Goal: Task Accomplishment & Management: Manage account settings

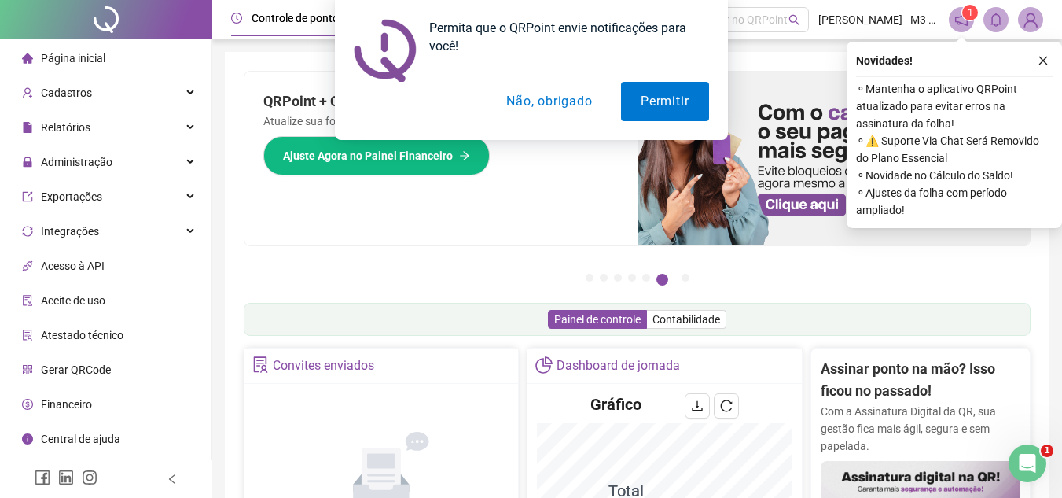
click at [561, 101] on button "Não, obrigado" at bounding box center [549, 101] width 125 height 39
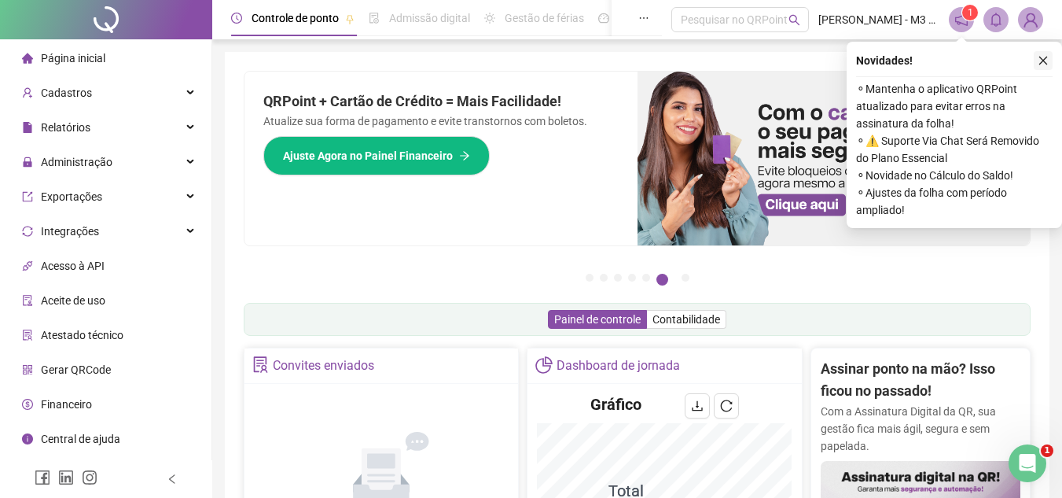
click at [1043, 56] on icon "close" at bounding box center [1043, 60] width 11 height 11
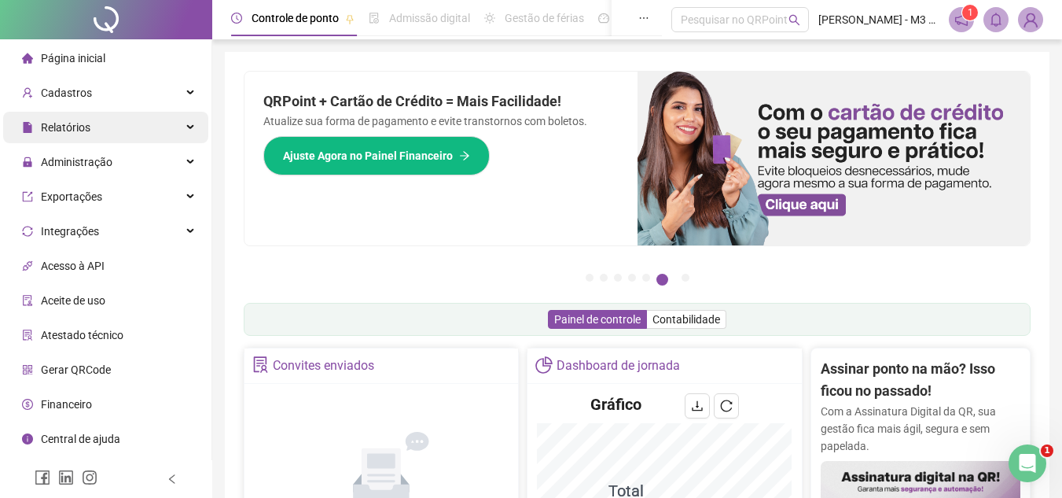
click at [127, 120] on div "Relatórios" at bounding box center [105, 127] width 205 height 31
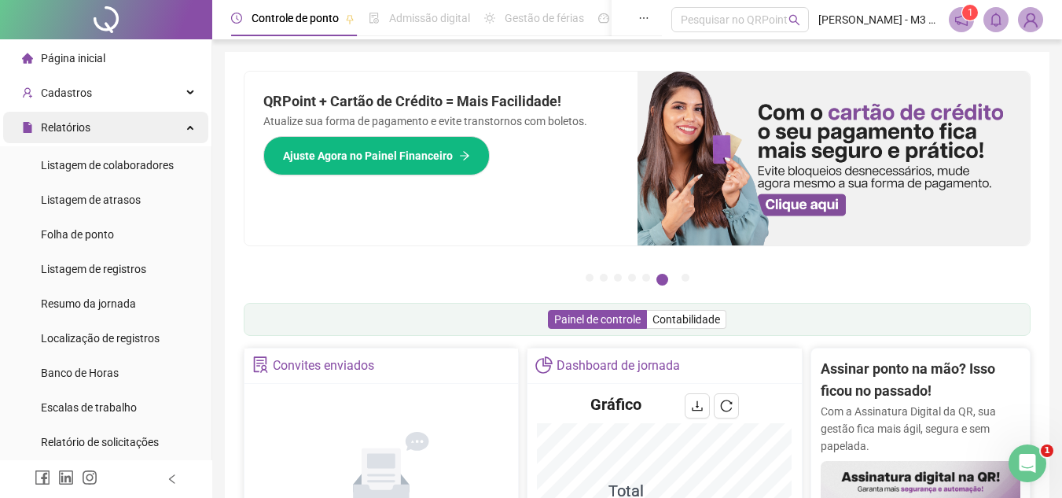
click at [178, 131] on div "Relatórios" at bounding box center [105, 127] width 205 height 31
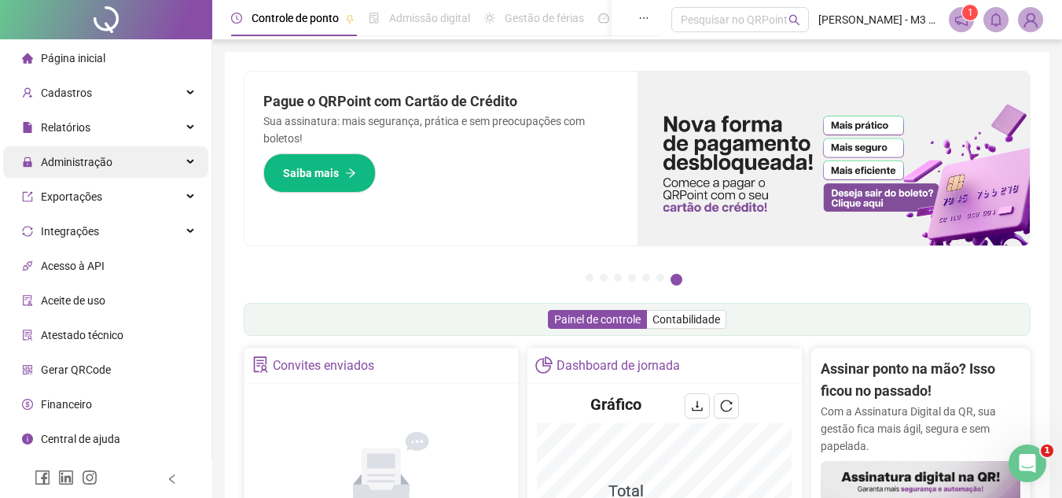
click at [172, 158] on div "Administração" at bounding box center [105, 161] width 205 height 31
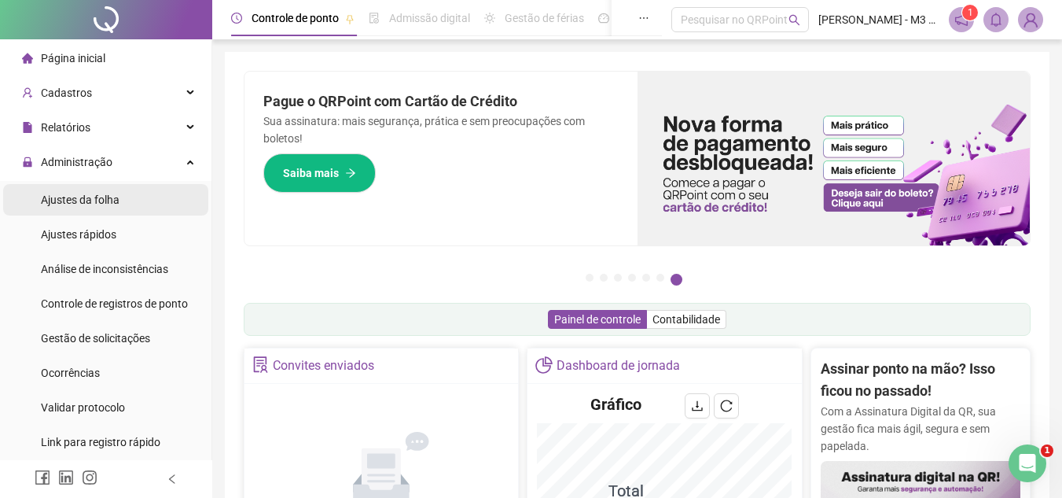
click at [131, 205] on li "Ajustes da folha" at bounding box center [105, 199] width 205 height 31
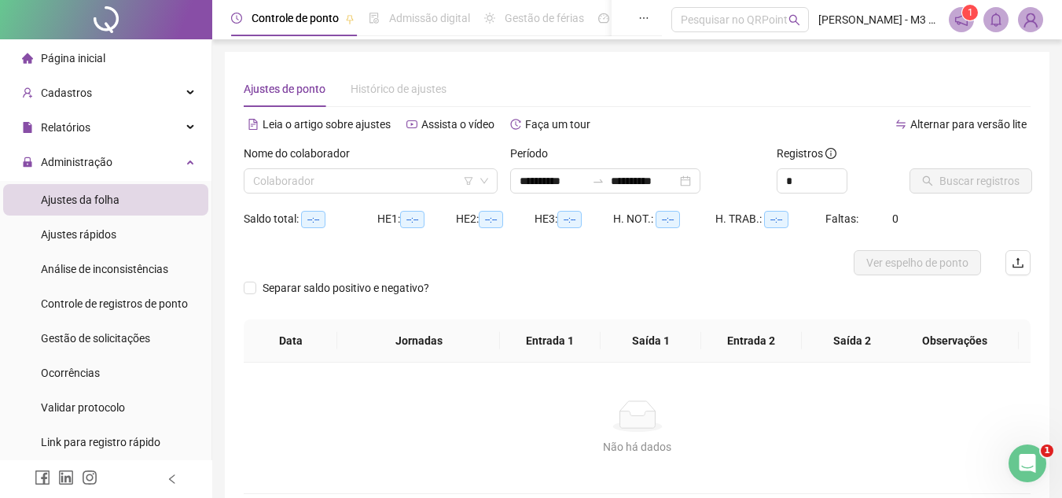
type input "**********"
click at [700, 182] on div "**********" at bounding box center [605, 180] width 190 height 25
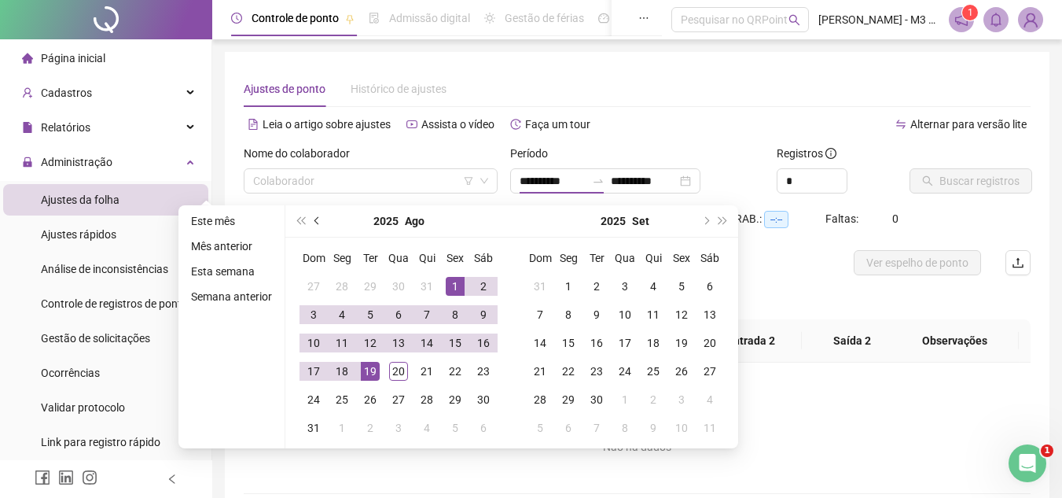
click at [310, 222] on button "prev-year" at bounding box center [317, 220] width 17 height 31
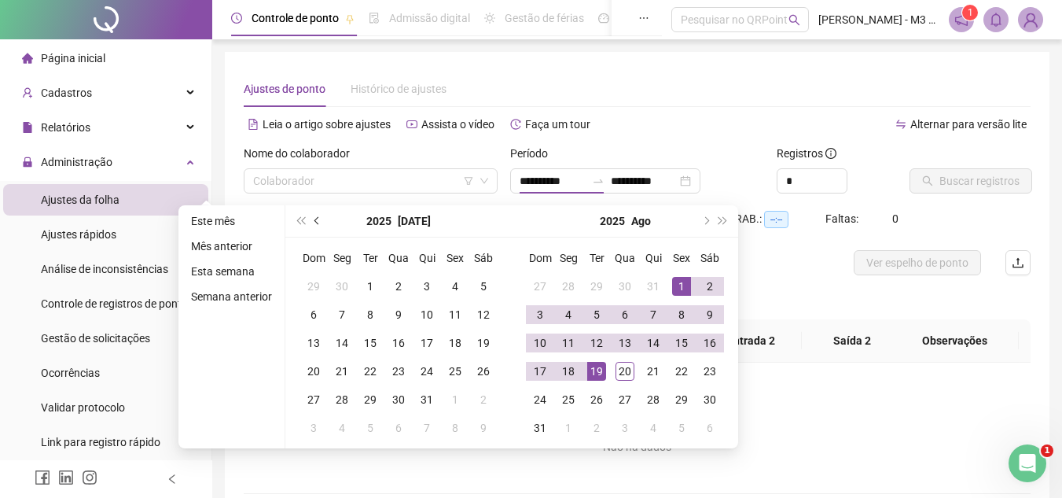
click at [310, 222] on button "prev-year" at bounding box center [317, 220] width 17 height 31
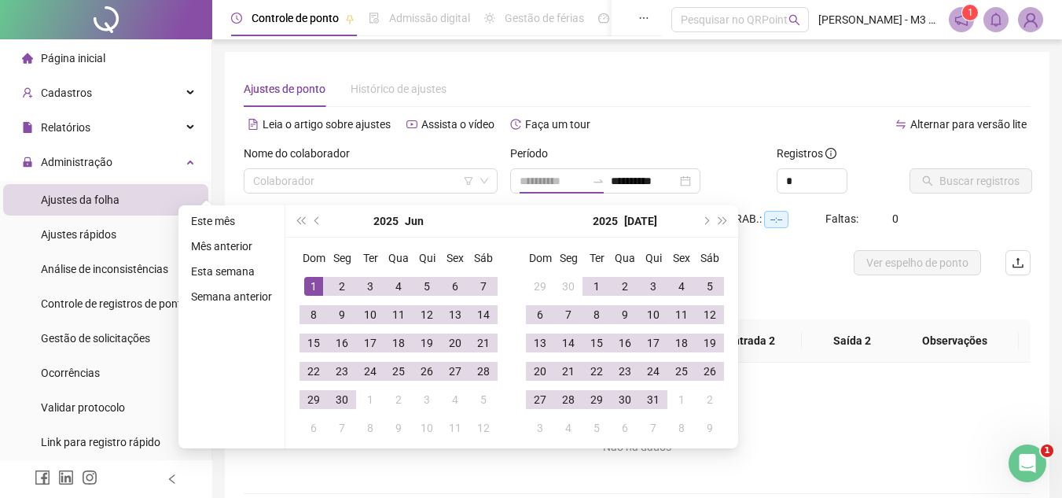
type input "**********"
click at [313, 285] on div "1" at bounding box center [313, 286] width 19 height 19
click at [697, 222] on button "next-year" at bounding box center [705, 220] width 17 height 31
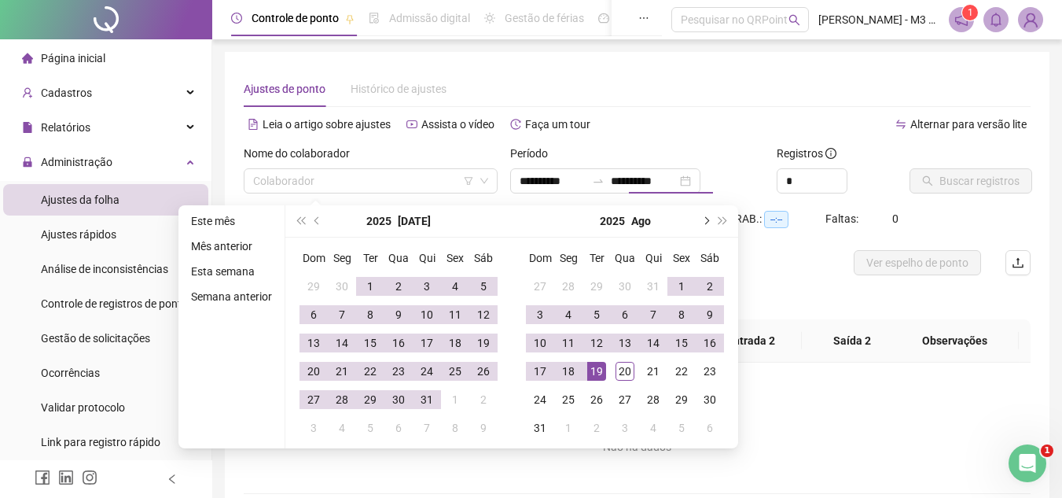
click at [697, 222] on button "next-year" at bounding box center [705, 220] width 17 height 31
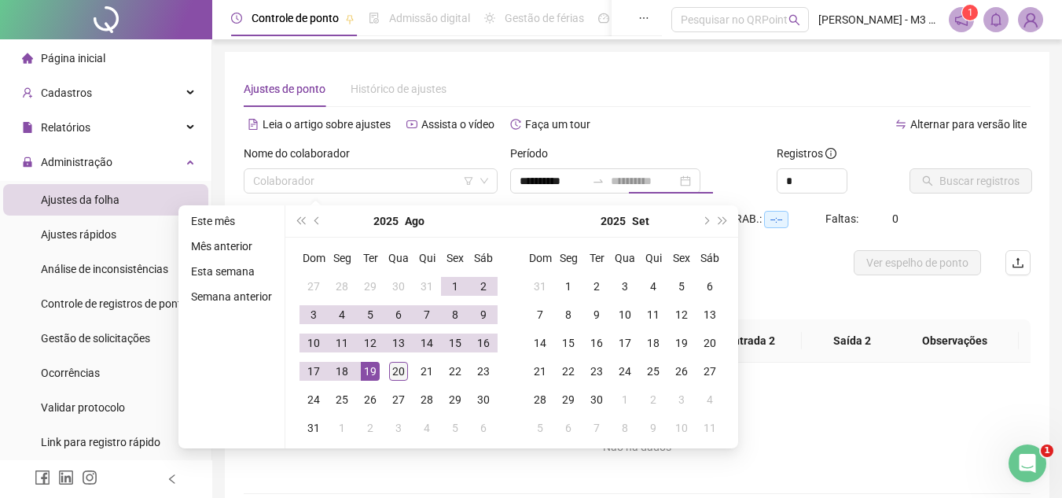
type input "**********"
click at [405, 370] on div "20" at bounding box center [398, 371] width 19 height 19
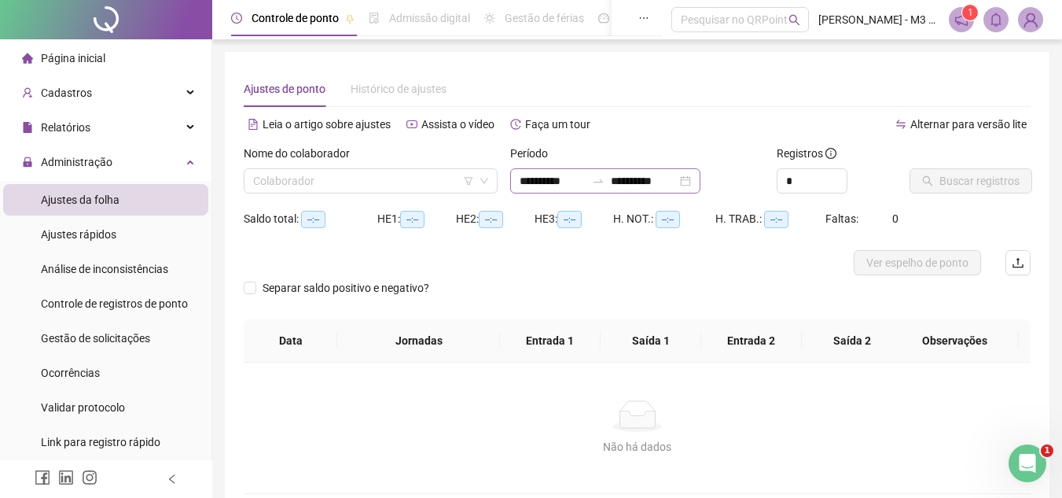
click at [700, 178] on div "**********" at bounding box center [605, 180] width 190 height 25
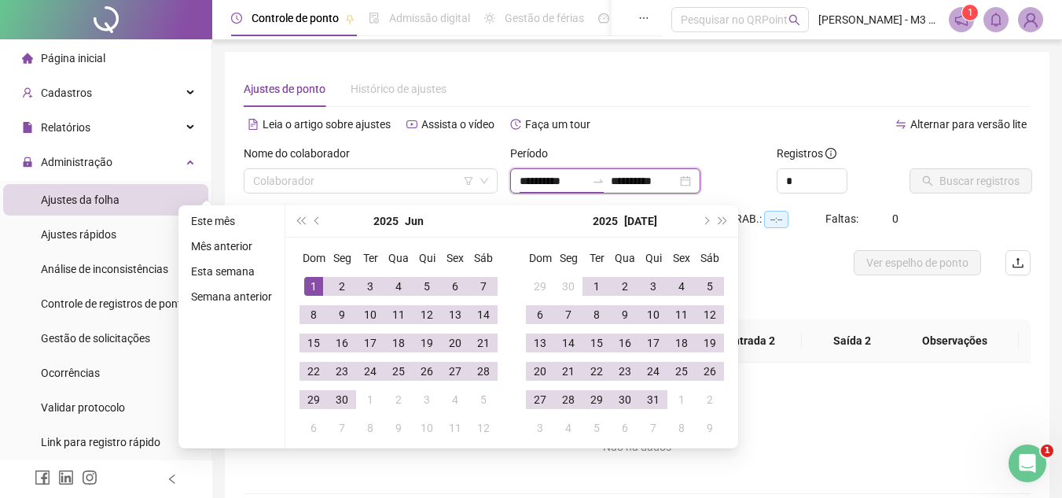
type input "**********"
click at [317, 284] on div "1" at bounding box center [313, 286] width 19 height 19
click at [697, 222] on button "next-year" at bounding box center [705, 220] width 17 height 31
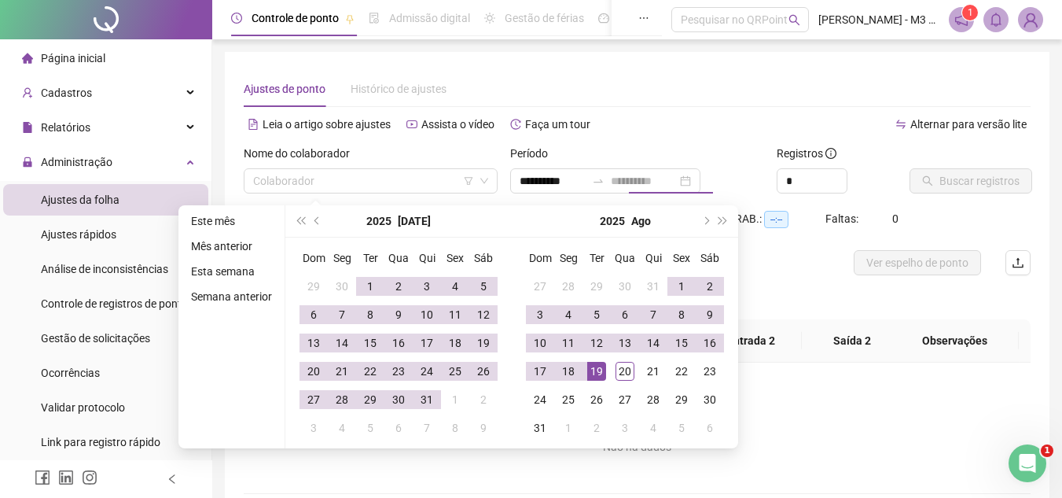
type input "**********"
click at [594, 367] on div "19" at bounding box center [596, 371] width 19 height 19
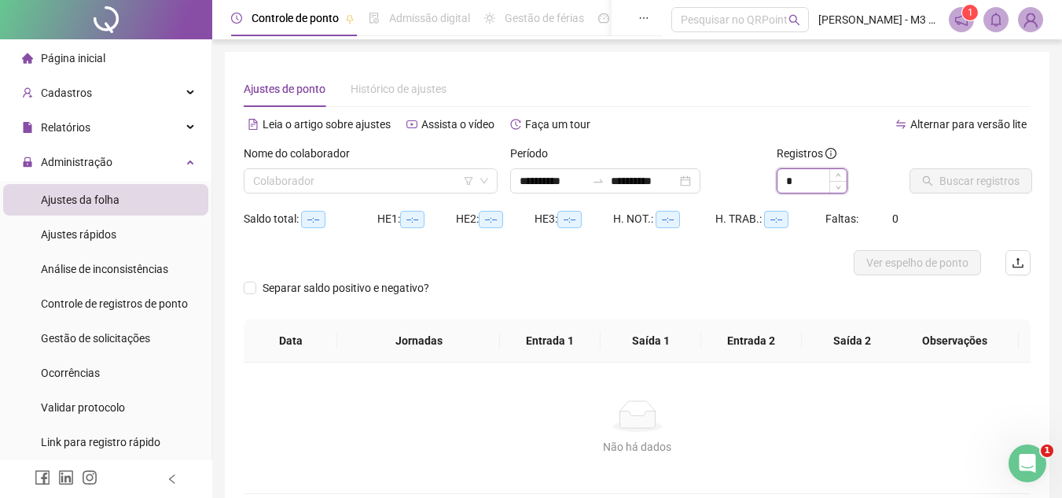
click at [818, 178] on input "*" at bounding box center [811, 181] width 69 height 24
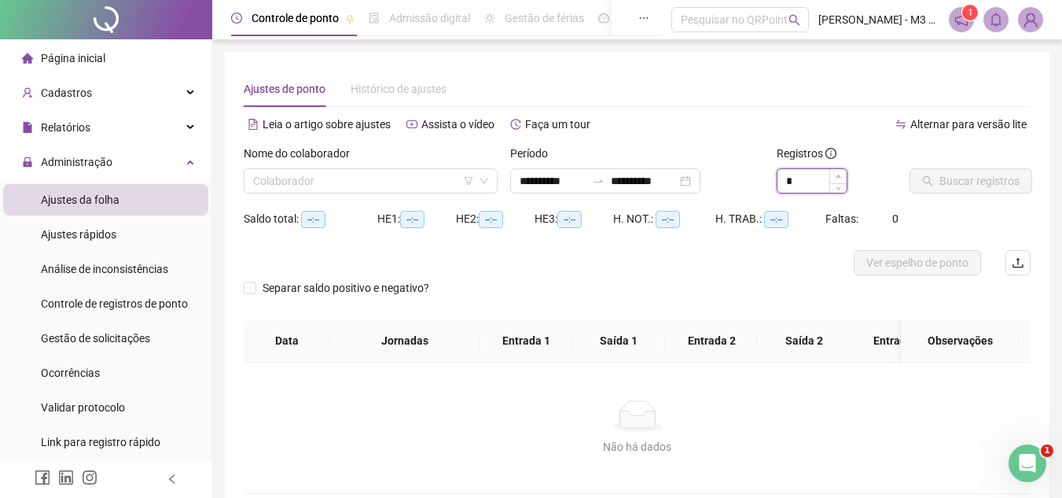
click at [840, 175] on icon "up" at bounding box center [839, 177] width 6 height 6
type input "*"
click at [840, 175] on icon "up" at bounding box center [839, 177] width 6 height 6
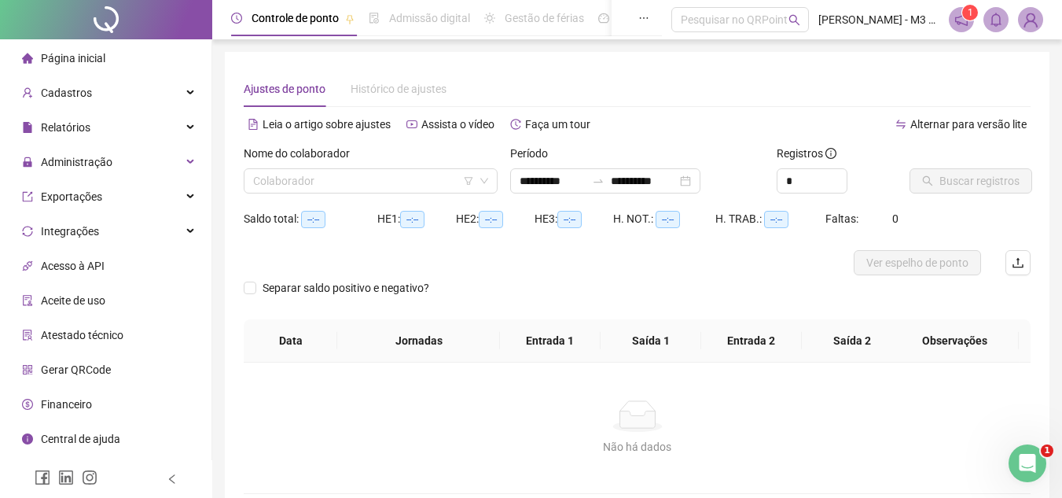
type input "**********"
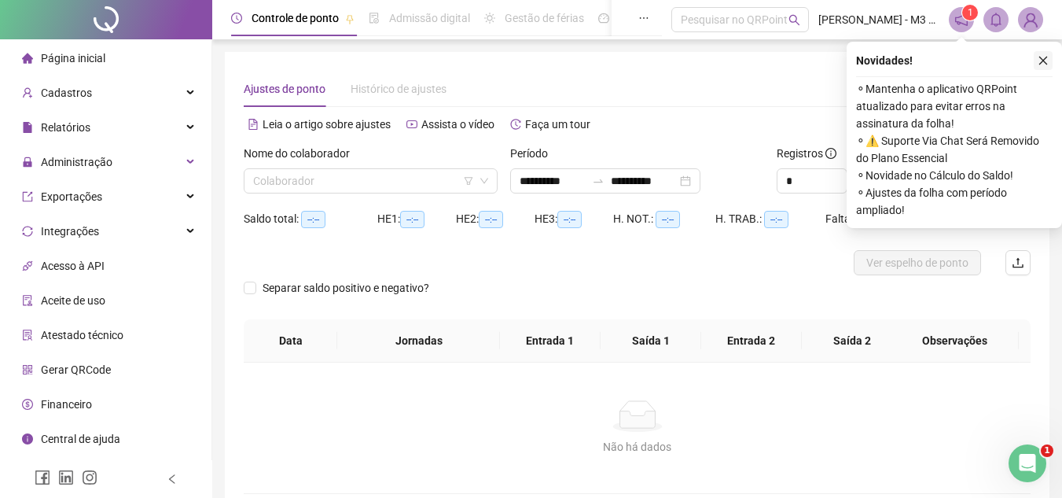
click at [1041, 59] on icon "close" at bounding box center [1043, 60] width 11 height 11
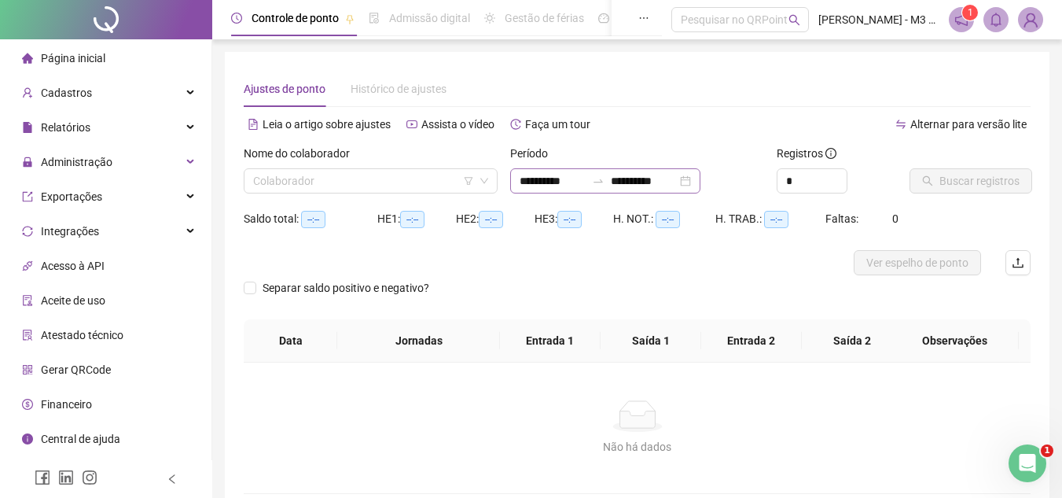
click at [700, 180] on div "**********" at bounding box center [605, 180] width 190 height 25
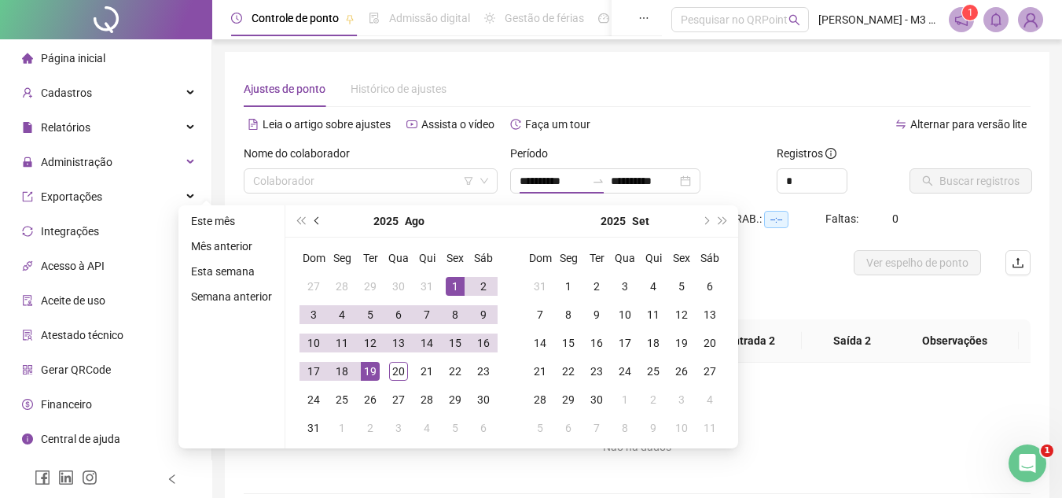
click at [315, 218] on span "prev-year" at bounding box center [318, 221] width 8 height 8
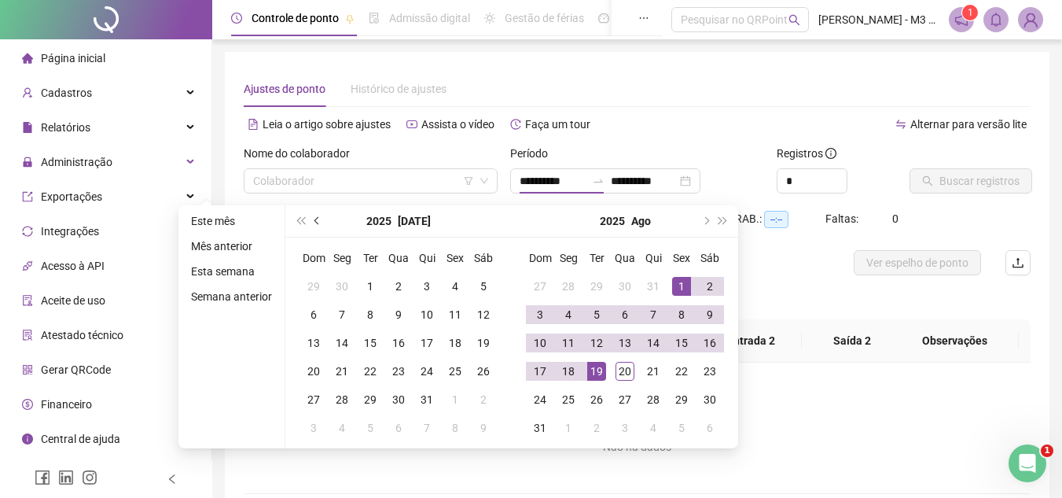
click at [315, 218] on span "prev-year" at bounding box center [318, 221] width 8 height 8
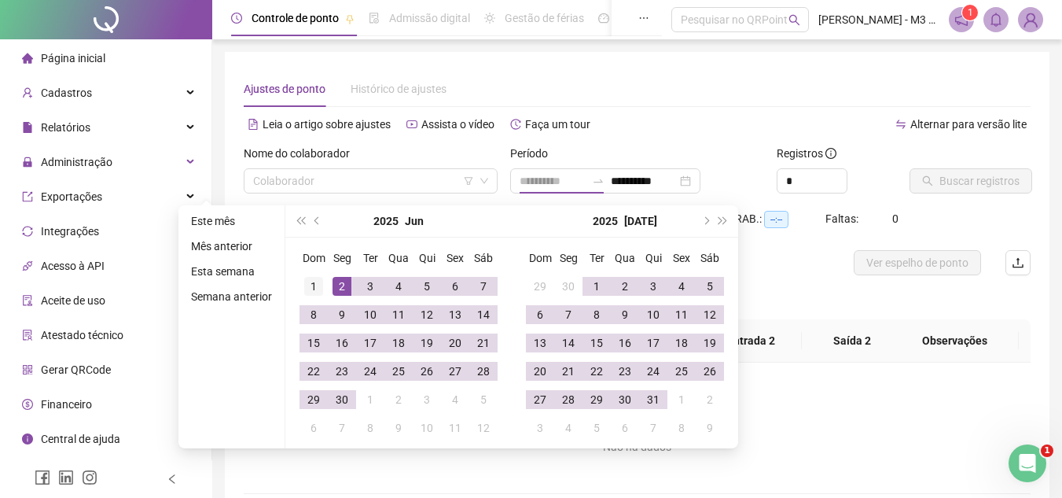
type input "**********"
click at [317, 281] on div "1" at bounding box center [313, 286] width 19 height 19
click at [707, 220] on span "next-year" at bounding box center [705, 221] width 8 height 8
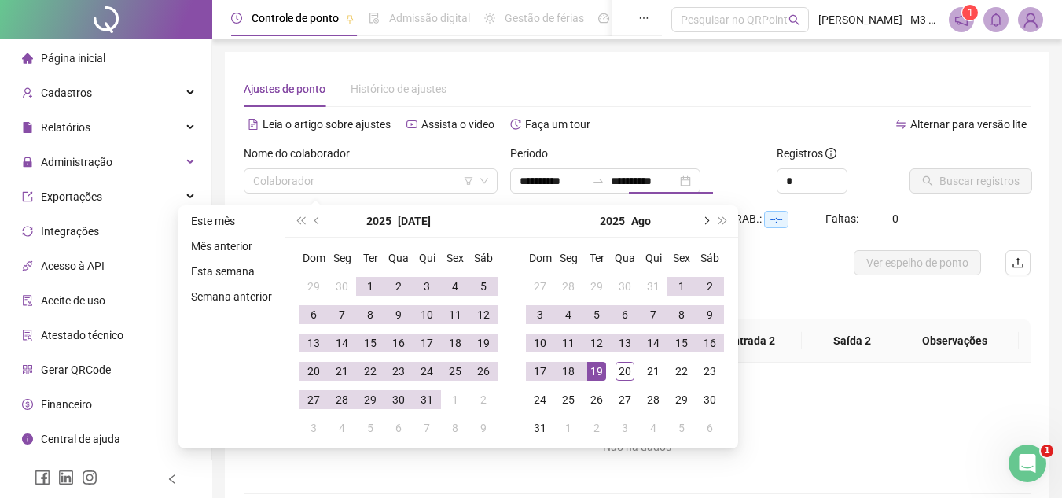
click at [707, 220] on span "next-year" at bounding box center [705, 221] width 8 height 8
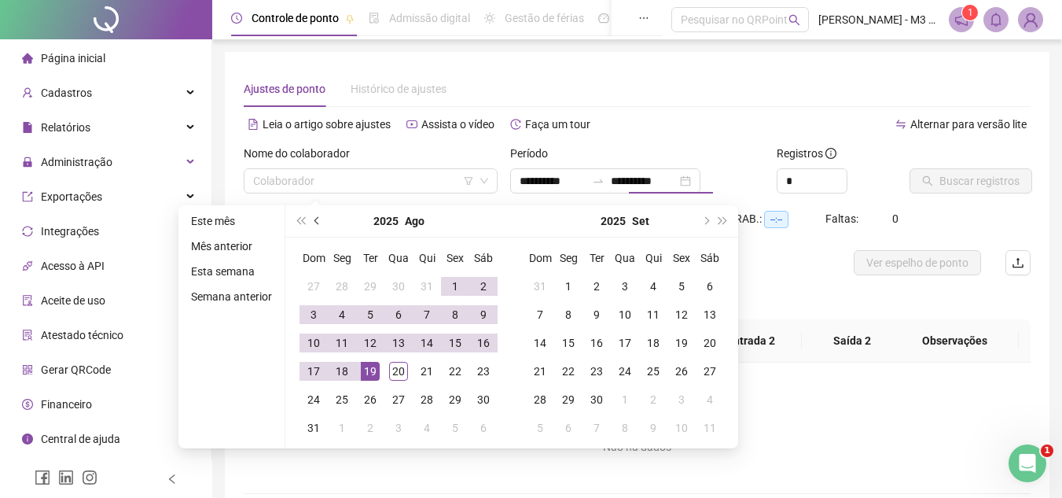
click at [318, 221] on span "prev-year" at bounding box center [318, 221] width 8 height 8
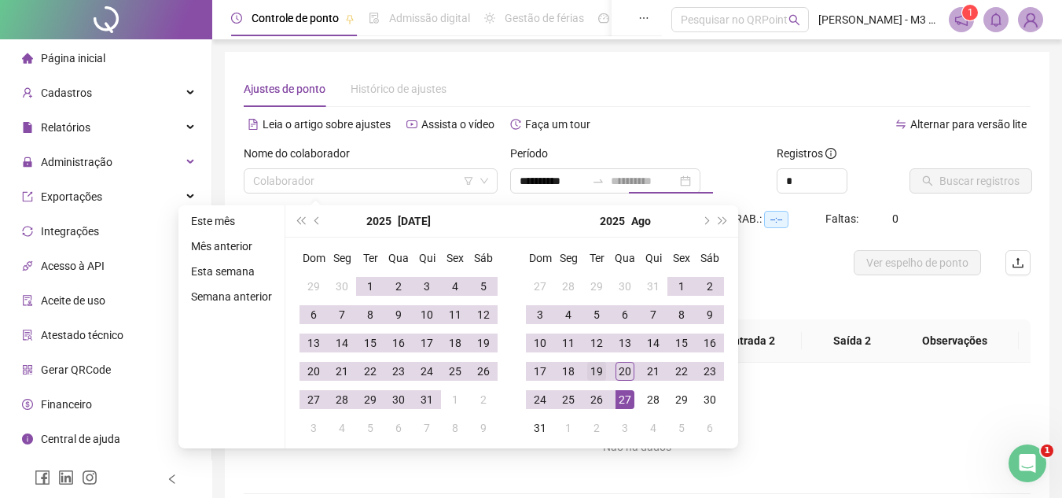
type input "**********"
click at [604, 362] on div "19" at bounding box center [596, 371] width 19 height 19
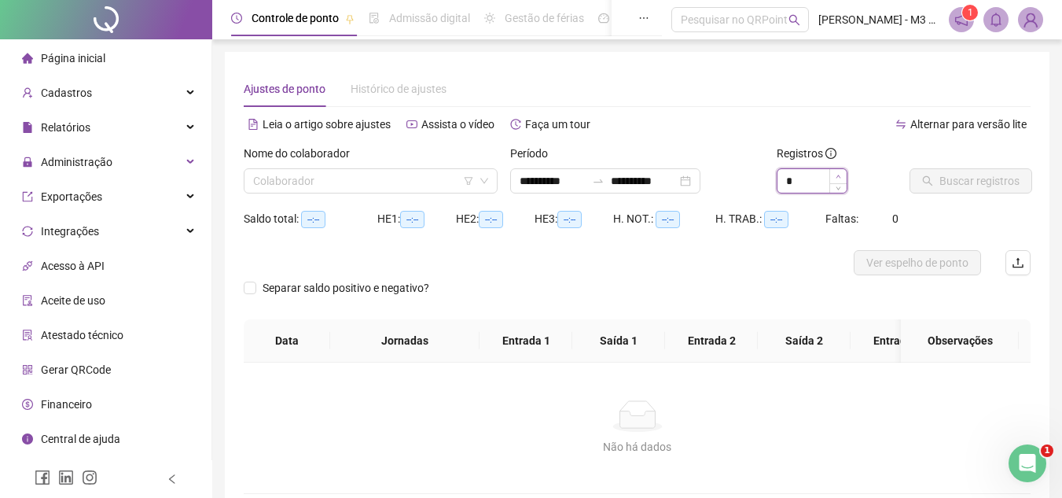
click at [834, 175] on span "Increase Value" at bounding box center [837, 176] width 17 height 14
type input "*"
click at [834, 175] on span "Increase Value" at bounding box center [837, 176] width 17 height 14
click at [437, 184] on input "search" at bounding box center [363, 181] width 221 height 24
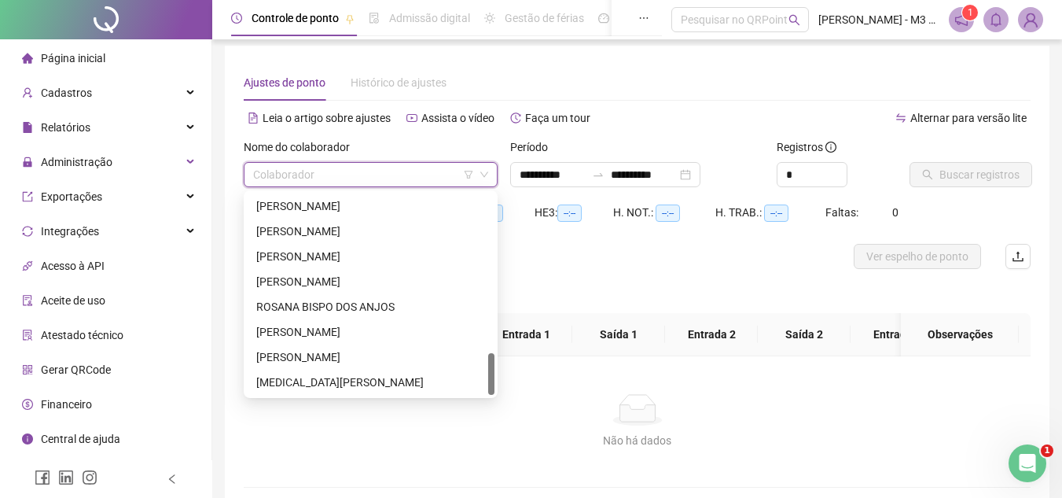
scroll to position [94, 0]
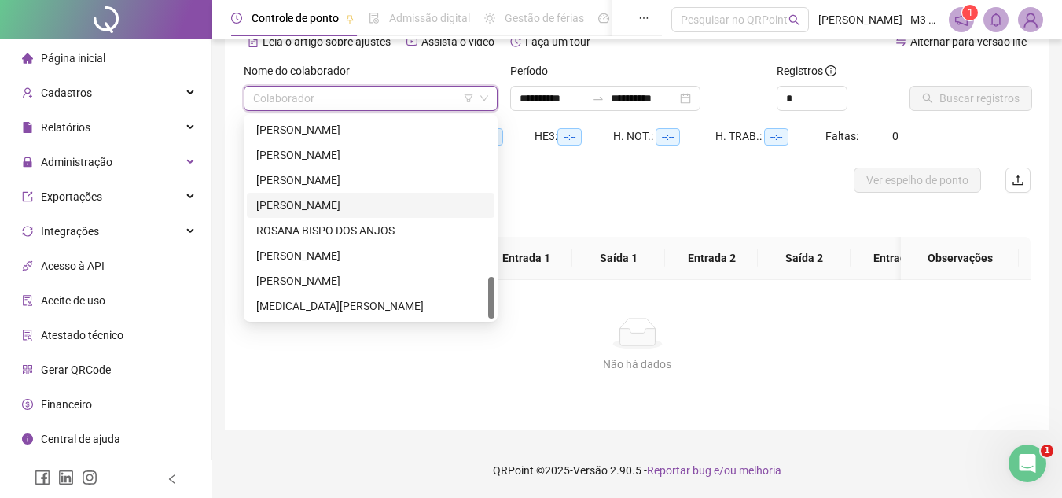
click at [340, 197] on div "[PERSON_NAME]" at bounding box center [370, 205] width 229 height 17
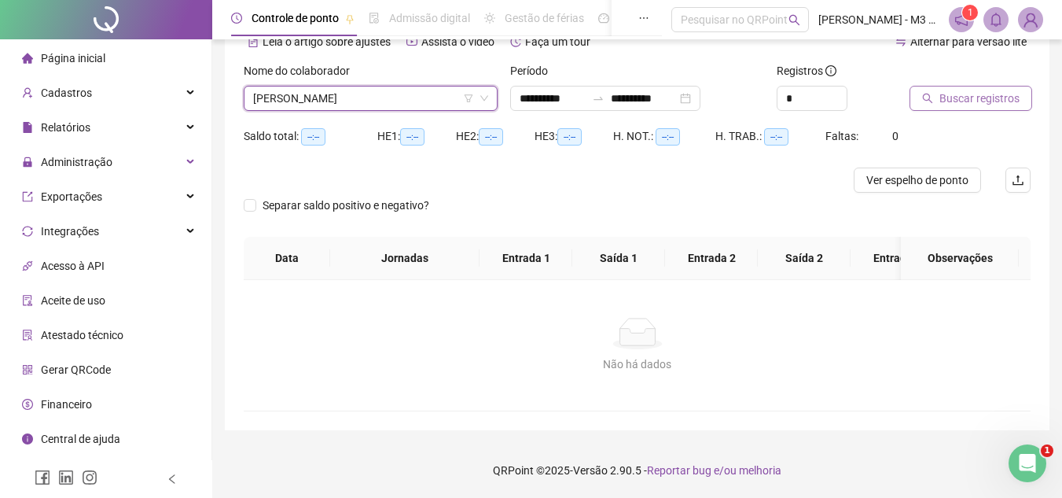
click at [977, 94] on span "Buscar registros" at bounding box center [979, 98] width 80 height 17
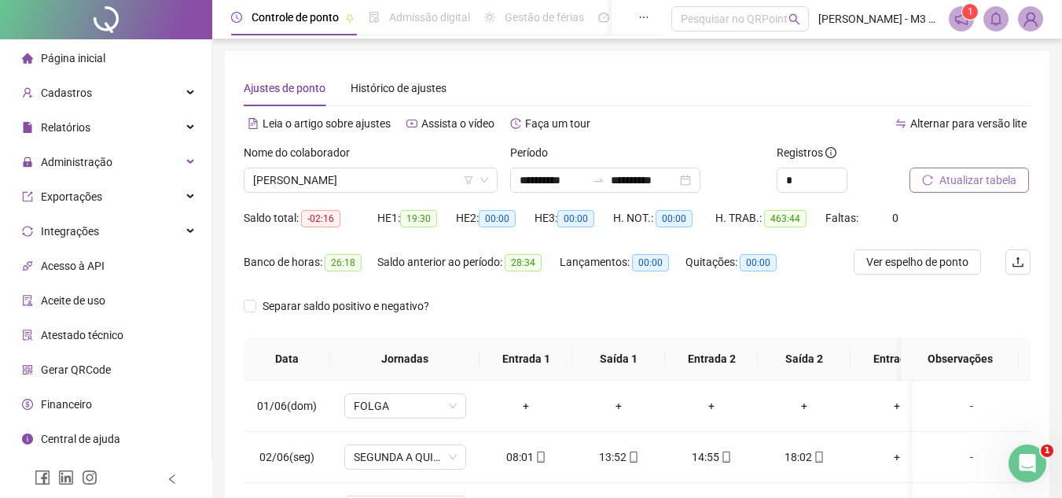
scroll to position [0, 0]
click at [700, 178] on div "**********" at bounding box center [605, 180] width 190 height 25
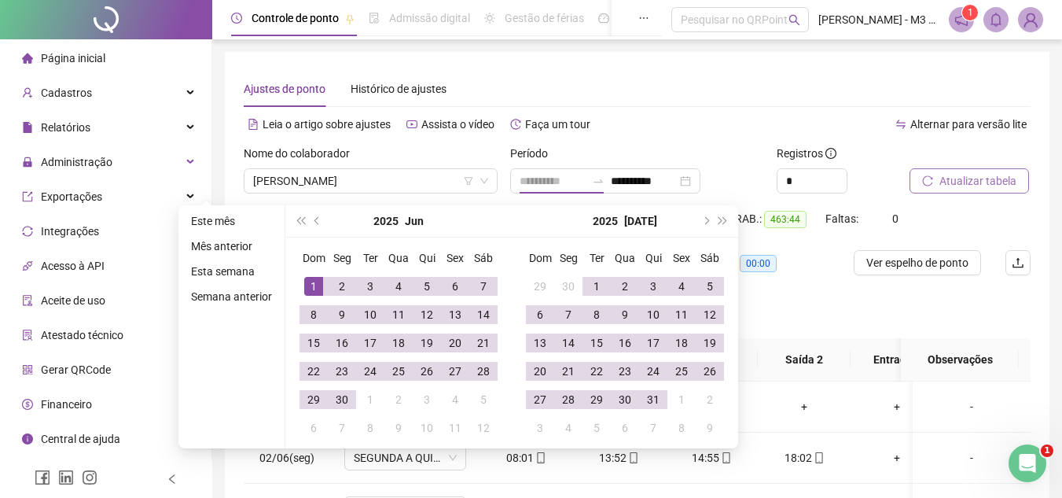
click at [311, 282] on div "1" at bounding box center [313, 286] width 19 height 19
click at [701, 219] on span "next-year" at bounding box center [705, 221] width 8 height 8
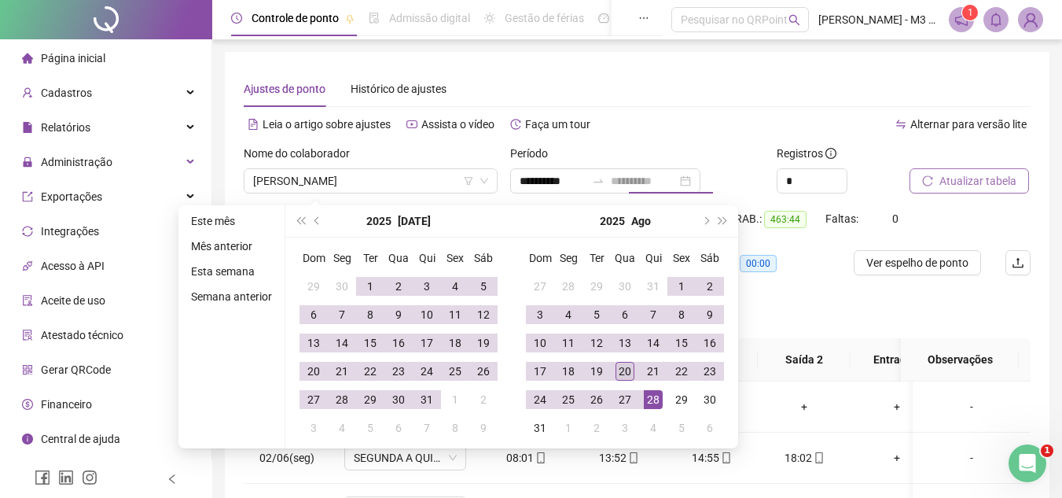
type input "**********"
click at [621, 362] on div "20" at bounding box center [625, 371] width 19 height 19
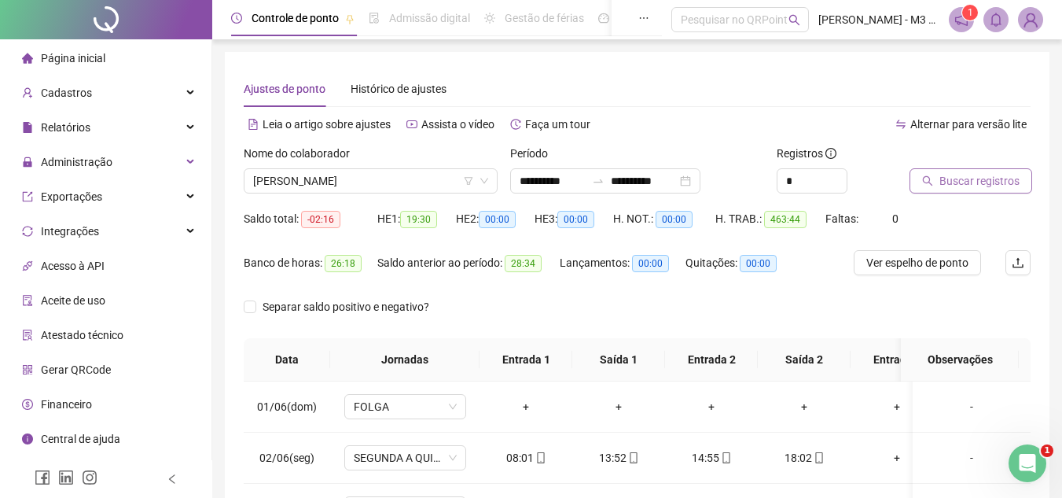
click at [952, 181] on span "Buscar registros" at bounding box center [979, 180] width 80 height 17
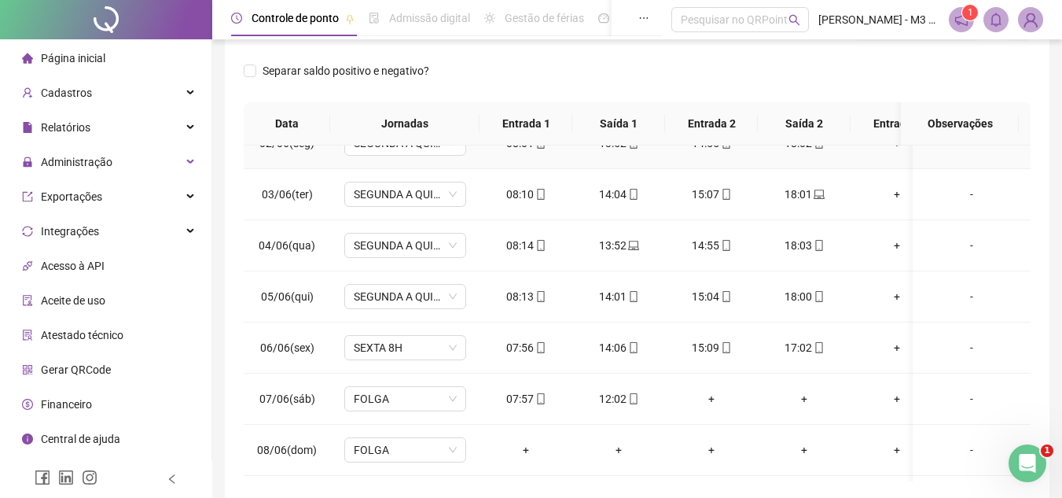
scroll to position [157, 0]
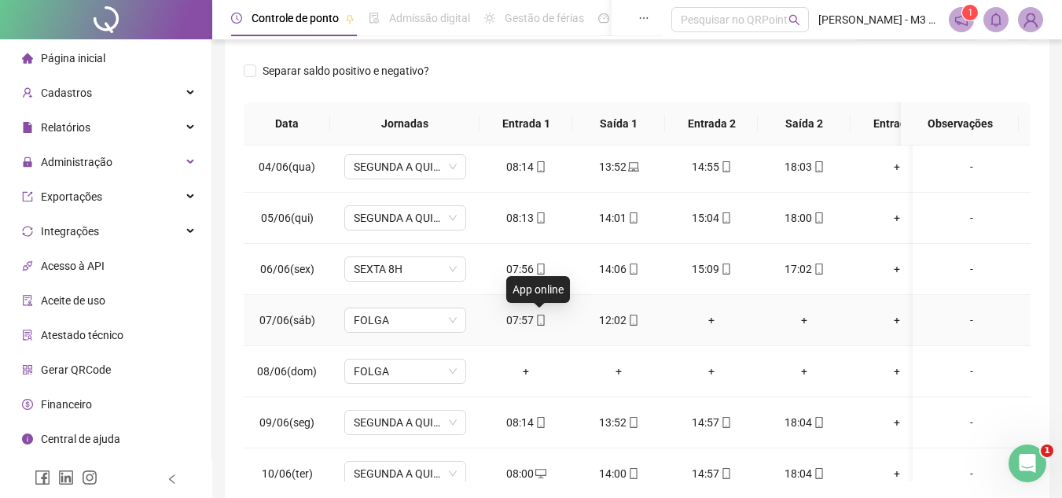
click at [539, 317] on icon "mobile" at bounding box center [540, 319] width 11 height 11
type input "**********"
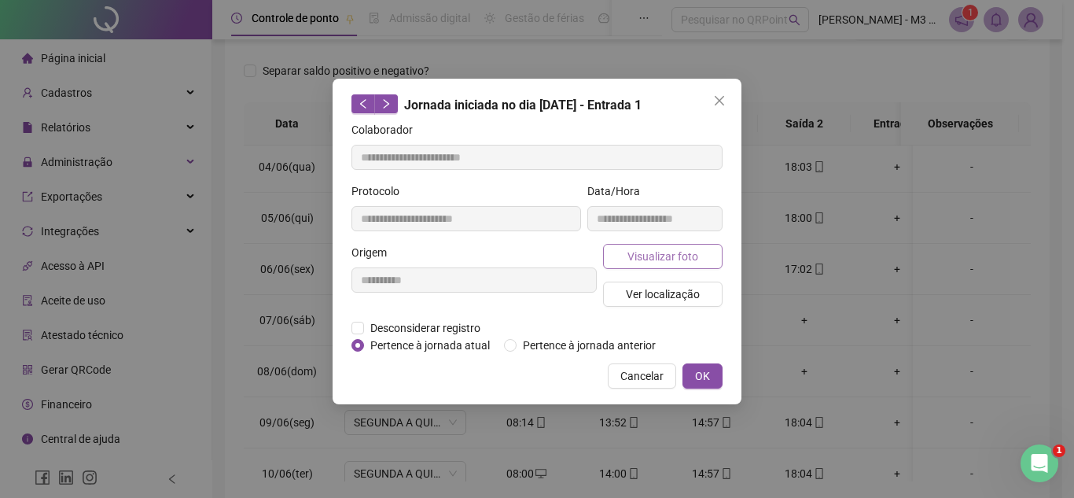
click at [649, 263] on span "Visualizar foto" at bounding box center [662, 256] width 71 height 17
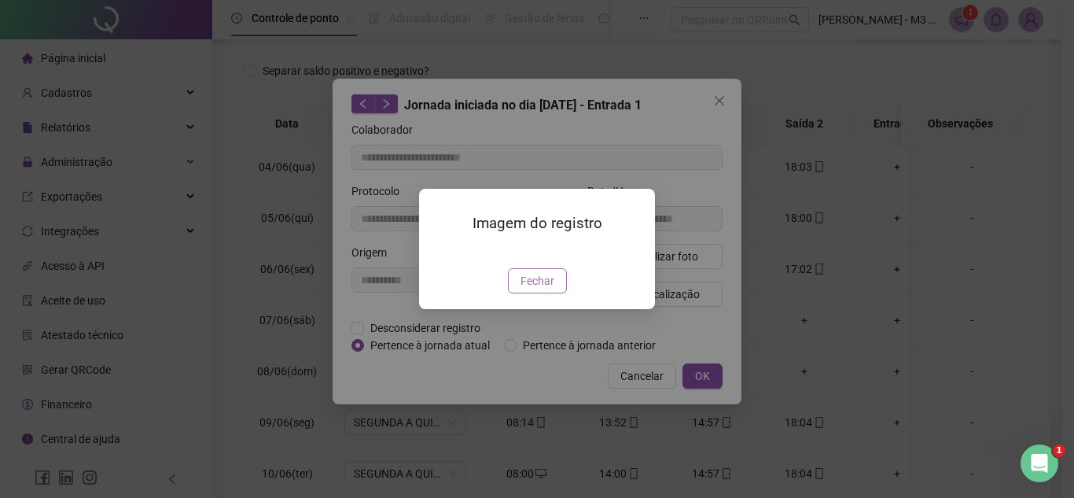
click at [539, 289] on span "Fechar" at bounding box center [537, 280] width 34 height 17
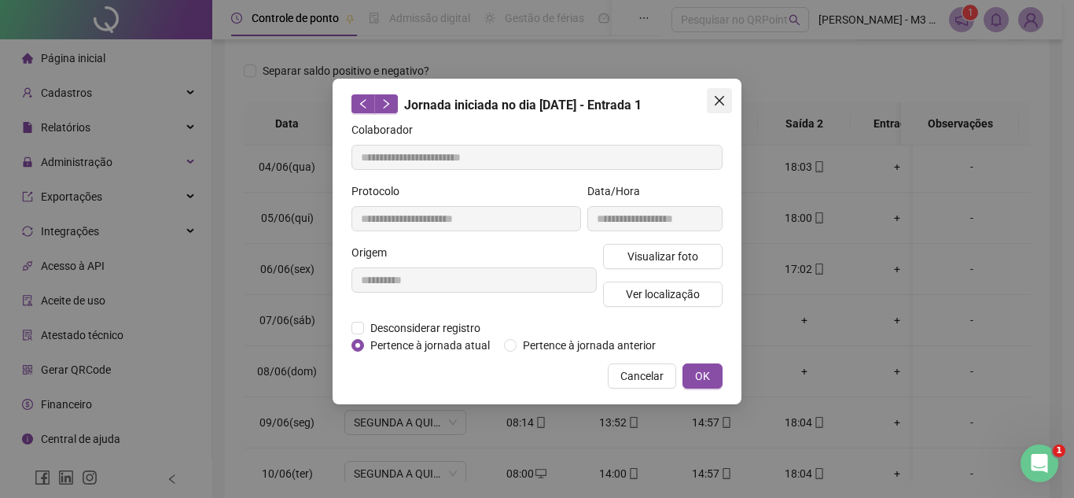
click at [719, 110] on button "Close" at bounding box center [719, 100] width 25 height 25
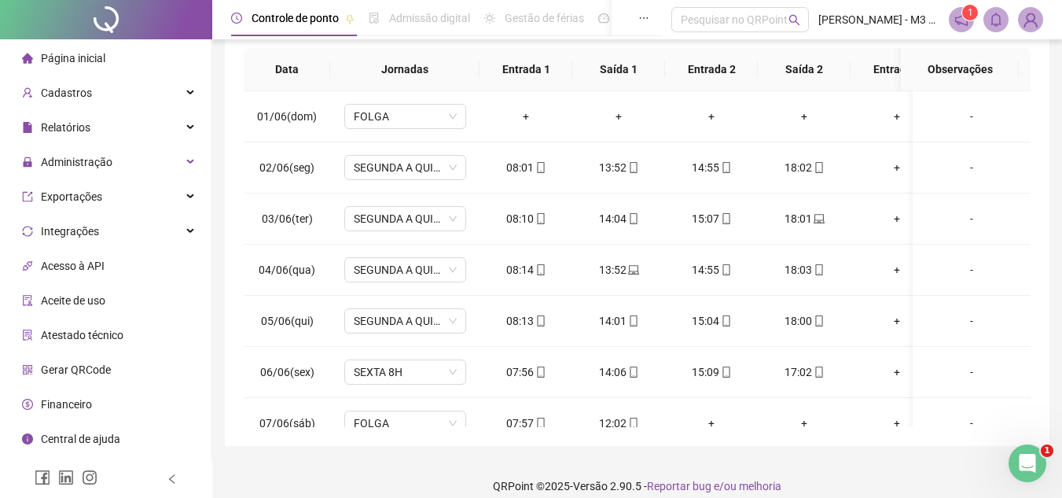
scroll to position [306, 0]
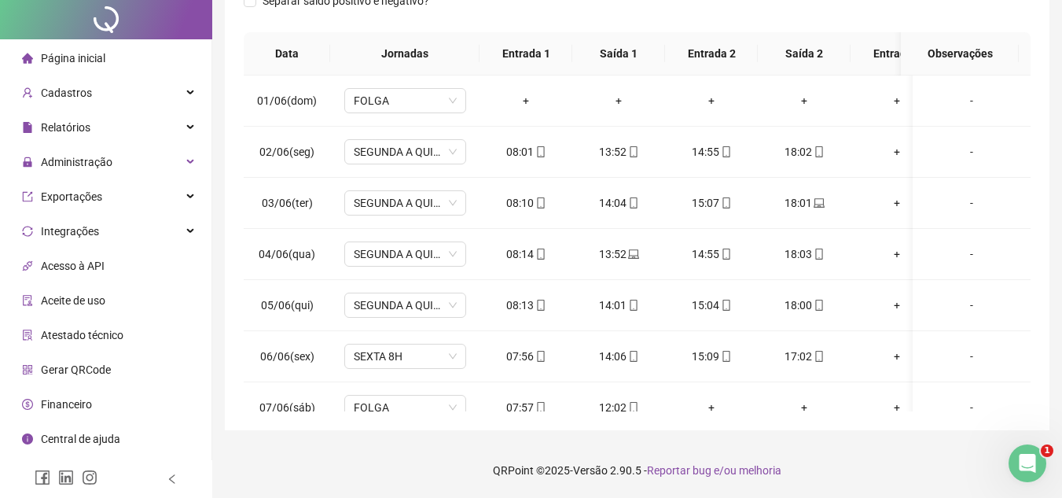
scroll to position [255, 0]
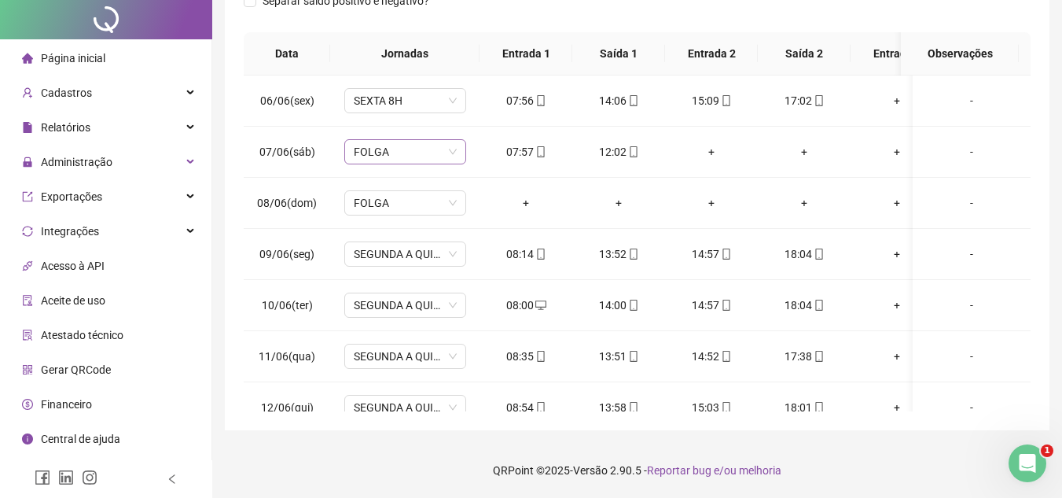
click at [449, 164] on span "FOLGA" at bounding box center [405, 152] width 103 height 24
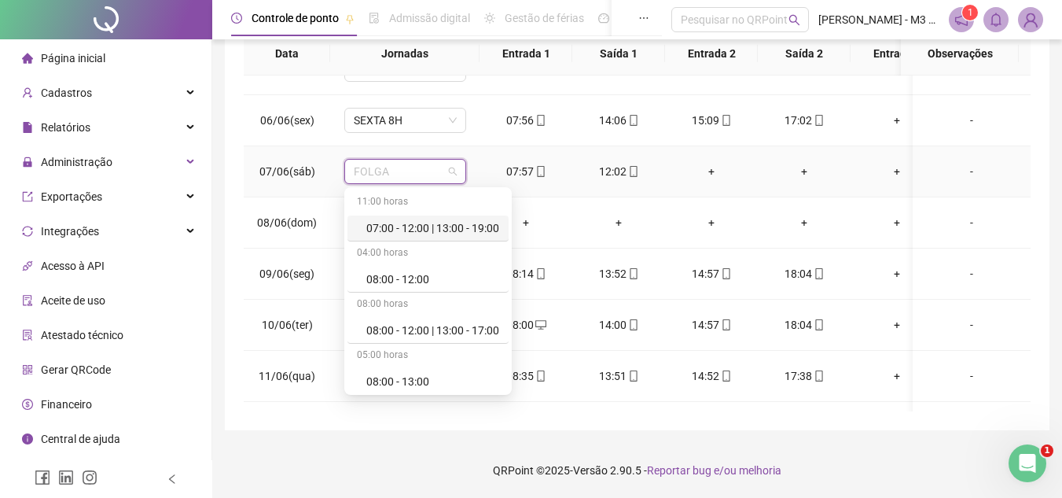
scroll to position [236, 0]
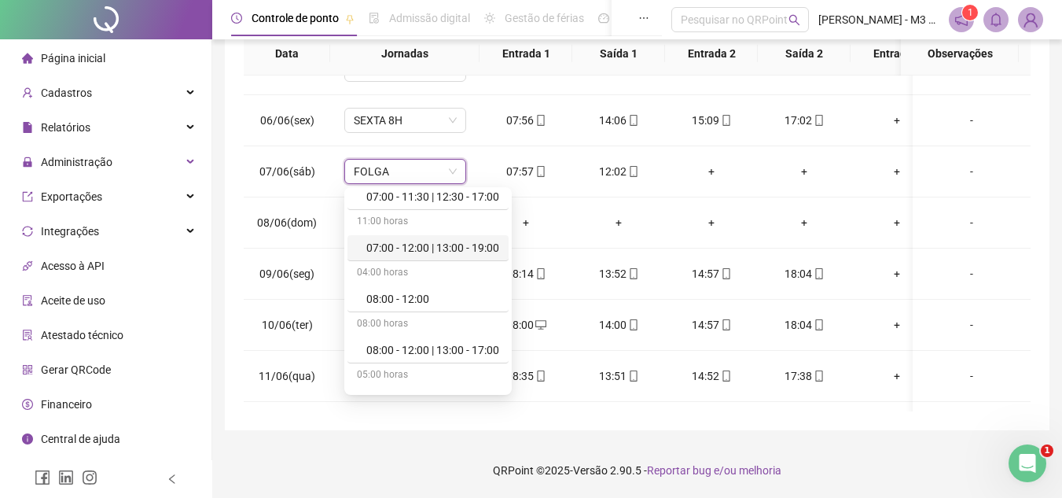
click at [1046, 177] on div "**********" at bounding box center [637, 88] width 825 height 684
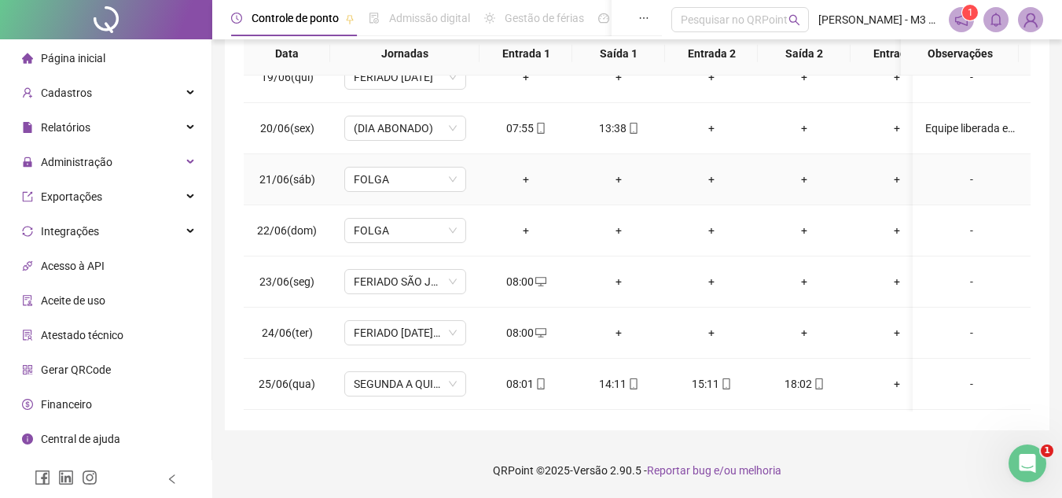
scroll to position [1022, 0]
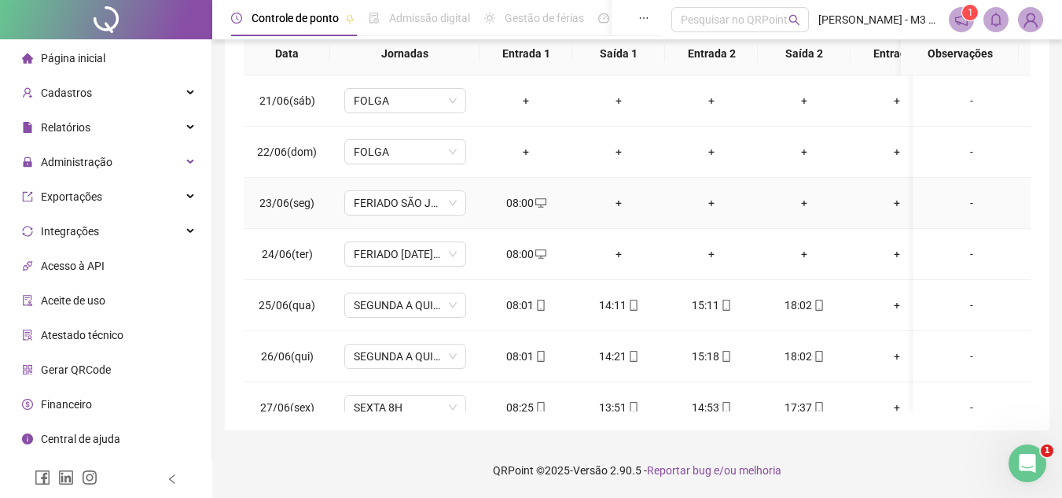
click at [528, 199] on div "08:00" at bounding box center [526, 202] width 68 height 17
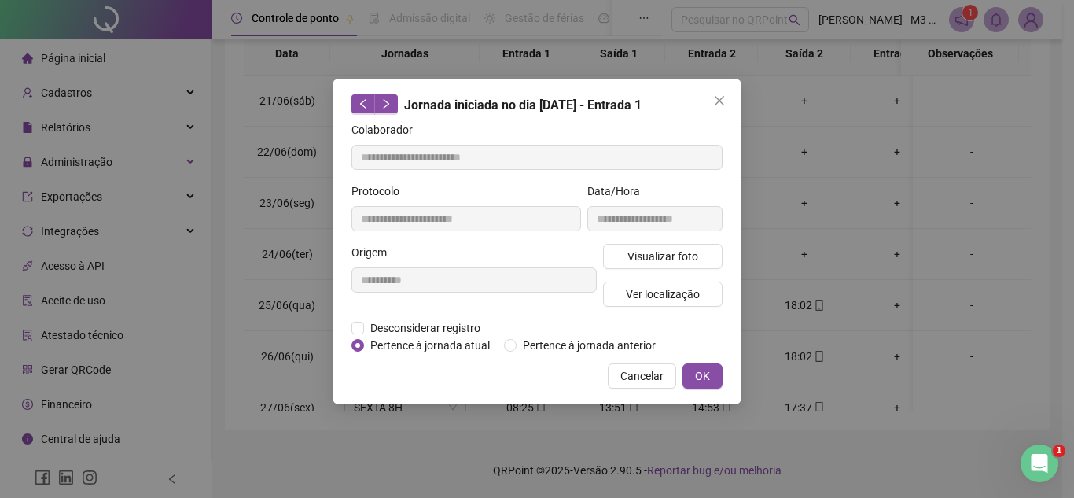
type input "**********"
click at [423, 327] on span "Desconsiderar registro" at bounding box center [425, 327] width 123 height 17
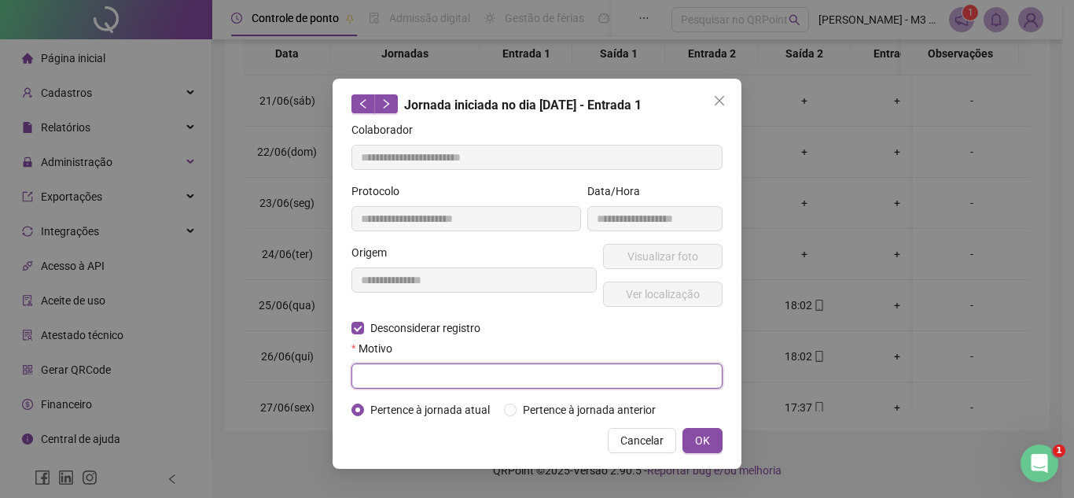
click at [439, 377] on input "text" at bounding box center [536, 375] width 371 height 25
type input "*"
type input "*******"
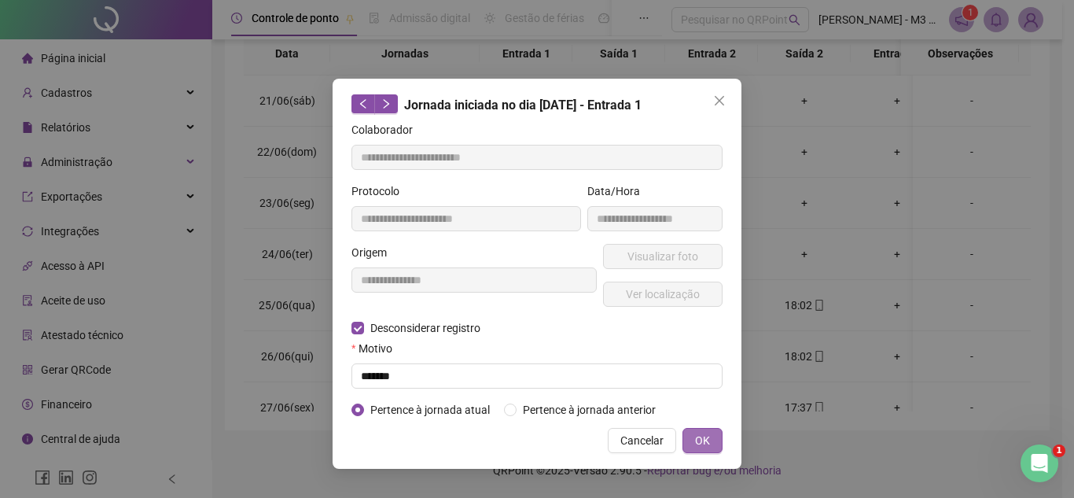
click at [703, 443] on span "OK" at bounding box center [702, 440] width 15 height 17
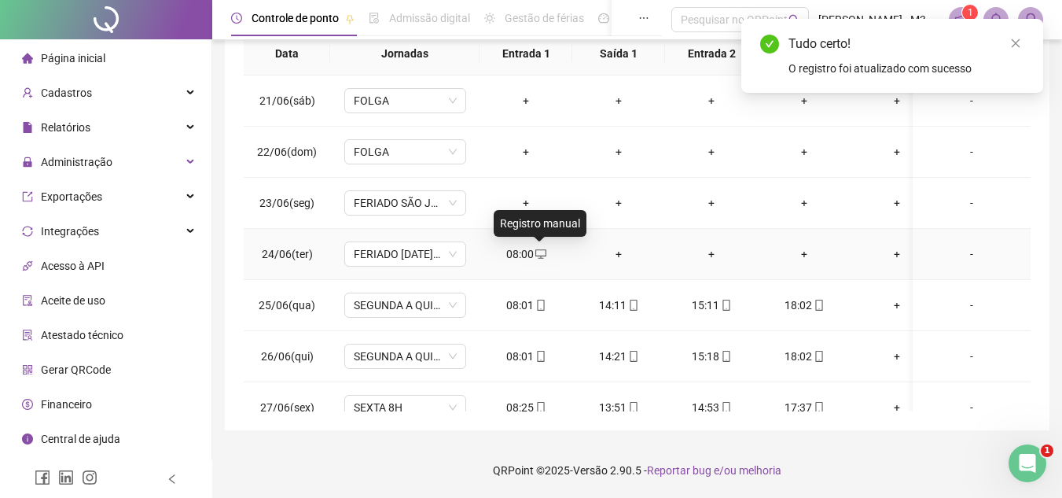
click at [536, 259] on icon "desktop" at bounding box center [540, 253] width 11 height 11
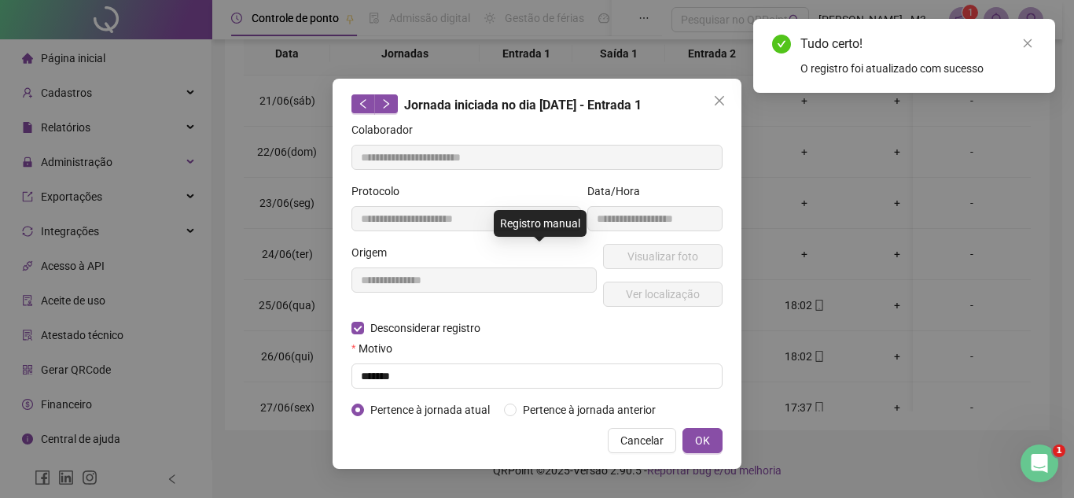
type input "**********"
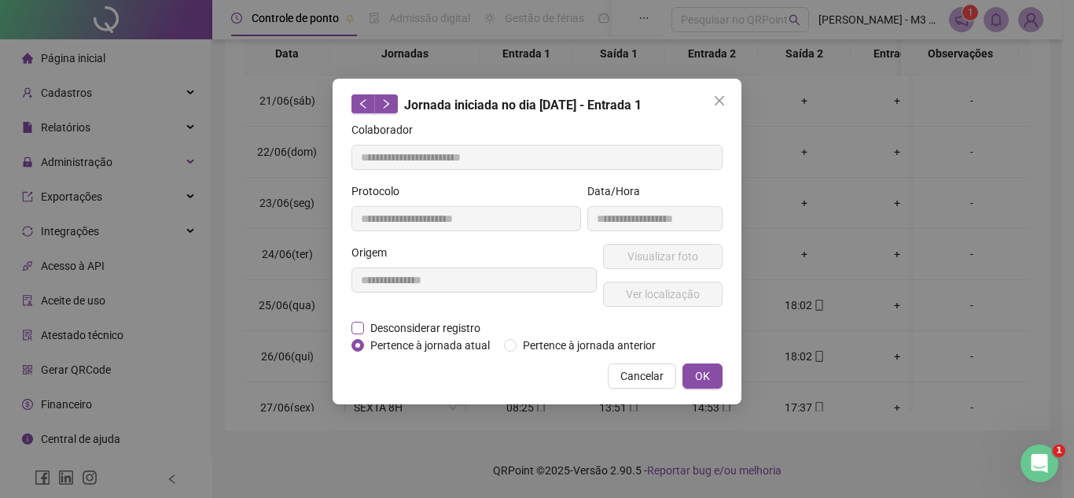
click at [394, 325] on span "Desconsiderar registro" at bounding box center [425, 327] width 123 height 17
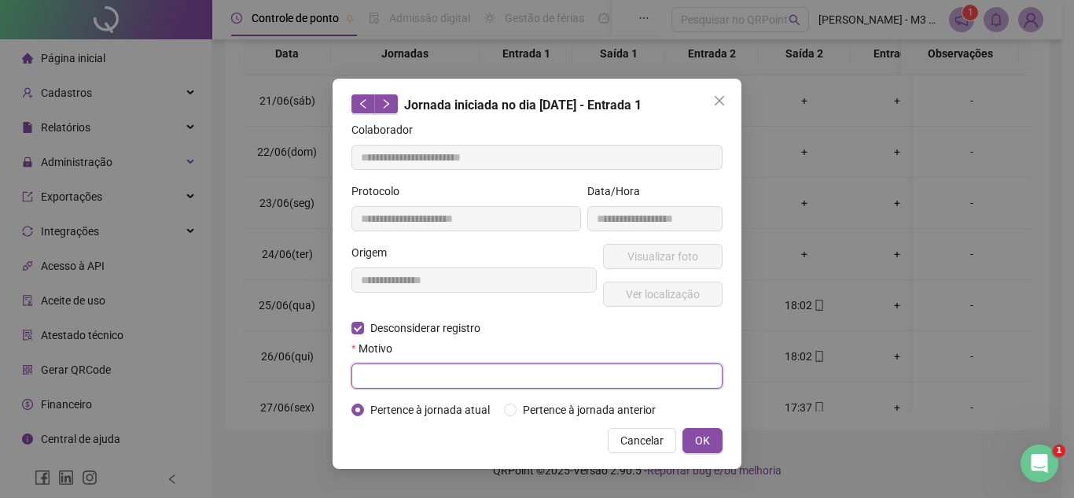
click at [414, 380] on input "text" at bounding box center [536, 375] width 371 height 25
type input "*******"
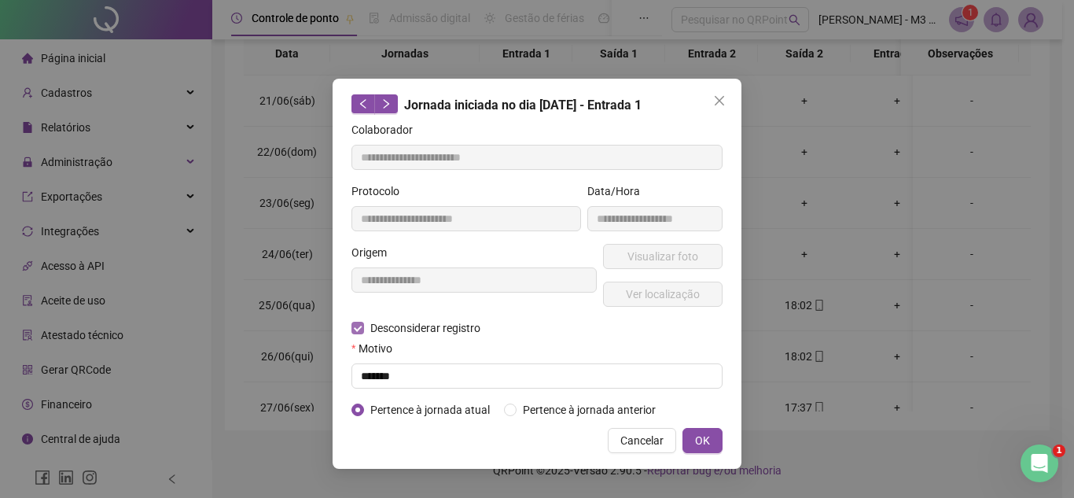
click at [472, 442] on div "Cancelar OK" at bounding box center [536, 440] width 371 height 25
click at [711, 437] on button "OK" at bounding box center [702, 440] width 40 height 25
click at [719, 97] on icon "close" at bounding box center [719, 100] width 13 height 13
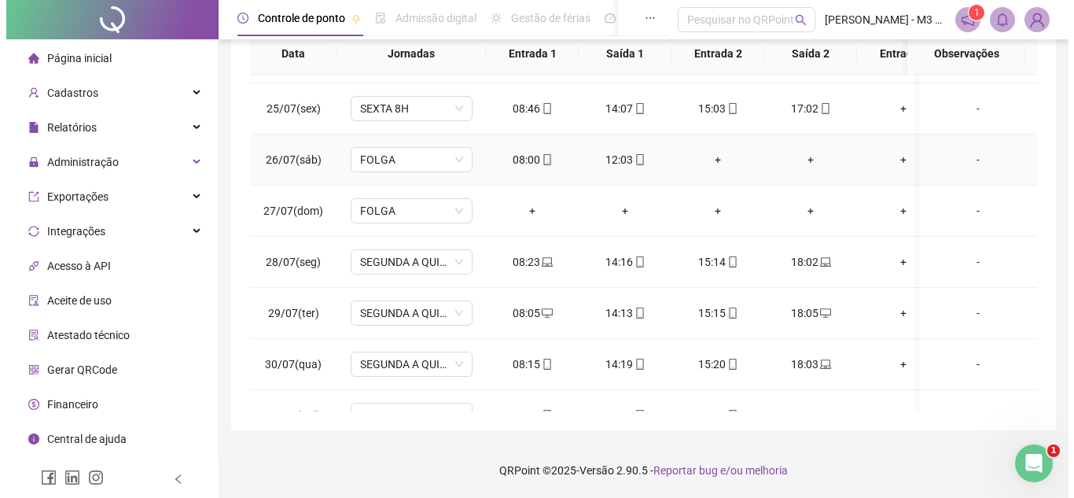
scroll to position [2830, 0]
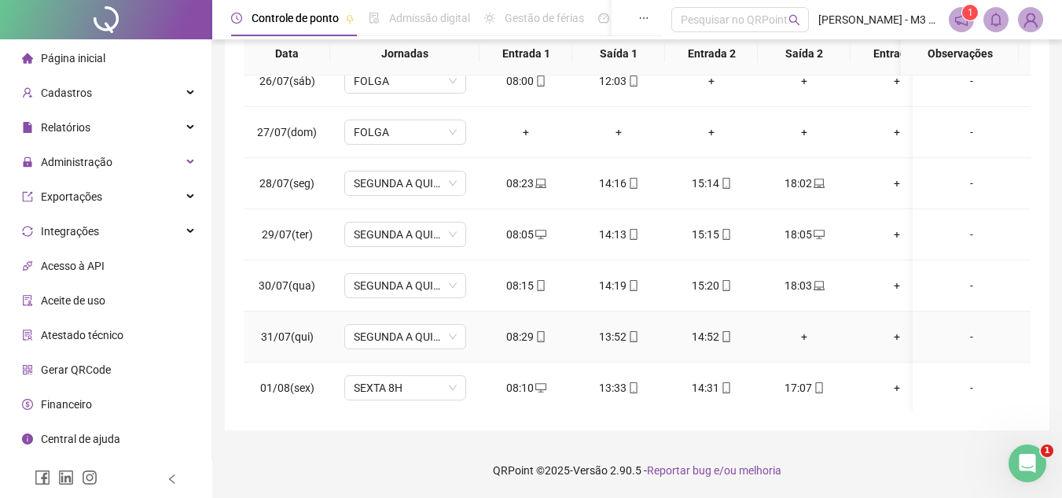
click at [810, 335] on div "+" at bounding box center [804, 336] width 68 height 17
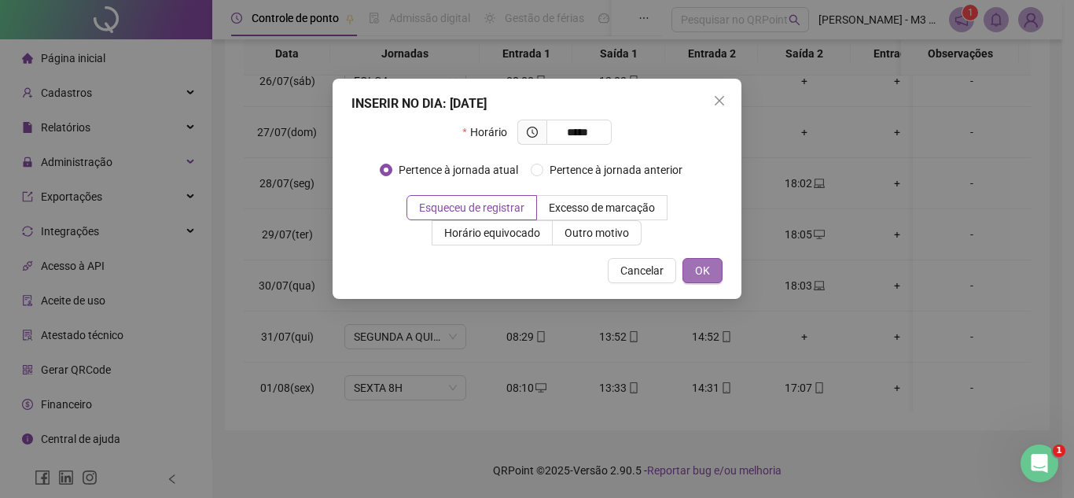
type input "*****"
click at [701, 269] on span "OK" at bounding box center [702, 270] width 15 height 17
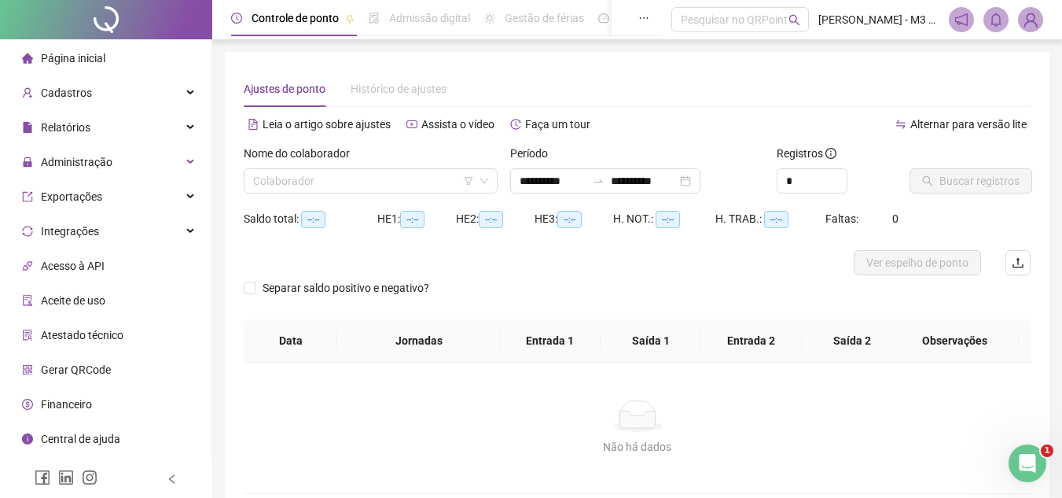
type input "**********"
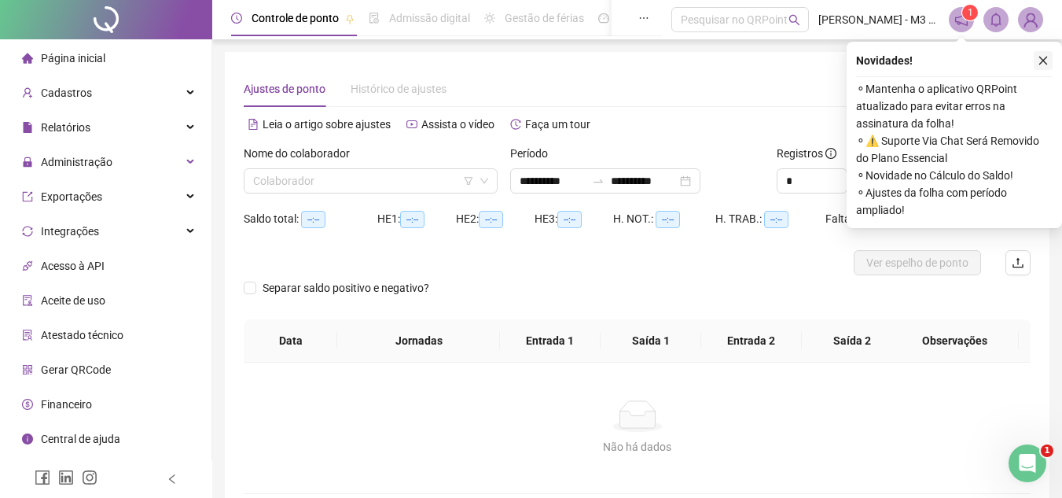
click at [1044, 53] on button "button" at bounding box center [1043, 60] width 19 height 19
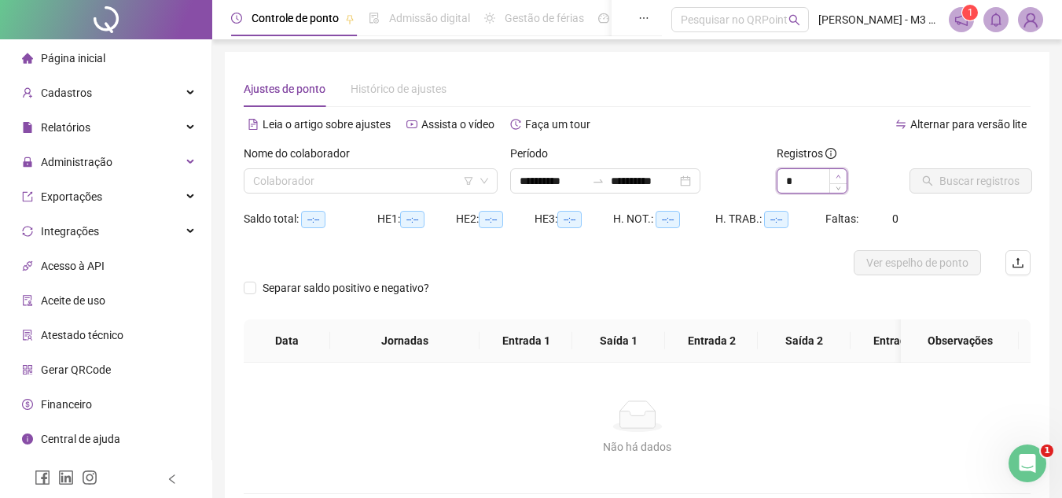
click at [836, 171] on span "Increase Value" at bounding box center [837, 176] width 17 height 14
type input "*"
click at [836, 171] on span "Increase Value" at bounding box center [837, 176] width 17 height 14
click at [481, 177] on icon "down" at bounding box center [484, 180] width 9 height 9
click at [483, 176] on icon "down" at bounding box center [484, 180] width 9 height 9
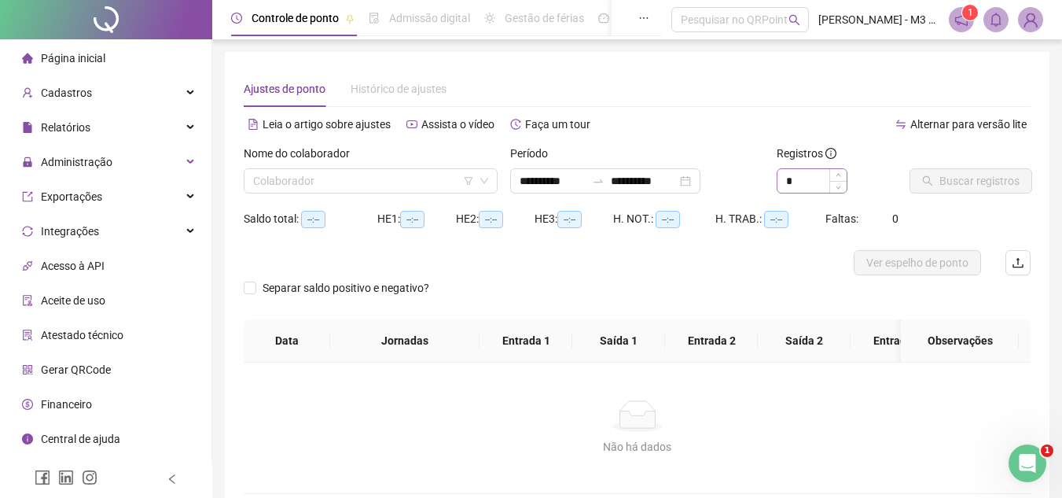
click at [822, 168] on div "*" at bounding box center [812, 180] width 71 height 25
click at [483, 180] on icon "down" at bounding box center [484, 180] width 9 height 9
click at [375, 186] on input "search" at bounding box center [363, 181] width 221 height 24
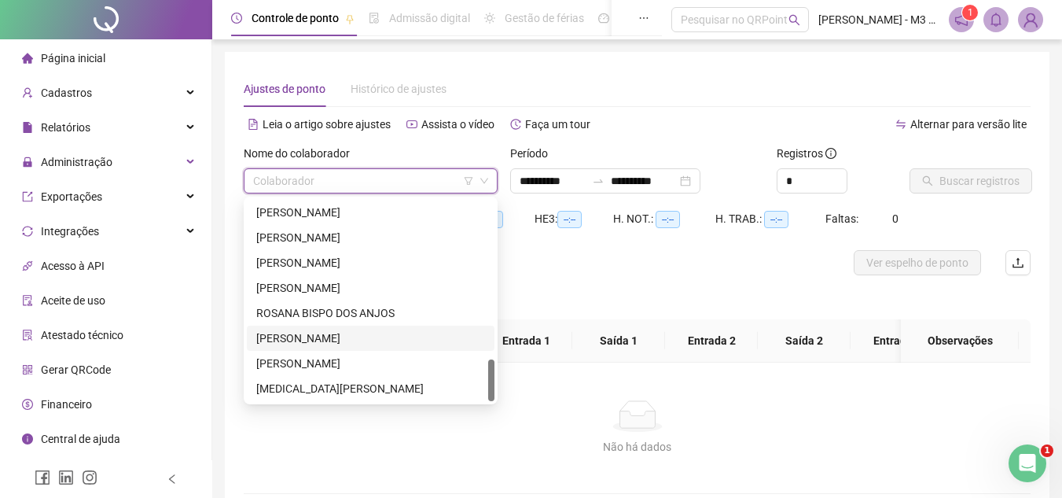
scroll to position [94, 0]
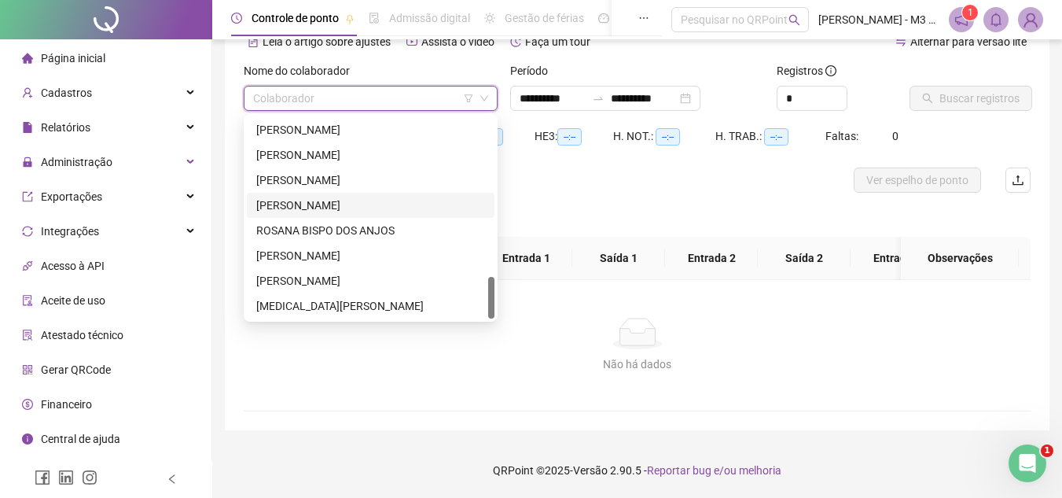
click at [322, 197] on div "[PERSON_NAME]" at bounding box center [370, 205] width 229 height 17
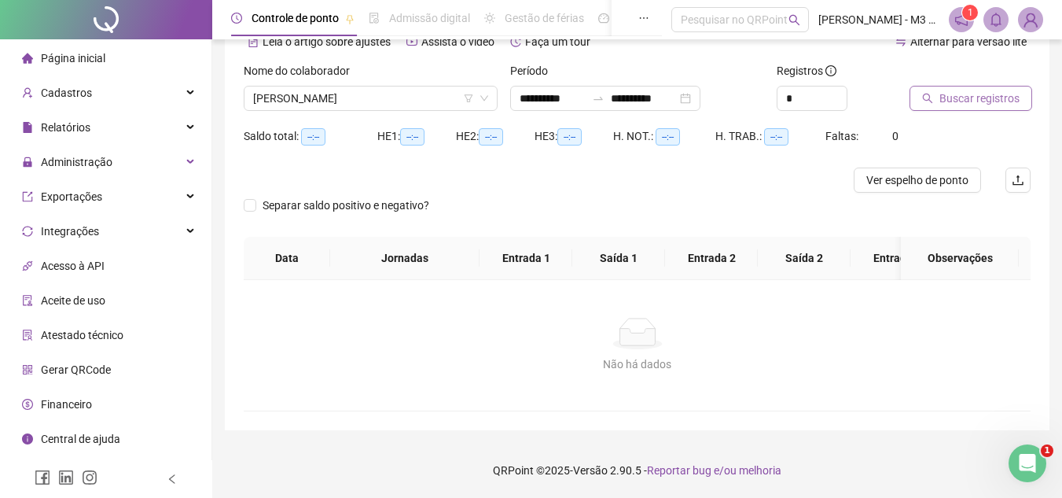
click at [971, 90] on span "Buscar registros" at bounding box center [979, 98] width 80 height 17
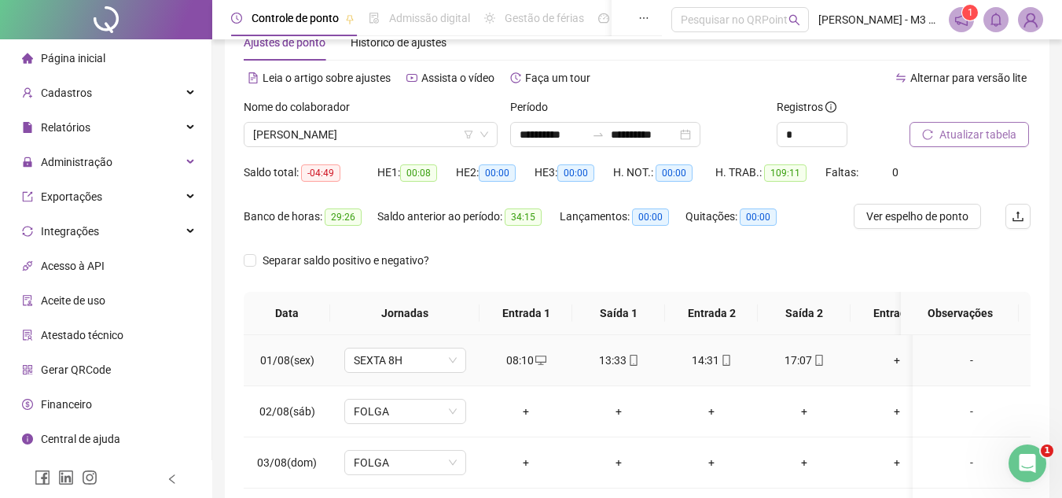
scroll to position [0, 0]
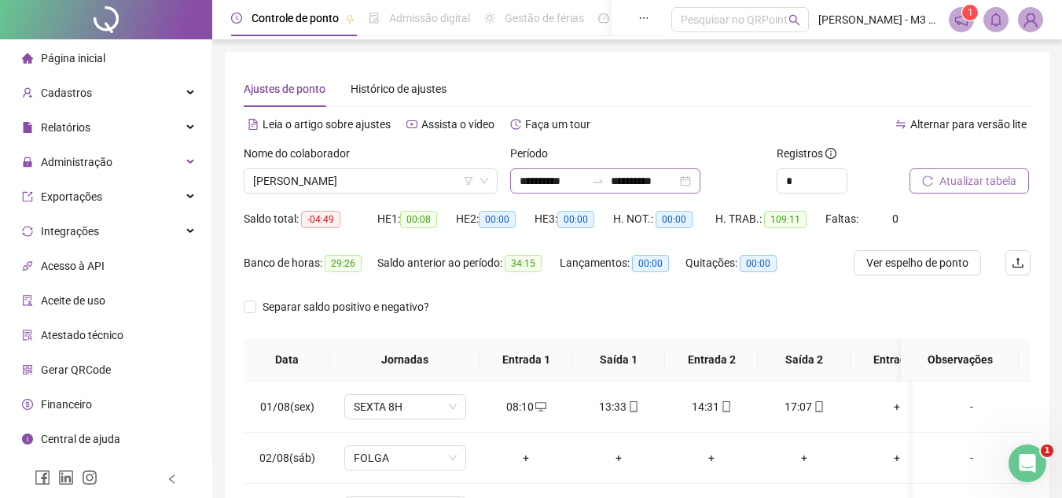
click at [700, 178] on div "**********" at bounding box center [605, 180] width 190 height 25
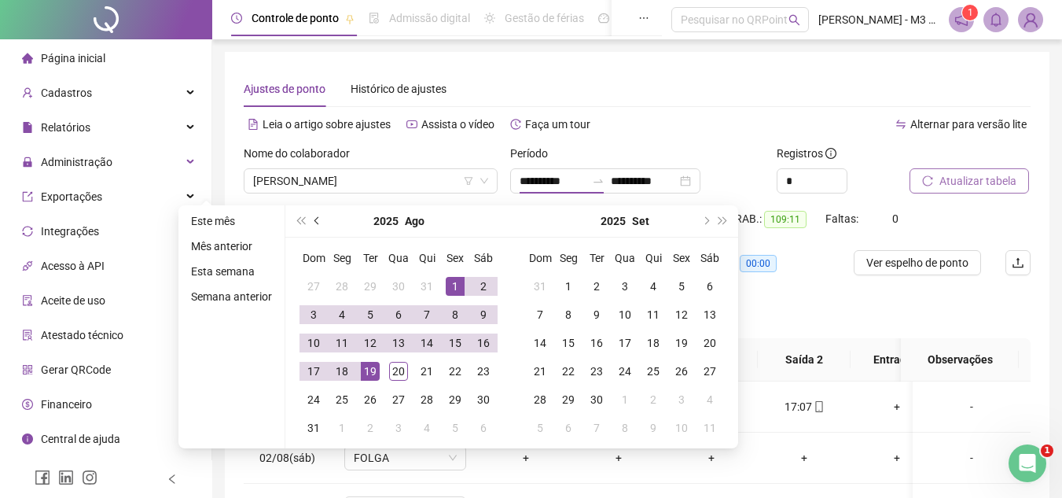
click at [318, 222] on span "prev-year" at bounding box center [318, 221] width 8 height 8
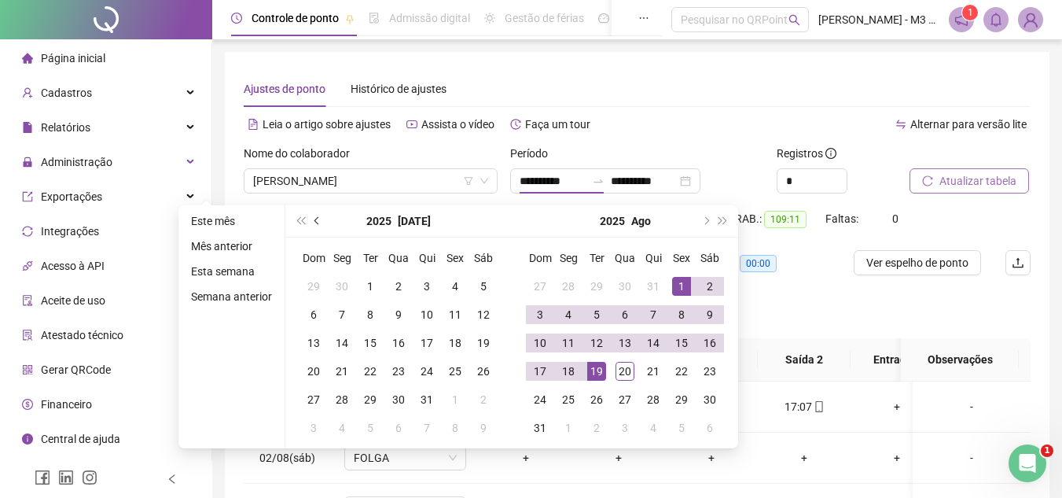
click at [318, 222] on span "prev-year" at bounding box center [318, 221] width 8 height 8
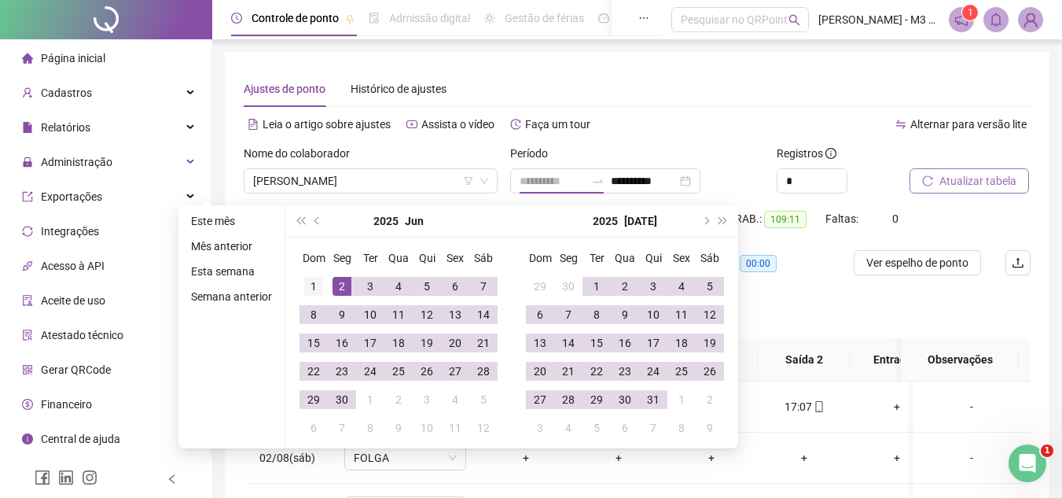
type input "**********"
click at [304, 282] on div "1" at bounding box center [313, 286] width 19 height 19
click at [704, 217] on span "next-year" at bounding box center [705, 221] width 8 height 8
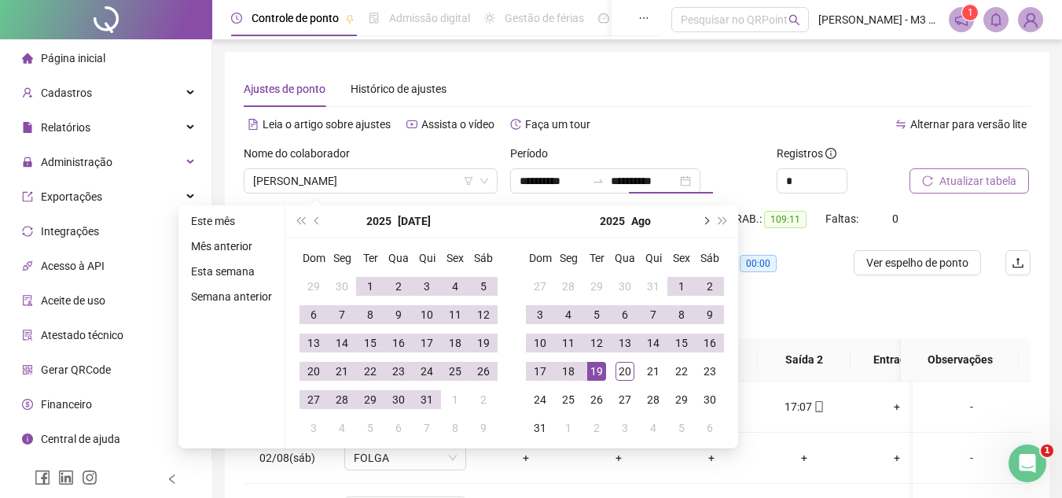
click at [704, 217] on span "next-year" at bounding box center [705, 221] width 8 height 8
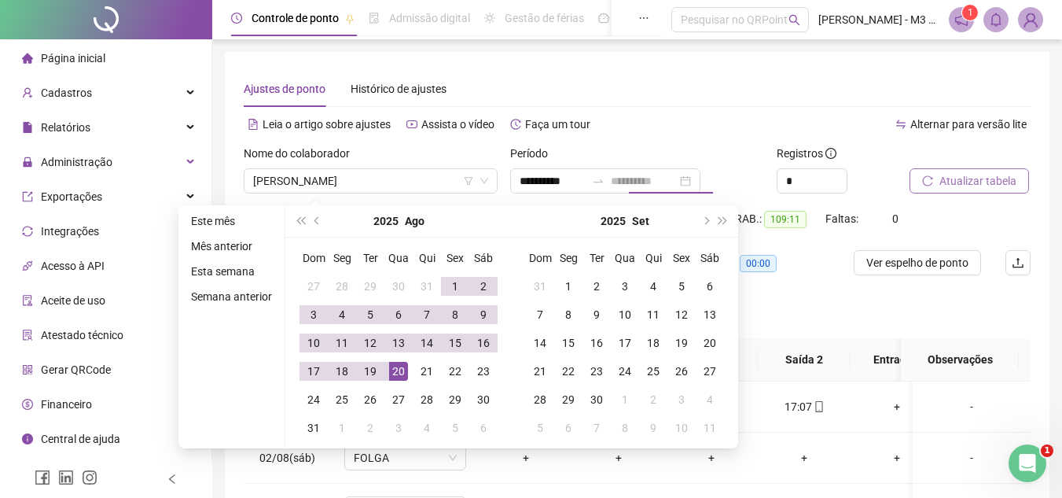
type input "**********"
click at [402, 367] on div "20" at bounding box center [398, 371] width 19 height 19
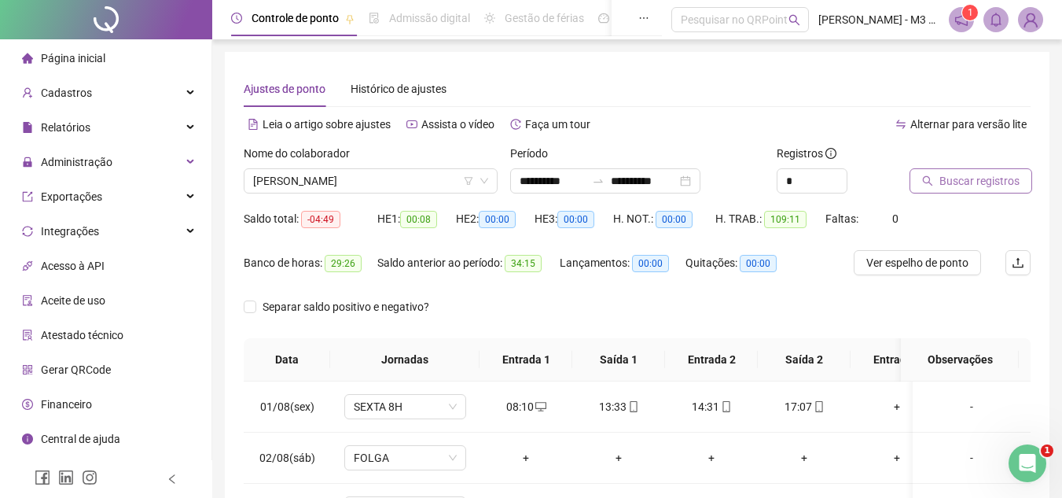
click at [954, 185] on span "Buscar registros" at bounding box center [979, 180] width 80 height 17
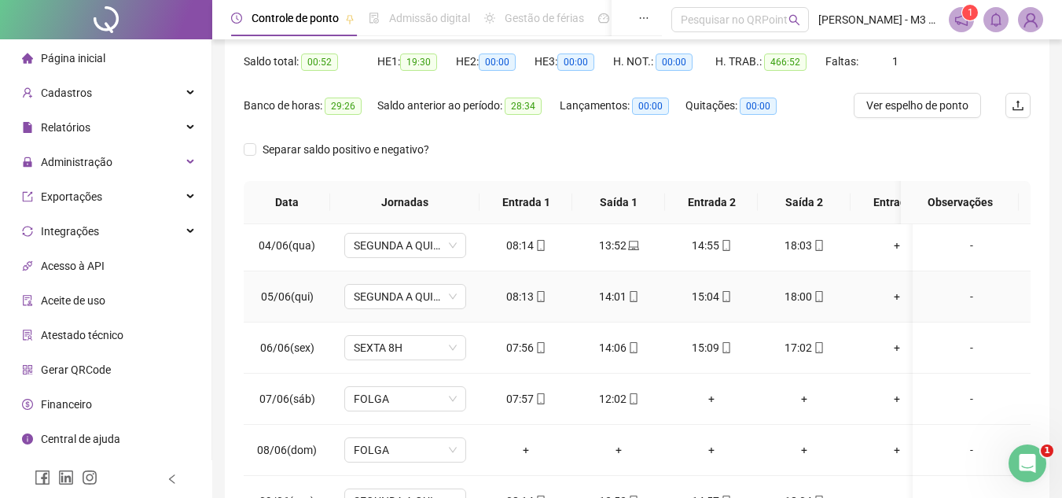
scroll to position [236, 0]
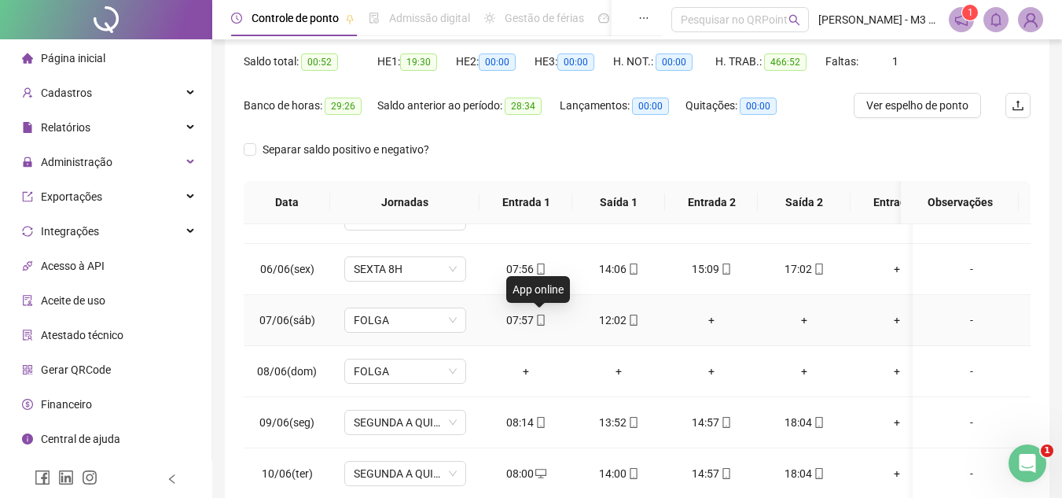
click at [535, 315] on icon "mobile" at bounding box center [540, 319] width 11 height 11
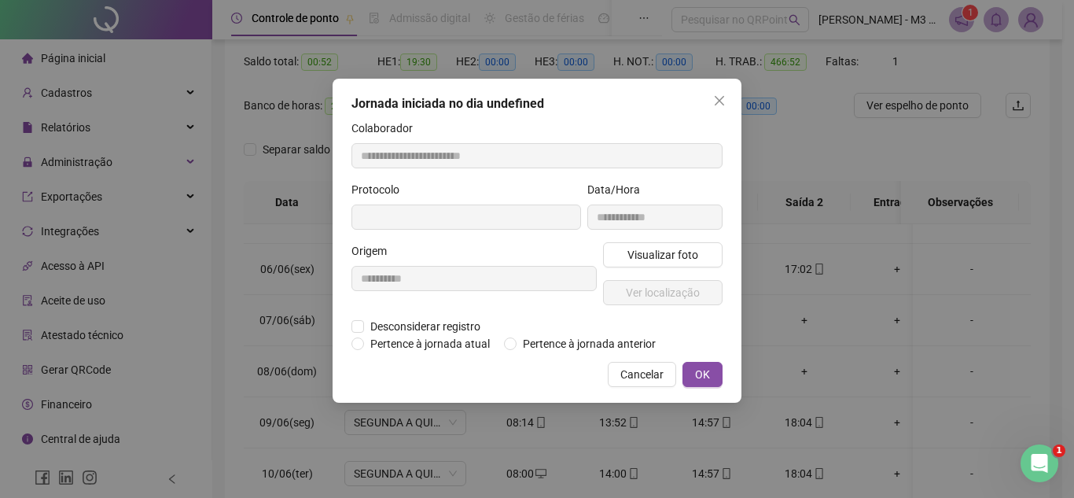
type input "**********"
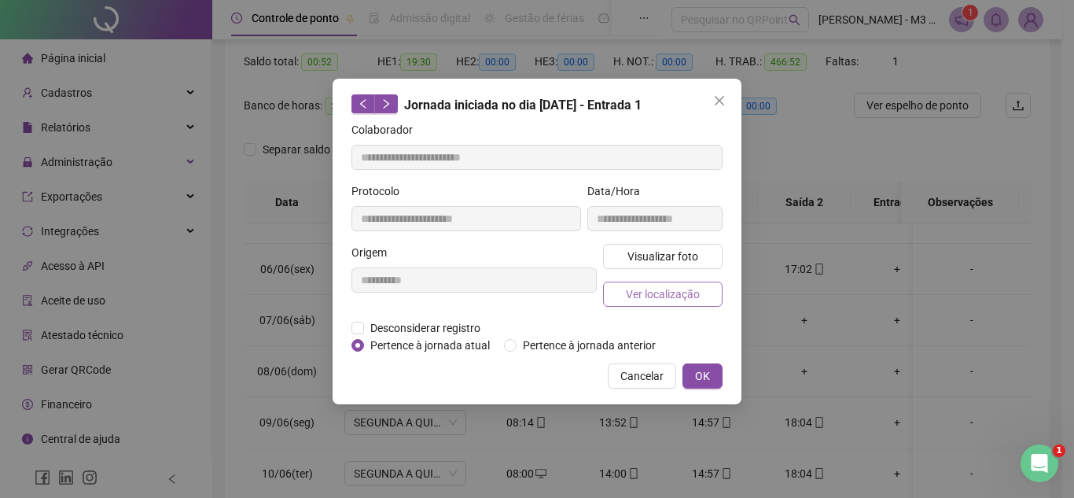
click at [653, 293] on span "Ver localização" at bounding box center [663, 293] width 74 height 17
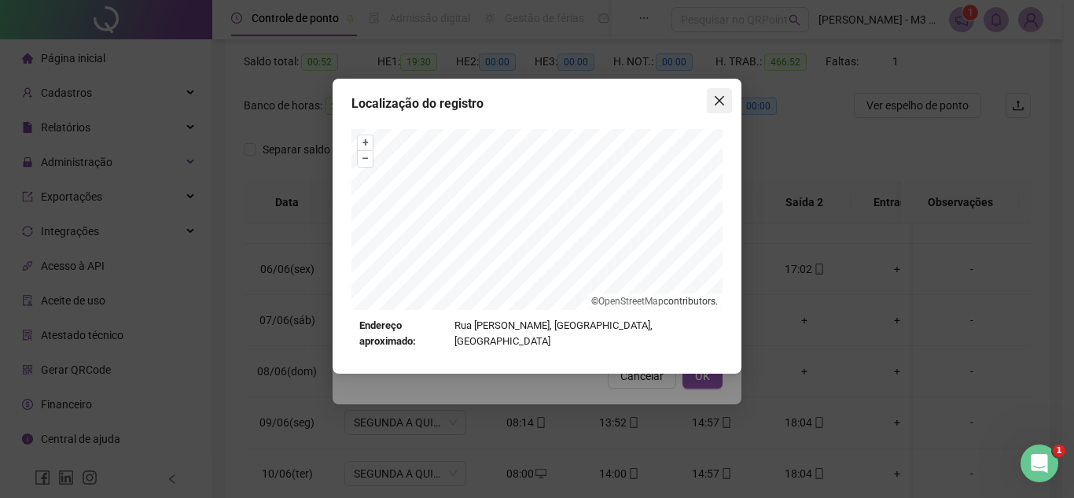
click at [709, 94] on button "Close" at bounding box center [719, 100] width 25 height 25
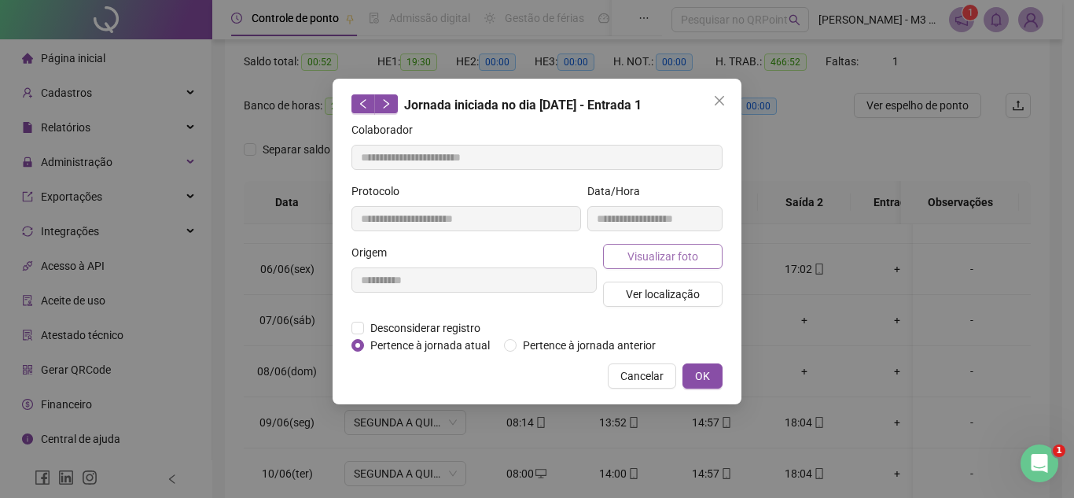
click at [673, 255] on span "Visualizar foto" at bounding box center [662, 256] width 71 height 17
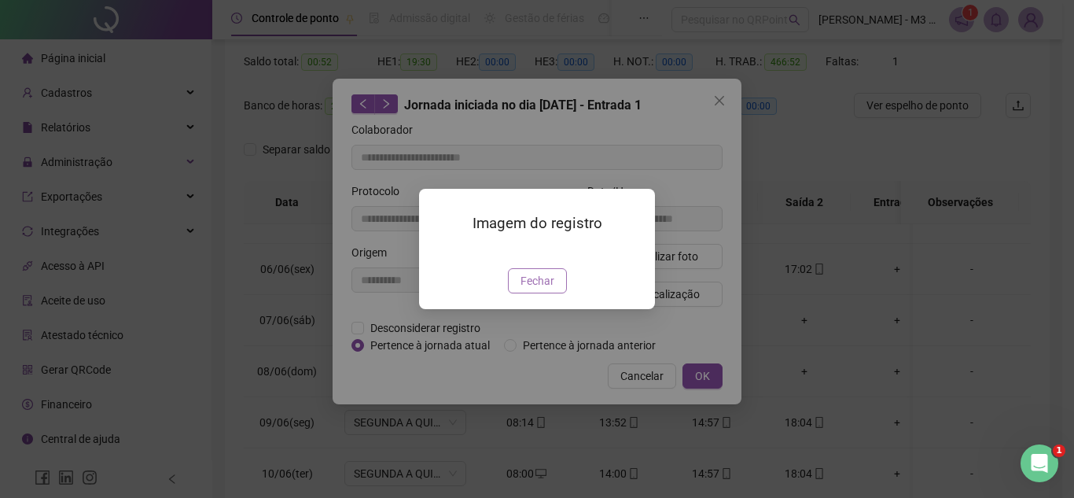
click at [539, 289] on span "Fechar" at bounding box center [537, 280] width 34 height 17
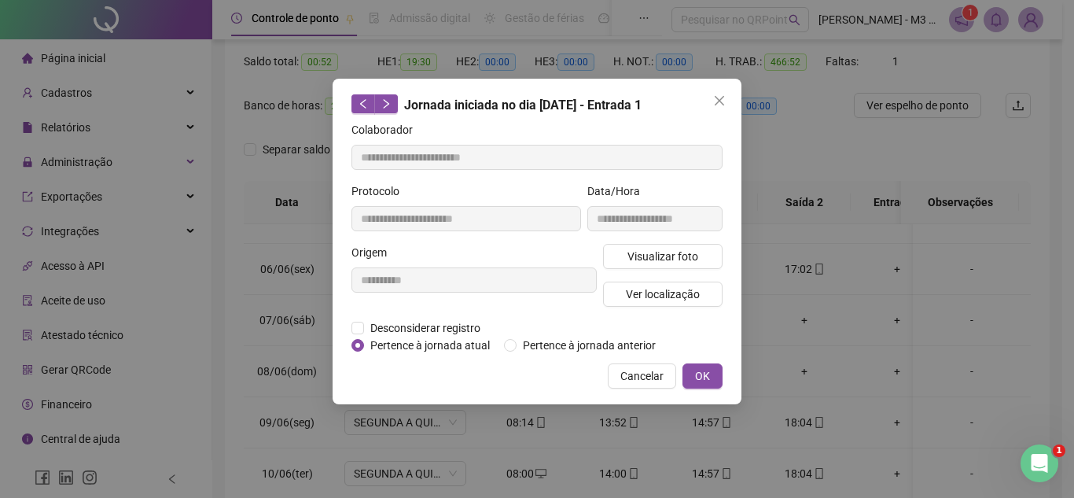
click at [719, 87] on div "**********" at bounding box center [537, 241] width 409 height 325
click at [719, 99] on icon "close" at bounding box center [719, 100] width 9 height 9
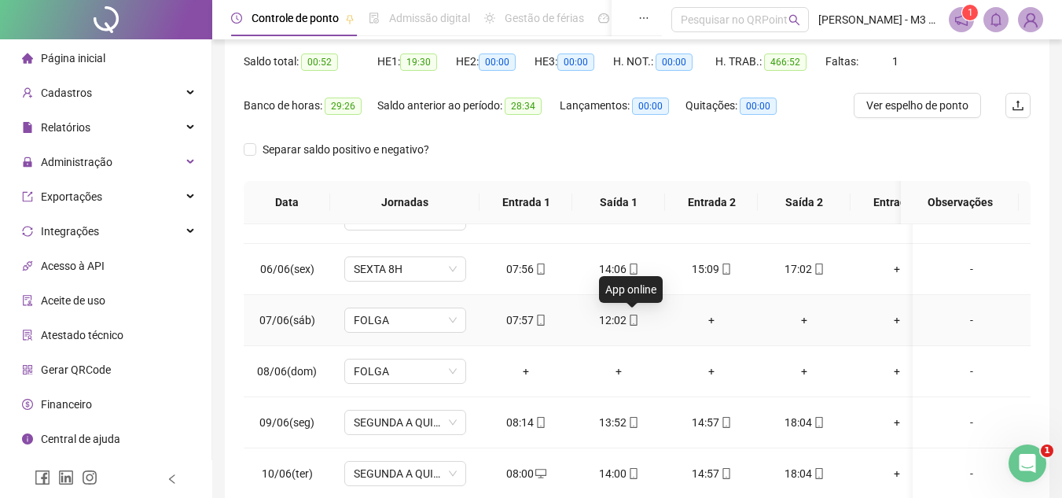
click at [633, 314] on icon "mobile" at bounding box center [633, 319] width 7 height 11
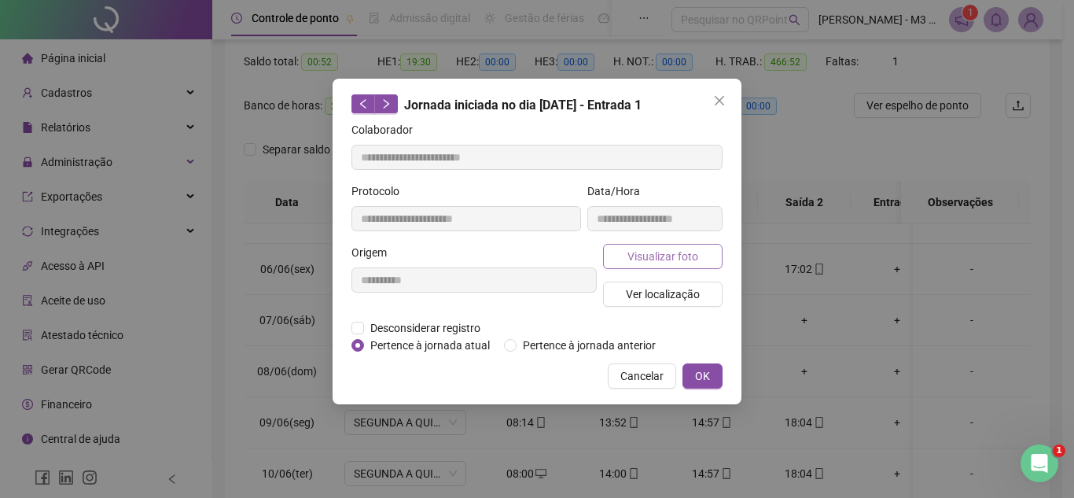
type input "**********"
click at [662, 250] on span "Visualizar foto" at bounding box center [662, 256] width 71 height 17
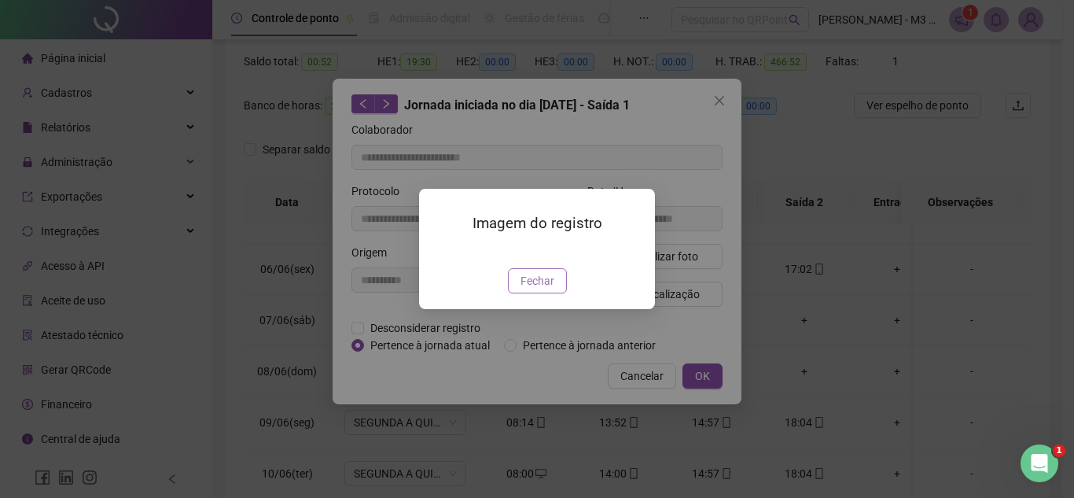
click at [546, 289] on span "Fechar" at bounding box center [537, 280] width 34 height 17
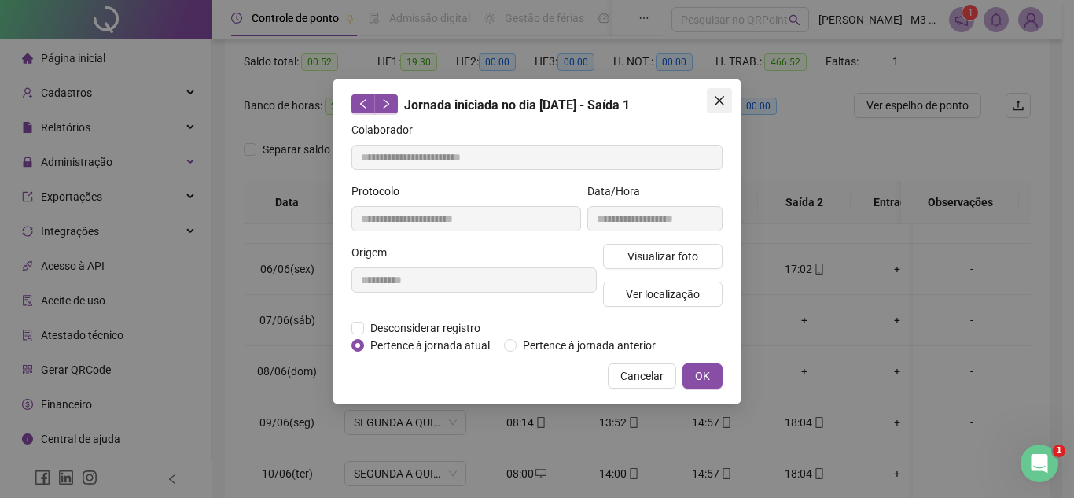
click at [715, 100] on icon "close" at bounding box center [719, 100] width 13 height 13
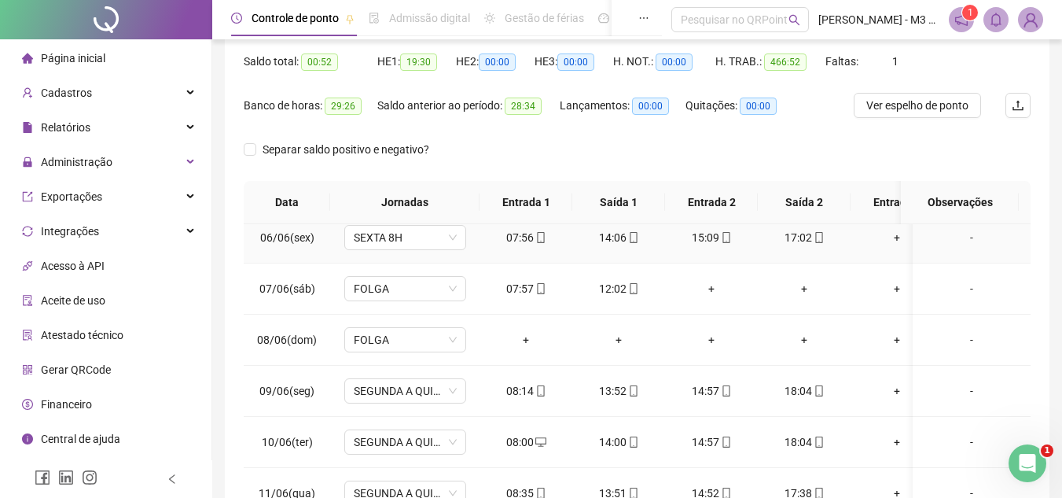
scroll to position [314, 0]
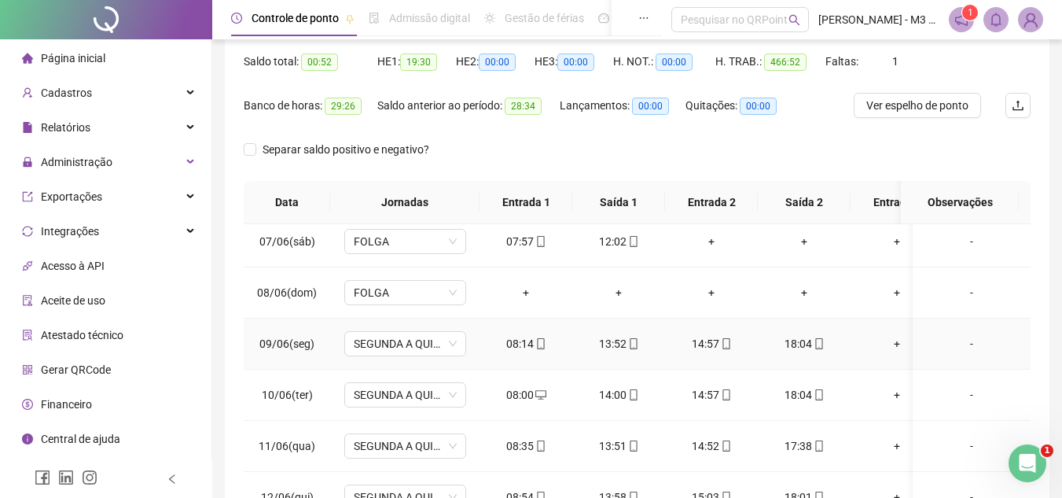
click at [547, 340] on div "08:14" at bounding box center [526, 343] width 68 height 17
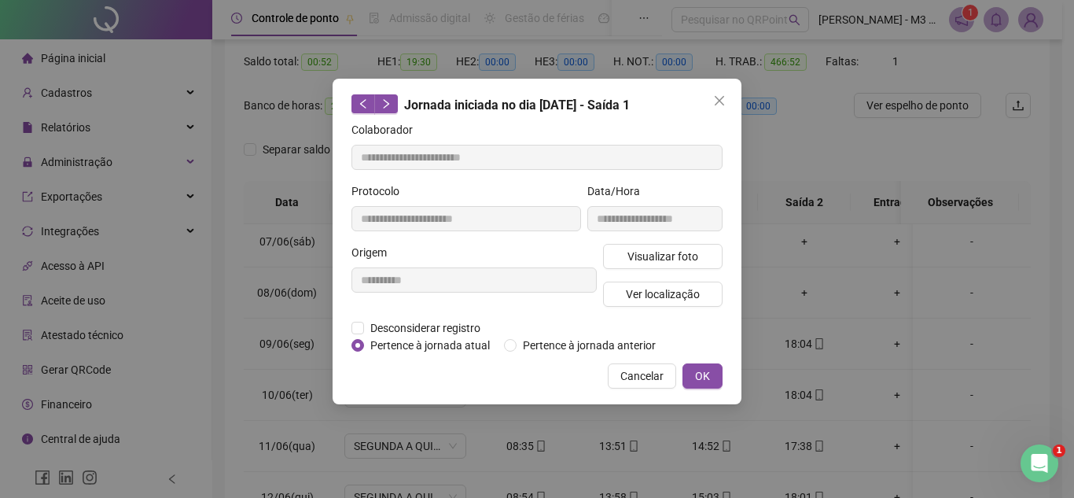
type input "**********"
click at [671, 255] on span "Visualizar foto" at bounding box center [662, 256] width 71 height 17
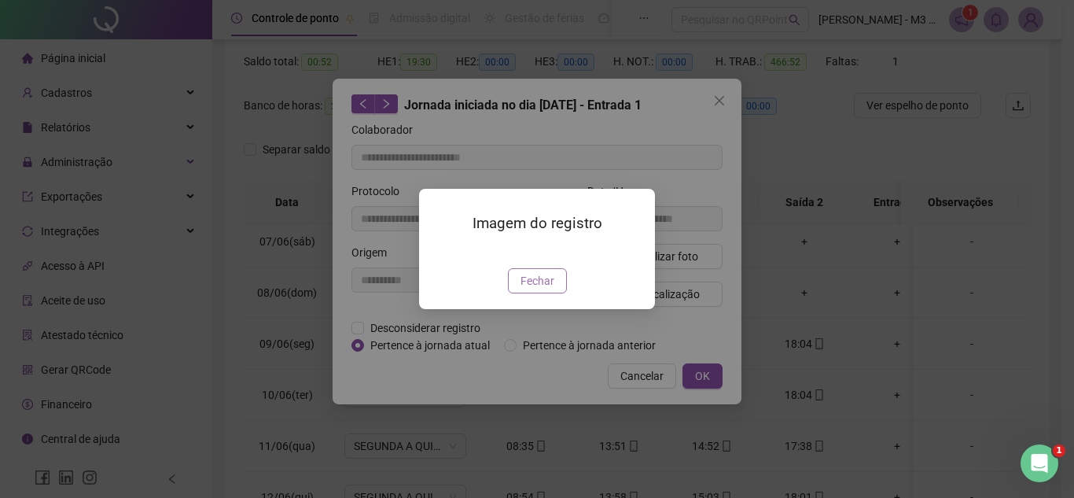
click at [550, 289] on span "Fechar" at bounding box center [537, 280] width 34 height 17
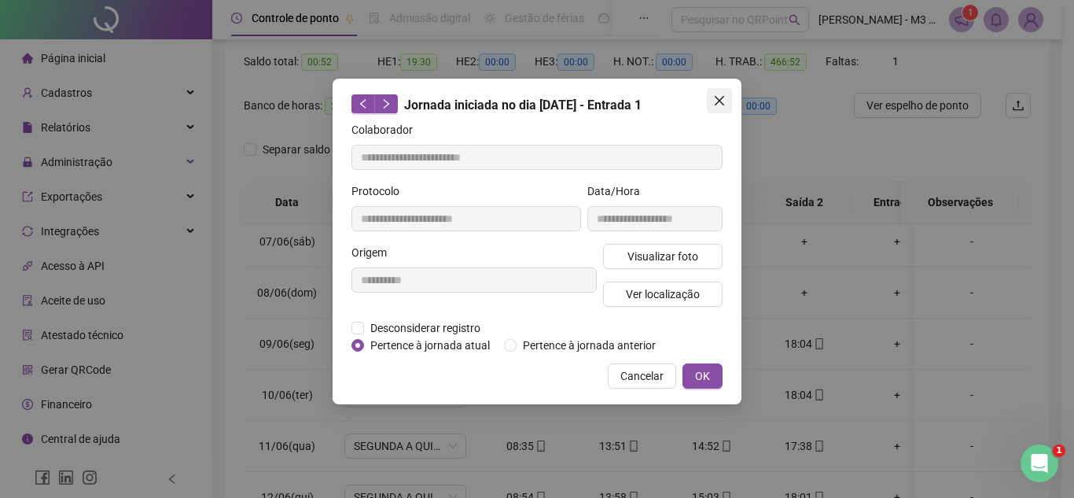
click at [715, 91] on button "Close" at bounding box center [719, 100] width 25 height 25
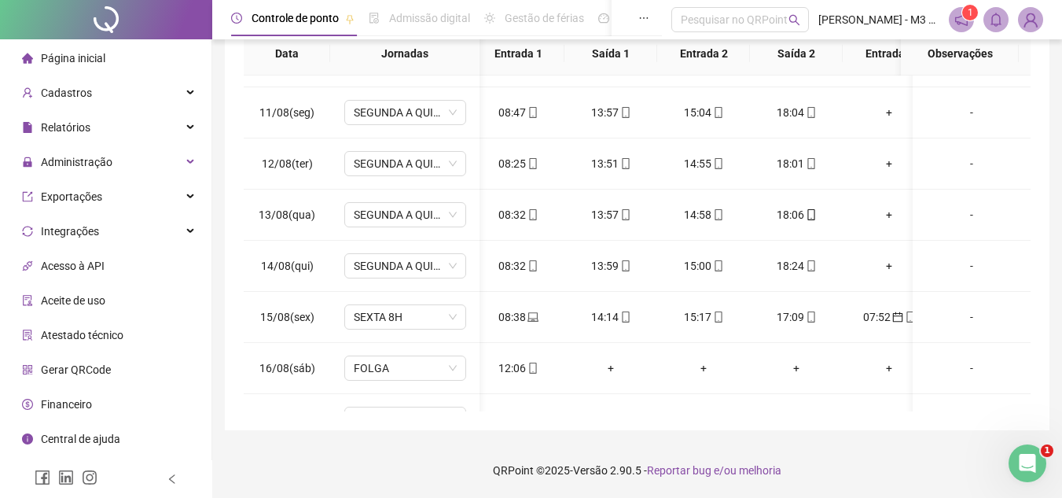
scroll to position [0, 9]
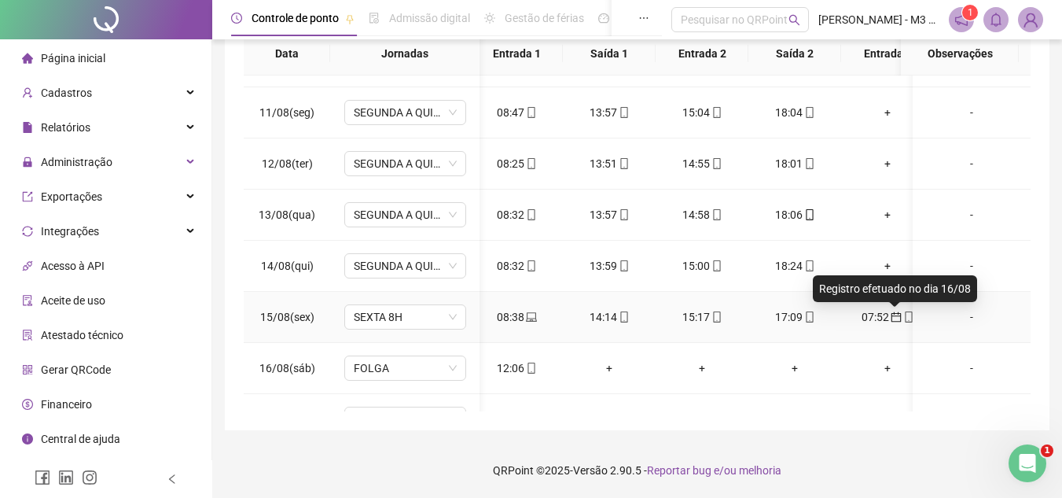
click at [898, 311] on icon "calendar" at bounding box center [896, 316] width 11 height 11
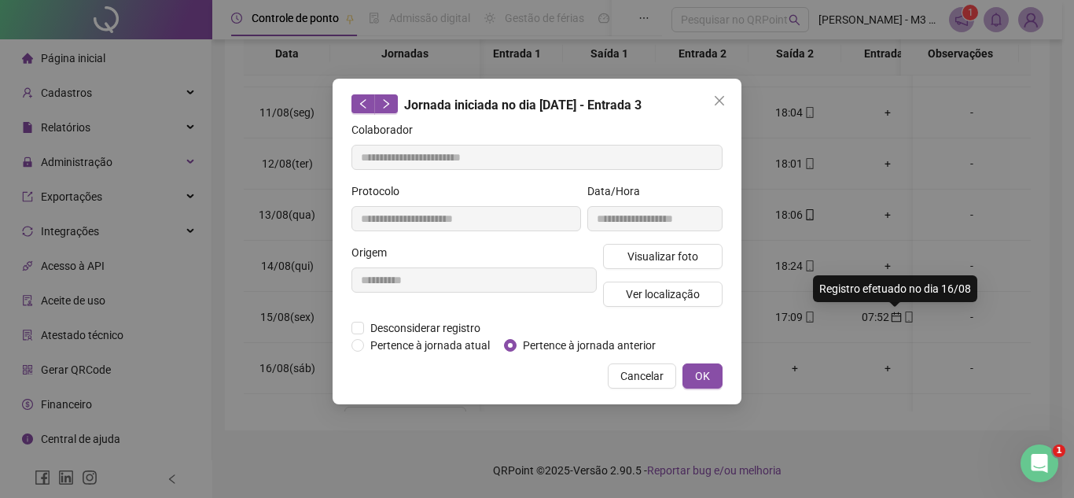
type input "**********"
click at [725, 105] on icon "close" at bounding box center [719, 100] width 13 height 13
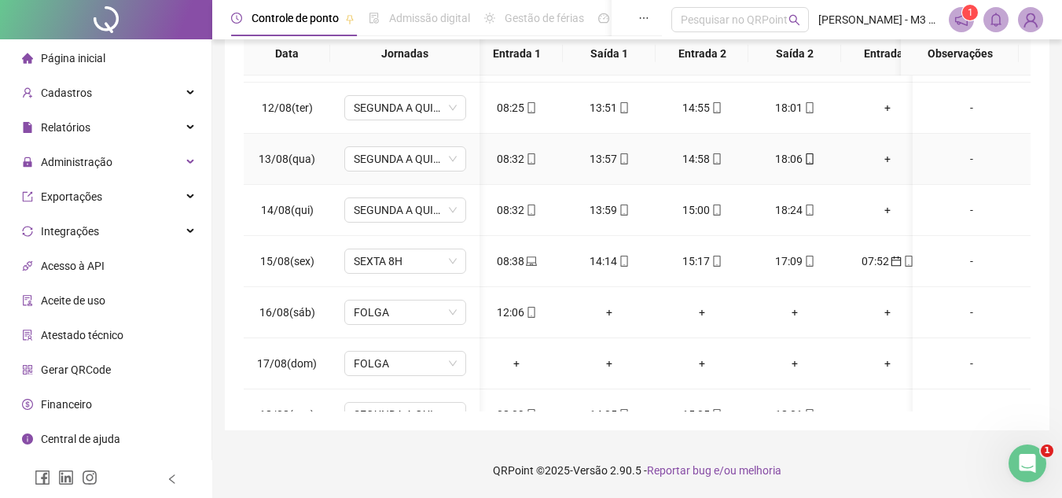
scroll to position [3695, 9]
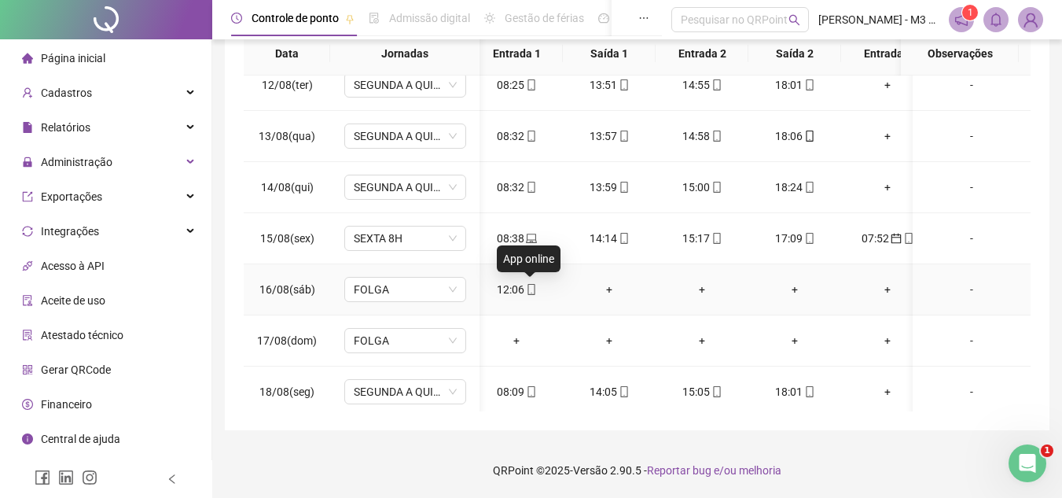
click at [524, 287] on span "mobile" at bounding box center [530, 289] width 13 height 11
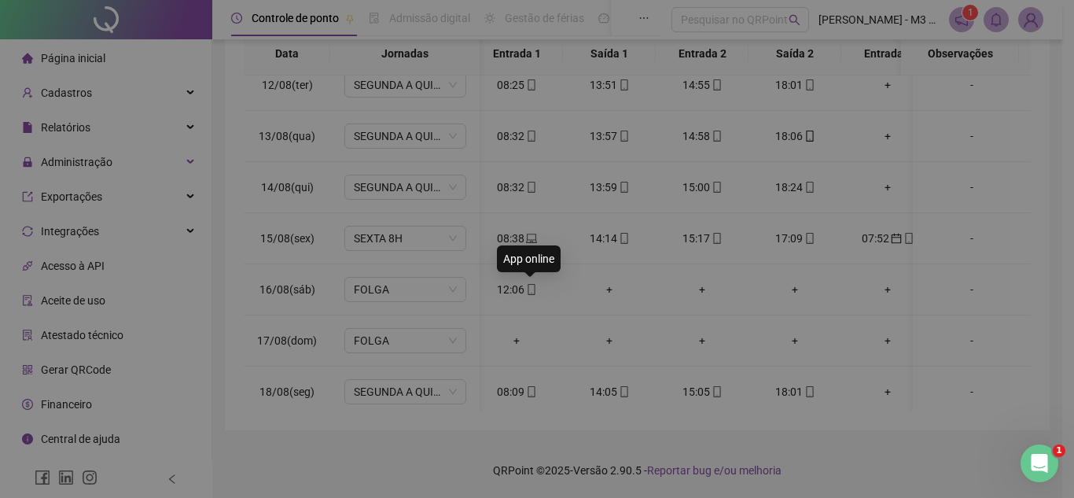
type input "**********"
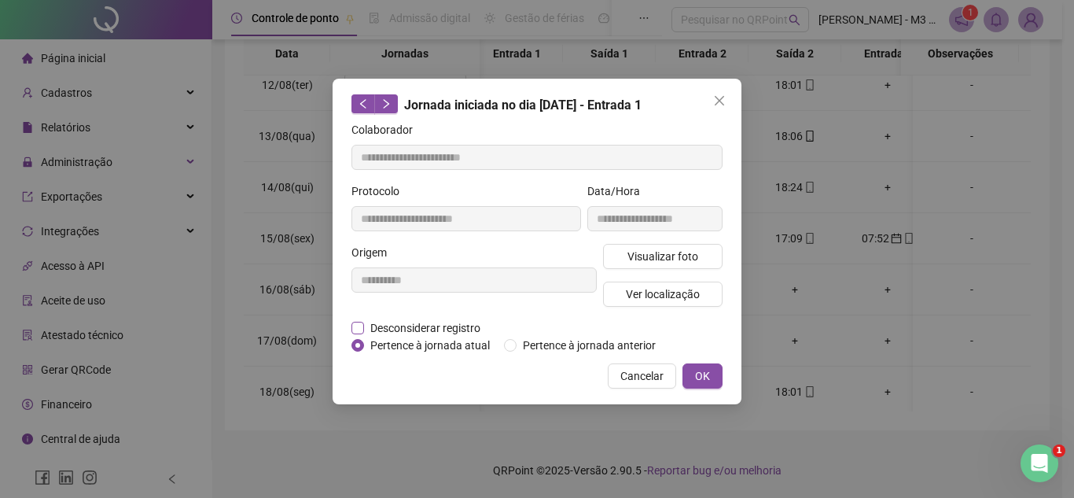
click at [429, 331] on span "Desconsiderar registro" at bounding box center [425, 327] width 123 height 17
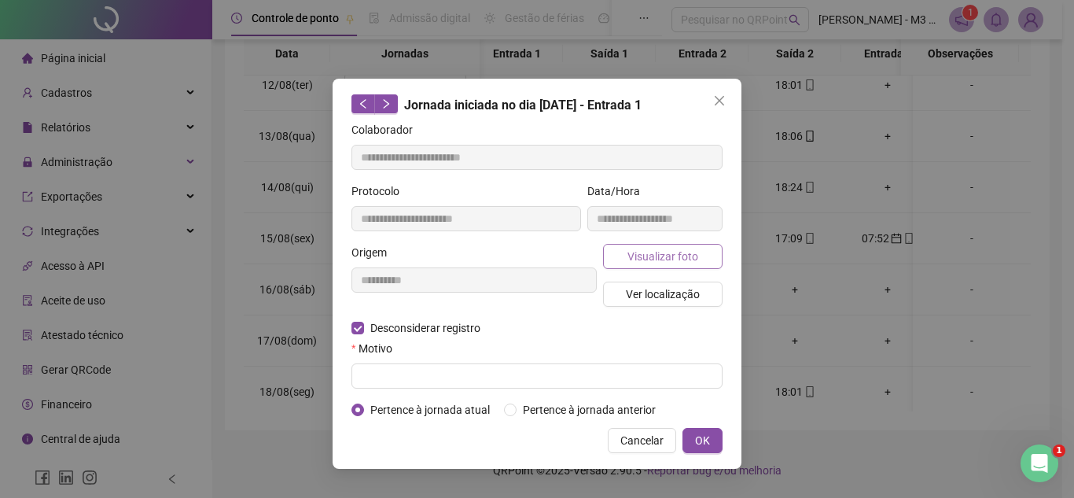
click at [671, 245] on button "Visualizar foto" at bounding box center [662, 256] width 119 height 25
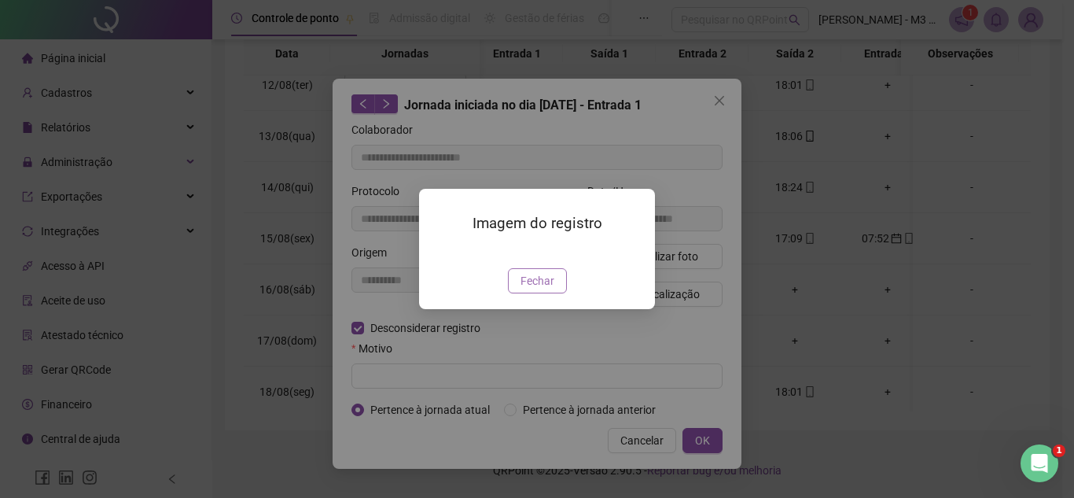
click at [531, 289] on span "Fechar" at bounding box center [537, 280] width 34 height 17
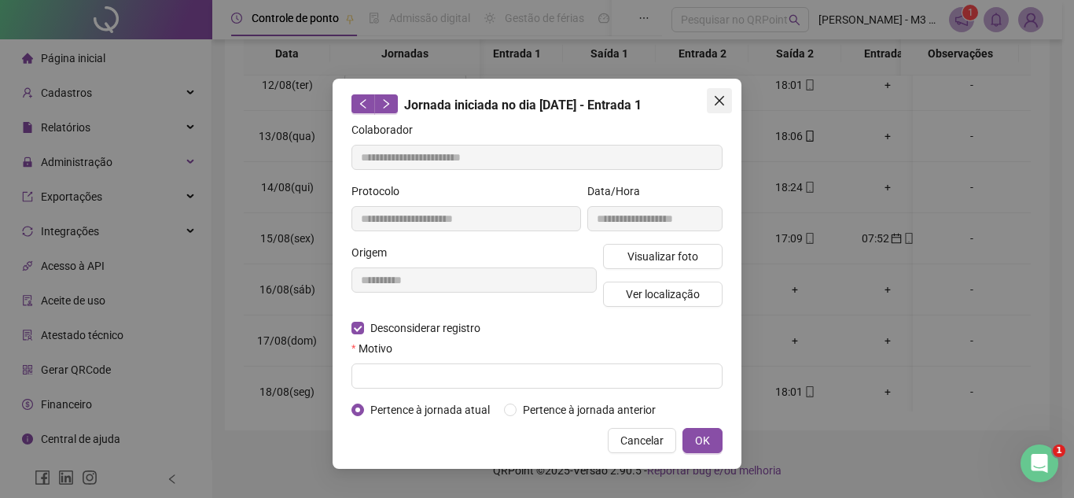
click at [720, 102] on icon "close" at bounding box center [719, 100] width 9 height 9
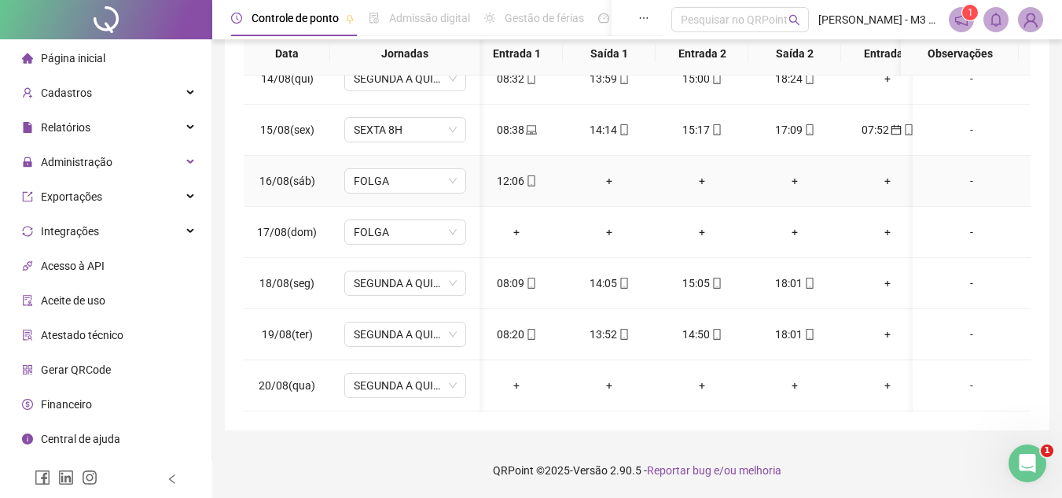
scroll to position [3815, 9]
click at [1046, 200] on div "**********" at bounding box center [637, 88] width 825 height 684
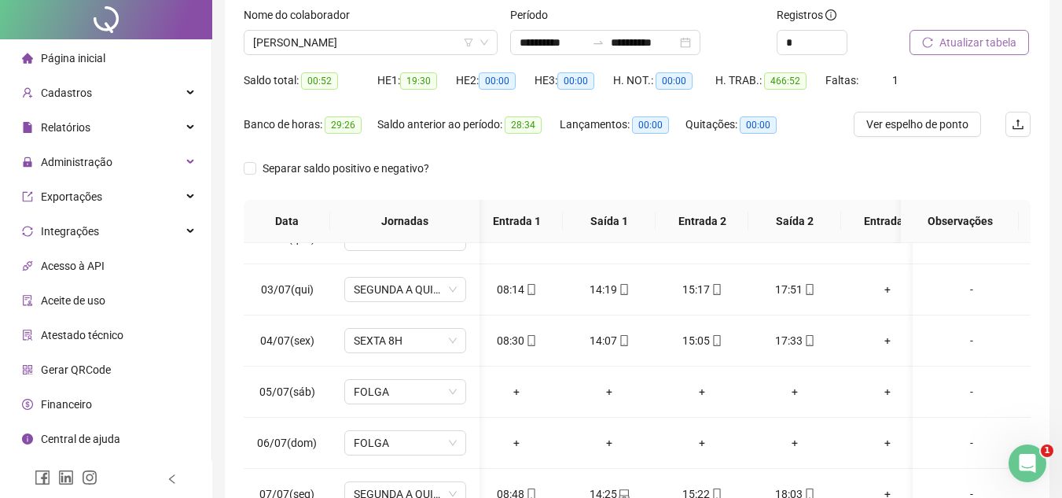
scroll to position [0, 0]
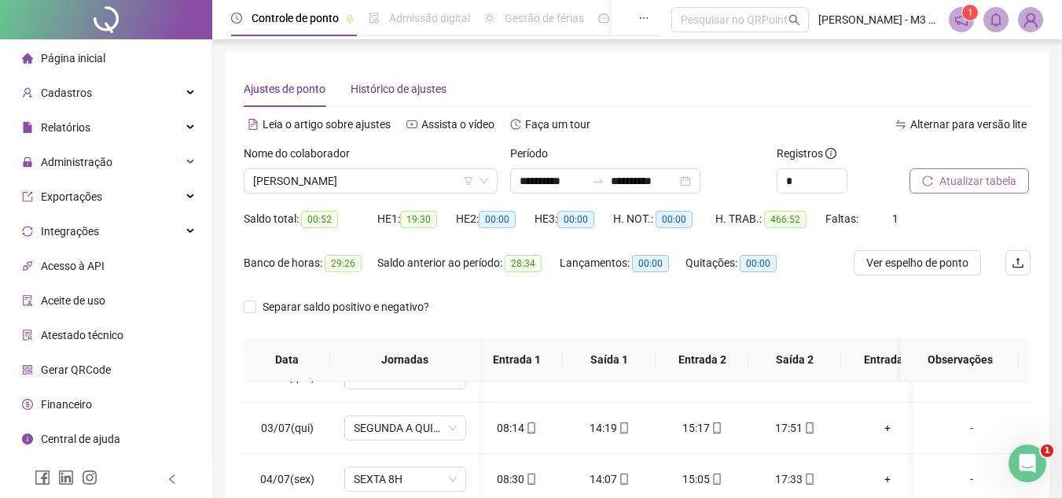
click at [398, 83] on span "Histórico de ajustes" at bounding box center [399, 89] width 96 height 13
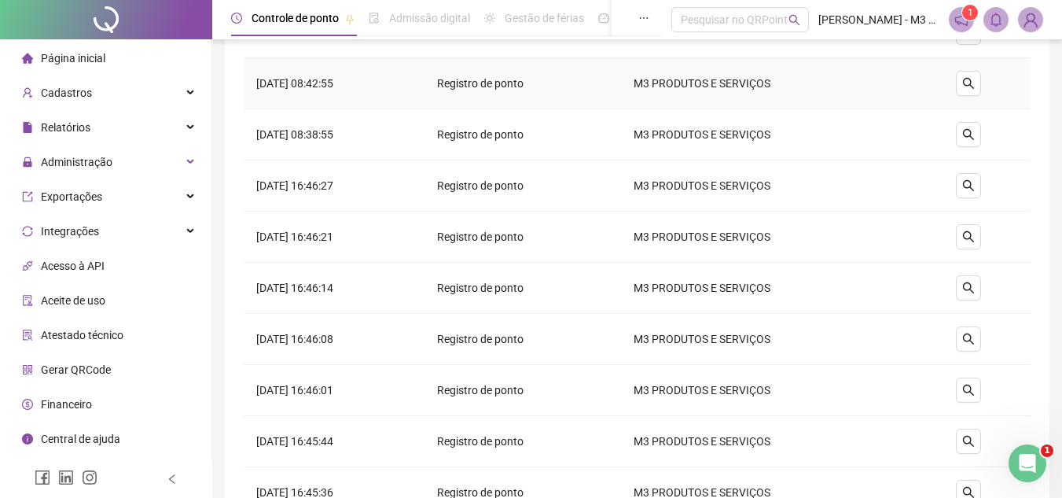
scroll to position [157, 0]
click at [971, 181] on icon "search" at bounding box center [968, 184] width 13 height 13
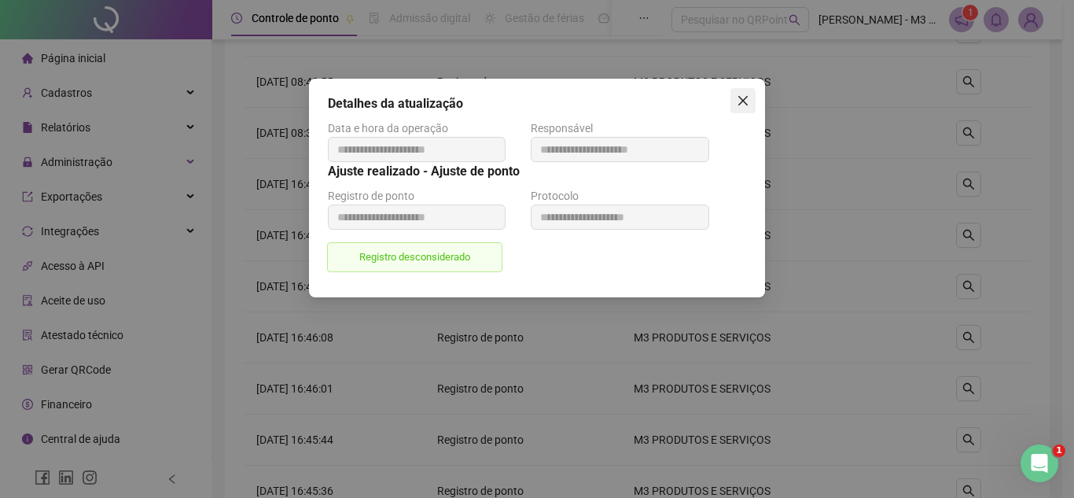
click at [740, 94] on icon "close" at bounding box center [743, 100] width 13 height 13
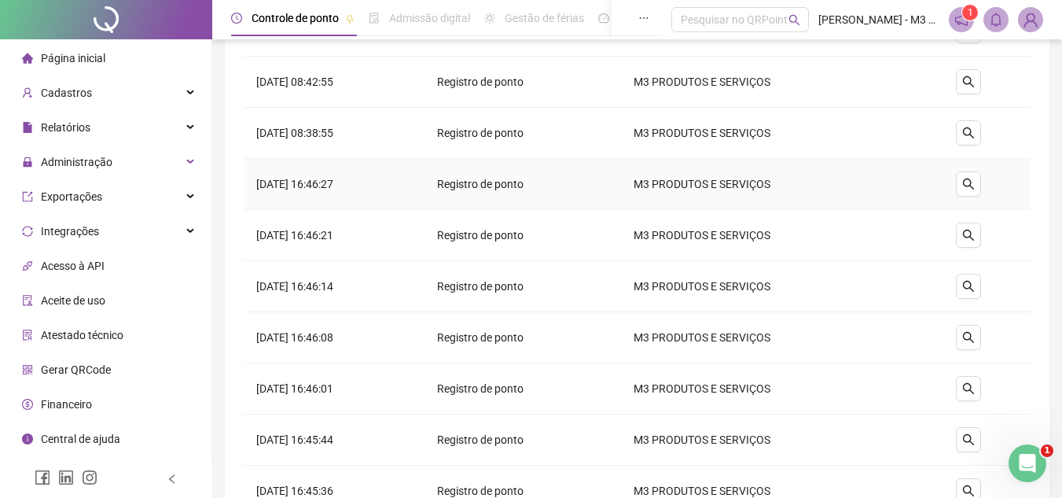
scroll to position [0, 0]
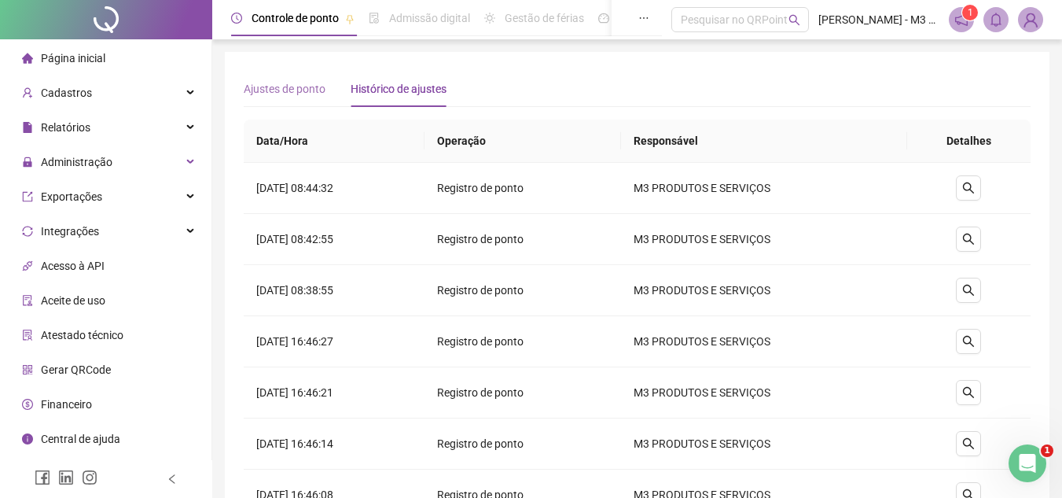
click at [317, 97] on div "Ajustes de ponto" at bounding box center [285, 89] width 82 height 36
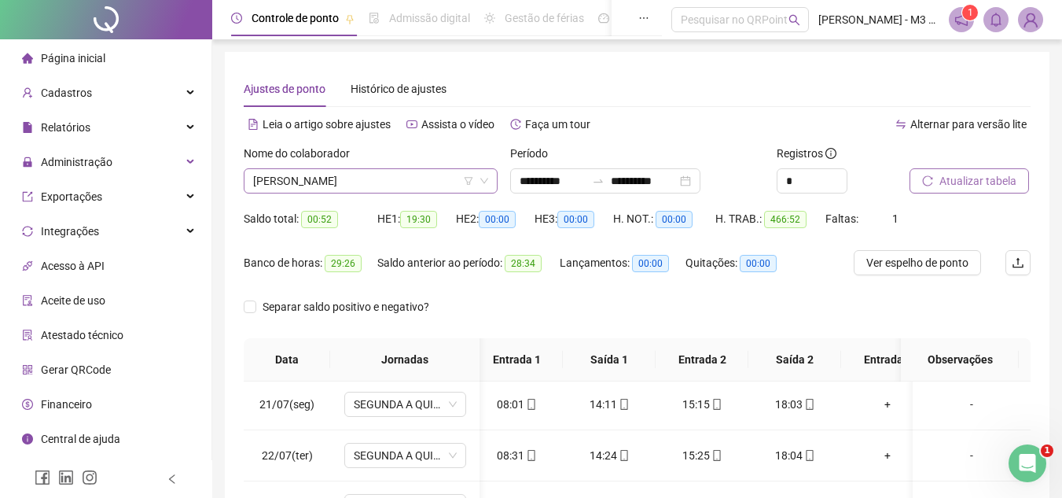
click at [419, 182] on span "[PERSON_NAME]" at bounding box center [370, 181] width 235 height 24
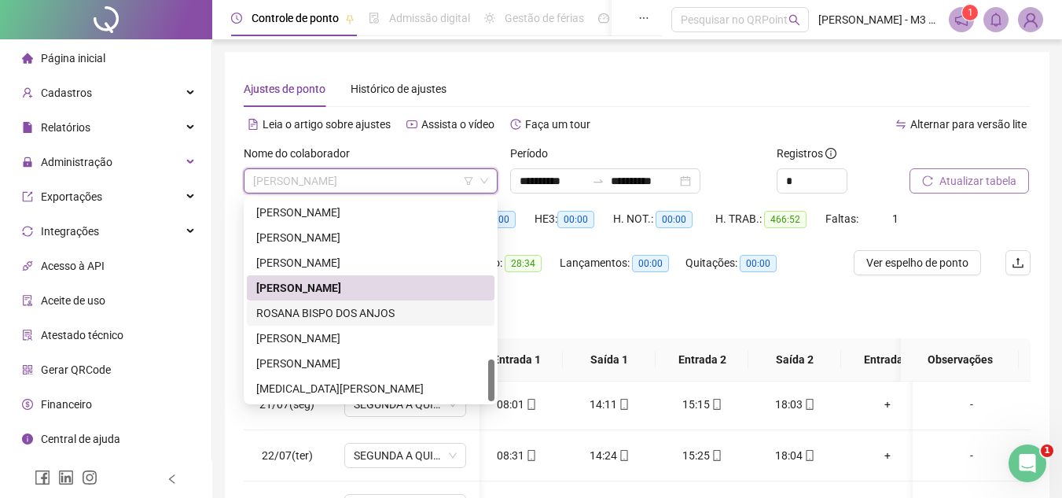
click at [348, 307] on div "ROSANA BISPO DOS ANJOS" at bounding box center [370, 312] width 229 height 17
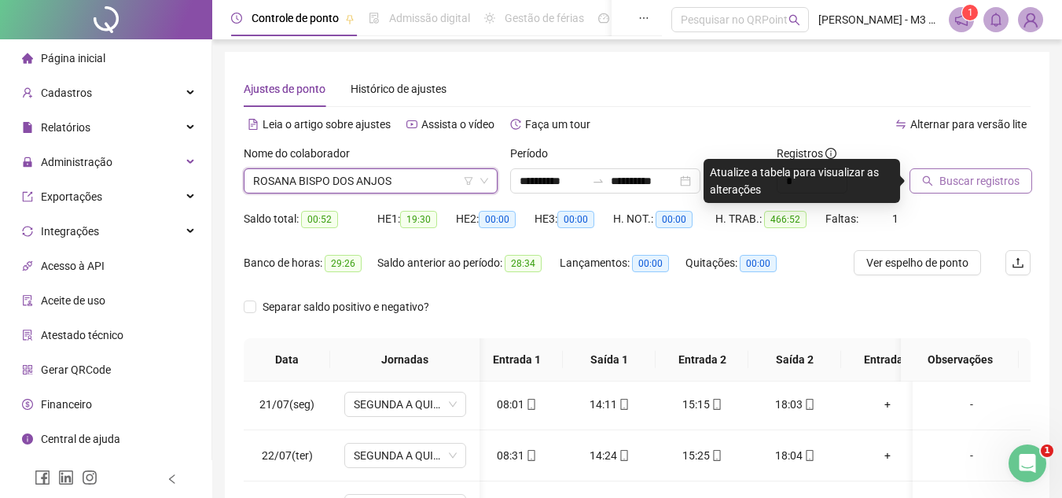
click at [935, 175] on button "Buscar registros" at bounding box center [971, 180] width 123 height 25
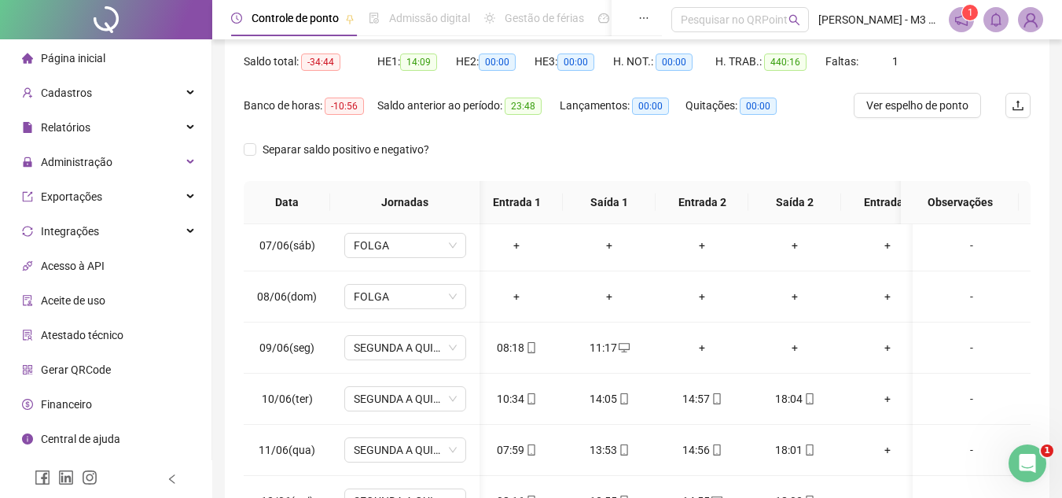
scroll to position [314, 9]
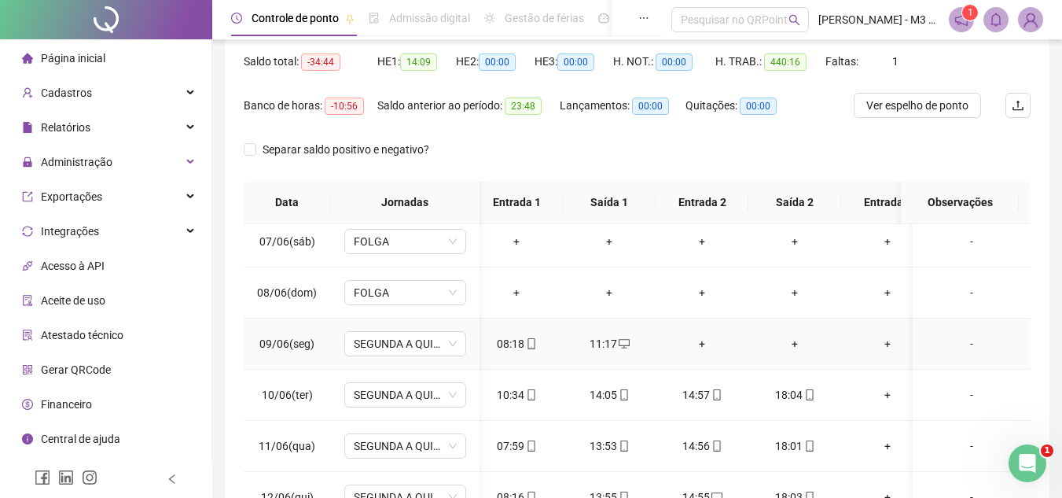
click at [708, 342] on div "+" at bounding box center [702, 343] width 68 height 17
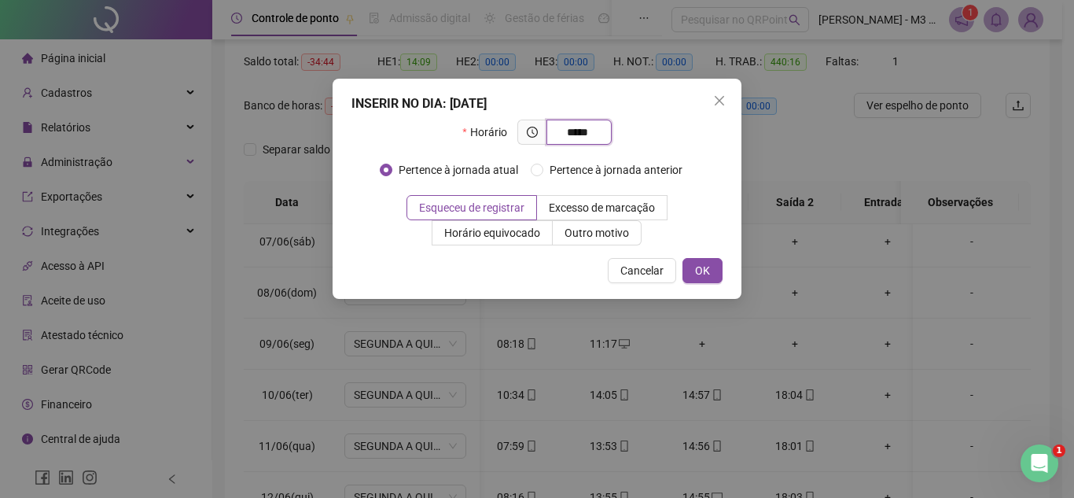
type input "*****"
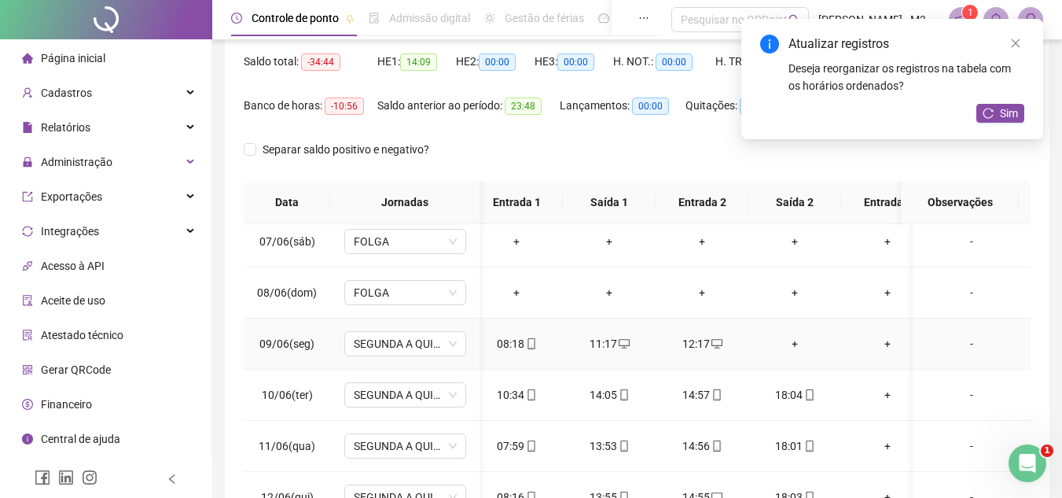
click at [797, 337] on div "+" at bounding box center [795, 343] width 68 height 17
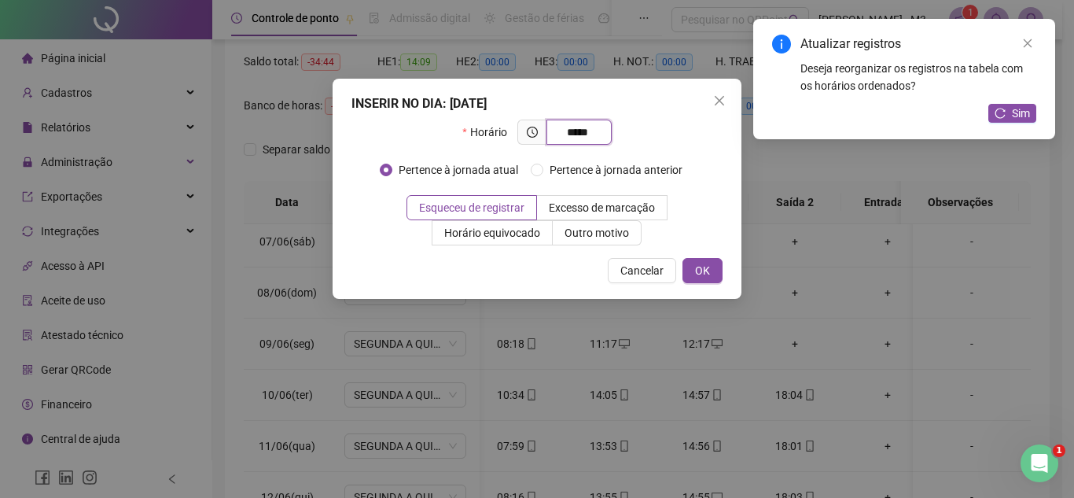
type input "*****"
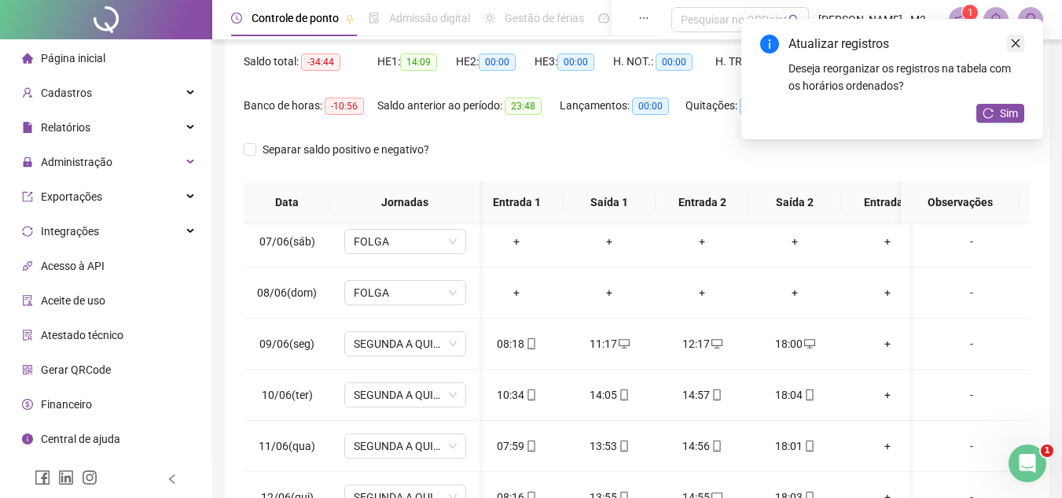
click at [1014, 42] on icon "close" at bounding box center [1015, 43] width 11 height 11
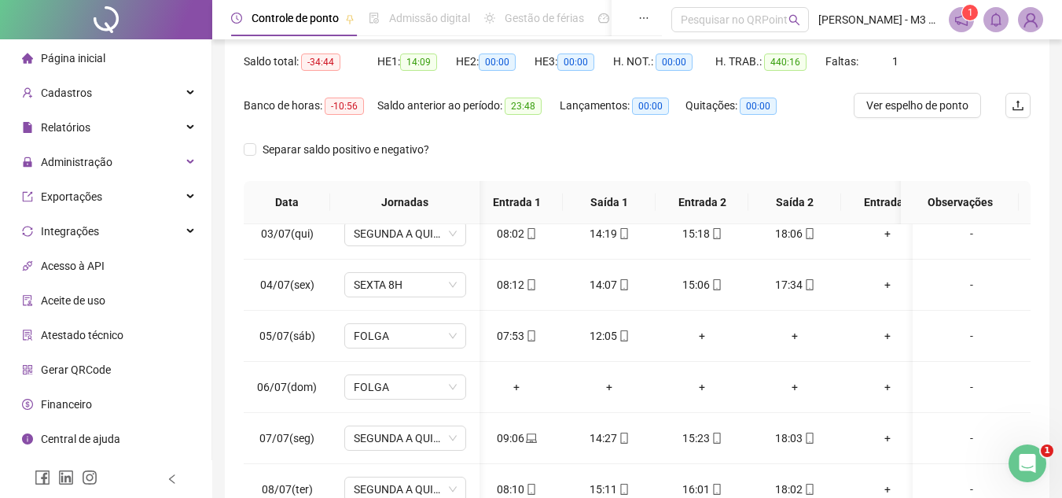
scroll to position [0, 0]
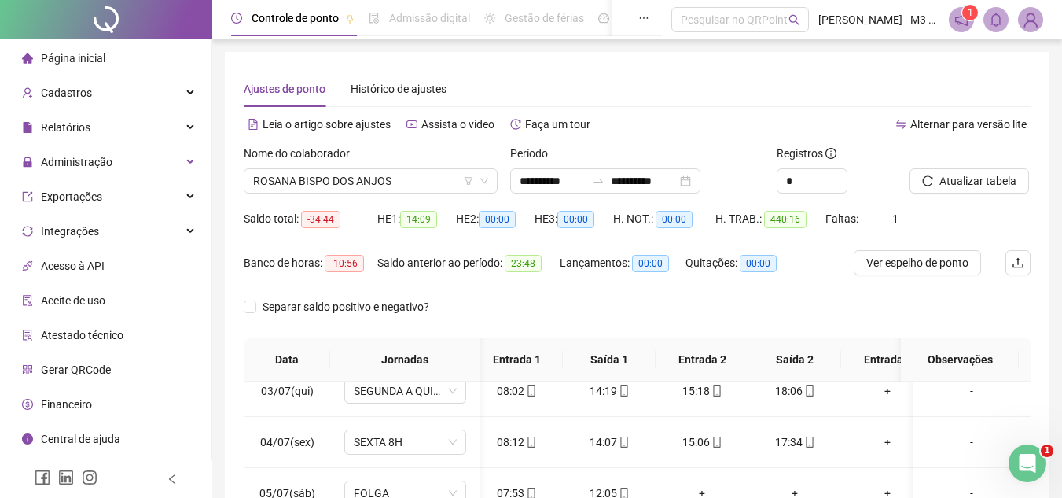
click at [730, 74] on div "Ajustes de ponto Histórico de ajustes" at bounding box center [637, 89] width 787 height 36
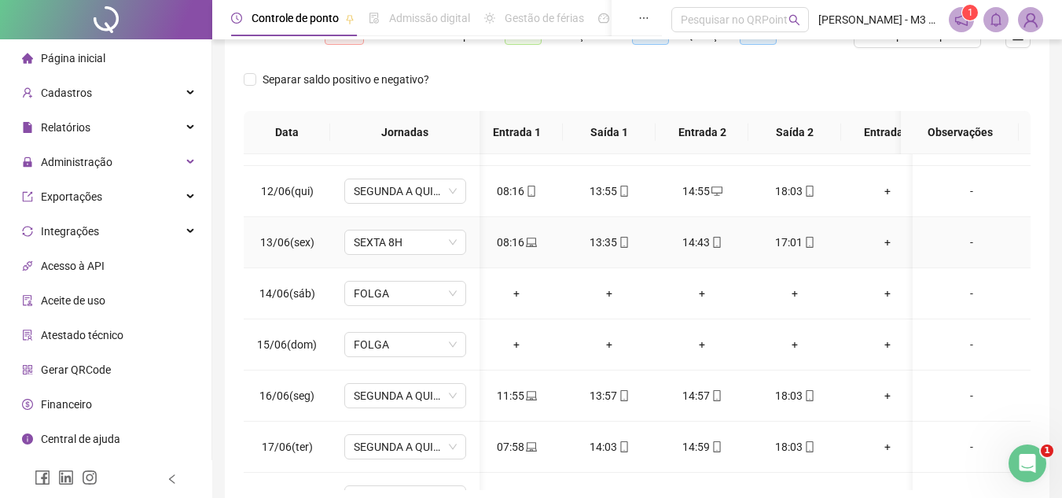
scroll to position [629, 9]
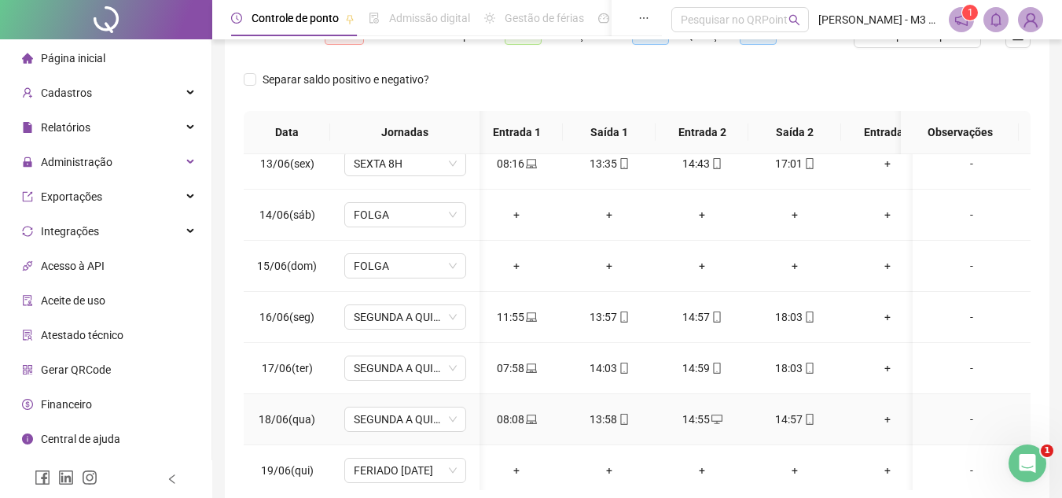
click at [764, 436] on td "14:57" at bounding box center [794, 419] width 93 height 51
click at [726, 417] on div "14:55" at bounding box center [702, 418] width 68 height 17
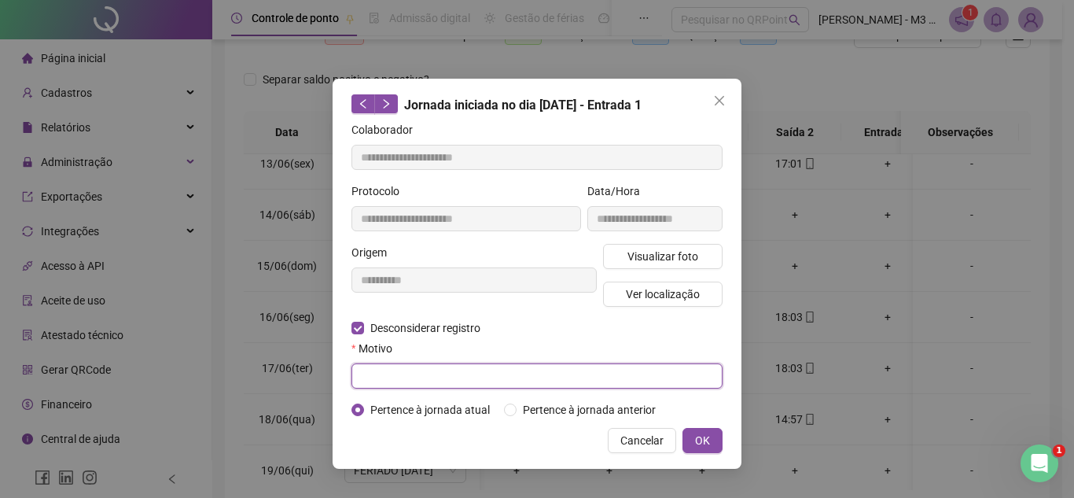
click at [400, 372] on input "text" at bounding box center [536, 375] width 371 height 25
type input "**"
type input "**********"
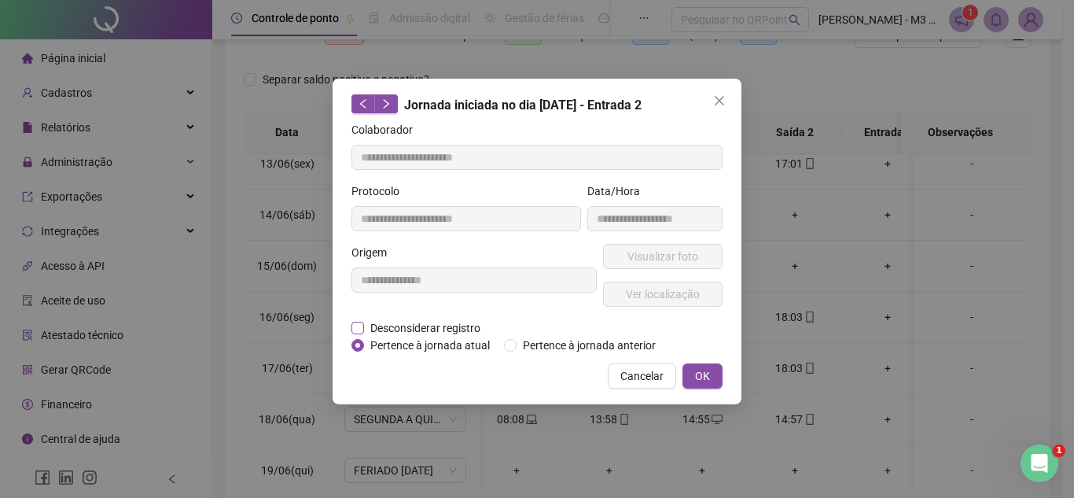
click at [409, 329] on span "Desconsiderar registro" at bounding box center [425, 327] width 123 height 17
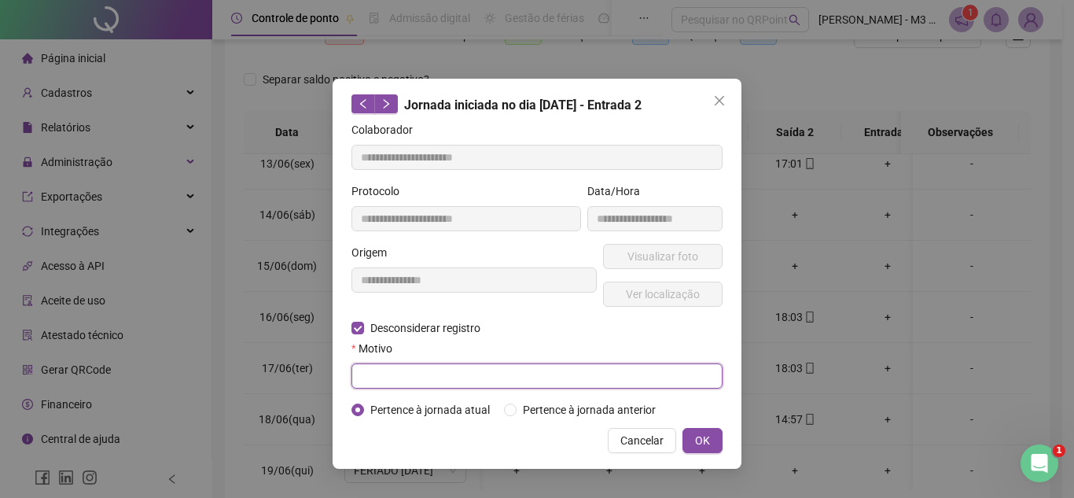
click at [404, 369] on input "text" at bounding box center [536, 375] width 371 height 25
type input "*"
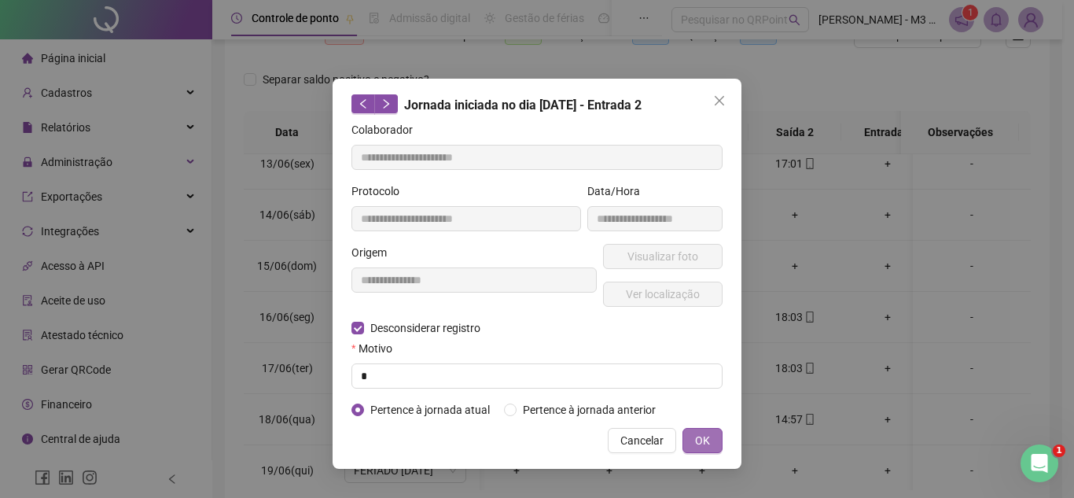
click at [704, 429] on button "OK" at bounding box center [702, 440] width 40 height 25
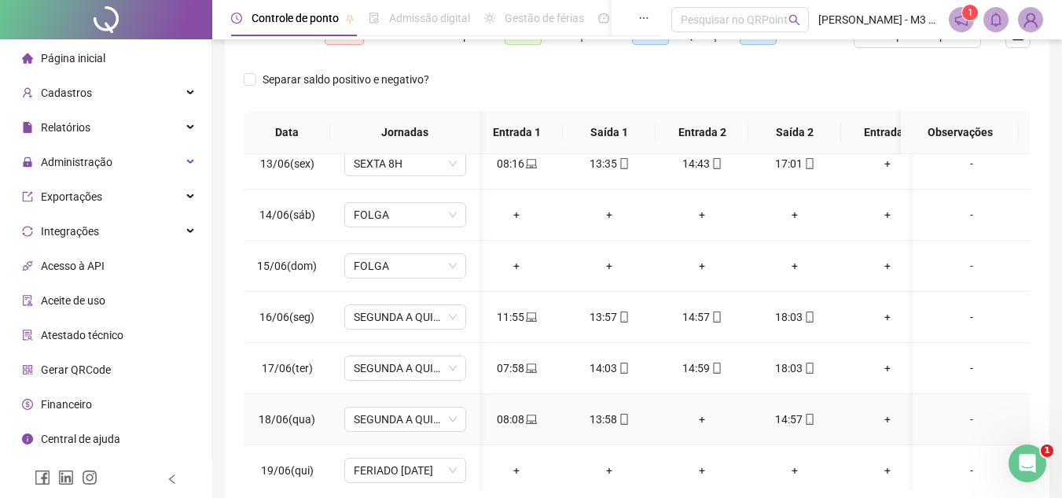
click at [704, 421] on div "+" at bounding box center [702, 418] width 68 height 17
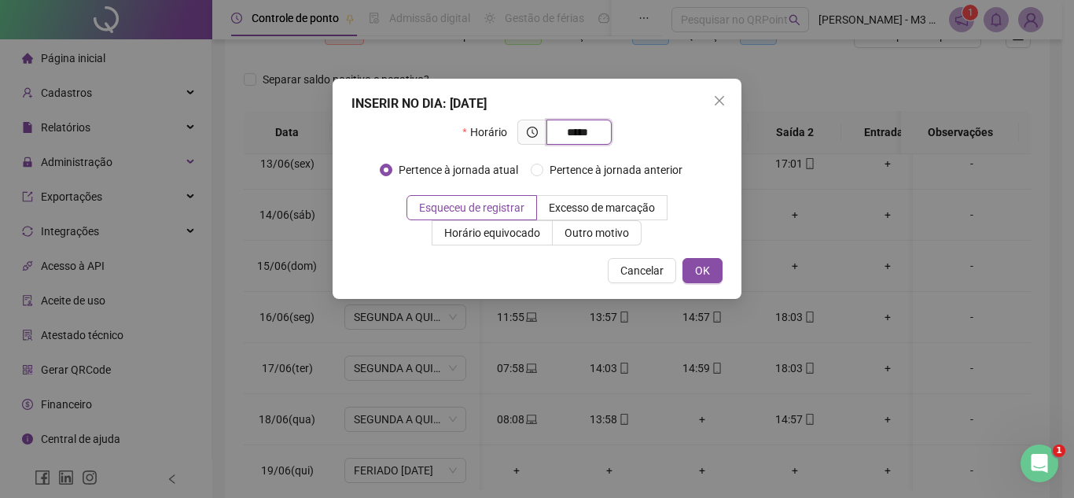
type input "*****"
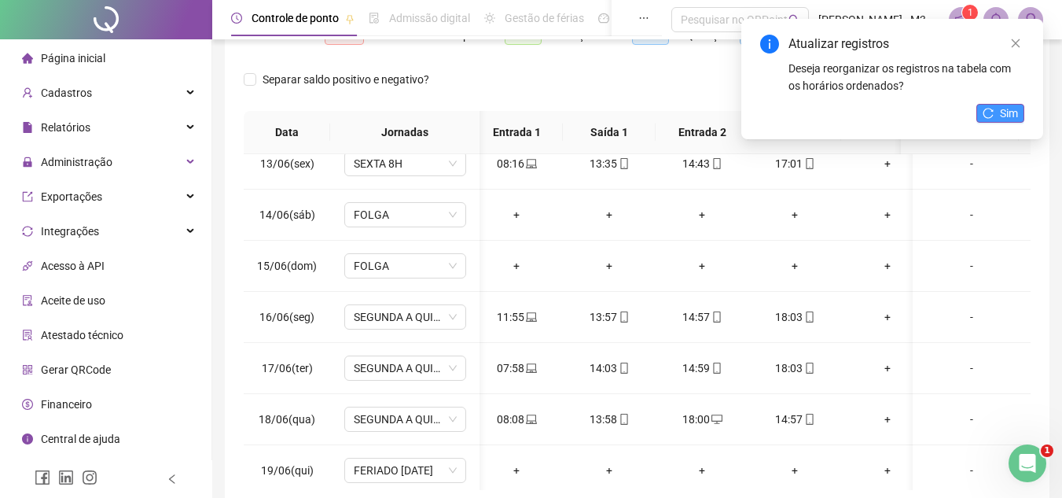
click at [1018, 116] on button "Sim" at bounding box center [1000, 113] width 48 height 19
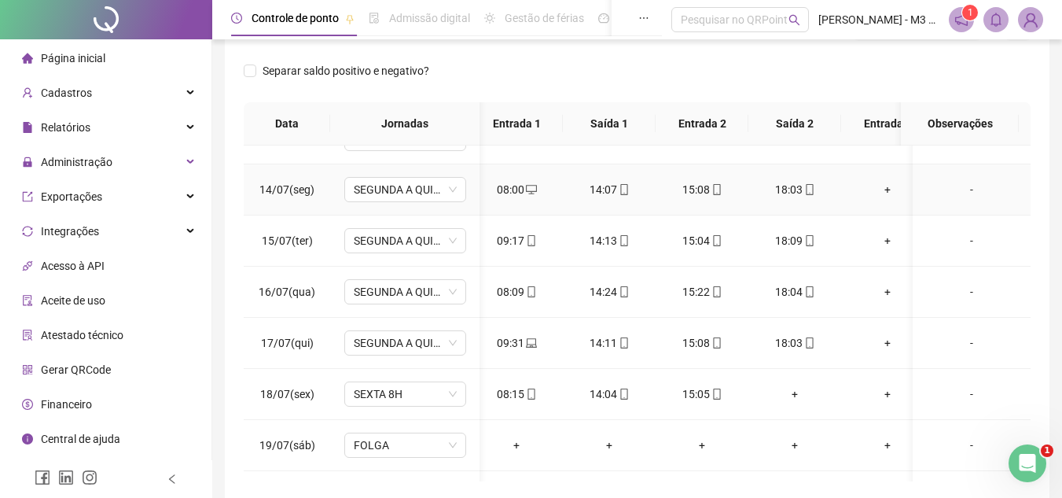
scroll to position [2201, 9]
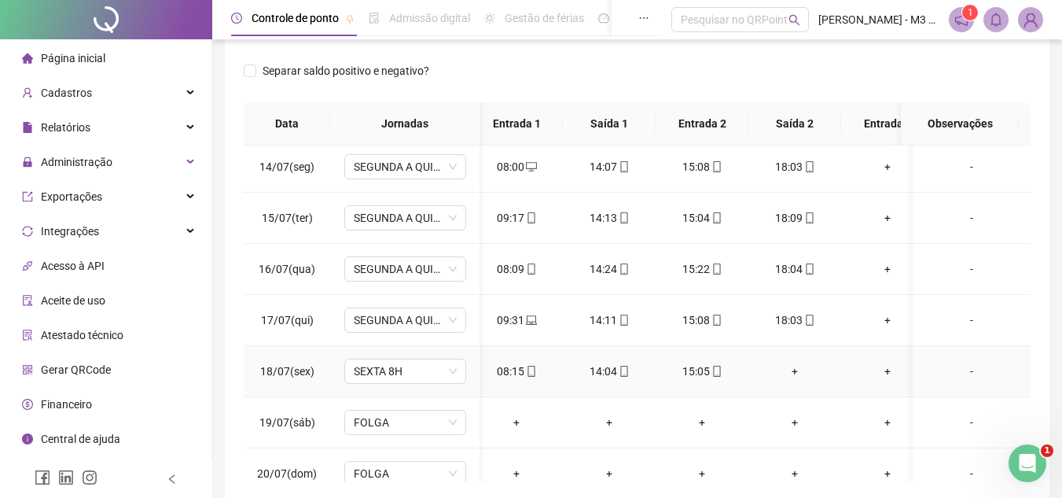
click at [796, 373] on div "+" at bounding box center [795, 370] width 68 height 17
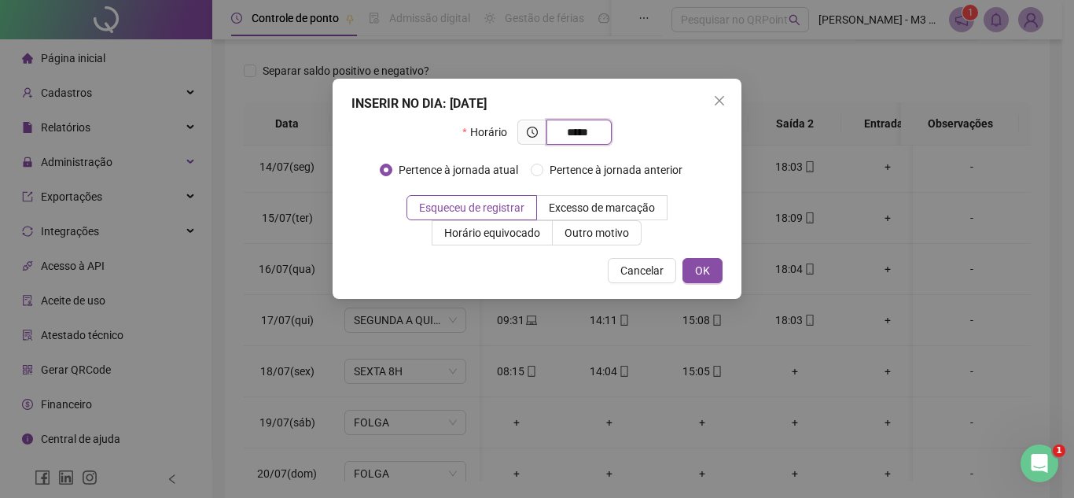
type input "*****"
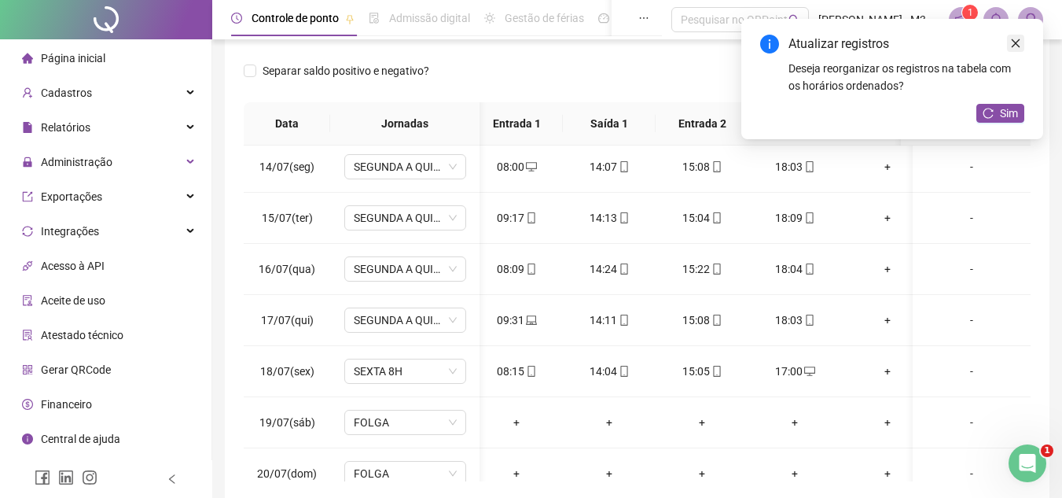
click at [1020, 39] on icon "close" at bounding box center [1015, 43] width 11 height 11
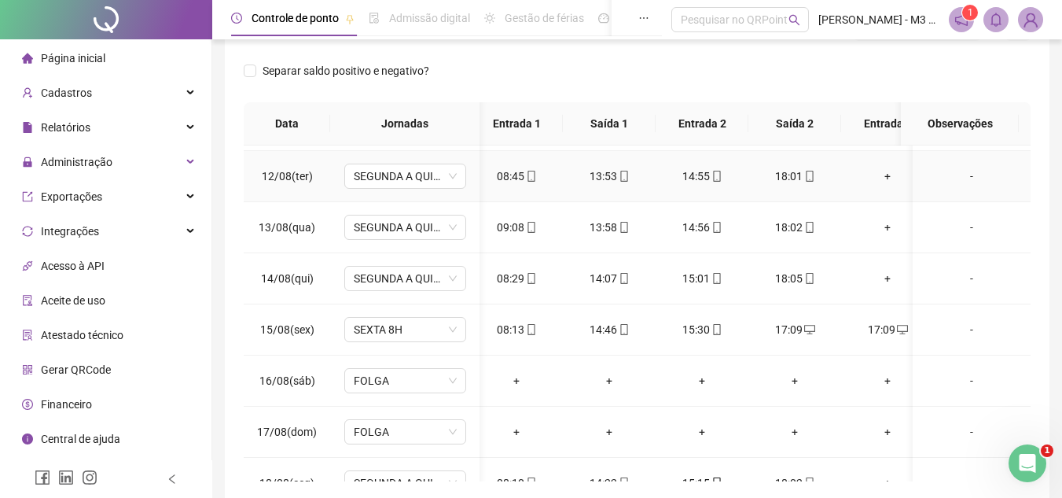
scroll to position [3695, 9]
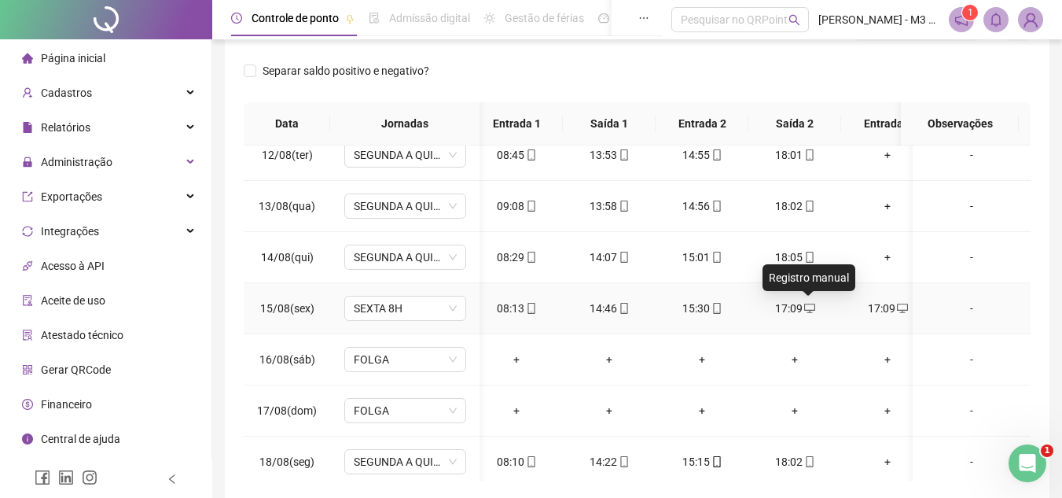
click at [808, 303] on icon "desktop" at bounding box center [809, 308] width 11 height 11
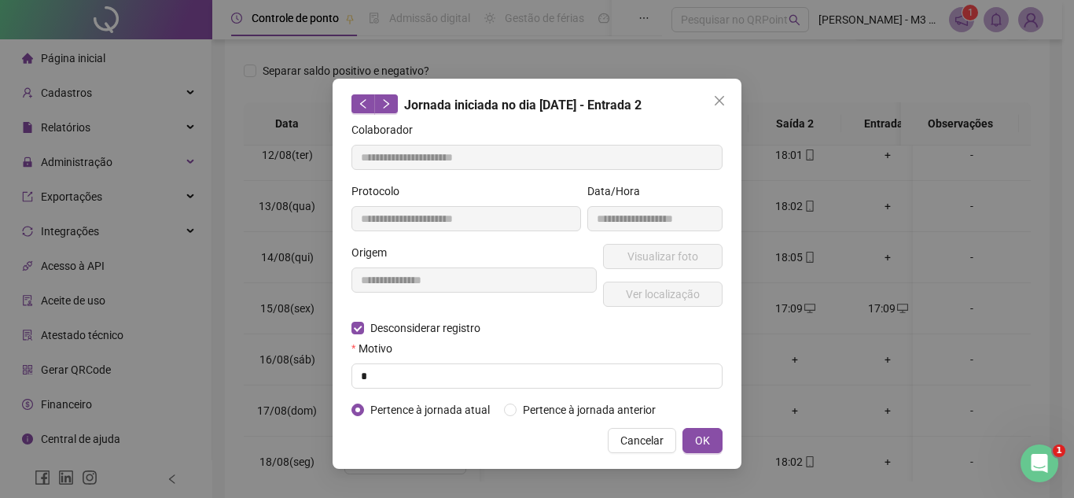
type input "**********"
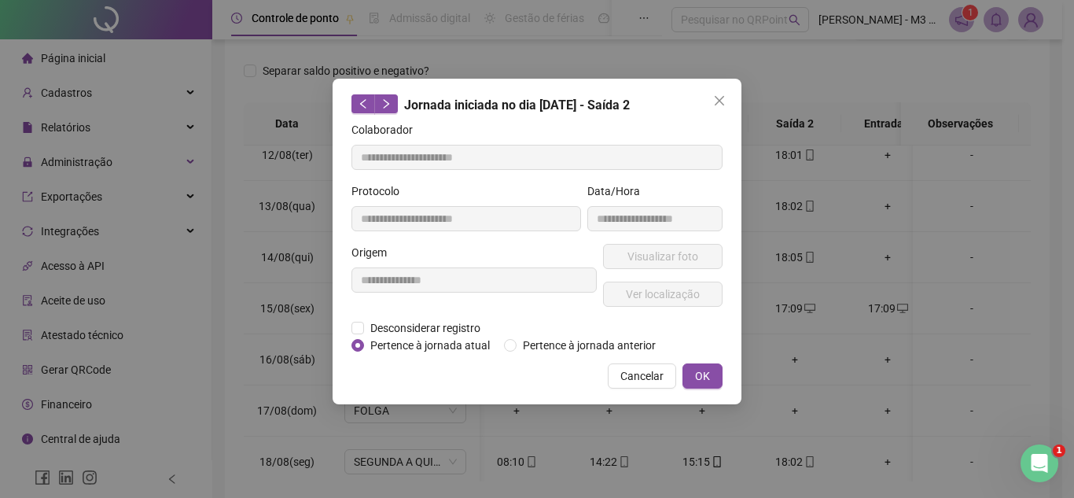
click at [421, 317] on div "**********" at bounding box center [474, 281] width 252 height 75
click at [417, 327] on span "Desconsiderar registro" at bounding box center [425, 327] width 123 height 17
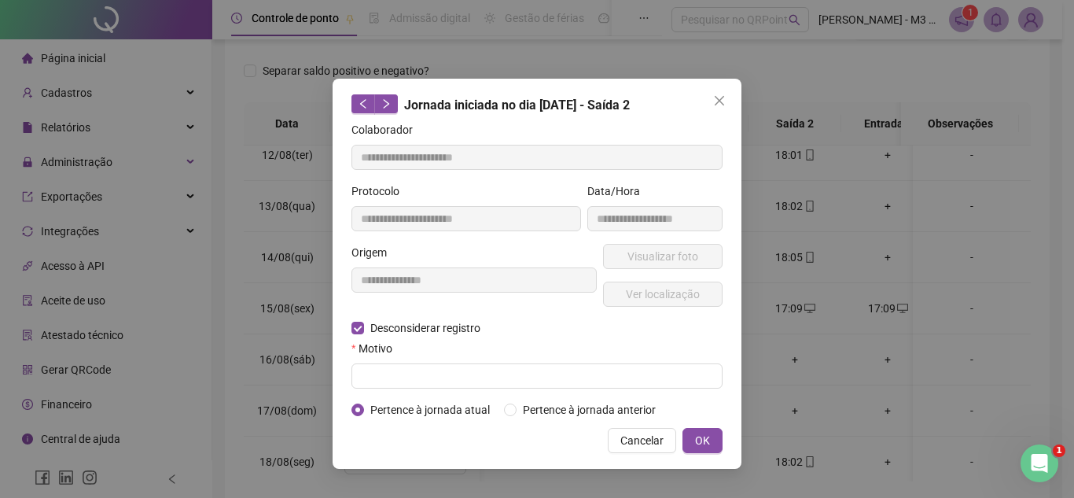
click at [407, 396] on form "**********" at bounding box center [536, 269] width 371 height 297
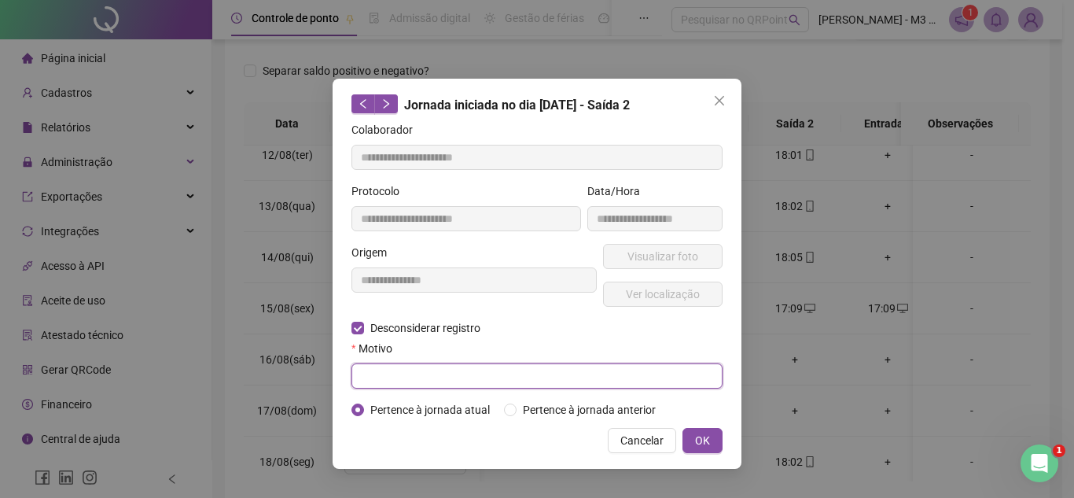
click at [435, 364] on input "text" at bounding box center [536, 375] width 371 height 25
type input "*"
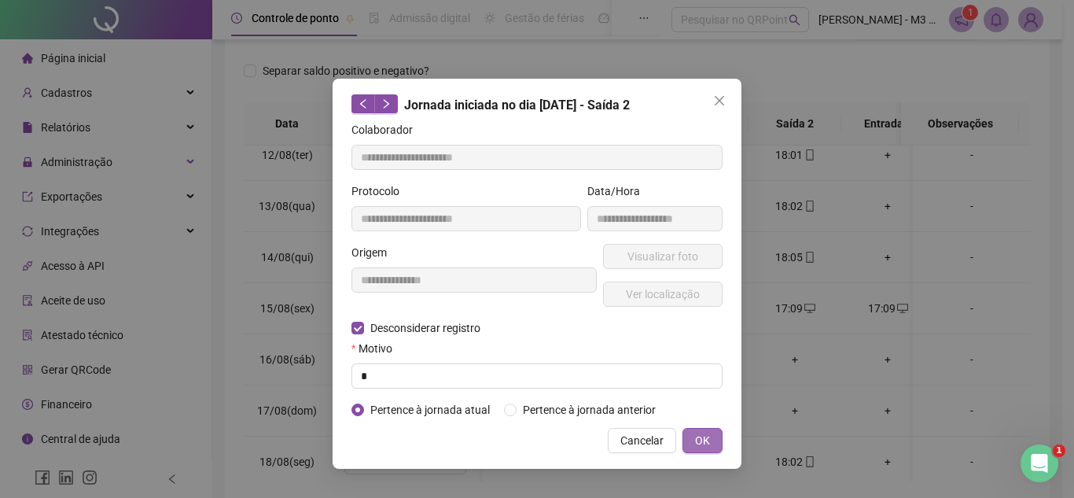
click at [698, 436] on span "OK" at bounding box center [702, 440] width 15 height 17
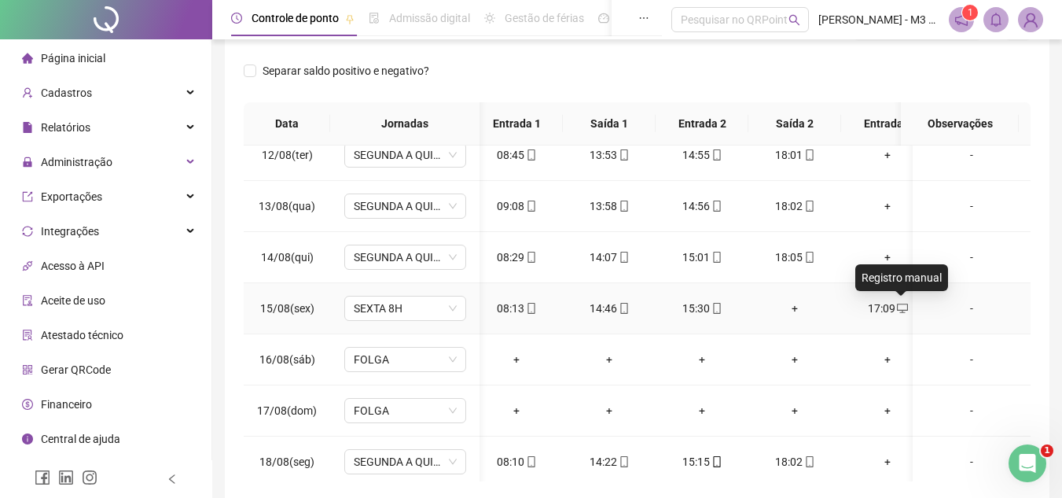
click at [897, 306] on icon "desktop" at bounding box center [902, 307] width 11 height 9
type input "**********"
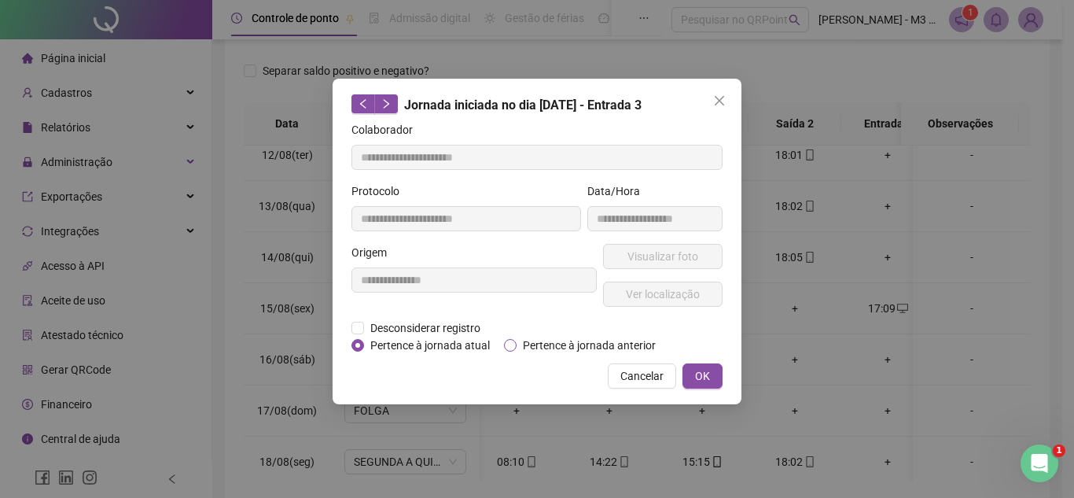
click at [527, 345] on span "Pertence à jornada anterior" at bounding box center [588, 344] width 145 height 17
click at [375, 325] on span "Desconsiderar registro" at bounding box center [425, 327] width 123 height 17
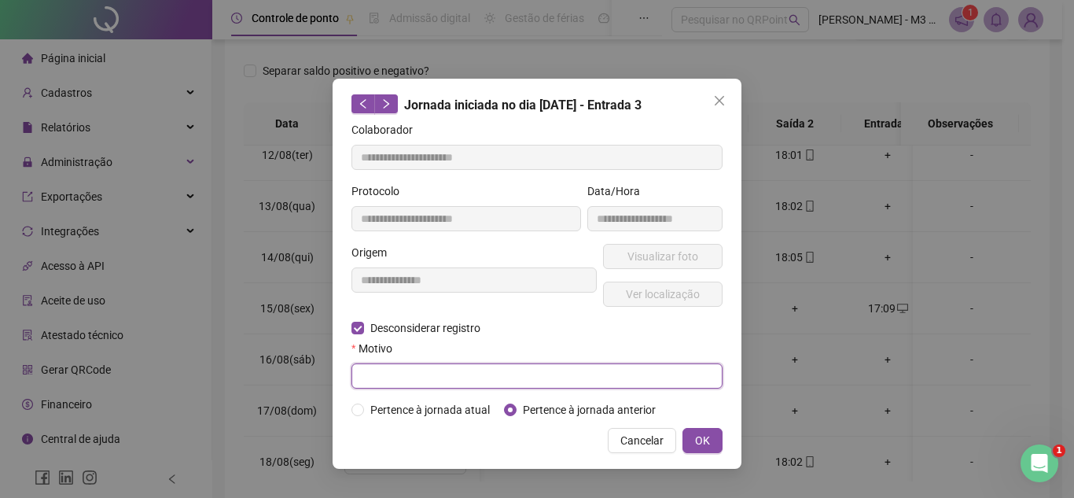
click at [395, 380] on input "text" at bounding box center [536, 375] width 371 height 25
type input "*"
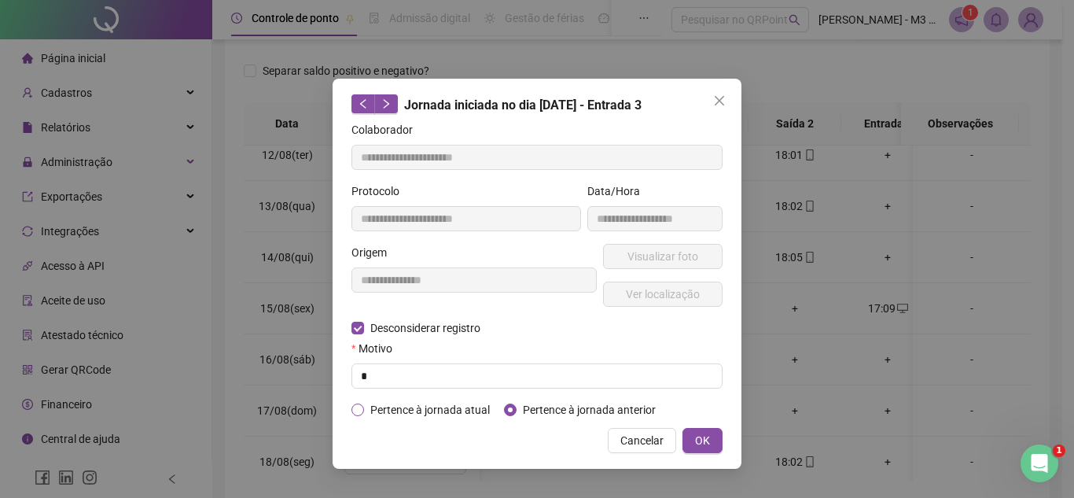
click at [369, 405] on span "Pertence à jornada atual" at bounding box center [430, 409] width 132 height 17
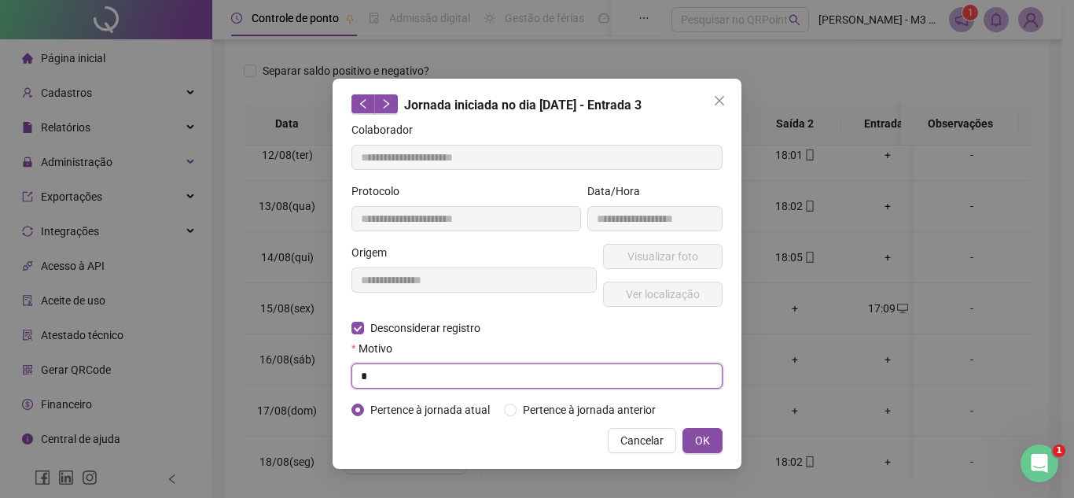
click at [406, 374] on input "*" at bounding box center [536, 375] width 371 height 25
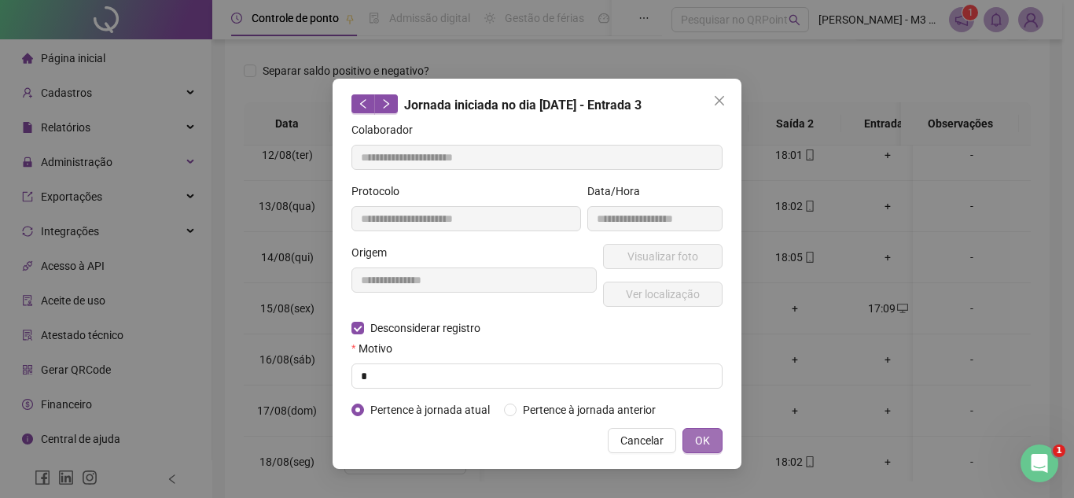
click at [708, 441] on span "OK" at bounding box center [702, 440] width 15 height 17
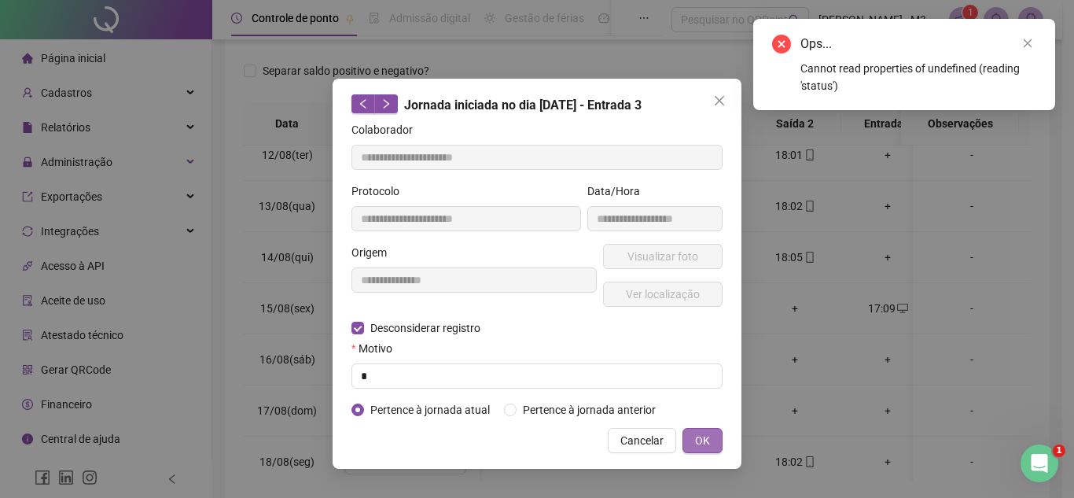
click at [708, 441] on span "OK" at bounding box center [702, 440] width 15 height 17
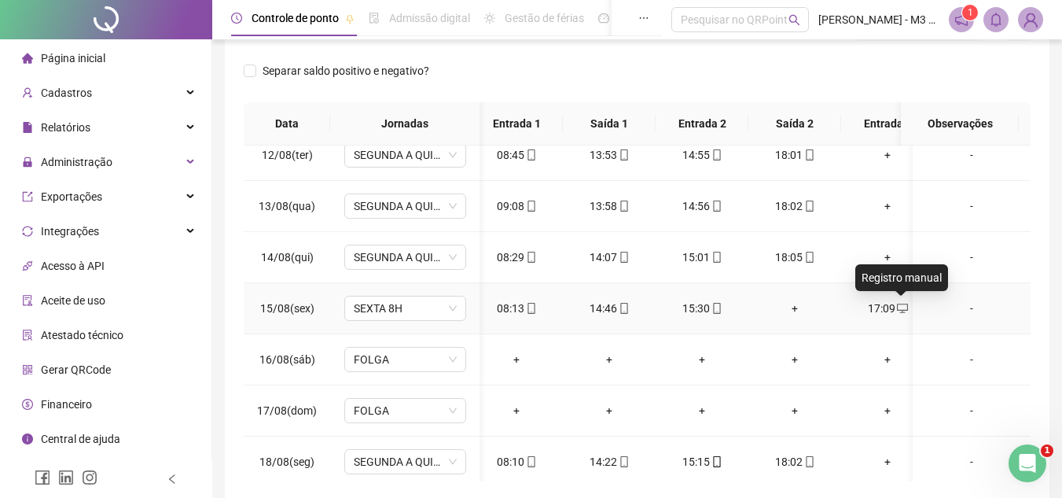
click at [898, 306] on icon "desktop" at bounding box center [902, 308] width 11 height 11
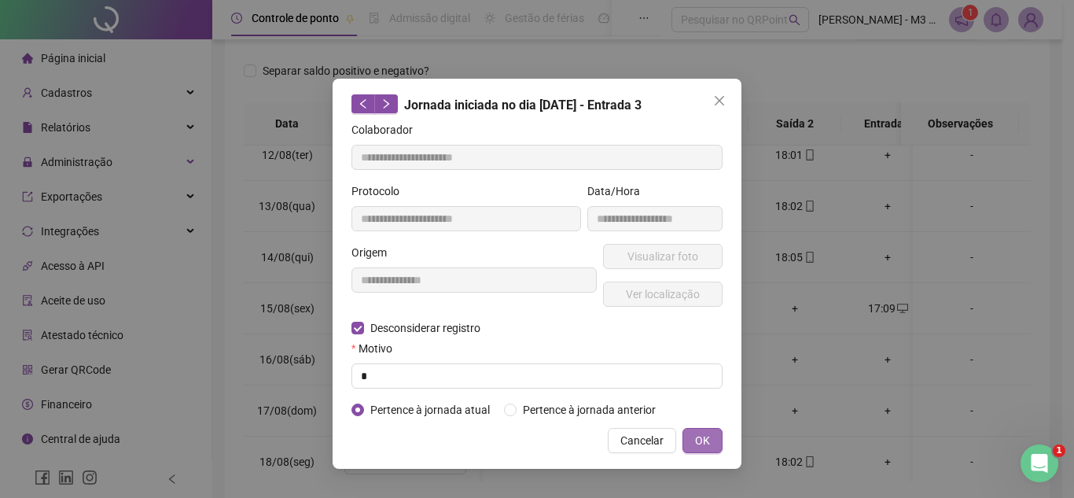
click at [706, 439] on span "OK" at bounding box center [702, 440] width 15 height 17
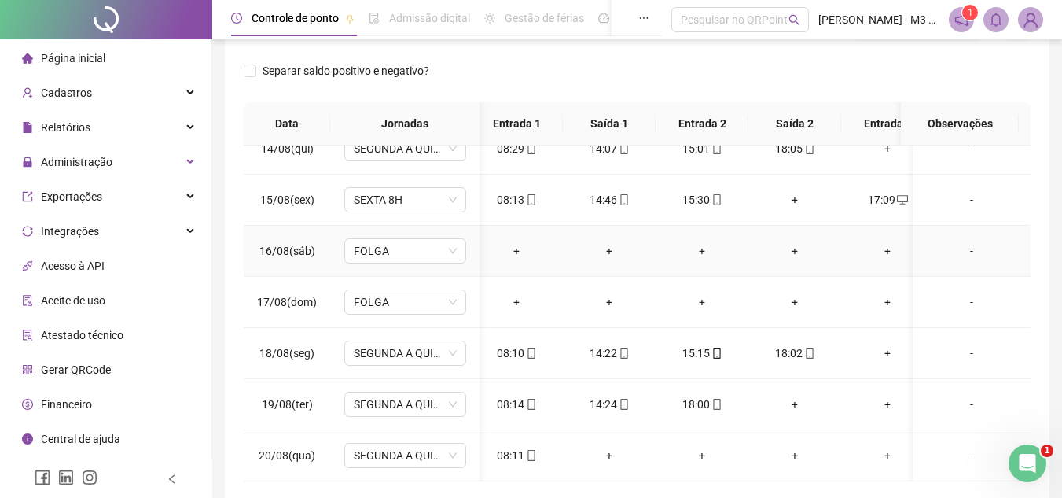
scroll to position [3815, 9]
click at [792, 395] on div "+" at bounding box center [795, 403] width 68 height 17
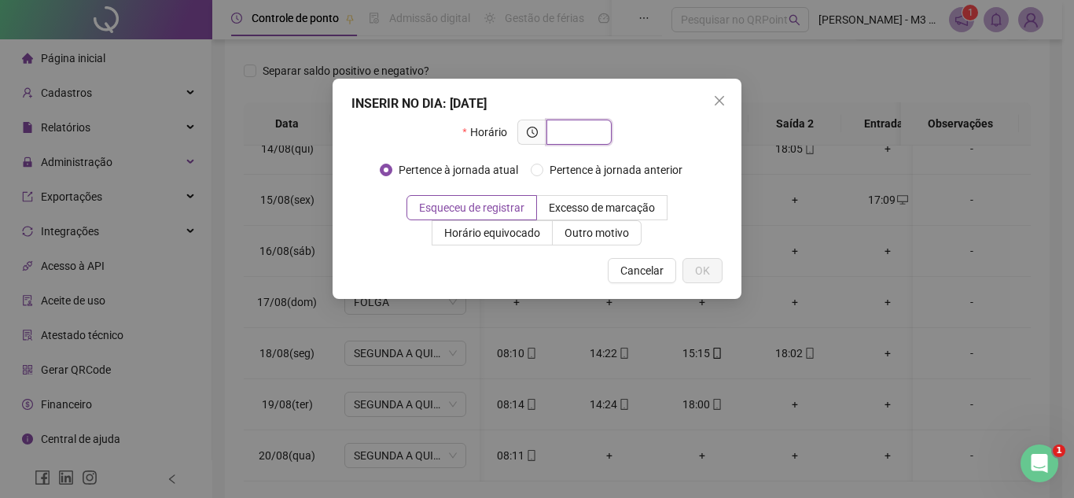
click at [573, 137] on input "text" at bounding box center [577, 131] width 43 height 17
type input "*****"
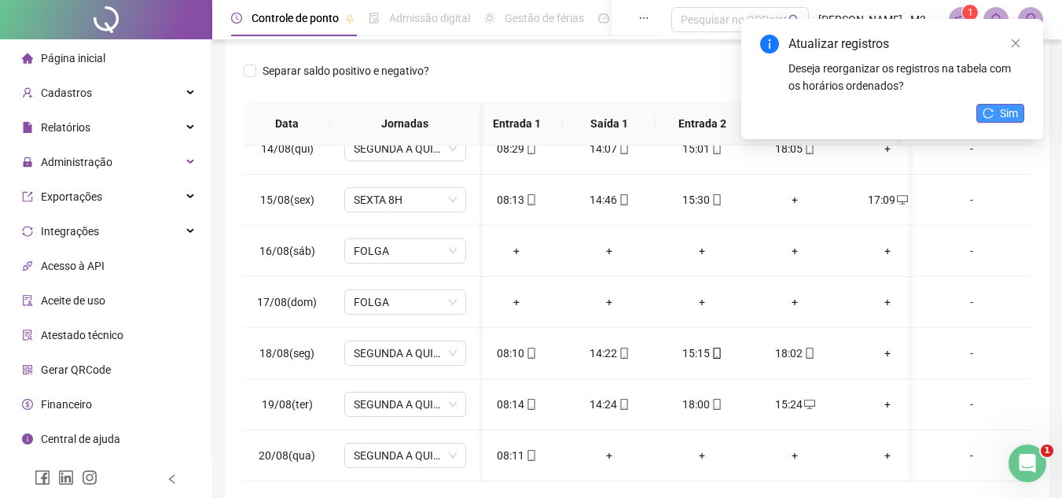
click at [998, 113] on button "Sim" at bounding box center [1000, 113] width 48 height 19
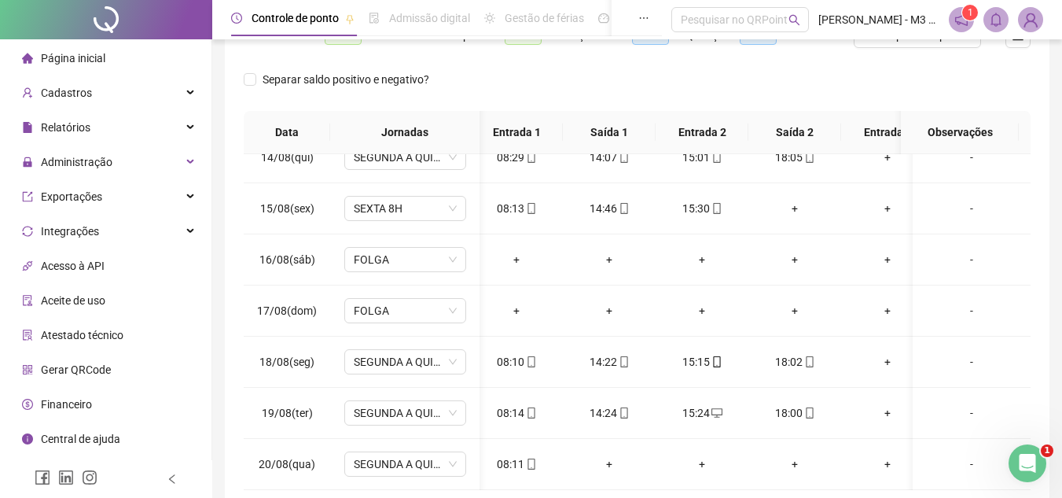
scroll to position [149, 0]
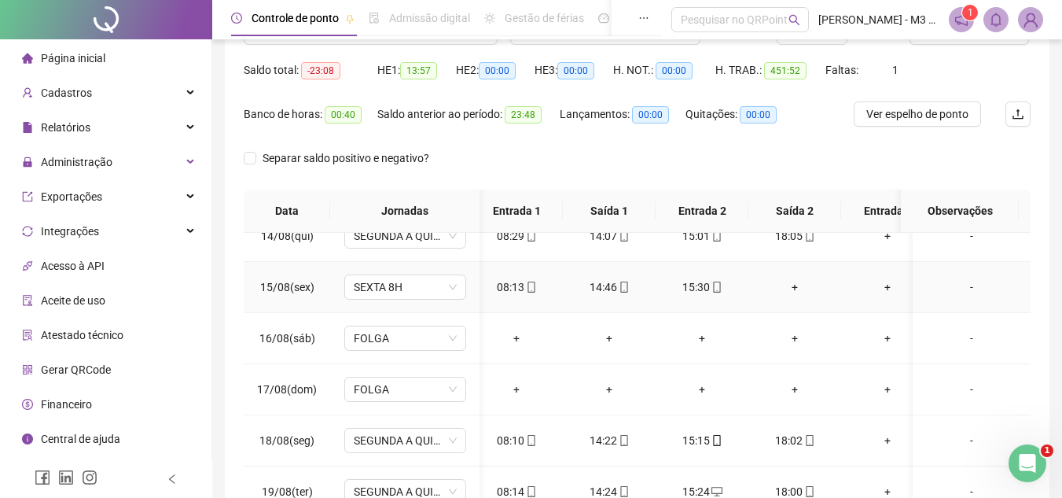
click at [804, 278] on div "+" at bounding box center [795, 286] width 68 height 17
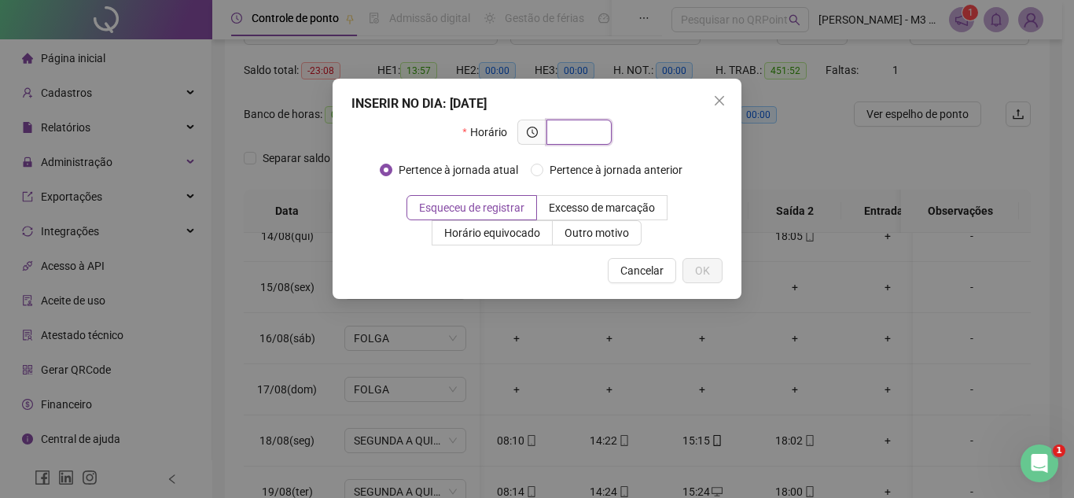
click at [583, 135] on input "text" at bounding box center [577, 131] width 43 height 17
type input "*****"
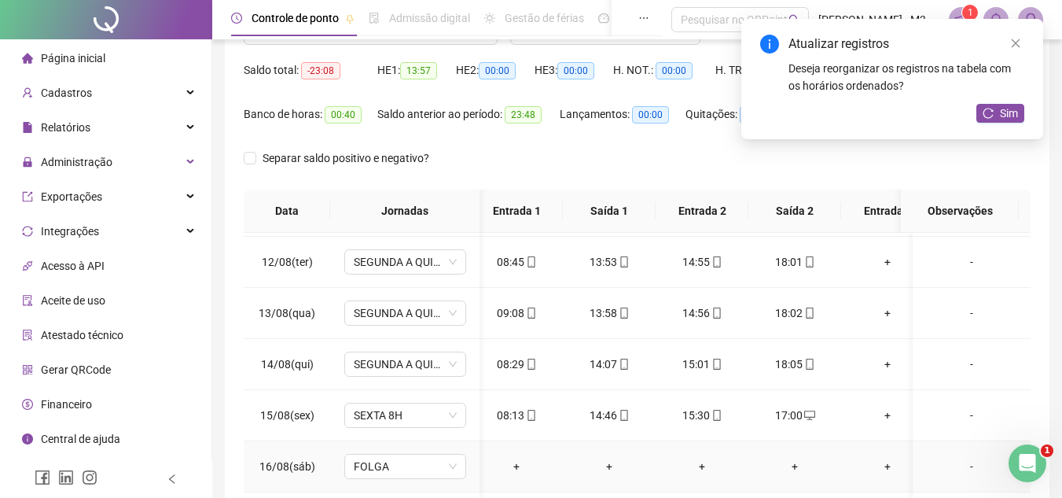
scroll to position [3658, 9]
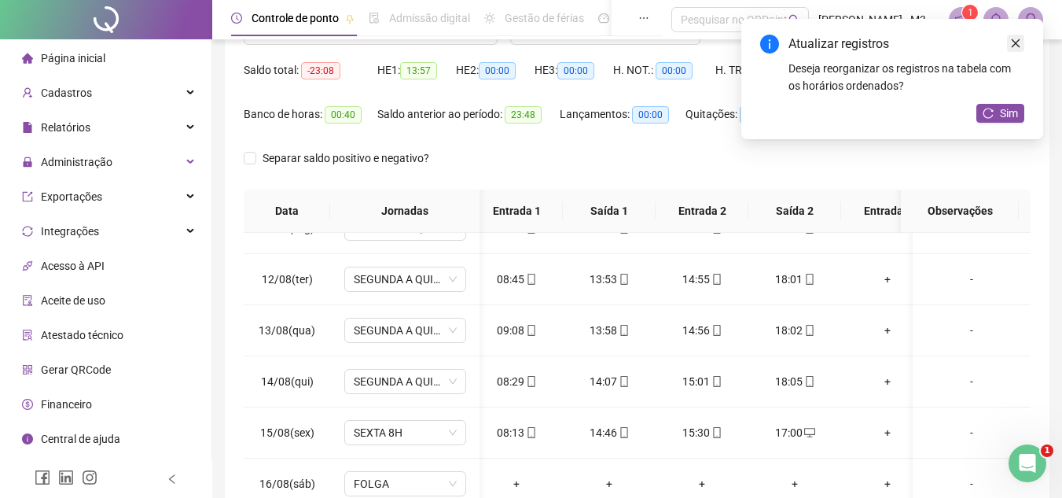
click at [1021, 39] on link "Close" at bounding box center [1015, 43] width 17 height 17
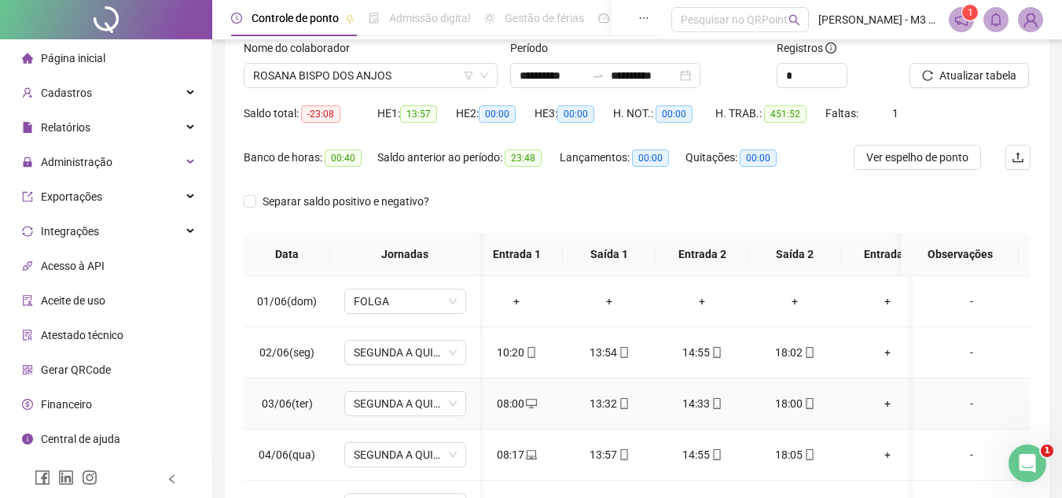
scroll to position [70, 0]
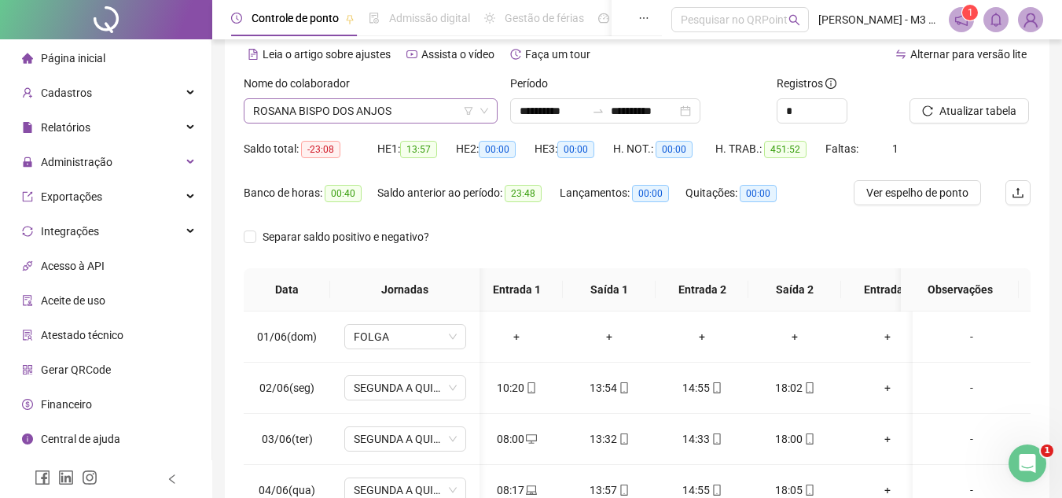
click at [384, 114] on span "ROSANA BISPO DOS ANJOS" at bounding box center [370, 111] width 235 height 24
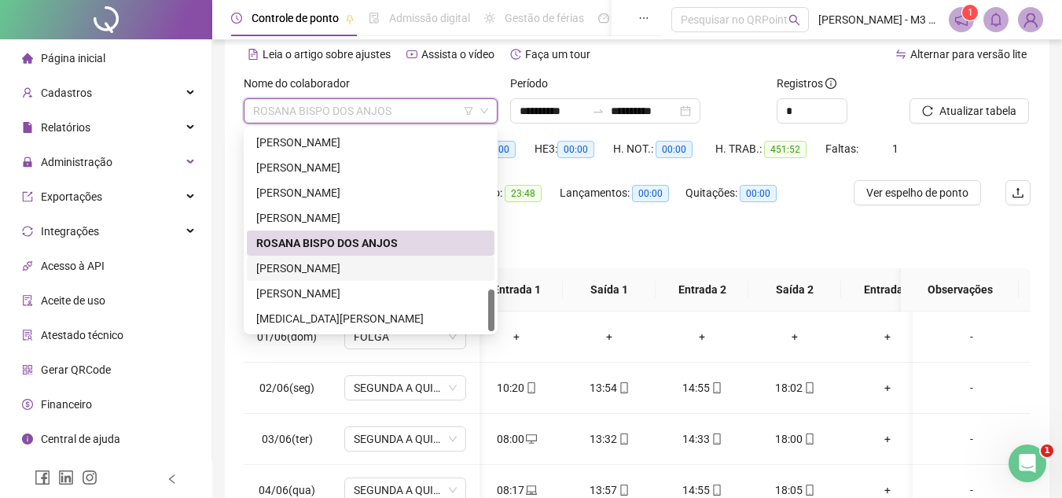
click at [328, 267] on div "[PERSON_NAME]" at bounding box center [370, 267] width 229 height 17
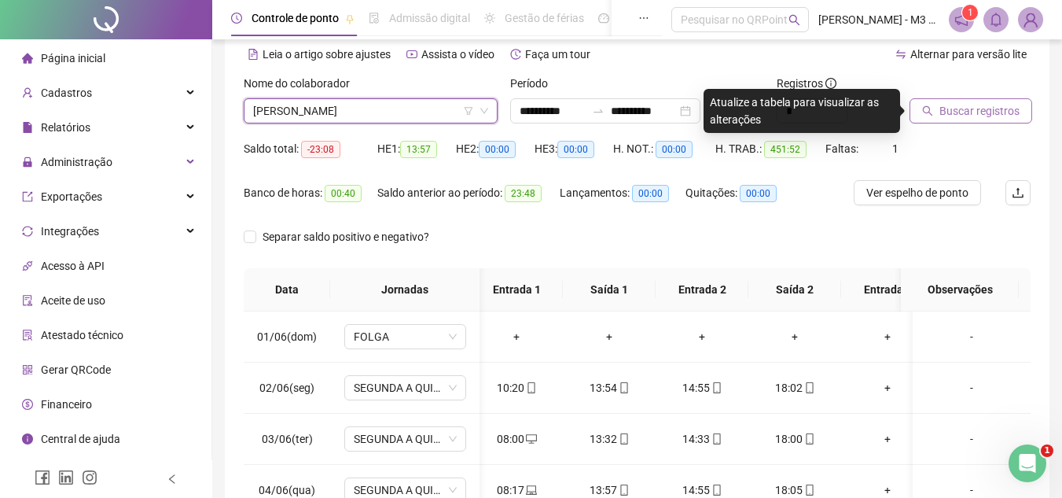
click at [954, 101] on button "Buscar registros" at bounding box center [971, 110] width 123 height 25
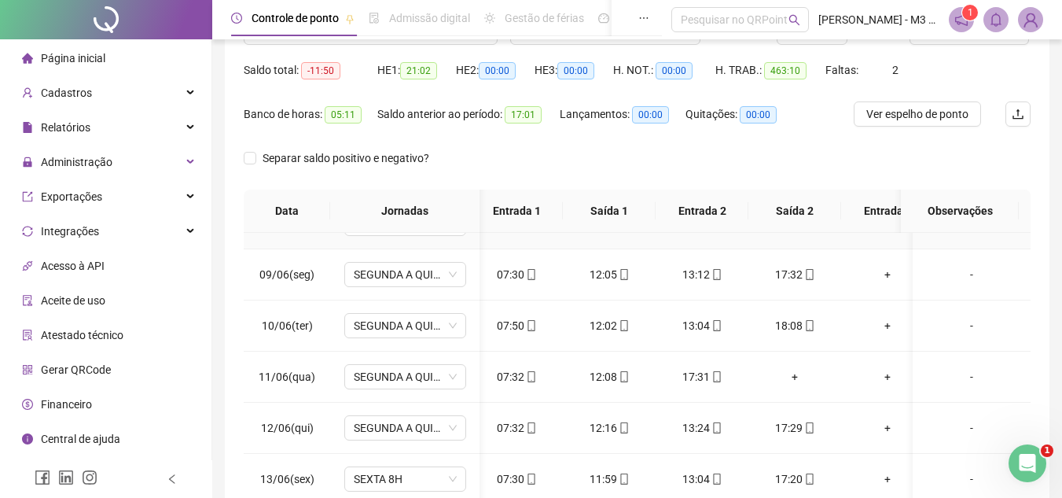
scroll to position [393, 9]
click at [792, 369] on div "+" at bounding box center [795, 375] width 68 height 17
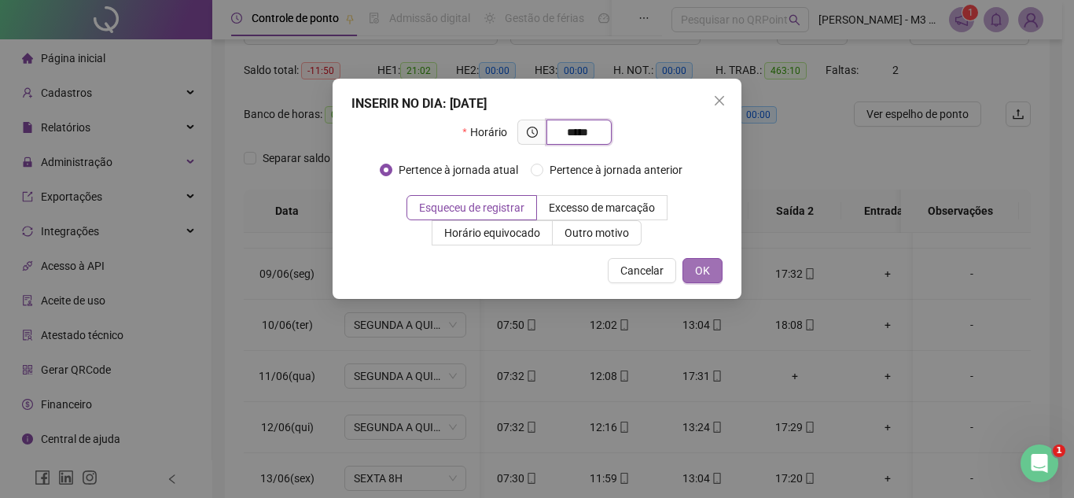
type input "*****"
click at [706, 274] on span "OK" at bounding box center [702, 270] width 15 height 17
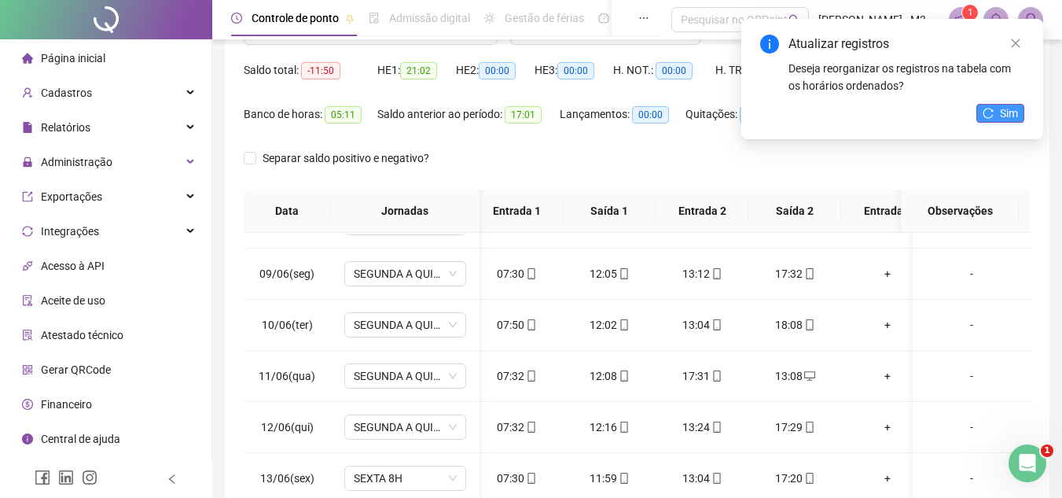
click at [1013, 112] on span "Sim" at bounding box center [1009, 113] width 18 height 17
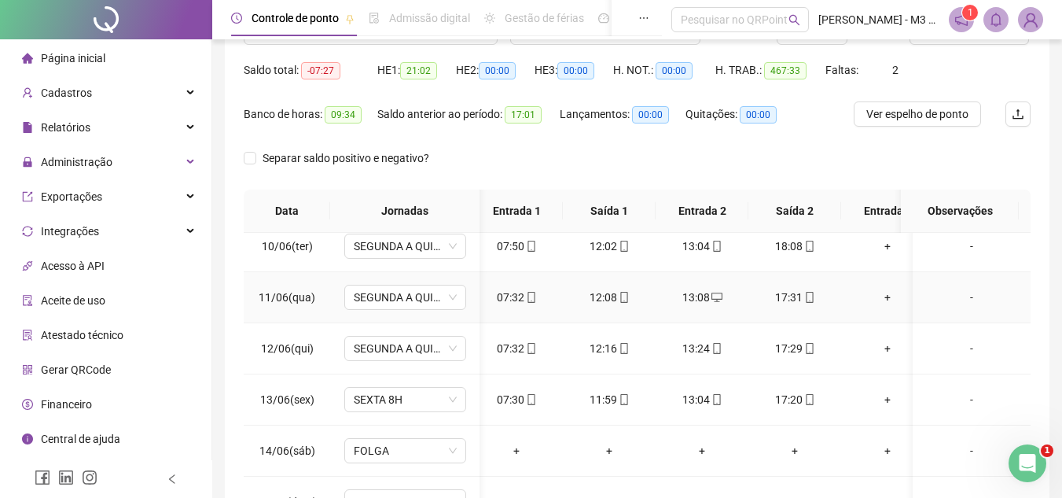
scroll to position [550, 9]
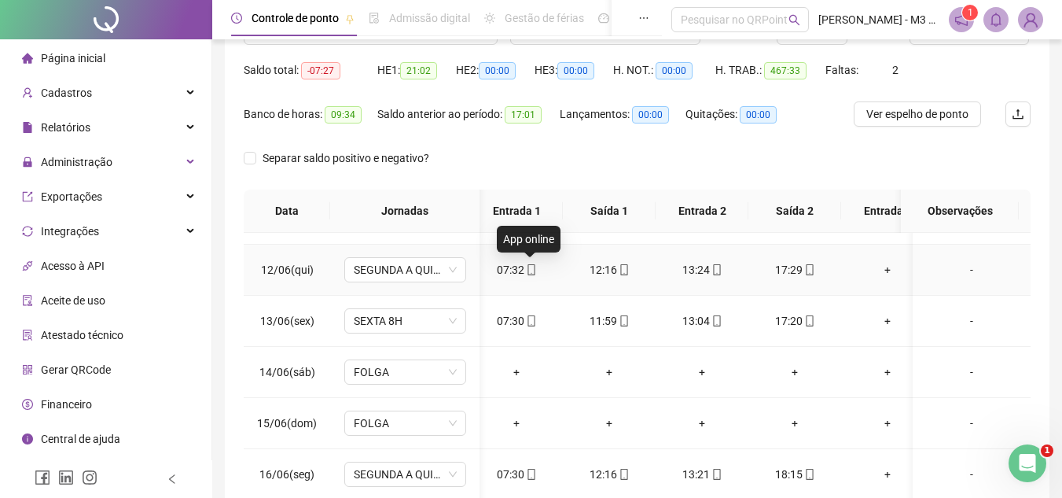
click at [533, 267] on icon "mobile" at bounding box center [531, 269] width 11 height 11
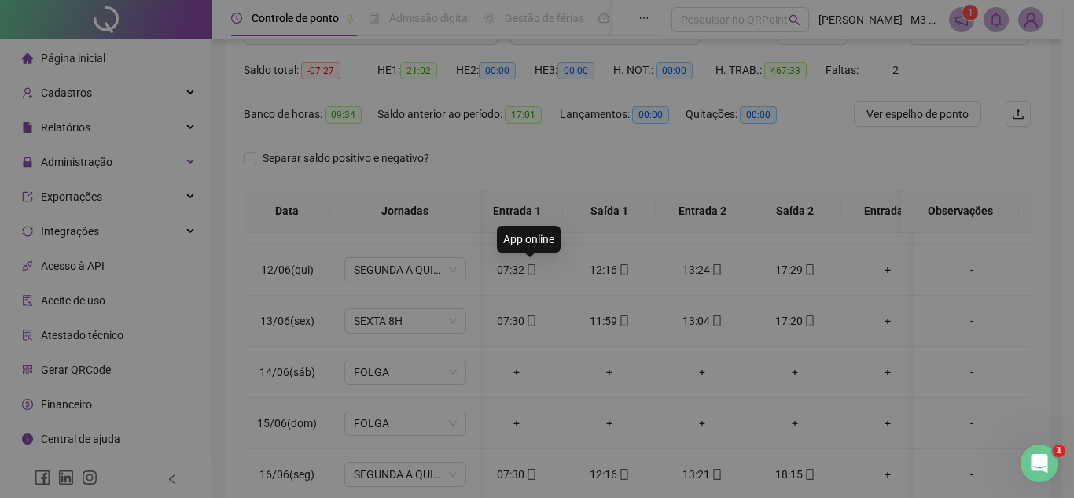
type input "**********"
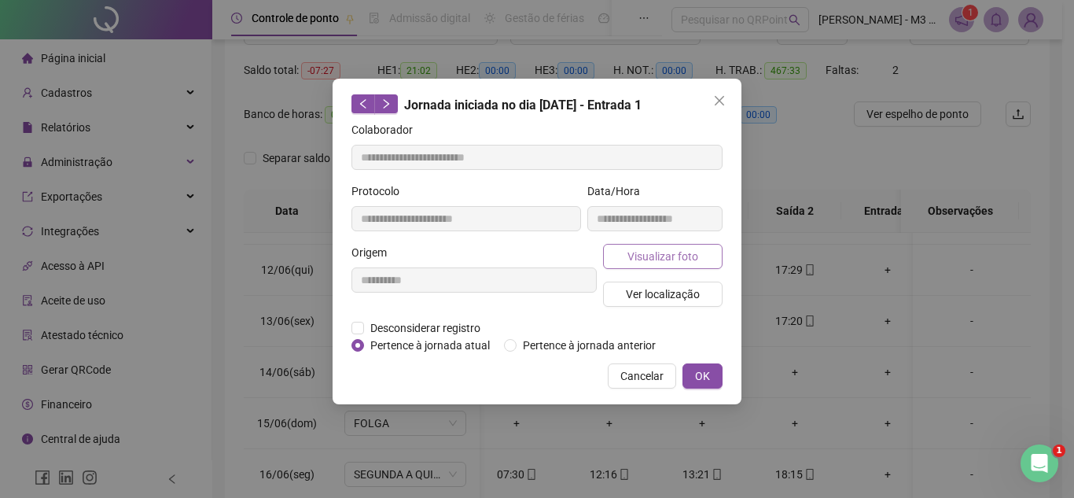
click at [636, 249] on span "Visualizar foto" at bounding box center [662, 256] width 71 height 17
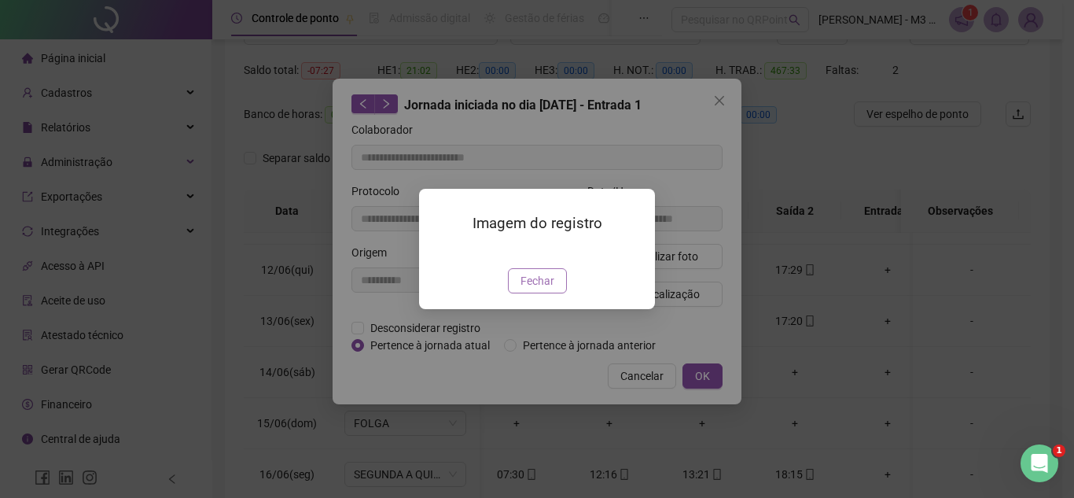
click at [544, 289] on span "Fechar" at bounding box center [537, 280] width 34 height 17
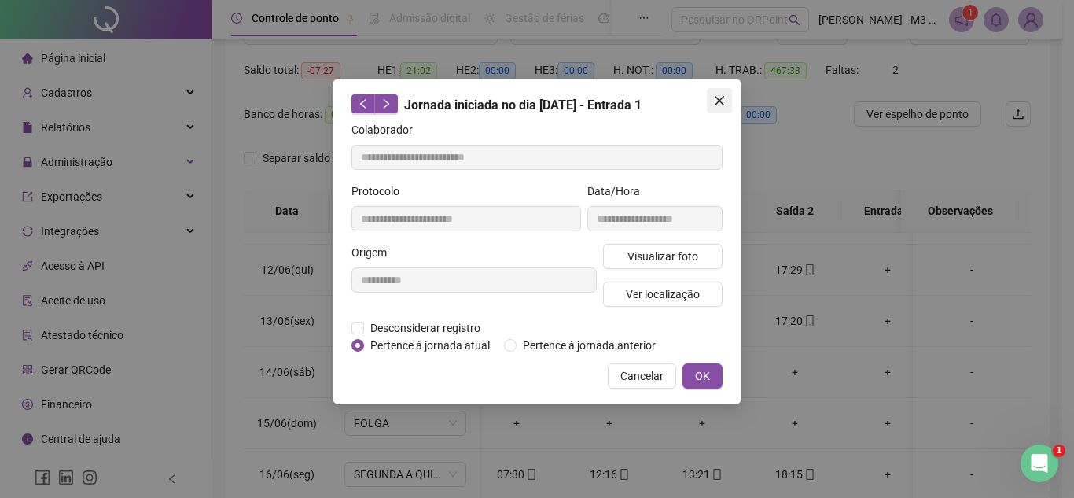
click at [715, 92] on button "Close" at bounding box center [719, 100] width 25 height 25
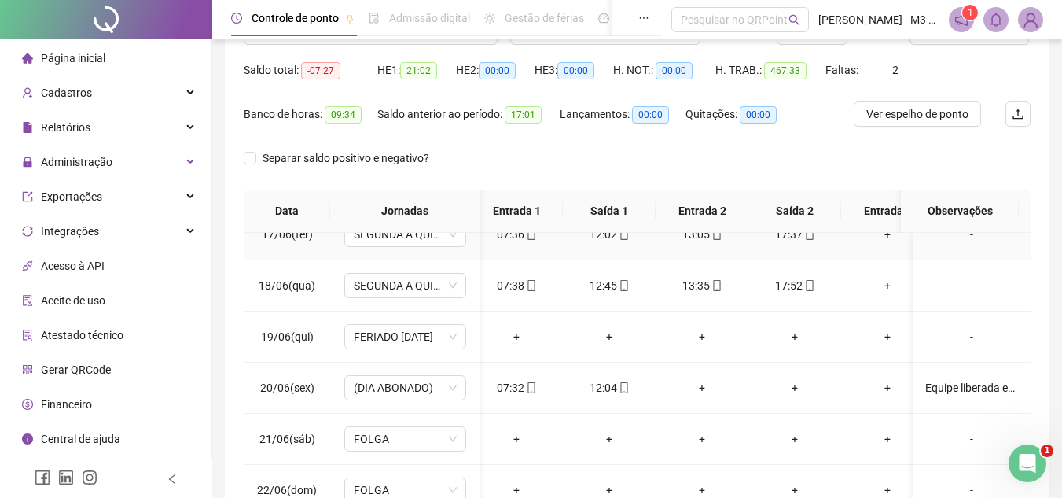
scroll to position [865, 9]
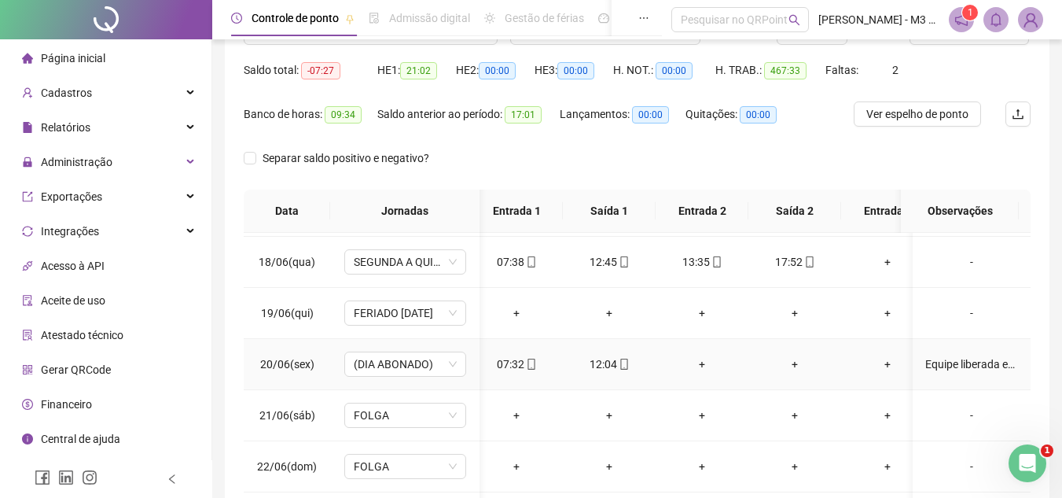
click at [994, 364] on div "Equipe liberada em decorrência de festividades juninas" at bounding box center [971, 363] width 93 height 17
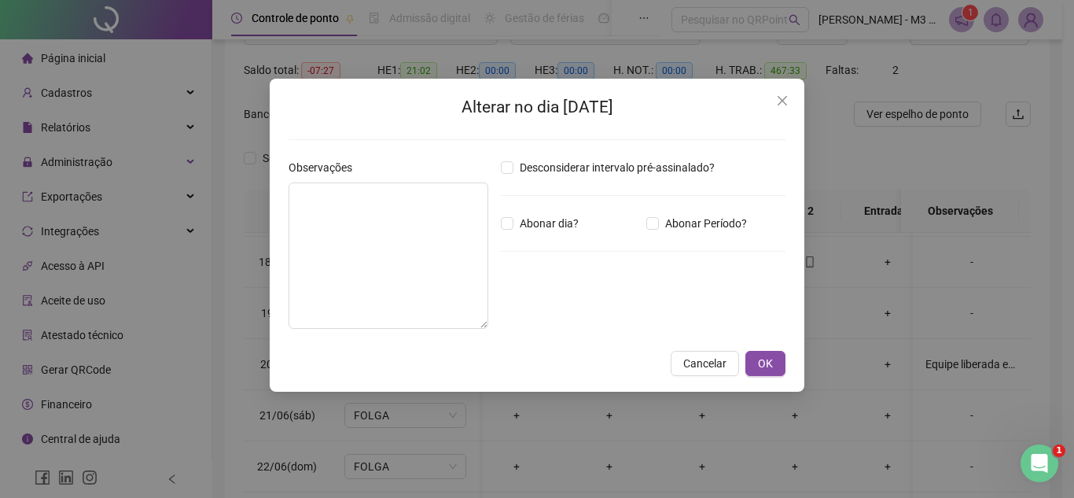
type textarea "**********"
click at [772, 97] on span "Close" at bounding box center [782, 100] width 25 height 13
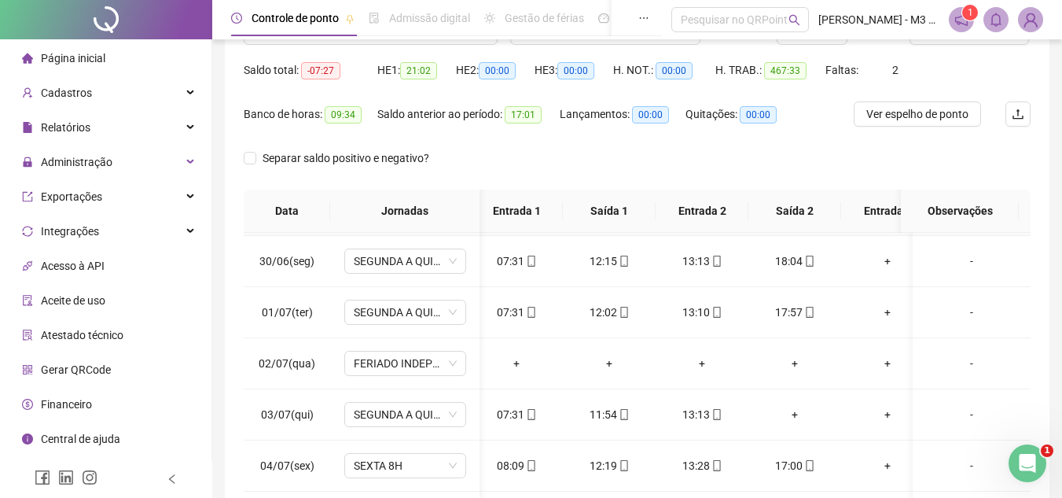
scroll to position [1494, 9]
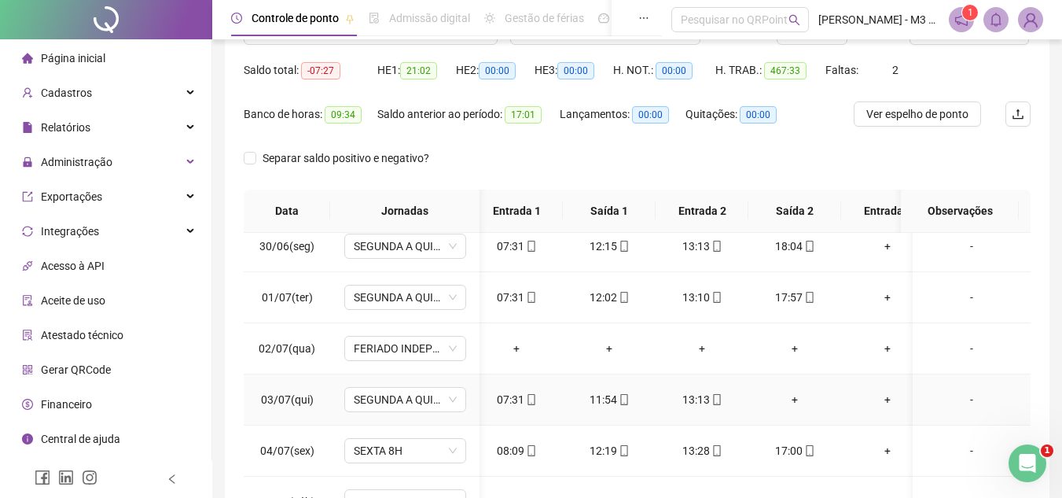
click at [795, 402] on div "+" at bounding box center [795, 399] width 68 height 17
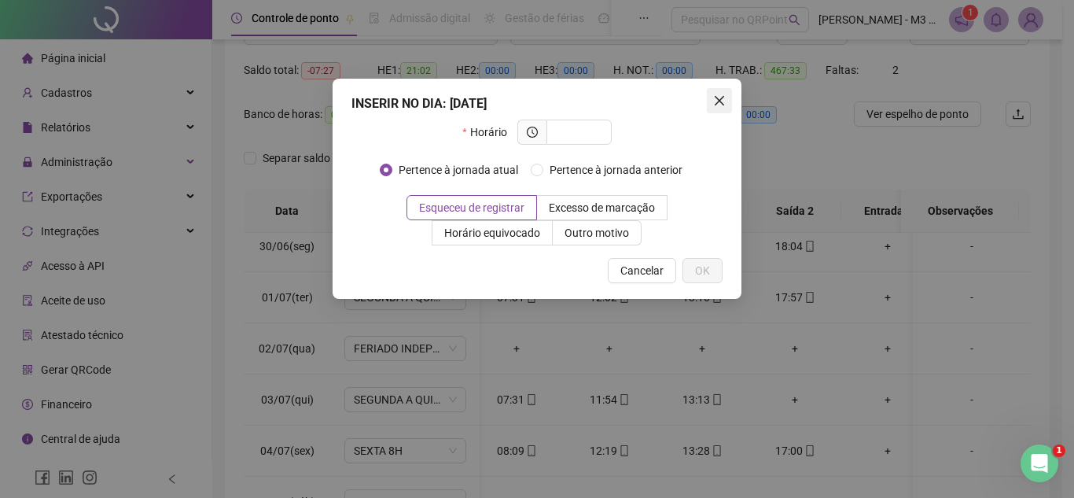
click at [722, 98] on icon "close" at bounding box center [719, 100] width 9 height 9
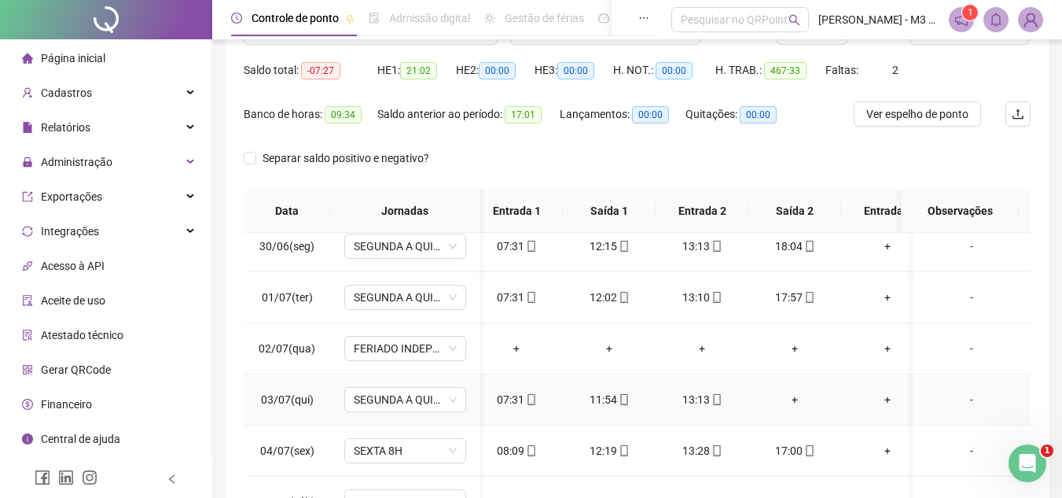
click at [794, 395] on div "+" at bounding box center [795, 399] width 68 height 17
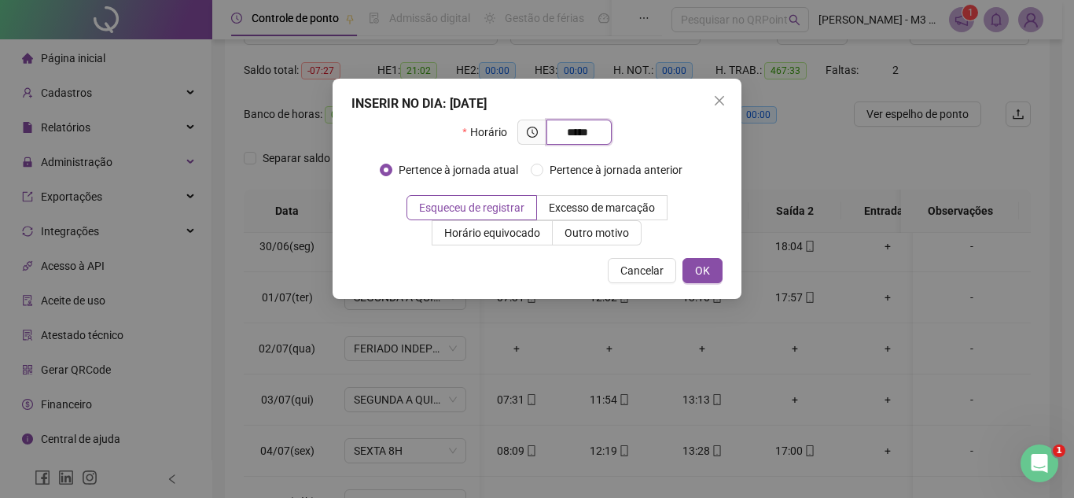
type input "*****"
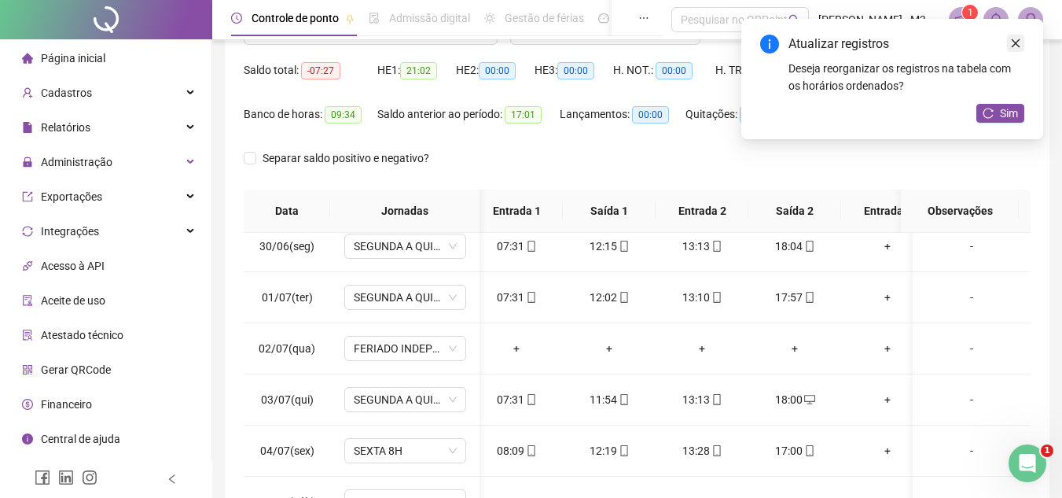
click at [1020, 42] on icon "close" at bounding box center [1015, 43] width 11 height 11
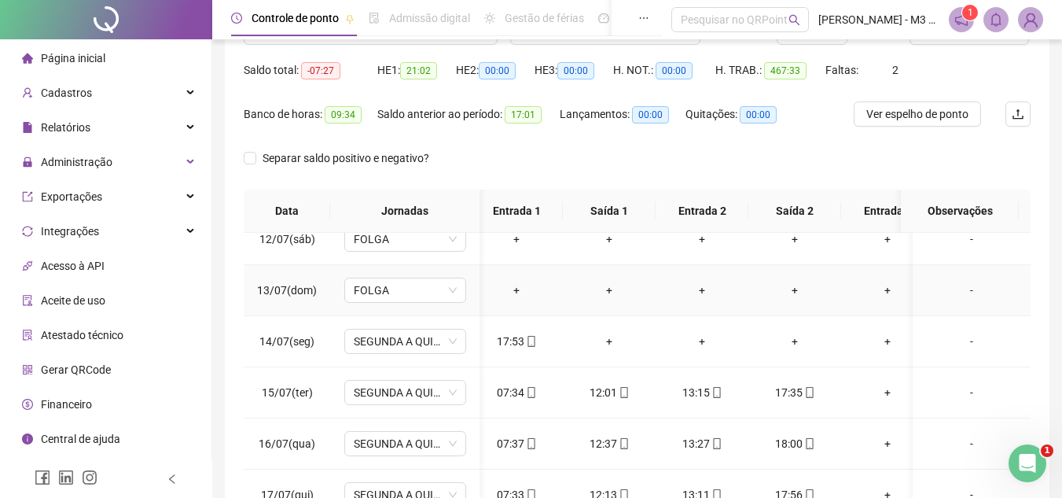
scroll to position [2123, 9]
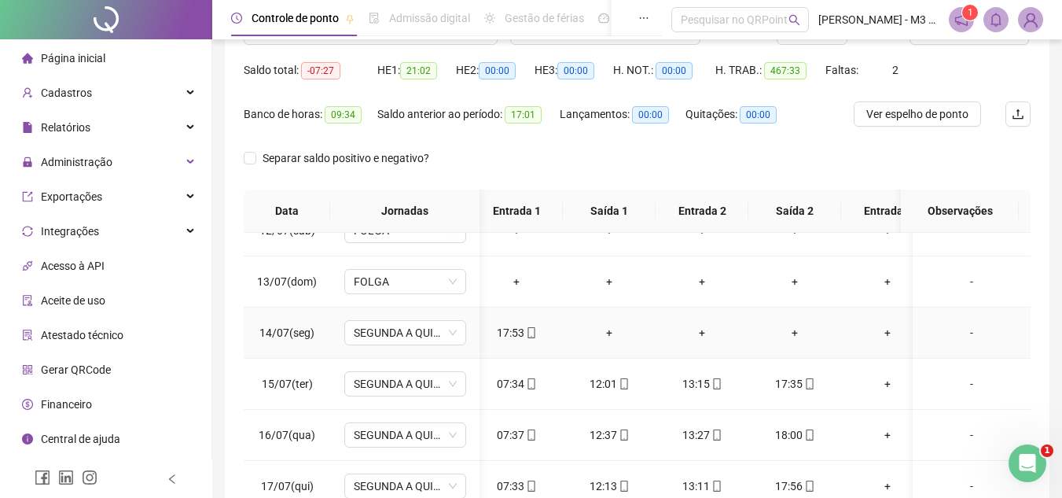
click at [615, 332] on div "+" at bounding box center [609, 332] width 68 height 17
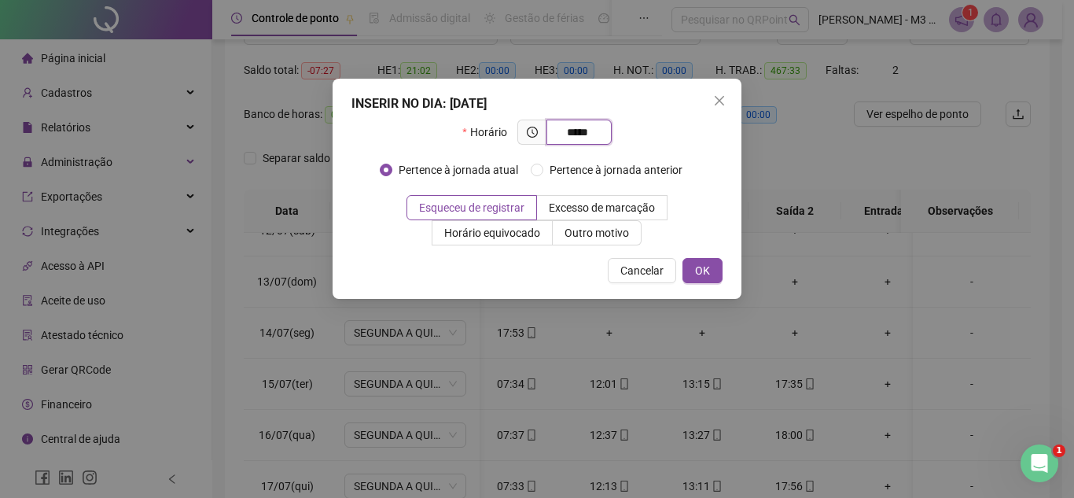
type input "*****"
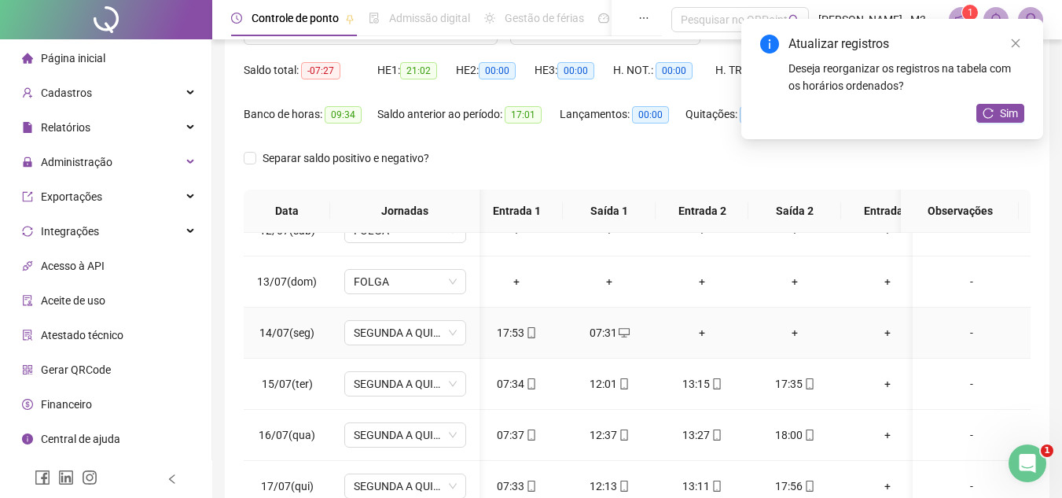
click at [697, 324] on div "+" at bounding box center [702, 332] width 68 height 17
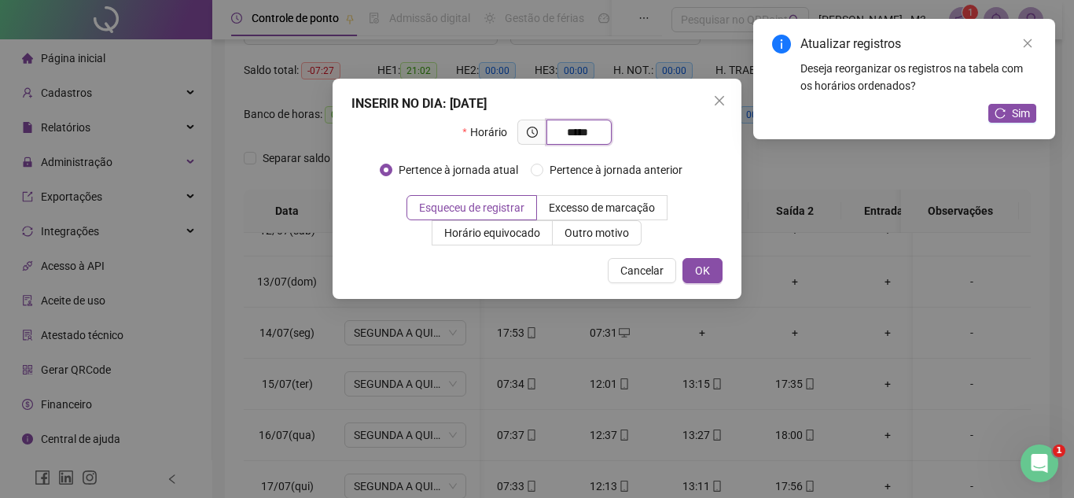
type input "*****"
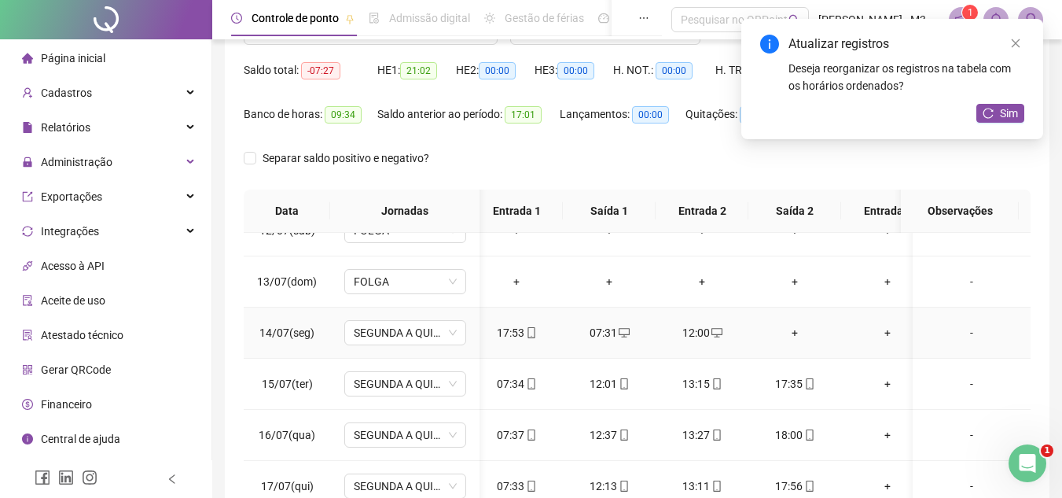
click at [791, 331] on div "+" at bounding box center [795, 332] width 68 height 17
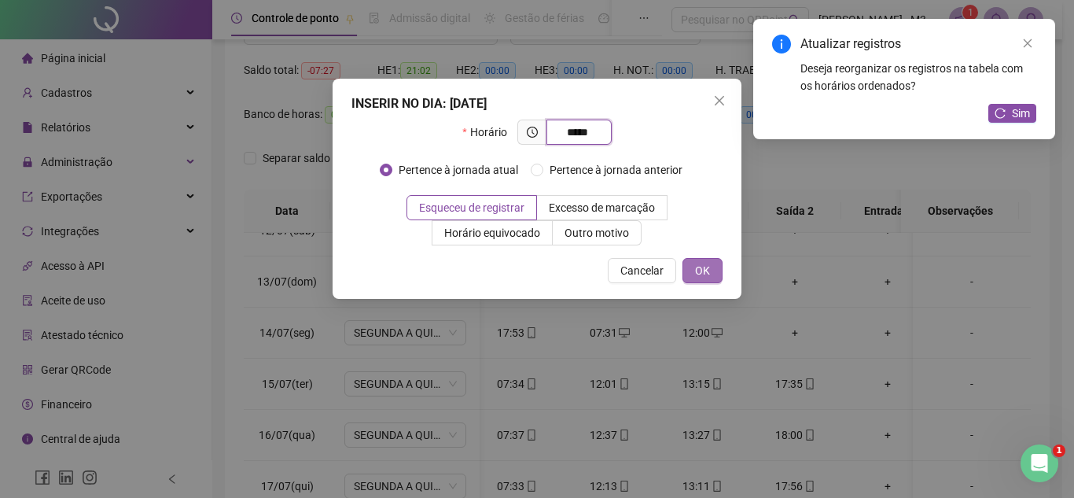
type input "*****"
click at [707, 270] on span "OK" at bounding box center [702, 270] width 15 height 17
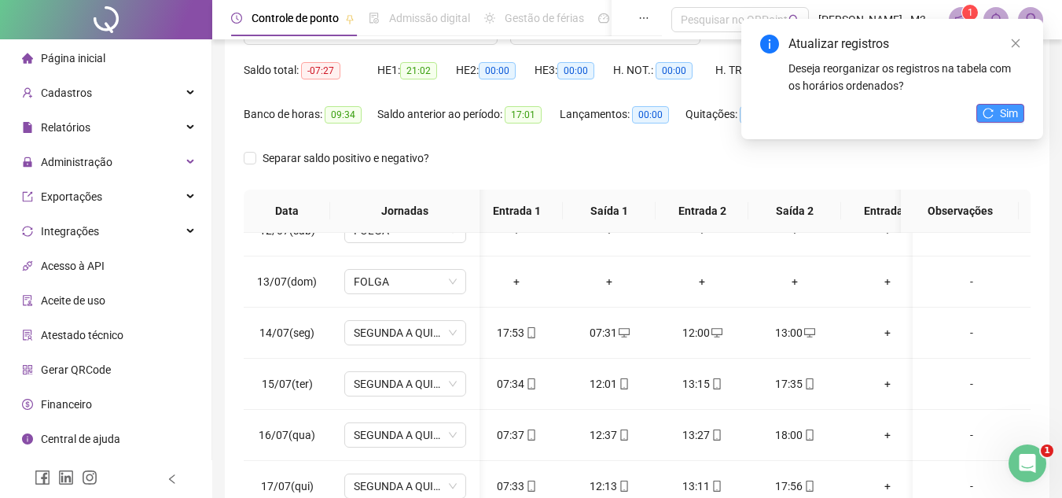
click at [1008, 116] on span "Sim" at bounding box center [1009, 113] width 18 height 17
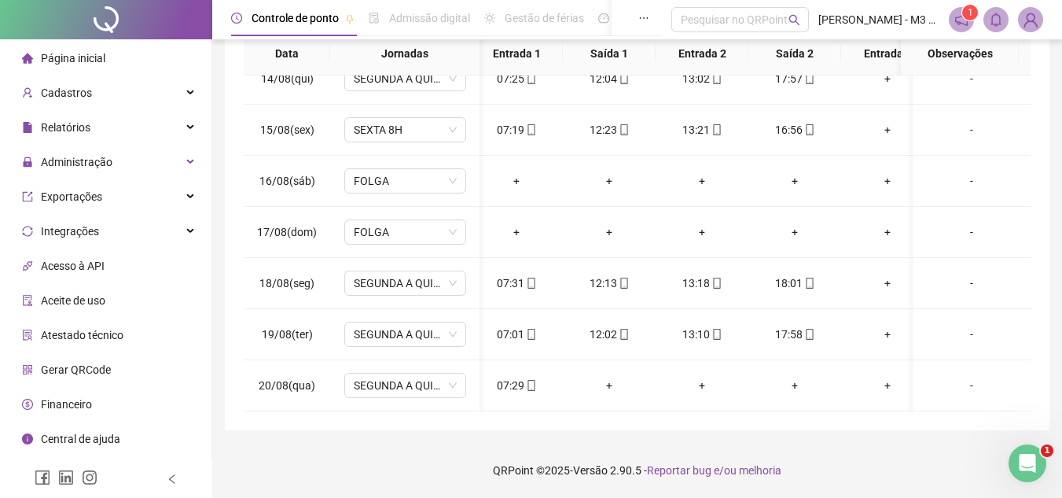
scroll to position [0, 0]
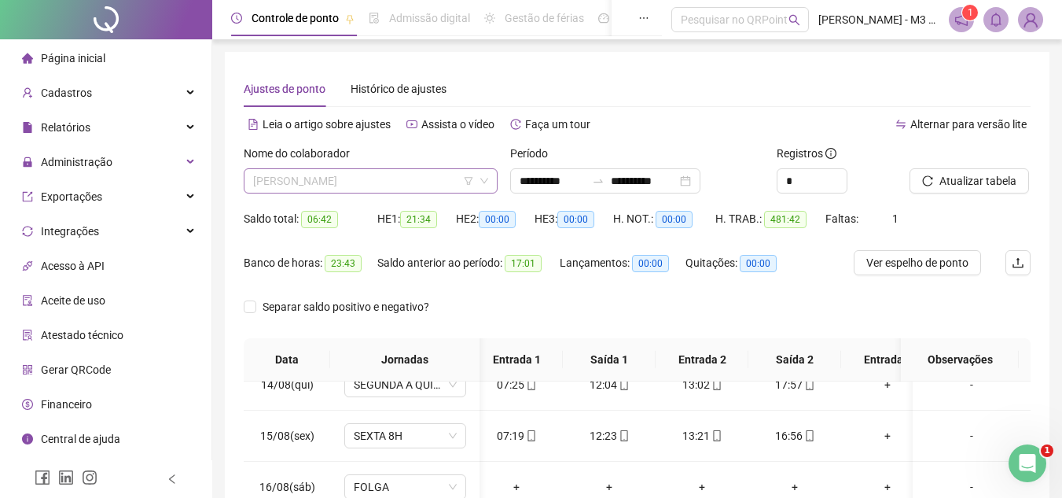
click at [416, 178] on span "[PERSON_NAME]" at bounding box center [370, 181] width 235 height 24
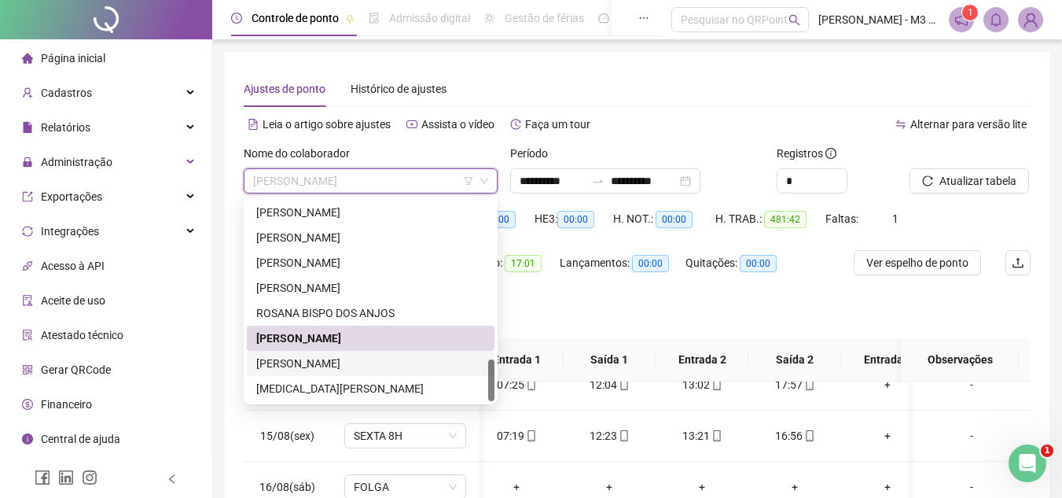
click at [361, 358] on div "[PERSON_NAME]" at bounding box center [370, 363] width 229 height 17
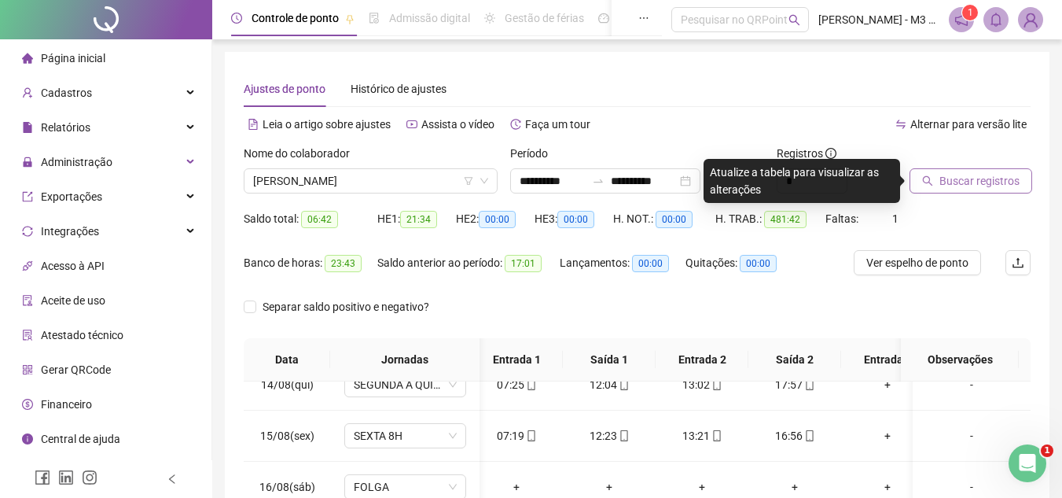
click at [977, 179] on span "Buscar registros" at bounding box center [979, 180] width 80 height 17
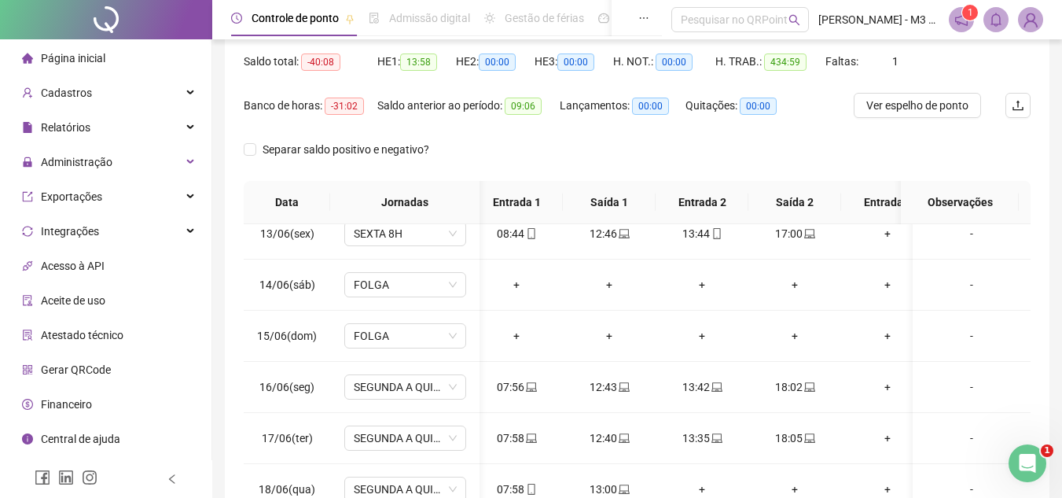
scroll to position [708, 9]
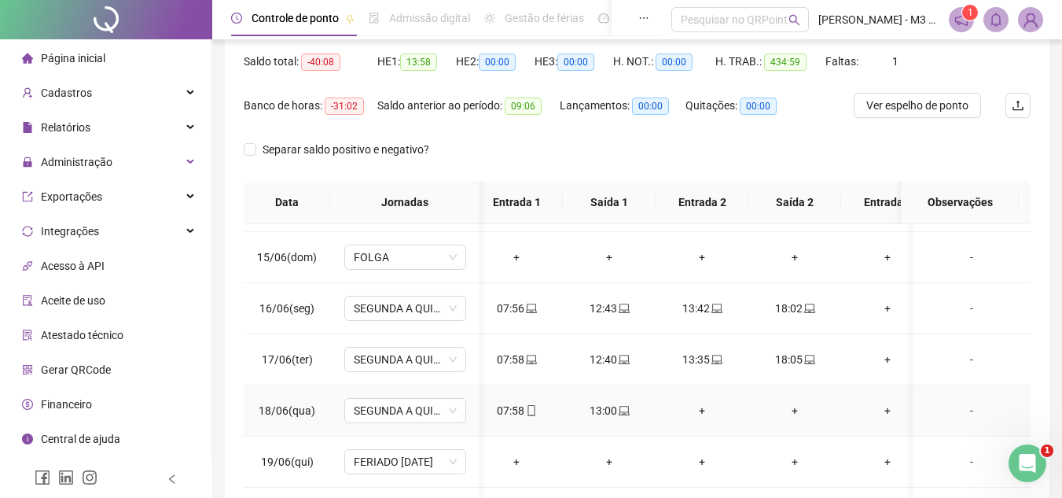
click at [695, 404] on div "+" at bounding box center [702, 410] width 68 height 17
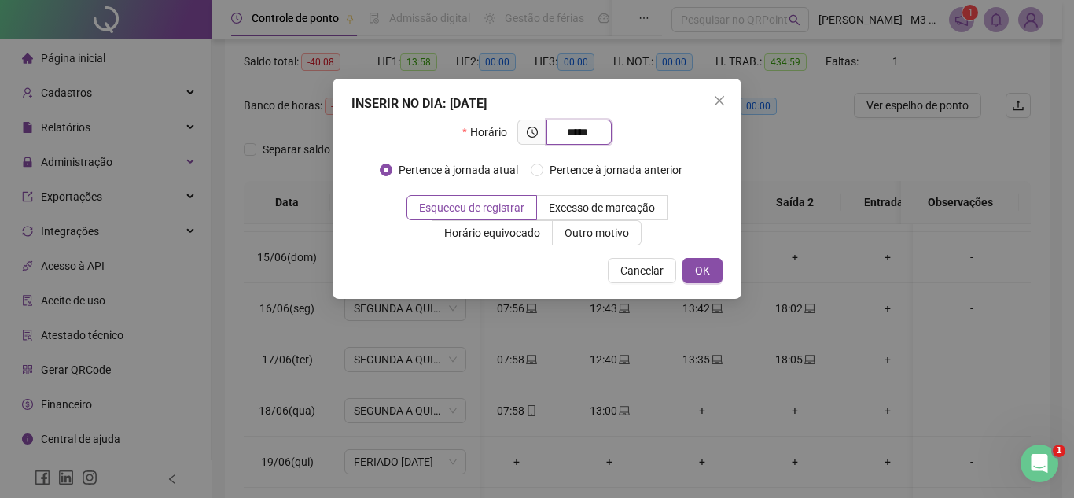
type input "*****"
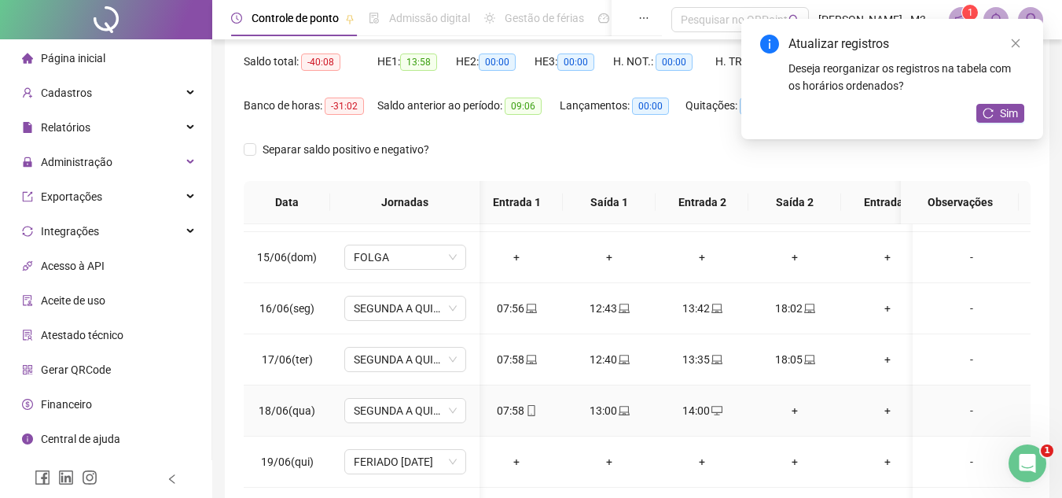
click at [795, 402] on div "+" at bounding box center [795, 410] width 68 height 17
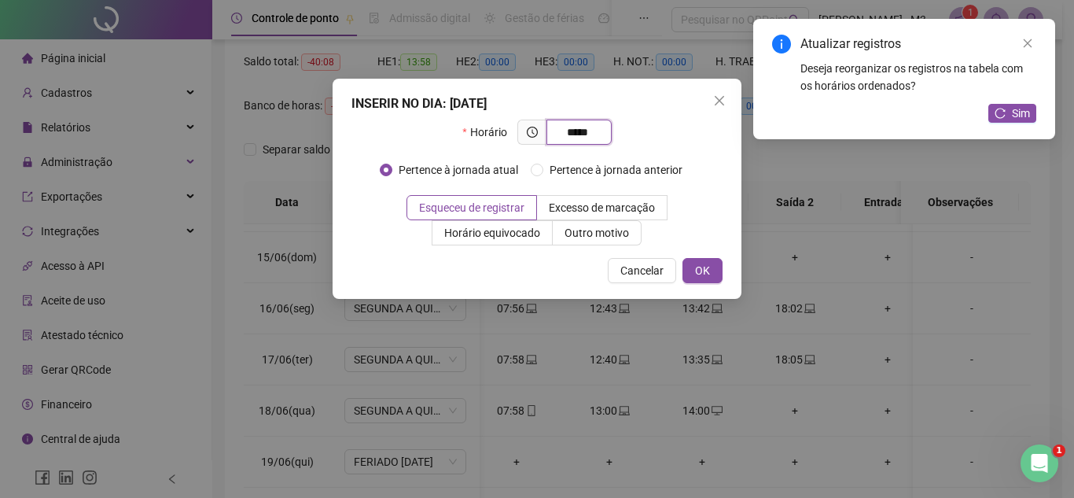
type input "*****"
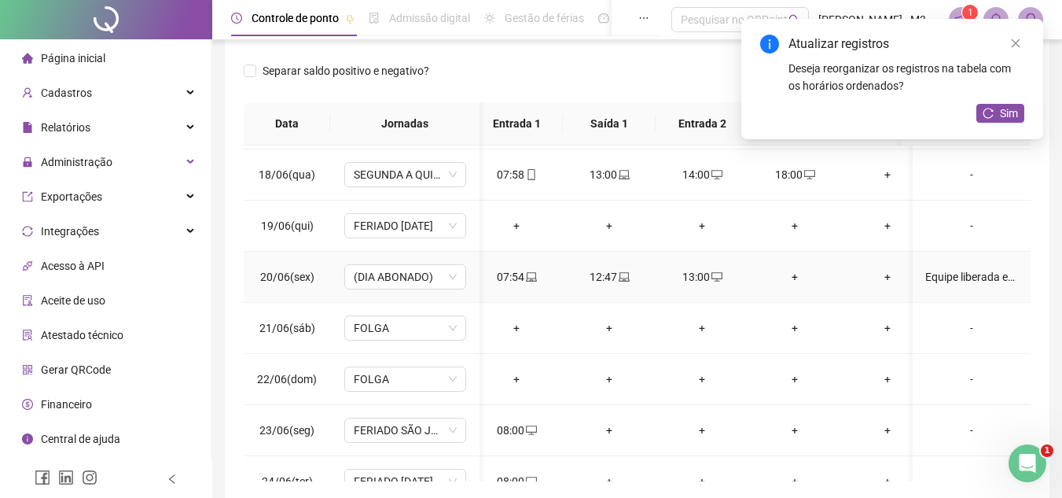
scroll to position [943, 9]
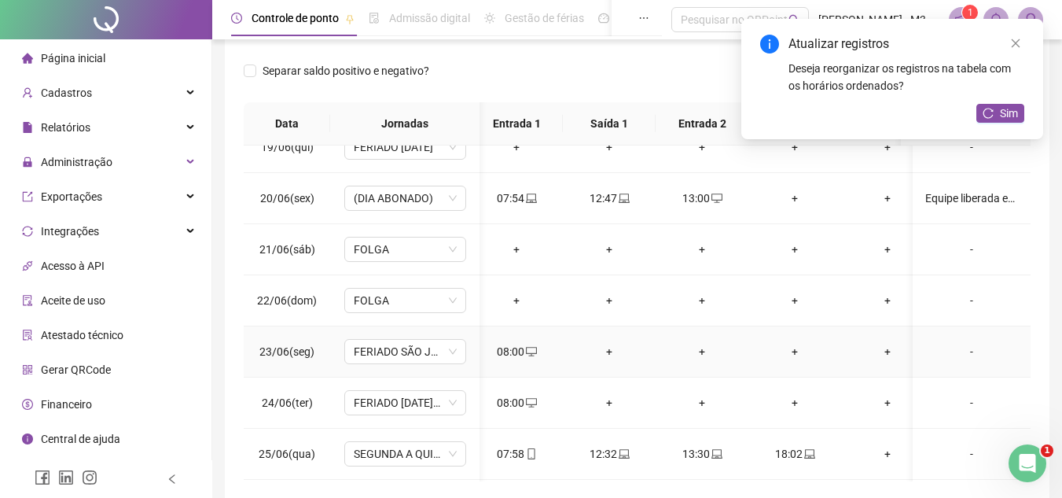
click at [515, 347] on div "08:00" at bounding box center [517, 351] width 68 height 17
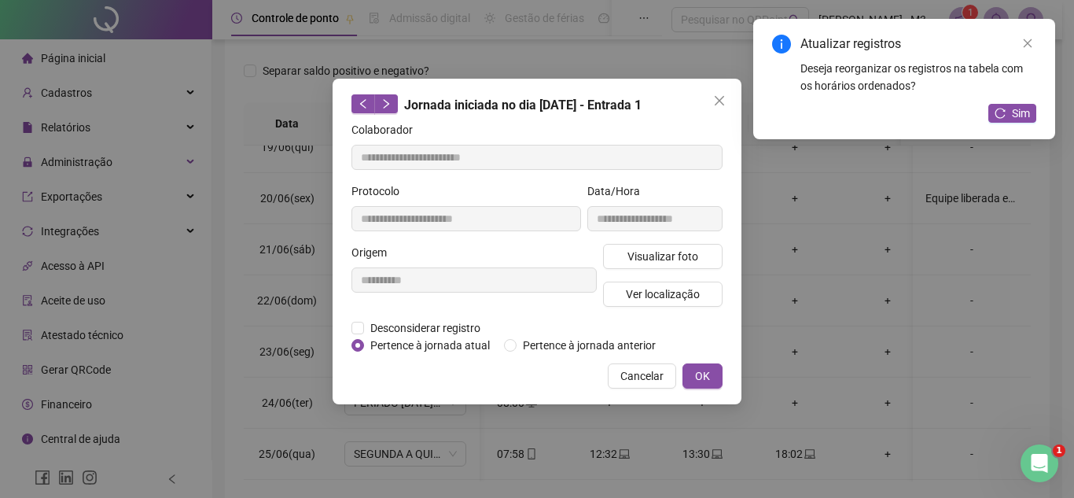
type input "**********"
click at [385, 325] on span "Desconsiderar registro" at bounding box center [425, 327] width 123 height 17
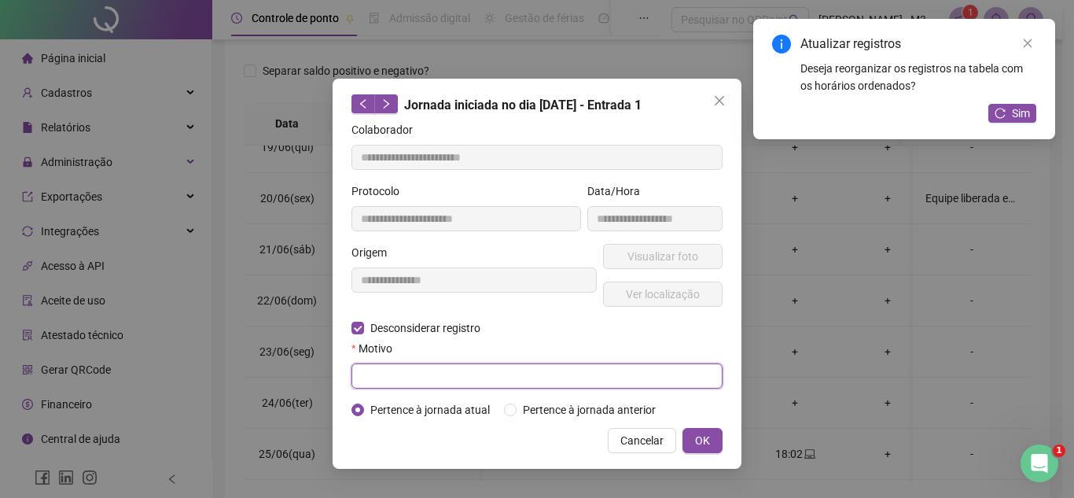
click at [406, 370] on input "text" at bounding box center [536, 375] width 371 height 25
type input "*******"
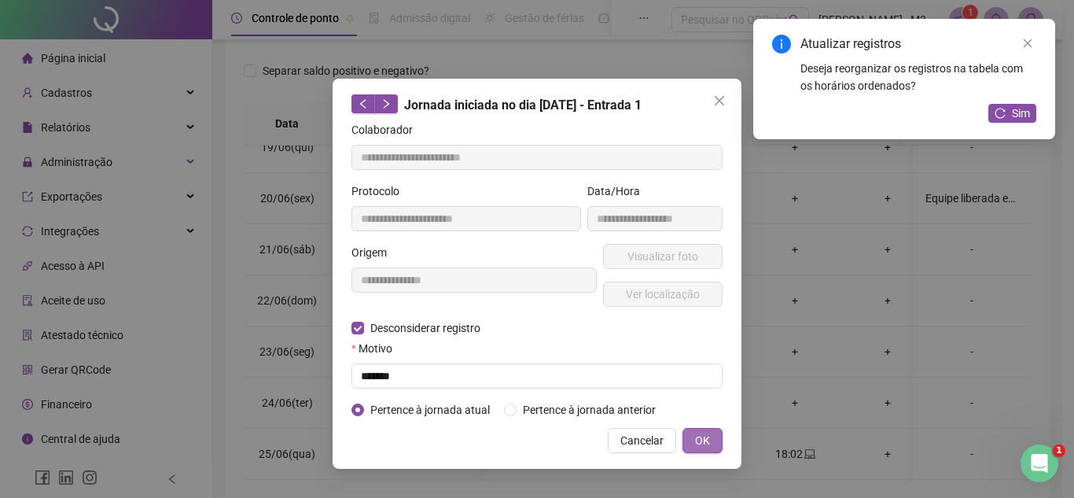
click at [710, 444] on button "OK" at bounding box center [702, 440] width 40 height 25
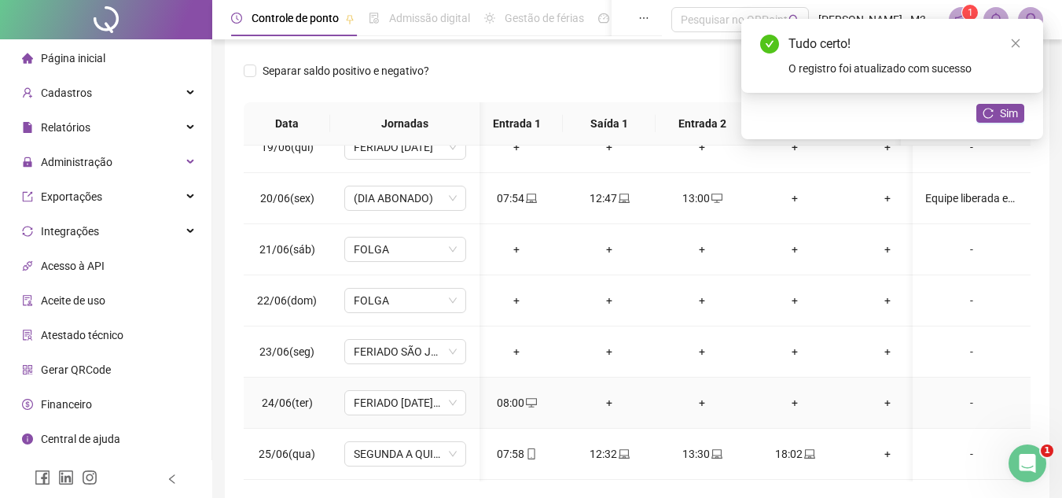
click at [509, 401] on div "08:00" at bounding box center [517, 402] width 68 height 17
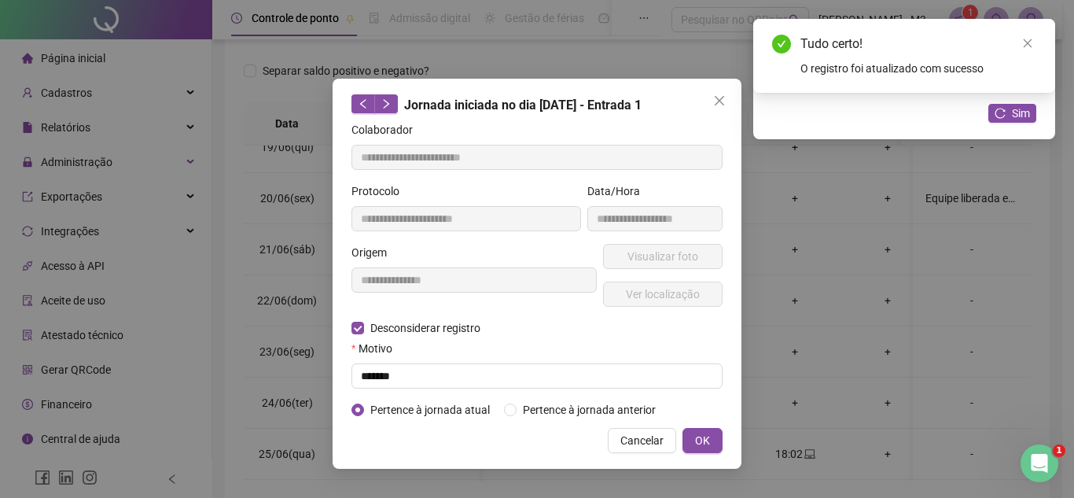
type input "**********"
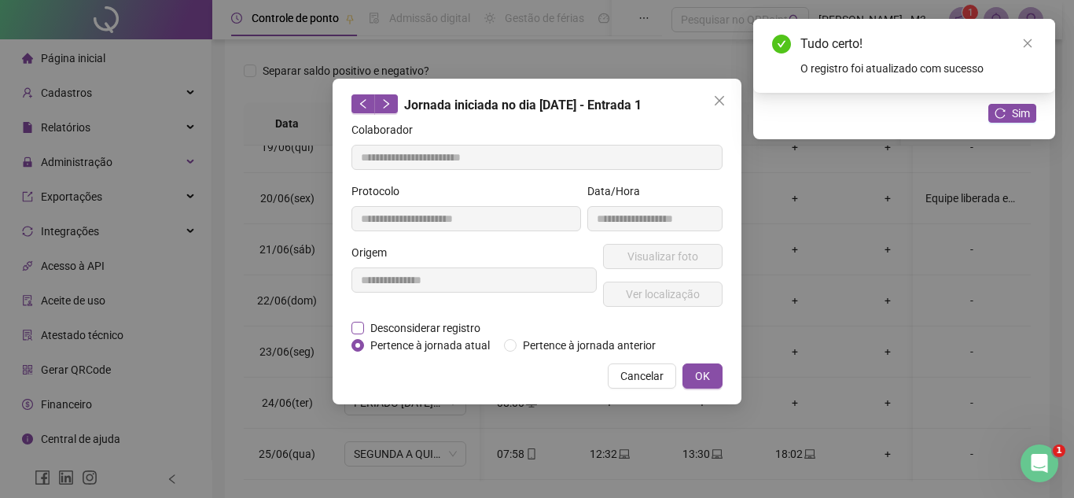
click at [428, 322] on span "Desconsiderar registro" at bounding box center [425, 327] width 123 height 17
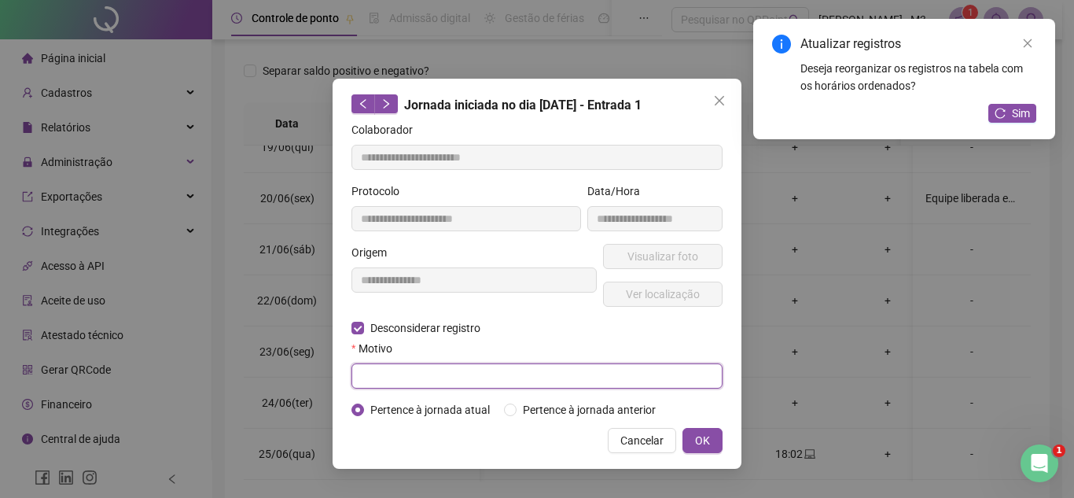
click at [390, 376] on input "text" at bounding box center [536, 375] width 371 height 25
type input "*******"
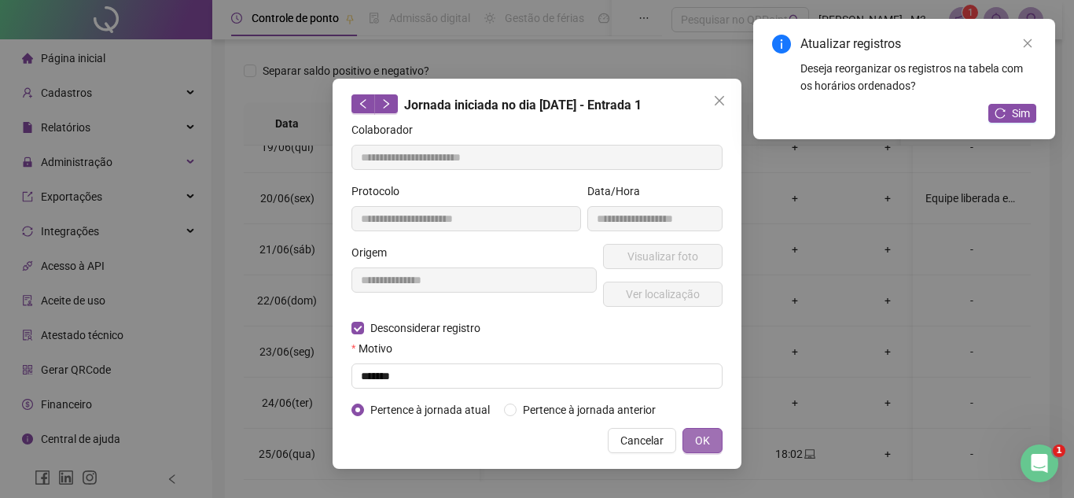
click at [704, 435] on span "OK" at bounding box center [702, 440] width 15 height 17
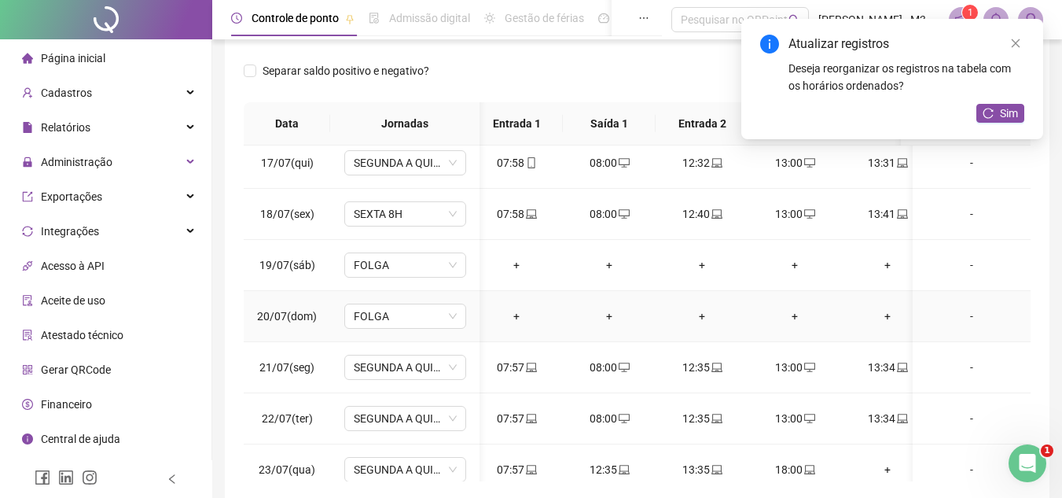
scroll to position [2437, 9]
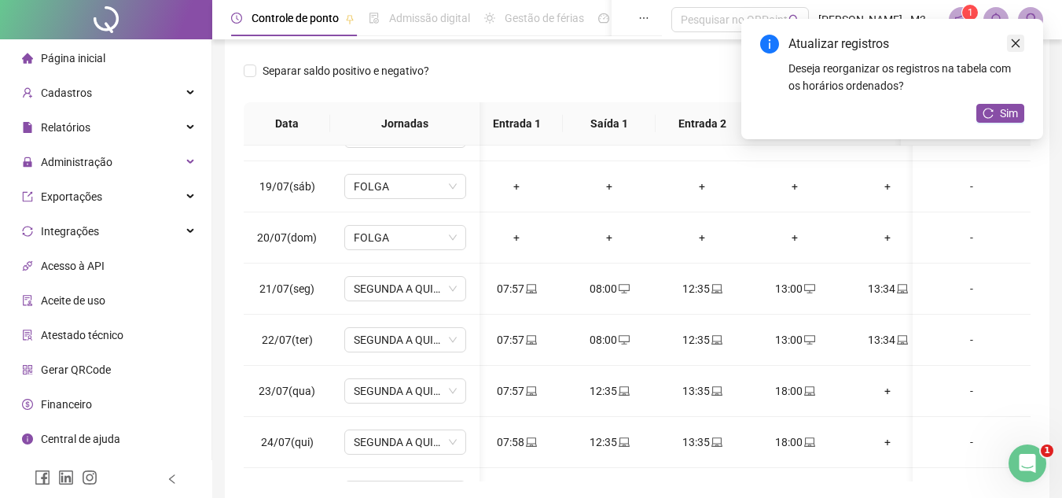
click at [1010, 37] on link "Close" at bounding box center [1015, 43] width 17 height 17
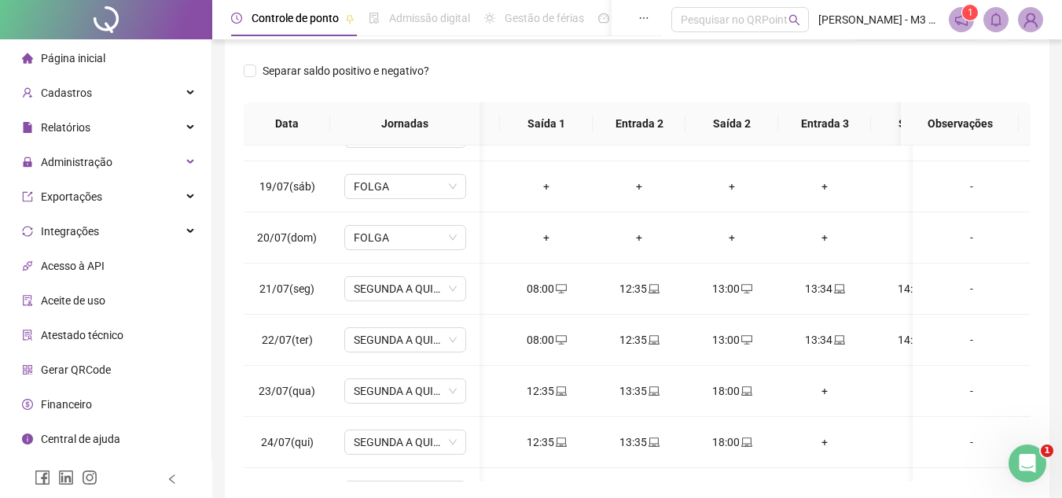
scroll to position [0, 81]
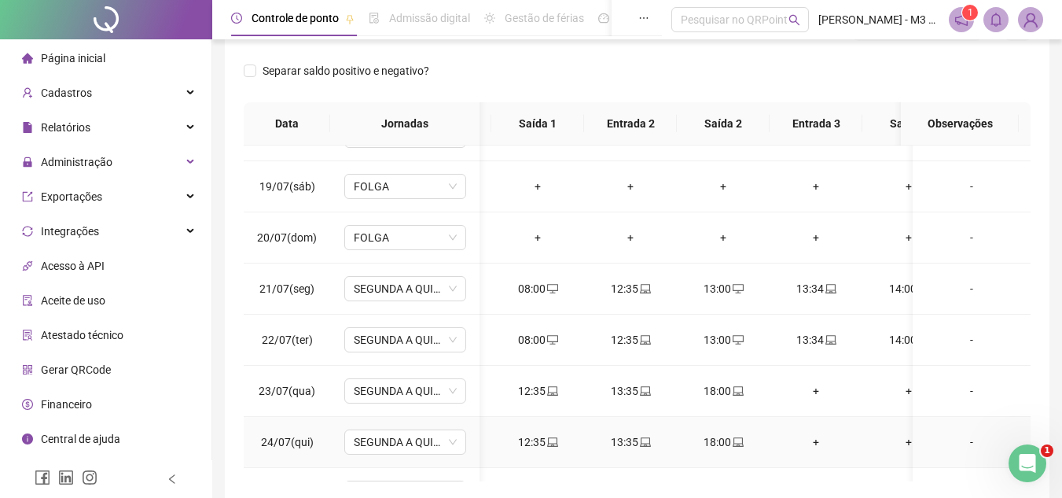
click at [763, 465] on td "18:00" at bounding box center [723, 442] width 93 height 51
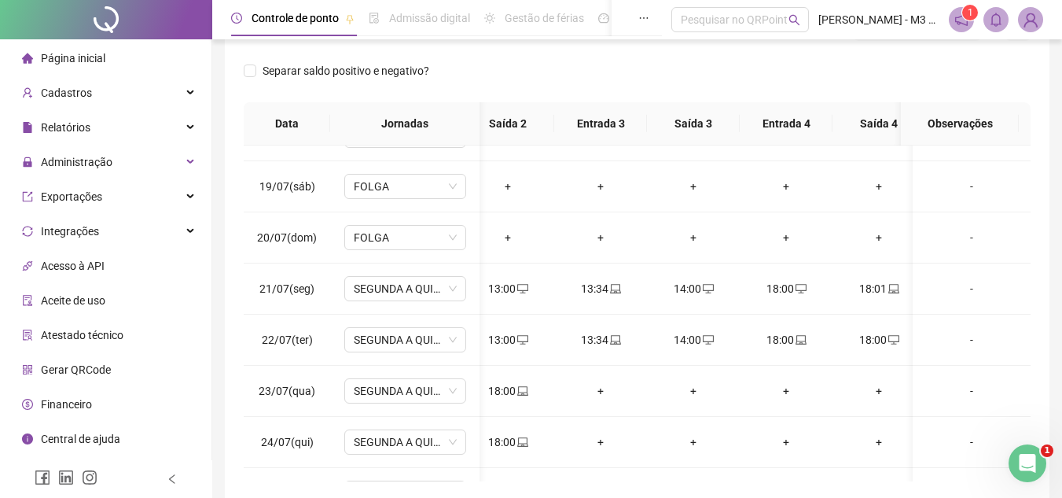
scroll to position [0, 0]
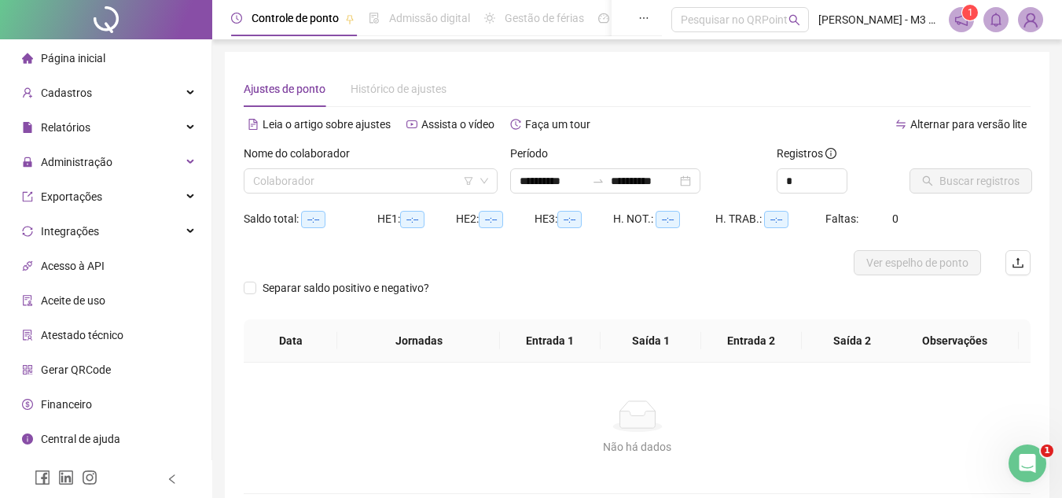
type input "**********"
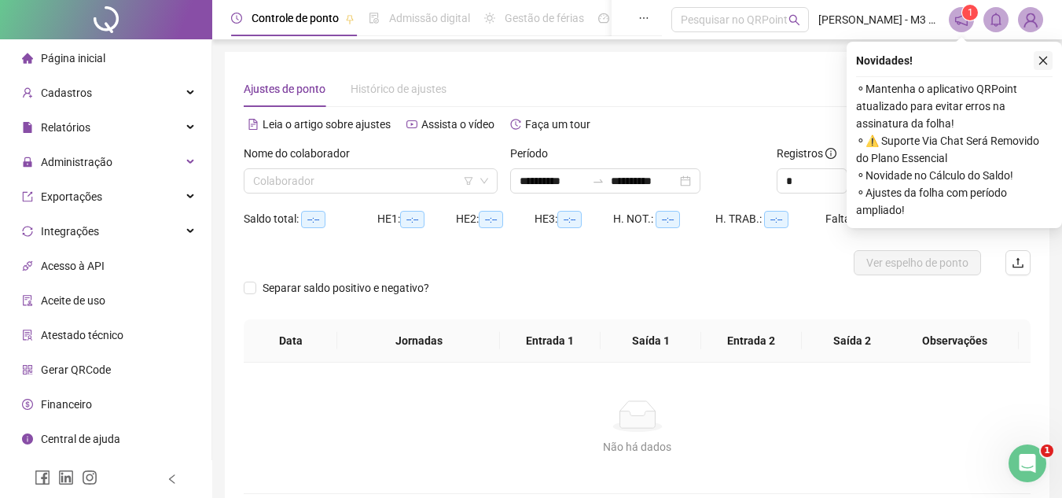
click at [1037, 55] on button "button" at bounding box center [1043, 60] width 19 height 19
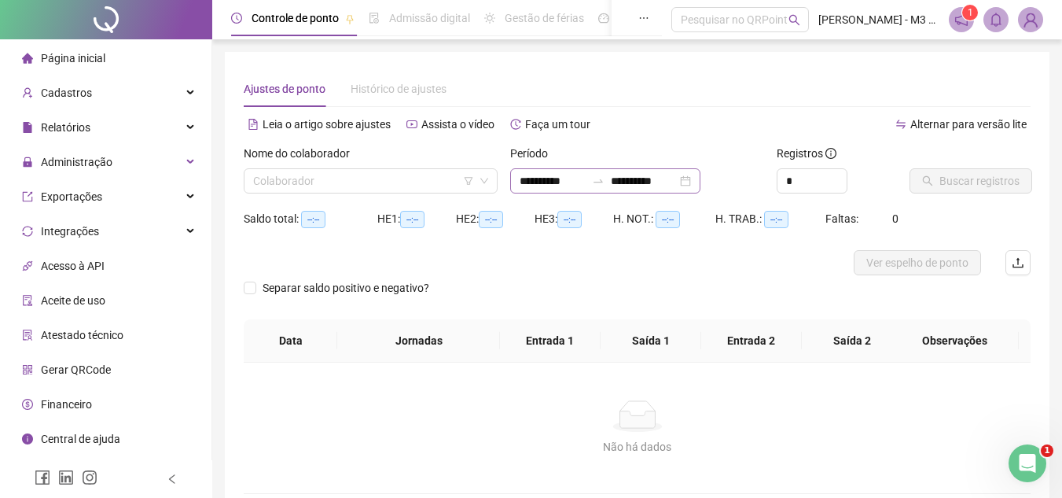
click at [700, 178] on div "**********" at bounding box center [605, 180] width 190 height 25
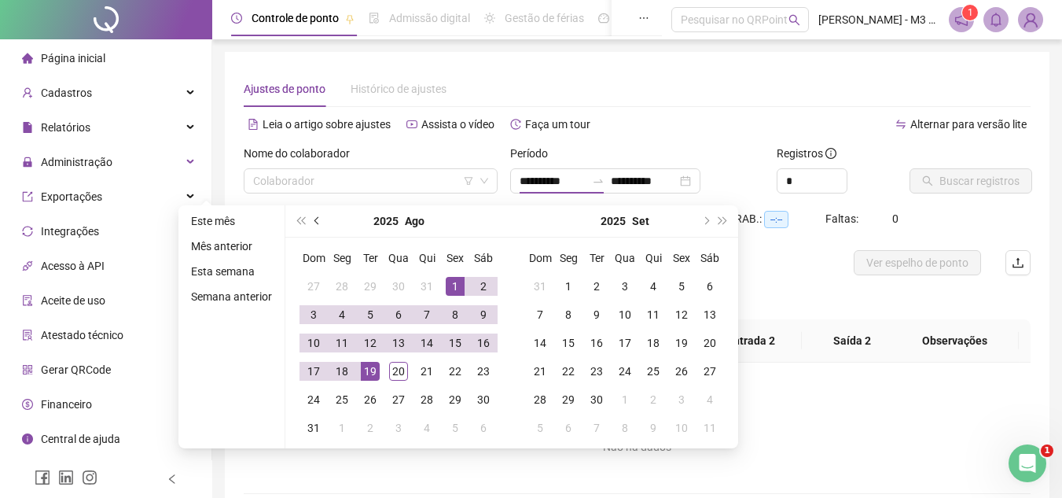
click at [318, 217] on button "prev-year" at bounding box center [317, 220] width 17 height 31
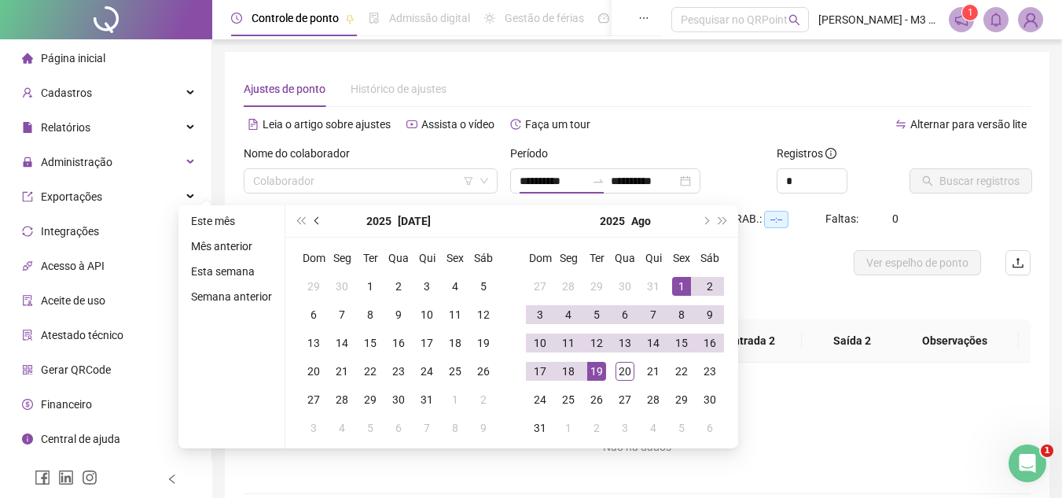
click at [318, 217] on button "prev-year" at bounding box center [317, 220] width 17 height 31
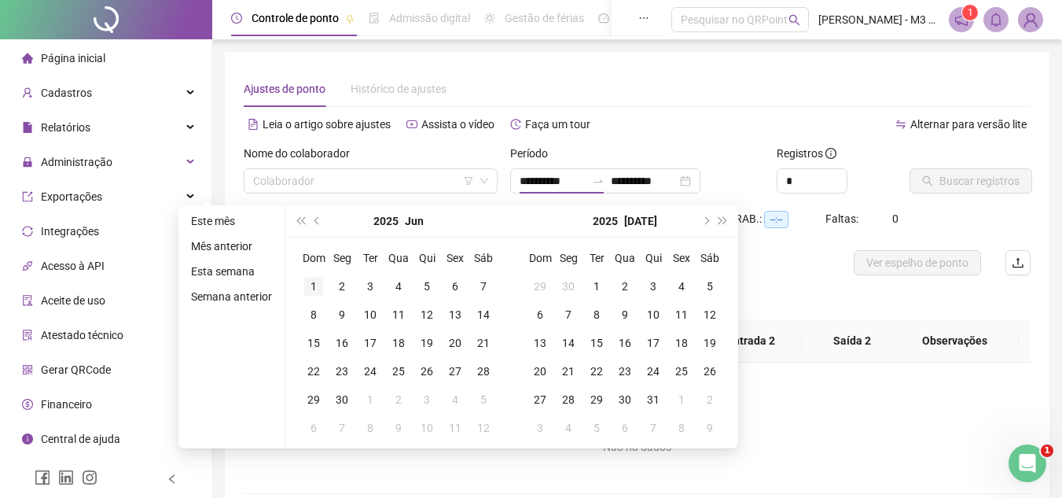
type input "**********"
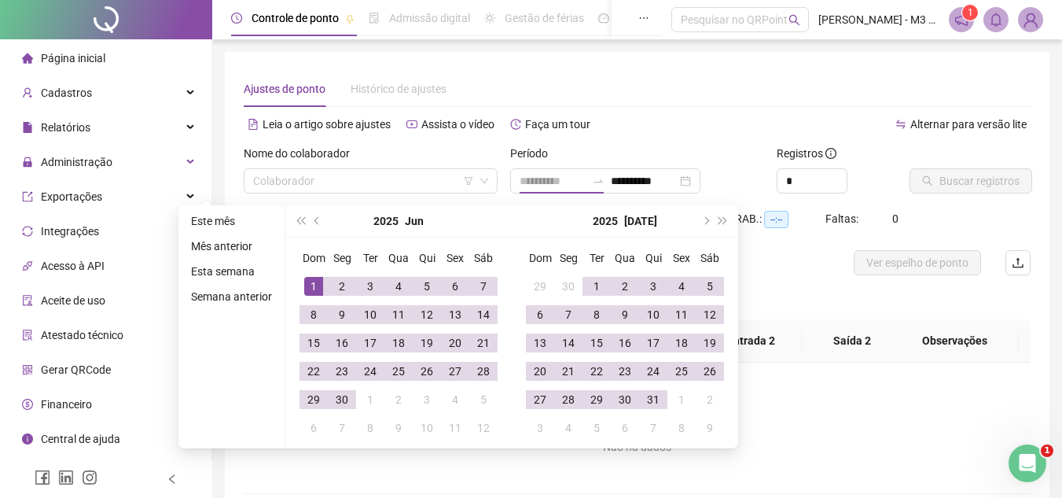
click at [318, 281] on div "1" at bounding box center [313, 286] width 19 height 19
click at [704, 219] on span "next-year" at bounding box center [705, 221] width 8 height 8
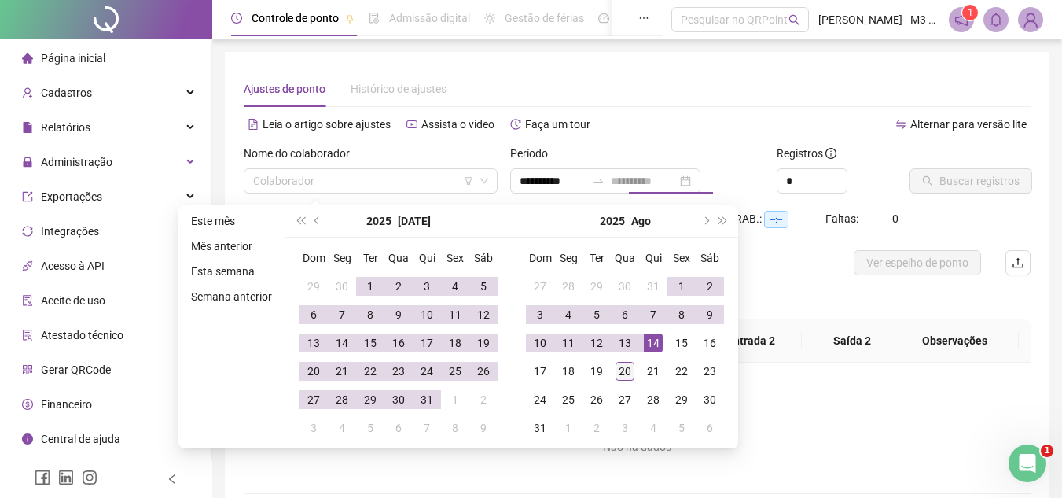
type input "**********"
click at [628, 365] on div "20" at bounding box center [625, 371] width 19 height 19
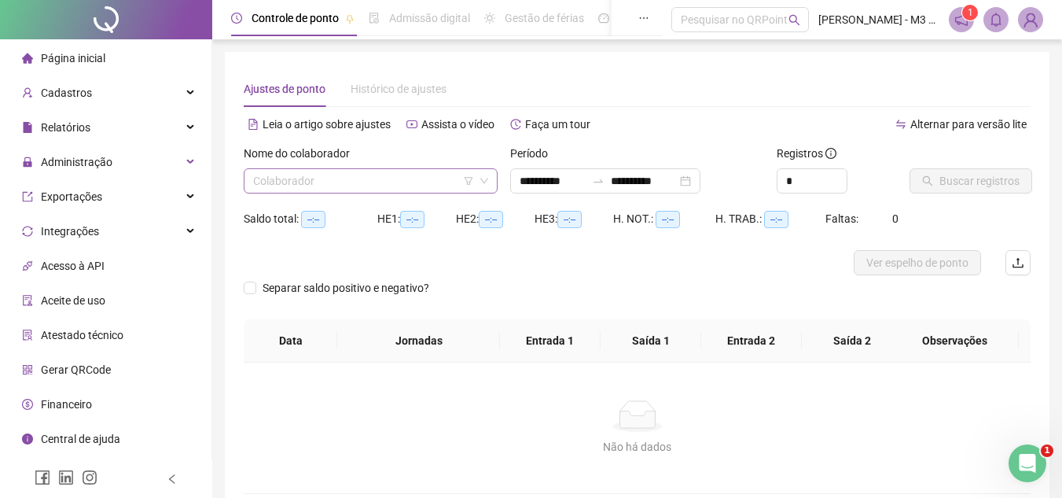
click at [384, 178] on input "search" at bounding box center [363, 181] width 221 height 24
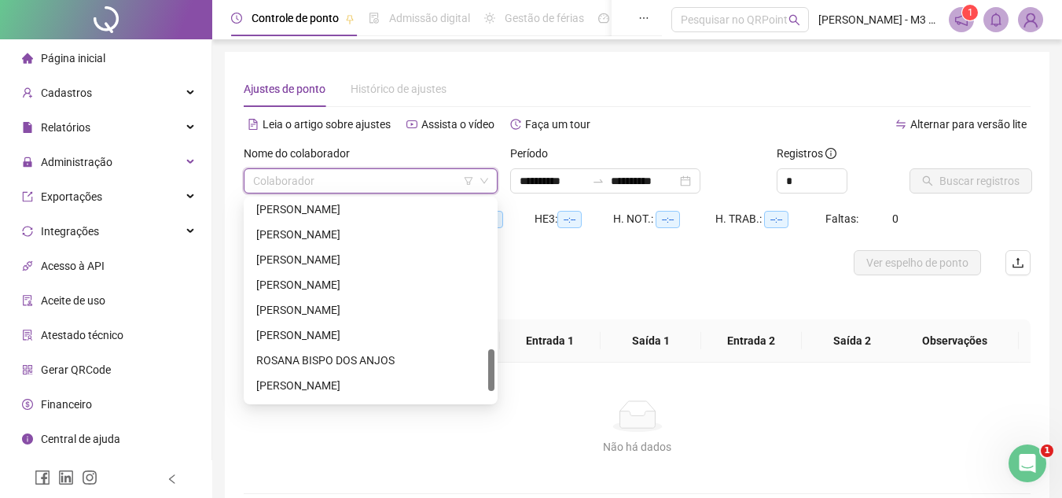
scroll to position [755, 0]
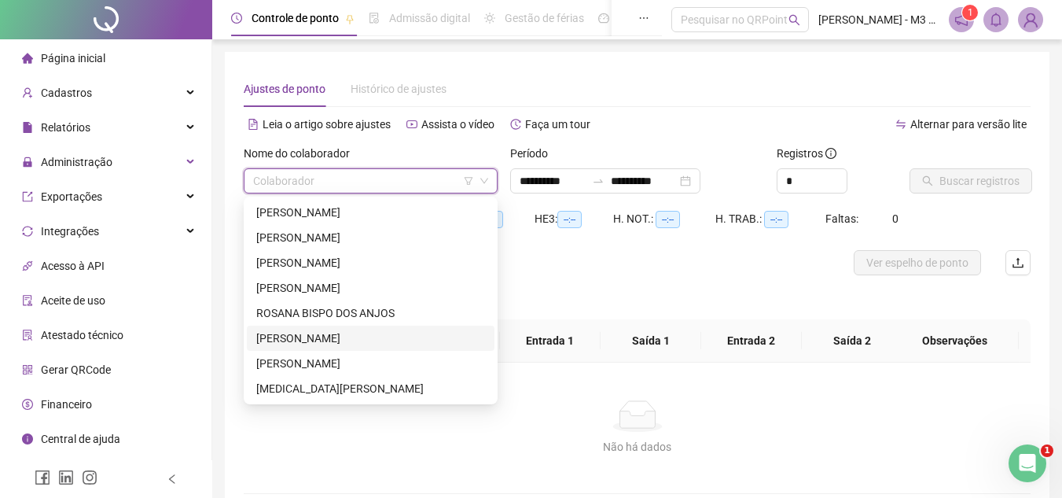
click at [339, 336] on div "[PERSON_NAME]" at bounding box center [370, 337] width 229 height 17
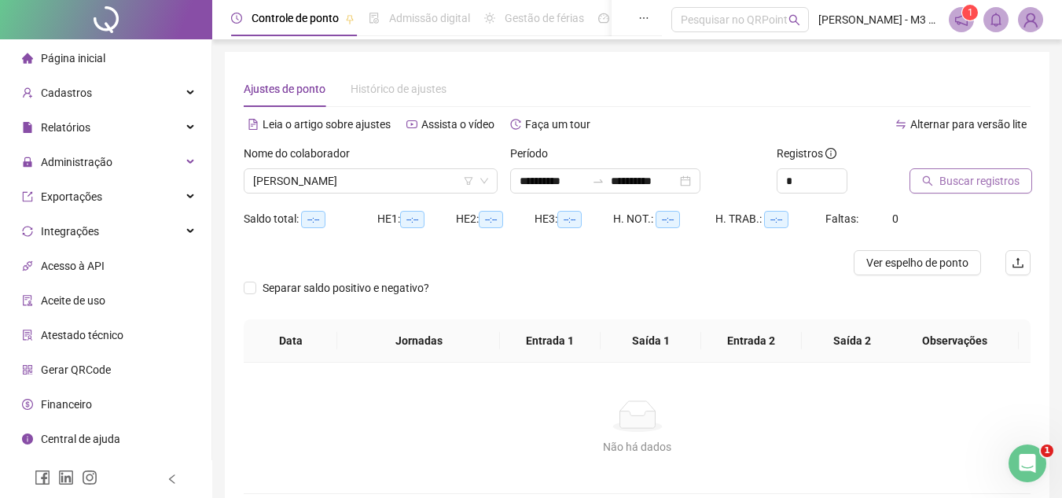
click at [977, 178] on span "Buscar registros" at bounding box center [979, 180] width 80 height 17
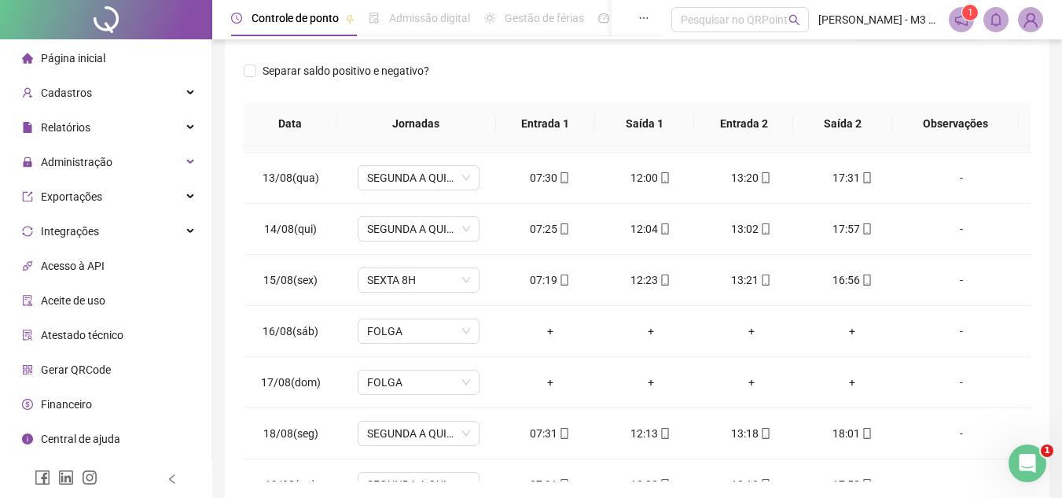
scroll to position [3803, 0]
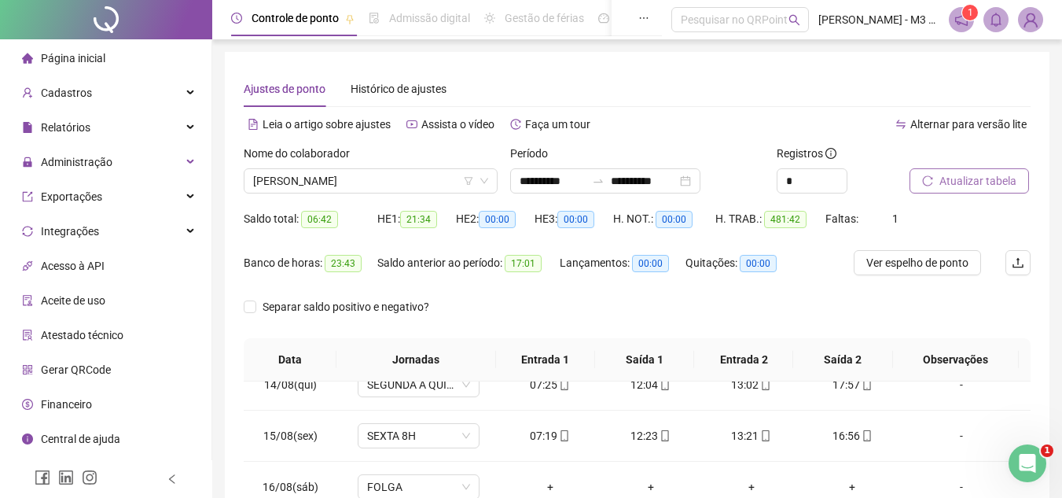
click at [998, 301] on div "Separar saldo positivo e negativo?" at bounding box center [637, 316] width 787 height 44
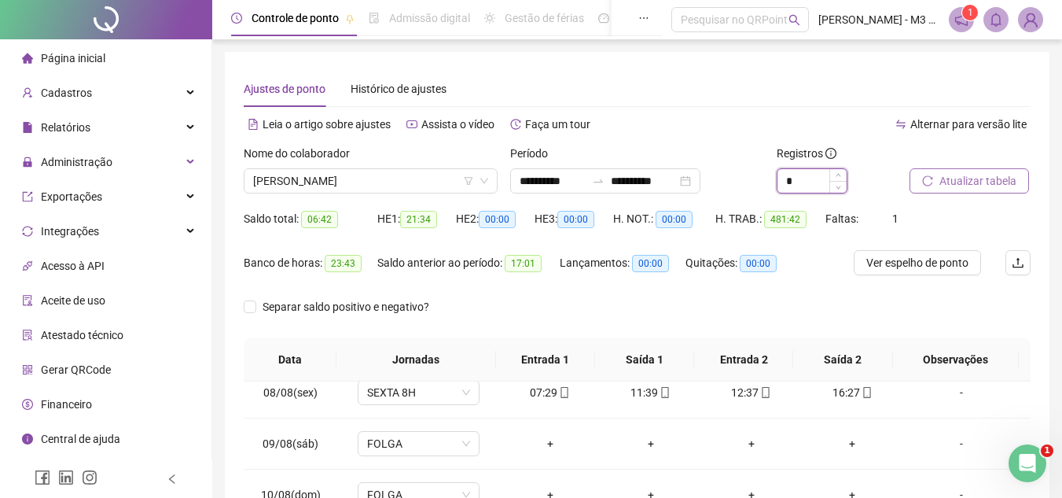
click at [822, 180] on input "*" at bounding box center [811, 181] width 69 height 24
click at [837, 171] on span "Increase Value" at bounding box center [837, 176] width 17 height 14
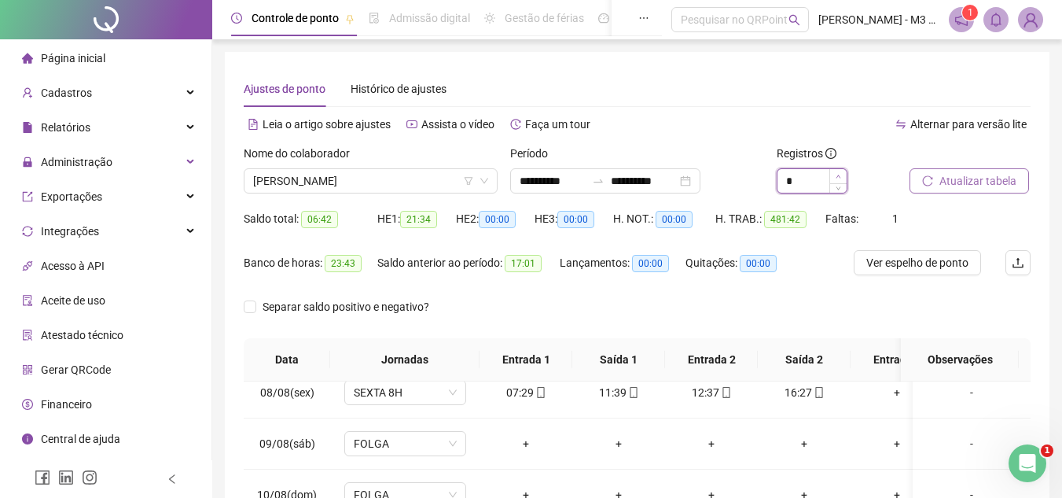
click at [839, 174] on icon "up" at bounding box center [839, 177] width 6 height 6
click at [847, 185] on span "Decrease Value" at bounding box center [847, 187] width 1 height 12
type input "*"
click at [982, 179] on span "Atualizar tabela" at bounding box center [977, 180] width 77 height 17
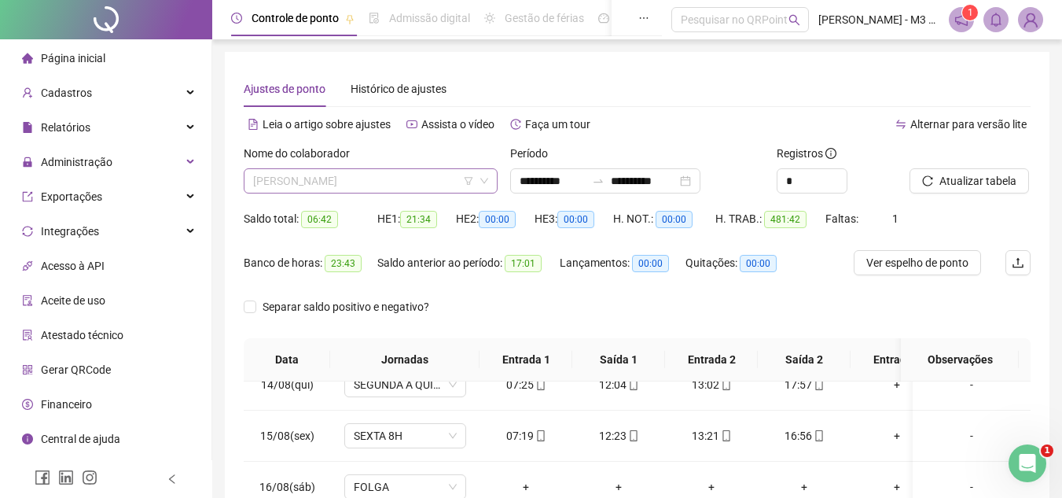
click at [426, 180] on span "[PERSON_NAME]" at bounding box center [370, 181] width 235 height 24
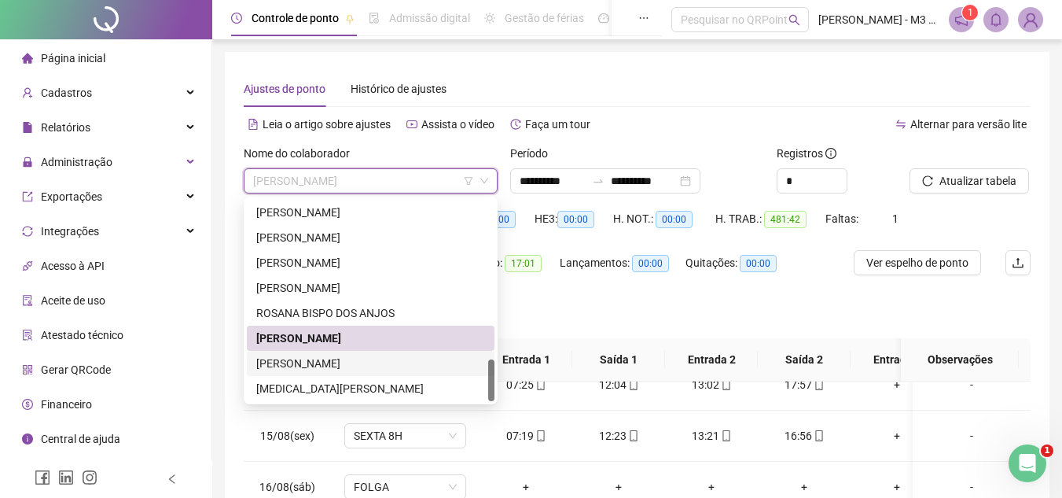
click at [336, 366] on div "[PERSON_NAME]" at bounding box center [370, 363] width 229 height 17
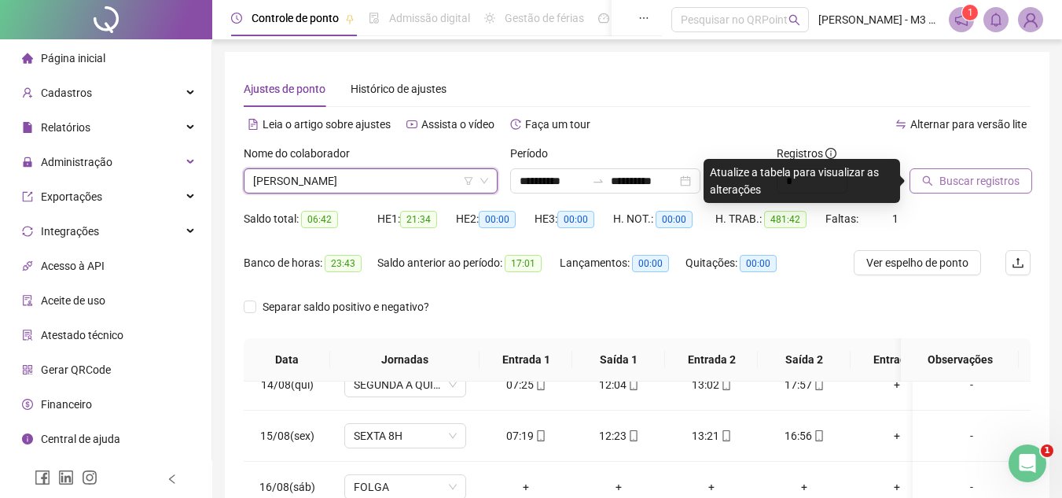
click at [985, 177] on span "Buscar registros" at bounding box center [979, 180] width 80 height 17
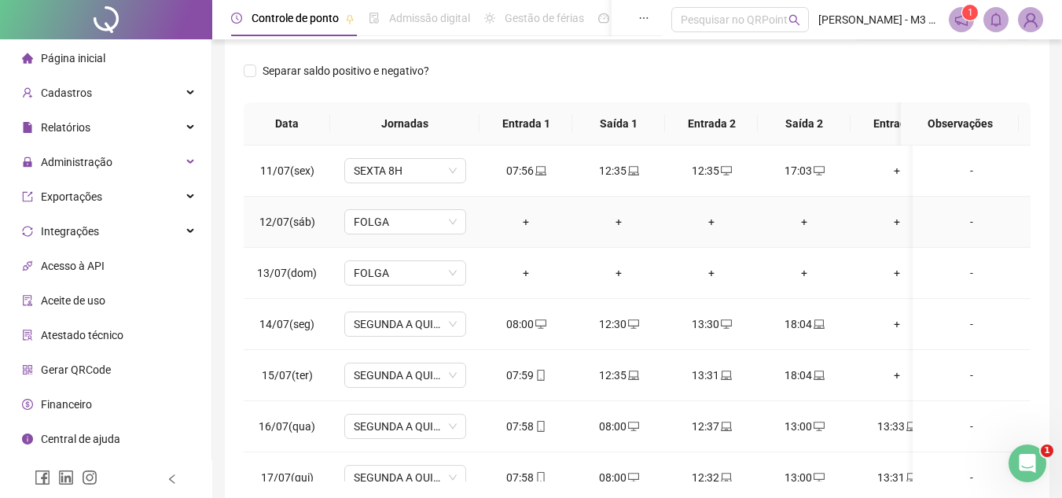
scroll to position [2123, 0]
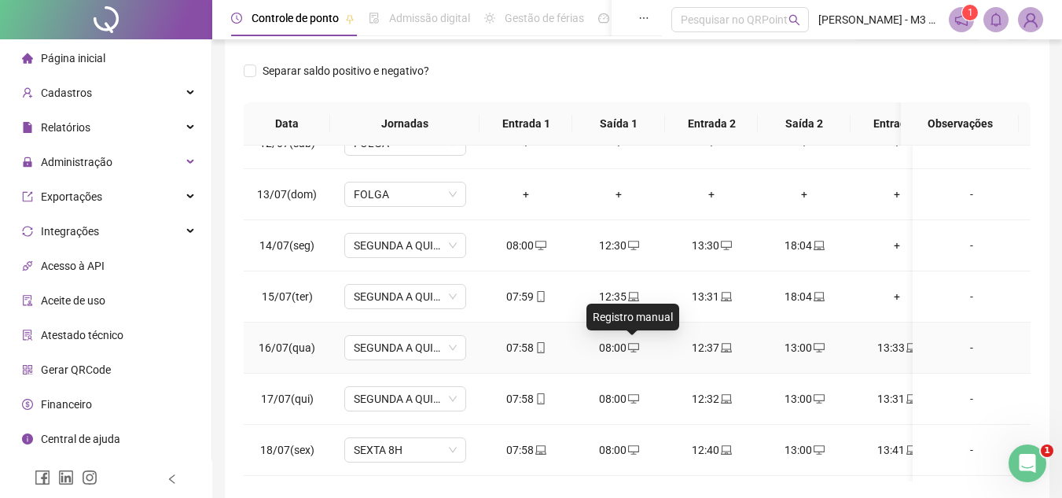
click at [636, 347] on icon "desktop" at bounding box center [633, 347] width 11 height 11
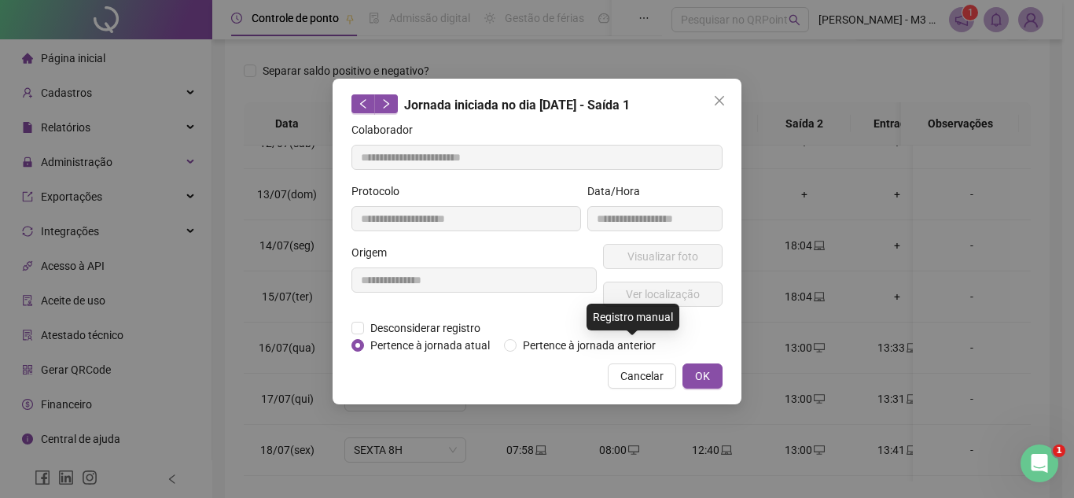
type input "**********"
click at [726, 97] on span "Close" at bounding box center [719, 100] width 25 height 13
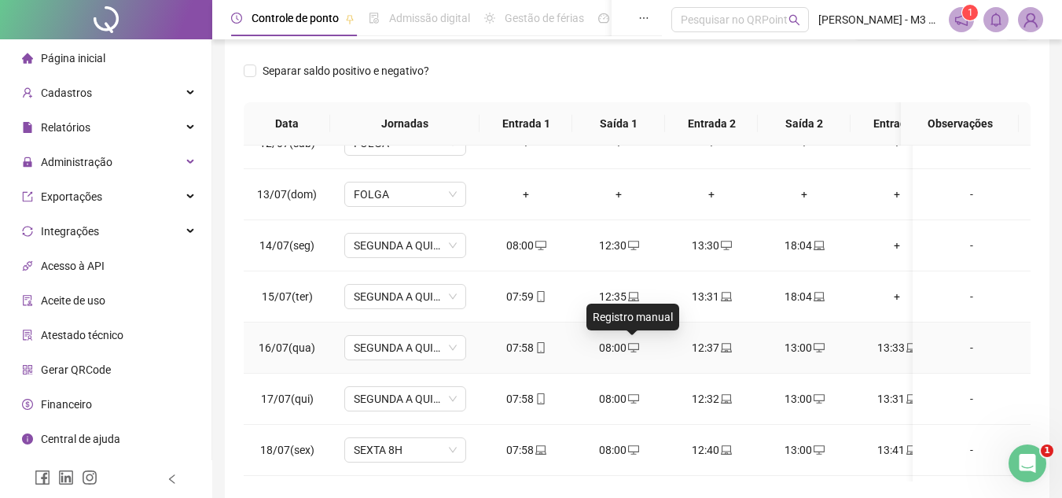
click at [630, 345] on icon "desktop" at bounding box center [633, 347] width 11 height 11
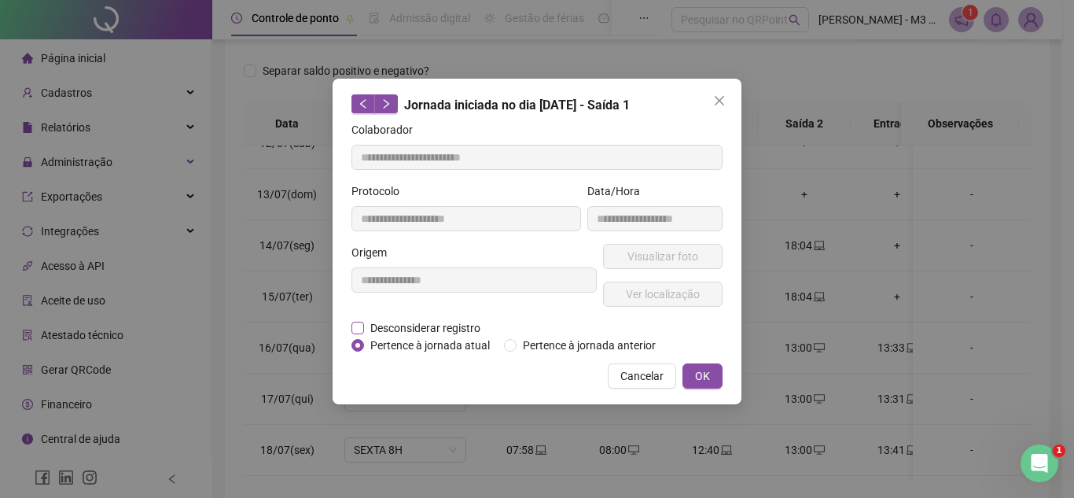
click at [413, 323] on span "Desconsiderar registro" at bounding box center [425, 327] width 123 height 17
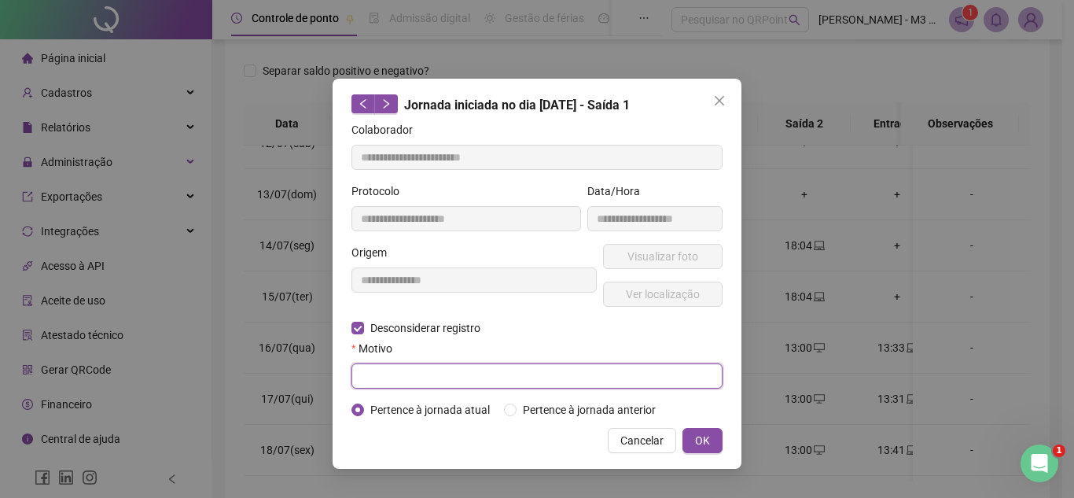
click at [410, 375] on input "text" at bounding box center [536, 375] width 371 height 25
type input "*"
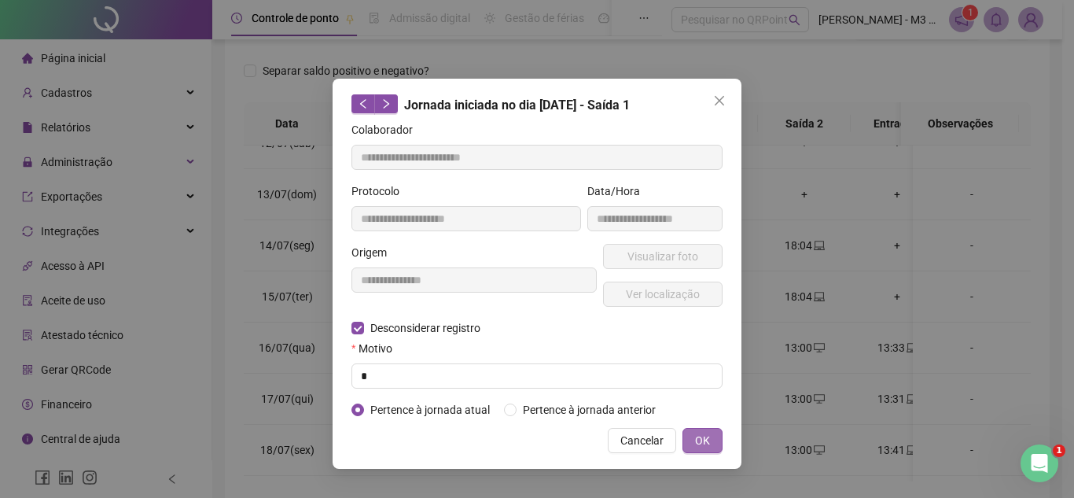
click at [711, 435] on button "OK" at bounding box center [702, 440] width 40 height 25
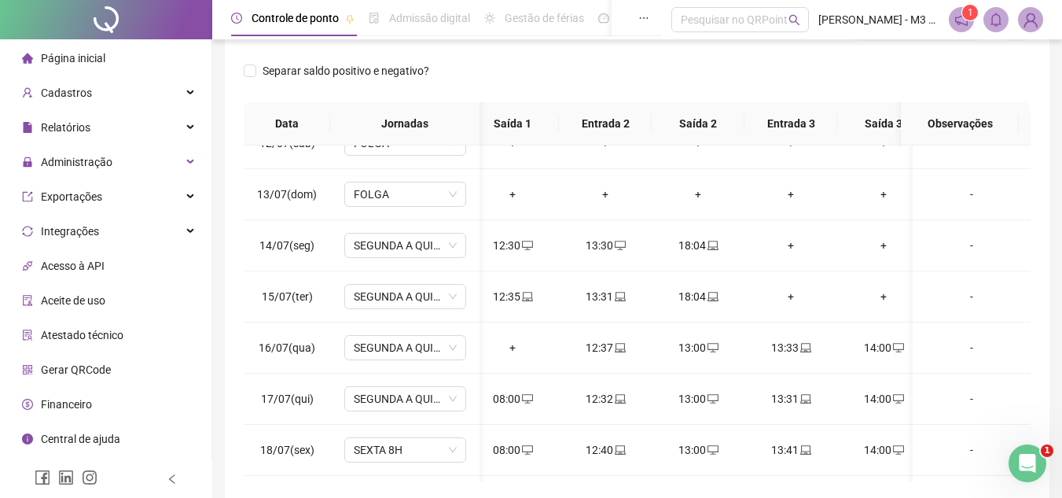
scroll to position [0, 108]
click at [709, 339] on div "13:00" at bounding box center [696, 347] width 68 height 17
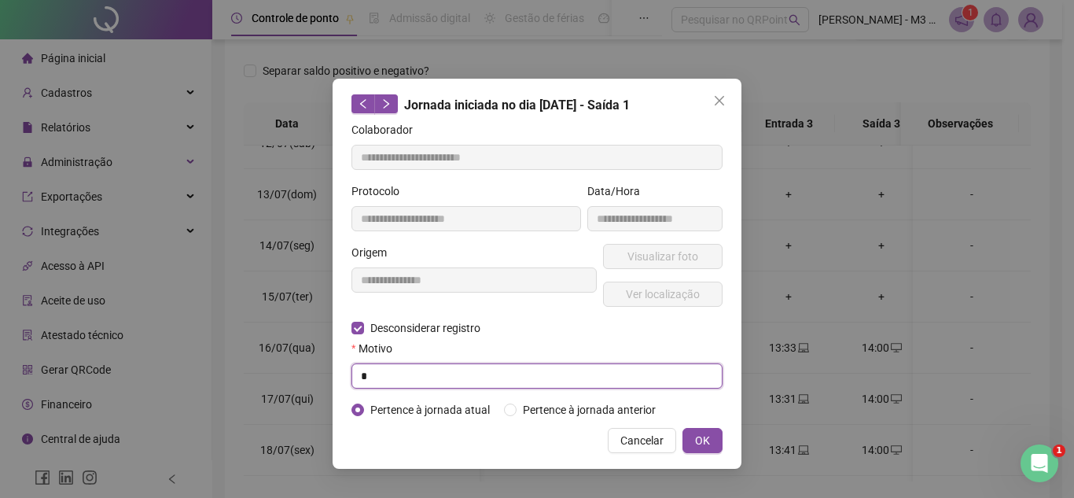
click at [506, 376] on input "*" at bounding box center [536, 375] width 371 height 25
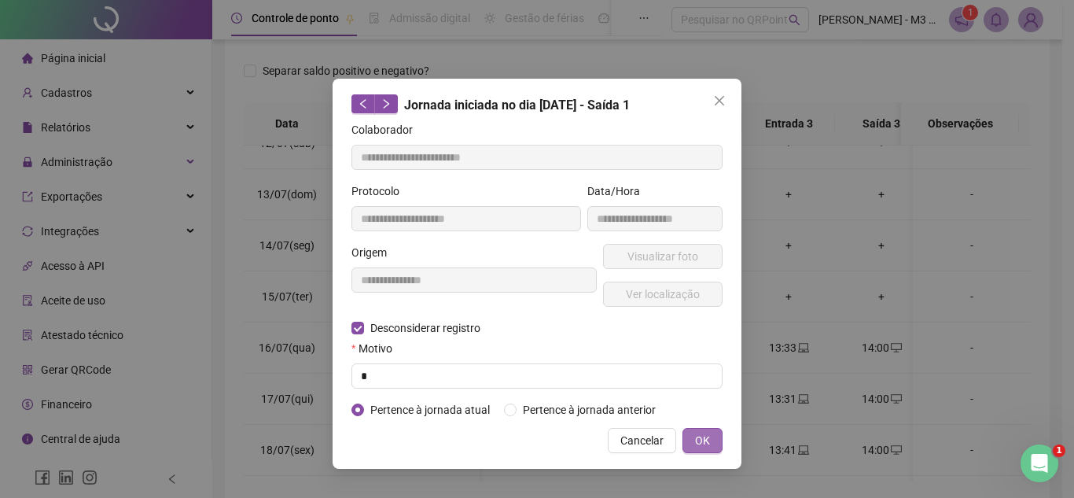
click at [708, 434] on span "OK" at bounding box center [702, 440] width 15 height 17
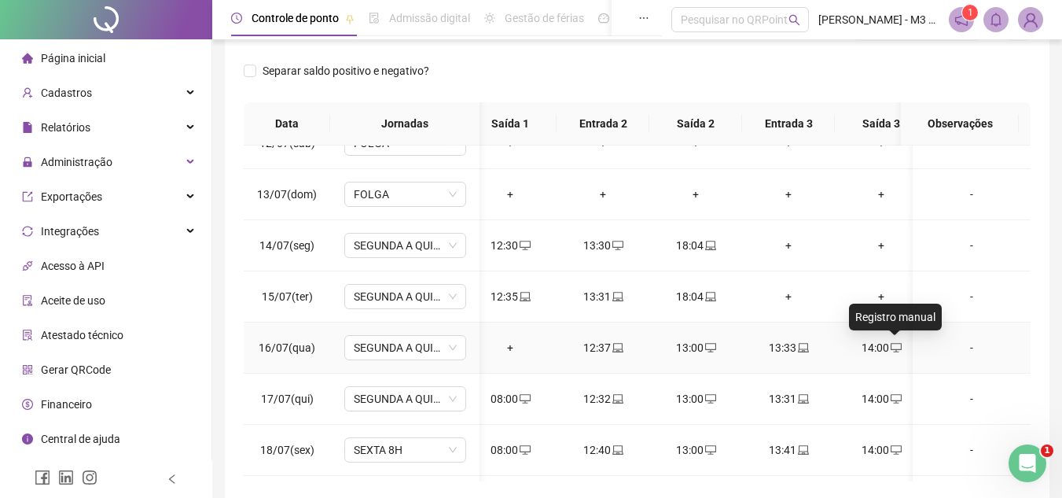
click at [889, 344] on span "desktop" at bounding box center [895, 347] width 13 height 11
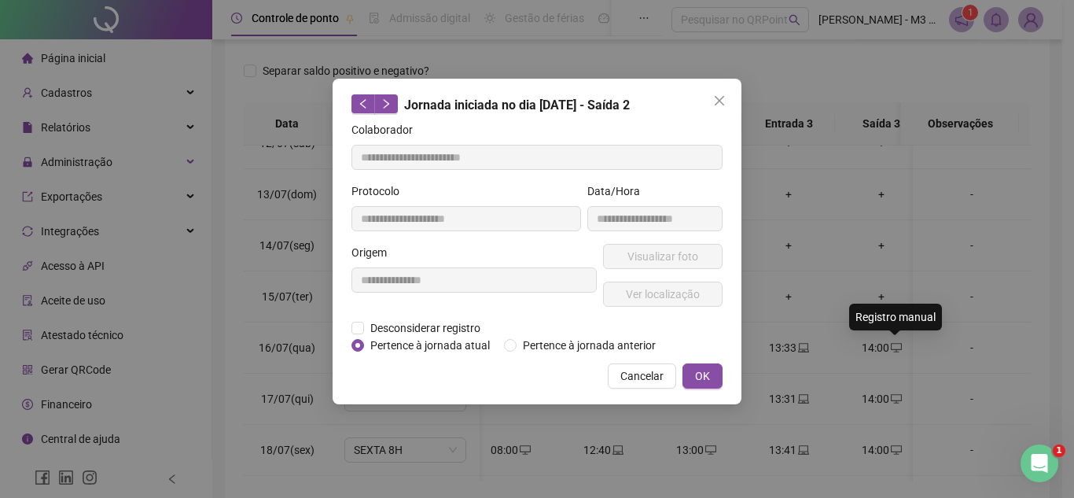
type input "**********"
click at [386, 328] on span "Desconsiderar registro" at bounding box center [425, 327] width 123 height 17
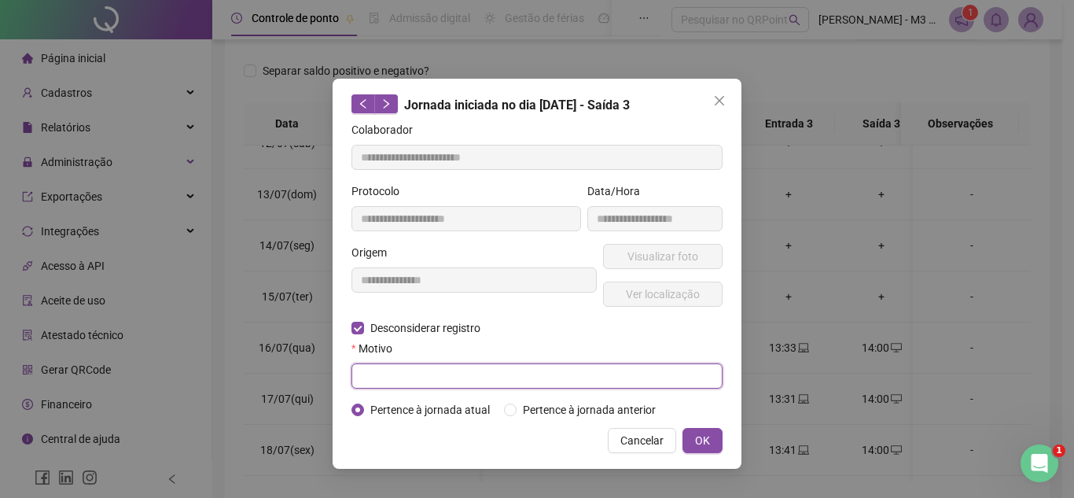
click at [399, 374] on input "text" at bounding box center [536, 375] width 371 height 25
type input "*"
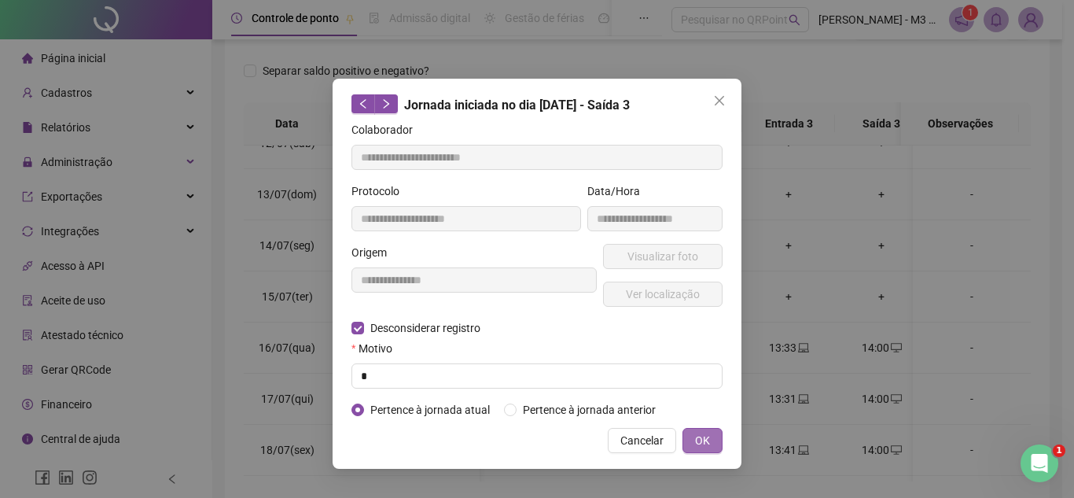
click at [702, 432] on span "OK" at bounding box center [702, 440] width 15 height 17
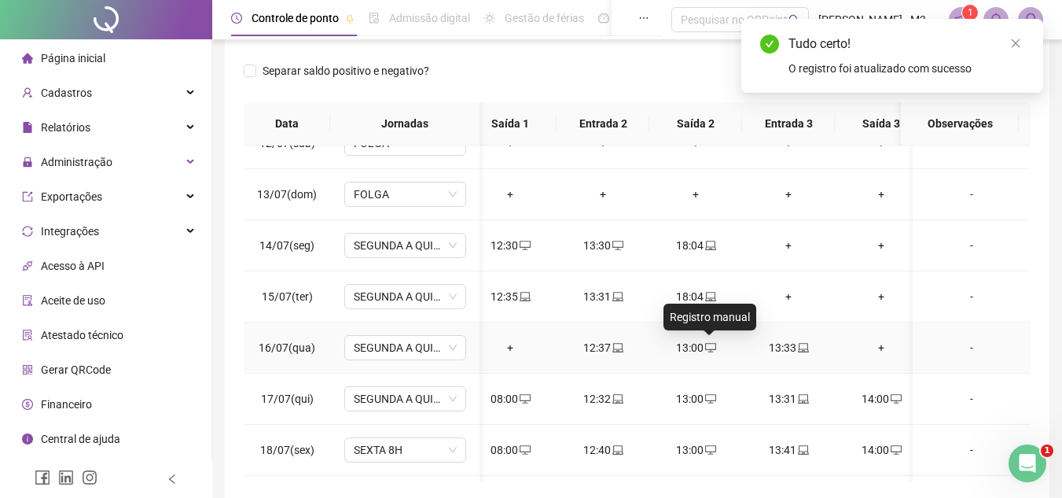
click at [710, 351] on icon "desktop" at bounding box center [710, 347] width 11 height 9
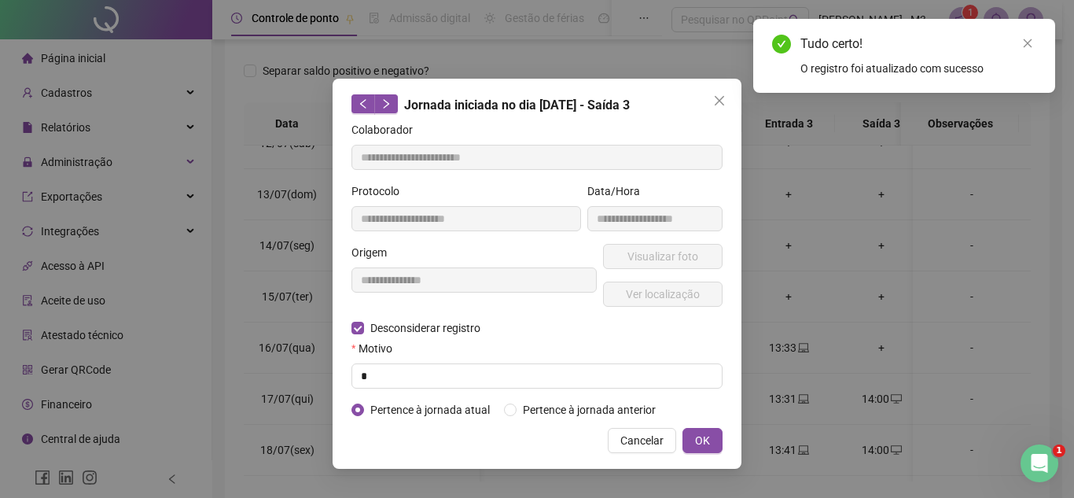
type input "**********"
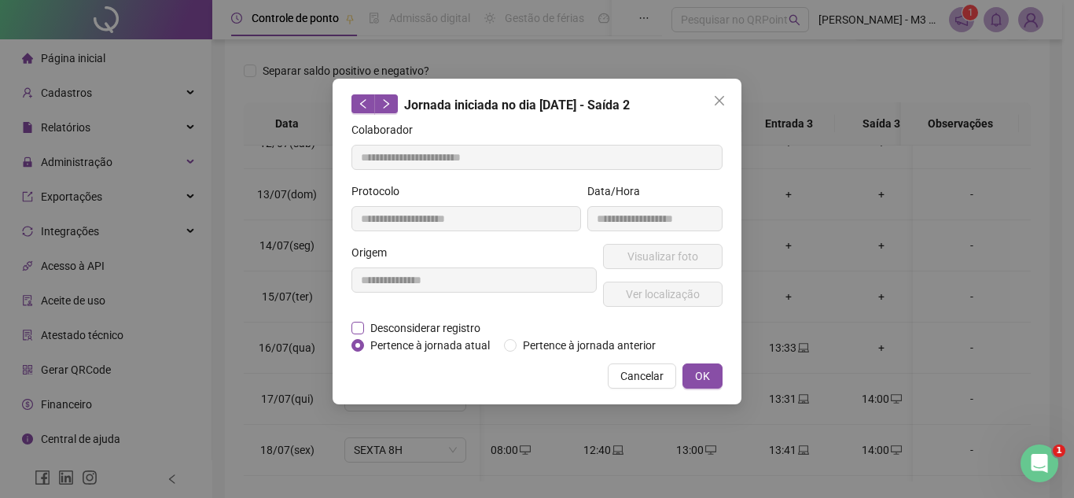
click at [392, 328] on span "Desconsiderar registro" at bounding box center [425, 327] width 123 height 17
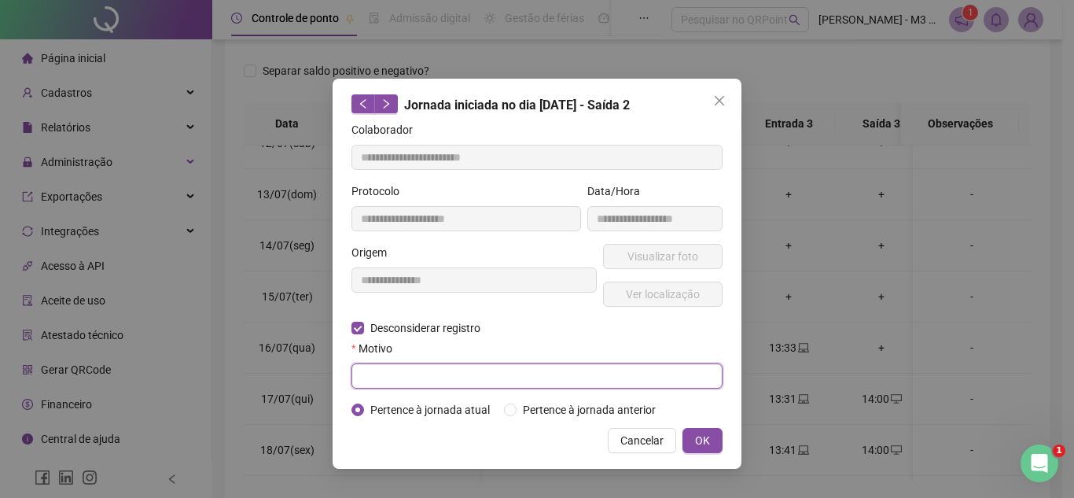
click at [392, 367] on input "text" at bounding box center [536, 375] width 371 height 25
type input "*"
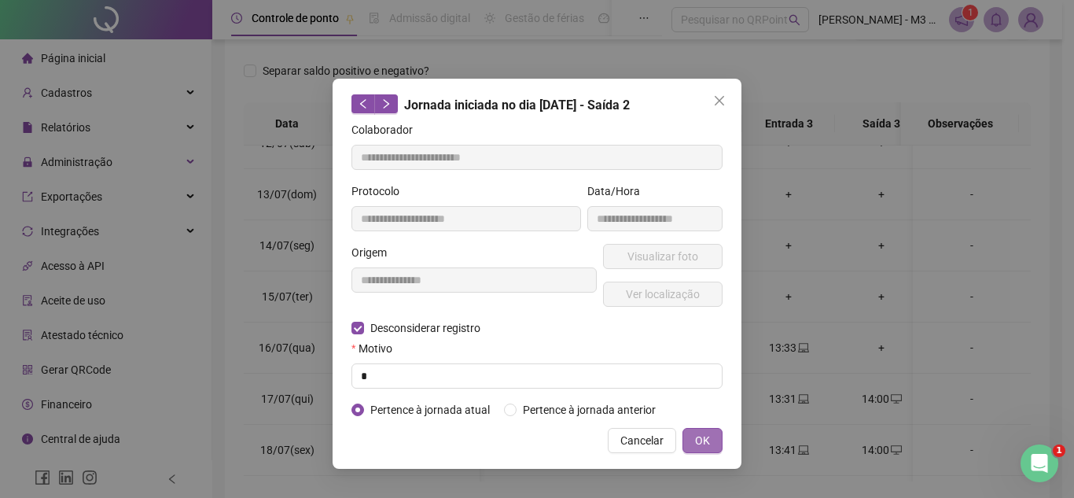
click at [693, 436] on button "OK" at bounding box center [702, 440] width 40 height 25
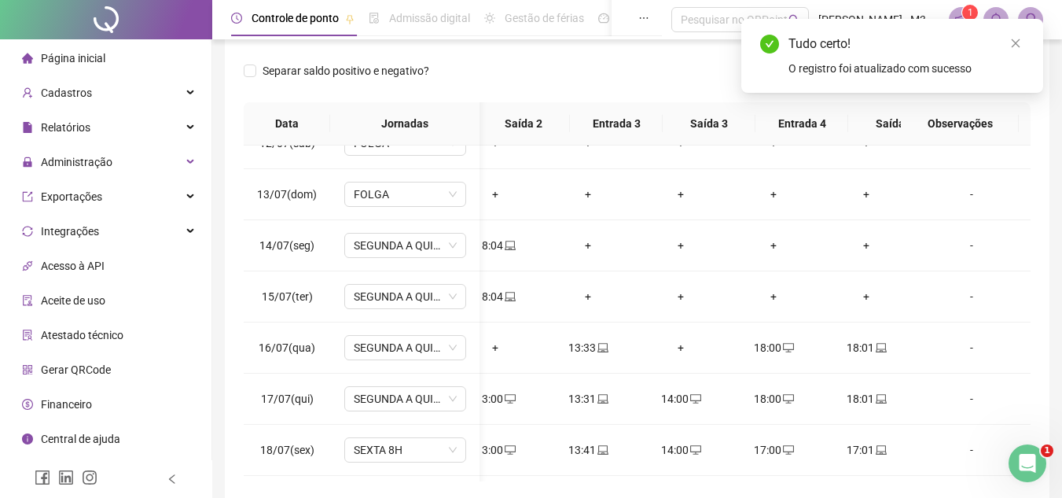
scroll to position [0, 321]
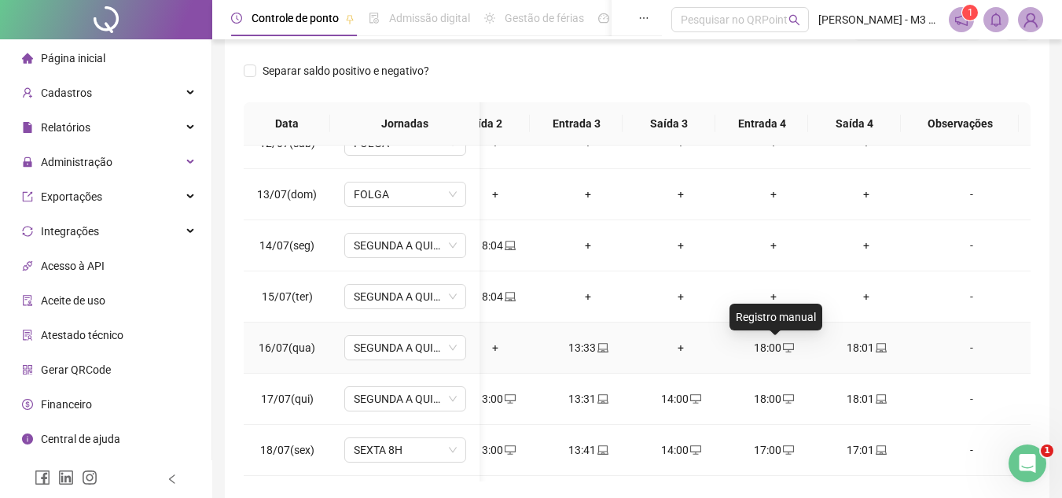
click at [783, 347] on icon "desktop" at bounding box center [788, 347] width 11 height 11
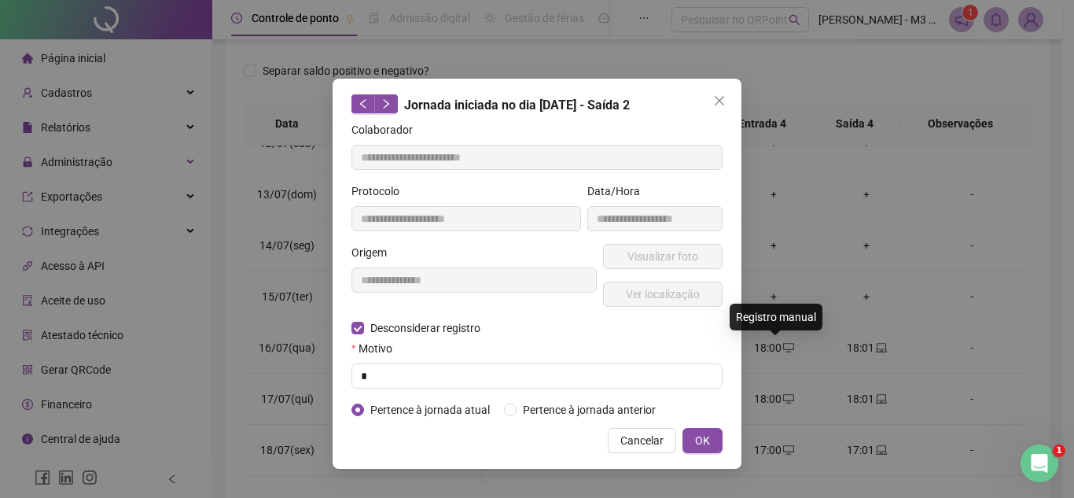
type input "**********"
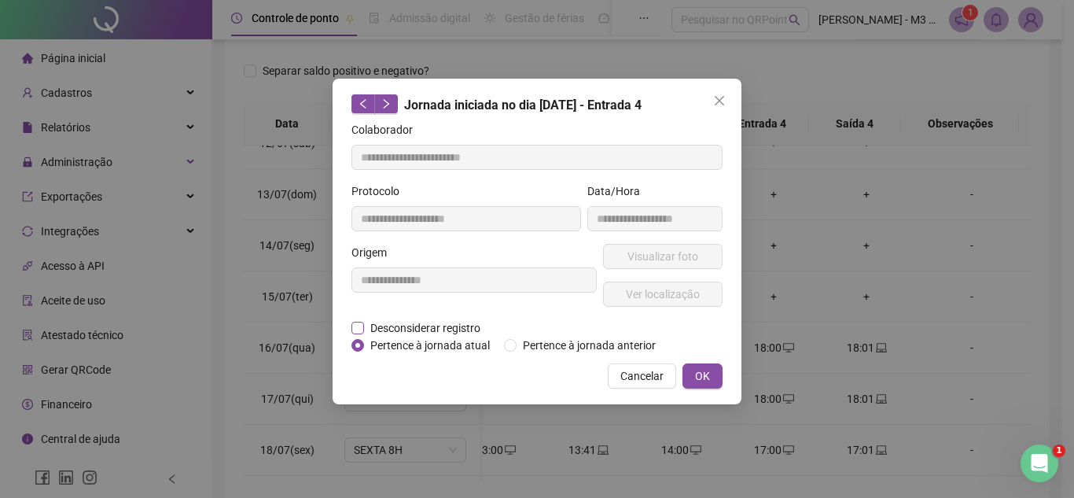
click at [440, 328] on span "Desconsiderar registro" at bounding box center [425, 327] width 123 height 17
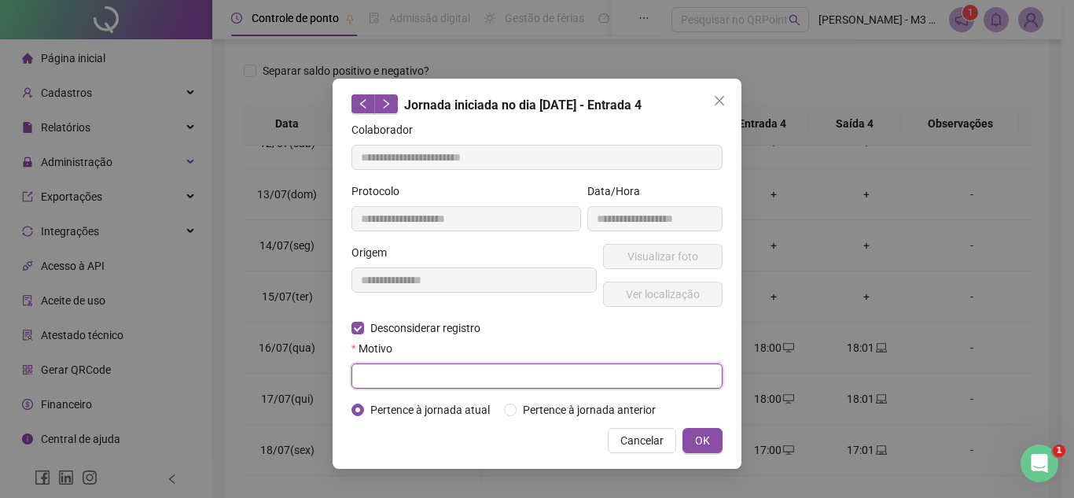
click at [472, 371] on input "text" at bounding box center [536, 375] width 371 height 25
type input "*"
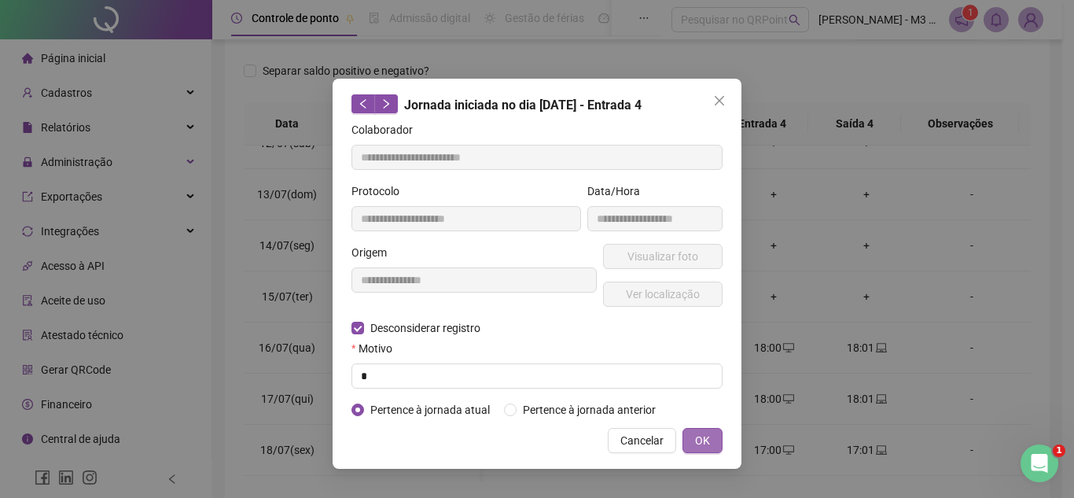
click at [715, 436] on button "OK" at bounding box center [702, 440] width 40 height 25
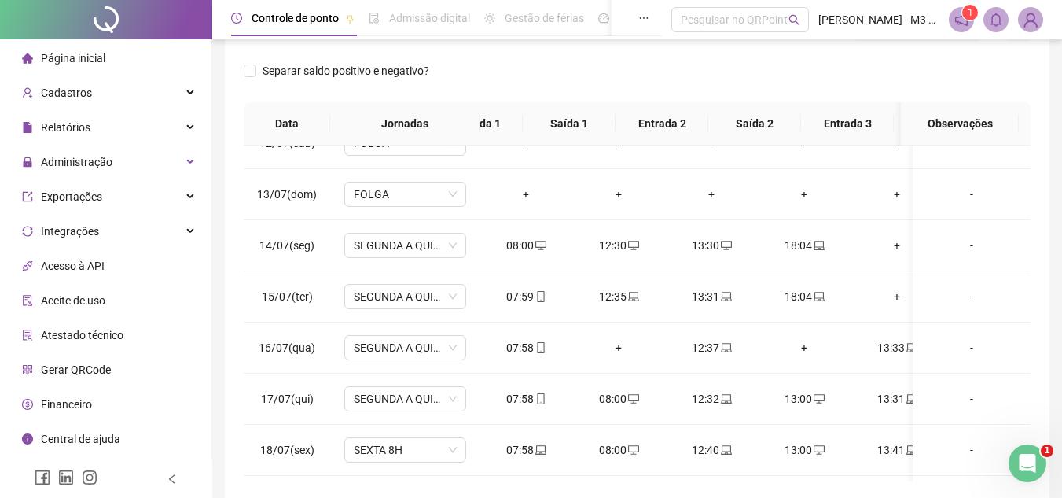
scroll to position [0, 0]
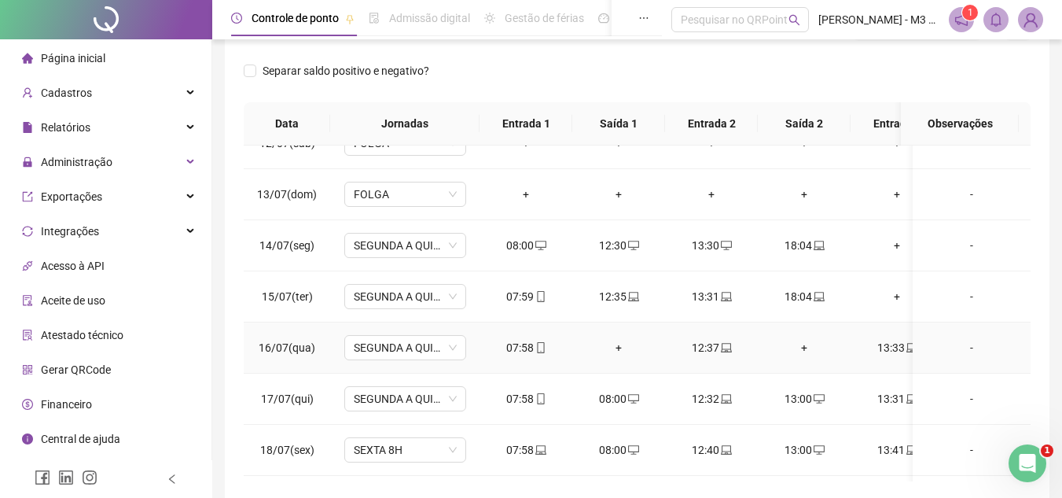
click at [611, 344] on div "+" at bounding box center [619, 347] width 68 height 17
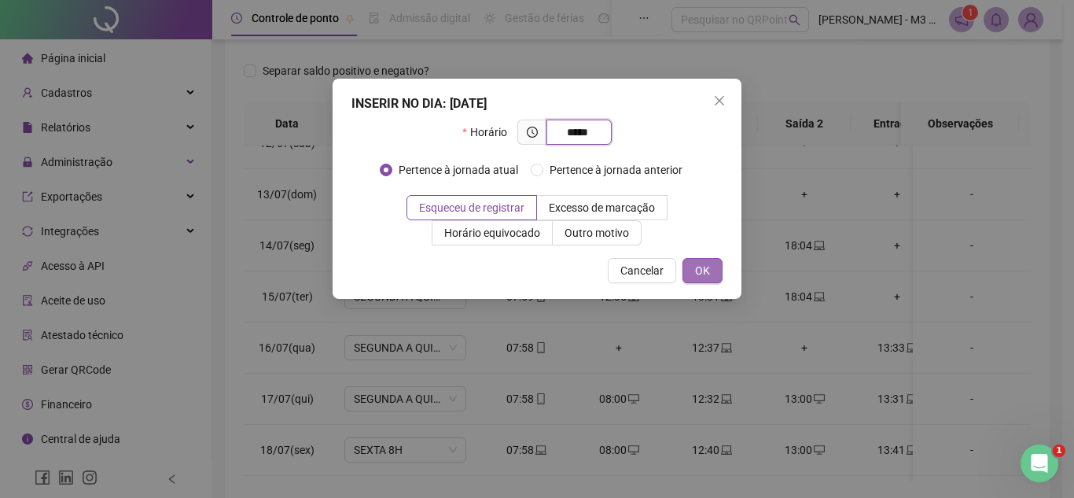
type input "*****"
click at [708, 268] on span "OK" at bounding box center [702, 270] width 15 height 17
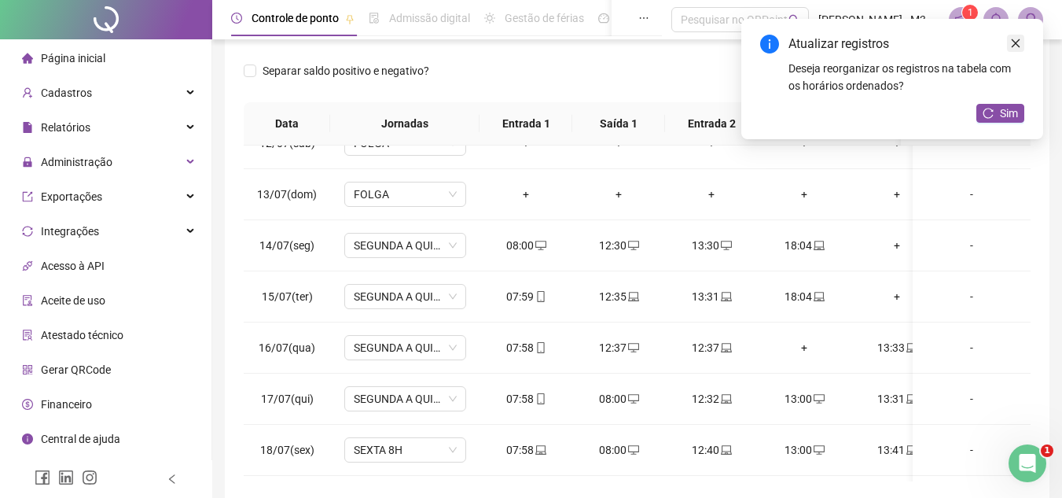
click at [1016, 42] on icon "close" at bounding box center [1015, 43] width 11 height 11
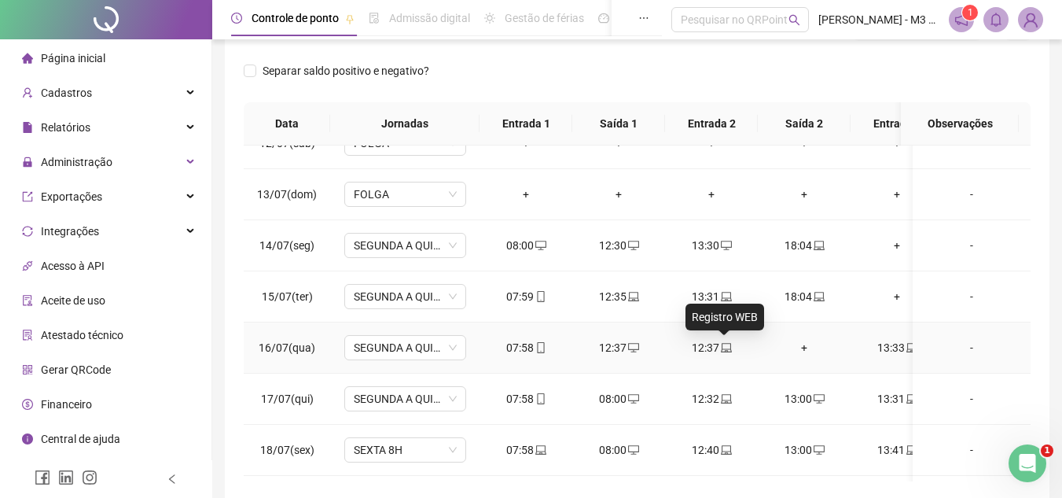
click at [729, 347] on icon "laptop" at bounding box center [726, 347] width 11 height 11
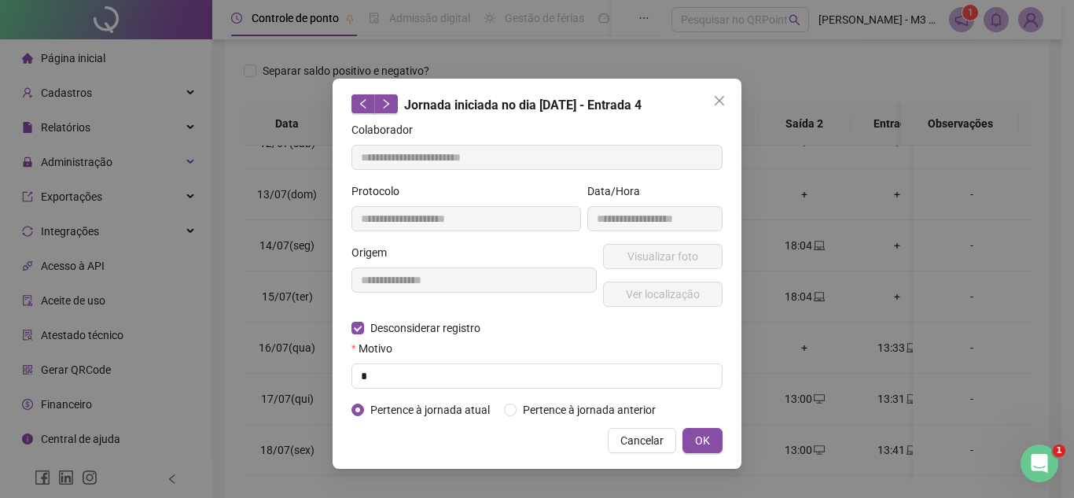
type input "**********"
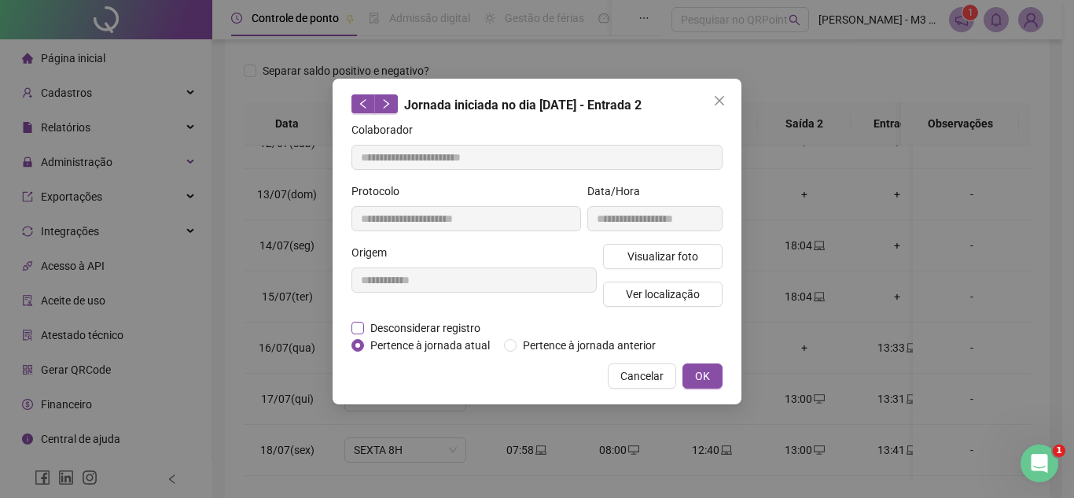
click at [443, 324] on span "Desconsiderar registro" at bounding box center [425, 327] width 123 height 17
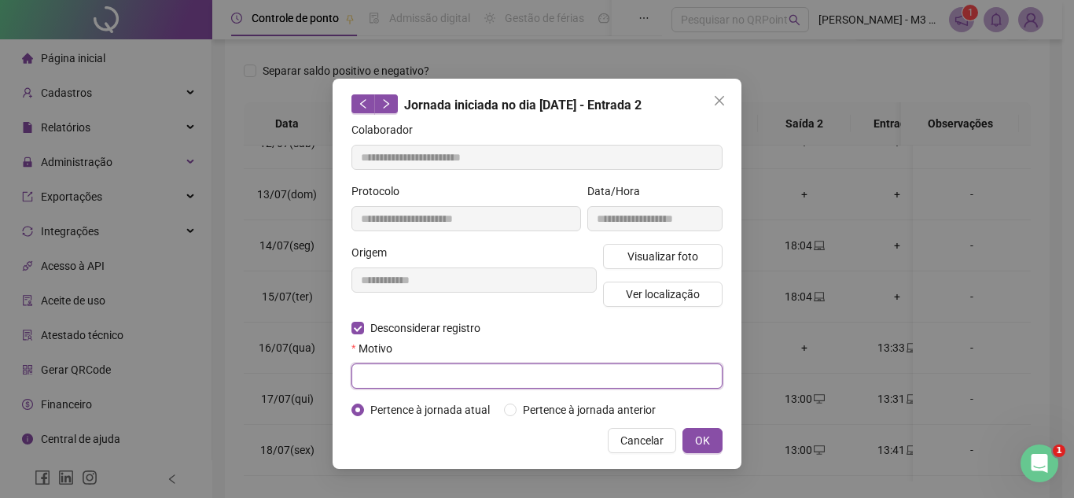
click at [418, 368] on input "text" at bounding box center [536, 375] width 371 height 25
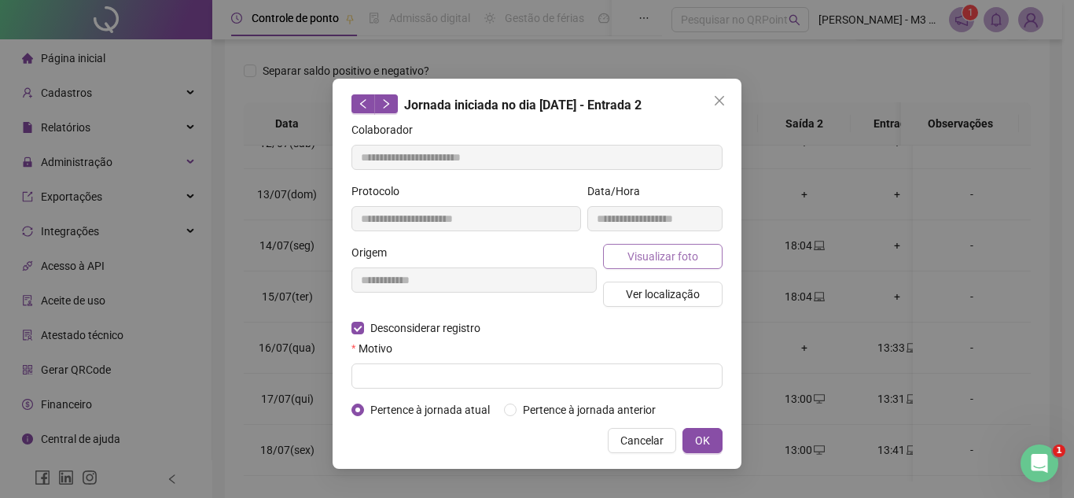
click at [661, 255] on span "Visualizar foto" at bounding box center [662, 256] width 71 height 17
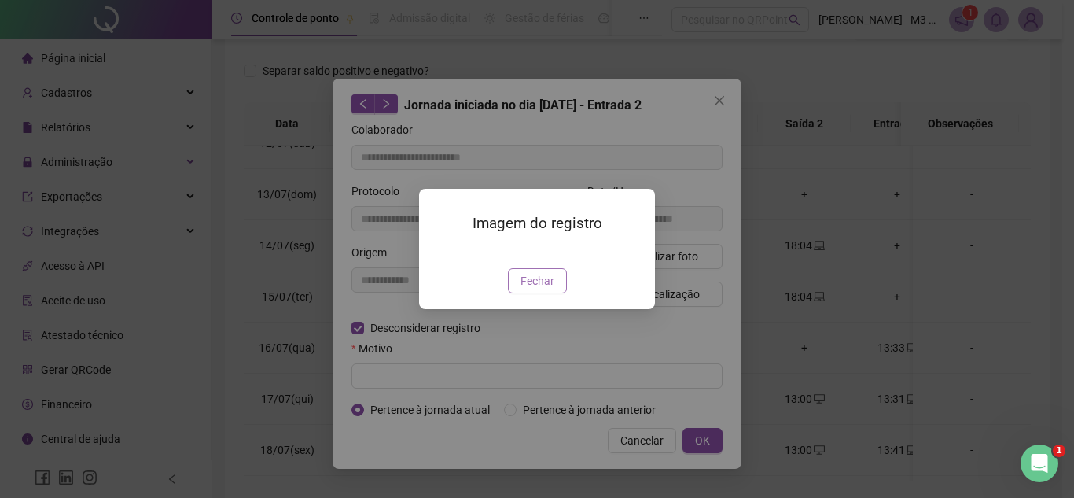
click at [540, 289] on span "Fechar" at bounding box center [537, 280] width 34 height 17
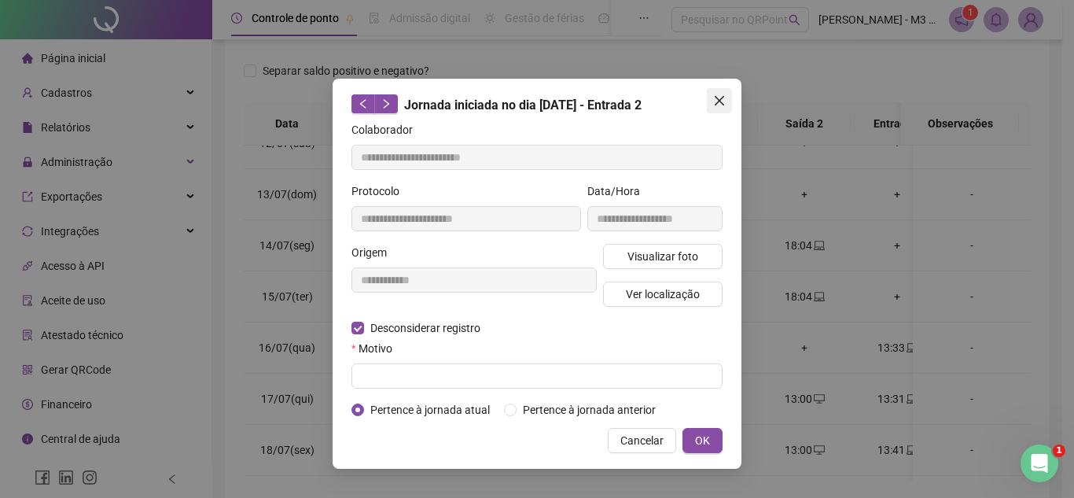
click at [723, 99] on icon "close" at bounding box center [719, 100] width 13 height 13
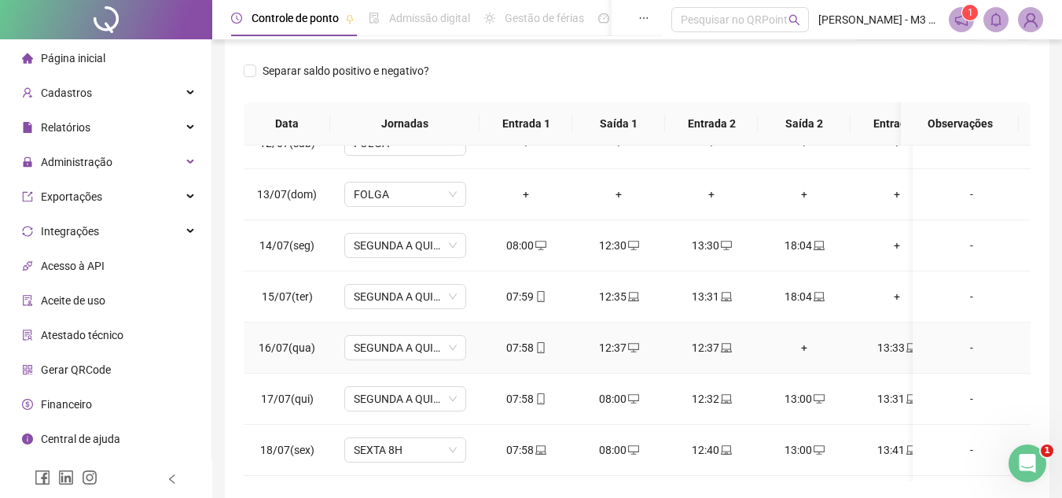
click at [630, 342] on icon "desktop" at bounding box center [633, 347] width 11 height 11
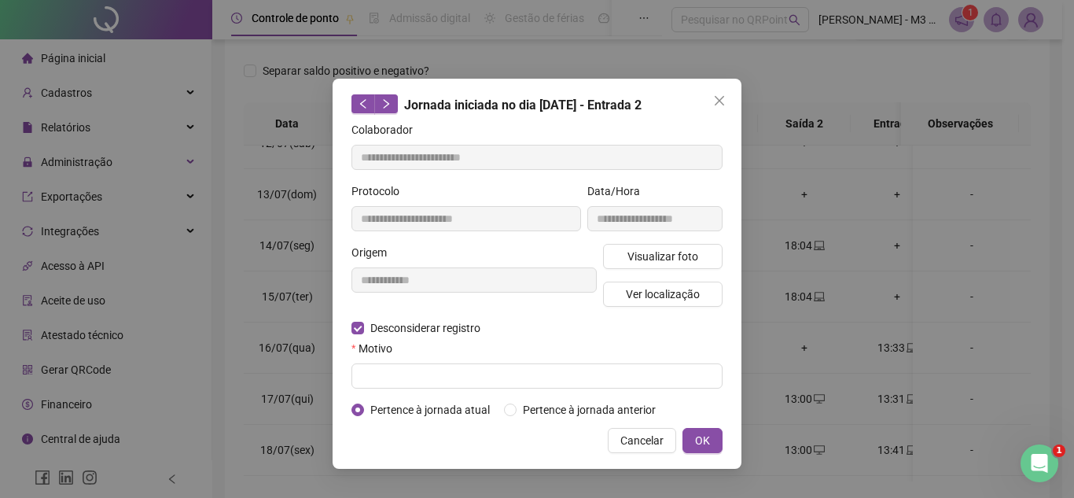
type input "**********"
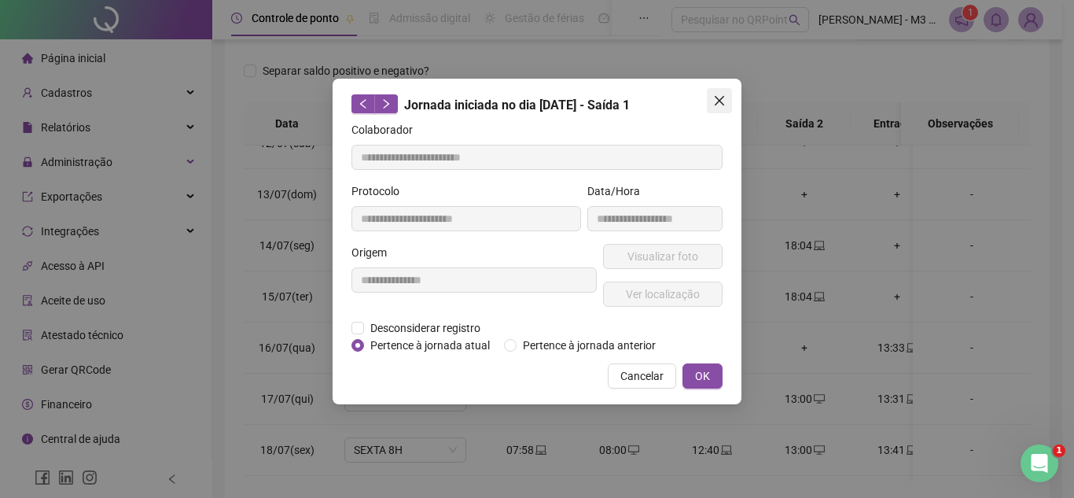
click at [723, 97] on icon "close" at bounding box center [719, 100] width 9 height 9
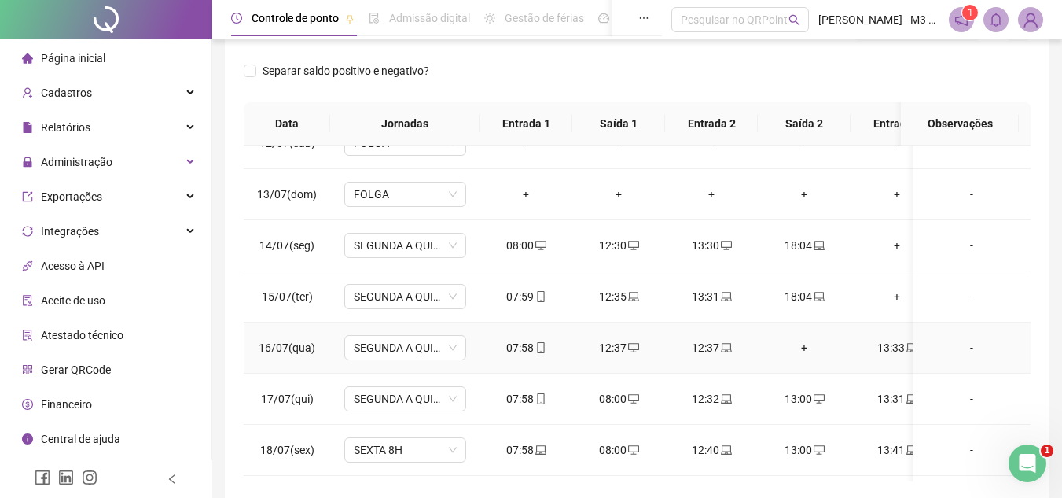
click at [641, 345] on div "12:37" at bounding box center [619, 347] width 68 height 17
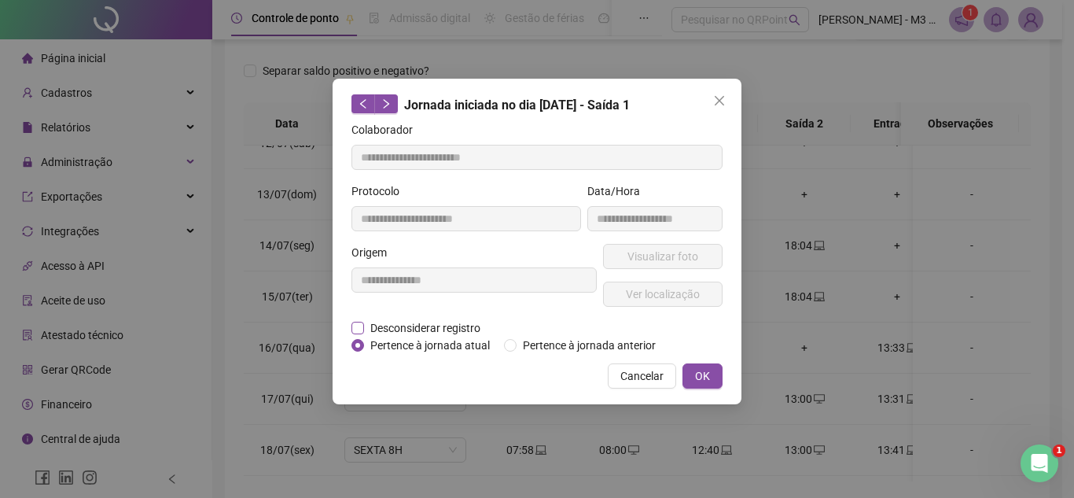
click at [443, 323] on span "Desconsiderar registro" at bounding box center [425, 327] width 123 height 17
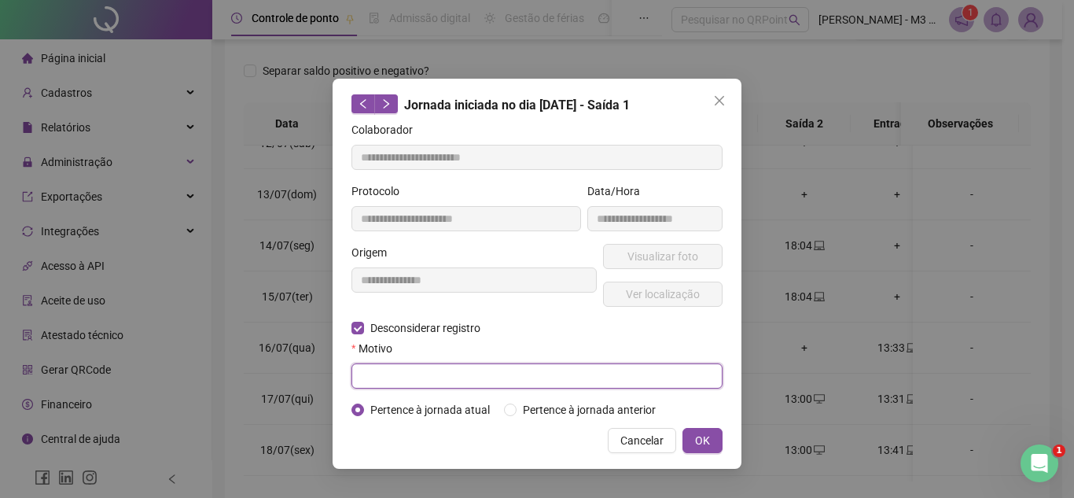
click at [440, 363] on input "text" at bounding box center [536, 375] width 371 height 25
type input "*"
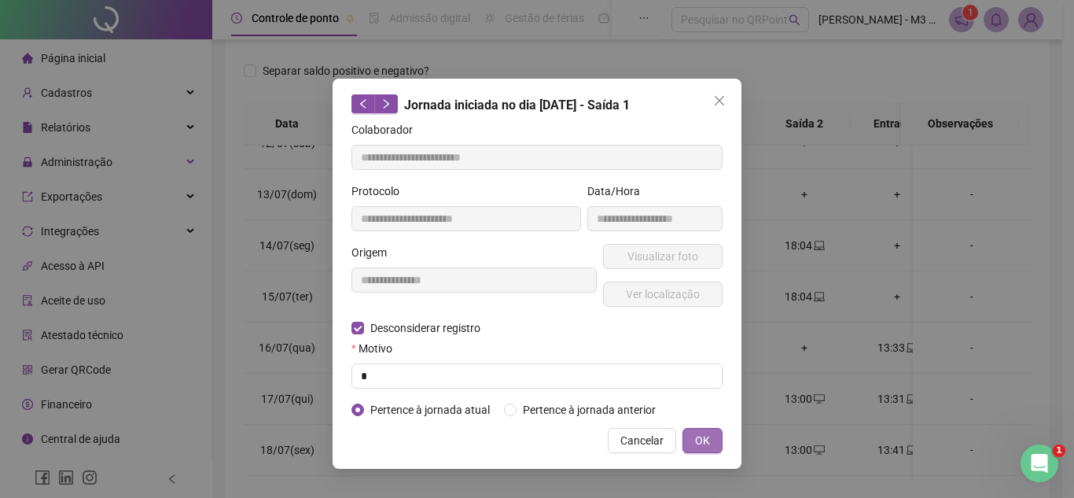
click at [721, 436] on button "OK" at bounding box center [702, 440] width 40 height 25
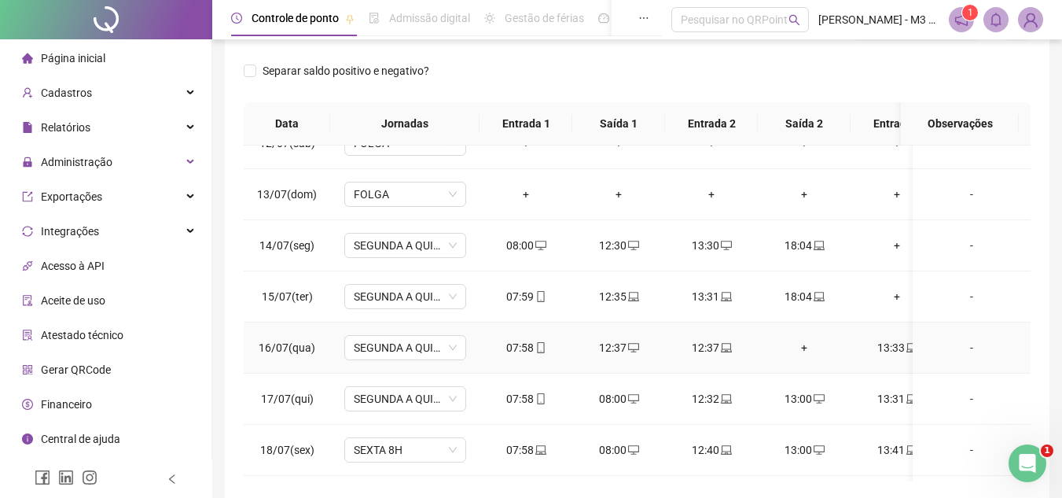
click at [628, 342] on icon "desktop" at bounding box center [633, 347] width 11 height 11
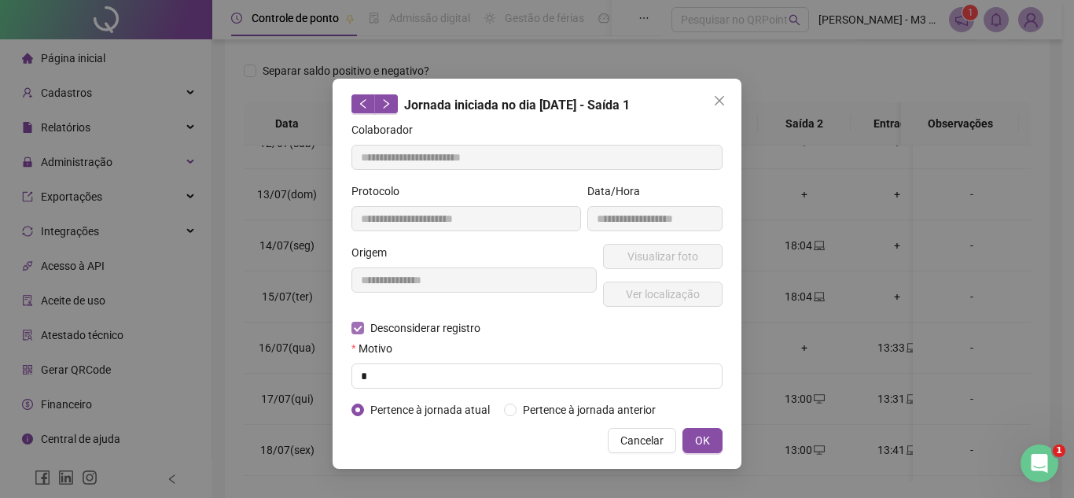
click at [374, 324] on span "Desconsiderar registro" at bounding box center [425, 327] width 123 height 17
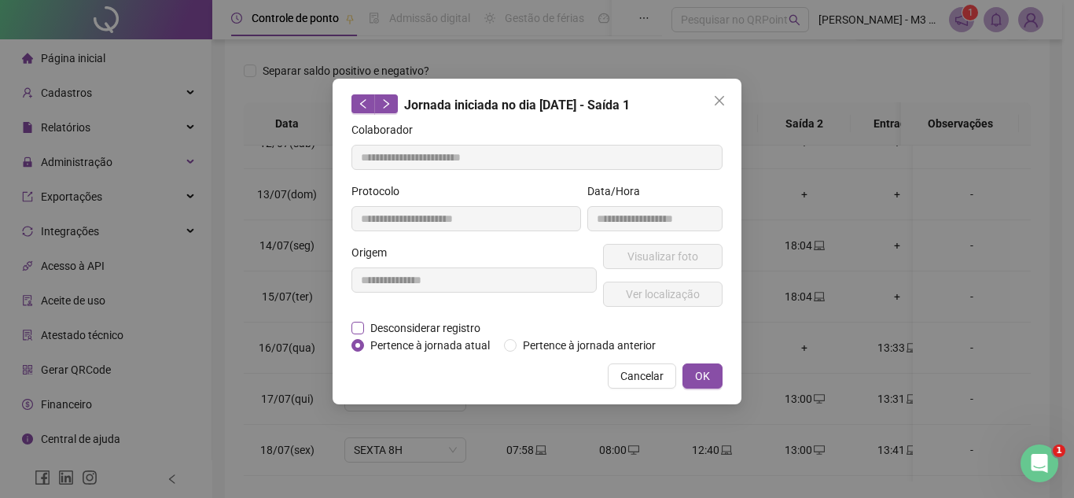
click at [390, 329] on span "Desconsiderar registro" at bounding box center [425, 327] width 123 height 17
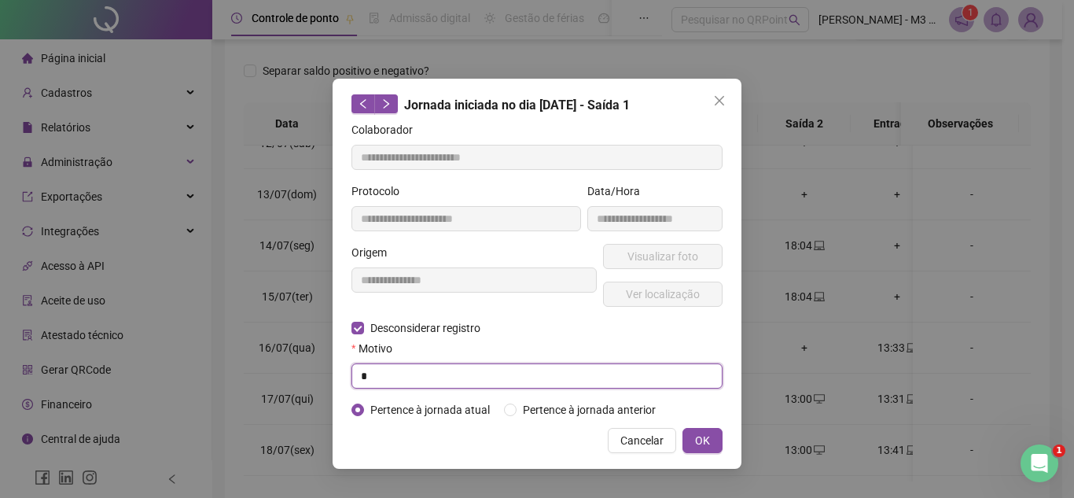
click at [393, 367] on input "*" at bounding box center [536, 375] width 371 height 25
type input "*"
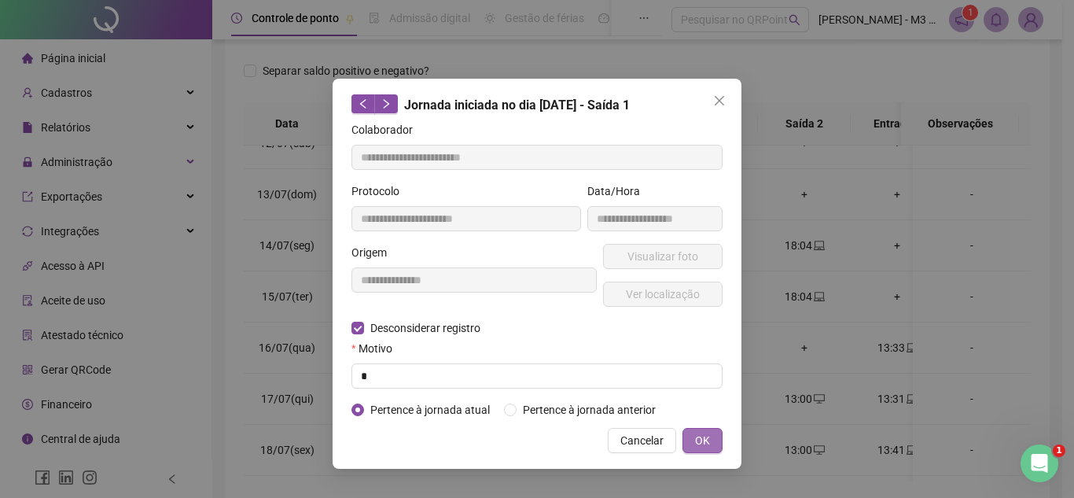
click at [710, 437] on button "OK" at bounding box center [702, 440] width 40 height 25
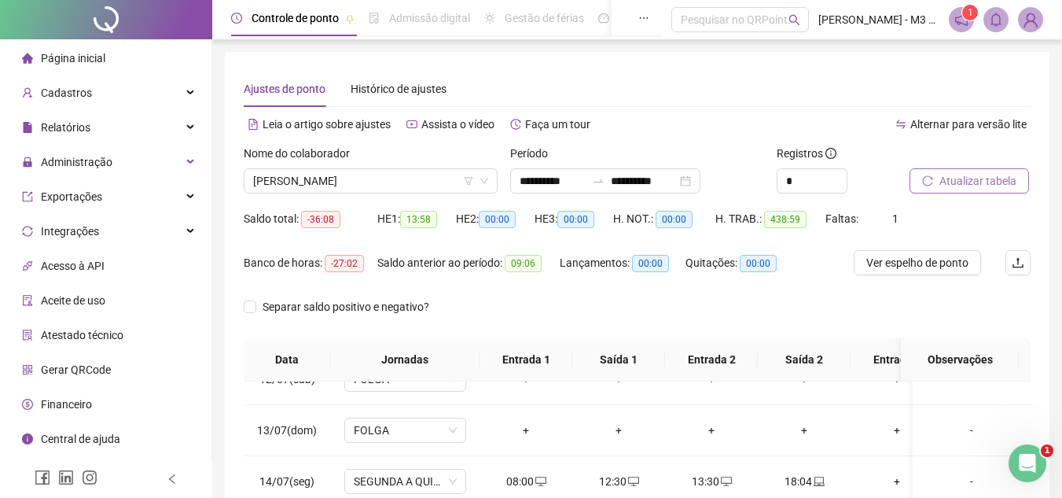
click at [937, 174] on button "Atualizar tabela" at bounding box center [969, 180] width 119 height 25
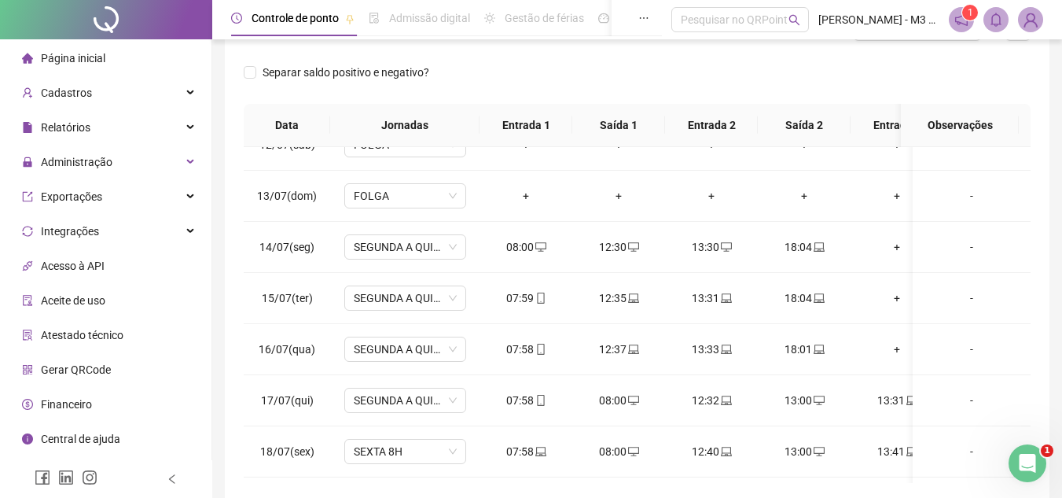
scroll to position [236, 0]
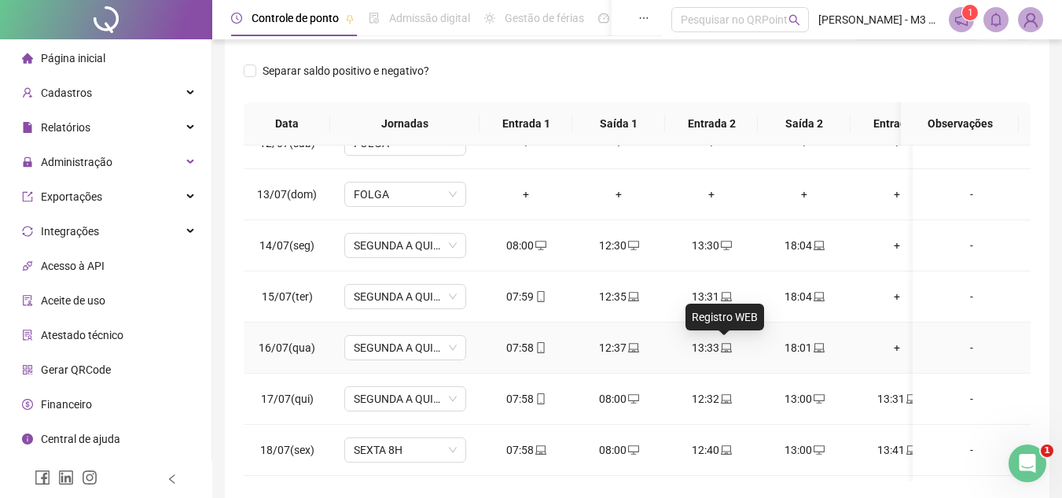
click at [727, 344] on icon "laptop" at bounding box center [726, 347] width 11 height 11
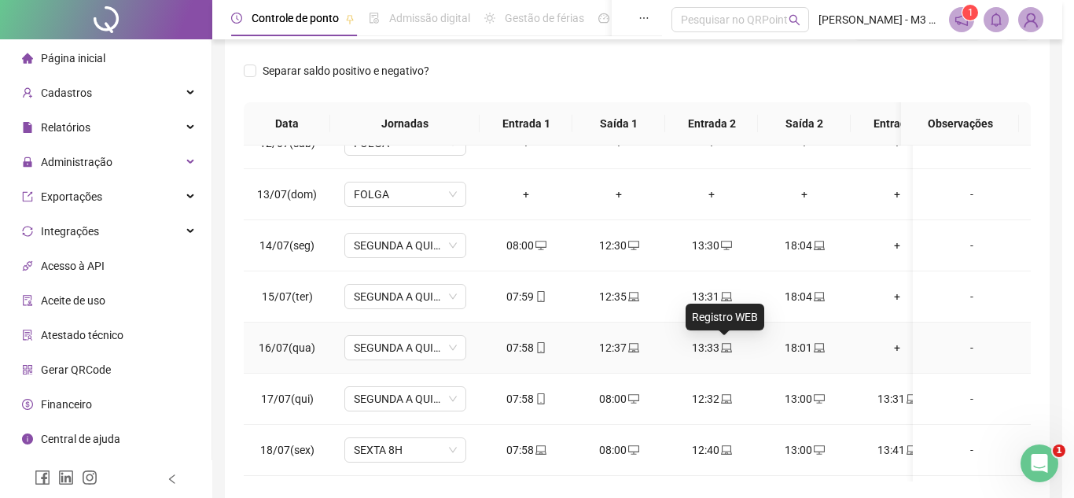
type input "**********"
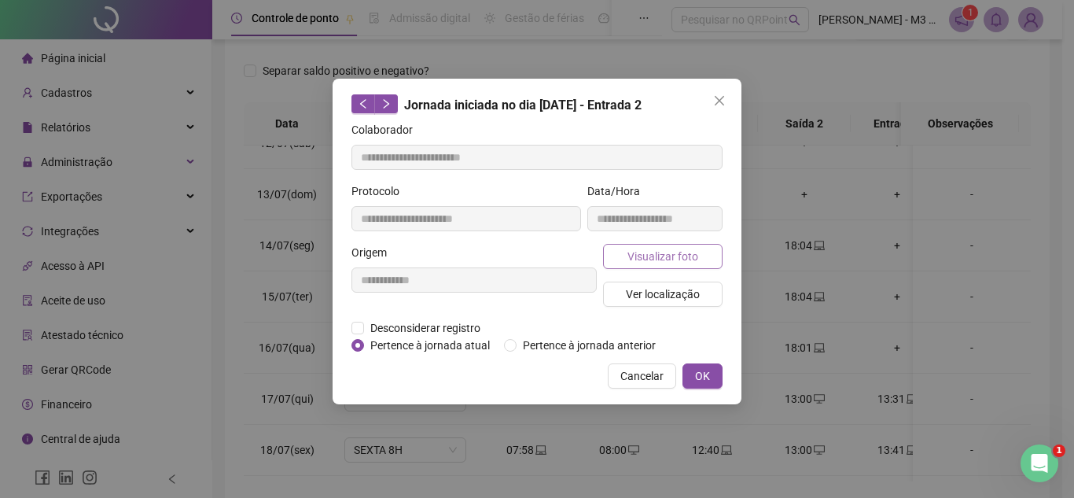
click at [654, 252] on span "Visualizar foto" at bounding box center [662, 256] width 71 height 17
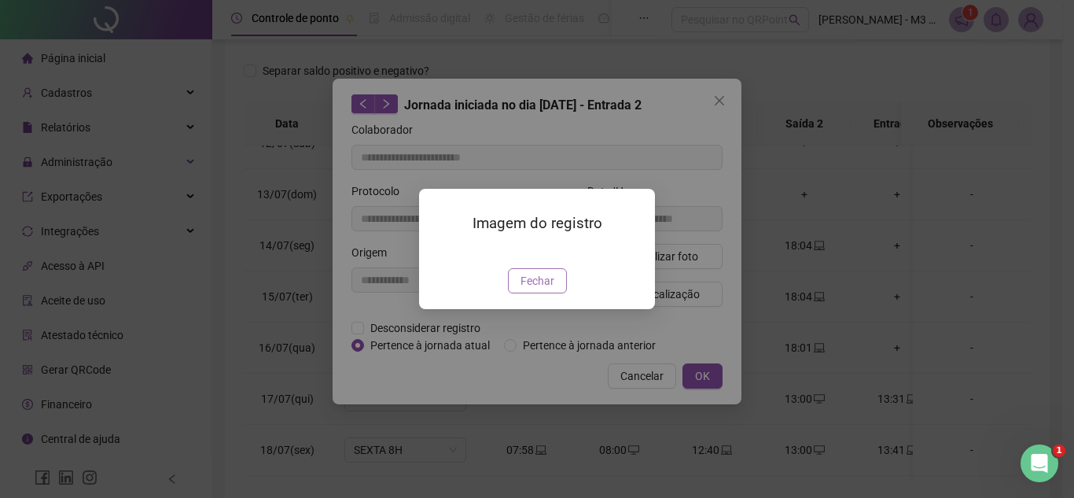
click at [550, 289] on span "Fechar" at bounding box center [537, 280] width 34 height 17
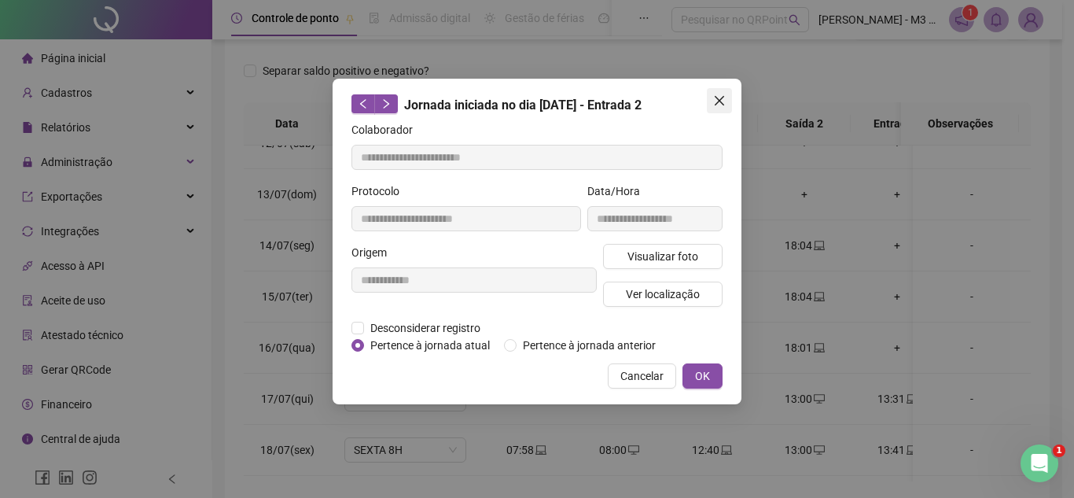
click at [722, 94] on icon "close" at bounding box center [719, 100] width 13 height 13
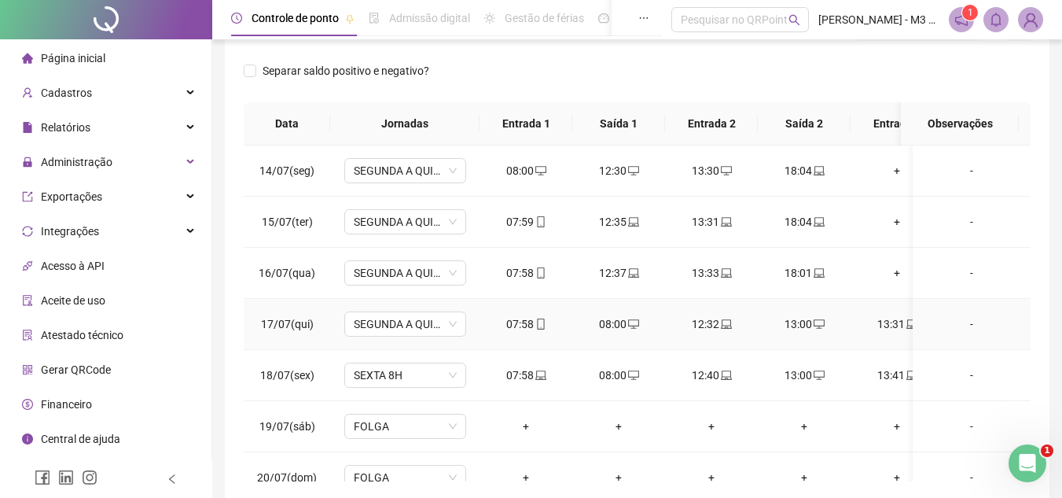
scroll to position [2201, 0]
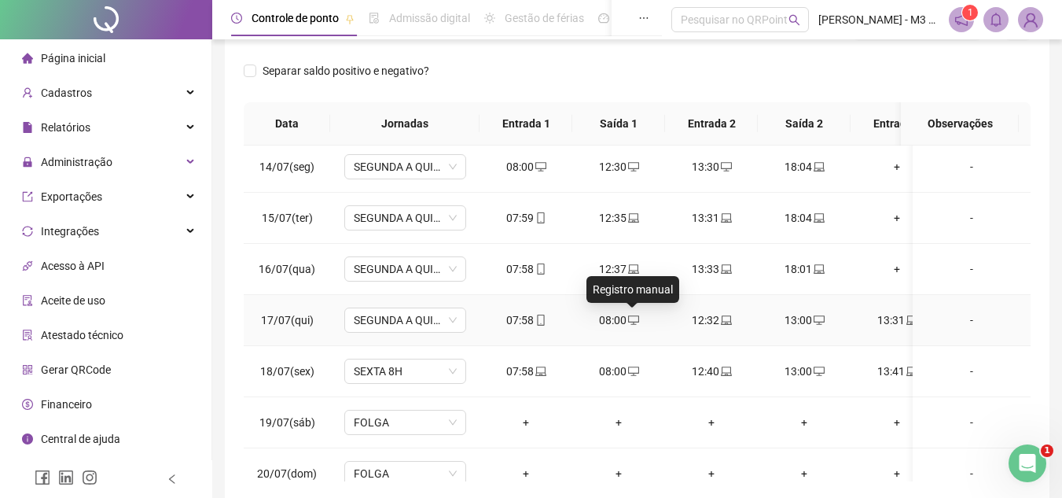
click at [636, 322] on icon "desktop" at bounding box center [633, 319] width 11 height 9
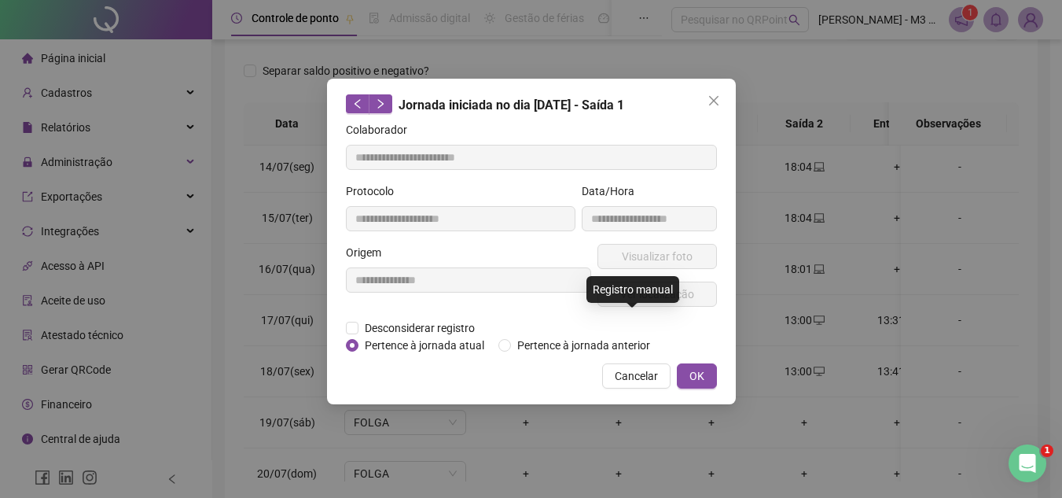
type input "**********"
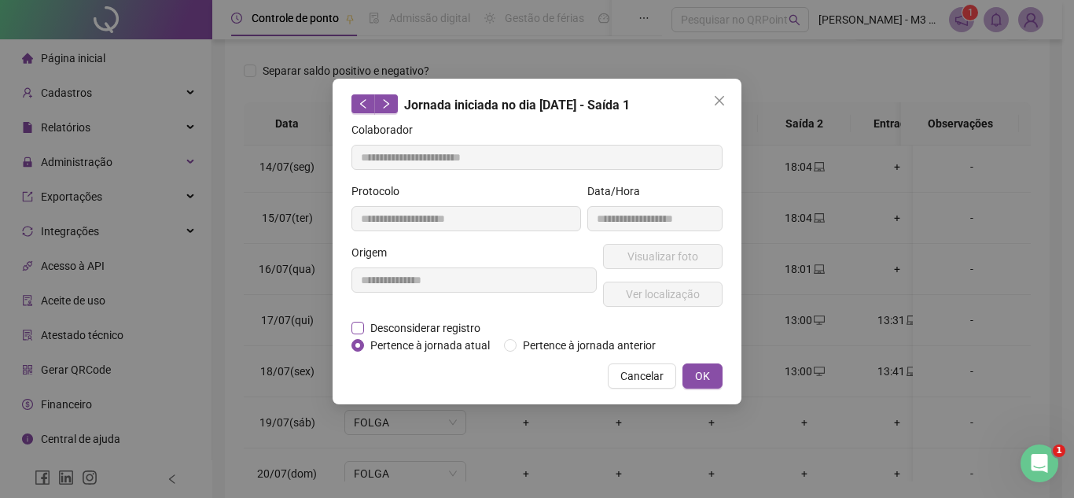
click at [431, 325] on span "Desconsiderar registro" at bounding box center [425, 327] width 123 height 17
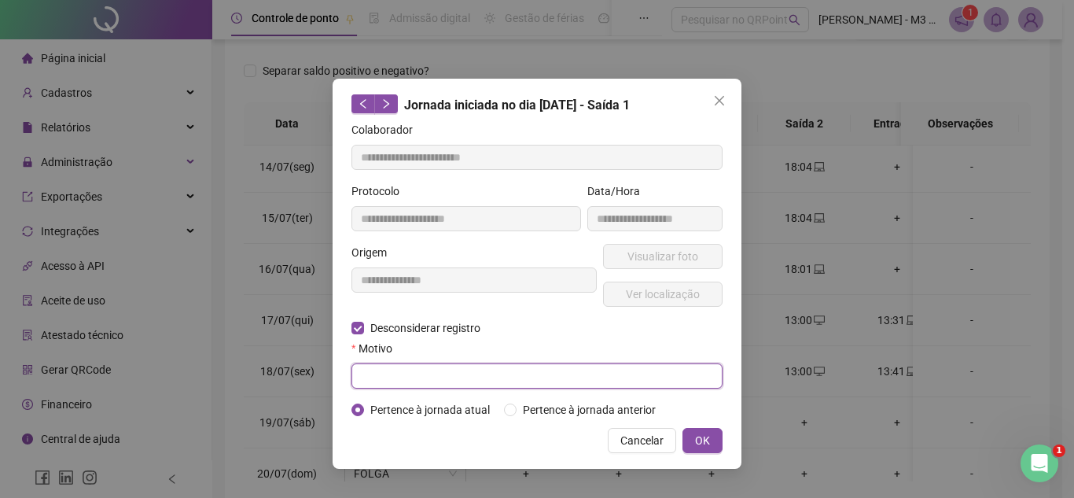
click at [375, 373] on input "text" at bounding box center [536, 375] width 371 height 25
type input "*"
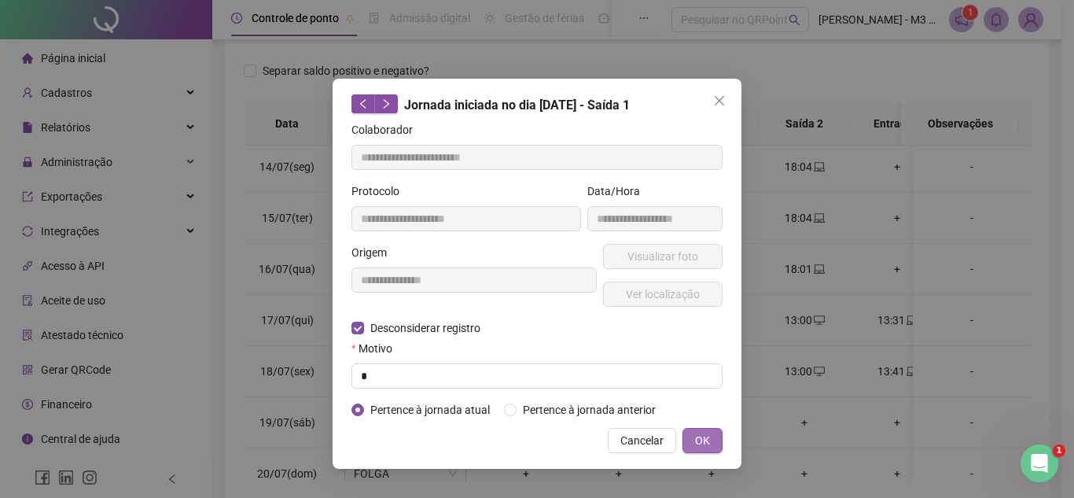
click at [693, 441] on button "OK" at bounding box center [702, 440] width 40 height 25
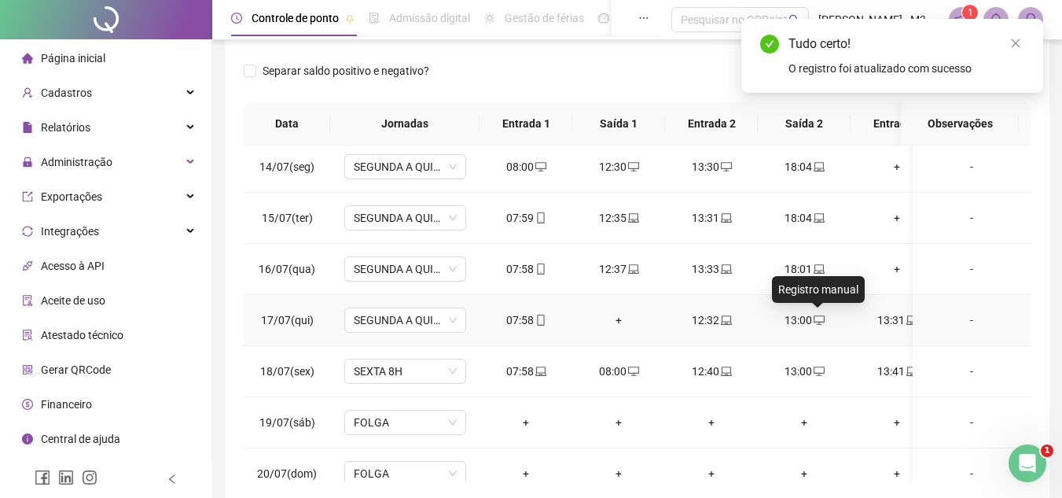
click at [817, 320] on icon "desktop" at bounding box center [819, 319] width 11 height 11
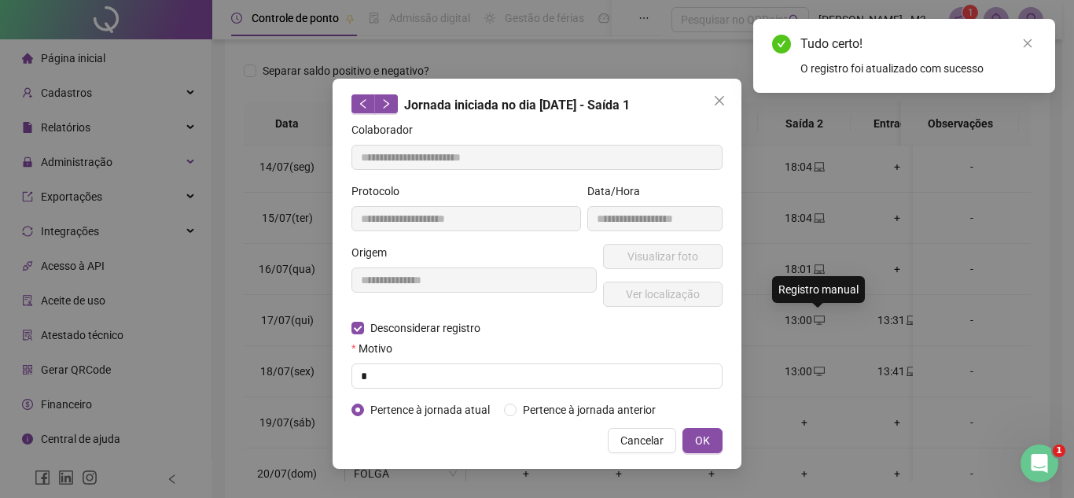
type input "**********"
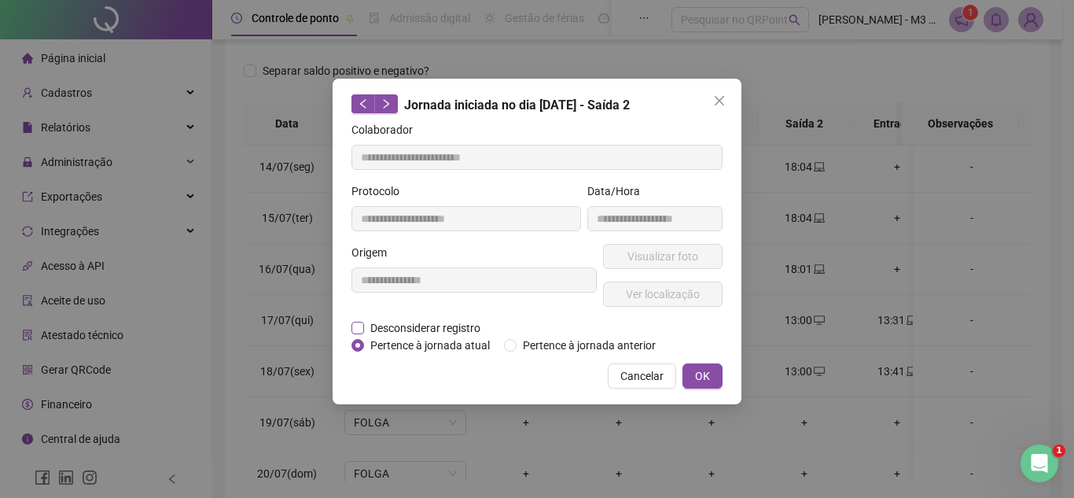
click at [380, 322] on span "Desconsiderar registro" at bounding box center [425, 327] width 123 height 17
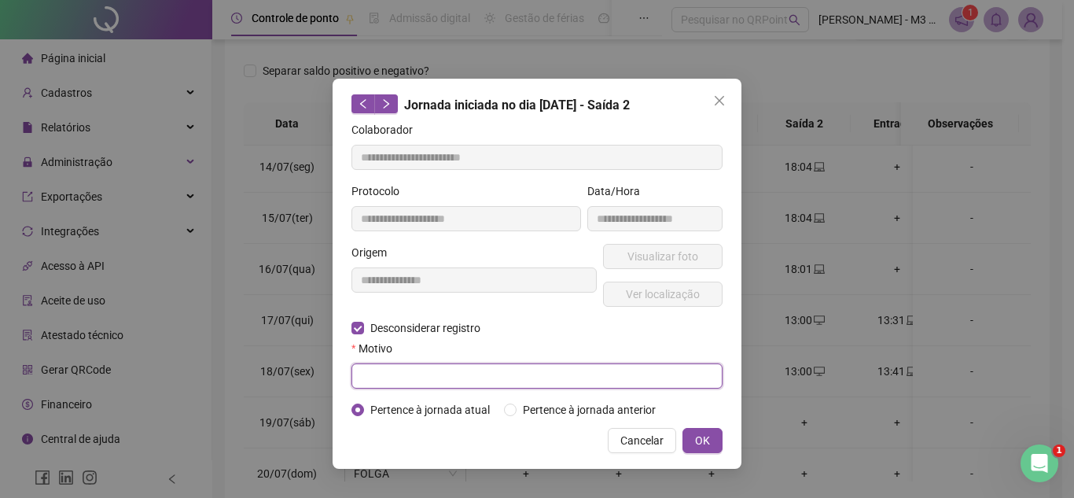
click at [410, 378] on input "text" at bounding box center [536, 375] width 371 height 25
type input "*"
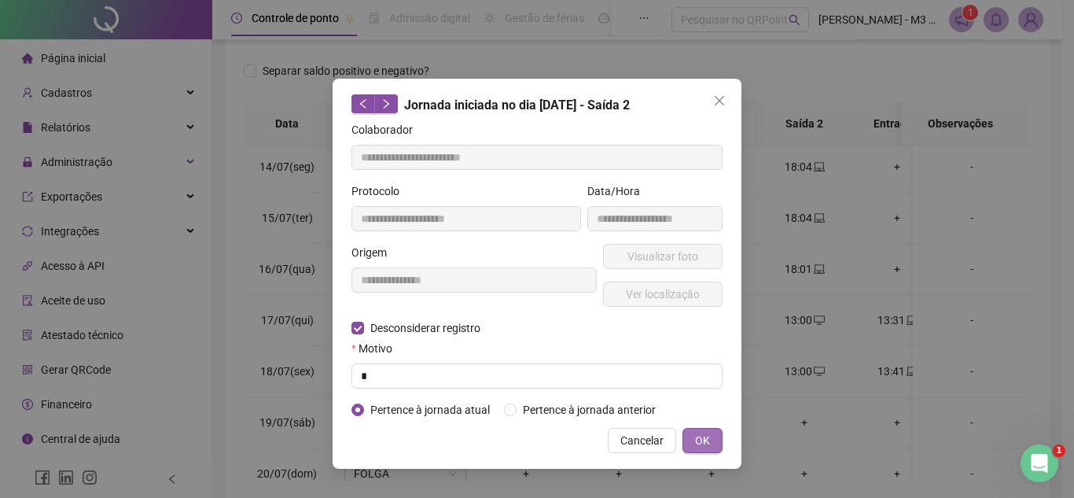
click at [707, 447] on span "OK" at bounding box center [702, 440] width 15 height 17
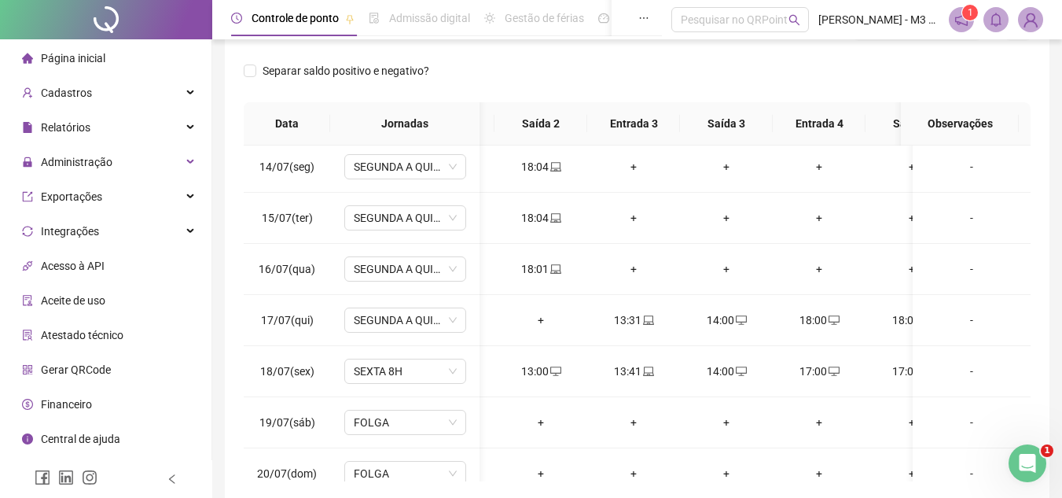
scroll to position [0, 301]
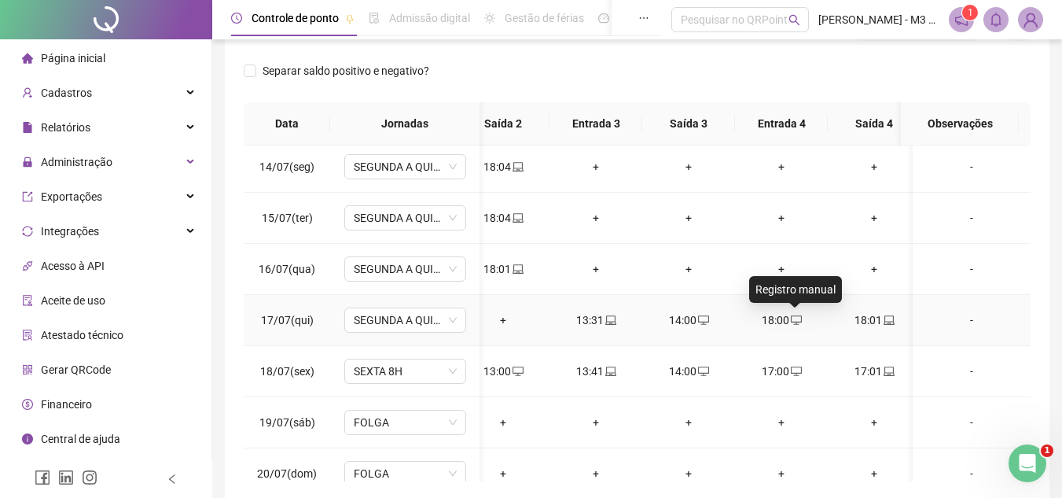
click at [799, 318] on icon "desktop" at bounding box center [796, 319] width 11 height 11
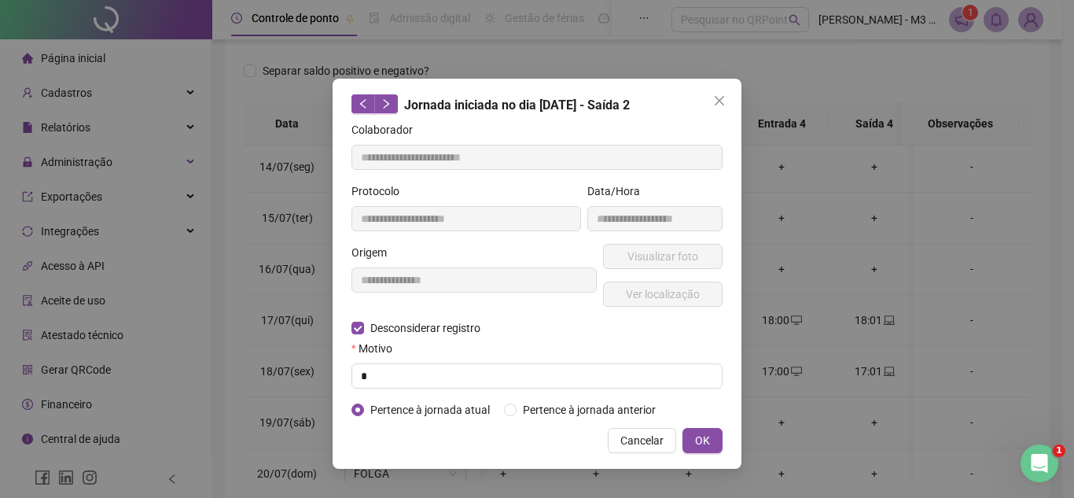
type input "**********"
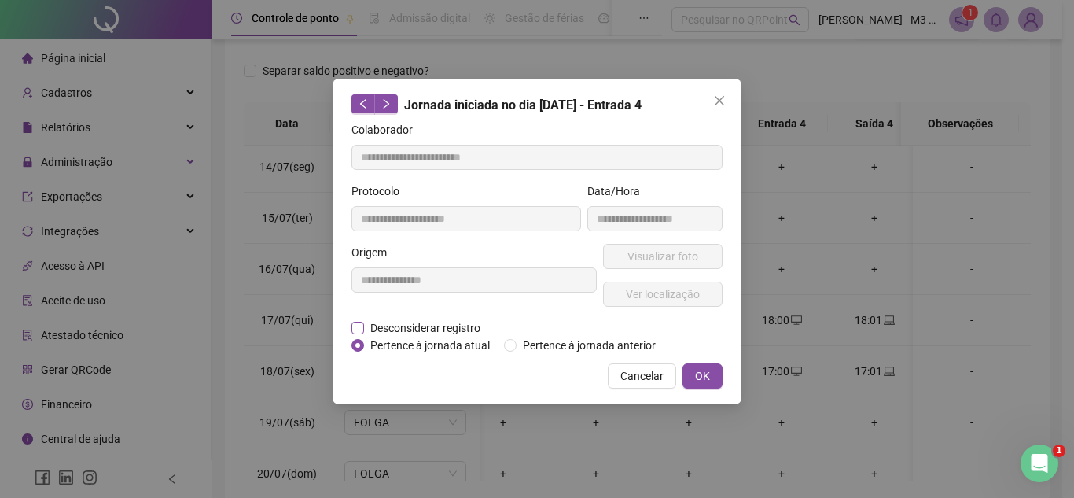
click at [436, 326] on span "Desconsiderar registro" at bounding box center [425, 327] width 123 height 17
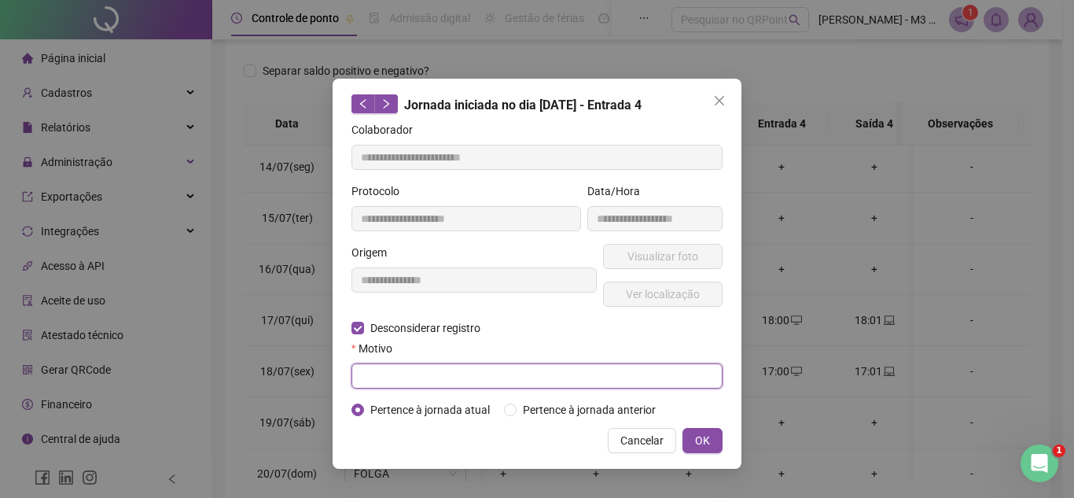
click at [408, 372] on input "text" at bounding box center [536, 375] width 371 height 25
type input "*"
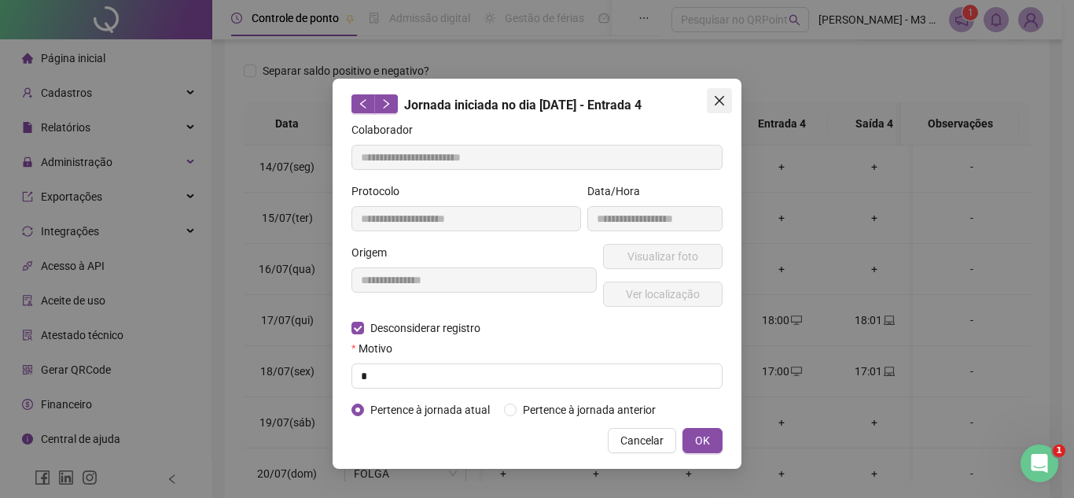
click at [724, 101] on icon "close" at bounding box center [719, 100] width 13 height 13
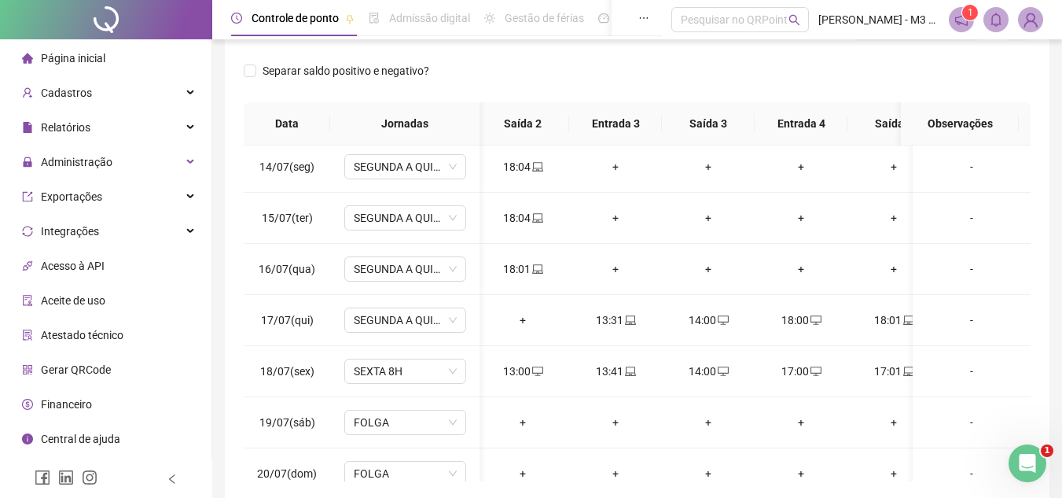
scroll to position [0, 314]
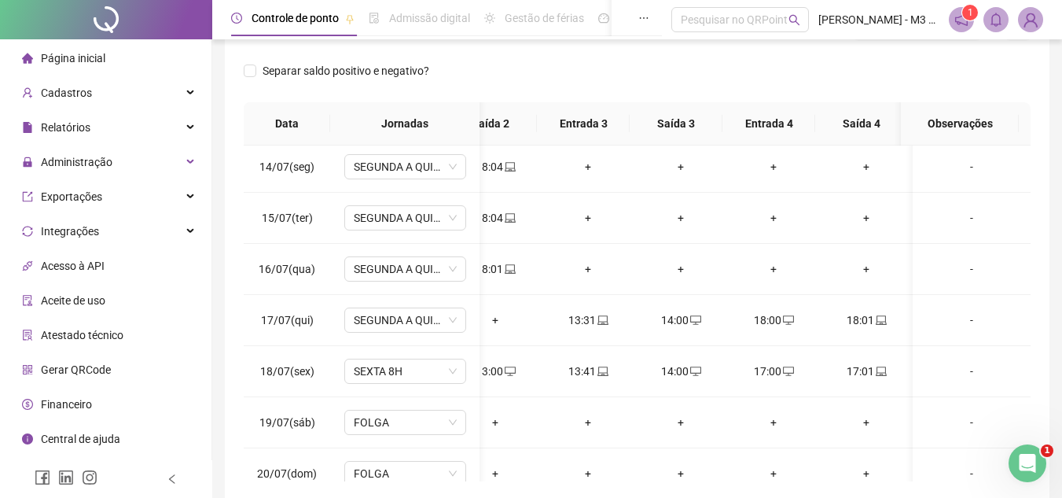
click at [913, 405] on td "-" at bounding box center [972, 422] width 118 height 51
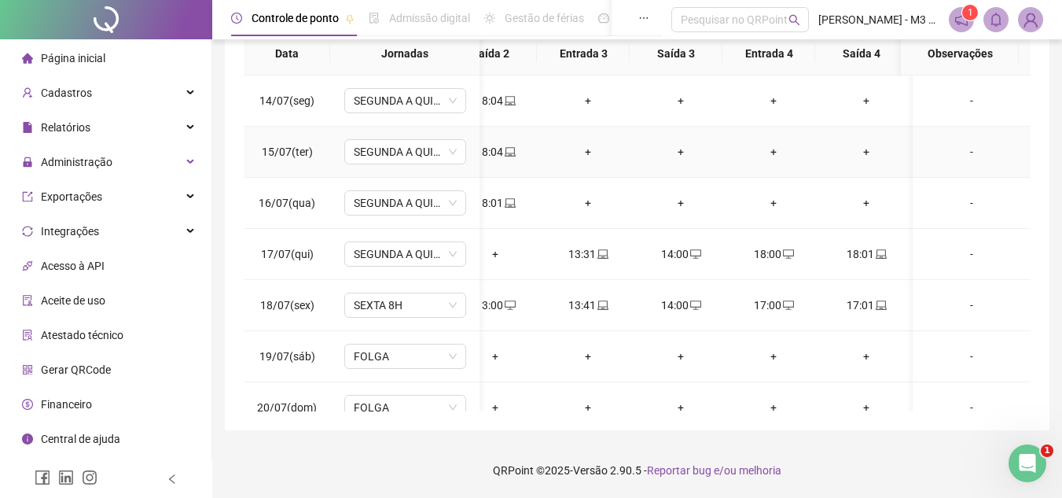
scroll to position [2201, 314]
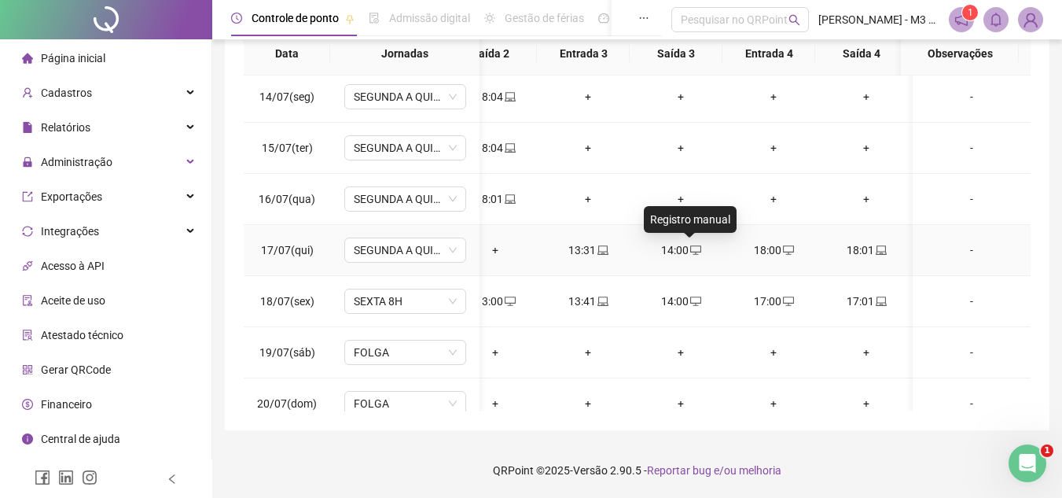
click at [693, 248] on icon "desktop" at bounding box center [695, 249] width 11 height 11
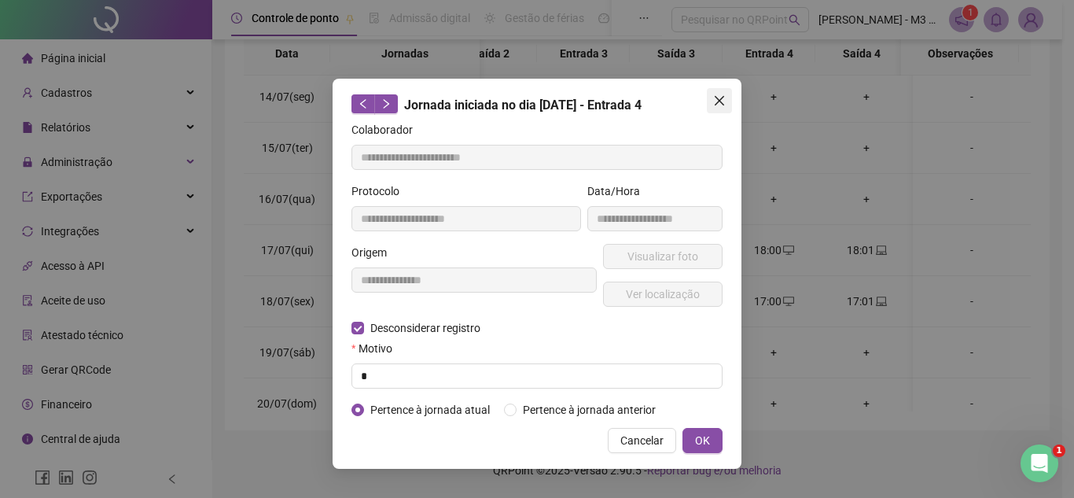
type input "**********"
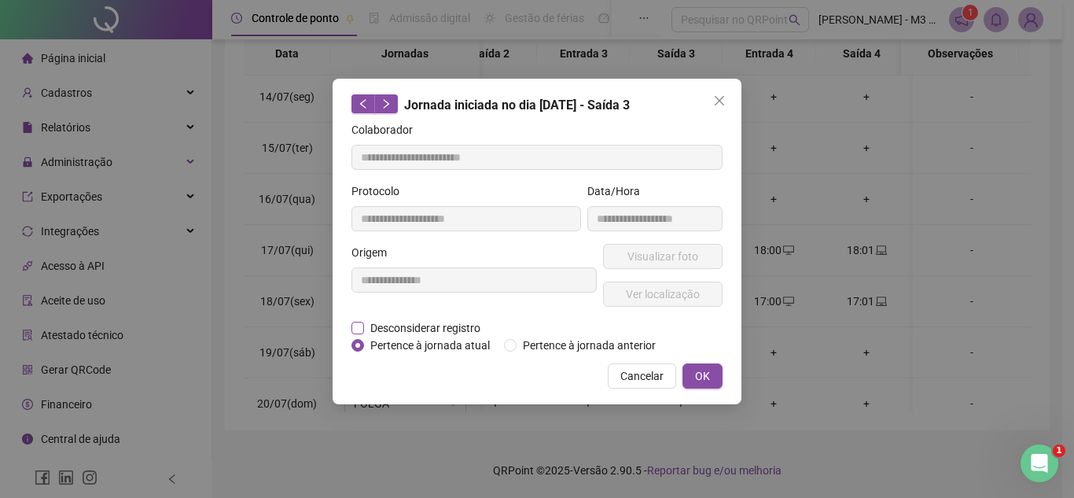
click at [395, 320] on span "Desconsiderar registro" at bounding box center [425, 327] width 123 height 17
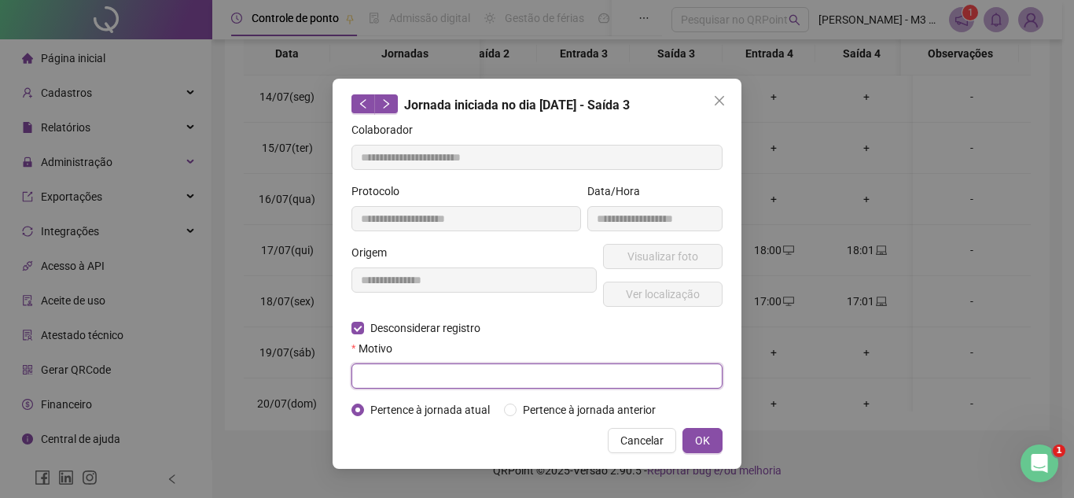
click at [377, 365] on input "text" at bounding box center [536, 375] width 371 height 25
type input "*"
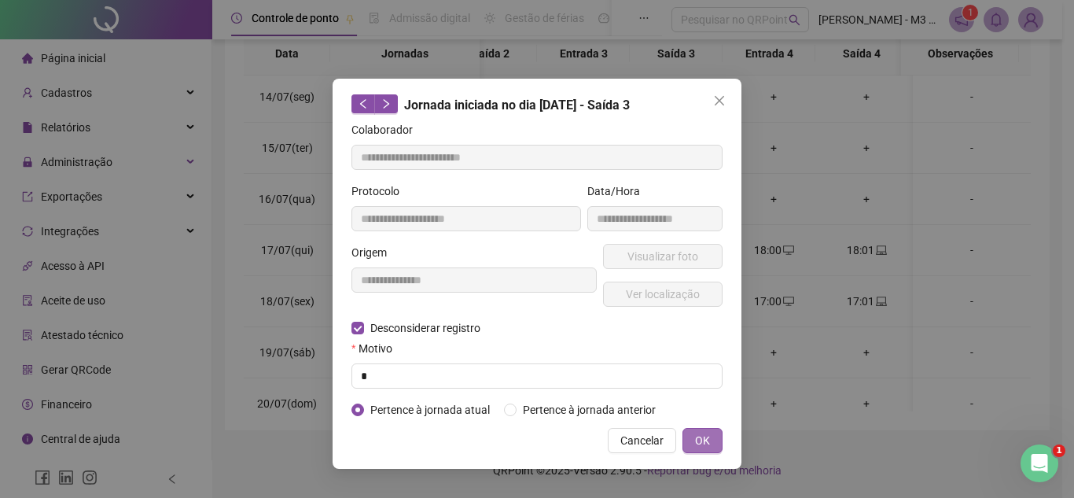
click at [696, 432] on span "OK" at bounding box center [702, 440] width 15 height 17
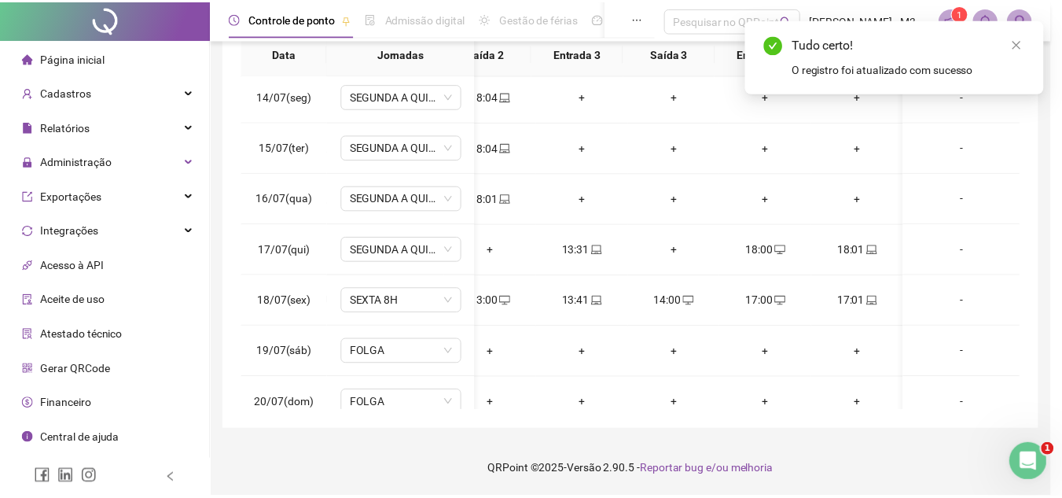
scroll to position [2201, 309]
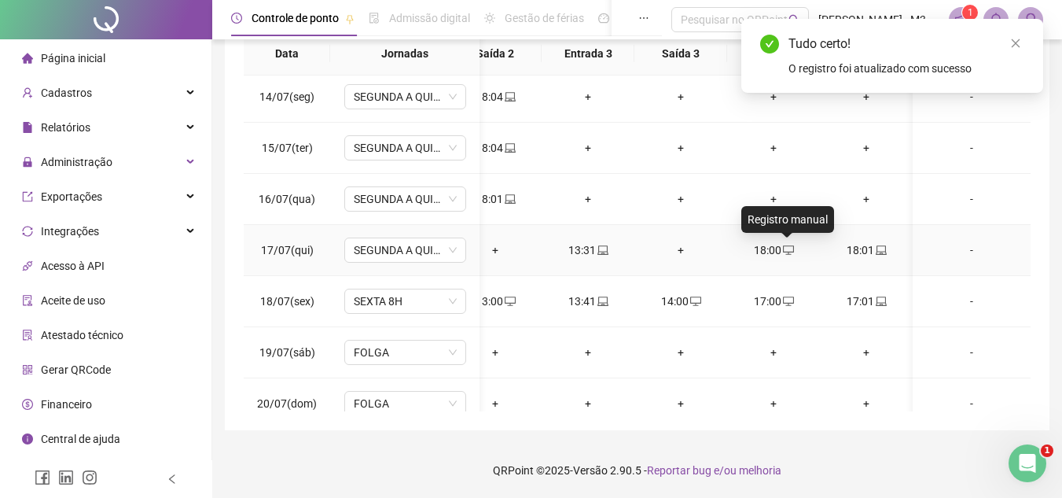
click at [792, 245] on icon "desktop" at bounding box center [788, 249] width 11 height 9
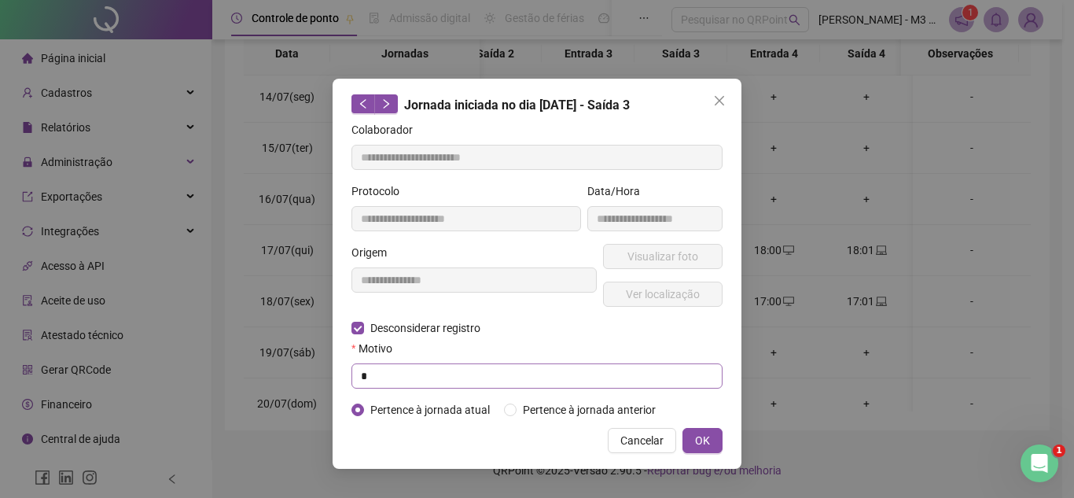
type input "**********"
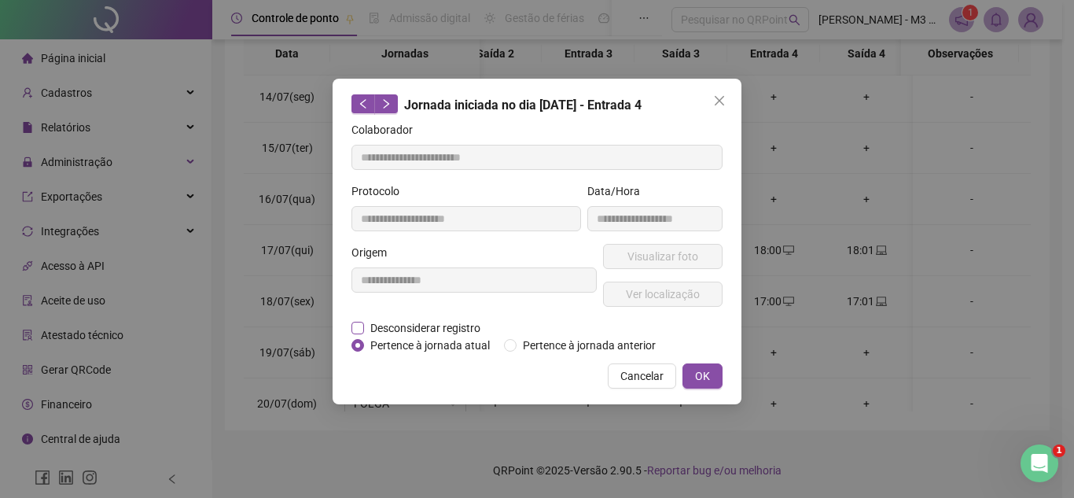
click at [377, 324] on span "Desconsiderar registro" at bounding box center [425, 327] width 123 height 17
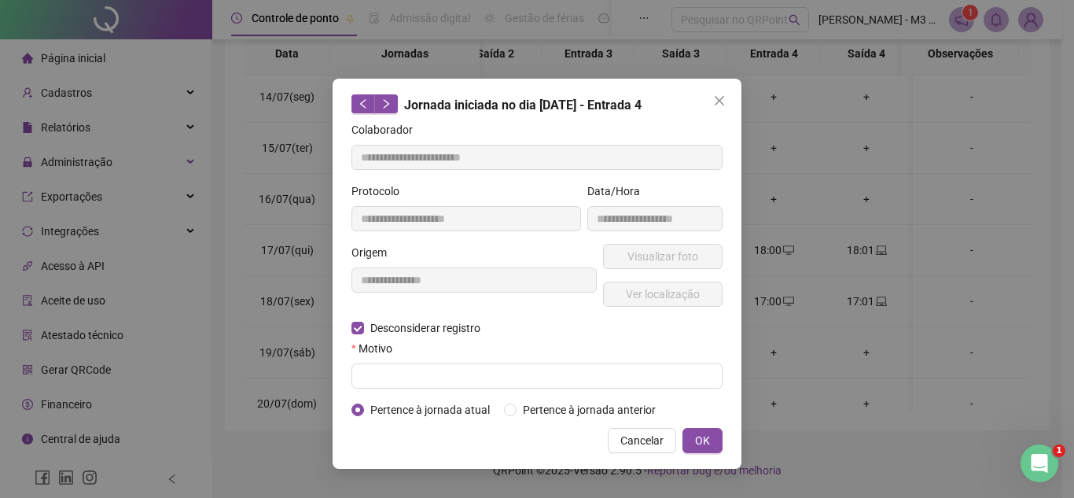
click at [403, 389] on form "**********" at bounding box center [536, 269] width 371 height 297
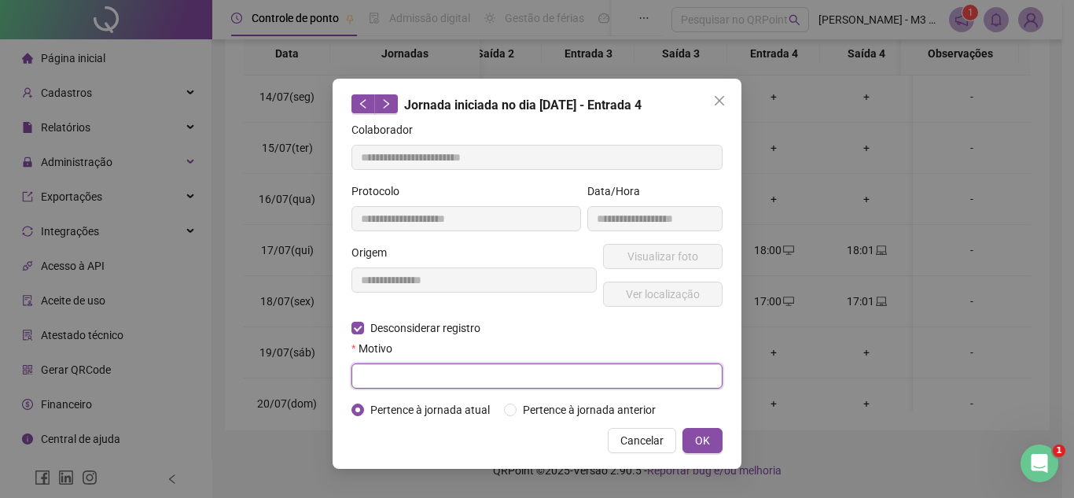
click at [406, 375] on input "text" at bounding box center [536, 375] width 371 height 25
type input "*"
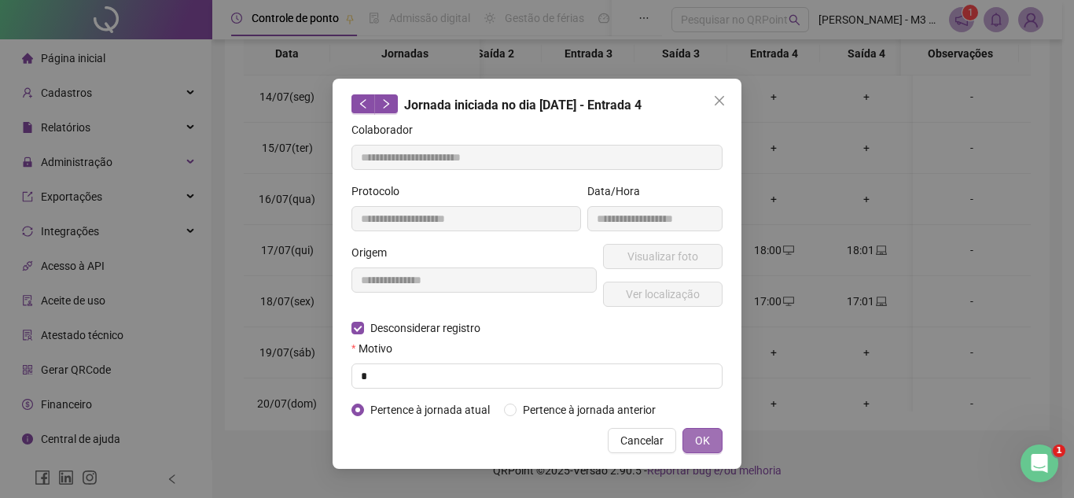
click at [706, 438] on span "OK" at bounding box center [702, 440] width 15 height 17
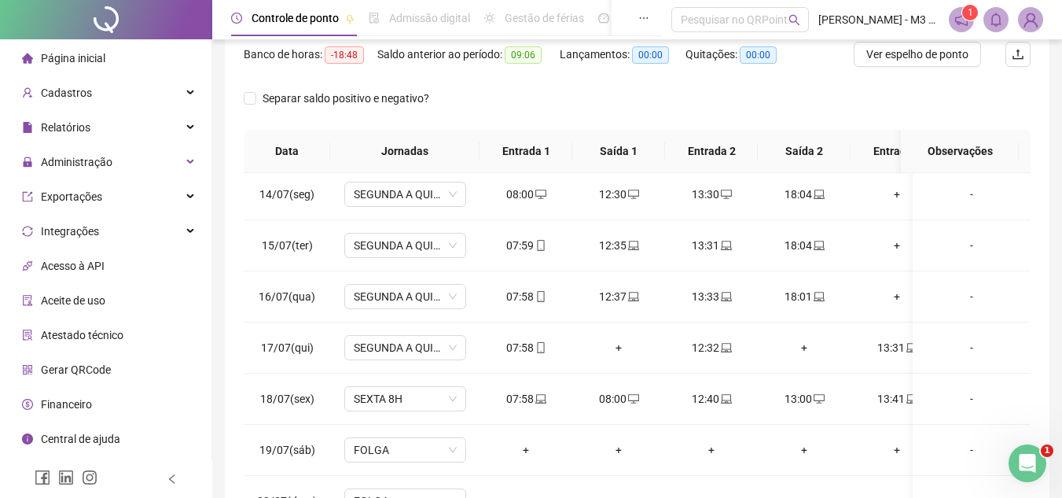
scroll to position [0, 0]
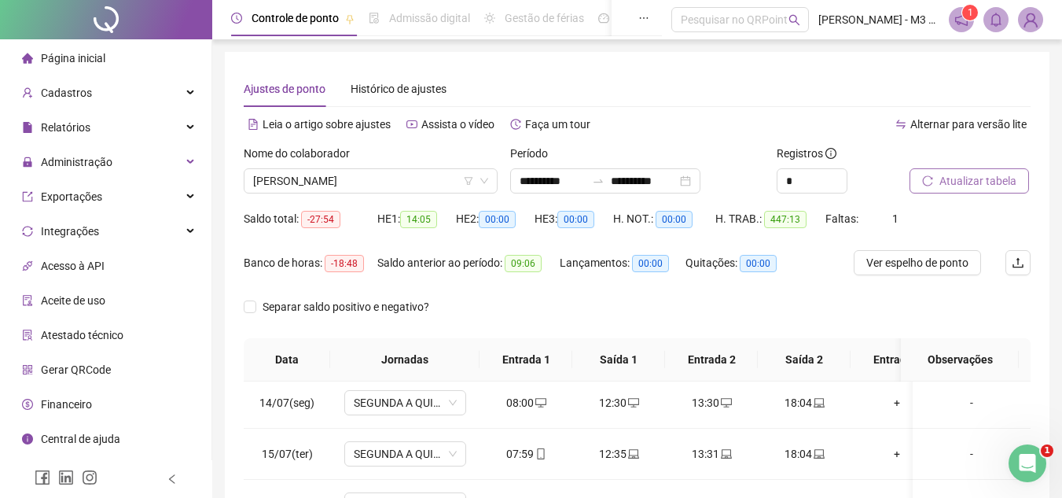
click at [973, 185] on span "Atualizar tabela" at bounding box center [977, 180] width 77 height 17
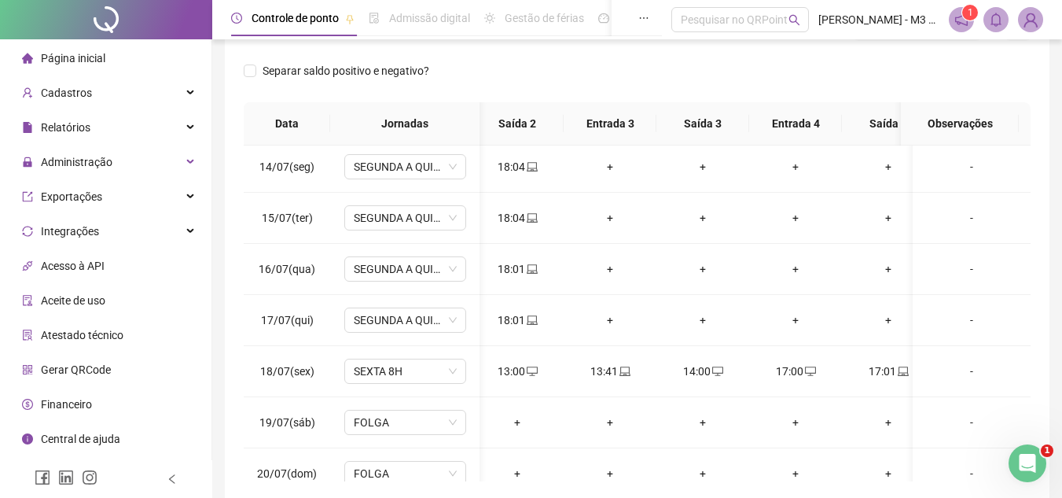
scroll to position [0, 321]
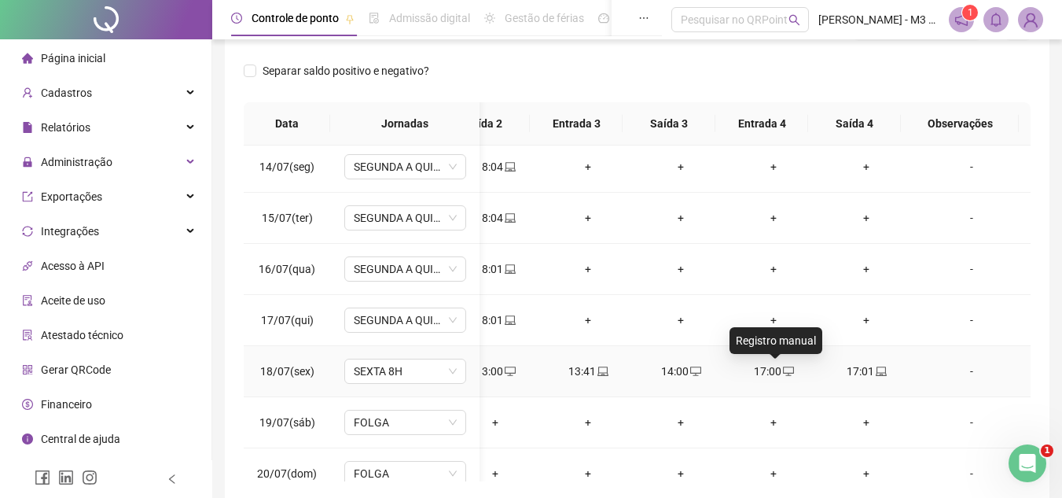
click at [783, 369] on icon "desktop" at bounding box center [788, 371] width 11 height 11
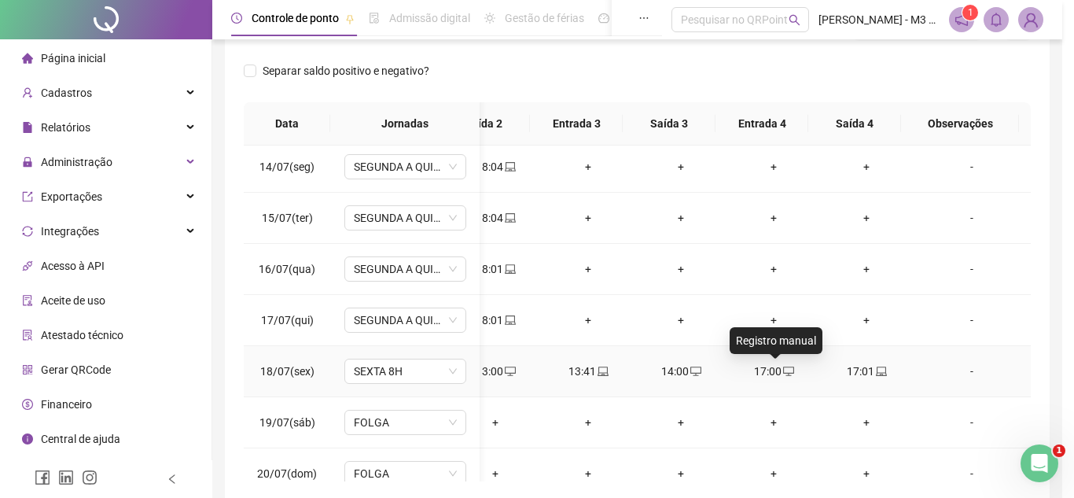
type input "**********"
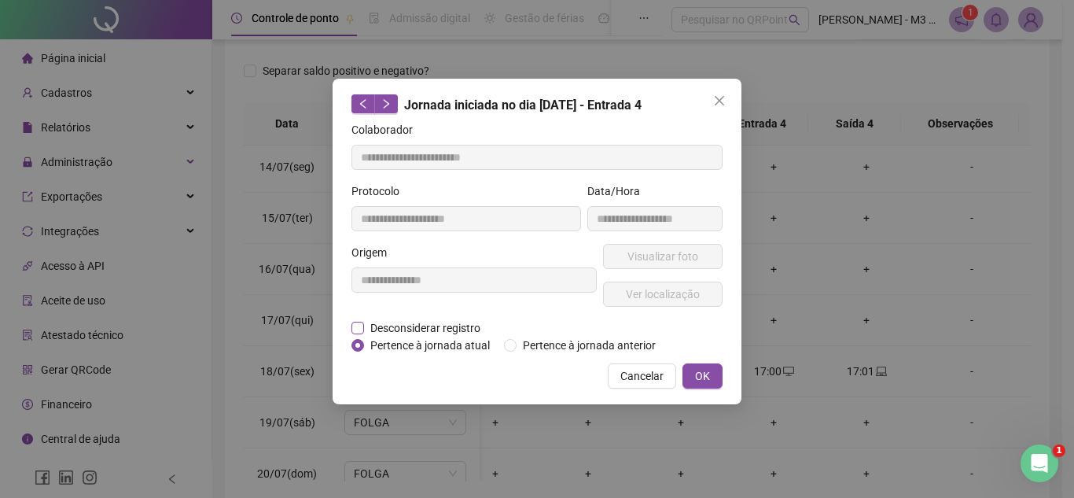
click at [383, 322] on span "Desconsiderar registro" at bounding box center [425, 327] width 123 height 17
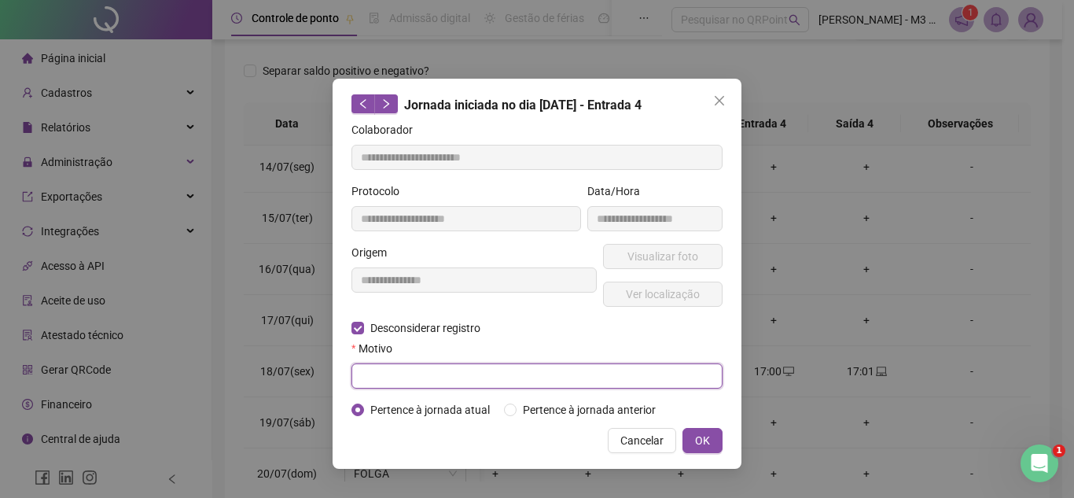
click at [397, 378] on input "text" at bounding box center [536, 375] width 371 height 25
type input "*"
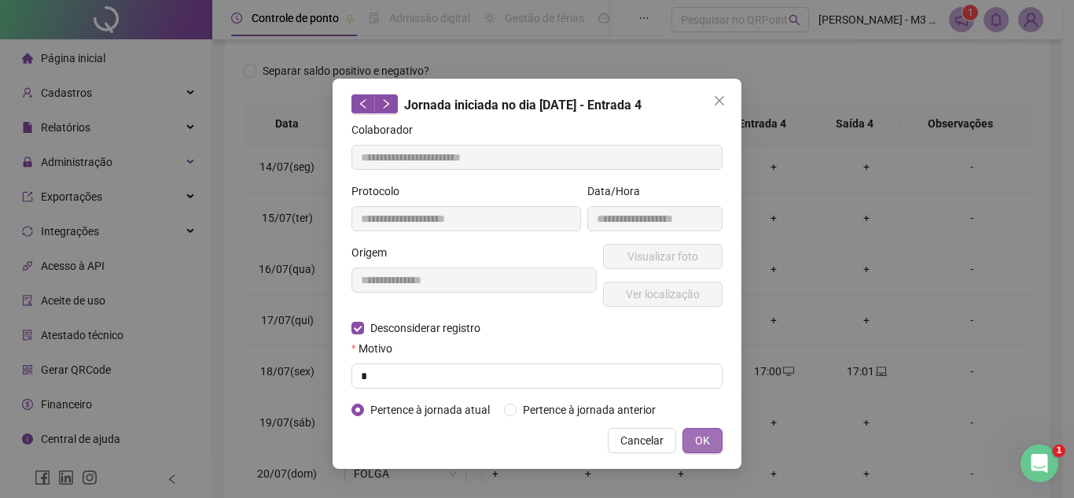
click at [701, 434] on span "OK" at bounding box center [702, 440] width 15 height 17
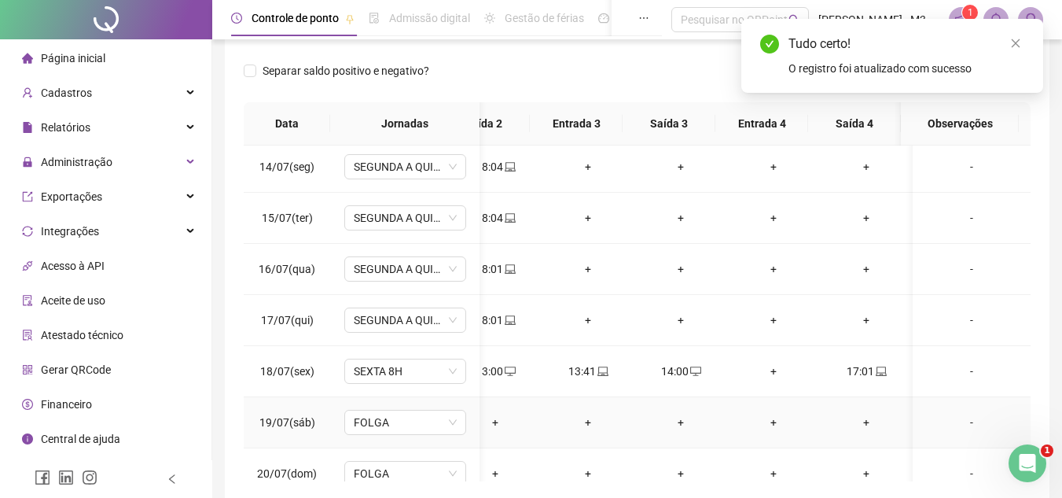
scroll to position [2201, 309]
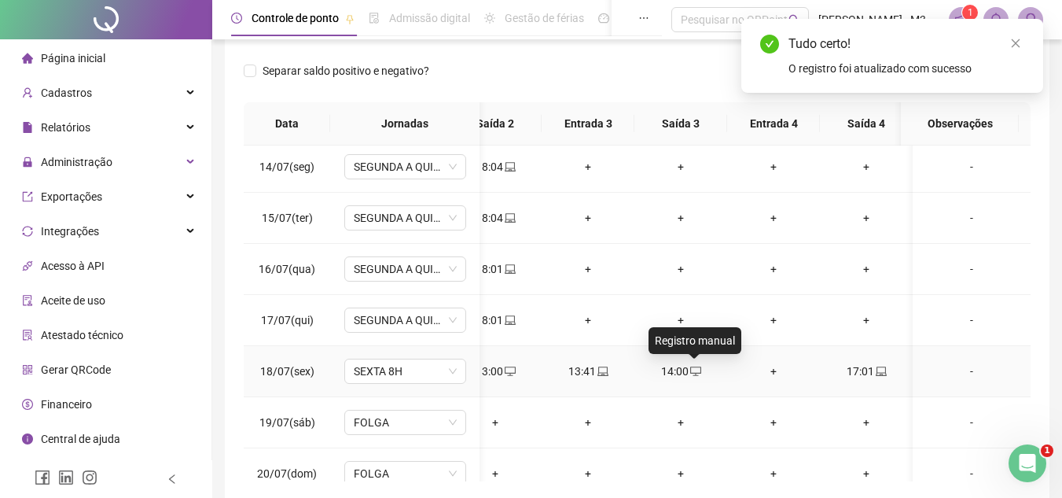
click at [696, 366] on icon "desktop" at bounding box center [695, 371] width 11 height 11
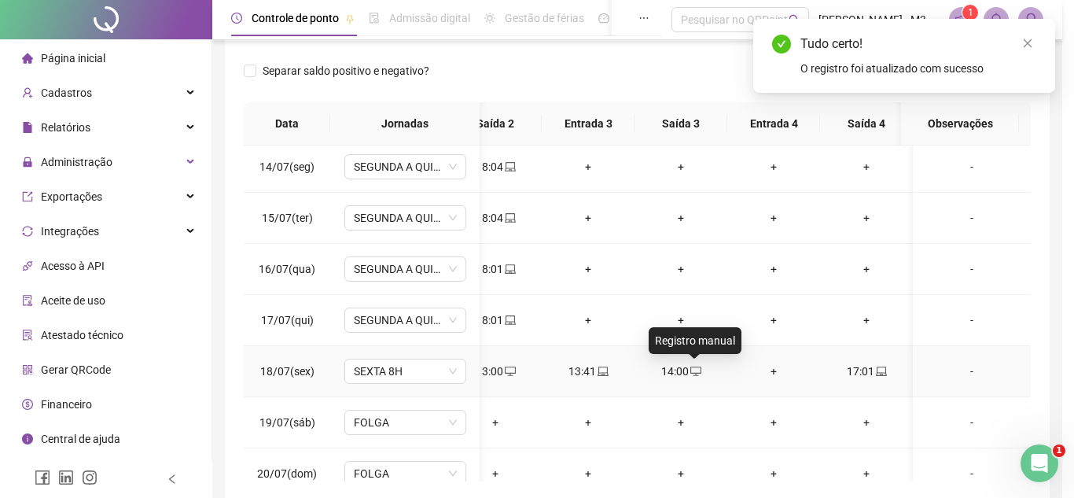
type input "**********"
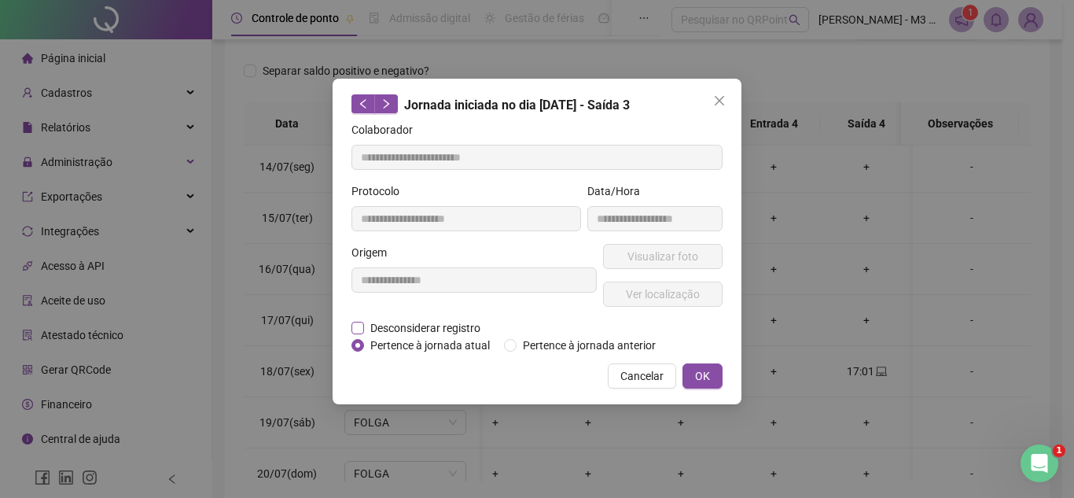
click at [421, 328] on span "Desconsiderar registro" at bounding box center [425, 327] width 123 height 17
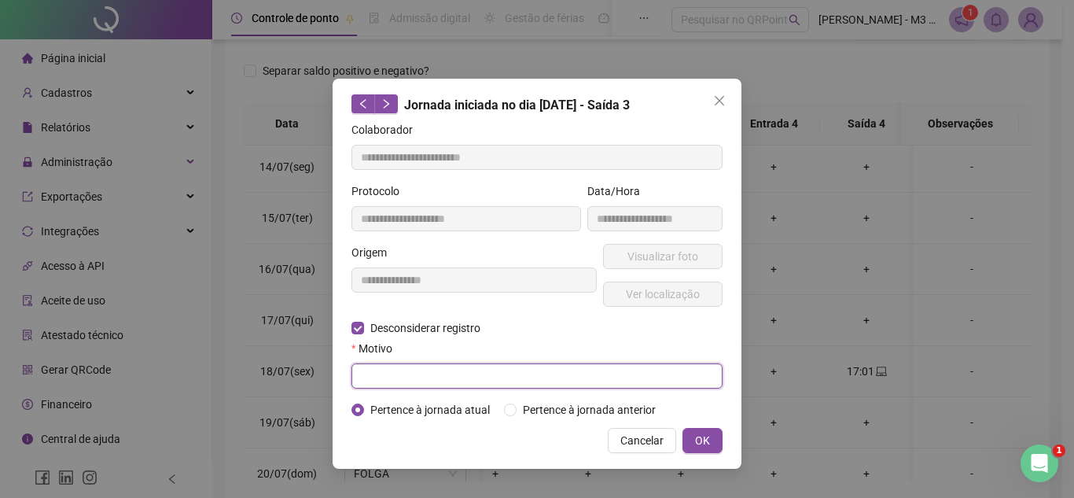
click at [430, 387] on input "text" at bounding box center [536, 375] width 371 height 25
type input "*"
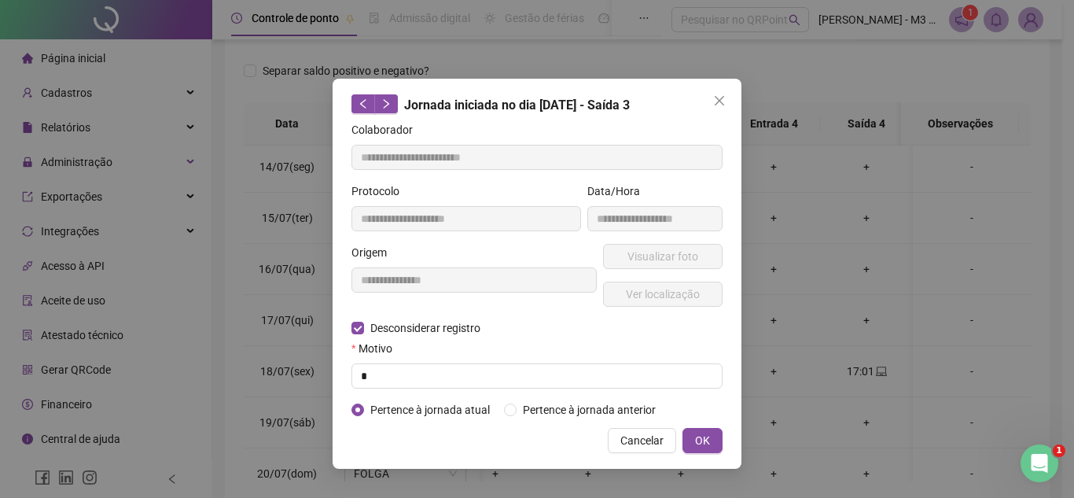
click at [695, 425] on div "**********" at bounding box center [537, 274] width 409 height 390
click at [697, 434] on span "OK" at bounding box center [702, 440] width 15 height 17
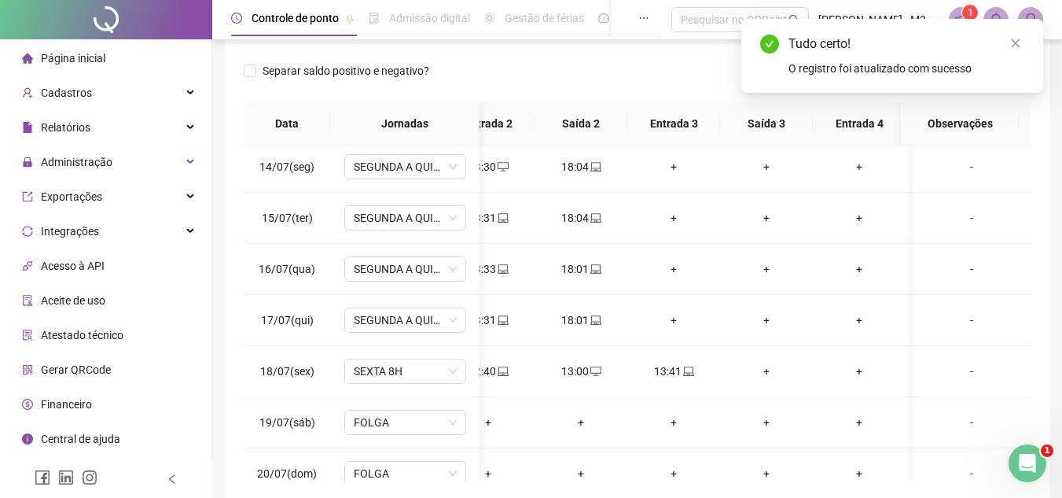
scroll to position [0, 119]
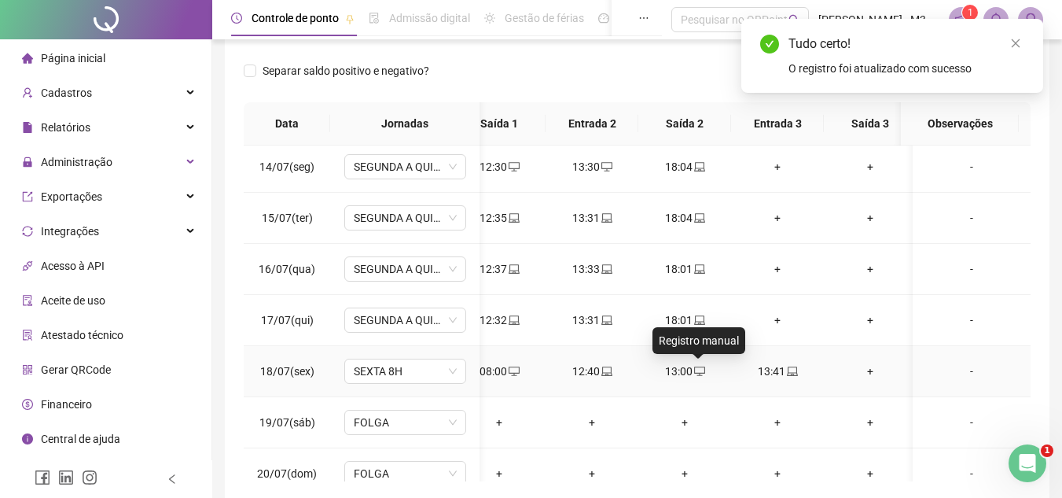
click at [693, 373] on span "desktop" at bounding box center [699, 371] width 13 height 11
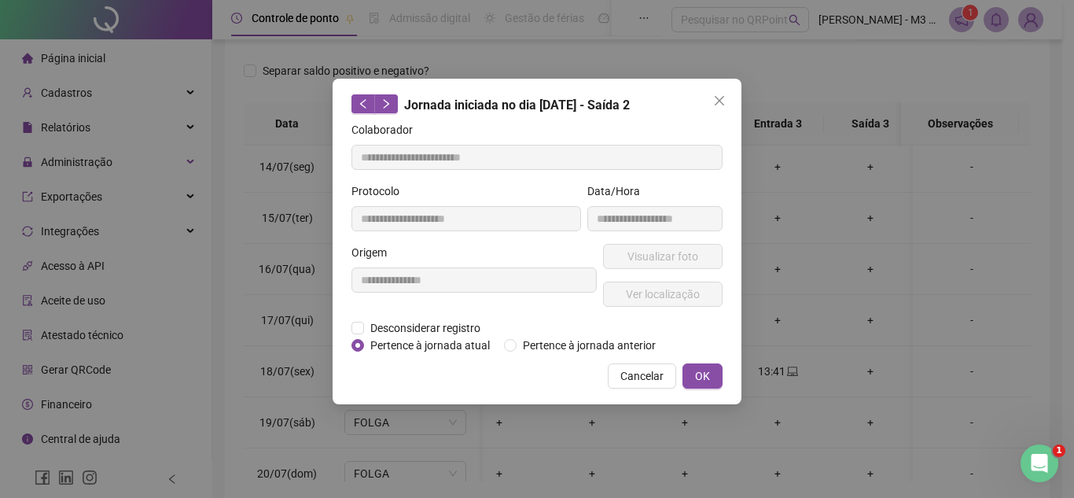
type input "**********"
click at [410, 325] on div "**********" at bounding box center [537, 249] width 1074 height 498
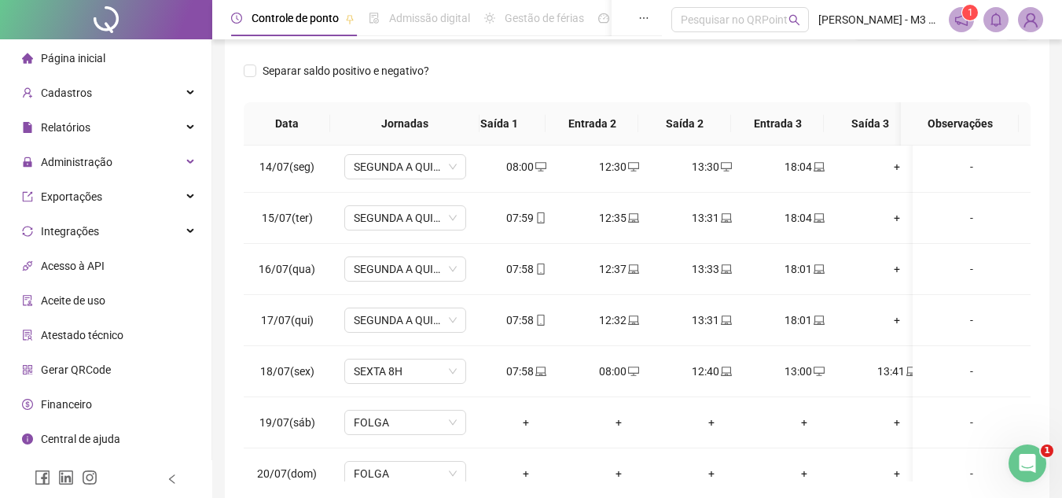
scroll to position [0, 0]
click at [640, 370] on div "08:00" at bounding box center [619, 370] width 68 height 17
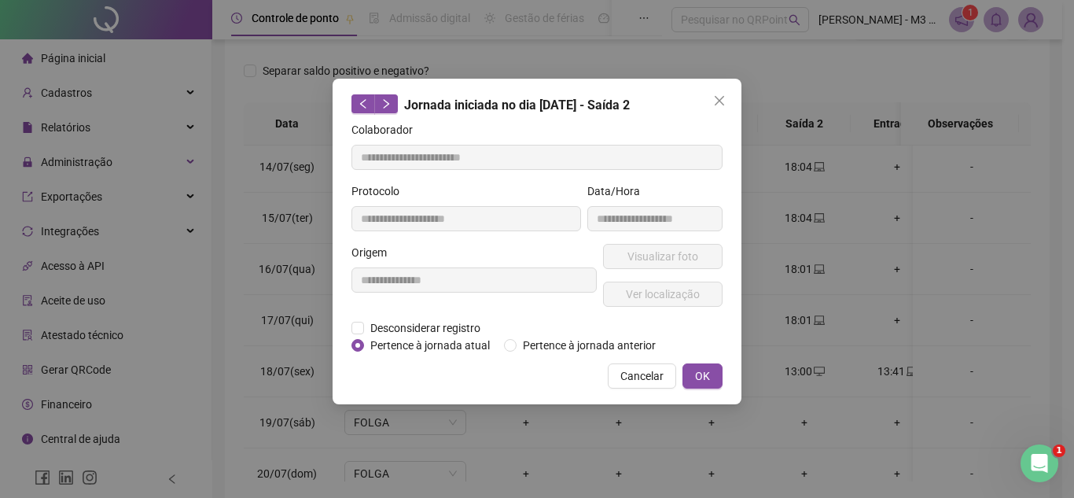
type input "**********"
click at [417, 325] on span "Desconsiderar registro" at bounding box center [425, 327] width 123 height 17
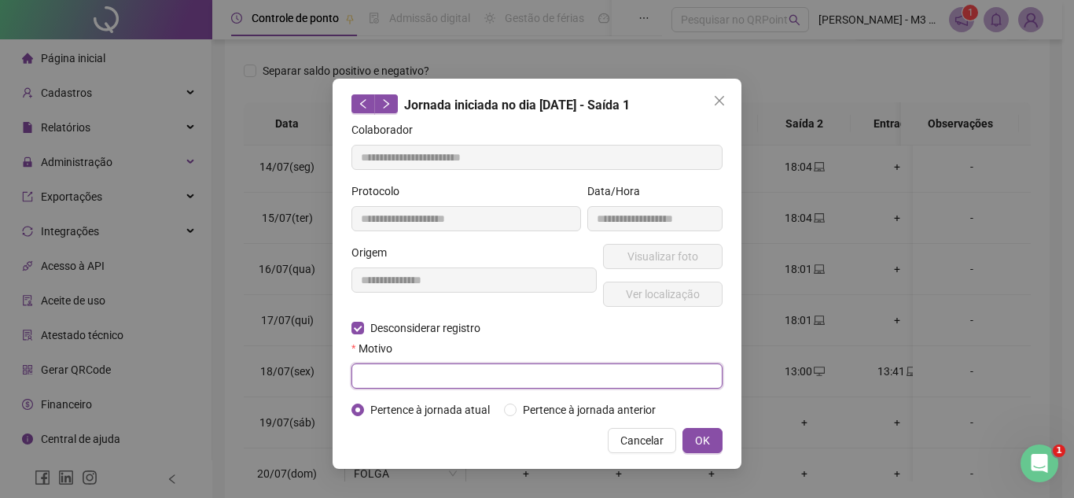
click at [405, 372] on input "text" at bounding box center [536, 375] width 371 height 25
type input "*"
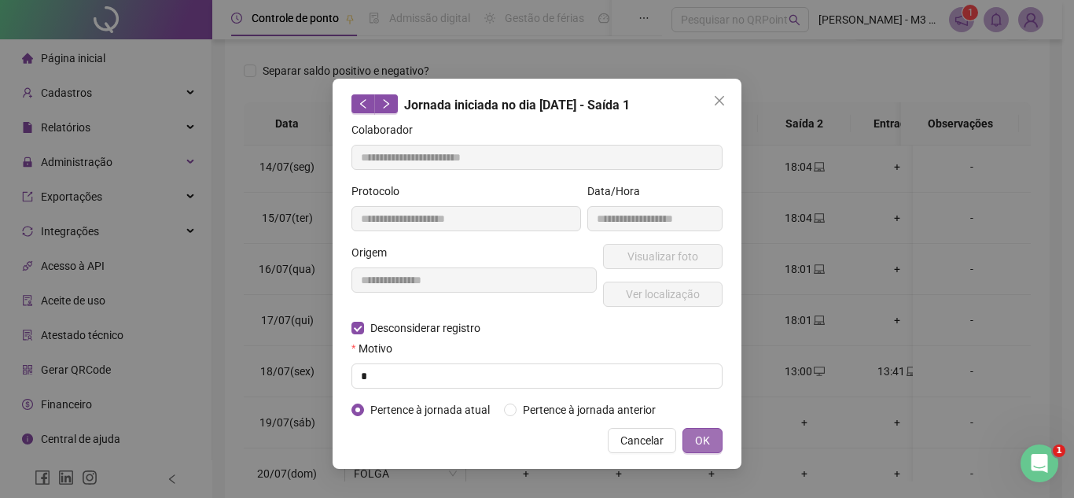
click at [707, 444] on span "OK" at bounding box center [702, 440] width 15 height 17
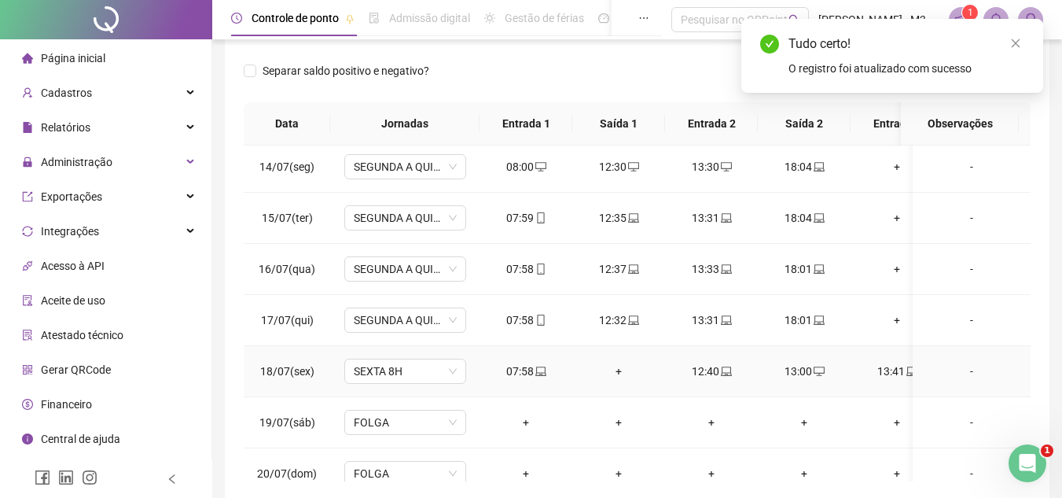
click at [812, 369] on span "desktop" at bounding box center [818, 371] width 13 height 11
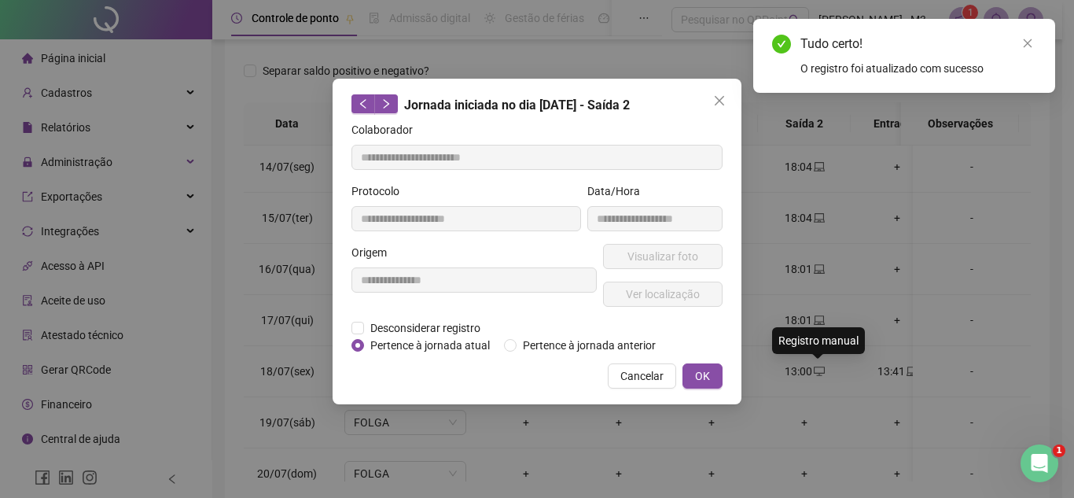
type input "**********"
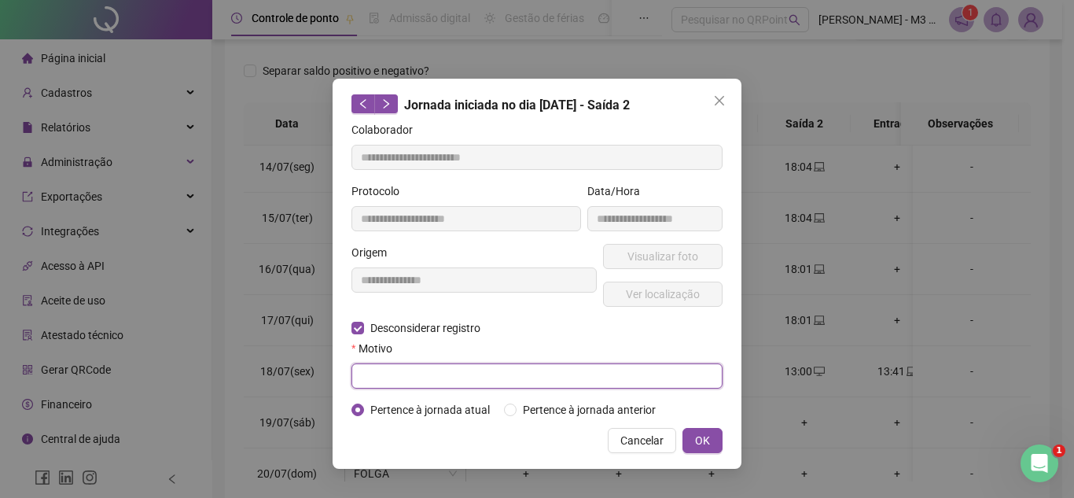
click at [398, 373] on input "text" at bounding box center [536, 375] width 371 height 25
type input "*"
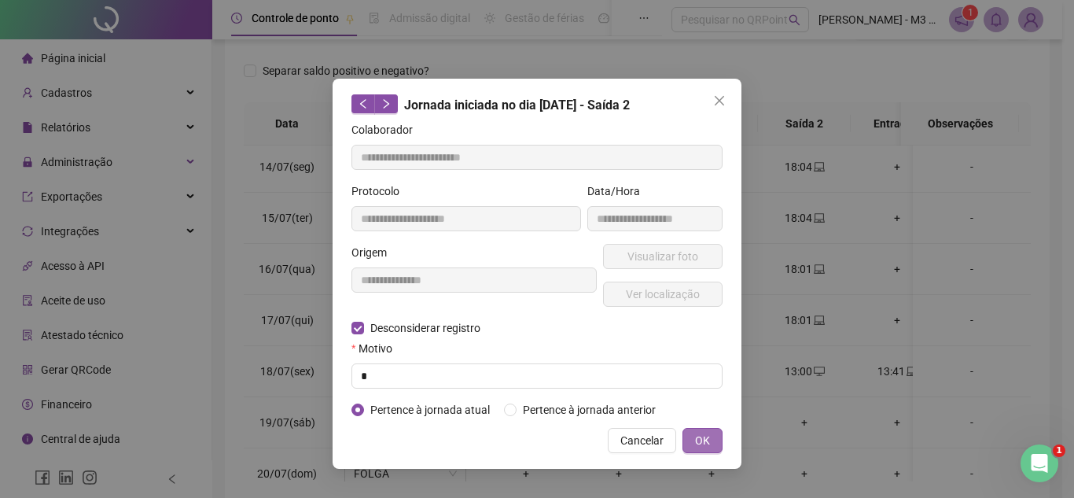
click at [708, 436] on span "OK" at bounding box center [702, 440] width 15 height 17
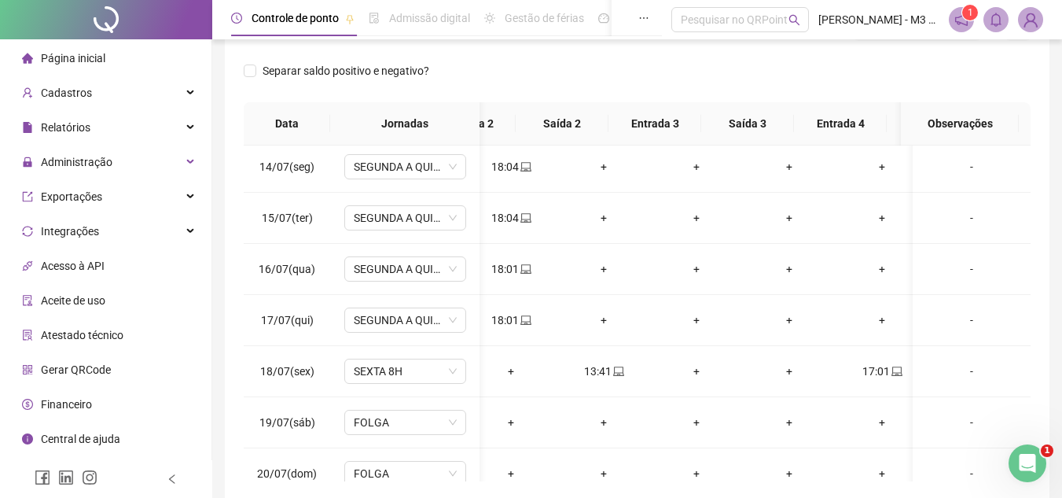
scroll to position [0, 293]
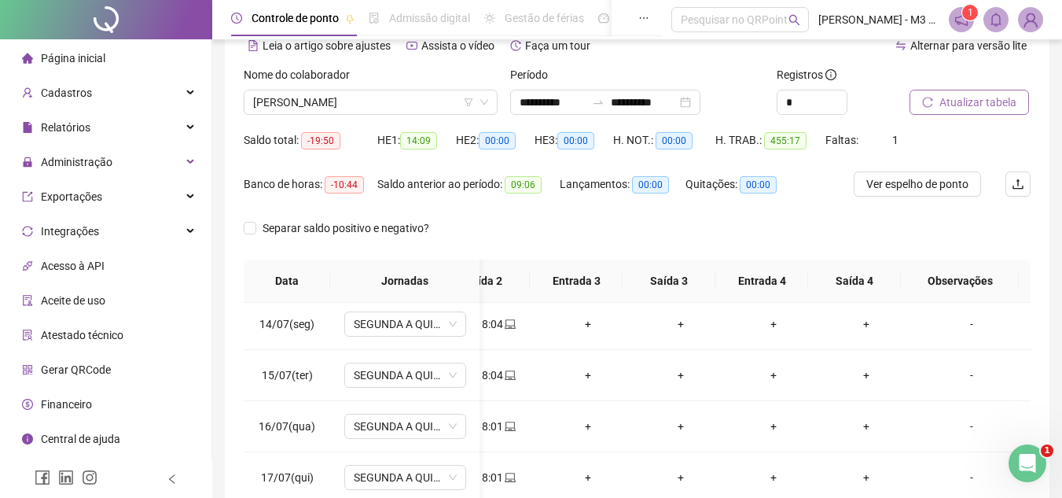
click at [961, 97] on span "Atualizar tabela" at bounding box center [977, 102] width 77 height 17
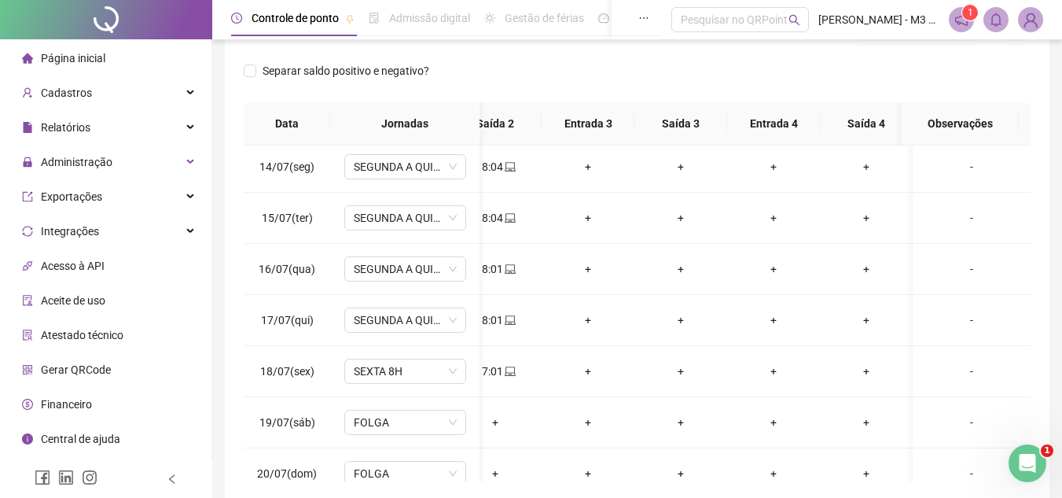
scroll to position [0, 79]
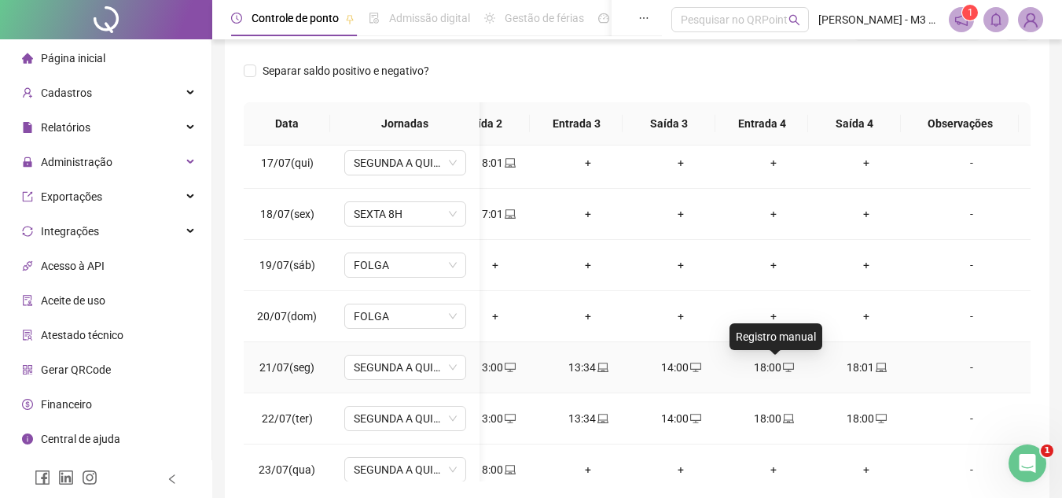
click at [783, 365] on icon "desktop" at bounding box center [788, 367] width 11 height 11
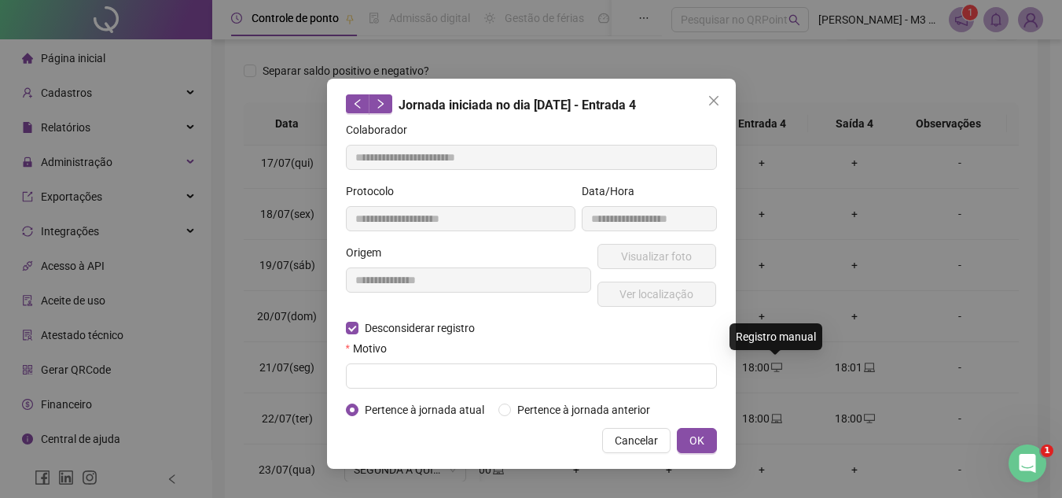
type input "**********"
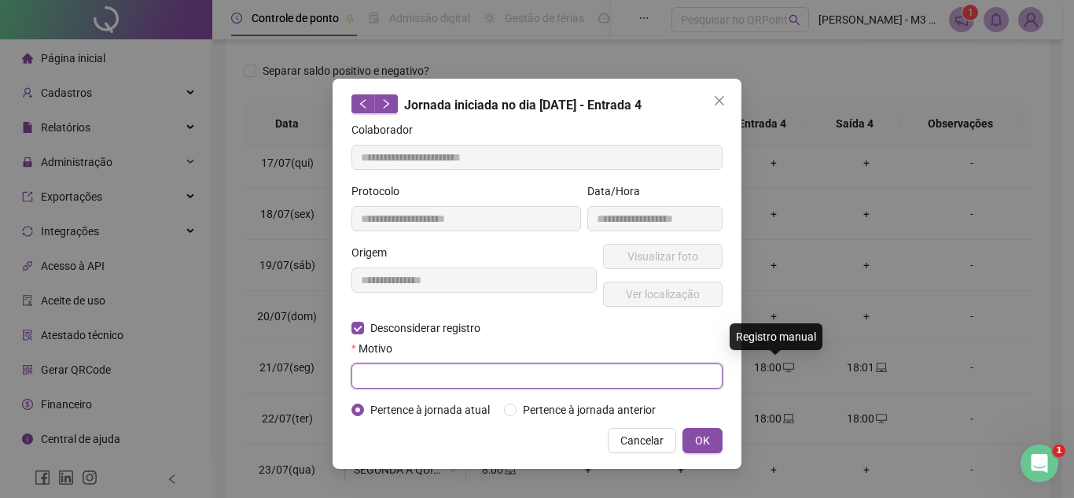
click at [389, 367] on input "text" at bounding box center [536, 375] width 371 height 25
type input "*"
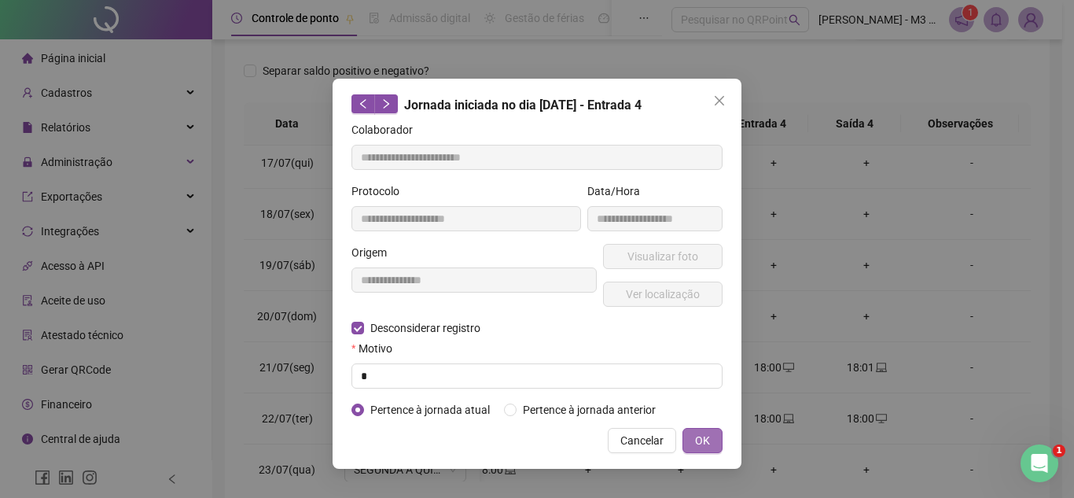
click at [706, 432] on span "OK" at bounding box center [702, 440] width 15 height 17
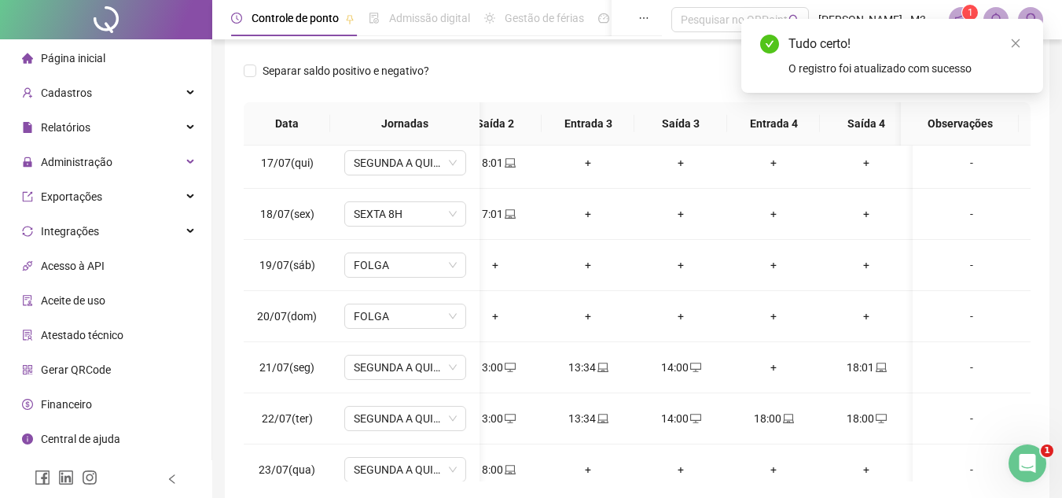
scroll to position [0, 299]
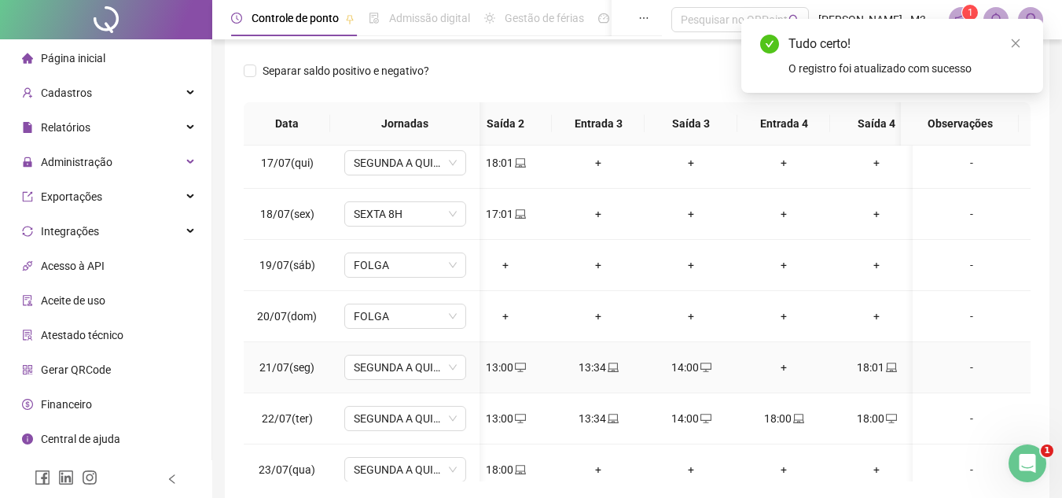
click at [704, 369] on icon "desktop" at bounding box center [705, 367] width 11 height 11
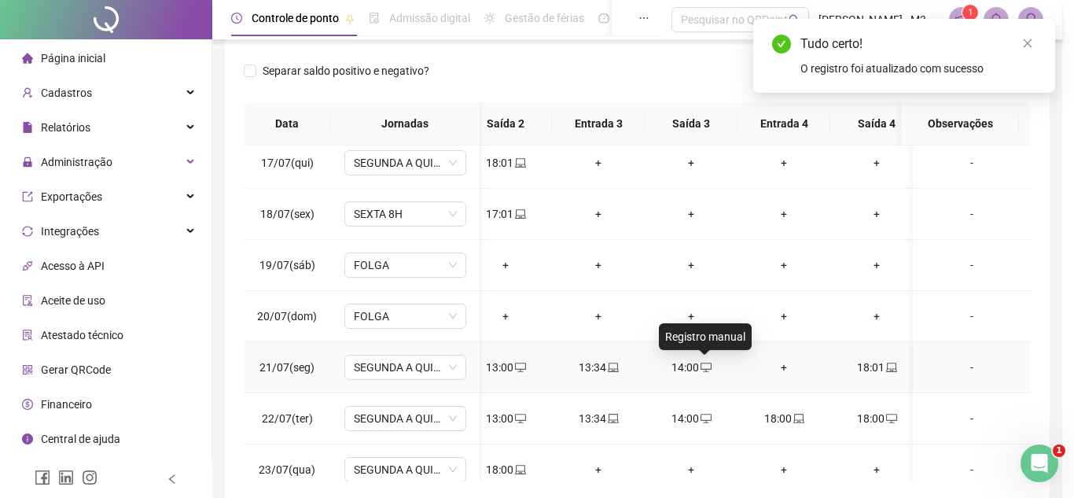
type input "**********"
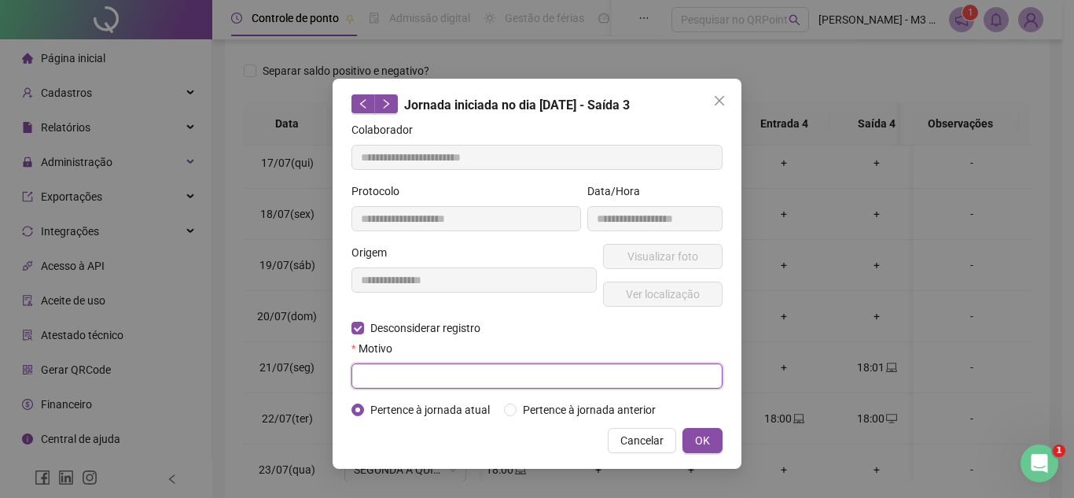
click at [392, 366] on input "text" at bounding box center [536, 375] width 371 height 25
type input "*"
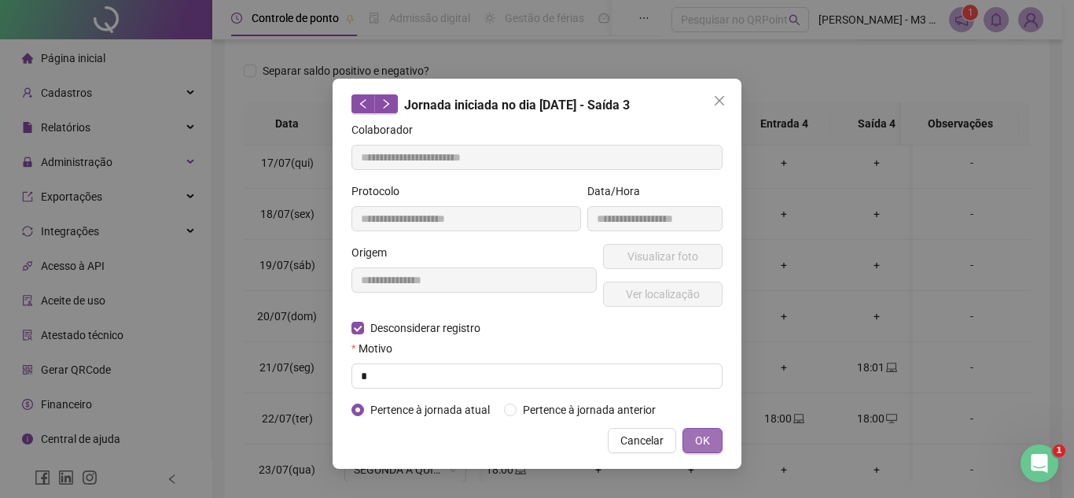
click at [696, 441] on span "OK" at bounding box center [702, 440] width 15 height 17
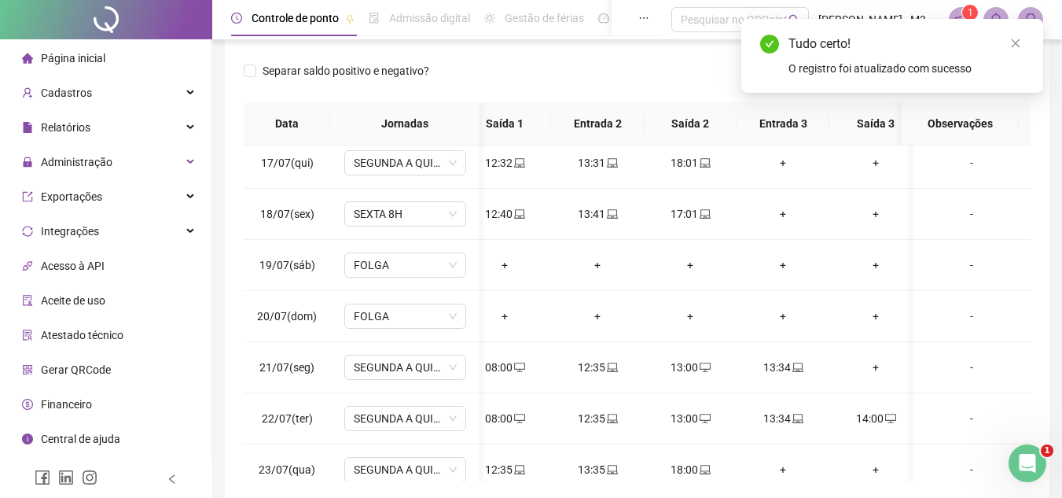
scroll to position [2358, 111]
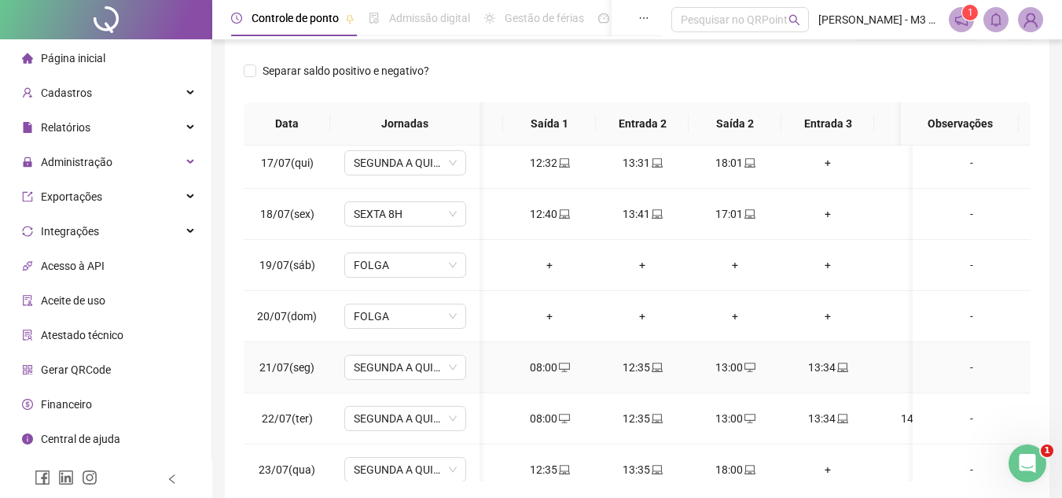
click at [757, 362] on div "13:00" at bounding box center [735, 366] width 68 height 17
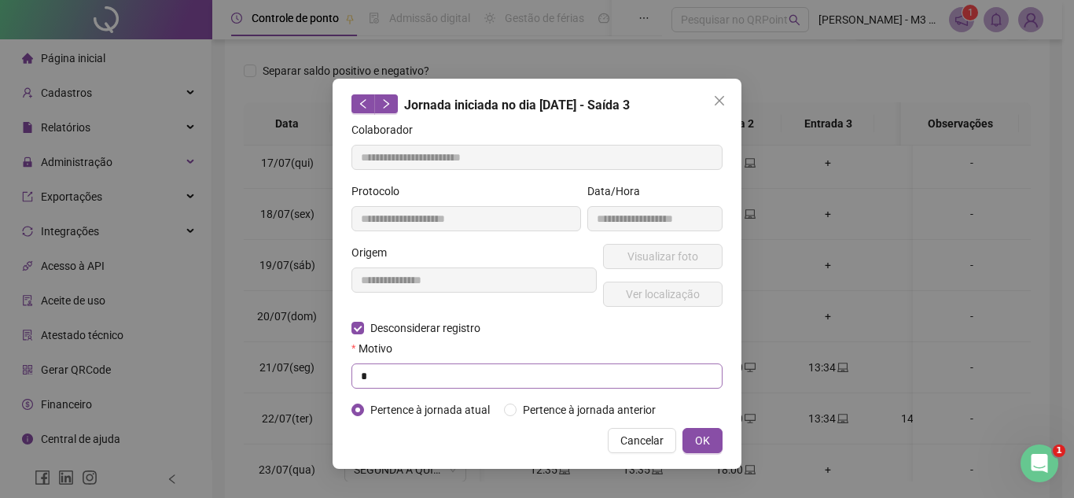
type input "**********"
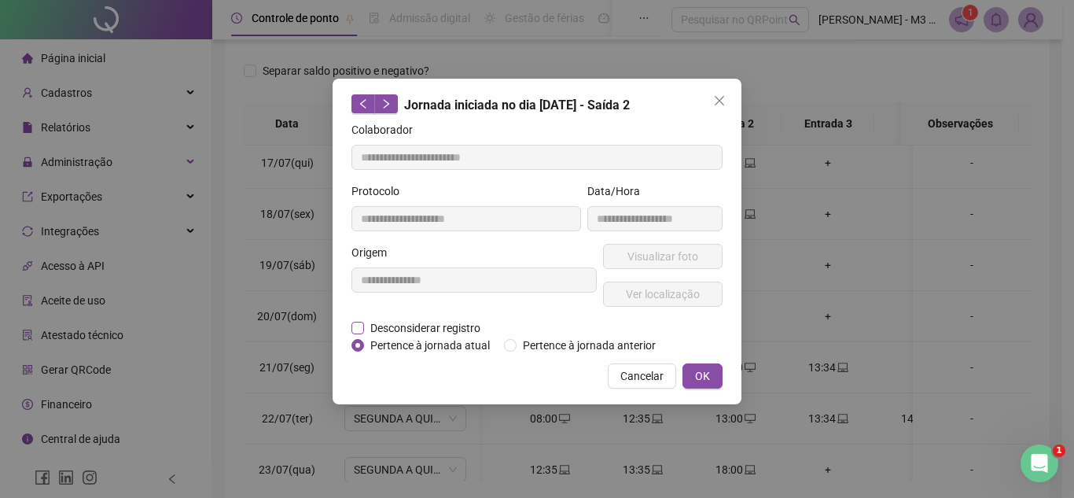
click at [365, 319] on span "Desconsiderar registro" at bounding box center [425, 327] width 123 height 17
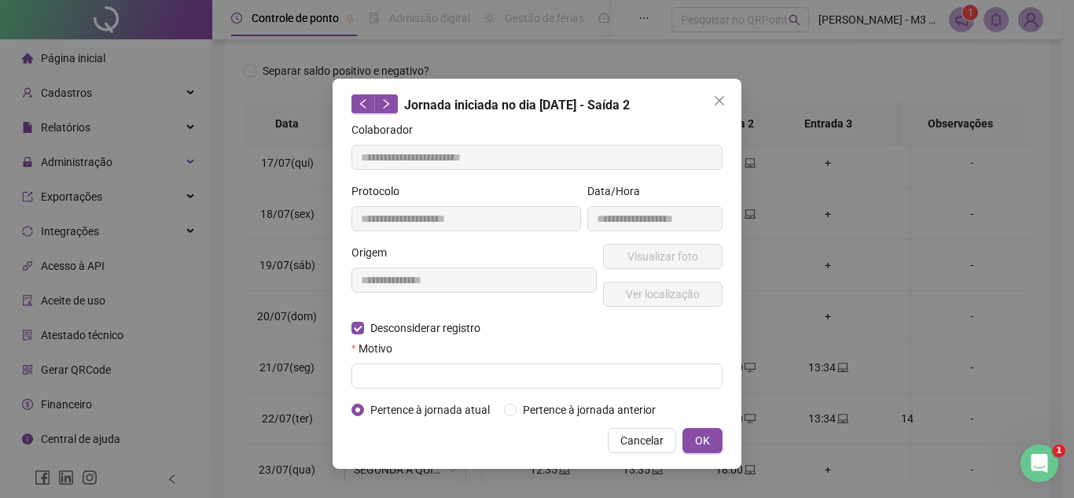
click at [384, 388] on form "**********" at bounding box center [536, 269] width 371 height 297
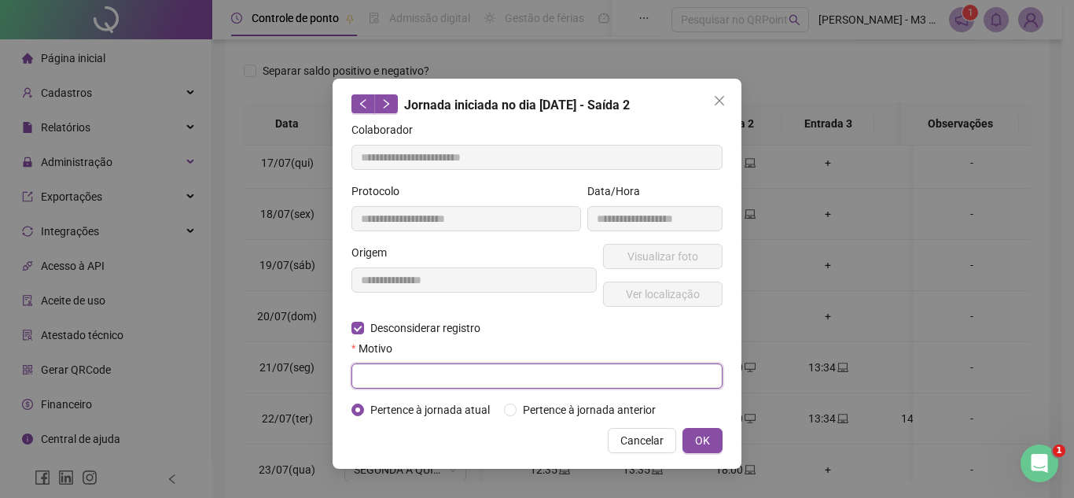
click at [384, 381] on input "text" at bounding box center [536, 375] width 371 height 25
type input "*"
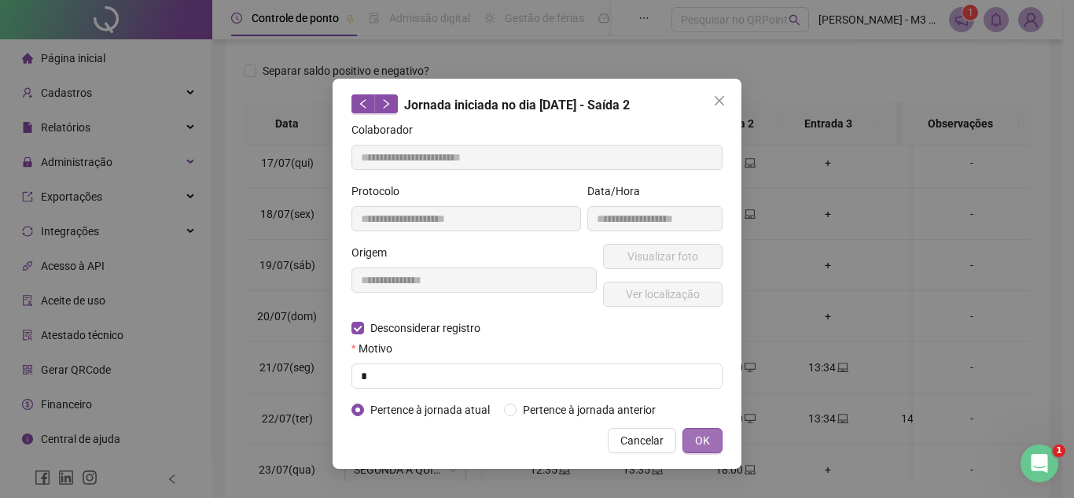
click at [705, 436] on span "OK" at bounding box center [702, 440] width 15 height 17
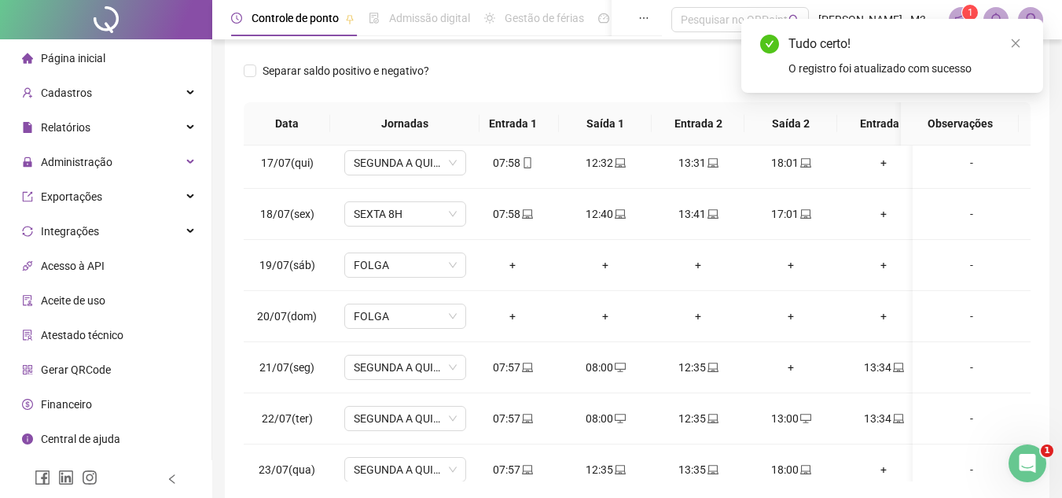
scroll to position [0, 0]
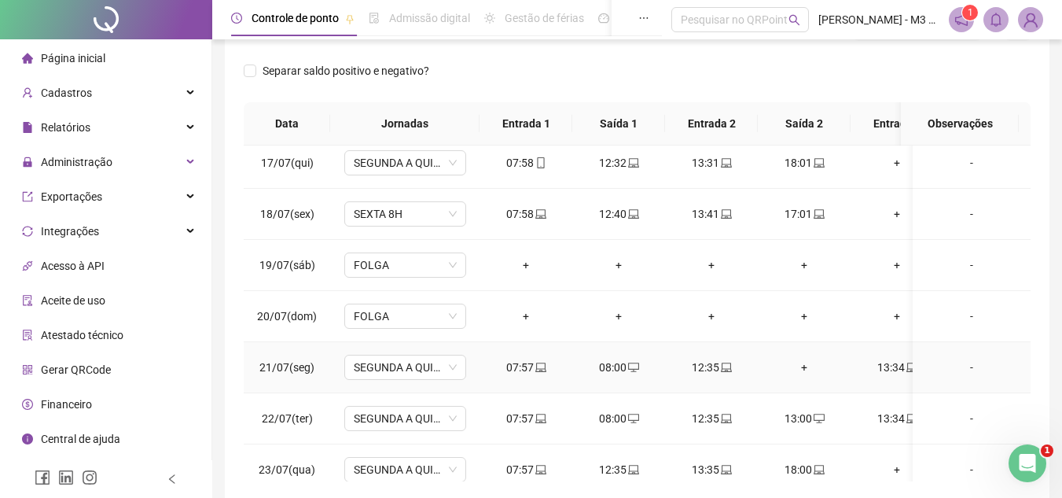
click at [628, 367] on icon "desktop" at bounding box center [633, 367] width 11 height 11
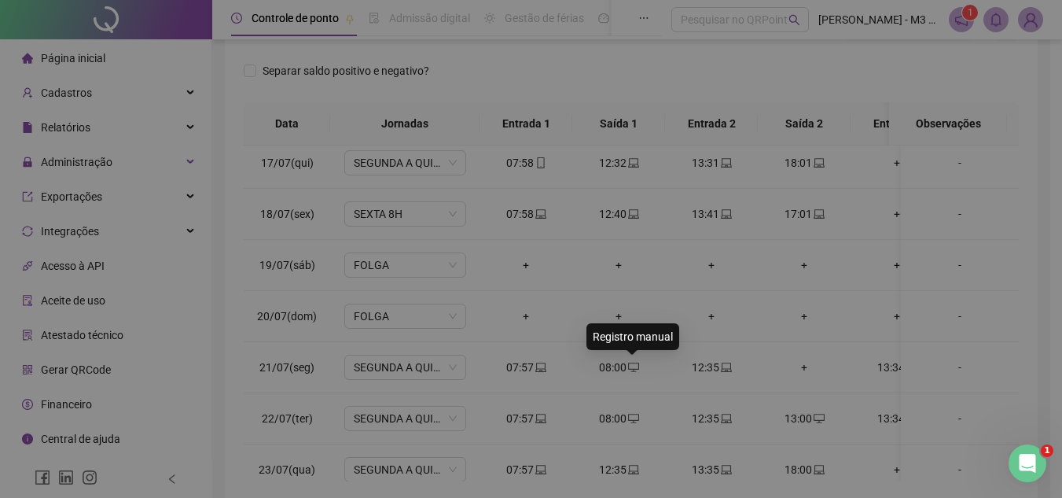
type input "**********"
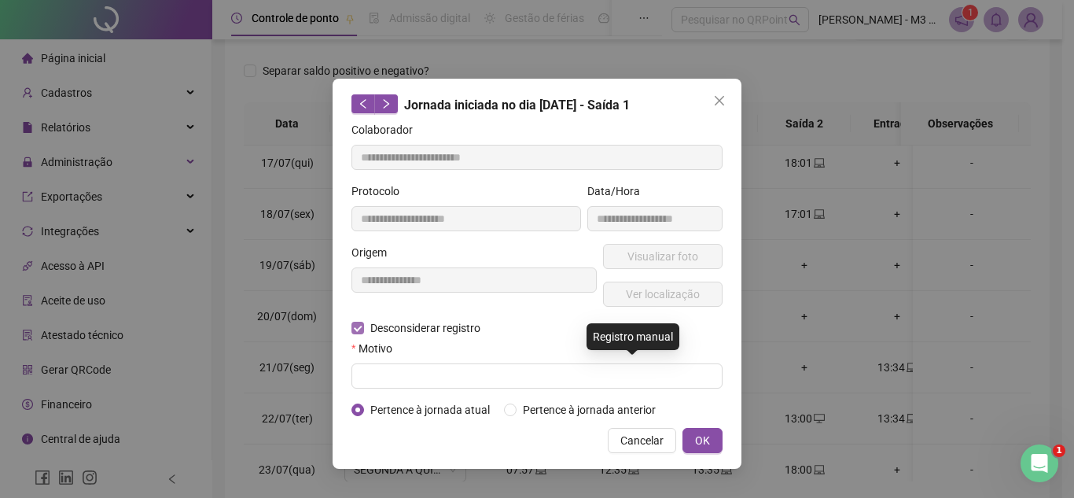
click at [390, 362] on div "Motivo" at bounding box center [536, 352] width 371 height 24
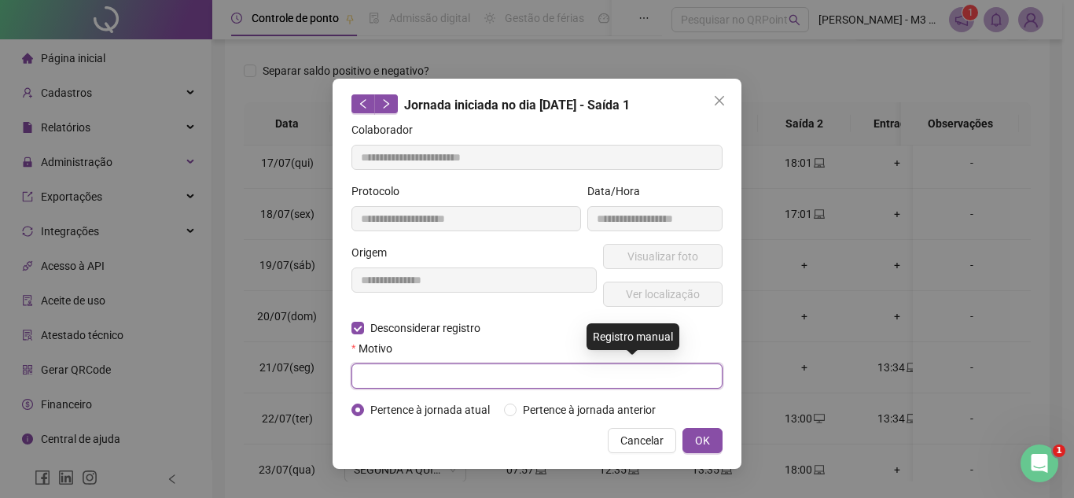
click at [391, 375] on input "text" at bounding box center [536, 375] width 371 height 25
type input "*"
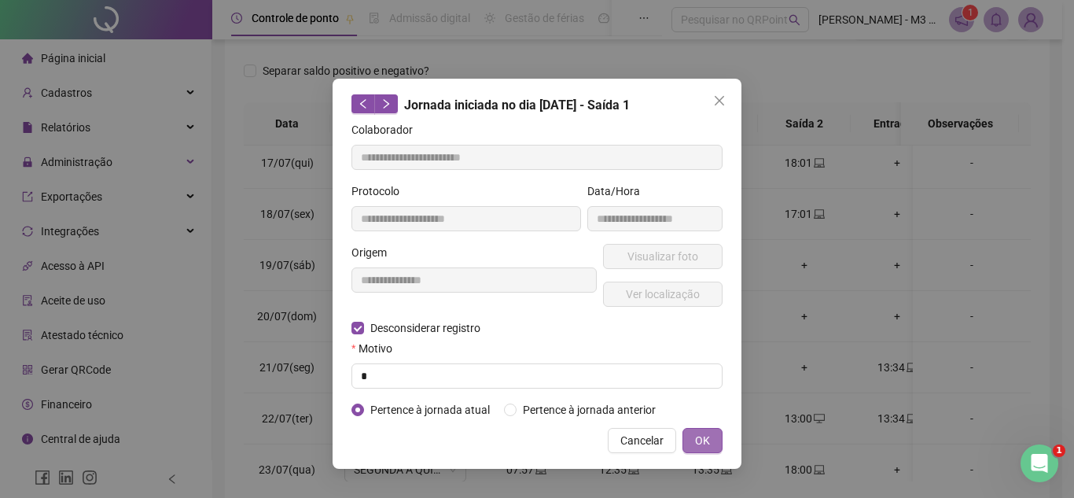
click at [699, 441] on span "OK" at bounding box center [702, 440] width 15 height 17
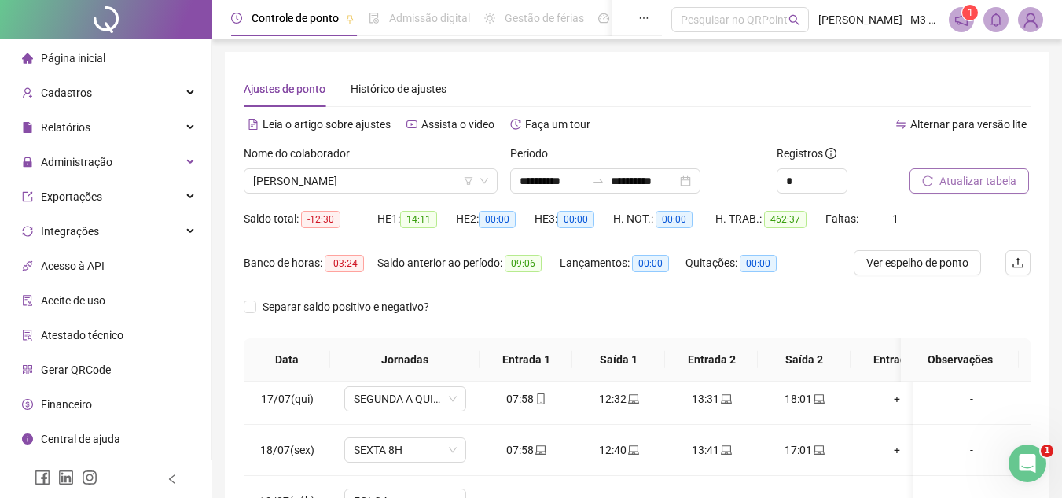
click at [982, 176] on span "Atualizar tabela" at bounding box center [977, 180] width 77 height 17
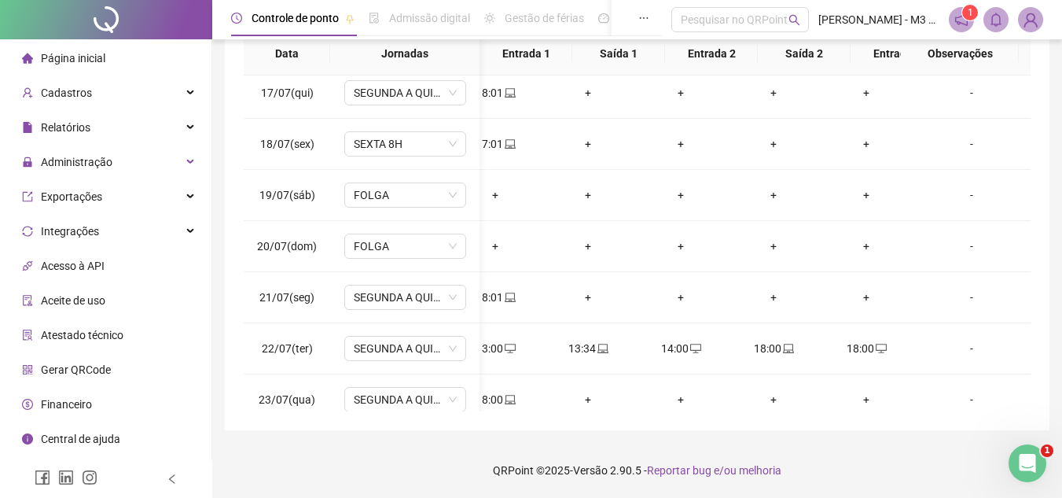
scroll to position [0, 321]
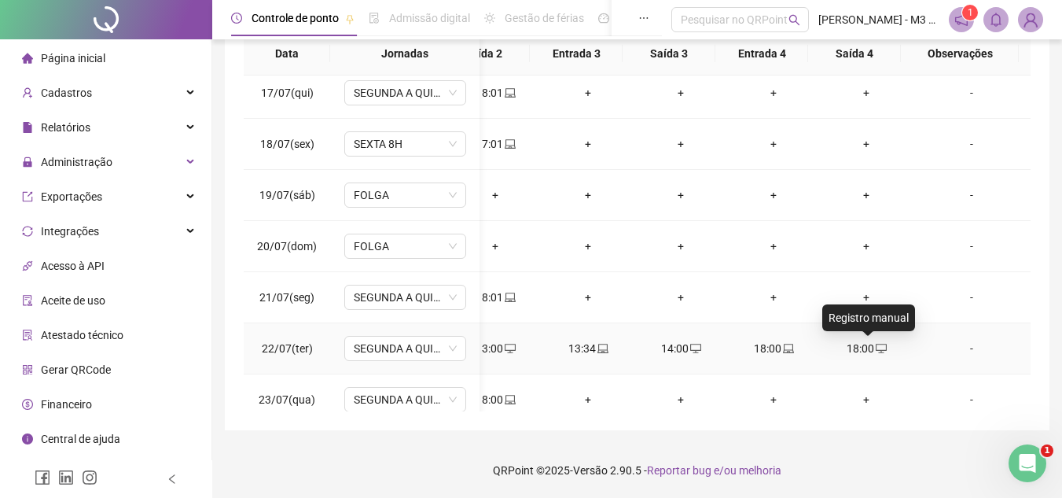
click at [876, 347] on icon "desktop" at bounding box center [881, 348] width 11 height 11
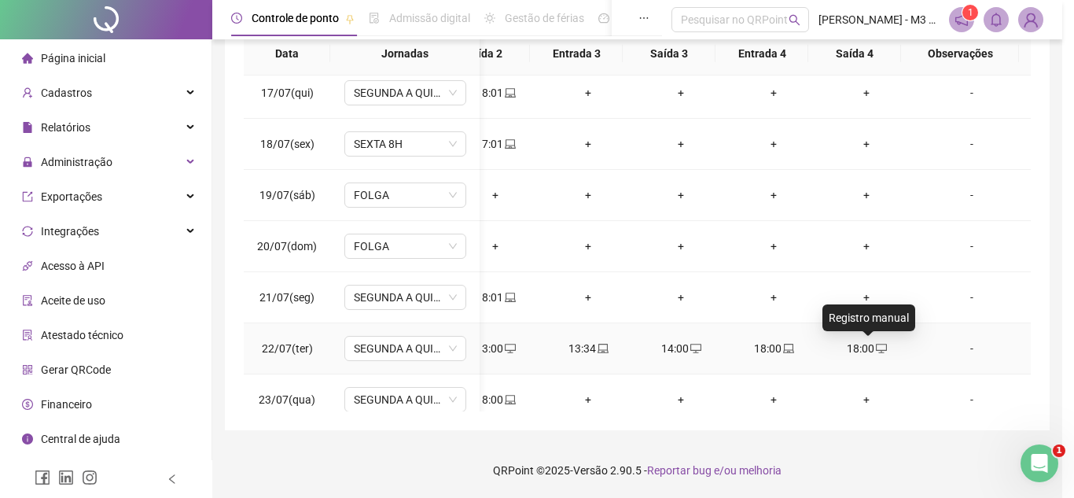
type input "**********"
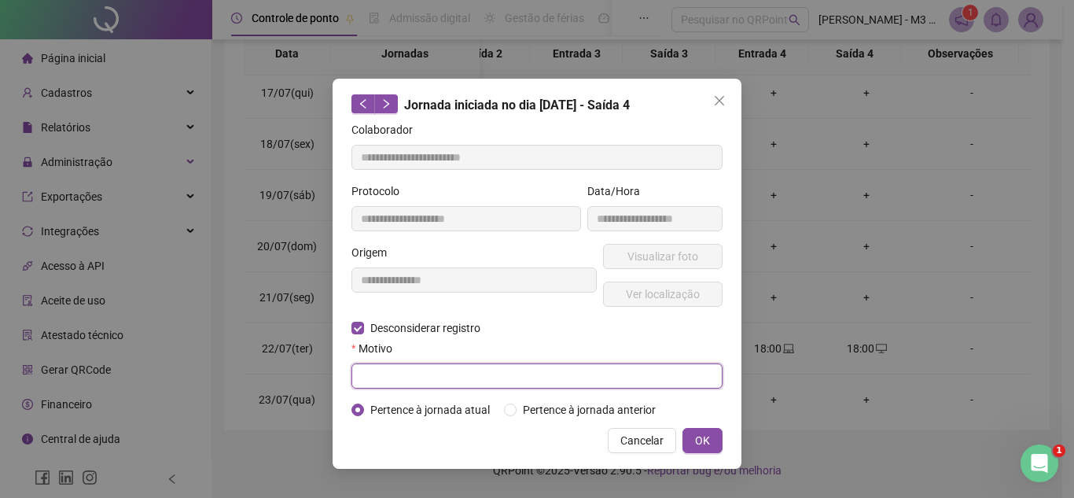
click at [384, 368] on input "text" at bounding box center [536, 375] width 371 height 25
type input "*"
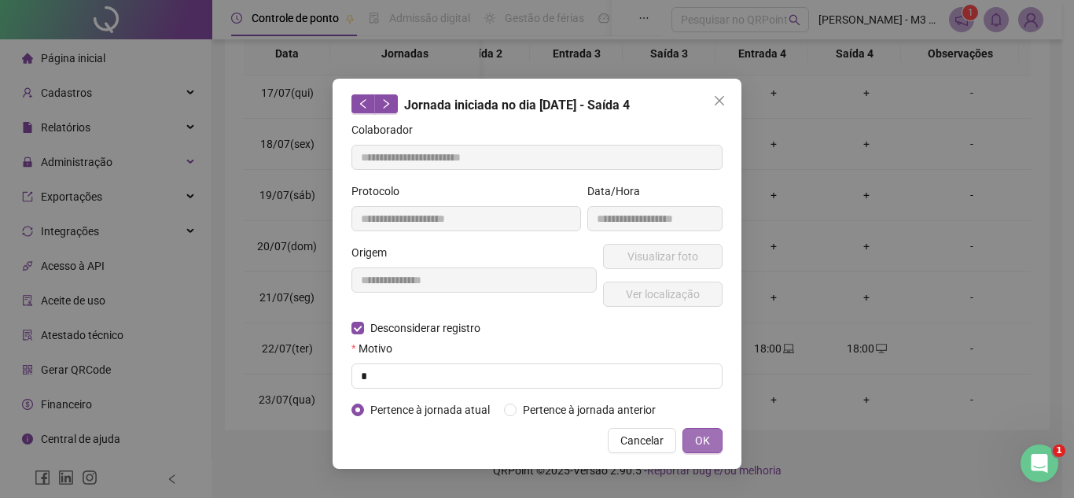
click at [705, 442] on span "OK" at bounding box center [702, 440] width 15 height 17
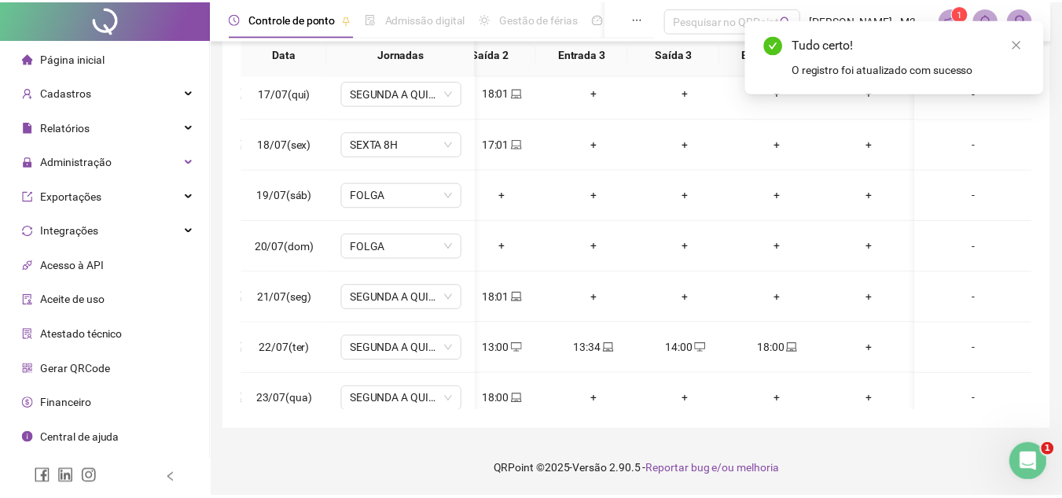
scroll to position [2358, 309]
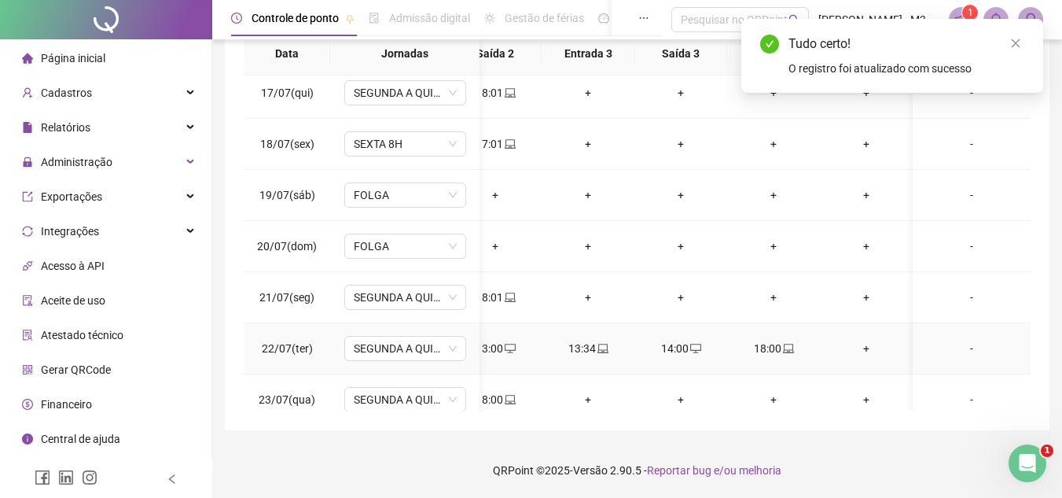
click at [698, 344] on icon "desktop" at bounding box center [695, 348] width 11 height 9
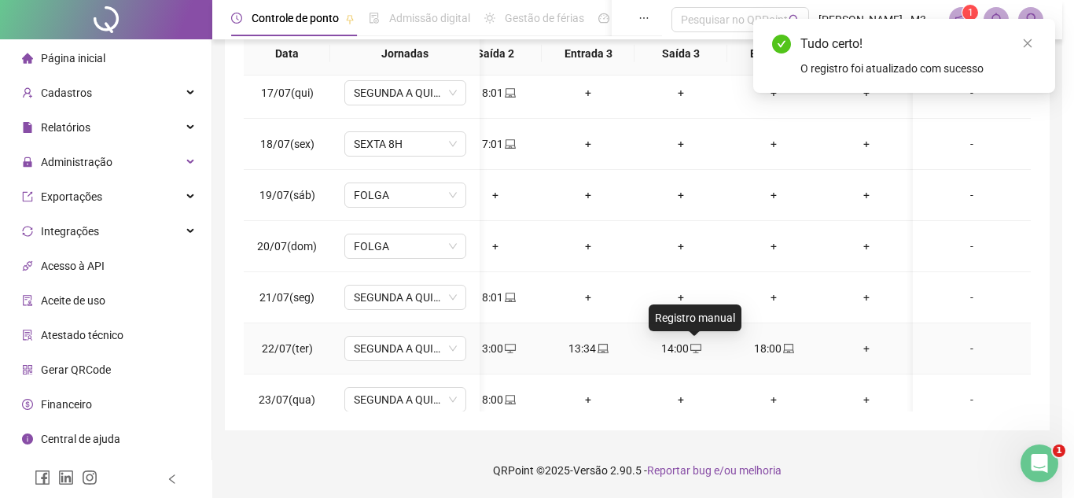
type input "**********"
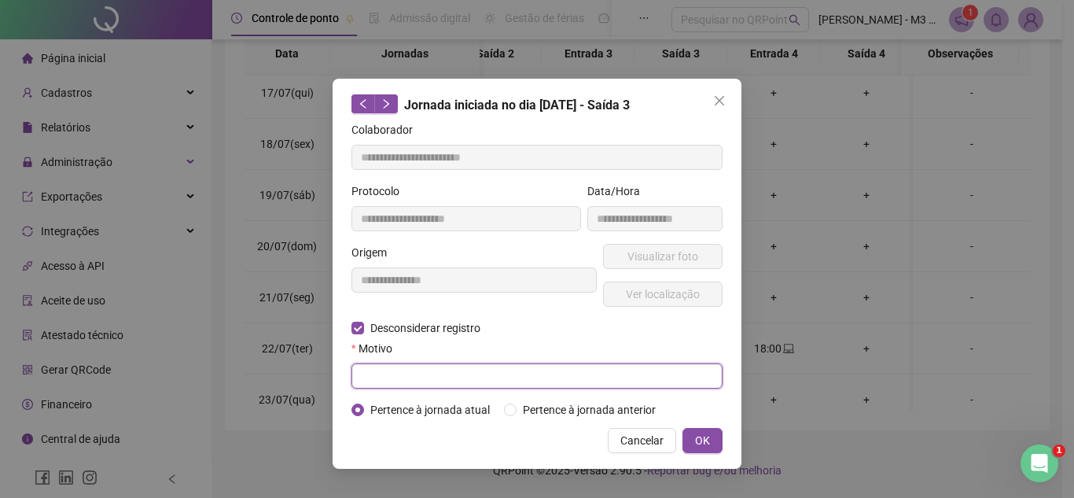
click at [393, 365] on input "text" at bounding box center [536, 375] width 371 height 25
type input "*"
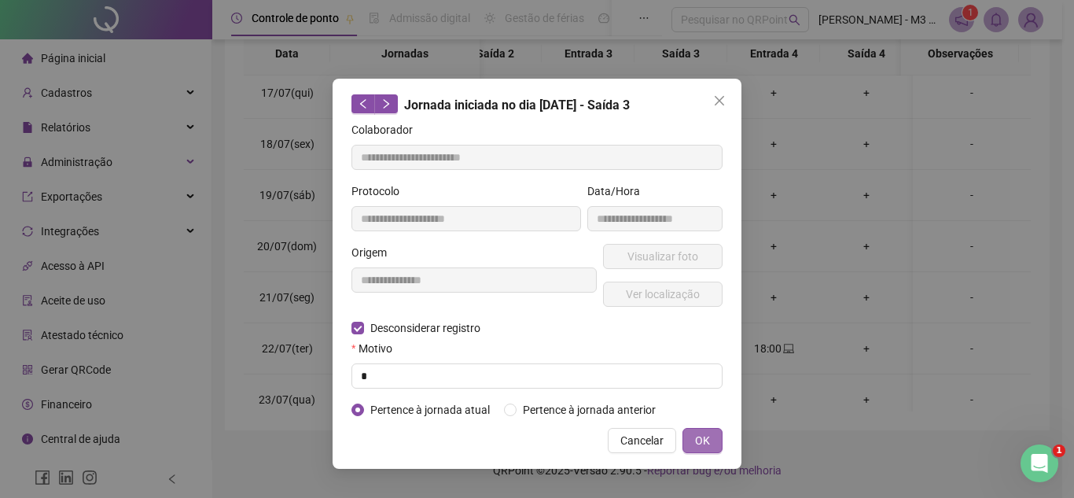
click at [693, 437] on button "OK" at bounding box center [702, 440] width 40 height 25
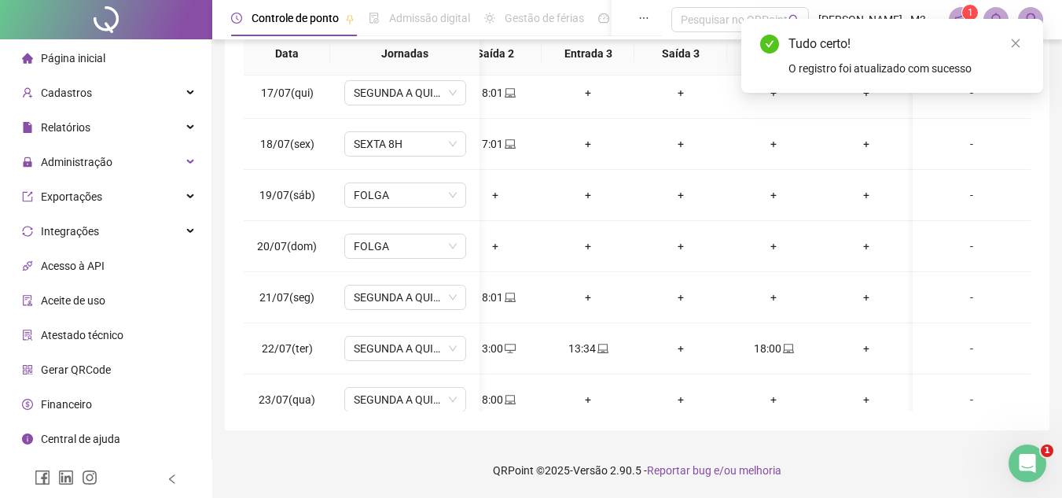
scroll to position [0, 186]
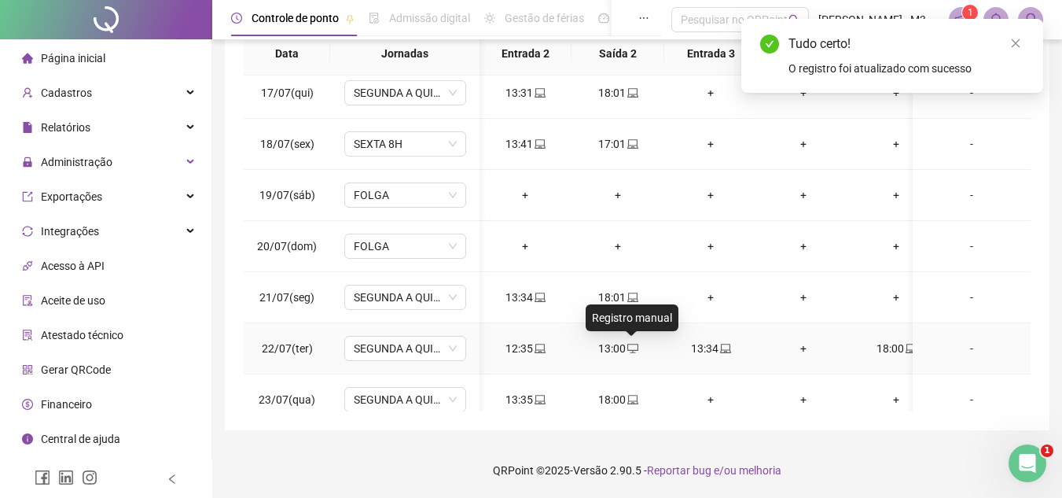
click at [634, 347] on icon "desktop" at bounding box center [632, 348] width 11 height 11
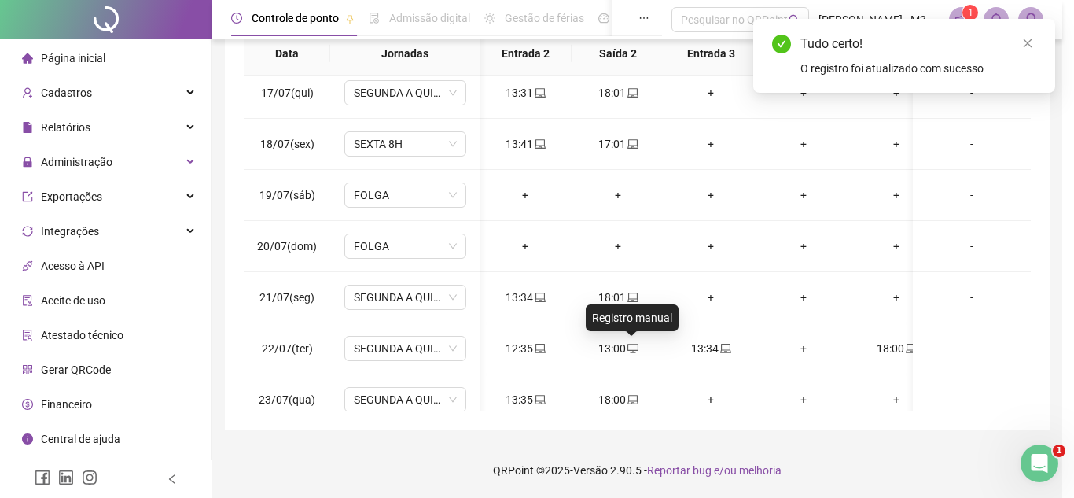
type input "**********"
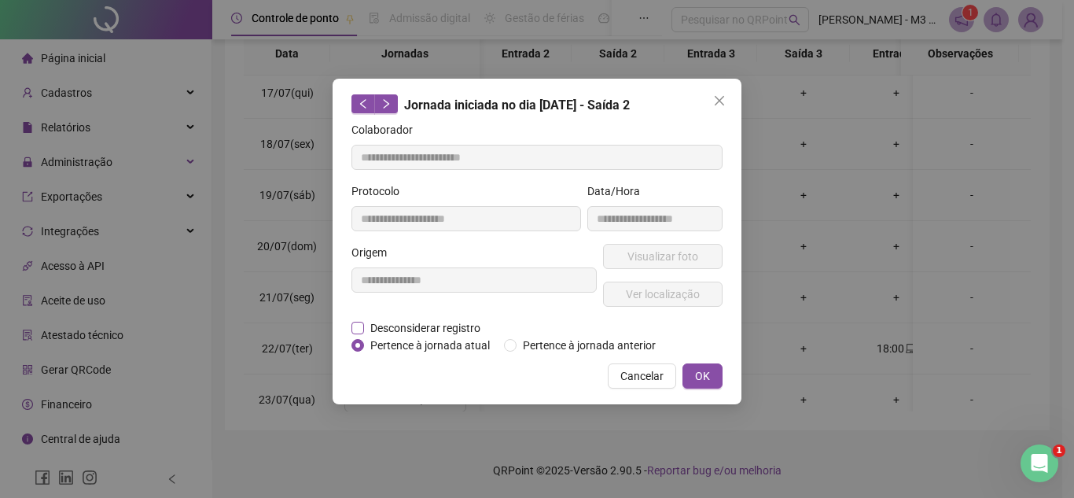
click at [375, 322] on span "Desconsiderar registro" at bounding box center [425, 327] width 123 height 17
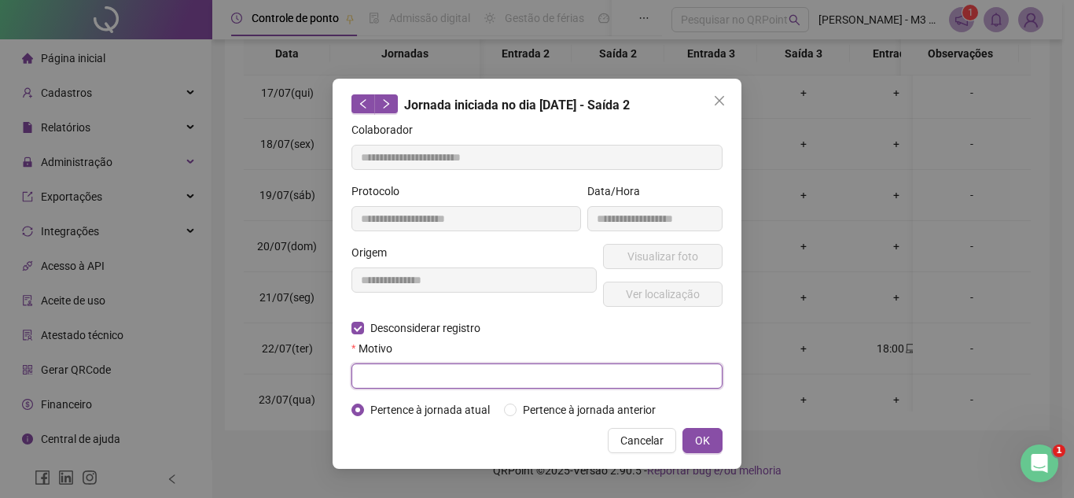
click at [404, 380] on input "text" at bounding box center [536, 375] width 371 height 25
type input "*"
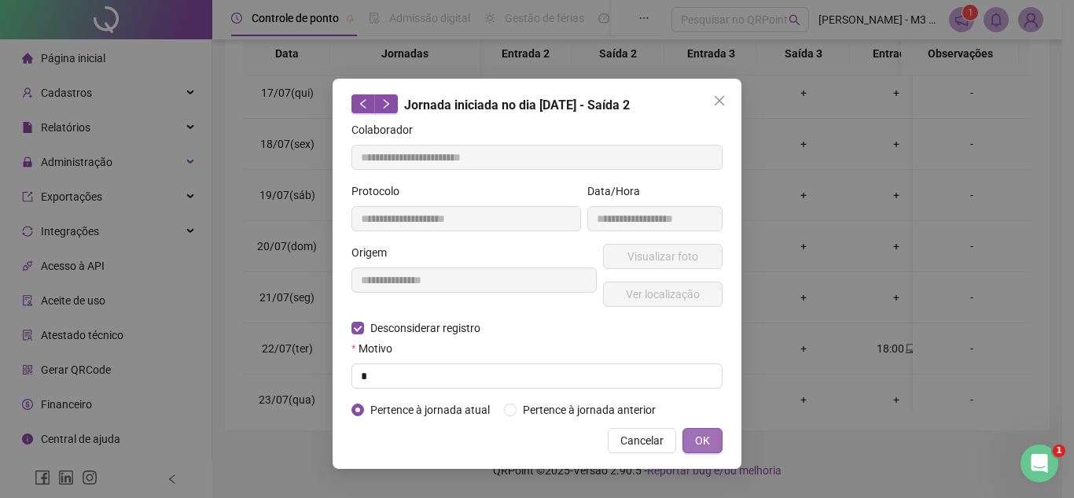
click at [699, 432] on span "OK" at bounding box center [702, 440] width 15 height 17
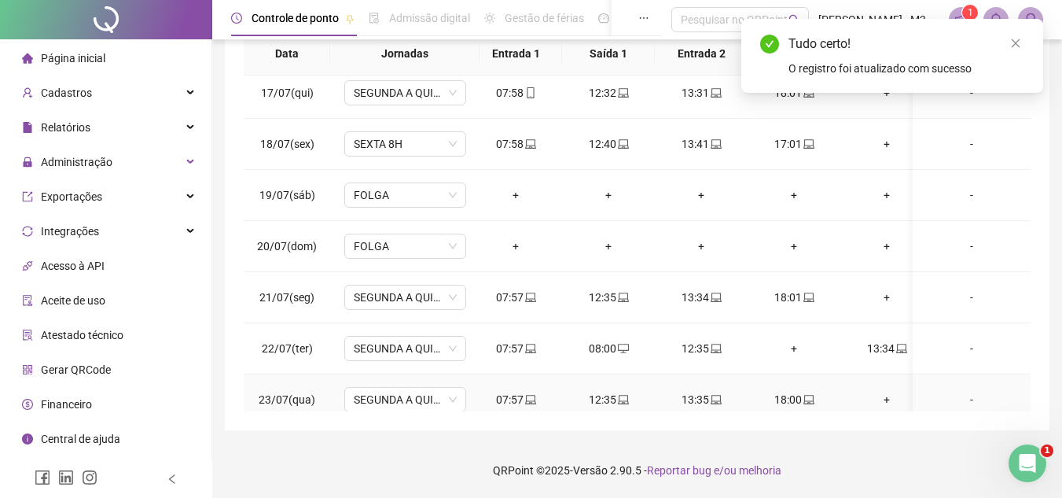
scroll to position [0, 0]
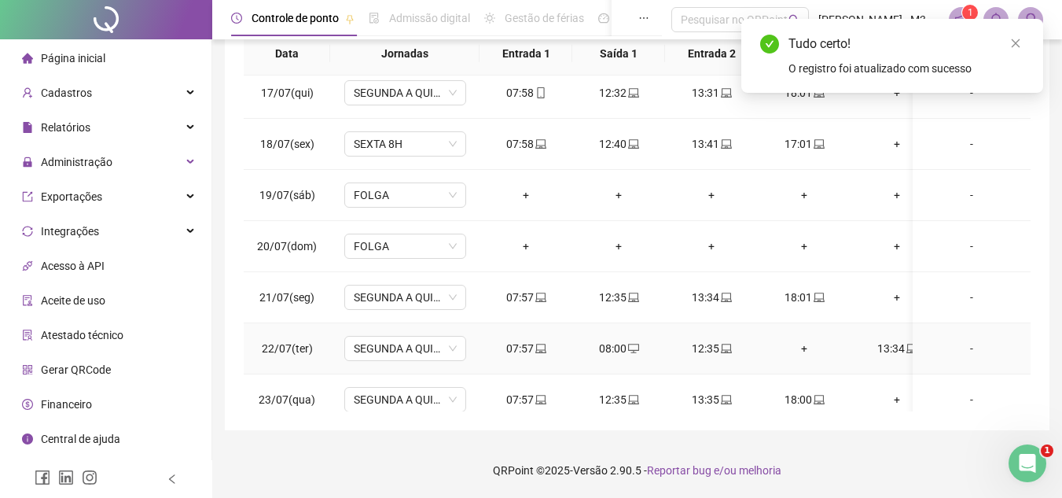
click at [627, 343] on span "desktop" at bounding box center [633, 348] width 13 height 11
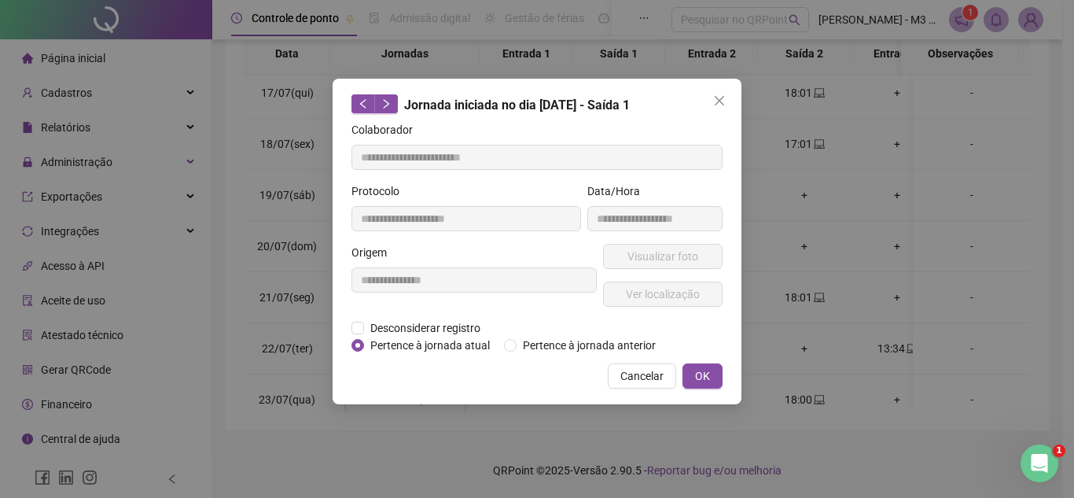
type input "**********"
click at [384, 328] on span "Desconsiderar registro" at bounding box center [425, 327] width 123 height 17
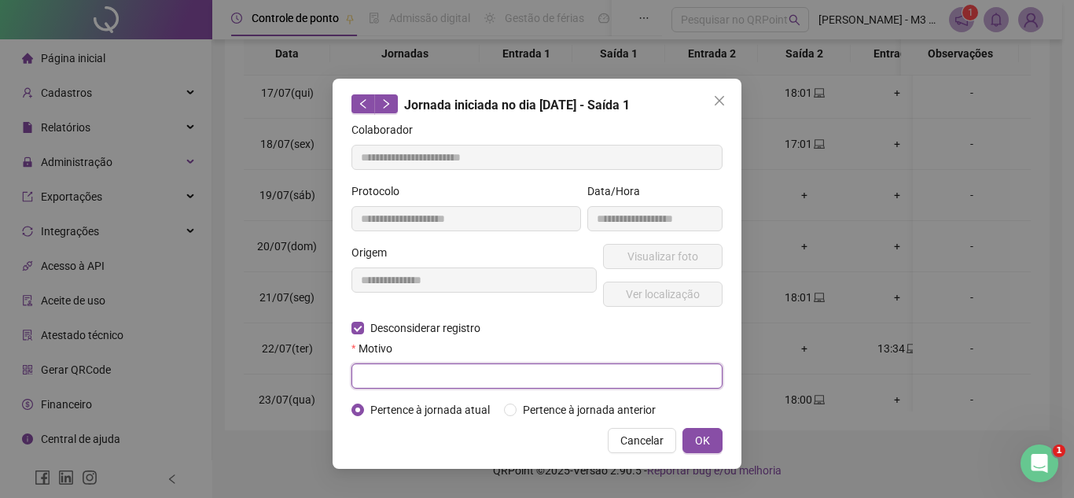
click at [384, 372] on input "text" at bounding box center [536, 375] width 371 height 25
type input "*"
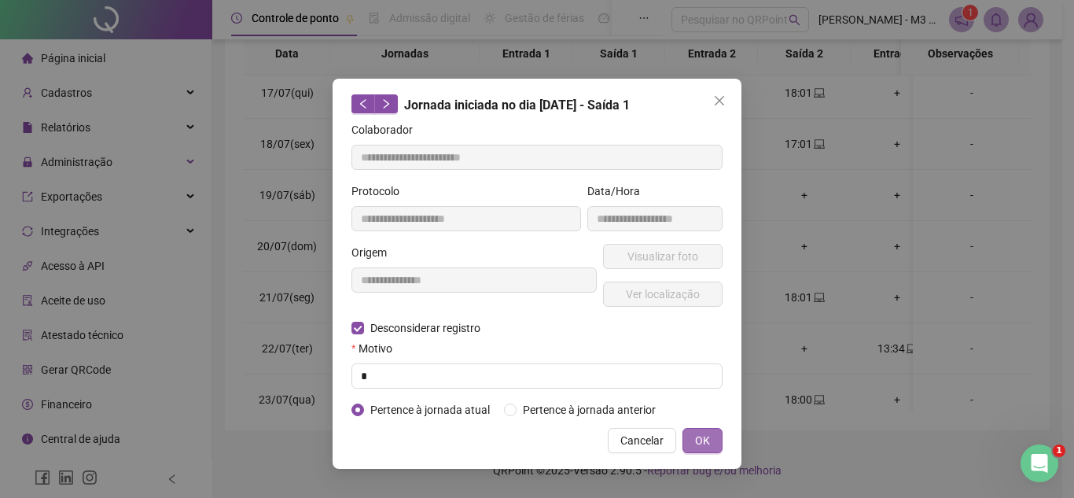
click at [694, 443] on button "OK" at bounding box center [702, 440] width 40 height 25
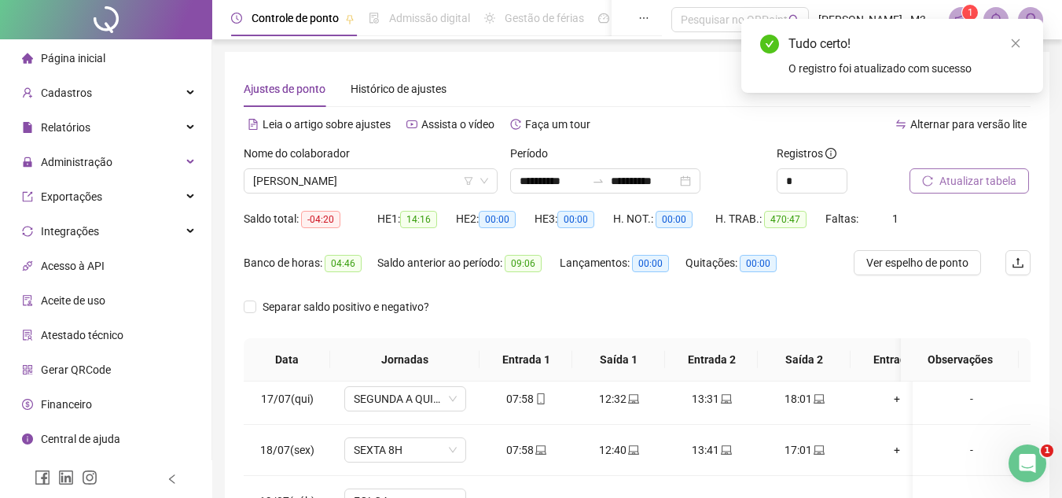
click at [945, 178] on span "Atualizar tabela" at bounding box center [977, 180] width 77 height 17
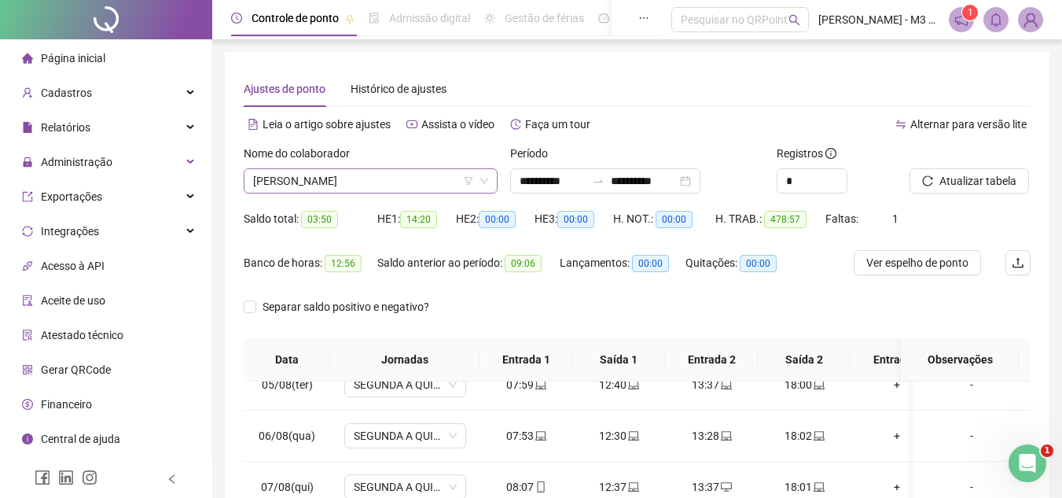
click at [392, 180] on span "[PERSON_NAME]" at bounding box center [370, 181] width 235 height 24
click at [339, 178] on span "[PERSON_NAME]" at bounding box center [370, 181] width 235 height 24
click at [412, 169] on span "[PERSON_NAME]" at bounding box center [370, 181] width 235 height 24
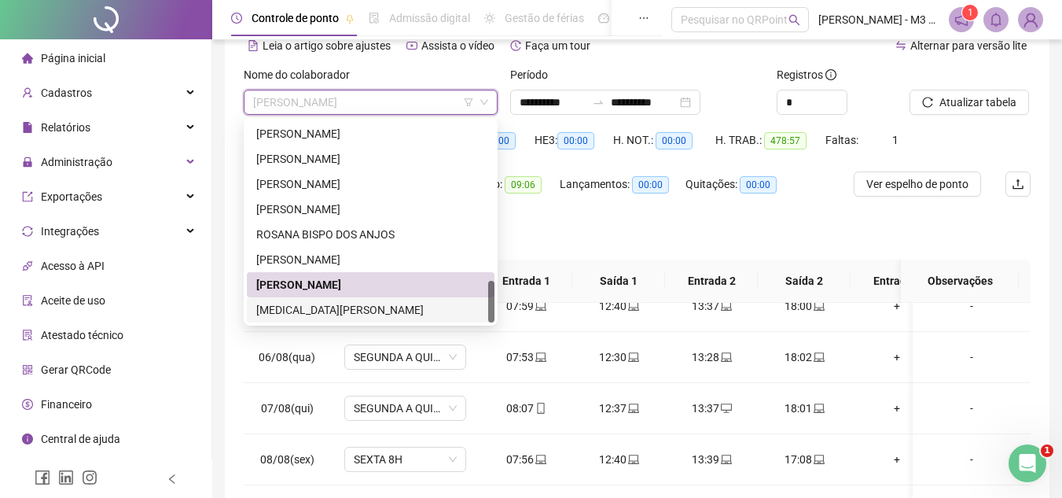
click at [366, 303] on div "[MEDICAL_DATA][PERSON_NAME]" at bounding box center [370, 309] width 229 height 17
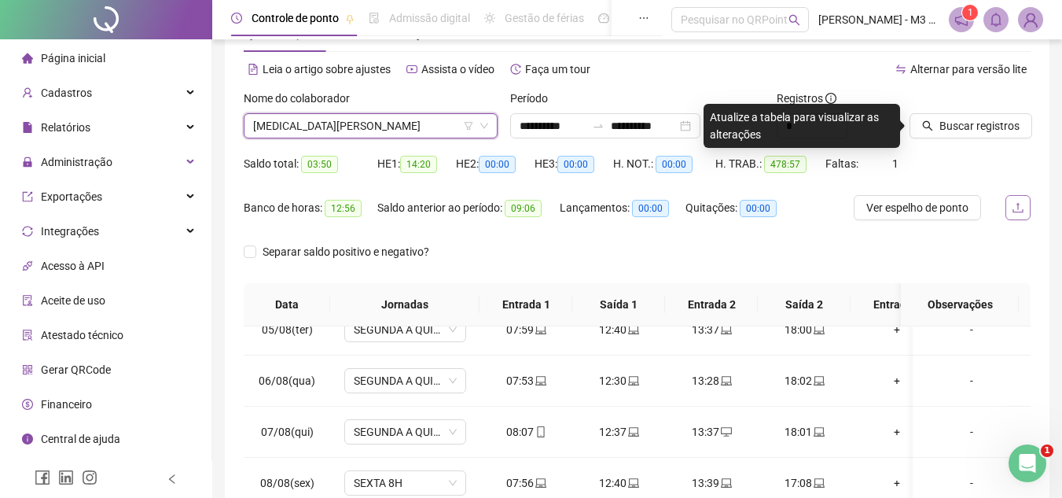
scroll to position [0, 0]
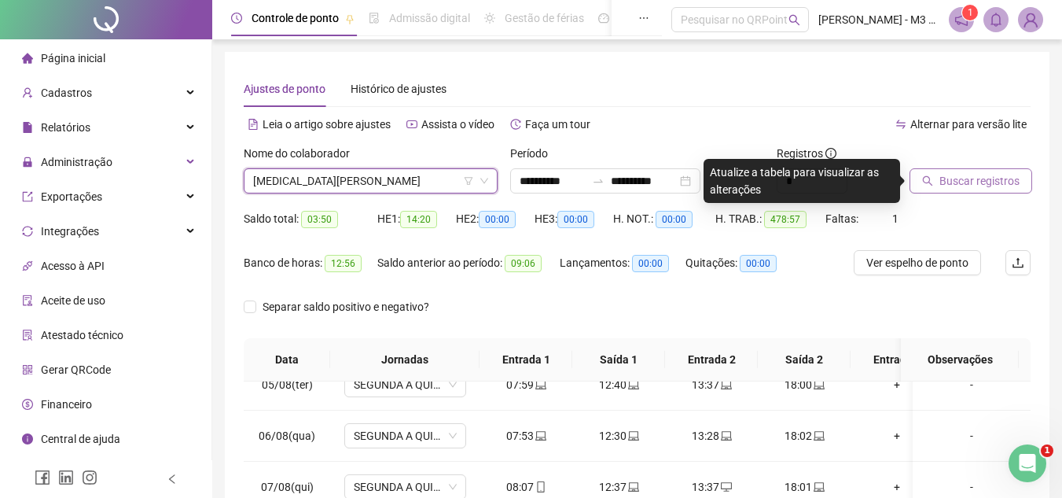
click at [964, 182] on span "Buscar registros" at bounding box center [979, 180] width 80 height 17
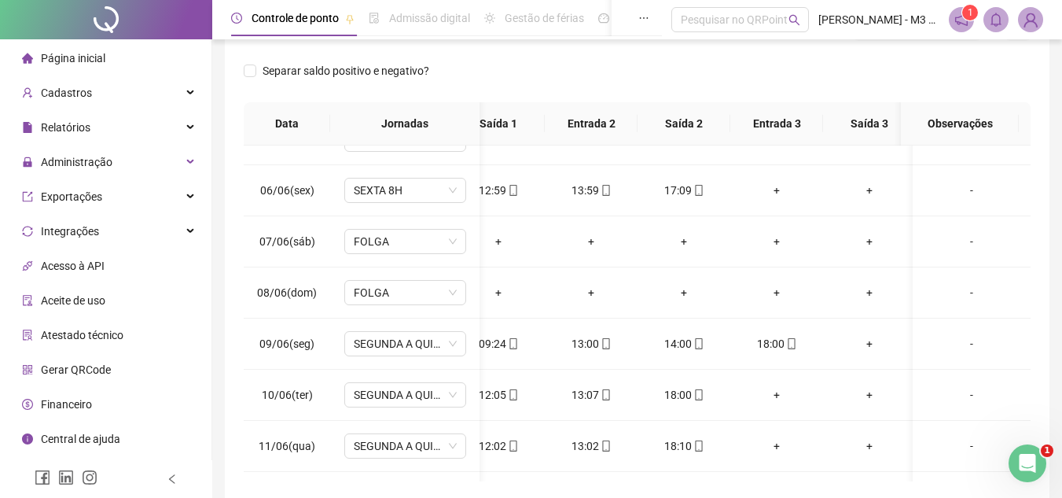
scroll to position [236, 0]
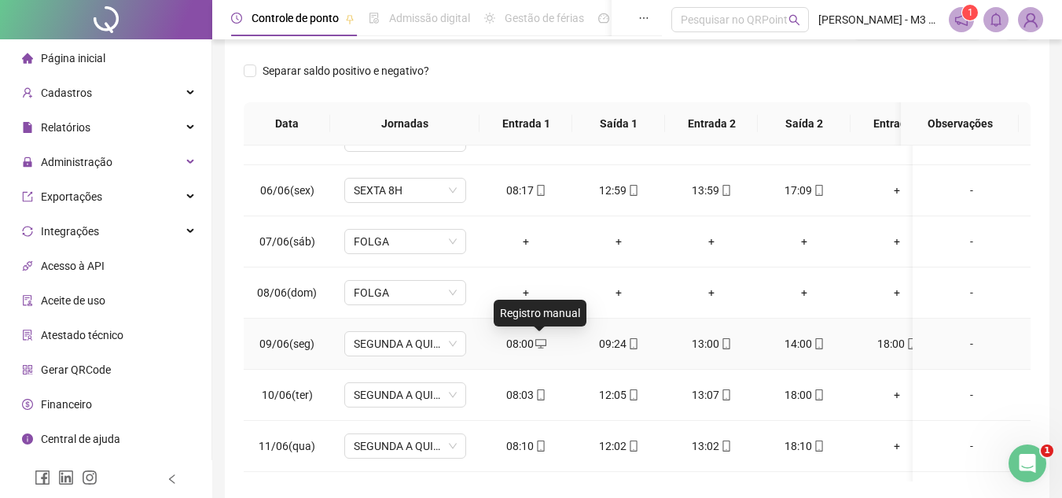
click at [535, 341] on icon "desktop" at bounding box center [540, 343] width 11 height 11
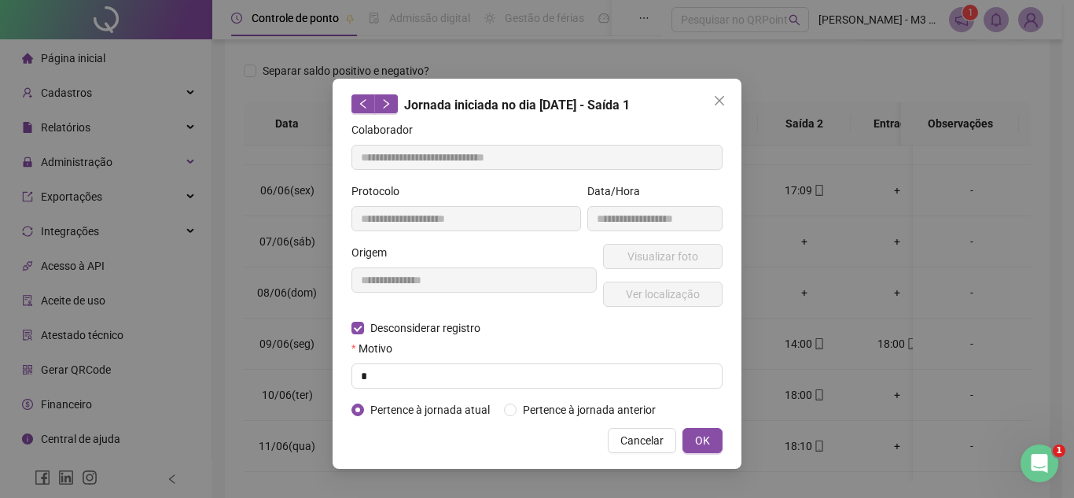
type input "**********"
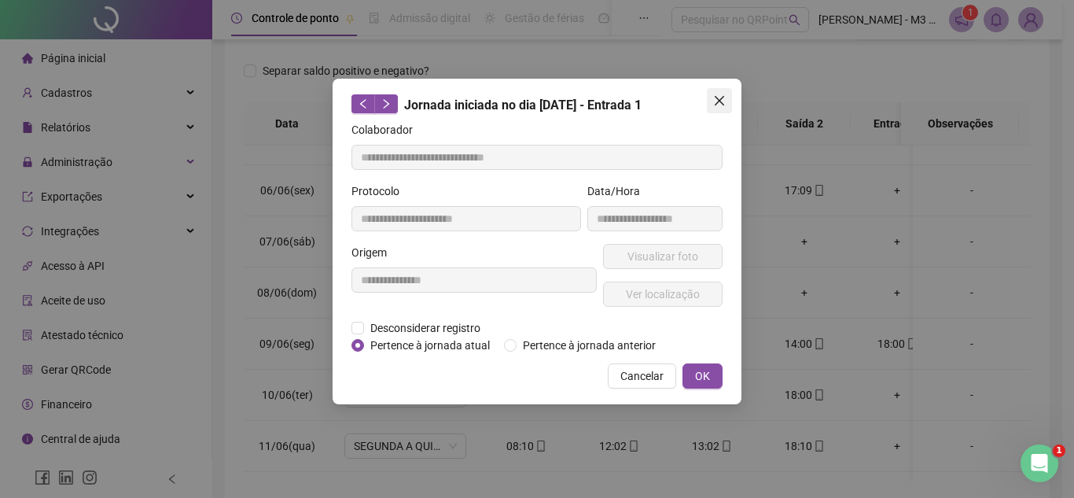
click at [715, 105] on icon "close" at bounding box center [719, 100] width 9 height 9
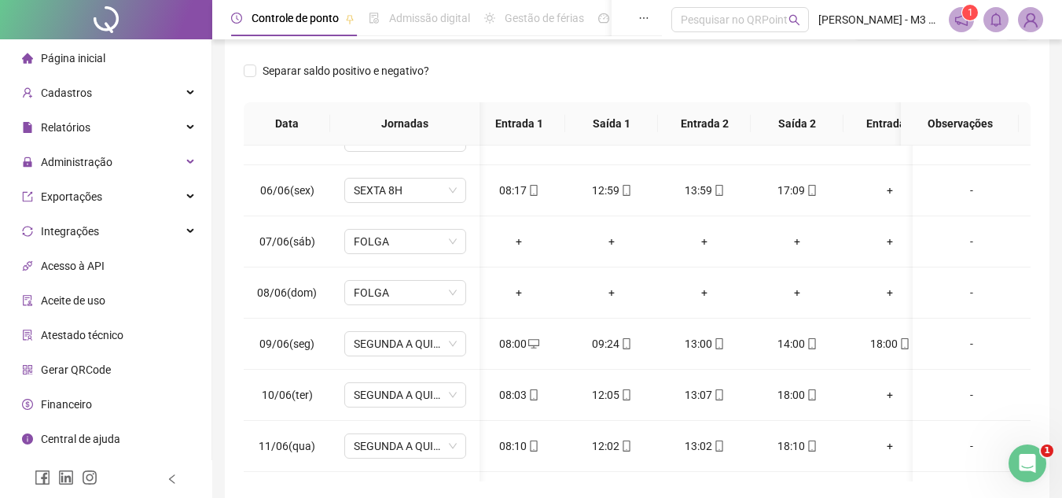
scroll to position [236, 14]
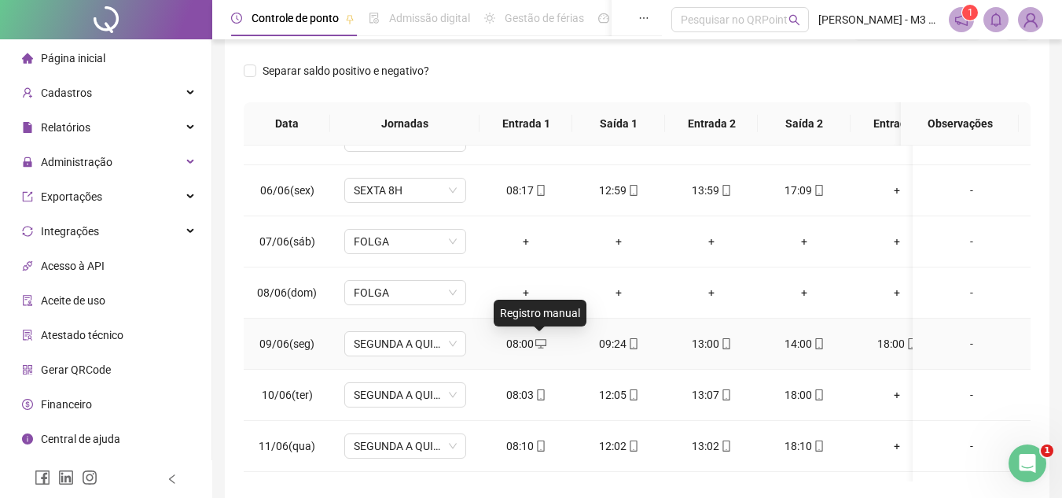
click at [539, 348] on icon "desktop" at bounding box center [540, 343] width 11 height 11
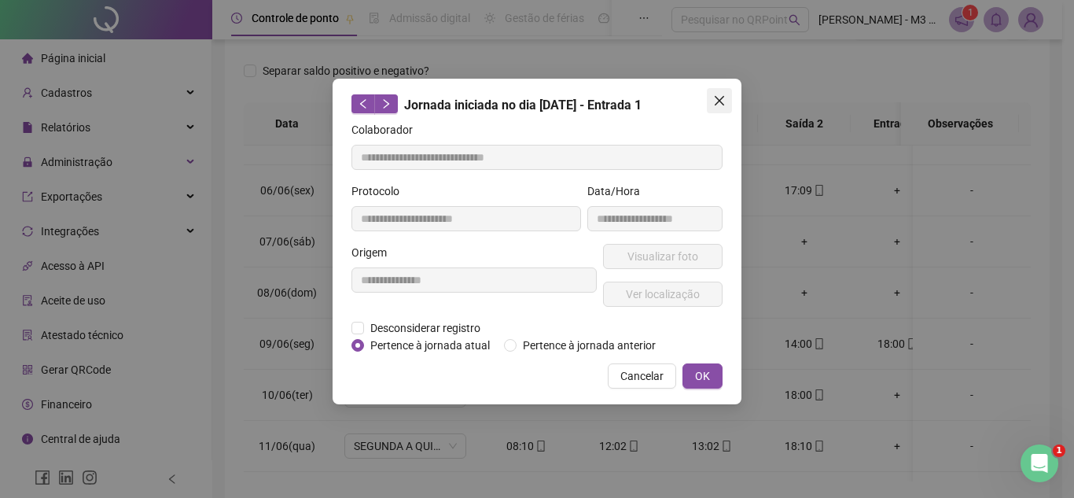
click at [714, 95] on icon "close" at bounding box center [719, 100] width 13 height 13
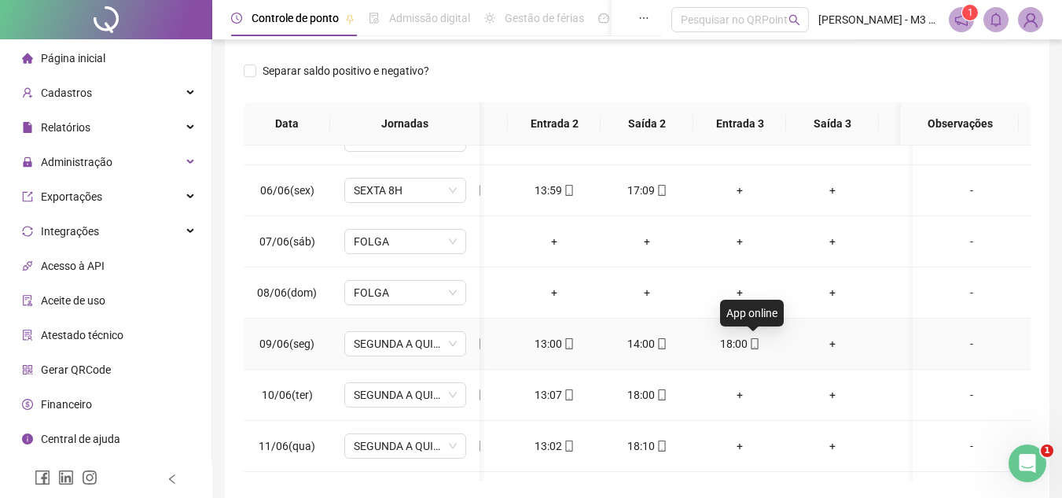
click at [751, 344] on icon "mobile" at bounding box center [754, 343] width 7 height 11
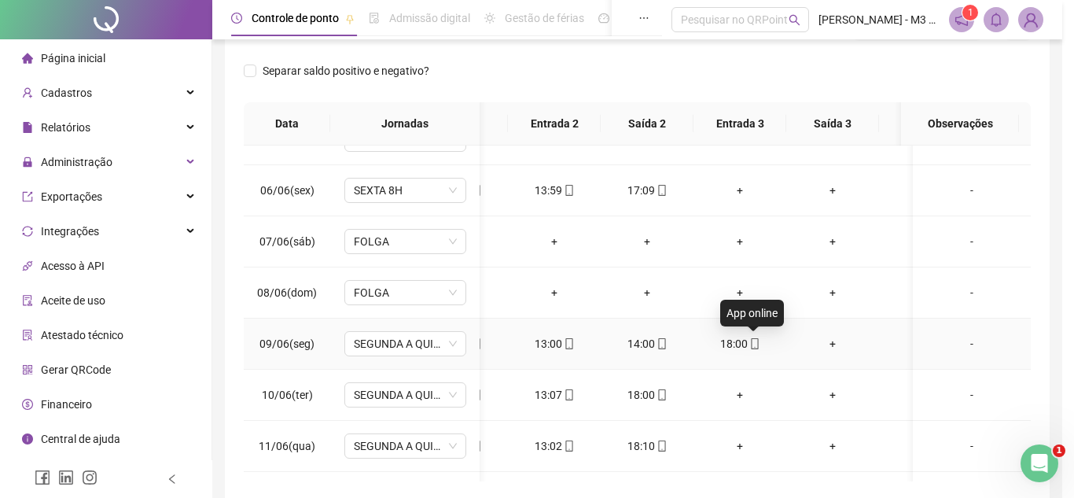
type input "**********"
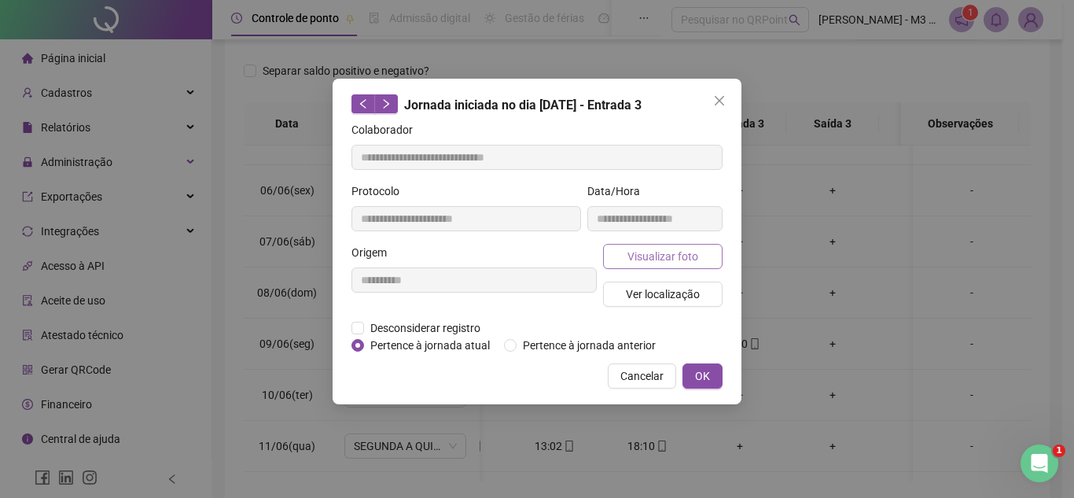
click at [659, 248] on span "Visualizar foto" at bounding box center [662, 256] width 71 height 17
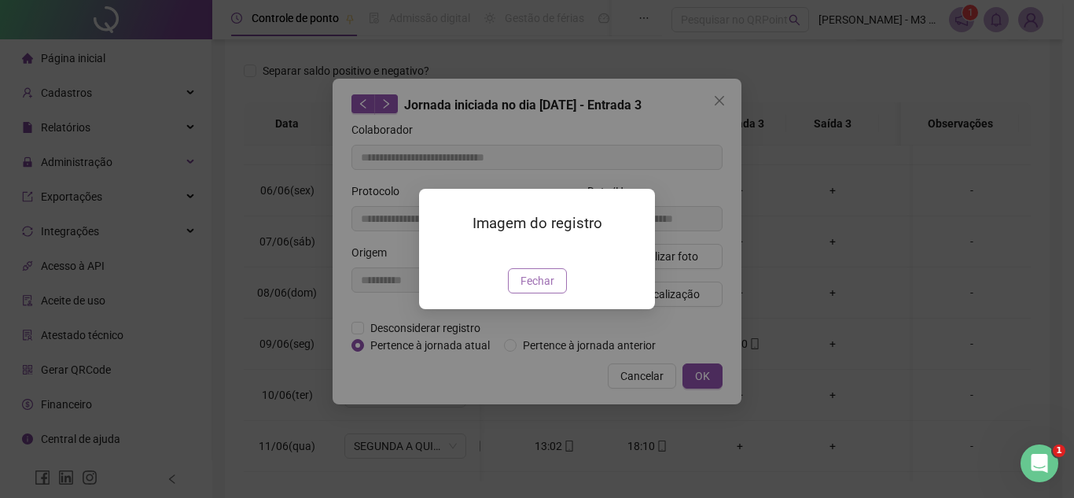
click at [546, 289] on span "Fechar" at bounding box center [537, 280] width 34 height 17
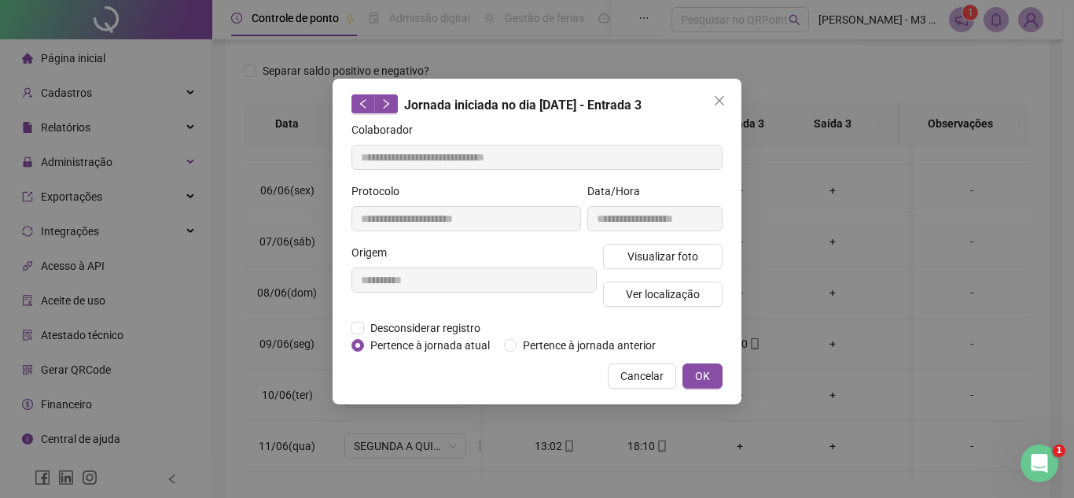
click at [860, 229] on div "**********" at bounding box center [537, 249] width 1074 height 498
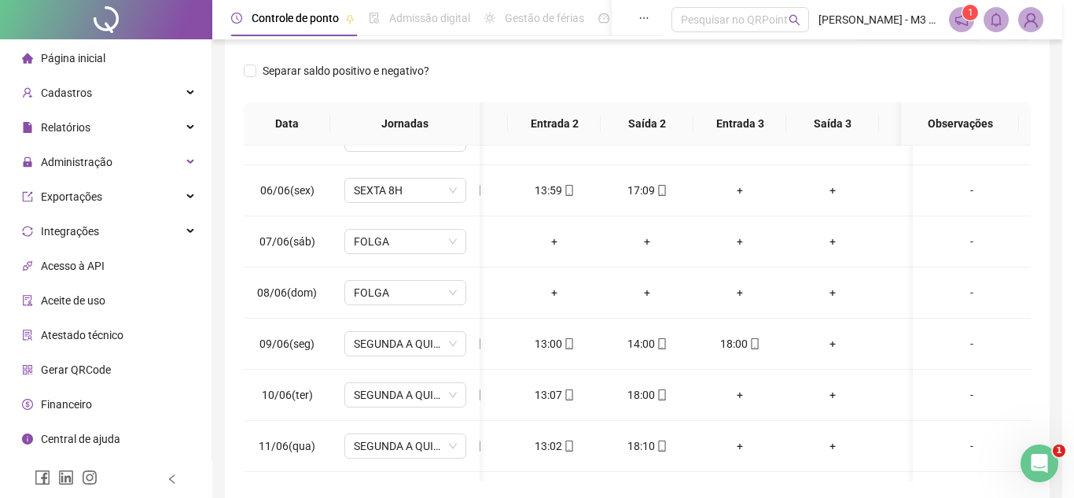
click at [712, 101] on div "**********" at bounding box center [537, 249] width 1074 height 498
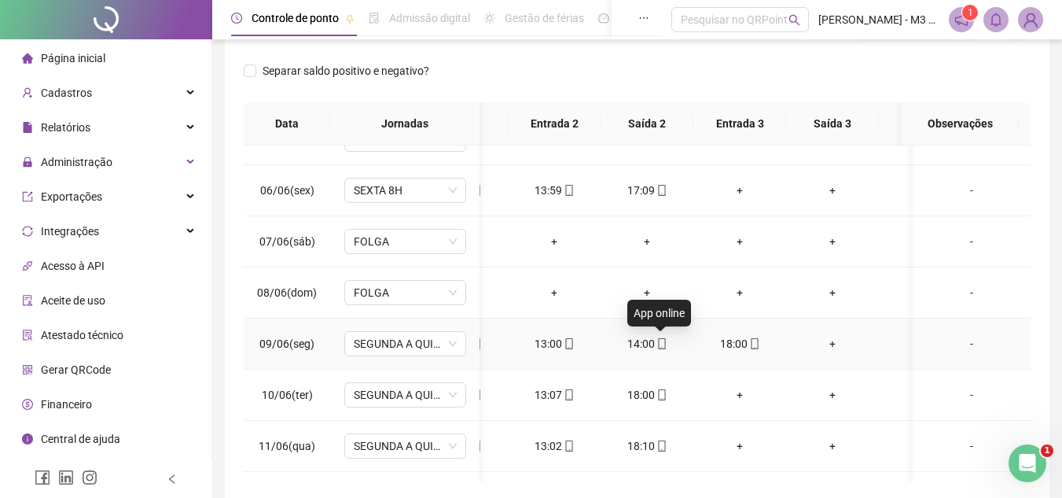
click at [663, 344] on icon "mobile" at bounding box center [661, 343] width 11 height 11
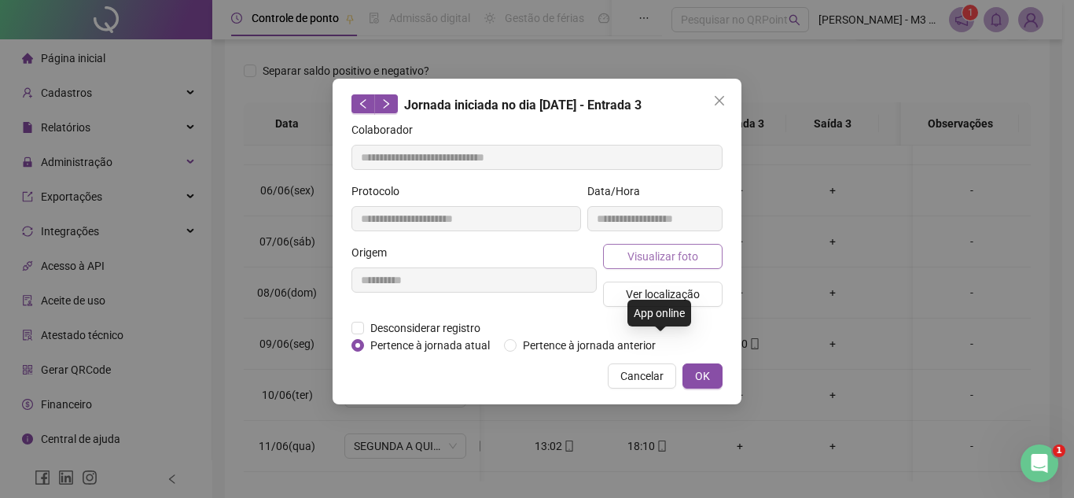
click at [682, 259] on span "Visualizar foto" at bounding box center [662, 256] width 71 height 17
type input "**********"
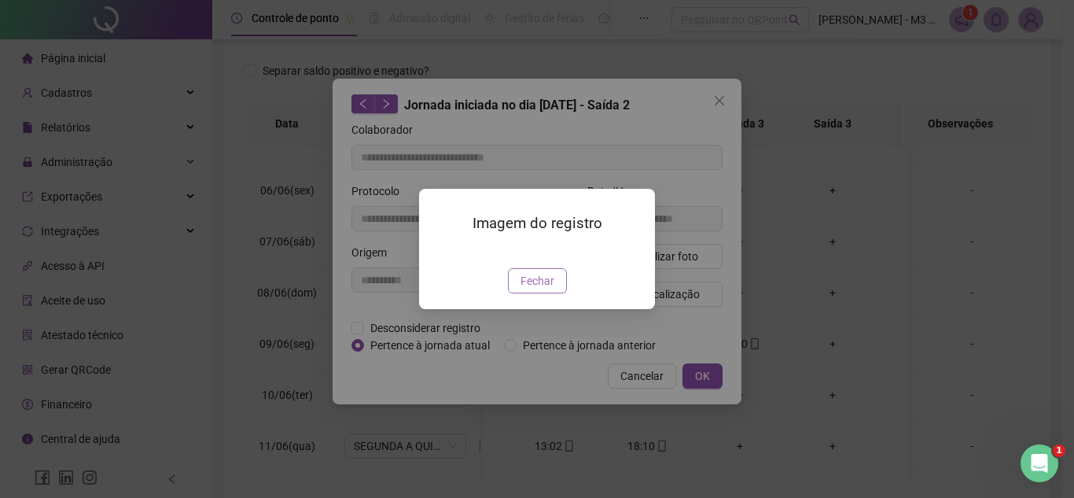
click at [553, 289] on span "Fechar" at bounding box center [537, 280] width 34 height 17
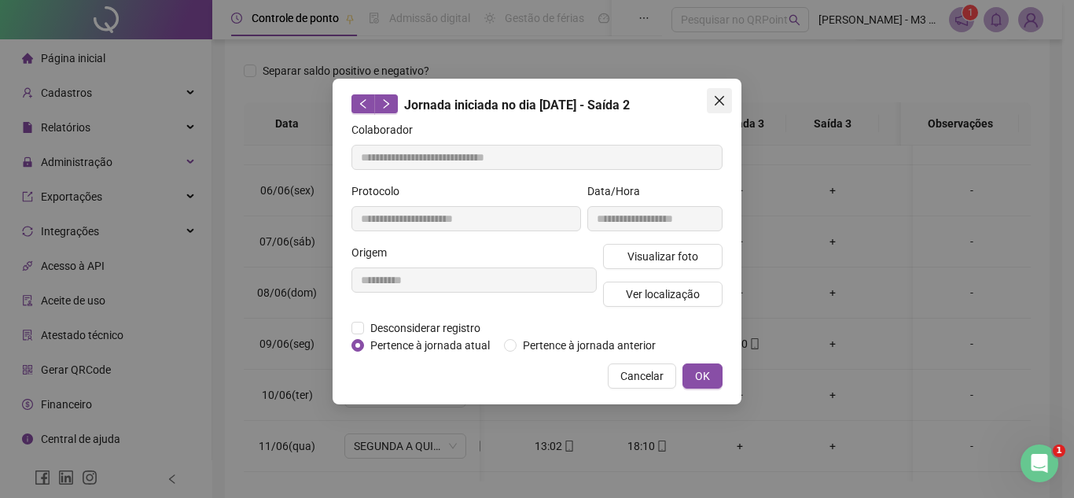
click at [722, 104] on icon "close" at bounding box center [719, 100] width 9 height 9
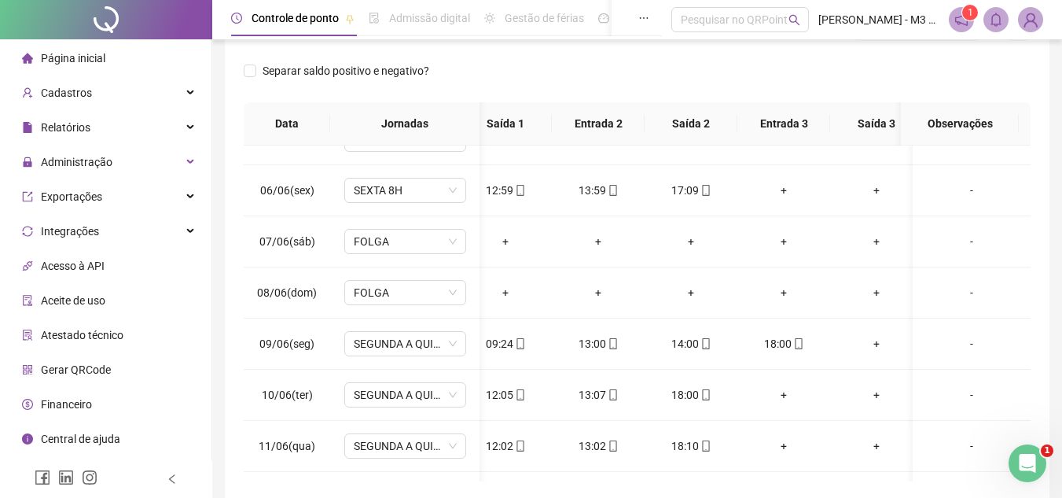
scroll to position [0, 101]
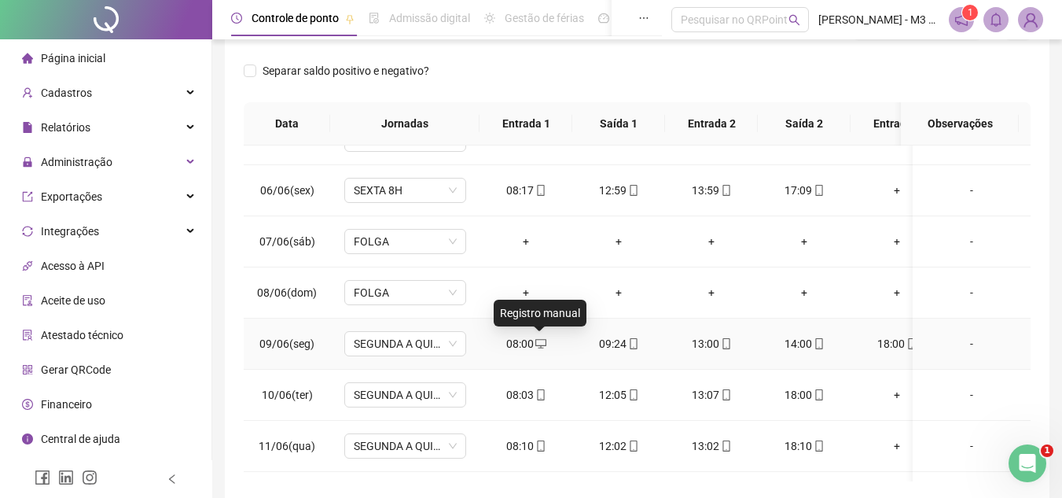
click at [539, 338] on icon "desktop" at bounding box center [540, 343] width 11 height 11
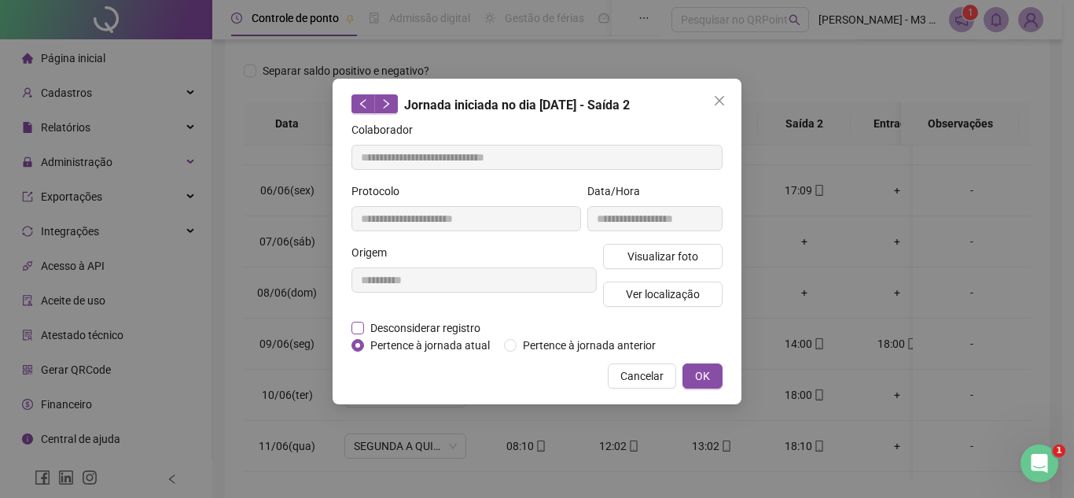
click at [370, 329] on span "Desconsiderar registro" at bounding box center [425, 327] width 123 height 17
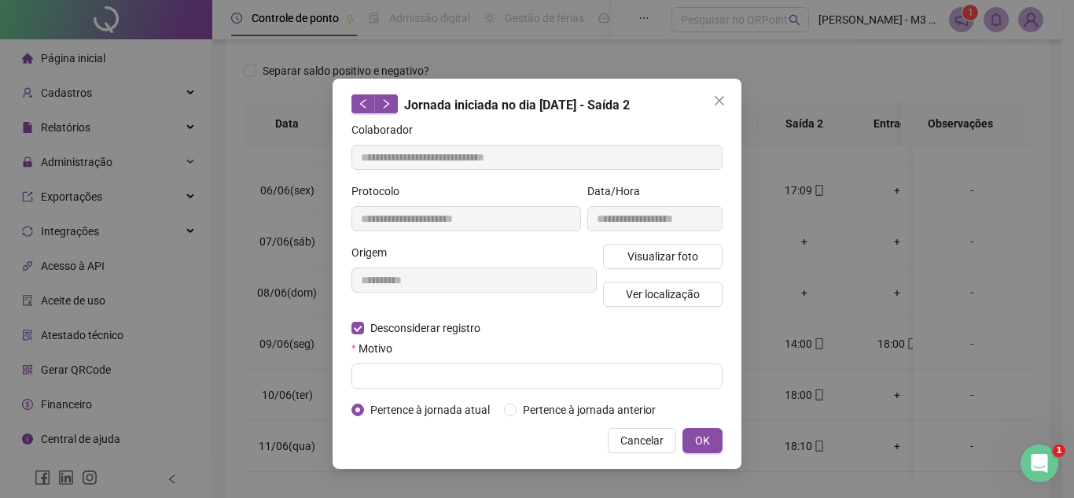
type input "**********"
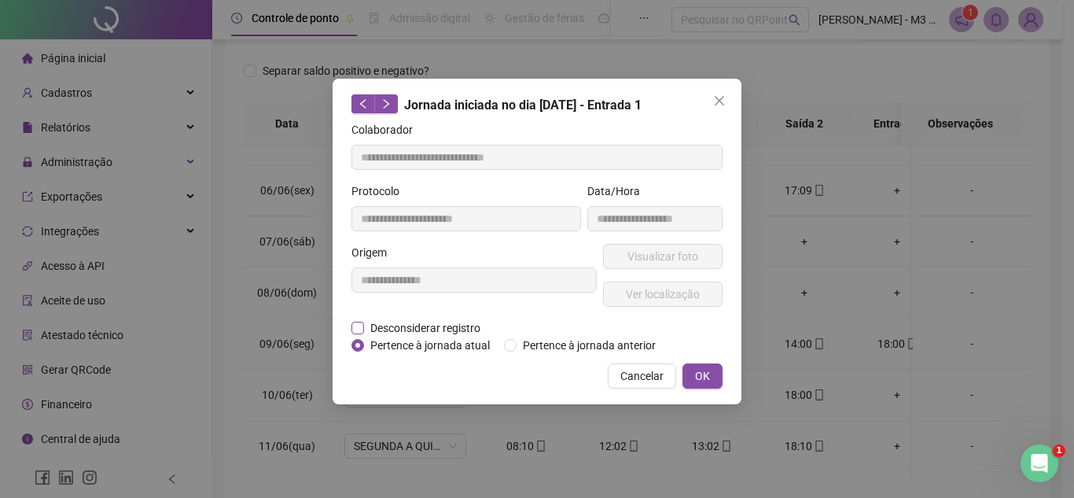
click at [398, 326] on span "Desconsiderar registro" at bounding box center [425, 327] width 123 height 17
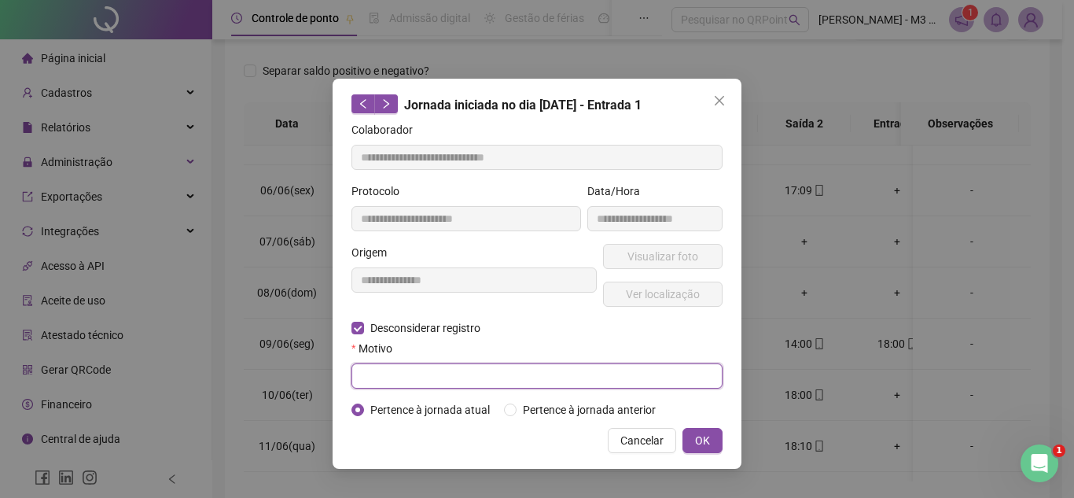
click at [397, 373] on input "text" at bounding box center [536, 375] width 371 height 25
type input "*"
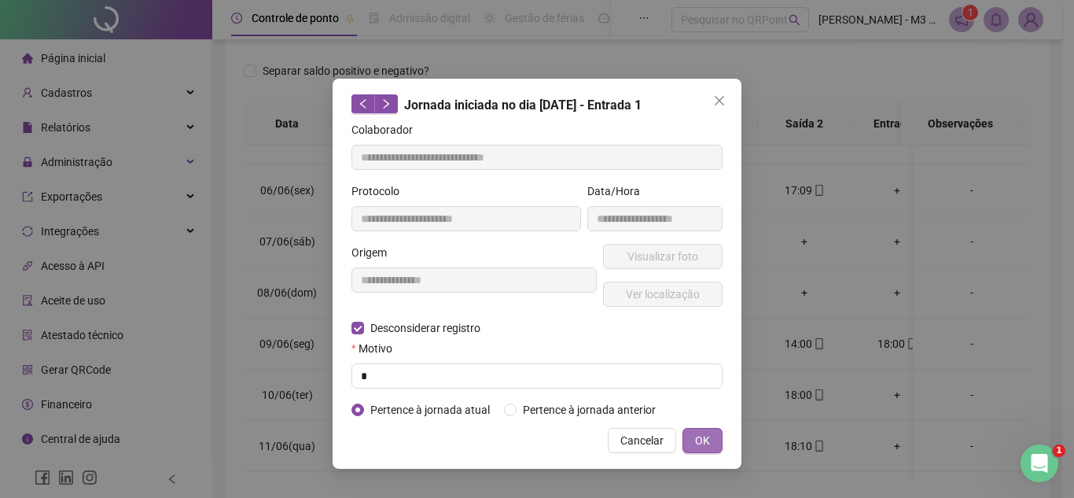
click at [706, 439] on span "OK" at bounding box center [702, 440] width 15 height 17
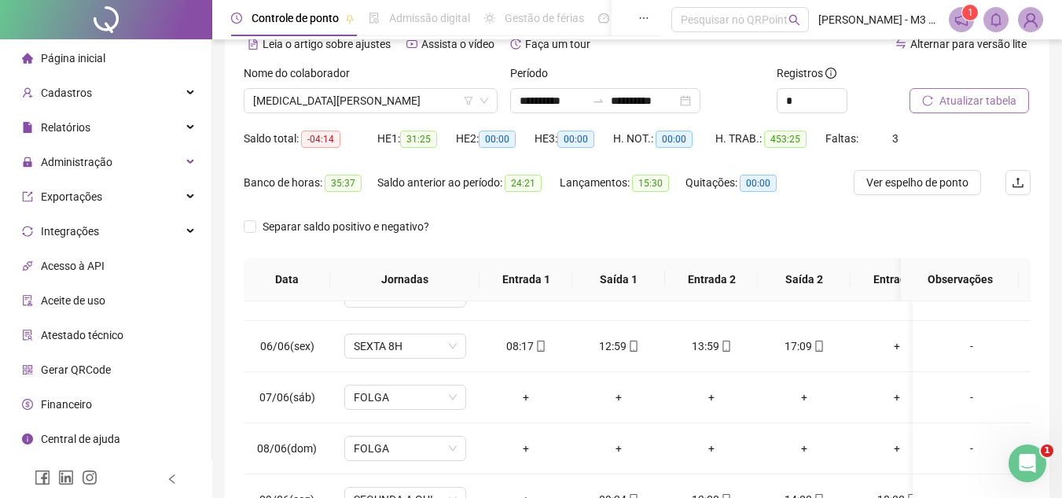
scroll to position [79, 0]
click at [973, 106] on span "Atualizar tabela" at bounding box center [977, 102] width 77 height 17
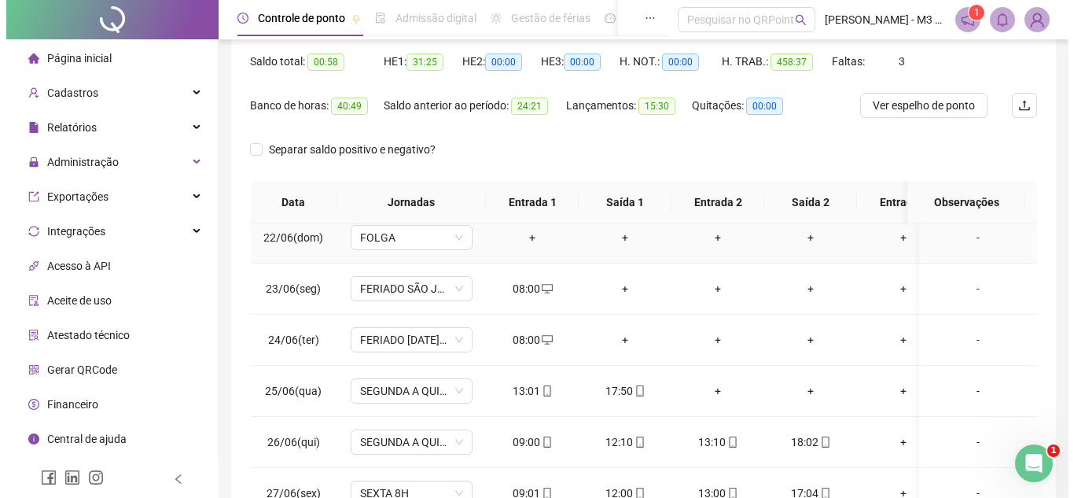
scroll to position [1101, 0]
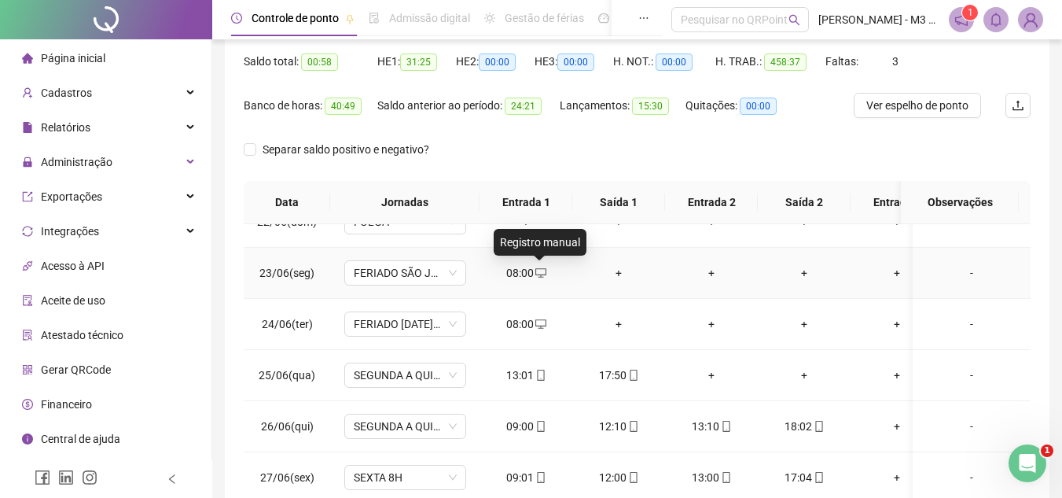
click at [543, 270] on icon "desktop" at bounding box center [540, 272] width 11 height 11
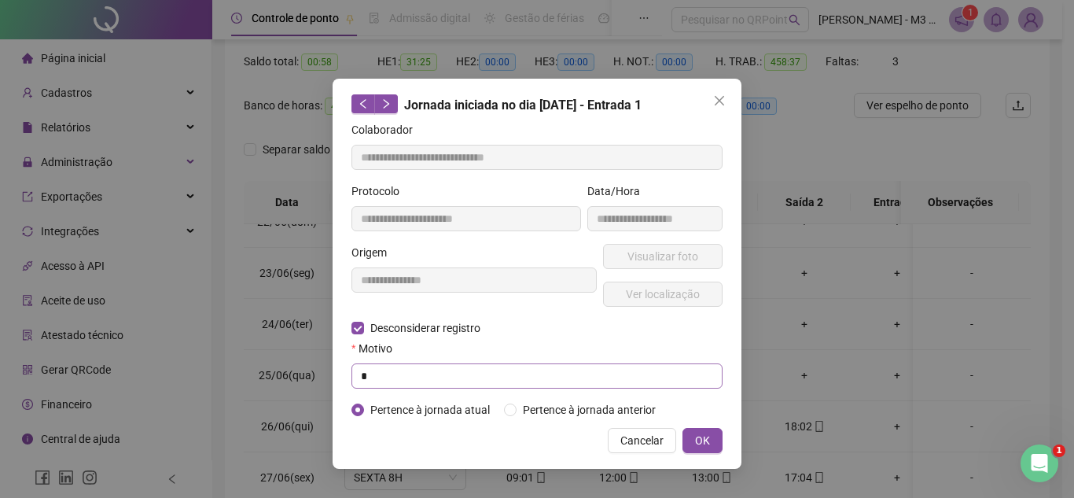
type input "**********"
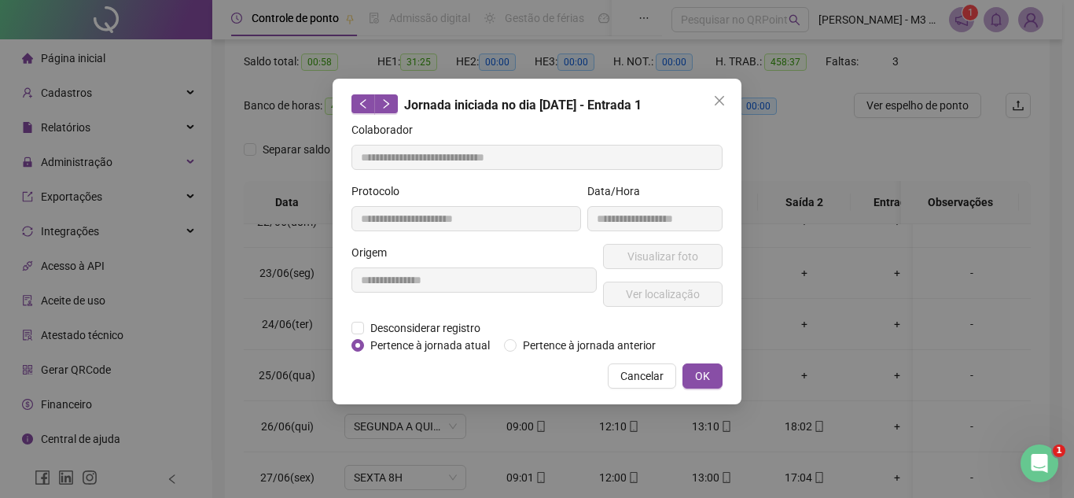
click at [417, 316] on div "**********" at bounding box center [474, 281] width 252 height 75
click at [414, 336] on span "Pertence à jornada atual" at bounding box center [430, 344] width 132 height 17
click at [385, 323] on span "Desconsiderar registro" at bounding box center [425, 327] width 123 height 17
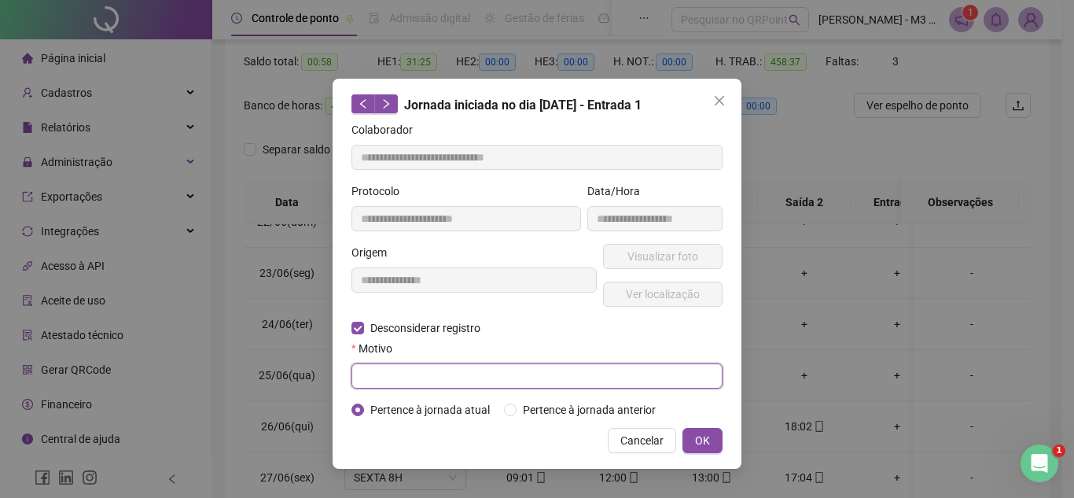
click at [386, 377] on input "text" at bounding box center [536, 375] width 371 height 25
type input "*******"
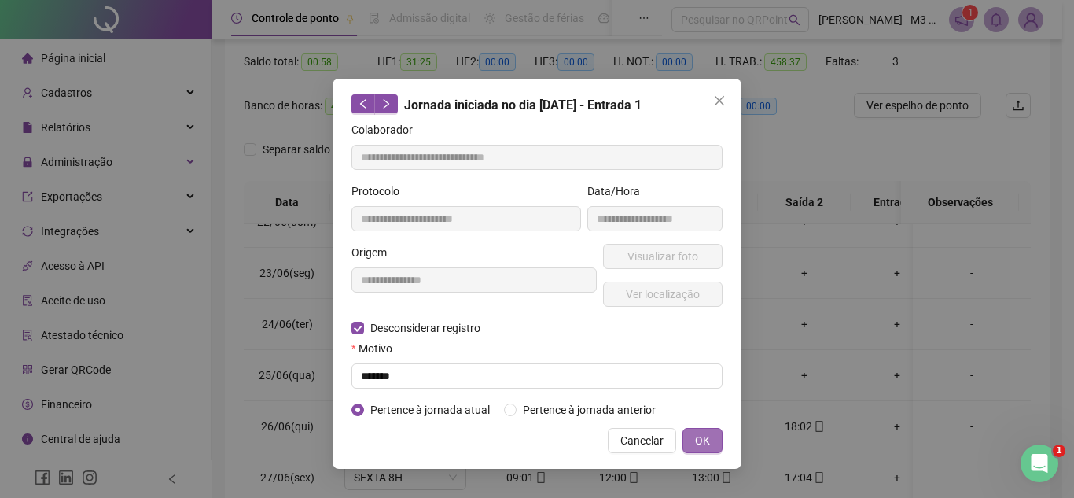
click at [715, 439] on button "OK" at bounding box center [702, 440] width 40 height 25
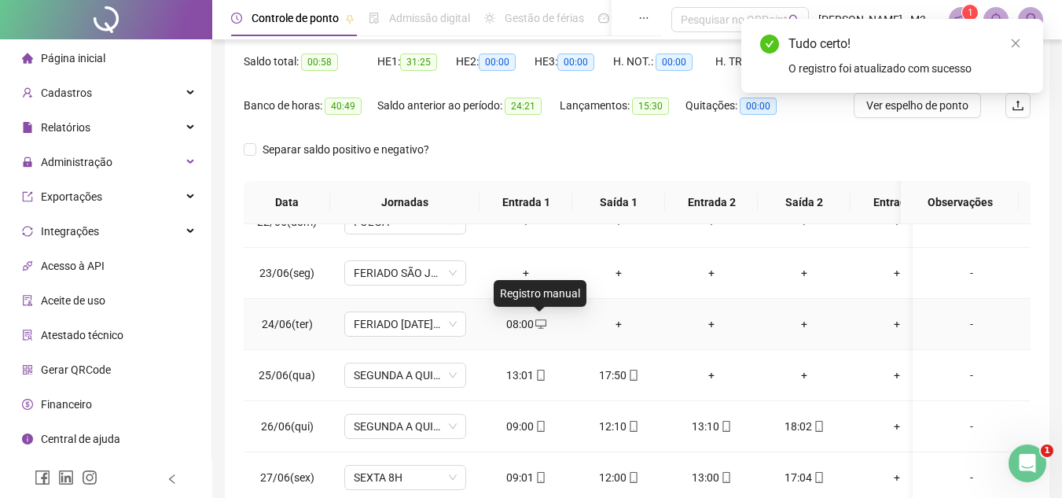
click at [539, 320] on icon "desktop" at bounding box center [540, 323] width 11 height 9
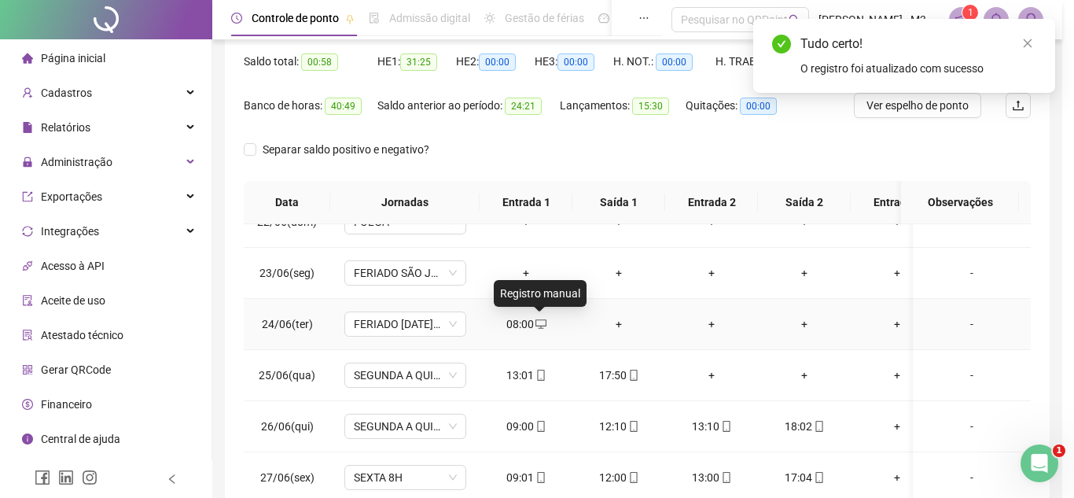
type input "**********"
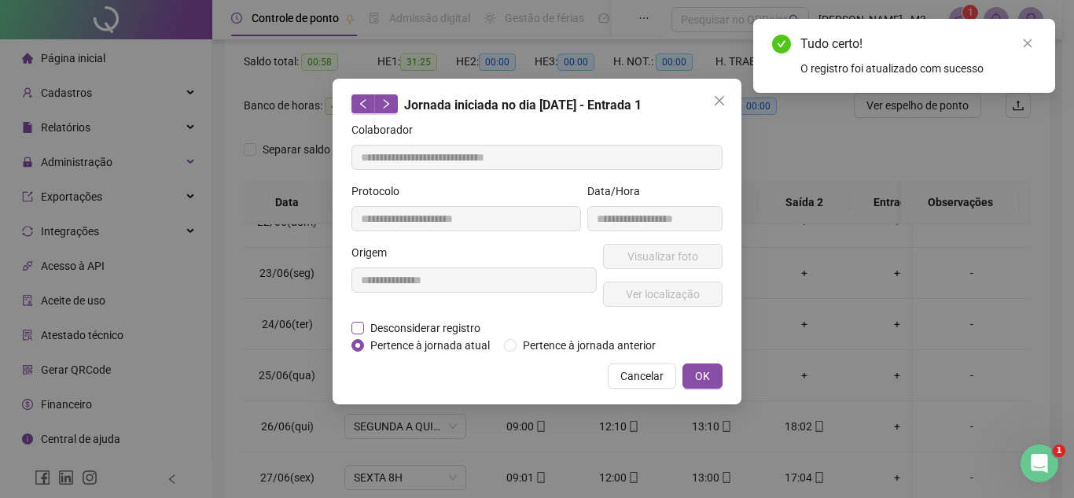
click at [411, 329] on span "Desconsiderar registro" at bounding box center [425, 327] width 123 height 17
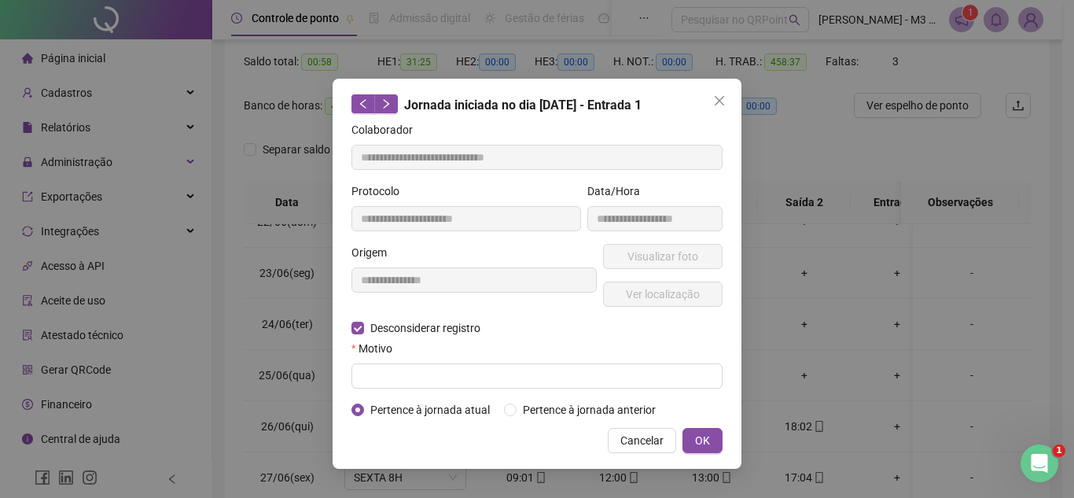
click at [427, 361] on div "Motivo" at bounding box center [536, 352] width 371 height 24
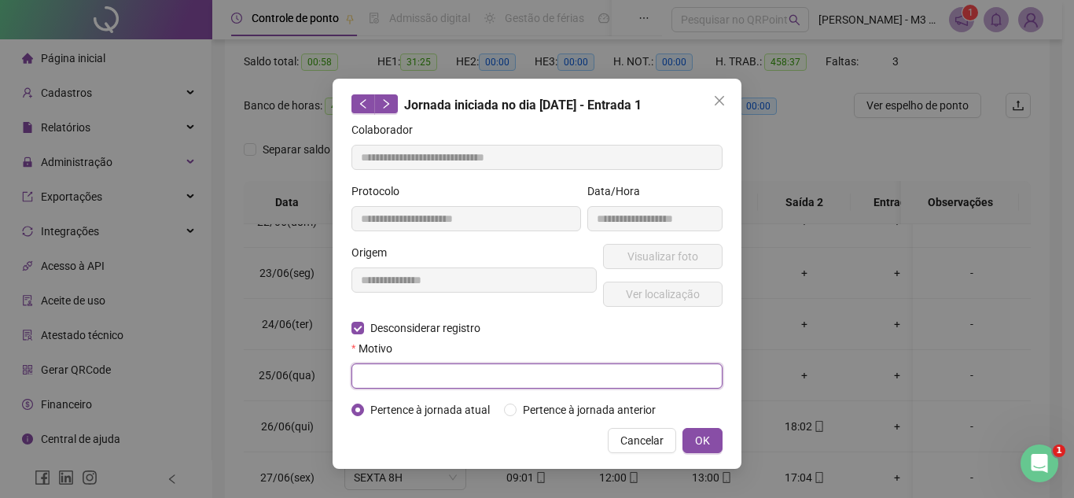
click at [423, 369] on input "text" at bounding box center [536, 375] width 371 height 25
type input "*******"
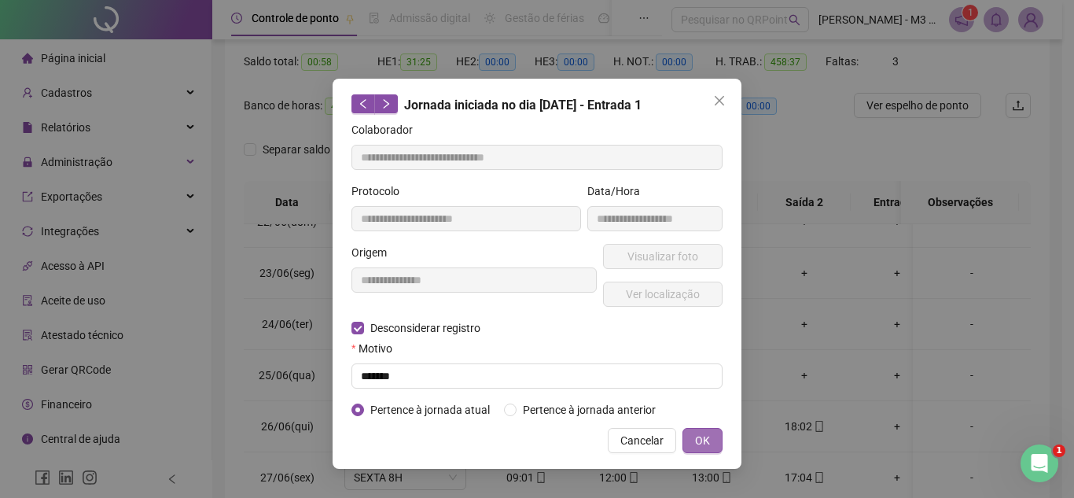
click at [705, 433] on span "OK" at bounding box center [702, 440] width 15 height 17
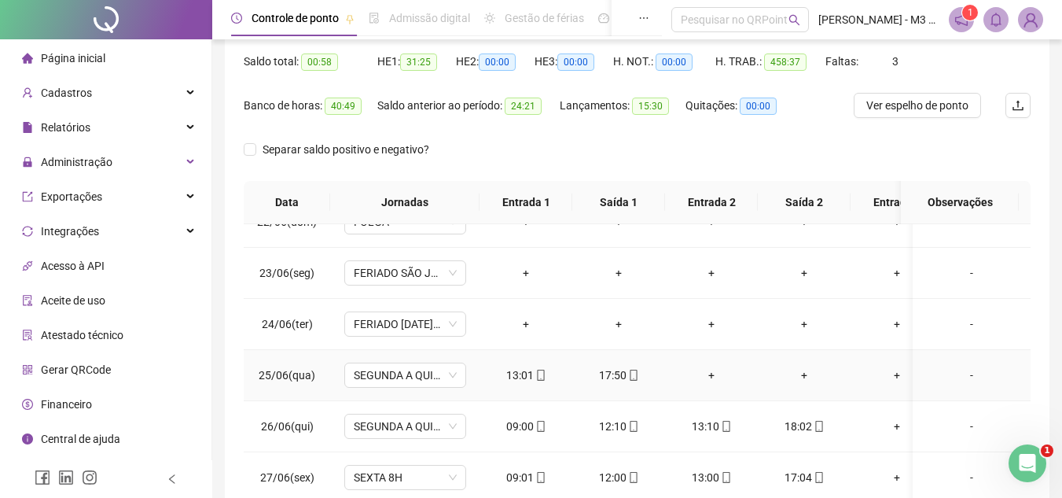
click at [704, 374] on div "+" at bounding box center [712, 374] width 68 height 17
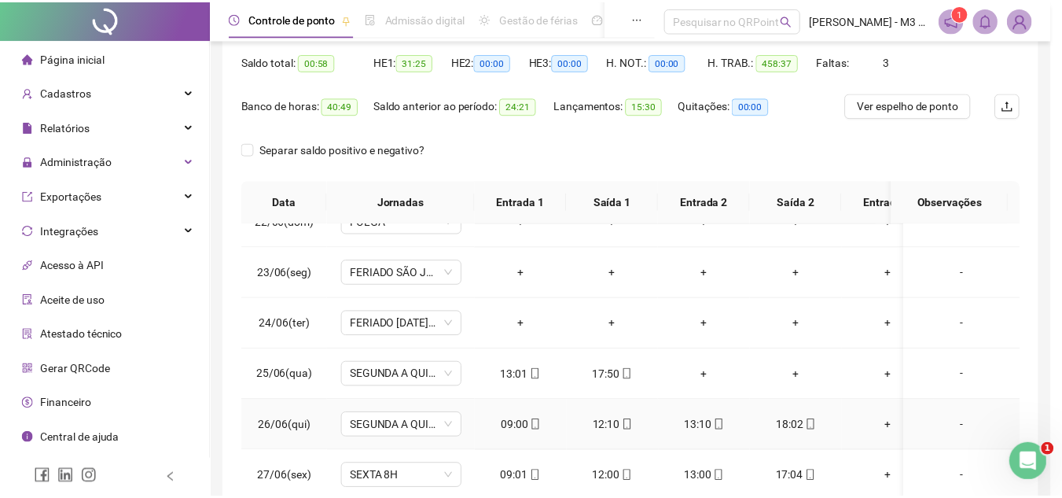
scroll to position [1258, 0]
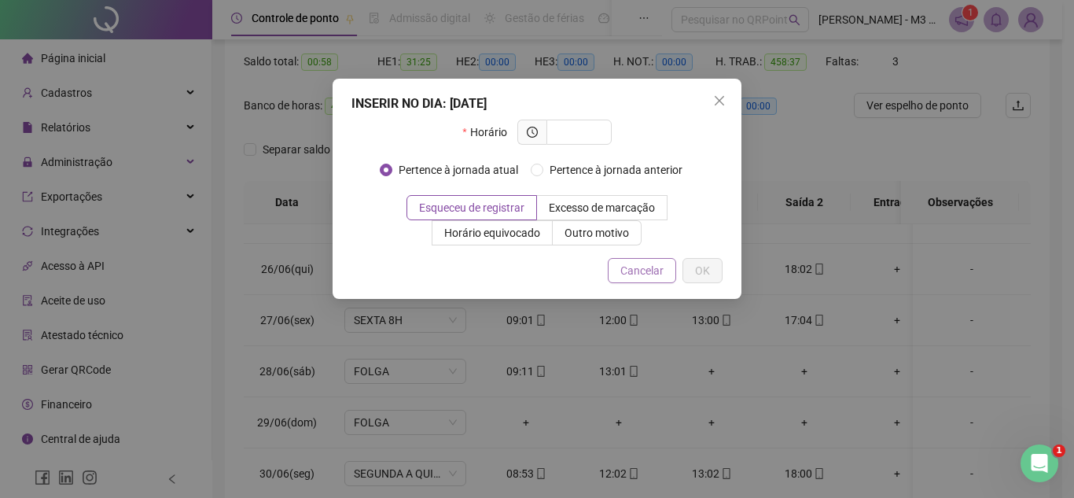
click at [639, 270] on span "Cancelar" at bounding box center [641, 270] width 43 height 17
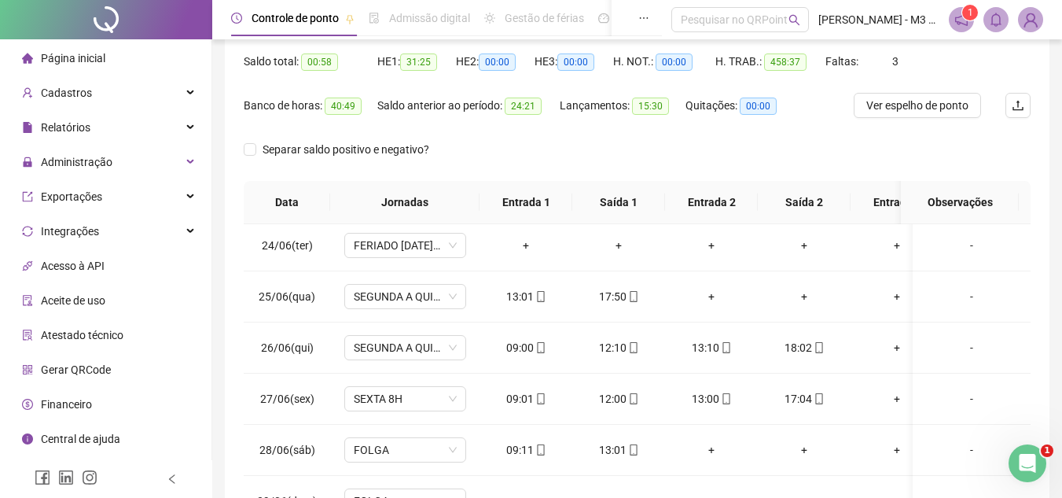
scroll to position [1101, 0]
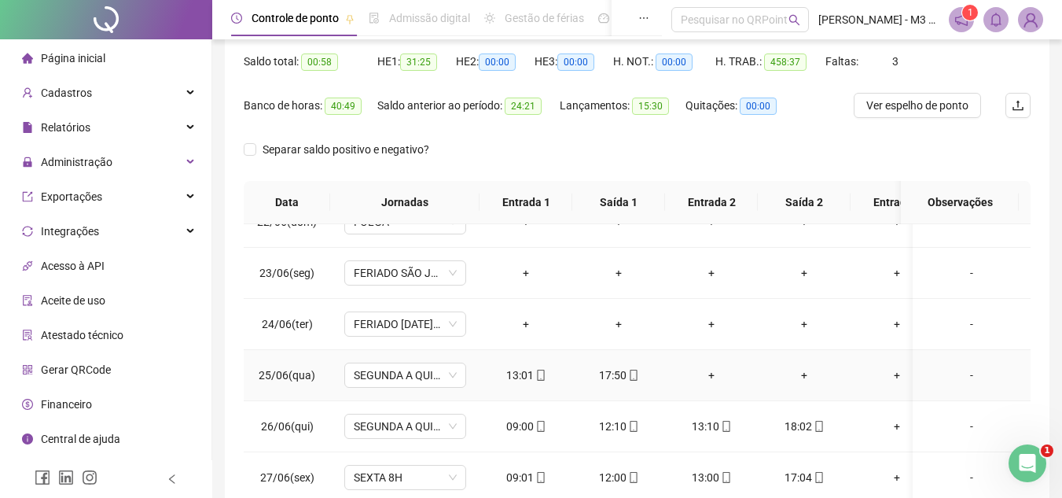
click at [704, 371] on div "+" at bounding box center [712, 374] width 68 height 17
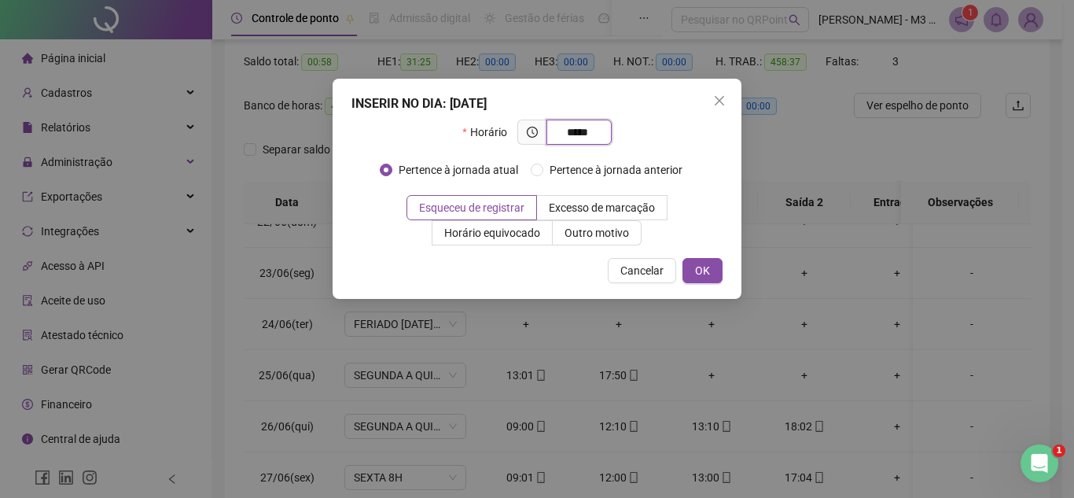
type input "*****"
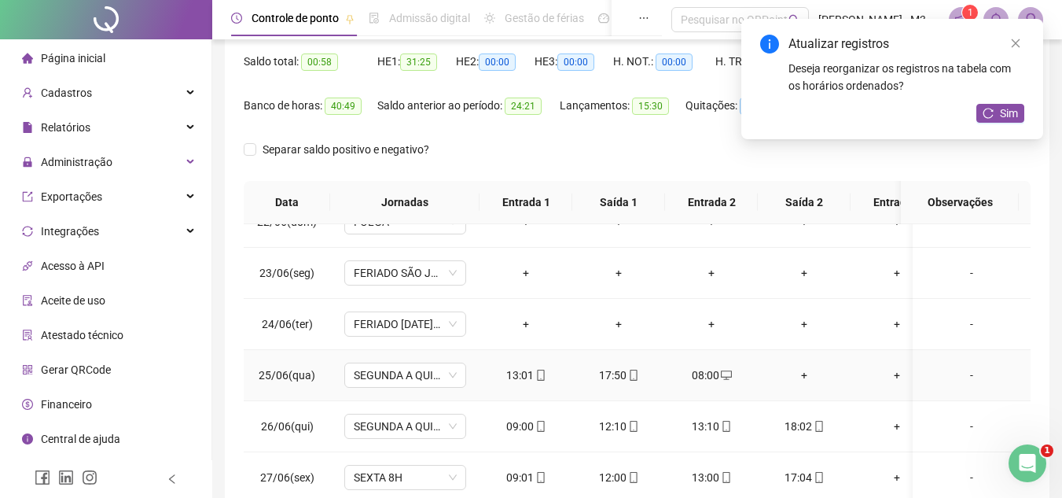
click at [810, 370] on div "+" at bounding box center [804, 374] width 68 height 17
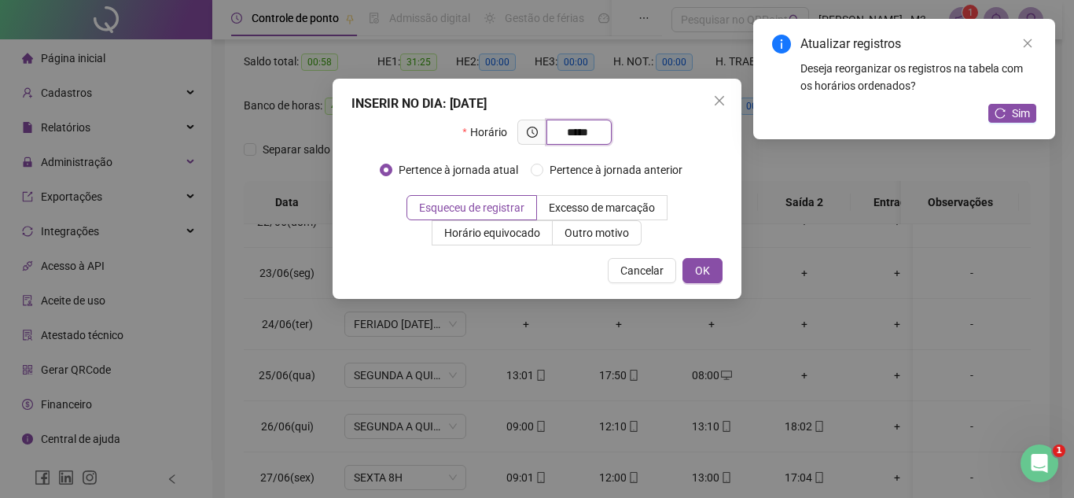
type input "*****"
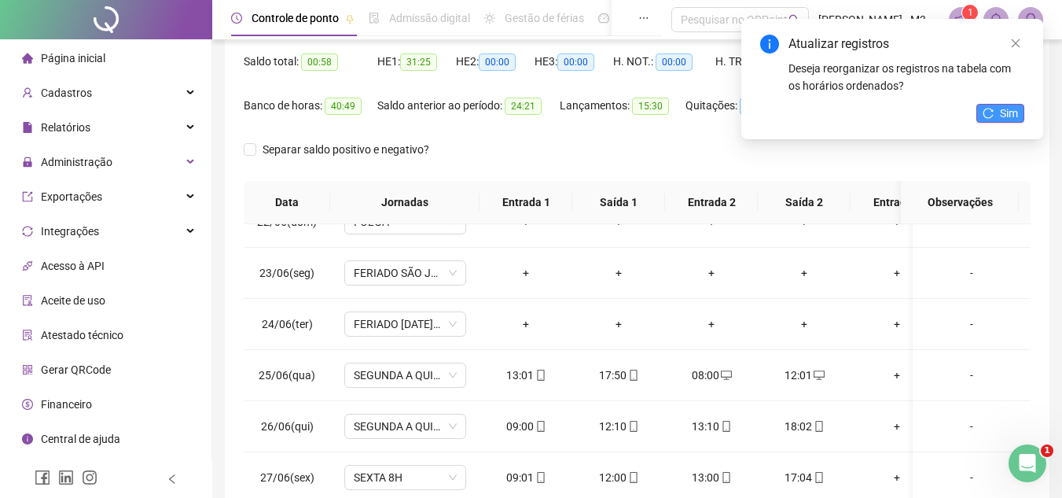
click at [1021, 112] on button "Sim" at bounding box center [1000, 113] width 48 height 19
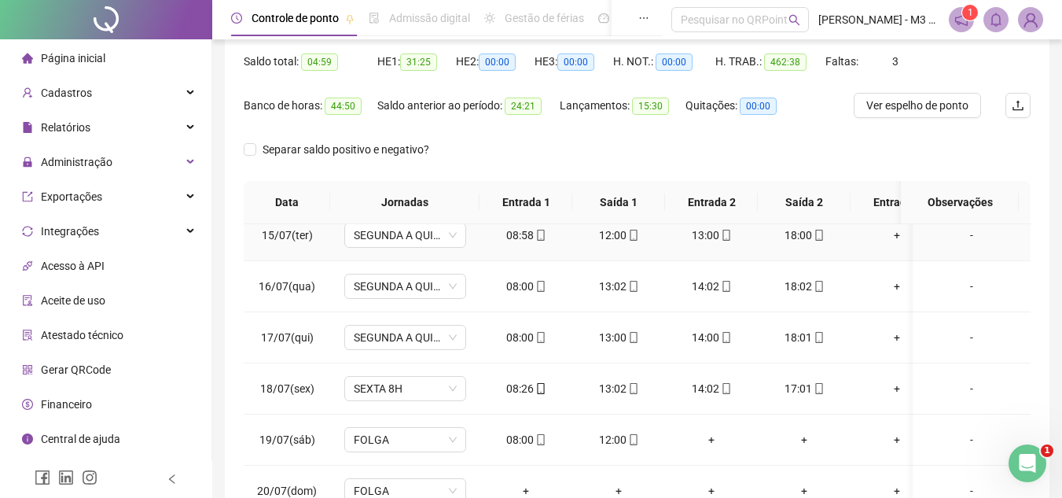
scroll to position [2280, 0]
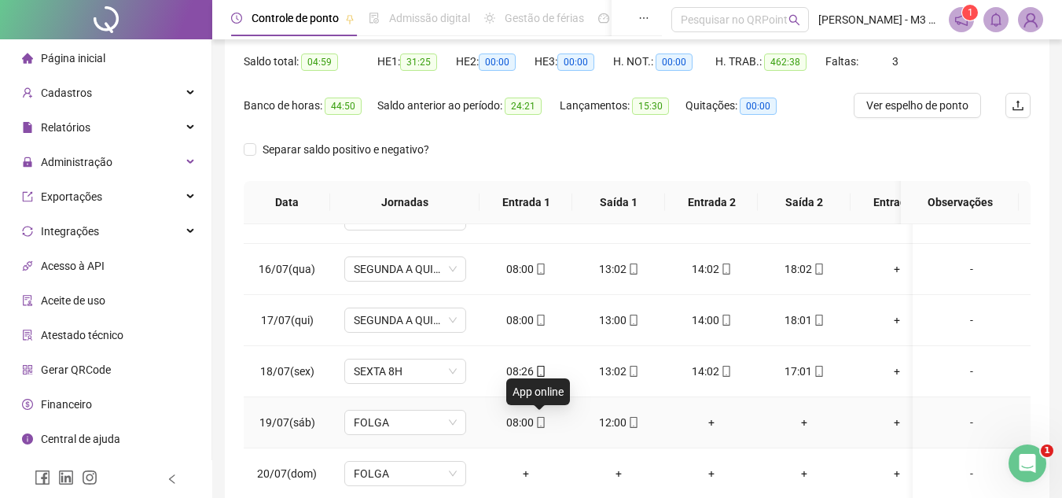
click at [535, 418] on icon "mobile" at bounding box center [540, 422] width 11 height 11
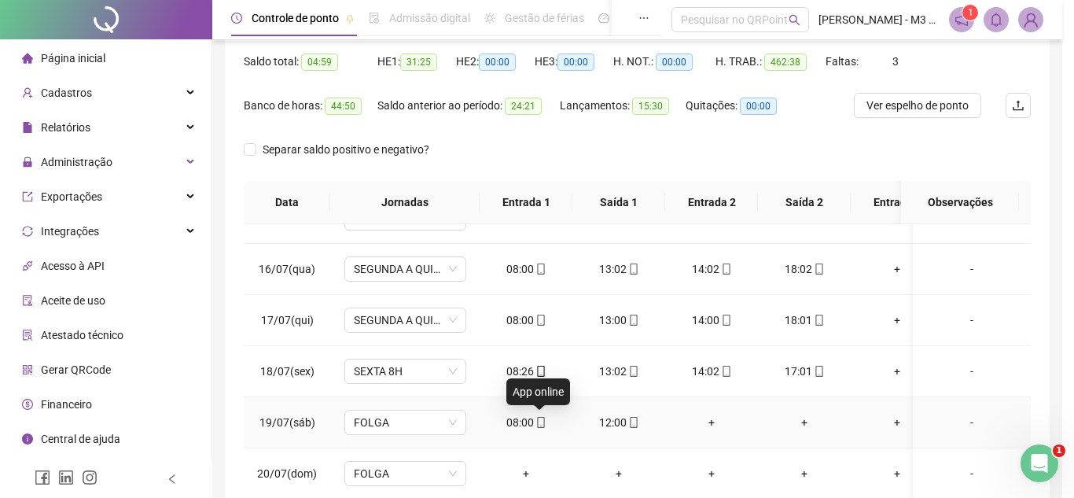
type input "**********"
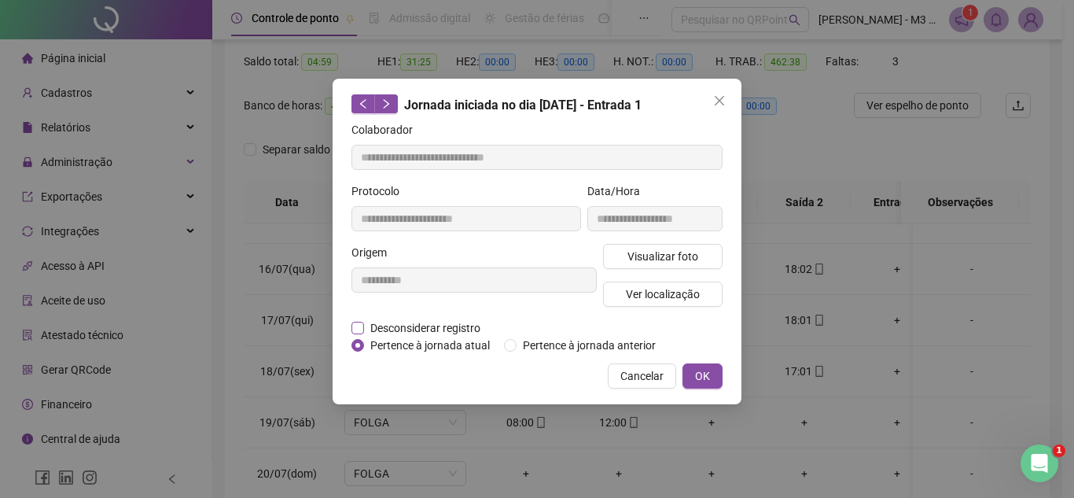
click at [379, 322] on span "Desconsiderar registro" at bounding box center [425, 327] width 123 height 17
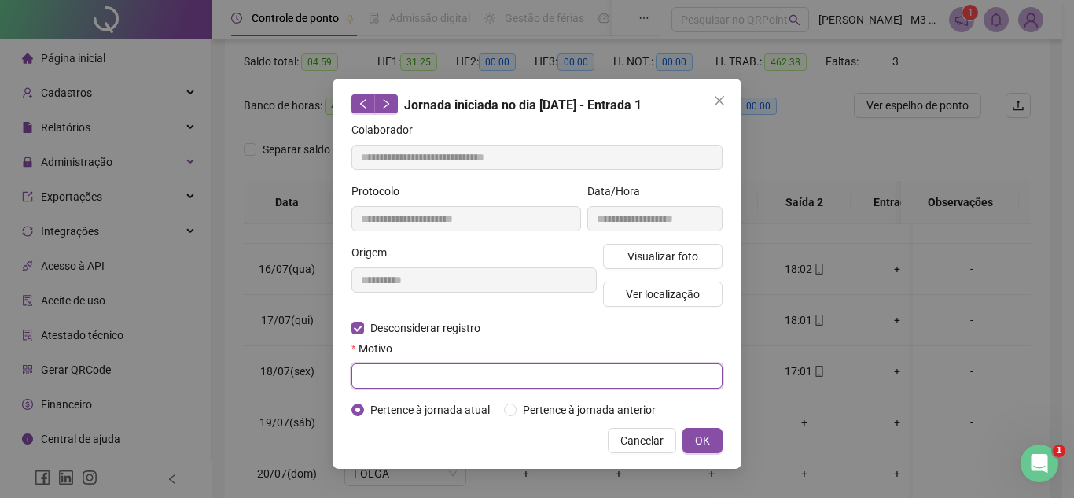
click at [429, 371] on input "text" at bounding box center [536, 375] width 371 height 25
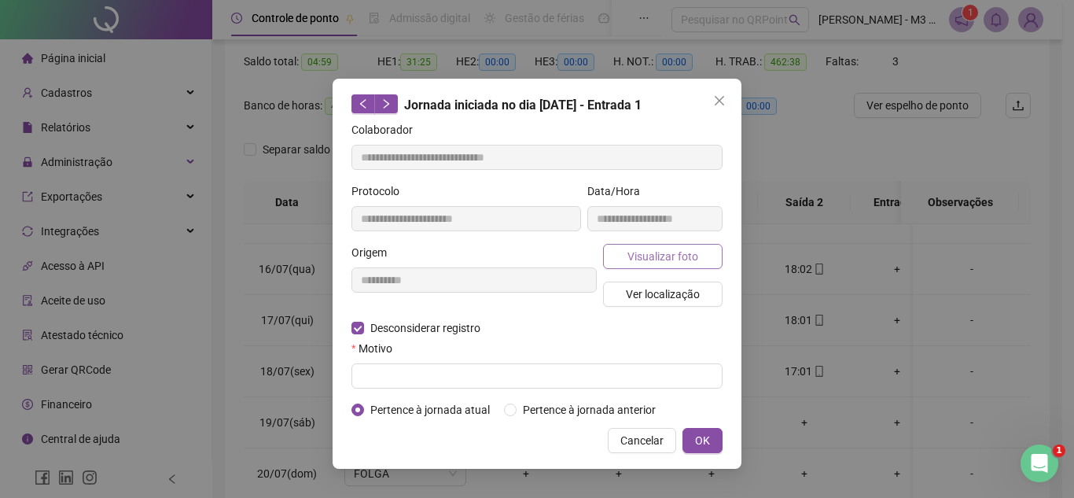
click at [627, 244] on button "Visualizar foto" at bounding box center [662, 256] width 119 height 25
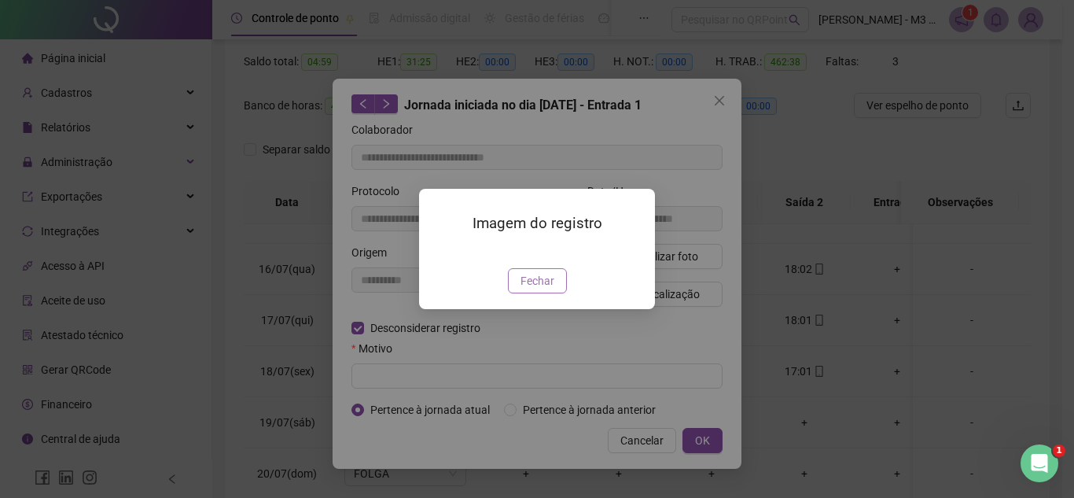
click at [550, 289] on span "Fechar" at bounding box center [537, 280] width 34 height 17
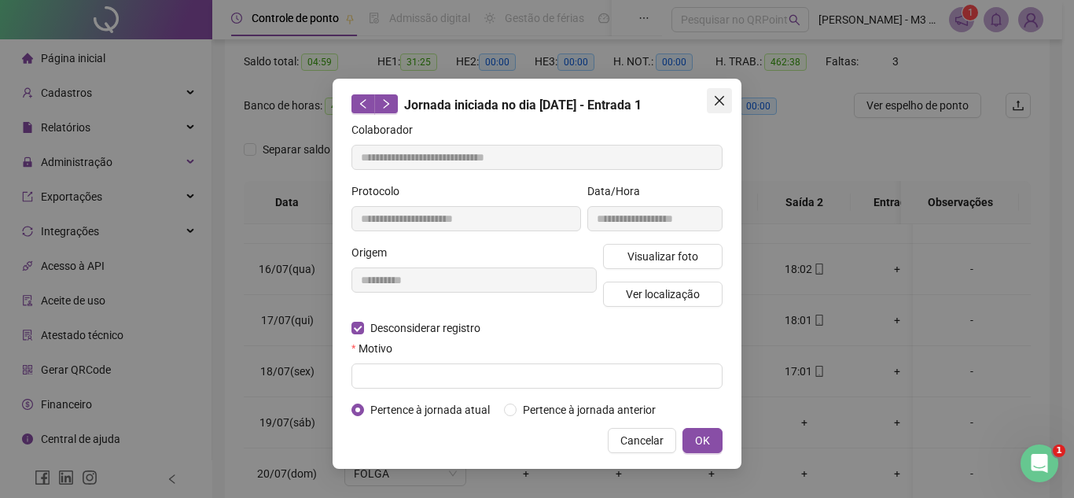
click at [713, 97] on icon "close" at bounding box center [719, 100] width 13 height 13
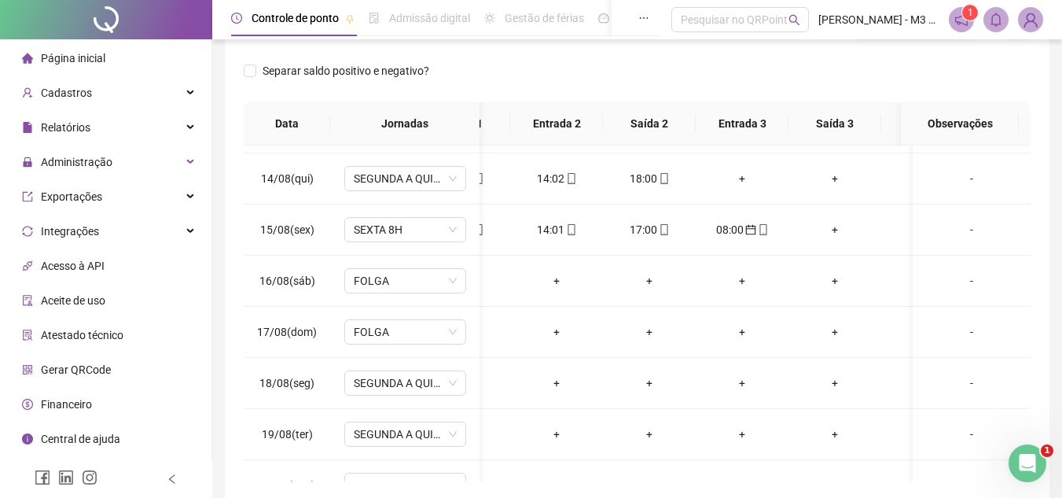
scroll to position [0, 144]
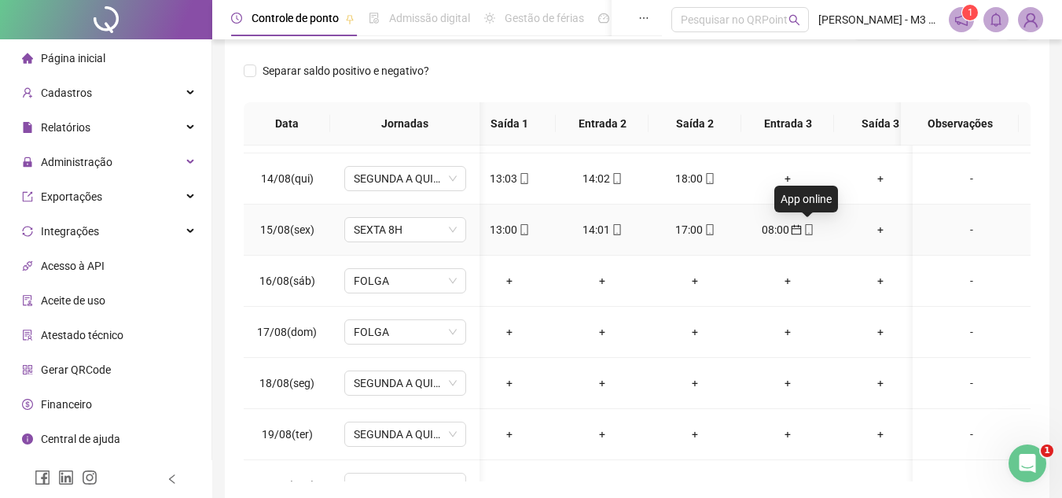
click at [810, 230] on icon "mobile" at bounding box center [808, 229] width 11 height 11
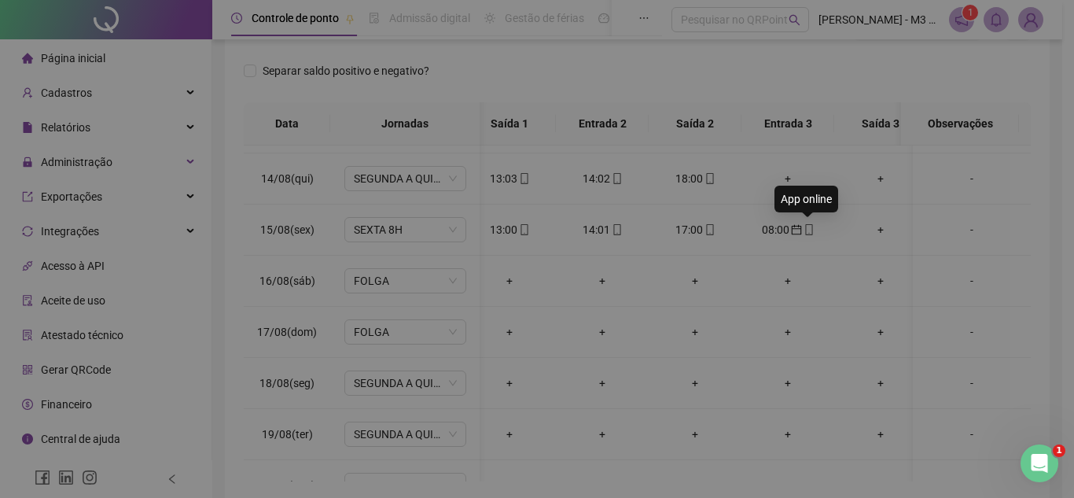
type input "**********"
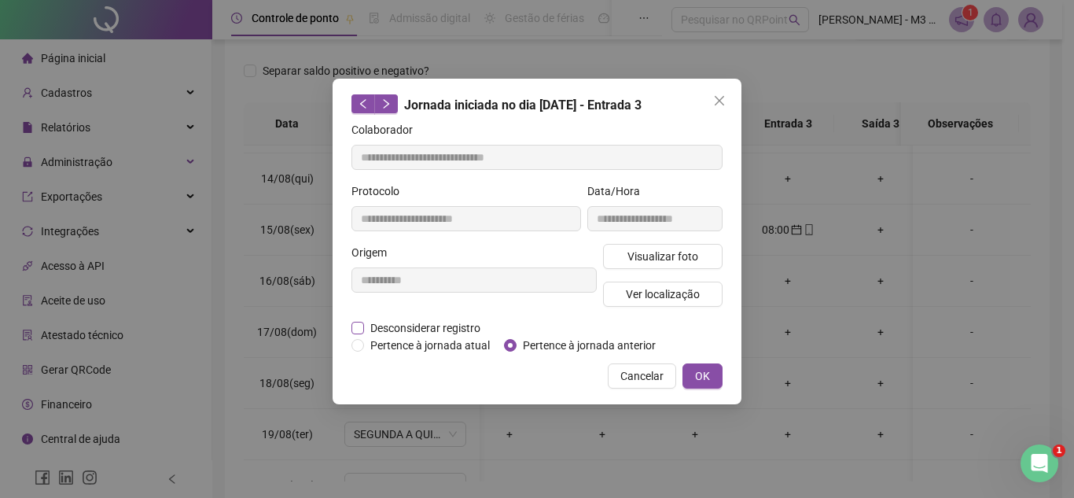
click at [400, 330] on span "Desconsiderar registro" at bounding box center [425, 327] width 123 height 17
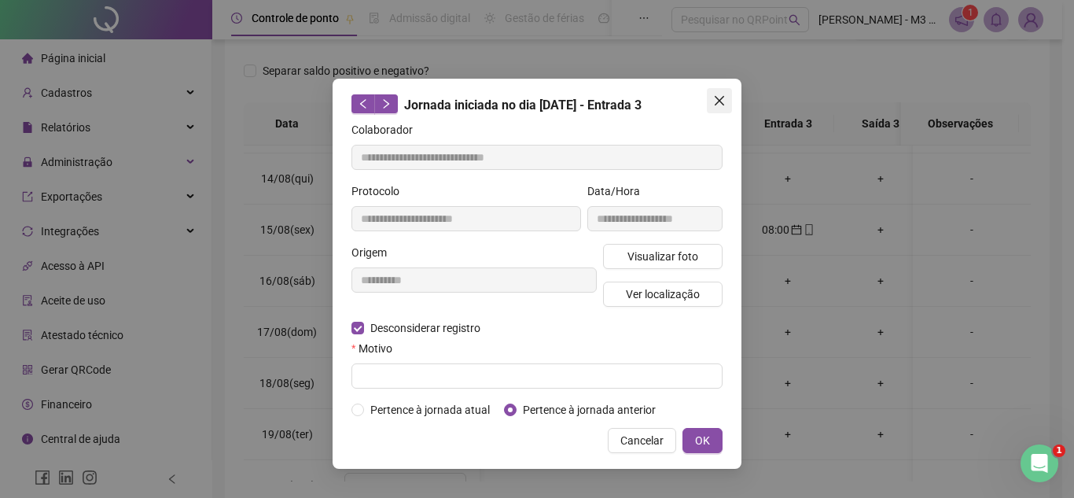
click at [718, 97] on icon "close" at bounding box center [719, 100] width 13 height 13
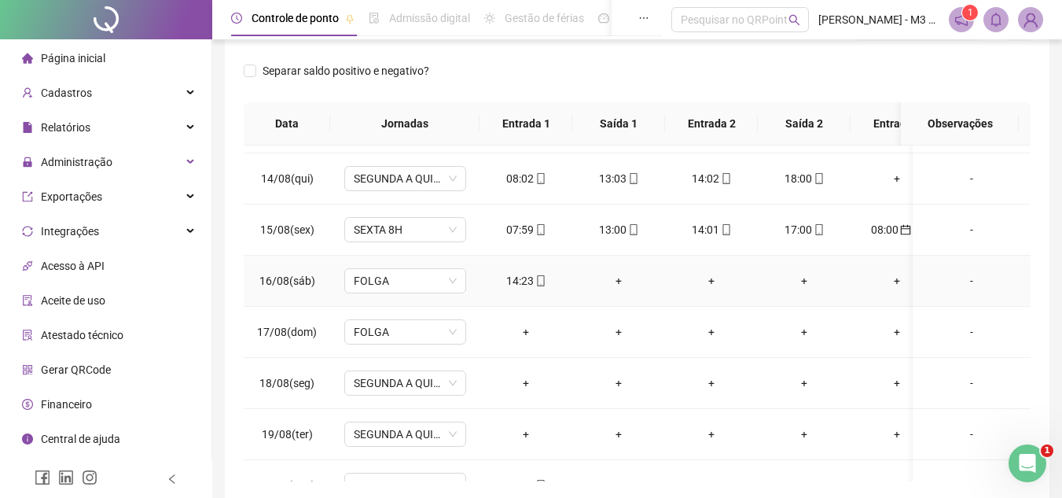
click at [541, 275] on icon "mobile" at bounding box center [540, 280] width 7 height 11
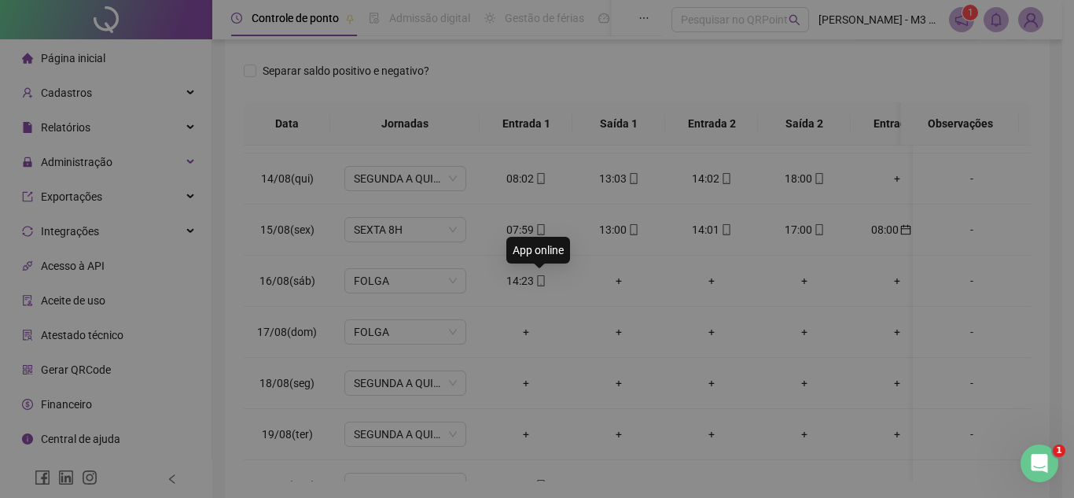
type input "**********"
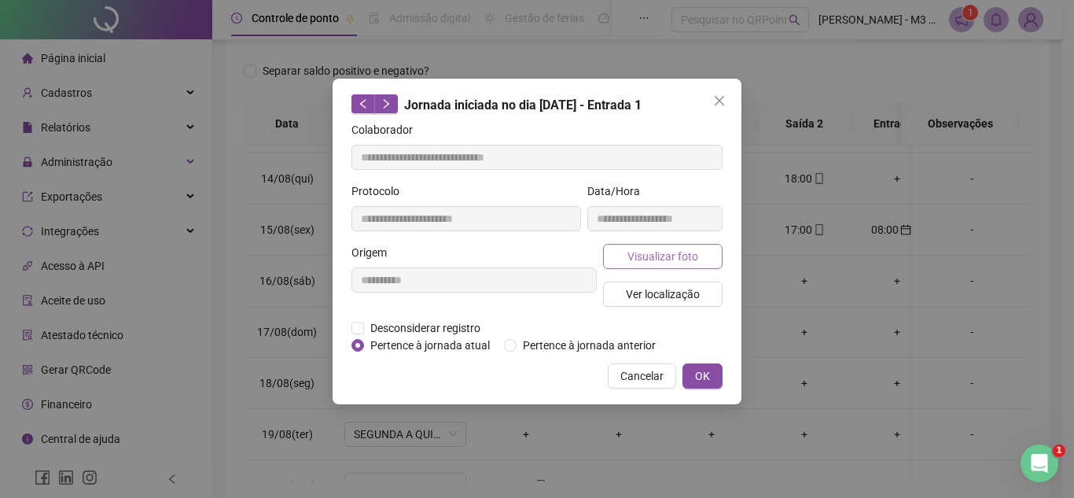
click at [654, 260] on span "Visualizar foto" at bounding box center [662, 256] width 71 height 17
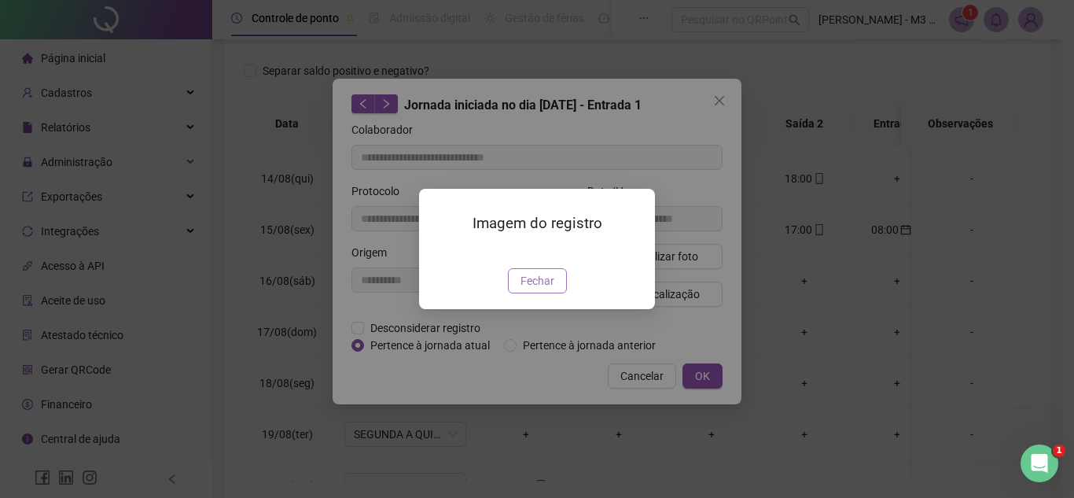
click at [554, 293] on button "Fechar" at bounding box center [537, 280] width 59 height 25
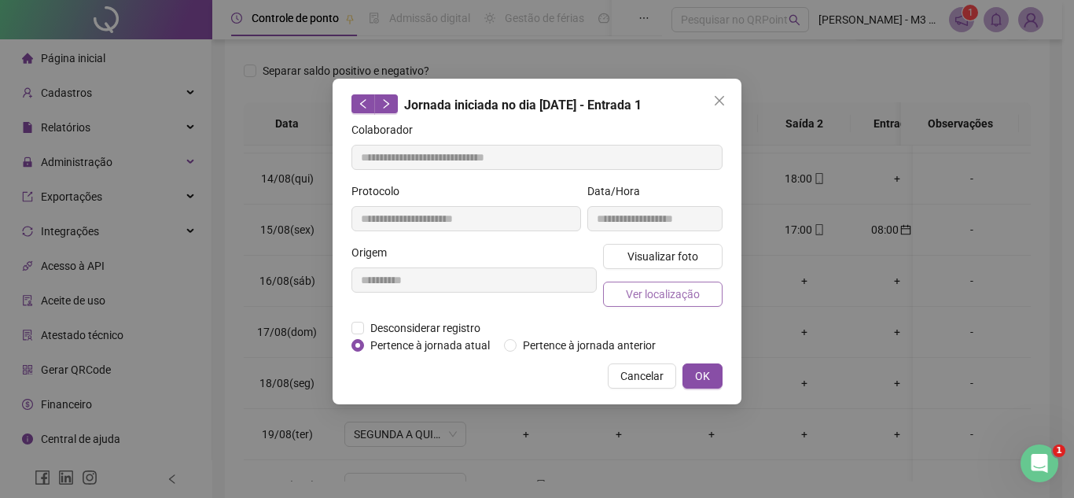
click at [642, 292] on span "Ver localização" at bounding box center [663, 293] width 74 height 17
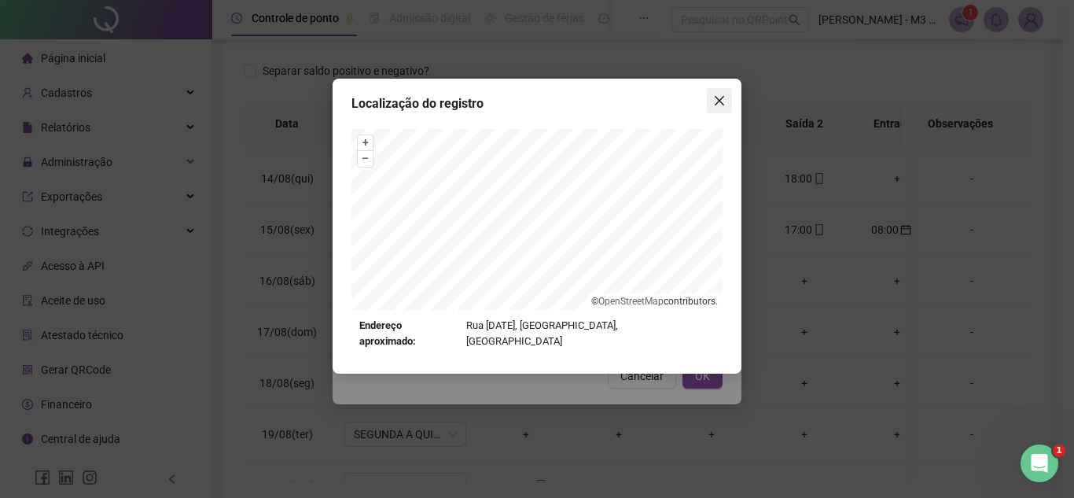
click at [723, 100] on icon "close" at bounding box center [719, 100] width 13 height 13
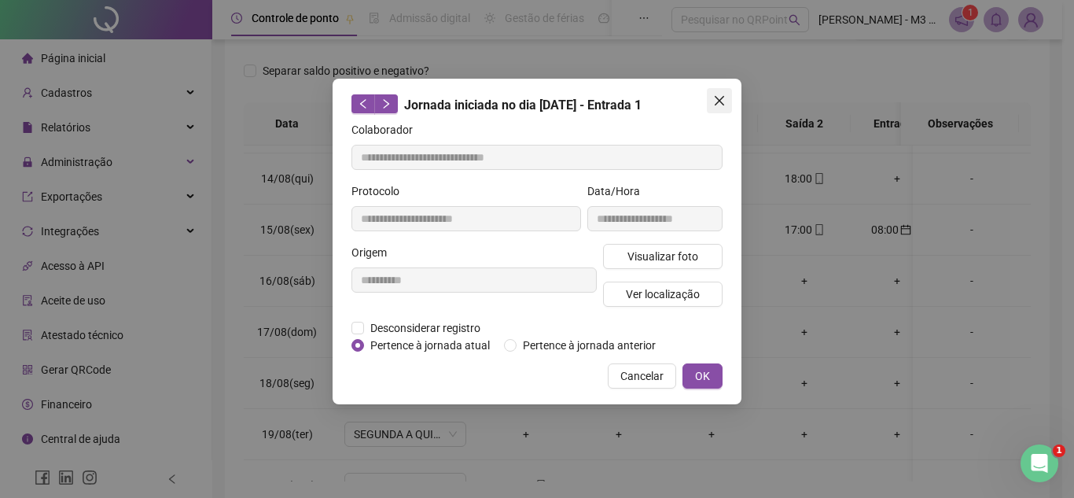
click at [720, 104] on icon "close" at bounding box center [719, 100] width 13 height 13
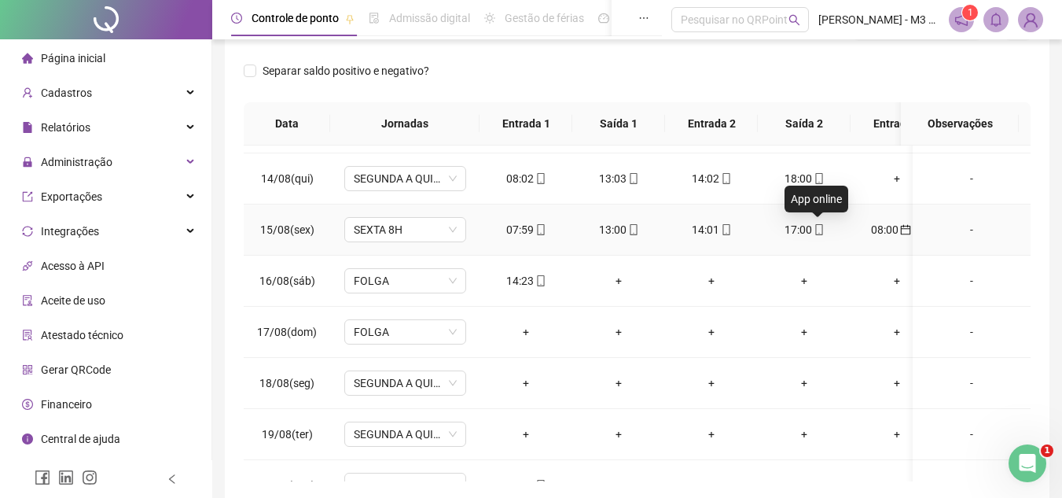
click at [818, 226] on icon "mobile" at bounding box center [819, 229] width 11 height 11
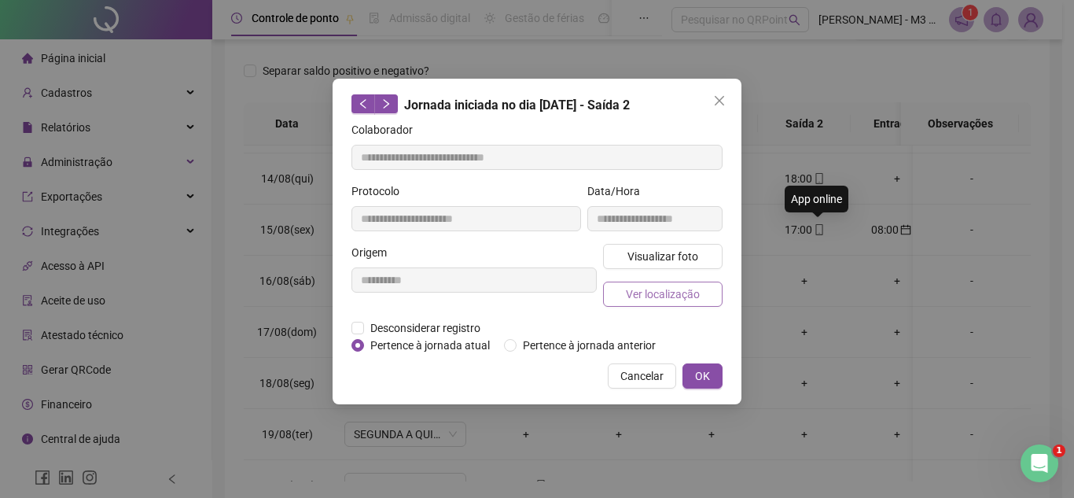
type input "**********"
click at [671, 292] on span "Ver localização" at bounding box center [663, 293] width 74 height 17
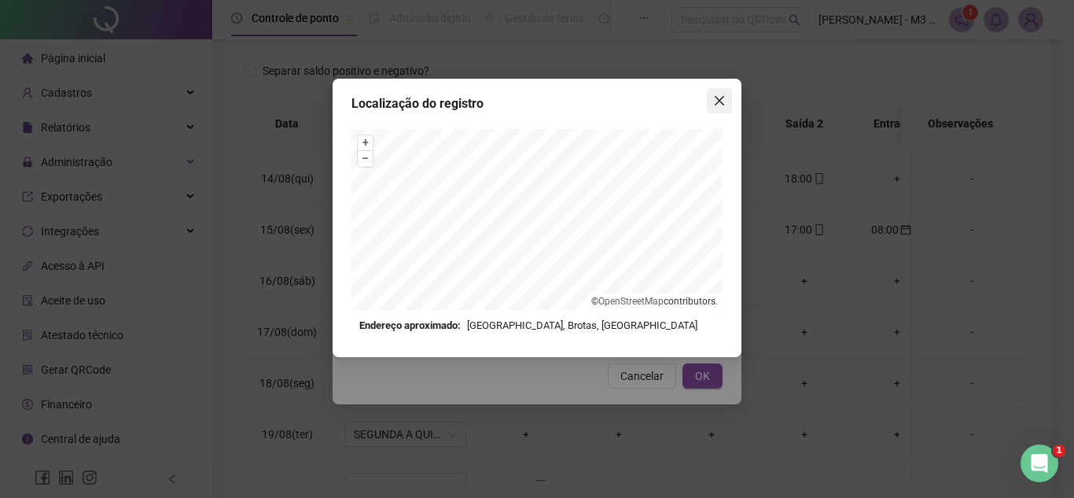
click at [723, 95] on icon "close" at bounding box center [719, 100] width 13 height 13
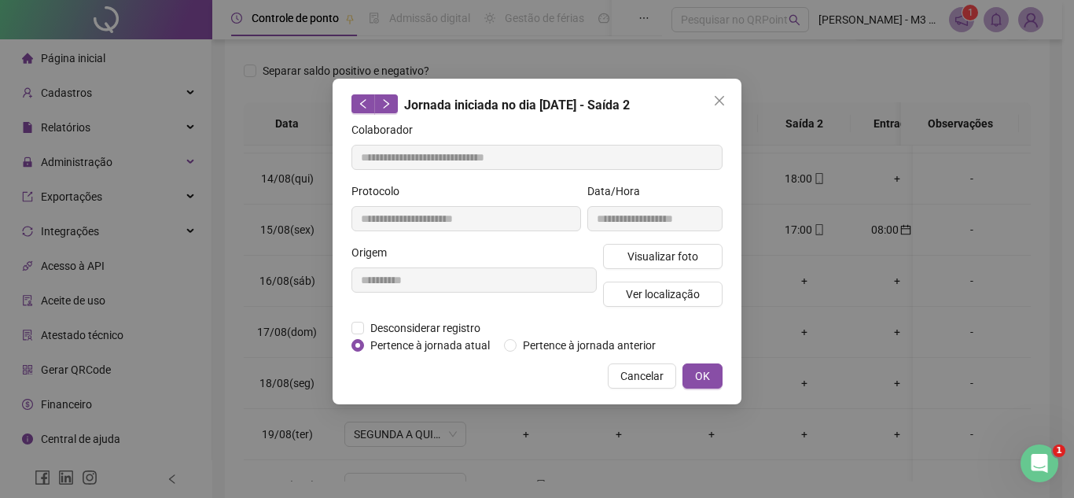
click at [727, 92] on button "Close" at bounding box center [719, 100] width 25 height 25
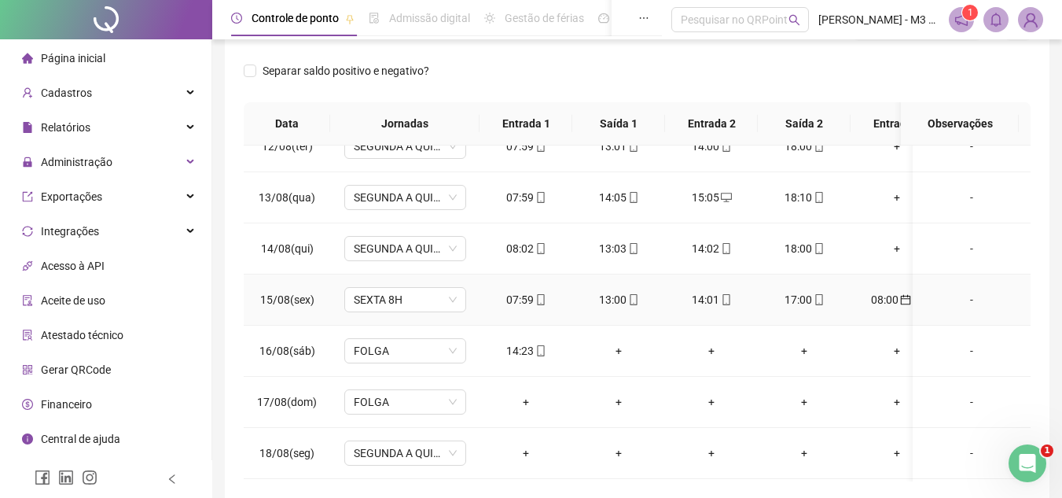
scroll to position [3695, 0]
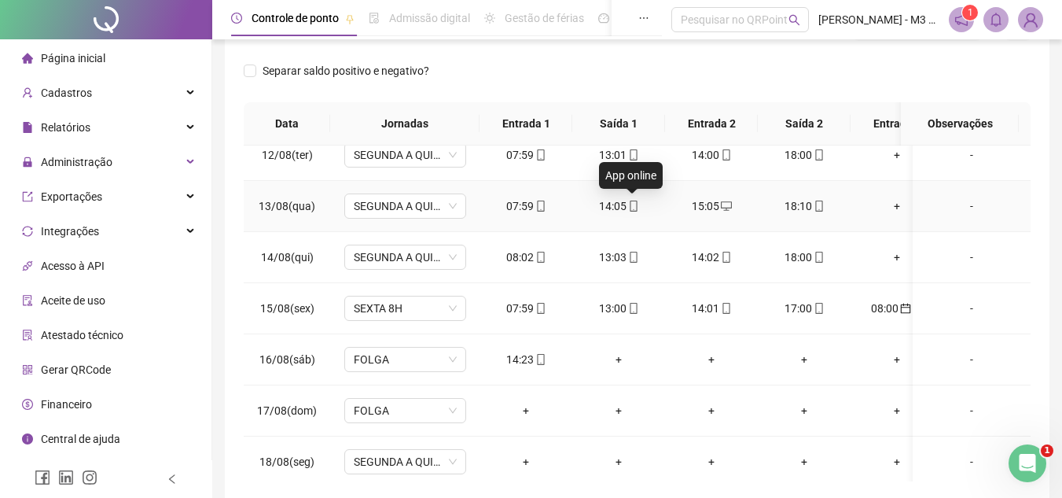
click at [630, 203] on icon "mobile" at bounding box center [633, 205] width 7 height 11
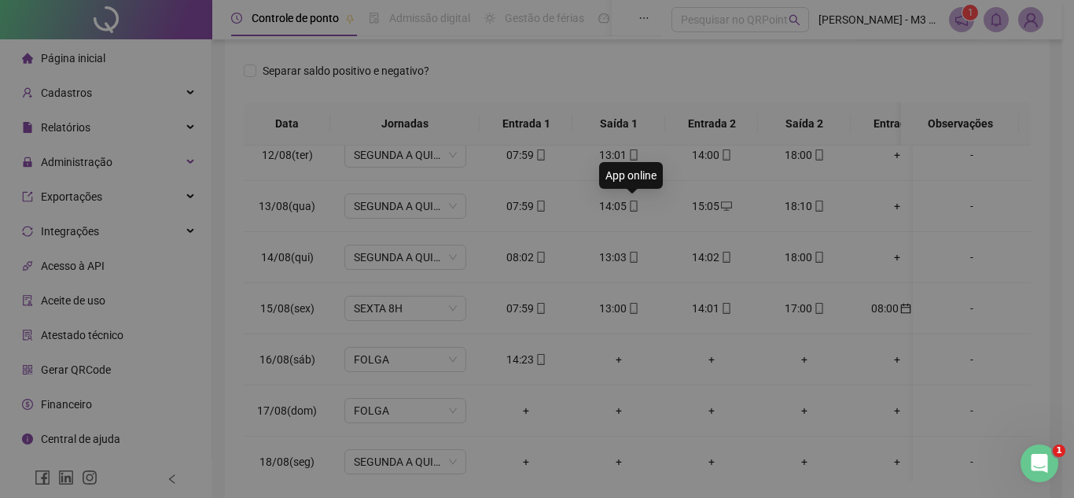
type input "**********"
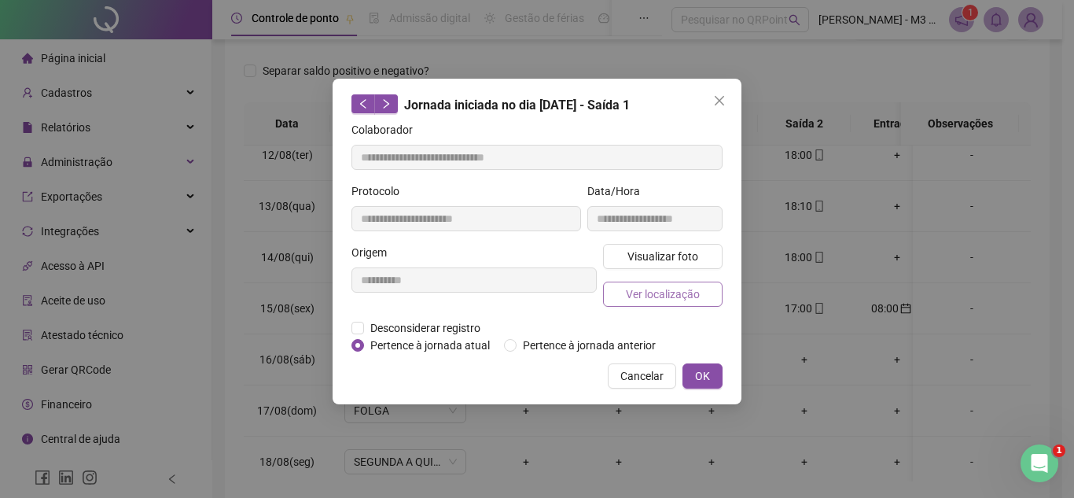
click at [663, 291] on span "Ver localização" at bounding box center [663, 293] width 74 height 17
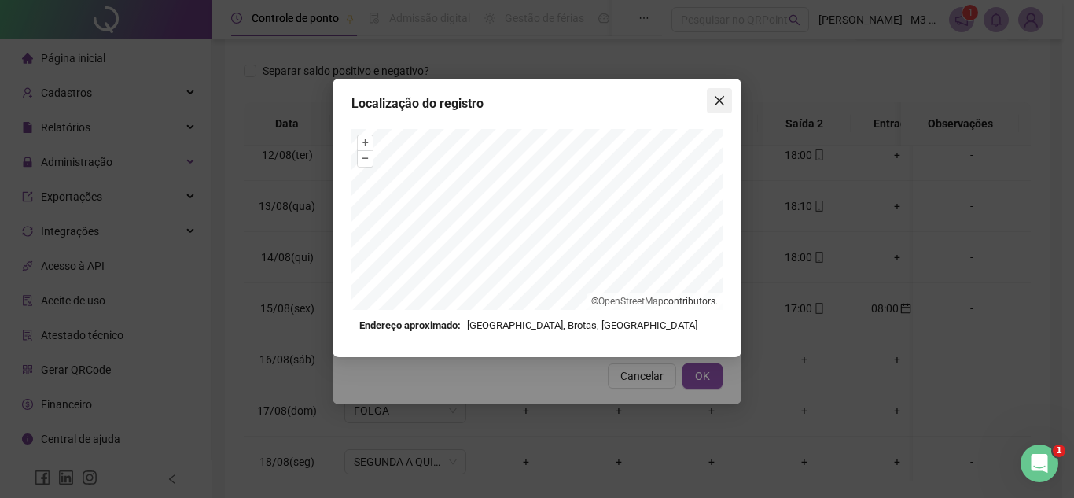
click at [719, 101] on icon "close" at bounding box center [719, 100] width 9 height 9
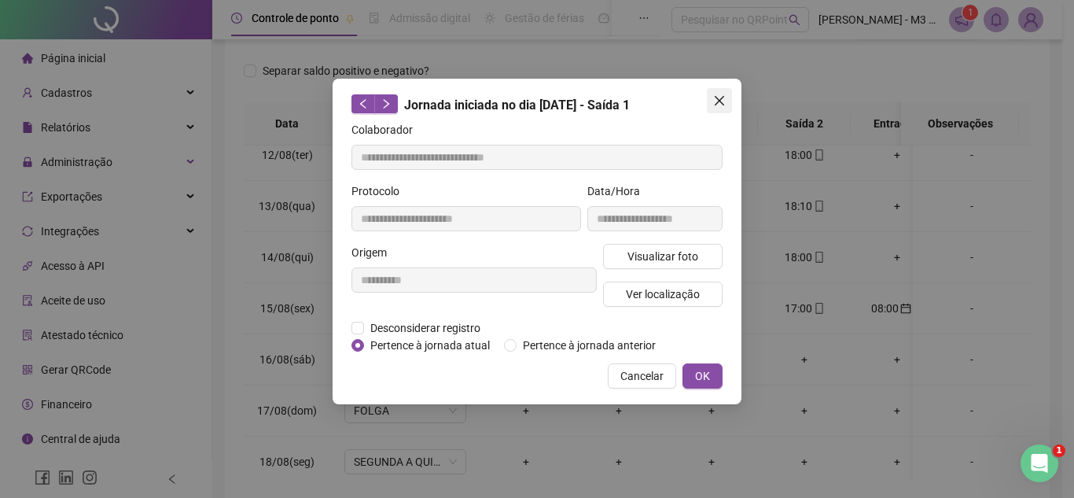
click at [722, 92] on button "Close" at bounding box center [719, 100] width 25 height 25
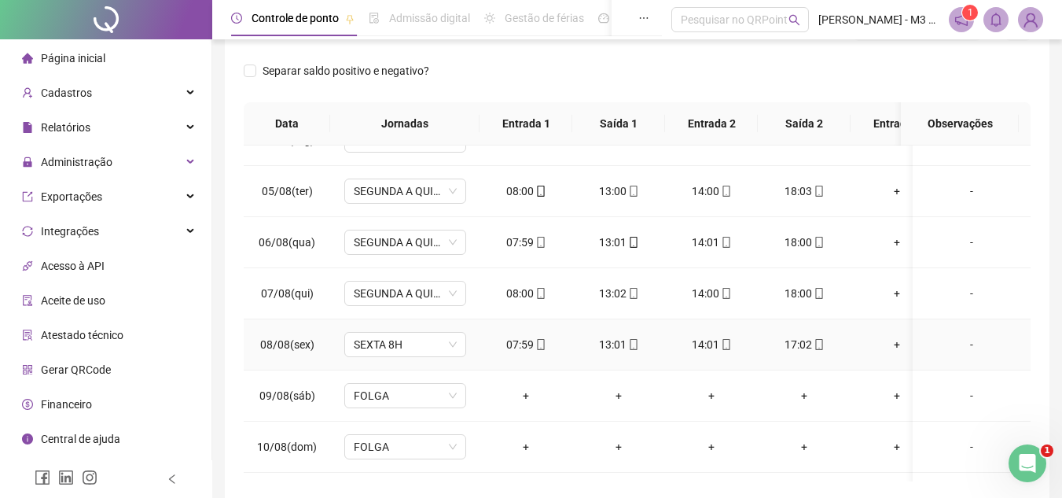
scroll to position [3223, 0]
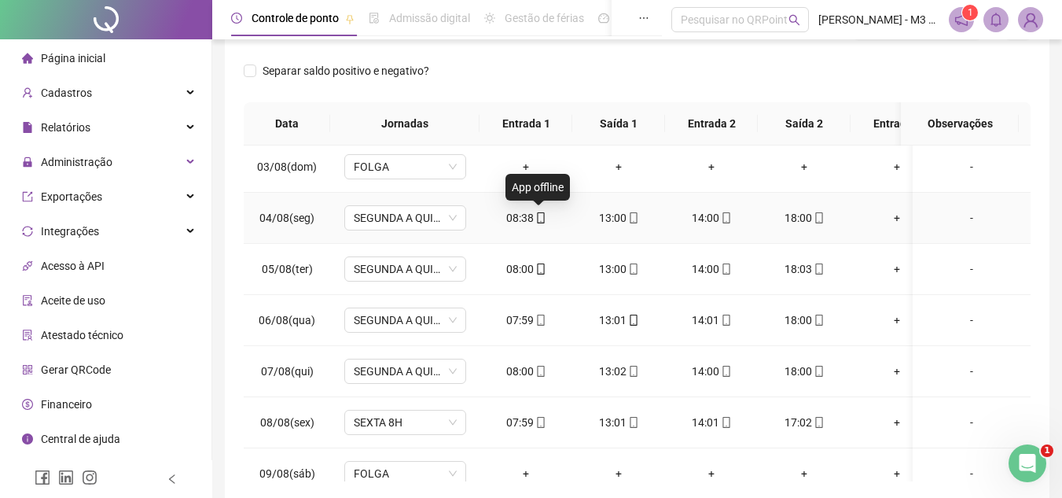
click at [539, 215] on icon "mobile" at bounding box center [540, 217] width 11 height 11
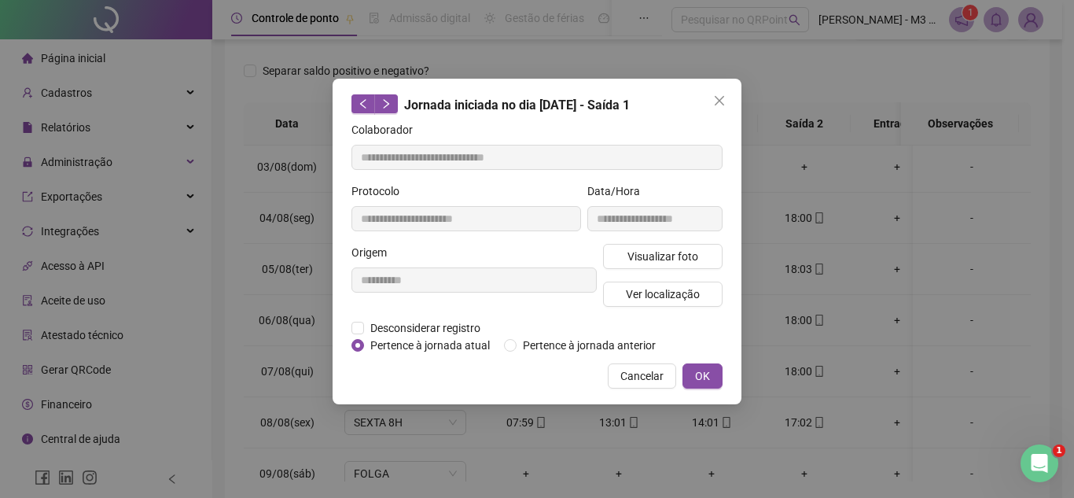
type input "**********"
click at [638, 286] on span "Ver localização" at bounding box center [663, 293] width 74 height 17
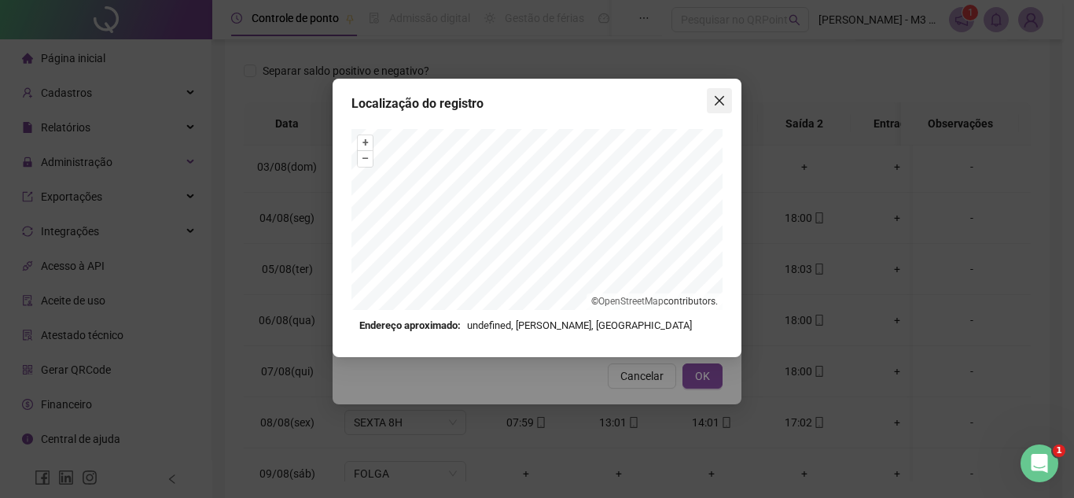
click at [721, 93] on button "Close" at bounding box center [719, 100] width 25 height 25
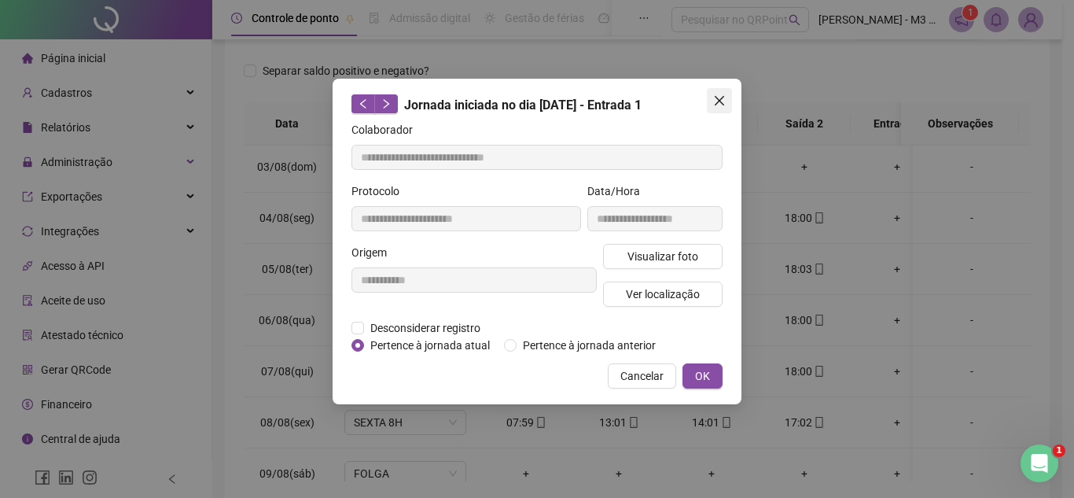
click at [711, 100] on span "Close" at bounding box center [719, 100] width 25 height 13
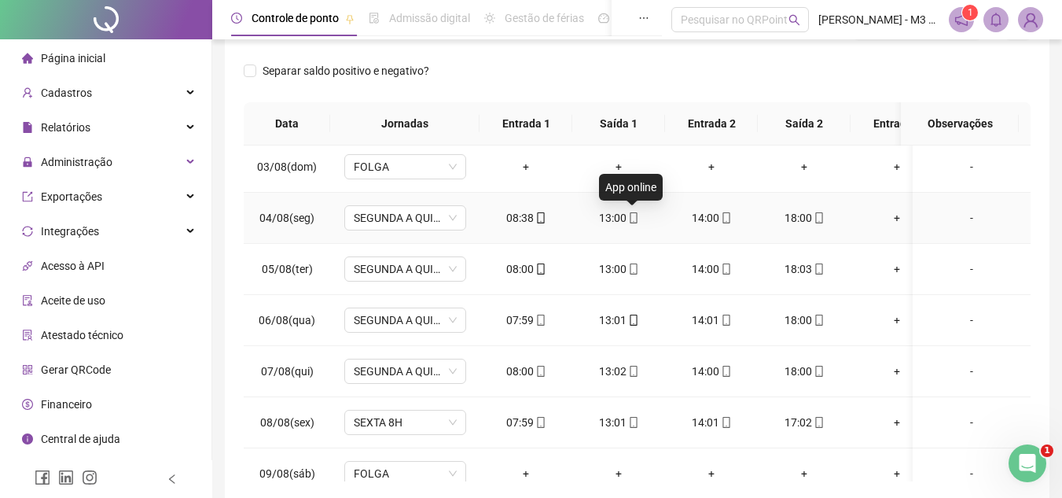
click at [634, 219] on icon "mobile" at bounding box center [633, 217] width 11 height 11
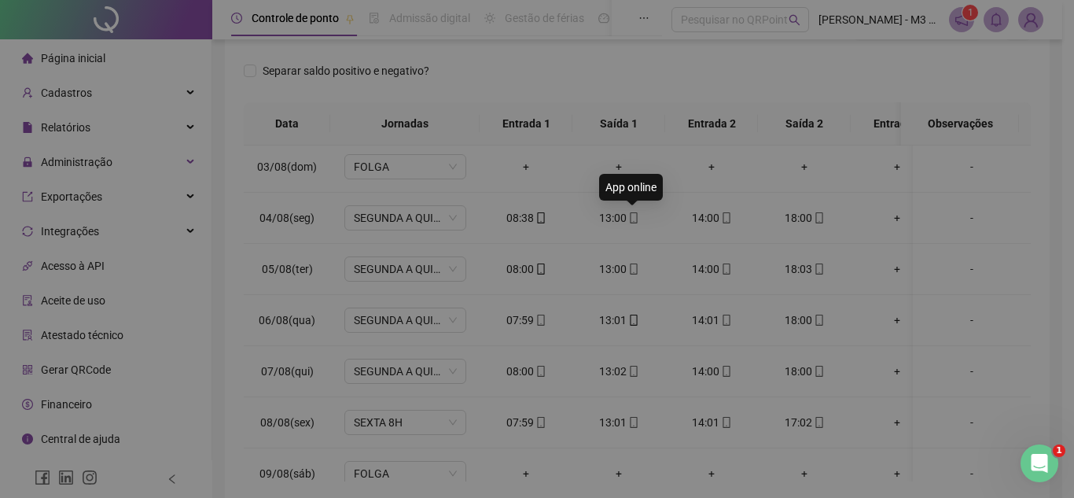
type input "**********"
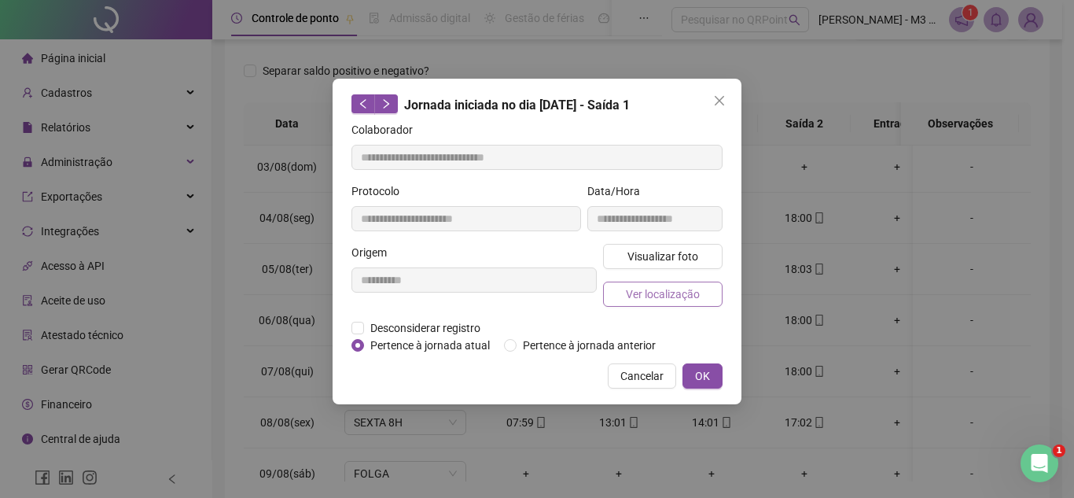
click at [653, 296] on span "Ver localização" at bounding box center [663, 293] width 74 height 17
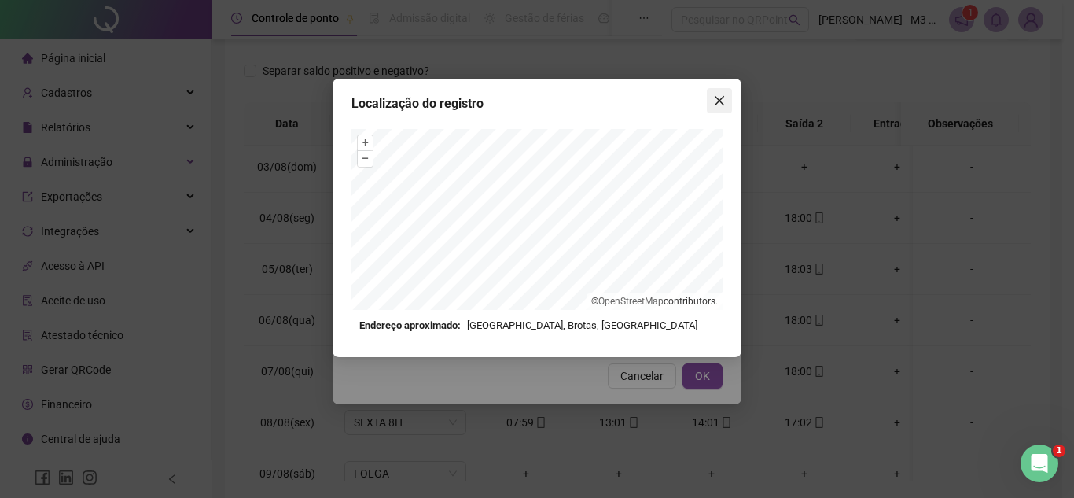
click at [723, 94] on button "Close" at bounding box center [719, 100] width 25 height 25
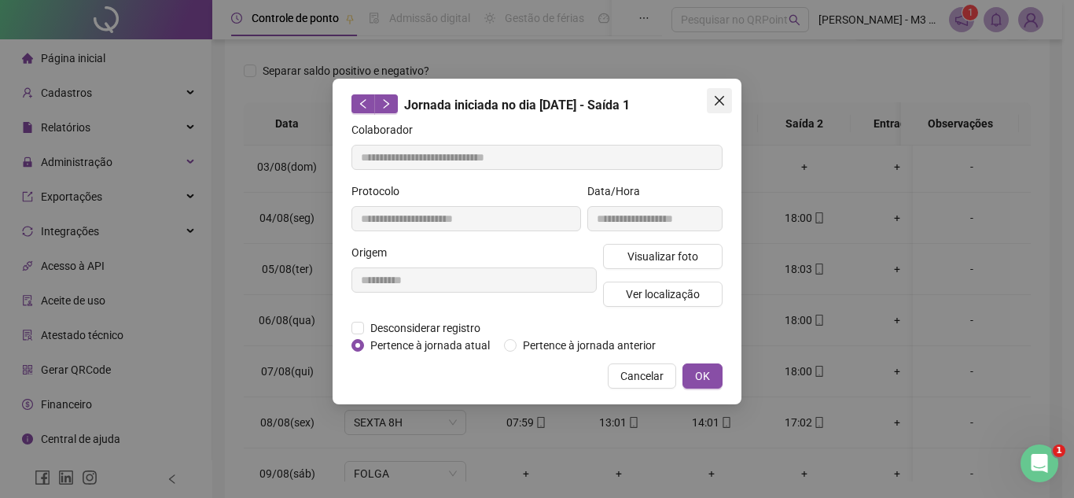
click at [720, 98] on icon "close" at bounding box center [719, 100] width 13 height 13
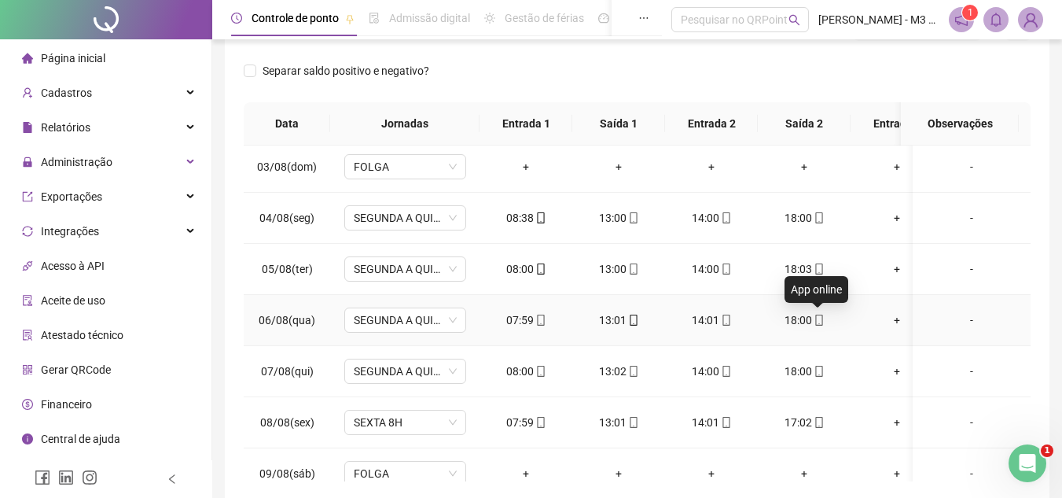
click at [822, 318] on icon "mobile" at bounding box center [818, 319] width 7 height 11
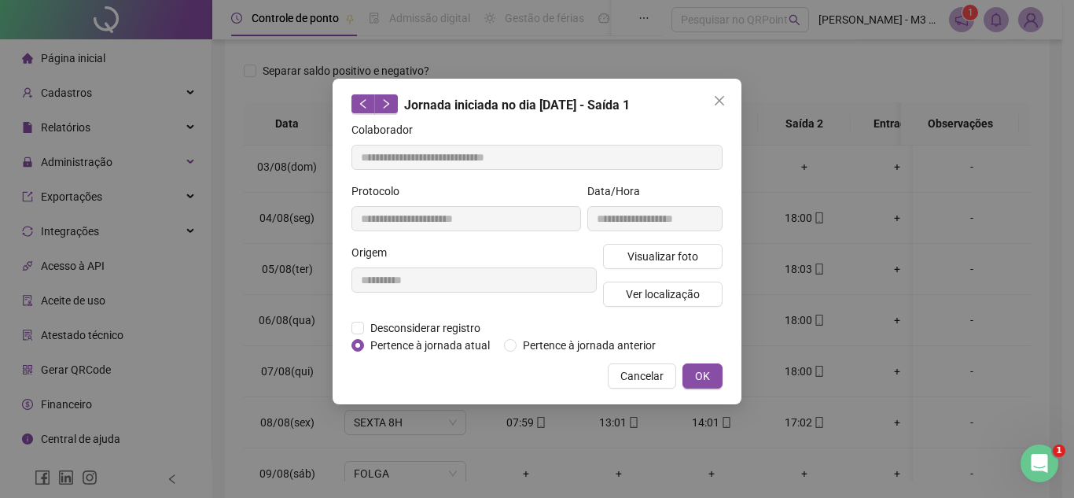
type input "**********"
click at [657, 296] on span "Ver localização" at bounding box center [663, 293] width 74 height 17
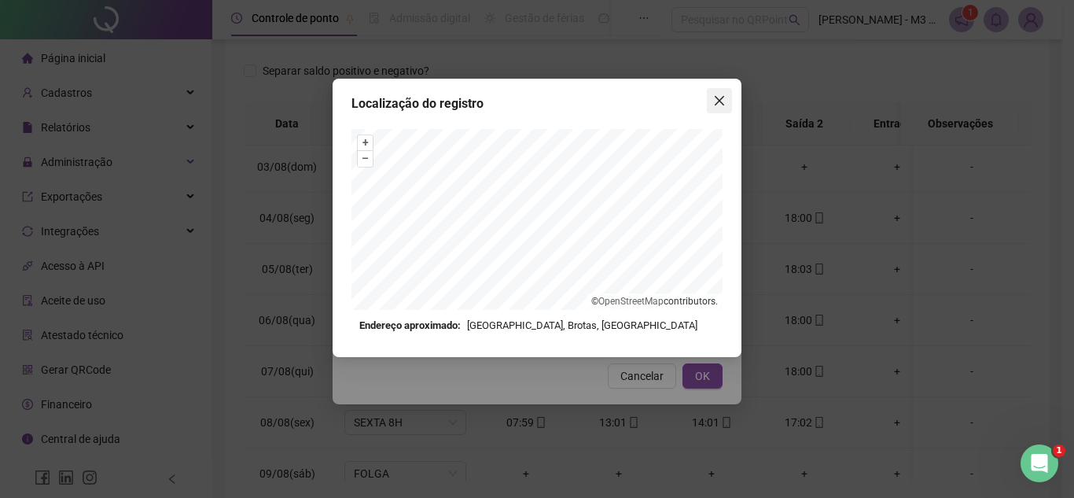
click at [719, 95] on icon "close" at bounding box center [719, 100] width 13 height 13
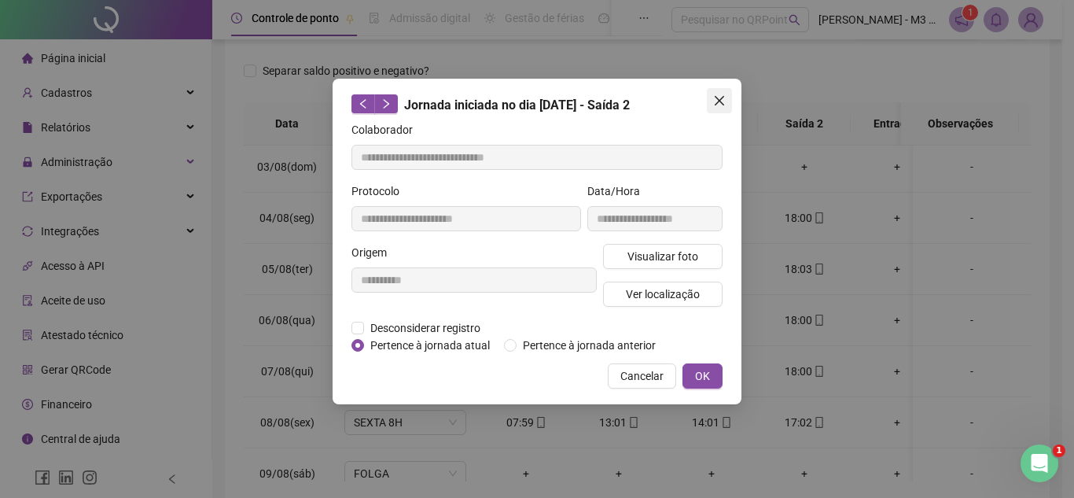
click at [719, 93] on button "Close" at bounding box center [719, 100] width 25 height 25
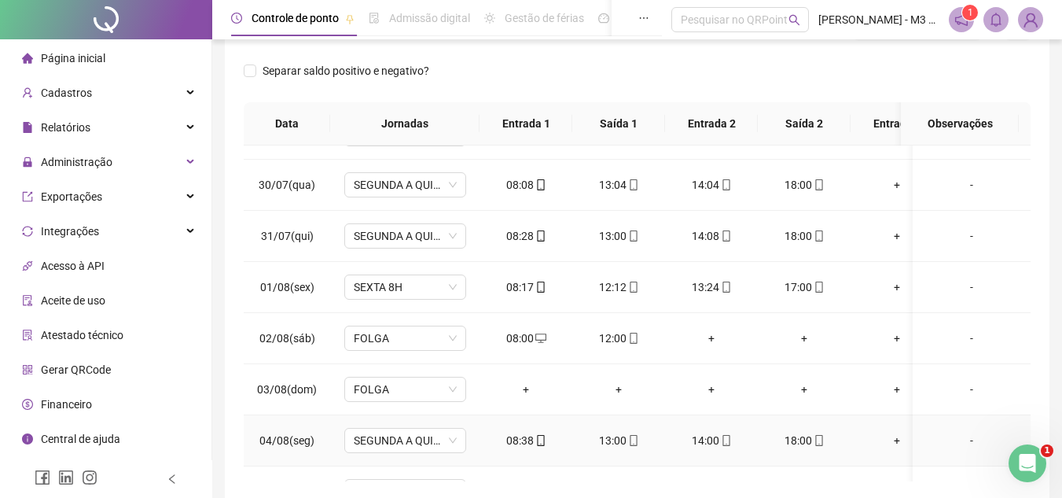
scroll to position [2987, 0]
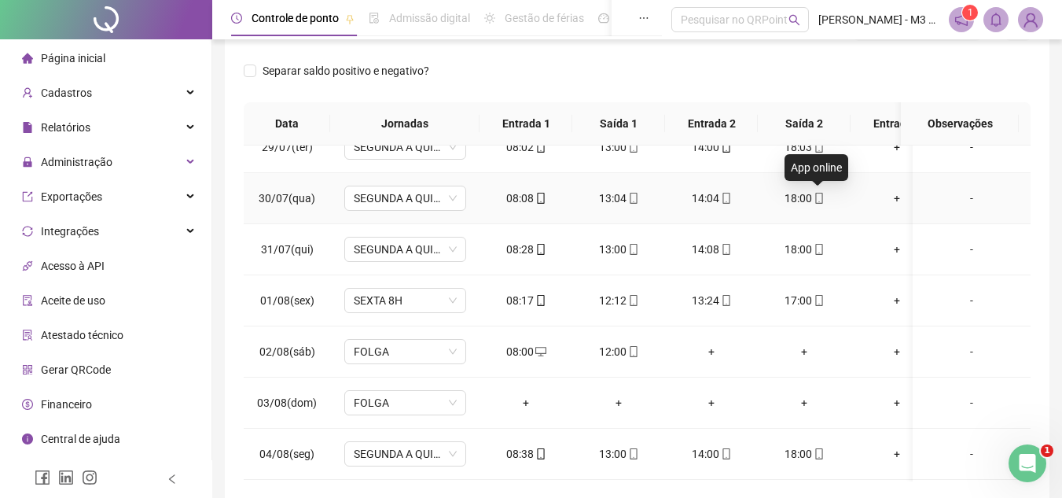
click at [822, 195] on icon "mobile" at bounding box center [819, 198] width 11 height 11
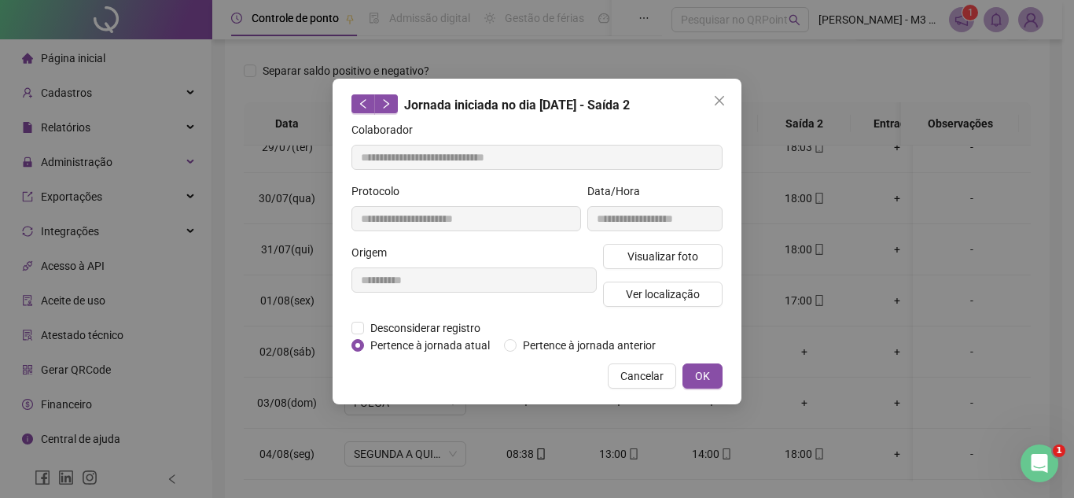
type input "**********"
click at [647, 296] on span "Ver localização" at bounding box center [663, 293] width 74 height 17
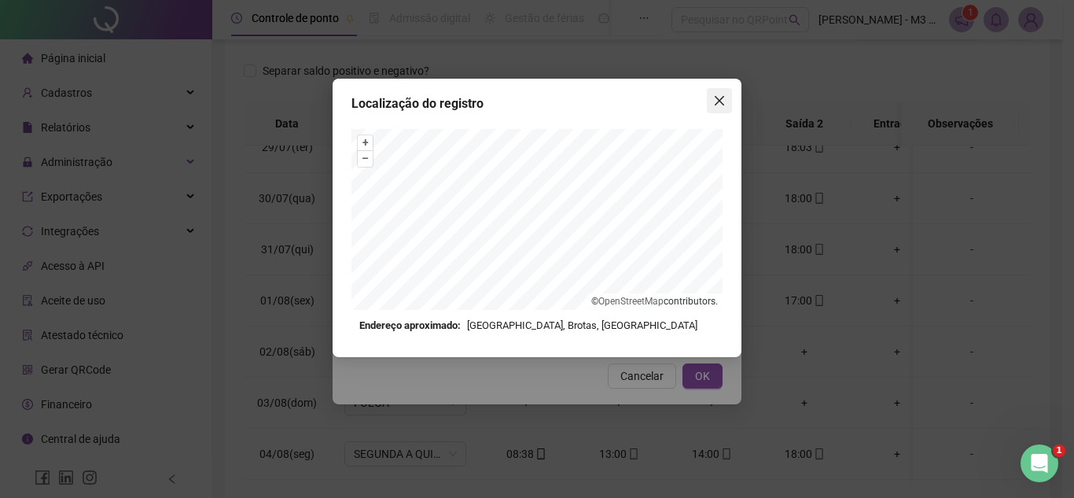
click at [727, 100] on span "Close" at bounding box center [719, 100] width 25 height 13
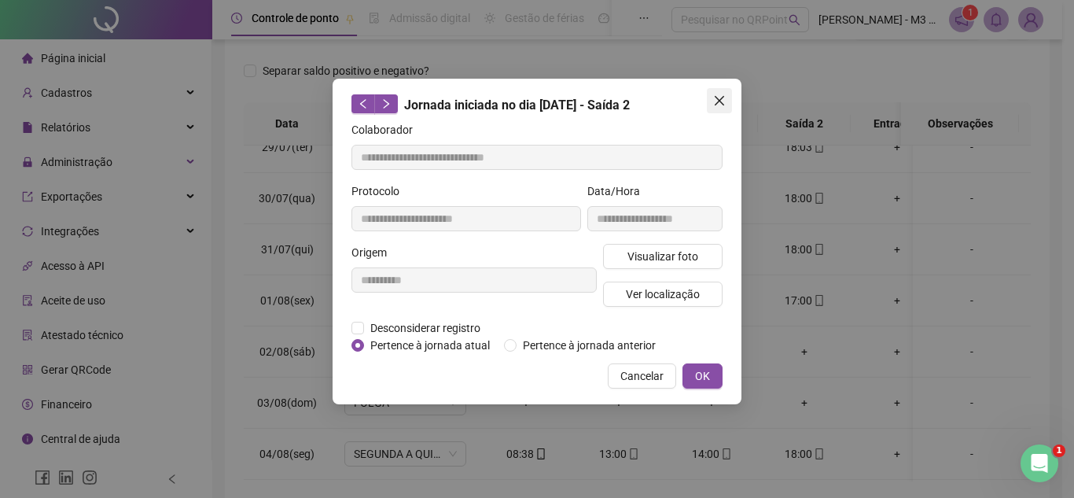
click at [713, 97] on icon "close" at bounding box center [719, 100] width 13 height 13
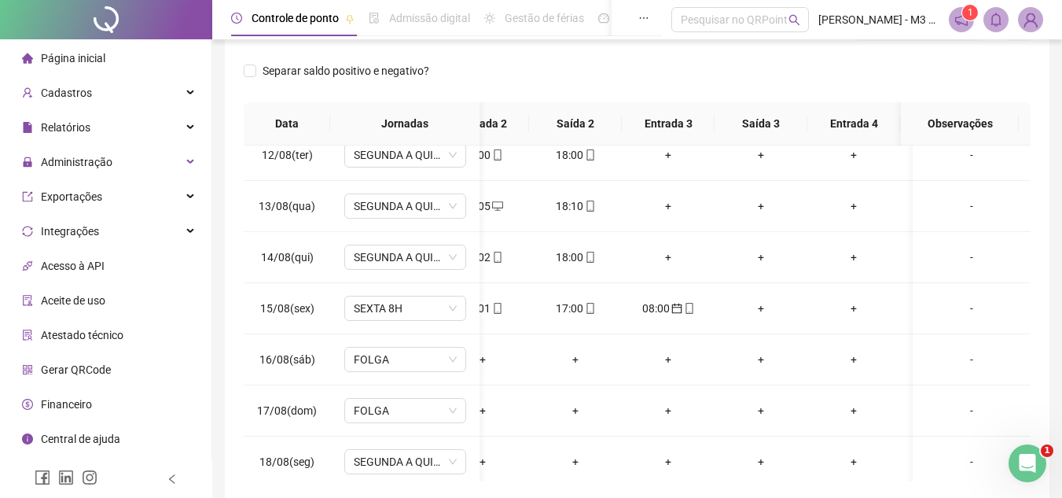
scroll to position [0, 267]
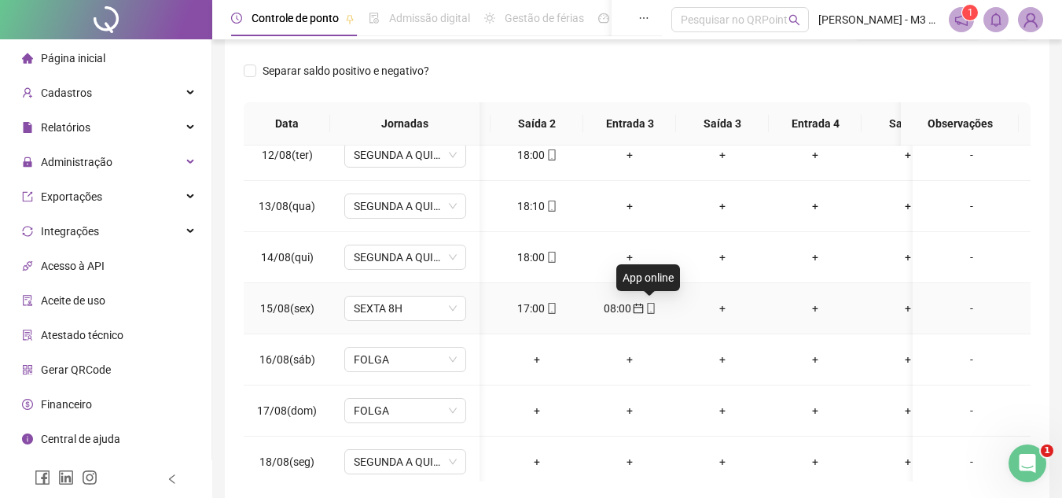
click at [649, 311] on icon "mobile" at bounding box center [650, 308] width 11 height 11
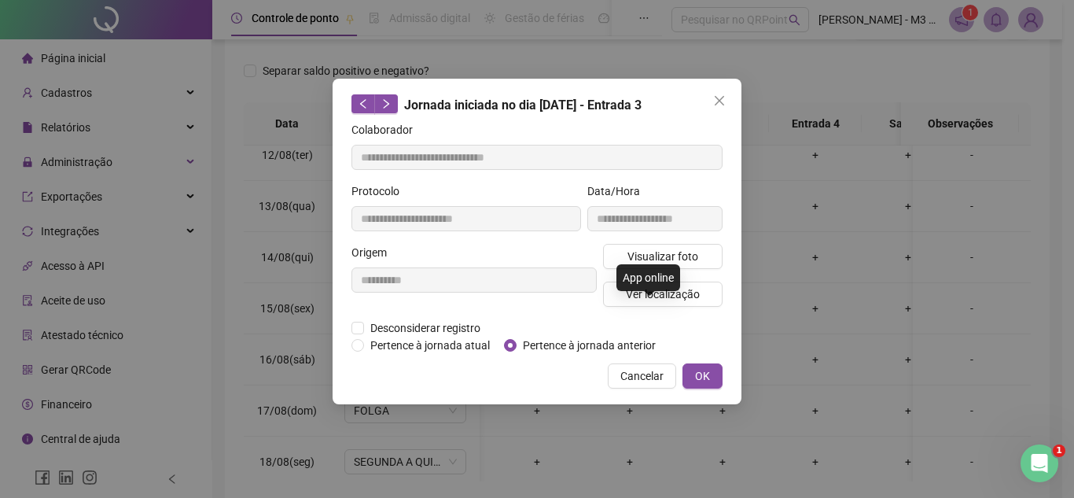
type input "**********"
click at [691, 287] on span "Ver localização" at bounding box center [663, 293] width 74 height 17
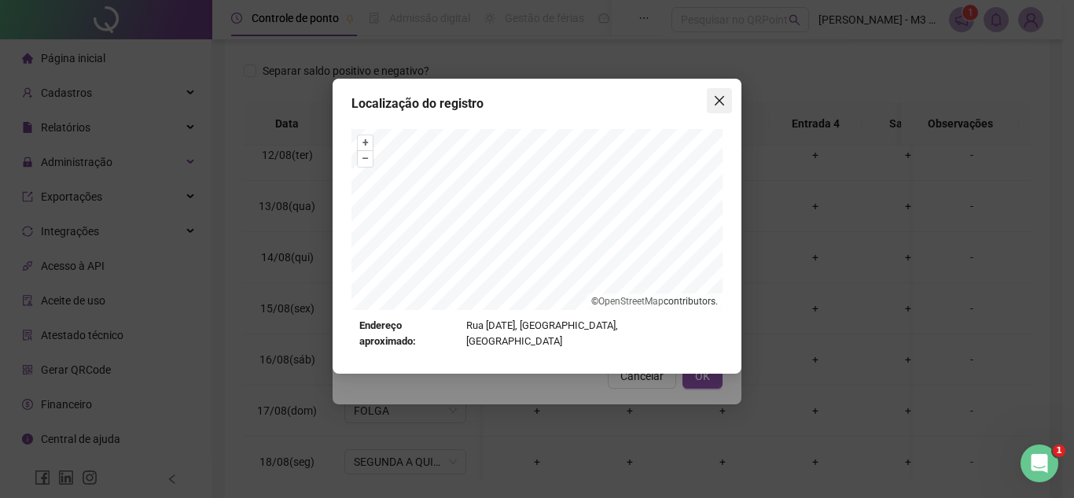
click at [719, 105] on icon "close" at bounding box center [719, 100] width 13 height 13
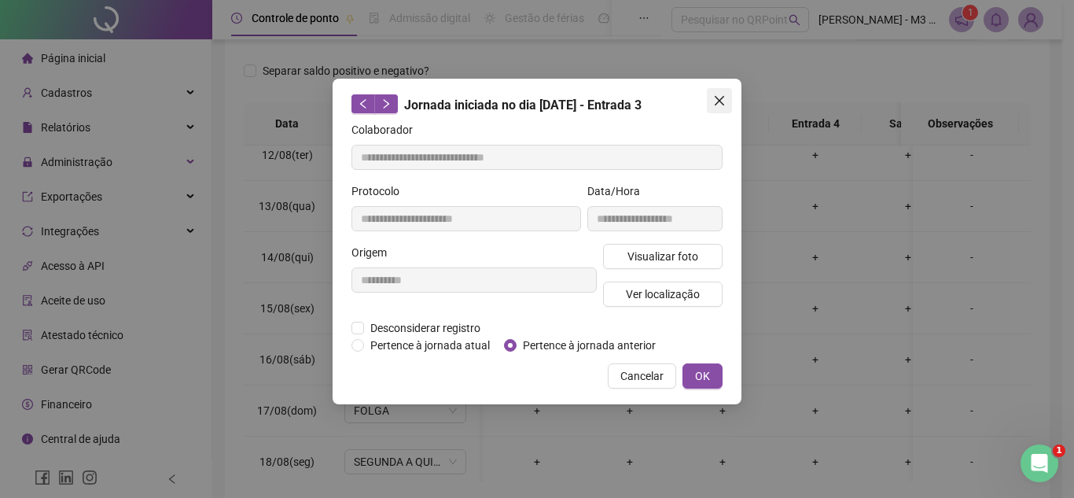
click at [714, 101] on icon "close" at bounding box center [719, 100] width 13 height 13
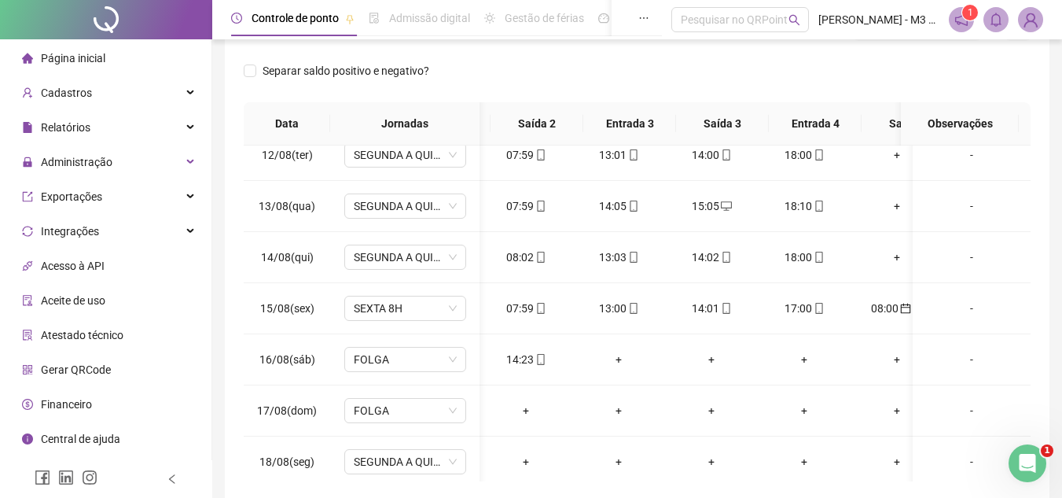
scroll to position [0, 0]
click at [540, 358] on icon "mobile" at bounding box center [540, 359] width 11 height 11
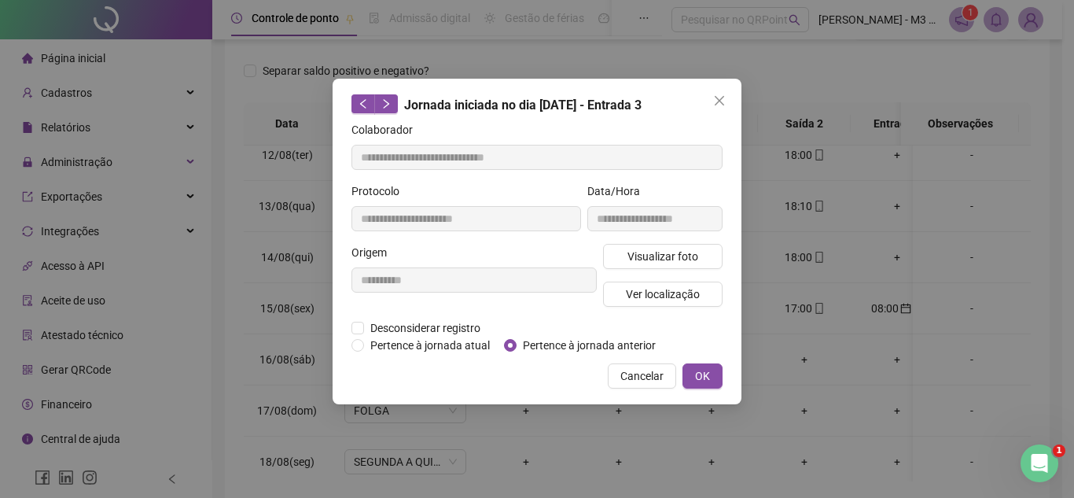
type input "**********"
click at [686, 290] on span "Ver localização" at bounding box center [663, 293] width 74 height 17
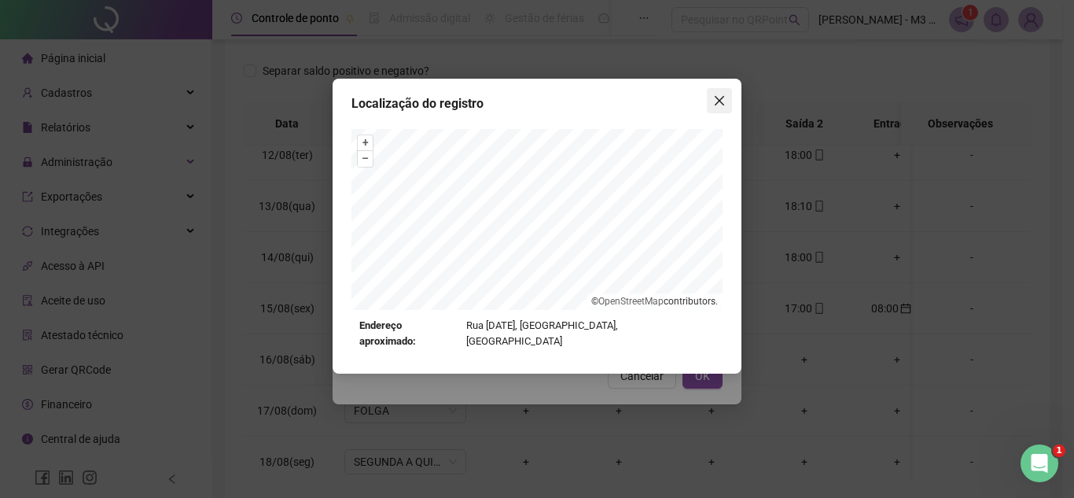
click at [723, 102] on icon "close" at bounding box center [719, 100] width 13 height 13
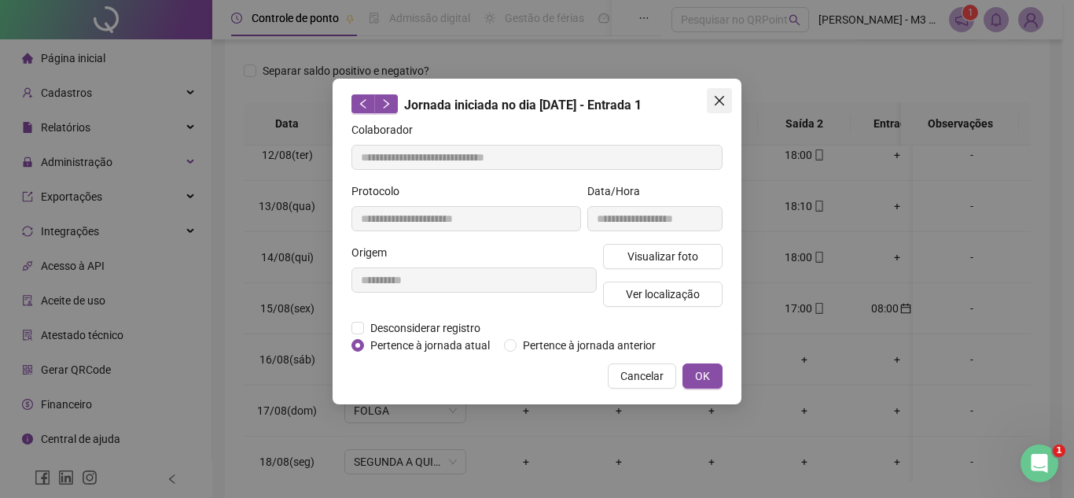
click at [715, 111] on button "Close" at bounding box center [719, 100] width 25 height 25
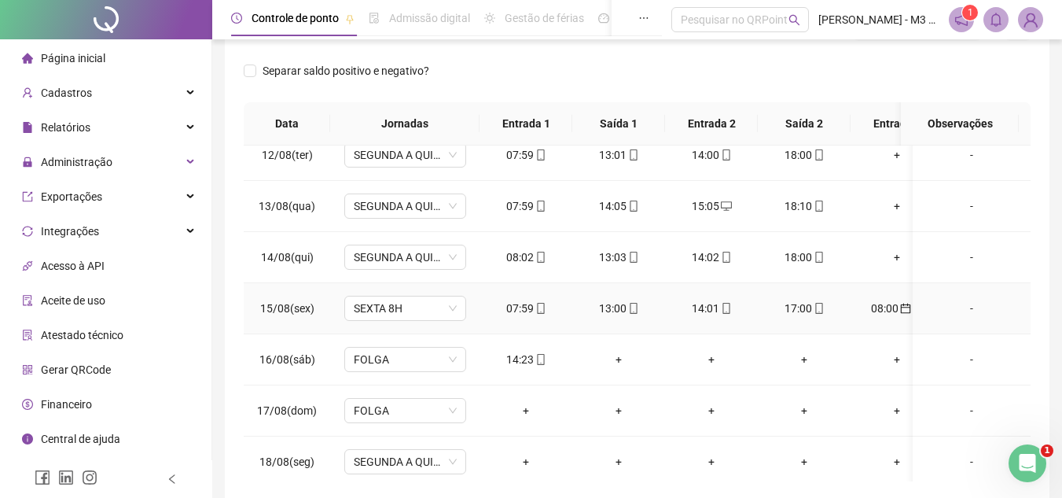
click at [627, 304] on span "mobile" at bounding box center [633, 308] width 13 height 11
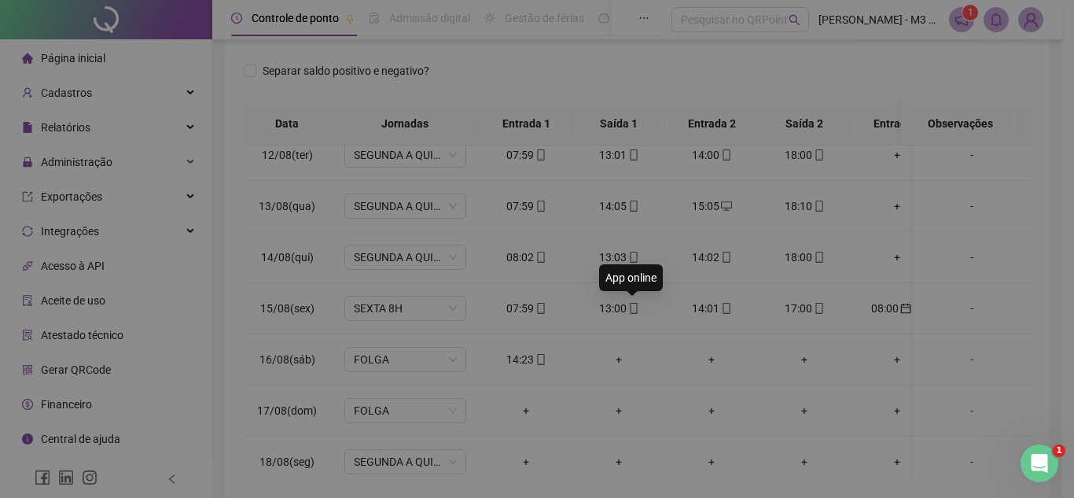
type input "**********"
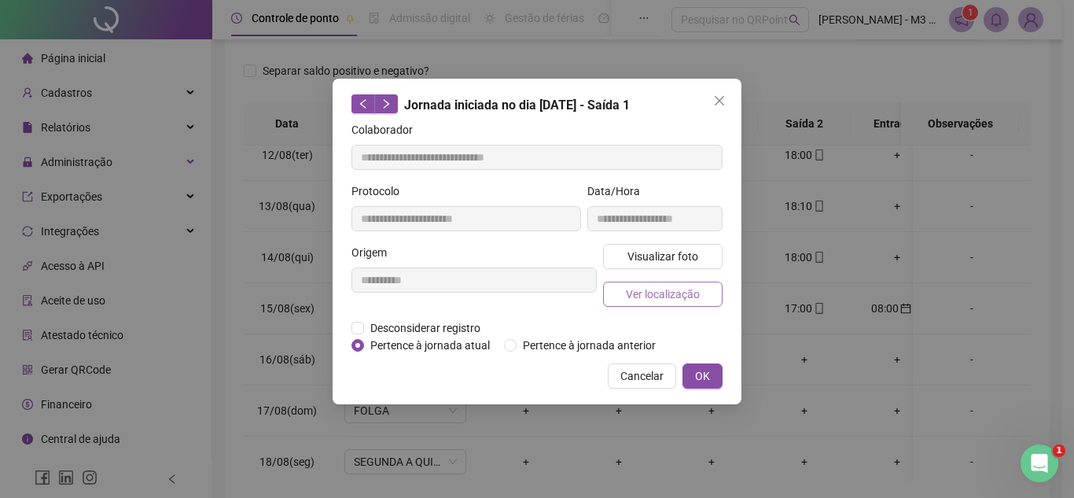
click at [645, 294] on span "Ver localização" at bounding box center [663, 293] width 74 height 17
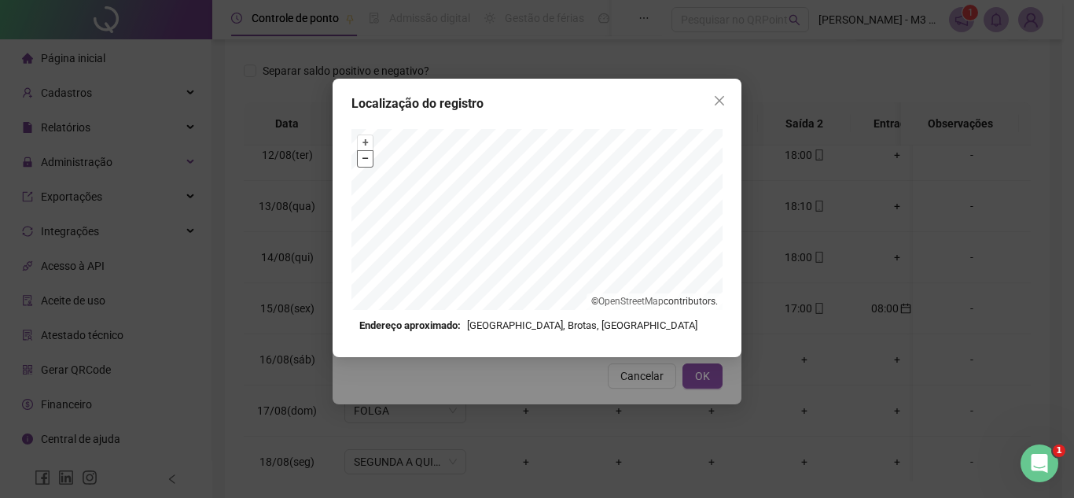
click at [368, 156] on button "–" at bounding box center [365, 158] width 15 height 15
click at [366, 140] on button "+" at bounding box center [365, 142] width 15 height 15
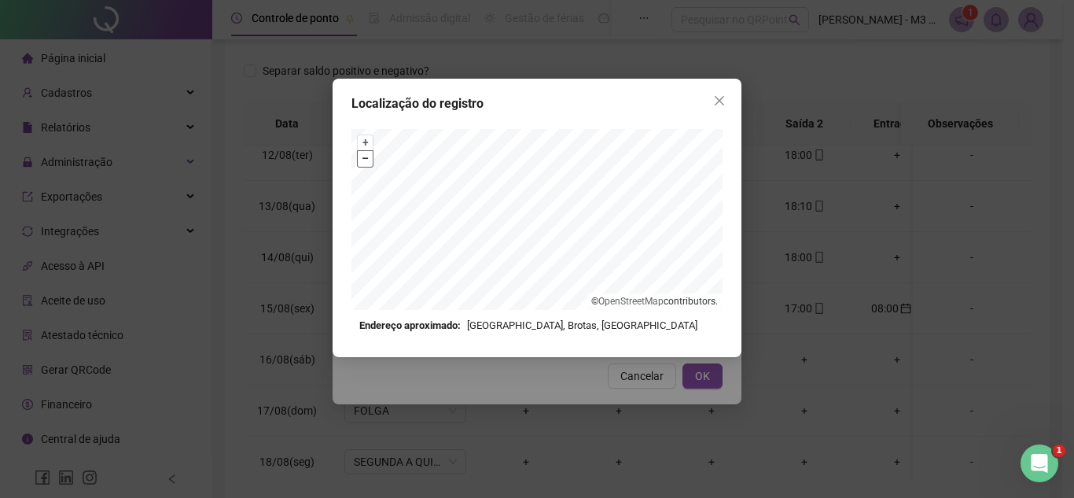
click at [366, 160] on button "–" at bounding box center [365, 158] width 15 height 15
click at [362, 141] on button "+" at bounding box center [365, 142] width 15 height 15
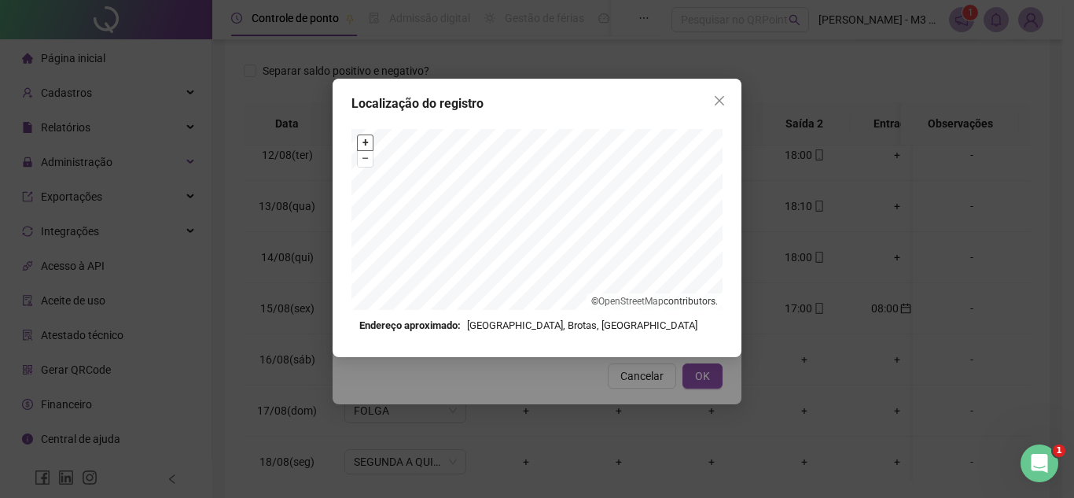
click at [362, 141] on button "+" at bounding box center [365, 142] width 15 height 15
click at [594, 307] on div "+ – ⇧ › © OpenStreetMap contributors." at bounding box center [536, 219] width 371 height 181
click at [367, 140] on button "+" at bounding box center [365, 142] width 15 height 15
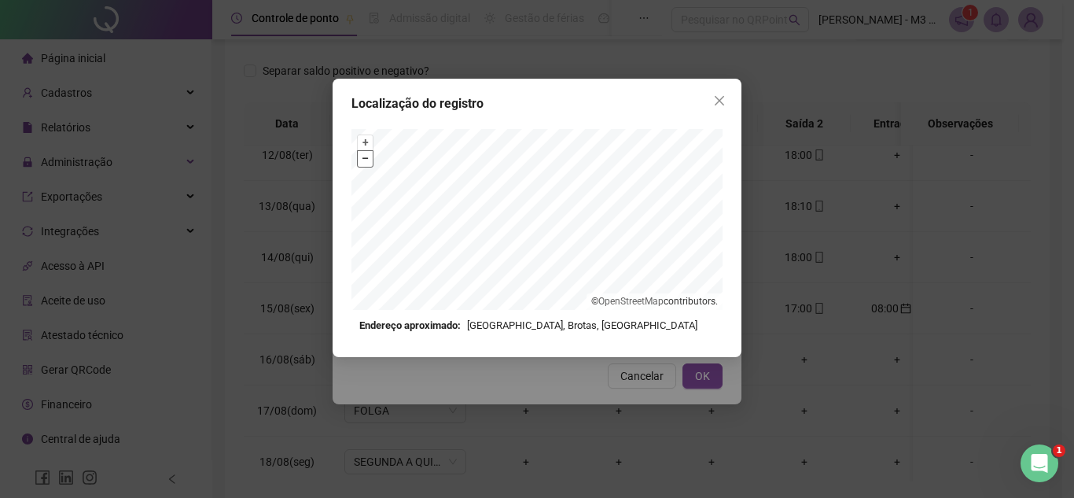
click at [365, 162] on button "–" at bounding box center [365, 158] width 15 height 15
click at [637, 344] on div "Localização do registro + – ⇧ › © OpenStreetMap contributors. Endereço aproxima…" at bounding box center [537, 218] width 409 height 278
click at [599, 309] on div "+ – ⇧ › © OpenStreetMap contributors." at bounding box center [536, 219] width 371 height 181
click at [368, 161] on button "–" at bounding box center [365, 158] width 15 height 15
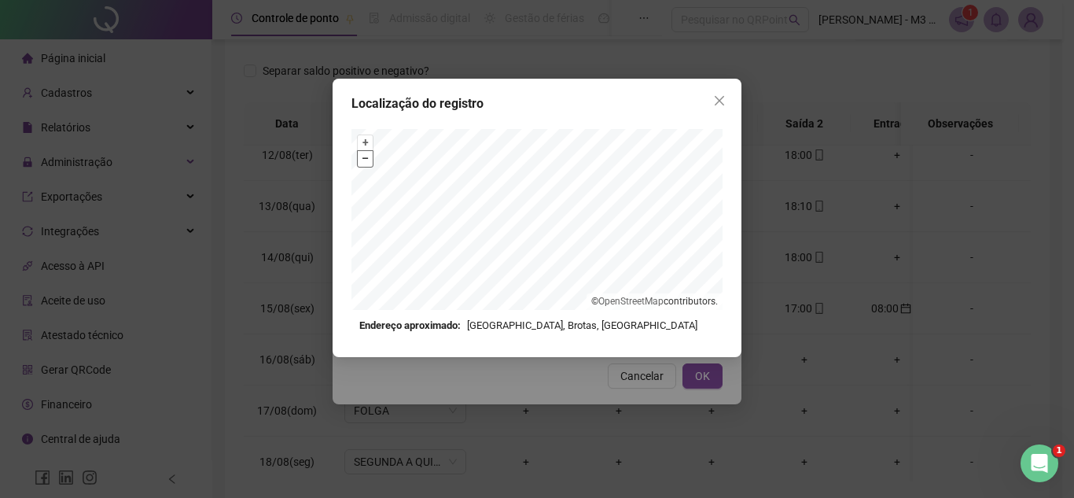
click at [368, 161] on button "–" at bounding box center [365, 158] width 15 height 15
click at [369, 139] on button "+" at bounding box center [365, 142] width 15 height 15
click at [368, 145] on button "+" at bounding box center [365, 142] width 15 height 15
click at [568, 85] on div "Localização do registro + – ⇧ › © OpenStreetMap contributors. Endereço aproxima…" at bounding box center [537, 218] width 409 height 278
click at [357, 142] on div "+ –" at bounding box center [365, 150] width 17 height 33
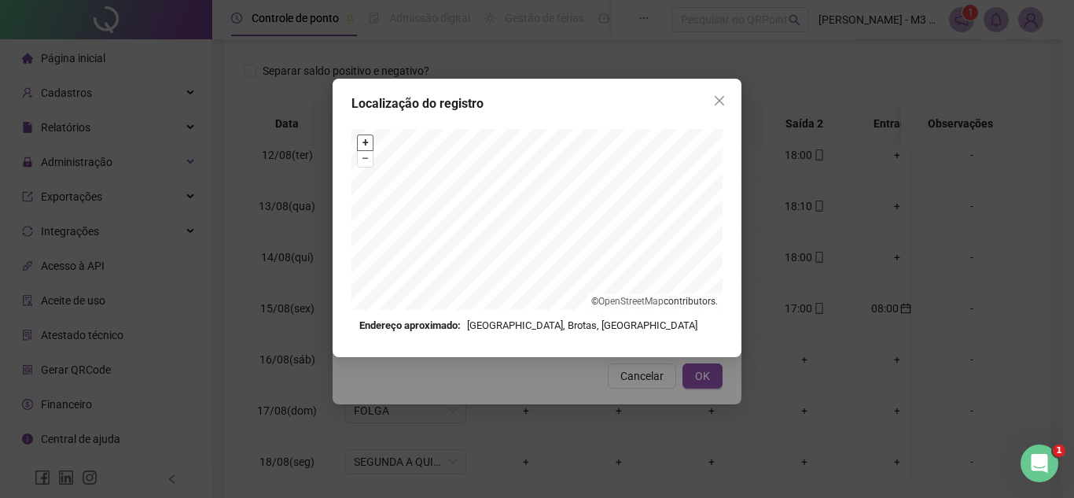
click at [361, 142] on button "+" at bounding box center [365, 142] width 15 height 15
click at [701, 117] on div "Localização do registro + – ⇧ › © OpenStreetMap contributors. Endereço aproxima…" at bounding box center [537, 218] width 409 height 278
click at [595, 314] on div "+ – ⇧ › © OpenStreetMap contributors. Endereço aproximado: Rua Itatuba, Brotas,…" at bounding box center [536, 231] width 371 height 204
click at [590, 307] on div "+ – ⇧ › © OpenStreetMap contributors." at bounding box center [536, 219] width 371 height 181
click at [557, 336] on div "Localização do registro + – ⇧ › © OpenStreetMap contributors. Endereço aproxima…" at bounding box center [537, 218] width 409 height 278
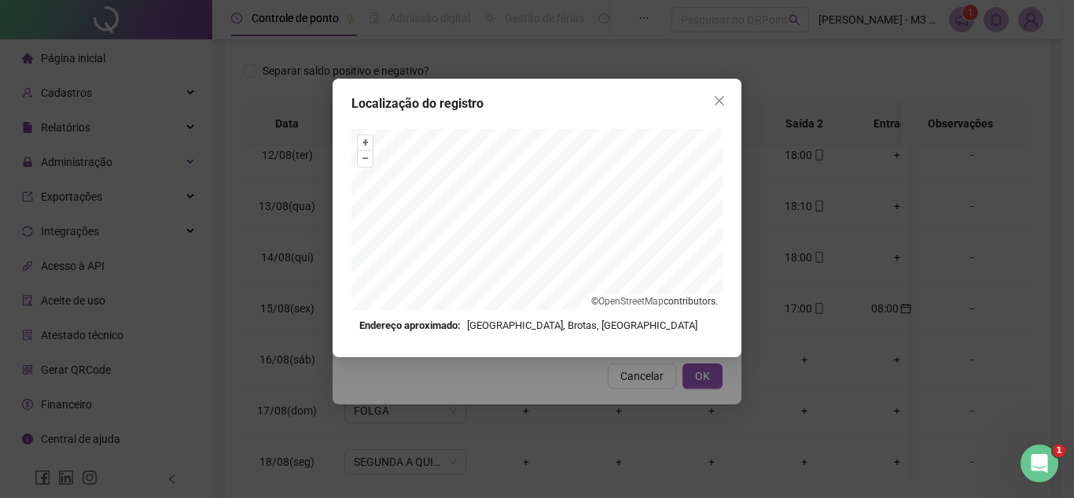
click at [658, 115] on div "Localização do registro + – ⇧ › © OpenStreetMap contributors. Endereço aproxima…" at bounding box center [537, 218] width 409 height 278
click at [680, 336] on div "Localização do registro + – ⇧ › © OpenStreetMap contributors. Endereço aproxima…" at bounding box center [537, 218] width 409 height 278
click at [550, 327] on div "+ – ⇧ › © OpenStreetMap contributors. Endereço aproximado: Rua Itatuba, Brotas,…" at bounding box center [536, 231] width 371 height 204
click at [425, 315] on div "+ – ⇧ › © OpenStreetMap contributors. Endereço aproximado: Rua Itatuba, Brotas,…" at bounding box center [536, 231] width 371 height 204
click at [527, 109] on div "Localização do registro + – ⇧ › © OpenStreetMap contributors. Endereço aproxima…" at bounding box center [537, 218] width 409 height 278
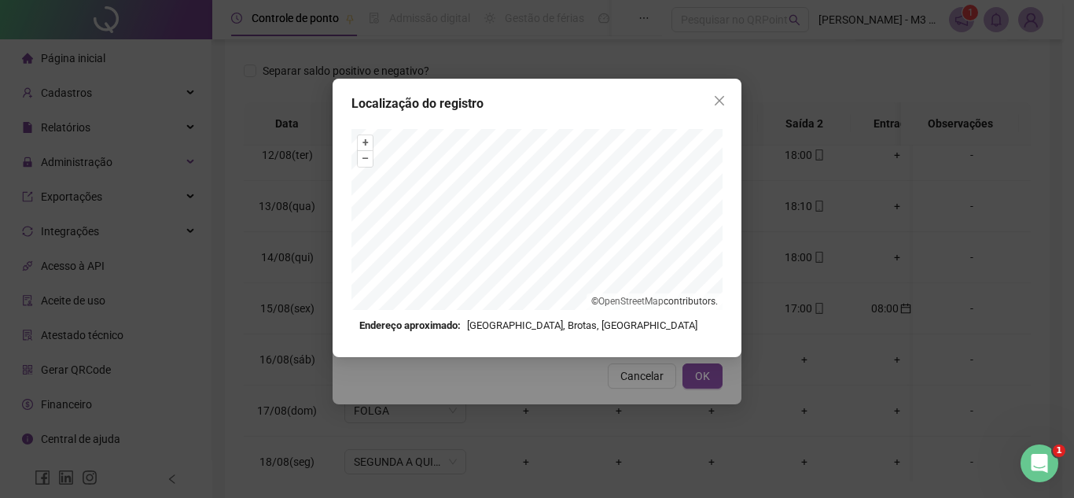
click at [519, 324] on div "+ – ⇧ › © OpenStreetMap contributors. Endereço aproximado: Rua Itatuba, Brotas,…" at bounding box center [536, 231] width 371 height 204
click at [593, 112] on div "Localização do registro + – ⇧ › © OpenStreetMap contributors. Endereço aproxima…" at bounding box center [537, 218] width 409 height 278
click at [369, 146] on button "+" at bounding box center [365, 142] width 15 height 15
click at [368, 145] on button "+" at bounding box center [365, 142] width 15 height 15
click at [725, 98] on icon "close" at bounding box center [719, 100] width 13 height 13
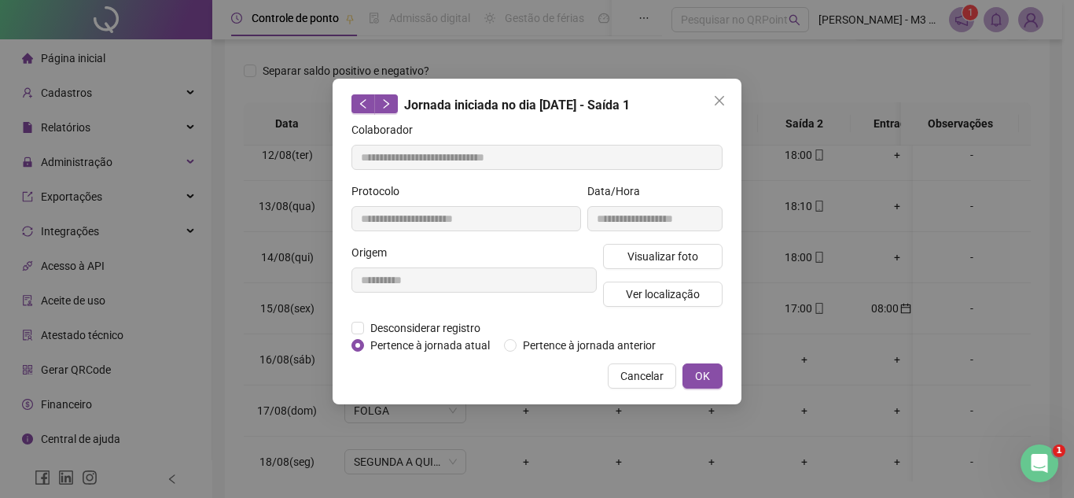
click at [663, 294] on div "Localização do registro Endereço aproximado: Rua Itatuba, Brotas, Salvador *OBS…" at bounding box center [537, 249] width 1074 height 498
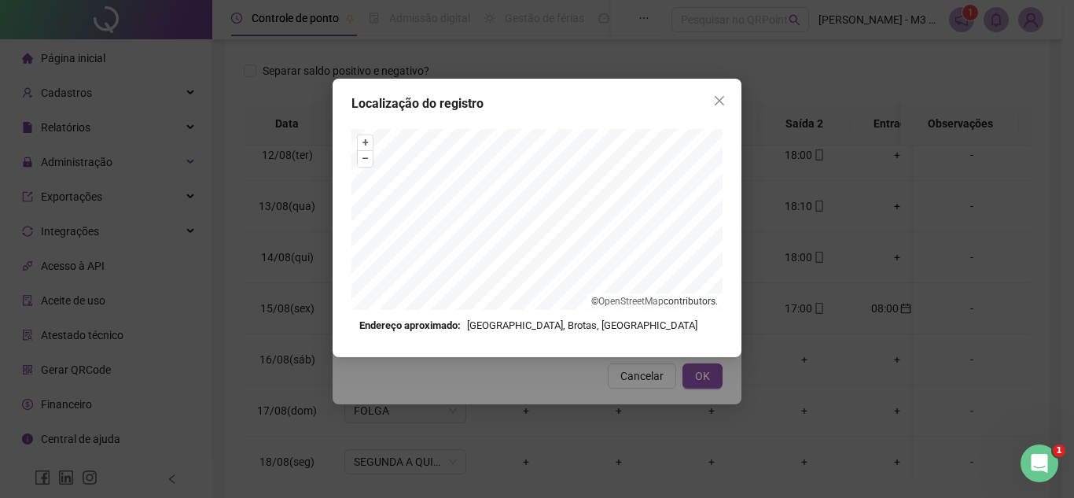
click at [732, 100] on div "Localização do registro + – ⇧ › © OpenStreetMap contributors. Endereço aproxima…" at bounding box center [537, 218] width 409 height 278
click at [715, 96] on icon "close" at bounding box center [719, 100] width 13 height 13
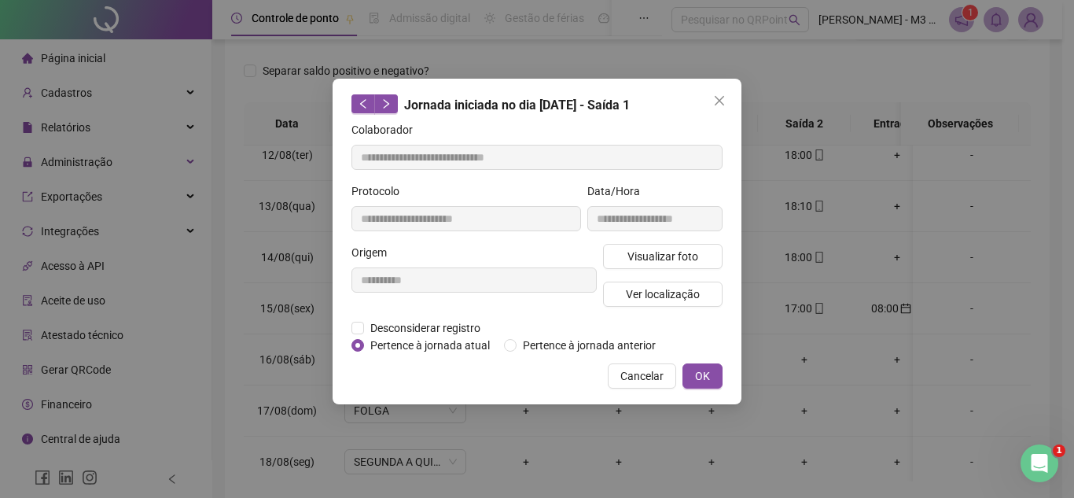
click at [715, 96] on icon "close" at bounding box center [719, 100] width 13 height 13
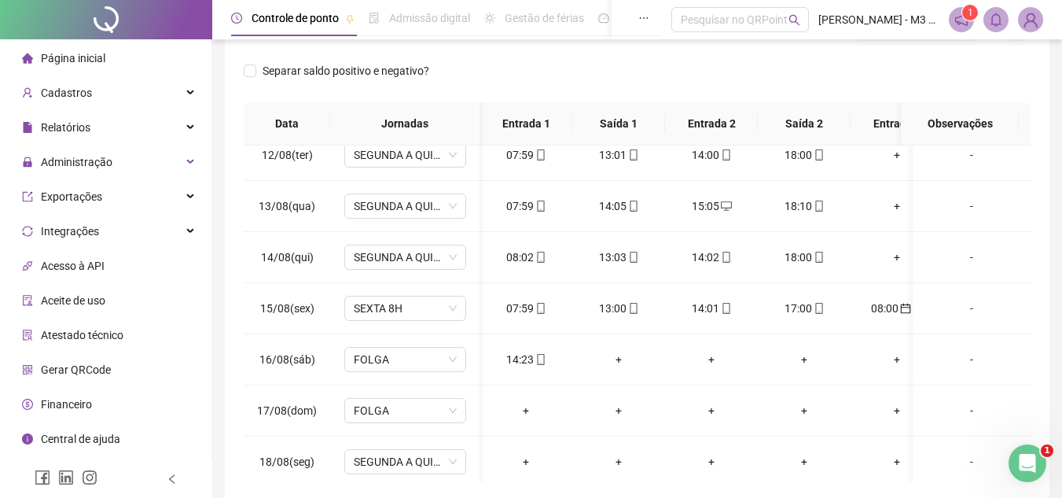
scroll to position [0, 98]
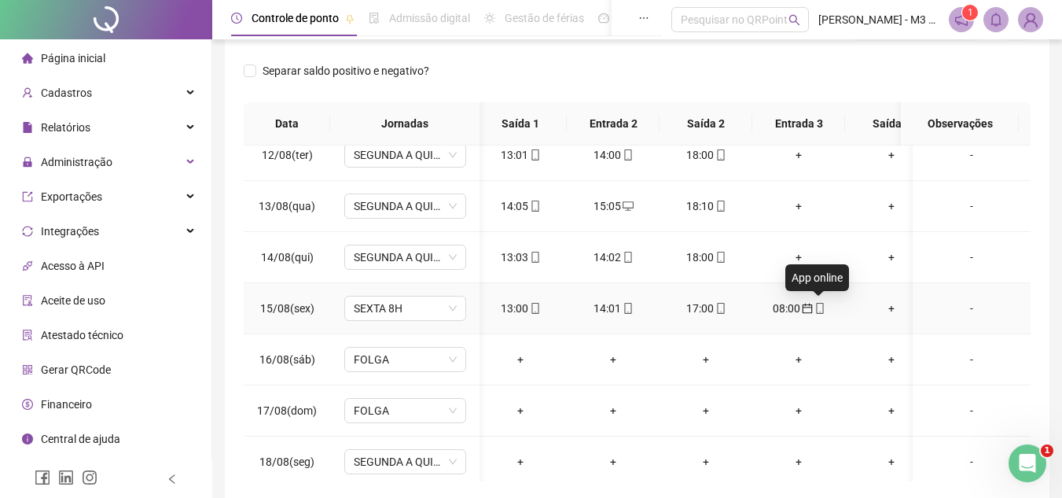
click at [818, 307] on icon "mobile" at bounding box center [819, 308] width 11 height 11
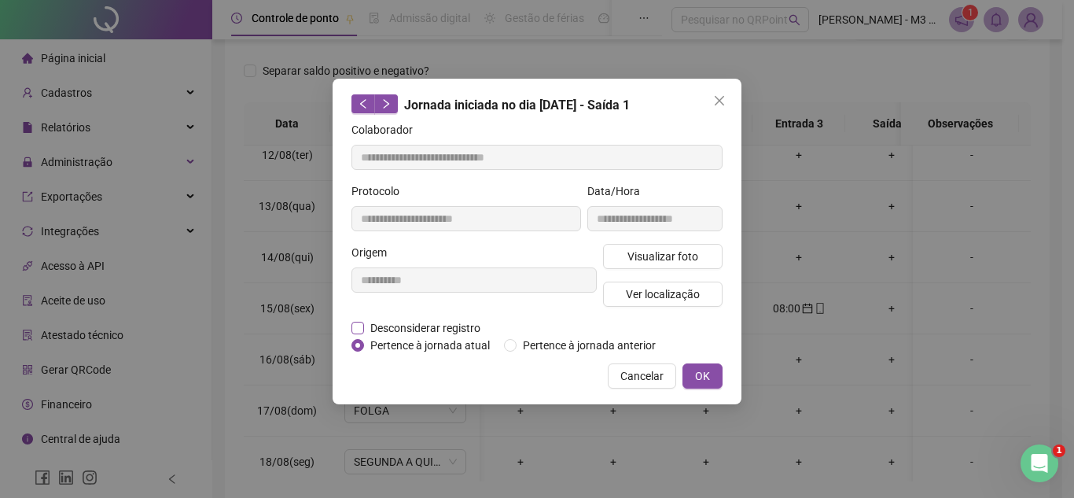
type input "**********"
click at [391, 322] on span "Desconsiderar registro" at bounding box center [425, 327] width 123 height 17
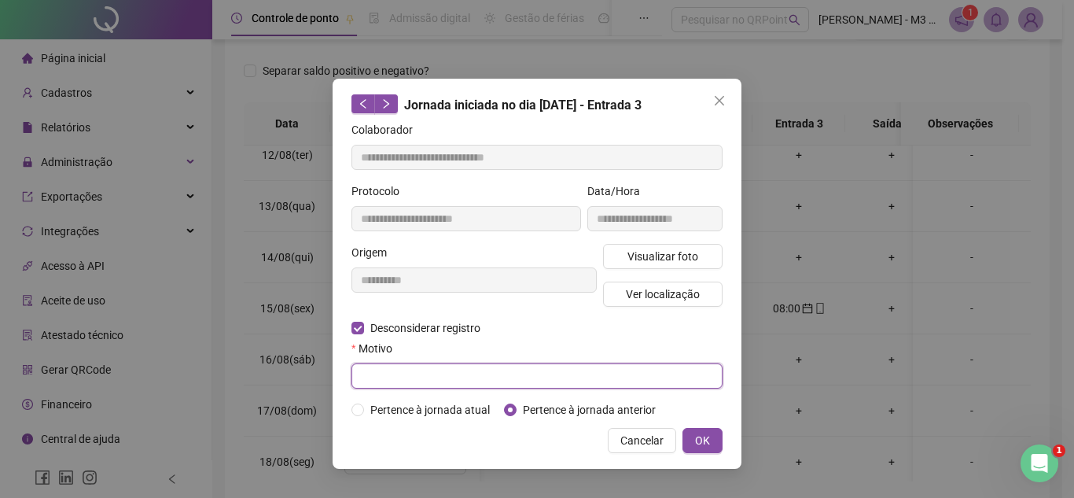
click at [403, 369] on input "text" at bounding box center [536, 375] width 371 height 25
type input "*"
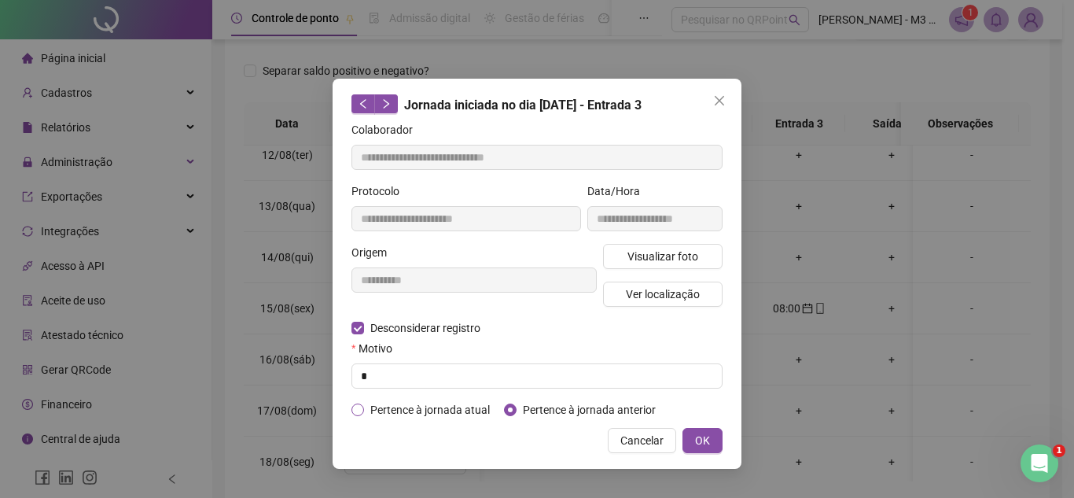
click at [370, 401] on span "Pertence à jornada atual" at bounding box center [430, 409] width 132 height 17
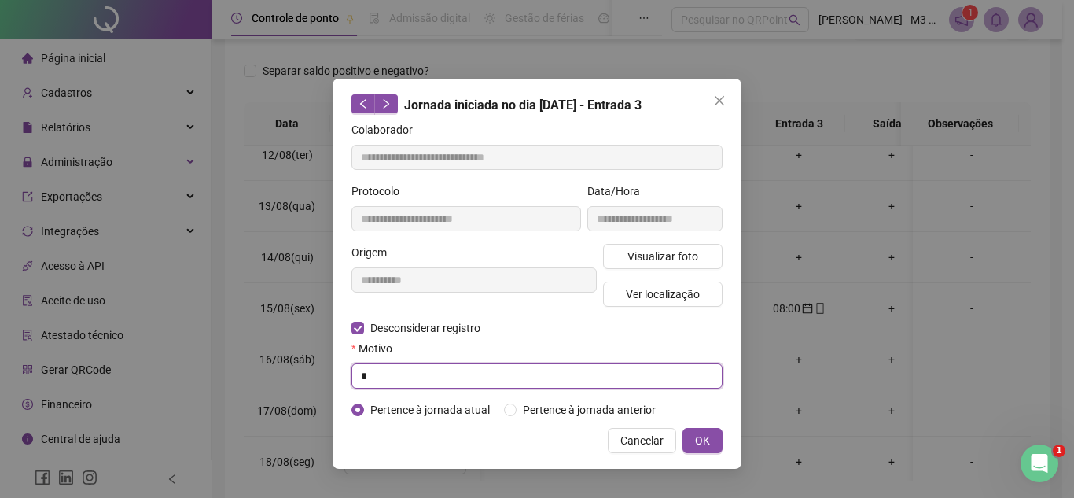
click at [495, 372] on input "*" at bounding box center [536, 375] width 371 height 25
type input "*"
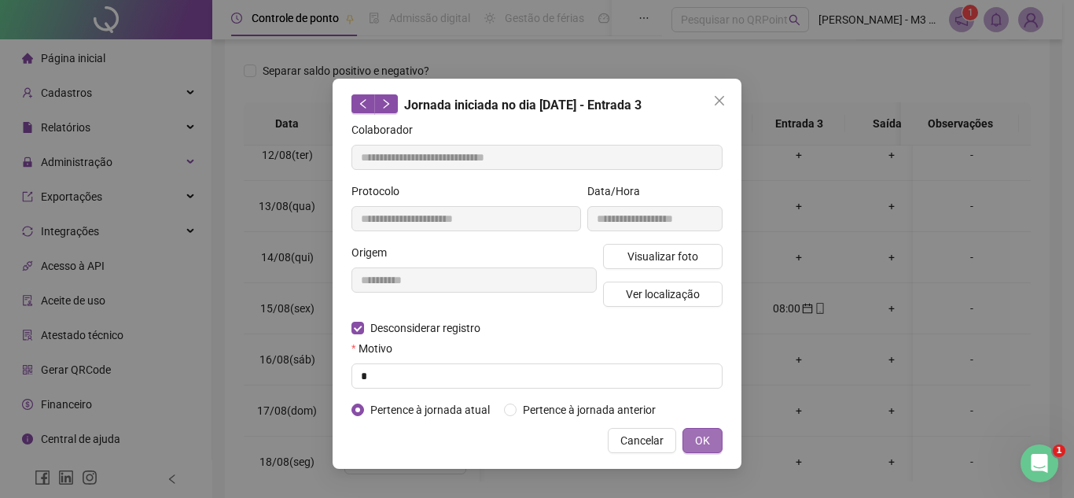
click at [716, 438] on button "OK" at bounding box center [702, 440] width 40 height 25
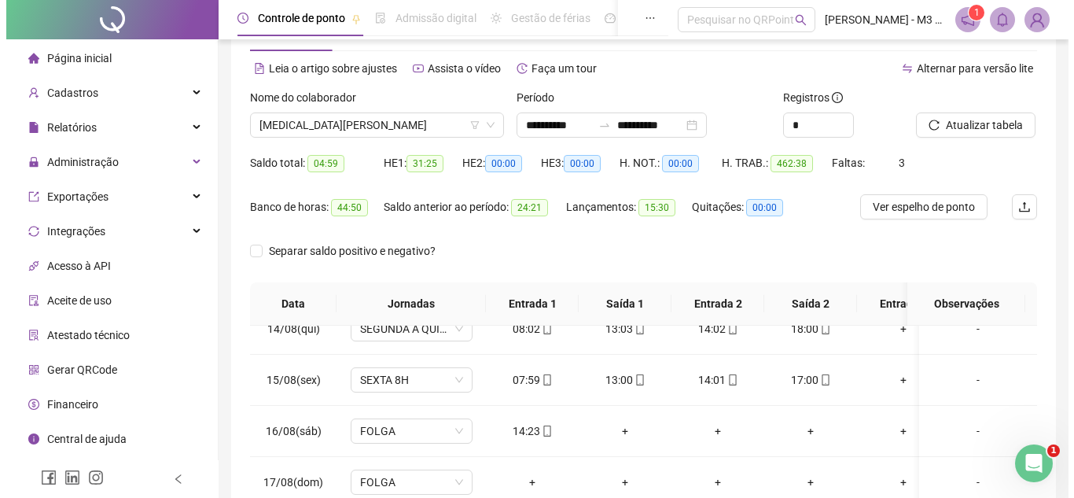
scroll to position [0, 0]
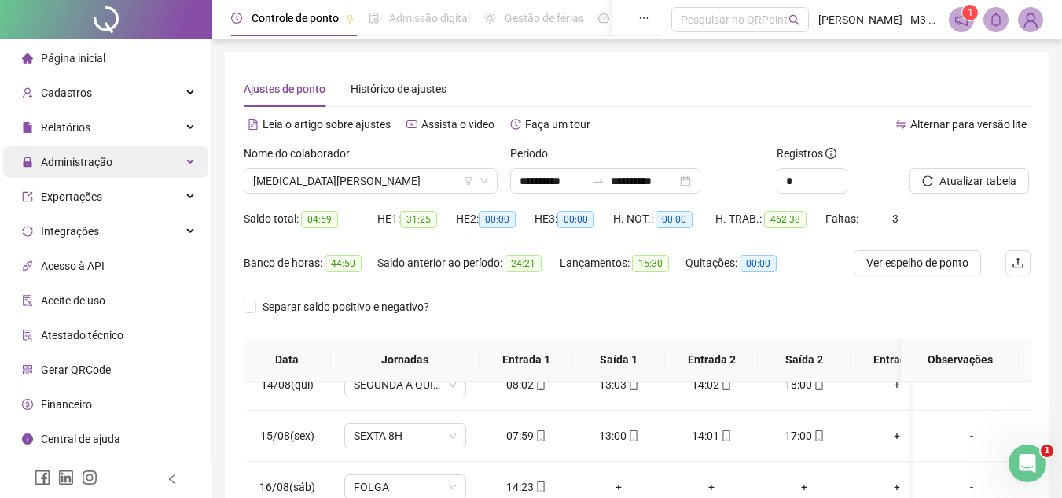
click at [159, 154] on div "Administração" at bounding box center [105, 161] width 205 height 31
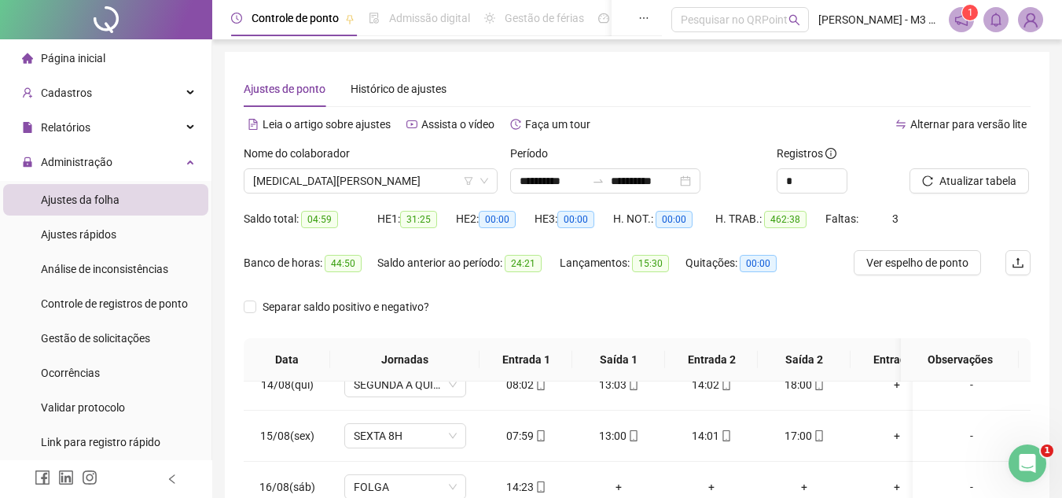
click at [154, 184] on li "Ajustes da folha" at bounding box center [105, 199] width 205 height 31
click at [164, 159] on div "Administração" at bounding box center [105, 161] width 205 height 31
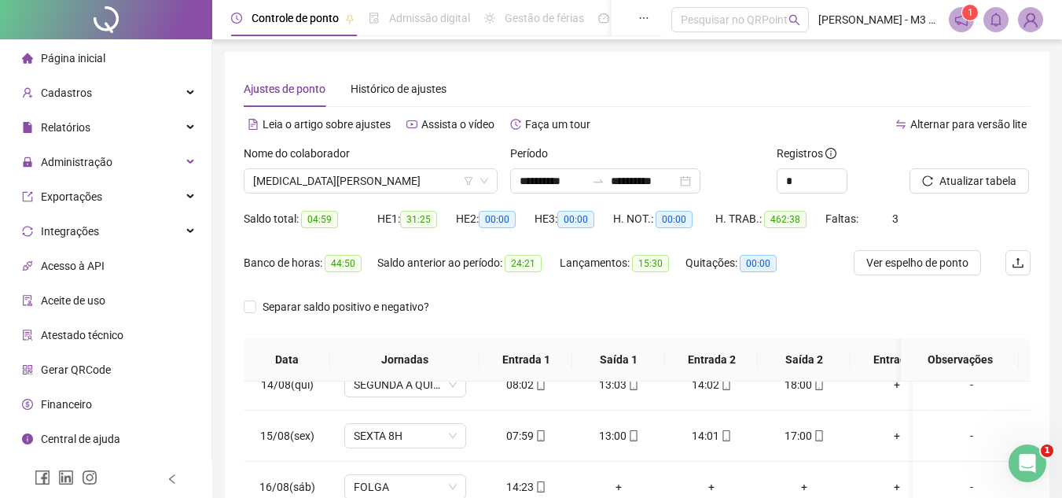
click at [180, 160] on div "Administração" at bounding box center [105, 161] width 205 height 31
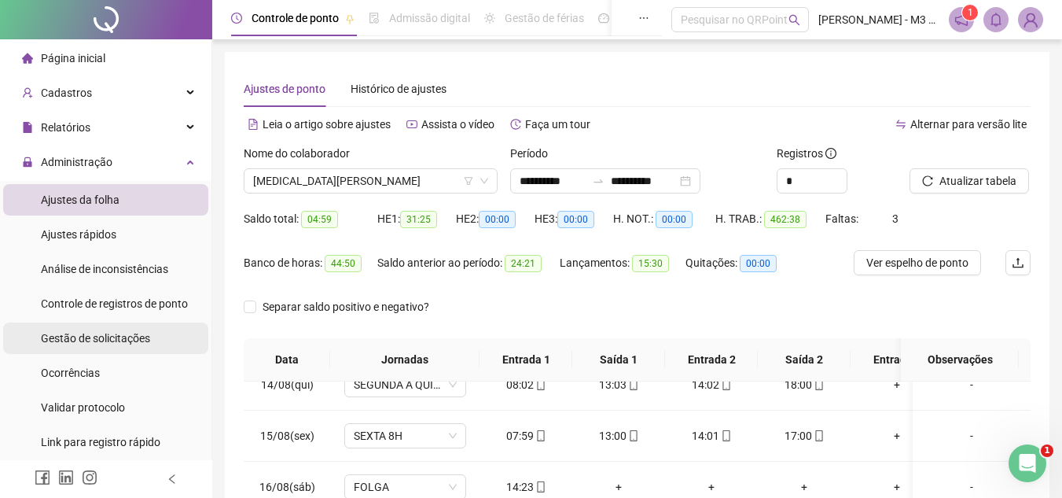
click at [128, 332] on span "Gestão de solicitações" at bounding box center [95, 338] width 109 height 13
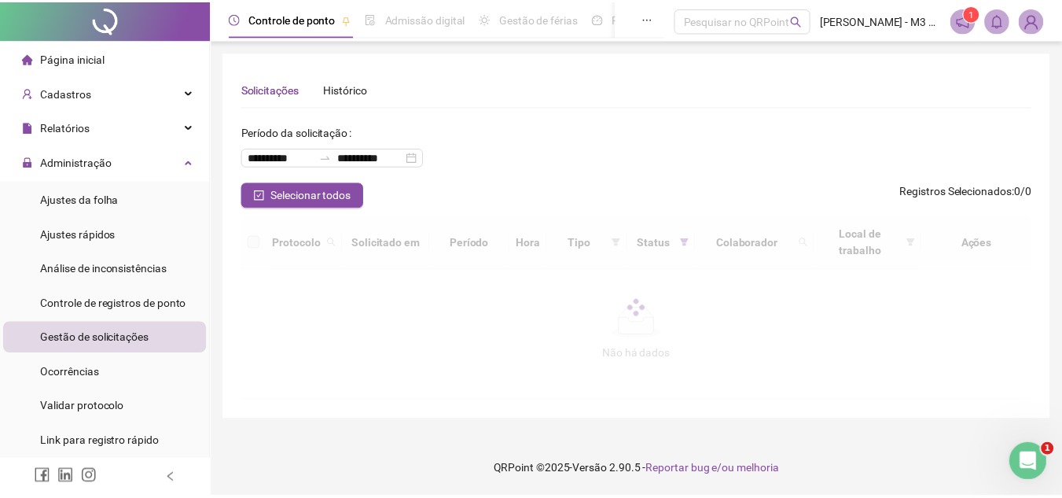
scroll to position [157, 0]
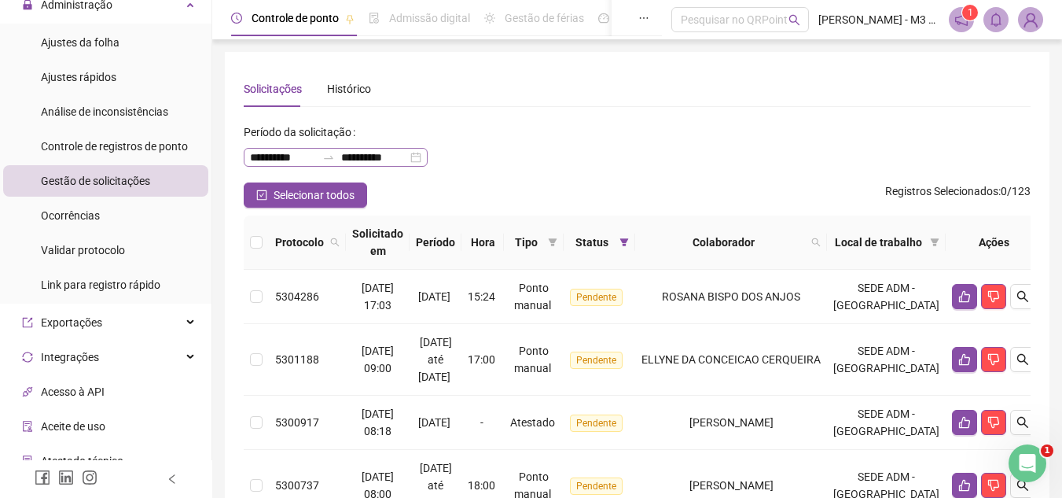
click at [428, 156] on div "**********" at bounding box center [336, 157] width 184 height 19
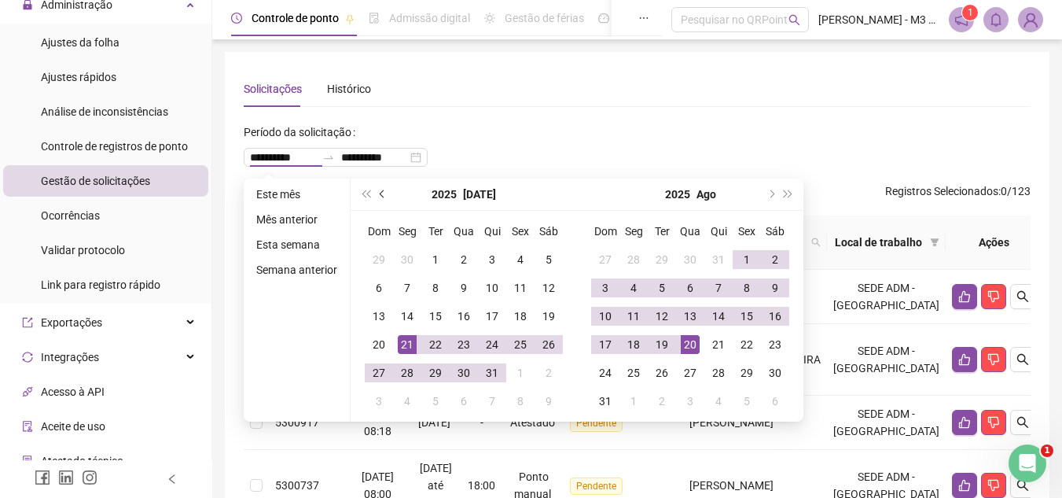
click at [381, 193] on span "prev-year" at bounding box center [384, 194] width 8 height 8
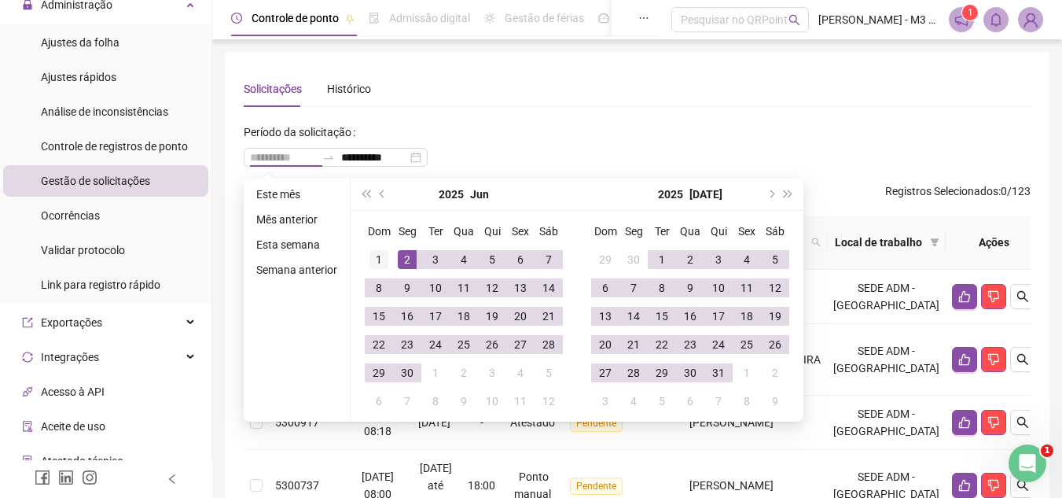
type input "**********"
click at [386, 260] on div "1" at bounding box center [378, 259] width 19 height 19
click at [766, 192] on span "next-year" at bounding box center [770, 194] width 8 height 8
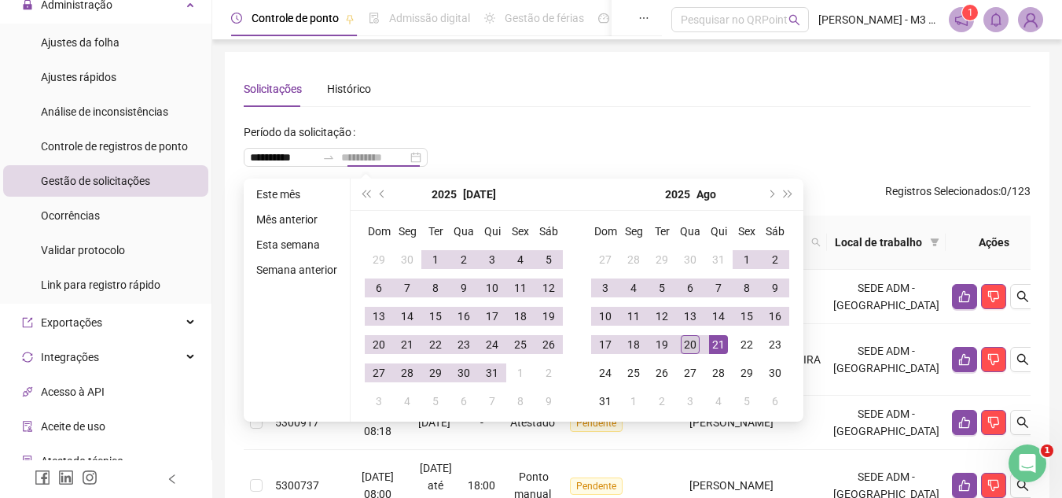
type input "**********"
click at [691, 344] on div "20" at bounding box center [690, 344] width 19 height 19
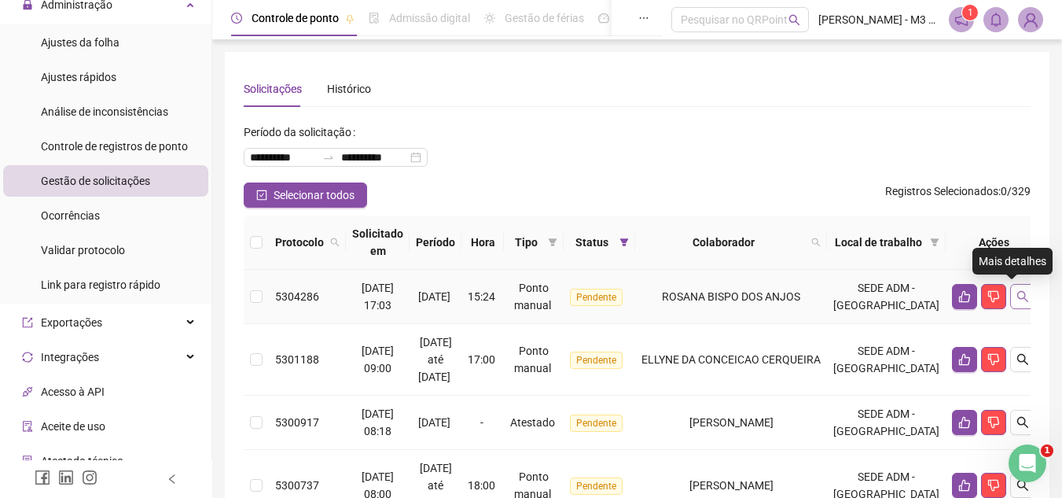
click at [1016, 296] on icon "search" at bounding box center [1022, 296] width 13 height 13
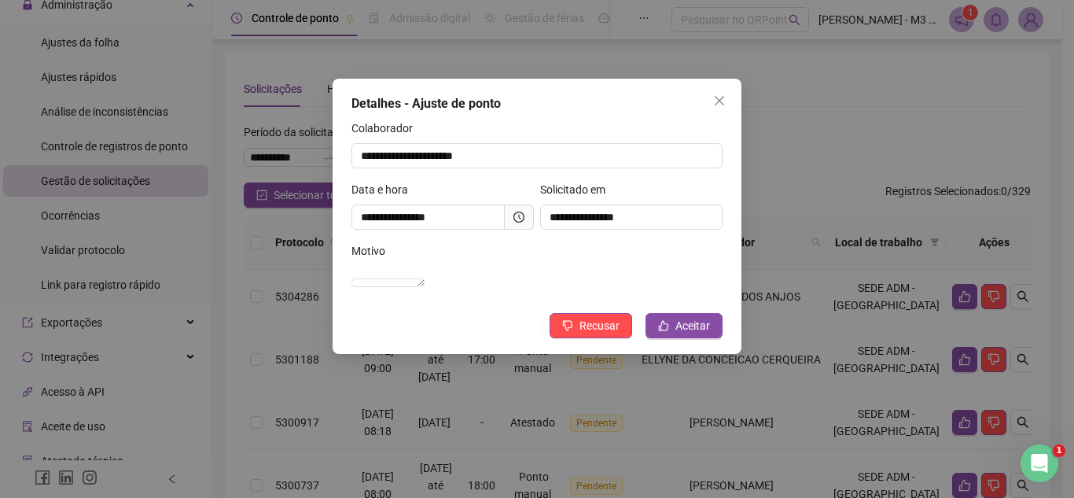
click at [524, 215] on icon "clock-circle" at bounding box center [518, 216] width 11 height 11
click at [719, 95] on icon "close" at bounding box center [719, 100] width 13 height 13
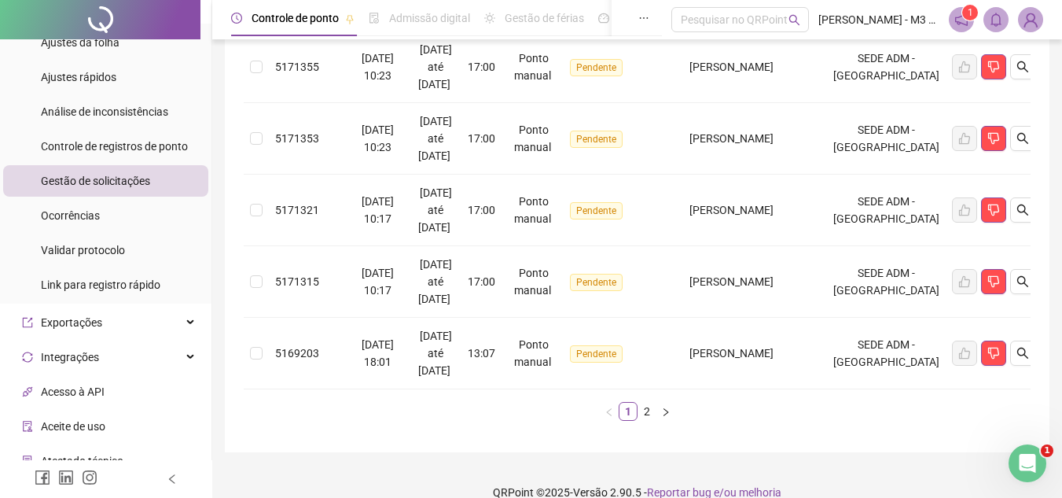
scroll to position [675, 0]
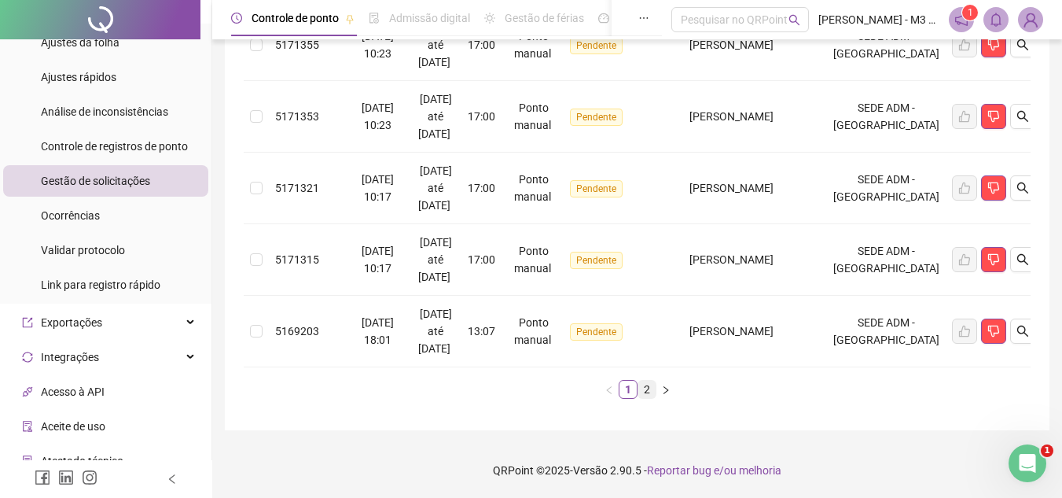
click at [643, 389] on link "2" at bounding box center [646, 388] width 17 height 17
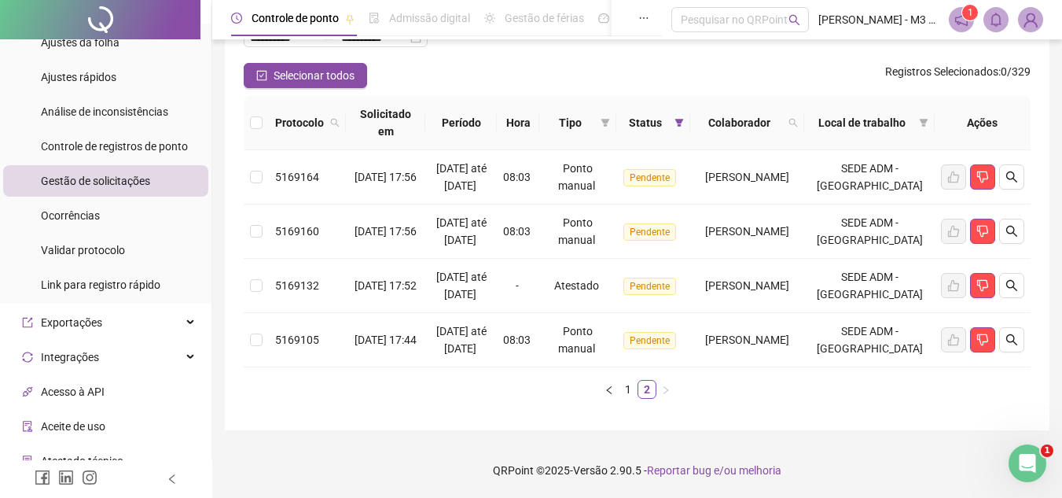
scroll to position [189, 0]
click at [630, 386] on link "1" at bounding box center [627, 388] width 17 height 17
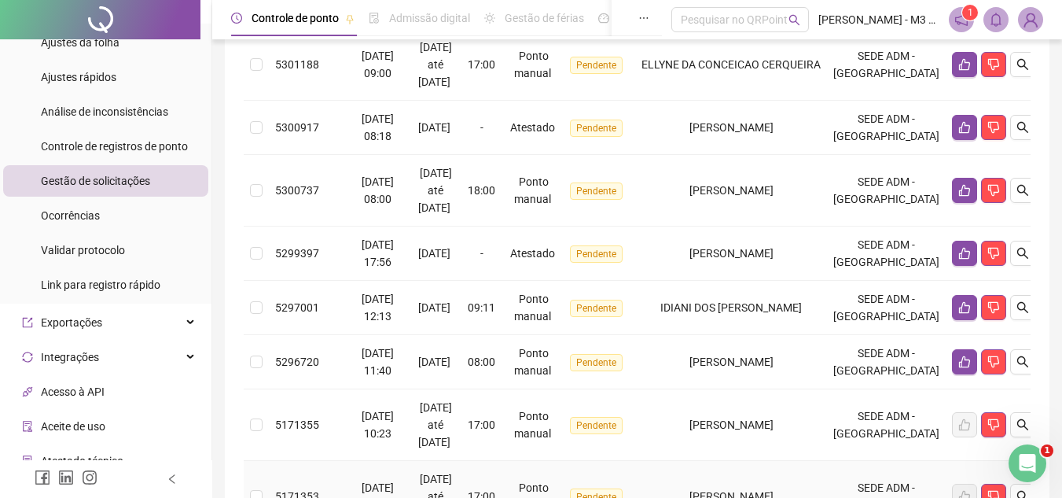
scroll to position [267, 0]
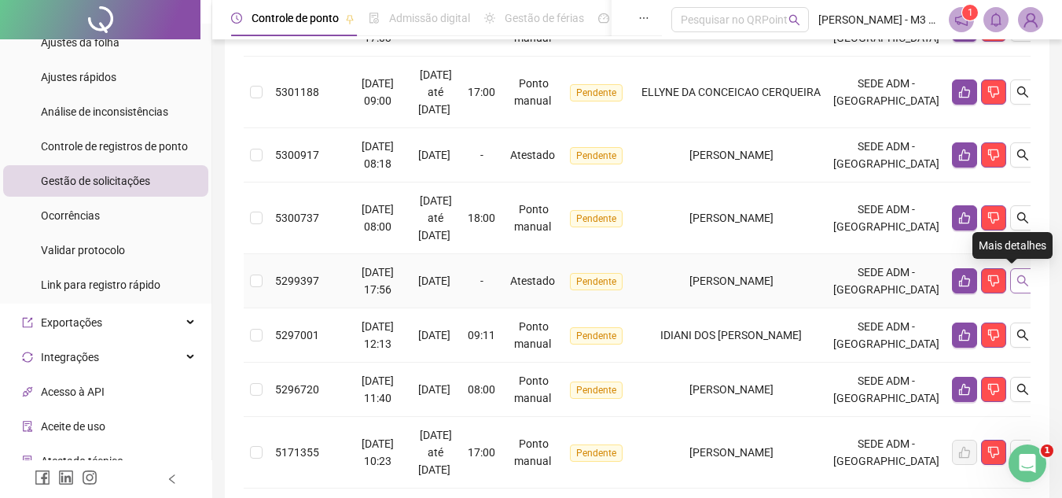
click at [1016, 275] on icon "search" at bounding box center [1022, 280] width 13 height 13
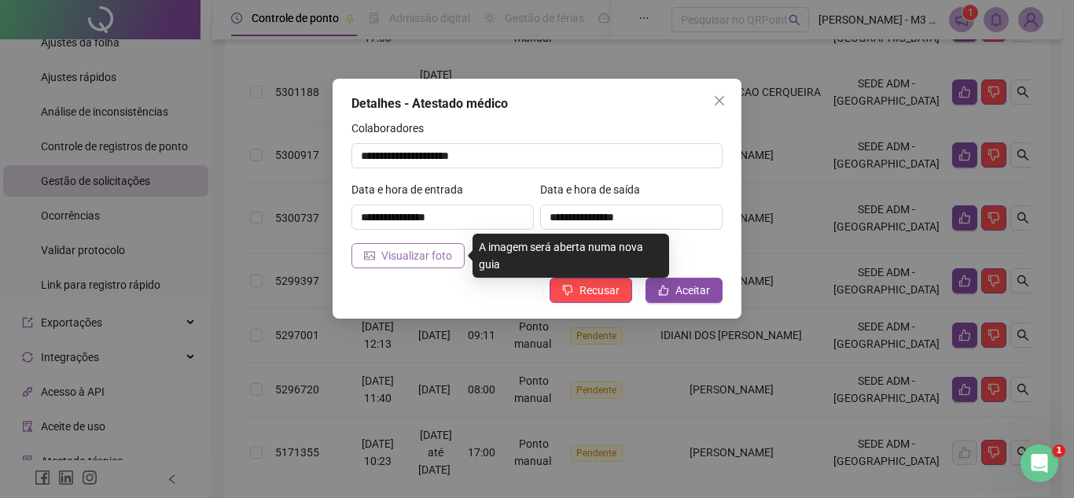
click at [417, 255] on span "Visualizar foto" at bounding box center [416, 255] width 71 height 17
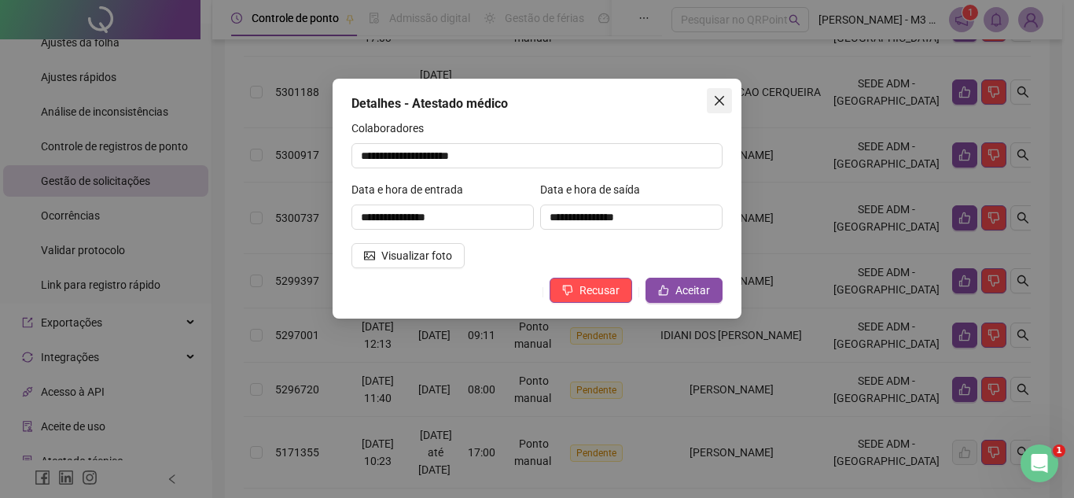
click at [724, 97] on icon "close" at bounding box center [719, 100] width 9 height 9
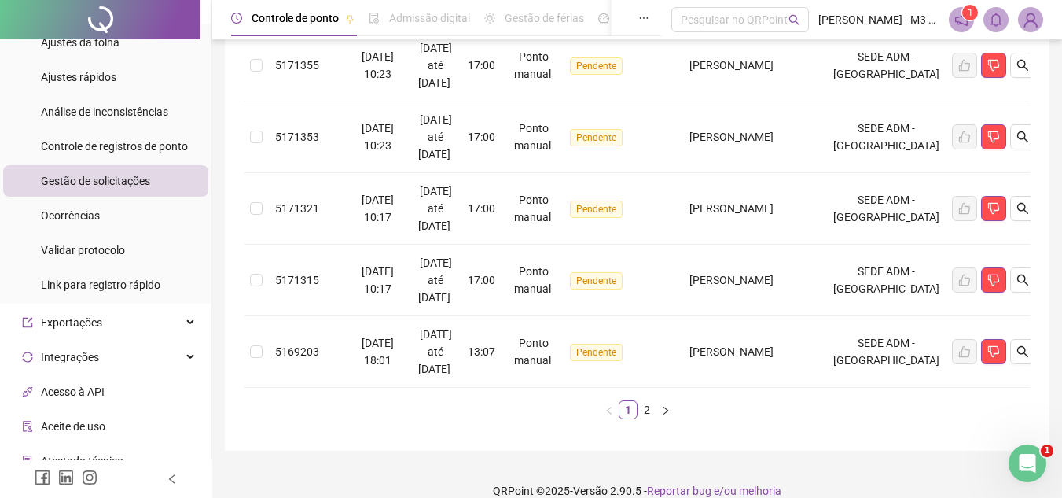
scroll to position [660, 0]
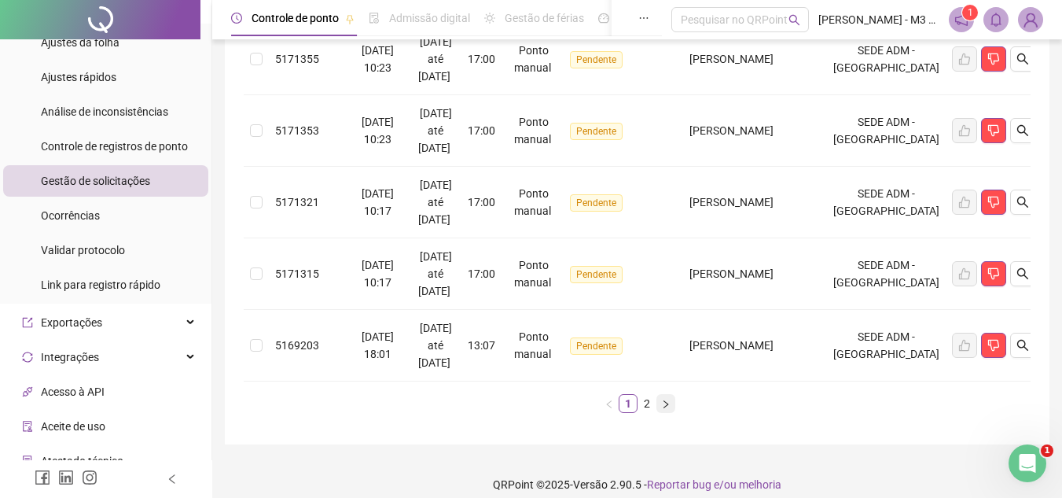
click at [664, 406] on icon "right" at bounding box center [665, 403] width 9 height 9
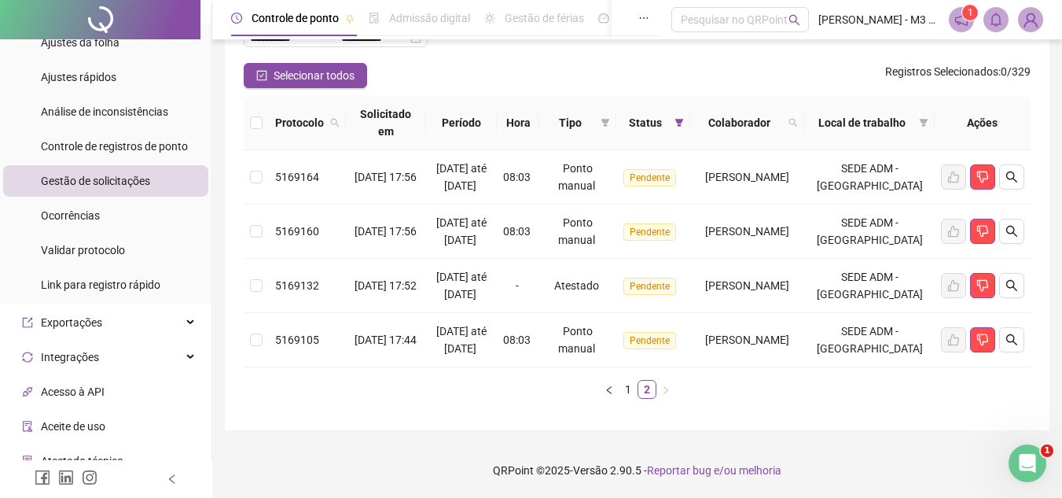
scroll to position [189, 0]
click at [1017, 333] on icon "search" at bounding box center [1011, 339] width 13 height 13
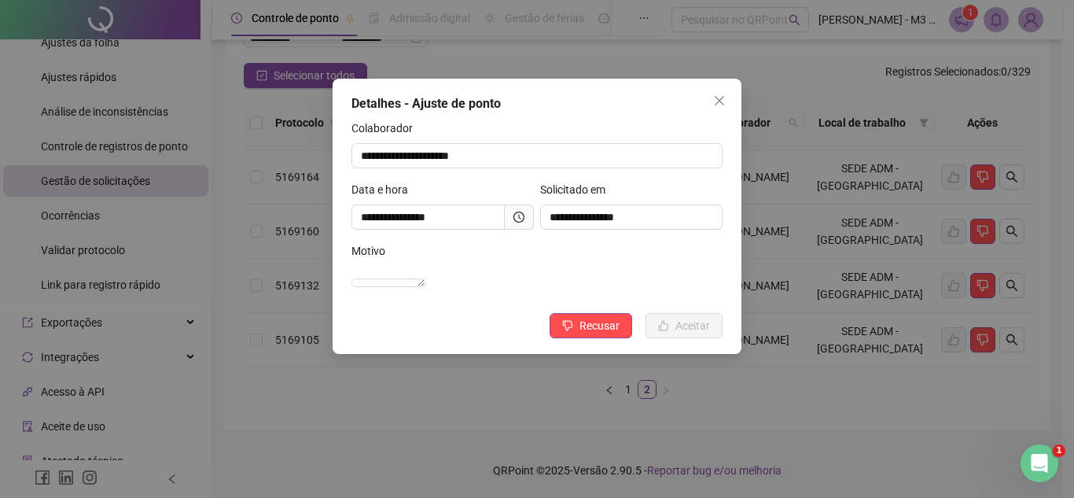
click at [525, 220] on span at bounding box center [519, 216] width 29 height 25
click at [717, 98] on icon "close" at bounding box center [719, 100] width 9 height 9
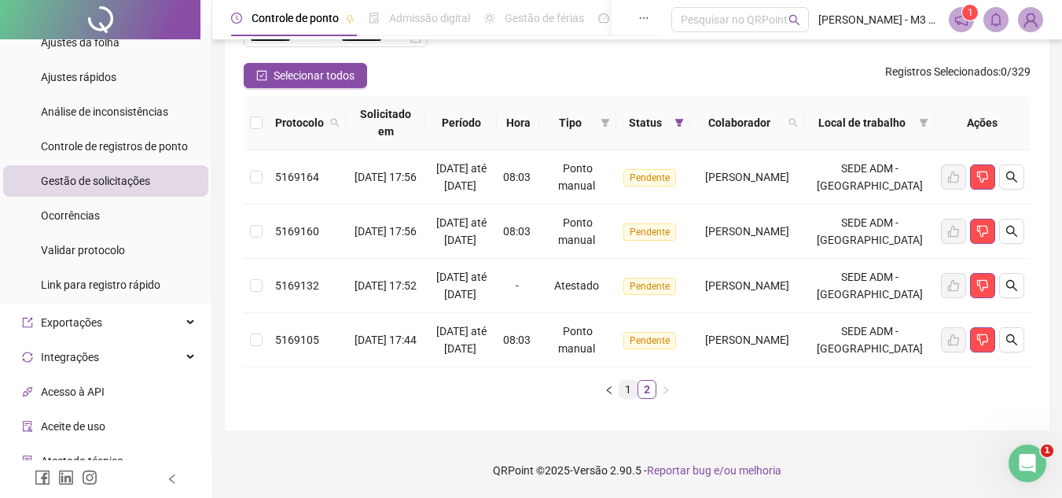
click at [630, 388] on link "1" at bounding box center [627, 388] width 17 height 17
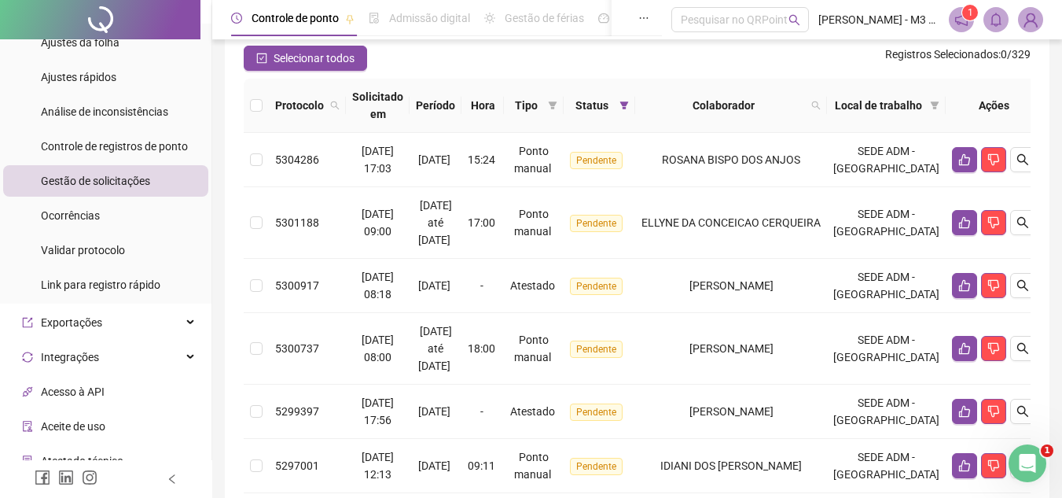
scroll to position [124, 0]
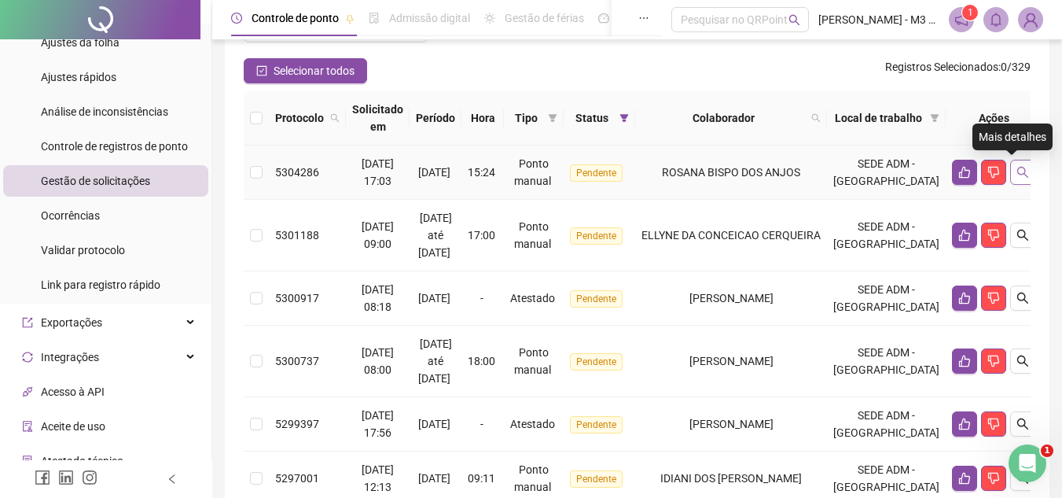
click at [1013, 178] on button "button" at bounding box center [1022, 172] width 25 height 25
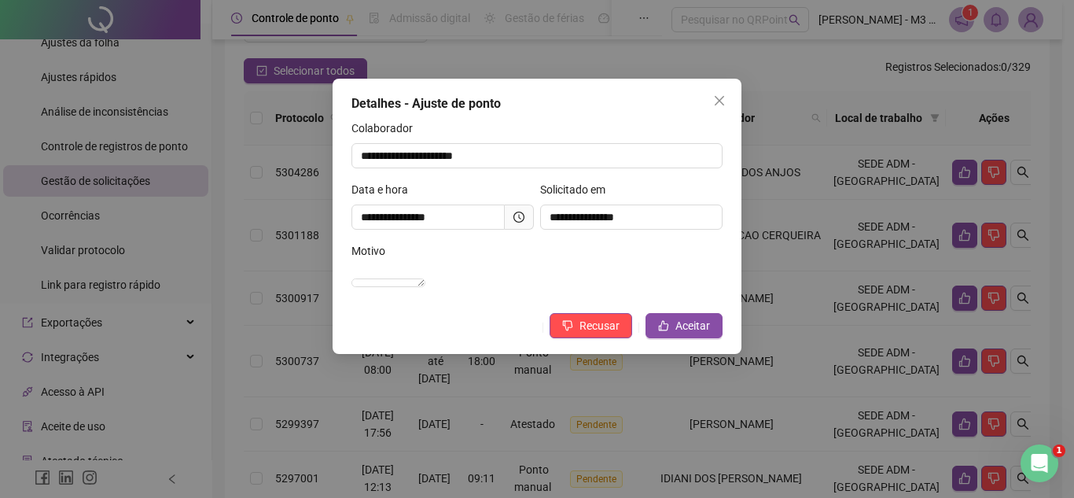
click at [520, 218] on icon "clock-circle" at bounding box center [520, 216] width 2 height 5
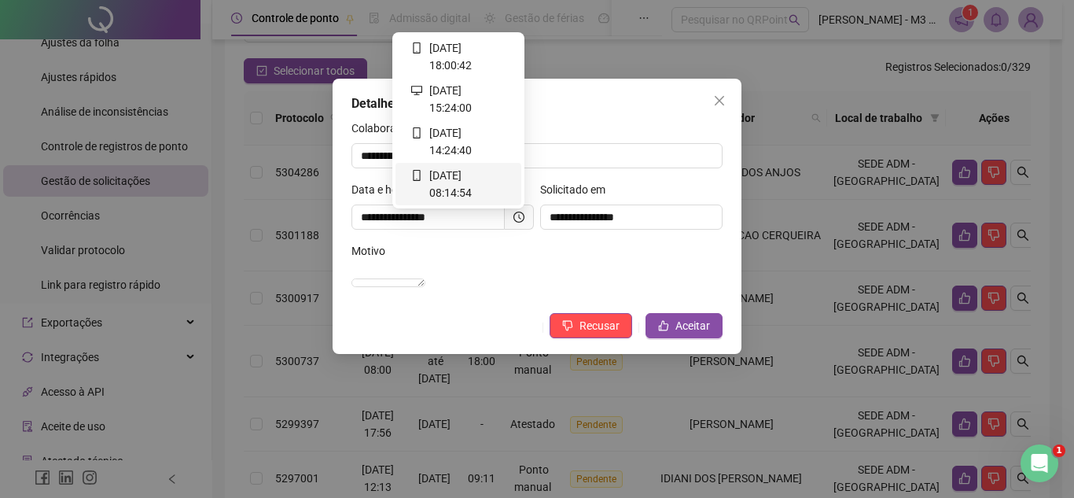
click at [485, 186] on div "19/08/2025 às 08:14:54" at bounding box center [466, 184] width 80 height 35
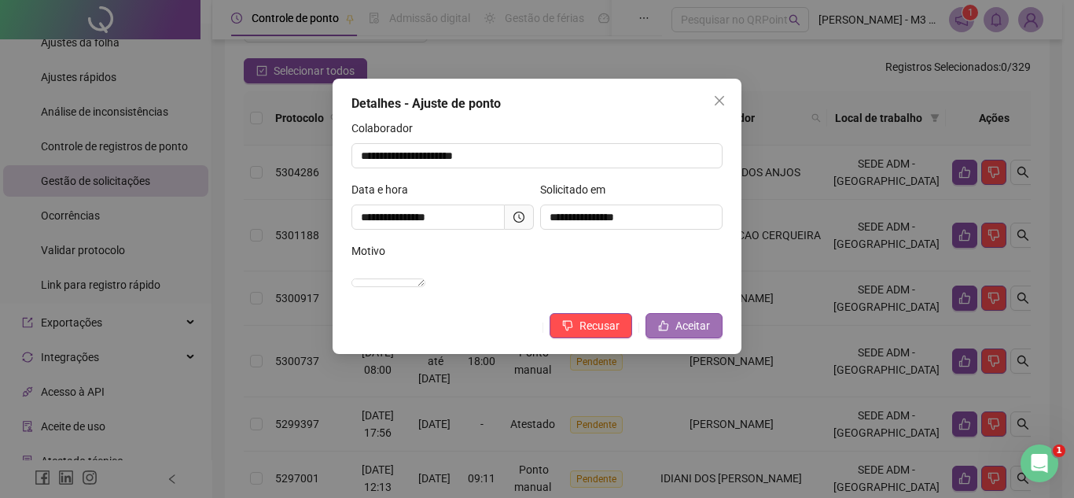
click at [689, 334] on span "Aceitar" at bounding box center [692, 325] width 35 height 17
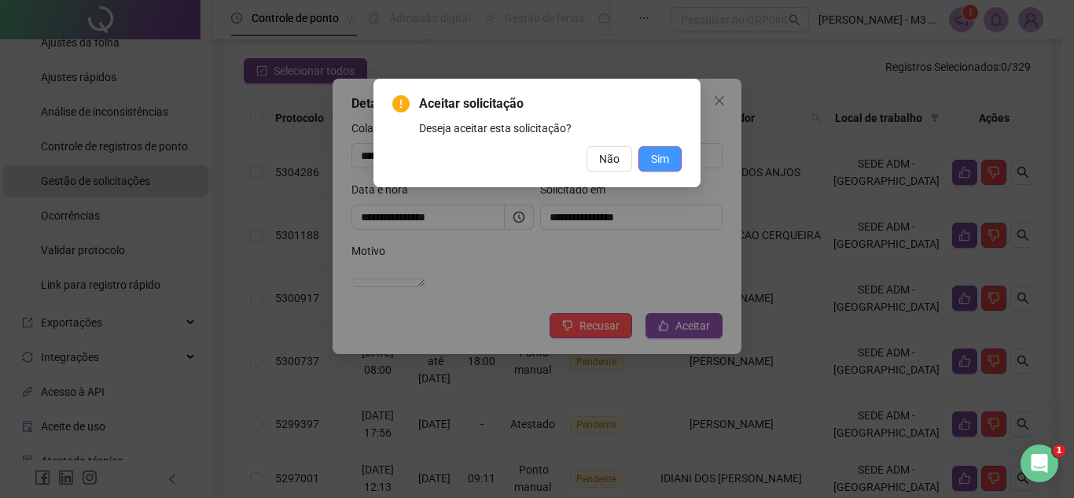
click at [658, 156] on span "Sim" at bounding box center [660, 158] width 18 height 17
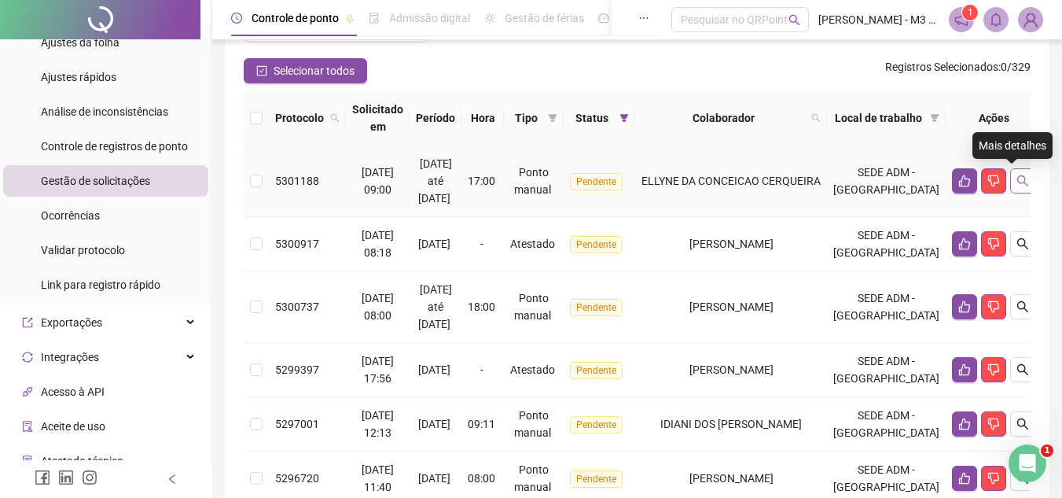
click at [1017, 181] on icon "search" at bounding box center [1022, 180] width 11 height 11
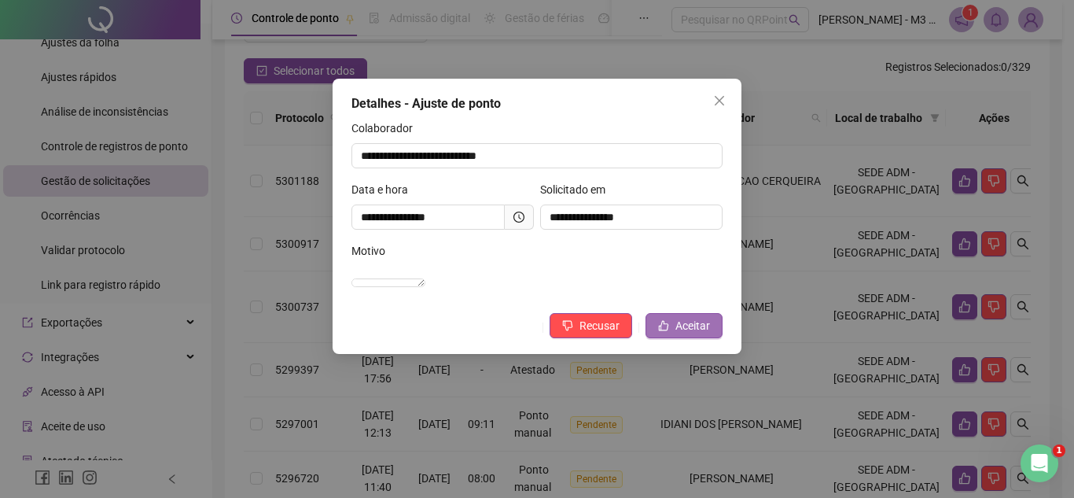
click at [682, 334] on span "Aceitar" at bounding box center [692, 325] width 35 height 17
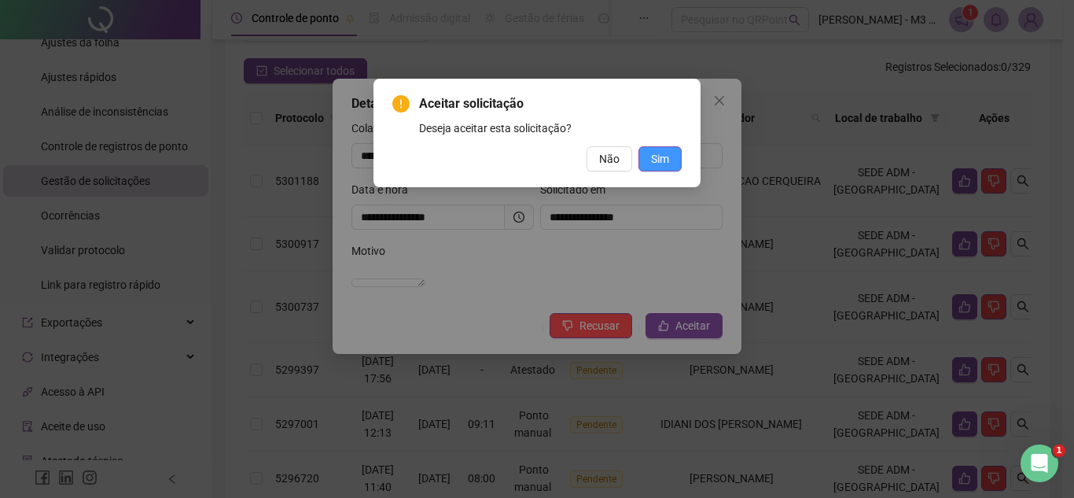
click at [662, 156] on span "Sim" at bounding box center [660, 158] width 18 height 17
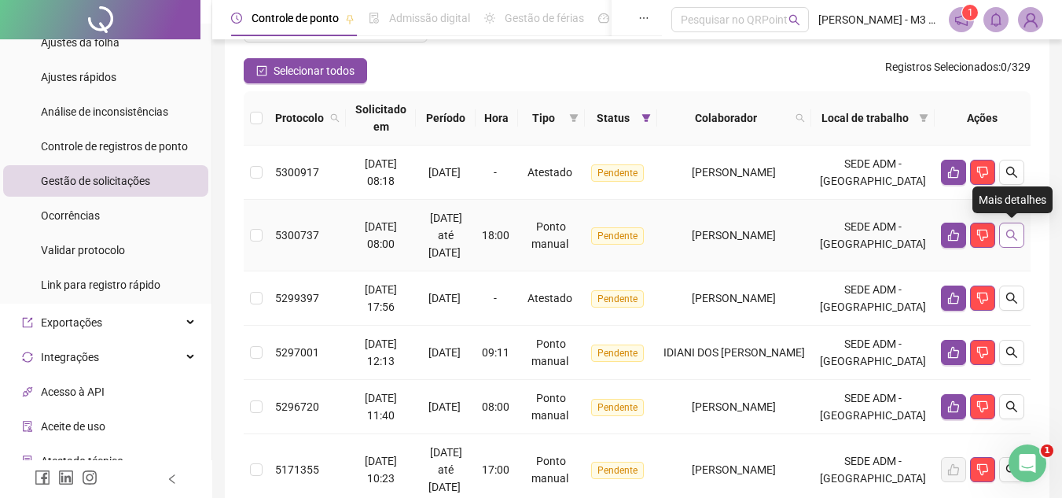
click at [1008, 228] on button "button" at bounding box center [1011, 234] width 25 height 25
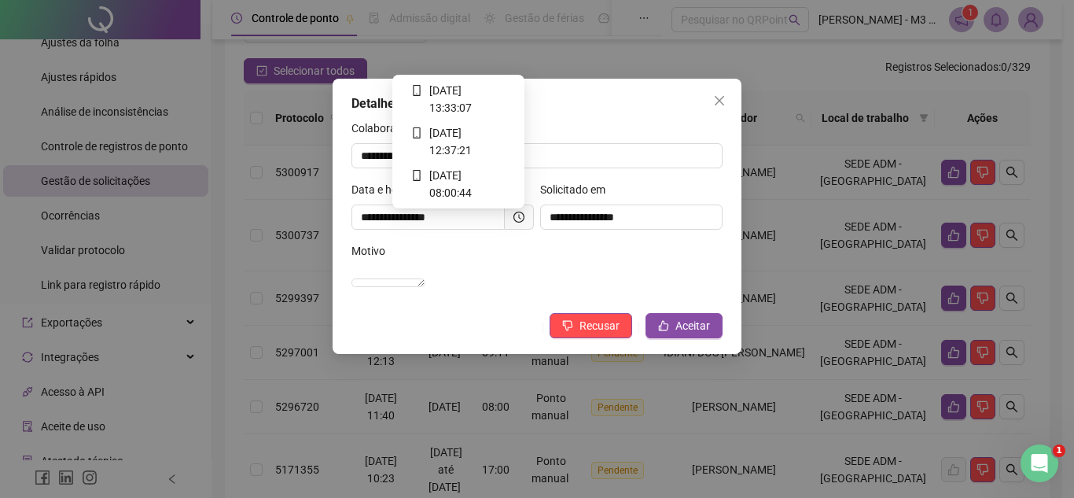
click at [523, 214] on icon "clock-circle" at bounding box center [518, 216] width 11 height 11
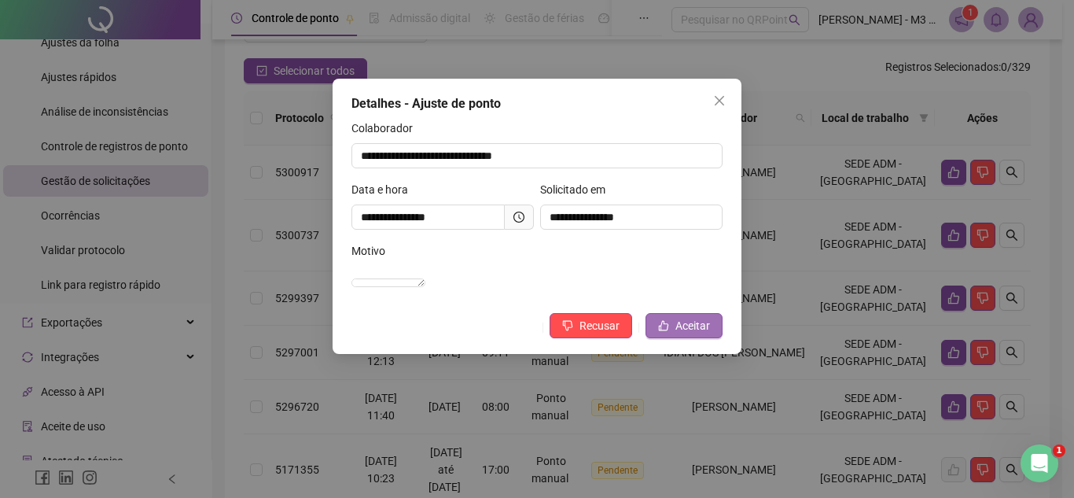
click at [693, 334] on span "Aceitar" at bounding box center [692, 325] width 35 height 17
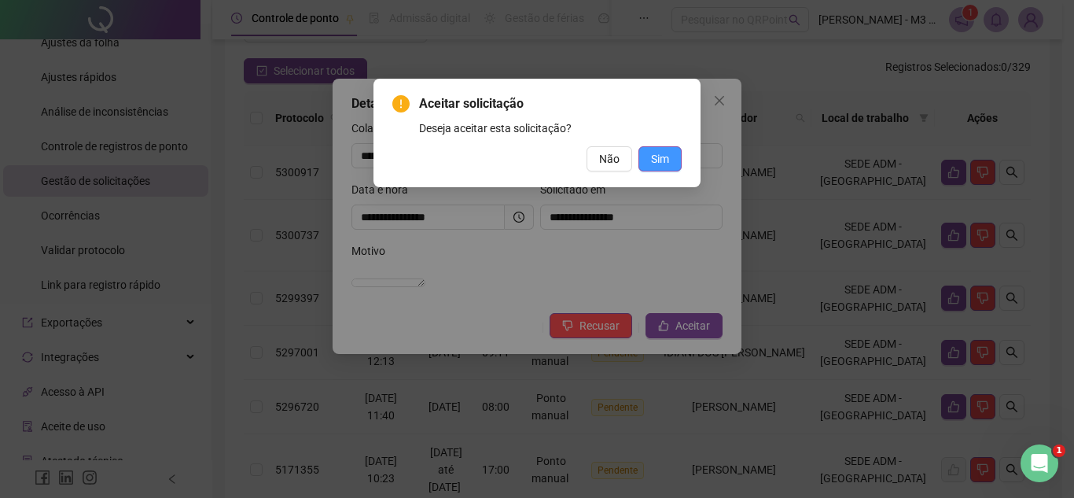
click at [675, 164] on button "Sim" at bounding box center [659, 158] width 43 height 25
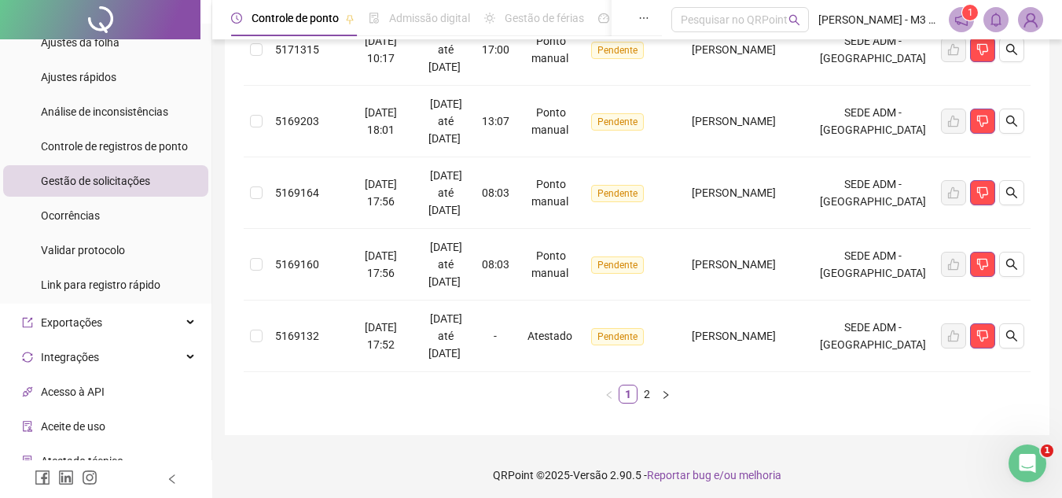
scroll to position [692, 0]
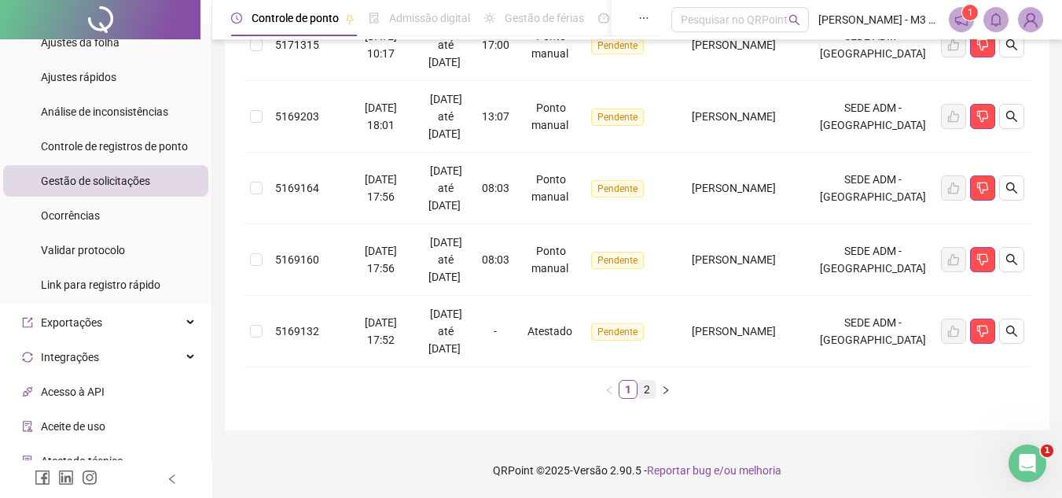
click at [641, 392] on link "2" at bounding box center [646, 388] width 17 height 17
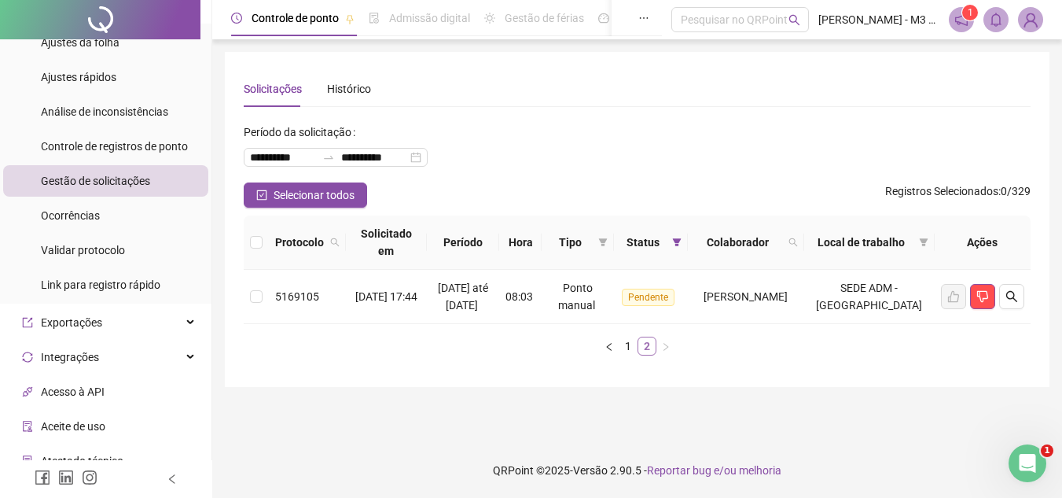
scroll to position [0, 0]
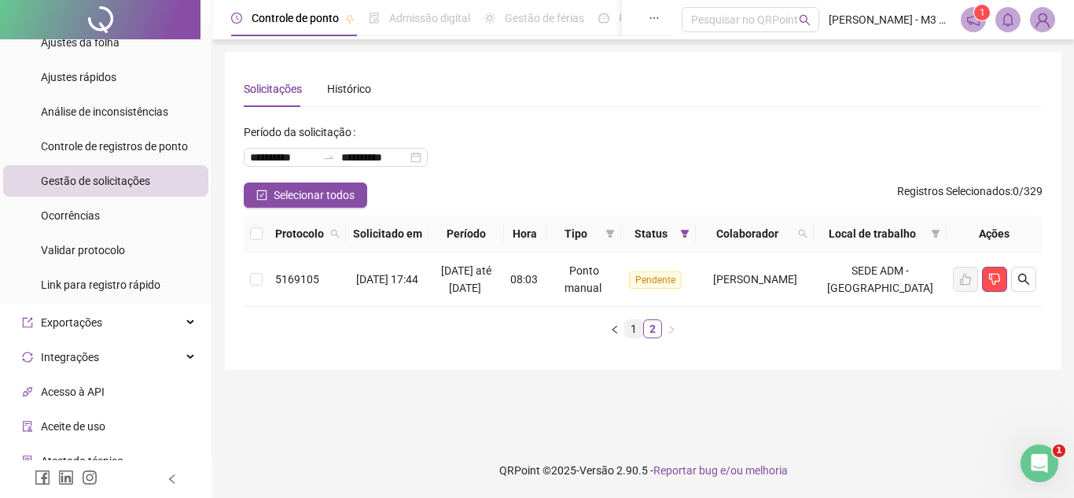
click at [639, 337] on link "1" at bounding box center [633, 328] width 17 height 17
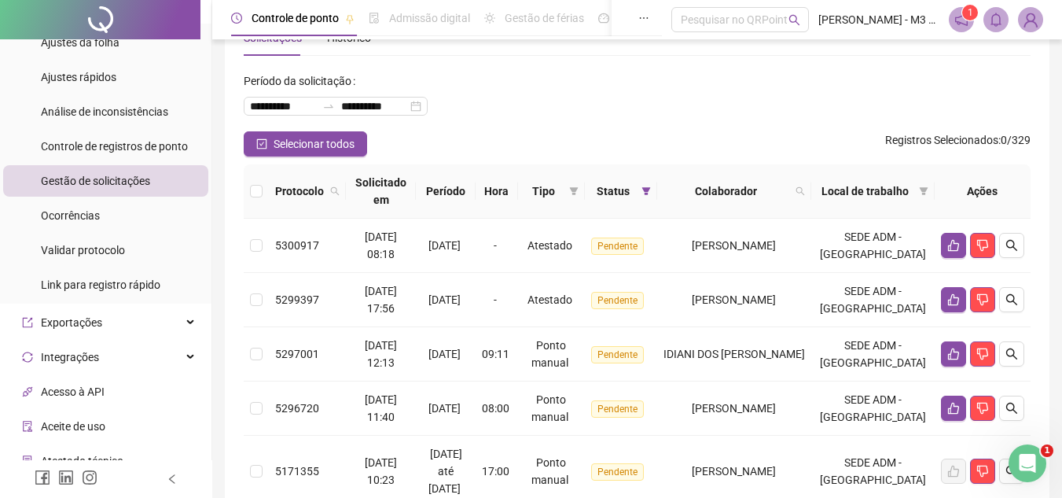
scroll to position [79, 0]
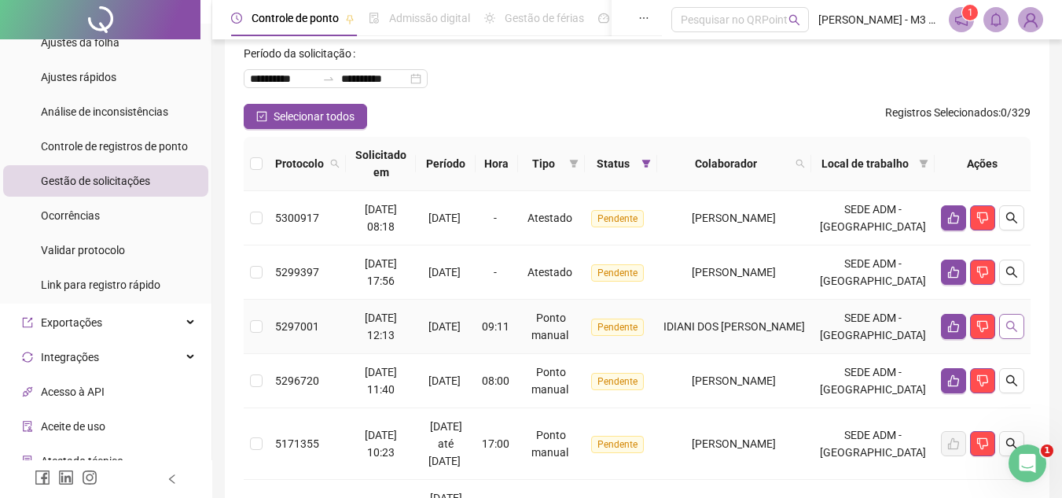
click at [1010, 324] on icon "search" at bounding box center [1011, 326] width 13 height 13
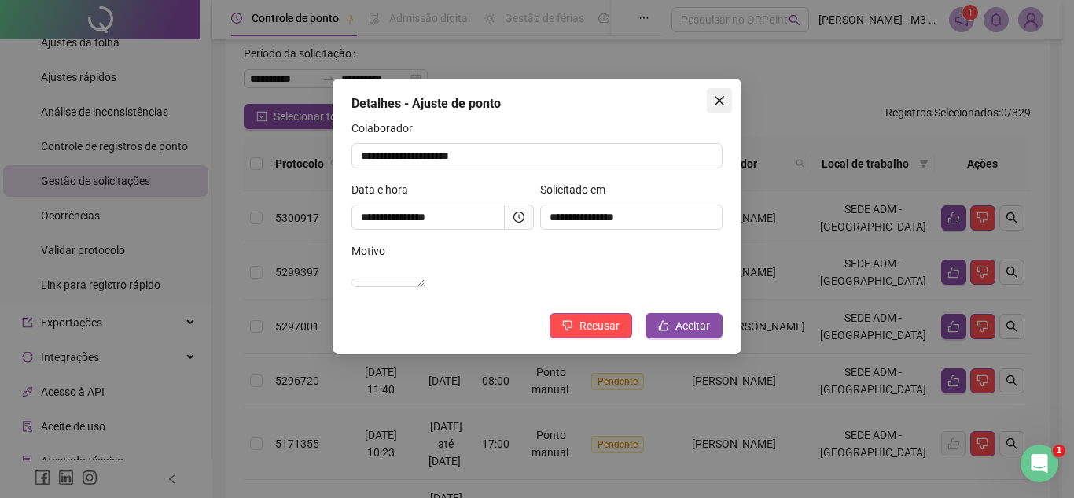
click at [715, 90] on button "Close" at bounding box center [719, 100] width 25 height 25
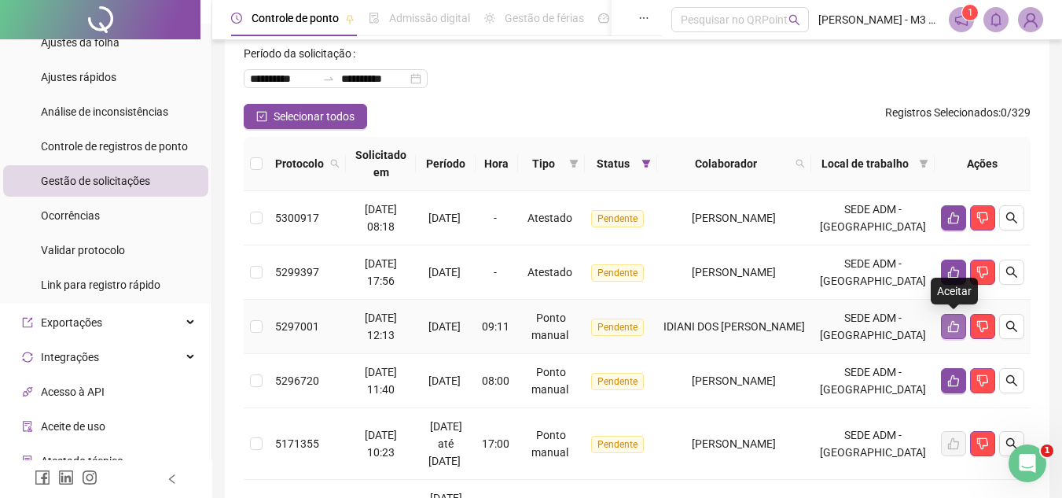
click at [954, 332] on icon "like" at bounding box center [953, 327] width 11 height 12
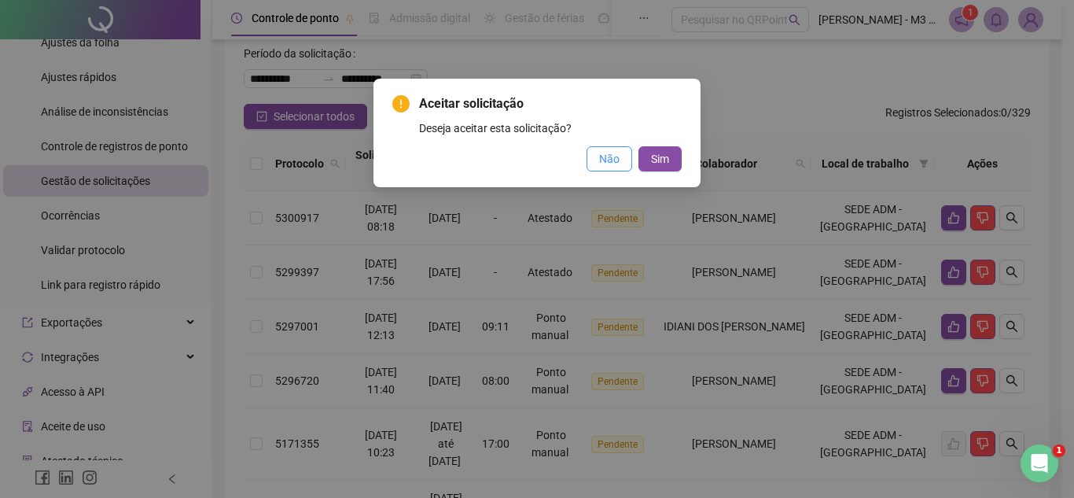
click at [590, 153] on button "Não" at bounding box center [609, 158] width 46 height 25
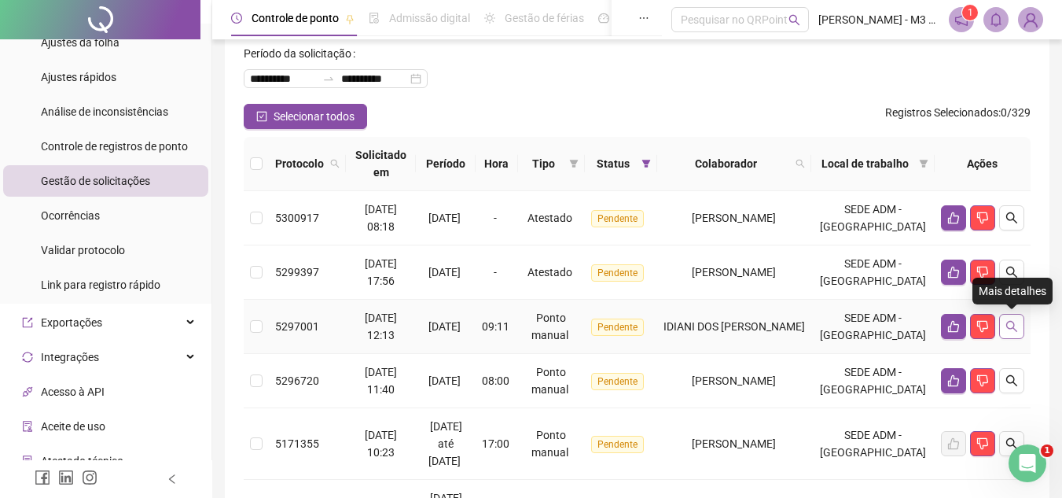
click at [1009, 321] on icon "search" at bounding box center [1011, 326] width 13 height 13
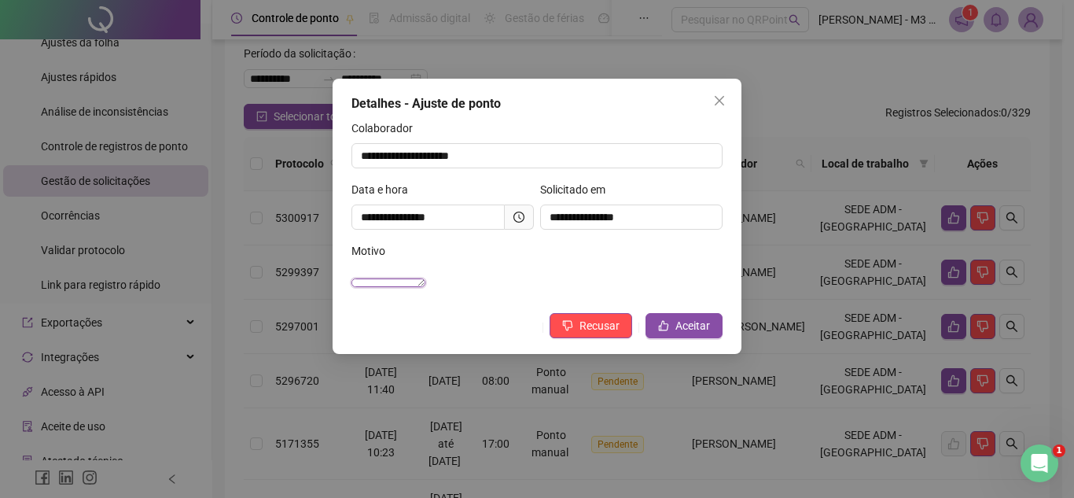
click at [425, 278] on textarea "**********" at bounding box center [388, 282] width 74 height 9
click at [510, 243] on div "Motivo" at bounding box center [536, 254] width 371 height 24
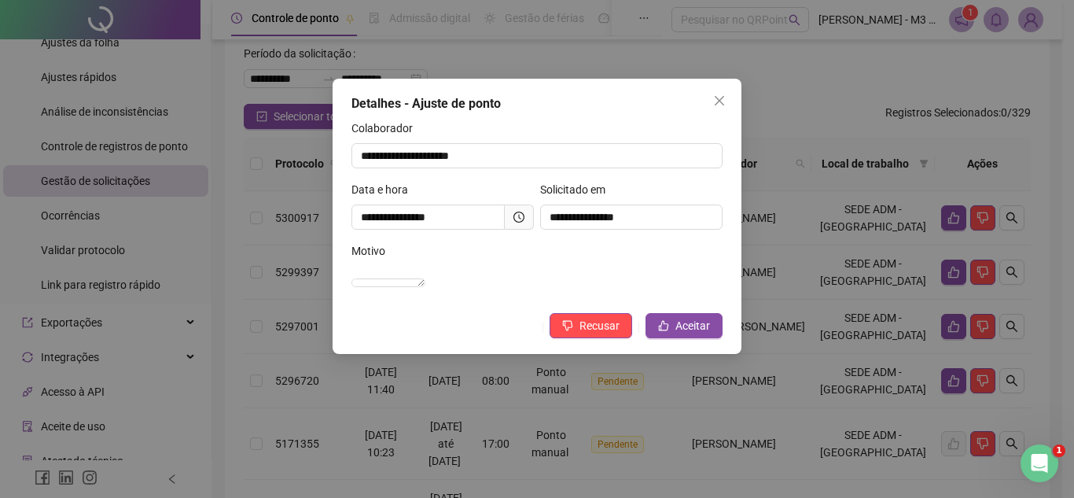
click at [530, 218] on span at bounding box center [519, 216] width 29 height 25
click at [529, 220] on span at bounding box center [519, 216] width 29 height 25
click at [716, 98] on icon "close" at bounding box center [719, 100] width 9 height 9
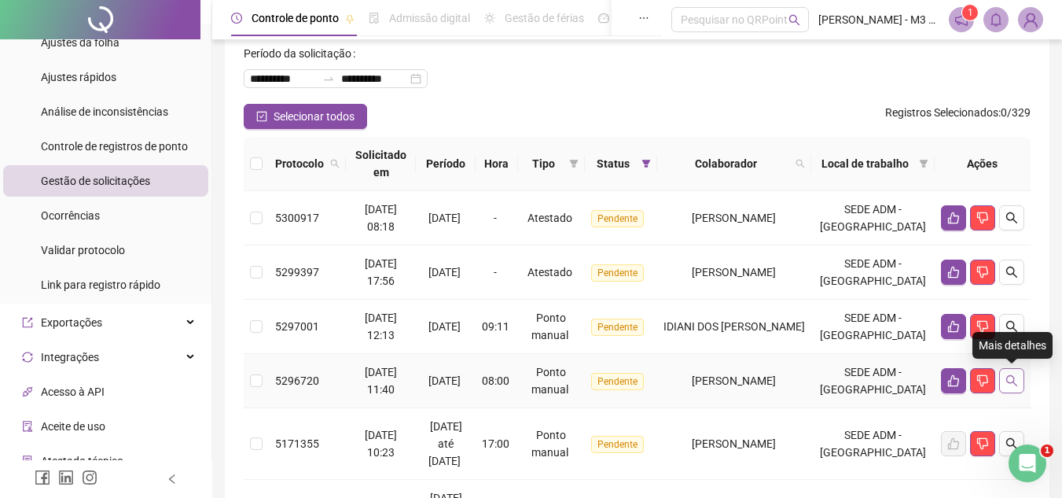
click at [1010, 377] on icon "search" at bounding box center [1011, 380] width 13 height 13
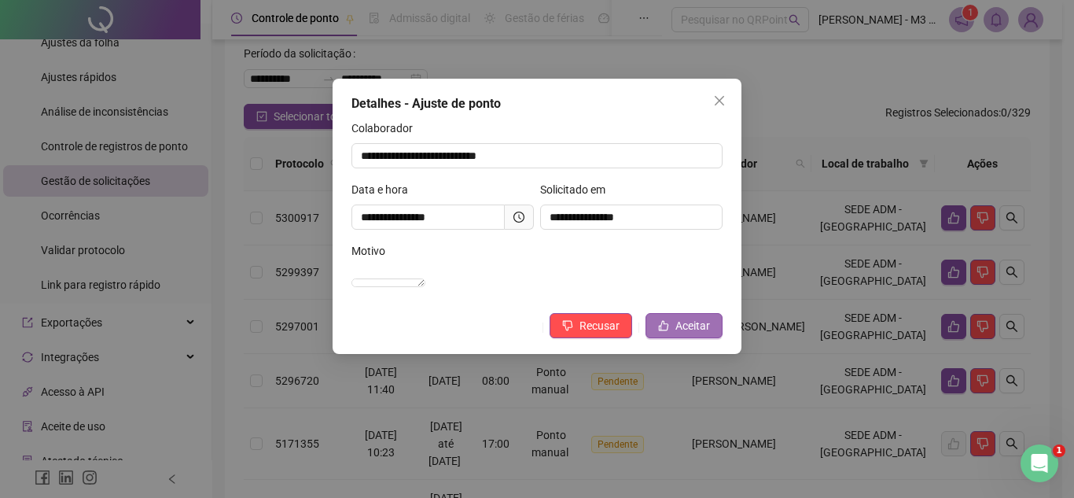
click at [681, 334] on span "Aceitar" at bounding box center [692, 325] width 35 height 17
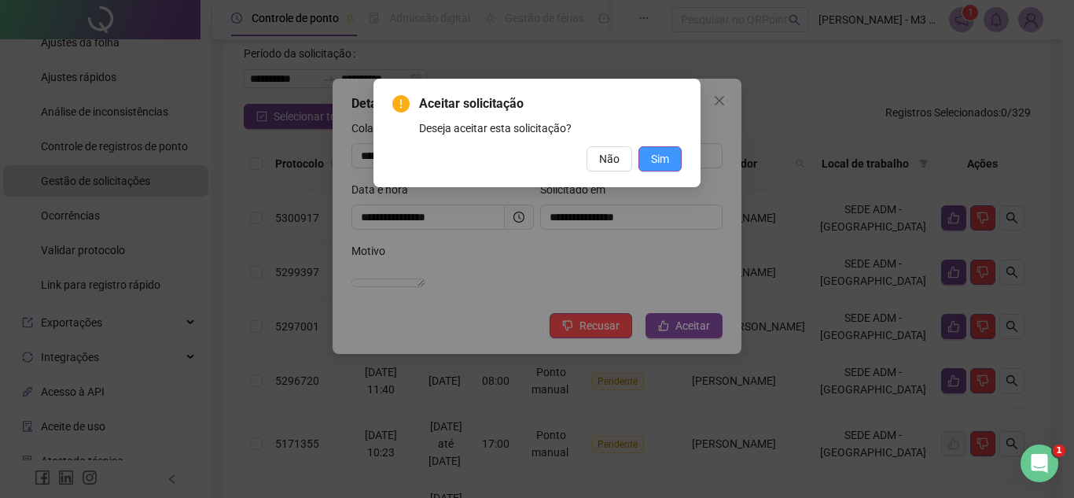
click at [662, 164] on span "Sim" at bounding box center [660, 158] width 18 height 17
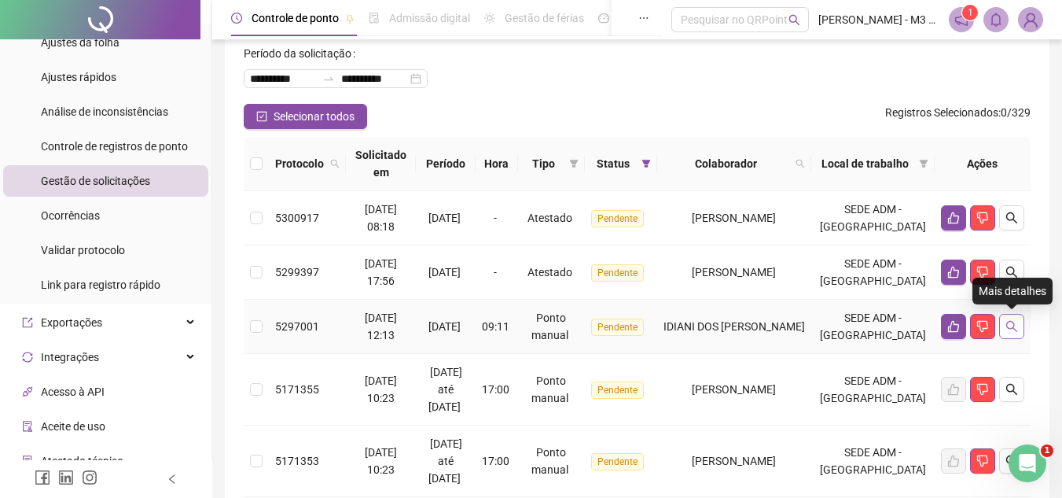
click at [1003, 322] on button "button" at bounding box center [1011, 326] width 25 height 25
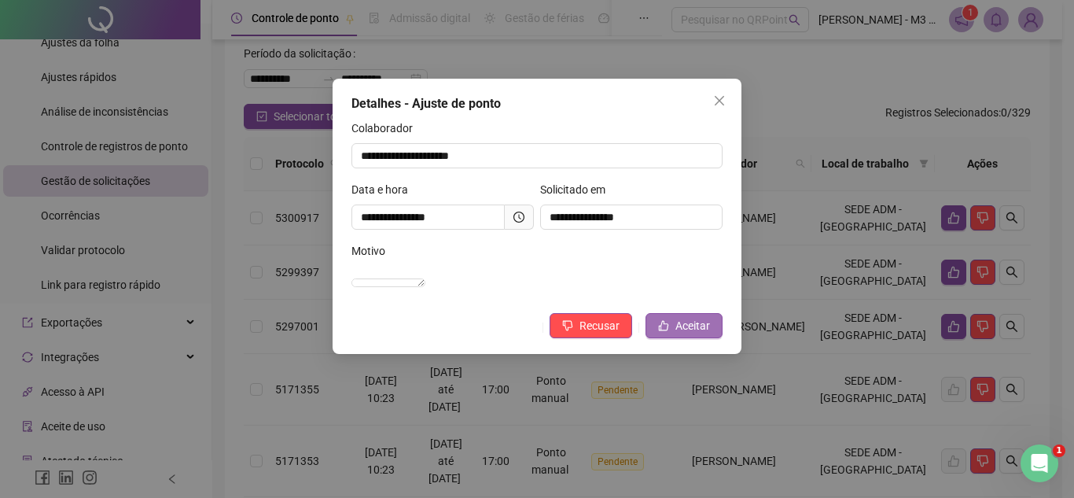
click at [710, 338] on button "Aceitar" at bounding box center [683, 325] width 77 height 25
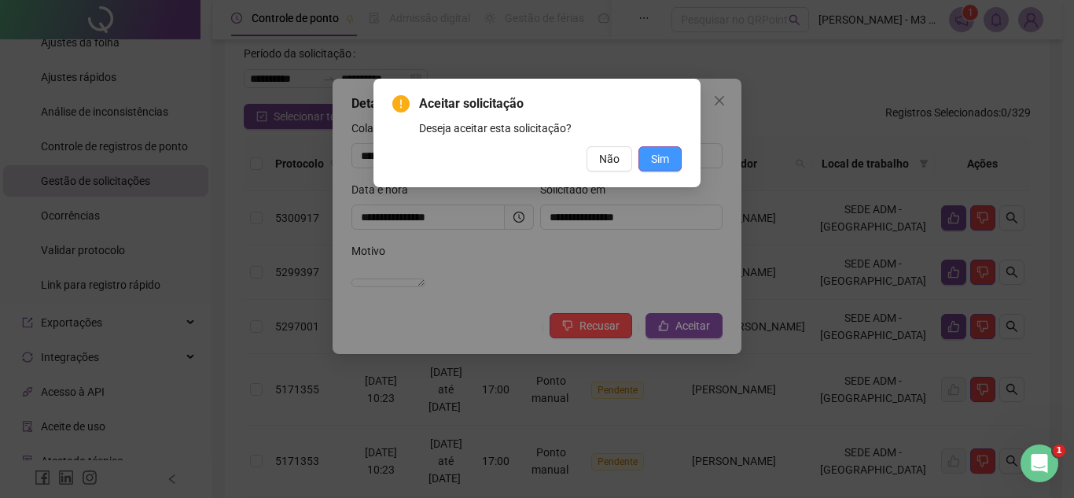
click at [657, 160] on span "Sim" at bounding box center [660, 158] width 18 height 17
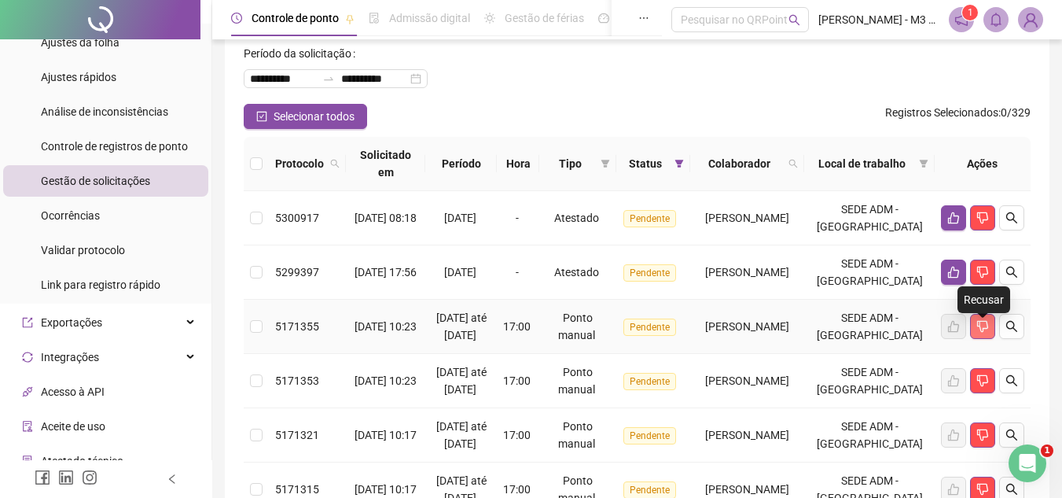
click at [991, 331] on button "button" at bounding box center [982, 326] width 25 height 25
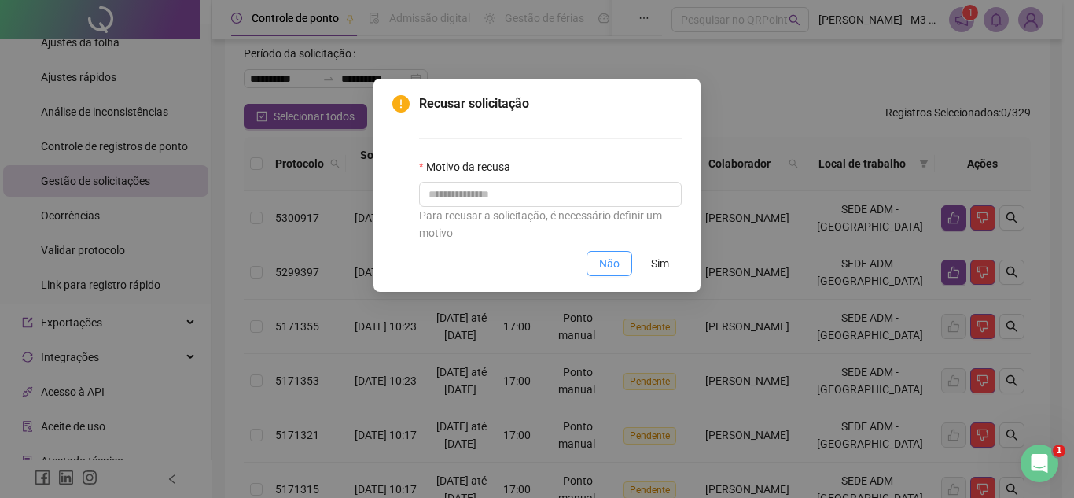
click at [610, 265] on span "Não" at bounding box center [609, 263] width 20 height 17
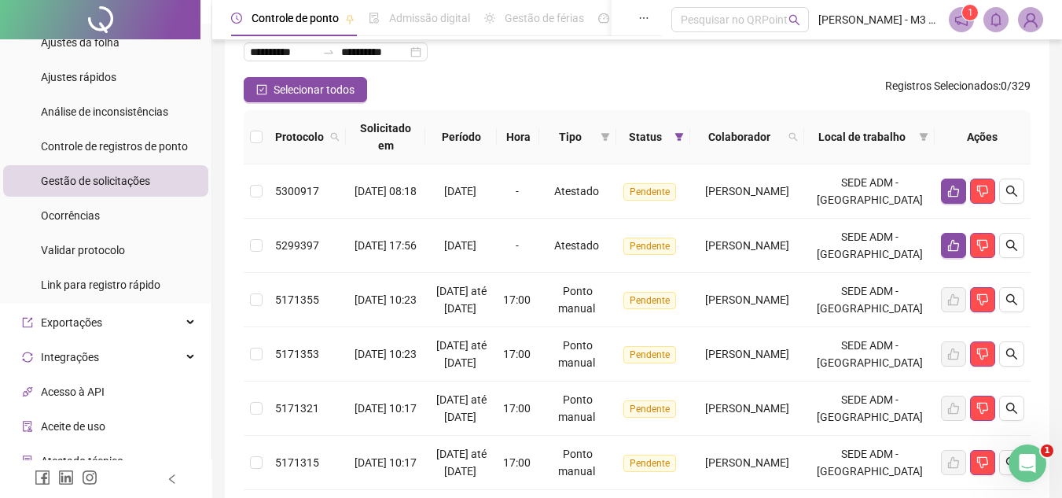
scroll to position [105, 0]
click at [1005, 190] on icon "search" at bounding box center [1011, 192] width 13 height 13
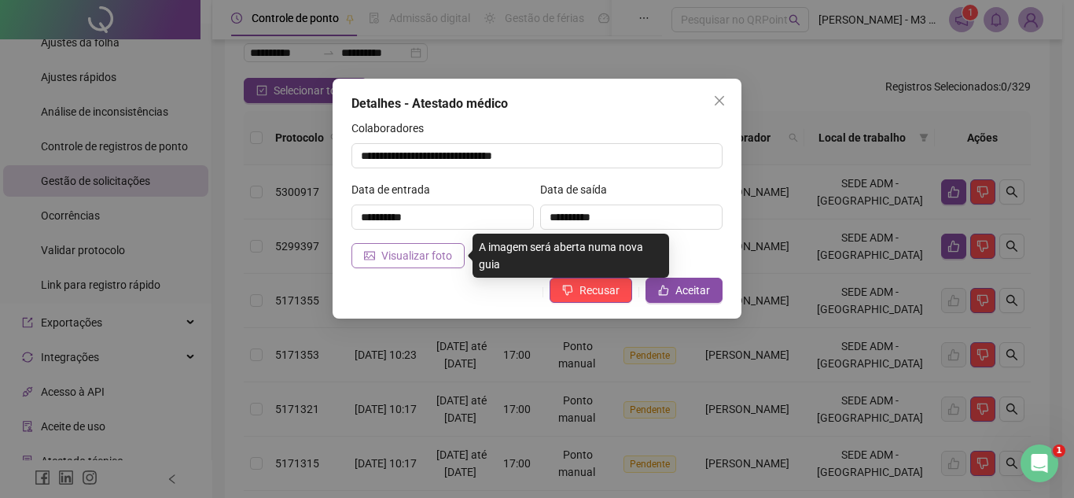
click at [388, 247] on span "Visualizar foto" at bounding box center [416, 255] width 71 height 17
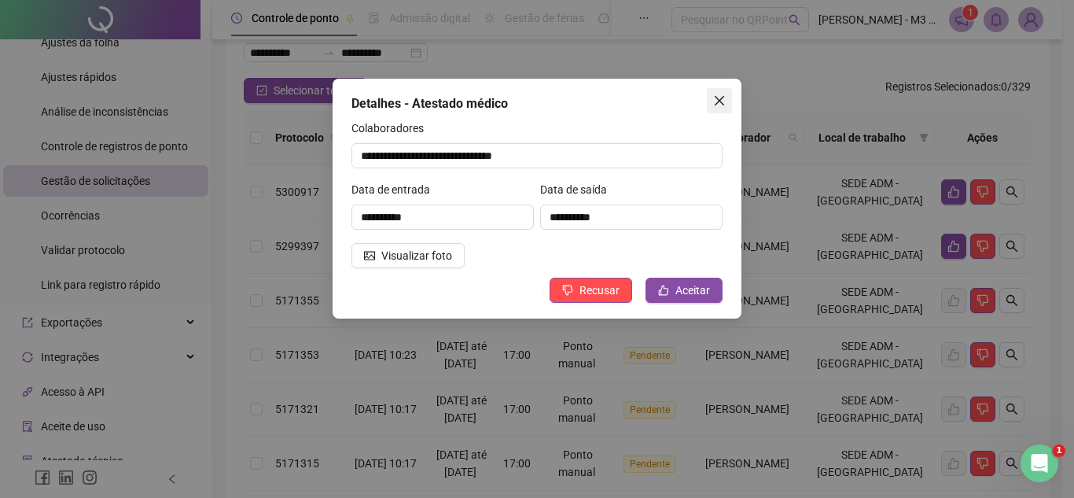
click at [720, 96] on icon "close" at bounding box center [719, 100] width 13 height 13
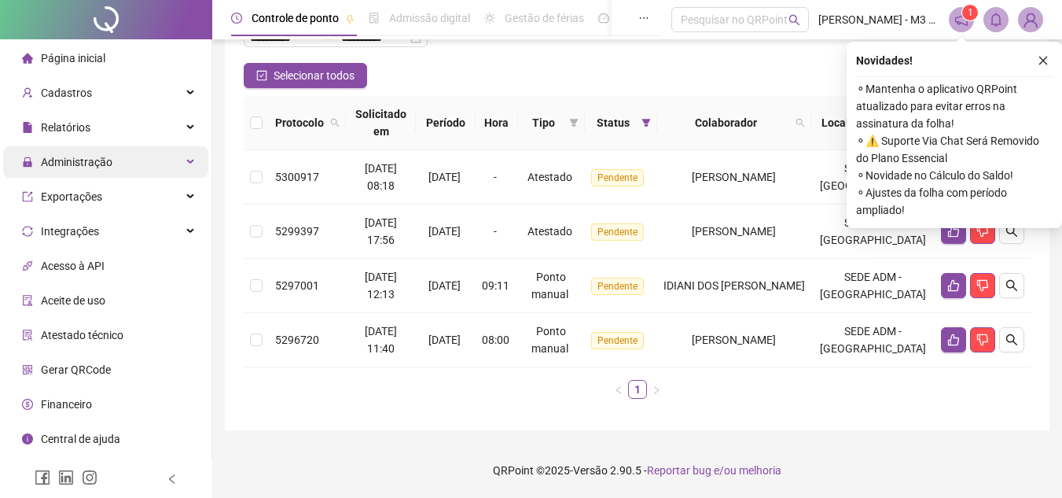
scroll to position [119, 0]
click at [194, 162] on div "Administração" at bounding box center [105, 161] width 205 height 31
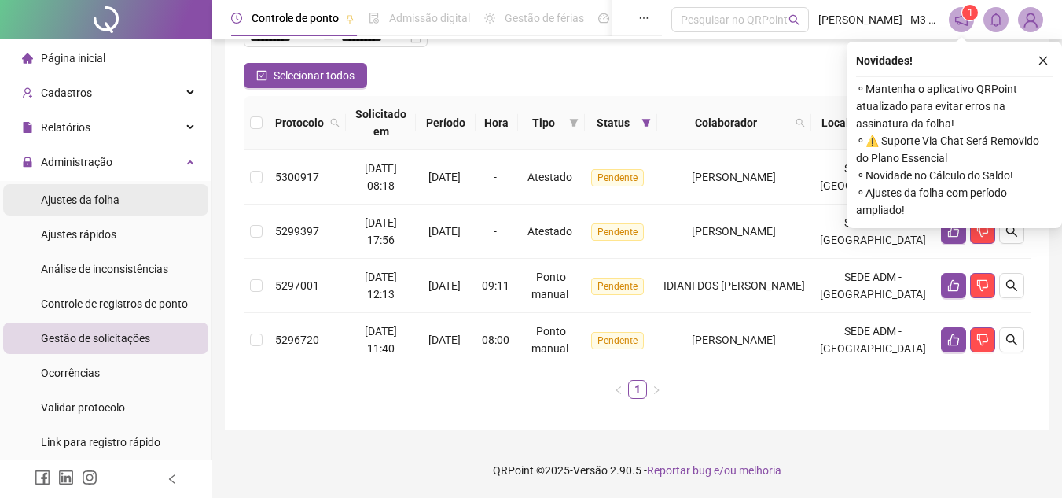
click at [112, 196] on span "Ajustes da folha" at bounding box center [80, 199] width 79 height 13
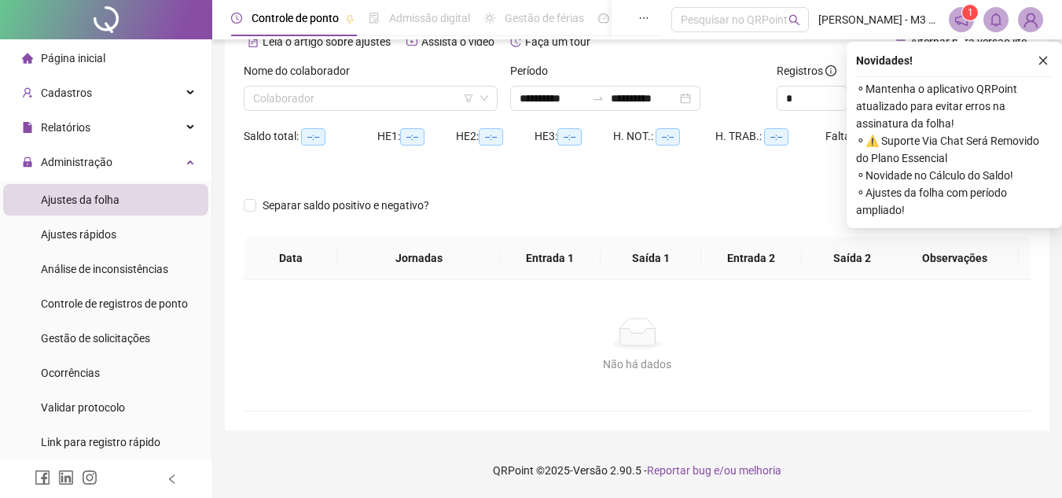
type input "**********"
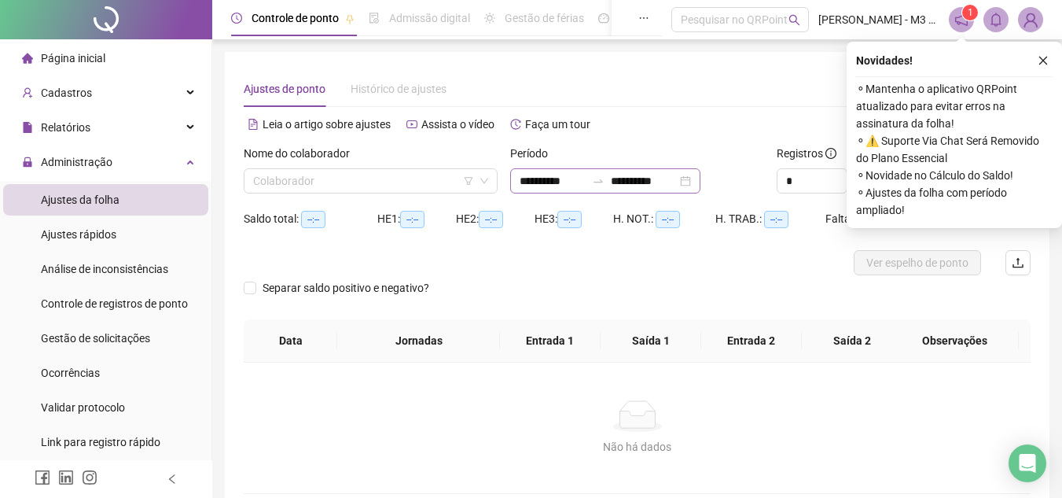
click at [700, 184] on div "**********" at bounding box center [605, 180] width 190 height 25
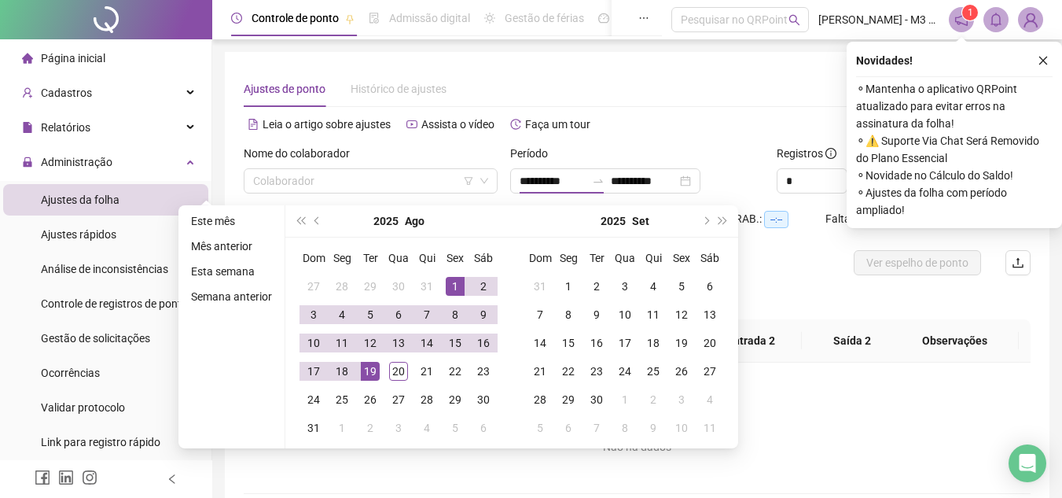
click at [741, 121] on div "Alternar para versão lite" at bounding box center [835, 124] width 394 height 25
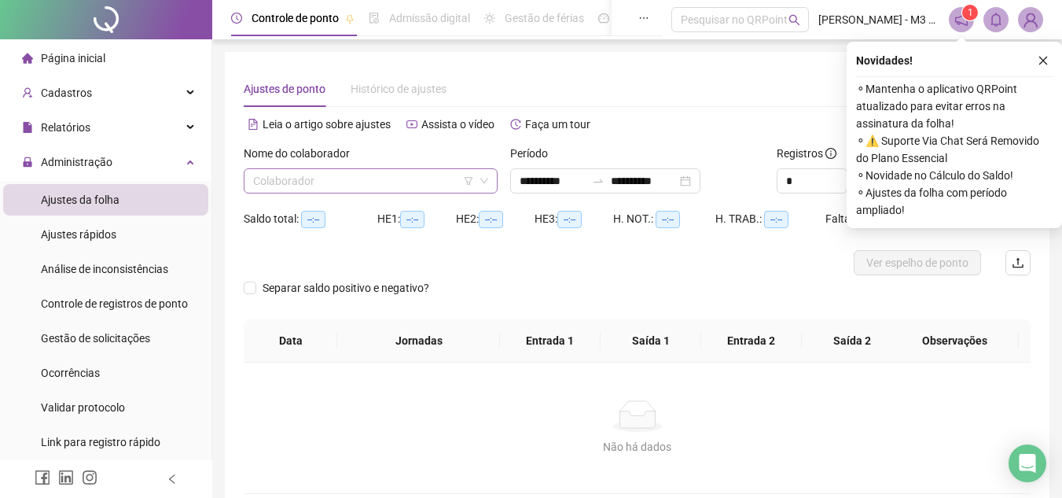
click at [373, 171] on input "search" at bounding box center [363, 181] width 221 height 24
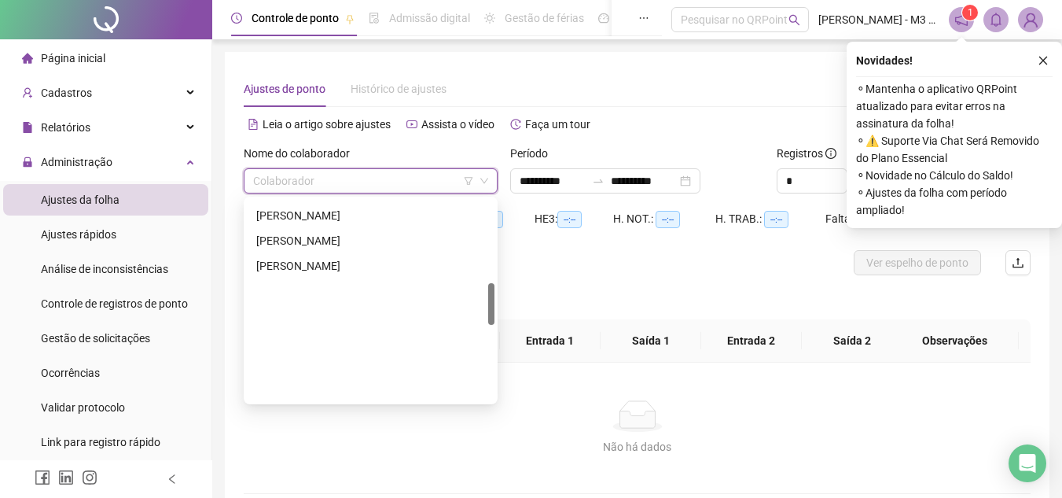
scroll to position [393, 0]
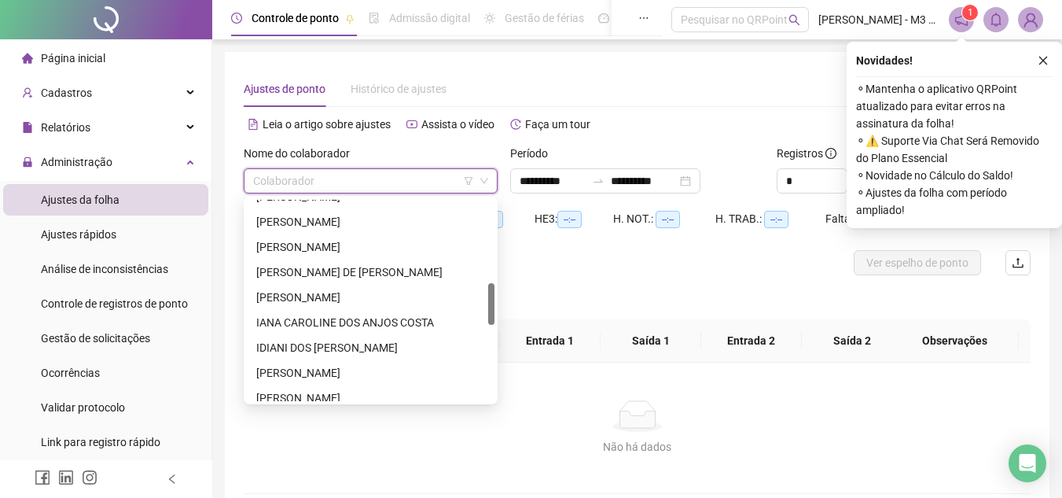
click at [353, 241] on div "[PERSON_NAME]" at bounding box center [370, 246] width 229 height 17
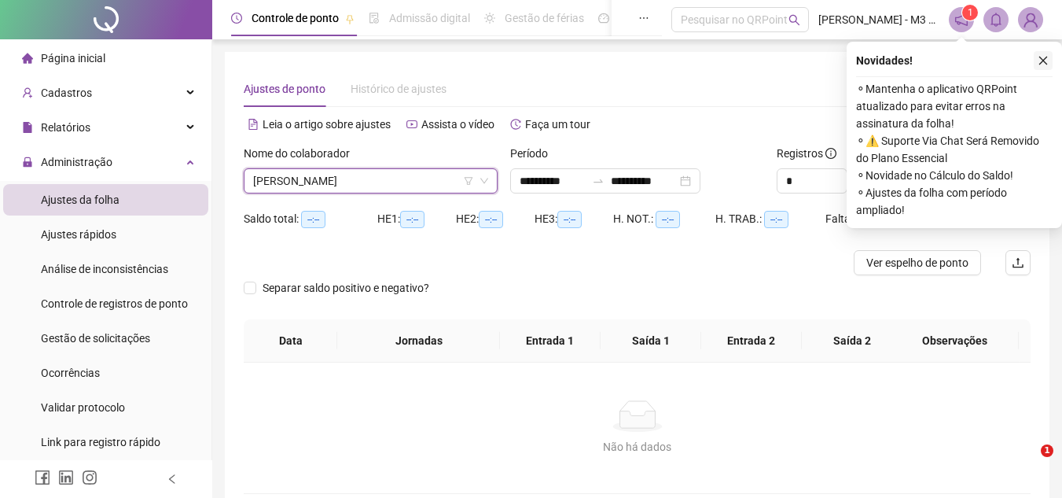
click at [1043, 59] on icon "close" at bounding box center [1043, 60] width 11 height 11
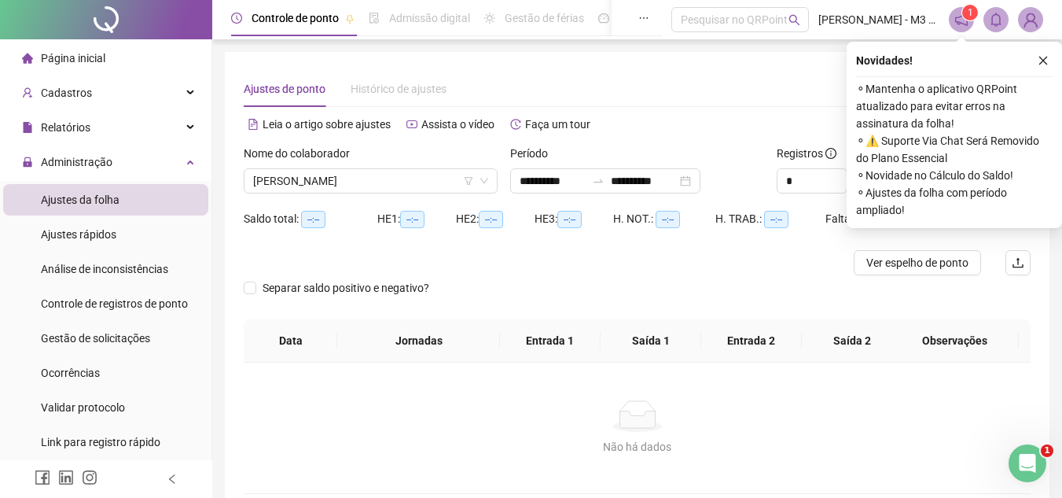
scroll to position [0, 0]
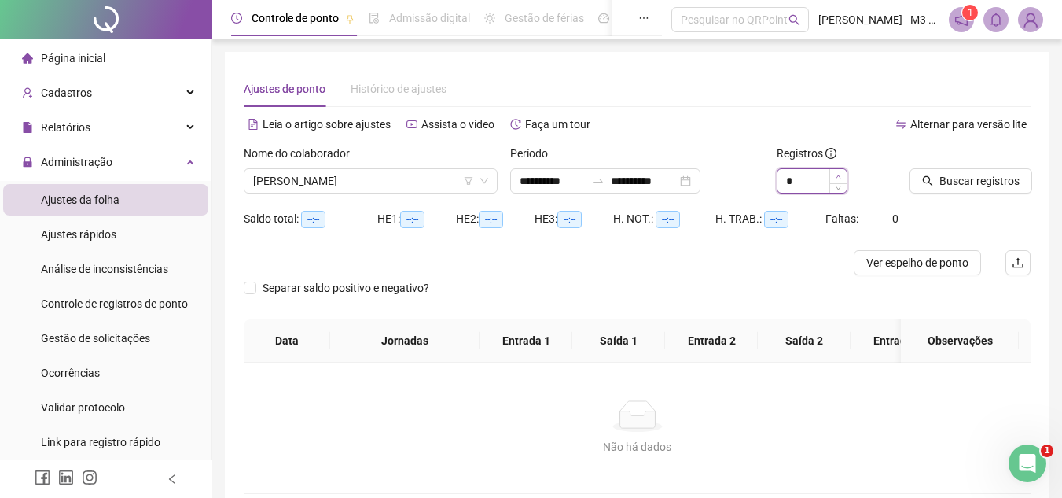
click at [832, 178] on span "Increase Value" at bounding box center [837, 176] width 17 height 14
click at [848, 171] on div "*" at bounding box center [837, 180] width 121 height 25
type input "*"
click at [840, 175] on icon "up" at bounding box center [839, 177] width 6 height 6
click at [987, 174] on span "Buscar registros" at bounding box center [979, 180] width 80 height 17
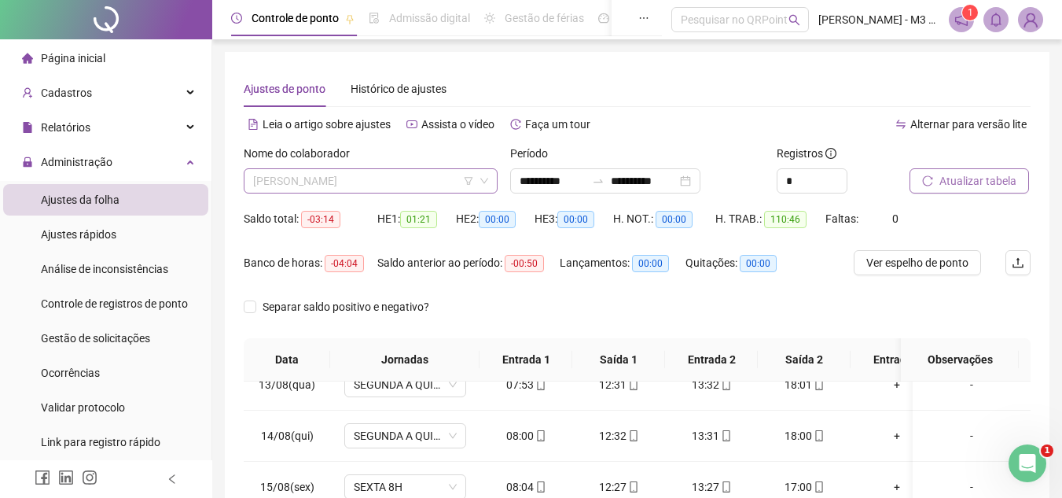
click at [463, 176] on span "[PERSON_NAME]" at bounding box center [370, 181] width 235 height 24
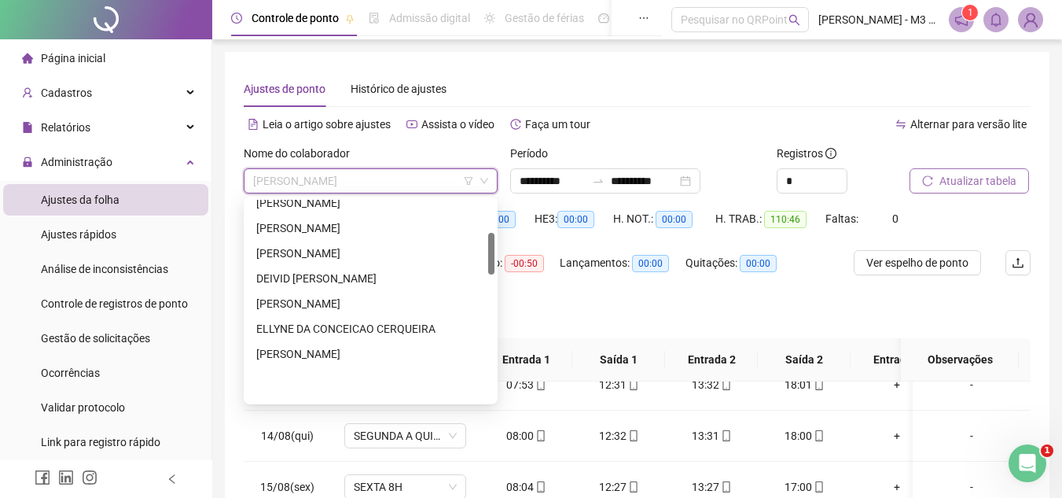
scroll to position [157, 0]
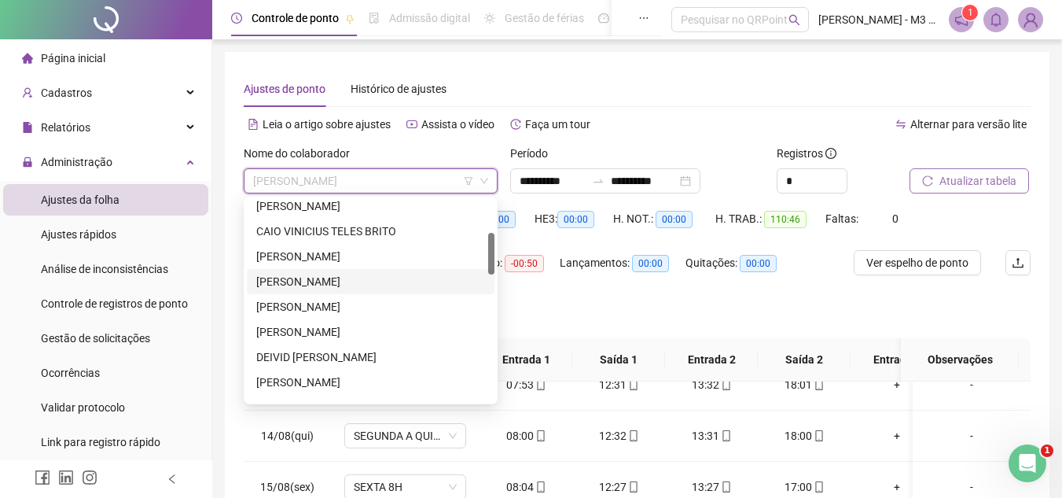
click at [347, 284] on div "[PERSON_NAME]" at bounding box center [370, 281] width 229 height 17
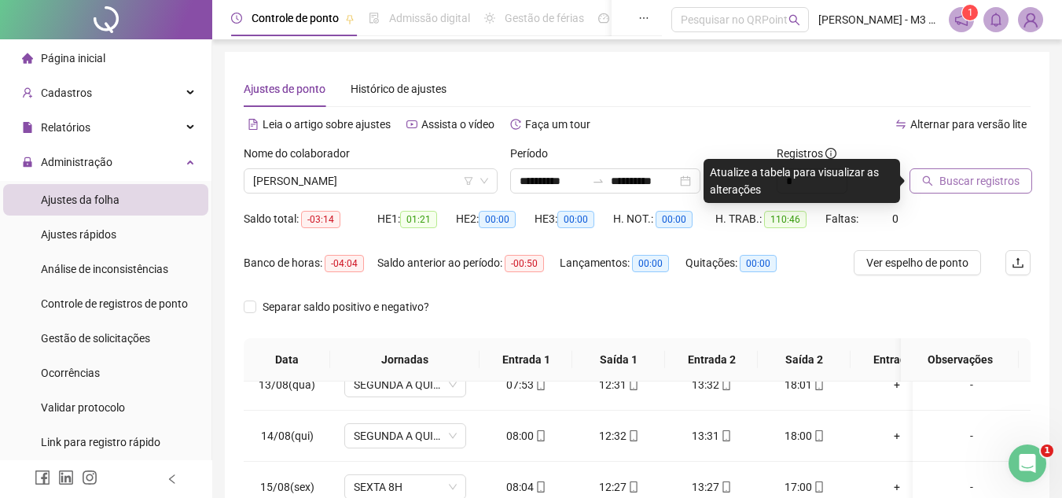
click at [976, 182] on span "Buscar registros" at bounding box center [979, 180] width 80 height 17
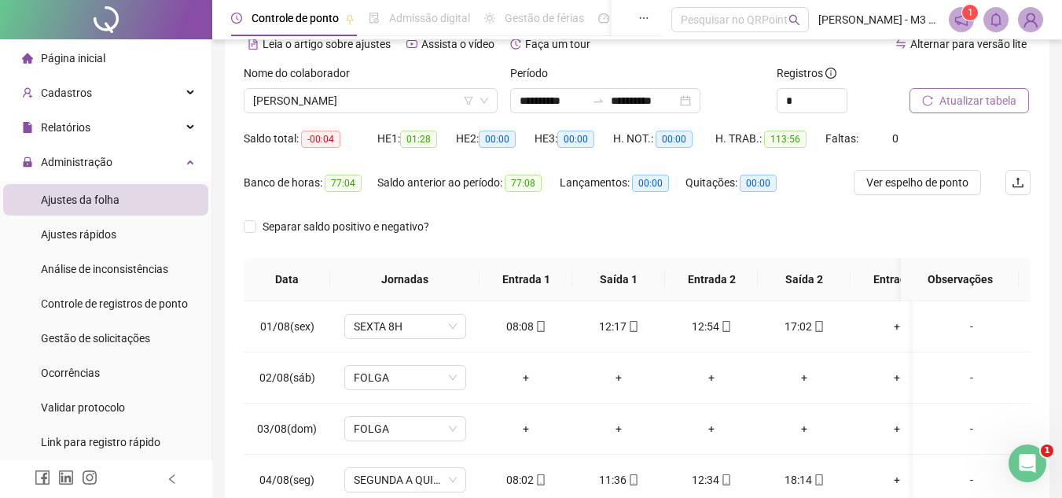
scroll to position [0, 0]
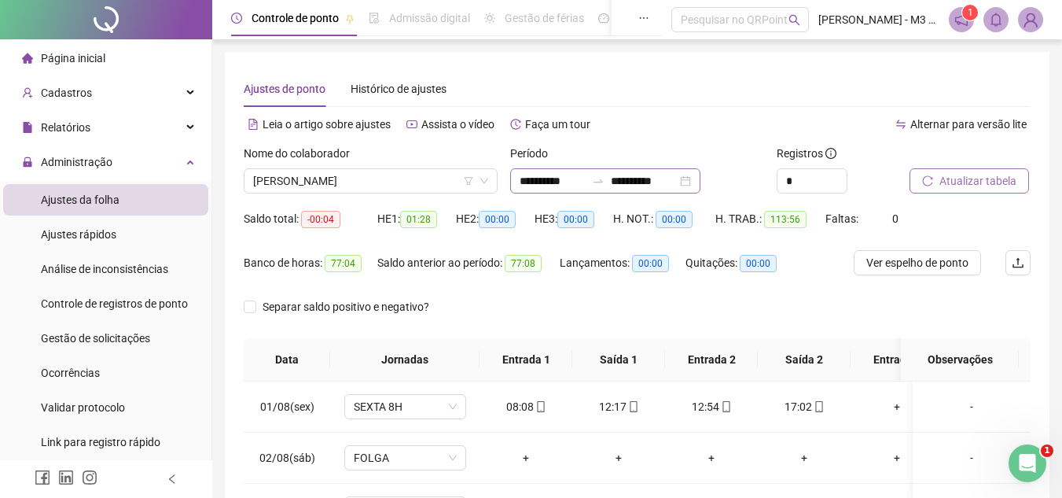
click at [611, 180] on div at bounding box center [598, 181] width 25 height 13
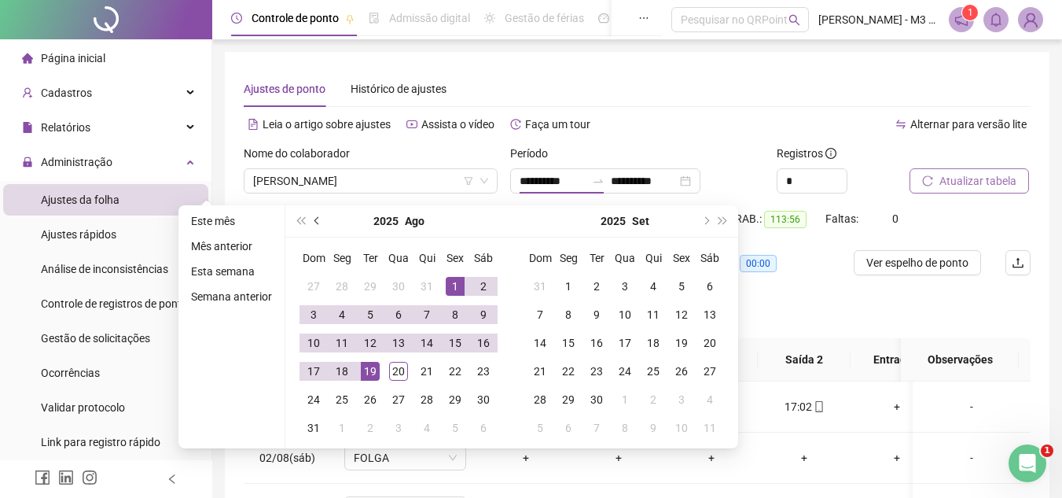
click at [314, 220] on span "prev-year" at bounding box center [318, 221] width 8 height 8
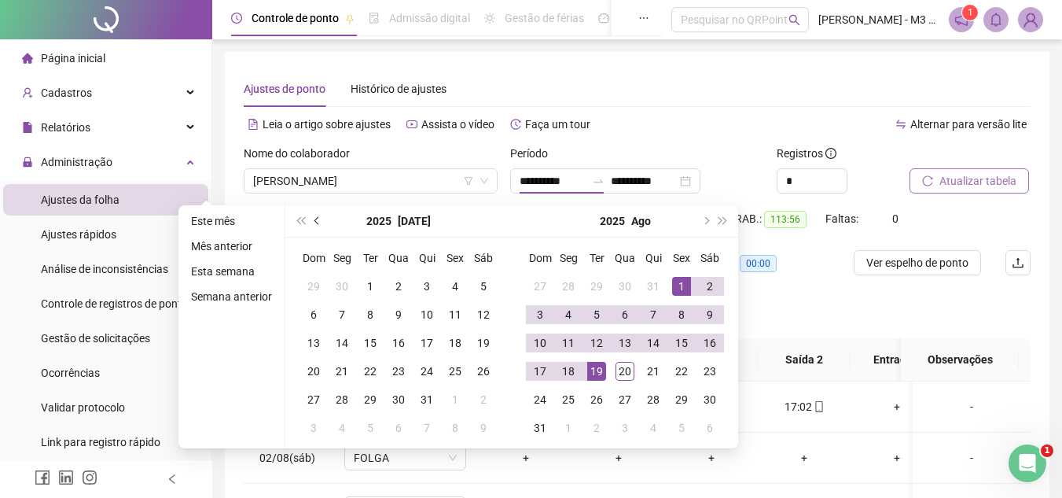
click at [314, 220] on span "prev-year" at bounding box center [318, 221] width 8 height 8
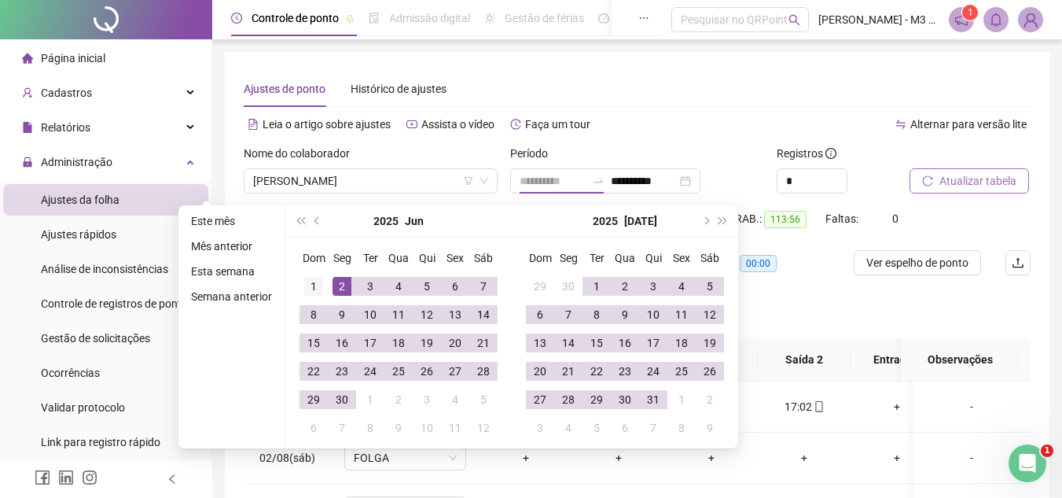
type input "**********"
click at [311, 289] on div "1" at bounding box center [313, 286] width 19 height 19
click at [715, 222] on button "super-next-year" at bounding box center [723, 220] width 17 height 31
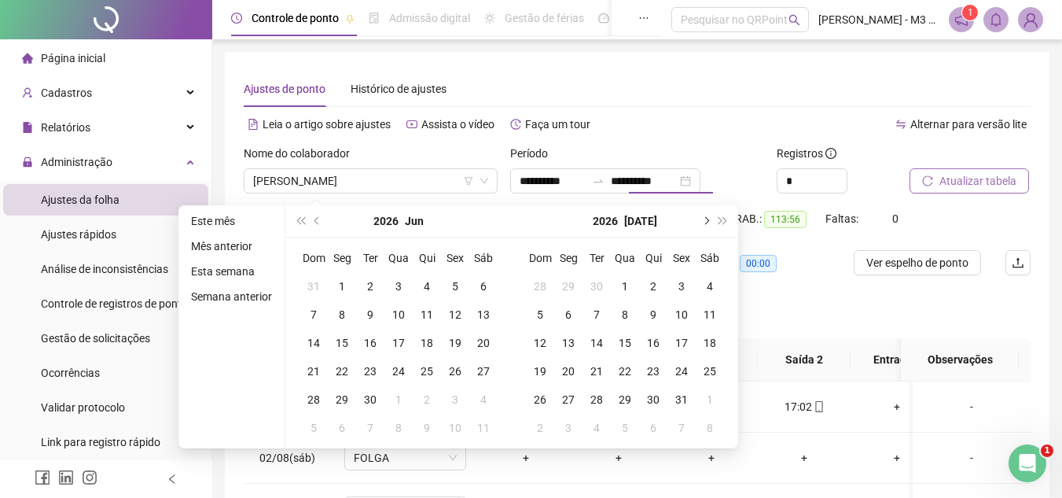
click at [711, 222] on button "next-year" at bounding box center [705, 220] width 17 height 31
click at [303, 222] on span "super-prev-year" at bounding box center [300, 221] width 8 height 8
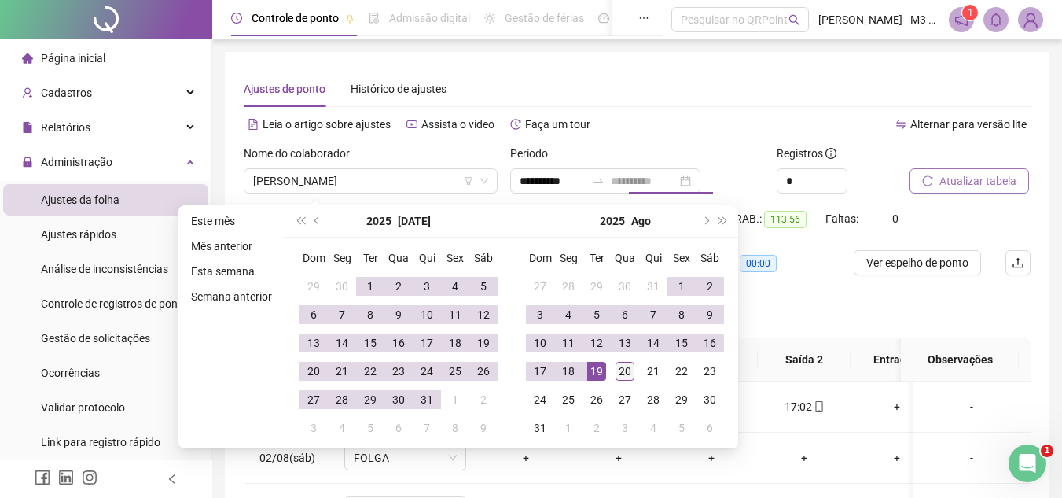
type input "**********"
click at [625, 370] on div "20" at bounding box center [625, 371] width 19 height 19
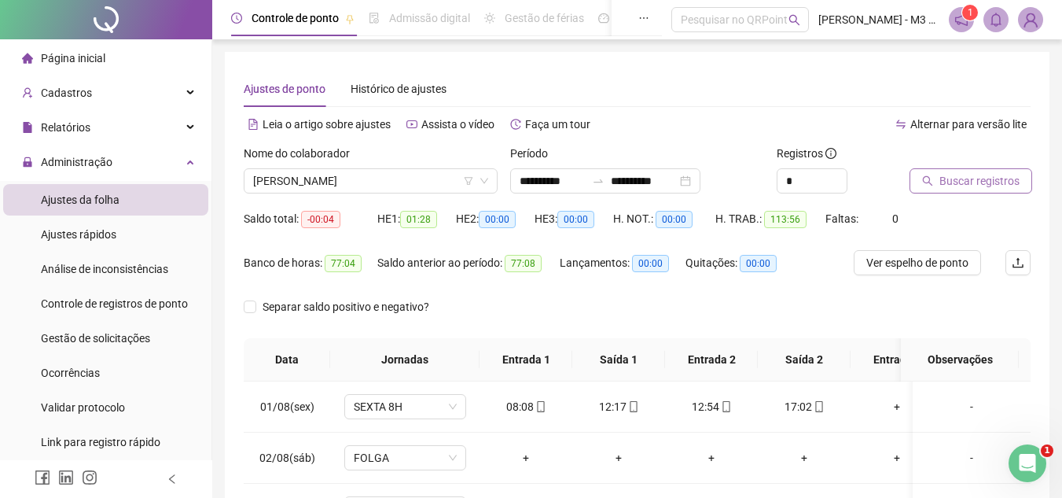
click at [975, 179] on span "Buscar registros" at bounding box center [979, 180] width 80 height 17
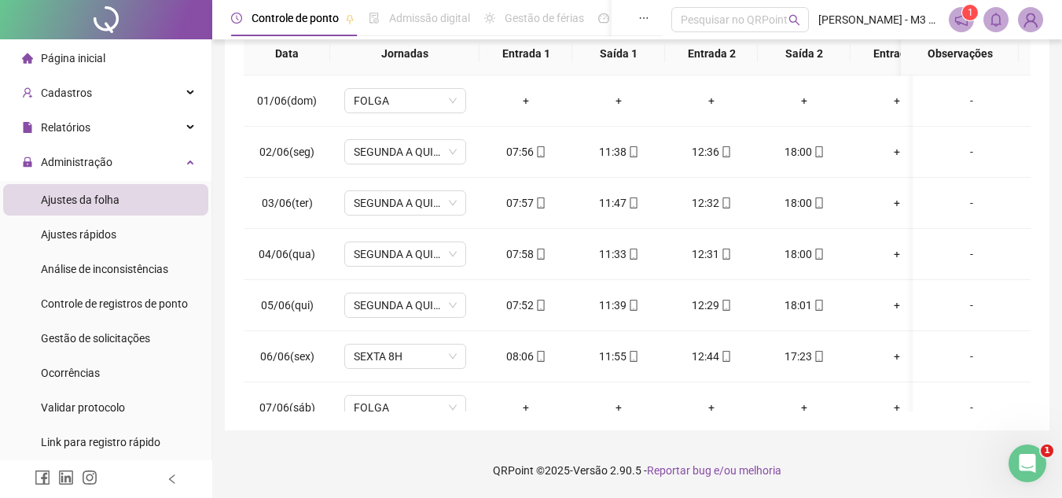
scroll to position [70, 0]
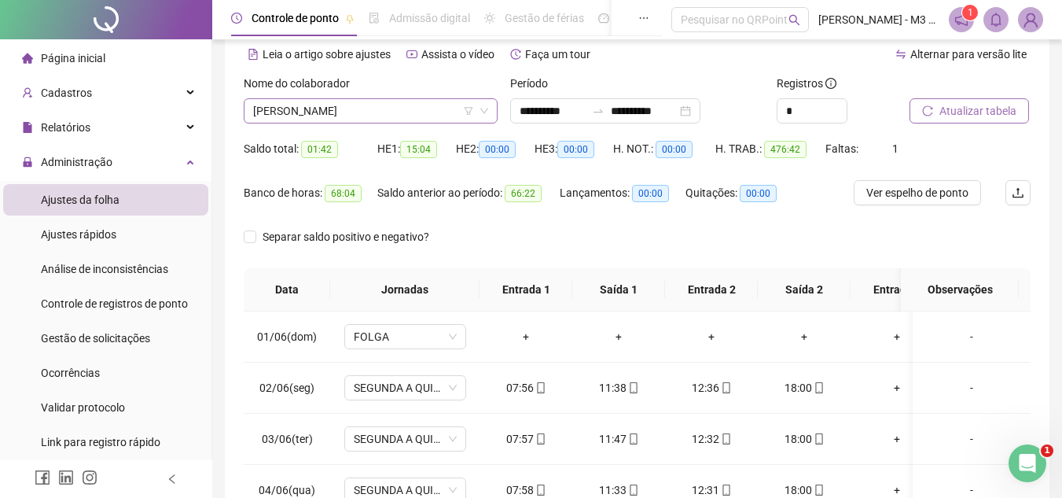
click at [369, 114] on span "[PERSON_NAME]" at bounding box center [370, 111] width 235 height 24
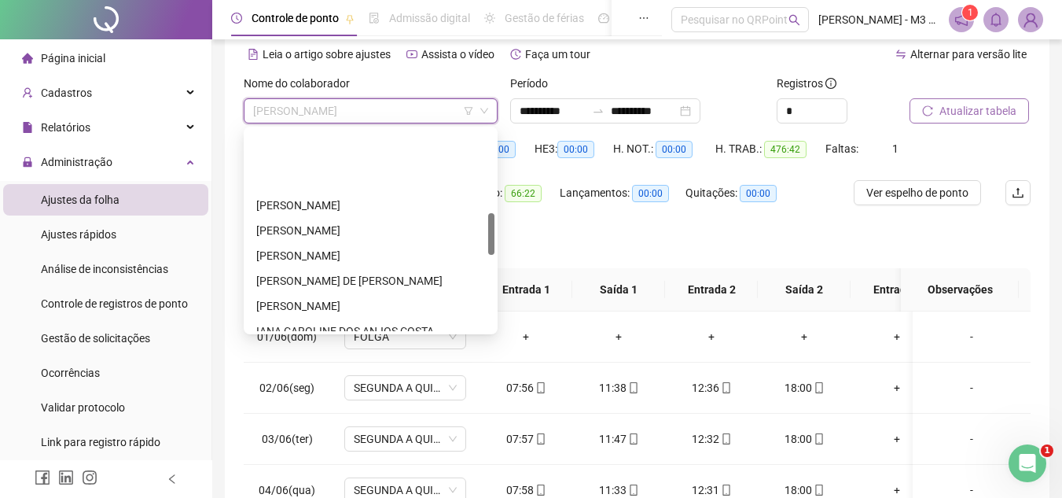
scroll to position [393, 0]
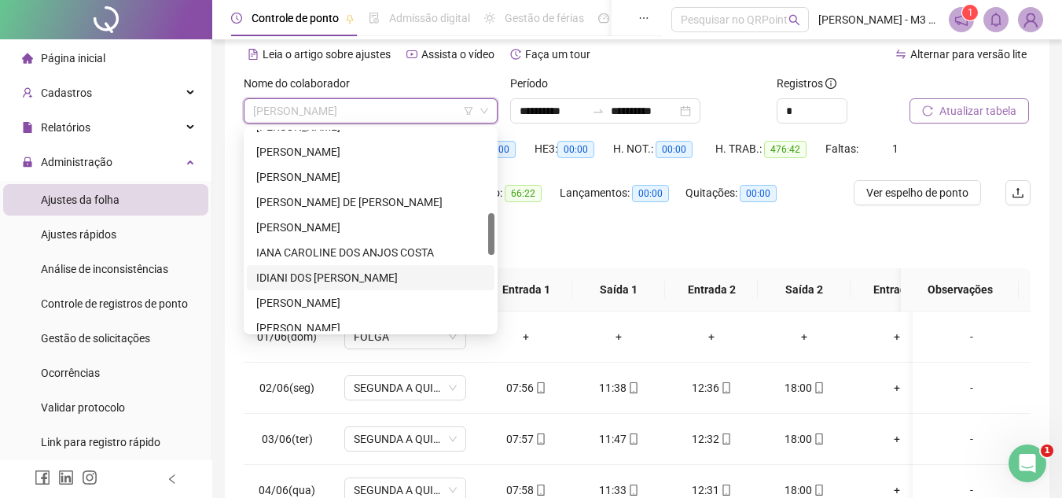
click at [320, 274] on div "IDIANI DOS [PERSON_NAME]" at bounding box center [370, 277] width 229 height 17
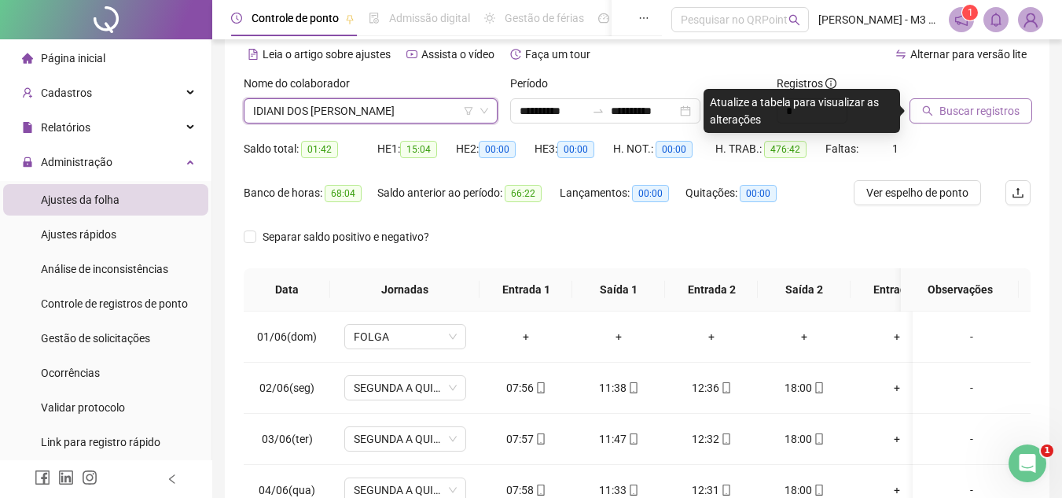
click at [953, 123] on div "Buscar registros" at bounding box center [970, 105] width 134 height 61
click at [958, 97] on div at bounding box center [951, 87] width 82 height 24
click at [954, 114] on span "Buscar registros" at bounding box center [979, 110] width 80 height 17
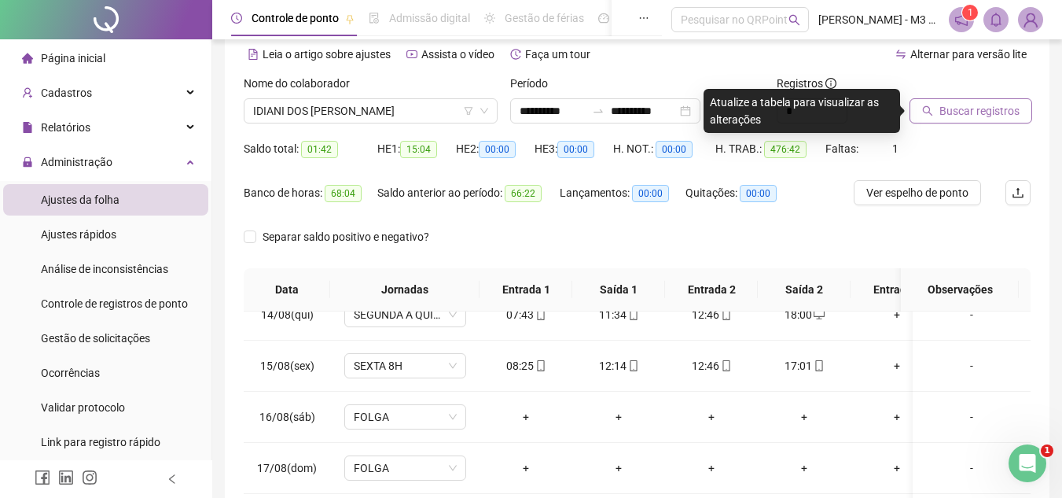
scroll to position [0, 0]
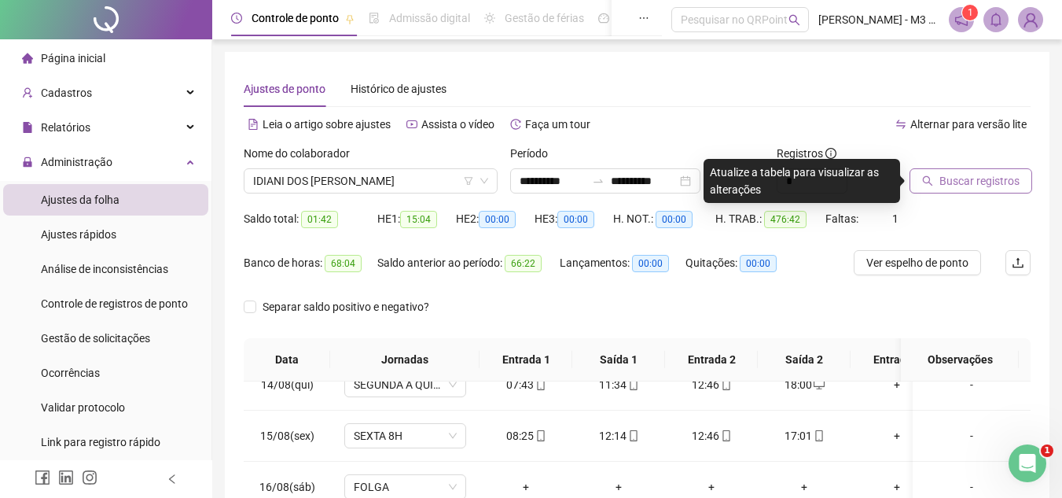
click at [958, 173] on span "Buscar registros" at bounding box center [979, 180] width 80 height 17
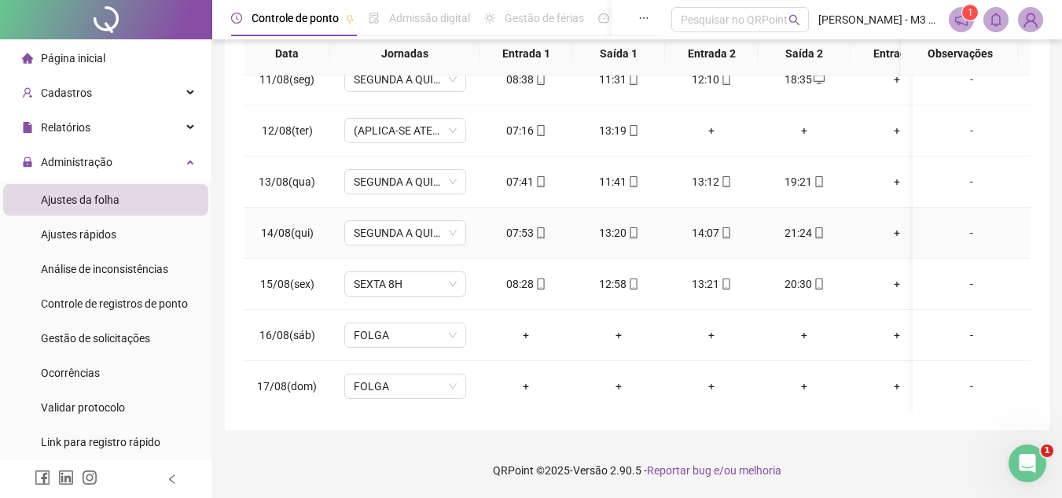
scroll to position [3815, 0]
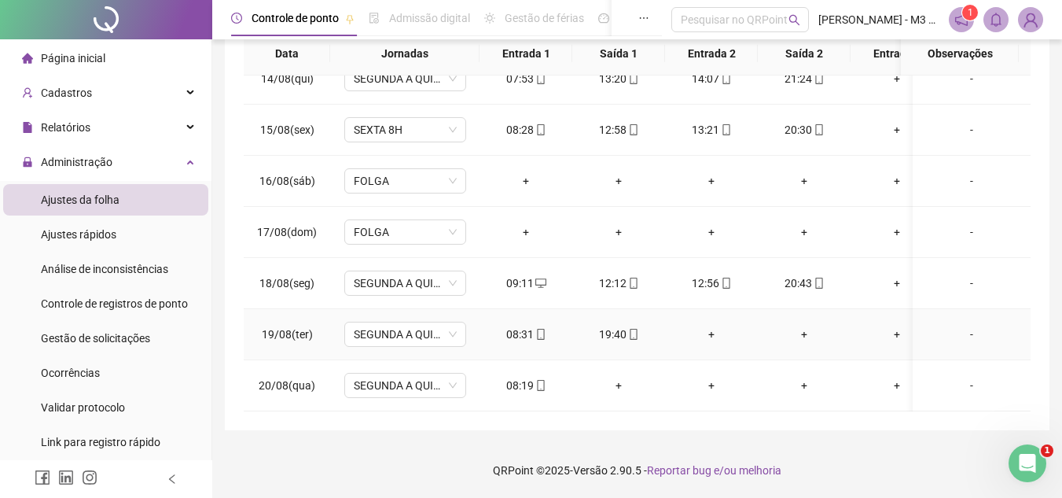
click at [713, 325] on div "+" at bounding box center [712, 333] width 68 height 17
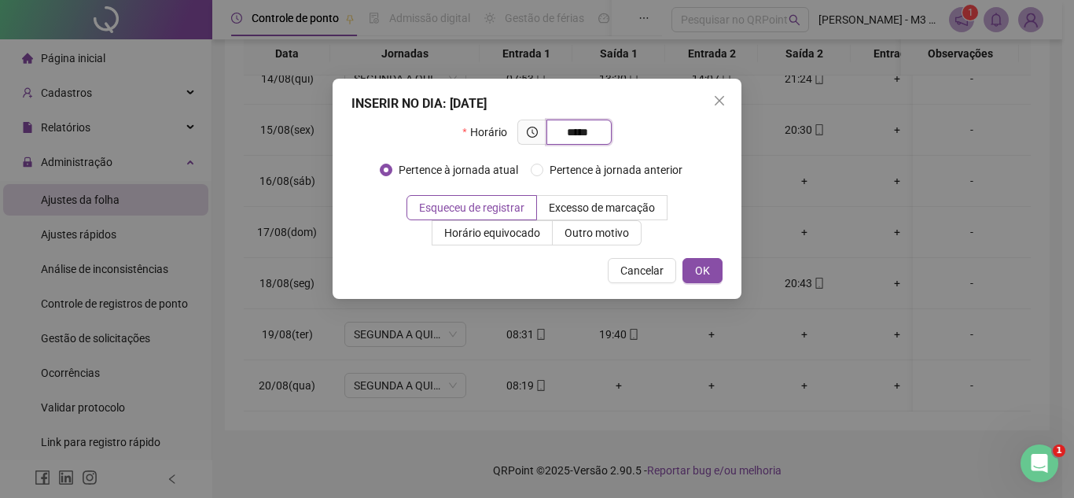
type input "*****"
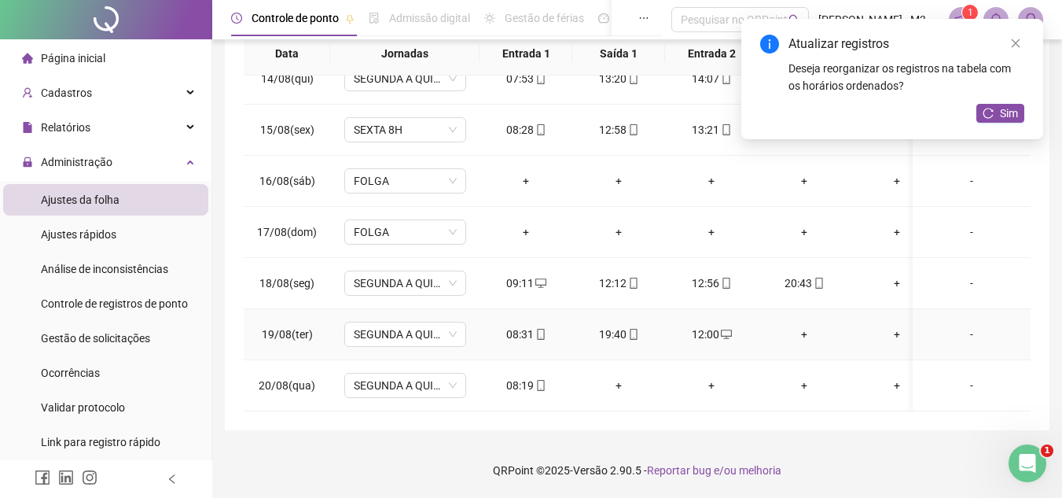
click at [810, 325] on div "+" at bounding box center [804, 333] width 68 height 17
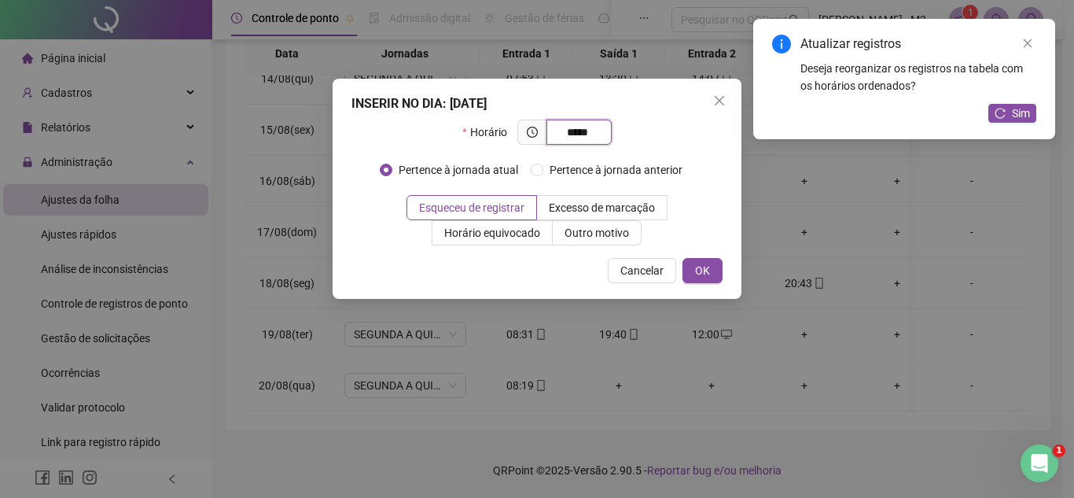
type input "*****"
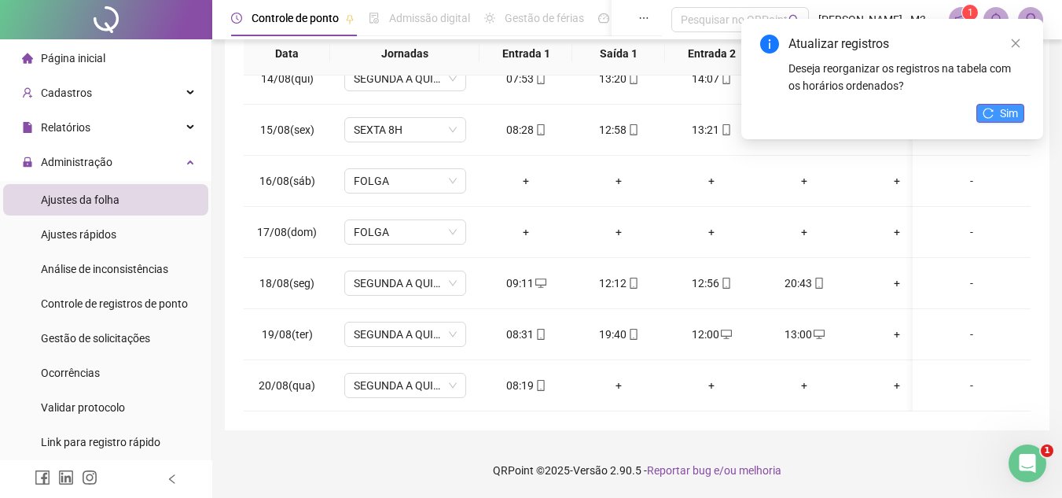
click at [993, 105] on button "Sim" at bounding box center [1000, 113] width 48 height 19
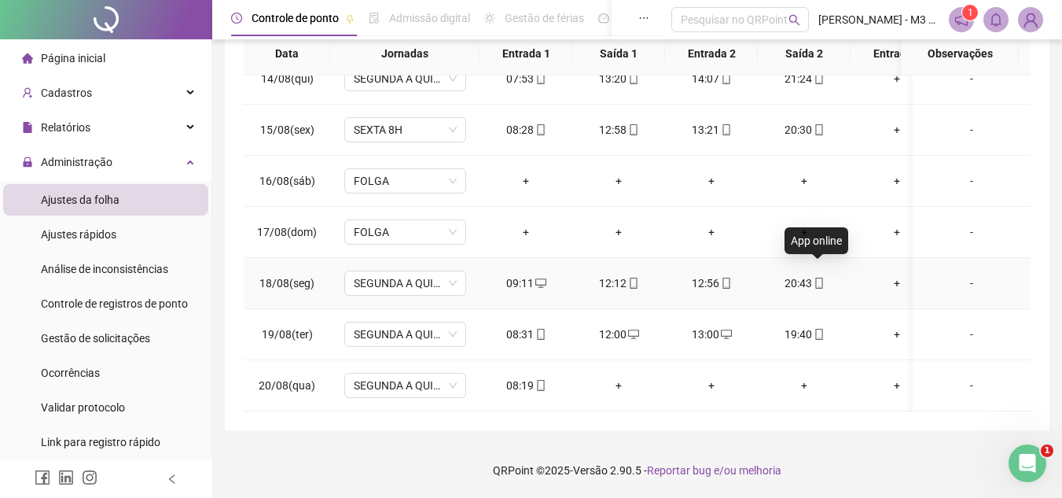
click at [815, 278] on icon "mobile" at bounding box center [818, 283] width 7 height 11
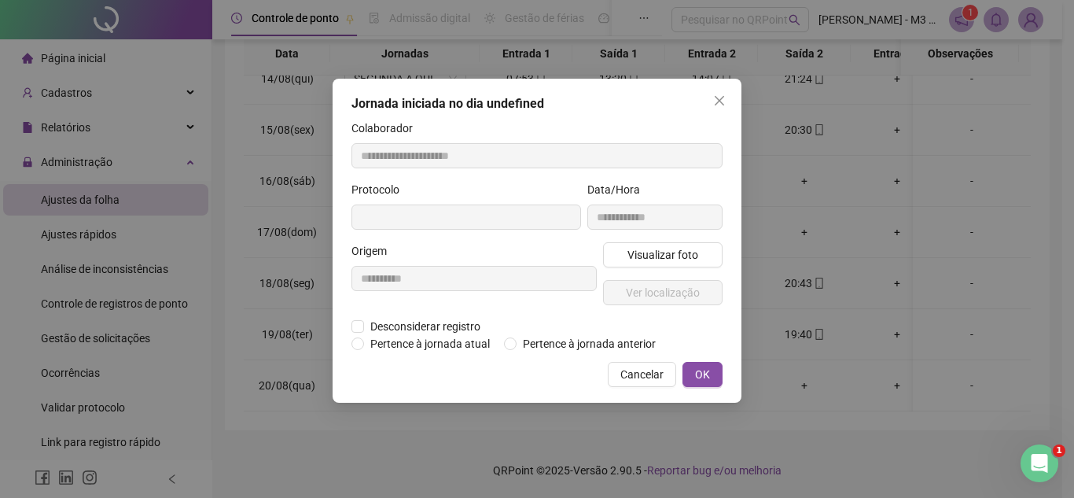
type input "**********"
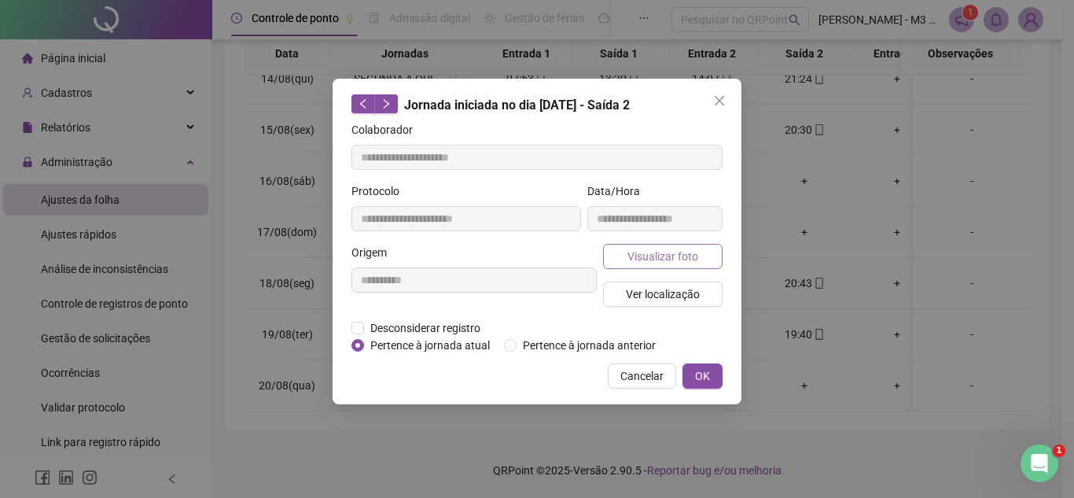
click at [633, 248] on span "Visualizar foto" at bounding box center [662, 256] width 71 height 17
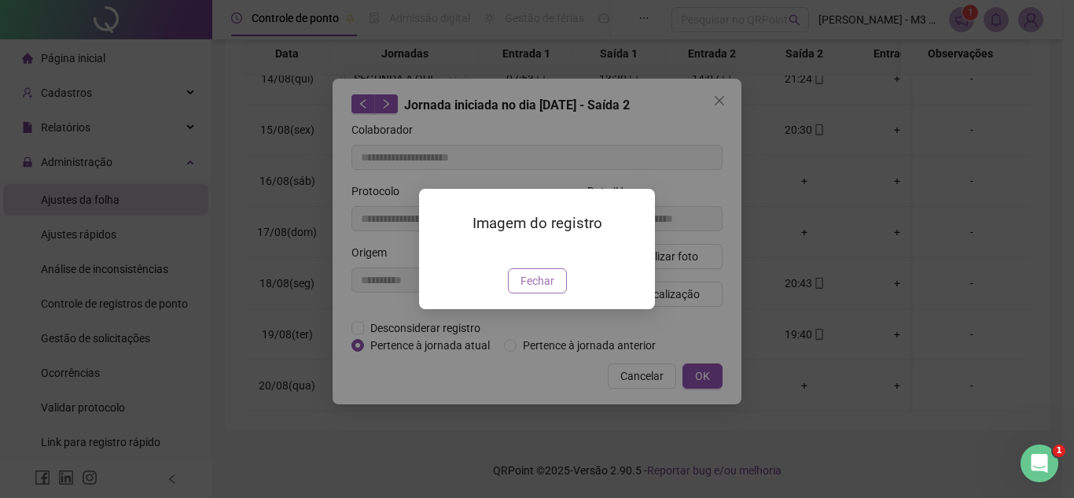
click at [542, 289] on span "Fechar" at bounding box center [537, 280] width 34 height 17
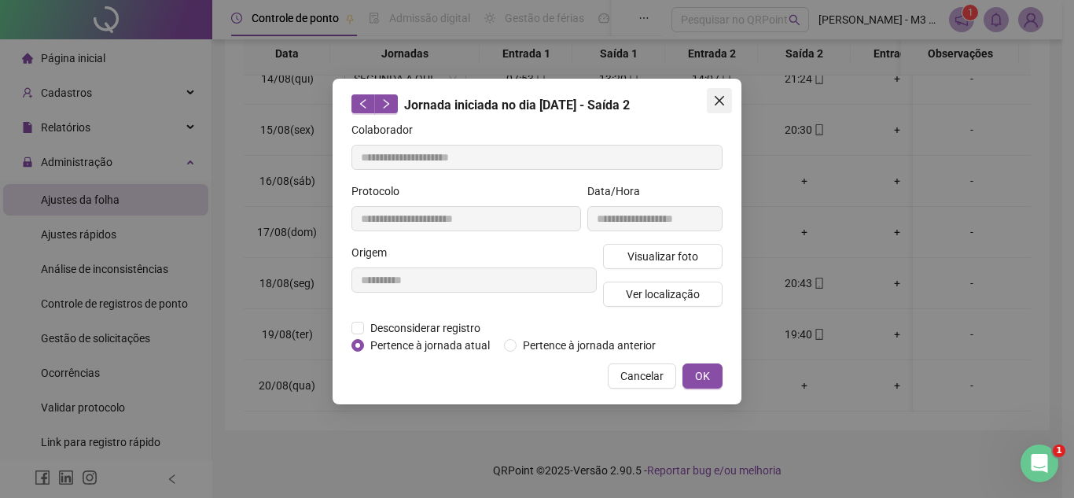
click at [724, 89] on button "Close" at bounding box center [719, 100] width 25 height 25
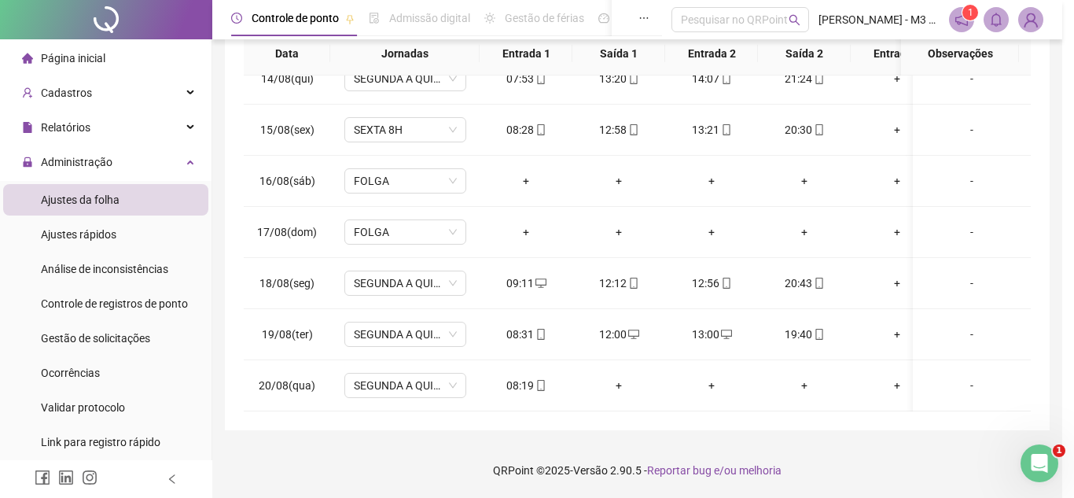
click at [818, 329] on icon "mobile" at bounding box center [819, 334] width 11 height 11
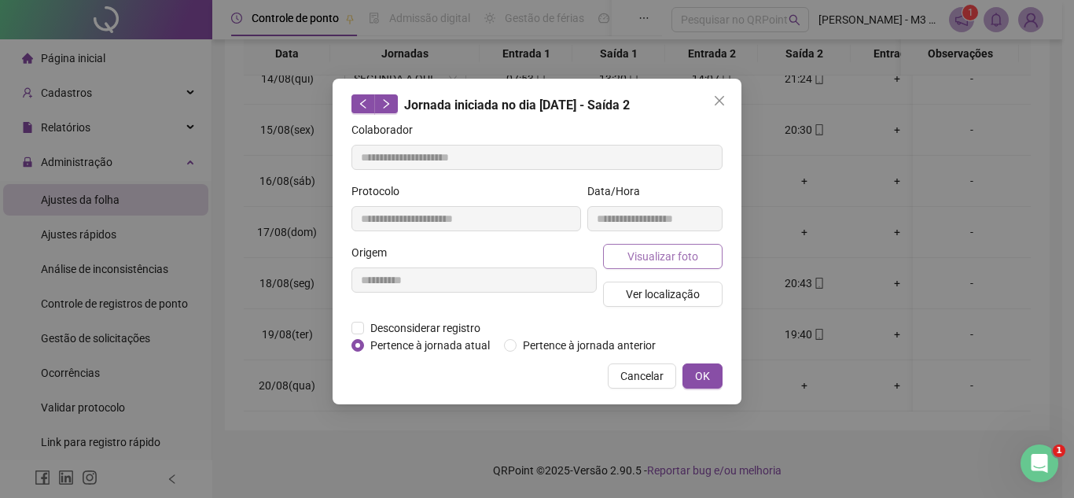
click at [629, 250] on span "Visualizar foto" at bounding box center [662, 256] width 71 height 17
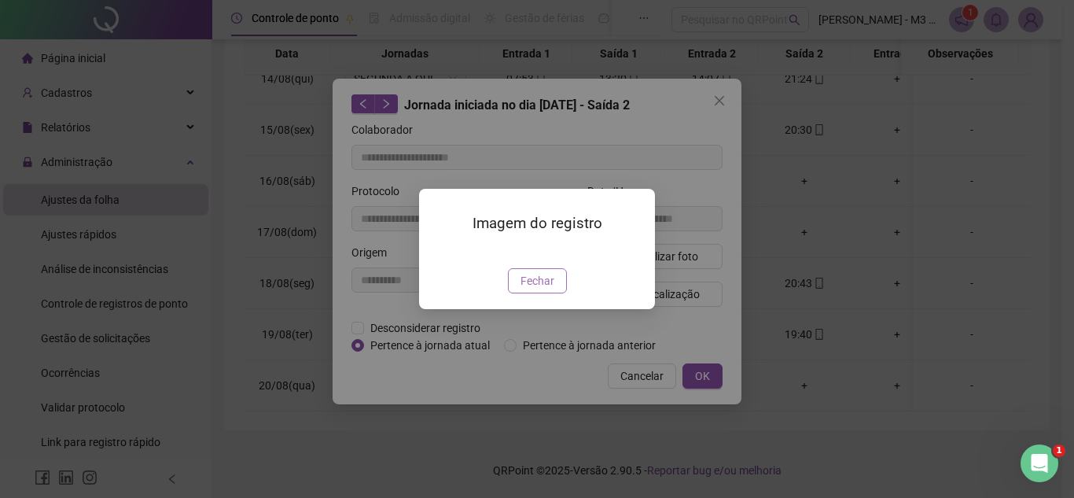
click at [533, 289] on span "Fechar" at bounding box center [537, 280] width 34 height 17
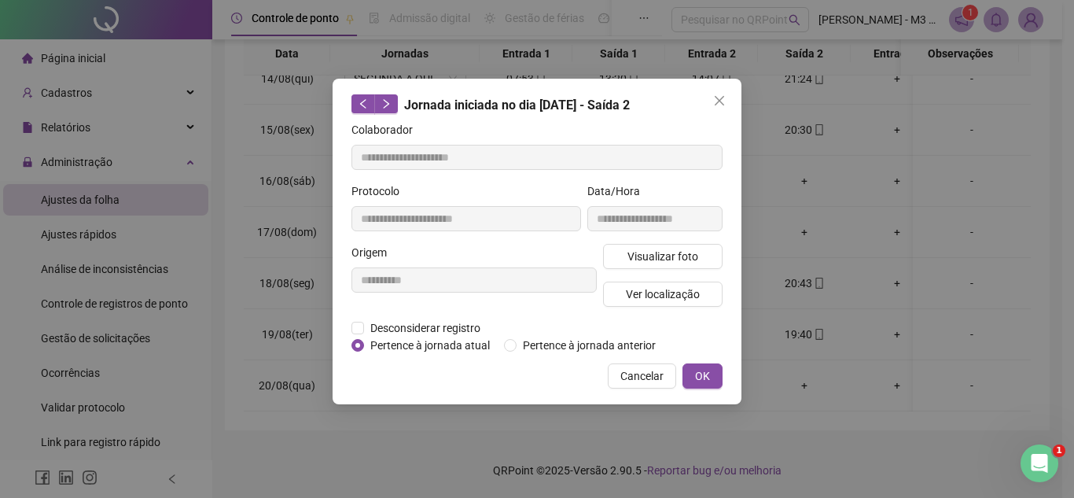
click at [706, 102] on div "Jornada iniciada no dia [DATE] - Saída 2" at bounding box center [536, 104] width 371 height 20
click at [709, 102] on span "Close" at bounding box center [719, 100] width 25 height 13
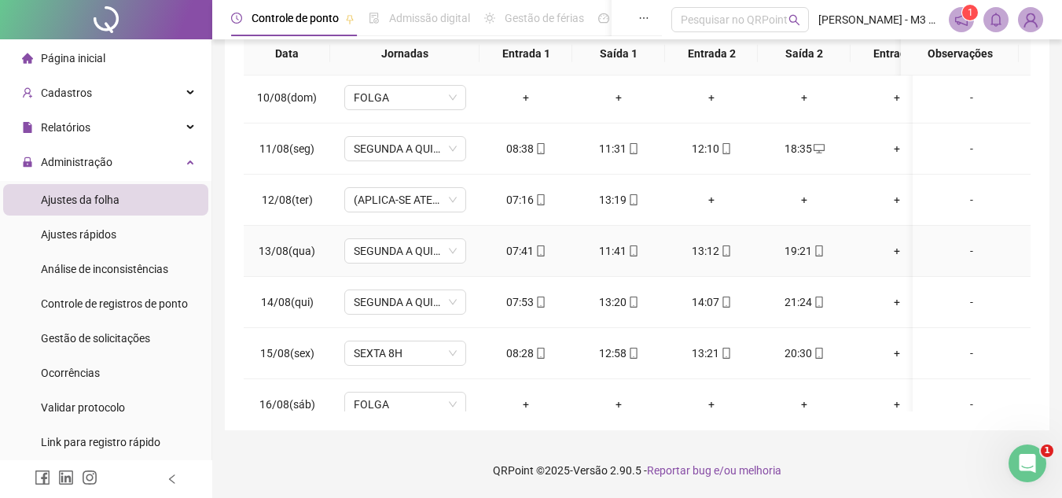
scroll to position [3579, 0]
click at [633, 201] on icon "mobile" at bounding box center [633, 200] width 11 height 11
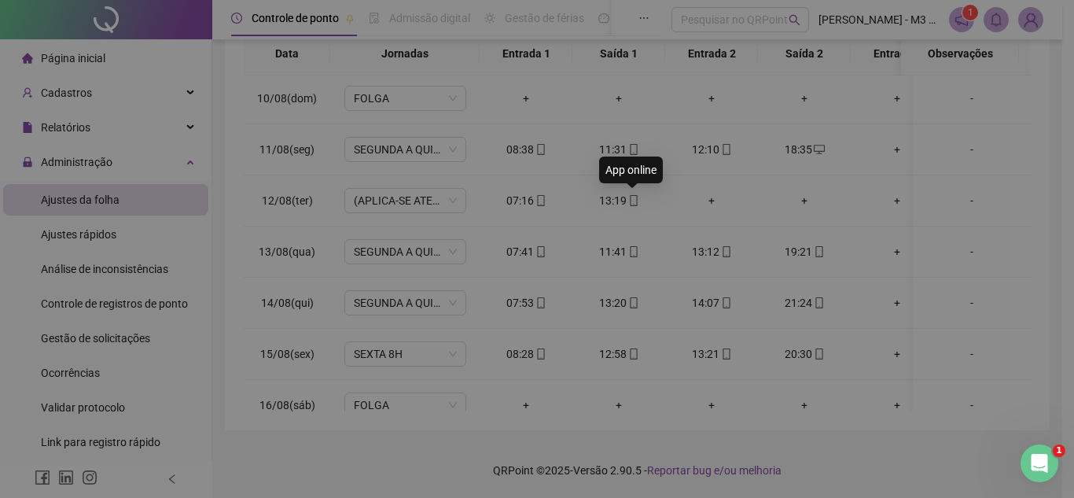
type input "**********"
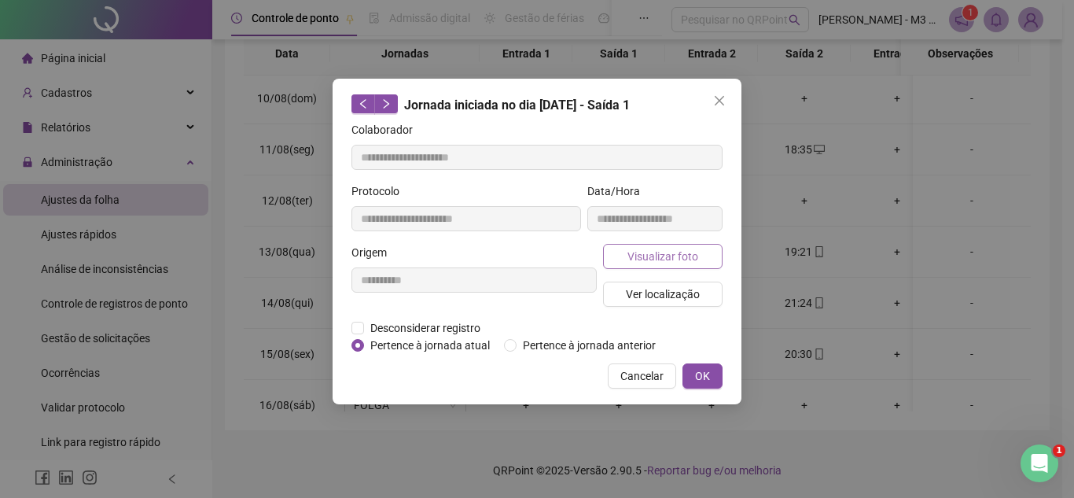
click at [649, 254] on span "Visualizar foto" at bounding box center [662, 256] width 71 height 17
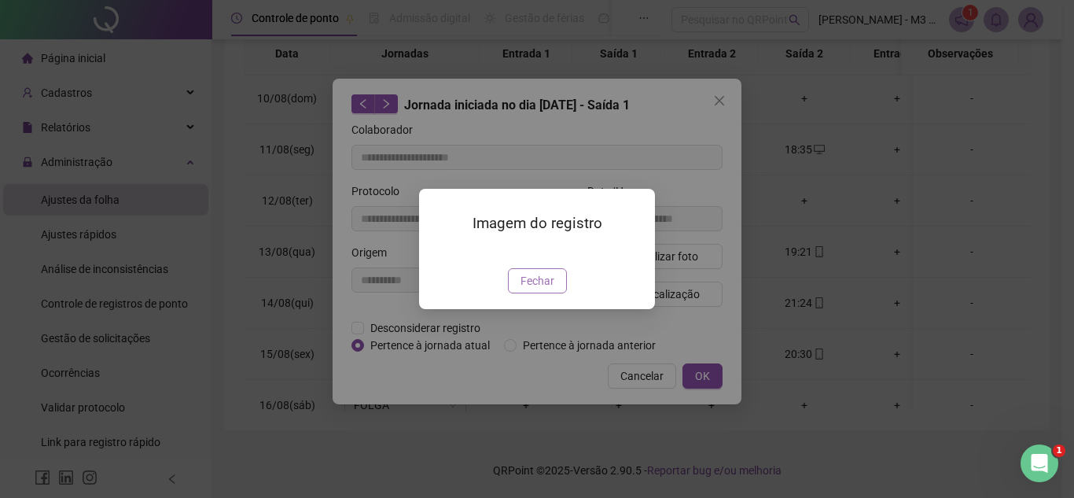
click at [541, 289] on span "Fechar" at bounding box center [537, 280] width 34 height 17
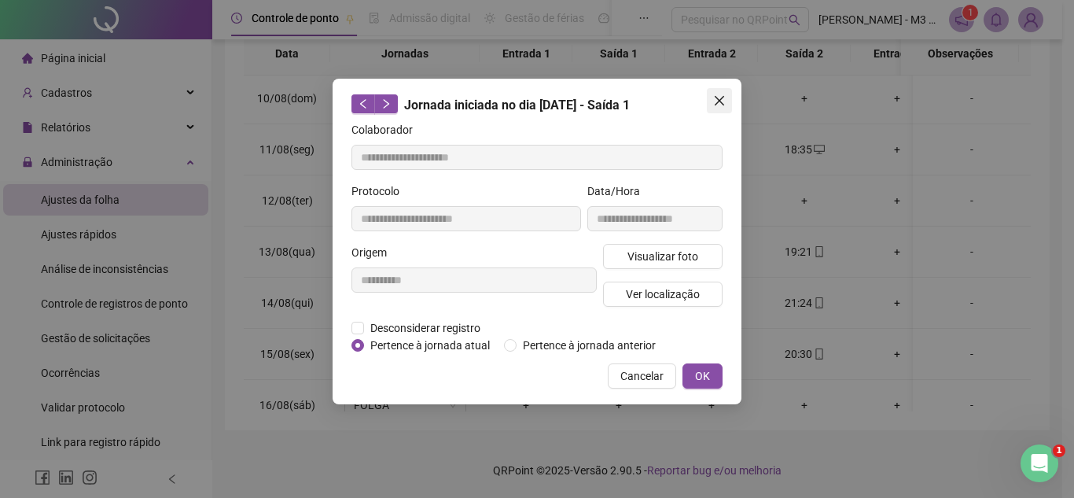
click at [726, 95] on span "Close" at bounding box center [719, 100] width 25 height 13
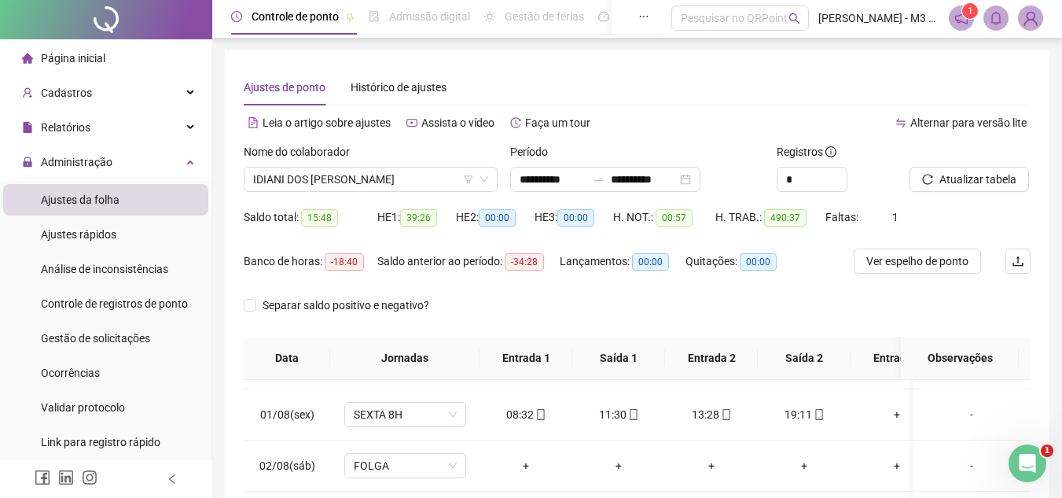
scroll to position [0, 0]
click at [434, 174] on span "IDIANI DOS [PERSON_NAME]" at bounding box center [370, 181] width 235 height 24
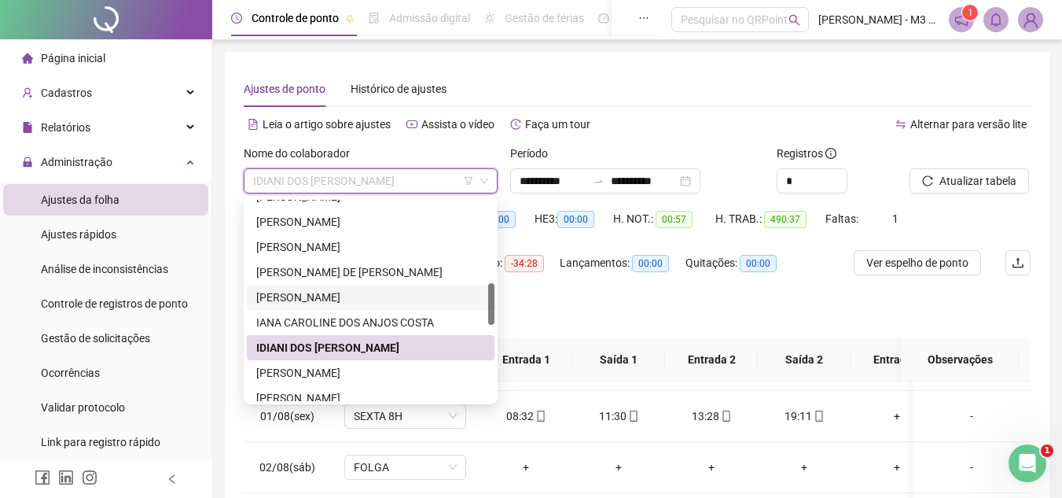
click at [341, 296] on div "[PERSON_NAME]" at bounding box center [370, 297] width 229 height 17
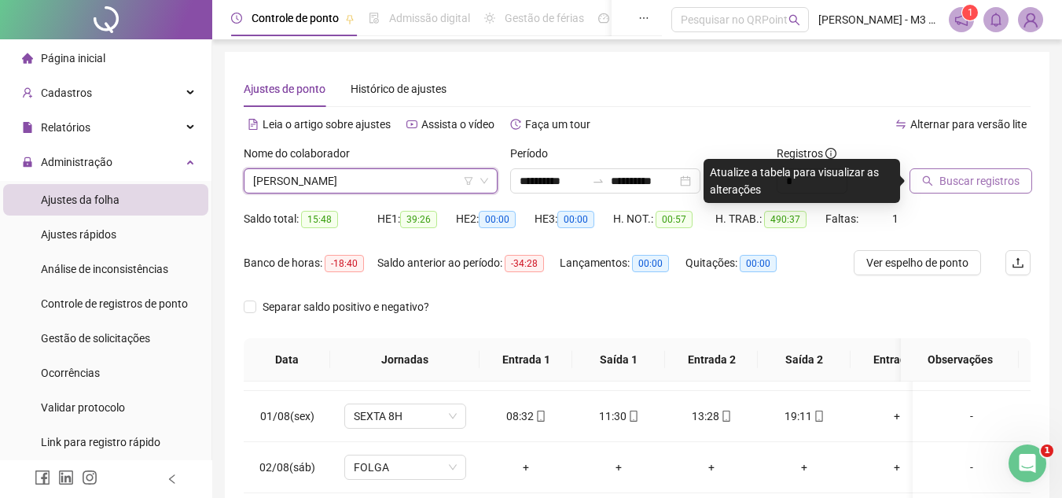
click at [988, 176] on span "Buscar registros" at bounding box center [979, 180] width 80 height 17
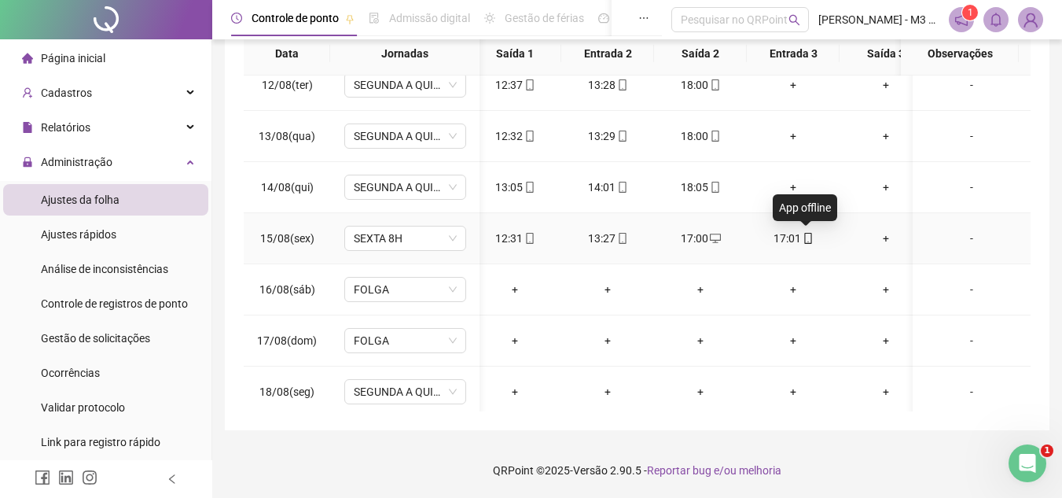
click at [810, 232] on span at bounding box center [807, 238] width 13 height 13
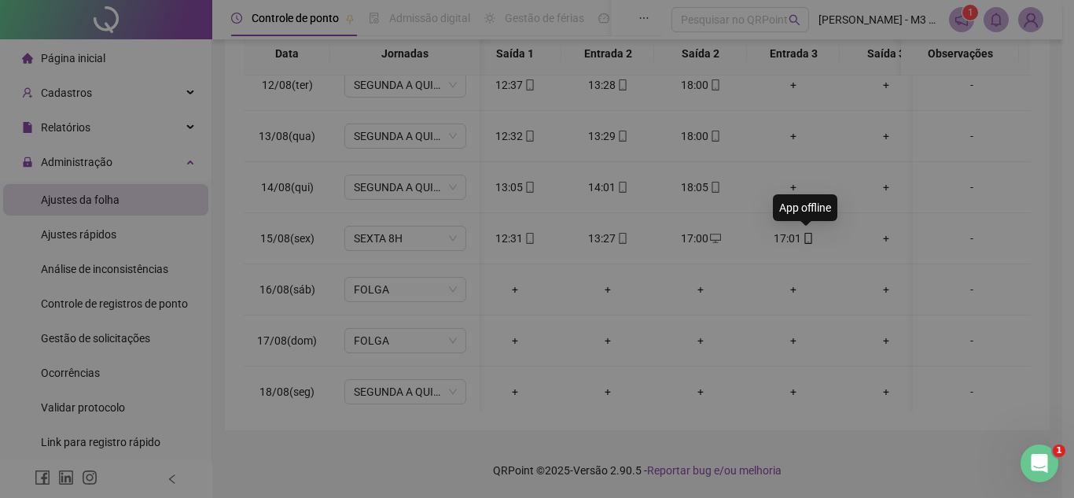
type input "**********"
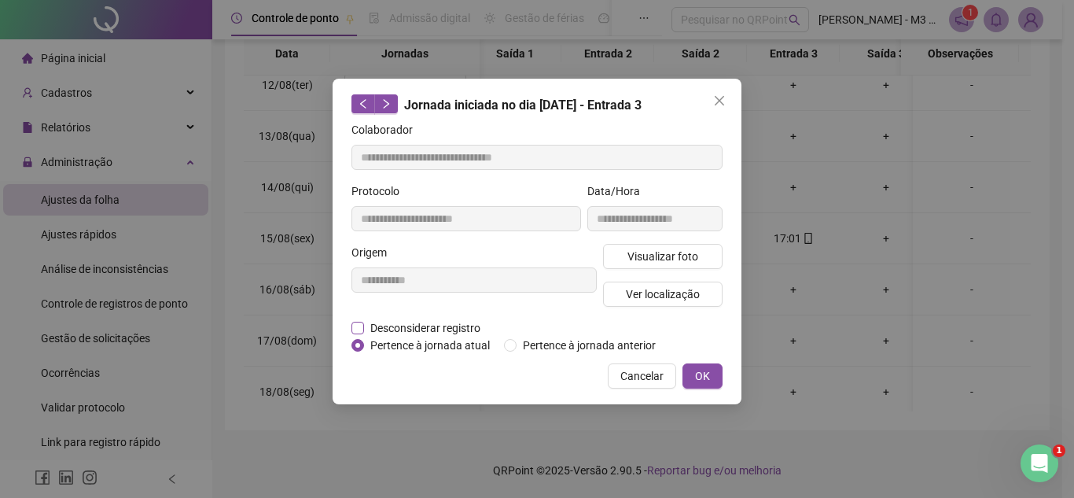
click at [429, 325] on span "Desconsiderar registro" at bounding box center [425, 327] width 123 height 17
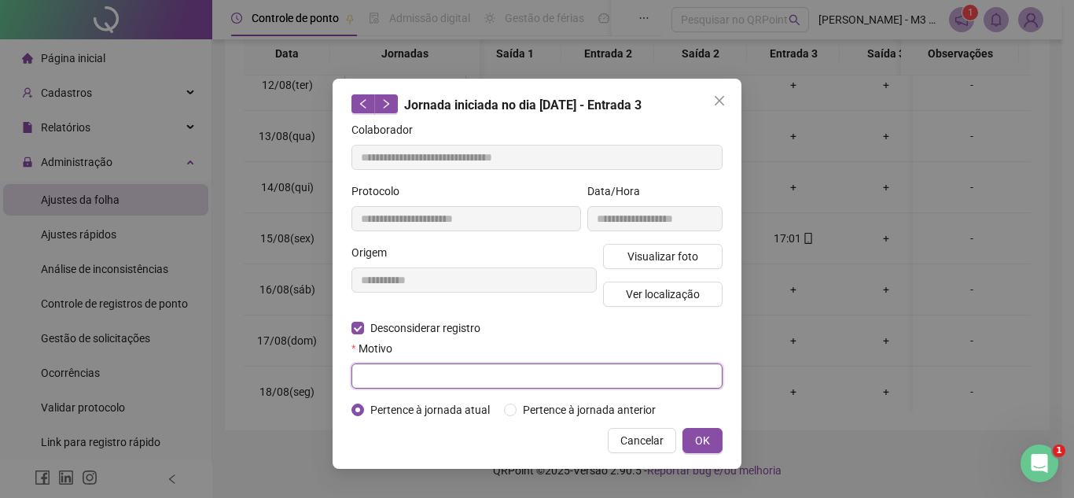
click at [426, 366] on input "text" at bounding box center [536, 375] width 371 height 25
type input "*"
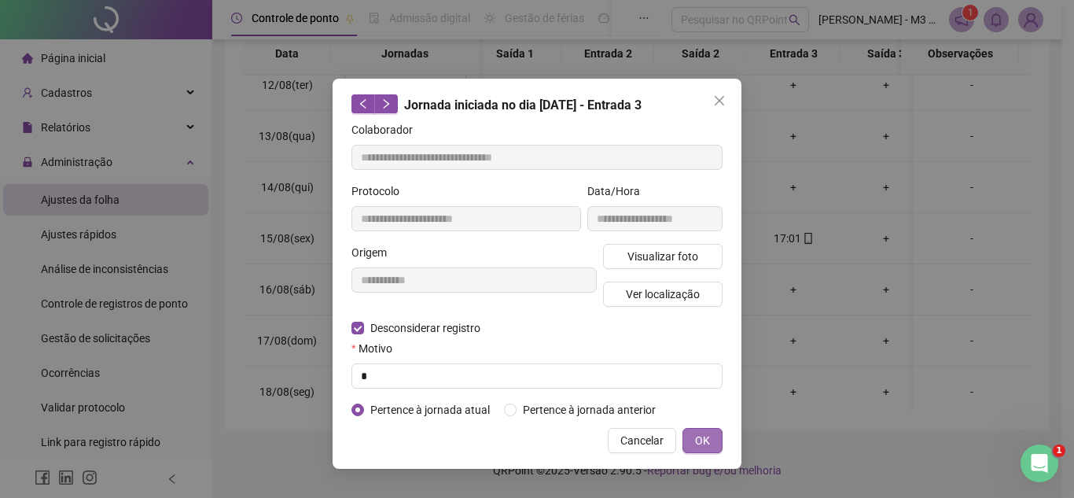
click at [701, 437] on span "OK" at bounding box center [702, 440] width 15 height 17
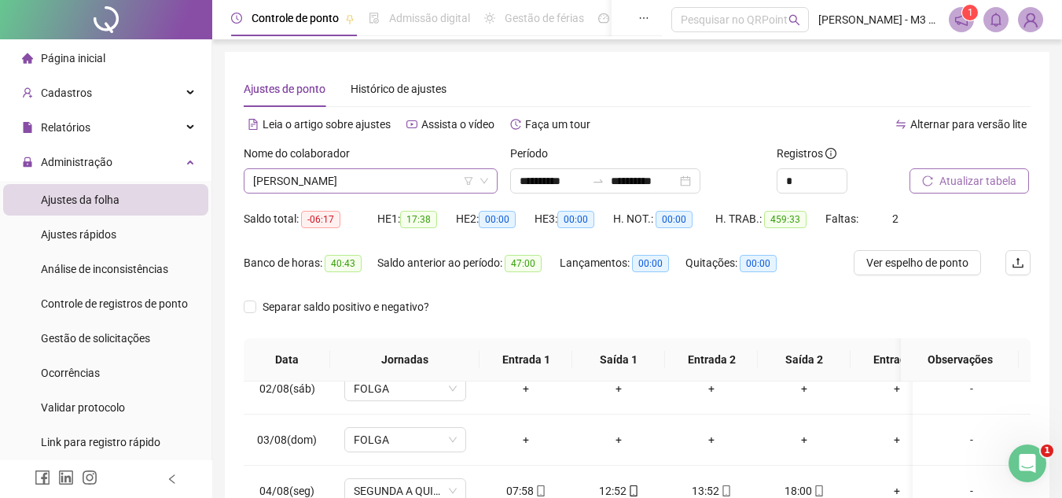
click at [433, 181] on span "[PERSON_NAME]" at bounding box center [370, 181] width 235 height 24
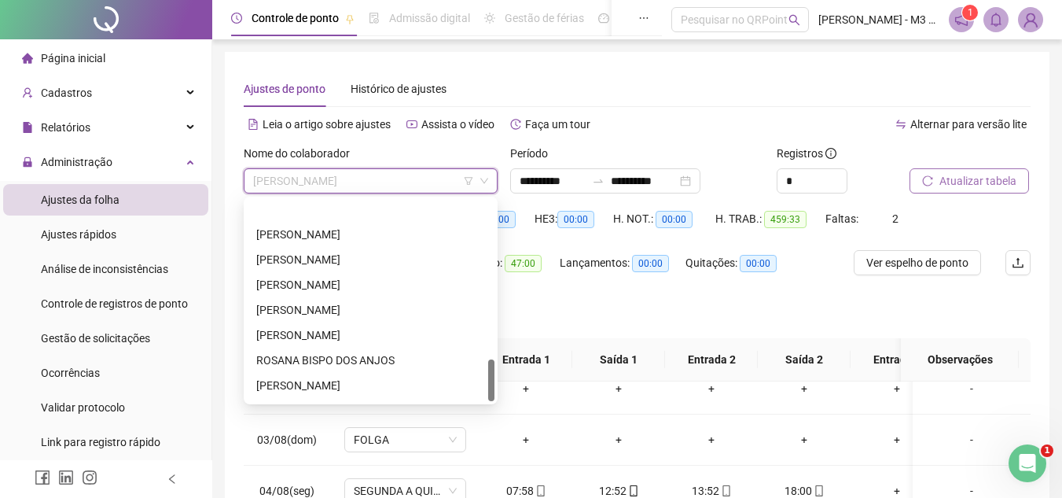
scroll to position [755, 0]
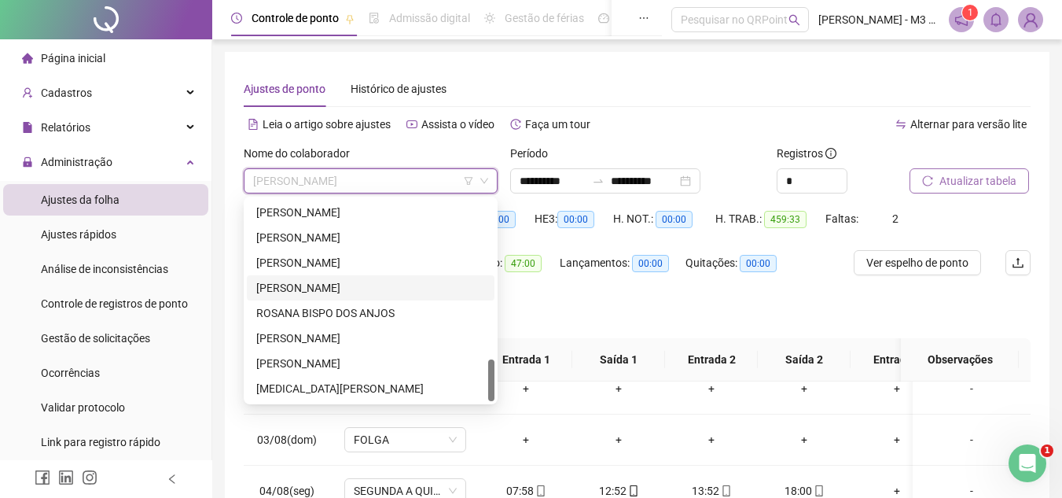
click at [343, 284] on div "[PERSON_NAME]" at bounding box center [370, 287] width 229 height 17
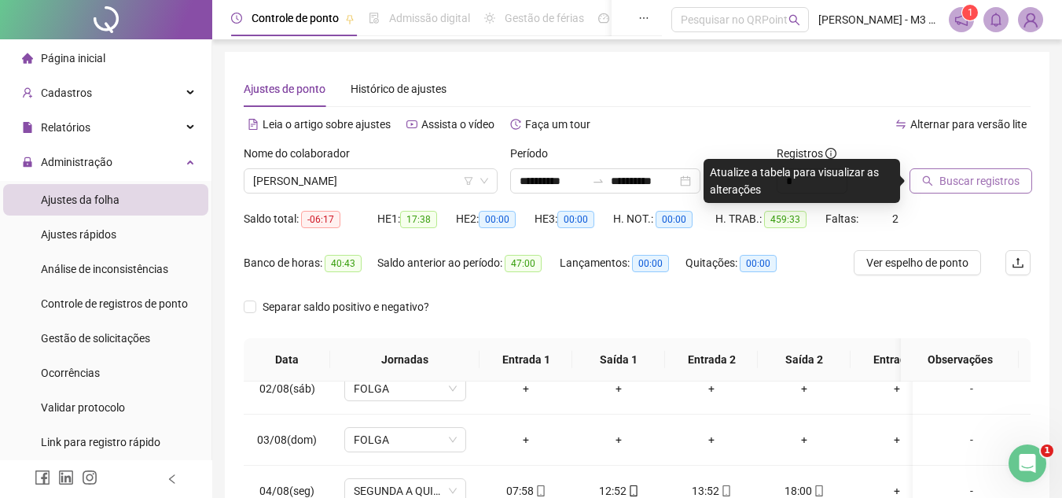
click at [958, 183] on span "Buscar registros" at bounding box center [979, 180] width 80 height 17
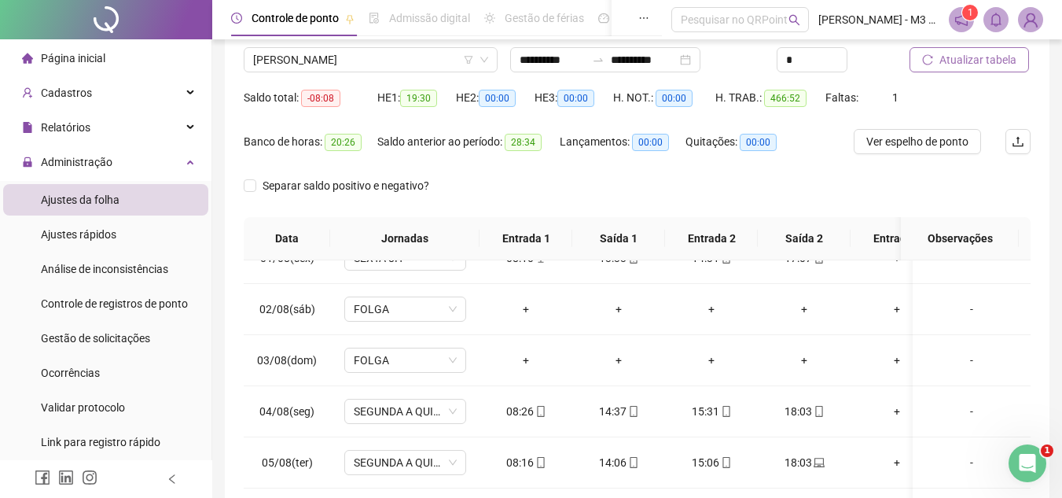
scroll to position [0, 0]
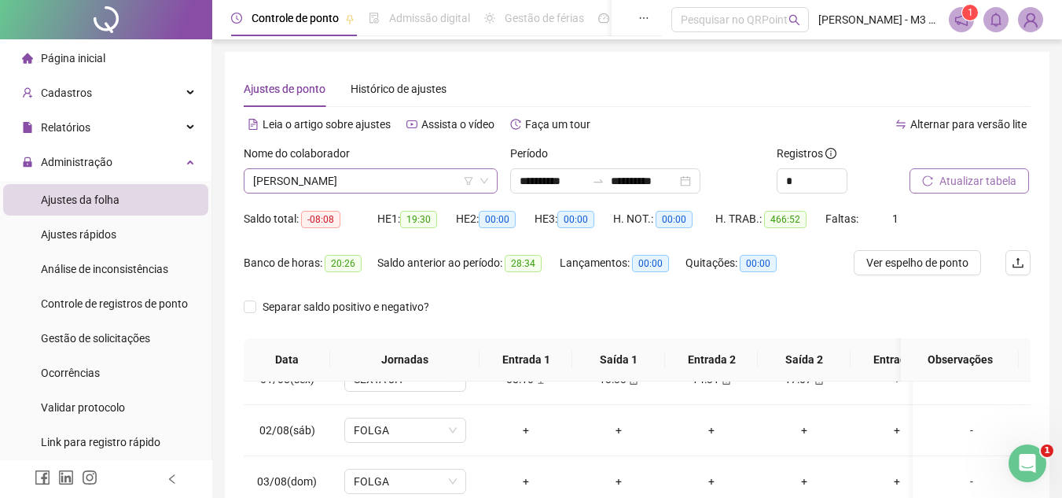
click at [392, 171] on span "[PERSON_NAME]" at bounding box center [370, 181] width 235 height 24
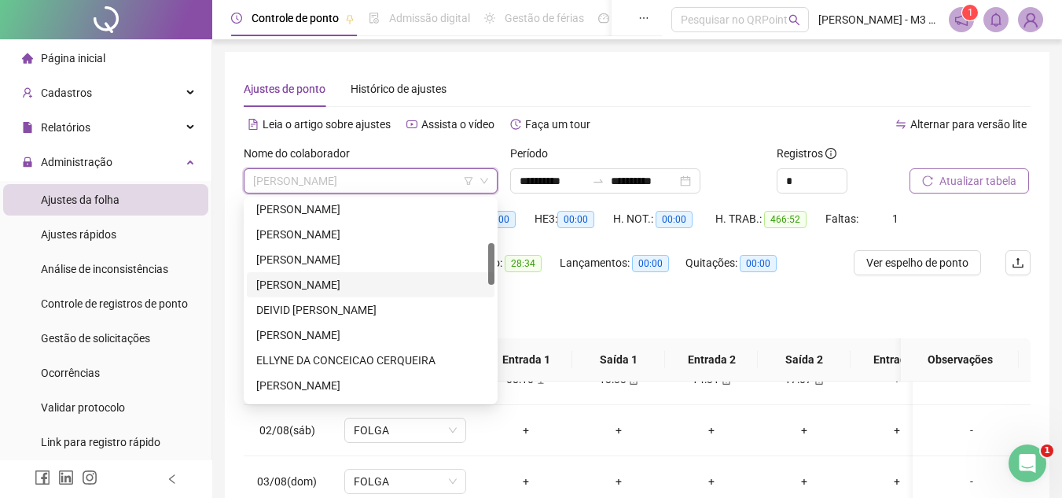
scroll to position [362, 0]
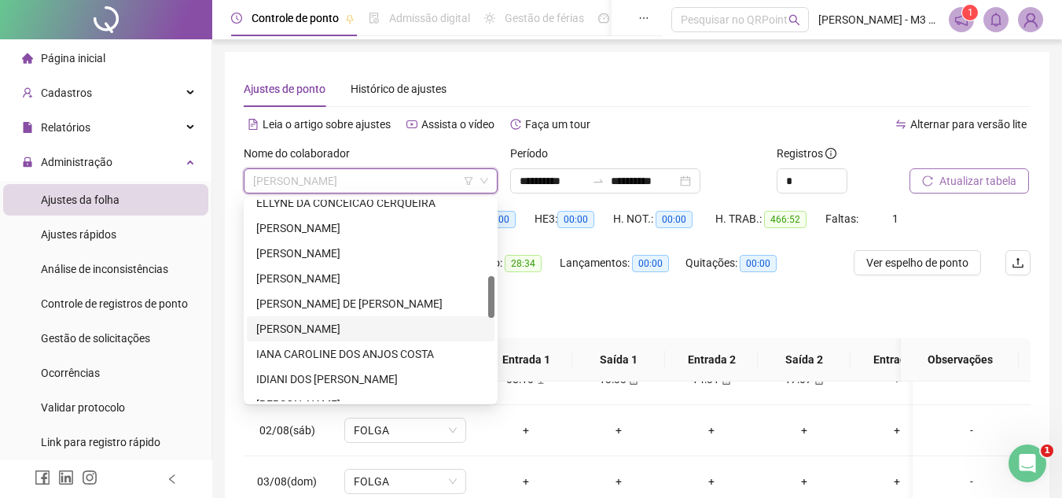
click at [357, 322] on div "[PERSON_NAME]" at bounding box center [370, 328] width 229 height 17
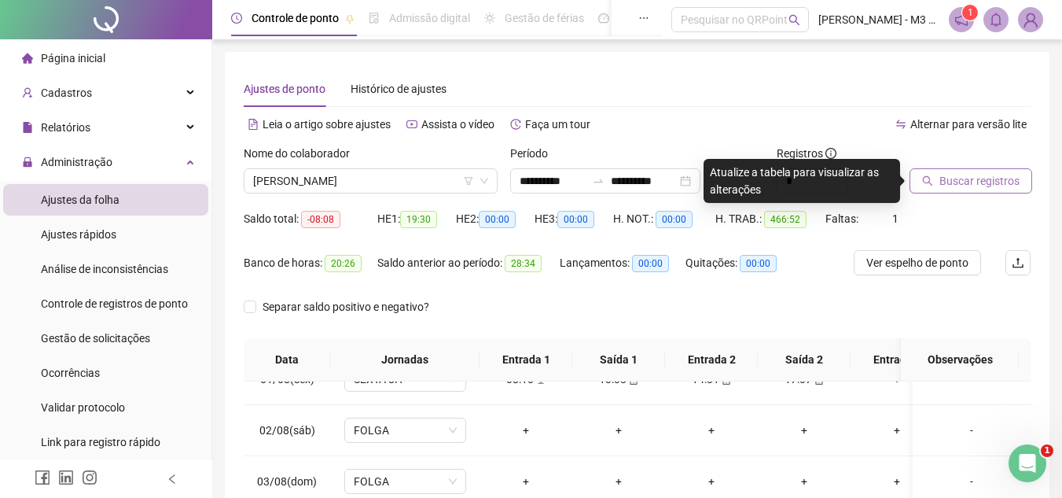
click at [984, 176] on span "Buscar registros" at bounding box center [979, 180] width 80 height 17
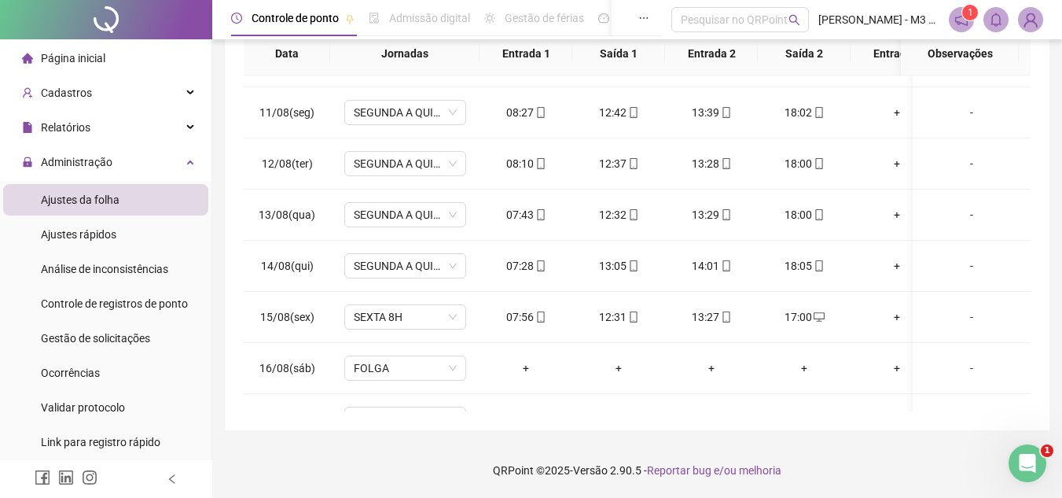
scroll to position [3815, 0]
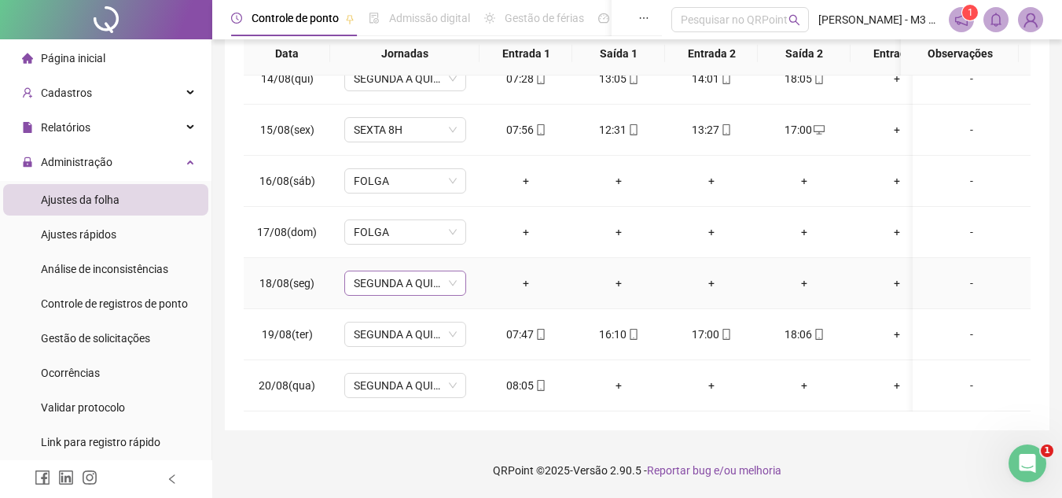
click at [450, 271] on span "SEGUNDA A QUINTA 9H" at bounding box center [405, 283] width 103 height 24
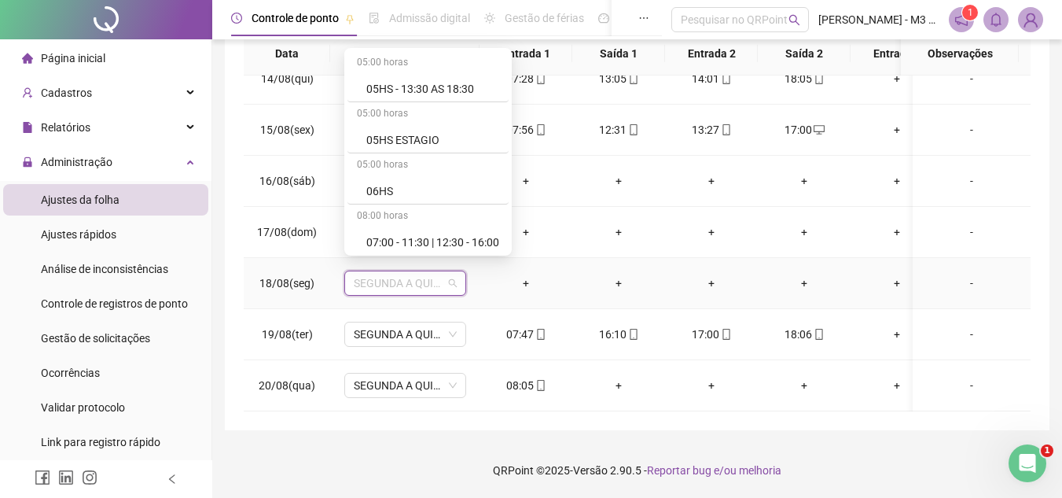
scroll to position [149, 0]
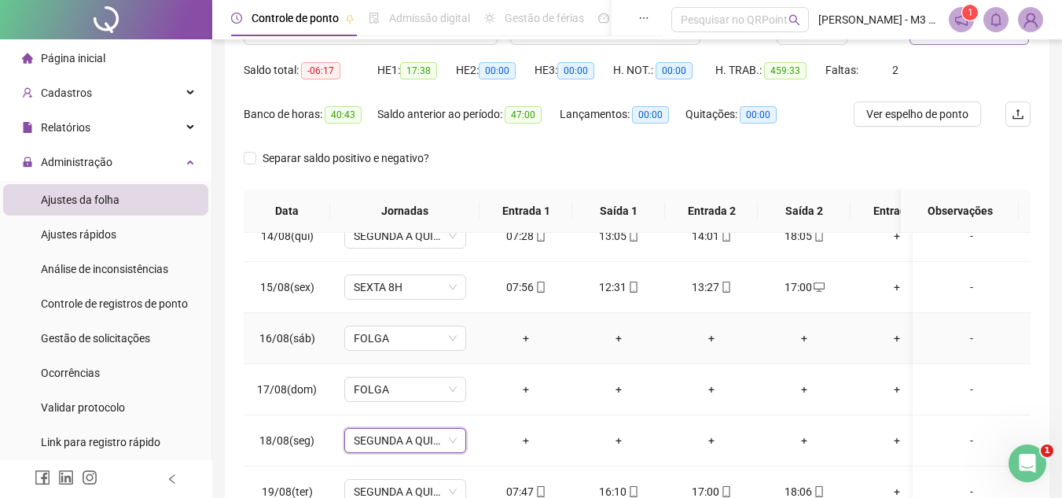
click at [781, 329] on div "+" at bounding box center [804, 337] width 68 height 17
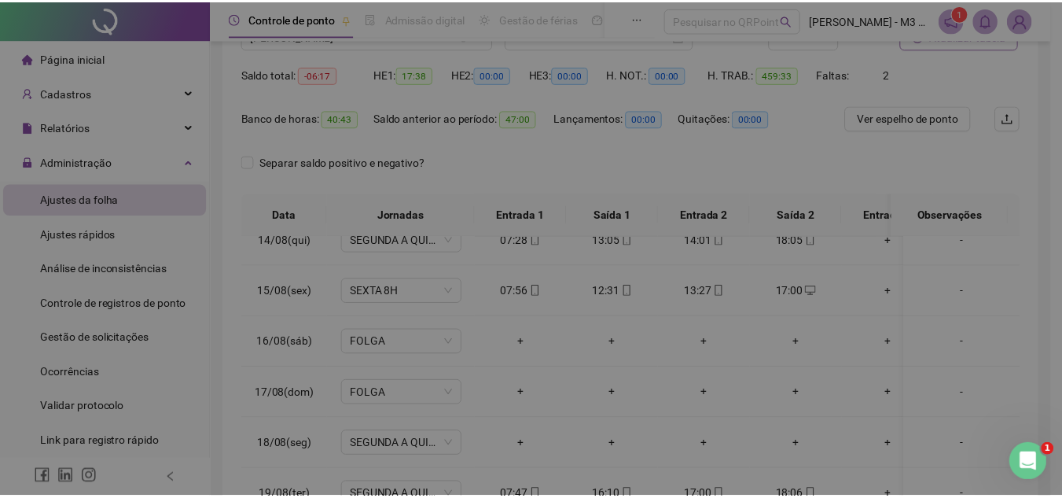
scroll to position [0, 0]
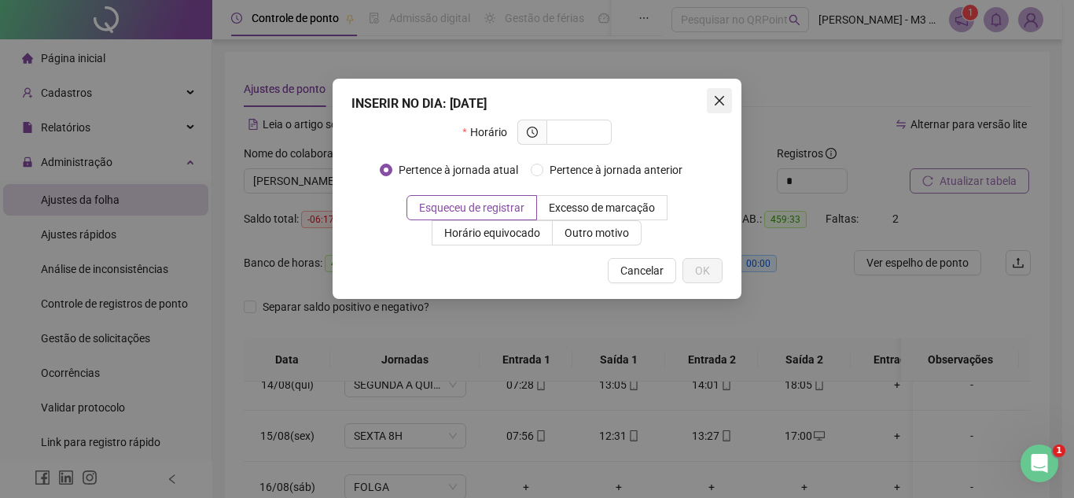
click at [722, 95] on icon "close" at bounding box center [719, 100] width 13 height 13
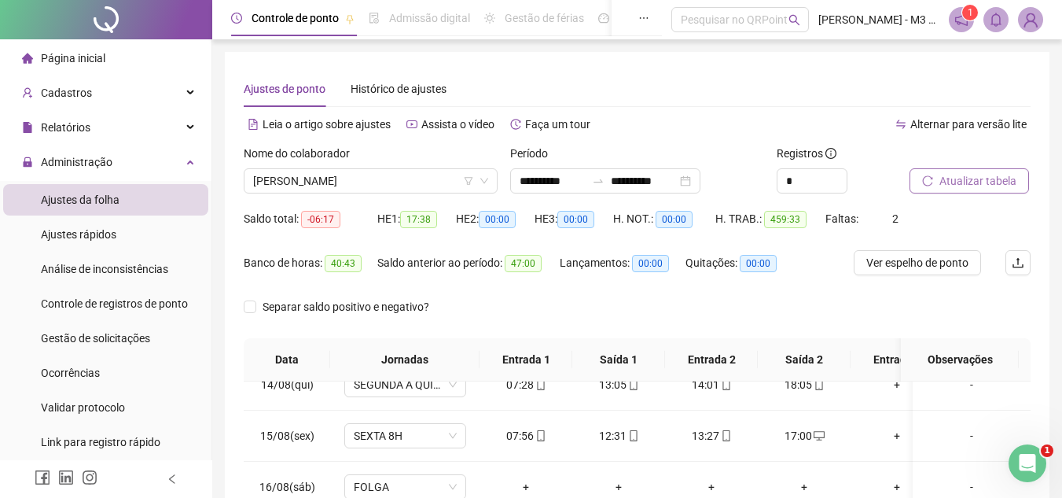
scroll to position [236, 0]
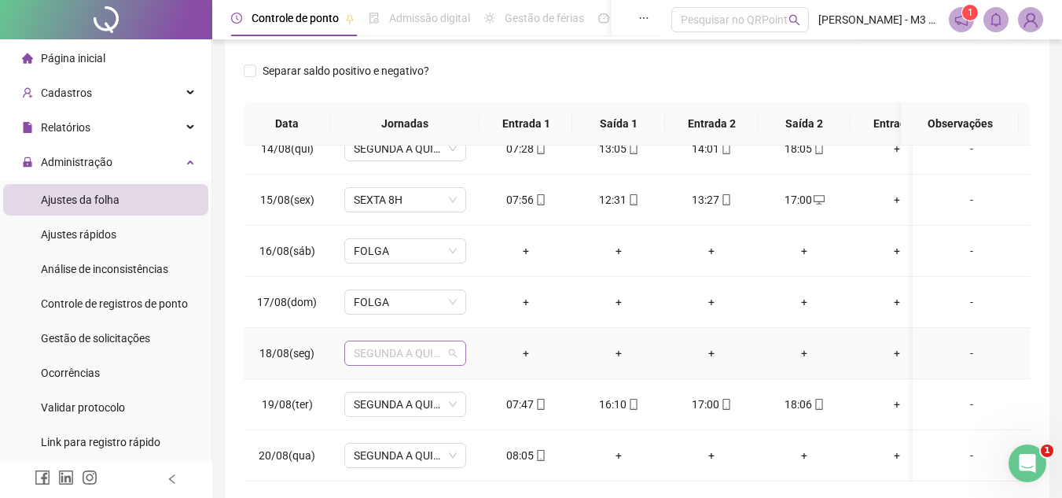
click at [450, 341] on span "SEGUNDA A QUINTA 9H" at bounding box center [405, 353] width 103 height 24
type input "*"
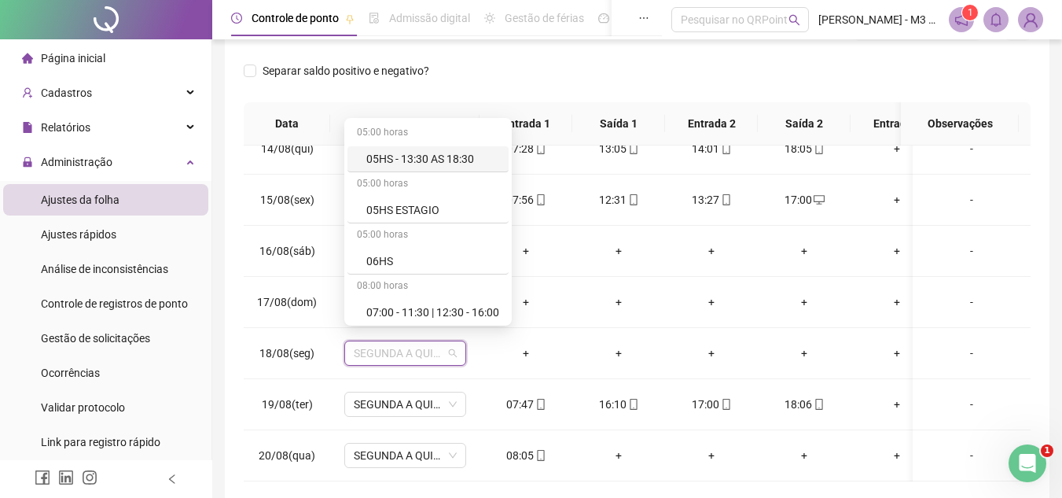
click at [1050, 218] on div "**********" at bounding box center [637, 165] width 850 height 803
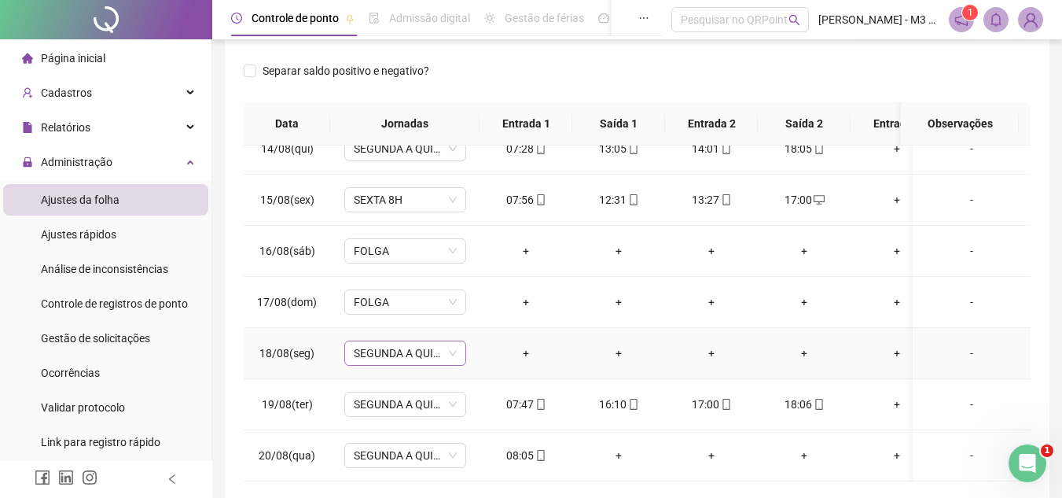
click at [439, 341] on span "SEGUNDA A QUINTA 9H" at bounding box center [405, 353] width 103 height 24
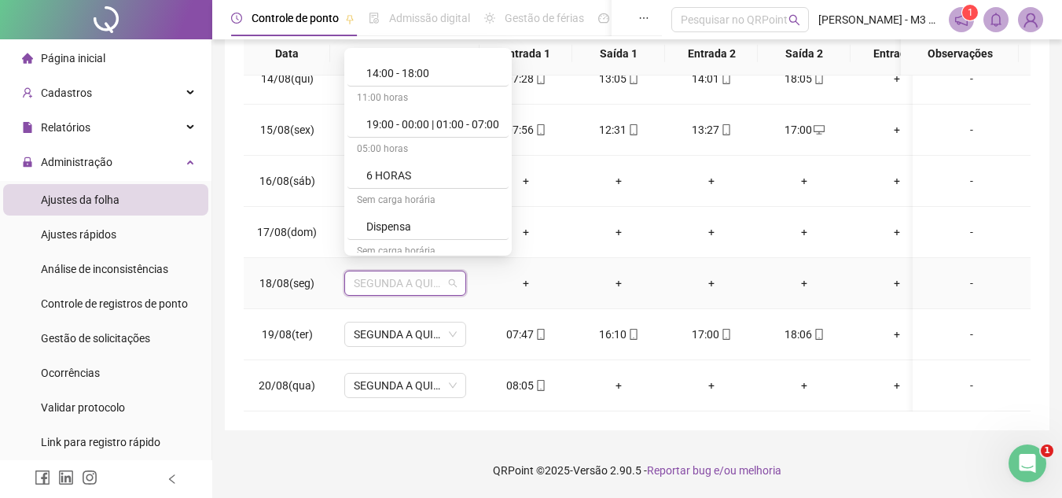
scroll to position [730, 0]
click at [1057, 145] on div "**********" at bounding box center [637, 95] width 850 height 803
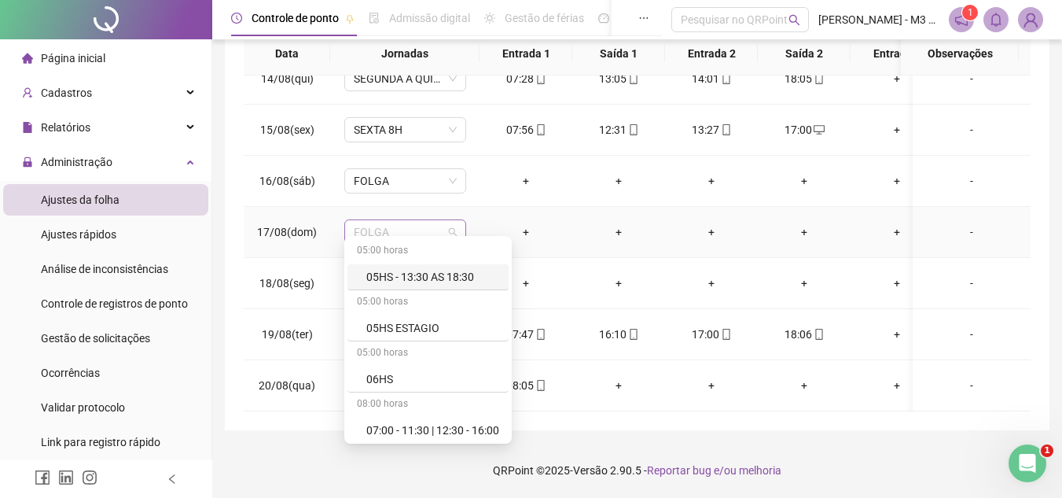
click at [442, 220] on span "FOLGA" at bounding box center [405, 232] width 103 height 24
click at [653, 207] on td "+" at bounding box center [618, 232] width 93 height 51
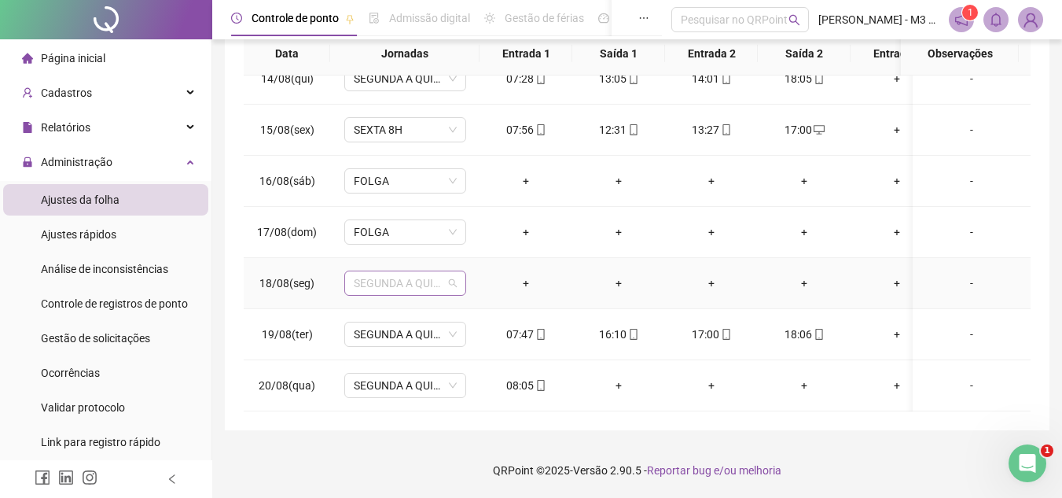
click at [454, 274] on span "SEGUNDA A QUINTA 9H" at bounding box center [405, 283] width 103 height 24
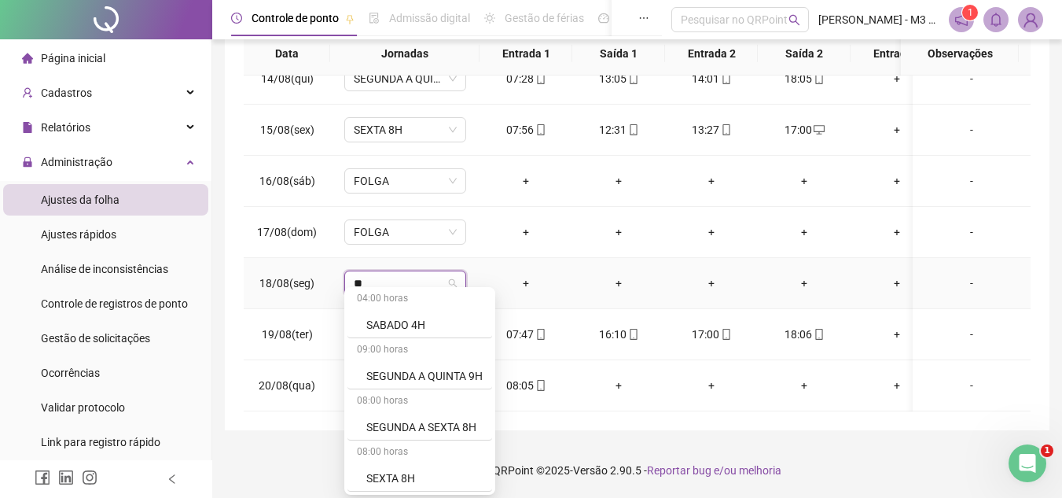
scroll to position [0, 0]
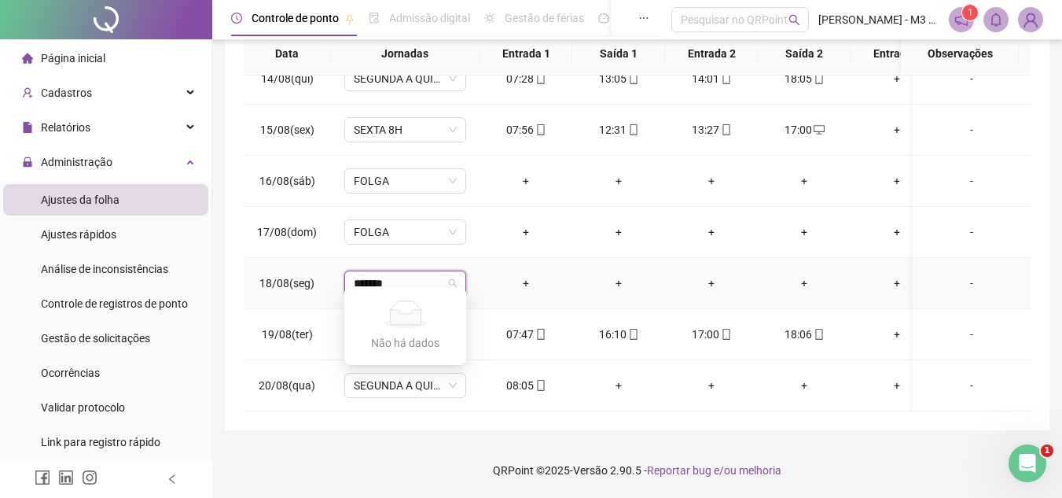
type input "********"
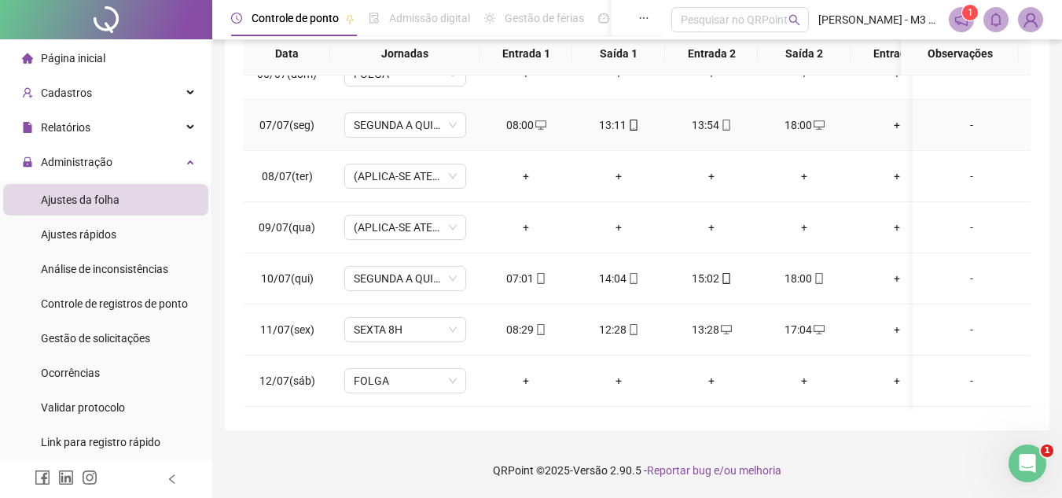
scroll to position [1850, 0]
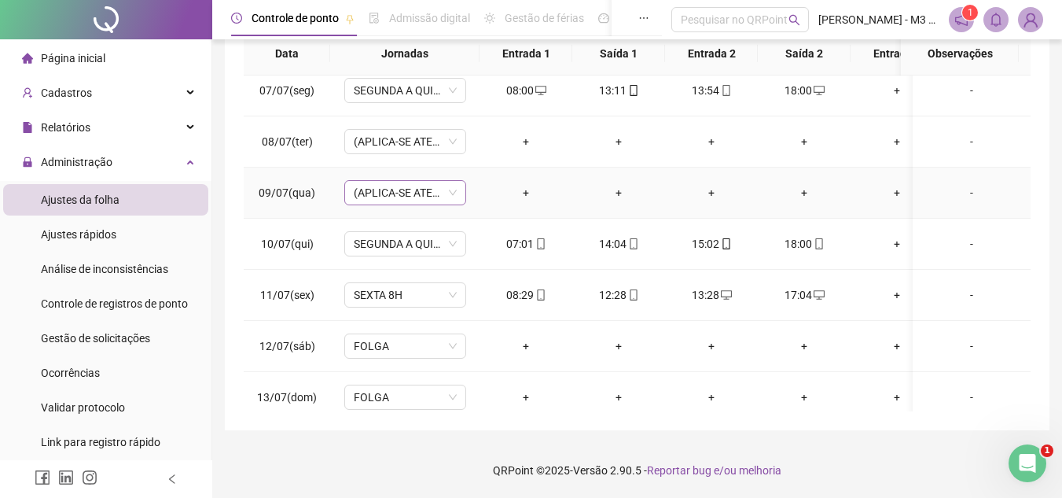
click at [449, 190] on span "(APLICA-SE ATESTADO)" at bounding box center [405, 193] width 103 height 24
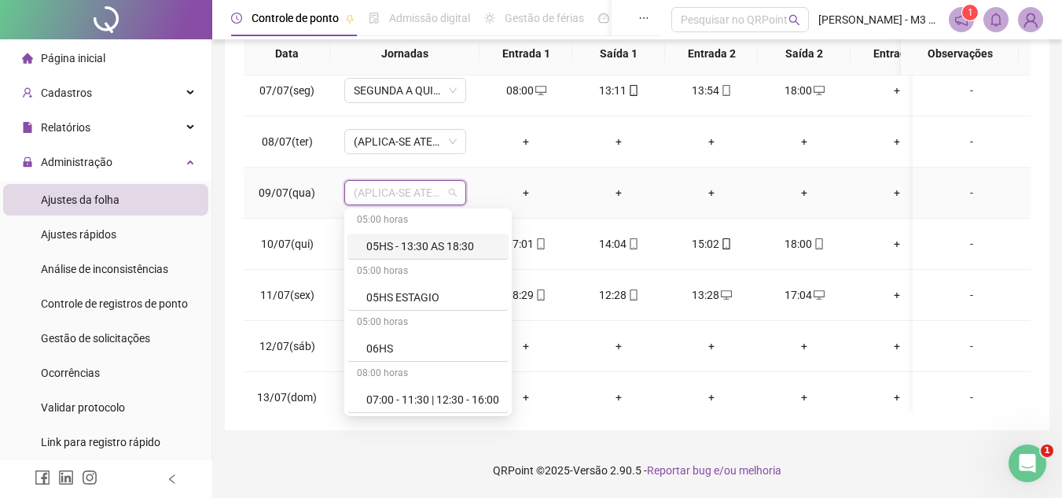
scroll to position [0, 0]
click at [430, 190] on span "(APLICA-SE ATESTADO)" at bounding box center [405, 193] width 103 height 24
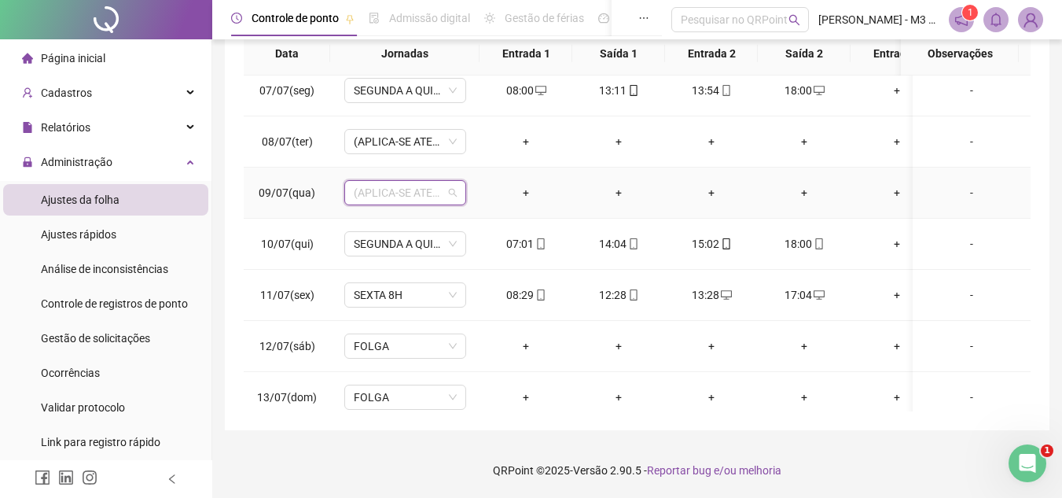
click at [354, 189] on span "(APLICA-SE ATESTADO)" at bounding box center [405, 193] width 103 height 24
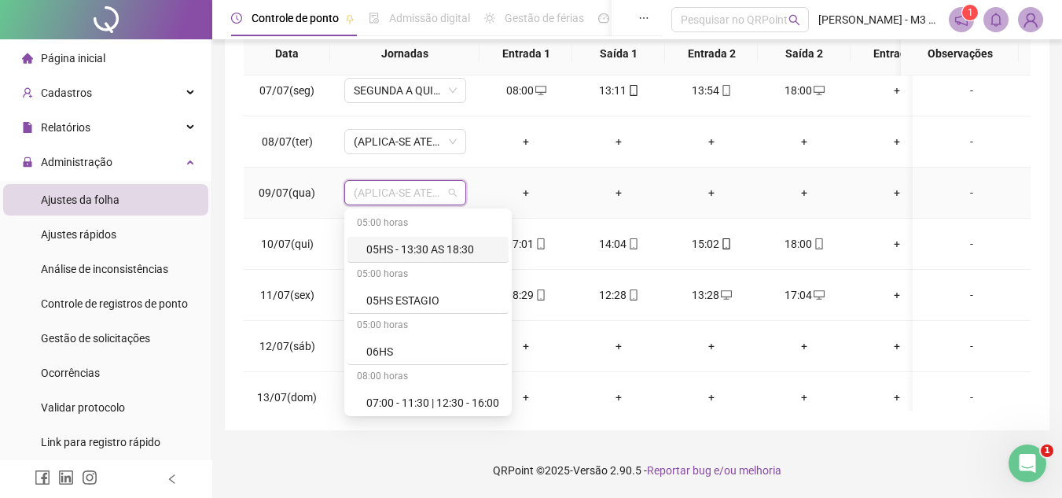
drag, startPoint x: 353, startPoint y: 189, endPoint x: 416, endPoint y: 188, distance: 62.9
click at [416, 188] on span "(APLICA-SE ATESTADO)" at bounding box center [405, 193] width 103 height 24
click at [420, 188] on span "(APLICA-SE ATESTADO)" at bounding box center [405, 193] width 103 height 24
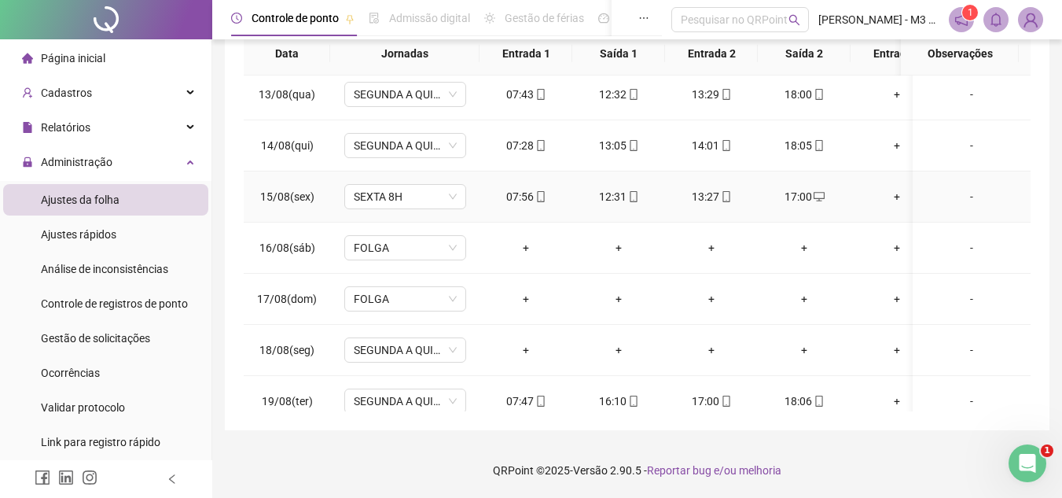
scroll to position [3811, 0]
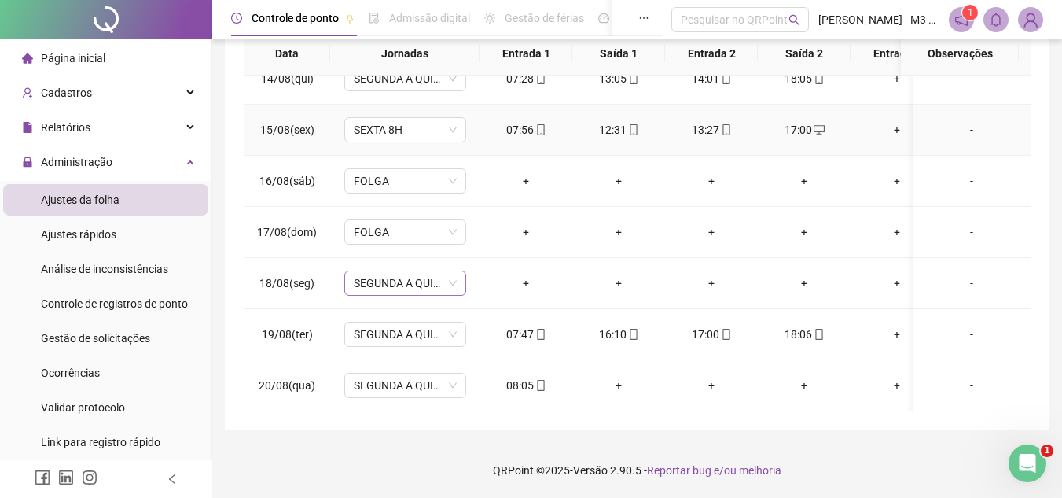
click at [425, 271] on span "SEGUNDA A QUINTA 9H" at bounding box center [405, 283] width 103 height 24
type input "**********"
click at [453, 271] on span "SEGUNDA A QUINTA 9H" at bounding box center [405, 283] width 103 height 24
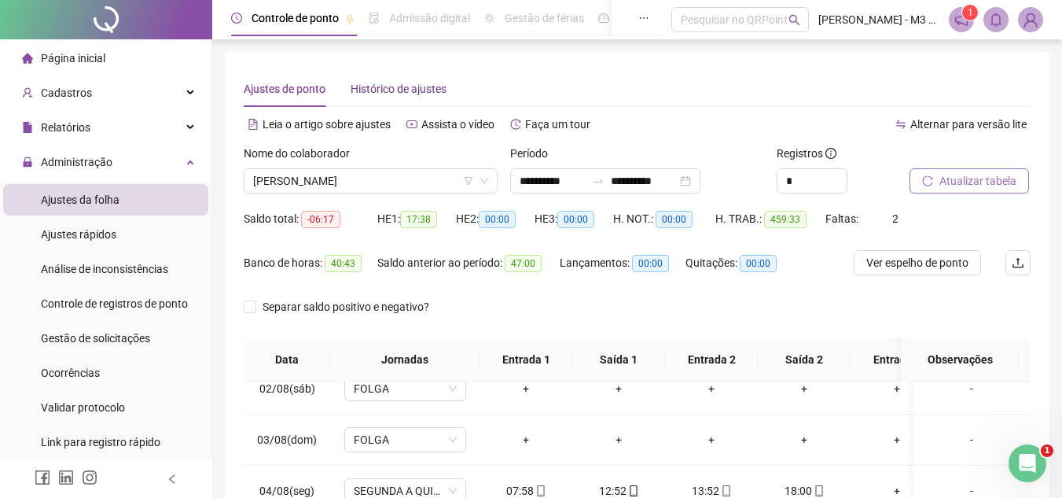
click at [410, 83] on span "Histórico de ajustes" at bounding box center [399, 89] width 96 height 13
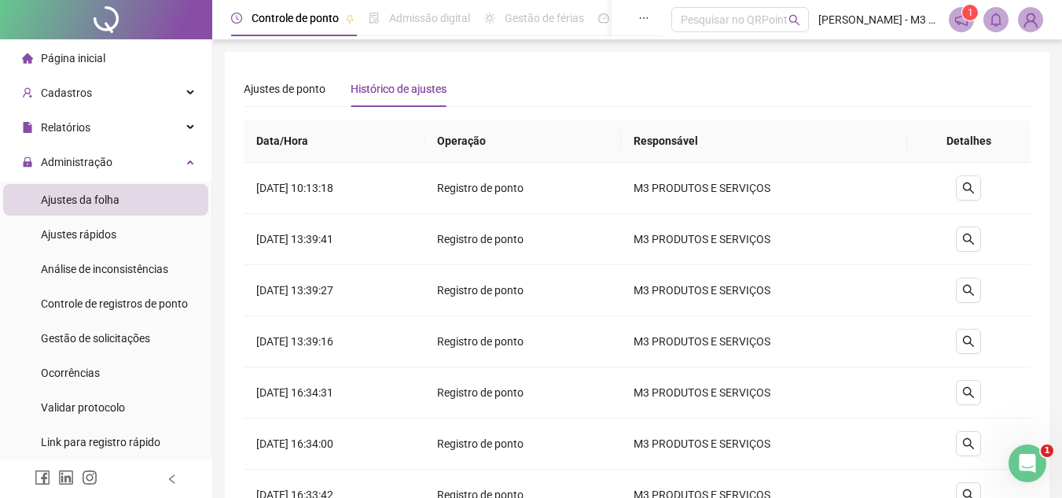
click at [564, 86] on div "Ajustes de ponto Histórico de ajustes" at bounding box center [637, 89] width 787 height 36
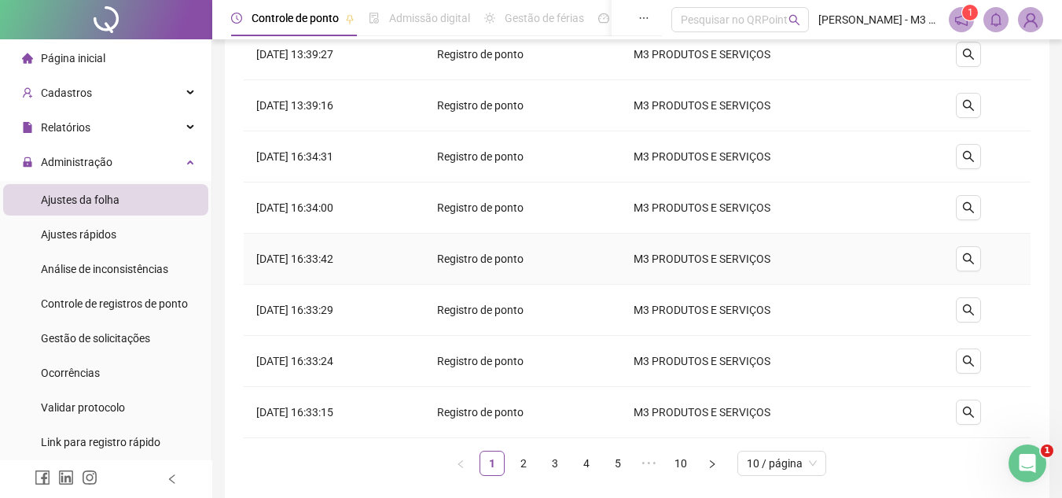
scroll to position [313, 0]
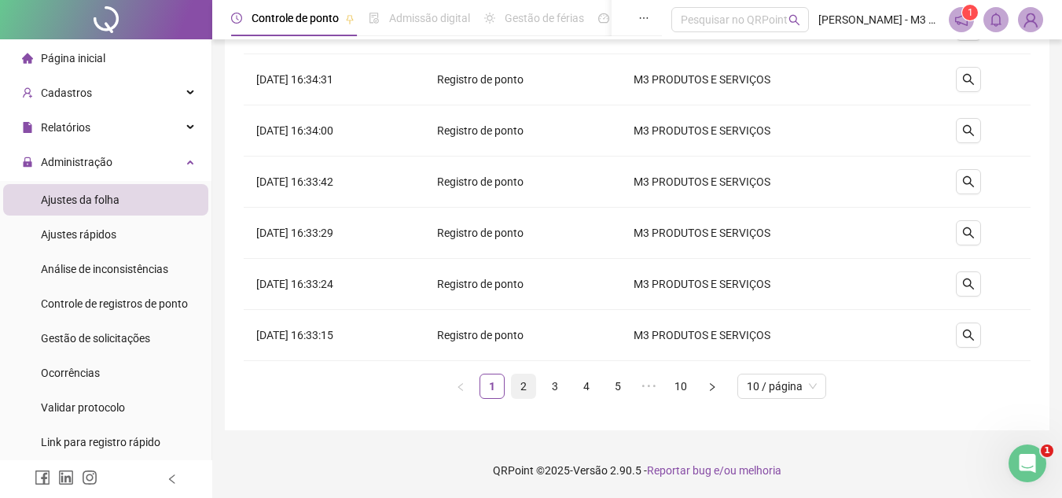
click at [529, 382] on link "2" at bounding box center [524, 386] width 24 height 24
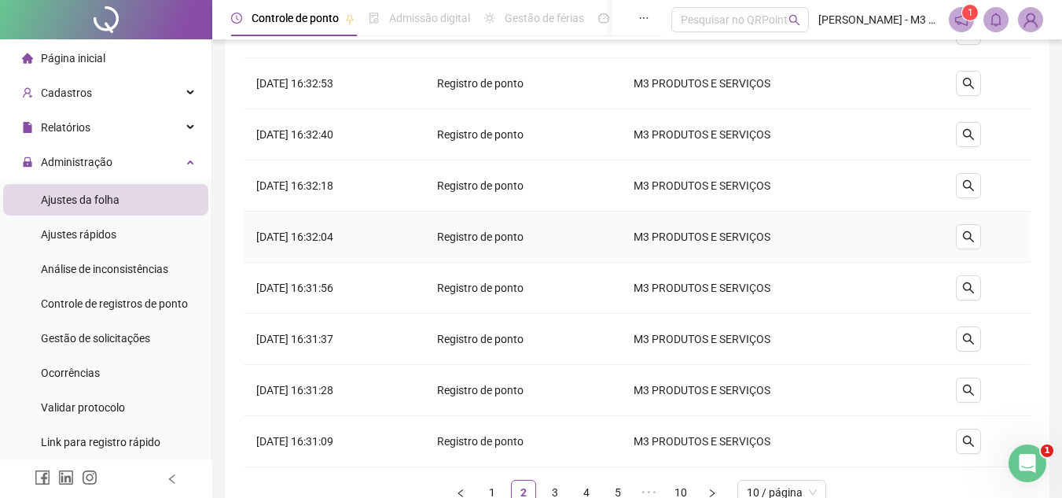
scroll to position [0, 0]
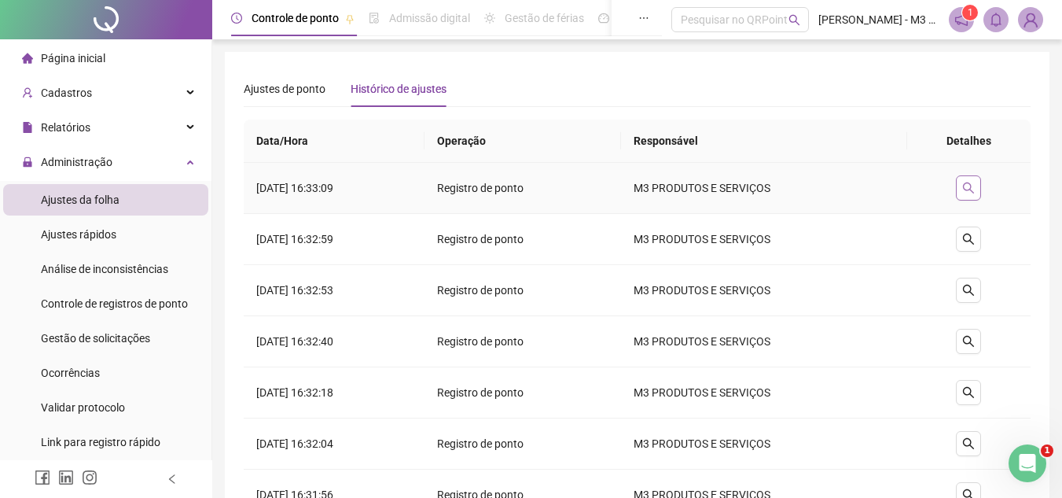
click at [975, 190] on icon "search" at bounding box center [968, 188] width 13 height 13
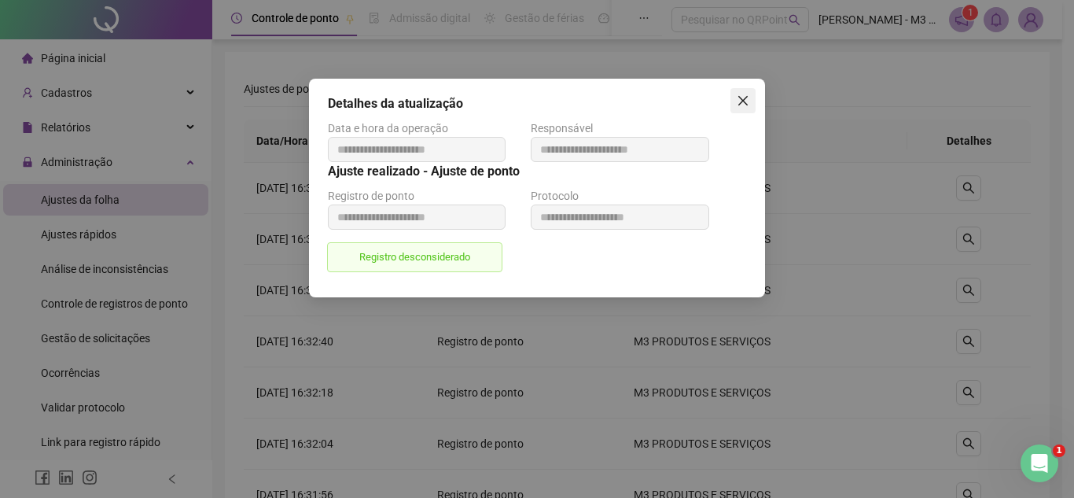
click at [745, 95] on icon "close" at bounding box center [743, 100] width 13 height 13
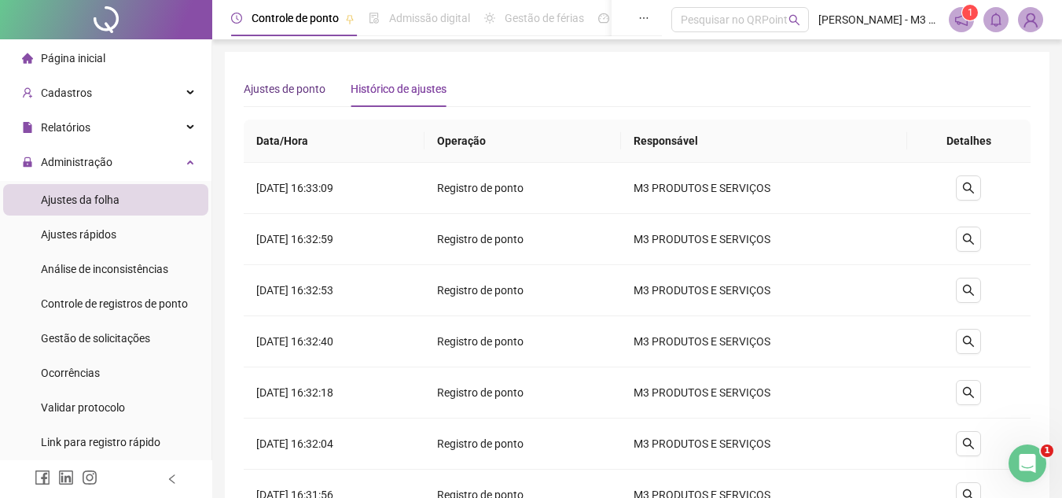
click at [297, 83] on span "Ajustes de ponto" at bounding box center [285, 89] width 82 height 13
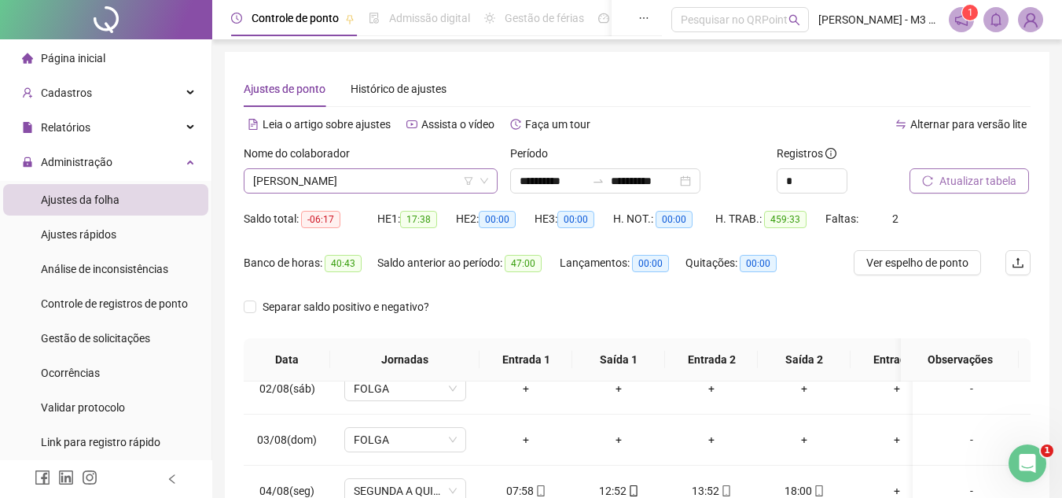
click at [483, 179] on icon "down" at bounding box center [484, 180] width 9 height 9
click at [487, 178] on icon "down" at bounding box center [484, 181] width 8 height 6
click at [483, 178] on icon "down" at bounding box center [484, 180] width 9 height 9
click at [358, 180] on span "[PERSON_NAME]" at bounding box center [370, 181] width 235 height 24
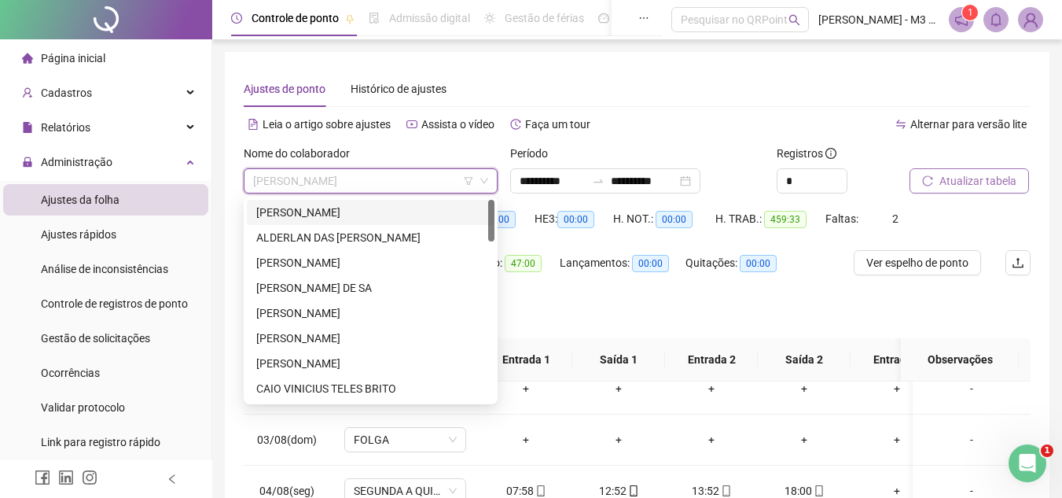
click at [360, 204] on div "[PERSON_NAME]" at bounding box center [370, 212] width 229 height 17
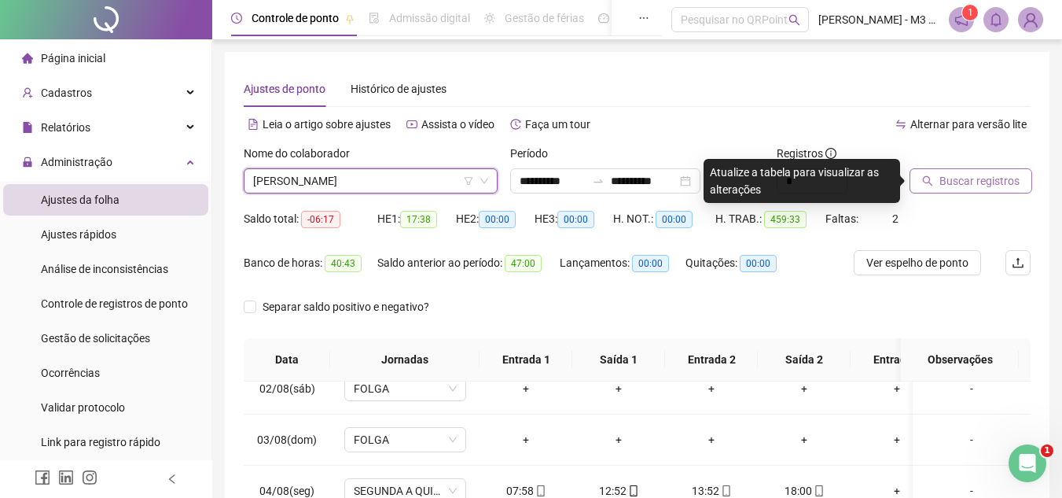
click at [993, 177] on span "Buscar registros" at bounding box center [979, 180] width 80 height 17
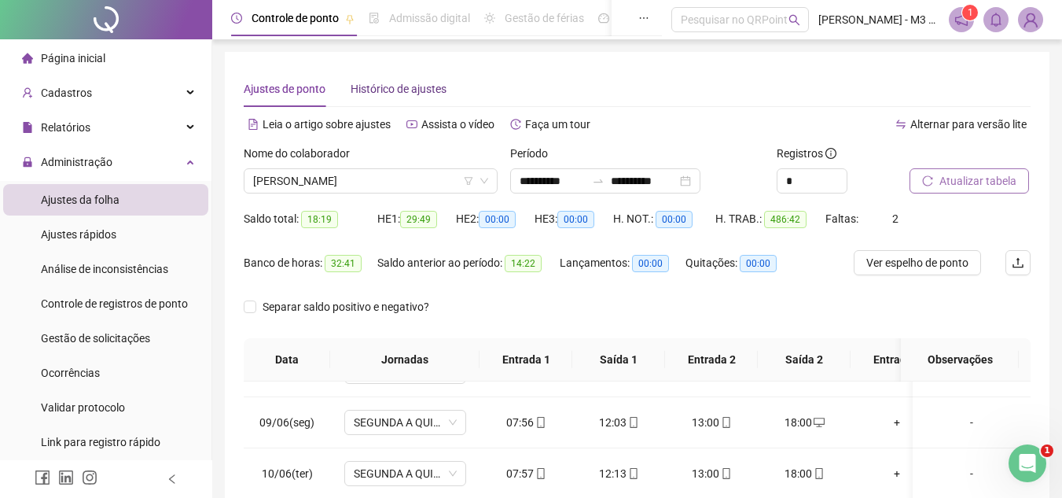
click at [414, 95] on span "Histórico de ajustes" at bounding box center [399, 89] width 96 height 13
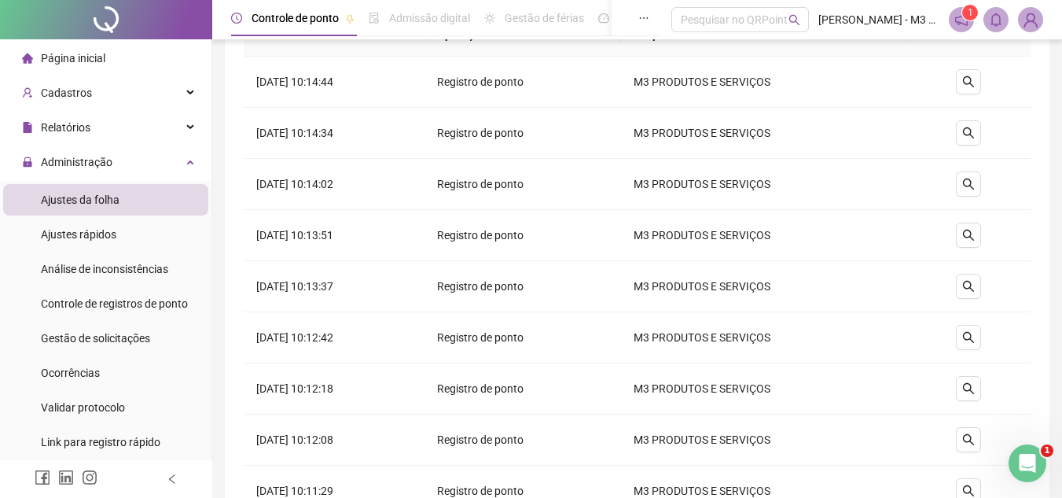
scroll to position [313, 0]
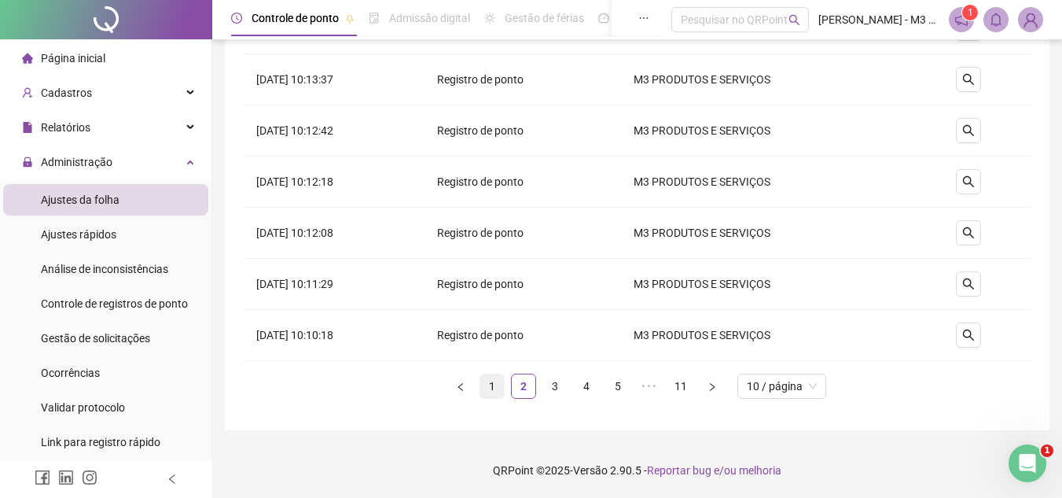
click at [500, 383] on link "1" at bounding box center [492, 386] width 24 height 24
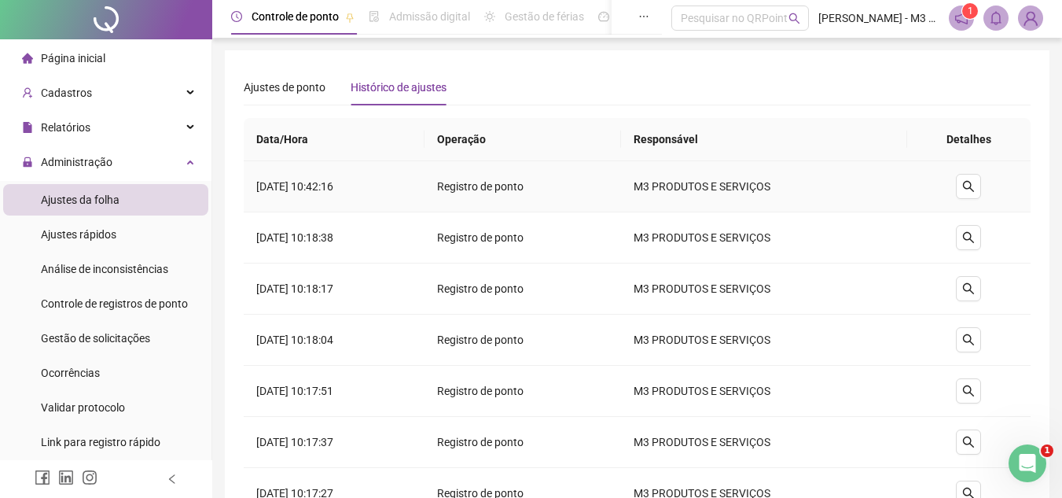
scroll to position [0, 0]
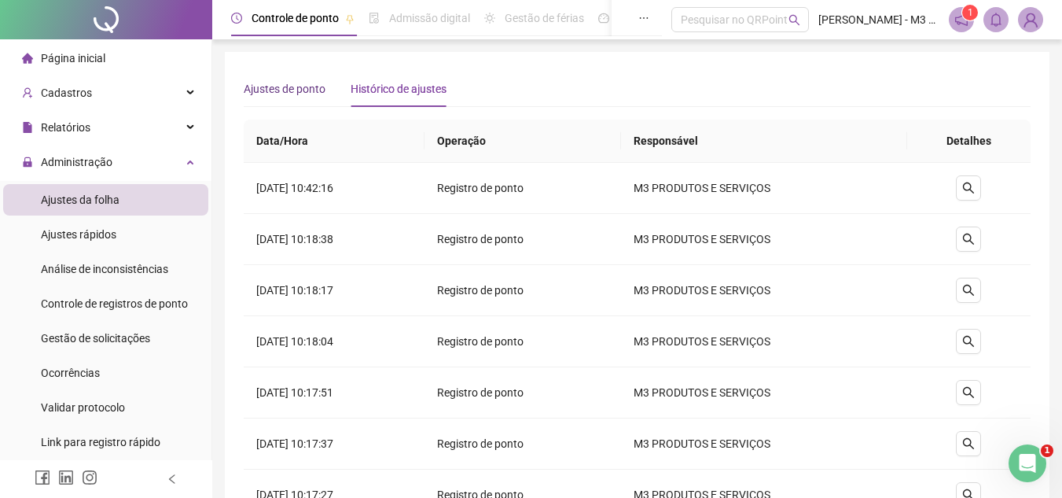
click at [281, 94] on span "Ajustes de ponto" at bounding box center [285, 89] width 82 height 13
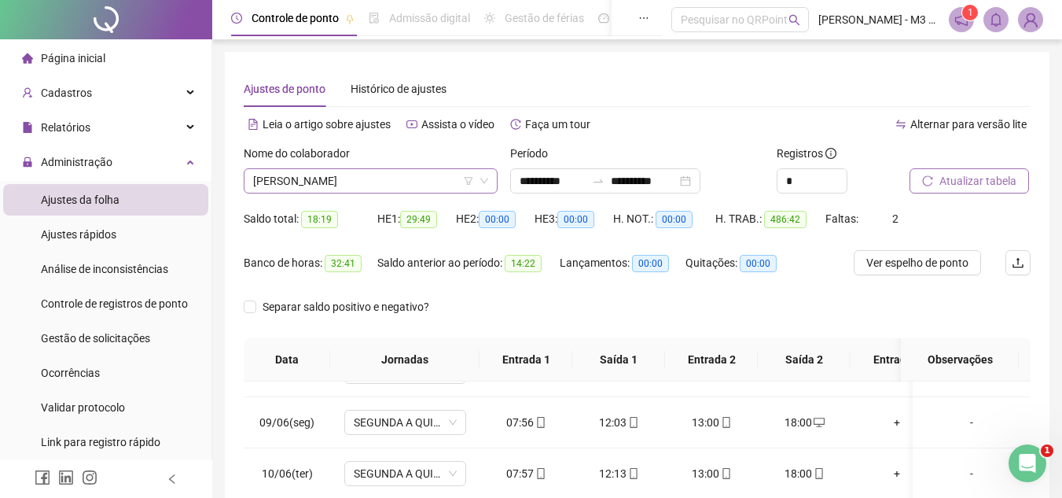
click at [417, 179] on span "[PERSON_NAME]" at bounding box center [370, 181] width 235 height 24
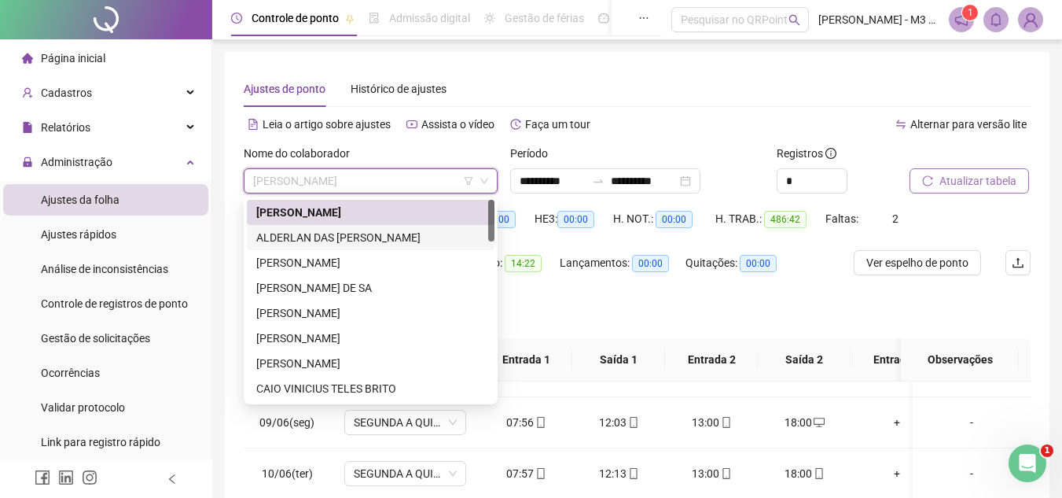
click at [351, 233] on div "ALDERLAN DAS [PERSON_NAME]" at bounding box center [370, 237] width 229 height 17
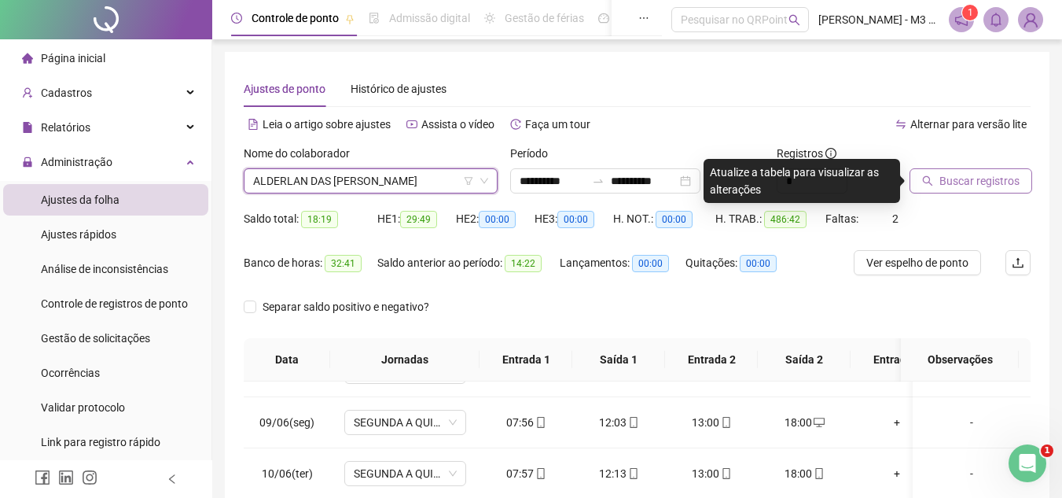
click at [952, 180] on span "Buscar registros" at bounding box center [979, 180] width 80 height 17
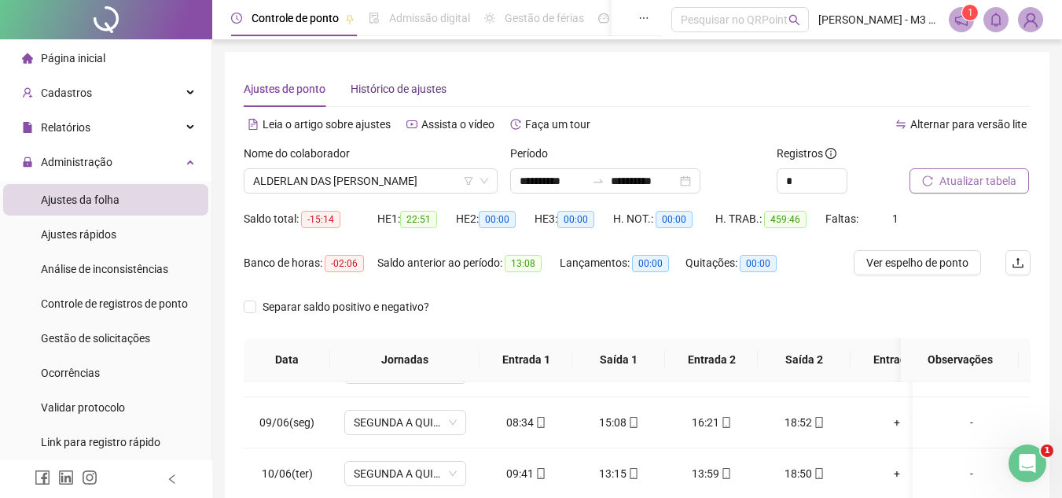
click at [376, 87] on span "Histórico de ajustes" at bounding box center [399, 89] width 96 height 13
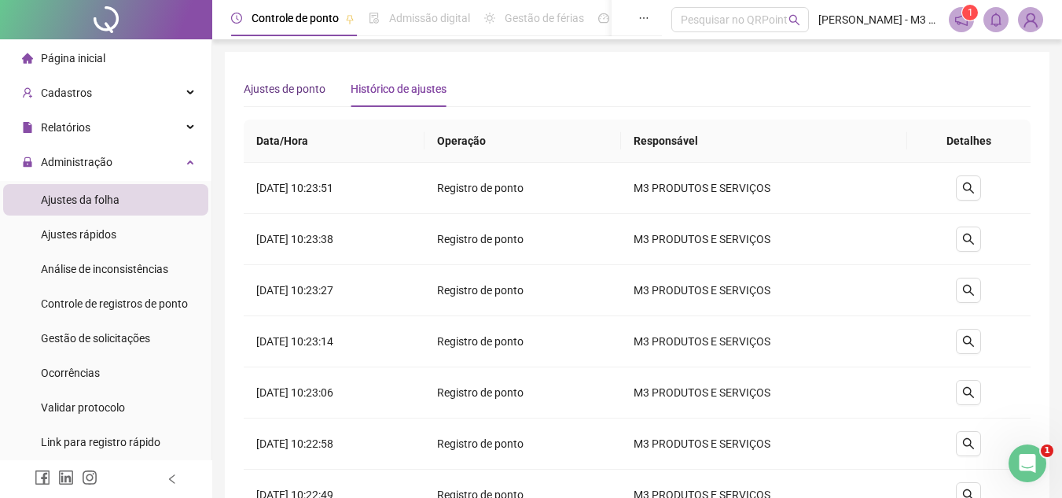
click at [306, 86] on span "Ajustes de ponto" at bounding box center [285, 89] width 82 height 13
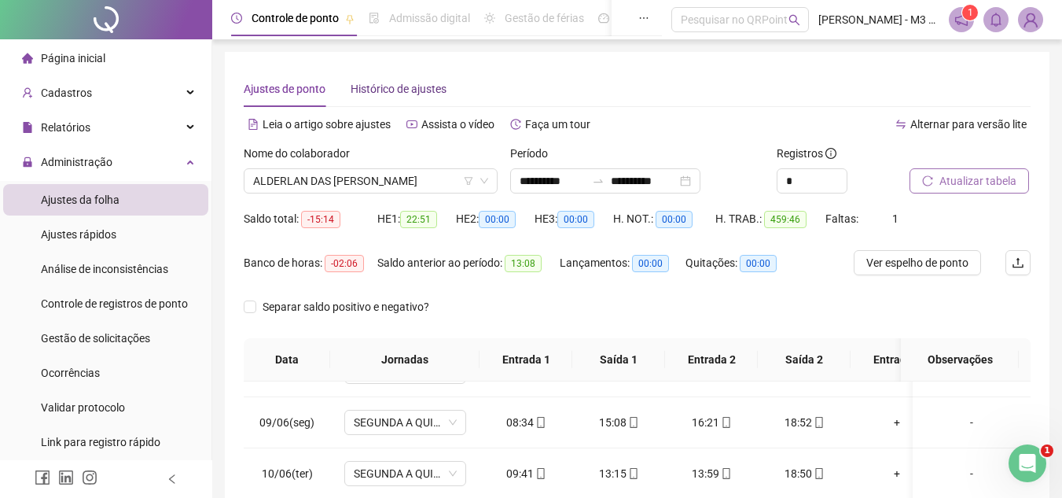
click at [394, 83] on span "Histórico de ajustes" at bounding box center [399, 89] width 96 height 13
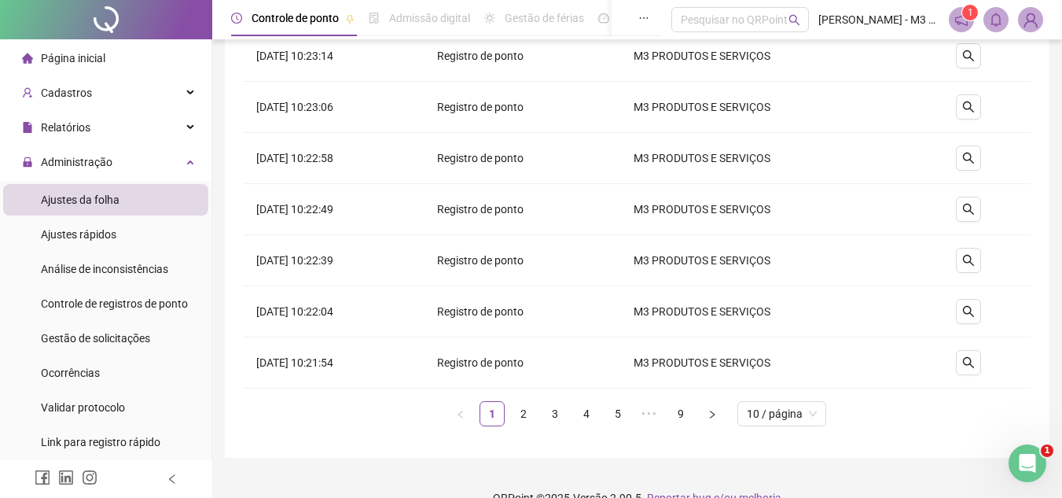
scroll to position [313, 0]
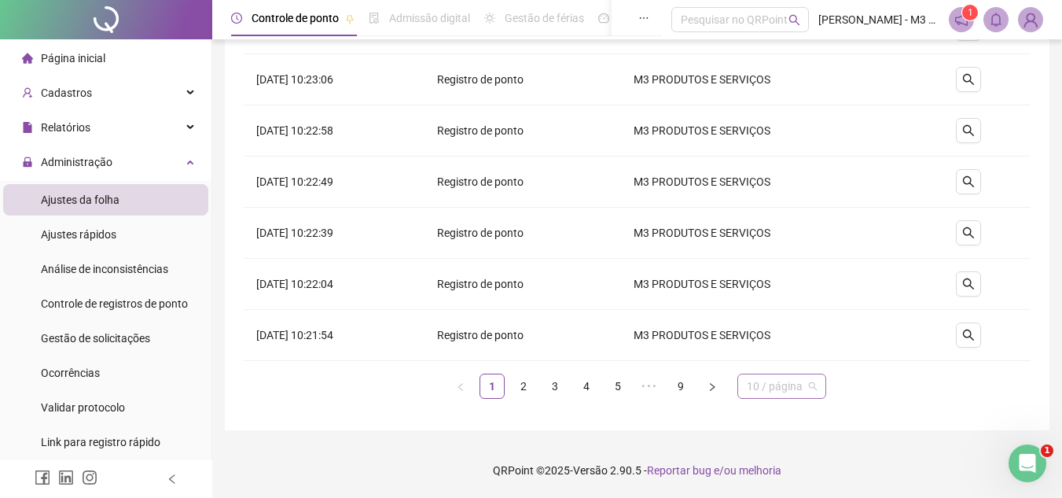
click at [814, 394] on span "10 / página" at bounding box center [782, 386] width 70 height 24
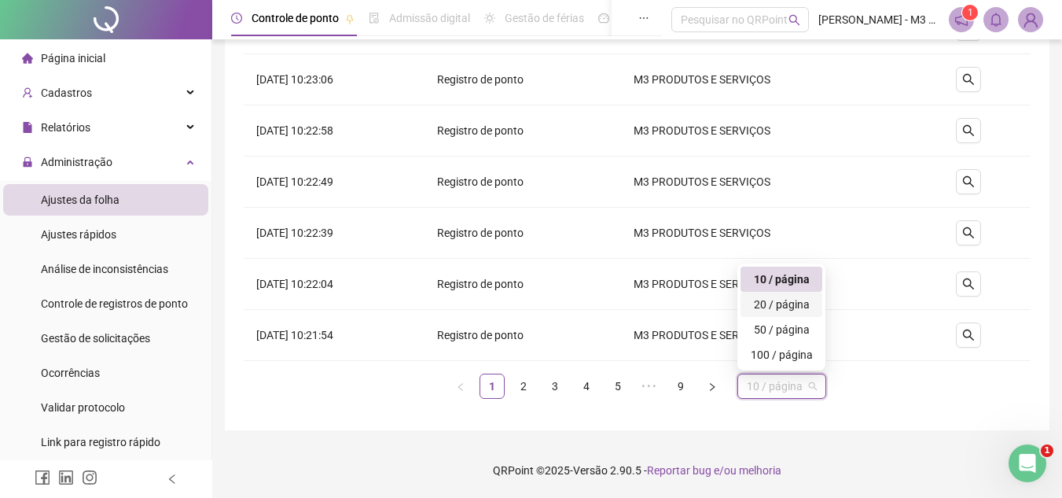
click at [801, 304] on div "20 / página" at bounding box center [781, 304] width 63 height 17
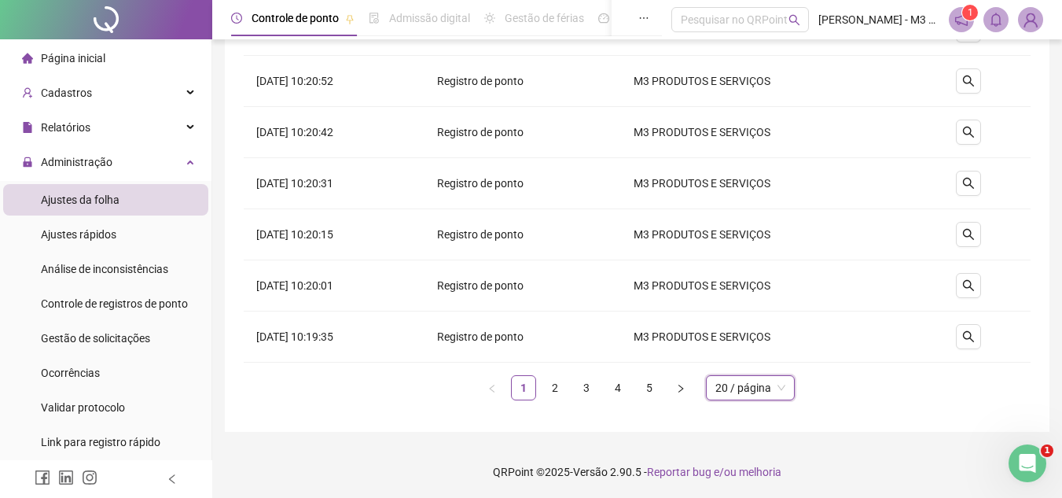
scroll to position [824, 0]
click at [781, 397] on span "20 / página" at bounding box center [750, 386] width 70 height 24
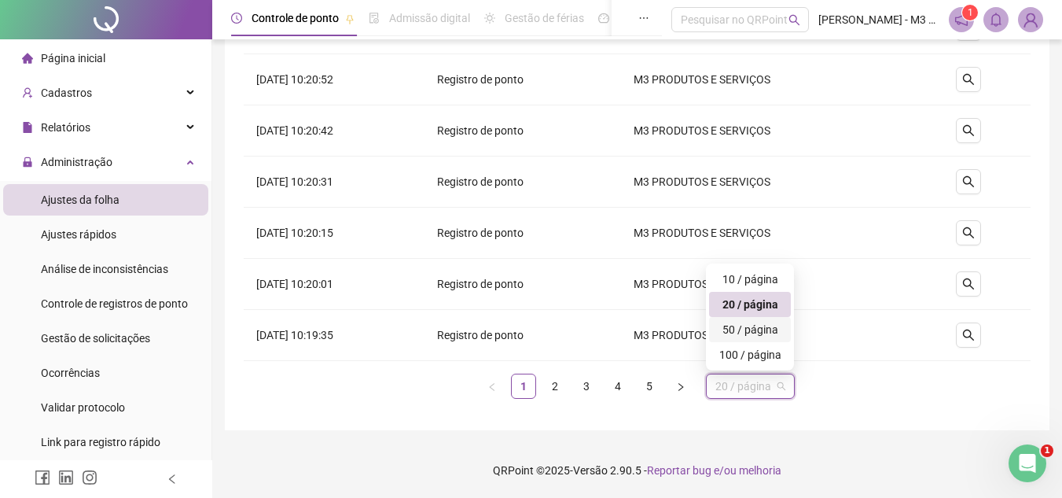
click at [751, 328] on div "50 / página" at bounding box center [750, 329] width 63 height 17
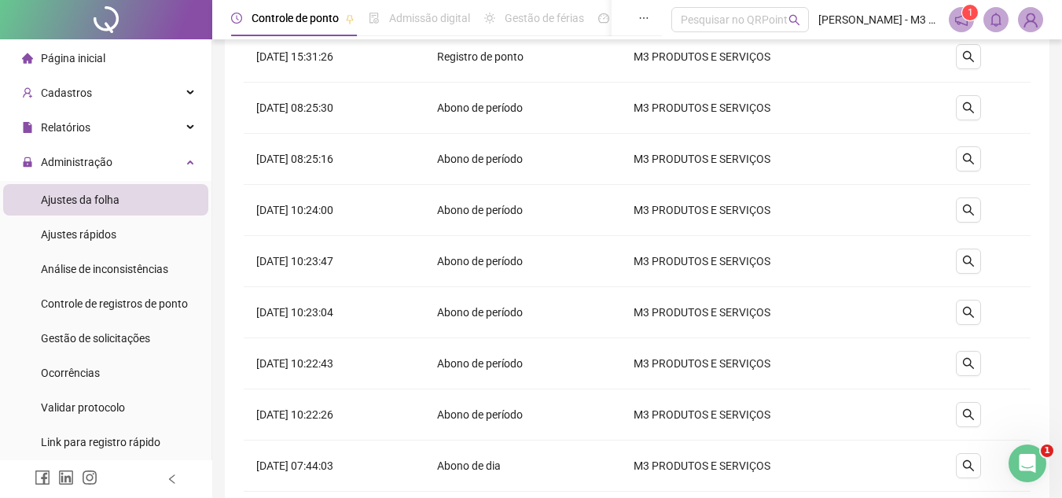
scroll to position [1374, 0]
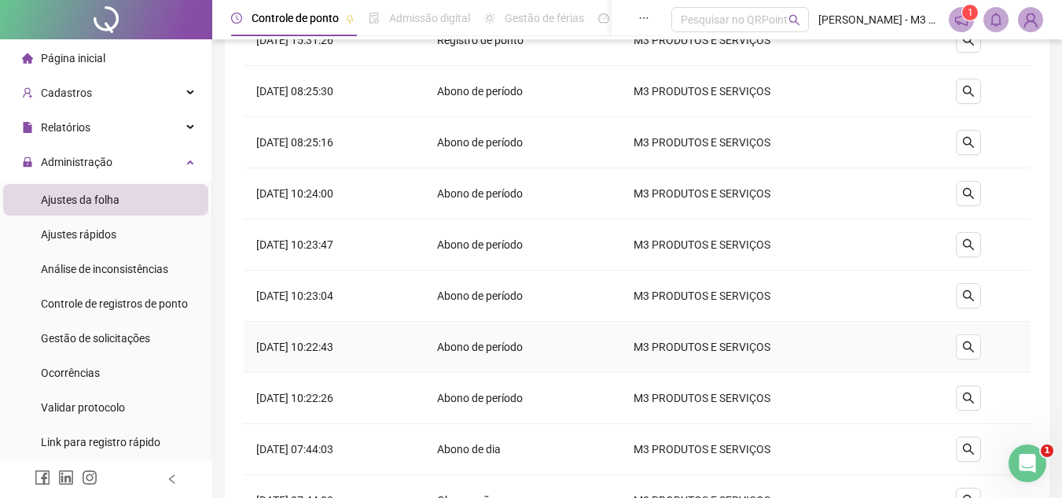
click at [250, 345] on td "[DATE] 10:22:43" at bounding box center [334, 347] width 181 height 51
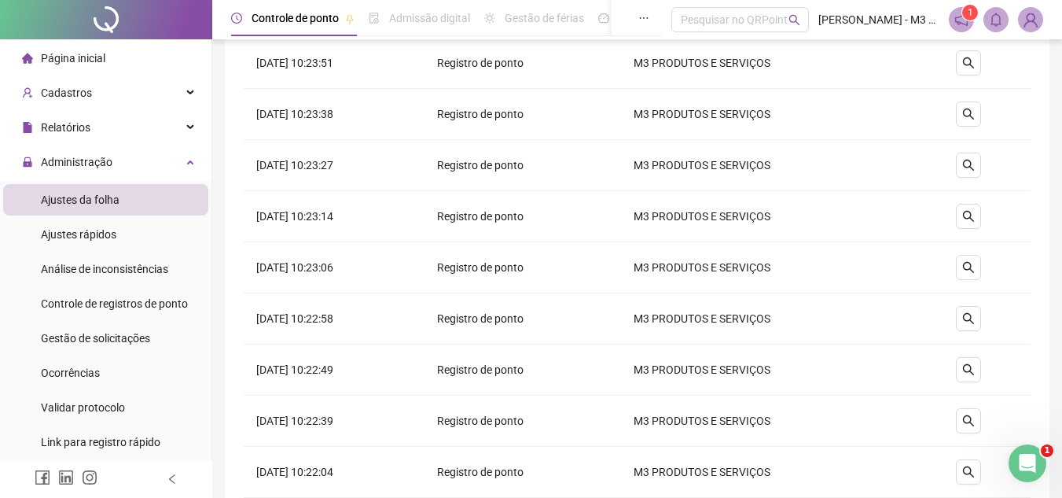
scroll to position [0, 0]
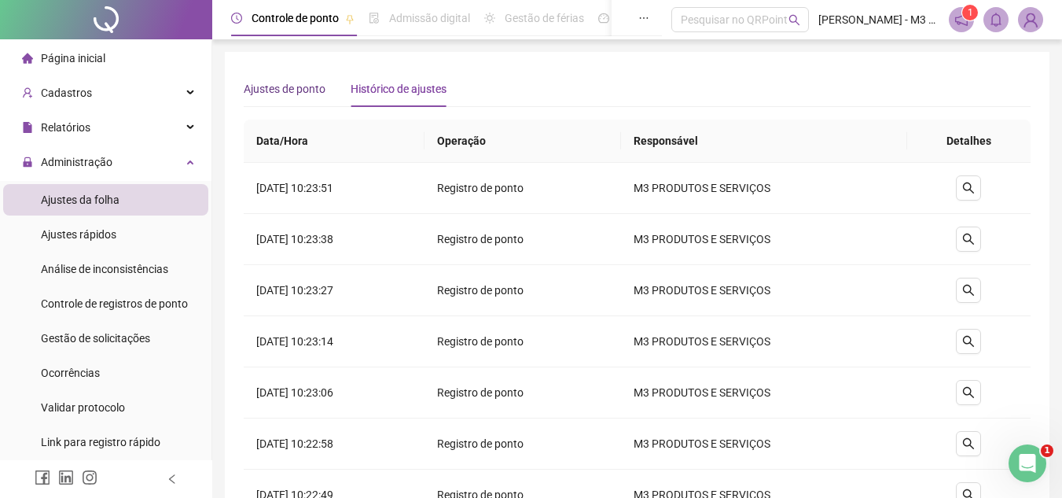
click at [274, 86] on span "Ajustes de ponto" at bounding box center [285, 89] width 82 height 13
click at [0, 0] on span "ALDERLAN DAS [PERSON_NAME]" at bounding box center [0, 0] width 0 height 0
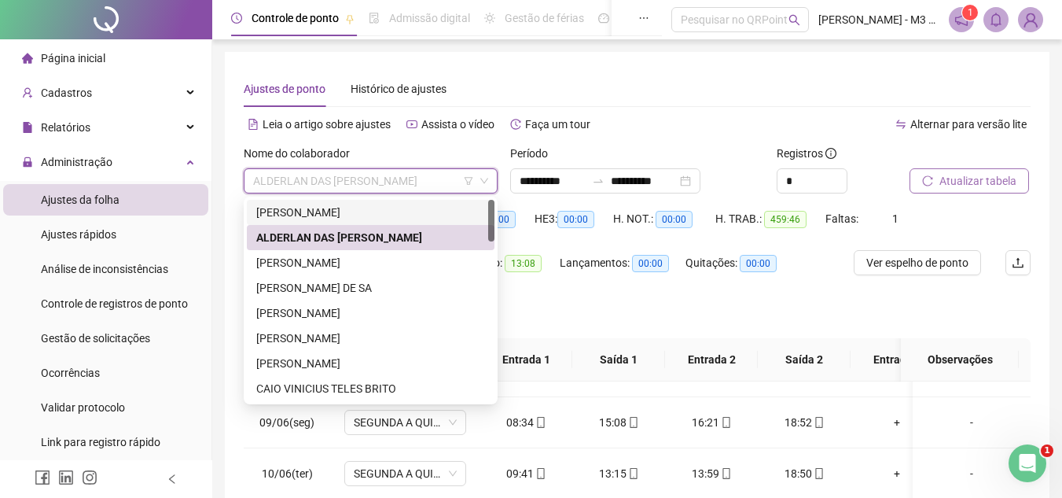
click at [323, 205] on div "[PERSON_NAME]" at bounding box center [370, 212] width 229 height 17
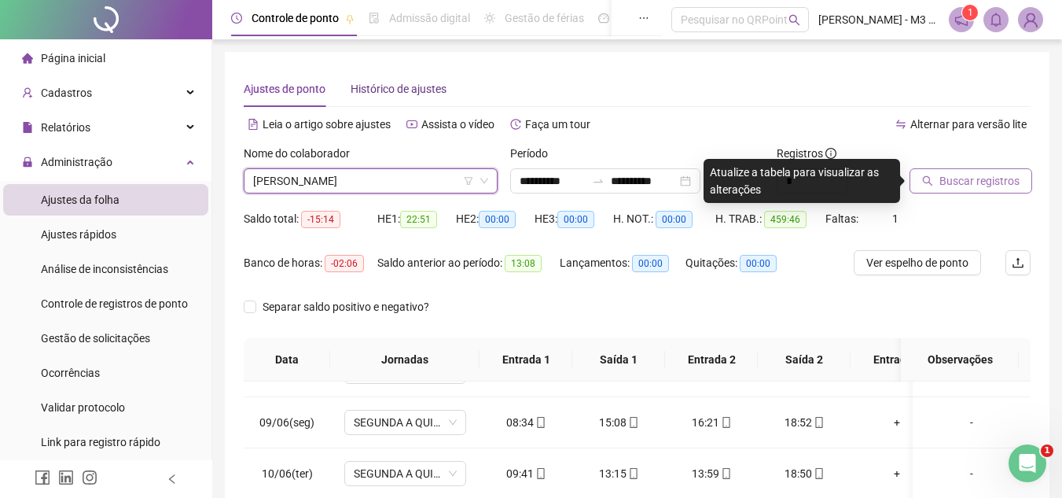
click at [387, 83] on span "Histórico de ajustes" at bounding box center [399, 89] width 96 height 13
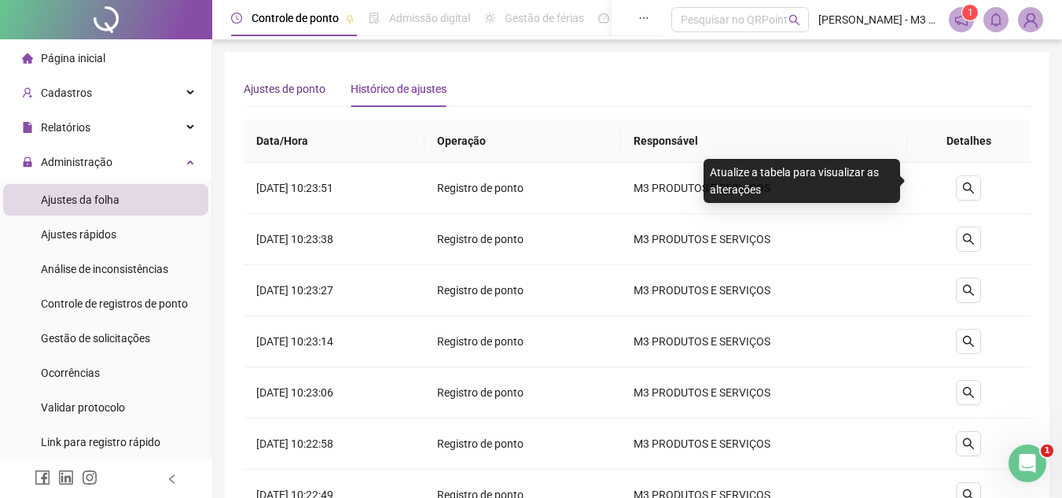
click at [312, 84] on span "Ajustes de ponto" at bounding box center [285, 89] width 82 height 13
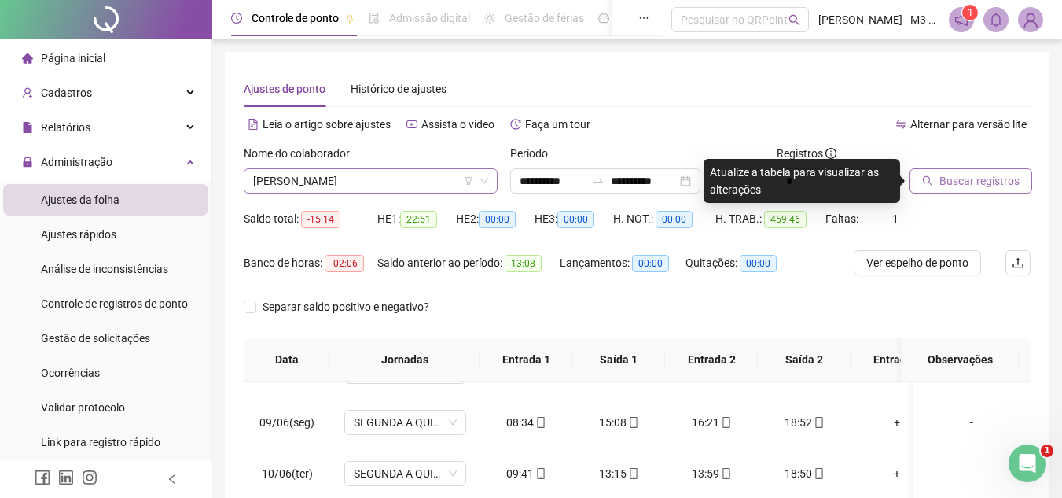
click at [423, 180] on span "[PERSON_NAME]" at bounding box center [370, 181] width 235 height 24
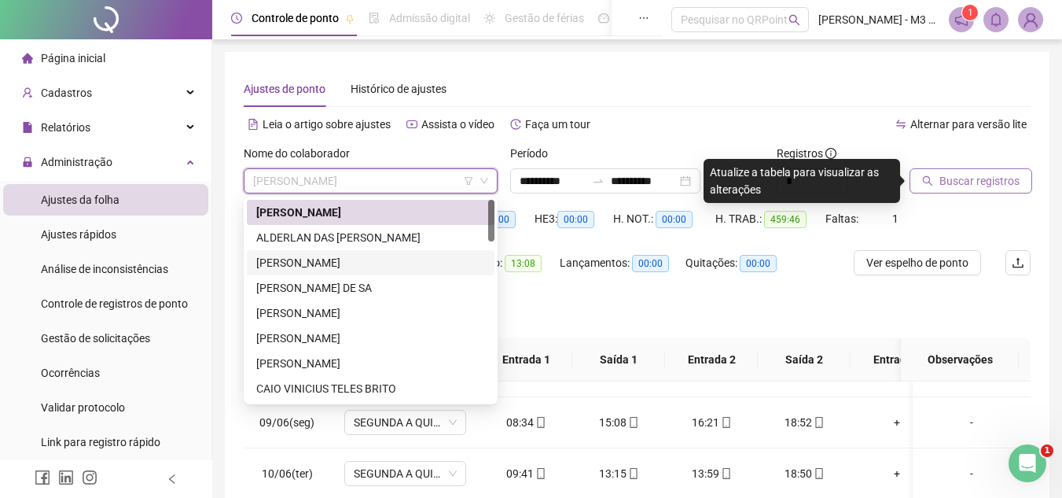
click at [320, 257] on div "[PERSON_NAME]" at bounding box center [370, 262] width 229 height 17
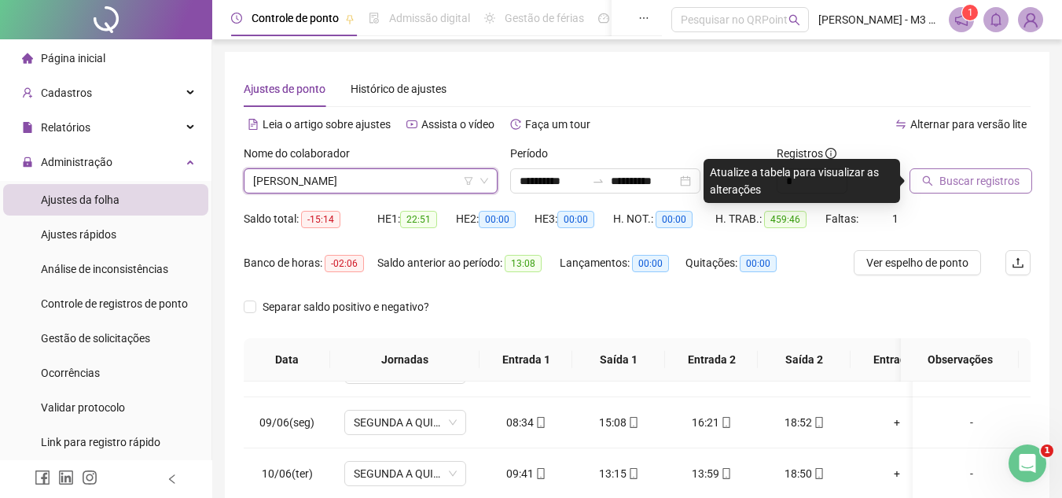
click at [947, 176] on span "Buscar registros" at bounding box center [979, 180] width 80 height 17
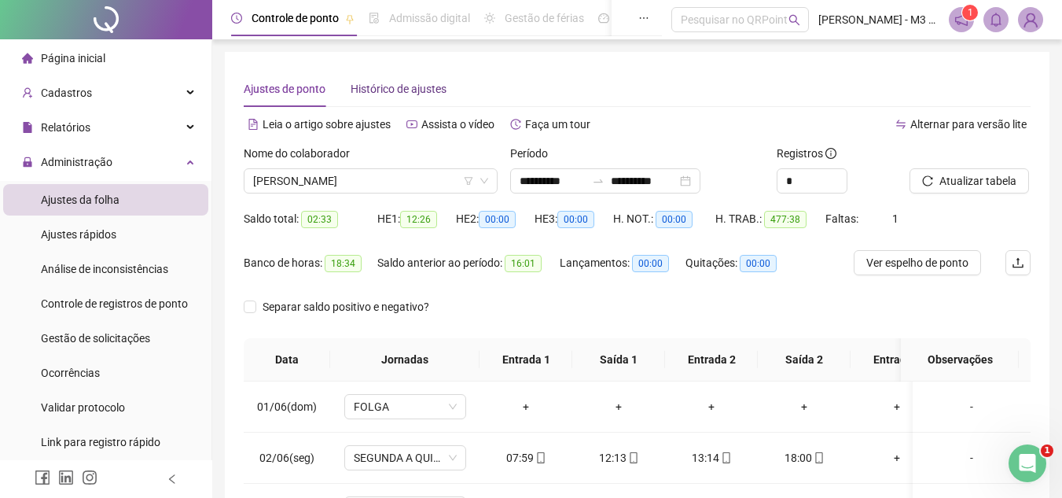
click at [379, 87] on span "Histórico de ajustes" at bounding box center [399, 89] width 96 height 13
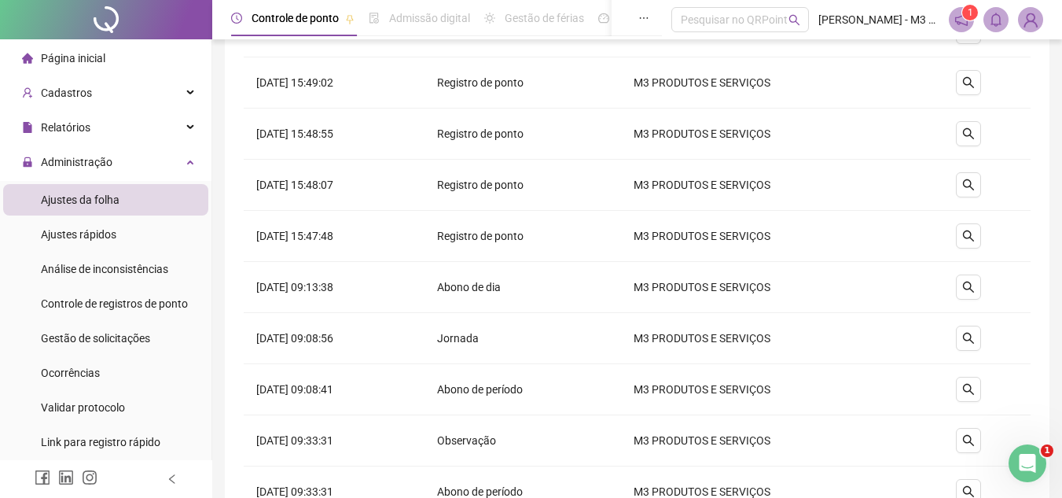
scroll to position [1179, 0]
click at [425, 138] on td "[DATE] 15:48:55" at bounding box center [334, 133] width 181 height 51
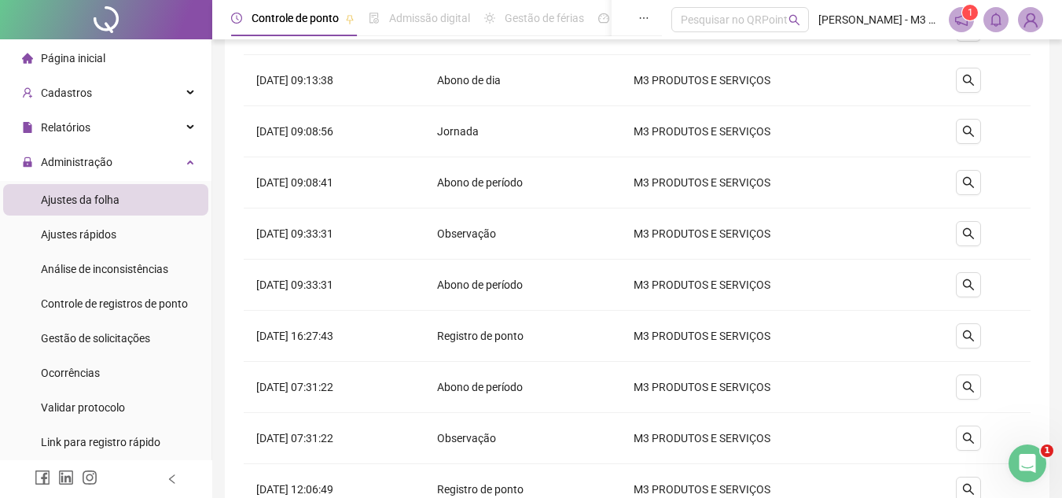
scroll to position [1415, 0]
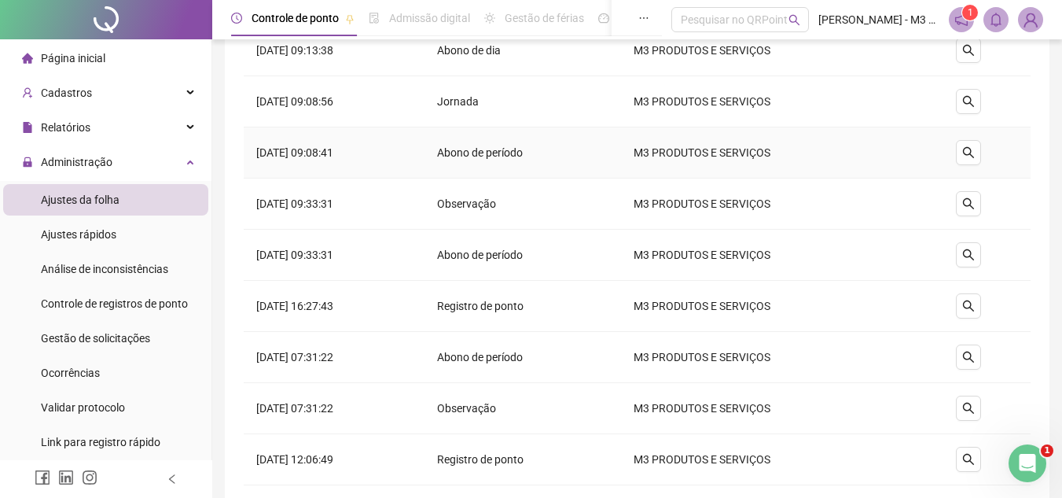
click at [991, 151] on td at bounding box center [968, 152] width 123 height 51
click at [975, 146] on icon "search" at bounding box center [968, 152] width 13 height 13
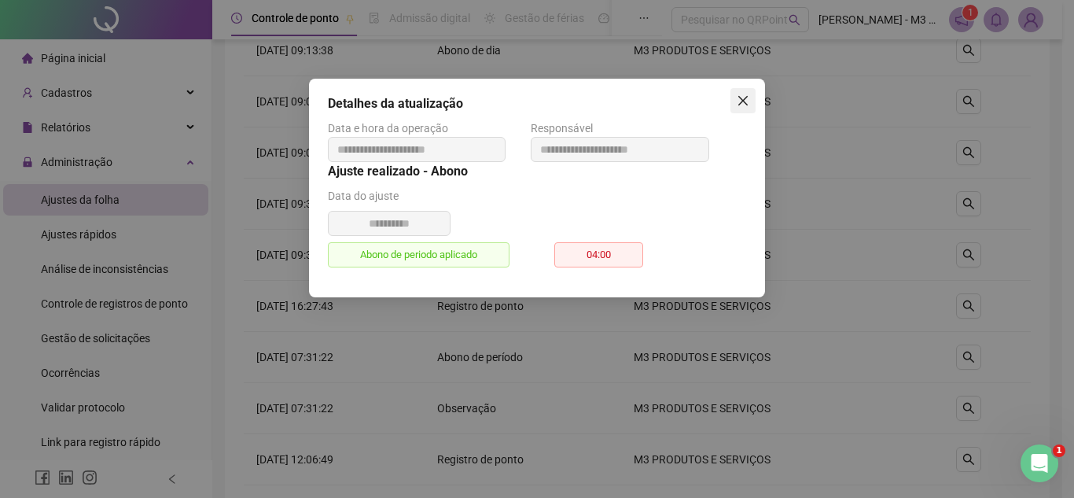
click at [738, 97] on icon "close" at bounding box center [743, 100] width 13 height 13
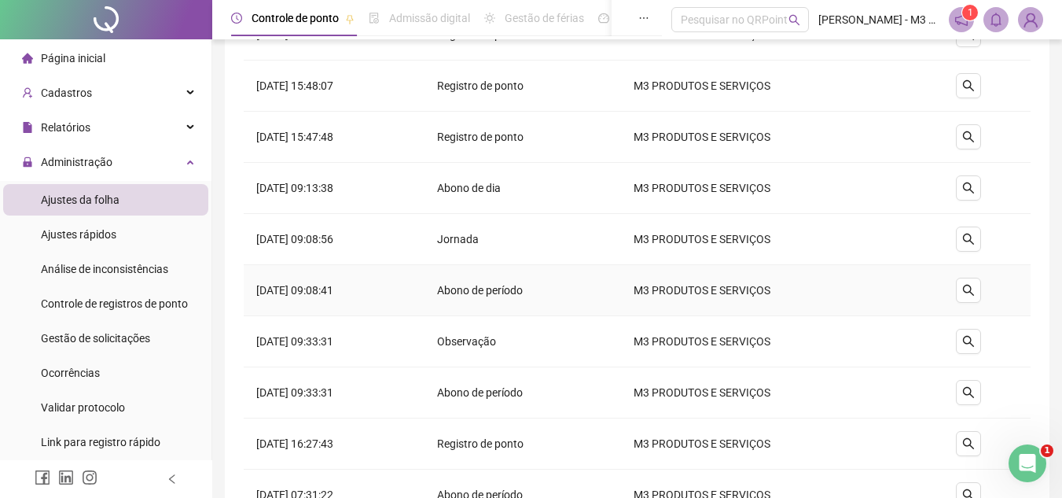
scroll to position [1258, 0]
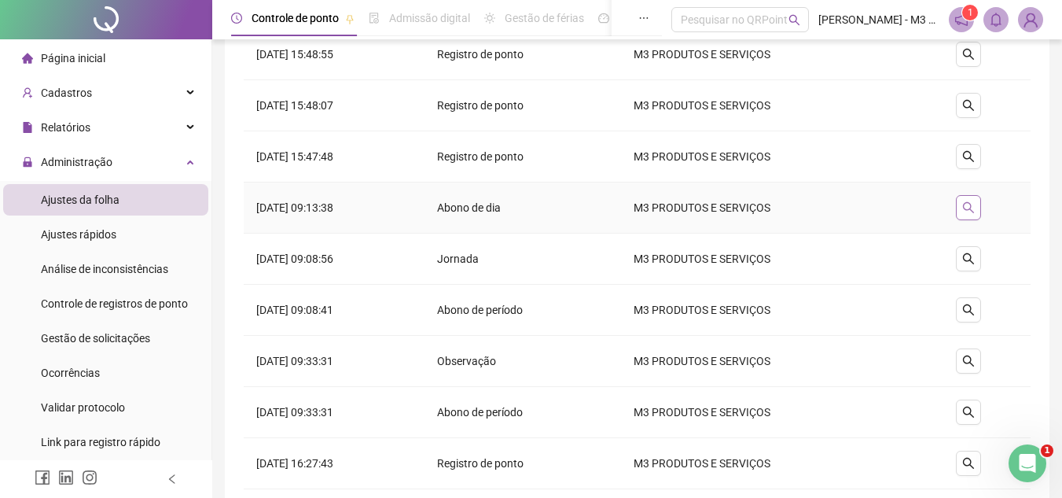
click at [975, 203] on icon "search" at bounding box center [968, 207] width 13 height 13
type input "**********"
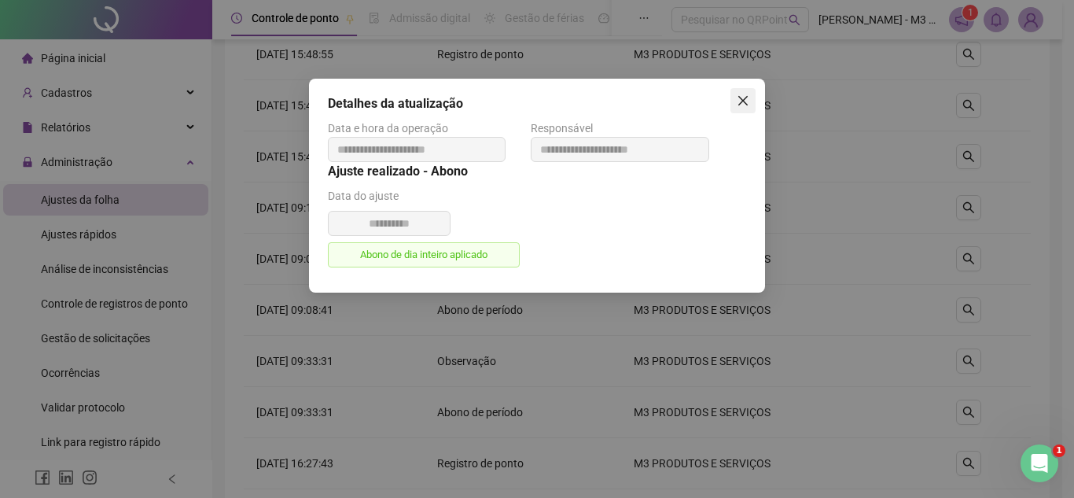
click at [745, 95] on icon "close" at bounding box center [743, 100] width 13 height 13
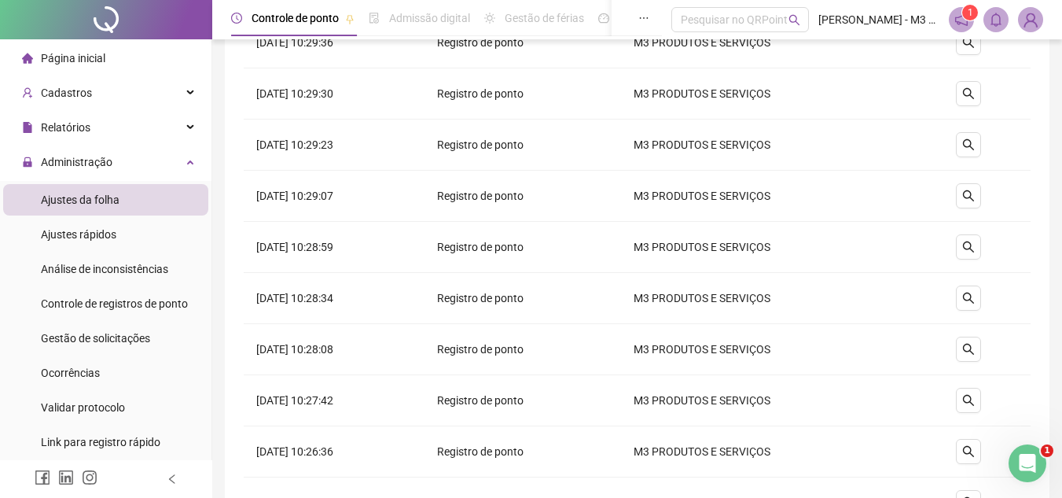
scroll to position [634, 0]
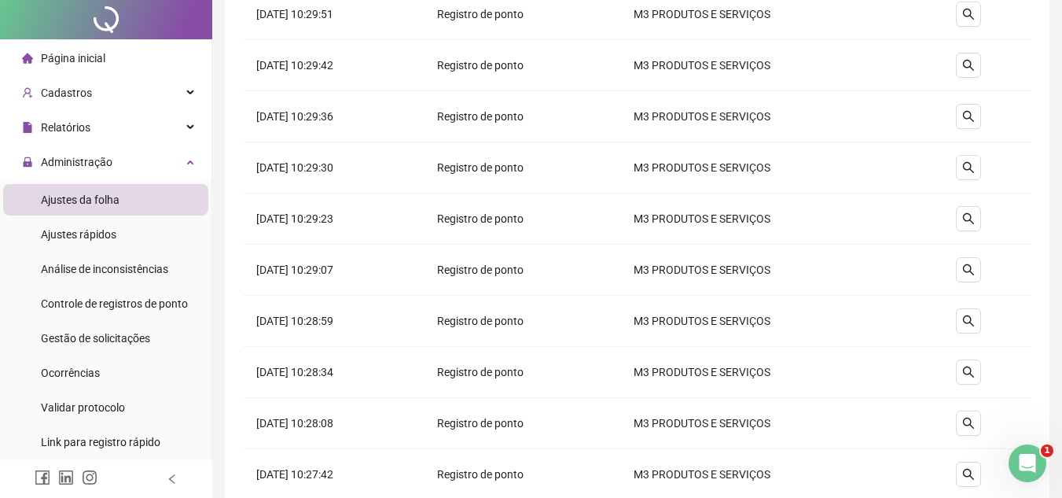
scroll to position [0, 0]
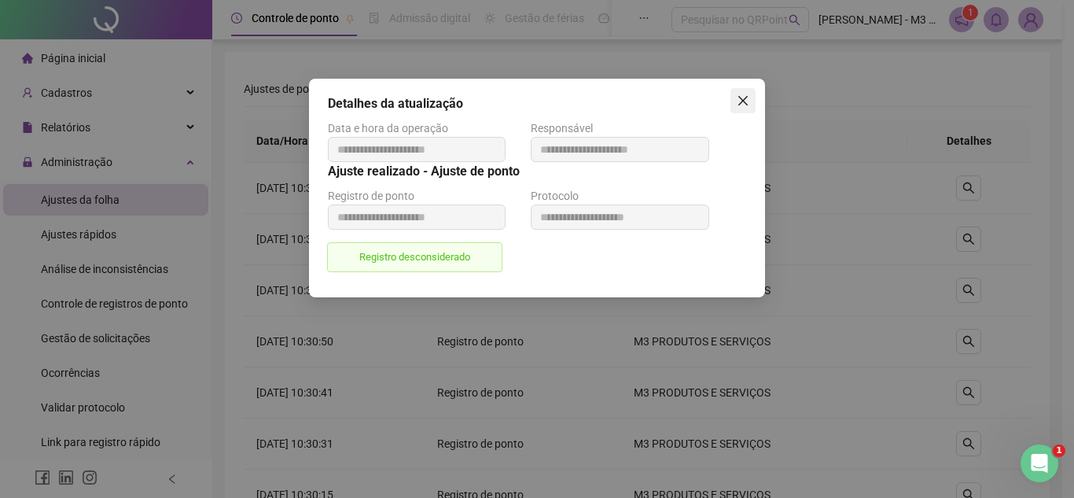
click at [736, 101] on span "Close" at bounding box center [742, 100] width 25 height 13
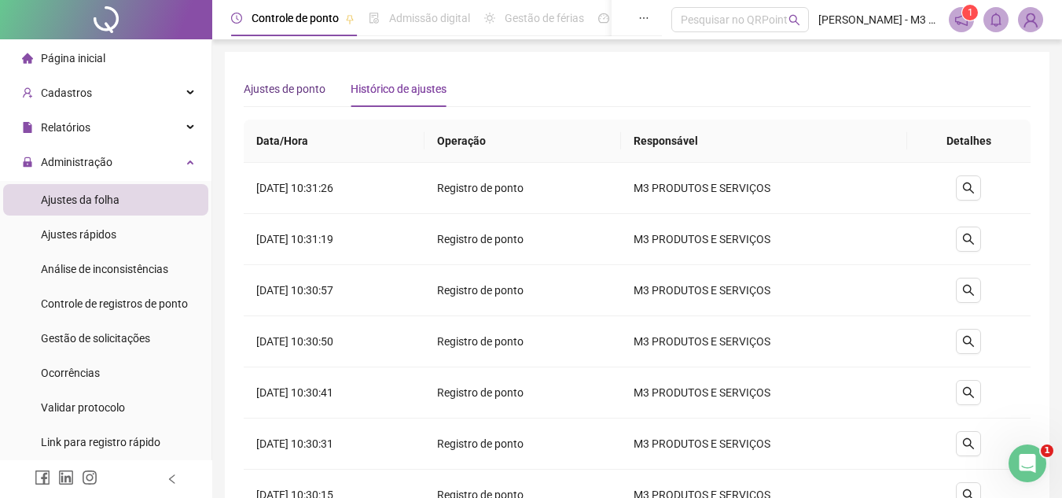
click at [284, 91] on span "Ajustes de ponto" at bounding box center [285, 89] width 82 height 13
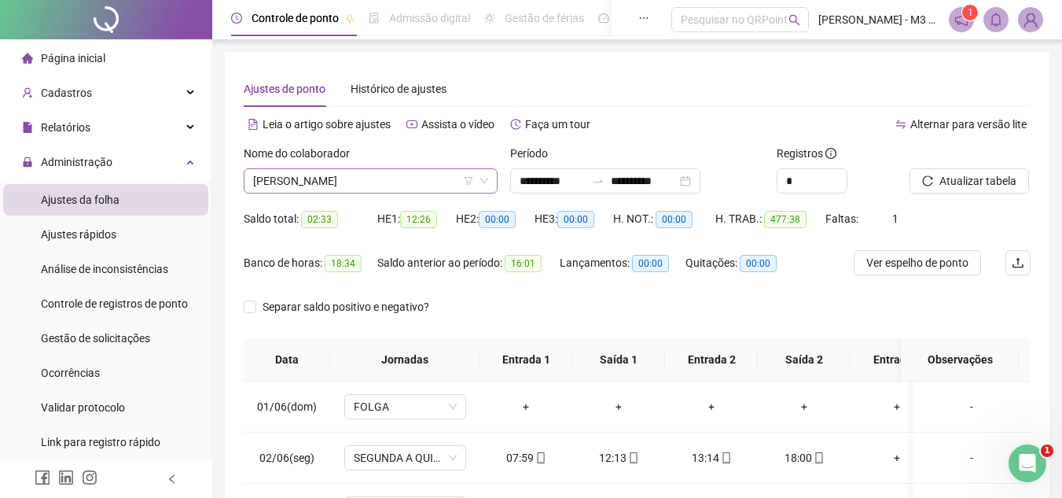
click at [359, 190] on span "[PERSON_NAME]" at bounding box center [370, 181] width 235 height 24
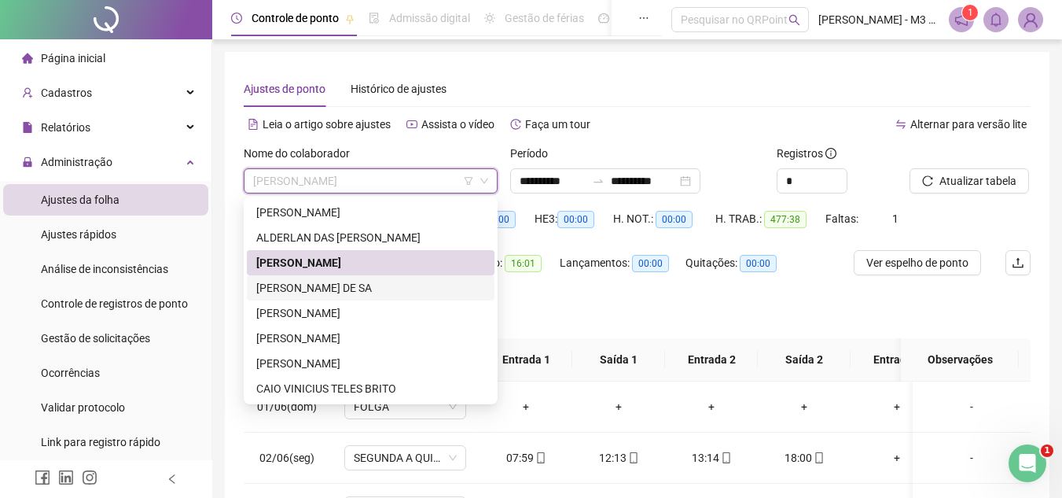
click at [311, 281] on div "[PERSON_NAME] DE SA" at bounding box center [370, 287] width 229 height 17
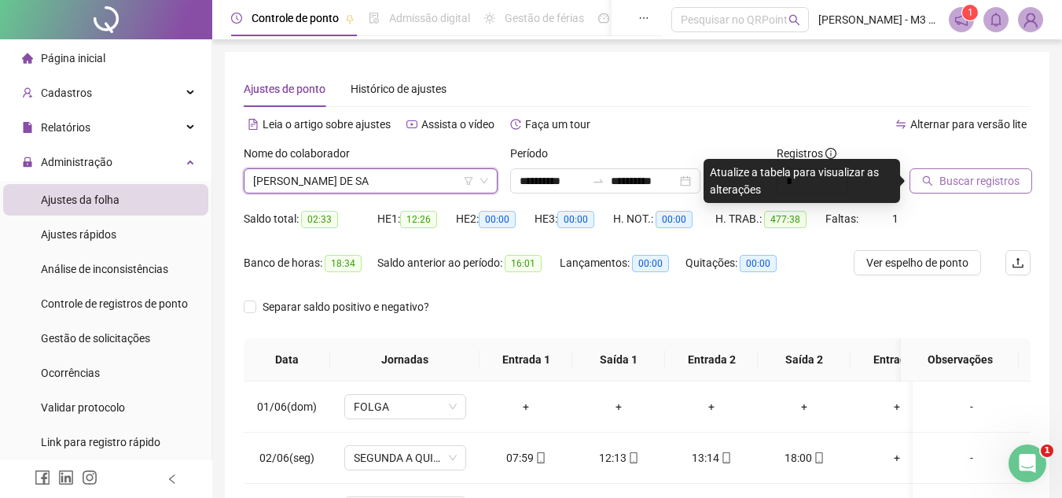
click at [987, 177] on span "Buscar registros" at bounding box center [979, 180] width 80 height 17
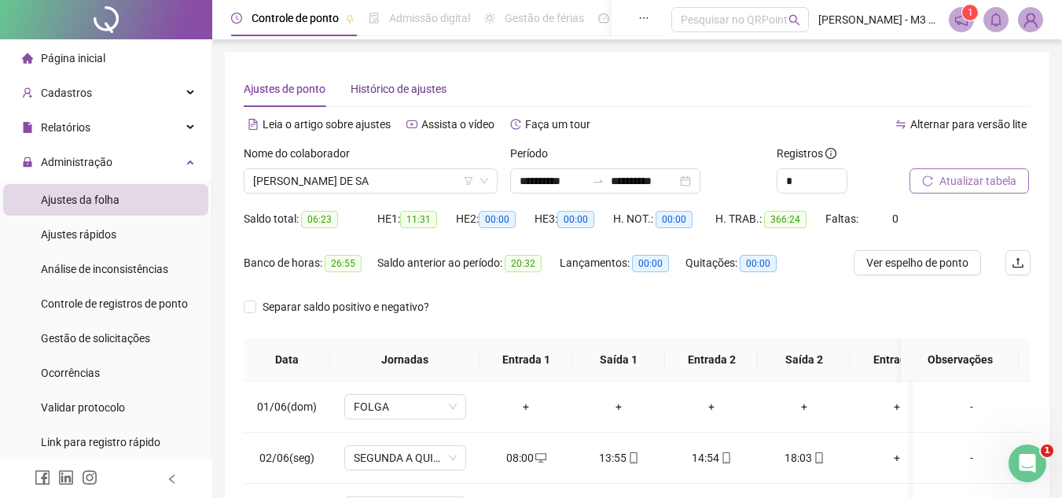
click at [386, 83] on span "Histórico de ajustes" at bounding box center [399, 89] width 96 height 13
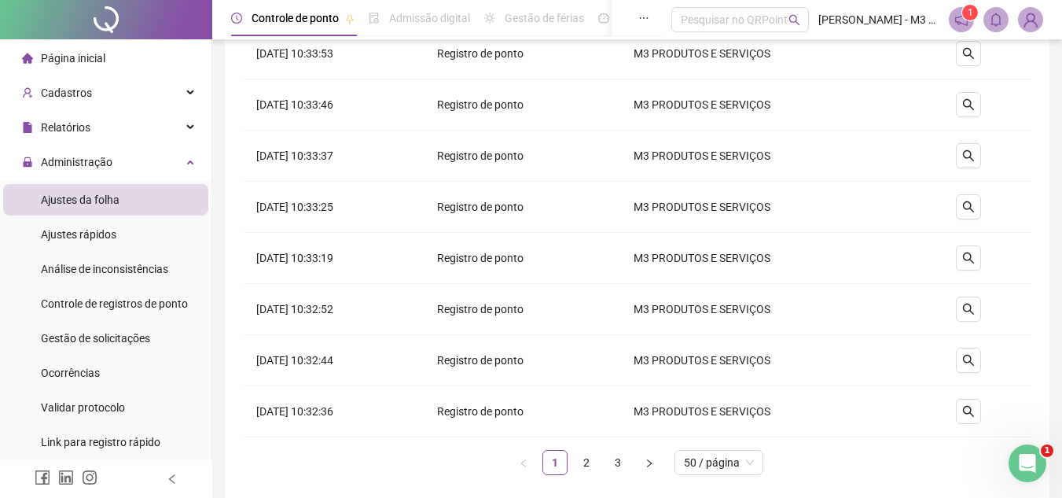
scroll to position [2357, 0]
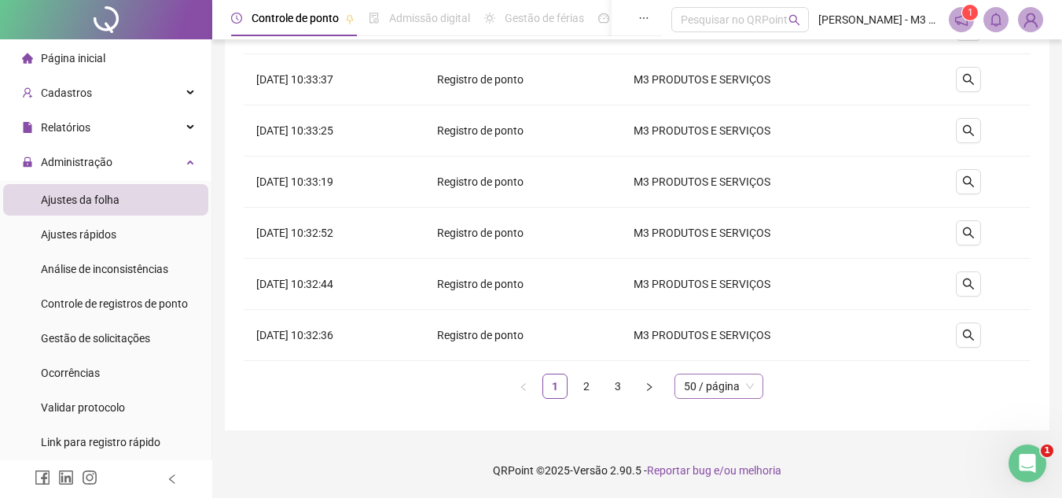
click at [753, 384] on span "50 / página" at bounding box center [719, 386] width 70 height 24
click at [850, 379] on ul "1 2 3 50 / página 50 / página 10 / página 20 / página 50 / página 100 / página" at bounding box center [637, 385] width 787 height 25
click at [582, 378] on link "2" at bounding box center [587, 386] width 24 height 24
click at [563, 385] on link "1" at bounding box center [555, 386] width 24 height 24
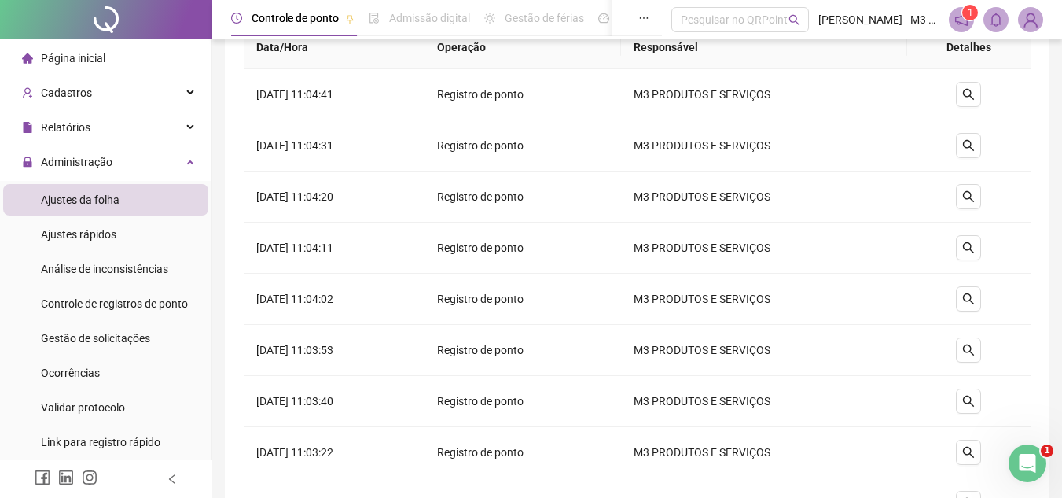
scroll to position [0, 0]
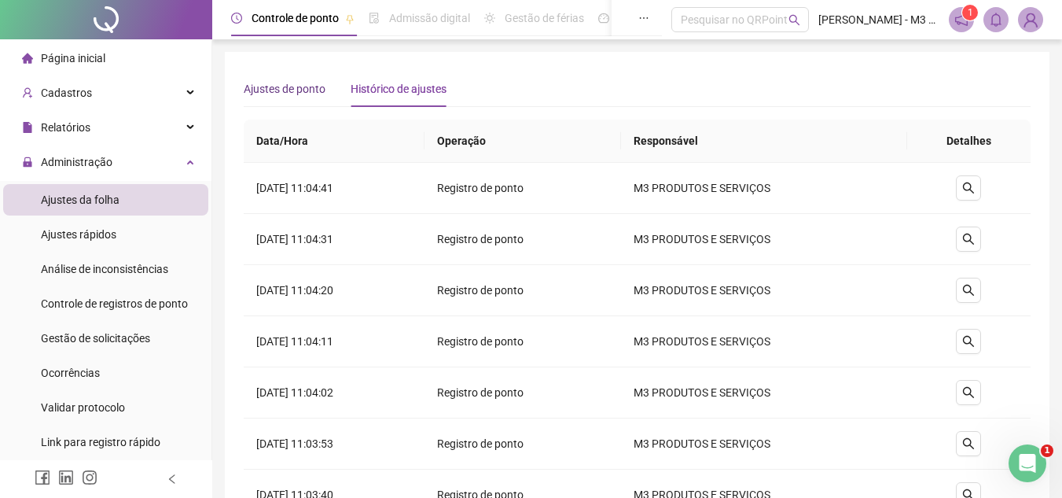
click at [311, 90] on span "Ajustes de ponto" at bounding box center [285, 89] width 82 height 13
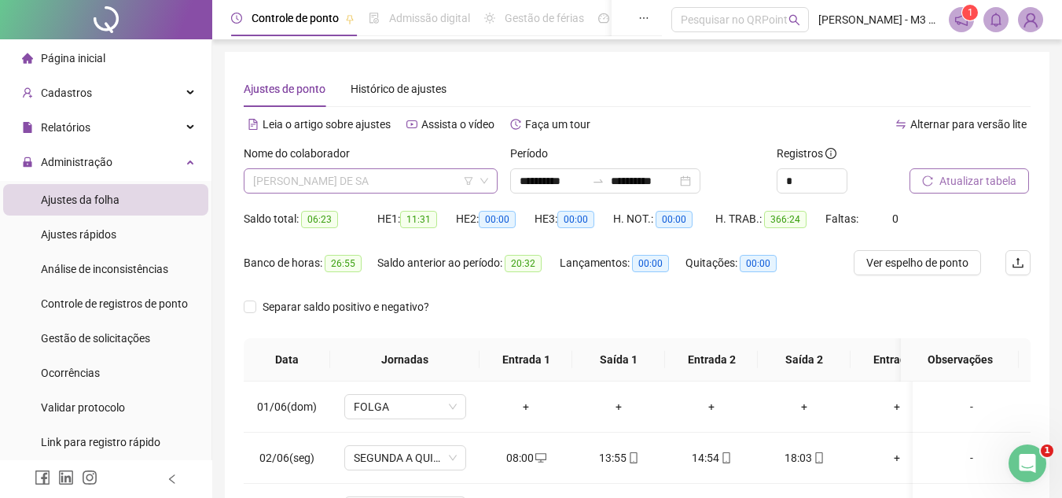
click at [403, 178] on span "[PERSON_NAME] DE SA" at bounding box center [370, 181] width 235 height 24
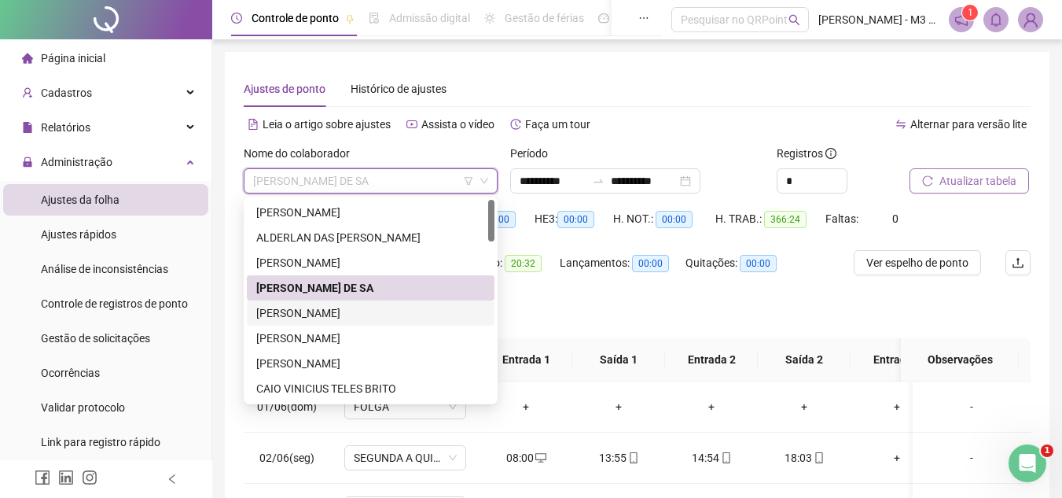
click at [352, 311] on div "[PERSON_NAME]" at bounding box center [370, 312] width 229 height 17
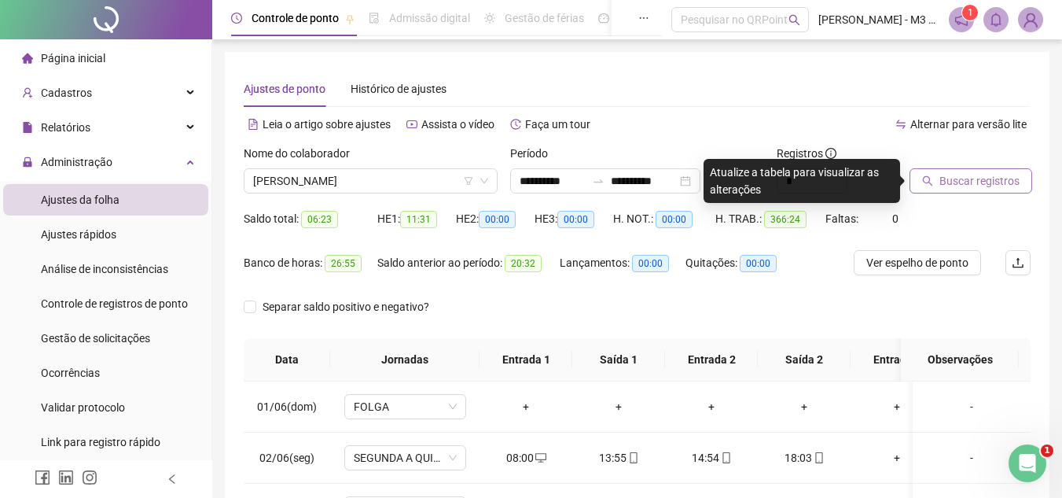
click at [946, 181] on span "Buscar registros" at bounding box center [979, 180] width 80 height 17
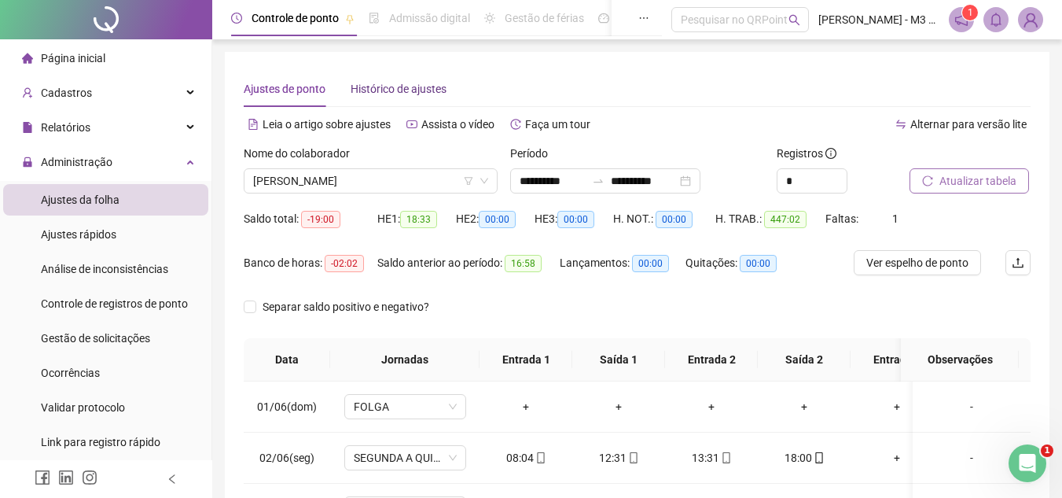
click at [417, 80] on div "Histórico de ajustes" at bounding box center [399, 88] width 96 height 17
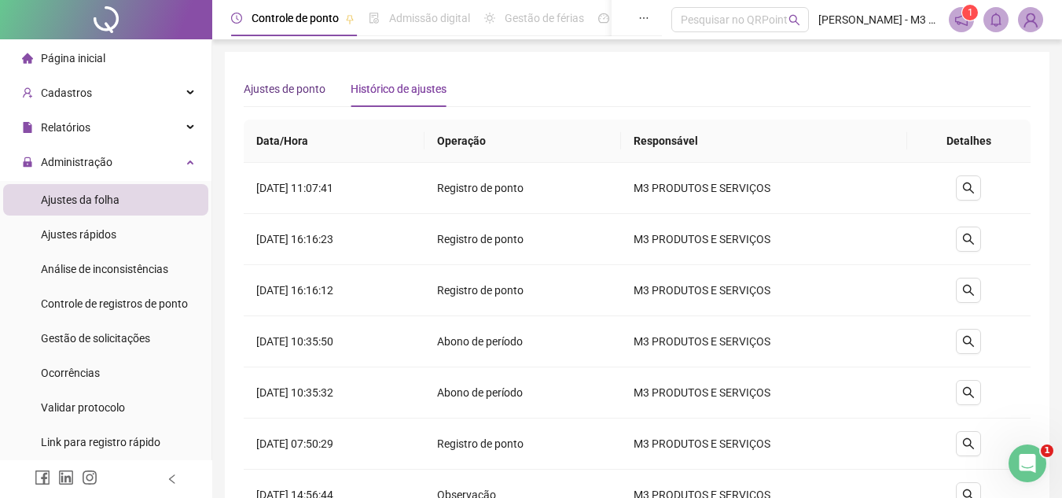
click at [297, 83] on span "Ajustes de ponto" at bounding box center [285, 89] width 82 height 13
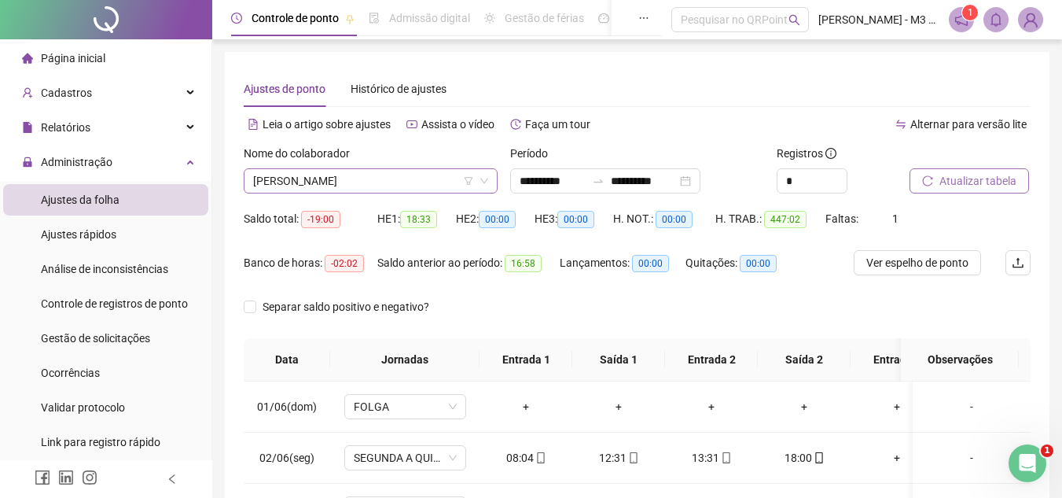
click at [438, 179] on span "[PERSON_NAME]" at bounding box center [370, 181] width 235 height 24
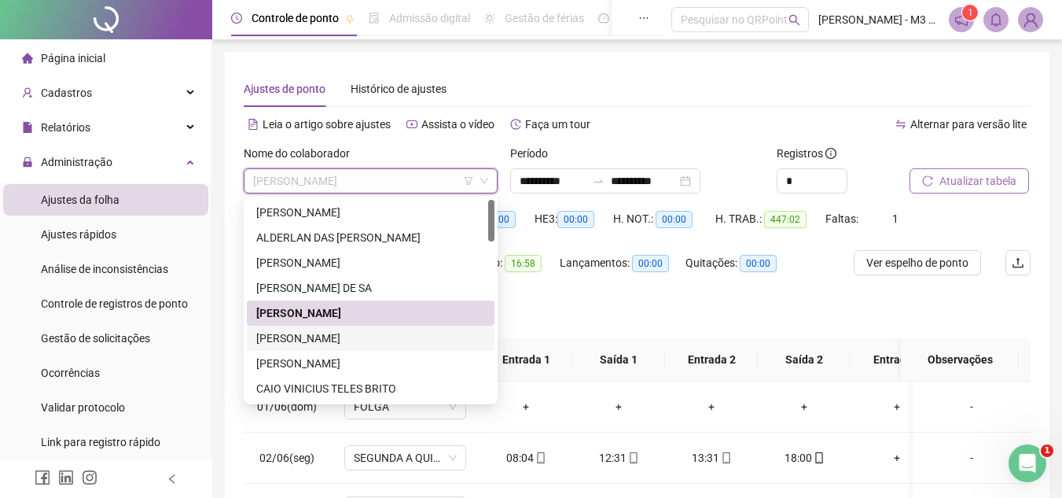
click at [304, 333] on div "[PERSON_NAME]" at bounding box center [370, 337] width 229 height 17
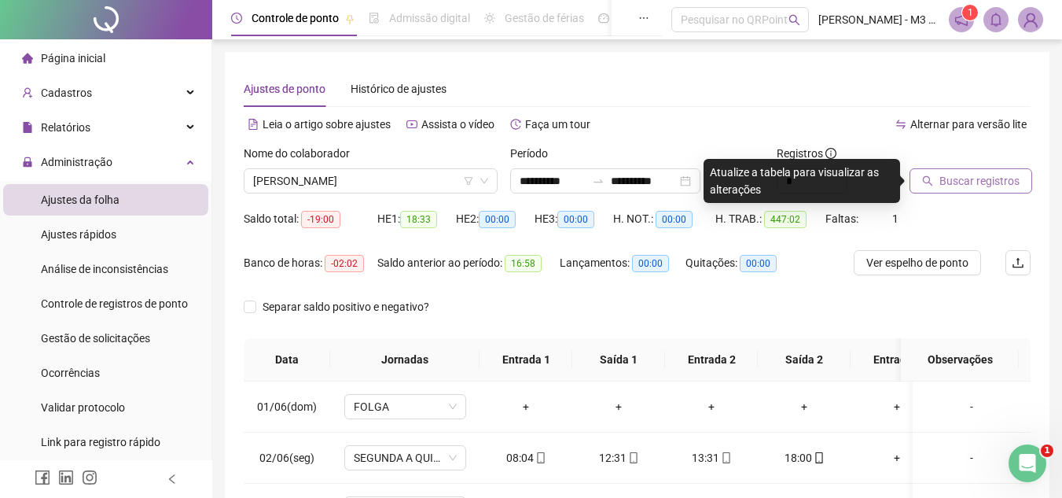
click at [947, 178] on span "Buscar registros" at bounding box center [979, 180] width 80 height 17
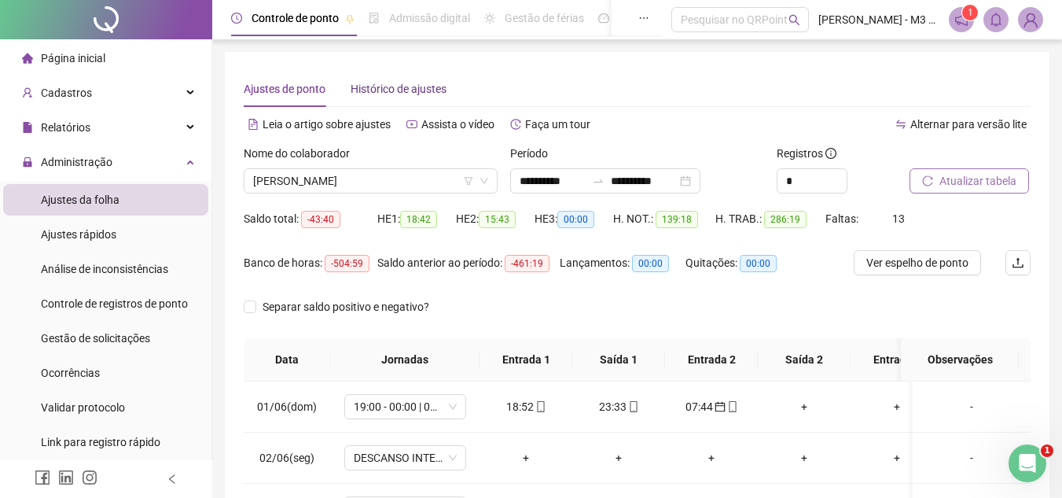
click at [363, 86] on span "Histórico de ajustes" at bounding box center [399, 89] width 96 height 13
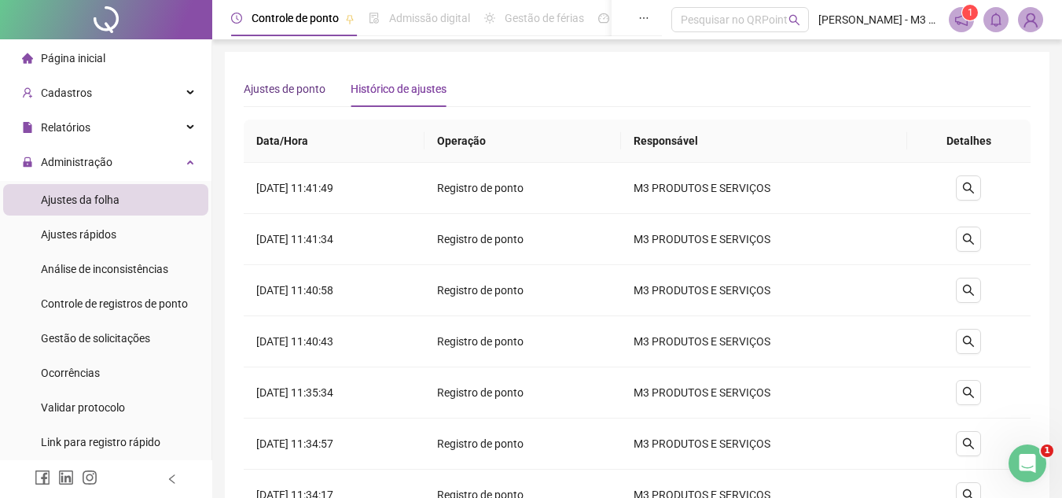
click at [266, 89] on span "Ajustes de ponto" at bounding box center [285, 89] width 82 height 13
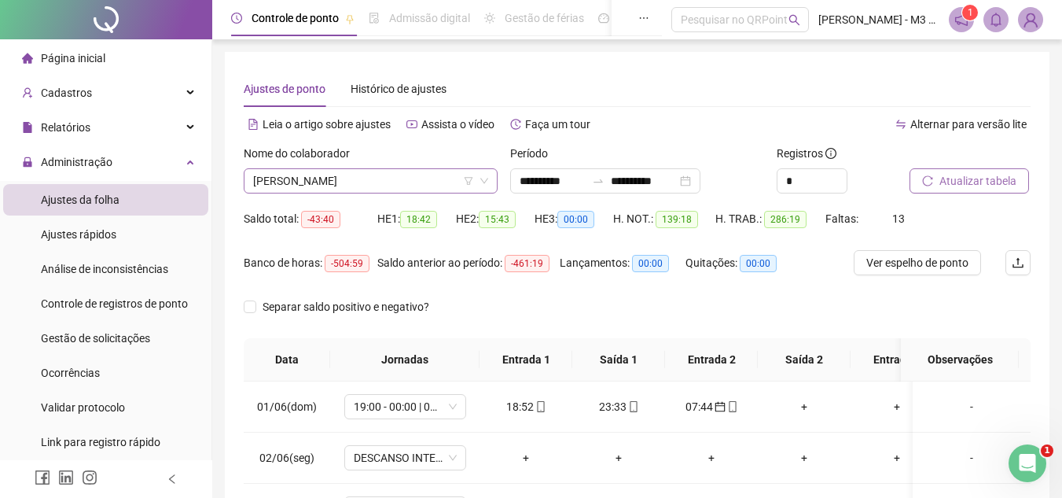
click at [321, 178] on span "[PERSON_NAME]" at bounding box center [370, 181] width 235 height 24
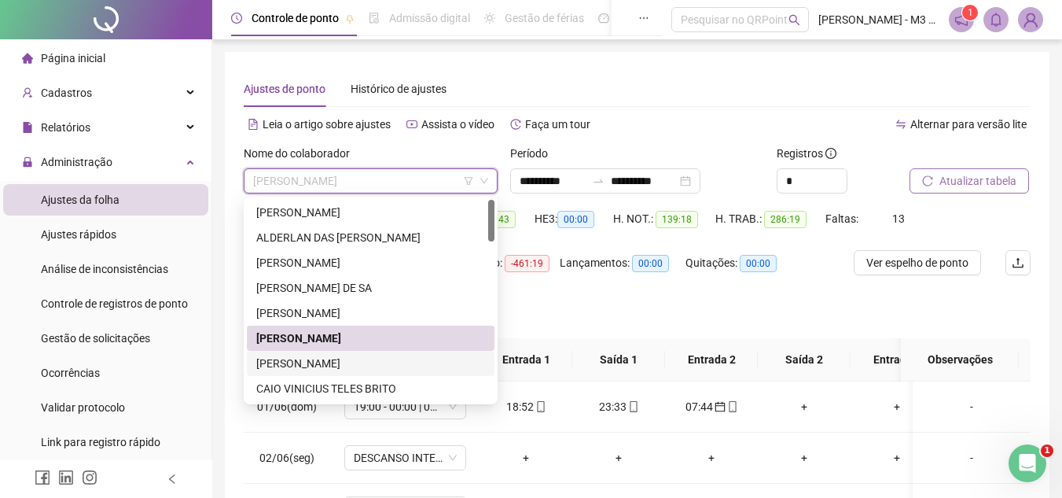
click at [299, 361] on div "[PERSON_NAME]" at bounding box center [370, 363] width 229 height 17
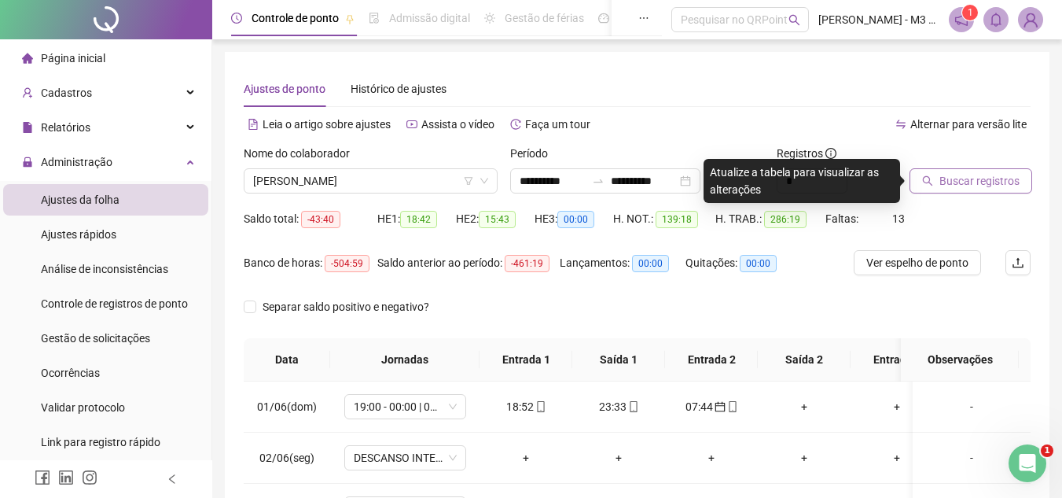
click at [947, 170] on button "Buscar registros" at bounding box center [971, 180] width 123 height 25
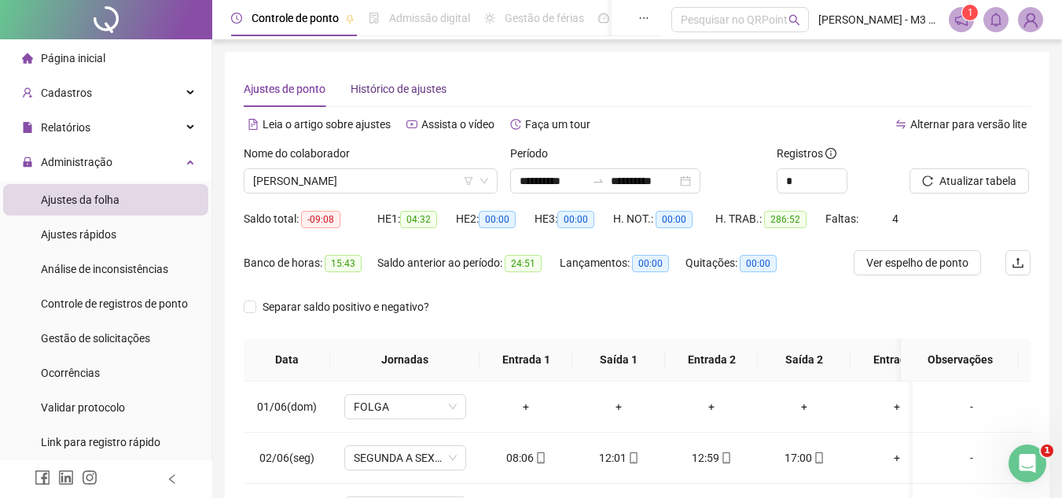
click at [406, 90] on span "Histórico de ajustes" at bounding box center [399, 89] width 96 height 13
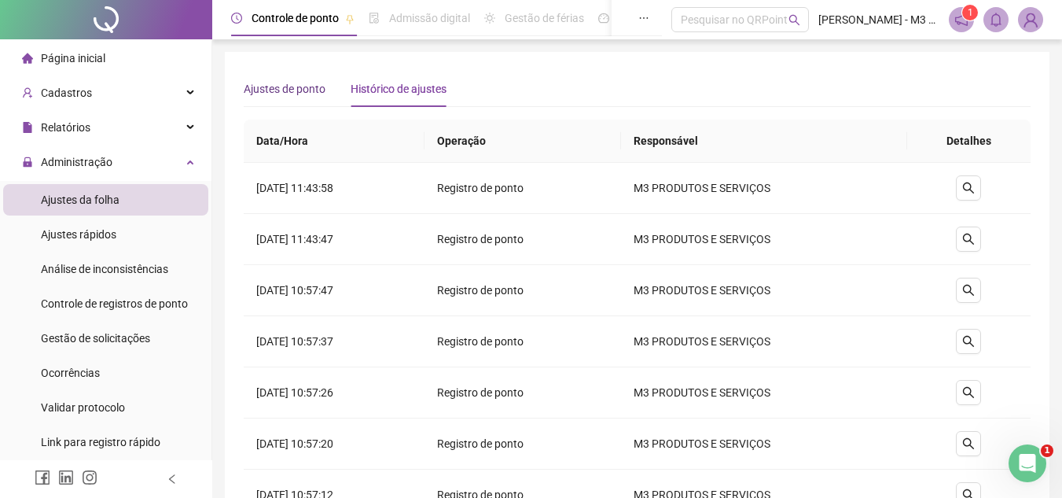
click at [249, 83] on span "Ajustes de ponto" at bounding box center [285, 89] width 82 height 13
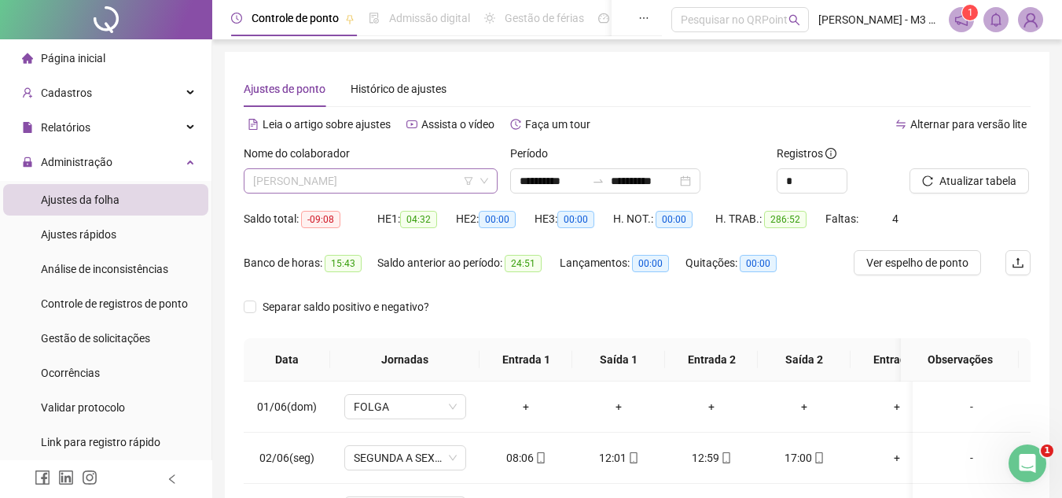
click at [370, 179] on span "[PERSON_NAME]" at bounding box center [370, 181] width 235 height 24
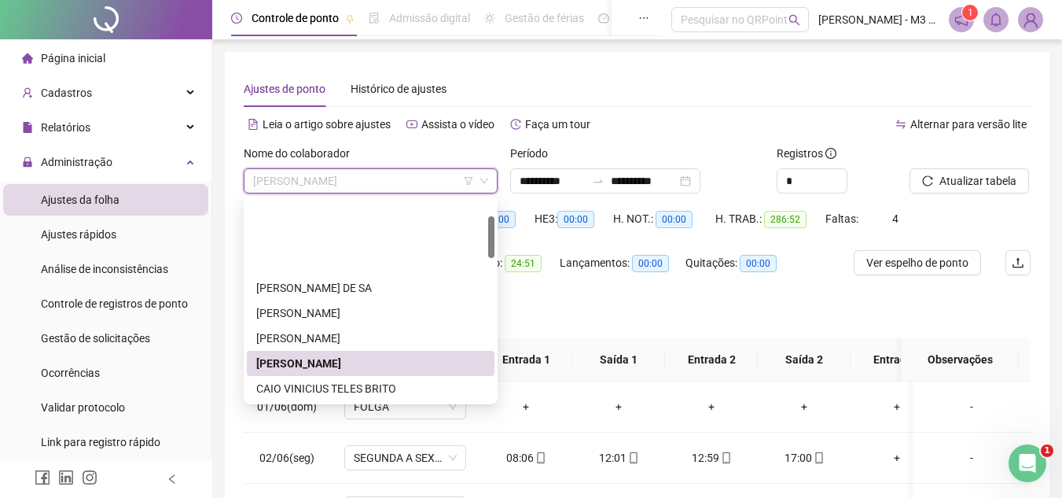
scroll to position [157, 0]
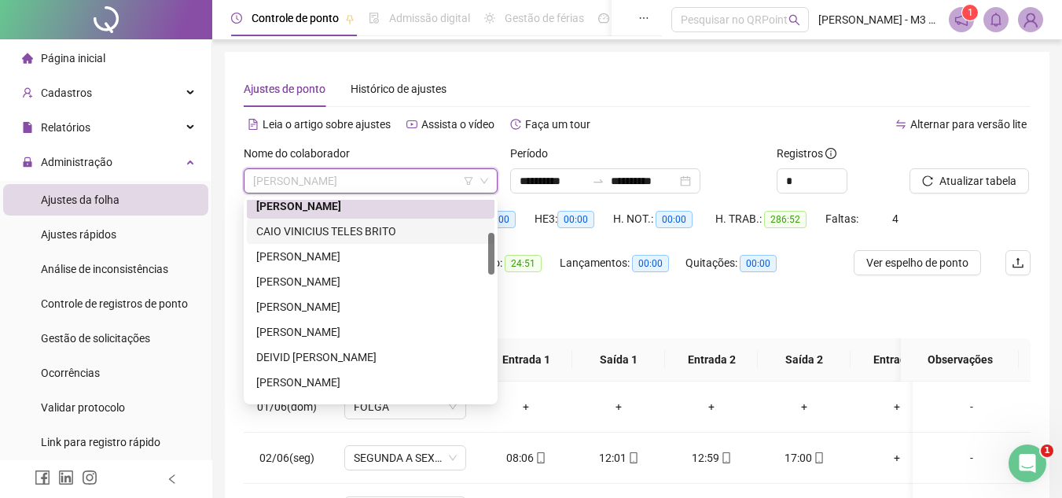
click at [344, 225] on div "CAIO VINICIUS TELES BRITO" at bounding box center [370, 230] width 229 height 17
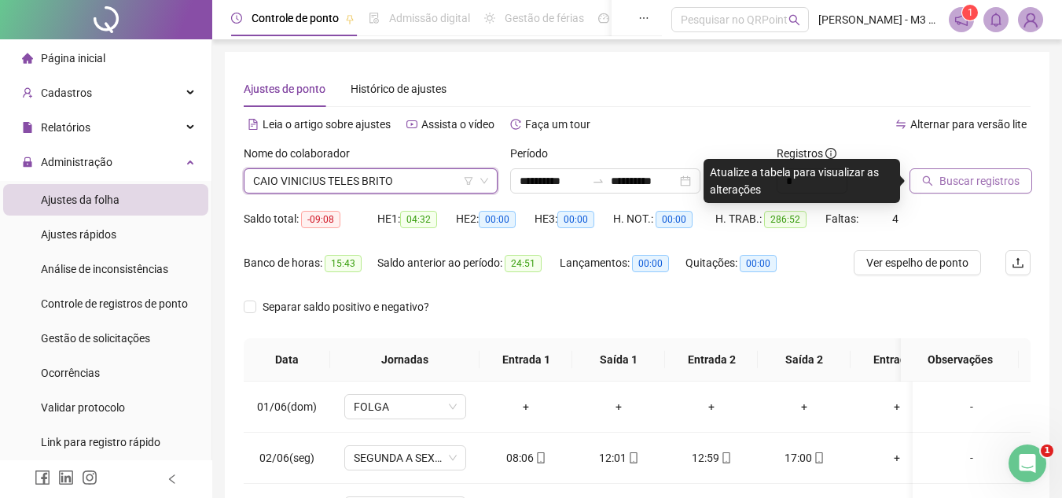
click at [947, 178] on span "Buscar registros" at bounding box center [979, 180] width 80 height 17
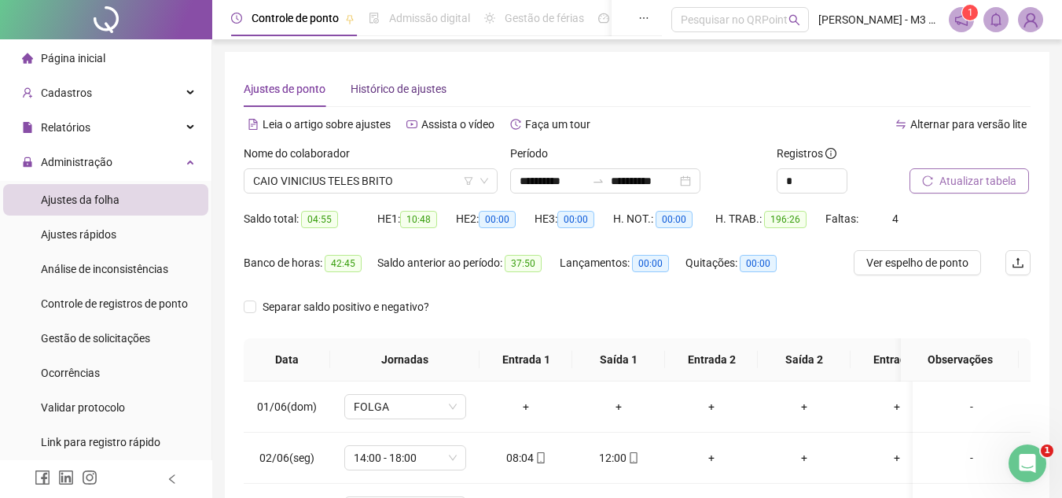
click at [399, 95] on span "Histórico de ajustes" at bounding box center [399, 89] width 96 height 13
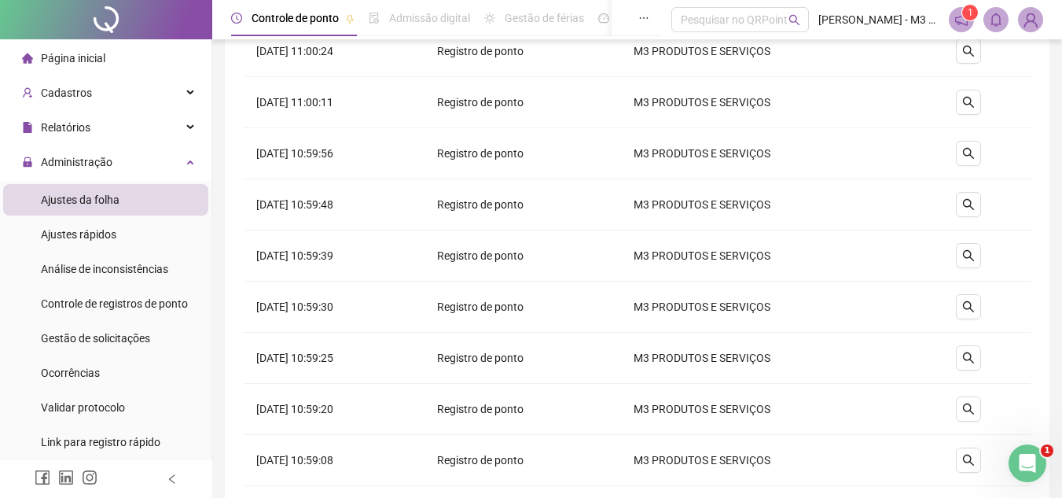
scroll to position [0, 0]
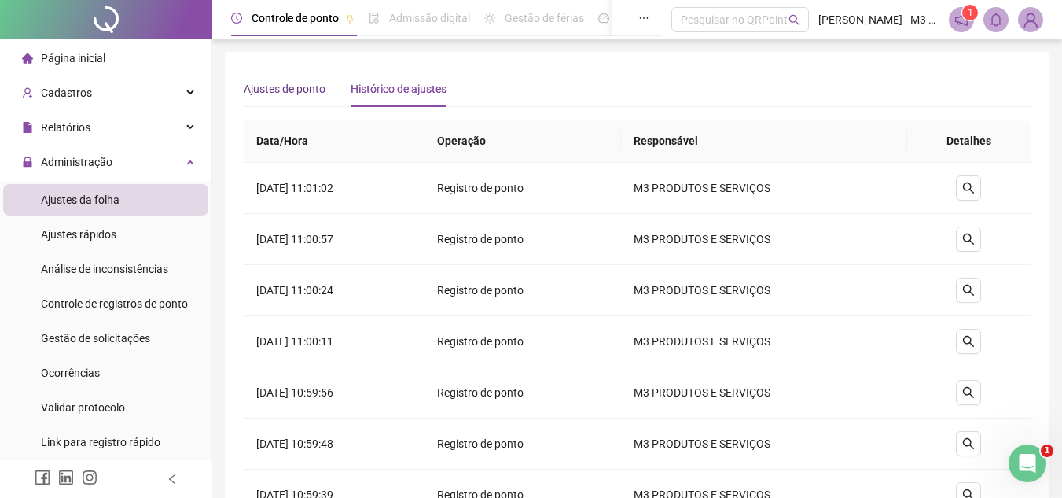
click at [266, 86] on span "Ajustes de ponto" at bounding box center [285, 89] width 82 height 13
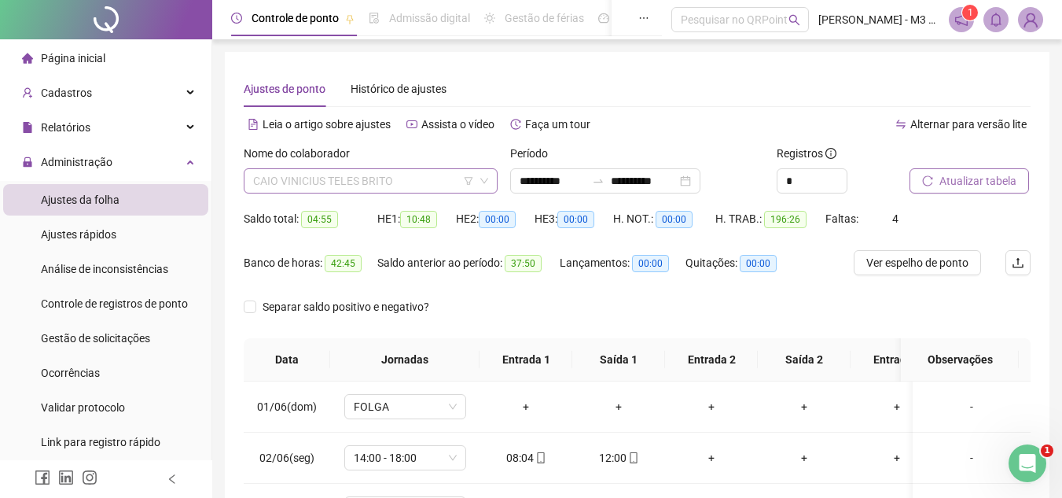
click at [388, 177] on span "CAIO VINICIUS TELES BRITO" at bounding box center [370, 181] width 235 height 24
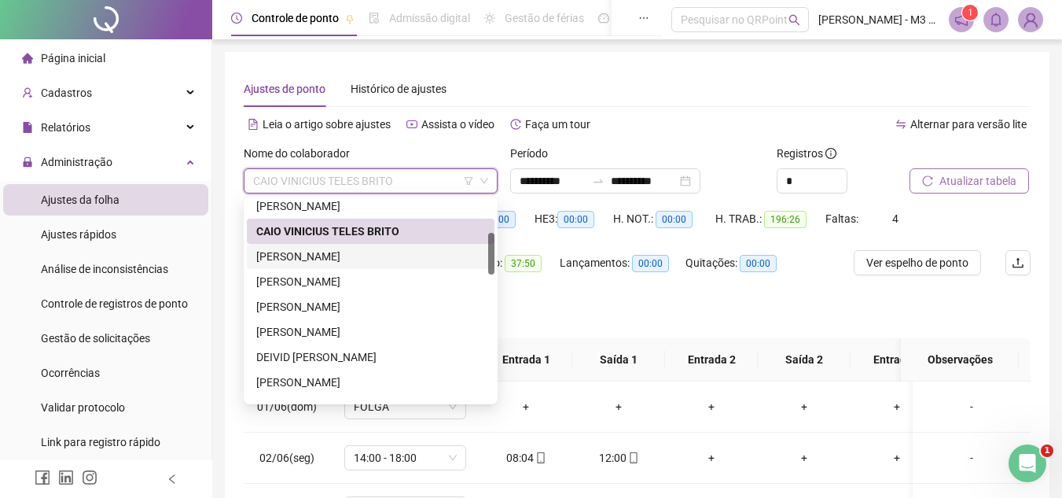
click at [311, 250] on div "[PERSON_NAME]" at bounding box center [370, 256] width 229 height 17
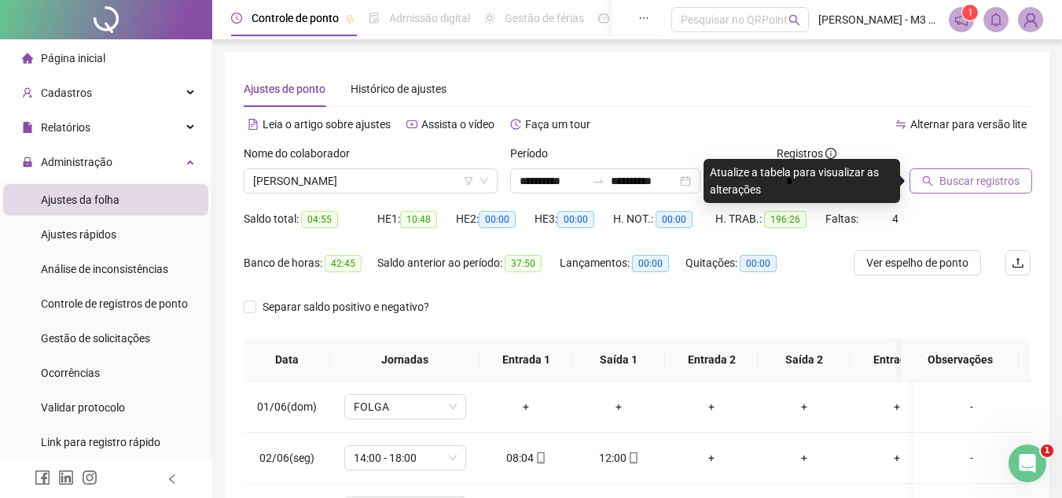
click at [977, 185] on span "Buscar registros" at bounding box center [979, 180] width 80 height 17
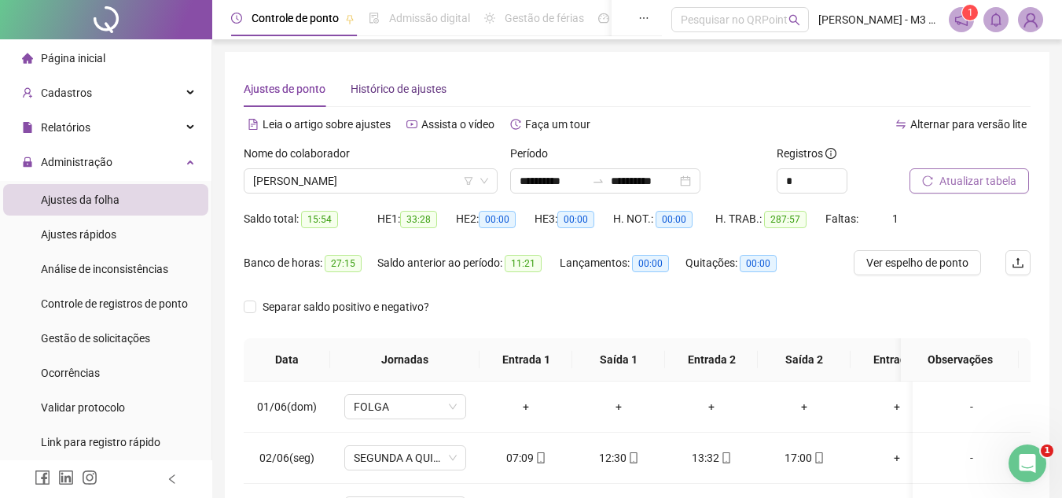
click at [373, 86] on span "Histórico de ajustes" at bounding box center [399, 89] width 96 height 13
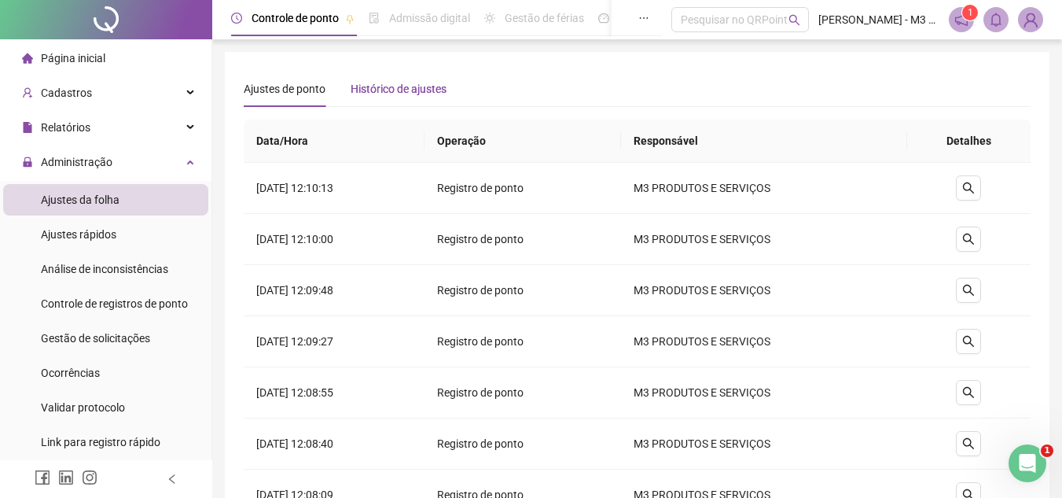
click at [373, 86] on span "Histórico de ajustes" at bounding box center [399, 89] width 96 height 13
drag, startPoint x: 454, startPoint y: 340, endPoint x: 469, endPoint y: 324, distance: 22.3
click at [469, 324] on tr "[DATE] 12:09:27 Registro de ponto M3 PRODUTOS E SERVIÇOS" at bounding box center [637, 341] width 787 height 51
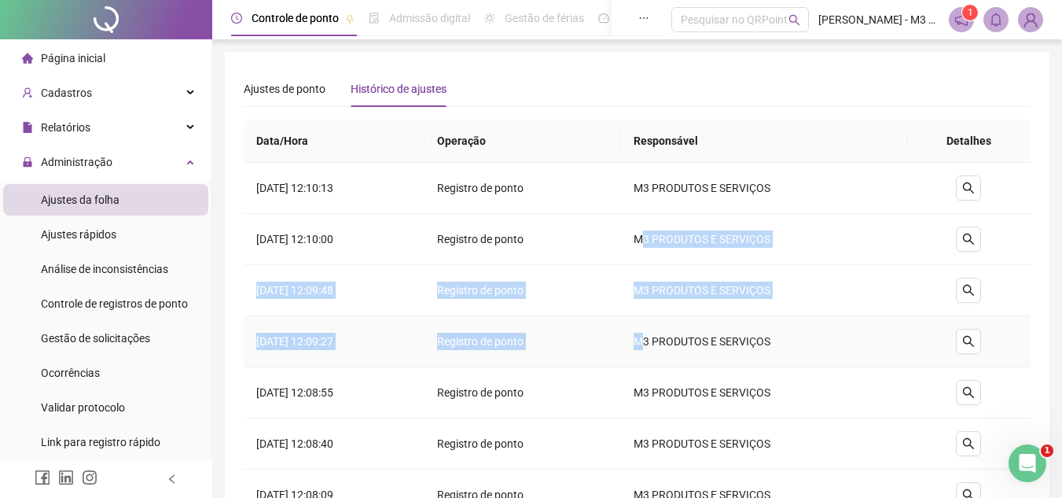
drag, startPoint x: 681, startPoint y: 252, endPoint x: 679, endPoint y: 328, distance: 75.5
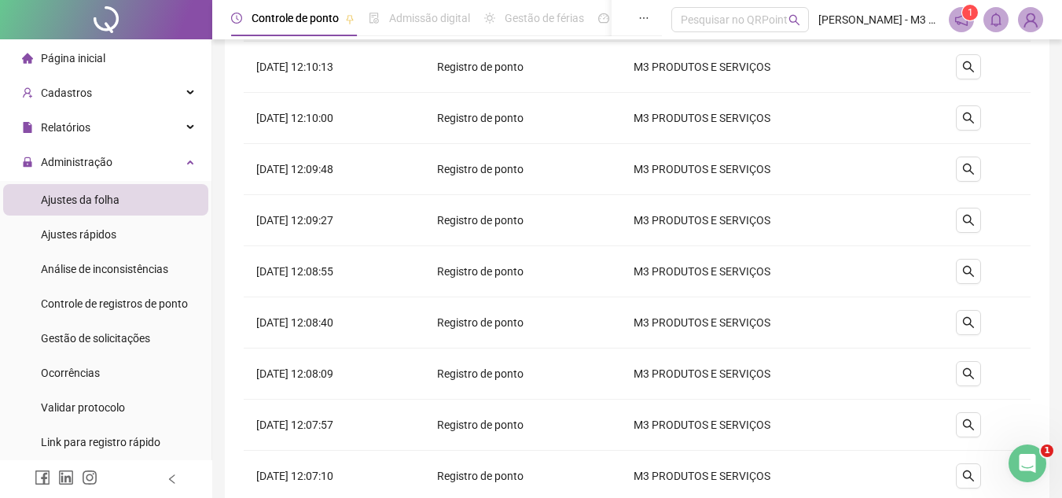
scroll to position [7, 0]
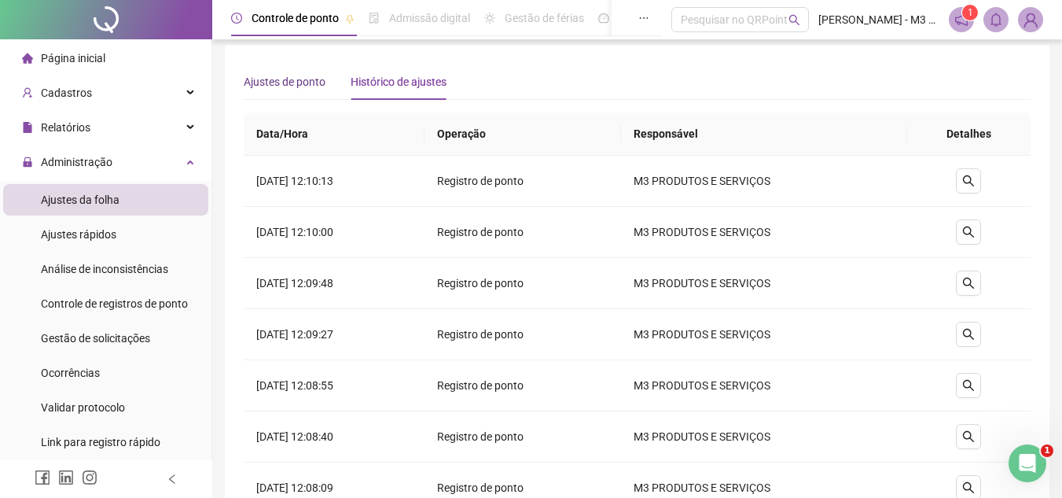
click at [262, 80] on span "Ajustes de ponto" at bounding box center [285, 81] width 82 height 13
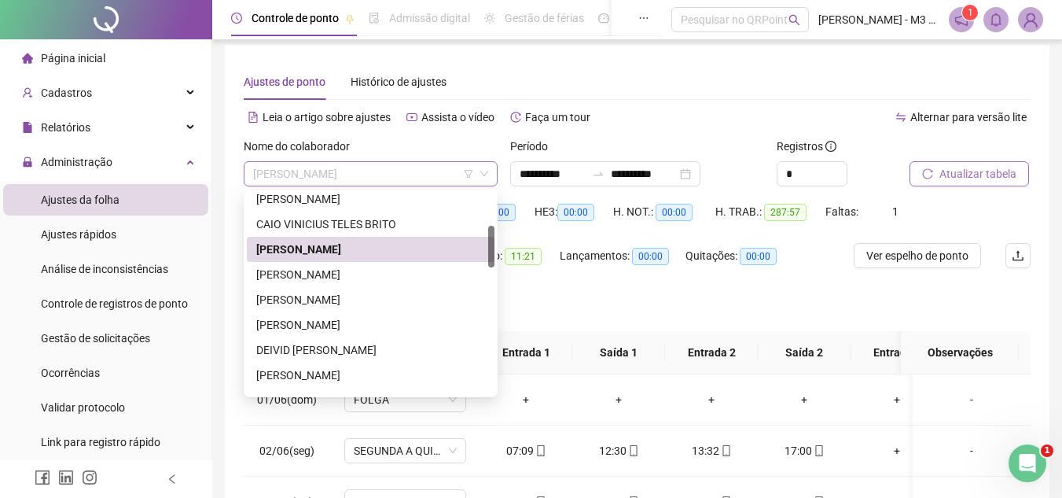
click at [380, 167] on span "[PERSON_NAME]" at bounding box center [370, 174] width 235 height 24
click at [365, 278] on div "[PERSON_NAME]" at bounding box center [370, 274] width 229 height 17
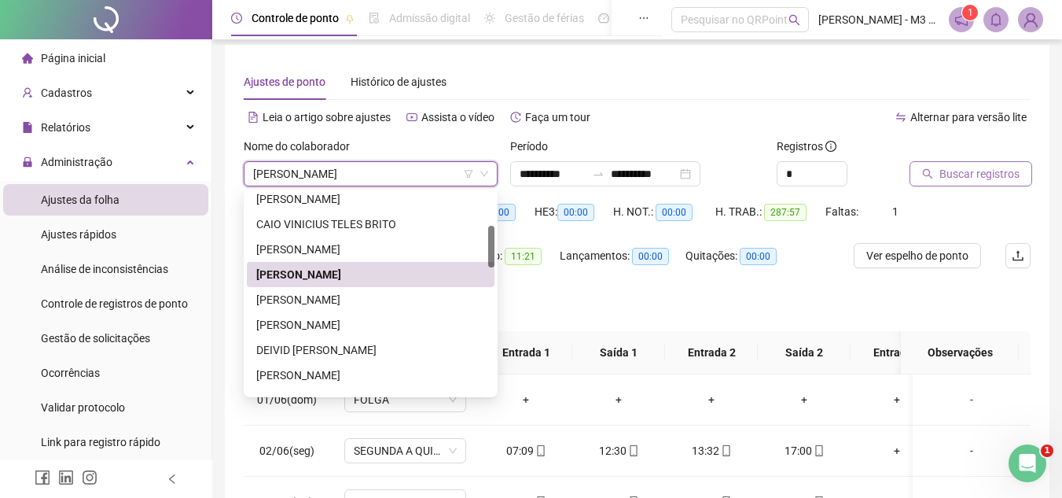
click at [365, 278] on div "Banco de horas: 27:15" at bounding box center [311, 265] width 134 height 44
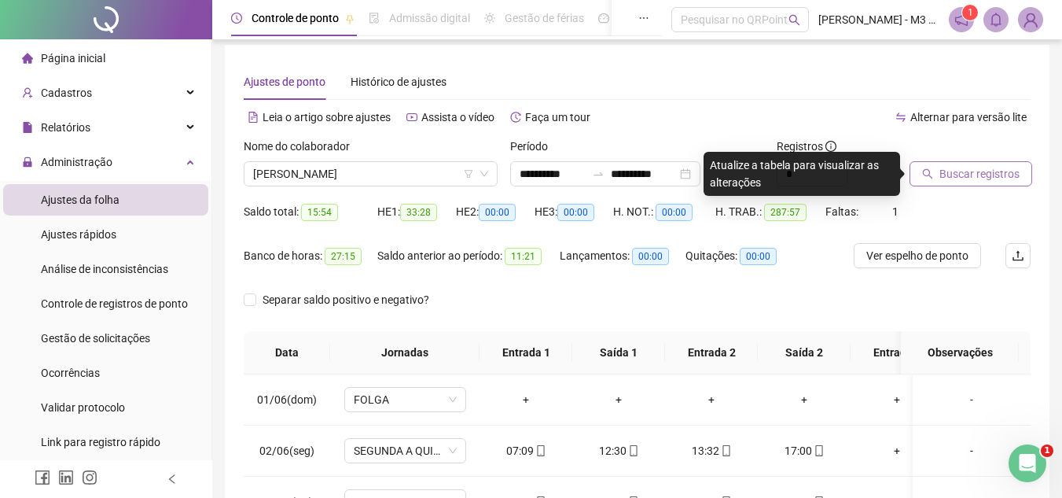
click at [921, 167] on button "Buscar registros" at bounding box center [971, 173] width 123 height 25
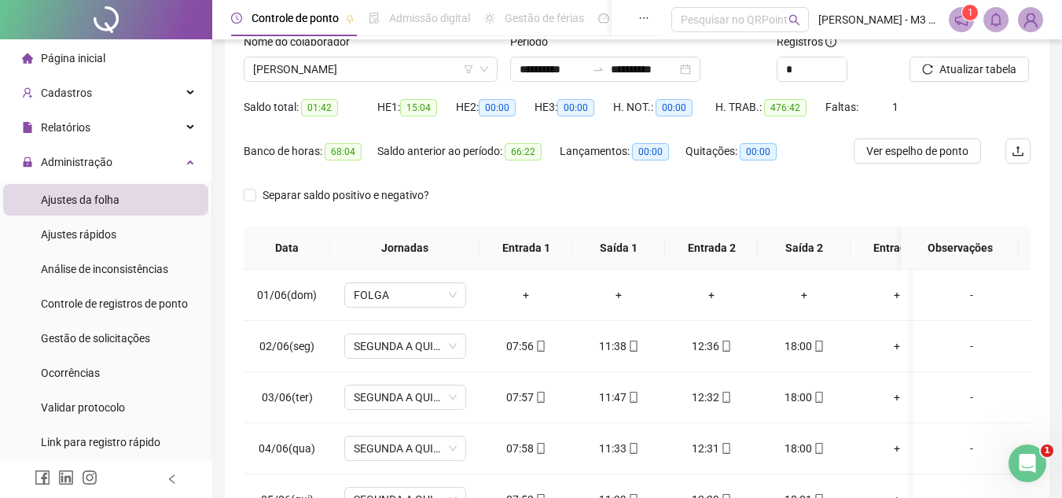
scroll to position [0, 0]
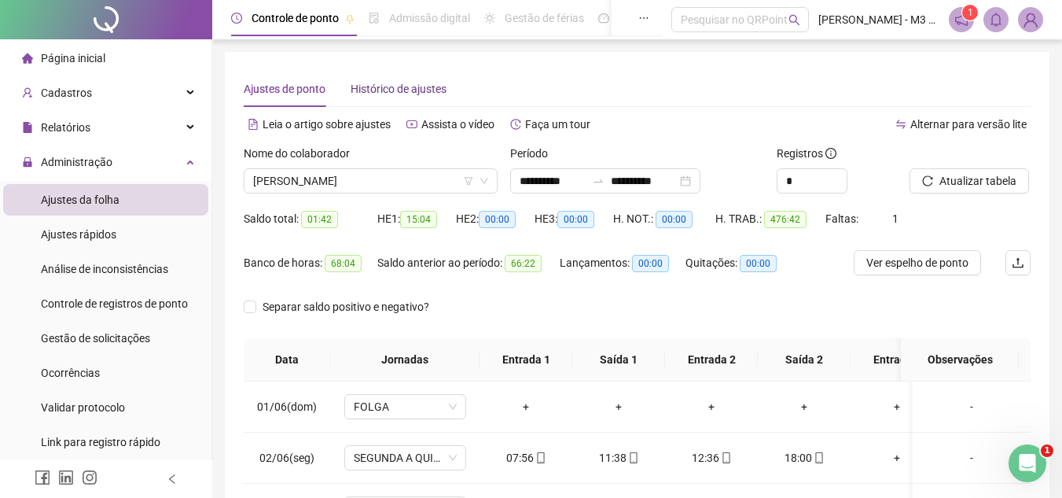
click at [409, 87] on span "Histórico de ajustes" at bounding box center [399, 89] width 96 height 13
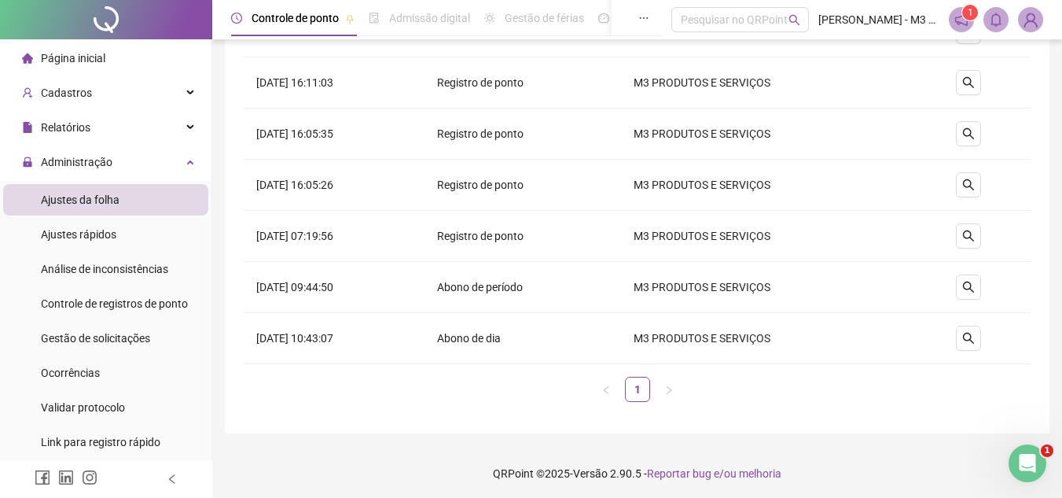
scroll to position [1284, 0]
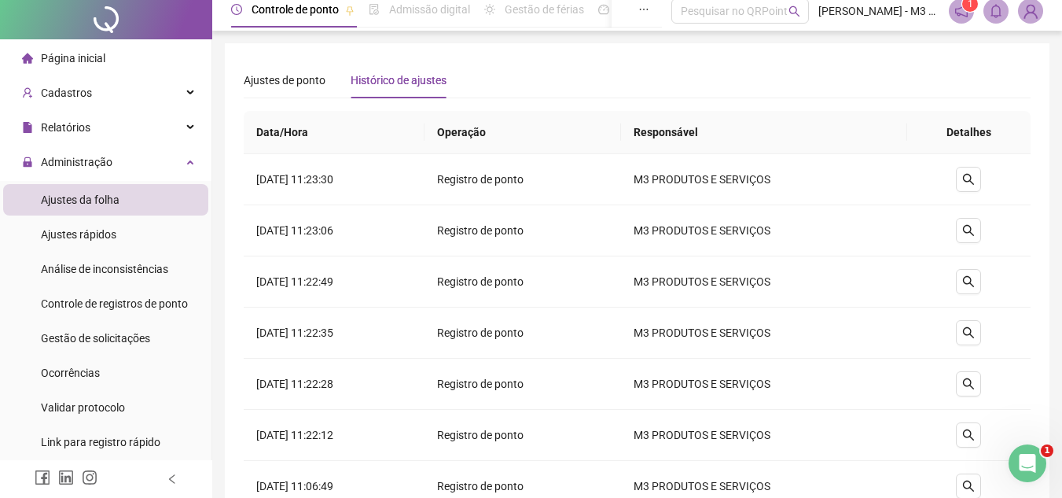
scroll to position [0, 0]
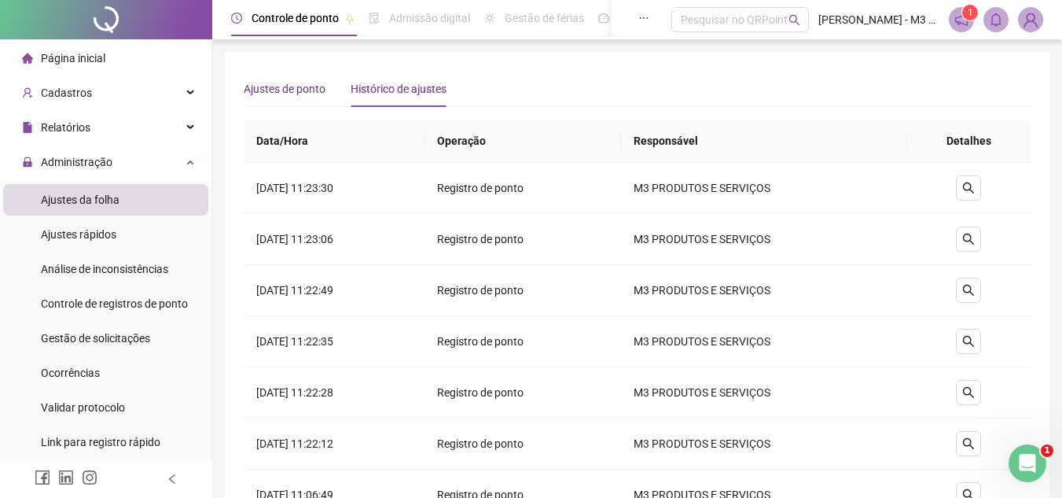
click at [289, 89] on span "Ajustes de ponto" at bounding box center [285, 89] width 82 height 13
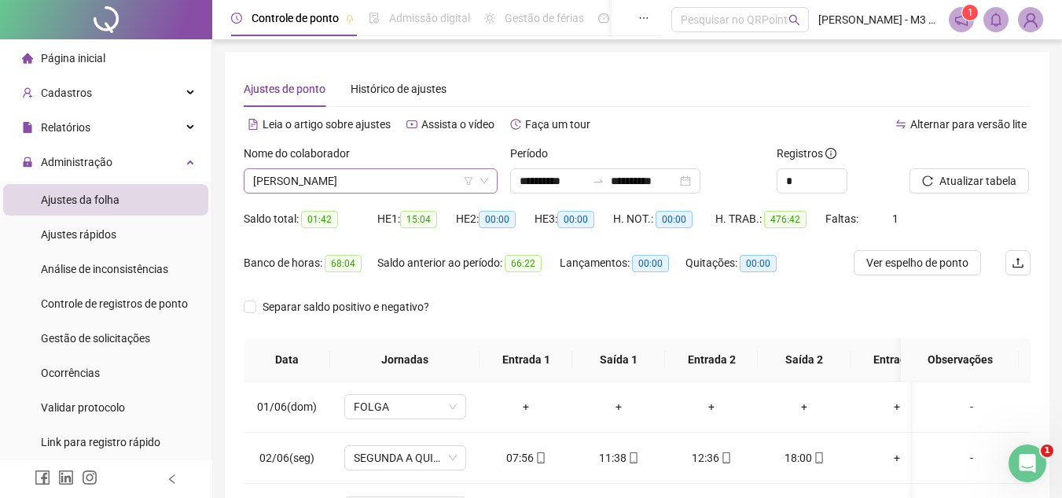
click at [403, 183] on span "[PERSON_NAME]" at bounding box center [370, 181] width 235 height 24
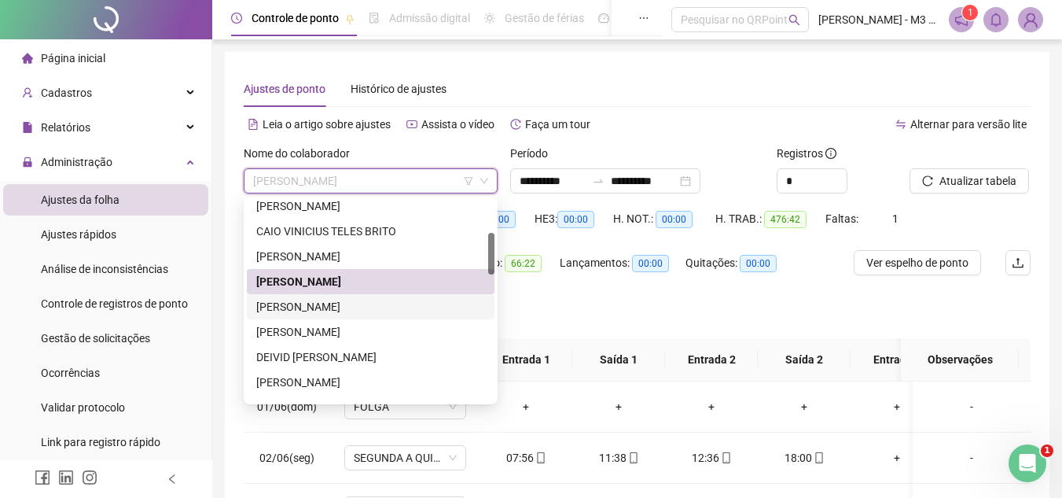
click at [307, 307] on div "[PERSON_NAME]" at bounding box center [370, 306] width 229 height 17
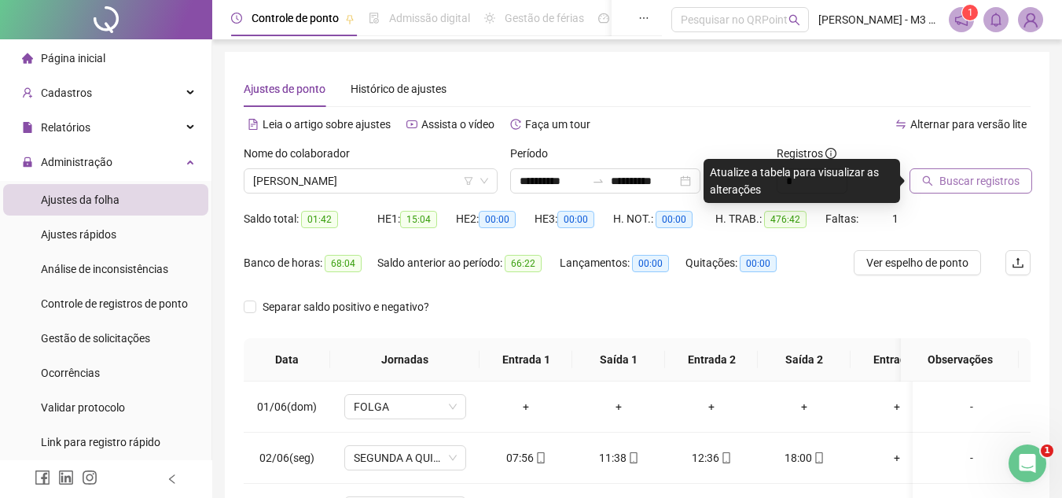
click at [947, 181] on span "Buscar registros" at bounding box center [979, 180] width 80 height 17
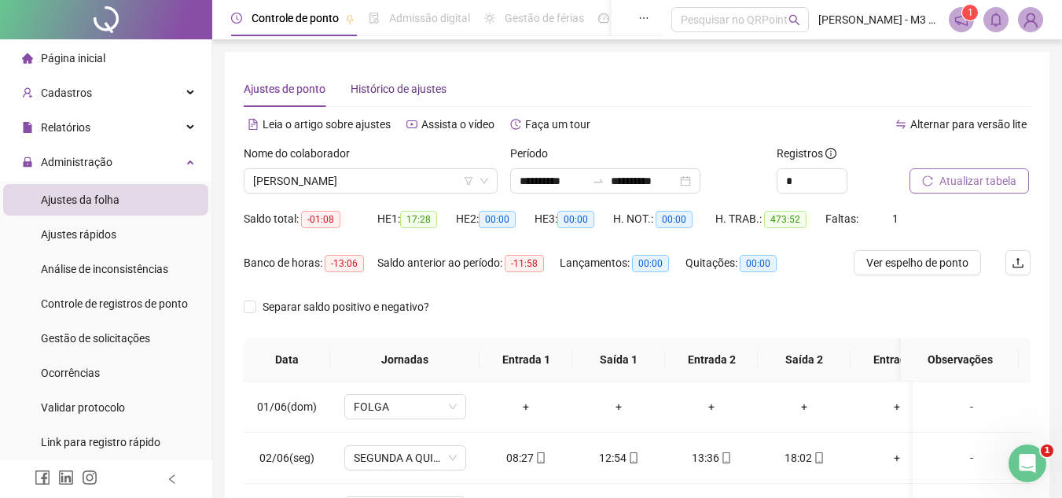
click at [403, 91] on span "Histórico de ajustes" at bounding box center [399, 89] width 96 height 13
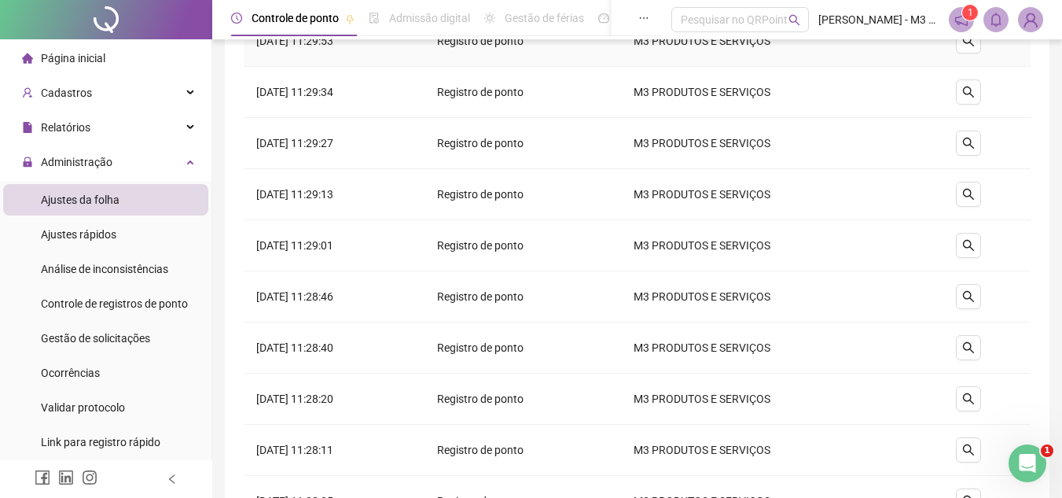
scroll to position [472, 0]
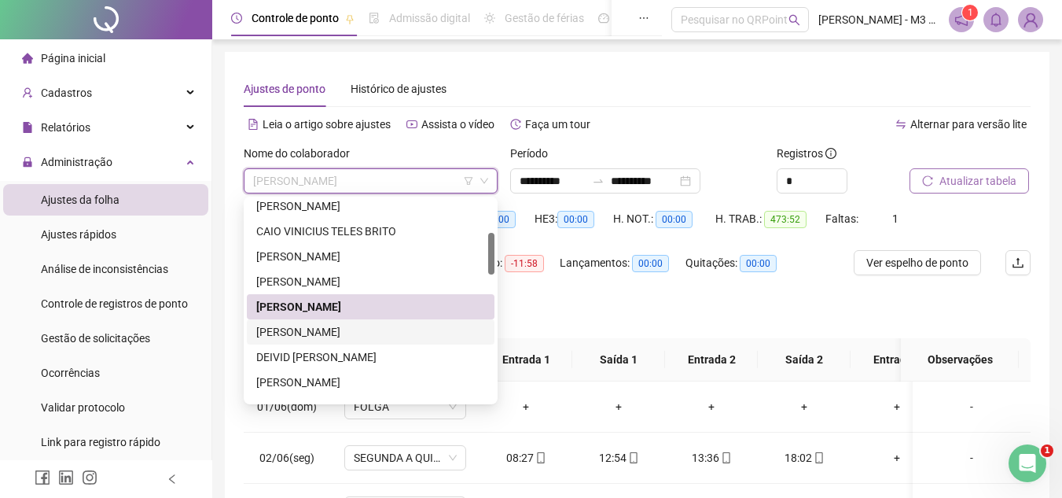
click at [350, 328] on div "[PERSON_NAME]" at bounding box center [370, 331] width 229 height 17
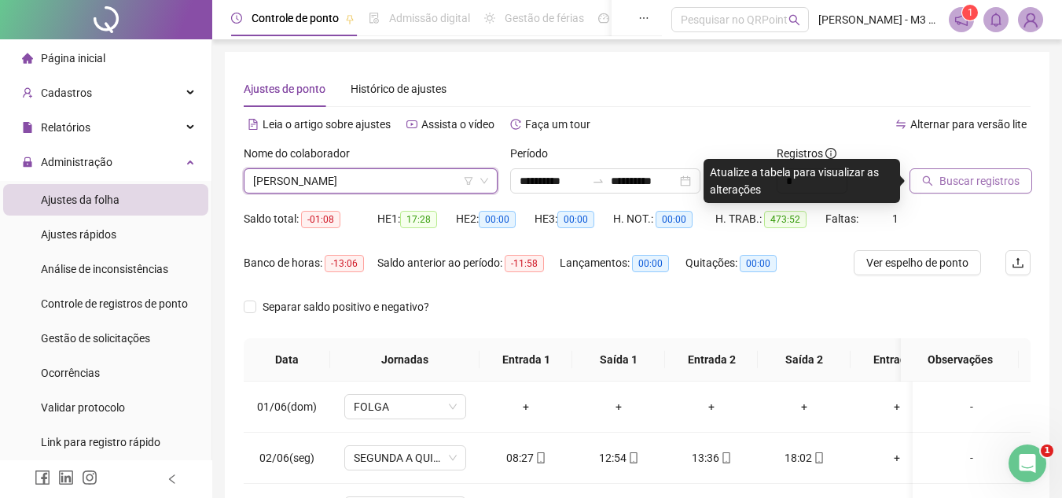
click at [971, 183] on span "Buscar registros" at bounding box center [979, 180] width 80 height 17
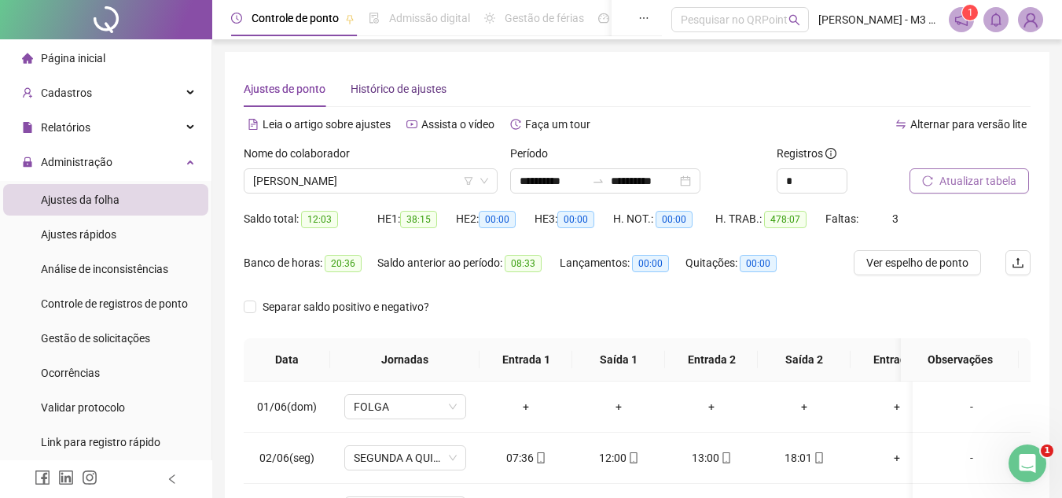
click at [395, 90] on span "Histórico de ajustes" at bounding box center [399, 89] width 96 height 13
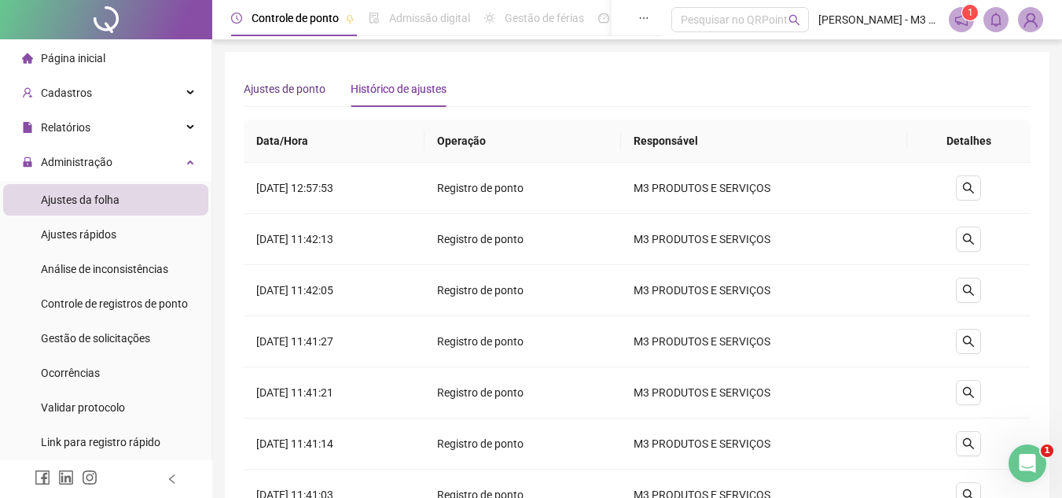
click at [292, 92] on span "Ajustes de ponto" at bounding box center [285, 89] width 82 height 13
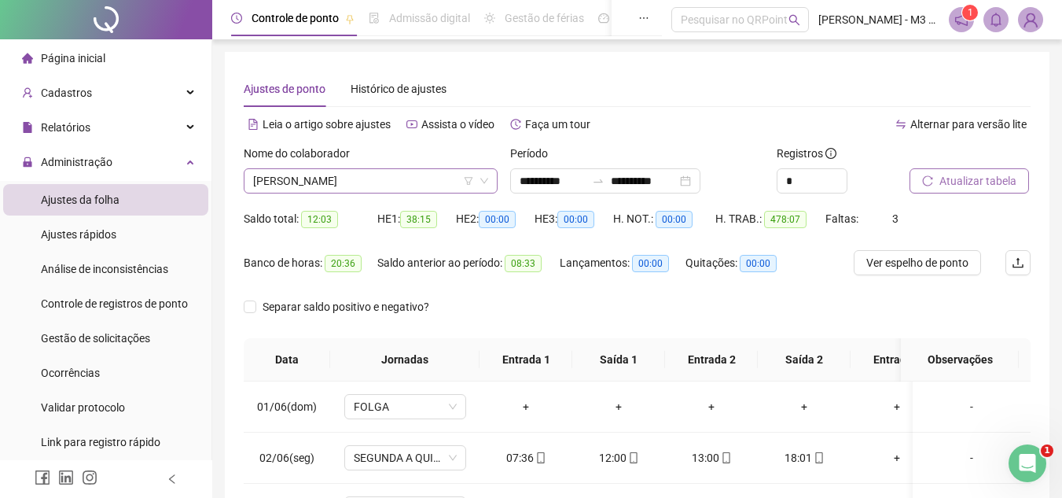
click at [421, 185] on span "[PERSON_NAME]" at bounding box center [370, 181] width 235 height 24
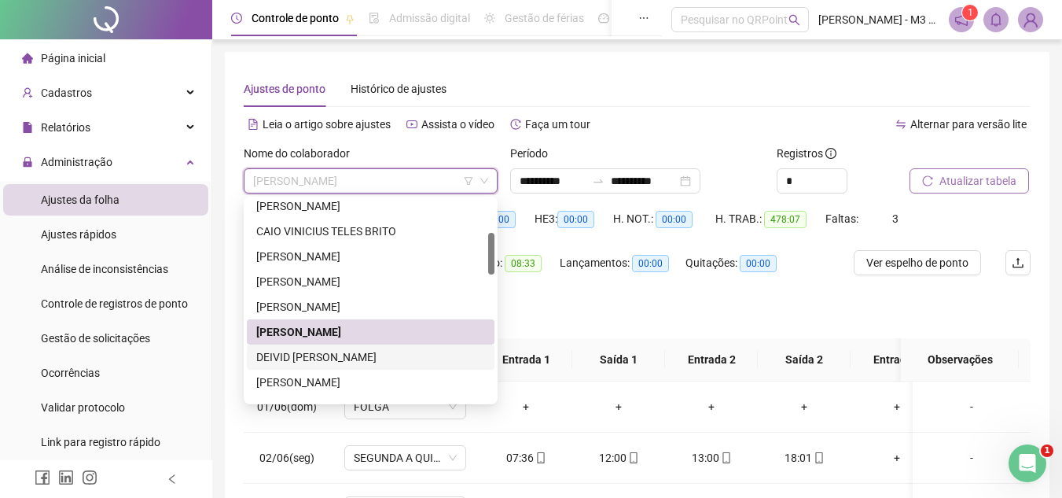
click at [375, 354] on div "DEIVID [PERSON_NAME]" at bounding box center [370, 356] width 229 height 17
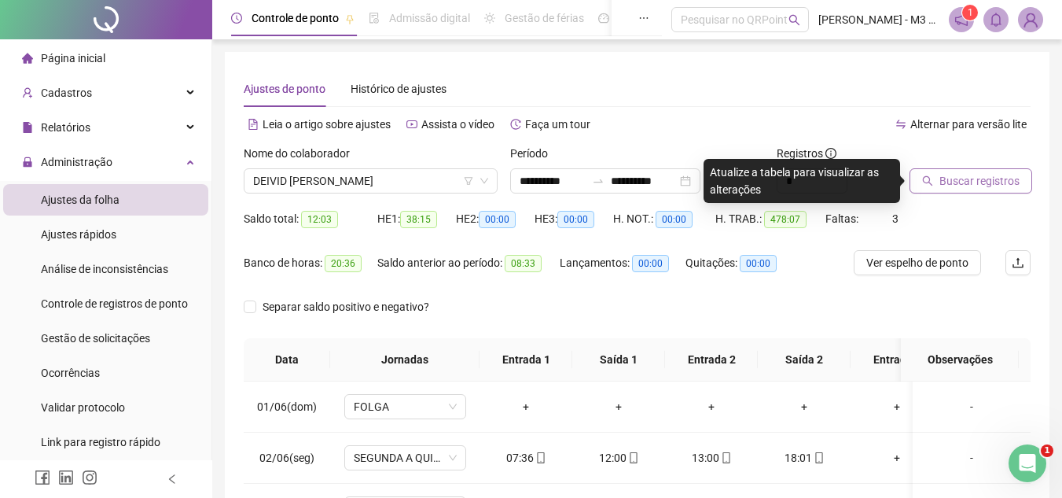
click at [991, 166] on div "Buscar registros" at bounding box center [970, 169] width 121 height 49
click at [991, 167] on div at bounding box center [951, 157] width 82 height 24
click at [986, 176] on span "Buscar registros" at bounding box center [979, 180] width 80 height 17
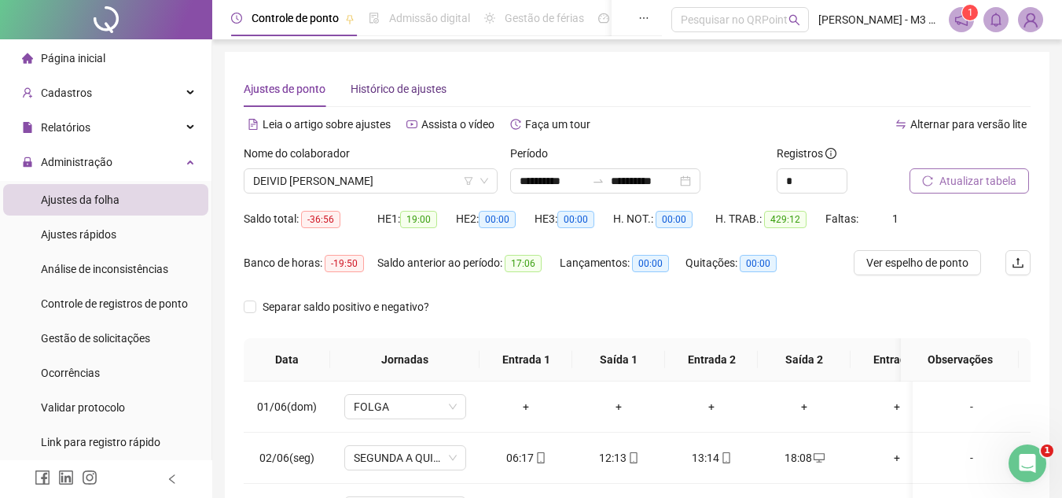
click at [388, 87] on span "Histórico de ajustes" at bounding box center [399, 89] width 96 height 13
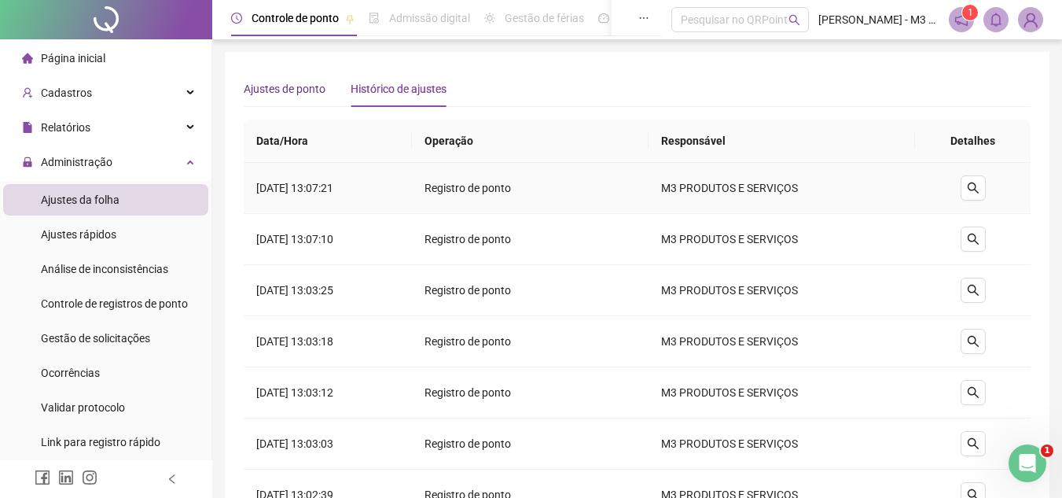
click at [321, 94] on span "Ajustes de ponto" at bounding box center [285, 89] width 82 height 13
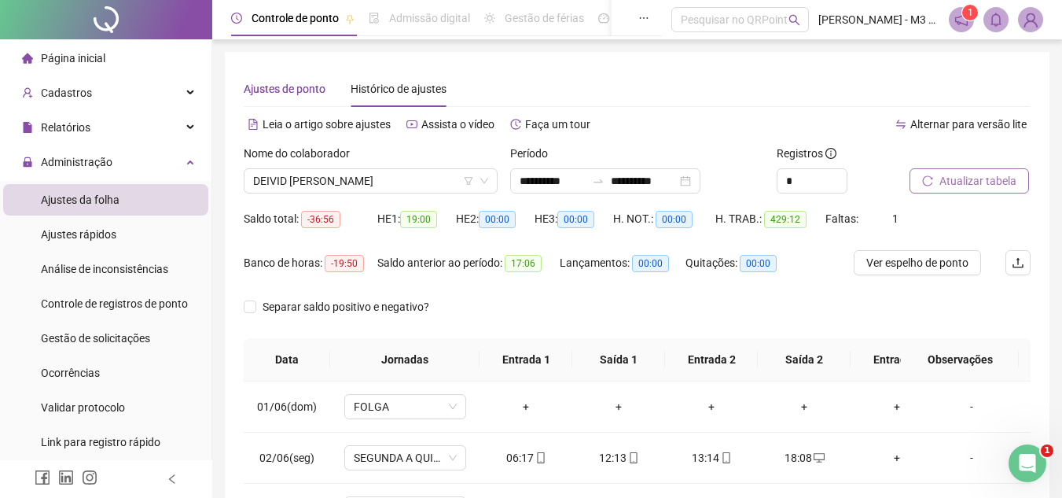
click at [261, 90] on span "Ajustes de ponto" at bounding box center [285, 89] width 82 height 13
click at [408, 183] on span "DEIVID [PERSON_NAME]" at bounding box center [370, 181] width 235 height 24
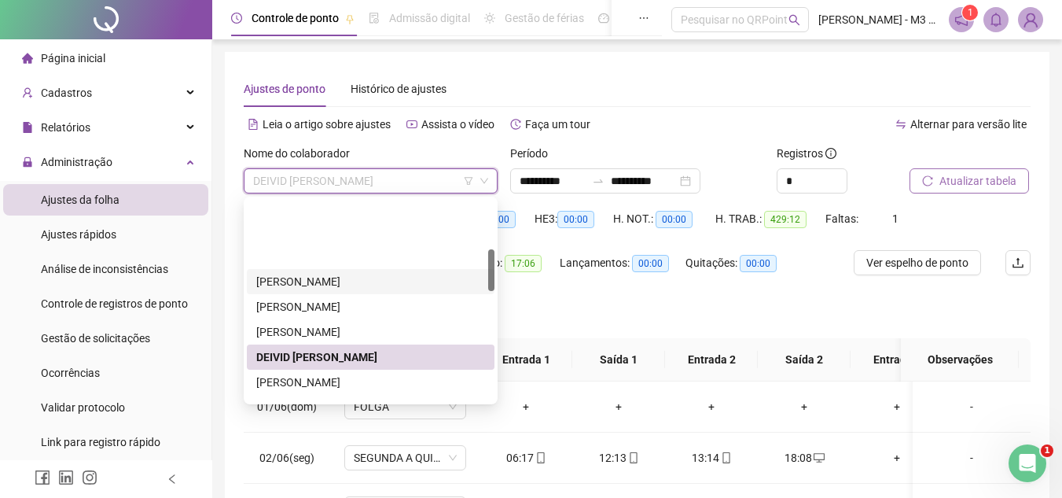
scroll to position [236, 0]
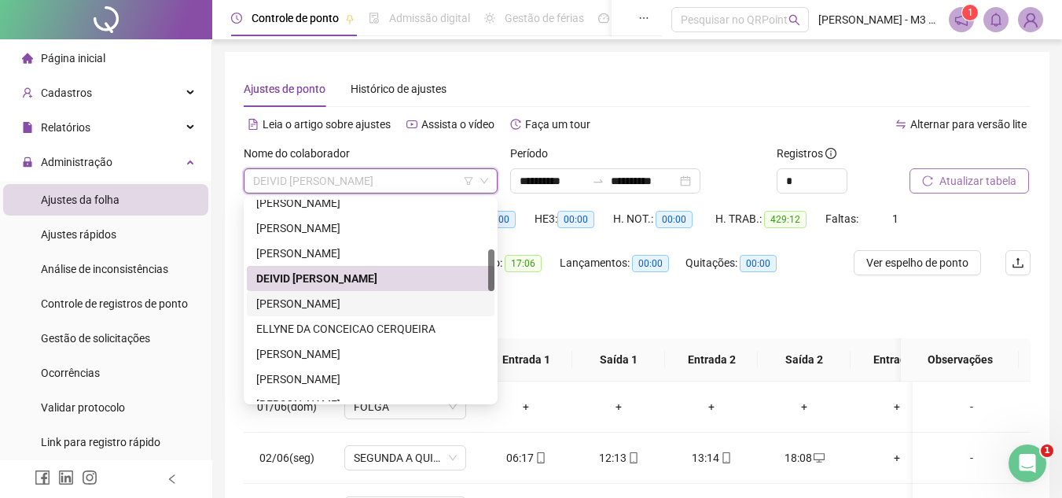
click at [347, 296] on div "[PERSON_NAME]" at bounding box center [370, 303] width 229 height 17
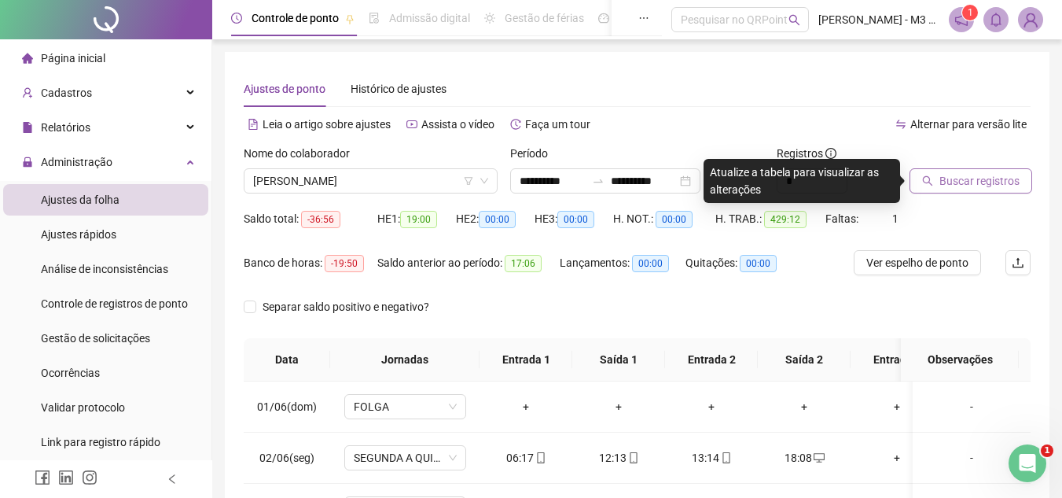
click at [979, 183] on span "Buscar registros" at bounding box center [979, 180] width 80 height 17
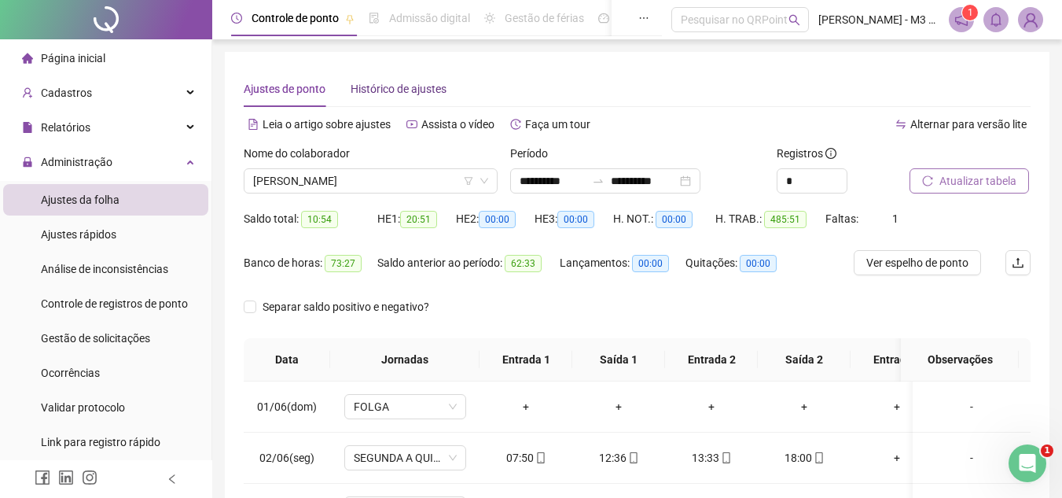
click at [405, 92] on span "Histórico de ajustes" at bounding box center [399, 89] width 96 height 13
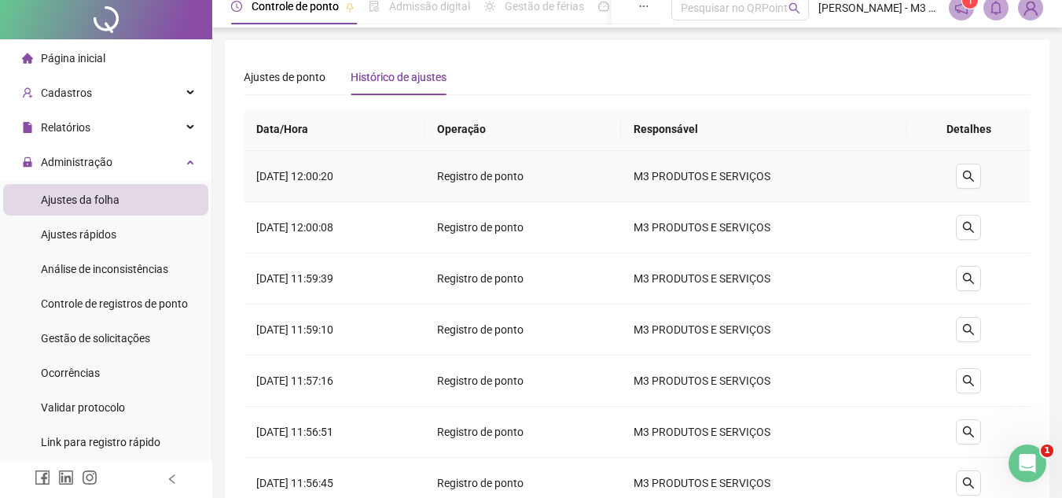
scroll to position [0, 0]
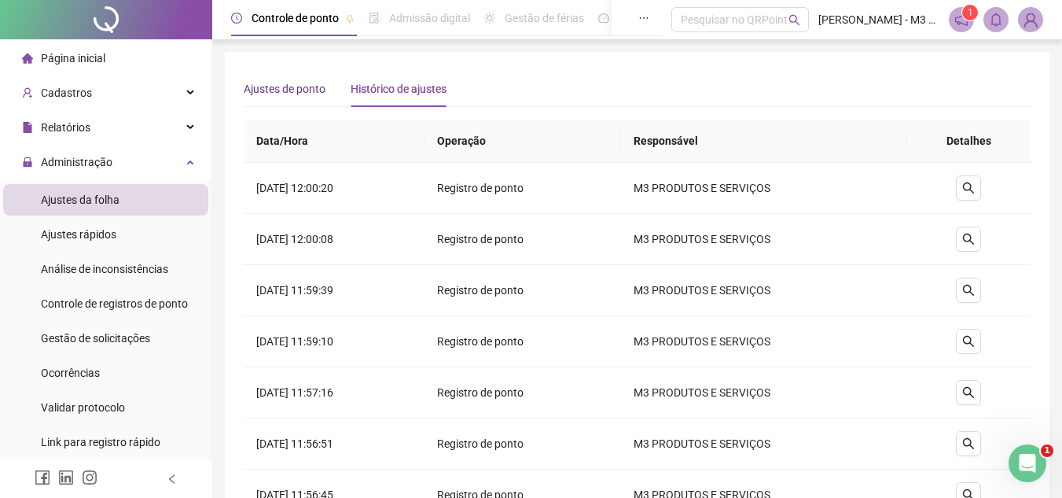
click at [303, 88] on span "Ajustes de ponto" at bounding box center [285, 89] width 82 height 13
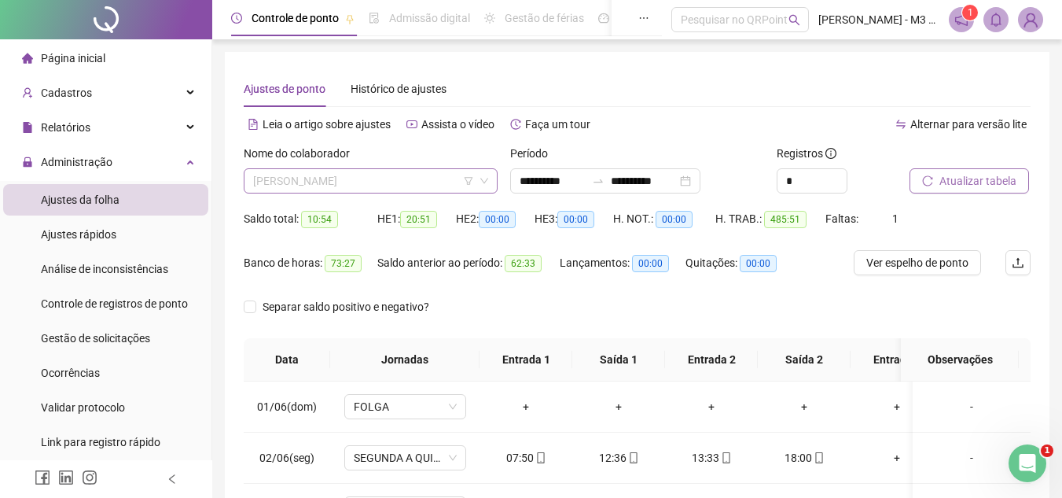
click at [397, 191] on span "[PERSON_NAME]" at bounding box center [370, 181] width 235 height 24
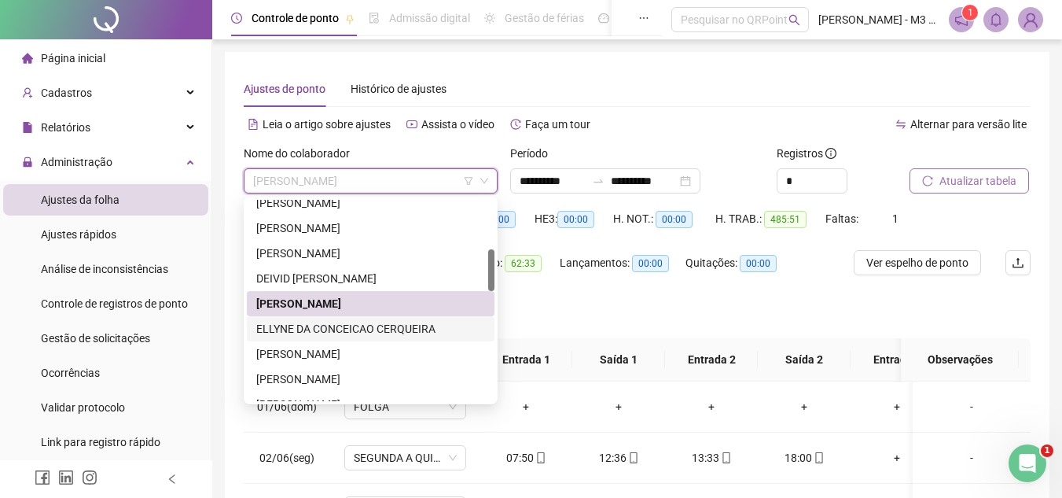
click at [342, 327] on div "ELLYNE DA CONCEICAO CERQUEIRA" at bounding box center [370, 328] width 229 height 17
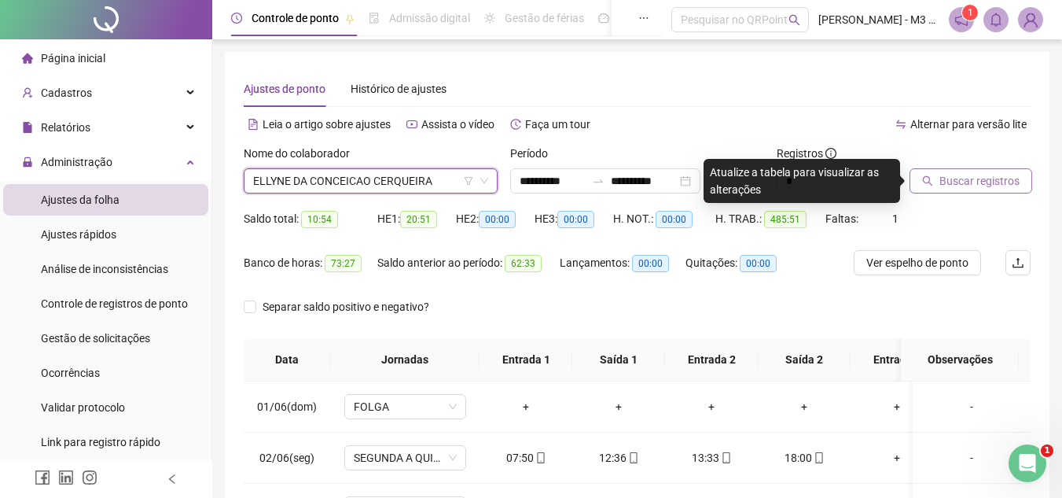
click at [969, 177] on span "Buscar registros" at bounding box center [979, 180] width 80 height 17
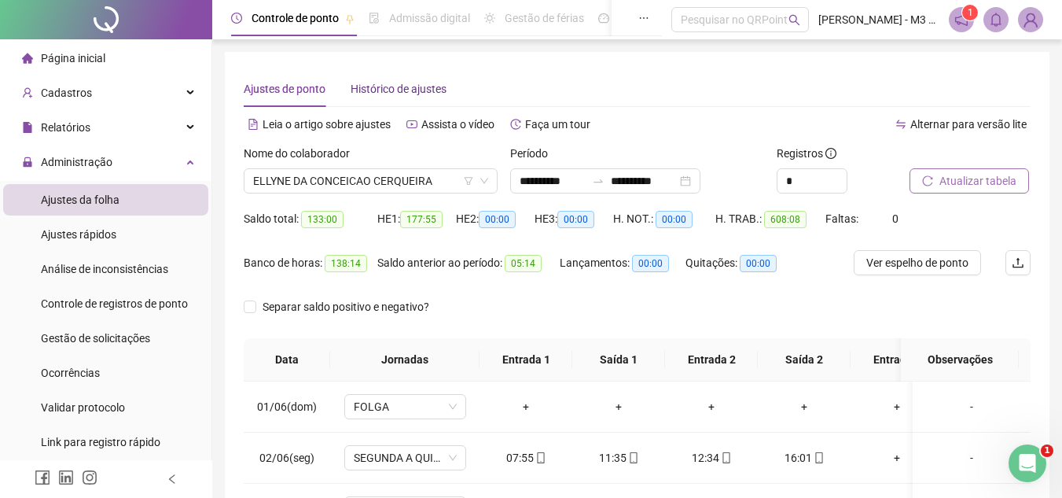
click at [414, 86] on span "Histórico de ajustes" at bounding box center [399, 89] width 96 height 13
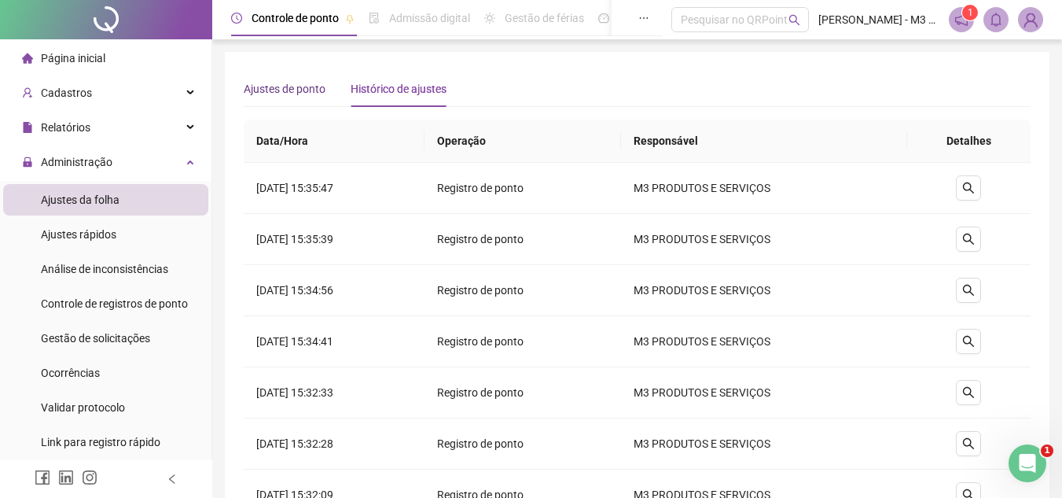
click at [280, 83] on span "Ajustes de ponto" at bounding box center [285, 89] width 82 height 13
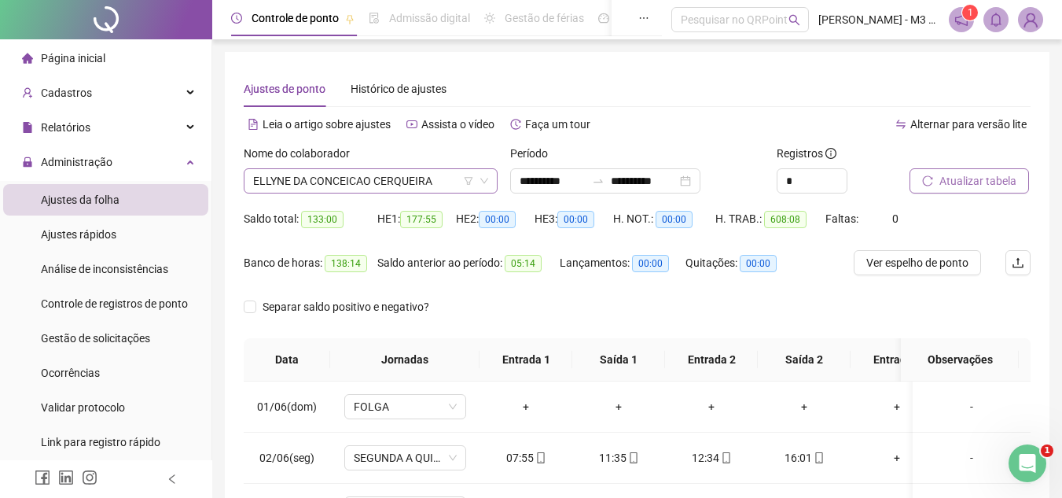
click at [427, 185] on span "ELLYNE DA CONCEICAO CERQUEIRA" at bounding box center [370, 181] width 235 height 24
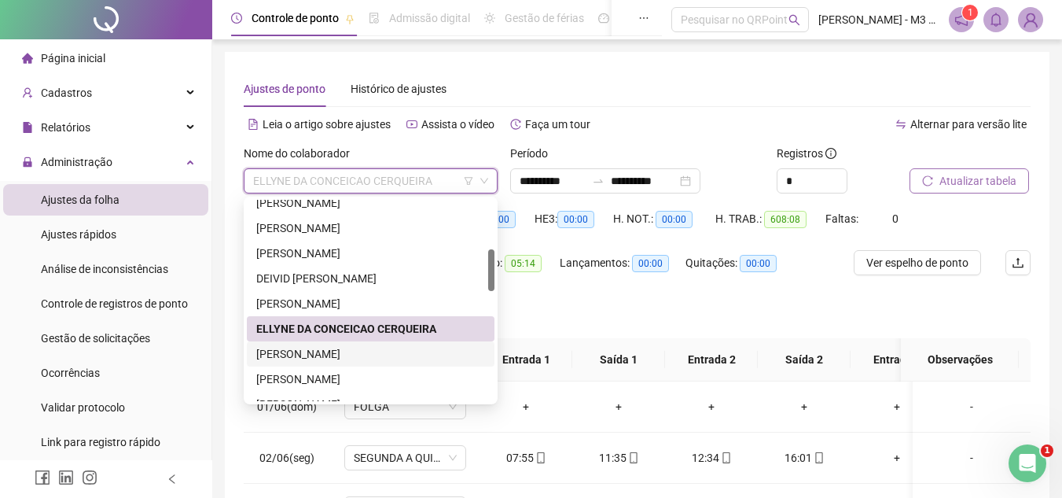
click at [336, 354] on div "[PERSON_NAME]" at bounding box center [370, 353] width 229 height 17
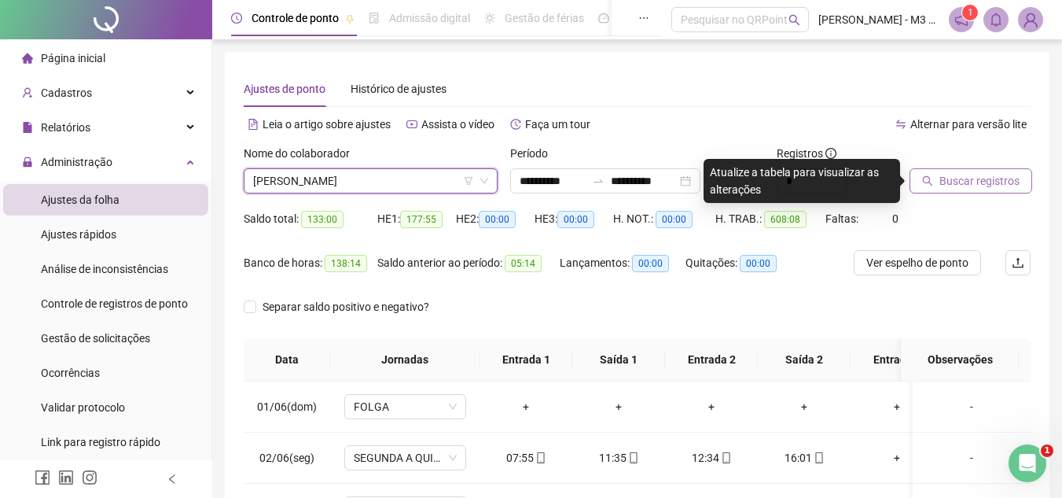
click at [942, 183] on span "Buscar registros" at bounding box center [979, 180] width 80 height 17
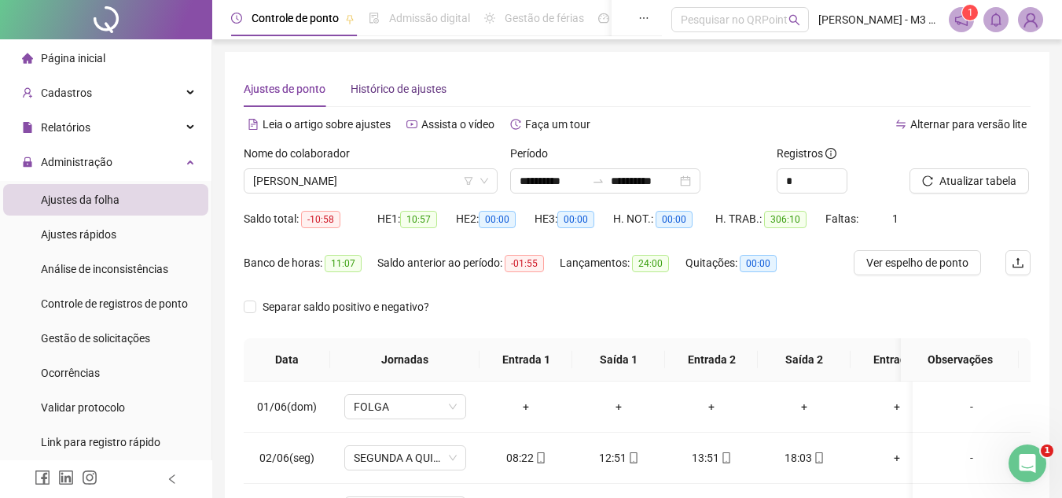
click at [399, 90] on span "Histórico de ajustes" at bounding box center [399, 89] width 96 height 13
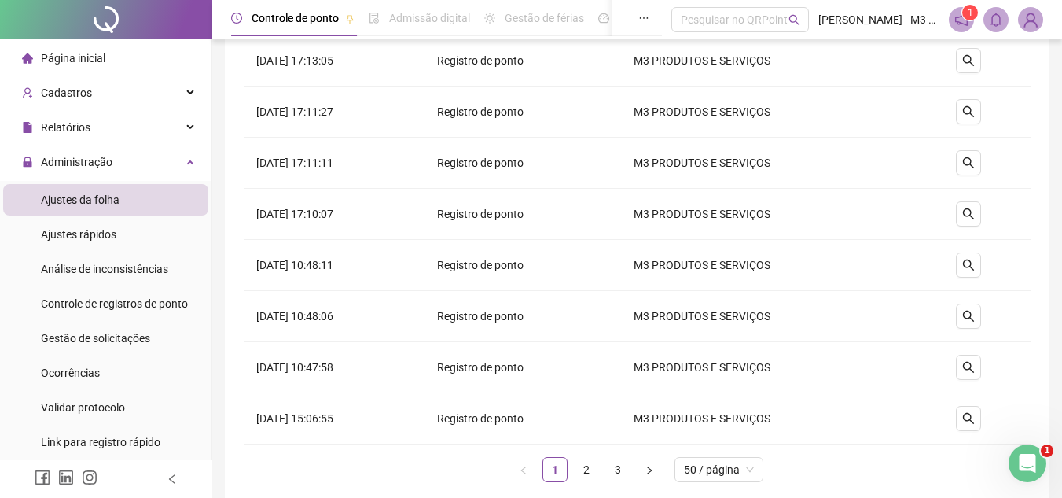
scroll to position [2280, 0]
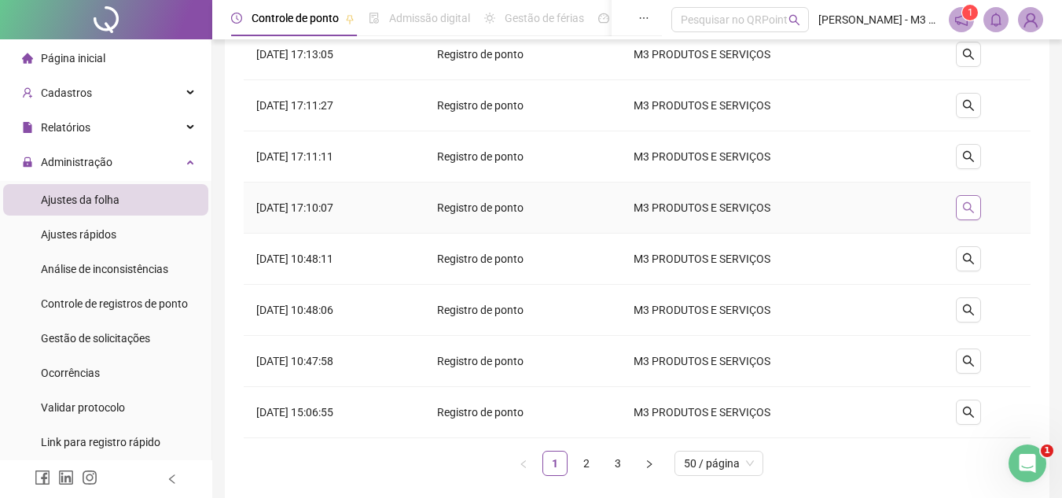
click at [971, 208] on icon "search" at bounding box center [968, 207] width 13 height 13
type input "**********"
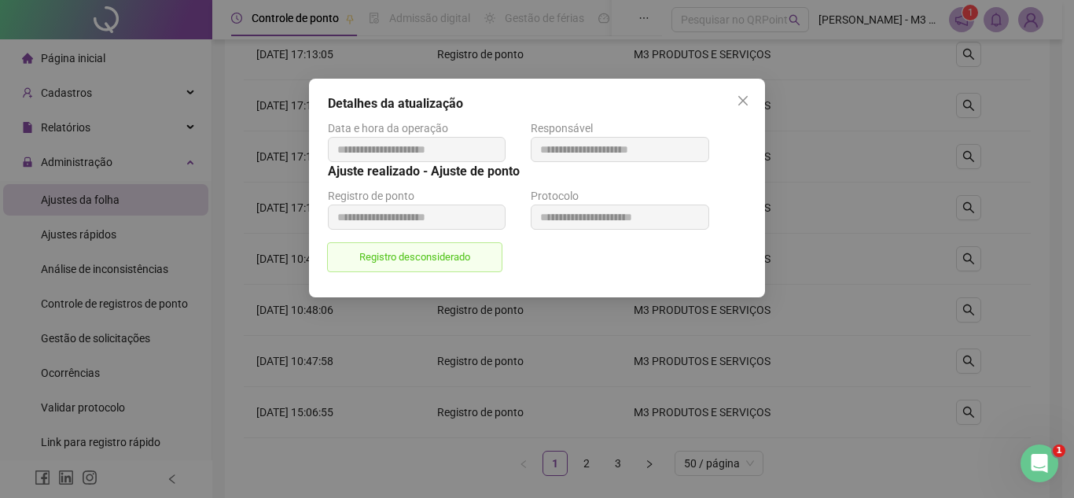
click at [1009, 113] on div "**********" at bounding box center [537, 249] width 1074 height 498
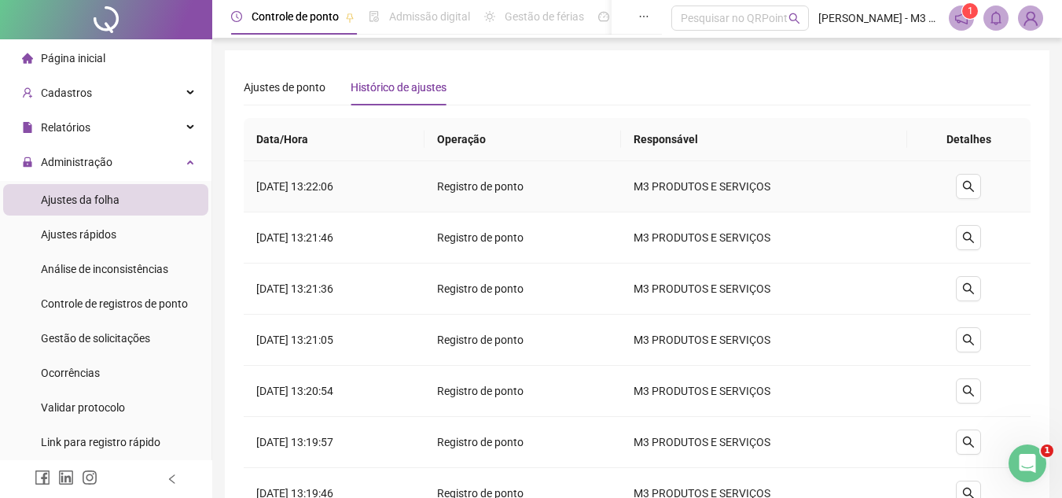
scroll to position [0, 0]
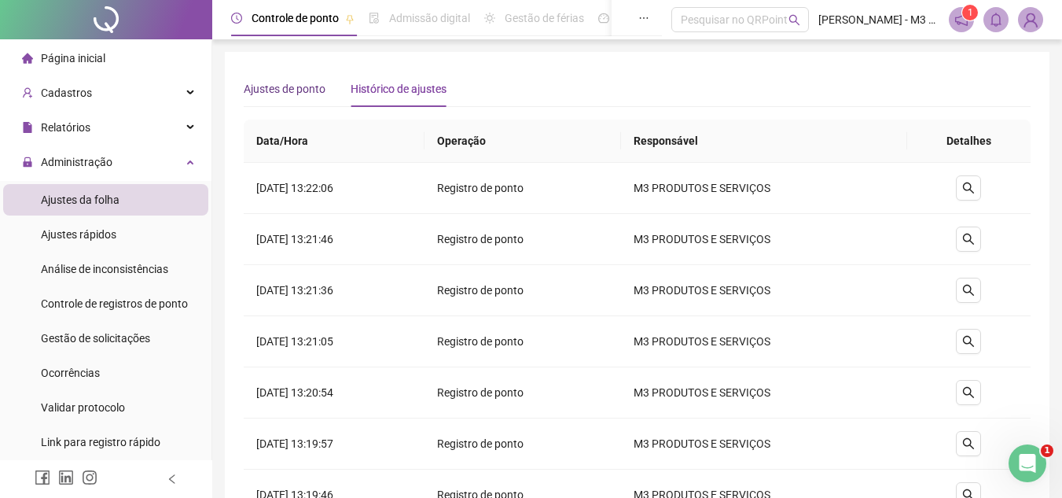
click at [301, 90] on span "Ajustes de ponto" at bounding box center [285, 89] width 82 height 13
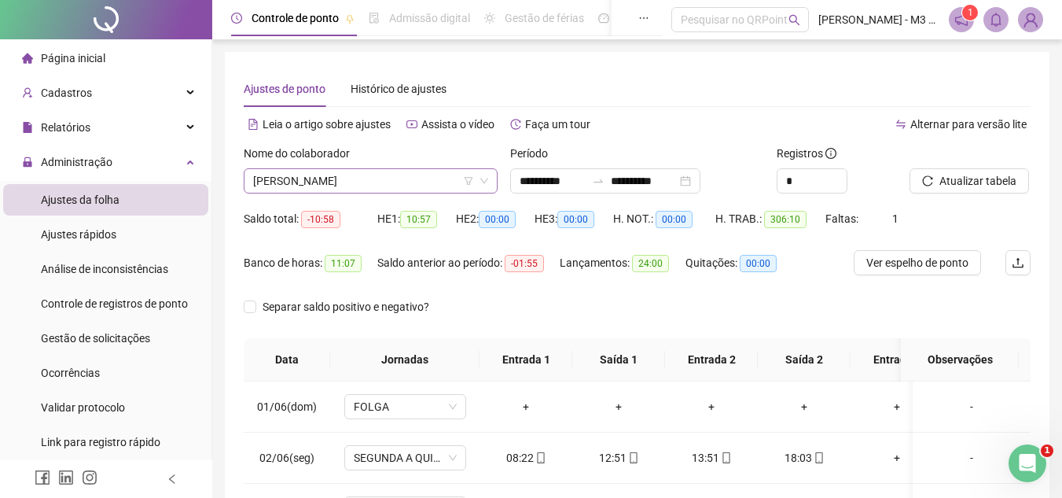
click at [427, 176] on span "[PERSON_NAME]" at bounding box center [370, 181] width 235 height 24
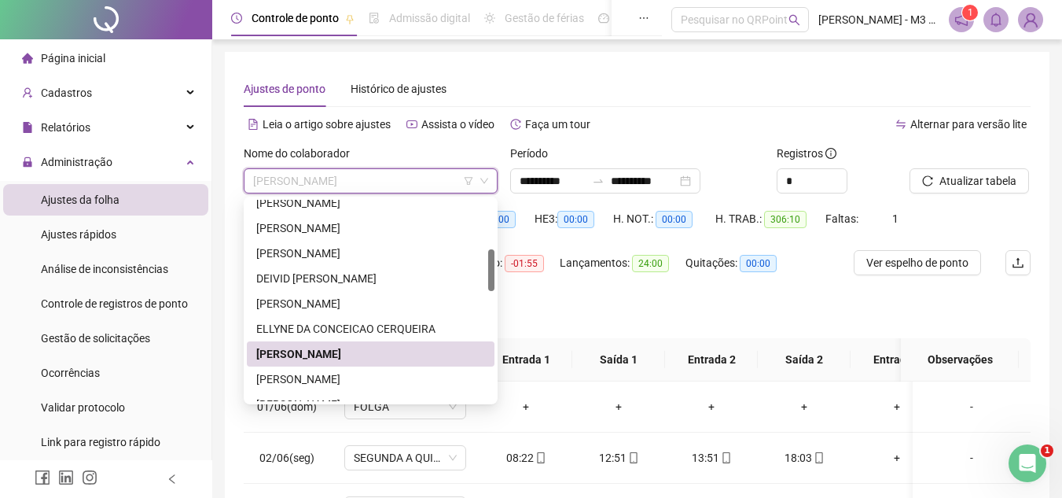
click at [340, 369] on div "[PERSON_NAME]" at bounding box center [371, 378] width 248 height 25
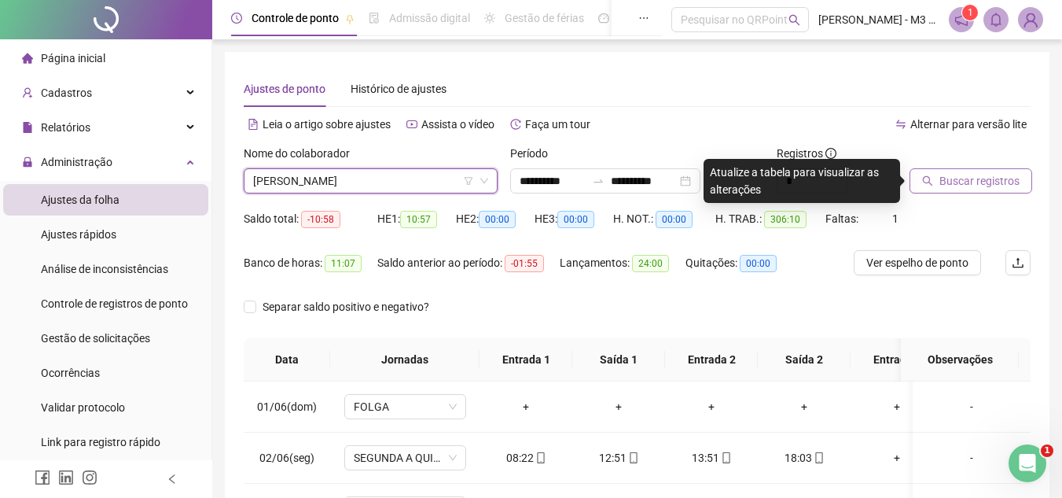
click at [982, 177] on span "Buscar registros" at bounding box center [979, 180] width 80 height 17
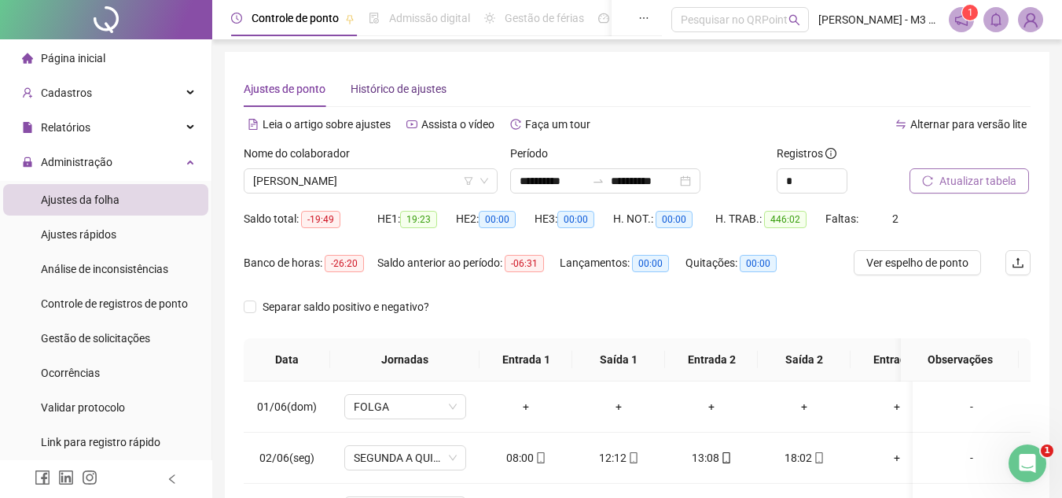
click at [397, 92] on span "Histórico de ajustes" at bounding box center [399, 89] width 96 height 13
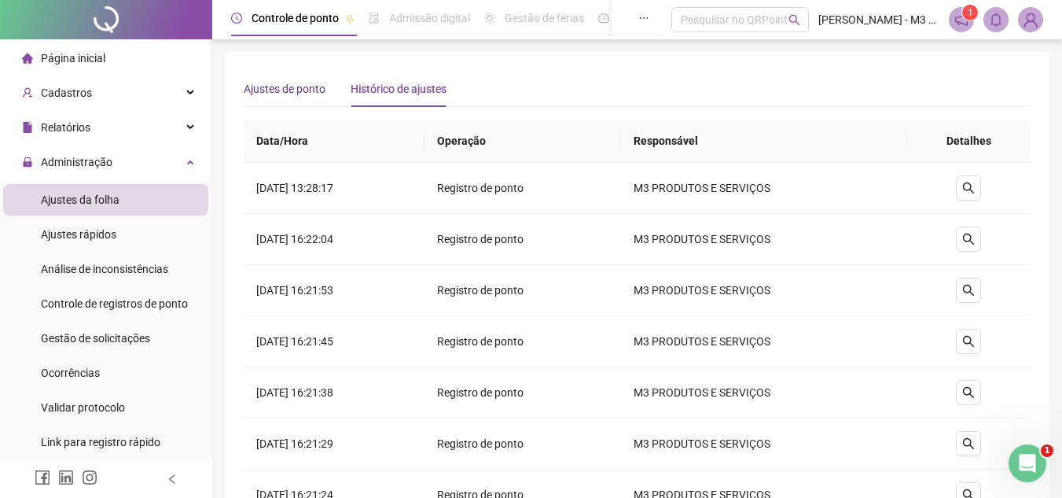
click at [284, 91] on span "Ajustes de ponto" at bounding box center [285, 89] width 82 height 13
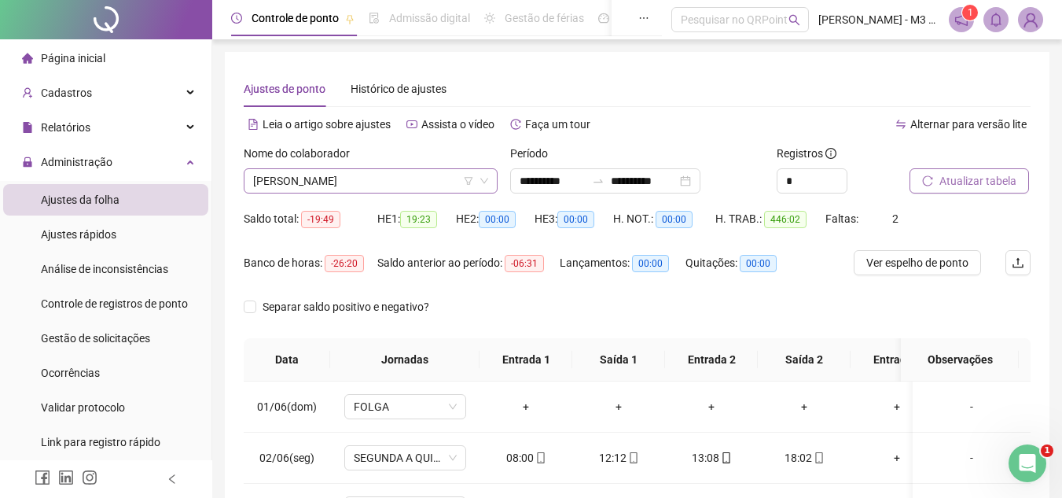
click at [419, 180] on span "[PERSON_NAME]" at bounding box center [370, 181] width 235 height 24
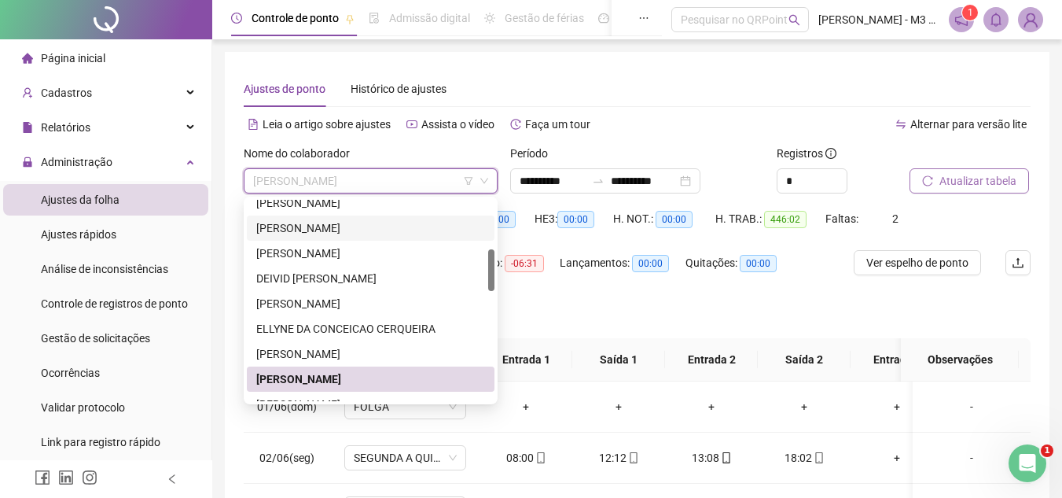
scroll to position [393, 0]
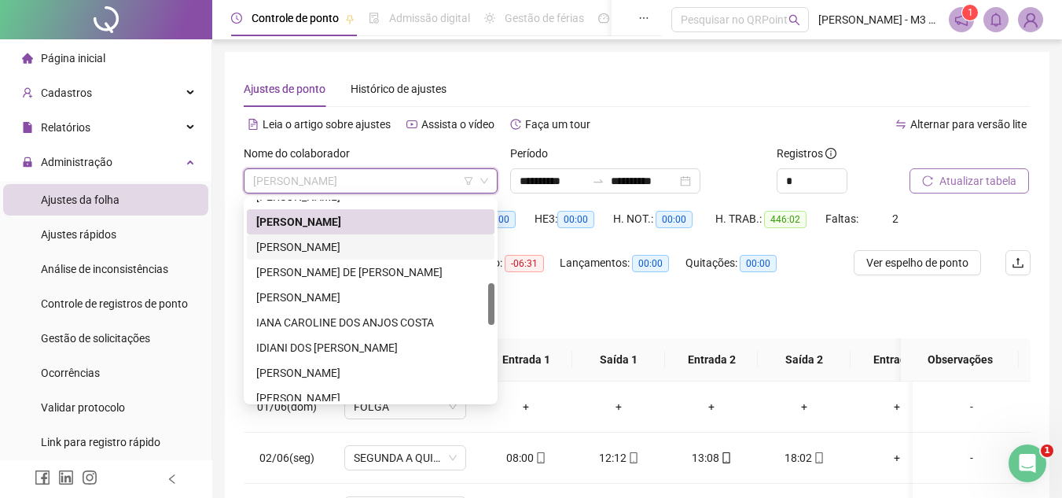
click at [366, 241] on div "[PERSON_NAME]" at bounding box center [370, 246] width 229 height 17
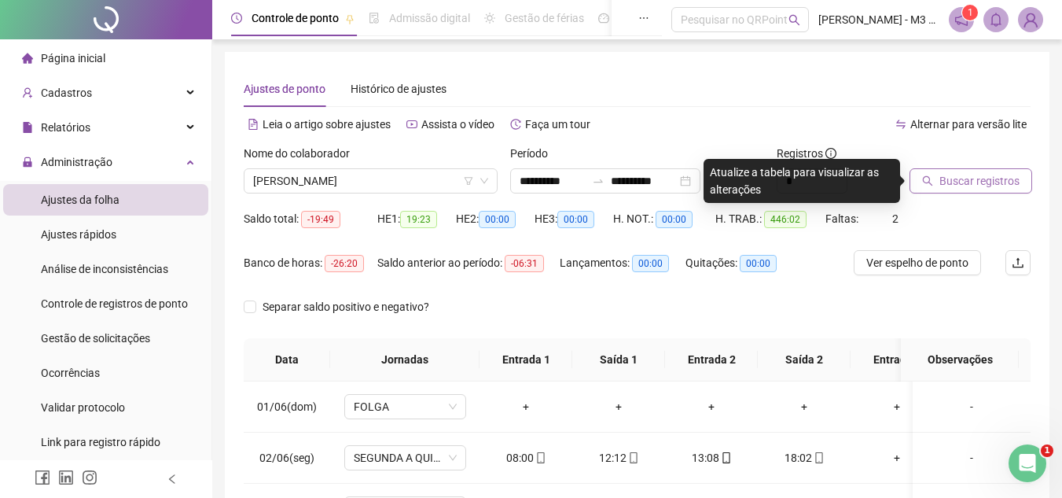
click at [983, 182] on span "Buscar registros" at bounding box center [979, 180] width 80 height 17
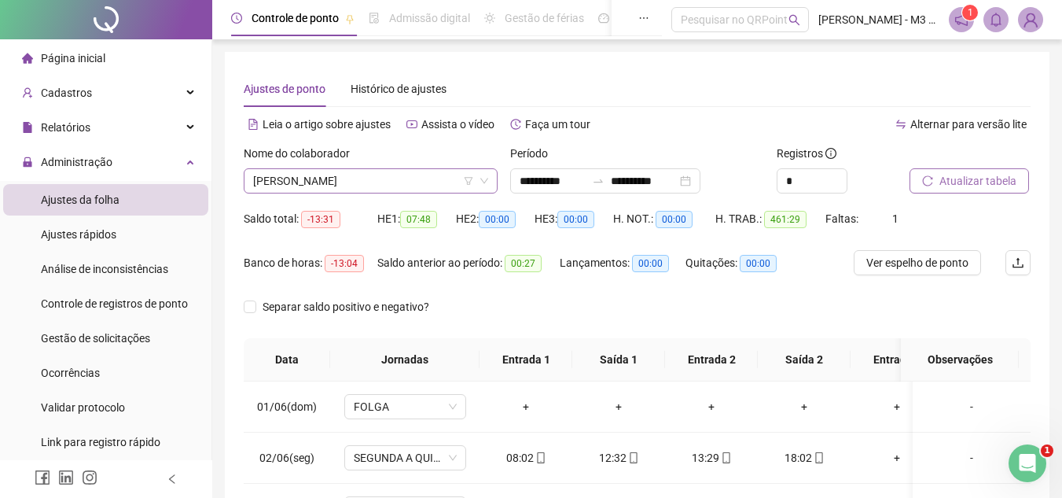
click at [433, 182] on span "[PERSON_NAME]" at bounding box center [370, 181] width 235 height 24
click at [405, 83] on span "Histórico de ajustes" at bounding box center [399, 89] width 96 height 13
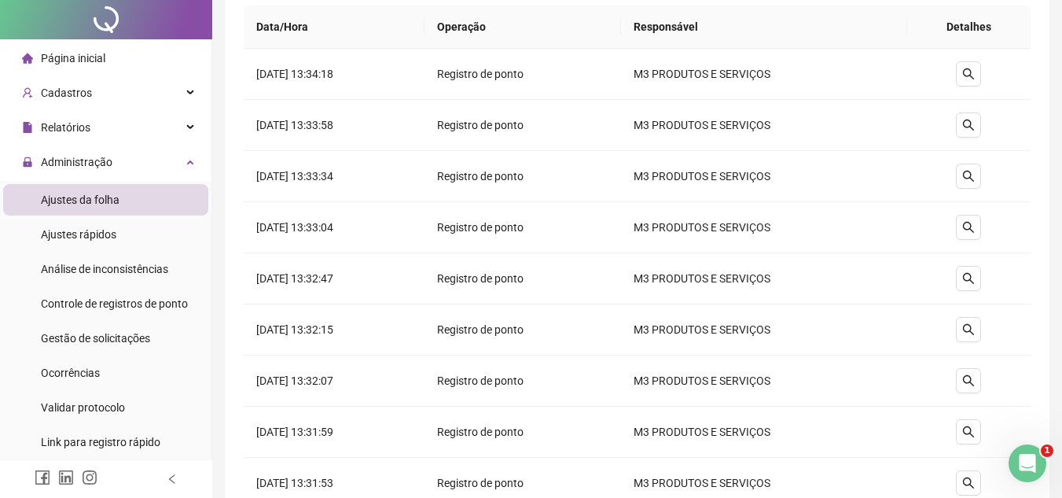
scroll to position [0, 0]
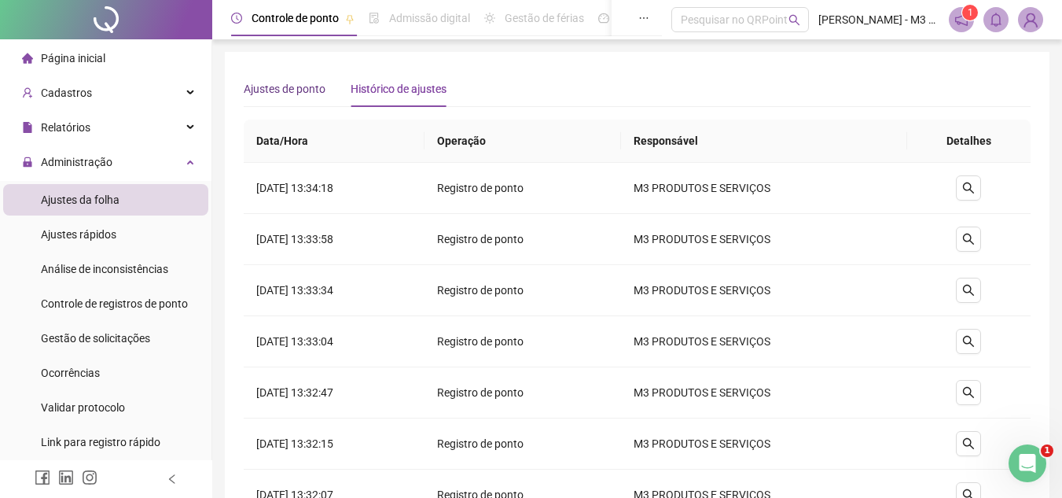
click at [289, 85] on span "Ajustes de ponto" at bounding box center [285, 89] width 82 height 13
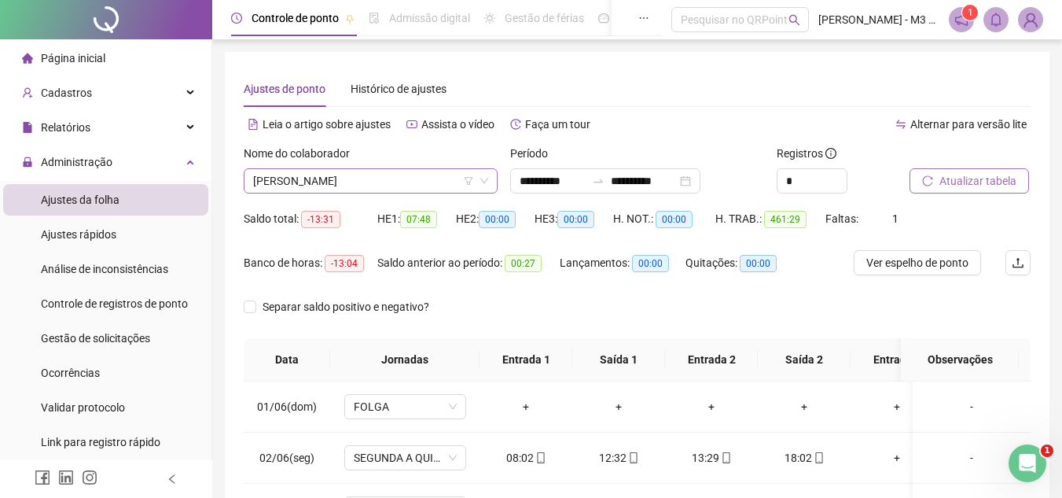
click at [390, 180] on span "[PERSON_NAME]" at bounding box center [370, 181] width 235 height 24
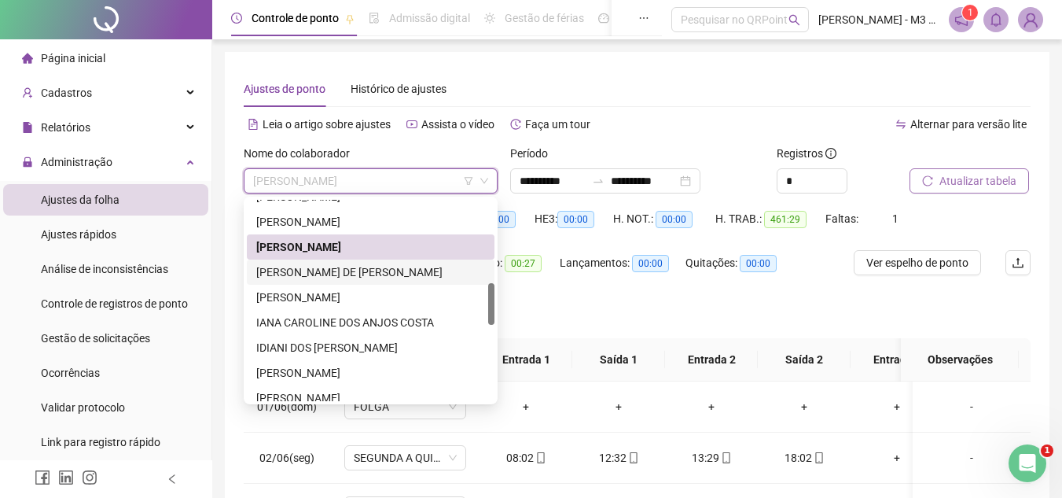
click at [325, 273] on div "[PERSON_NAME] DE [PERSON_NAME]" at bounding box center [370, 271] width 229 height 17
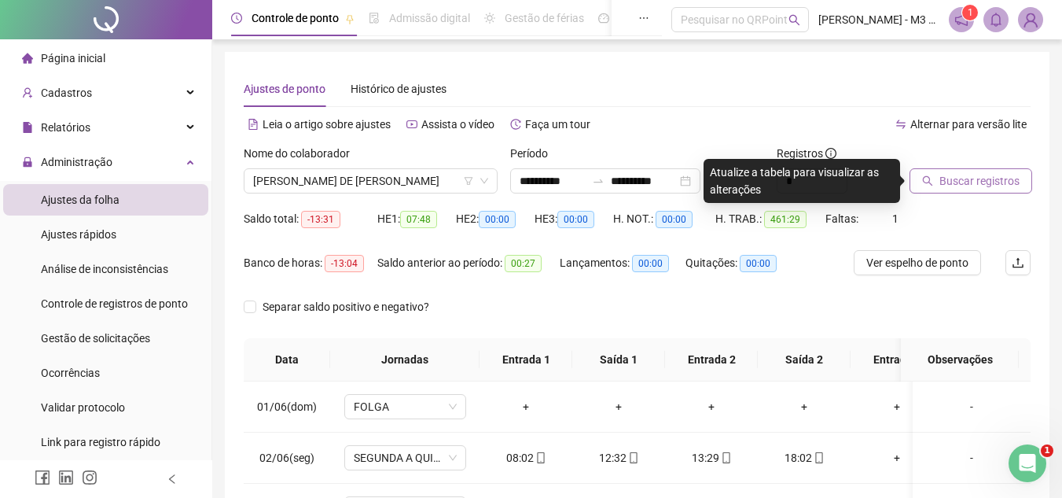
click at [957, 182] on span "Buscar registros" at bounding box center [979, 180] width 80 height 17
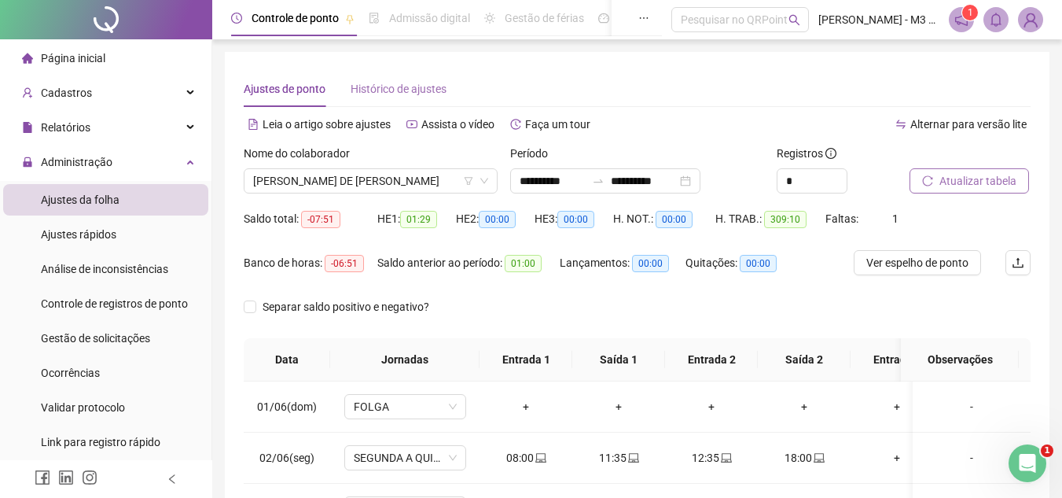
click at [377, 78] on div "Histórico de ajustes" at bounding box center [399, 89] width 96 height 36
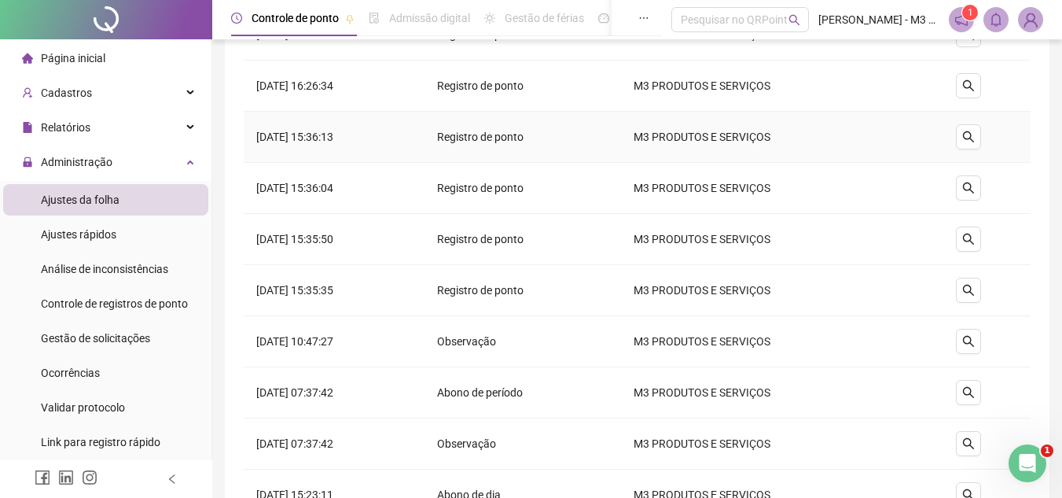
scroll to position [1101, 0]
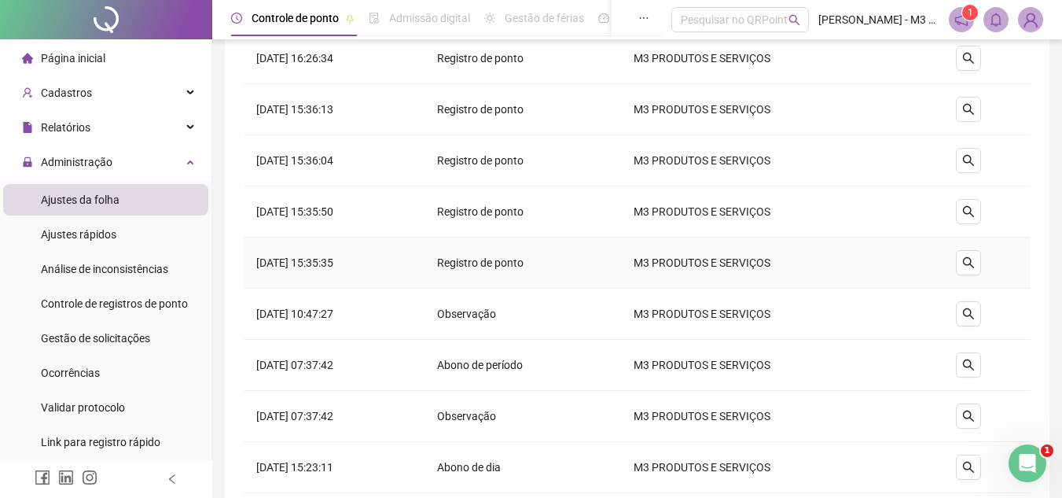
click at [250, 250] on td "29/07/2025 às 15:35:35" at bounding box center [334, 262] width 181 height 51
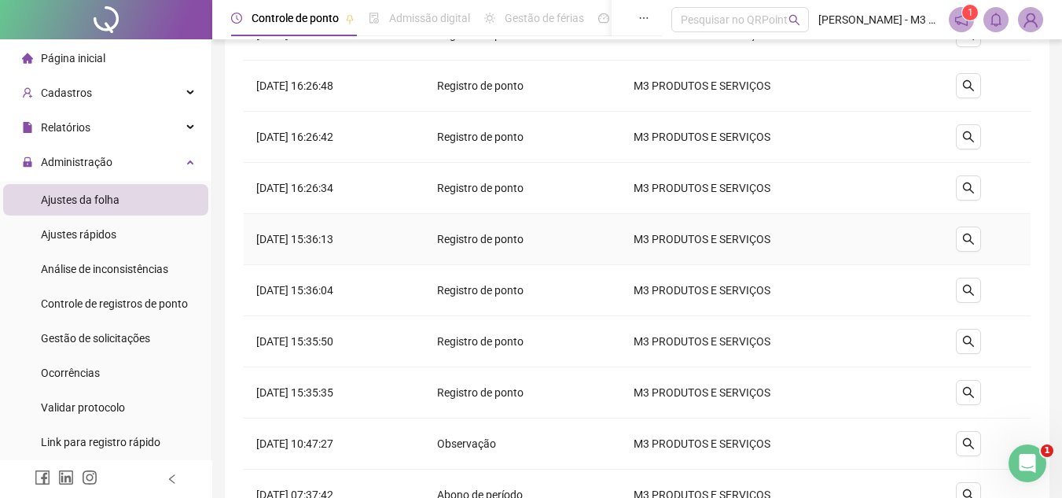
scroll to position [943, 0]
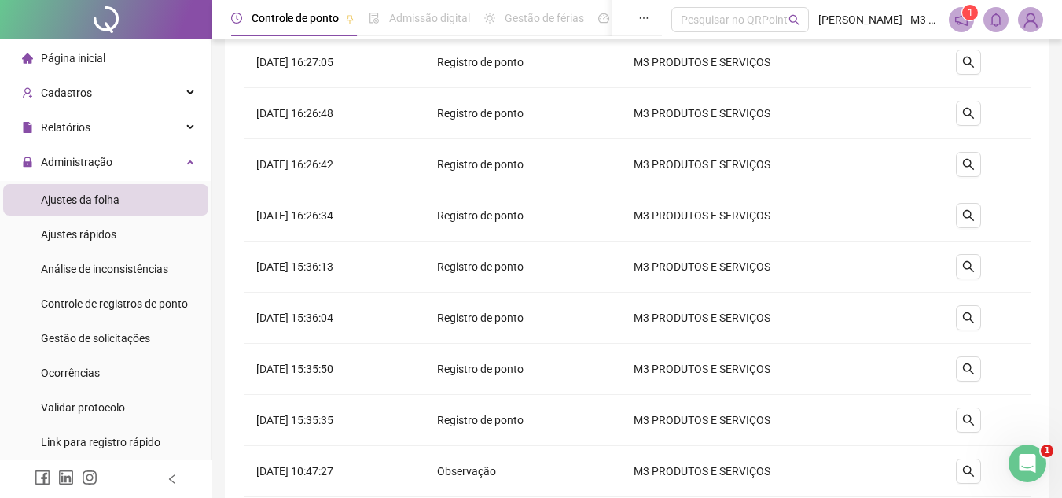
click at [219, 215] on div "**********" at bounding box center [637, 484] width 850 height 2854
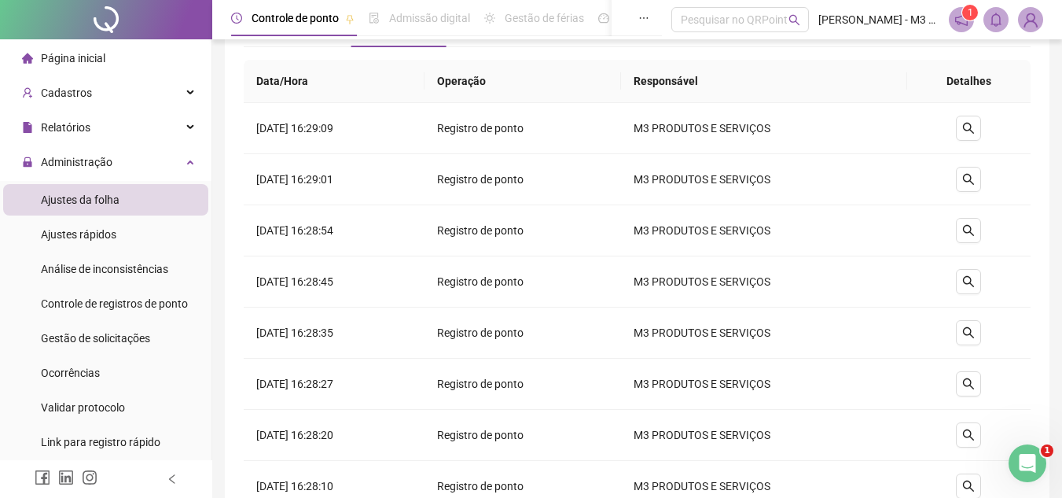
scroll to position [0, 0]
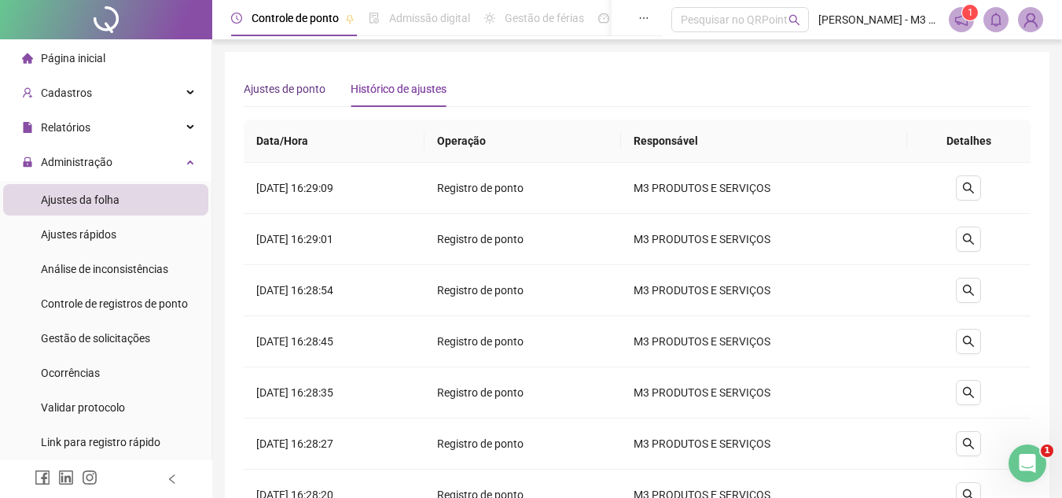
click at [325, 87] on span "Ajustes de ponto" at bounding box center [285, 89] width 82 height 13
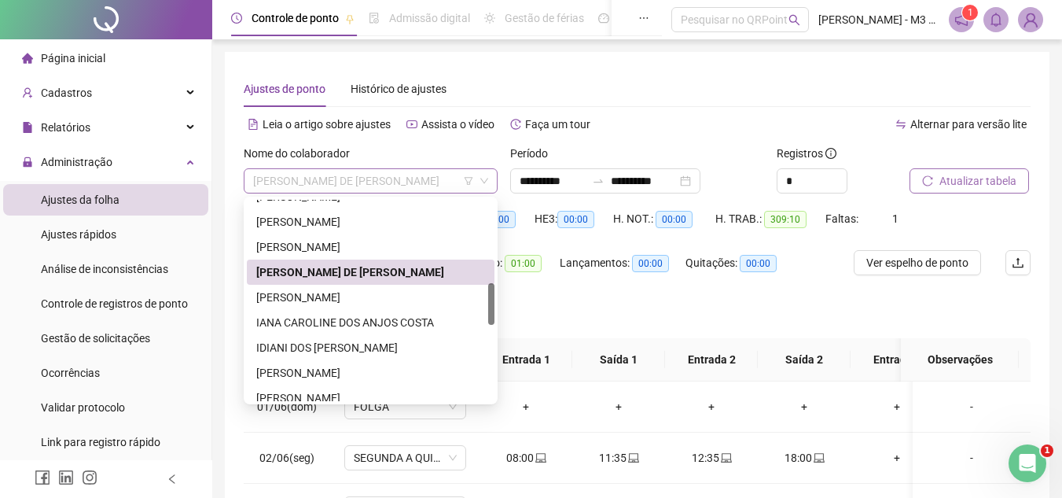
click at [443, 182] on span "[PERSON_NAME] DE [PERSON_NAME]" at bounding box center [370, 181] width 235 height 24
click at [353, 287] on div "[PERSON_NAME]" at bounding box center [371, 297] width 248 height 25
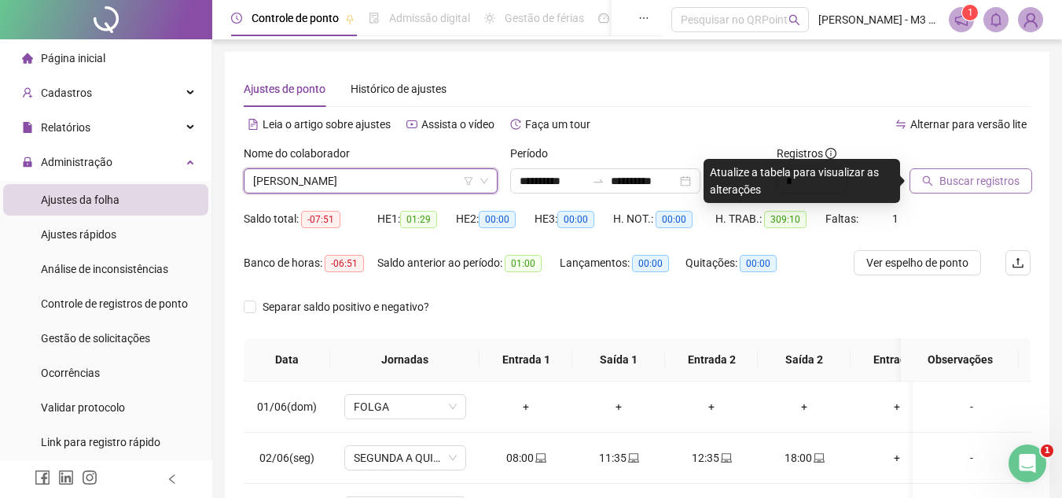
click at [961, 186] on span "Buscar registros" at bounding box center [979, 180] width 80 height 17
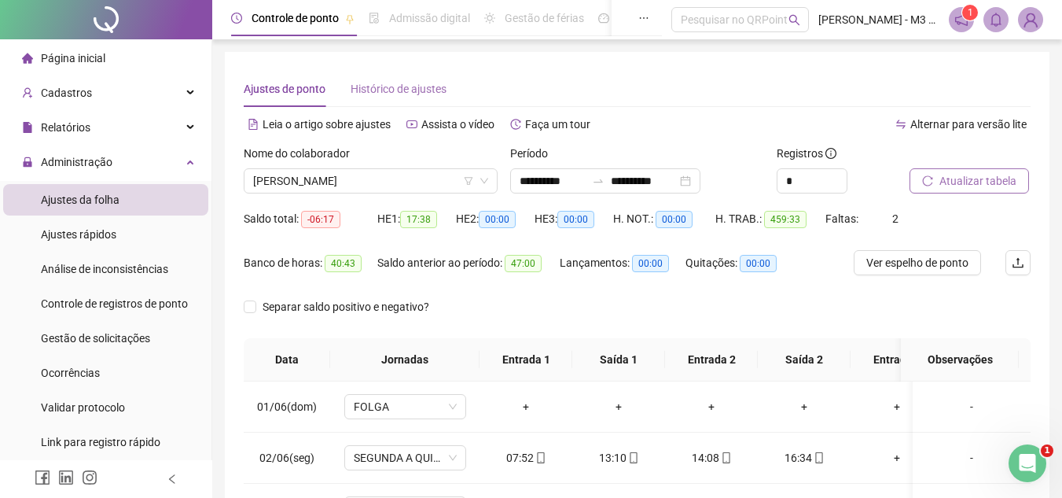
click at [392, 79] on div "Histórico de ajustes" at bounding box center [399, 89] width 96 height 36
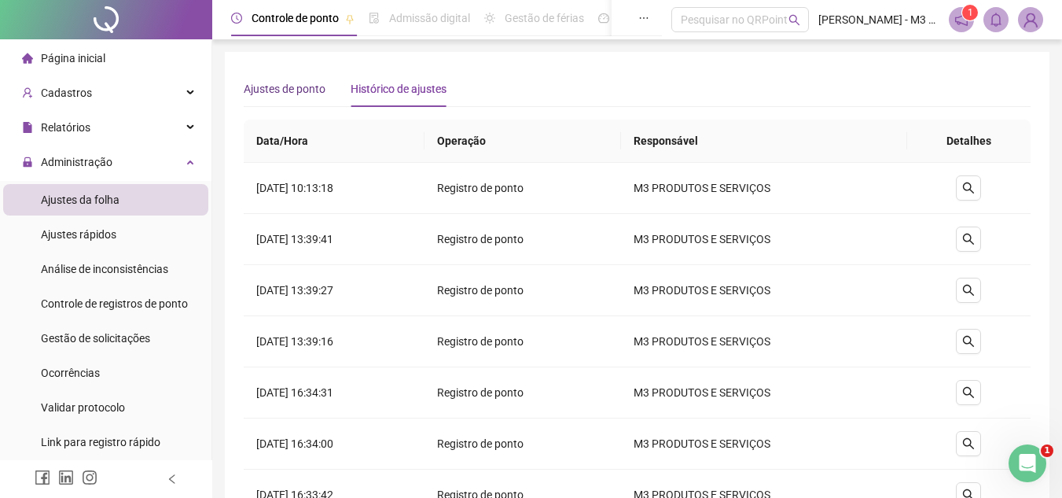
click at [278, 92] on span "Ajustes de ponto" at bounding box center [285, 89] width 82 height 13
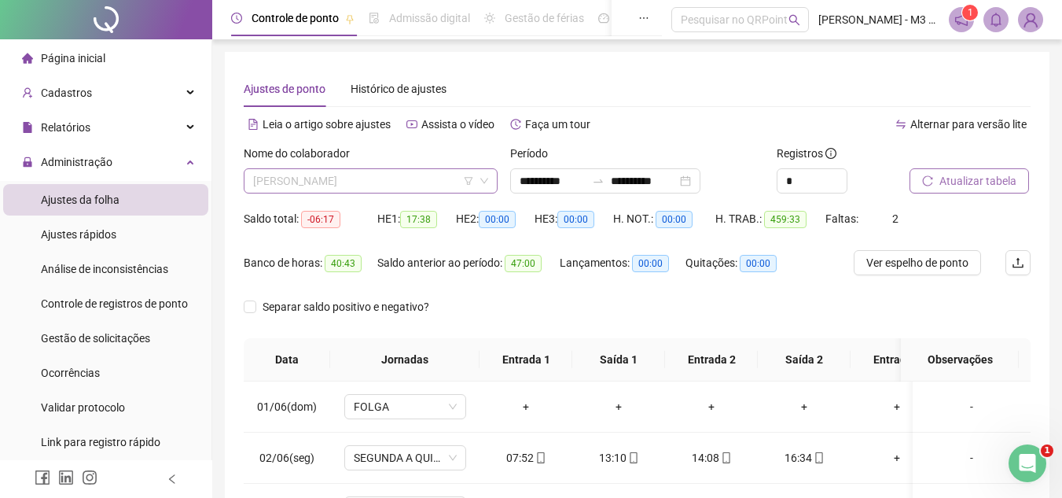
click at [422, 182] on span "[PERSON_NAME]" at bounding box center [370, 181] width 235 height 24
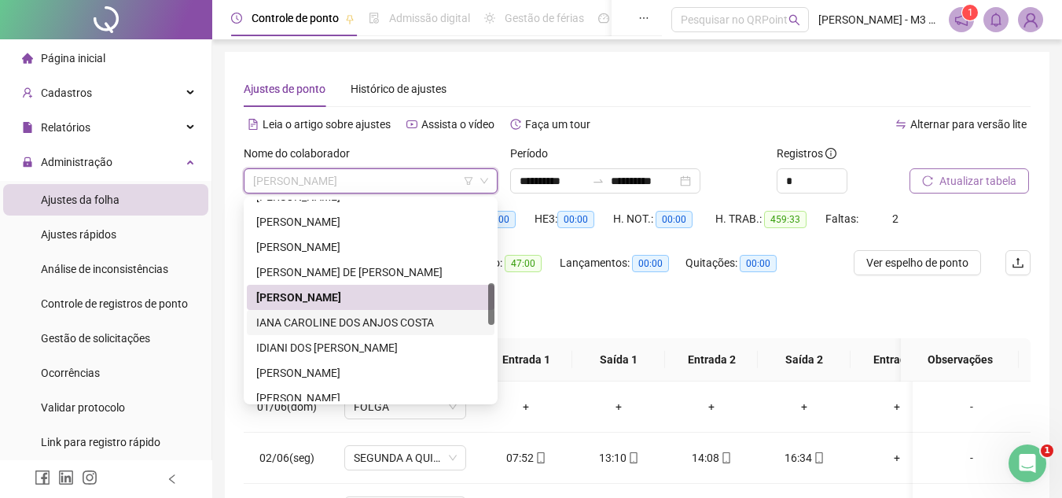
click at [325, 317] on div "IANA CAROLINE DOS ANJOS COSTA" at bounding box center [370, 322] width 229 height 17
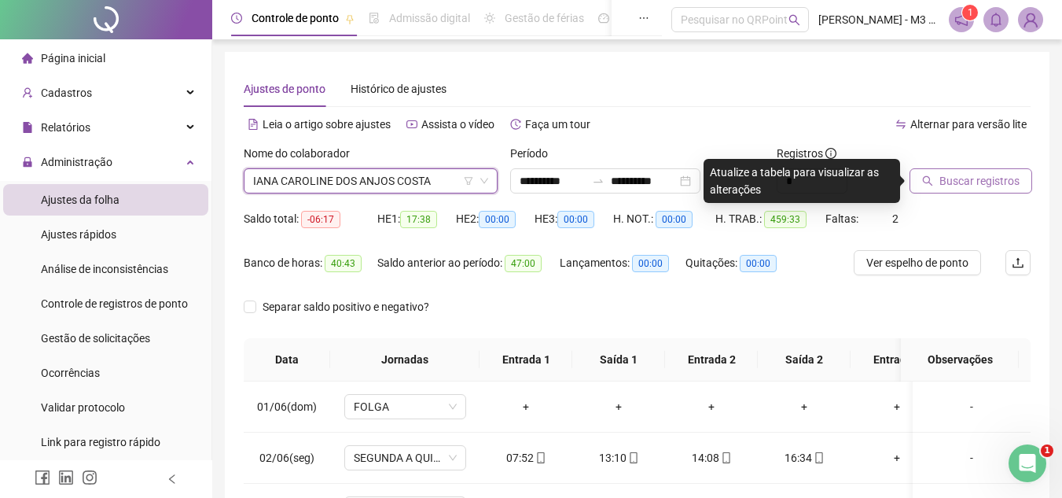
click at [952, 176] on span "Buscar registros" at bounding box center [979, 180] width 80 height 17
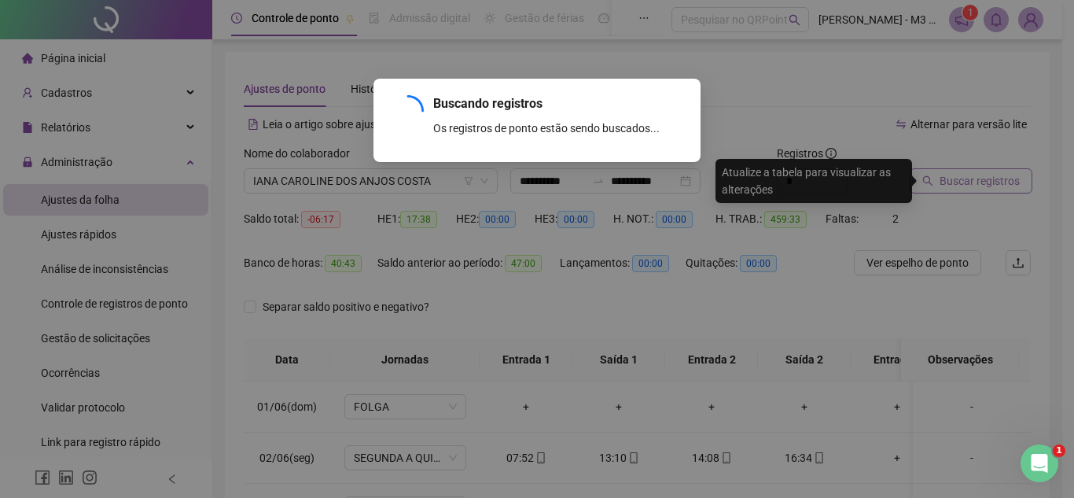
click at [952, 176] on div "Buscando registros Os registros de ponto estão sendo buscados... OK" at bounding box center [537, 249] width 1074 height 498
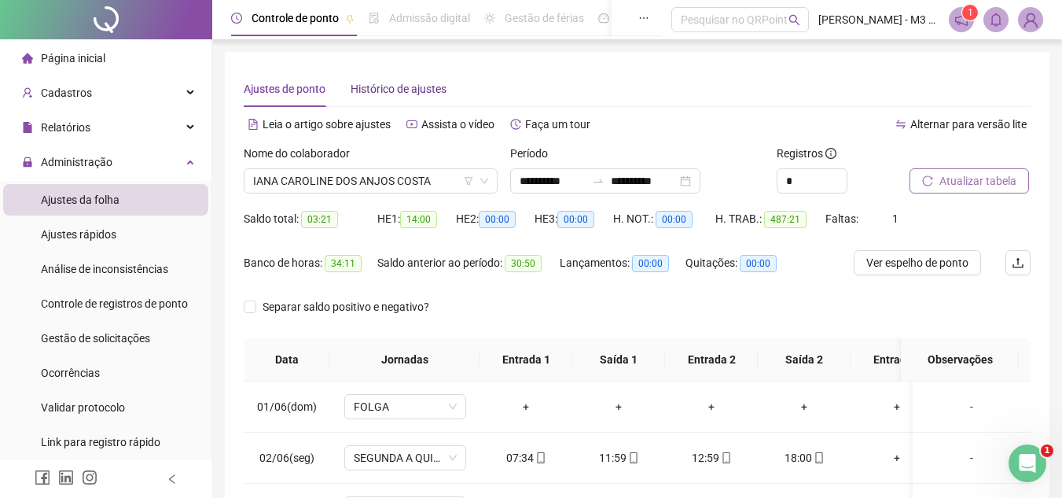
click at [398, 92] on span "Histórico de ajustes" at bounding box center [399, 89] width 96 height 13
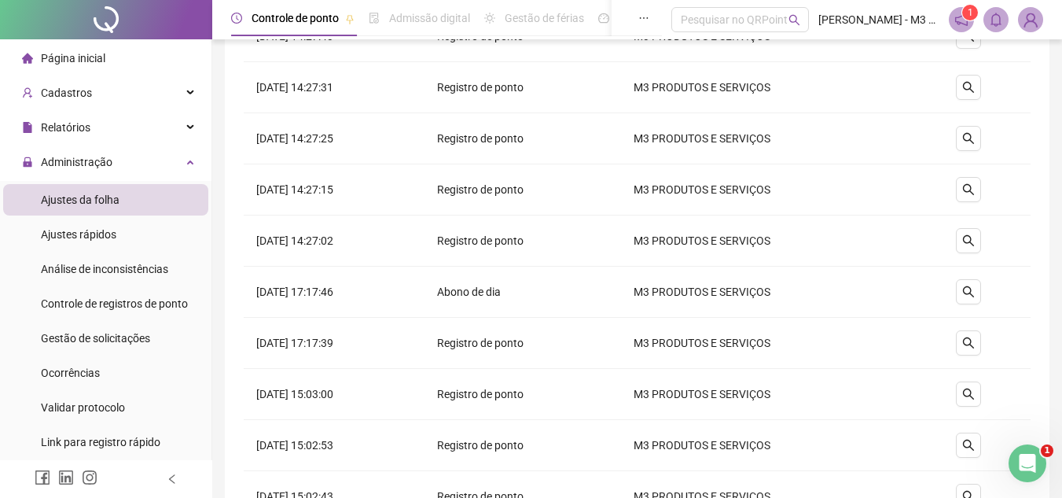
scroll to position [1336, 0]
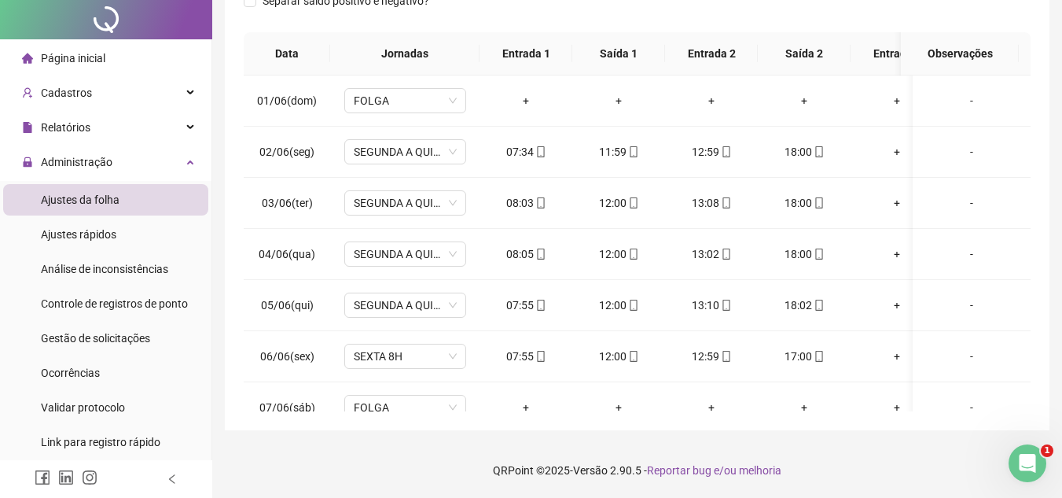
scroll to position [0, 0]
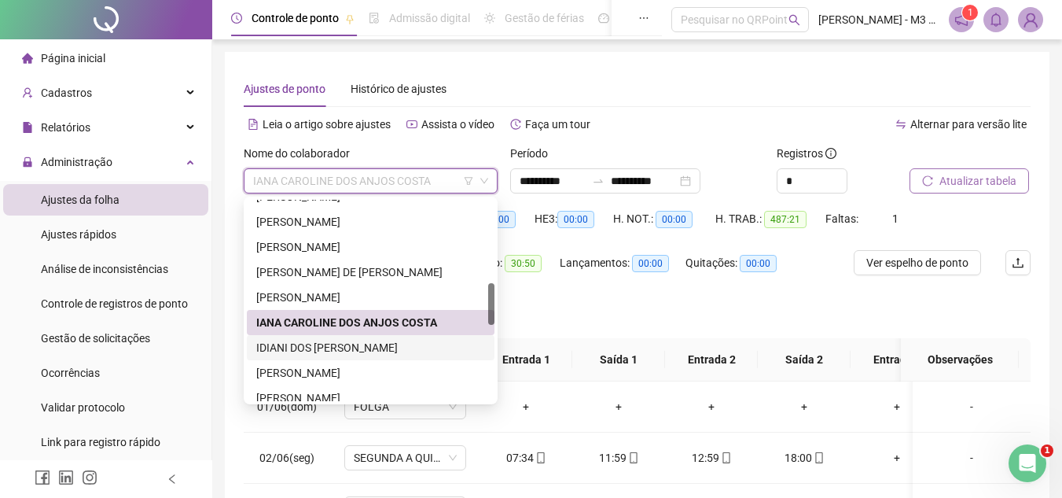
click at [332, 345] on div "IDIANI DOS [PERSON_NAME]" at bounding box center [370, 347] width 229 height 17
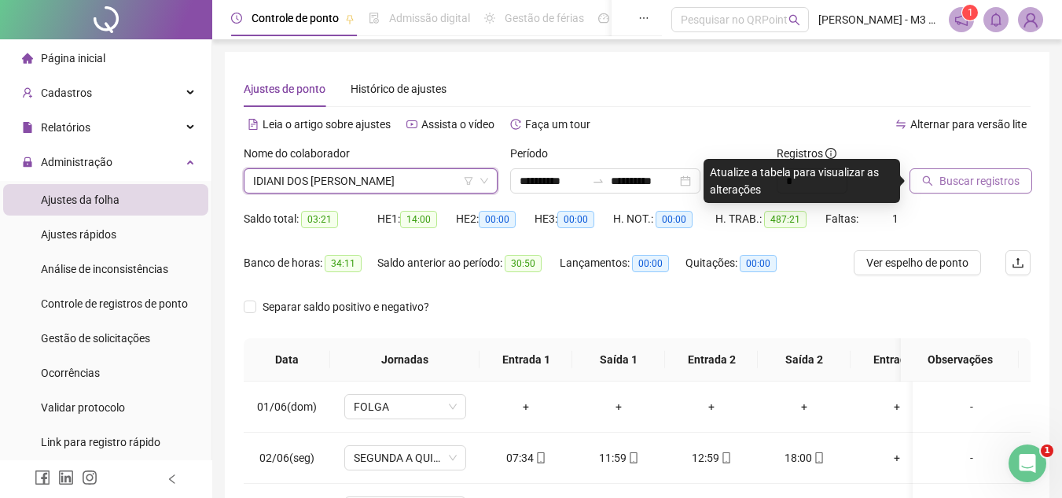
click at [973, 180] on span "Buscar registros" at bounding box center [979, 180] width 80 height 17
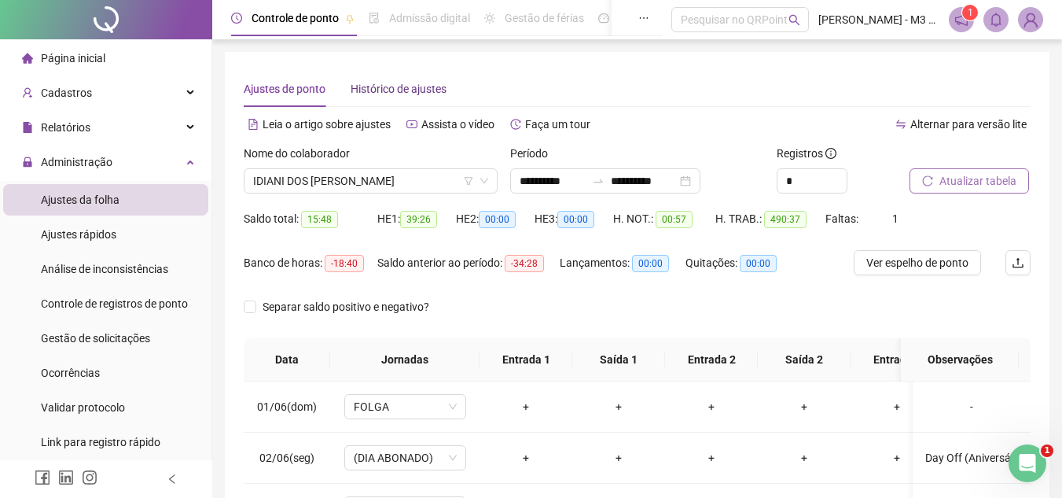
click at [380, 84] on span "Histórico de ajustes" at bounding box center [399, 89] width 96 height 13
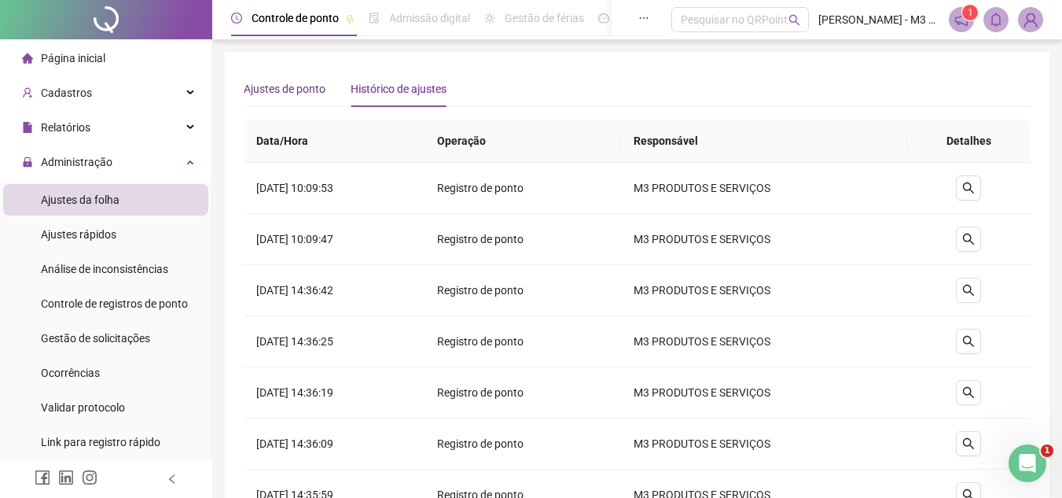
click at [252, 87] on span "Ajustes de ponto" at bounding box center [285, 89] width 82 height 13
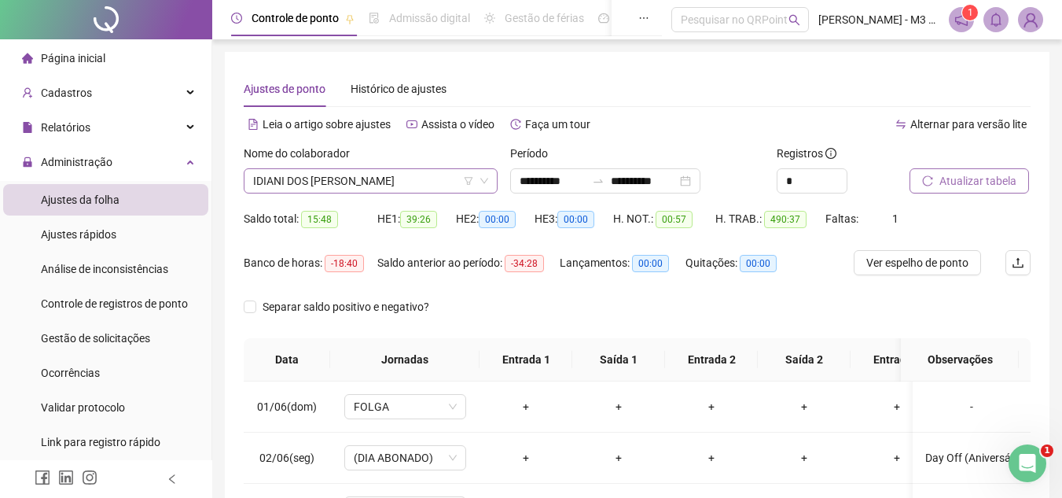
click at [411, 184] on span "IDIANI DOS [PERSON_NAME]" at bounding box center [370, 181] width 235 height 24
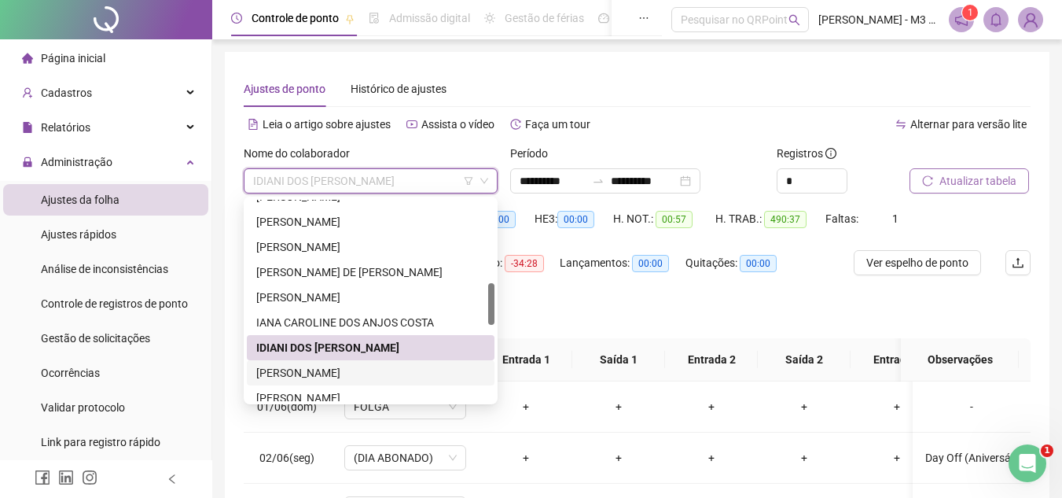
click at [338, 372] on div "[PERSON_NAME]" at bounding box center [370, 372] width 229 height 17
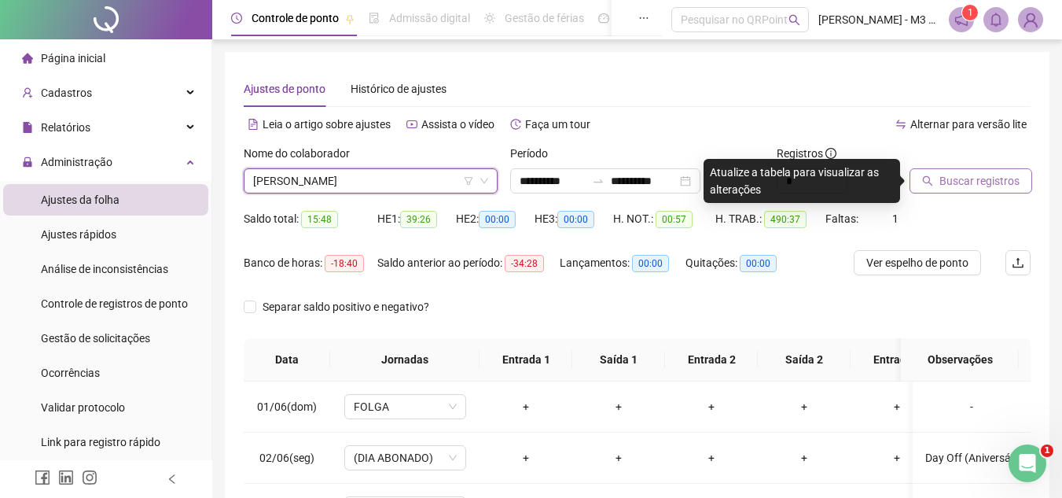
click at [963, 171] on button "Buscar registros" at bounding box center [971, 180] width 123 height 25
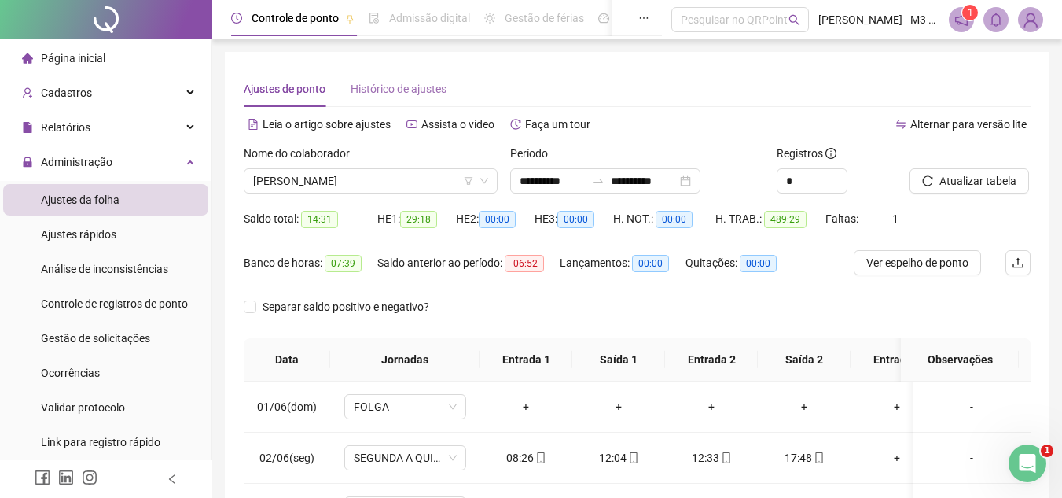
click at [392, 105] on div "Histórico de ajustes" at bounding box center [399, 89] width 96 height 36
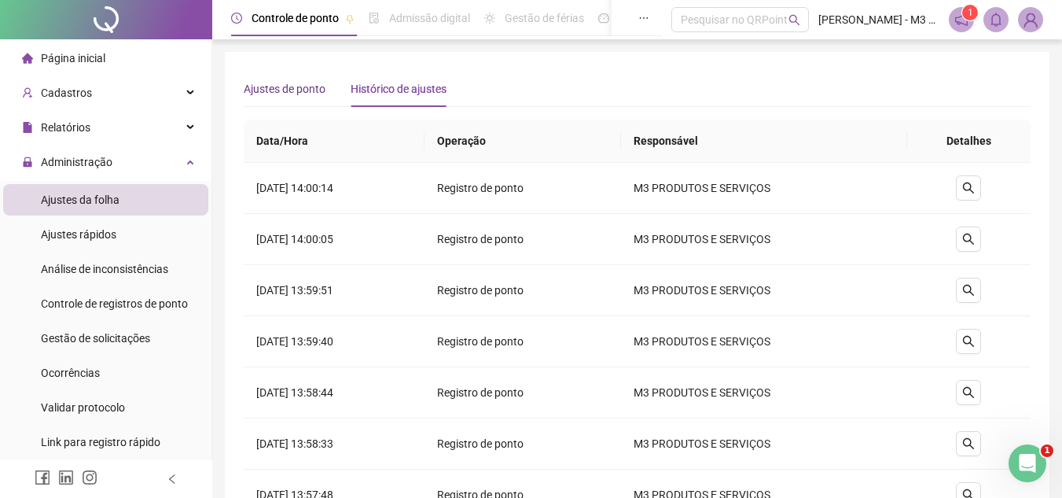
click at [311, 95] on span "Ajustes de ponto" at bounding box center [285, 89] width 82 height 13
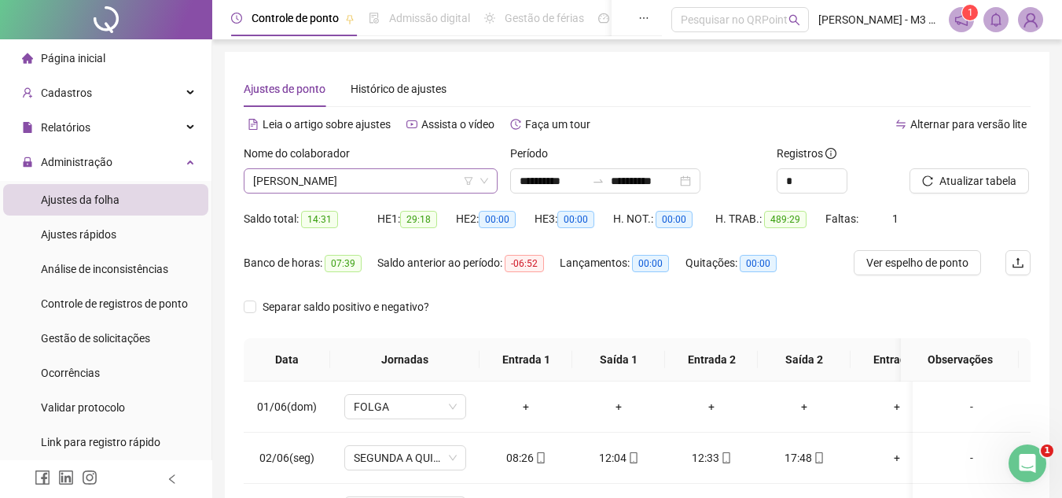
click at [426, 177] on span "[PERSON_NAME]" at bounding box center [370, 181] width 235 height 24
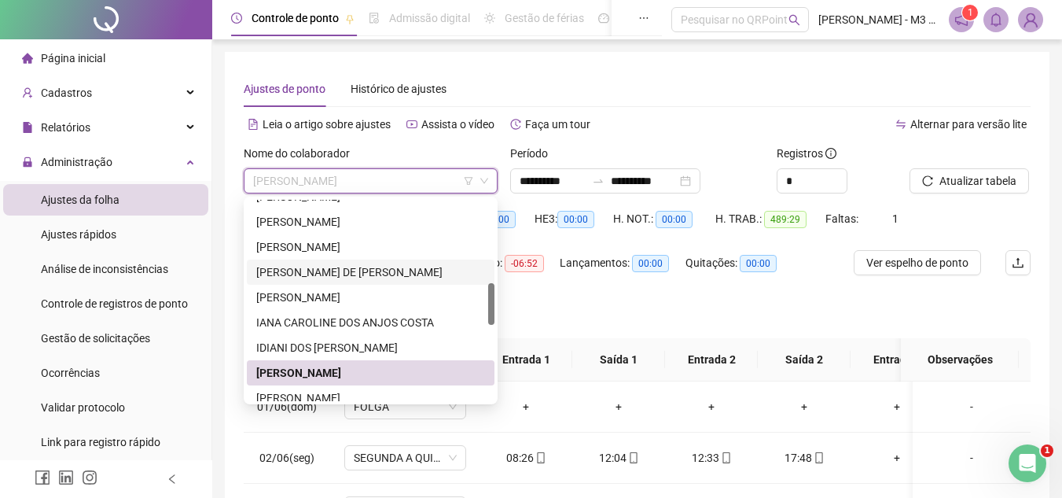
scroll to position [550, 0]
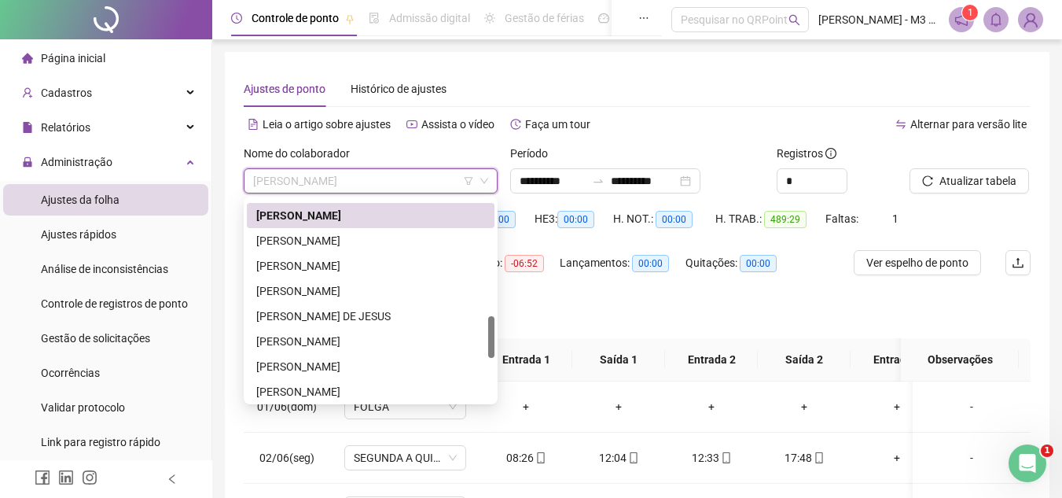
click at [361, 225] on div "[PERSON_NAME]" at bounding box center [371, 215] width 248 height 25
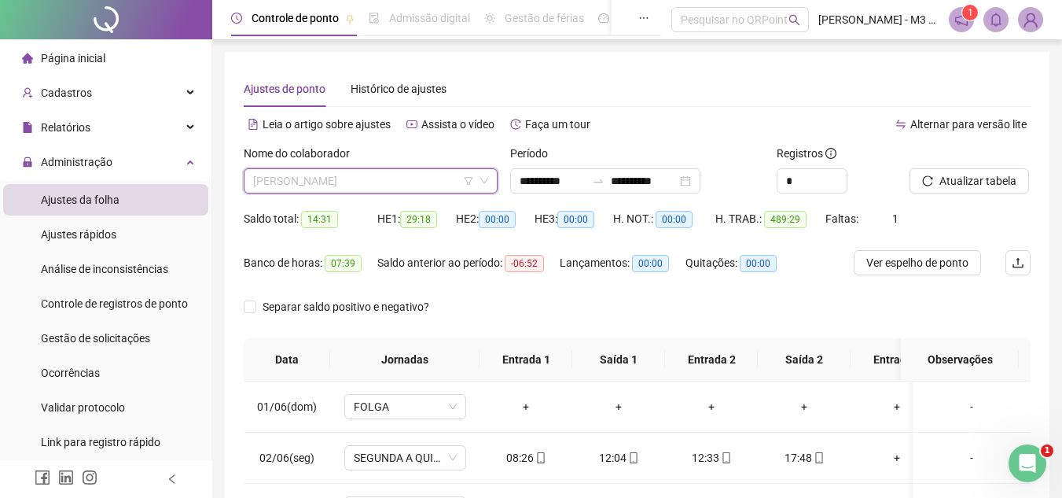
click at [419, 184] on span "[PERSON_NAME]" at bounding box center [370, 181] width 235 height 24
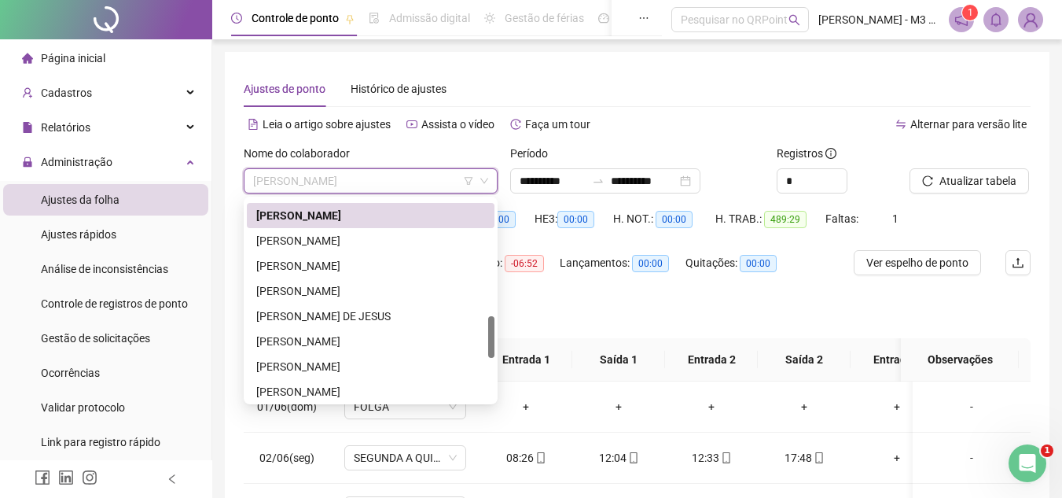
click at [671, 113] on div "Alternar para versão lite" at bounding box center [835, 124] width 394 height 25
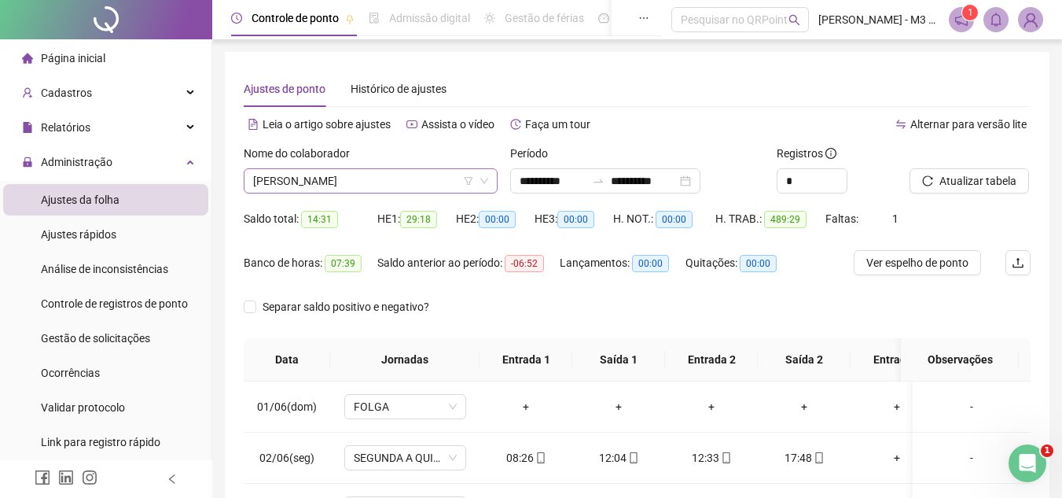
click at [422, 183] on span "[PERSON_NAME]" at bounding box center [370, 181] width 235 height 24
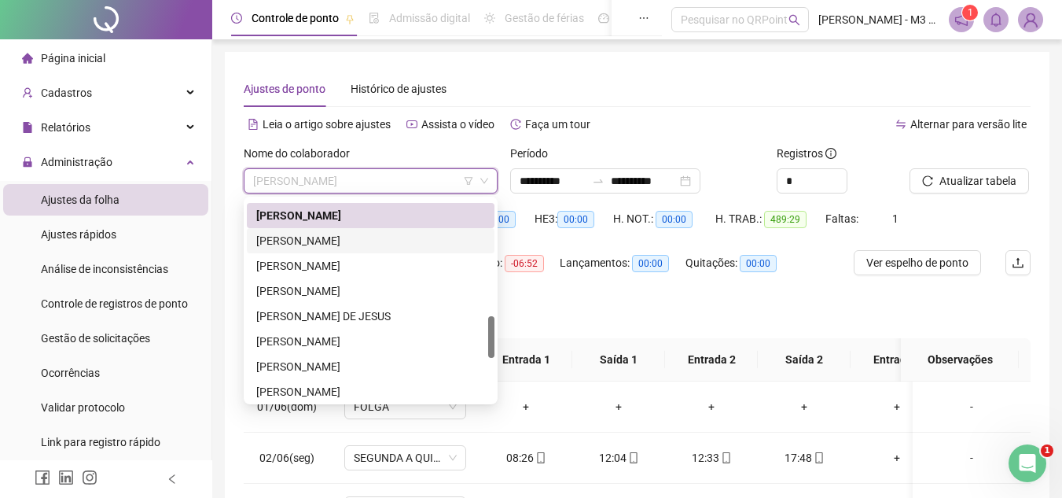
click at [337, 241] on div "[PERSON_NAME]" at bounding box center [370, 240] width 229 height 17
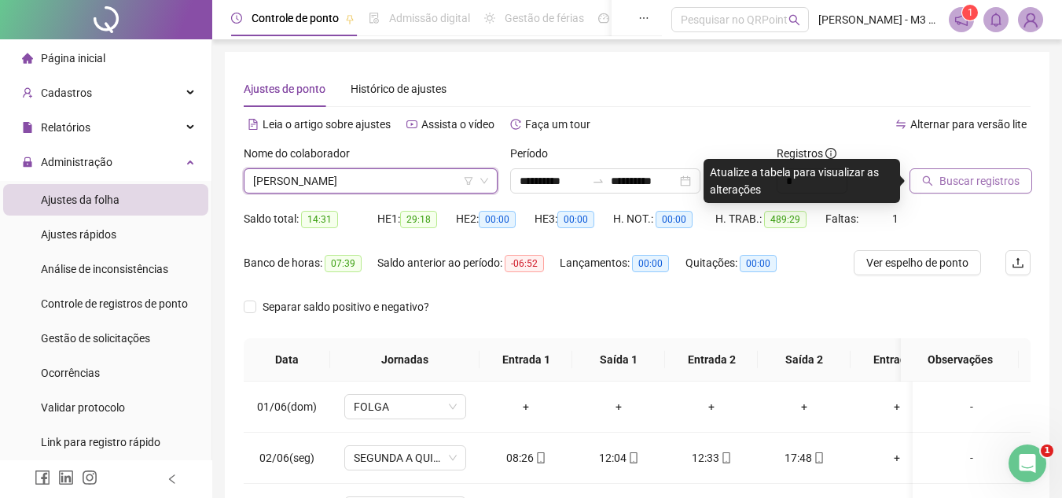
click at [985, 178] on span "Buscar registros" at bounding box center [979, 180] width 80 height 17
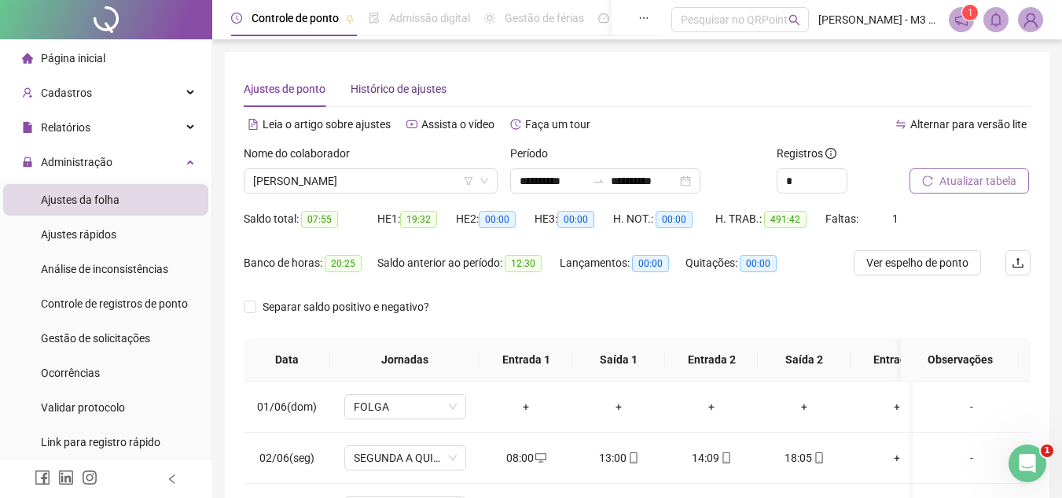
click at [400, 90] on span "Histórico de ajustes" at bounding box center [399, 89] width 96 height 13
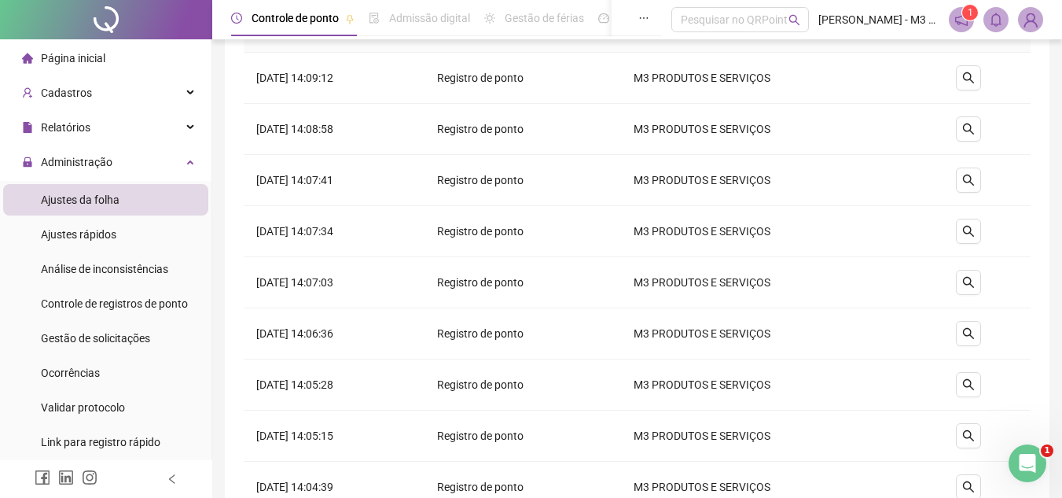
scroll to position [0, 0]
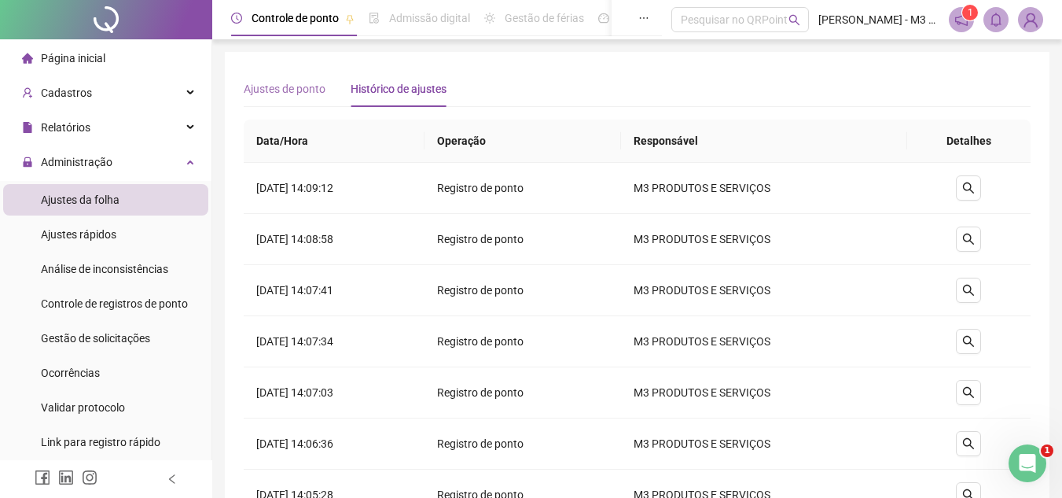
click at [302, 78] on div "Ajustes de ponto" at bounding box center [285, 89] width 82 height 36
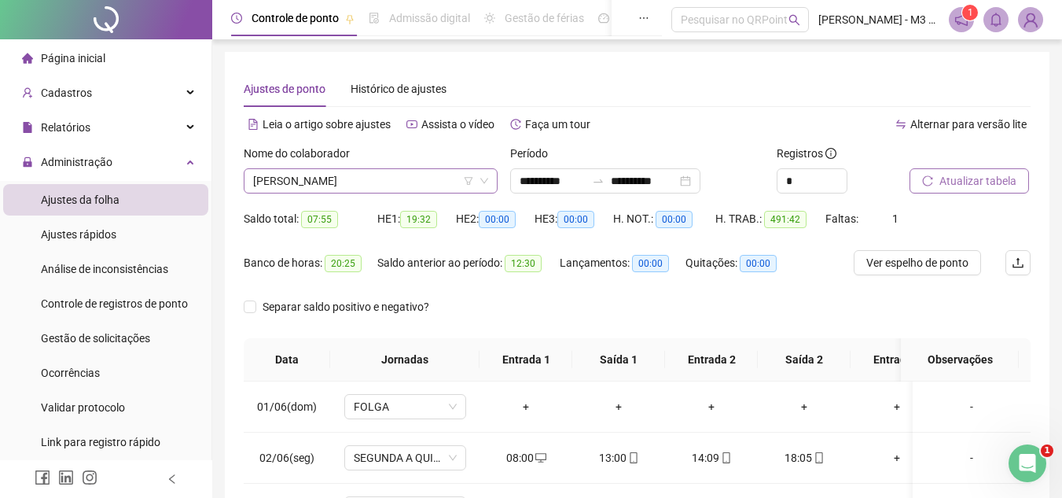
click at [399, 180] on span "[PERSON_NAME]" at bounding box center [370, 181] width 235 height 24
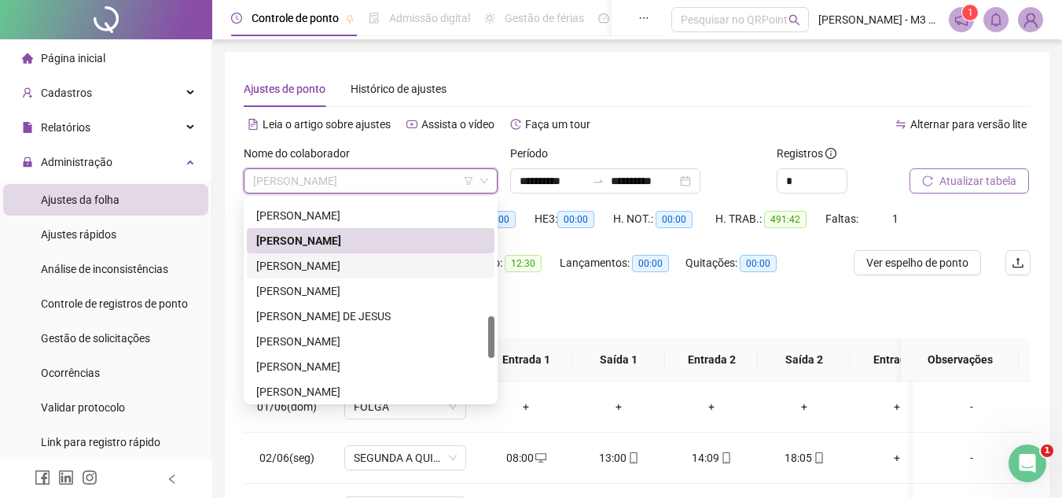
click at [366, 258] on div "[PERSON_NAME]" at bounding box center [370, 265] width 229 height 17
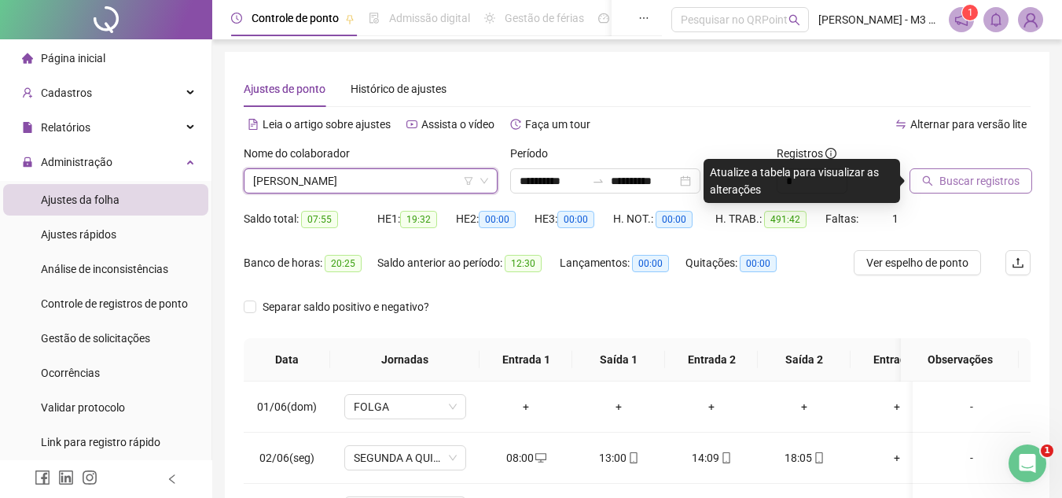
click at [935, 175] on button "Buscar registros" at bounding box center [971, 180] width 123 height 25
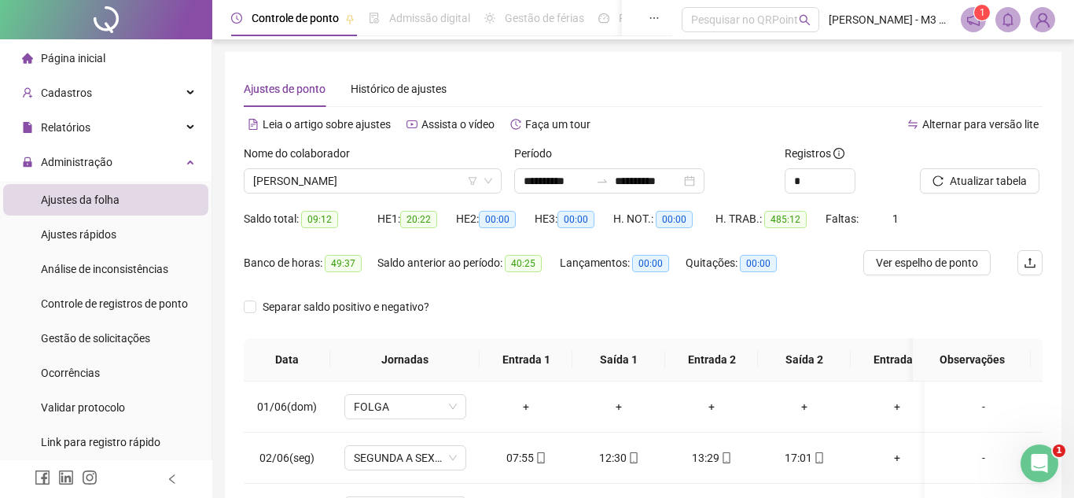
click at [384, 76] on div "Histórico de ajustes" at bounding box center [399, 89] width 96 height 36
click at [384, 86] on span "Histórico de ajustes" at bounding box center [399, 89] width 96 height 13
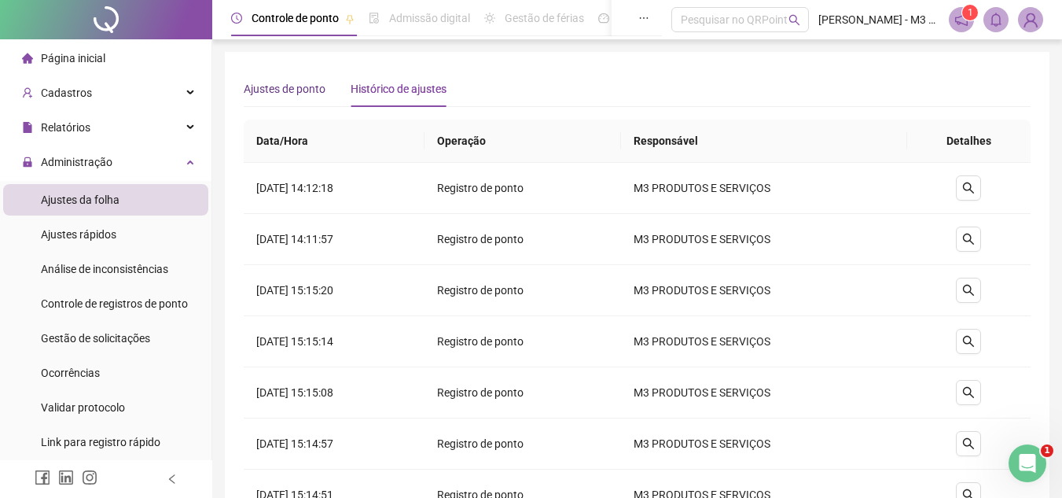
click at [303, 92] on span "Ajustes de ponto" at bounding box center [285, 89] width 82 height 13
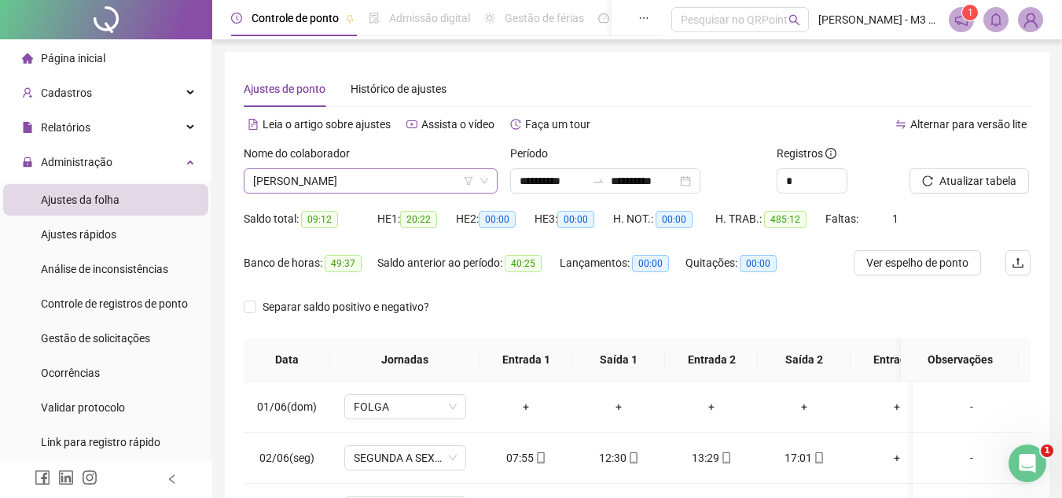
click at [381, 175] on span "[PERSON_NAME]" at bounding box center [370, 181] width 235 height 24
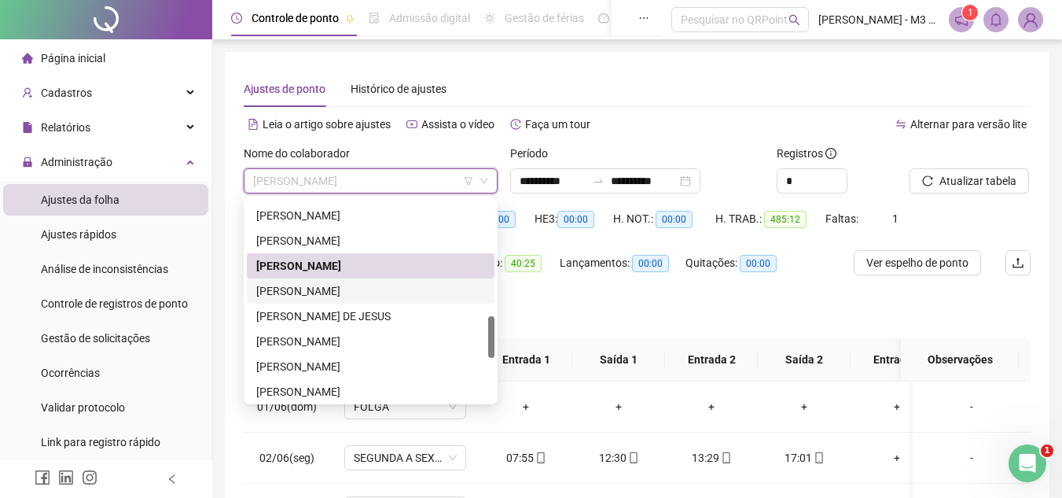
click at [316, 289] on div "[PERSON_NAME]" at bounding box center [370, 290] width 229 height 17
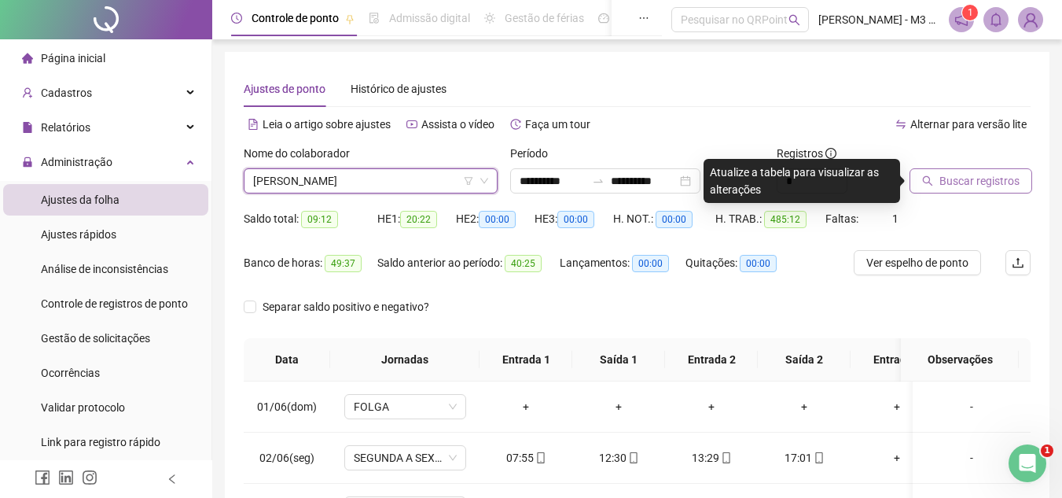
click at [977, 181] on span "Buscar registros" at bounding box center [979, 180] width 80 height 17
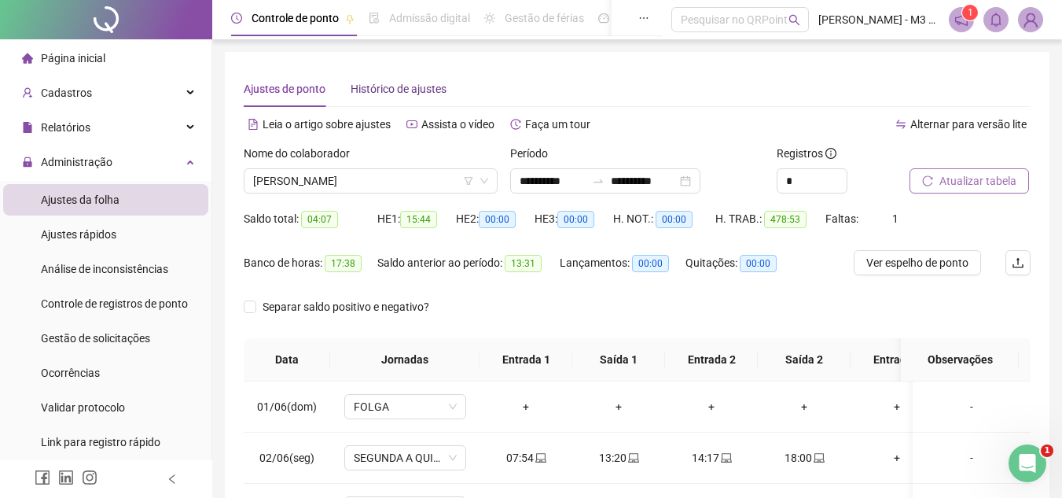
click at [400, 92] on span "Histórico de ajustes" at bounding box center [399, 89] width 96 height 13
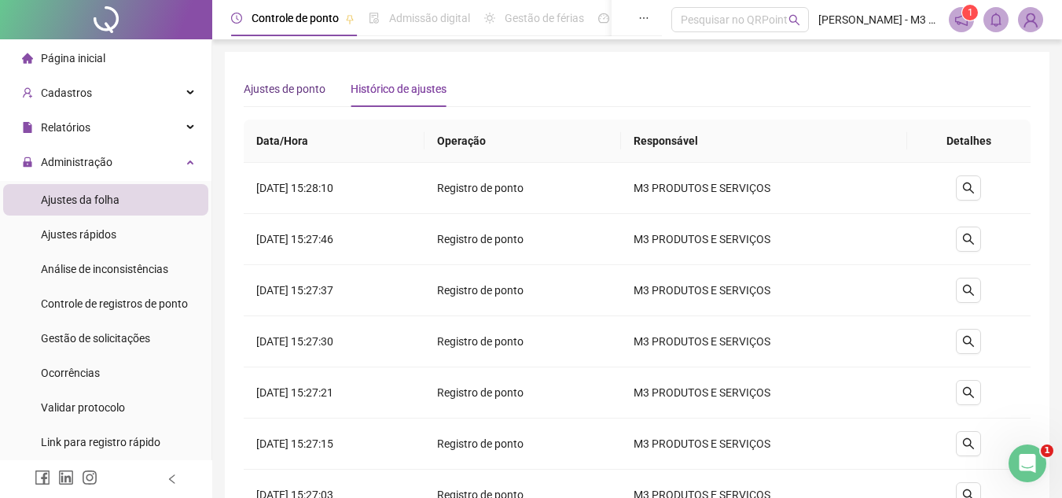
click at [299, 83] on span "Ajustes de ponto" at bounding box center [285, 89] width 82 height 13
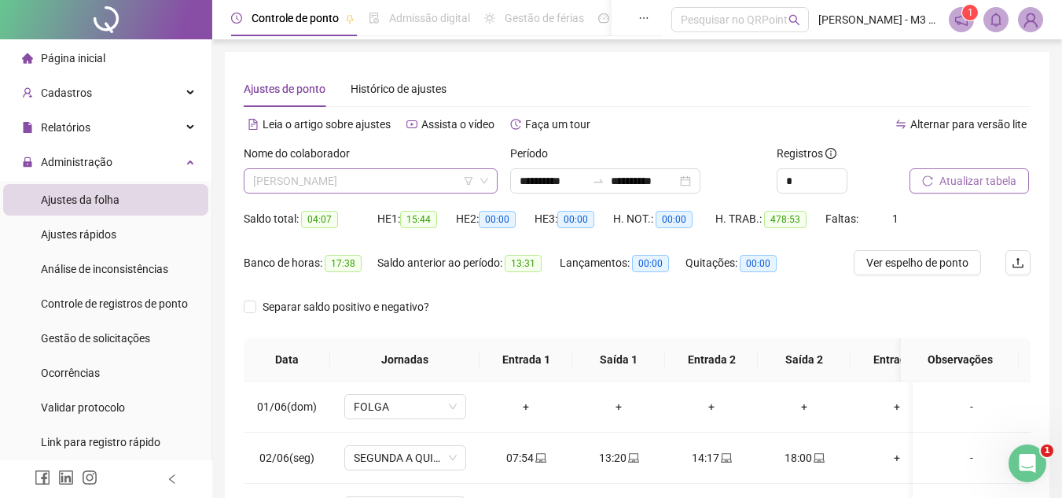
click at [385, 174] on span "[PERSON_NAME]" at bounding box center [370, 181] width 235 height 24
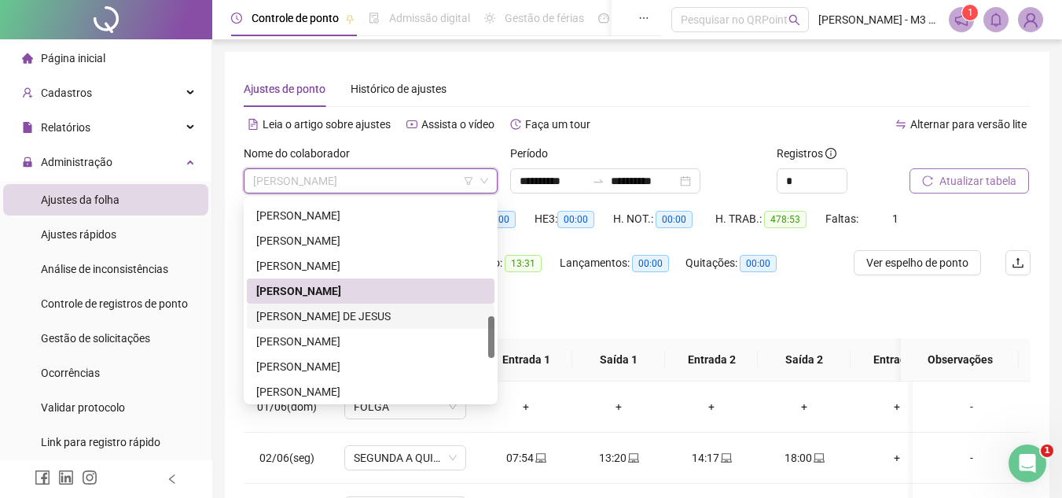
click at [308, 311] on div "[PERSON_NAME] DE JESUS" at bounding box center [370, 315] width 229 height 17
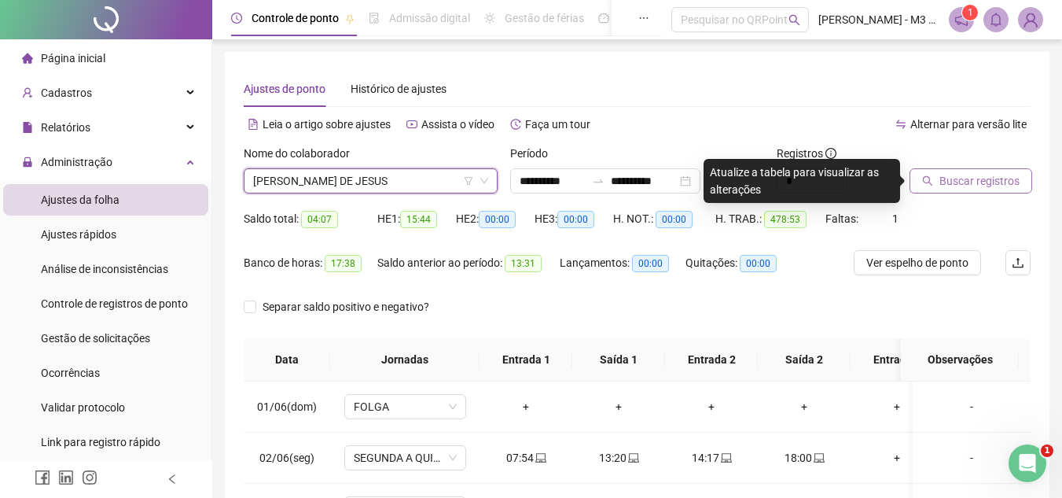
click at [981, 189] on span "Buscar registros" at bounding box center [979, 180] width 80 height 17
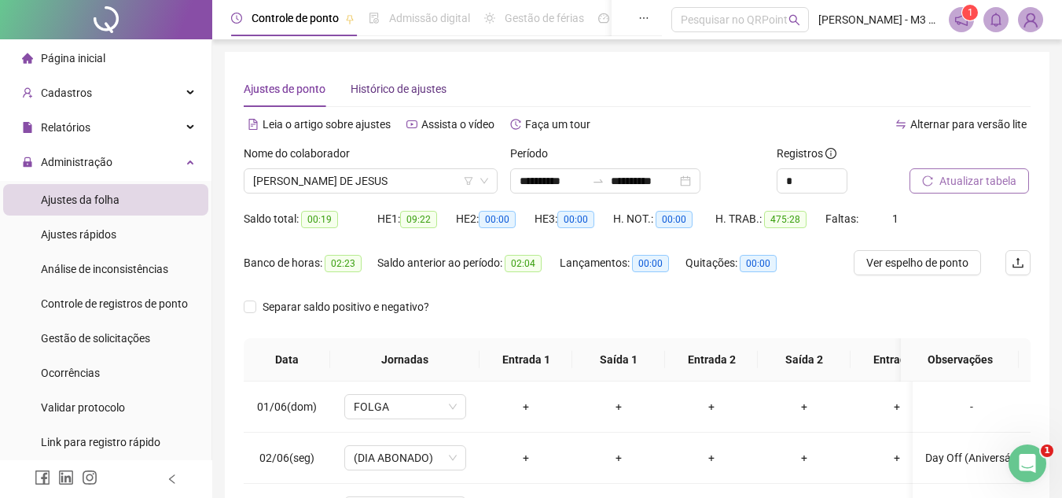
click at [380, 89] on span "Histórico de ajustes" at bounding box center [399, 89] width 96 height 13
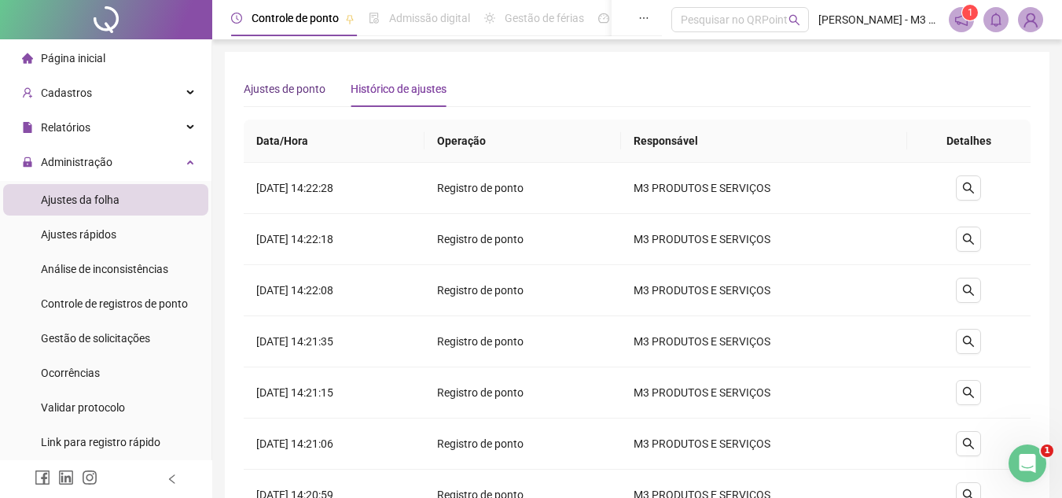
click at [273, 94] on span "Ajustes de ponto" at bounding box center [285, 89] width 82 height 13
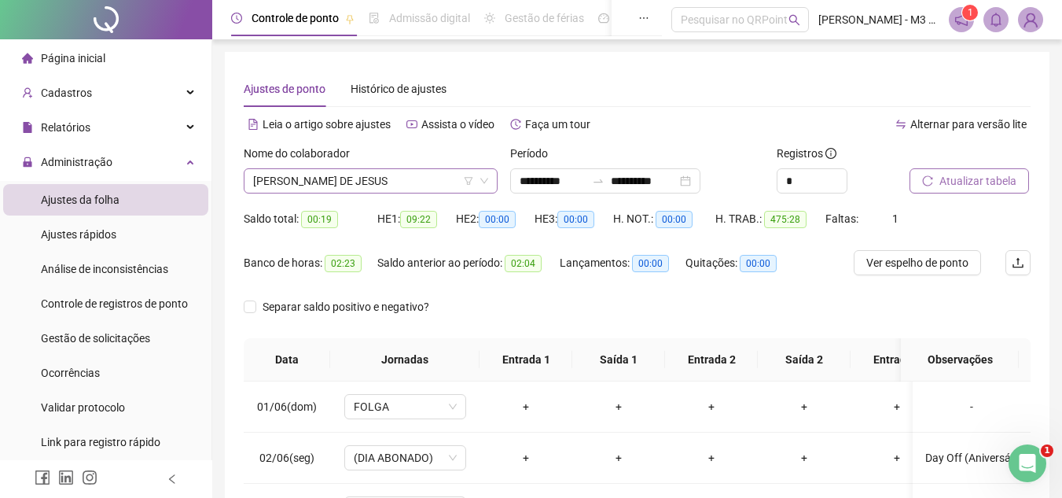
click at [393, 181] on span "[PERSON_NAME] DE JESUS" at bounding box center [370, 181] width 235 height 24
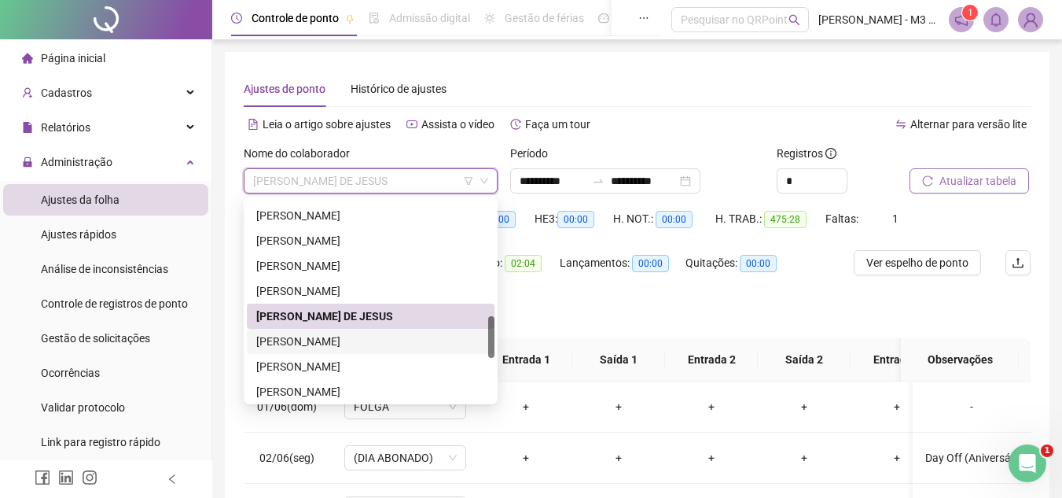
click at [330, 342] on div "[PERSON_NAME]" at bounding box center [370, 341] width 229 height 17
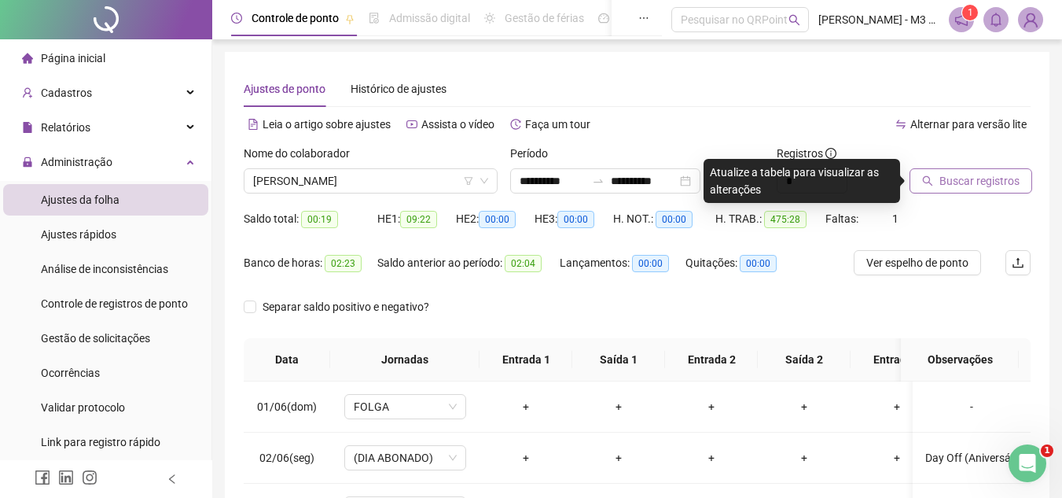
click at [948, 175] on span "Buscar registros" at bounding box center [979, 180] width 80 height 17
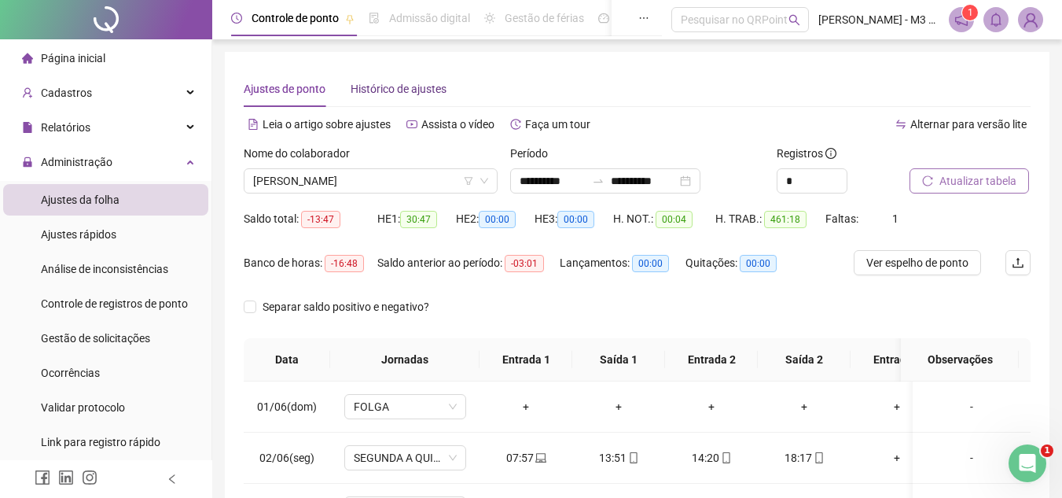
click at [397, 83] on span "Histórico de ajustes" at bounding box center [399, 89] width 96 height 13
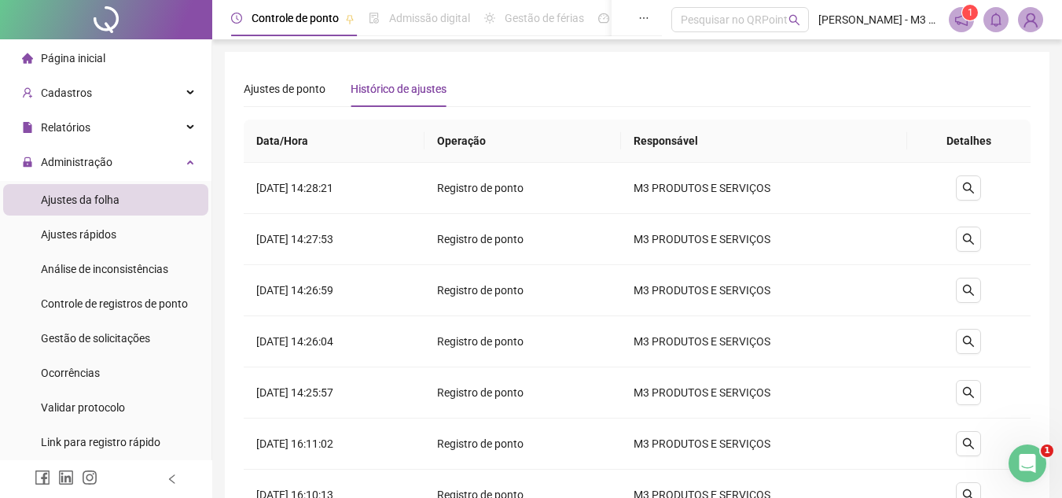
click at [300, 94] on span "Ajustes de ponto" at bounding box center [285, 89] width 82 height 13
click at [302, 86] on span "Ajustes de ponto" at bounding box center [285, 89] width 82 height 13
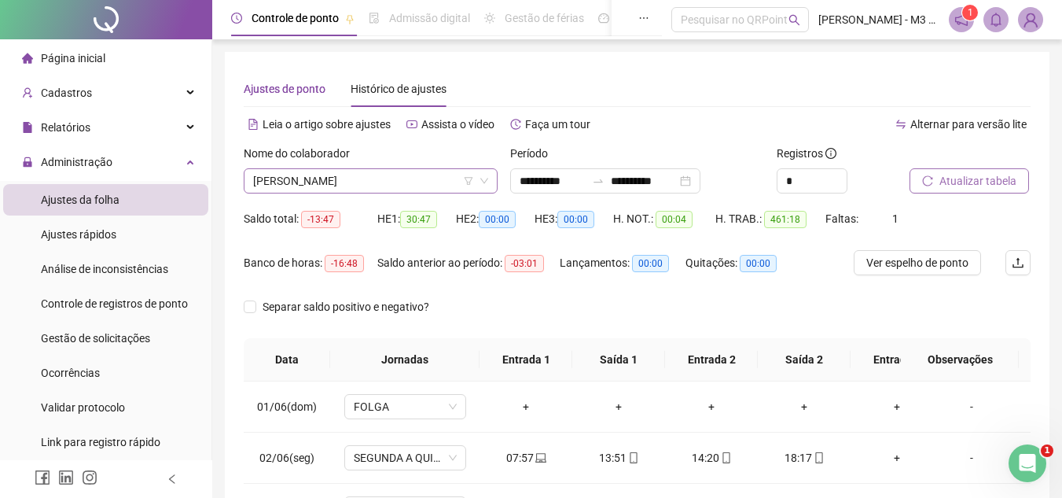
click at [368, 180] on span "[PERSON_NAME]" at bounding box center [370, 181] width 235 height 24
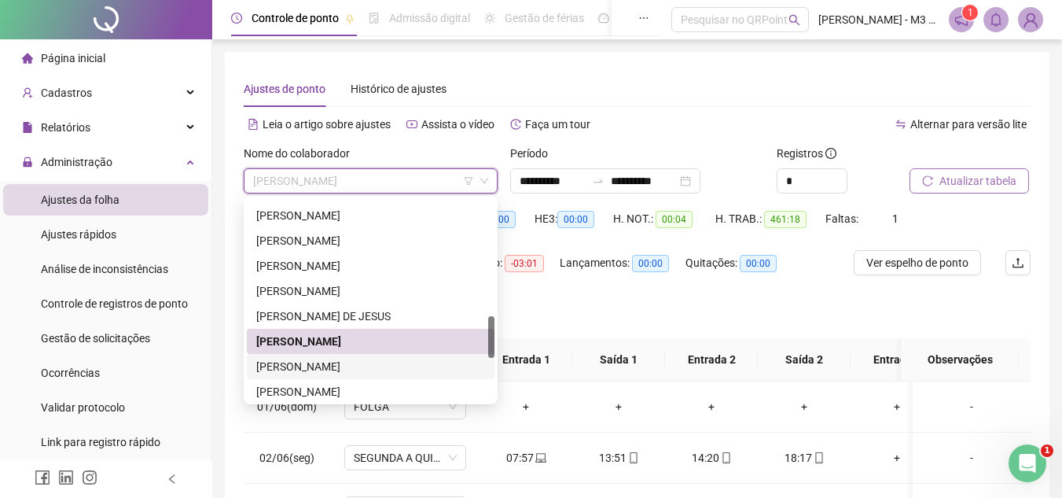
click at [316, 367] on div "[PERSON_NAME]" at bounding box center [370, 366] width 229 height 17
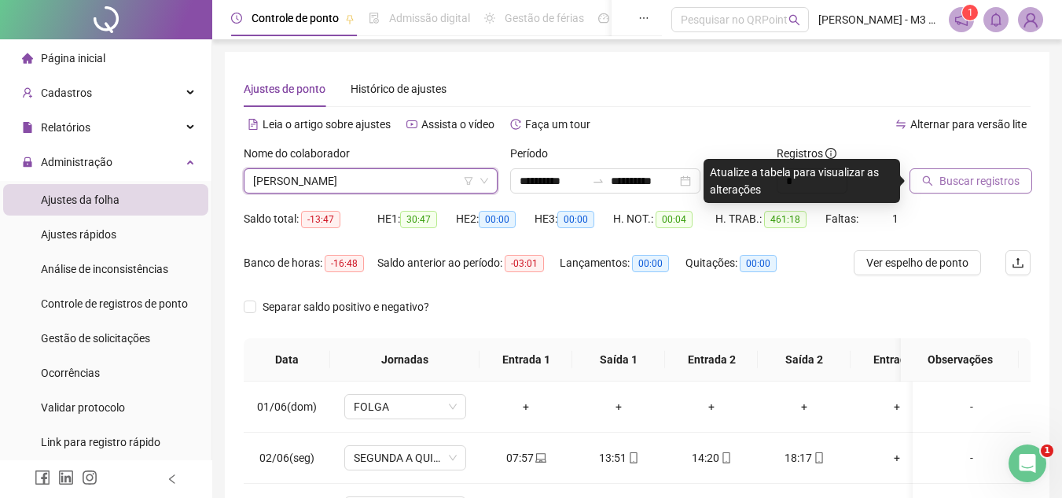
click at [952, 172] on span "Buscar registros" at bounding box center [979, 180] width 80 height 17
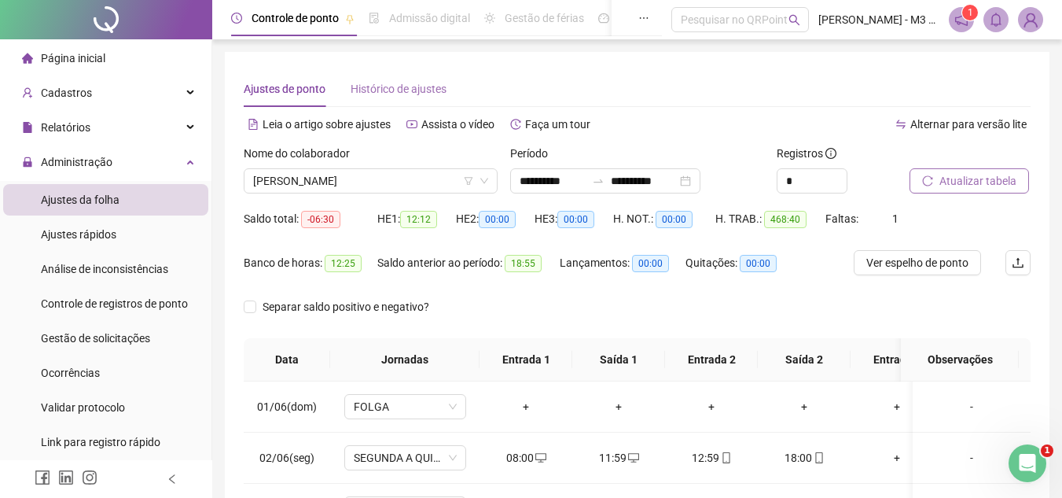
click at [392, 78] on div "Histórico de ajustes" at bounding box center [399, 89] width 96 height 36
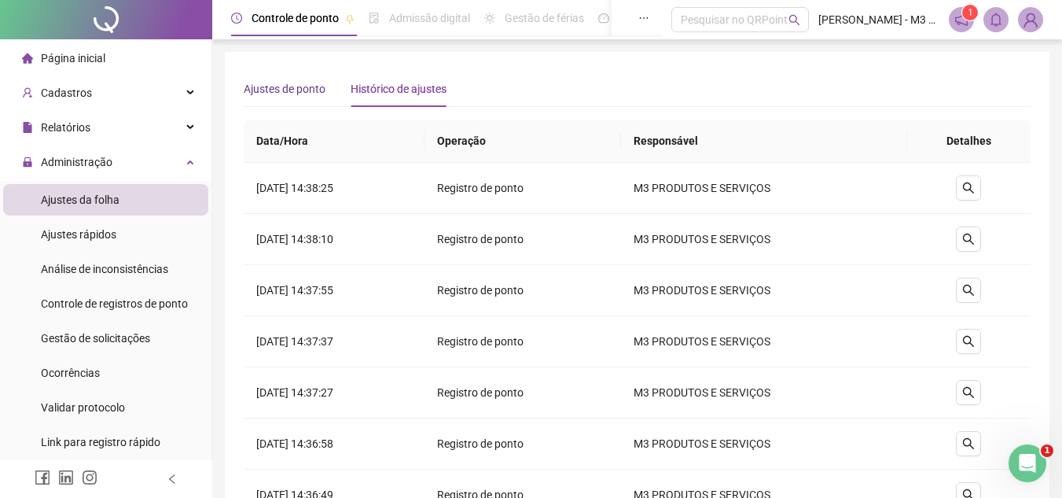
click at [295, 91] on span "Ajustes de ponto" at bounding box center [285, 89] width 82 height 13
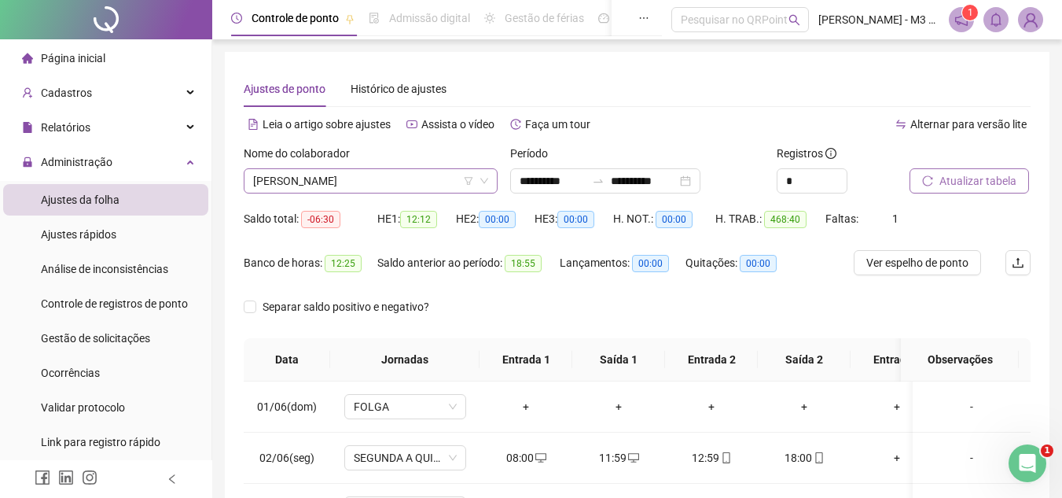
click at [385, 185] on span "[PERSON_NAME]" at bounding box center [370, 181] width 235 height 24
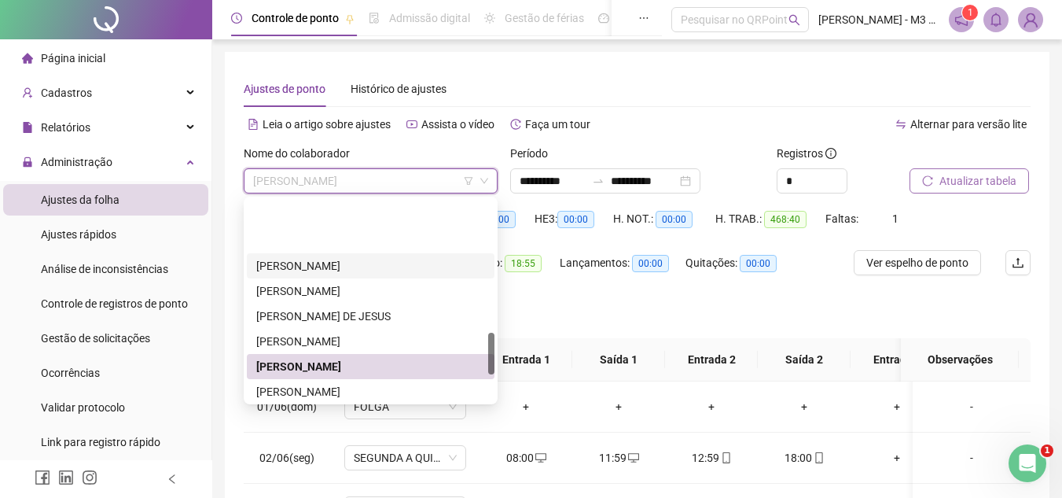
scroll to position [629, 0]
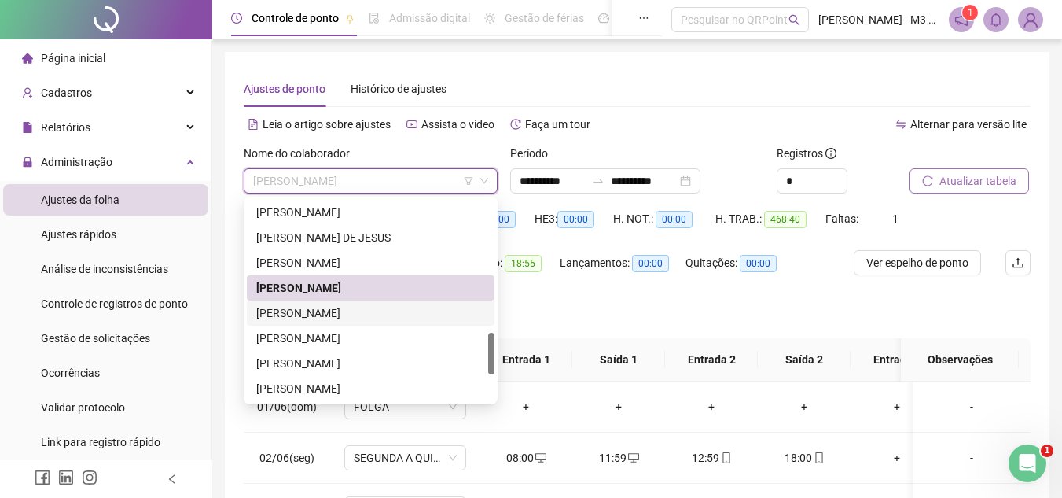
click at [331, 311] on div "[PERSON_NAME]" at bounding box center [370, 312] width 229 height 17
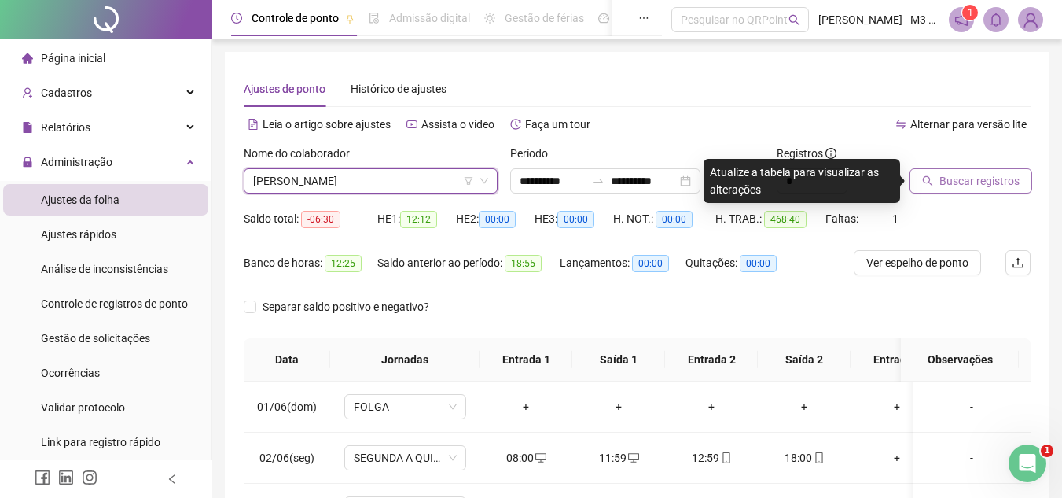
click at [991, 178] on span "Buscar registros" at bounding box center [979, 180] width 80 height 17
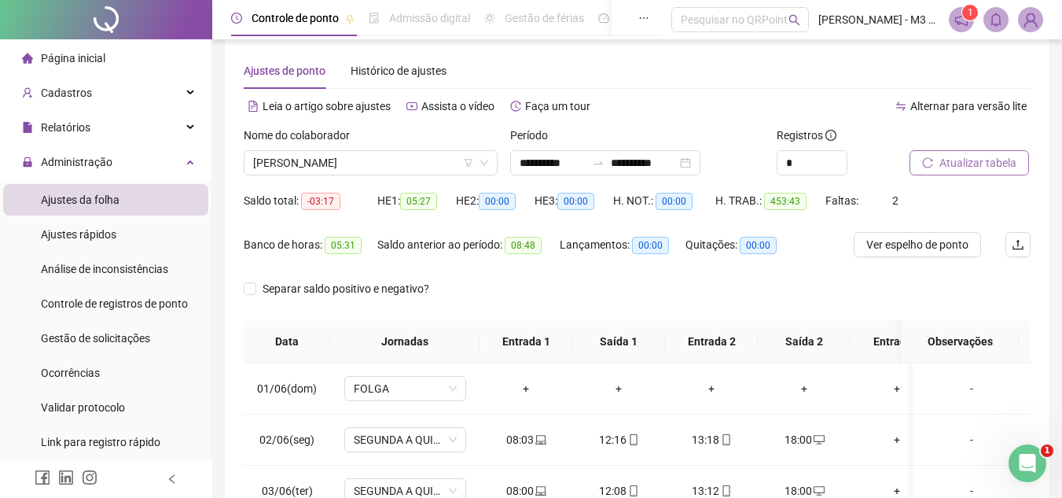
scroll to position [0, 0]
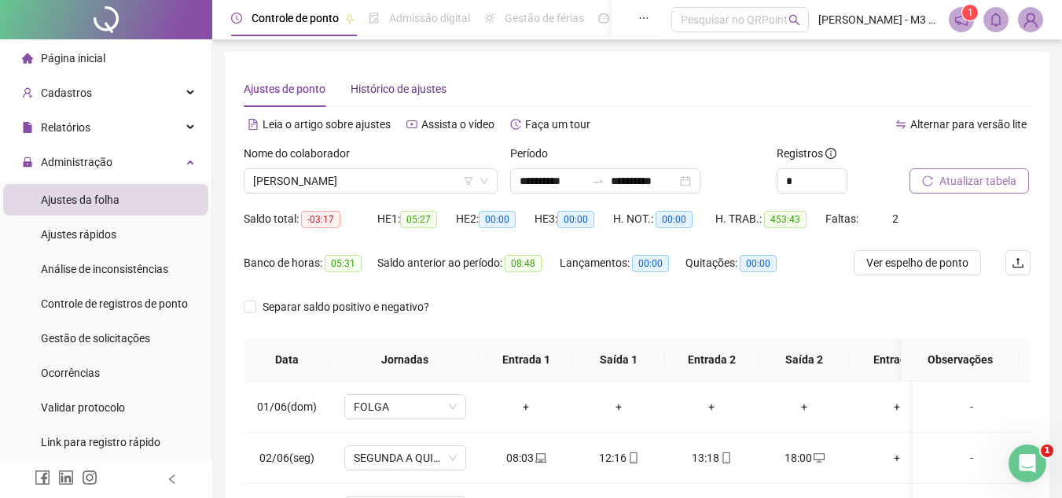
click at [400, 89] on span "Histórico de ajustes" at bounding box center [399, 89] width 96 height 13
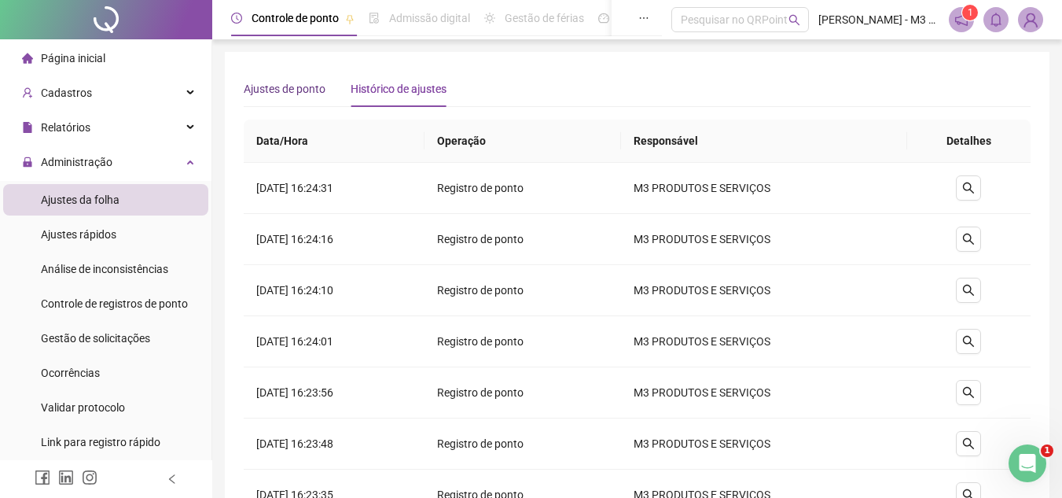
click at [310, 94] on span "Ajustes de ponto" at bounding box center [285, 89] width 82 height 13
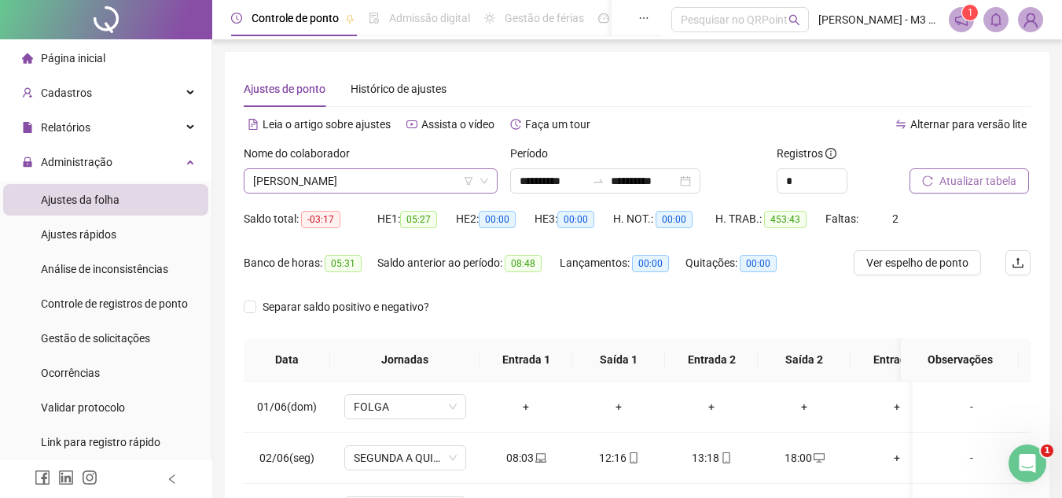
click at [360, 189] on span "[PERSON_NAME]" at bounding box center [370, 181] width 235 height 24
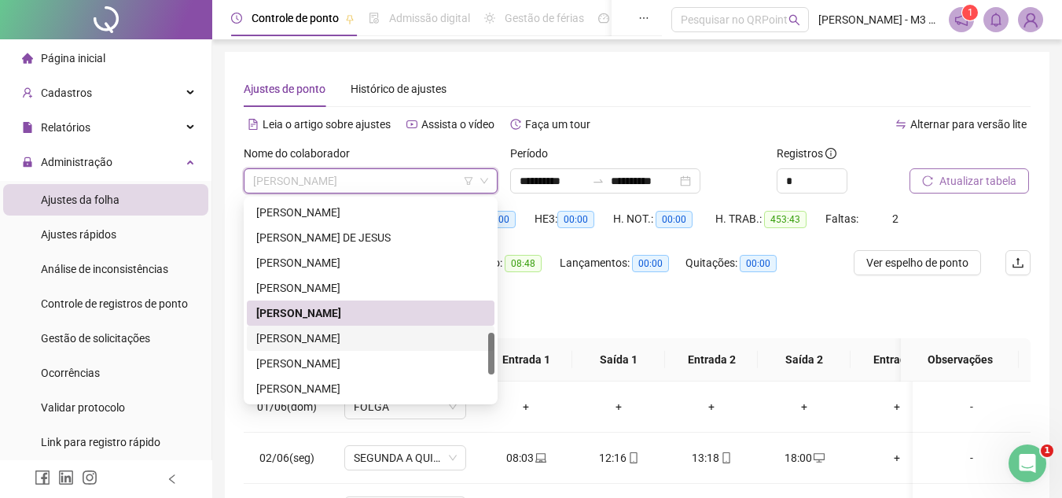
click at [342, 337] on div "[PERSON_NAME]" at bounding box center [370, 337] width 229 height 17
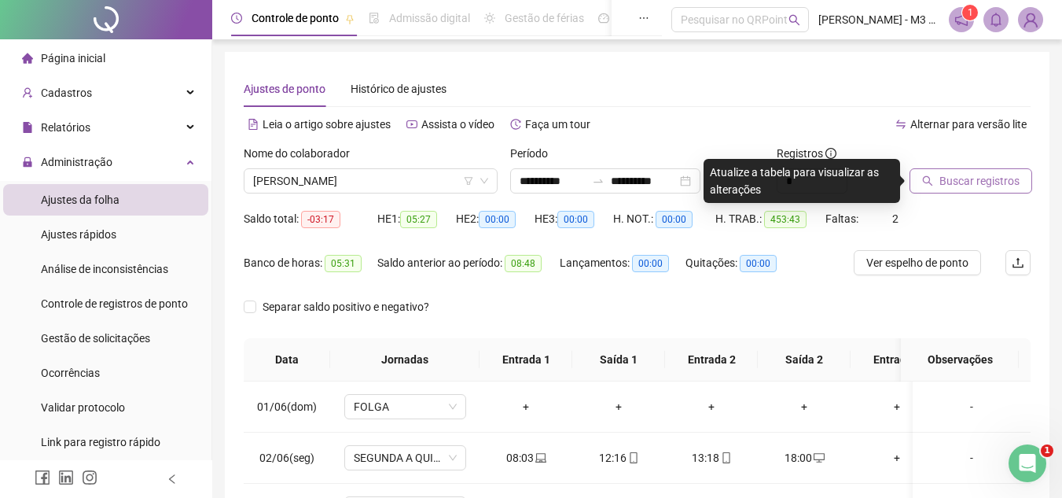
click at [977, 173] on span "Buscar registros" at bounding box center [979, 180] width 80 height 17
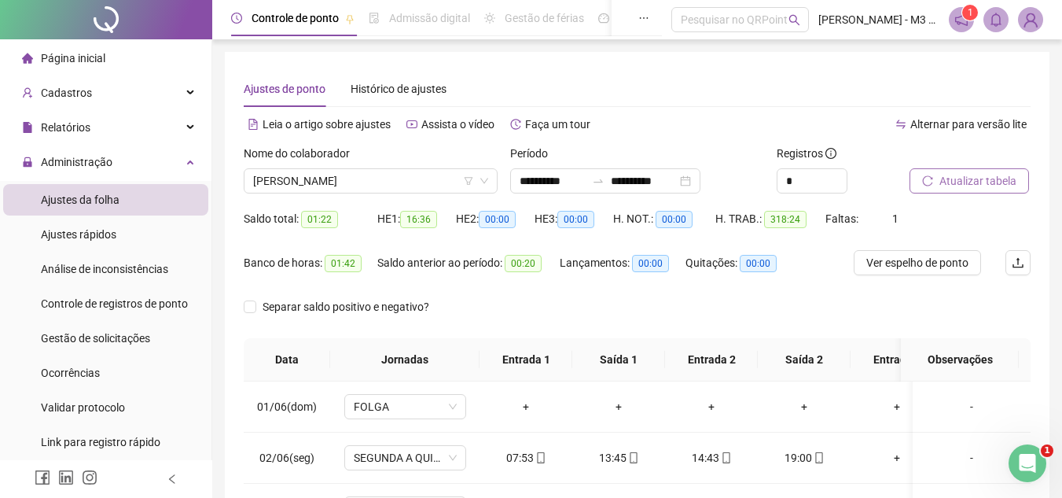
drag, startPoint x: 70, startPoint y: 365, endPoint x: 591, endPoint y: 66, distance: 600.8
click at [591, 66] on div "**********" at bounding box center [637, 394] width 825 height 684
click at [382, 91] on span "Histórico de ajustes" at bounding box center [399, 89] width 96 height 13
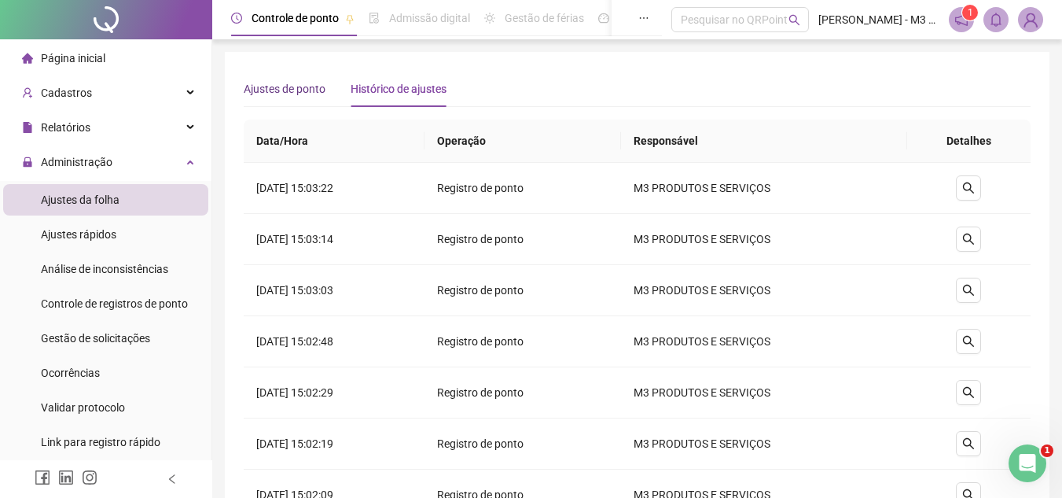
click at [267, 92] on span "Ajustes de ponto" at bounding box center [285, 89] width 82 height 13
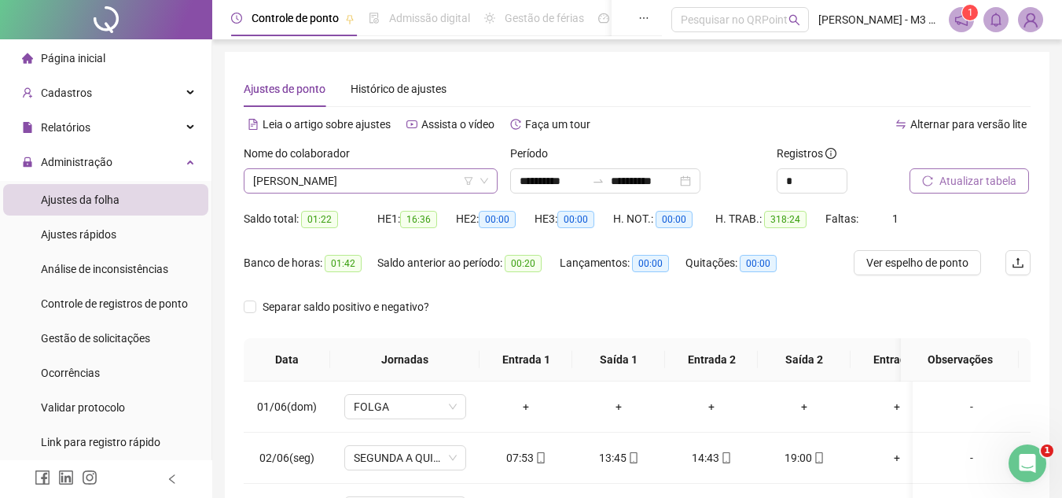
click at [395, 175] on span "[PERSON_NAME]" at bounding box center [370, 181] width 235 height 24
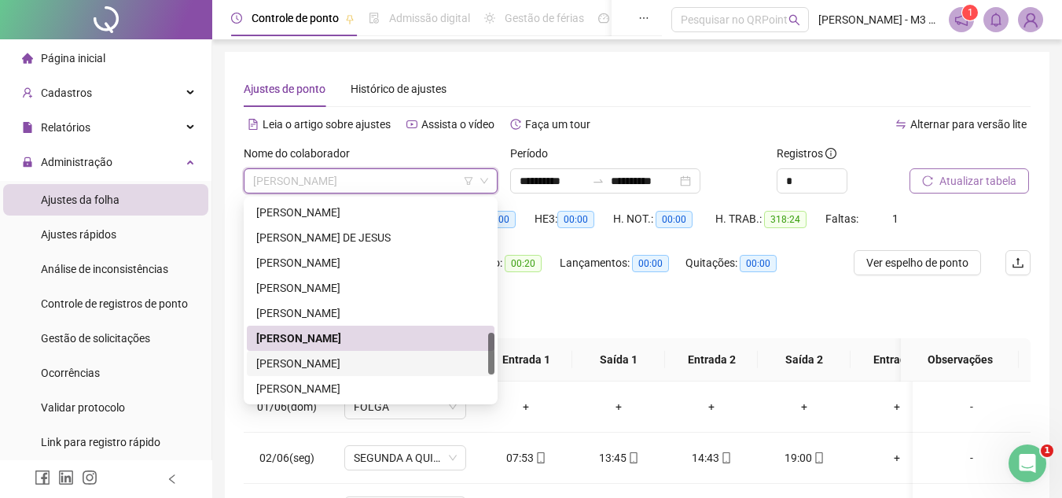
click at [323, 362] on div "[PERSON_NAME]" at bounding box center [370, 363] width 229 height 17
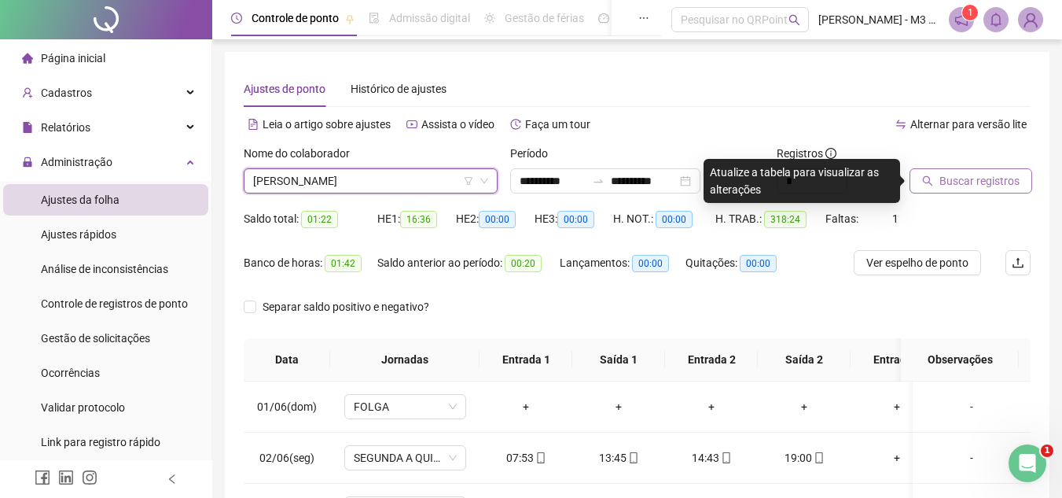
click at [949, 174] on span "Buscar registros" at bounding box center [979, 180] width 80 height 17
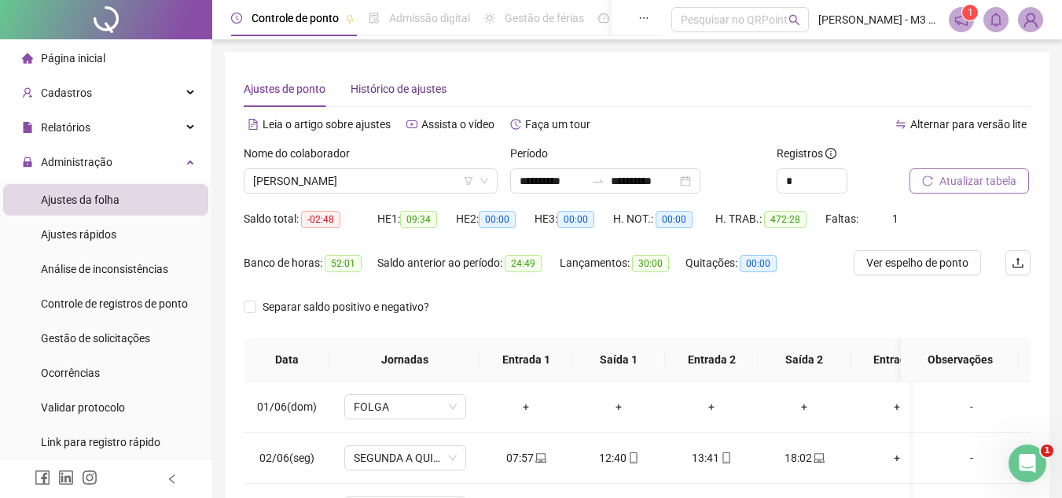
click at [403, 94] on span "Histórico de ajustes" at bounding box center [399, 89] width 96 height 13
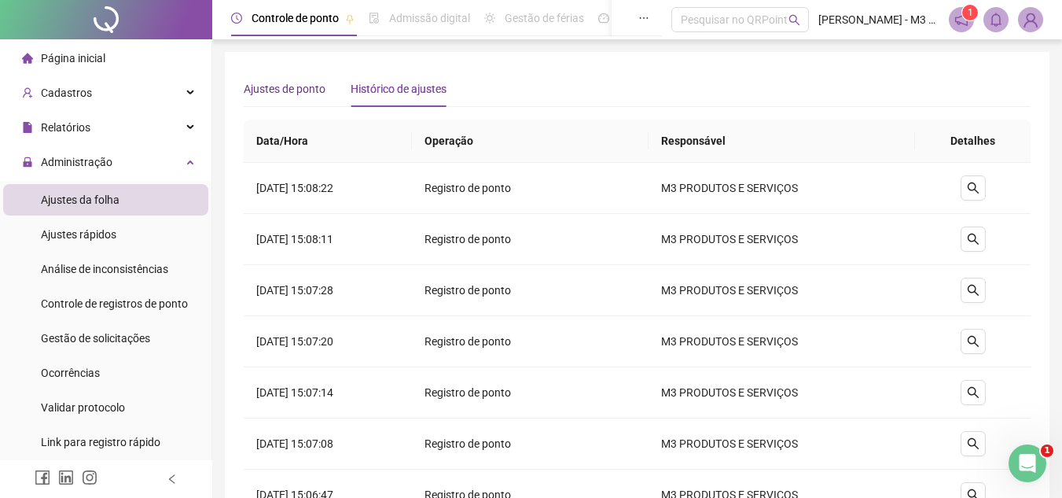
click at [287, 88] on span "Ajustes de ponto" at bounding box center [285, 89] width 82 height 13
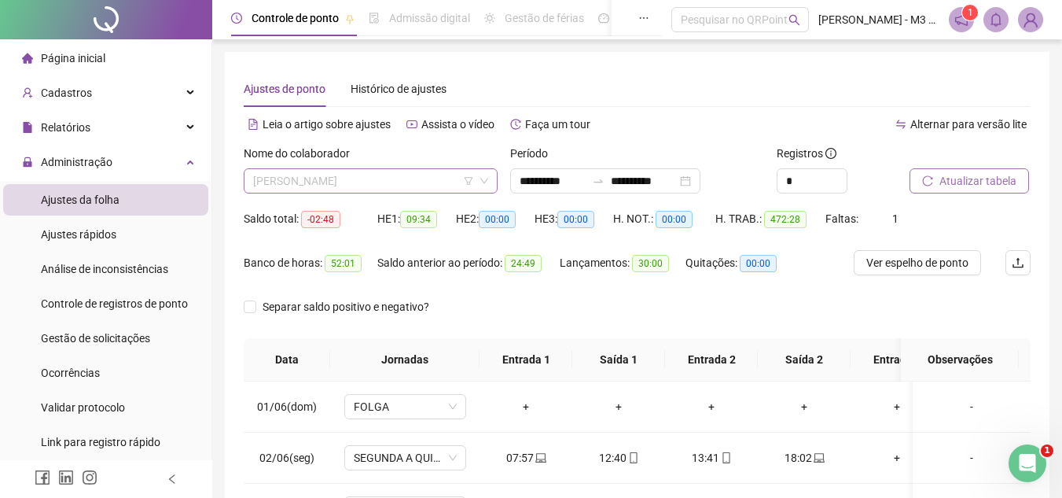
click at [344, 189] on span "[PERSON_NAME]" at bounding box center [370, 181] width 235 height 24
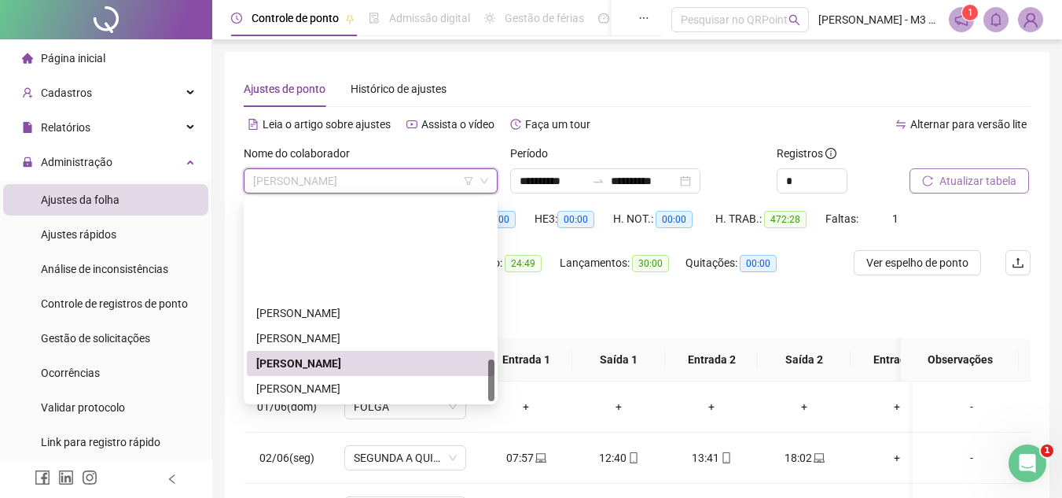
scroll to position [755, 0]
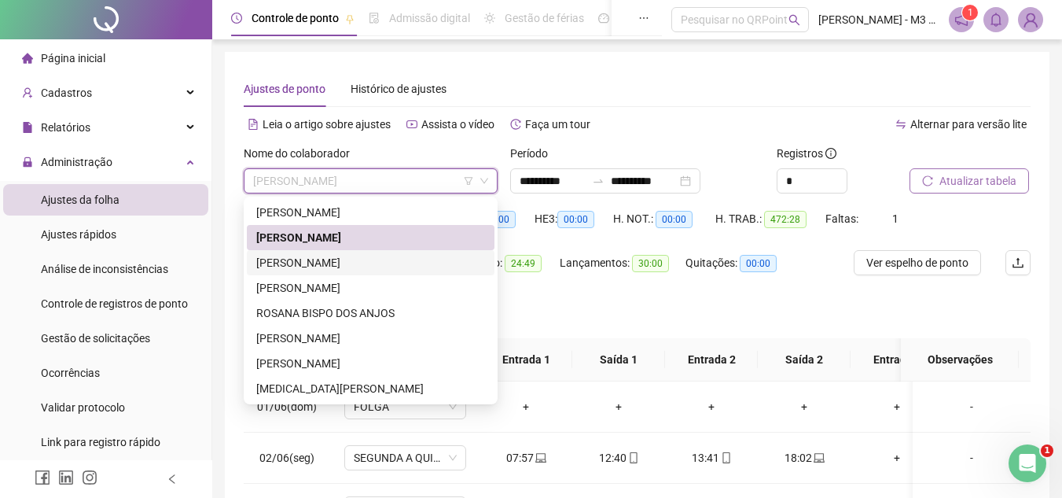
click at [344, 265] on div "[PERSON_NAME]" at bounding box center [370, 262] width 229 height 17
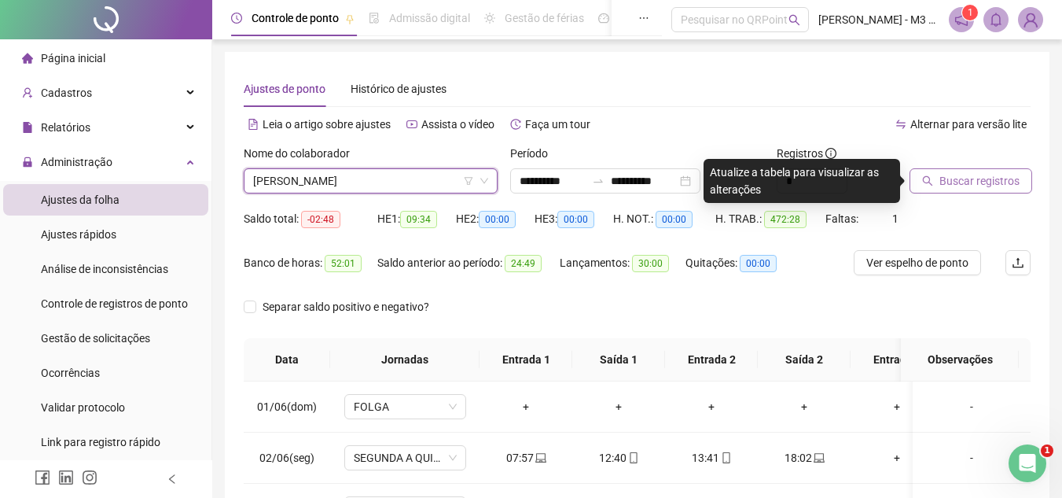
click at [987, 186] on span "Buscar registros" at bounding box center [979, 180] width 80 height 17
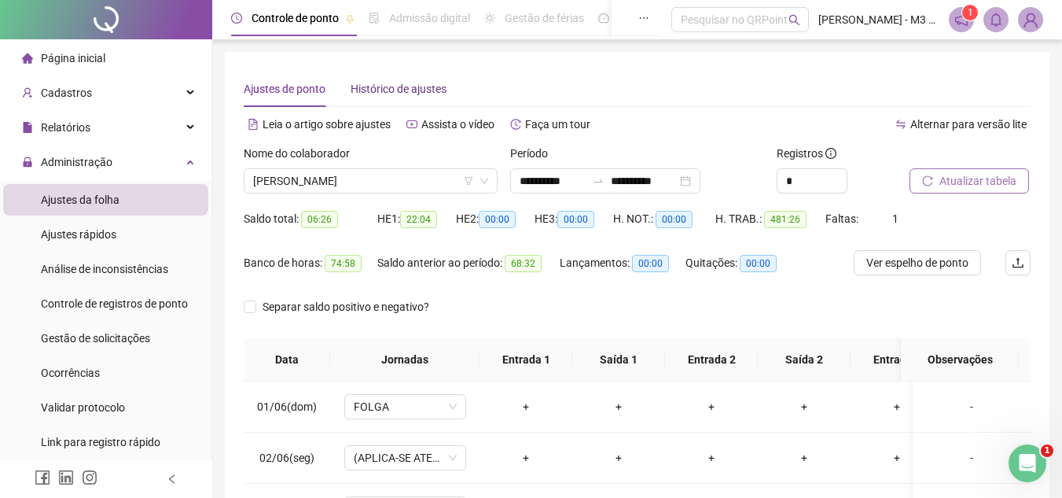
click at [436, 90] on span "Histórico de ajustes" at bounding box center [399, 89] width 96 height 13
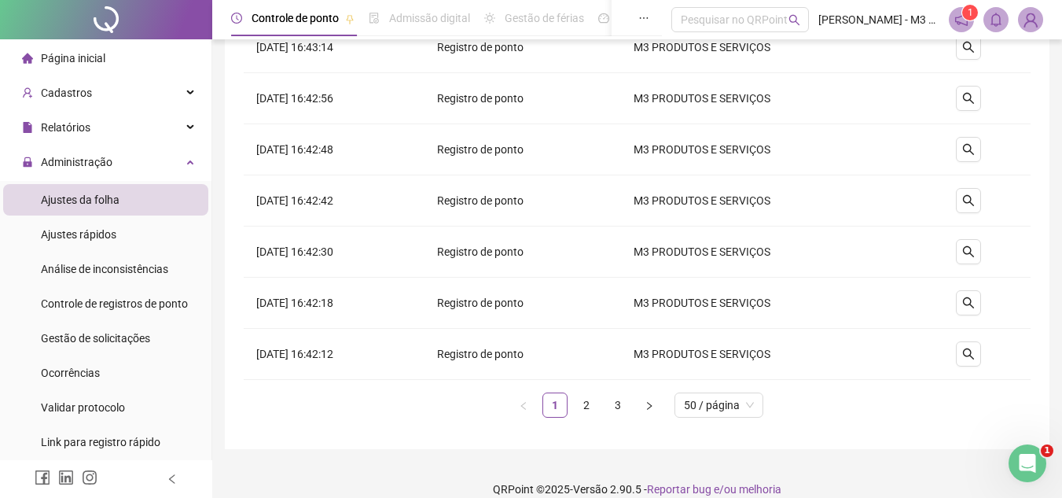
scroll to position [2357, 0]
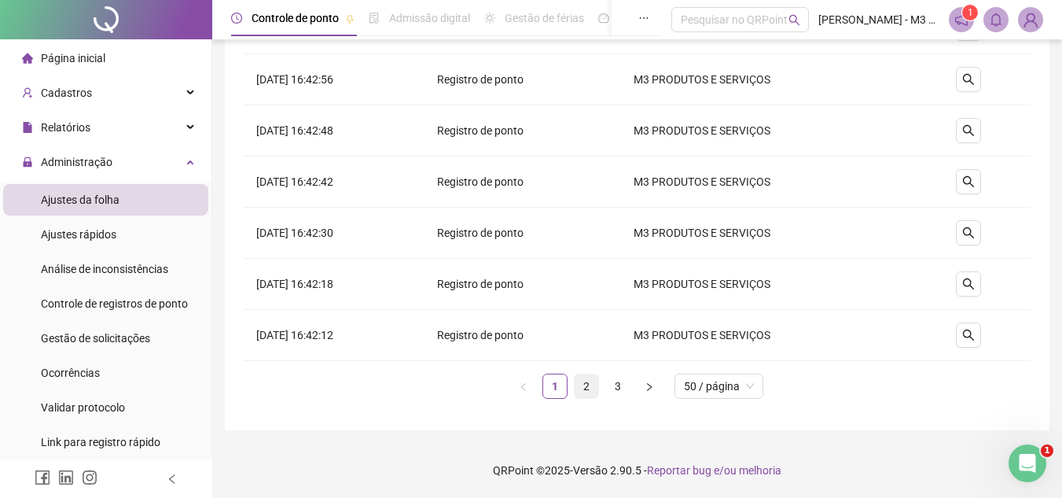
click at [590, 385] on link "2" at bounding box center [587, 386] width 24 height 24
click at [550, 379] on link "1" at bounding box center [555, 386] width 24 height 24
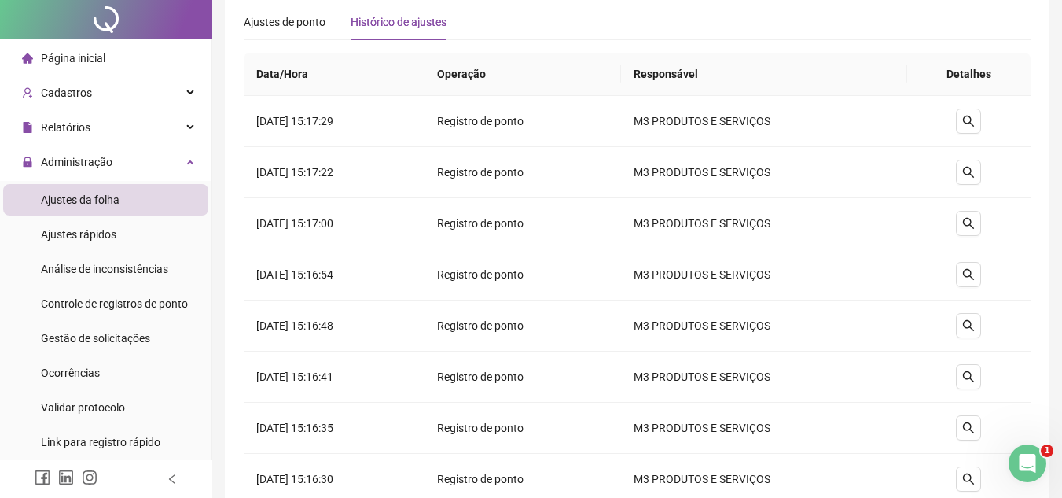
scroll to position [0, 0]
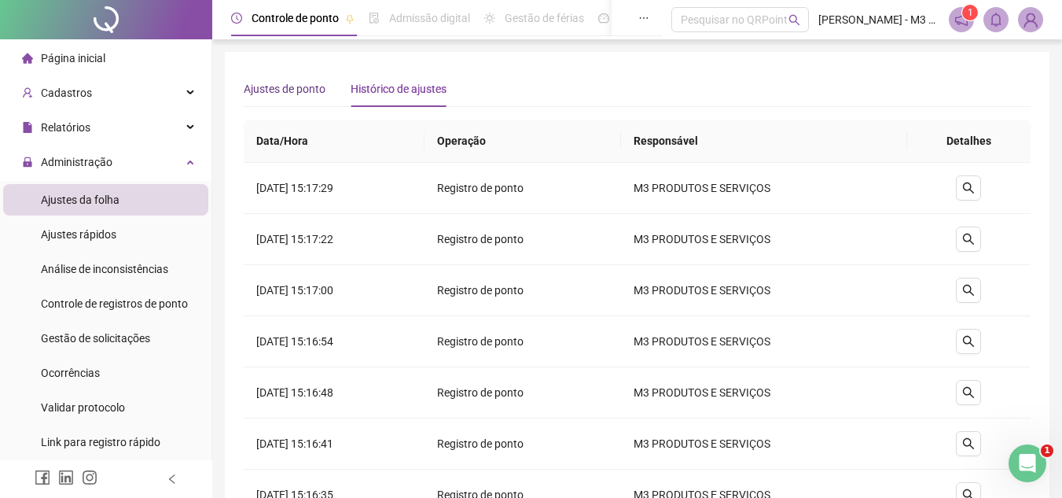
click at [311, 92] on span "Ajustes de ponto" at bounding box center [285, 89] width 82 height 13
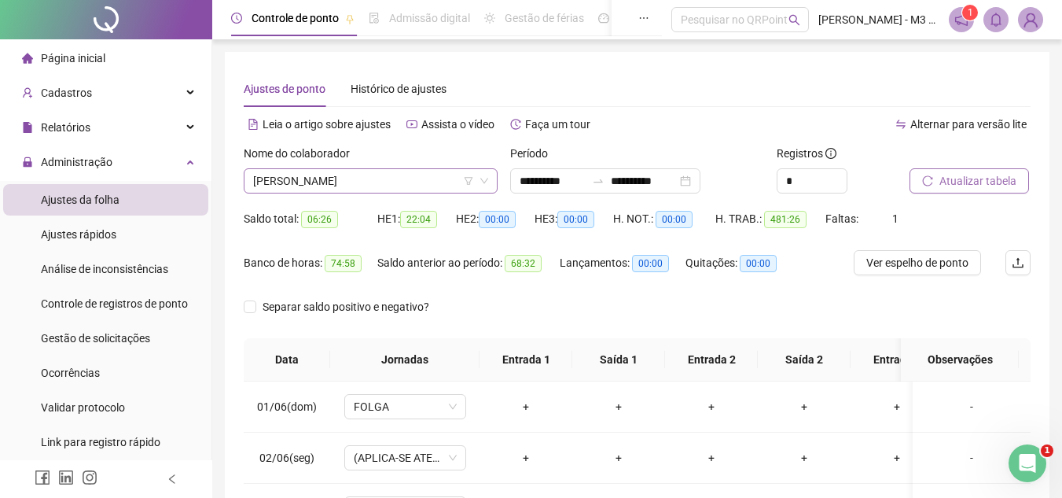
click at [411, 177] on span "[PERSON_NAME]" at bounding box center [370, 181] width 235 height 24
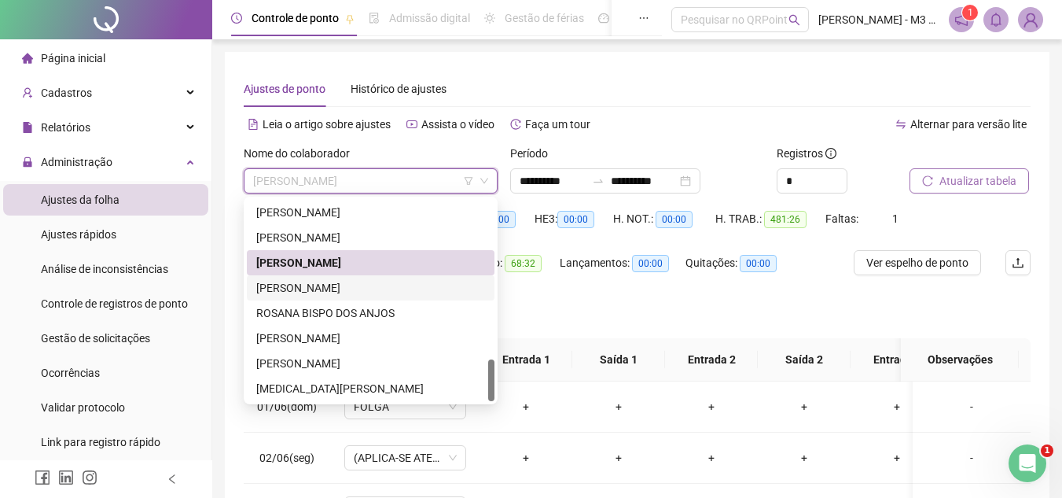
click at [326, 280] on div "[PERSON_NAME]" at bounding box center [370, 287] width 229 height 17
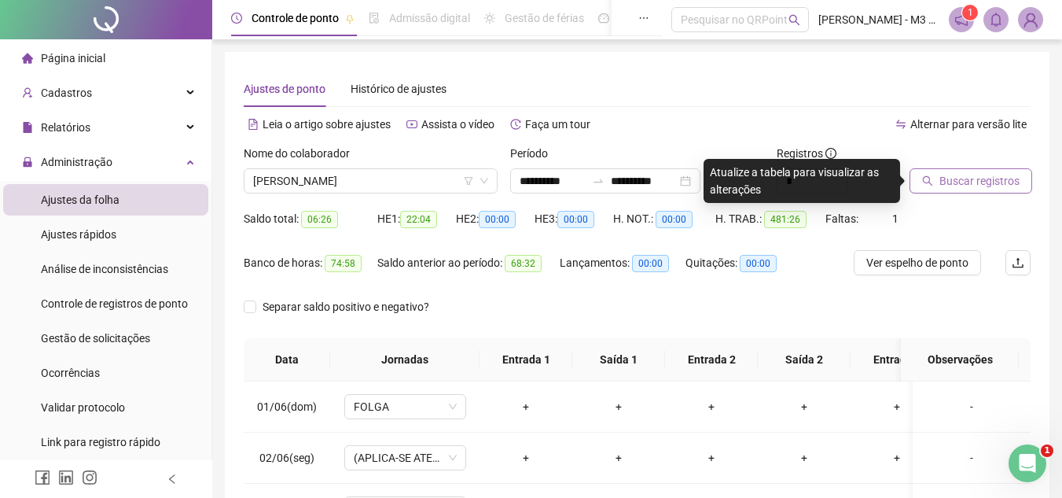
click at [974, 178] on span "Buscar registros" at bounding box center [979, 180] width 80 height 17
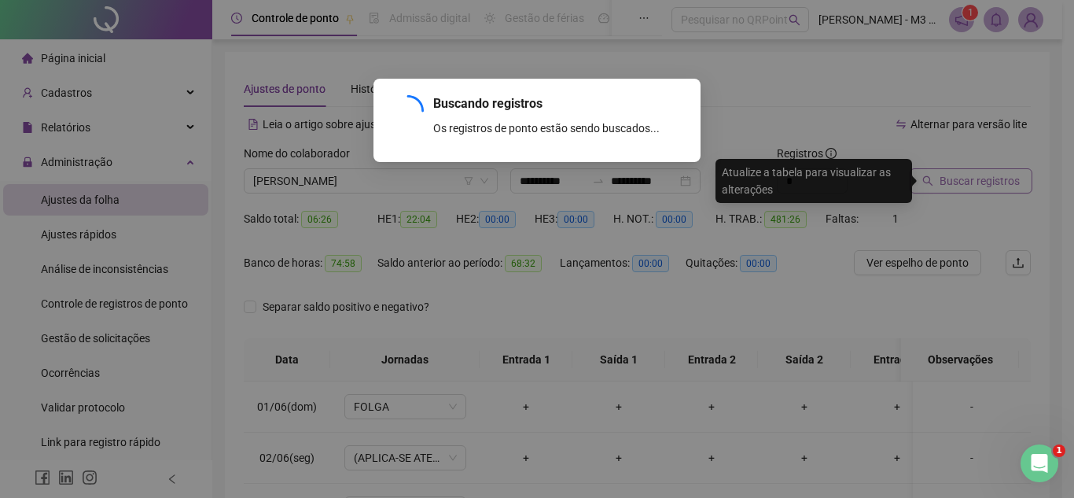
click at [974, 178] on div "Buscando registros Os registros de ponto estão sendo buscados... OK" at bounding box center [537, 249] width 1074 height 498
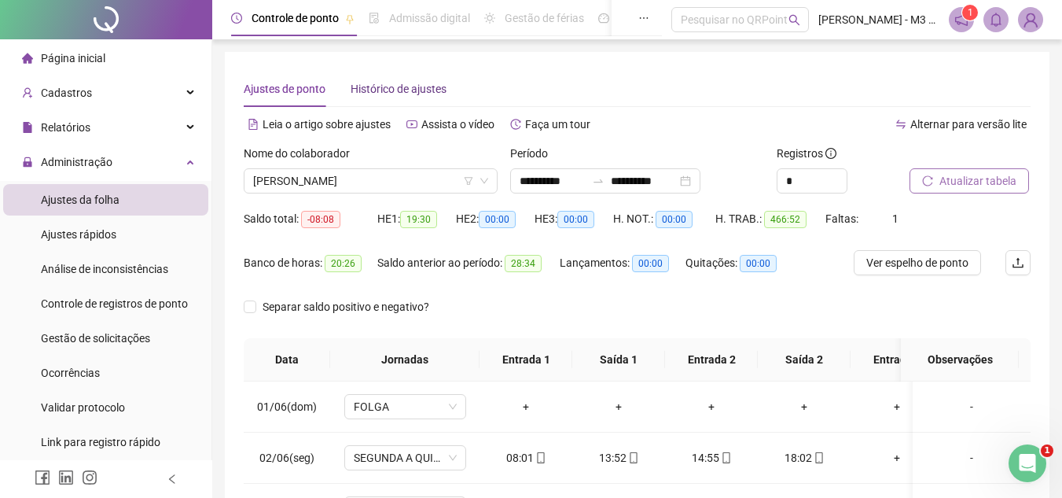
click at [421, 90] on span "Histórico de ajustes" at bounding box center [399, 89] width 96 height 13
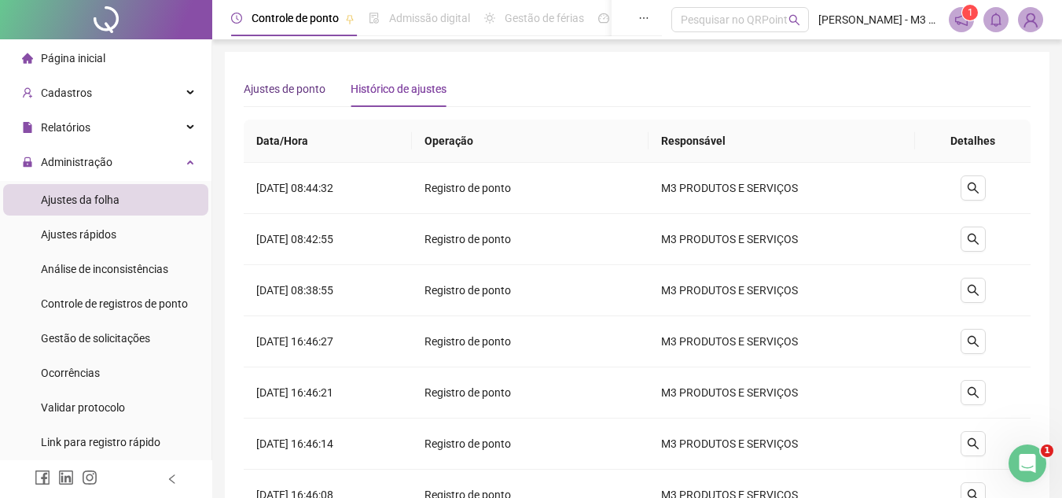
click at [273, 86] on span "Ajustes de ponto" at bounding box center [285, 89] width 82 height 13
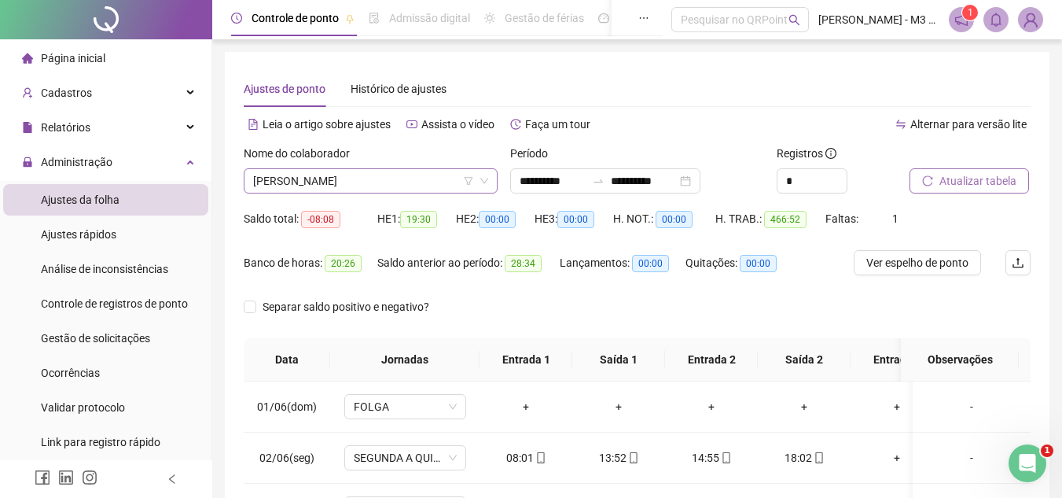
click at [428, 189] on span "[PERSON_NAME]" at bounding box center [370, 181] width 235 height 24
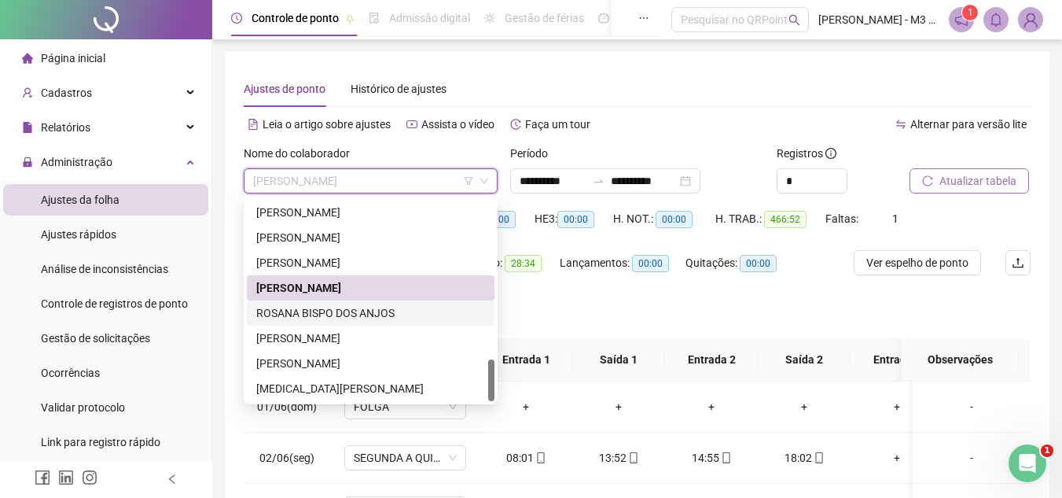
click at [338, 313] on div "ROSANA BISPO DOS ANJOS" at bounding box center [370, 312] width 229 height 17
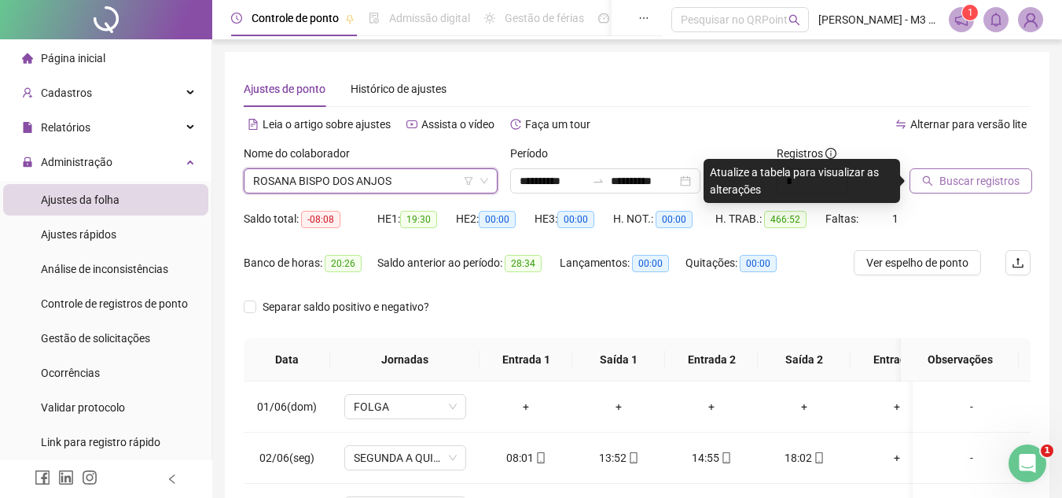
click at [980, 174] on span "Buscar registros" at bounding box center [979, 180] width 80 height 17
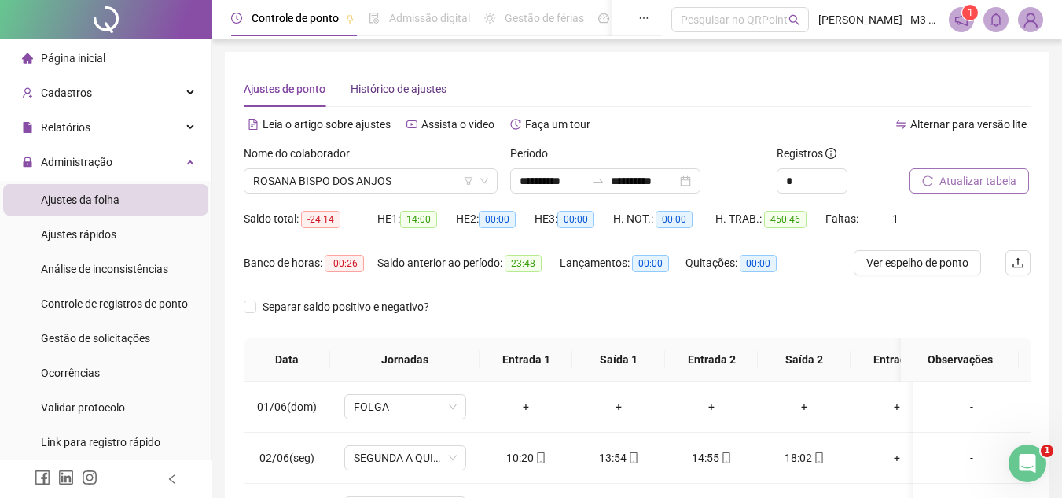
click at [417, 83] on span "Histórico de ajustes" at bounding box center [399, 89] width 96 height 13
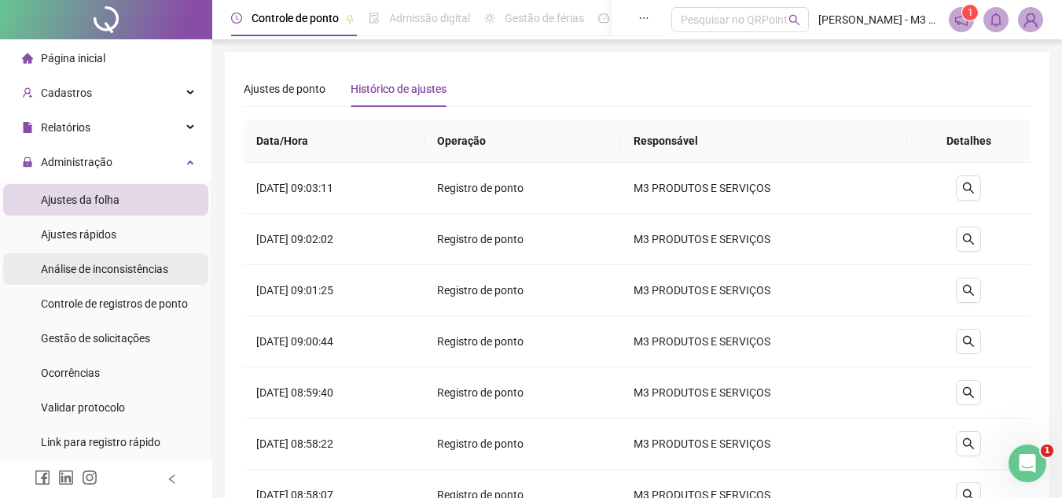
click at [100, 272] on span "Análise de inconsistências" at bounding box center [104, 269] width 127 height 13
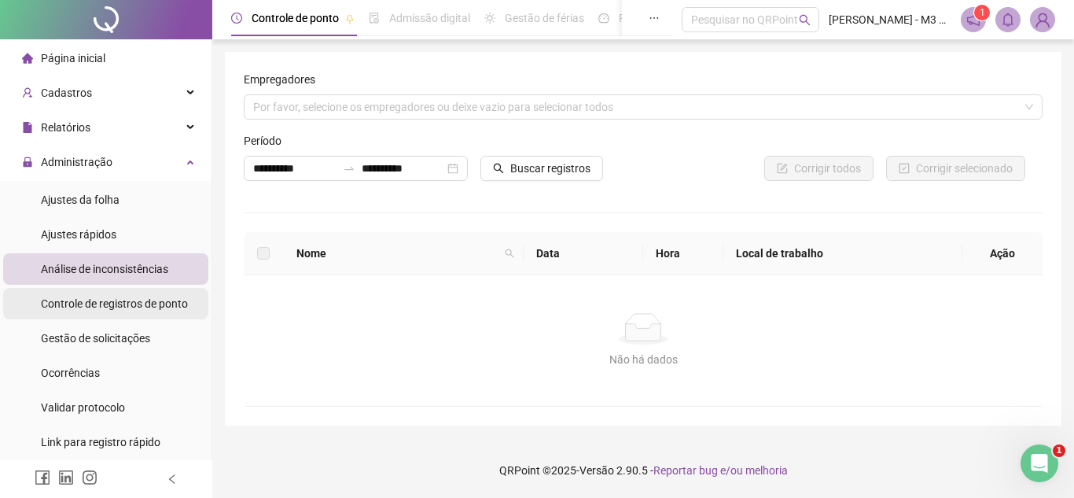
click at [108, 303] on span "Controle de registros de ponto" at bounding box center [114, 303] width 147 height 13
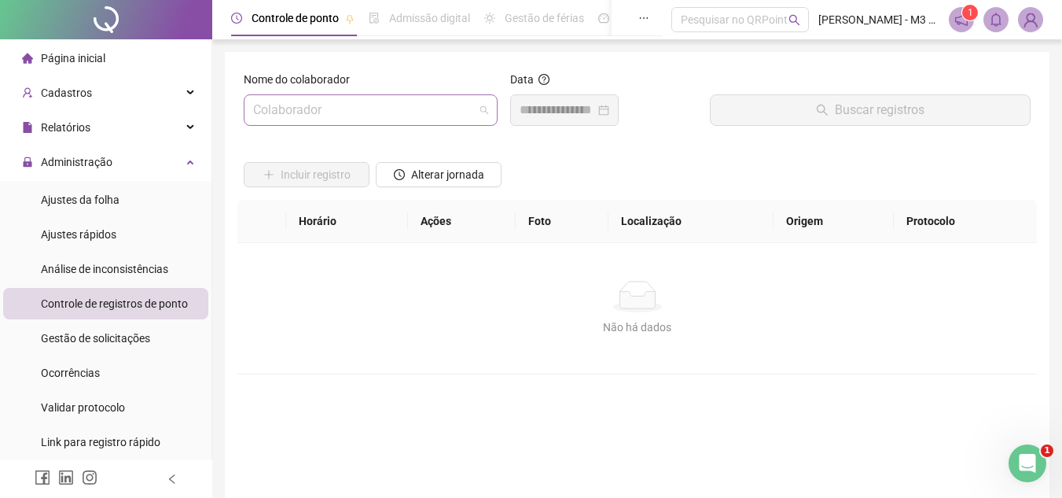
click at [476, 114] on span at bounding box center [370, 110] width 235 height 30
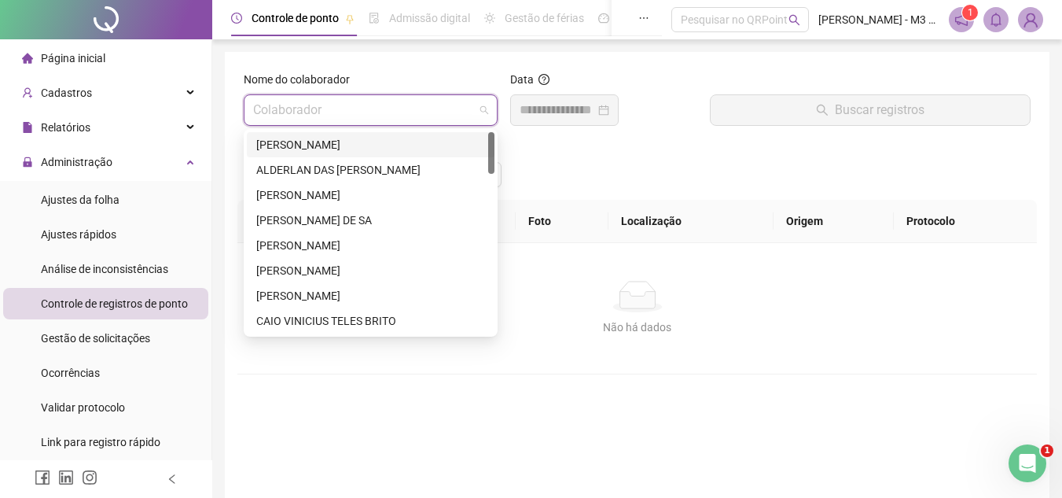
click at [299, 145] on div "[PERSON_NAME]" at bounding box center [370, 144] width 229 height 17
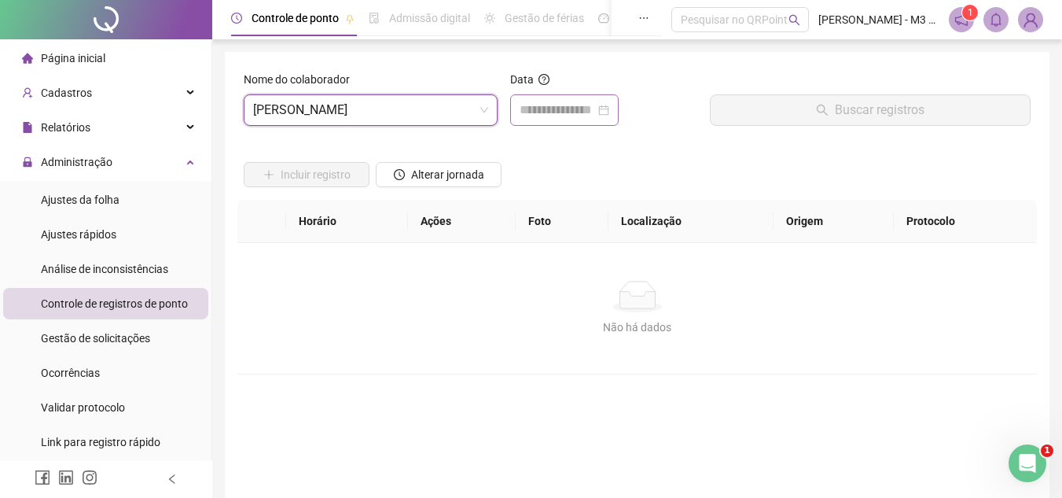
click at [619, 109] on div at bounding box center [564, 109] width 108 height 31
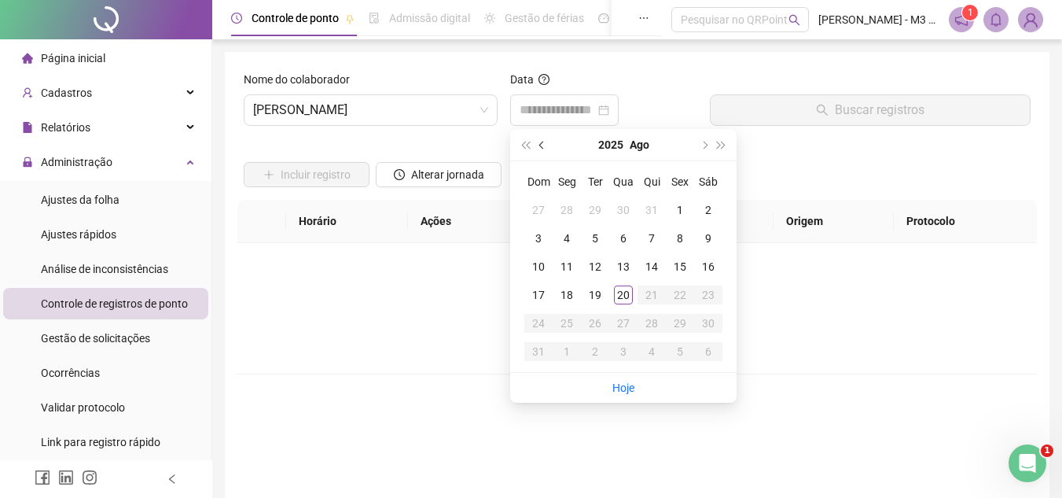
click at [540, 150] on button "prev-year" at bounding box center [542, 144] width 17 height 31
type input "**********"
click at [542, 204] on div "1" at bounding box center [538, 209] width 19 height 19
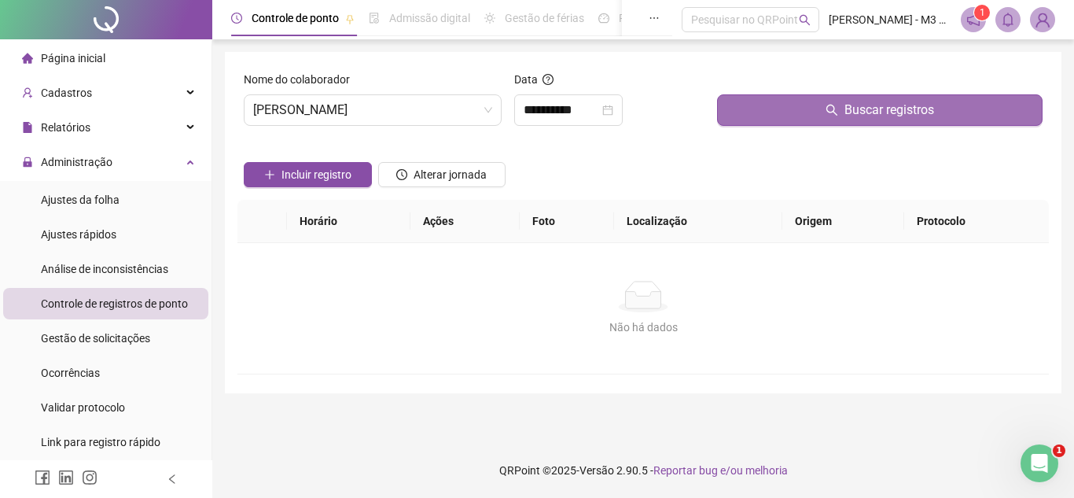
click at [770, 104] on button "Buscar registros" at bounding box center [879, 109] width 325 height 31
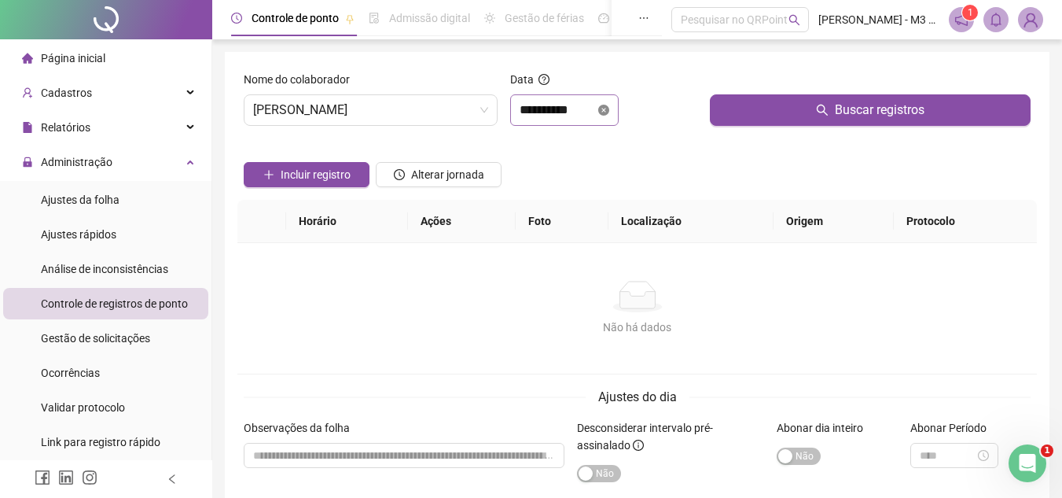
click at [609, 109] on icon "close-circle" at bounding box center [603, 110] width 11 height 11
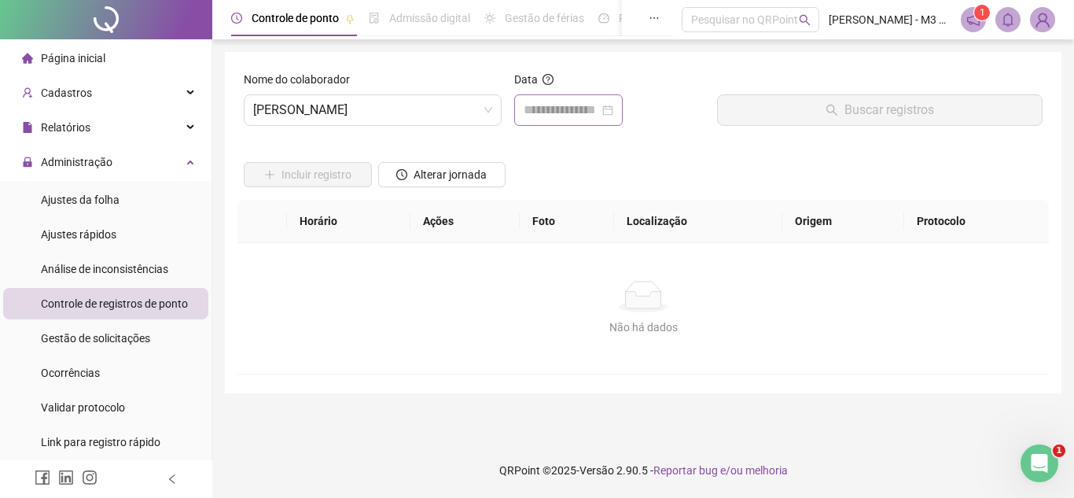
click at [647, 112] on div at bounding box center [609, 109] width 190 height 31
click at [623, 112] on div at bounding box center [568, 109] width 108 height 31
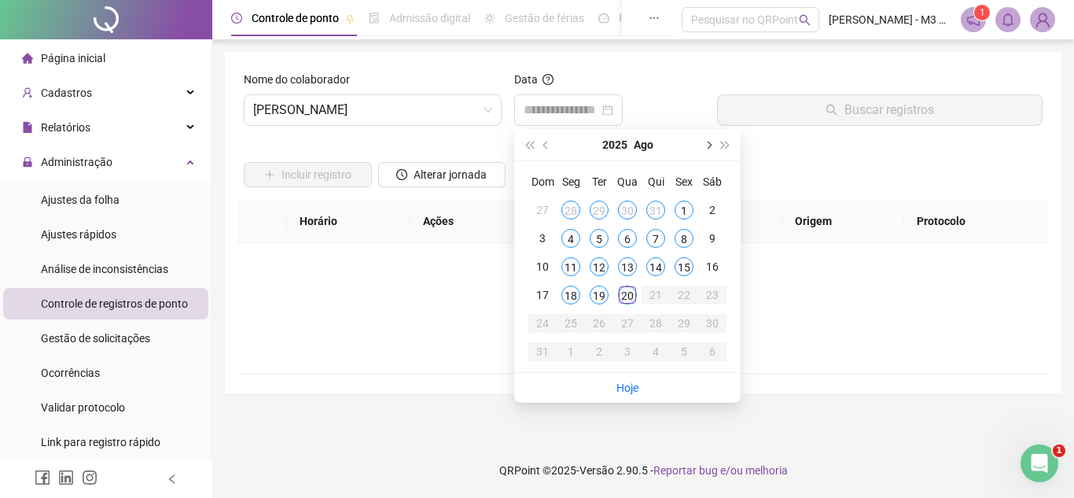
click at [706, 145] on span "next-year" at bounding box center [708, 145] width 8 height 8
click at [549, 149] on button "prev-year" at bounding box center [546, 144] width 17 height 31
type input "**********"
click at [599, 208] on div "1" at bounding box center [599, 209] width 19 height 19
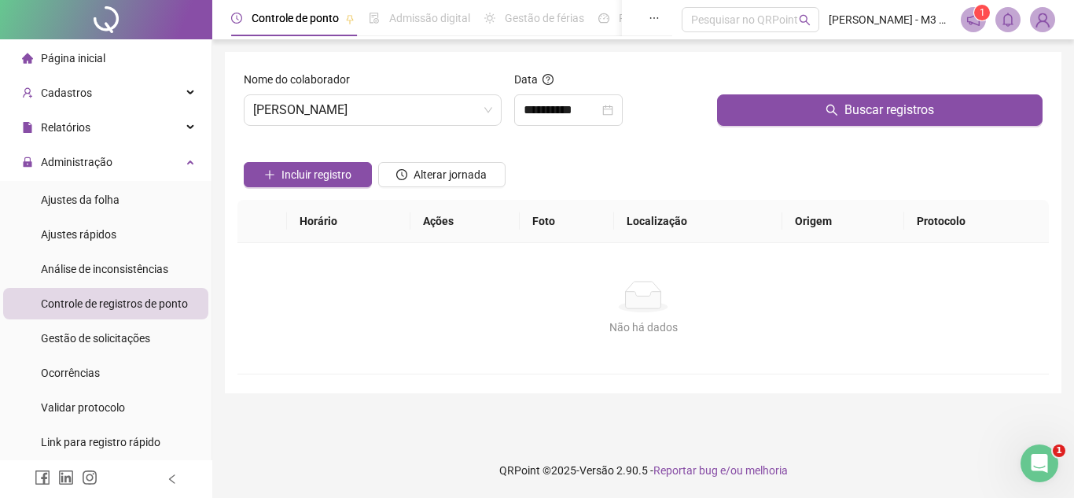
click at [613, 105] on icon "close-circle" at bounding box center [607, 110] width 11 height 11
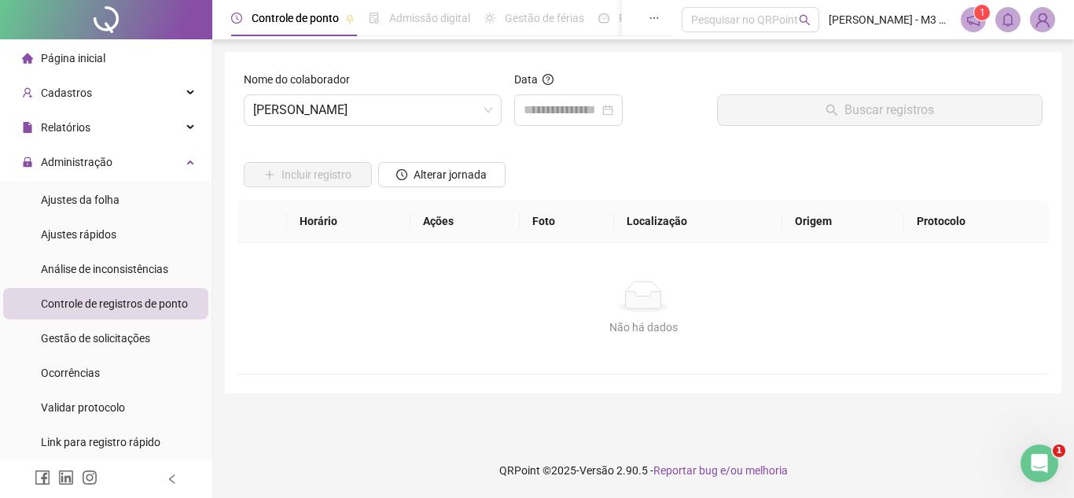
click at [613, 105] on div at bounding box center [569, 110] width 90 height 19
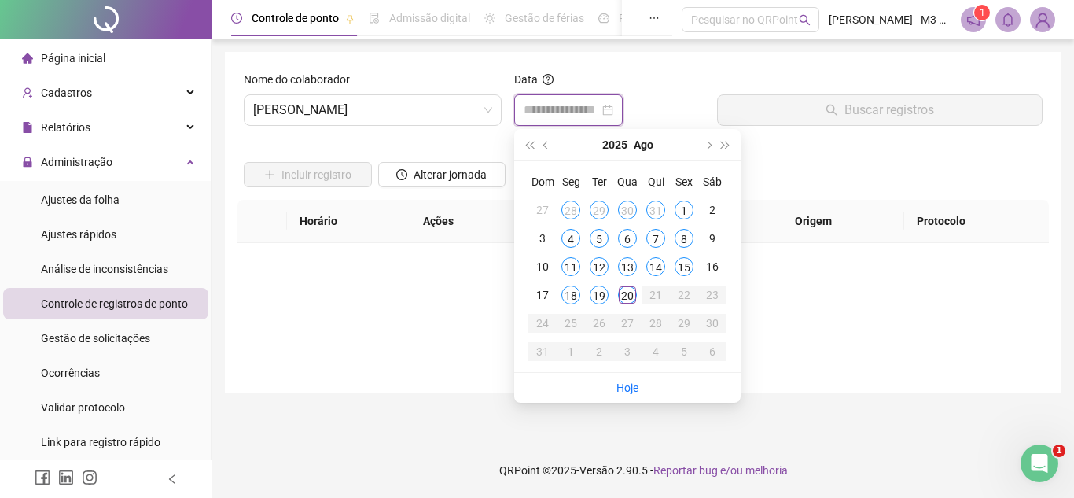
click at [613, 112] on div at bounding box center [569, 110] width 90 height 19
type input "**********"
click at [543, 145] on span "prev-year" at bounding box center [547, 145] width 8 height 8
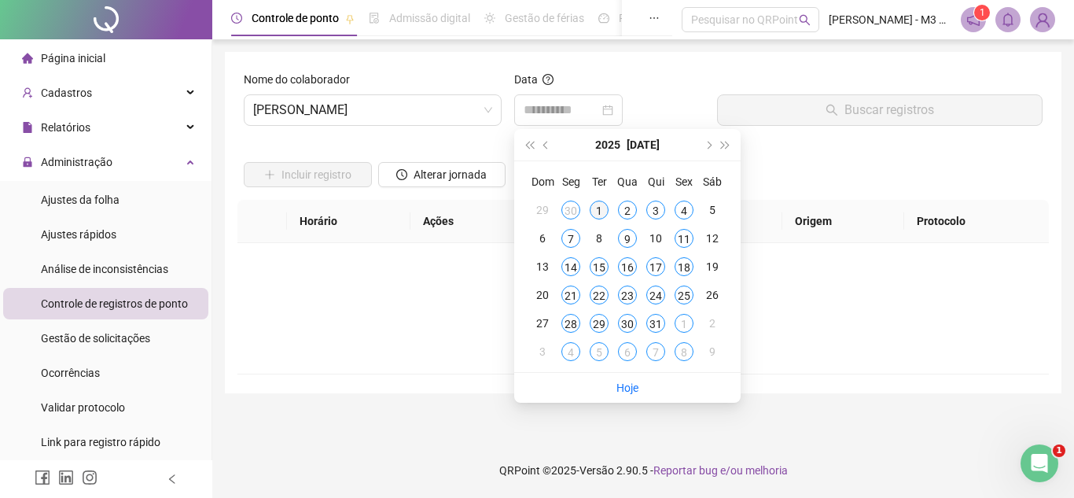
type input "**********"
click at [599, 205] on div "1" at bounding box center [599, 209] width 19 height 19
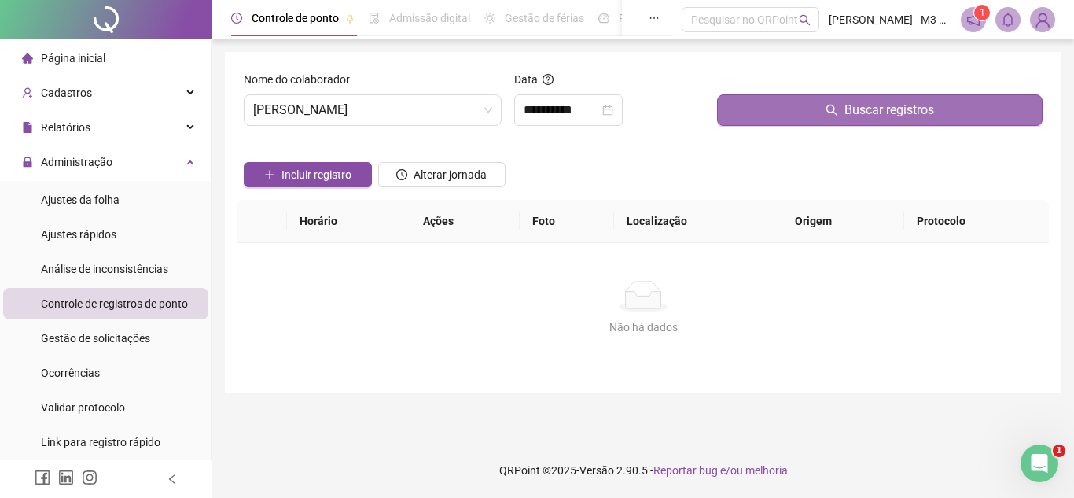
click at [847, 109] on span "Buscar registros" at bounding box center [889, 110] width 90 height 19
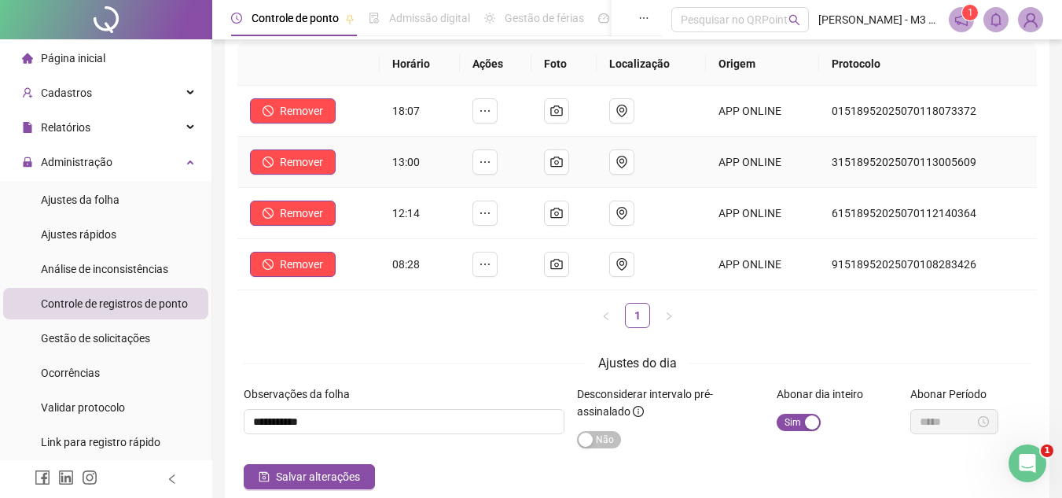
scroll to position [235, 0]
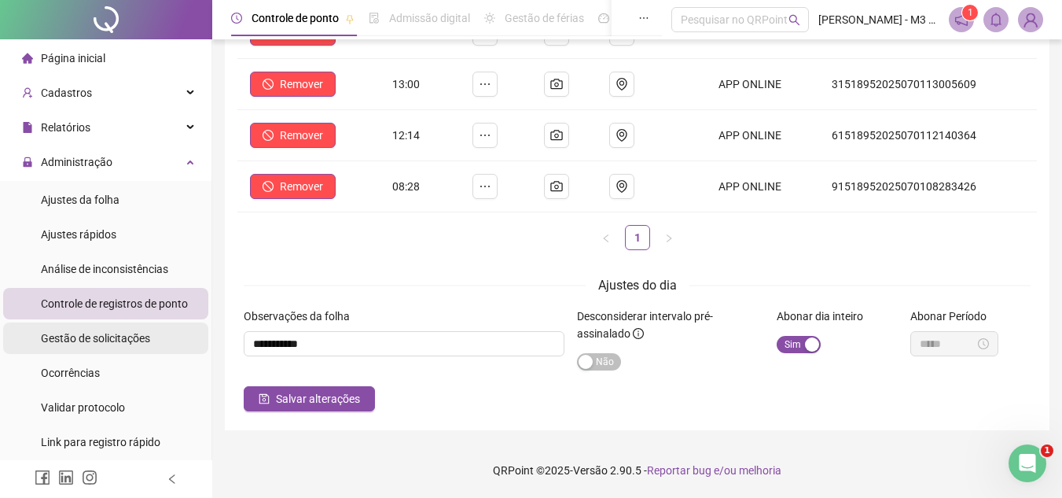
click at [131, 329] on div "Gestão de solicitações" at bounding box center [95, 337] width 109 height 31
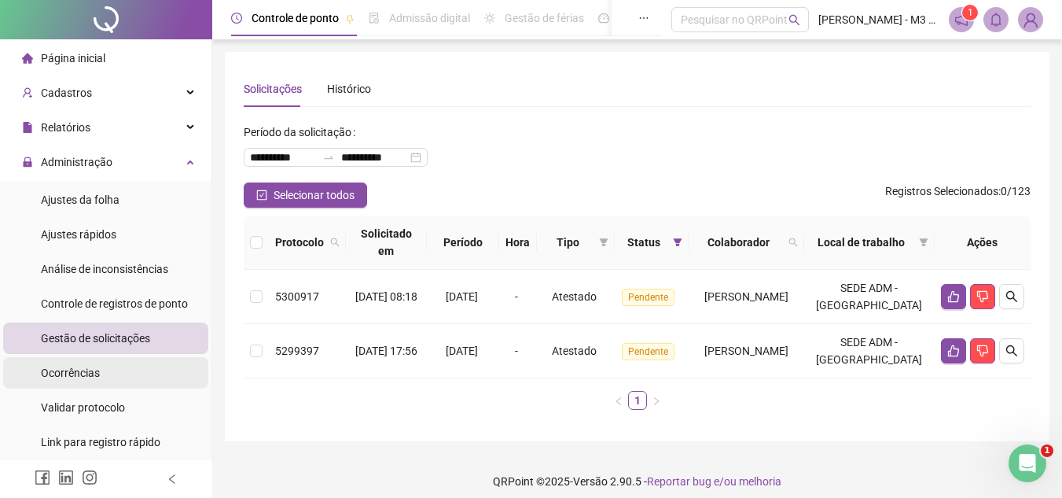
click at [100, 359] on li "Ocorrências" at bounding box center [105, 372] width 205 height 31
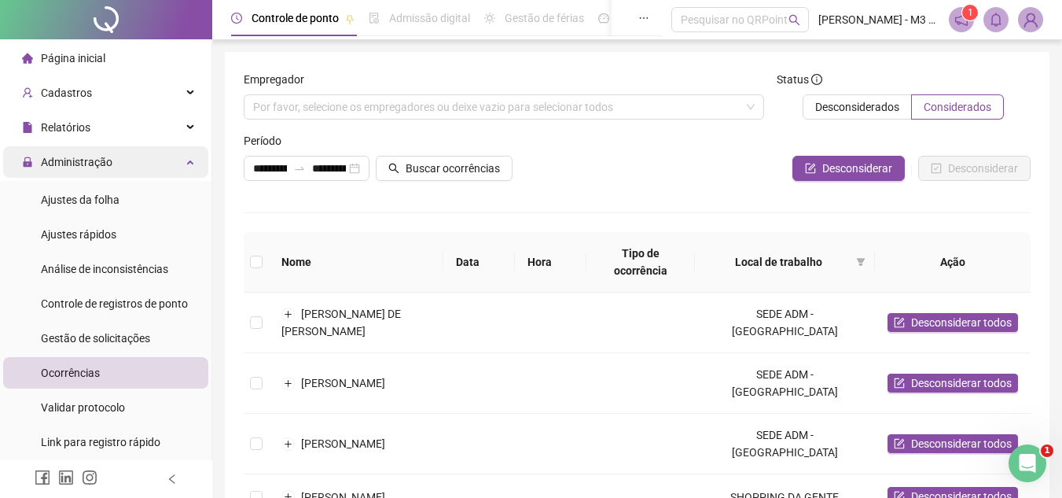
click at [171, 155] on div "Administração" at bounding box center [105, 161] width 205 height 31
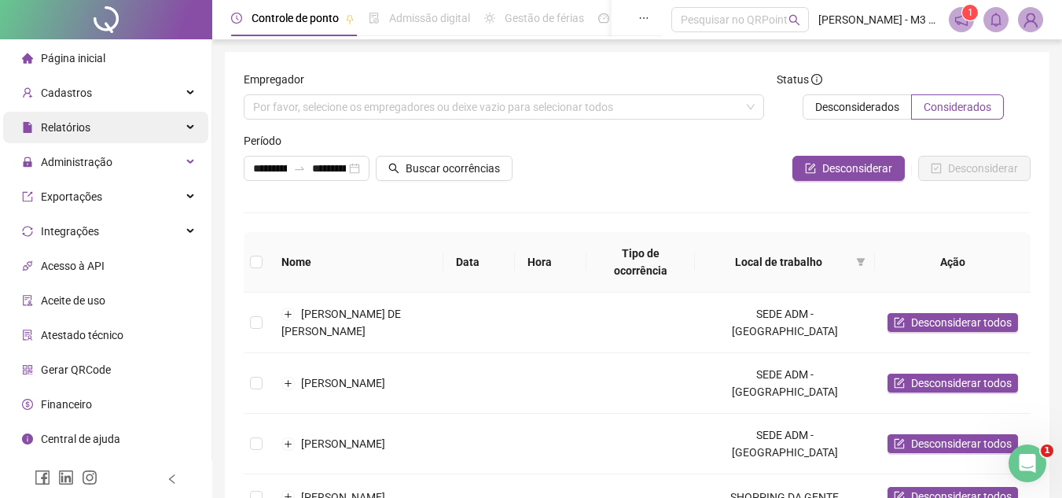
click at [175, 123] on div "Relatórios" at bounding box center [105, 127] width 205 height 31
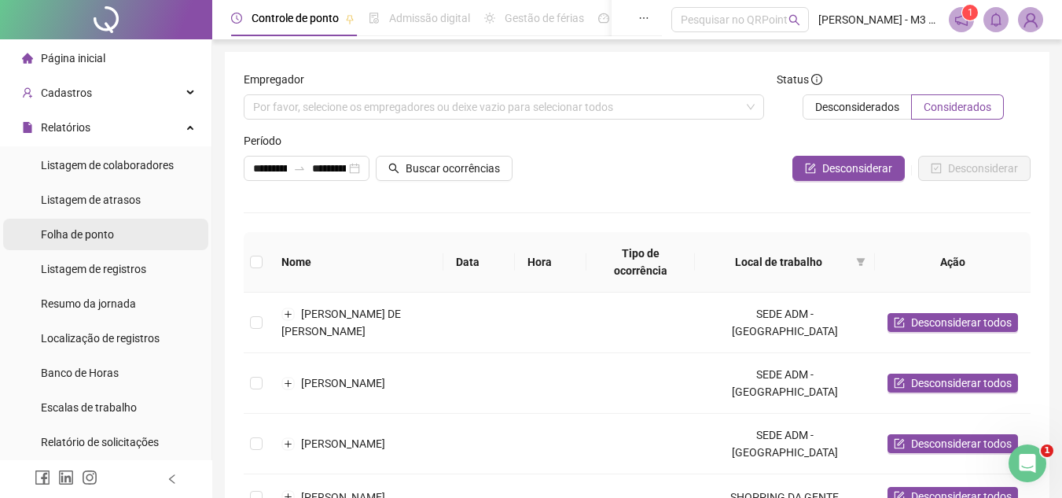
click at [135, 234] on li "Folha de ponto" at bounding box center [105, 234] width 205 height 31
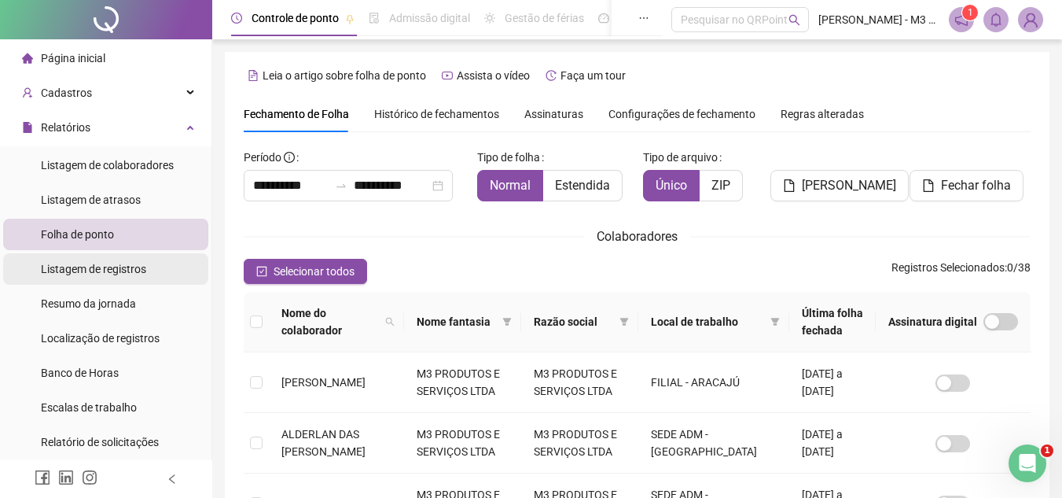
click at [163, 266] on li "Listagem de registros" at bounding box center [105, 268] width 205 height 31
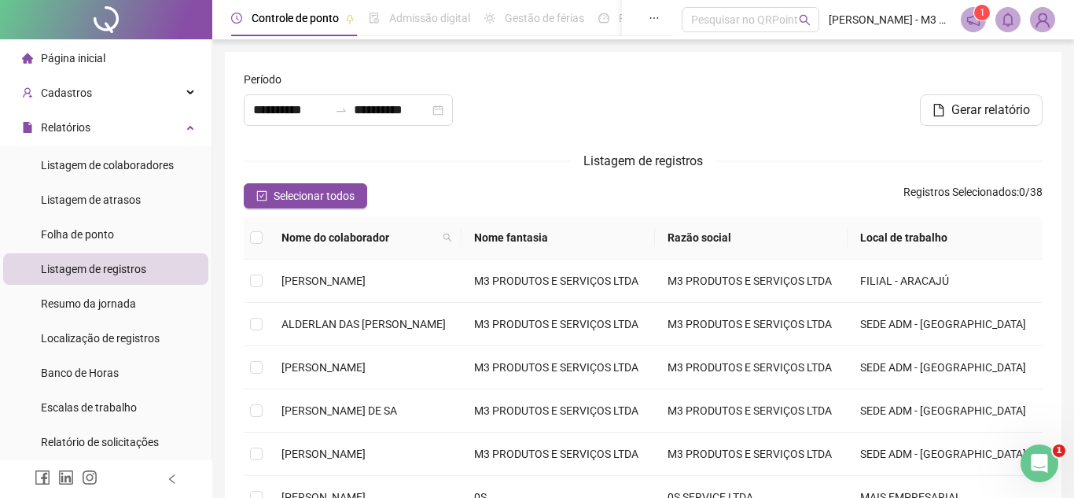
type input "**********"
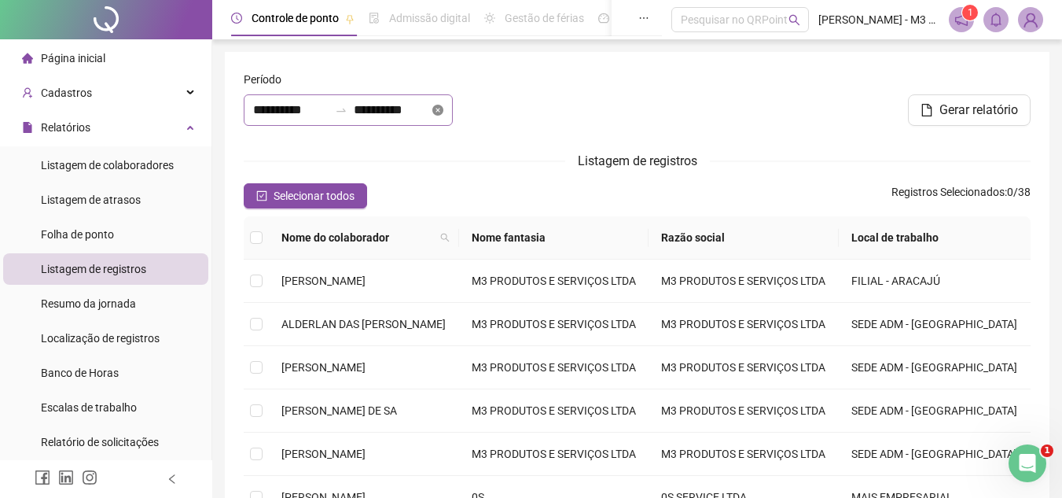
click at [443, 112] on icon "close-circle" at bounding box center [437, 110] width 11 height 11
click at [453, 111] on div at bounding box center [348, 109] width 209 height 31
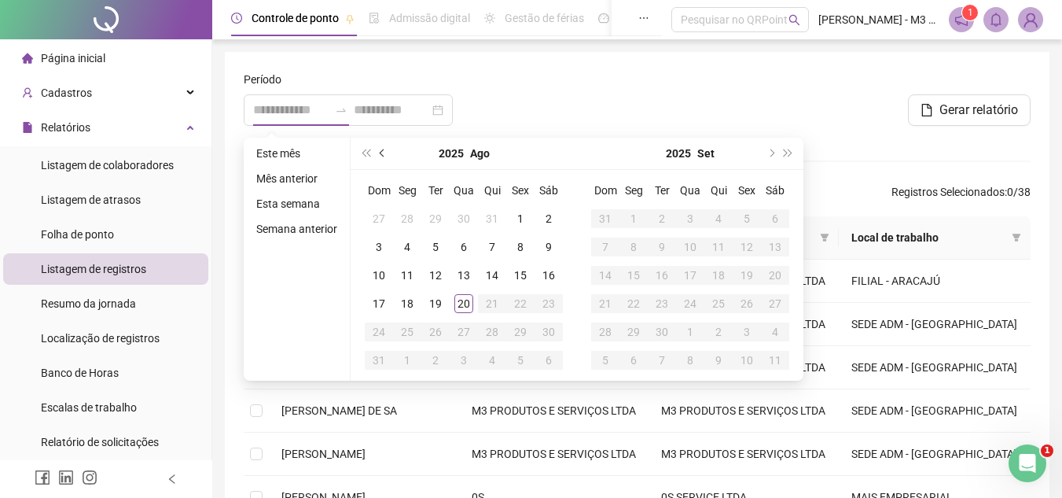
click at [388, 153] on button "prev-year" at bounding box center [382, 153] width 17 height 31
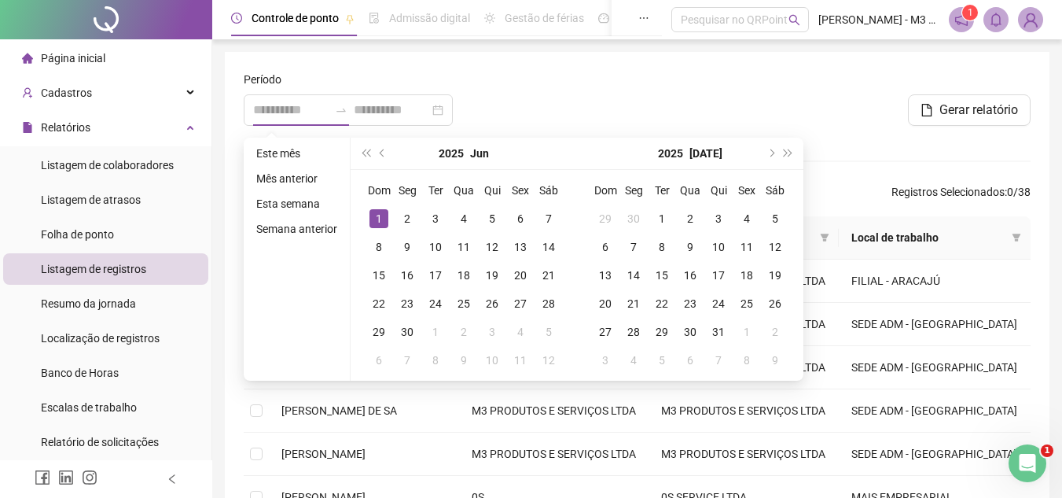
type input "**********"
click at [384, 218] on div "1" at bounding box center [378, 218] width 19 height 19
click at [770, 157] on button "next-year" at bounding box center [770, 153] width 17 height 31
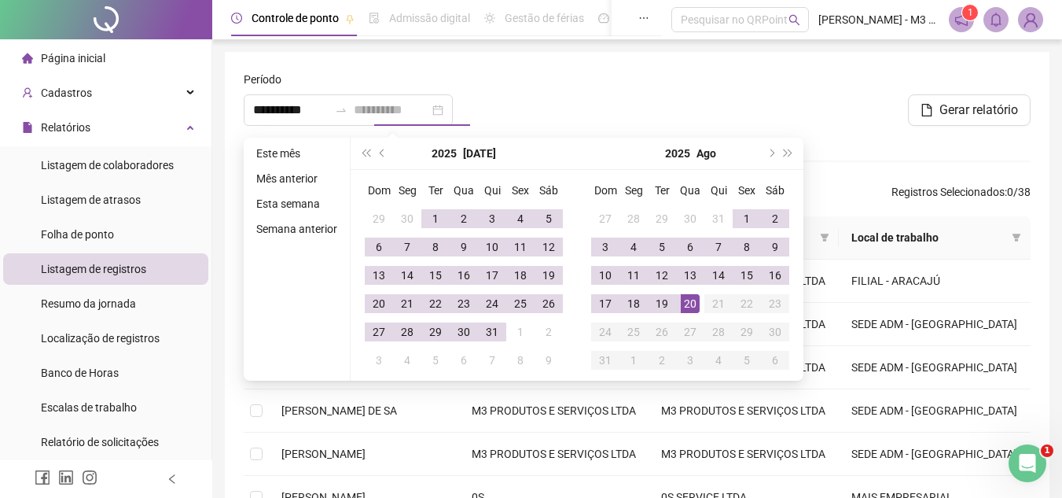
type input "**********"
click at [689, 297] on div "20" at bounding box center [690, 303] width 19 height 19
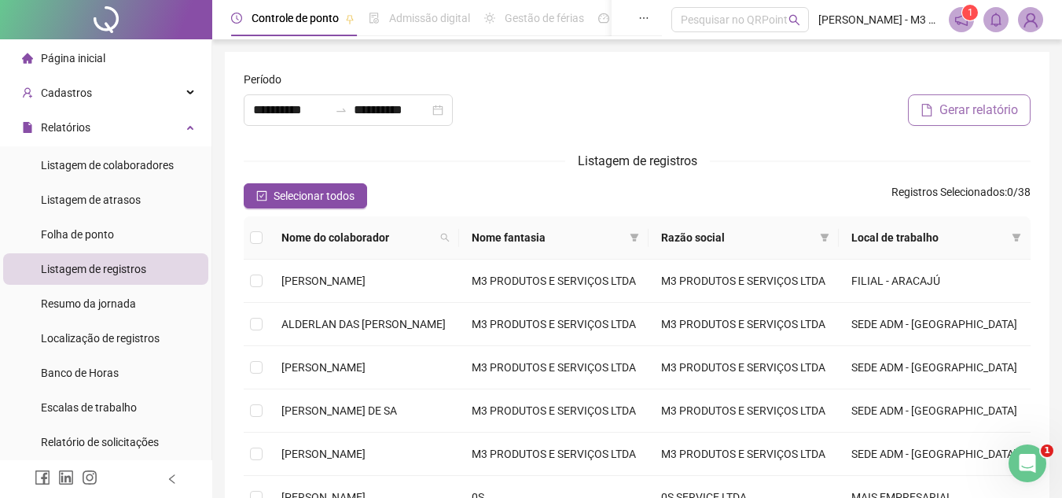
click at [954, 113] on span "Gerar relatório" at bounding box center [978, 110] width 79 height 19
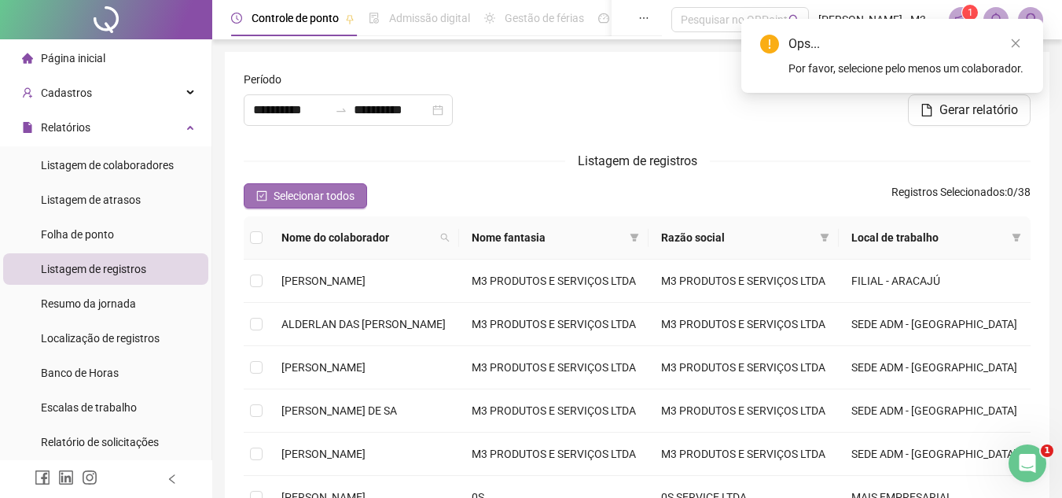
click at [288, 195] on span "Selecionar todos" at bounding box center [314, 195] width 81 height 17
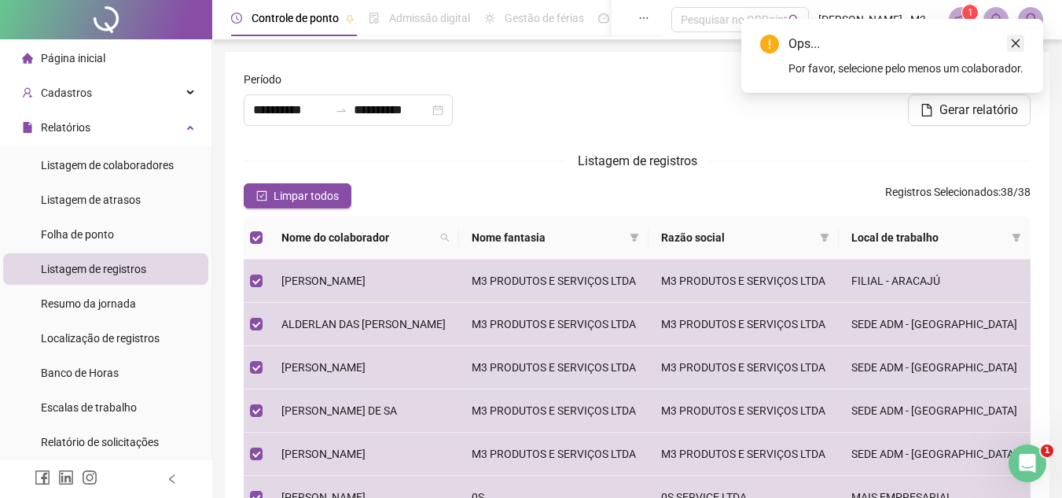
click at [1014, 38] on icon "close" at bounding box center [1015, 43] width 11 height 11
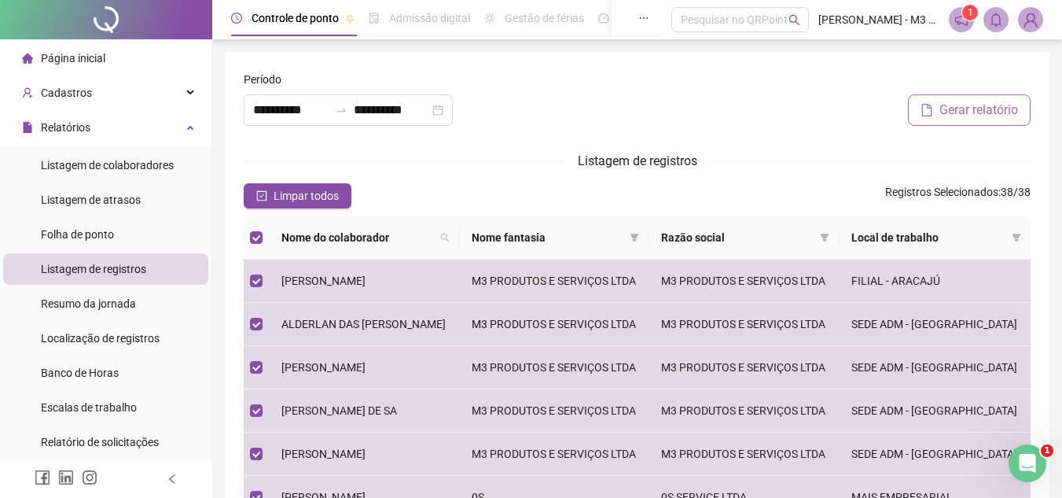
click at [976, 105] on span "Gerar relatório" at bounding box center [978, 110] width 79 height 19
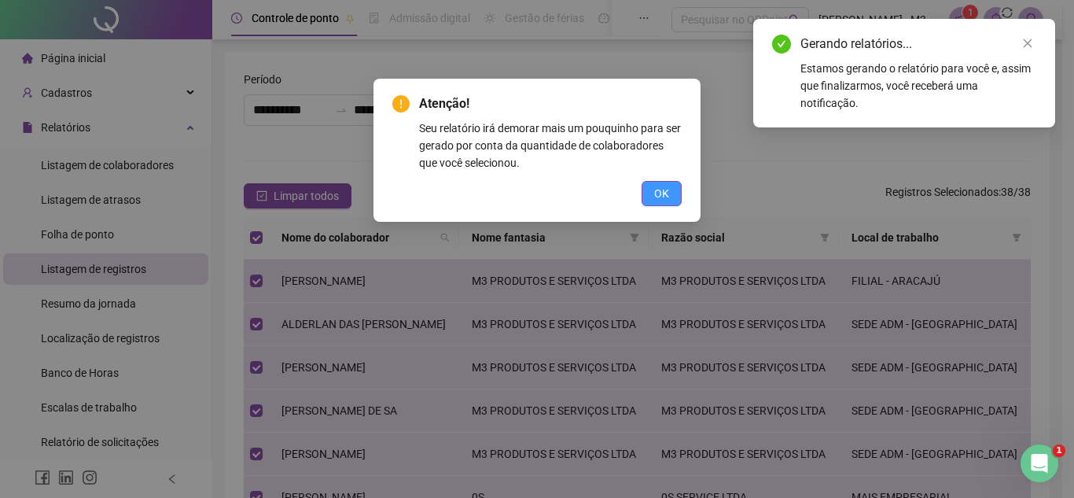
click at [667, 190] on span "OK" at bounding box center [661, 193] width 15 height 17
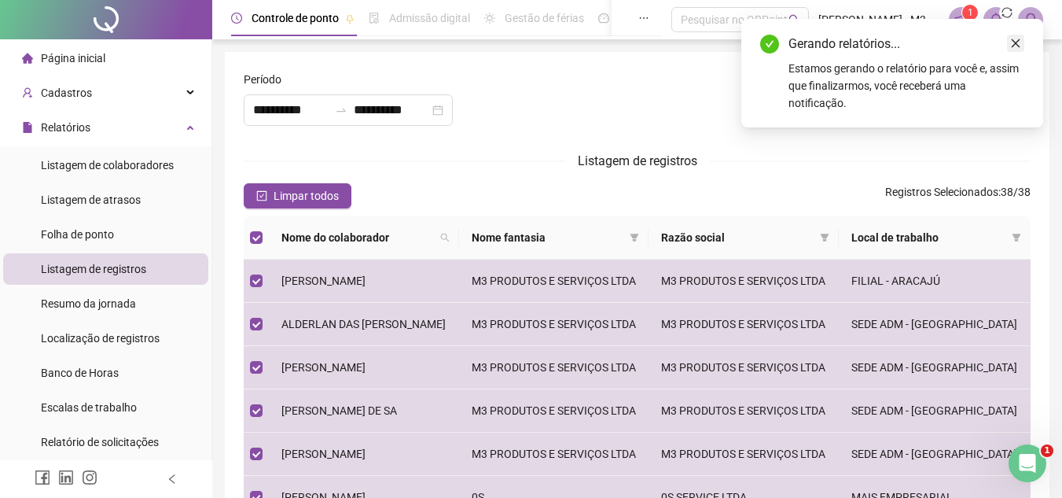
click at [1021, 49] on link "Close" at bounding box center [1015, 43] width 17 height 17
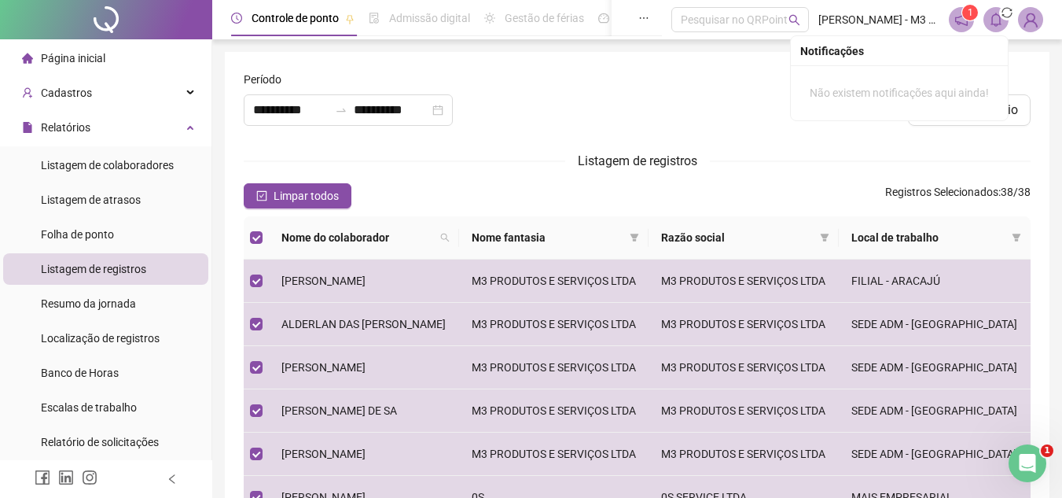
click at [999, 20] on icon "bell" at bounding box center [996, 20] width 14 height 14
click at [1005, 13] on icon "sync" at bounding box center [1007, 12] width 11 height 11
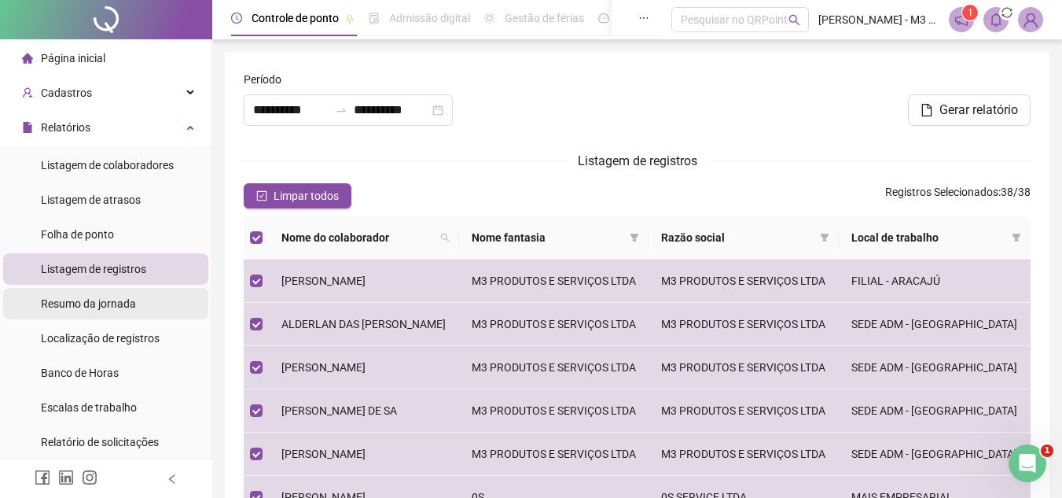
click at [101, 311] on div "Resumo da jornada" at bounding box center [88, 303] width 95 height 31
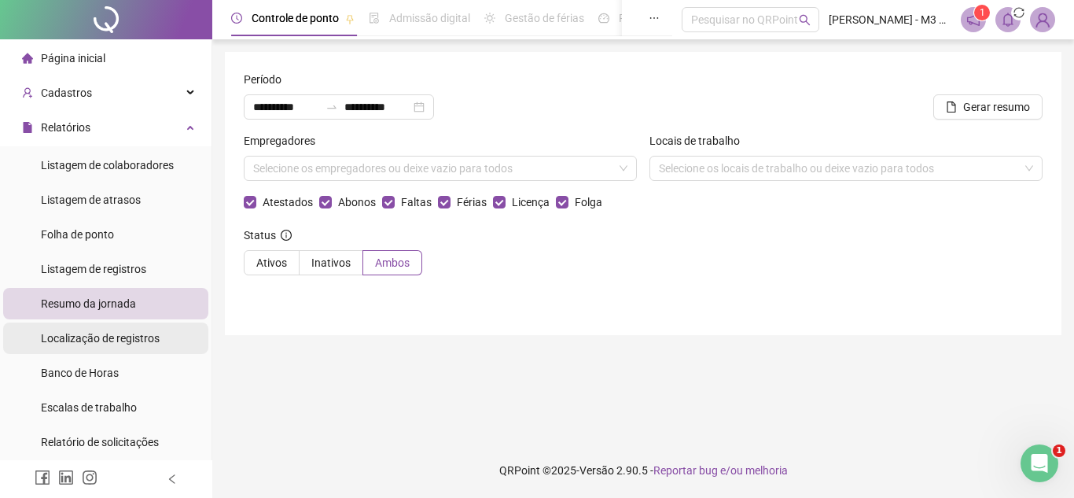
click at [97, 336] on span "Localização de registros" at bounding box center [100, 338] width 119 height 13
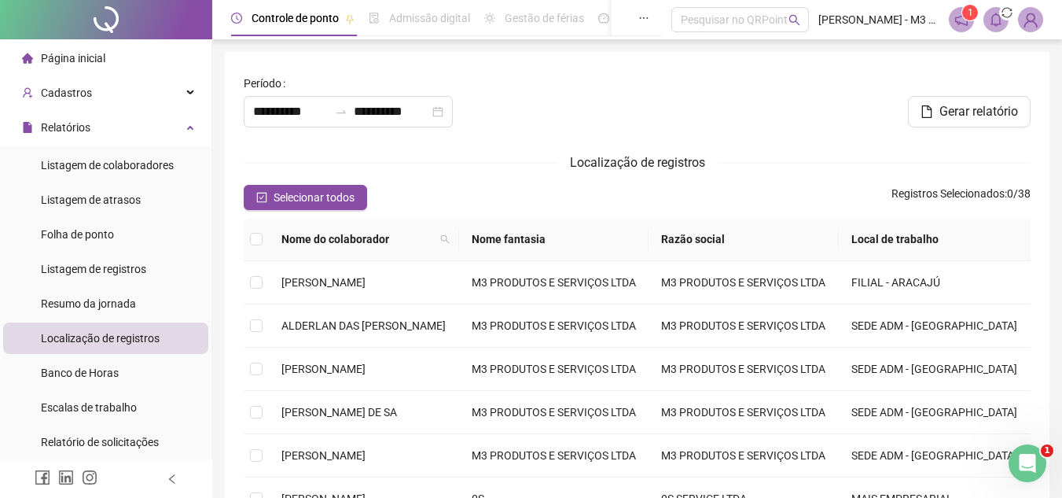
type input "**********"
click at [149, 124] on div "Relatórios" at bounding box center [105, 127] width 205 height 31
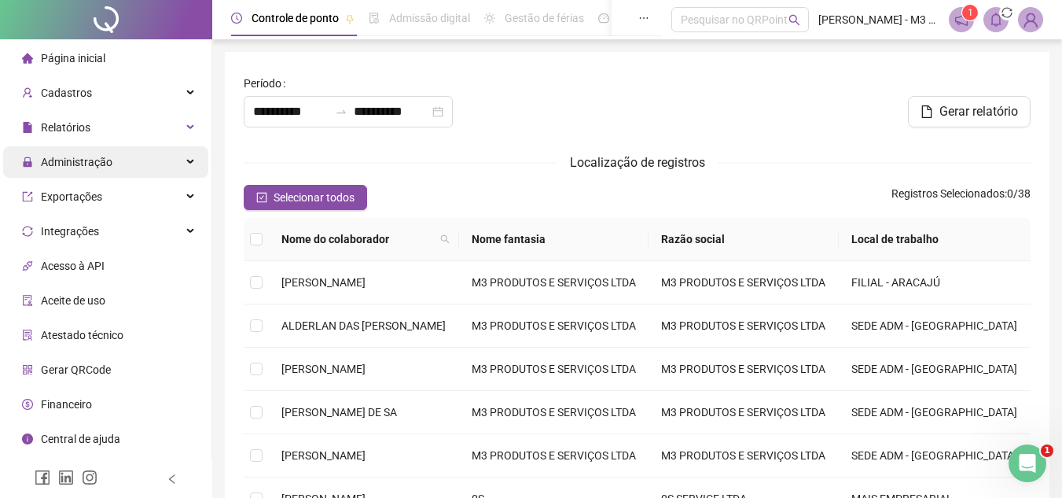
click at [133, 160] on div "Administração" at bounding box center [105, 161] width 205 height 31
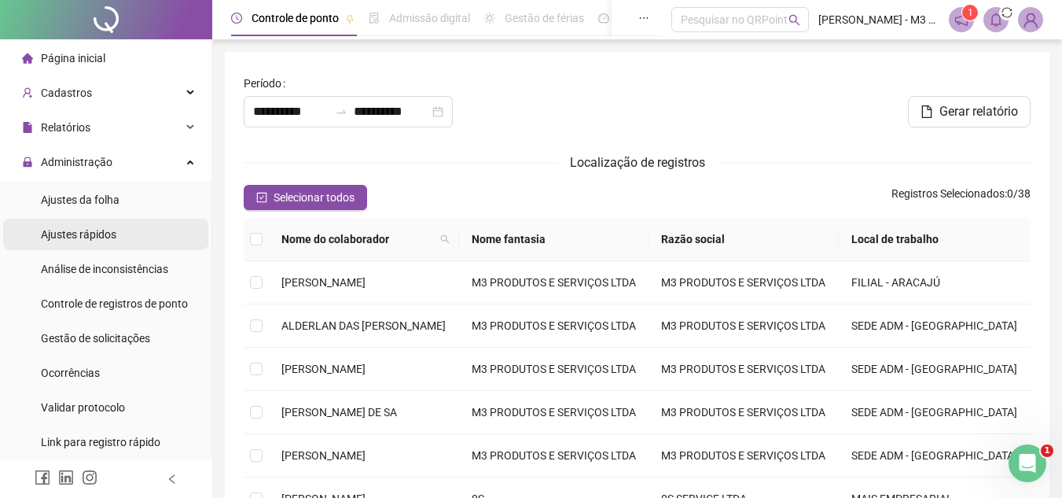
click at [107, 232] on span "Ajustes rápidos" at bounding box center [78, 234] width 75 height 13
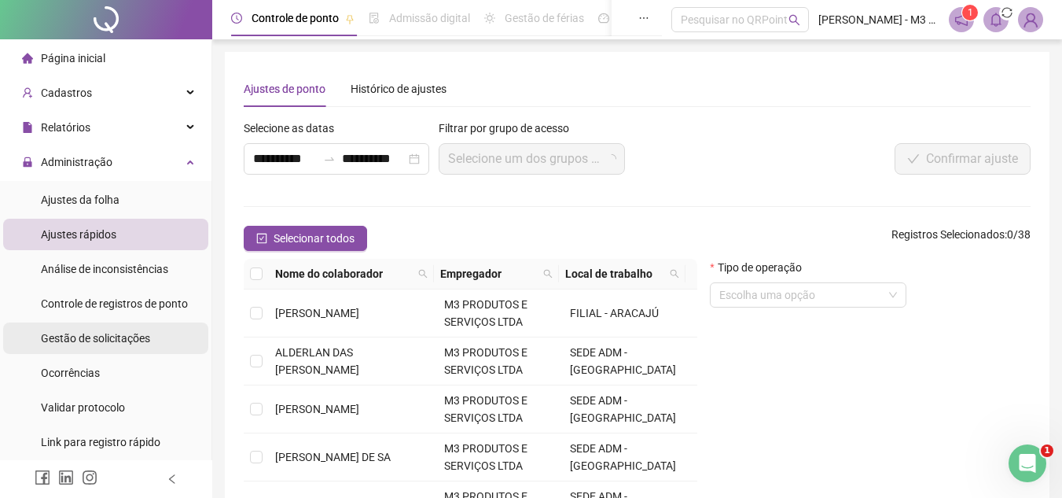
click at [107, 336] on span "Gestão de solicitações" at bounding box center [95, 338] width 109 height 13
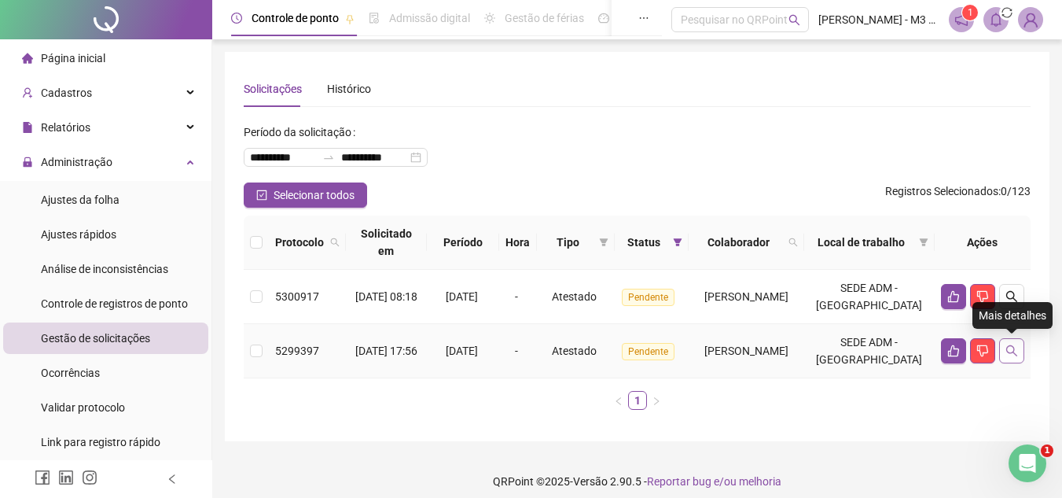
click at [1019, 345] on button "button" at bounding box center [1011, 350] width 25 height 25
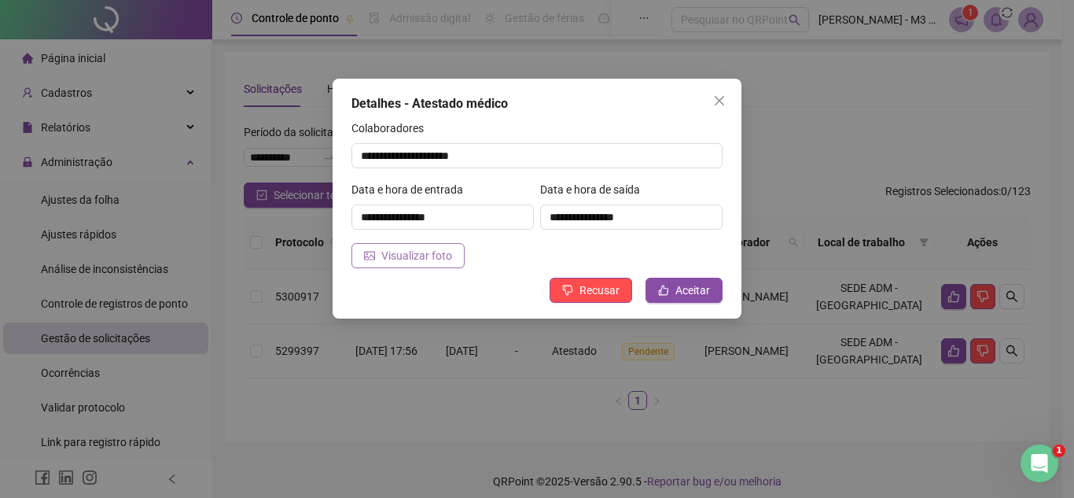
click at [402, 248] on span "Visualizar foto" at bounding box center [416, 255] width 71 height 17
click at [719, 92] on button "Close" at bounding box center [719, 100] width 25 height 25
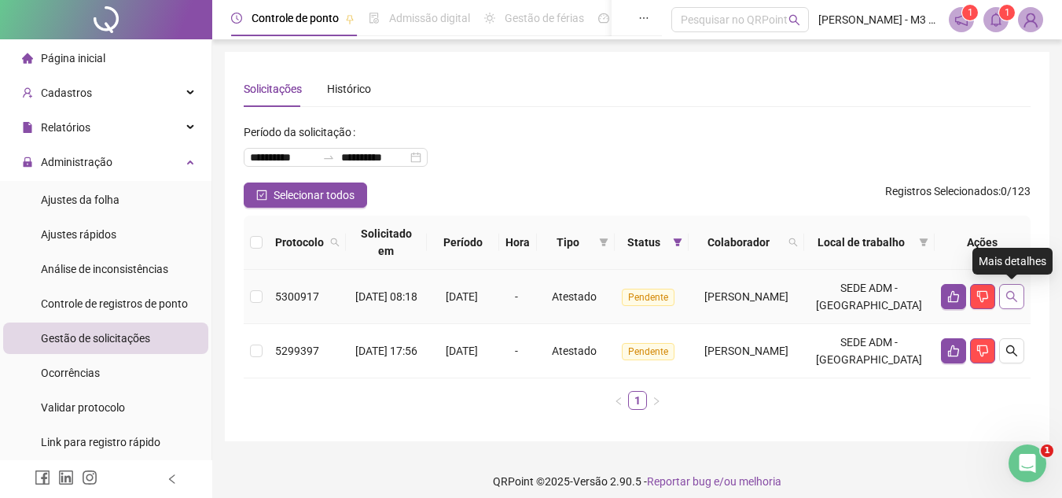
click at [1008, 292] on icon "search" at bounding box center [1011, 296] width 11 height 11
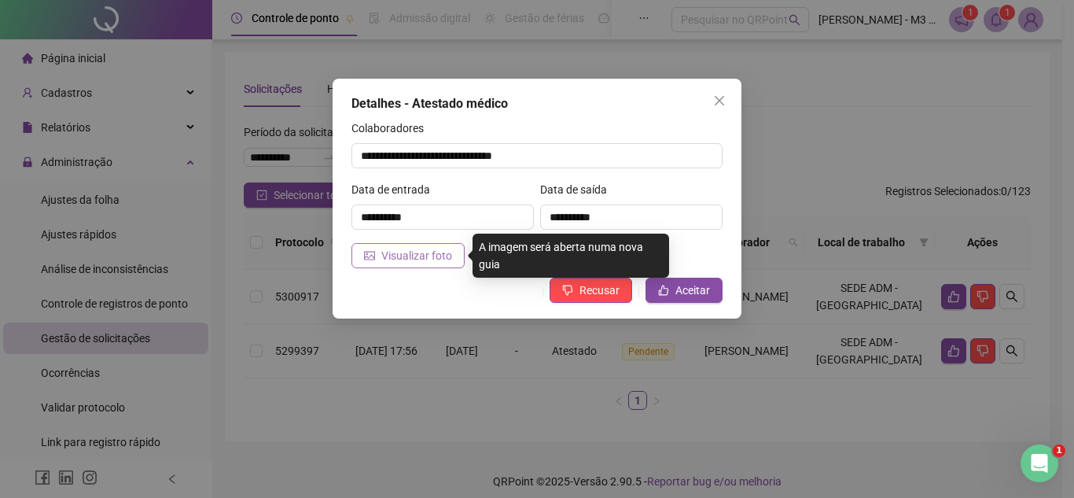
click at [387, 252] on span "Visualizar foto" at bounding box center [416, 255] width 71 height 17
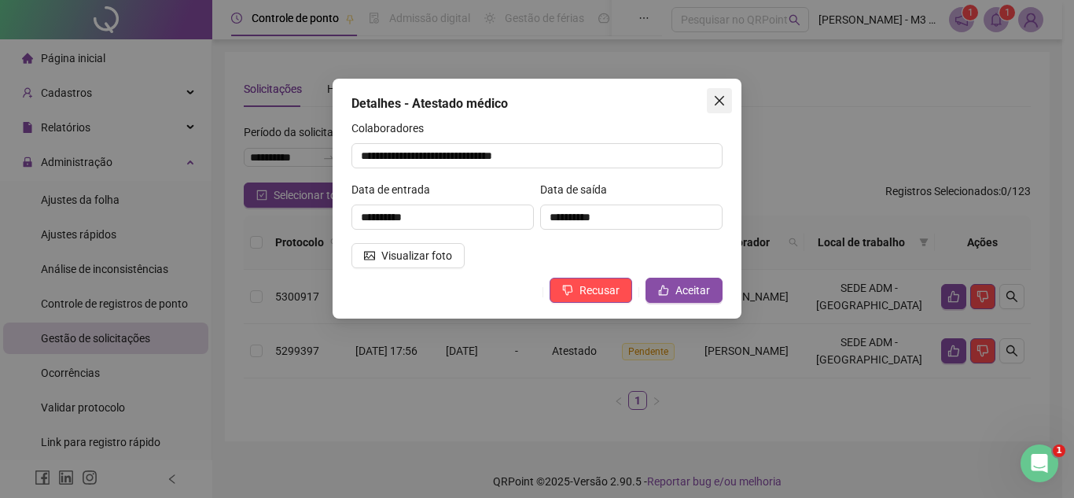
click at [713, 94] on icon "close" at bounding box center [719, 100] width 13 height 13
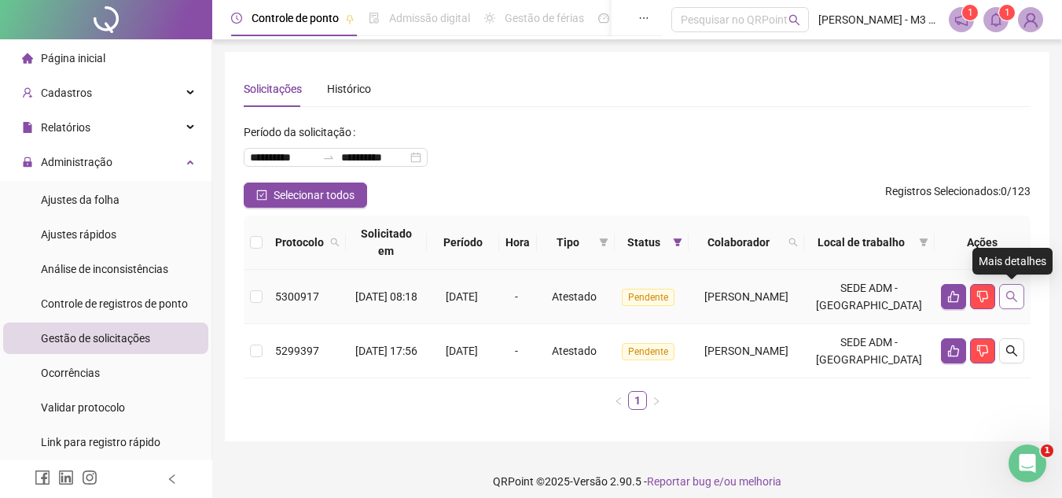
click at [1012, 292] on icon "search" at bounding box center [1011, 296] width 11 height 11
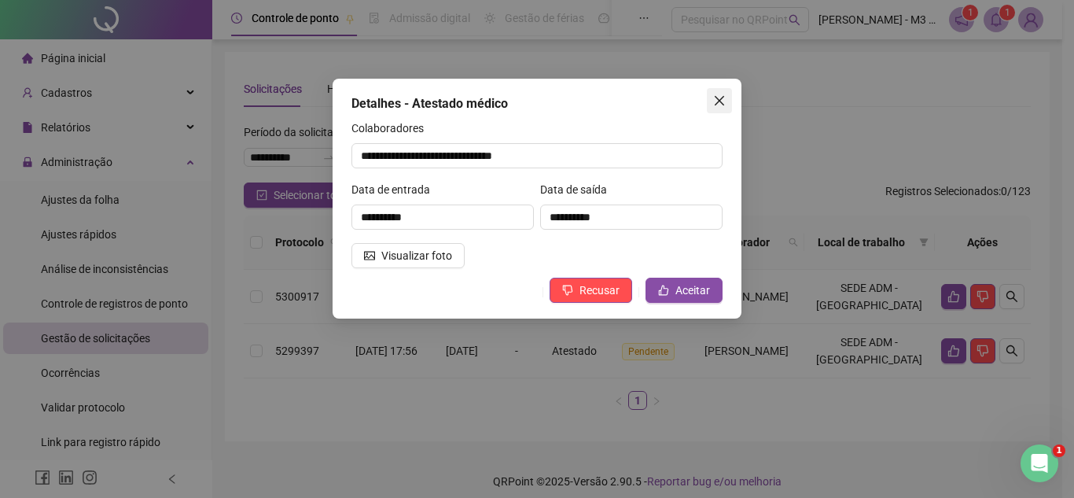
click at [722, 96] on icon "close" at bounding box center [719, 100] width 13 height 13
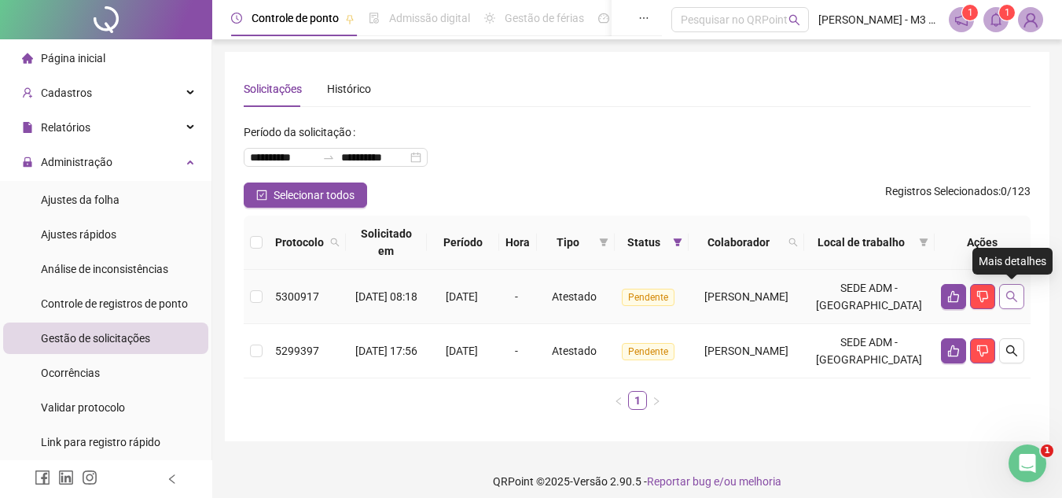
click at [1007, 293] on icon "search" at bounding box center [1011, 296] width 11 height 11
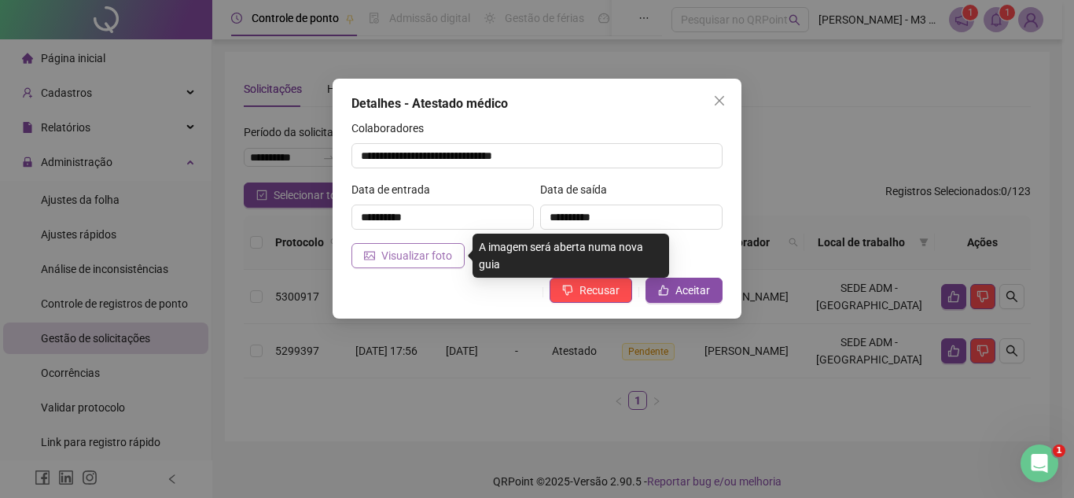
click at [443, 259] on span "Visualizar foto" at bounding box center [416, 255] width 71 height 17
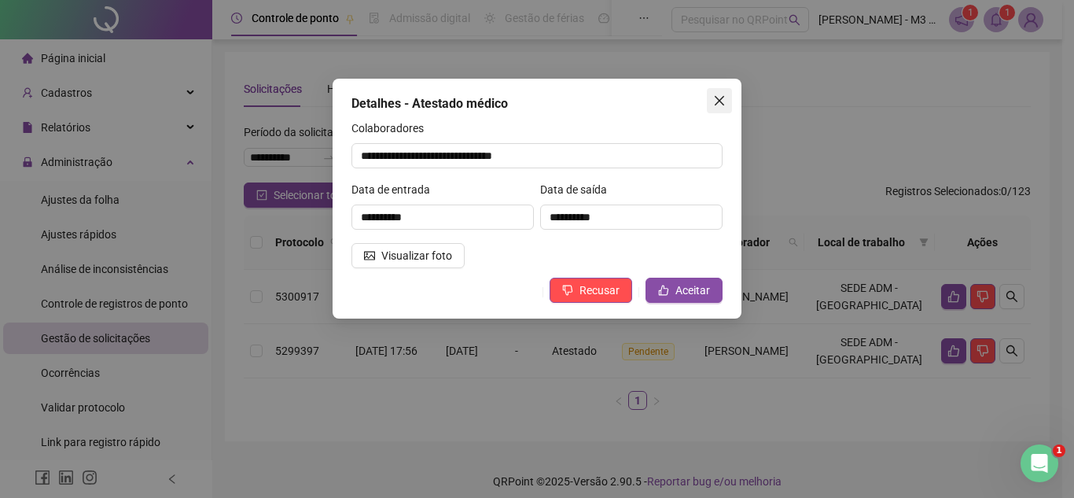
click at [722, 105] on icon "close" at bounding box center [719, 100] width 9 height 9
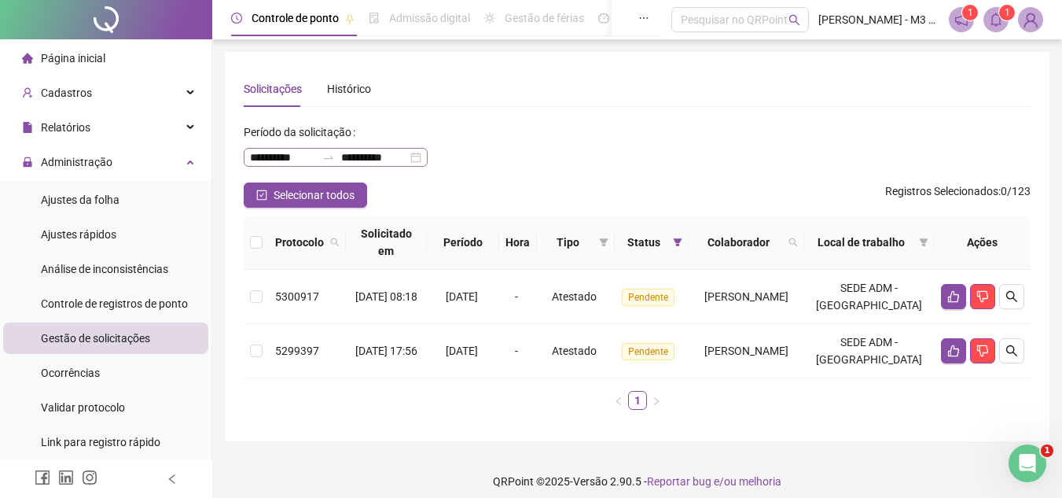
click at [428, 156] on div "**********" at bounding box center [336, 157] width 184 height 19
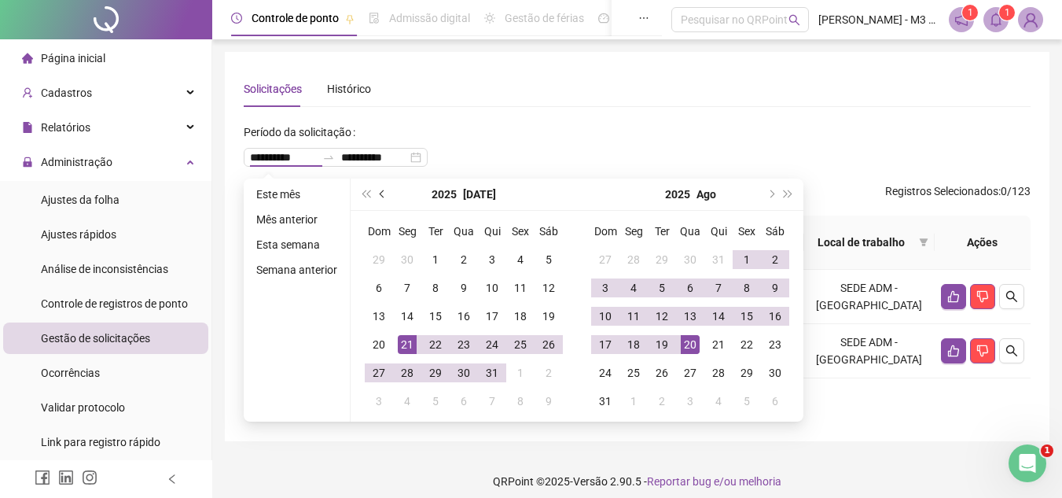
click at [388, 196] on button "prev-year" at bounding box center [382, 193] width 17 height 31
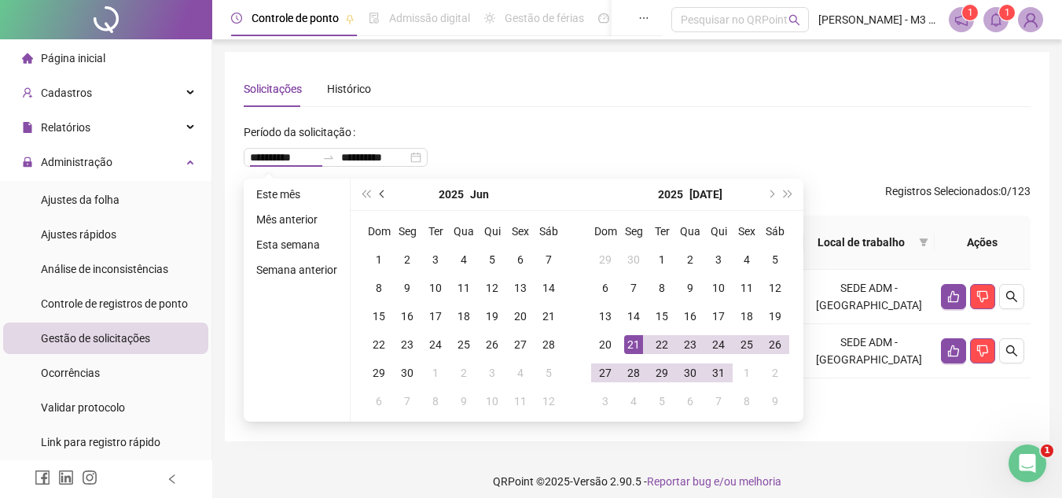
click at [388, 196] on button "prev-year" at bounding box center [382, 193] width 17 height 31
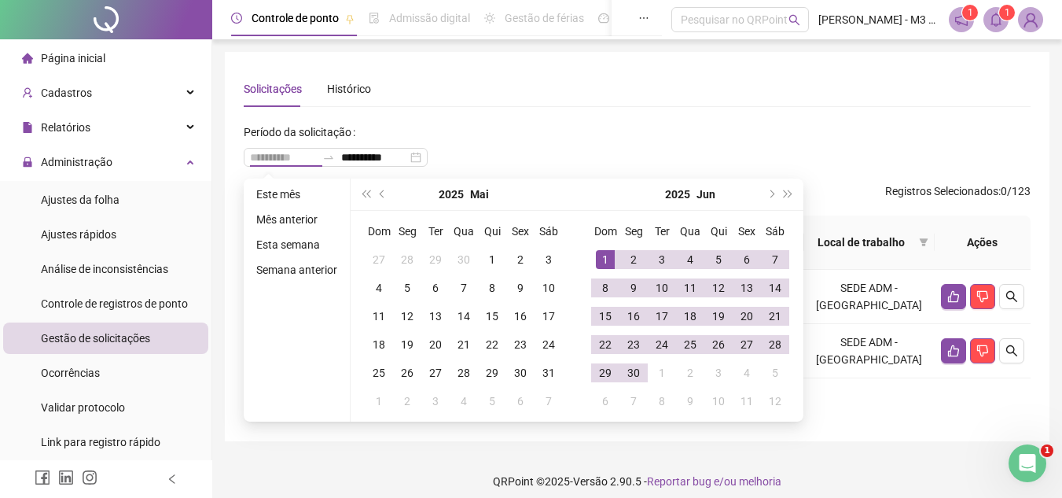
type input "**********"
click at [612, 257] on div "1" at bounding box center [605, 259] width 19 height 19
click at [774, 186] on button "next-year" at bounding box center [770, 193] width 17 height 31
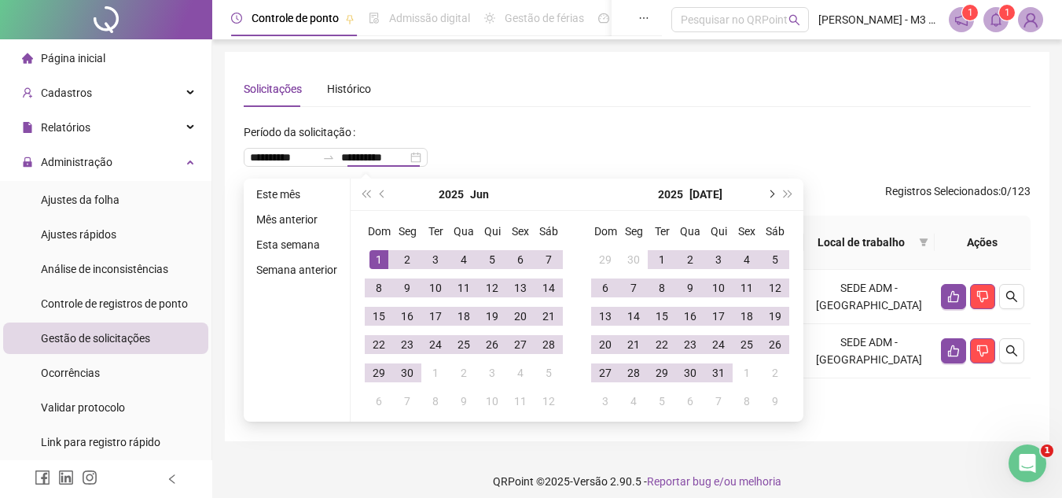
click at [774, 186] on button "next-year" at bounding box center [770, 193] width 17 height 31
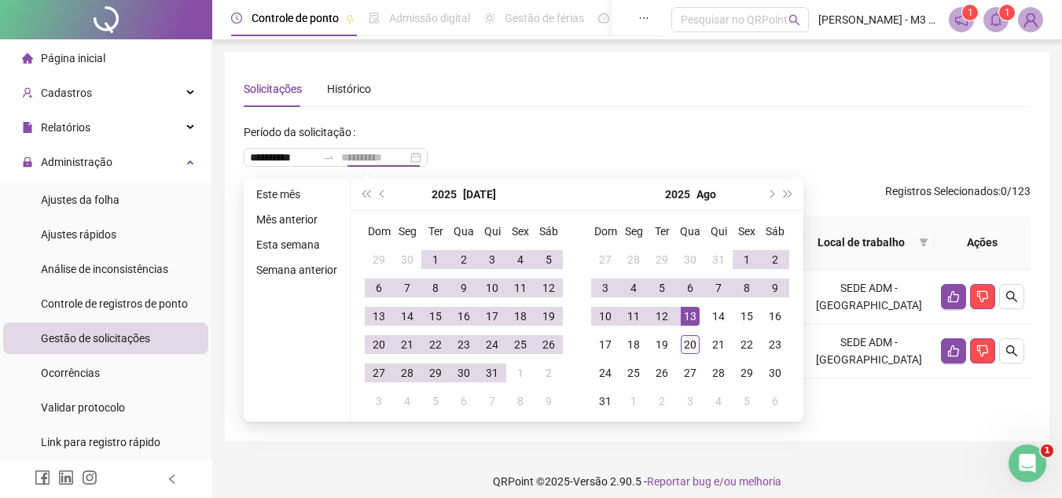
type input "**********"
click at [690, 346] on div "20" at bounding box center [690, 344] width 19 height 19
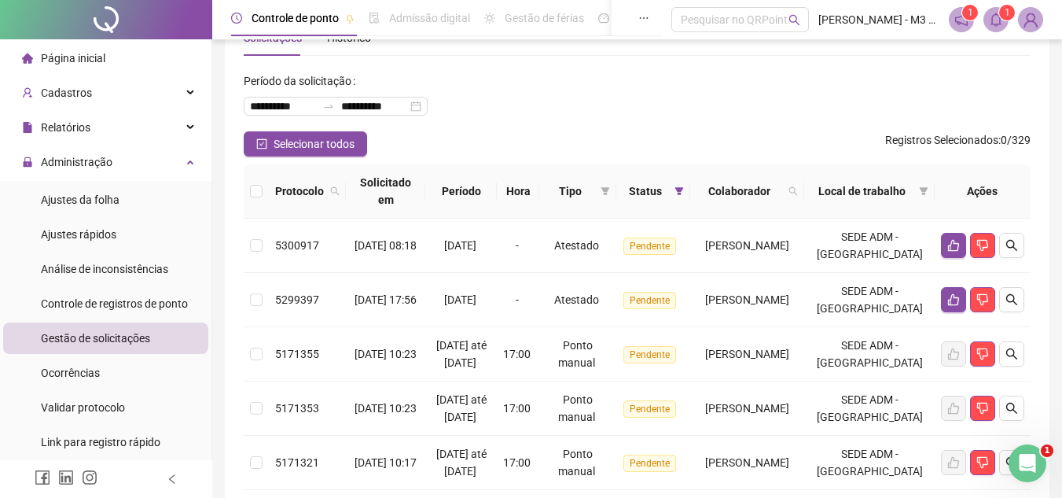
scroll to position [157, 0]
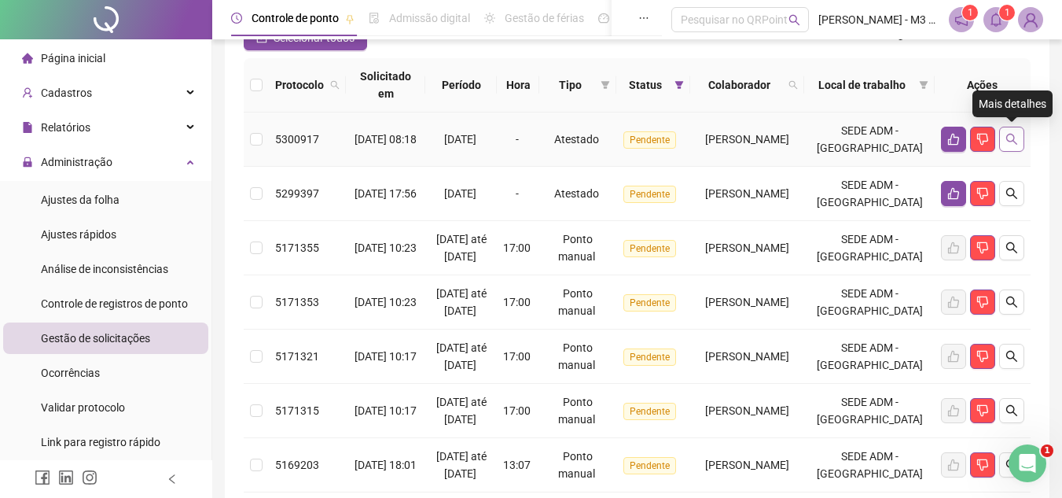
click at [1021, 134] on button "button" at bounding box center [1011, 139] width 25 height 25
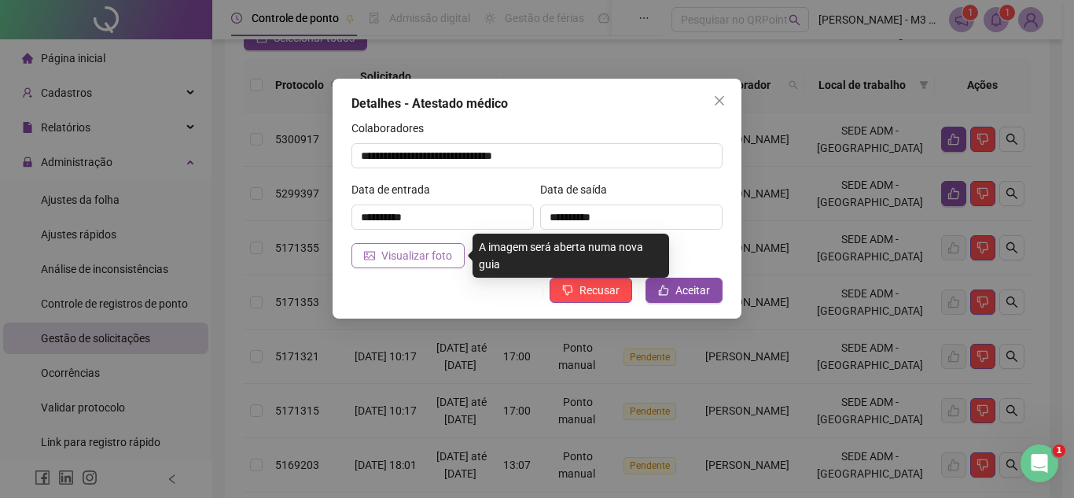
click at [413, 252] on span "Visualizar foto" at bounding box center [416, 255] width 71 height 17
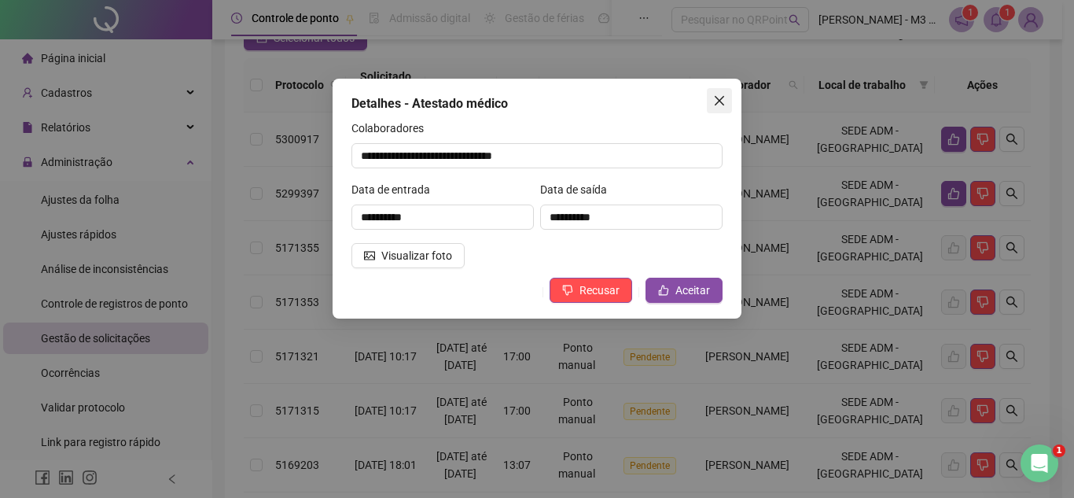
click at [716, 102] on icon "close" at bounding box center [719, 100] width 13 height 13
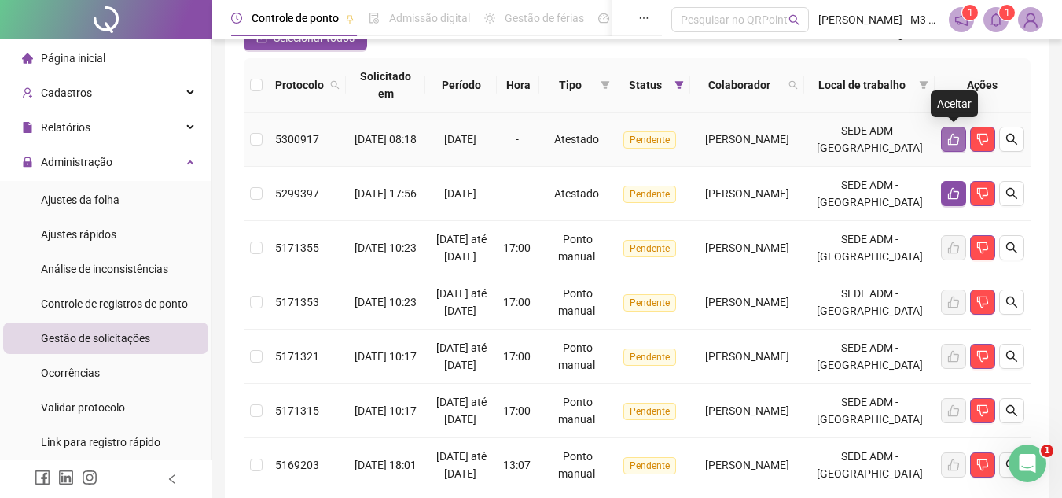
click at [951, 131] on button "button" at bounding box center [953, 139] width 25 height 25
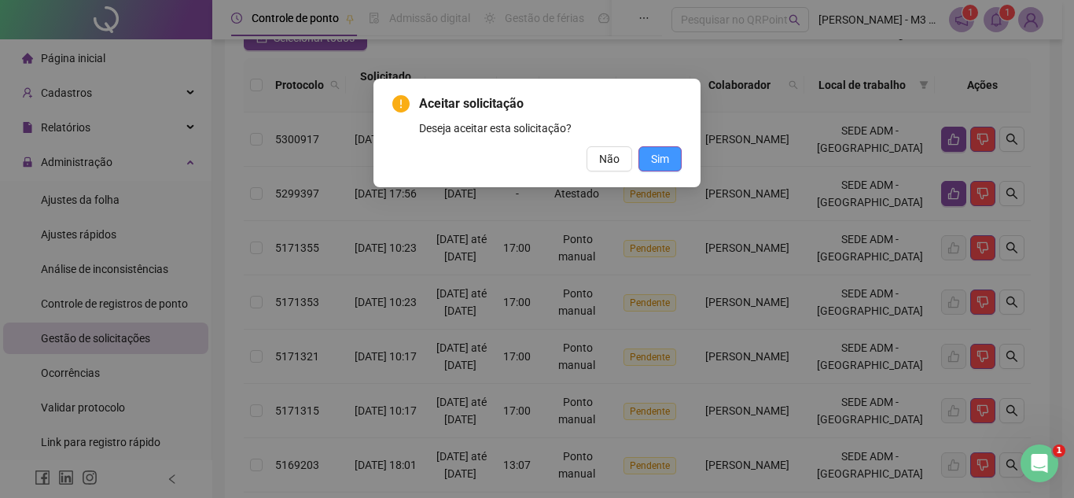
click at [667, 163] on span "Sim" at bounding box center [660, 158] width 18 height 17
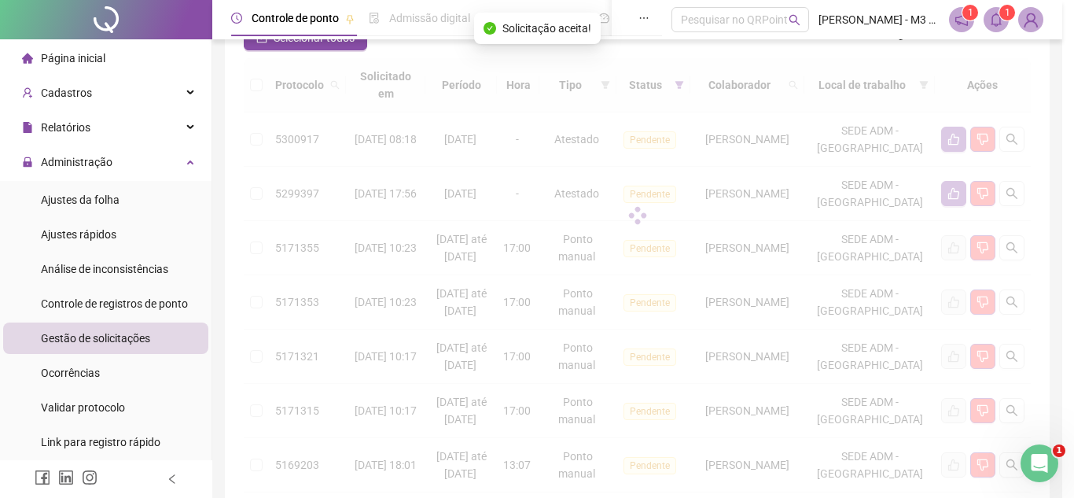
click at [667, 163] on div "Aceitar solicitação Deseja aceitar esta solicitação? Não Sim" at bounding box center [537, 249] width 1074 height 498
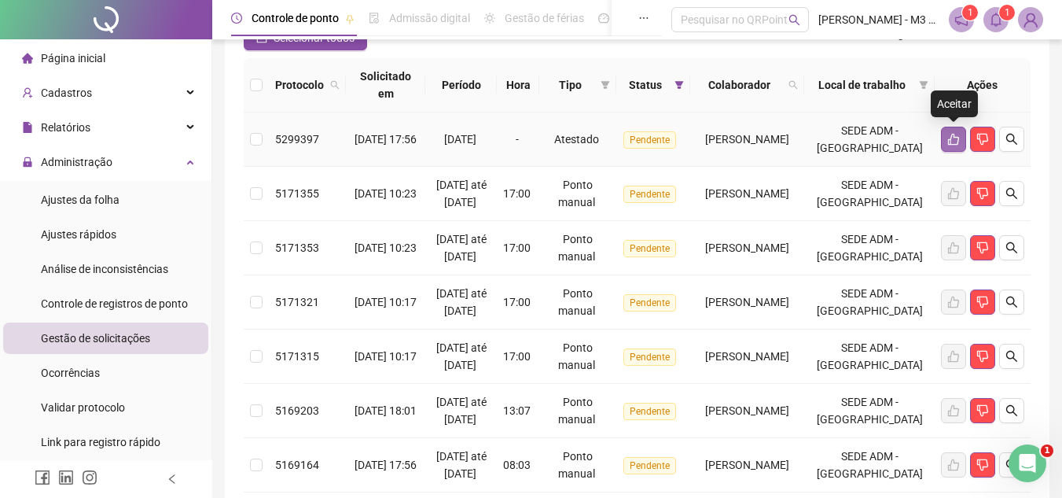
click at [954, 137] on icon "like" at bounding box center [953, 140] width 11 height 12
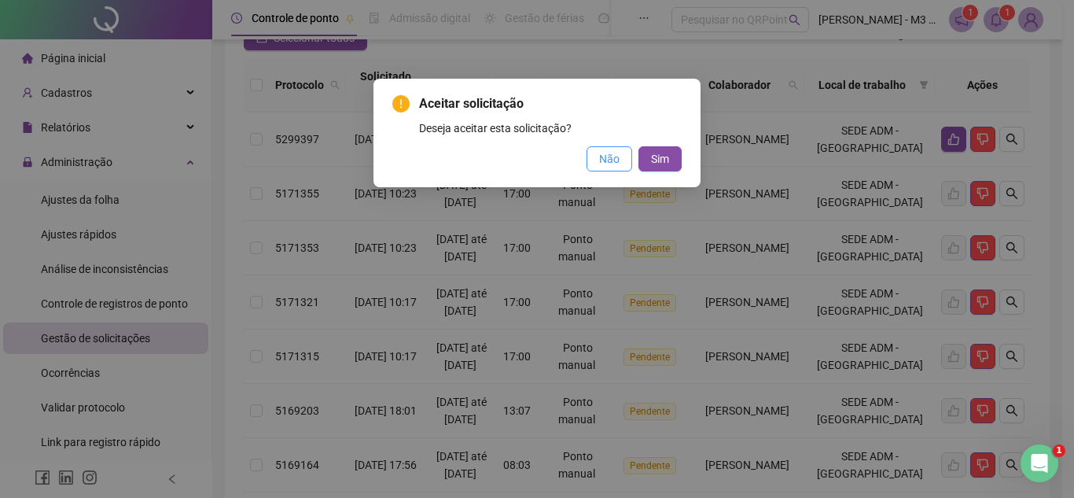
click at [598, 154] on button "Não" at bounding box center [609, 158] width 46 height 25
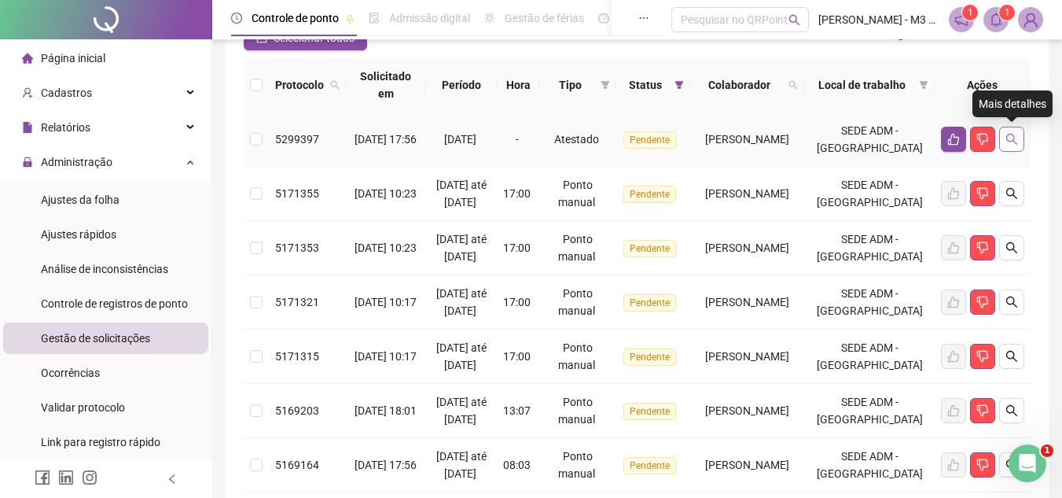
click at [1020, 134] on button "button" at bounding box center [1011, 139] width 25 height 25
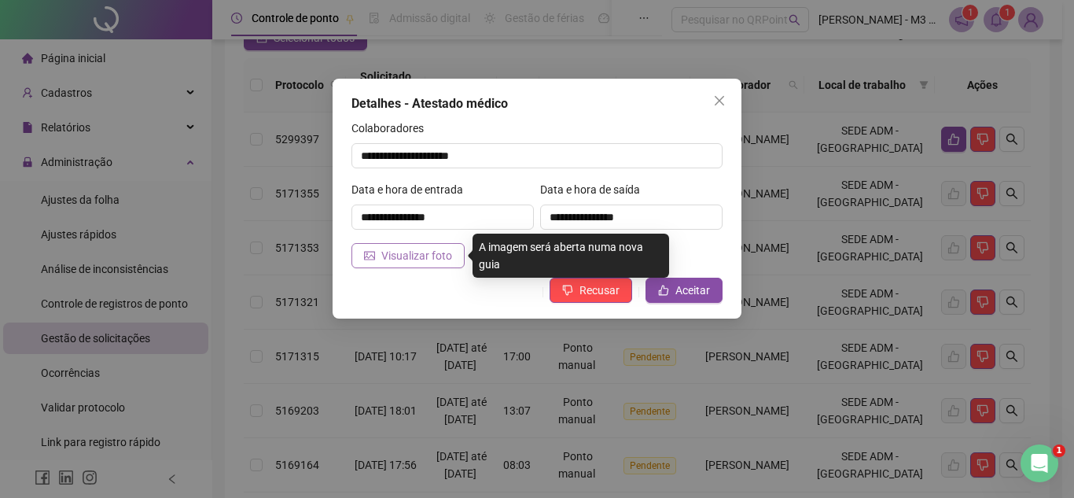
click at [405, 252] on span "Visualizar foto" at bounding box center [416, 255] width 71 height 17
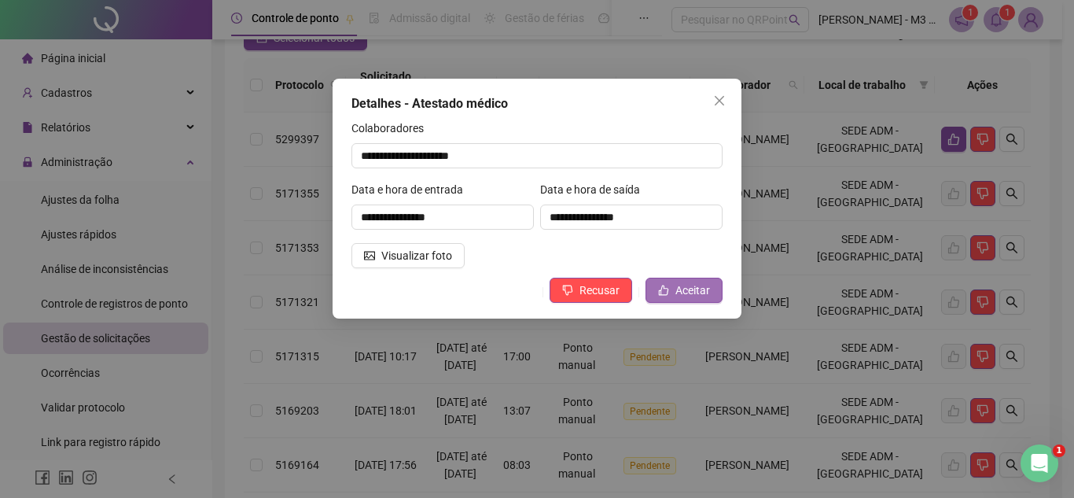
click at [700, 289] on span "Aceitar" at bounding box center [692, 289] width 35 height 17
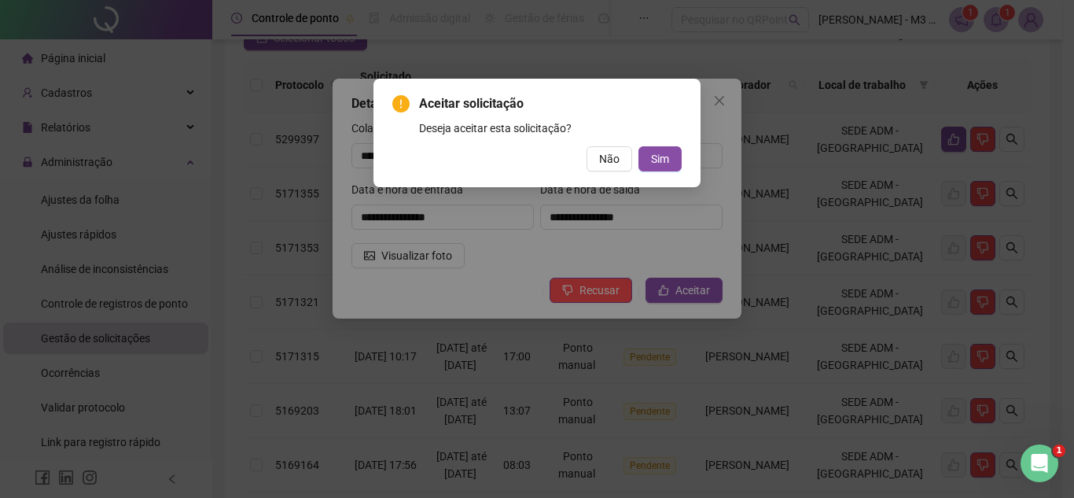
click at [659, 140] on div "Aceitar solicitação Deseja aceitar esta solicitação? Não Sim" at bounding box center [536, 132] width 289 height 77
click at [657, 158] on span "Sim" at bounding box center [660, 158] width 18 height 17
click at [657, 165] on div "Aceitar solicitação Deseja aceitar esta solicitação? Não Sim" at bounding box center [537, 249] width 1074 height 498
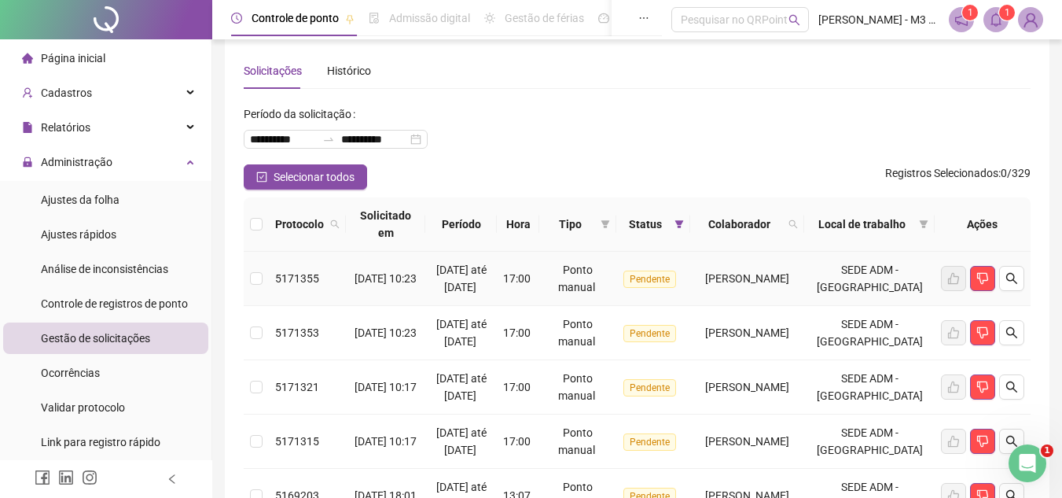
scroll to position [0, 0]
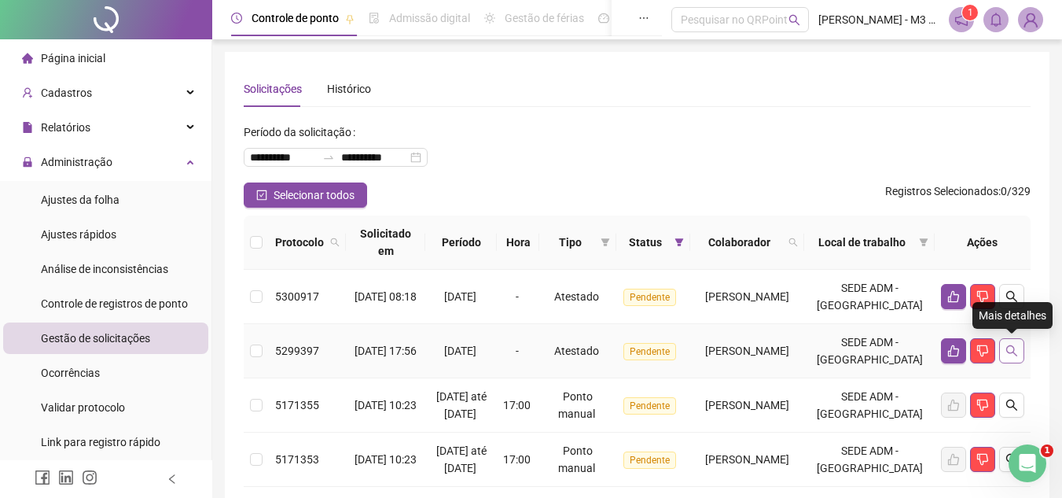
click at [1014, 351] on icon "search" at bounding box center [1011, 350] width 13 height 13
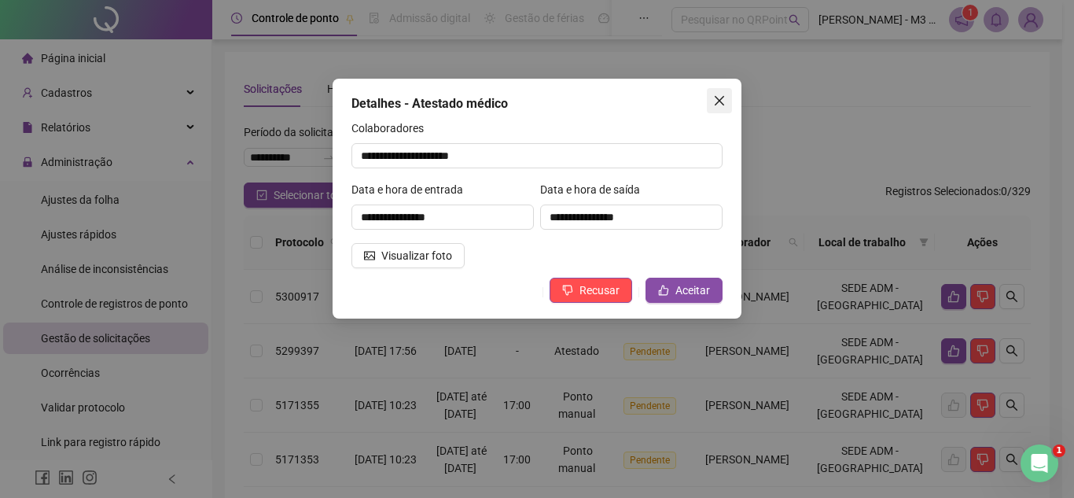
click at [719, 95] on icon "close" at bounding box center [719, 100] width 13 height 13
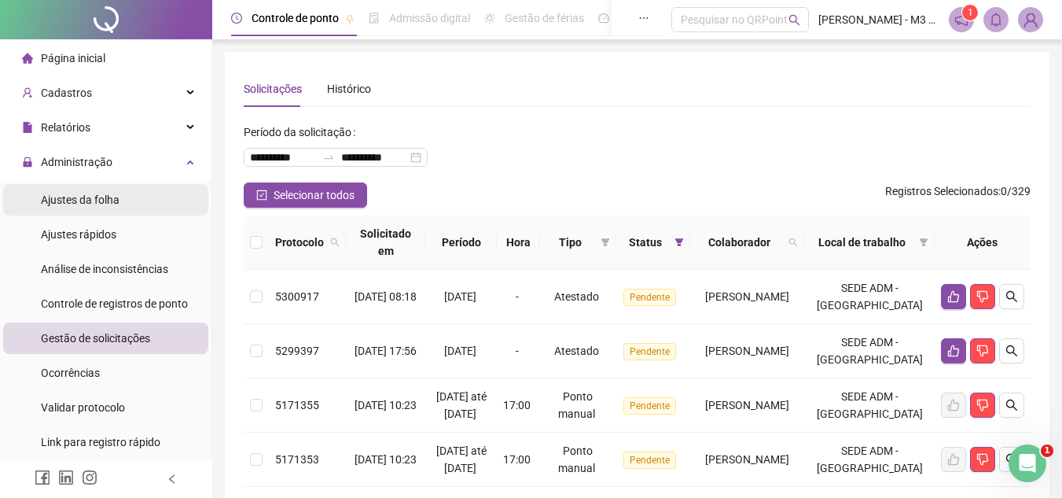
click at [105, 197] on span "Ajustes da folha" at bounding box center [80, 199] width 79 height 13
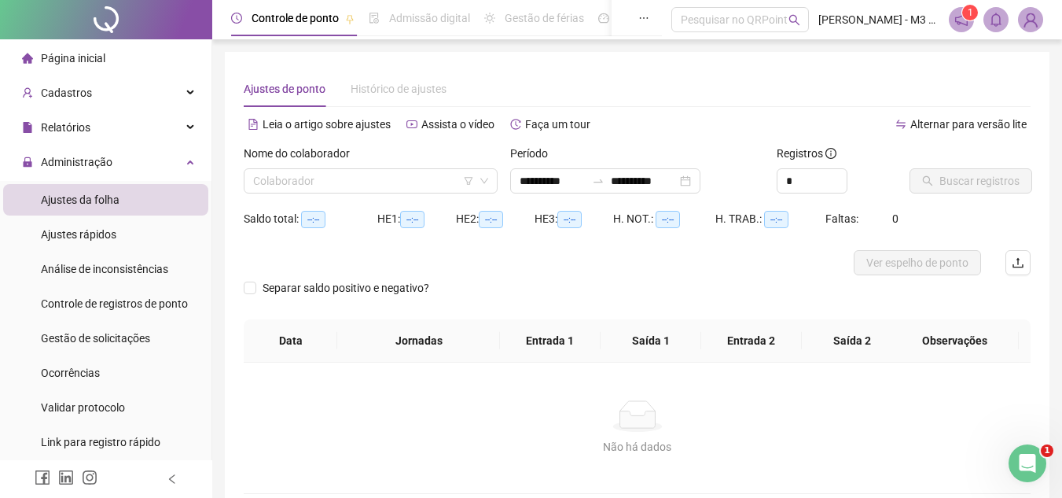
type input "**********"
click at [366, 182] on input "search" at bounding box center [363, 181] width 221 height 24
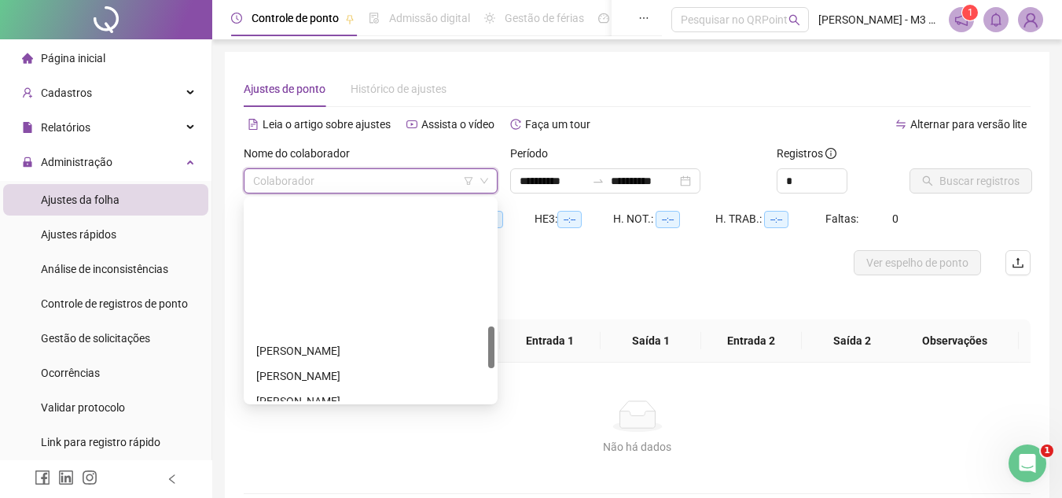
scroll to position [597, 0]
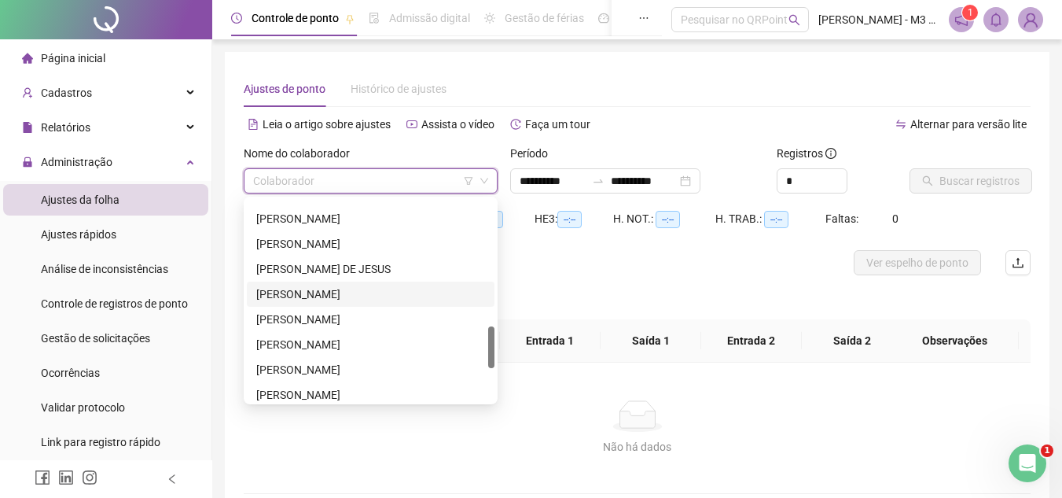
click at [337, 294] on div "[PERSON_NAME]" at bounding box center [370, 293] width 229 height 17
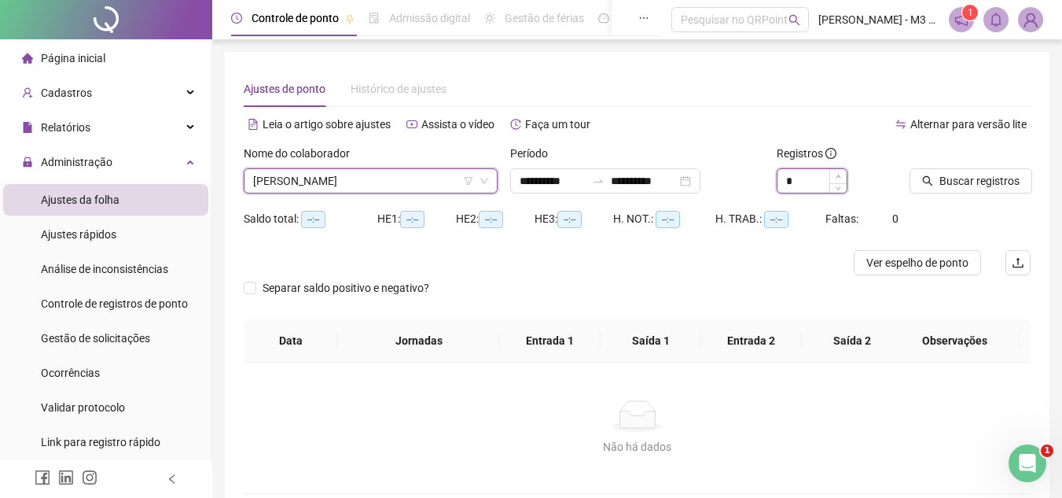
click at [843, 172] on span "Increase Value" at bounding box center [837, 176] width 17 height 14
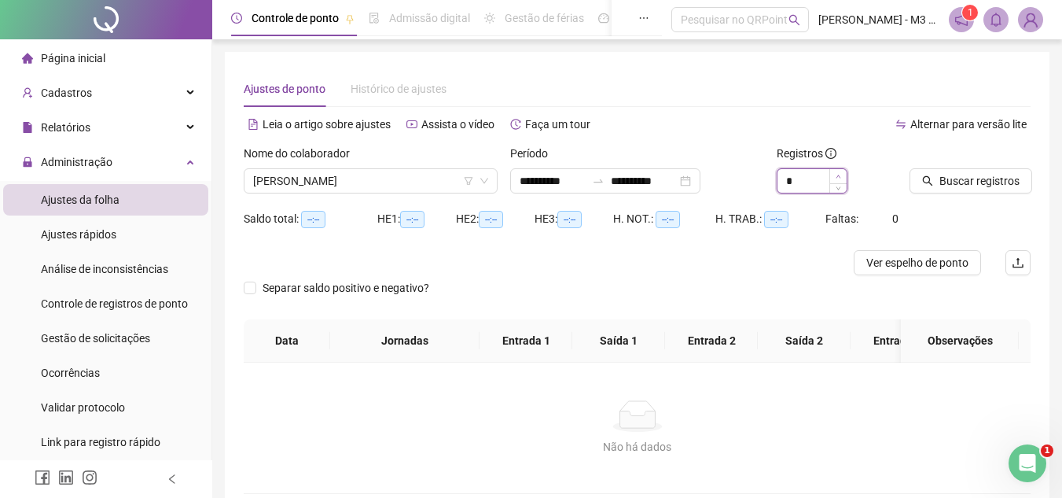
type input "*"
click at [843, 172] on span "Increase Value" at bounding box center [837, 176] width 17 height 14
click at [966, 163] on div at bounding box center [951, 157] width 82 height 24
click at [965, 170] on button "Buscar registros" at bounding box center [971, 180] width 123 height 25
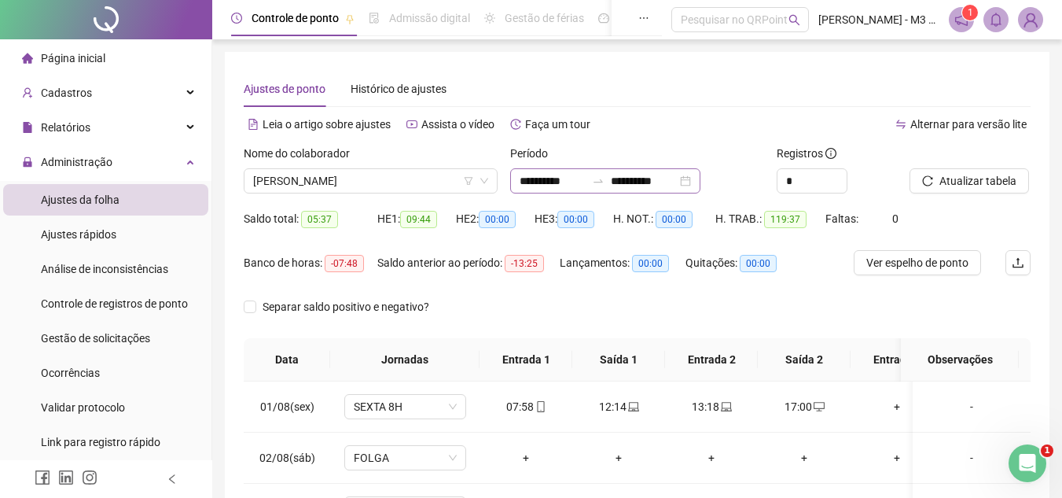
click at [700, 178] on div "**********" at bounding box center [605, 180] width 190 height 25
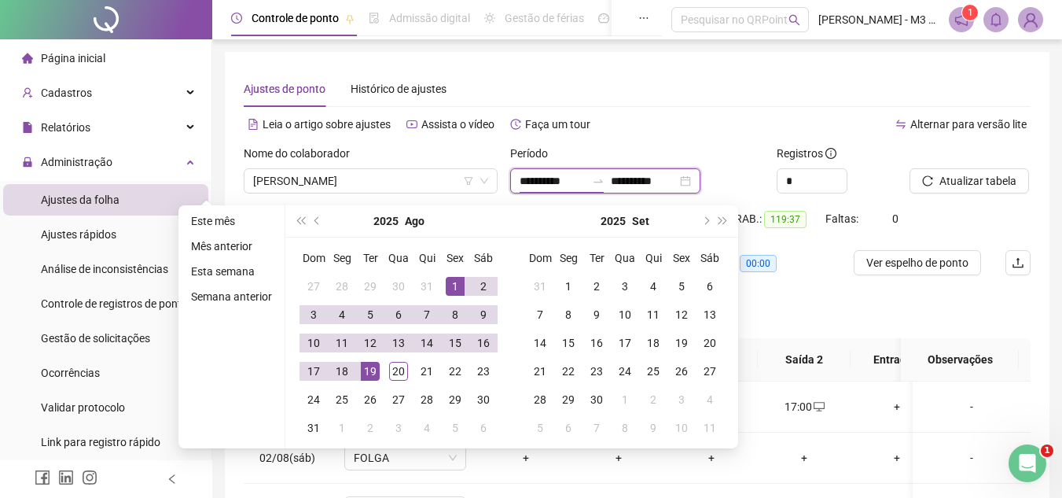
click at [700, 178] on div "**********" at bounding box center [605, 180] width 190 height 25
click at [310, 216] on button "prev-year" at bounding box center [317, 220] width 17 height 31
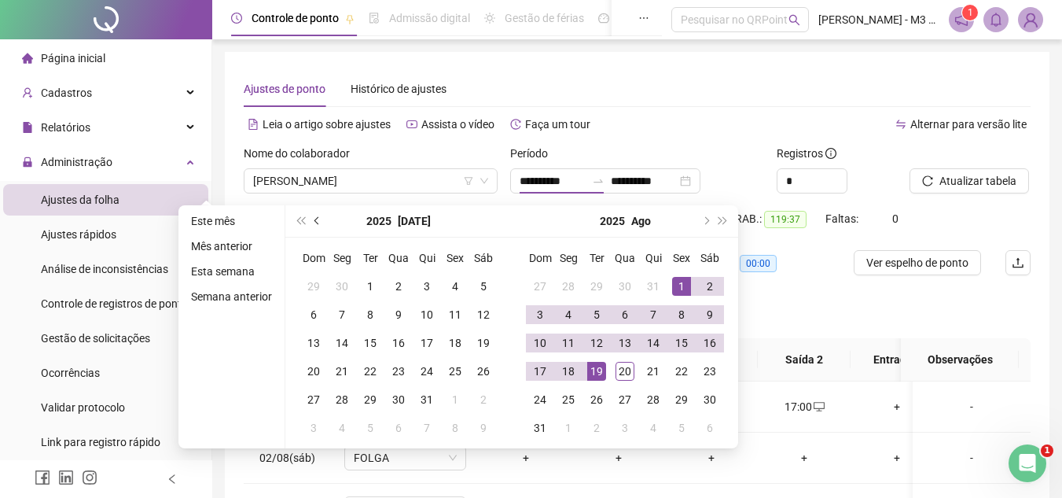
click at [310, 216] on button "prev-year" at bounding box center [317, 220] width 17 height 31
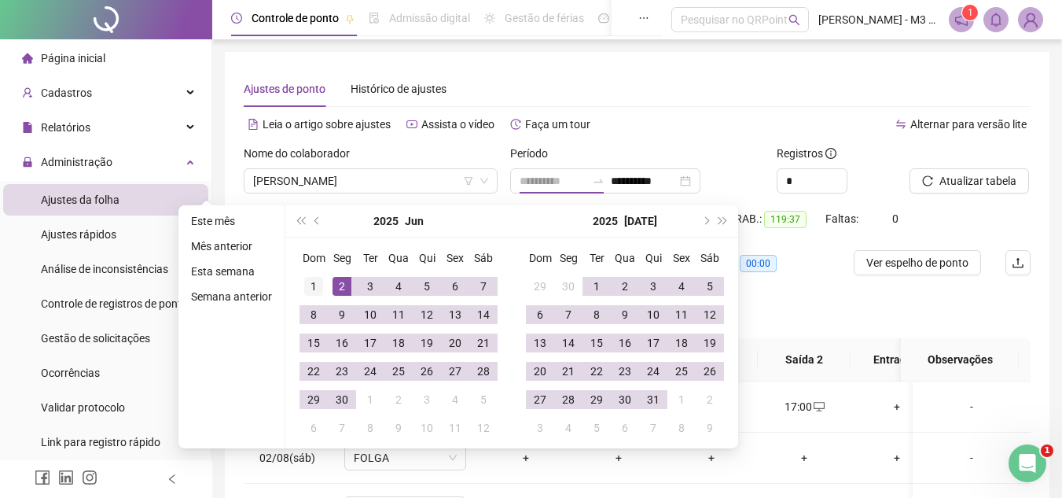
type input "**********"
click at [309, 289] on div "1" at bounding box center [313, 286] width 19 height 19
type input "**********"
click at [701, 226] on button "next-year" at bounding box center [705, 220] width 17 height 31
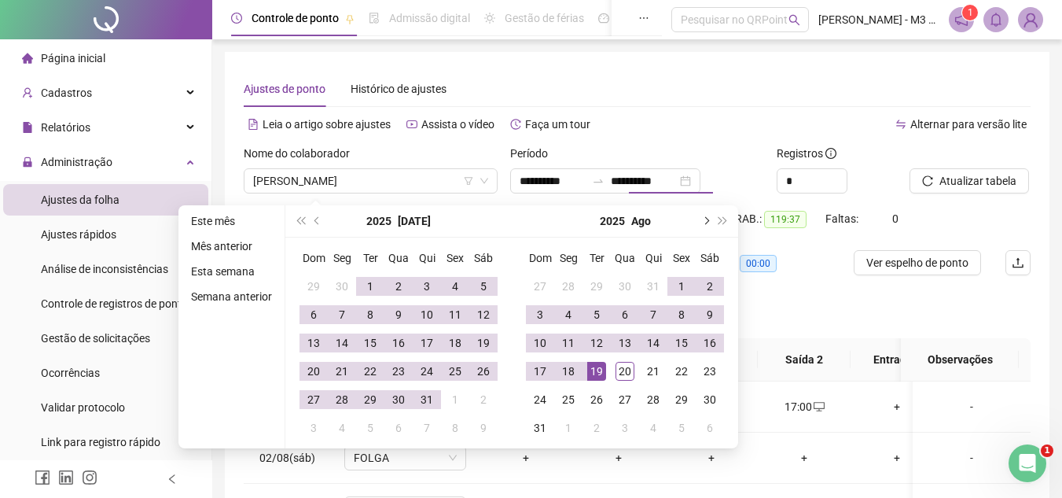
click at [701, 226] on button "next-year" at bounding box center [705, 220] width 17 height 31
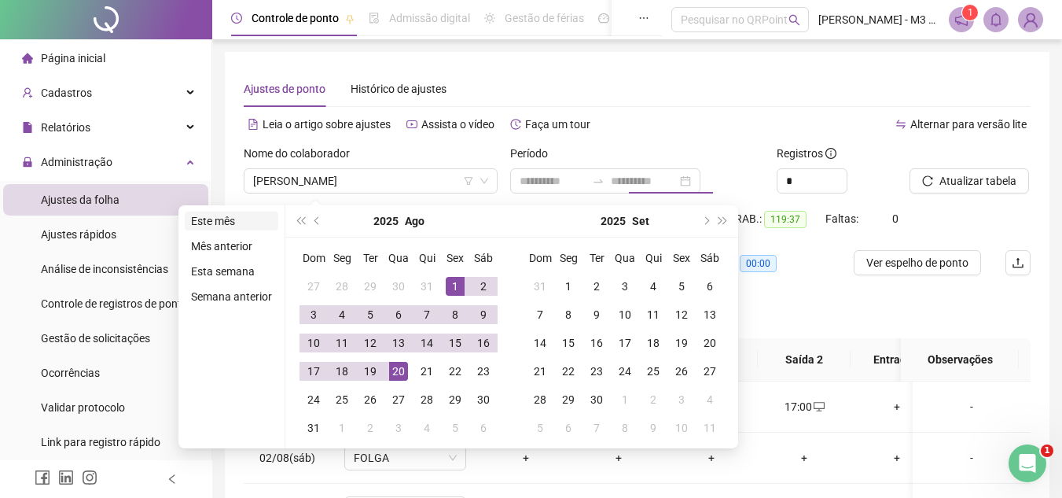
type input "**********"
click at [318, 213] on button "prev-year" at bounding box center [317, 220] width 17 height 31
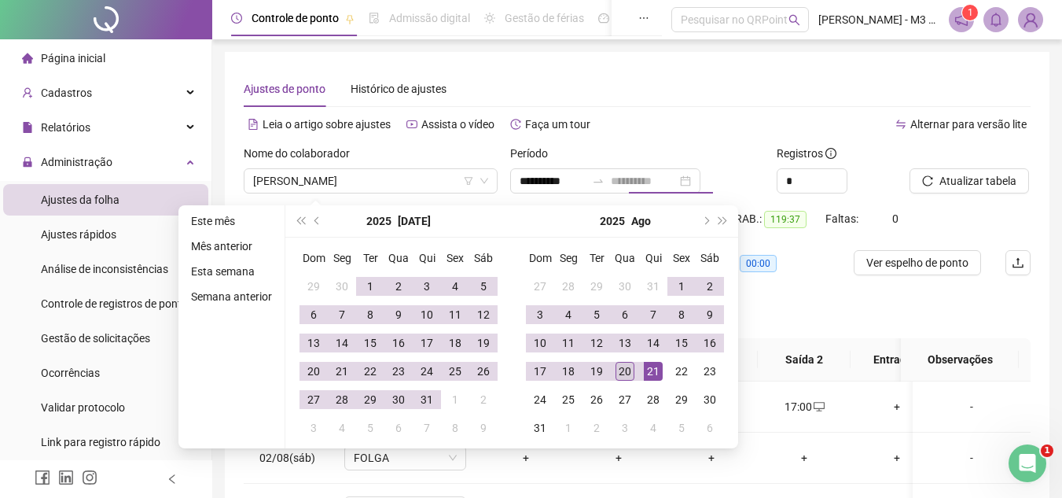
type input "**********"
click at [631, 371] on div "20" at bounding box center [625, 371] width 19 height 19
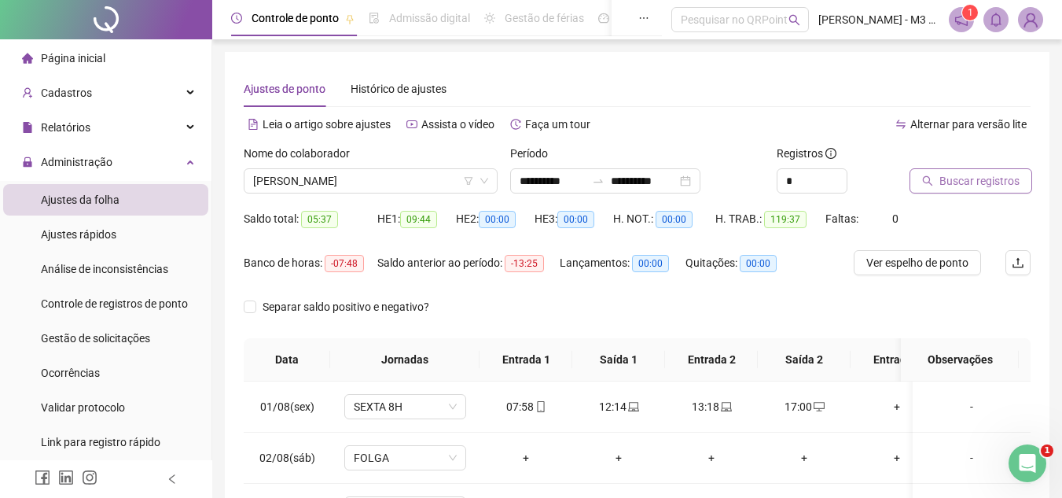
click at [956, 184] on span "Buscar registros" at bounding box center [979, 180] width 80 height 17
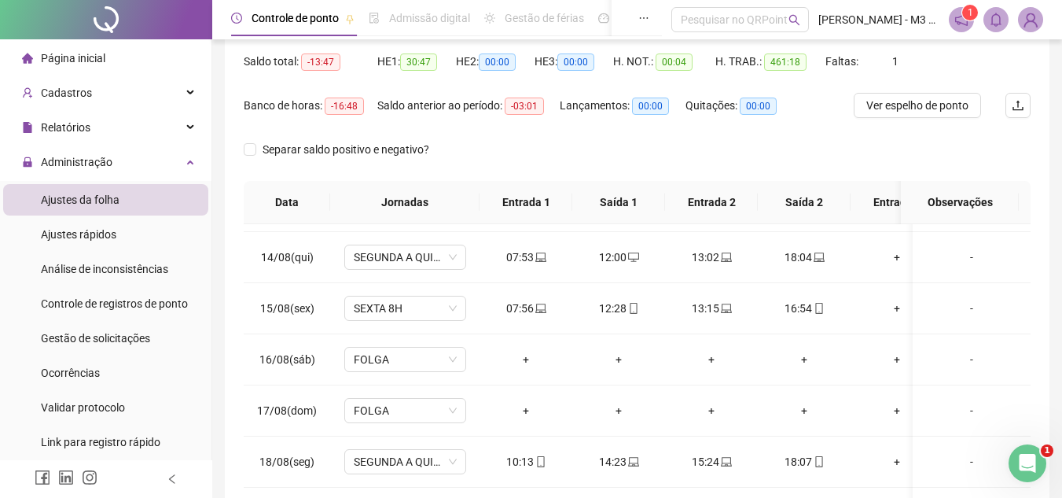
scroll to position [3815, 0]
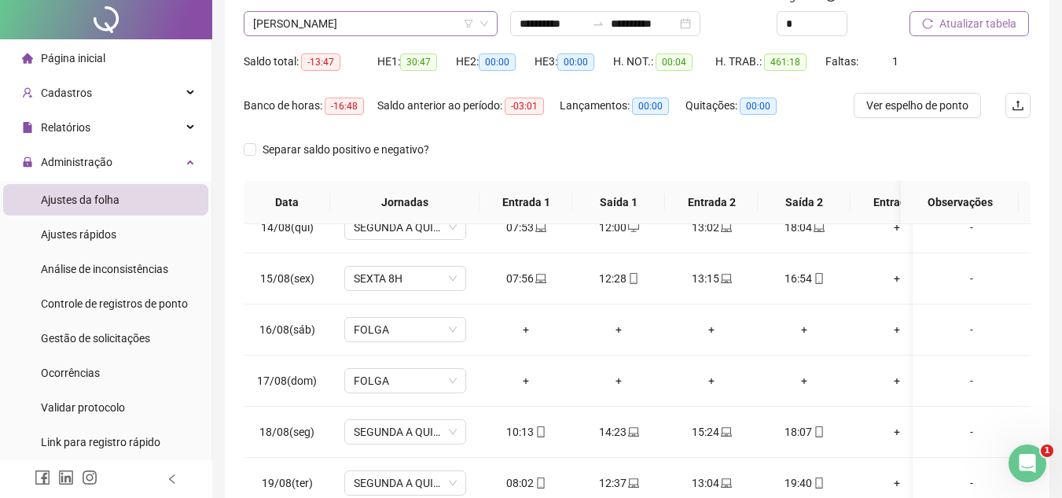
click at [395, 35] on span "[PERSON_NAME]" at bounding box center [370, 24] width 235 height 24
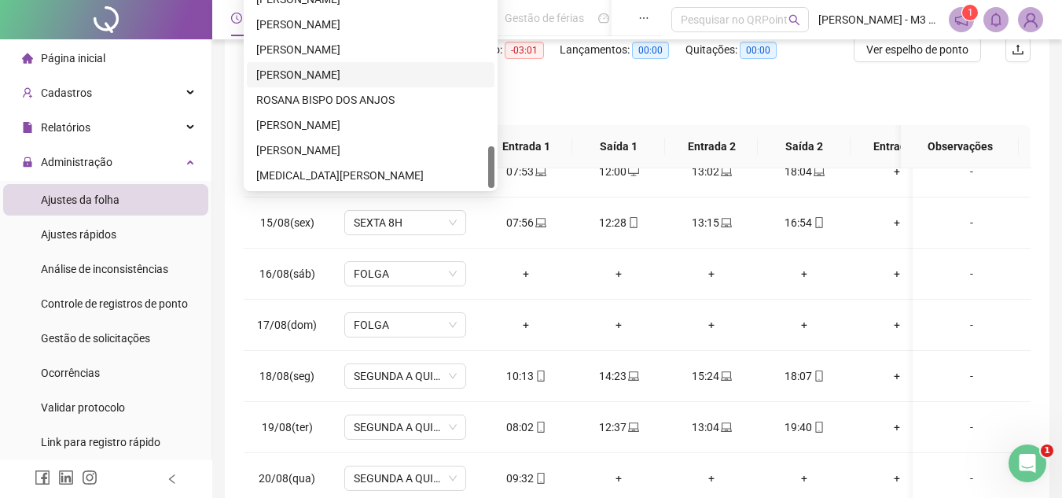
scroll to position [149, 0]
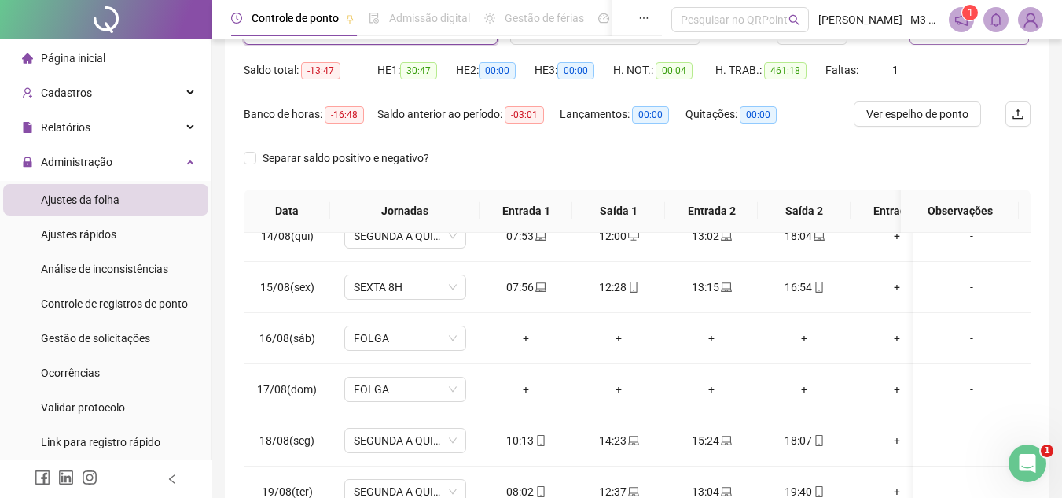
click at [1030, 178] on div "Separar saldo positivo e negativo?" at bounding box center [637, 167] width 787 height 44
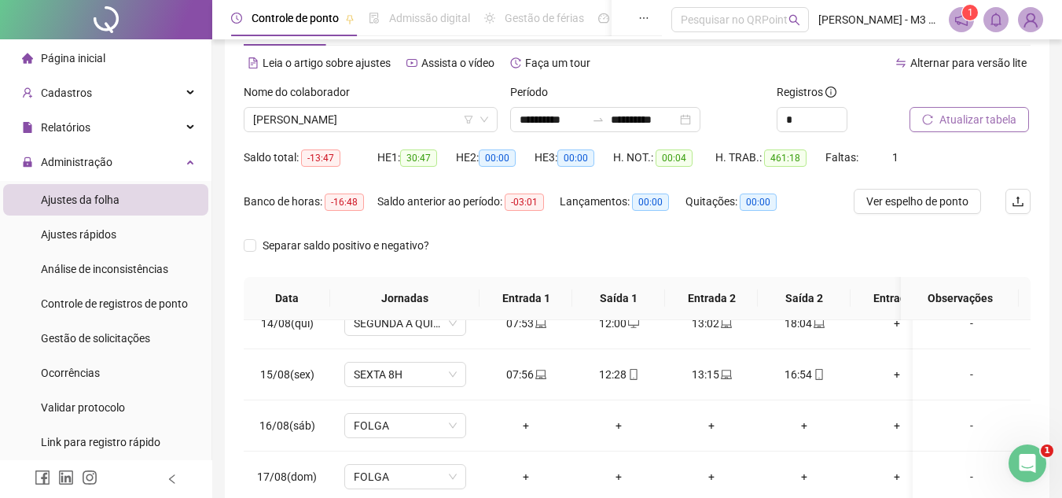
scroll to position [0, 0]
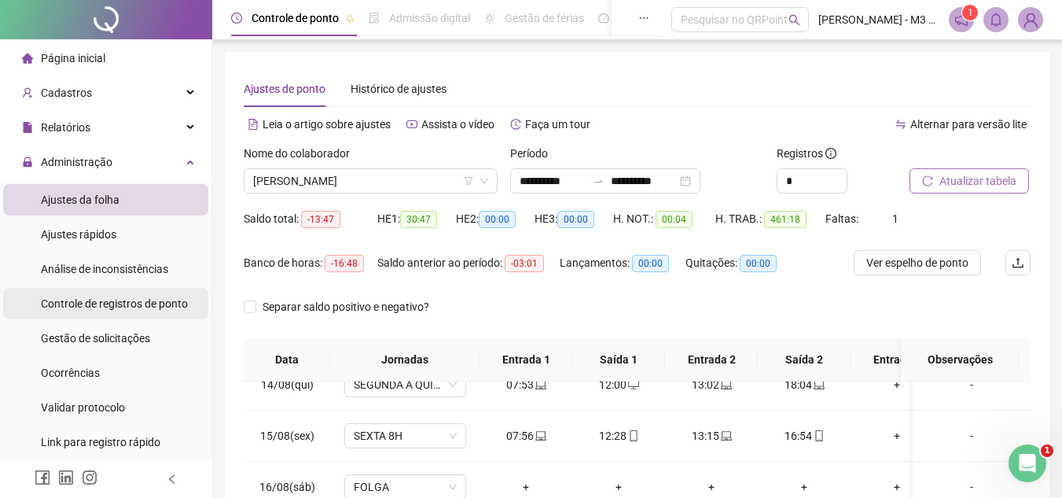
click at [172, 303] on span "Controle de registros de ponto" at bounding box center [114, 303] width 147 height 13
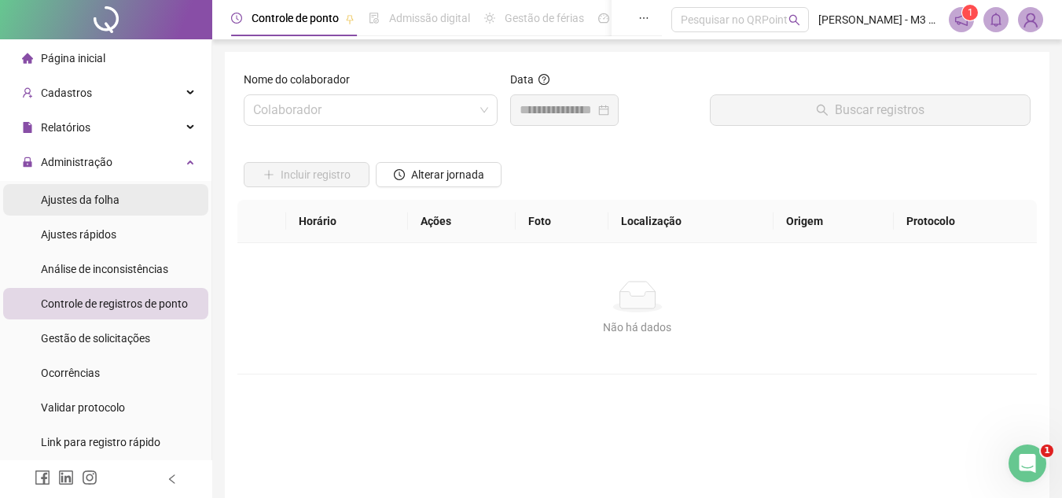
click at [145, 198] on li "Ajustes da folha" at bounding box center [105, 199] width 205 height 31
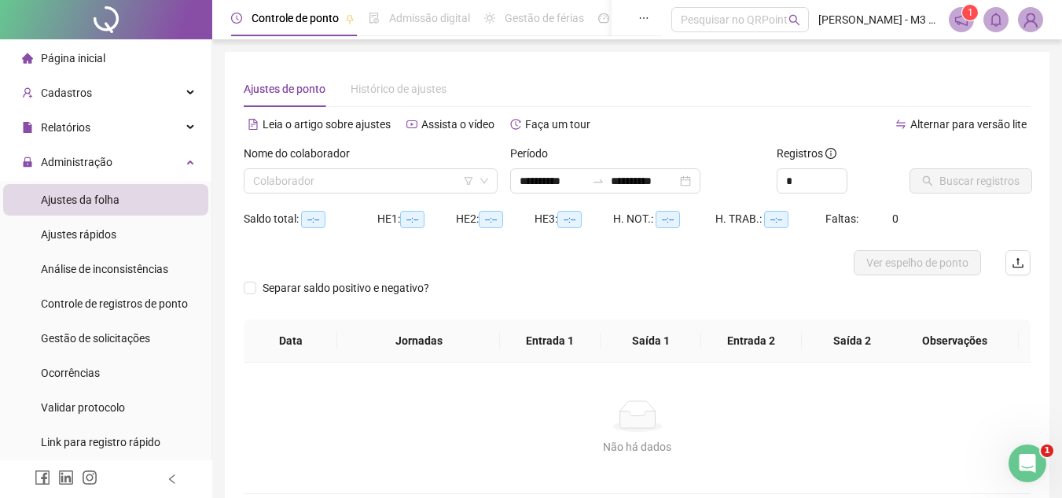
type input "**********"
click at [365, 171] on input "search" at bounding box center [363, 181] width 221 height 24
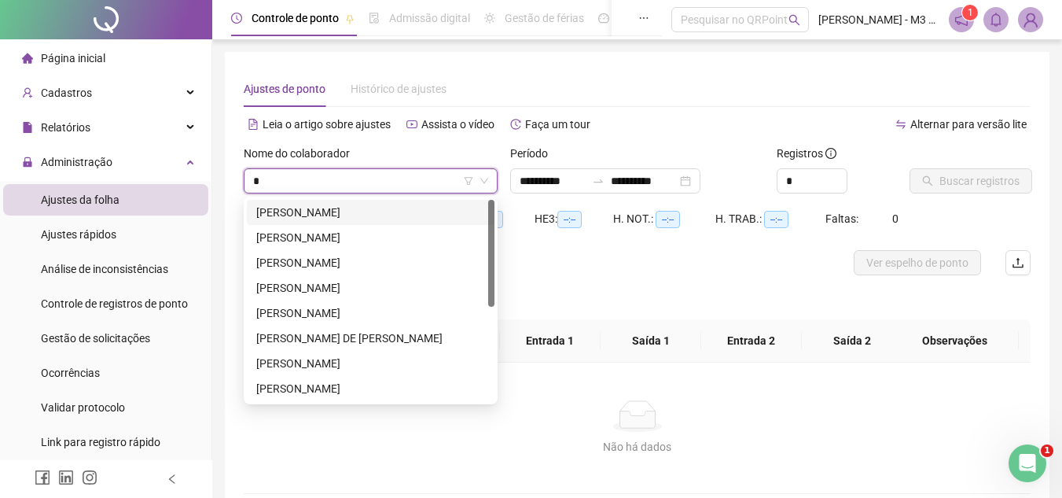
type input "**"
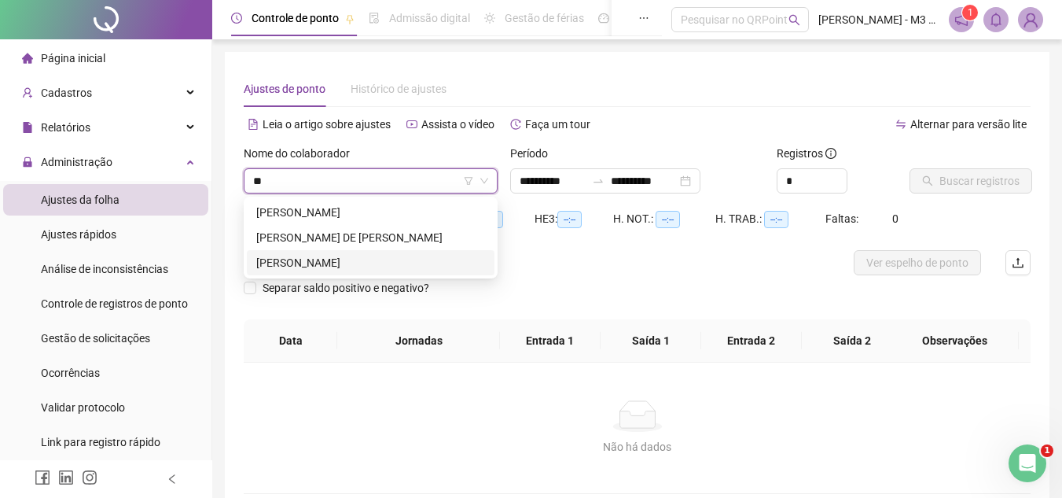
click at [363, 257] on div "[PERSON_NAME]" at bounding box center [370, 262] width 229 height 17
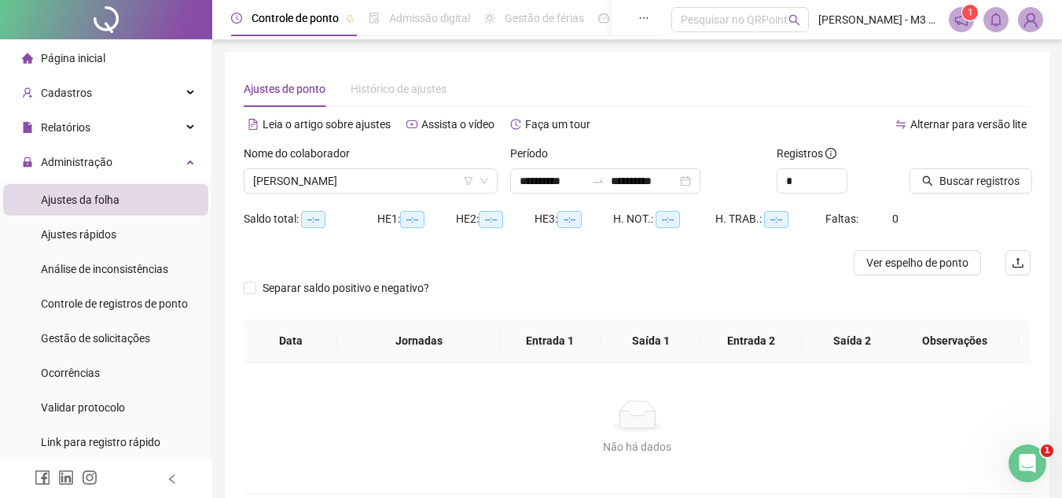
click at [991, 199] on div "Buscar registros" at bounding box center [970, 175] width 134 height 61
click at [822, 168] on div "*" at bounding box center [812, 180] width 71 height 25
click at [841, 175] on span "Increase Value" at bounding box center [837, 176] width 17 height 14
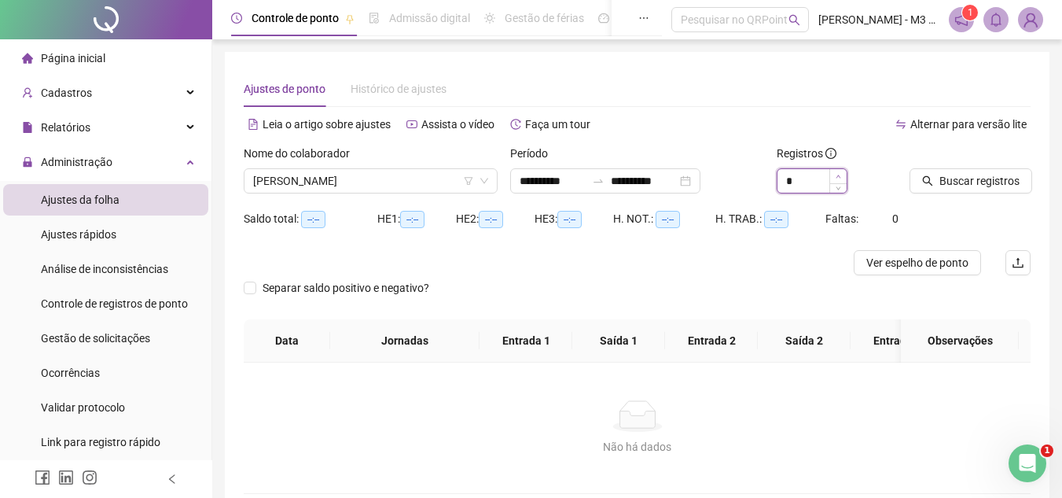
type input "*"
click at [841, 175] on span "Increase Value" at bounding box center [837, 176] width 17 height 14
click at [961, 170] on button "Buscar registros" at bounding box center [971, 180] width 123 height 25
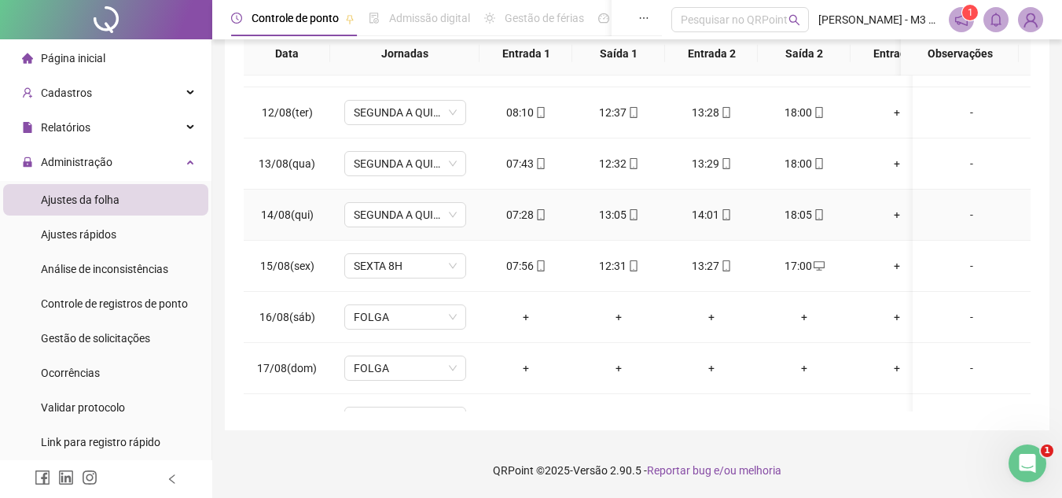
scroll to position [629, 0]
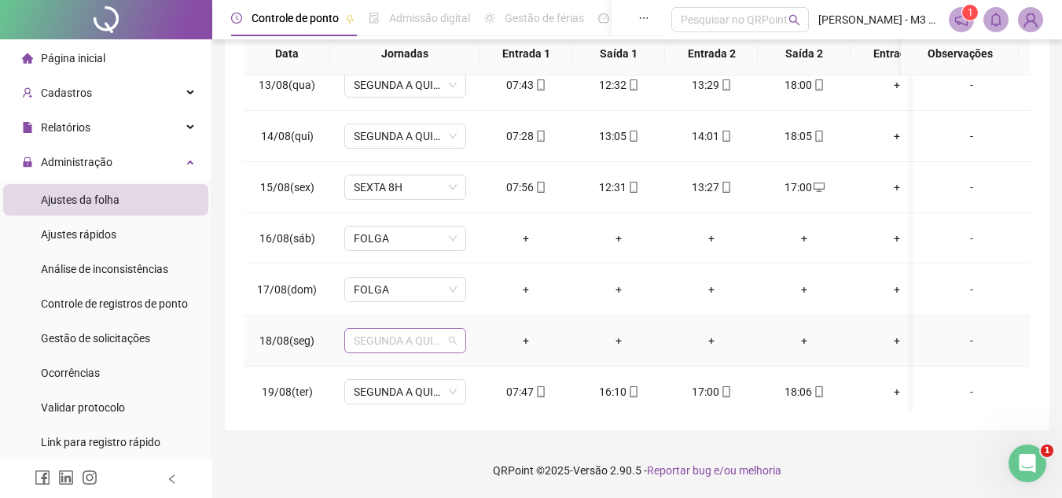
click at [446, 333] on span "SEGUNDA A QUINTA 9H" at bounding box center [405, 341] width 103 height 24
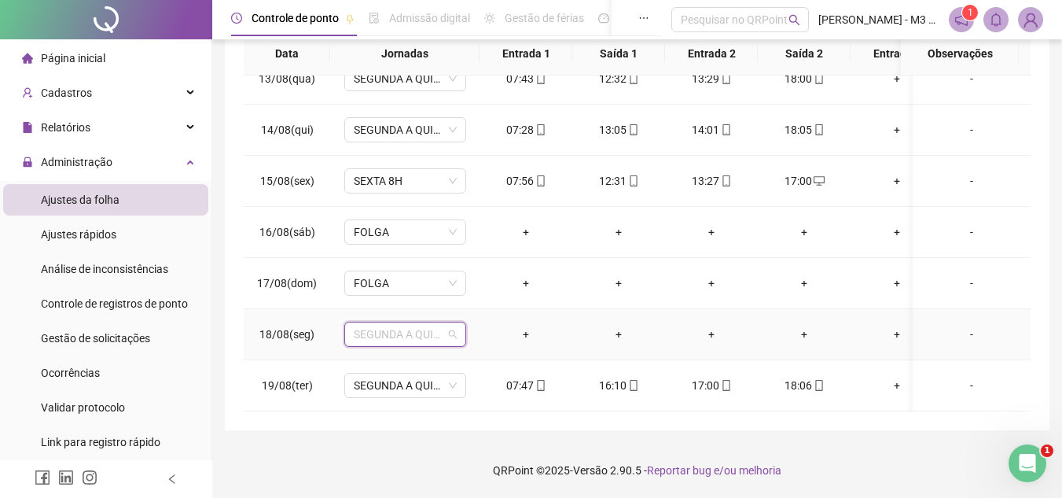
click at [454, 324] on span "SEGUNDA A QUINTA 9H" at bounding box center [405, 334] width 103 height 24
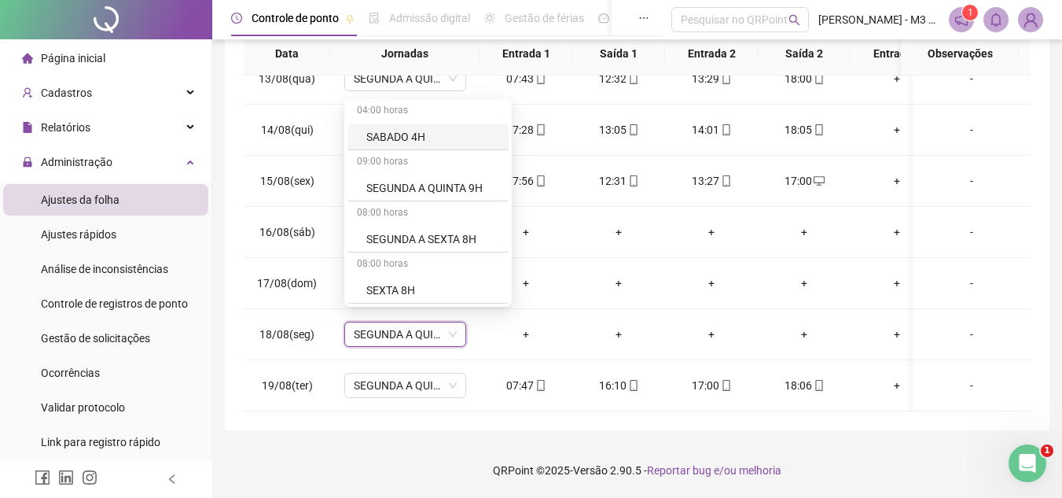
scroll to position [0, 0]
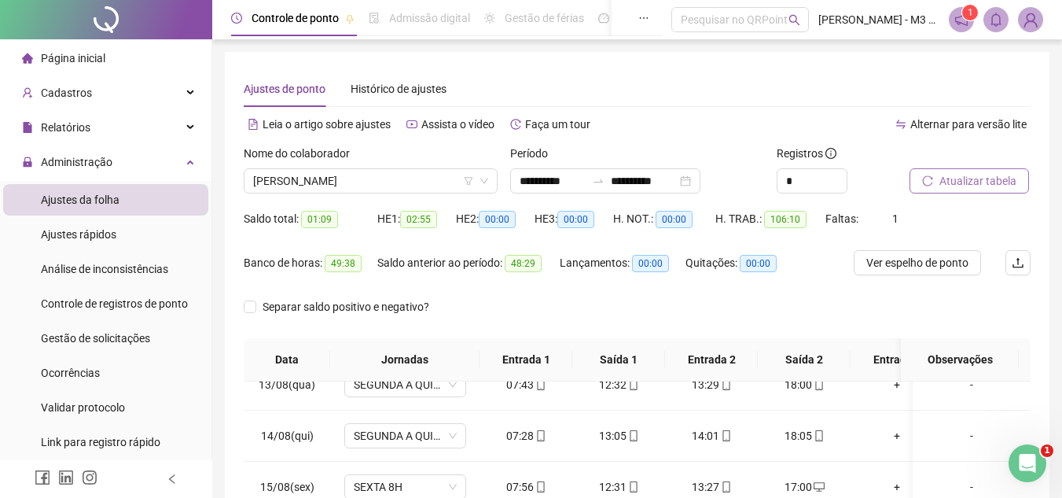
click at [959, 180] on span "Atualizar tabela" at bounding box center [977, 180] width 77 height 17
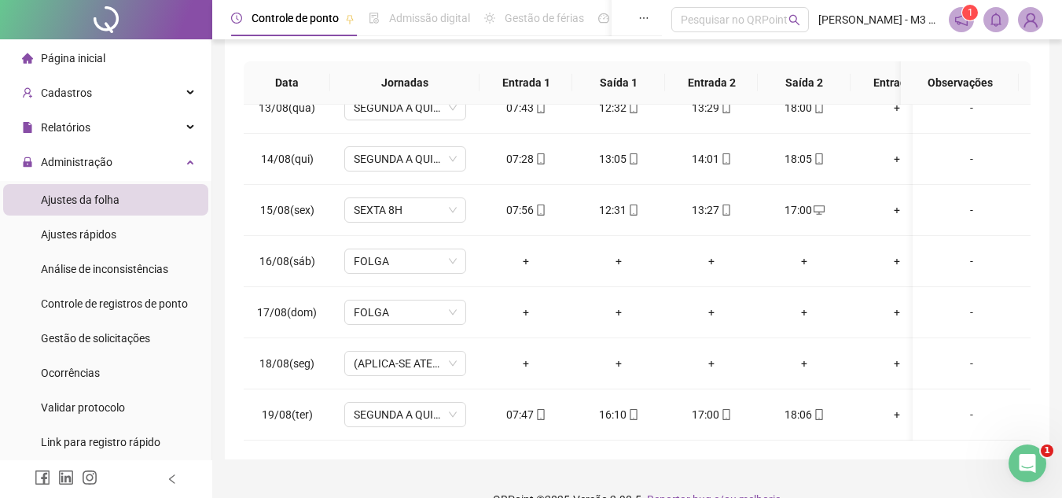
scroll to position [306, 0]
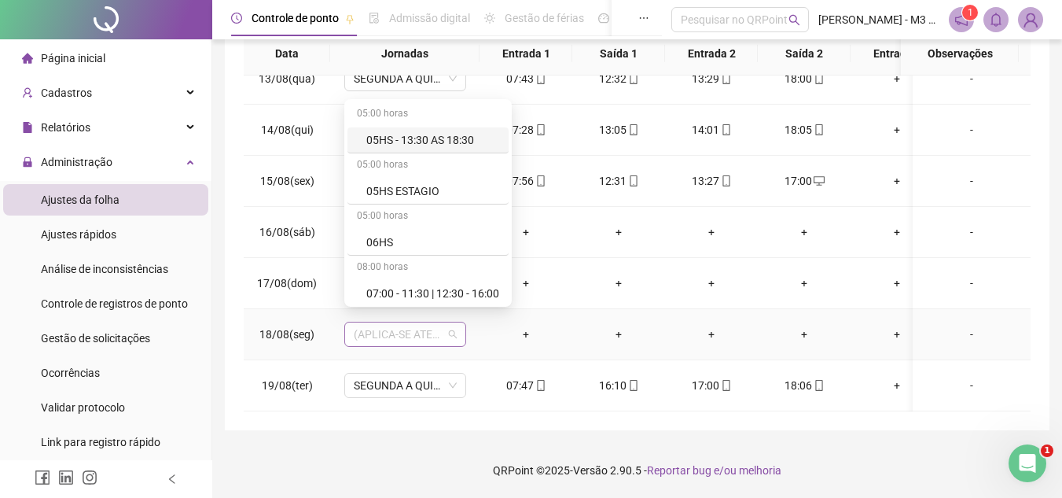
click at [445, 322] on span "(APLICA-SE ATESTADO)" at bounding box center [405, 334] width 103 height 24
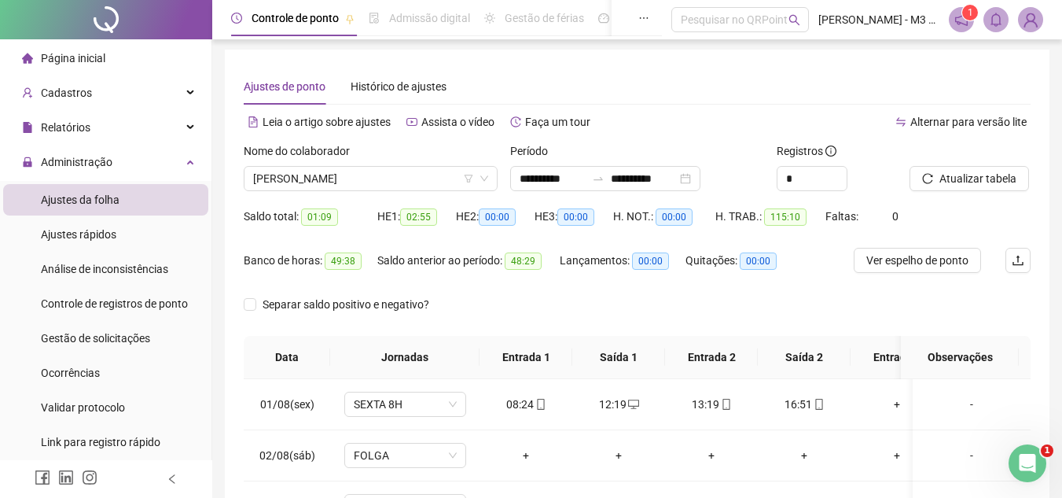
scroll to position [0, 0]
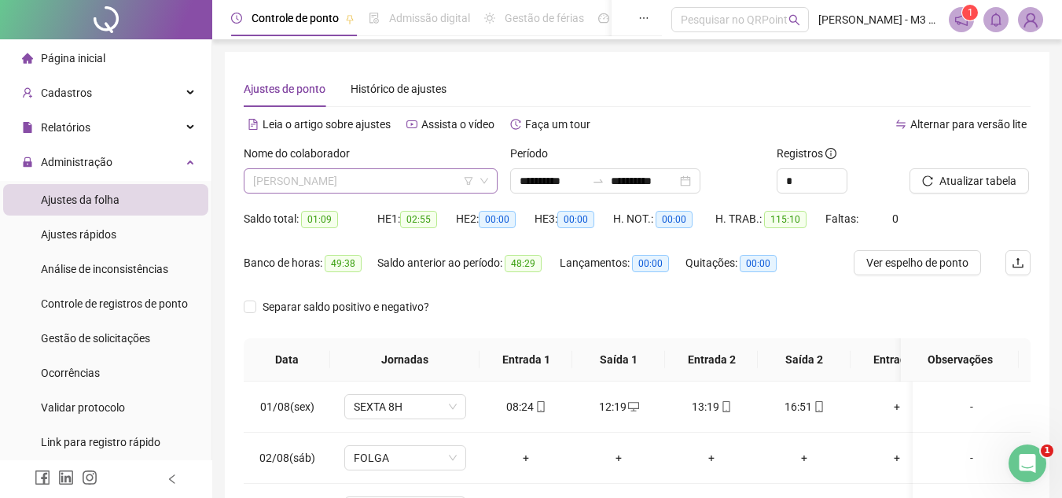
click at [442, 172] on span "[PERSON_NAME]" at bounding box center [370, 181] width 235 height 24
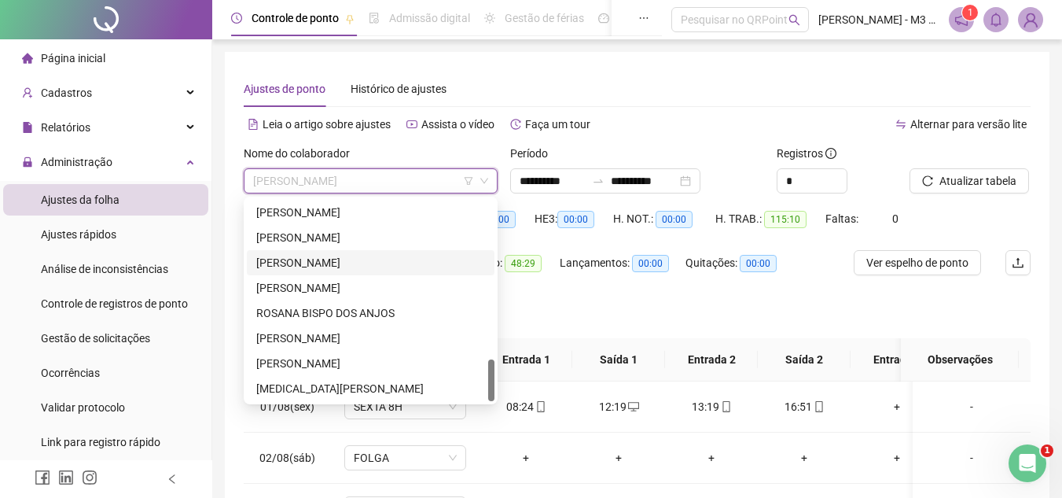
scroll to position [597, 0]
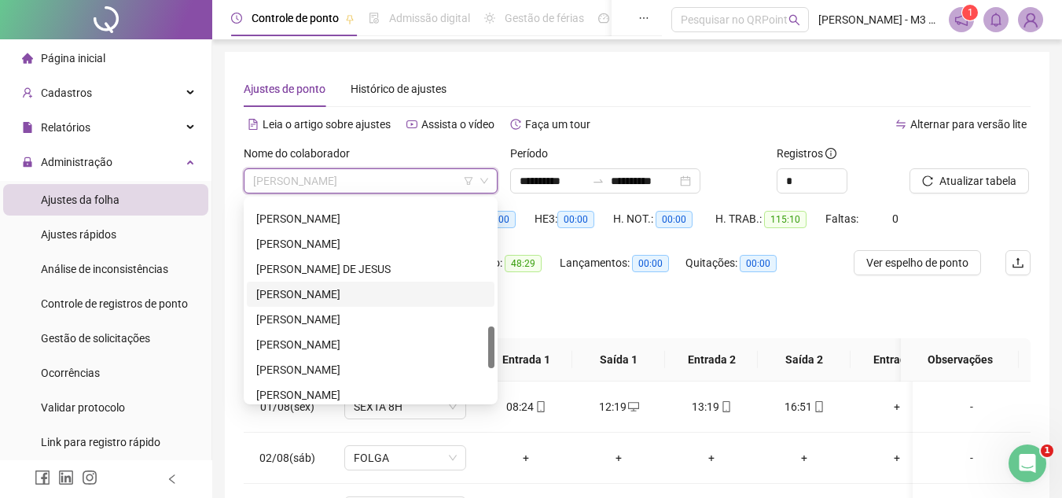
click at [316, 291] on div "[PERSON_NAME]" at bounding box center [370, 293] width 229 height 17
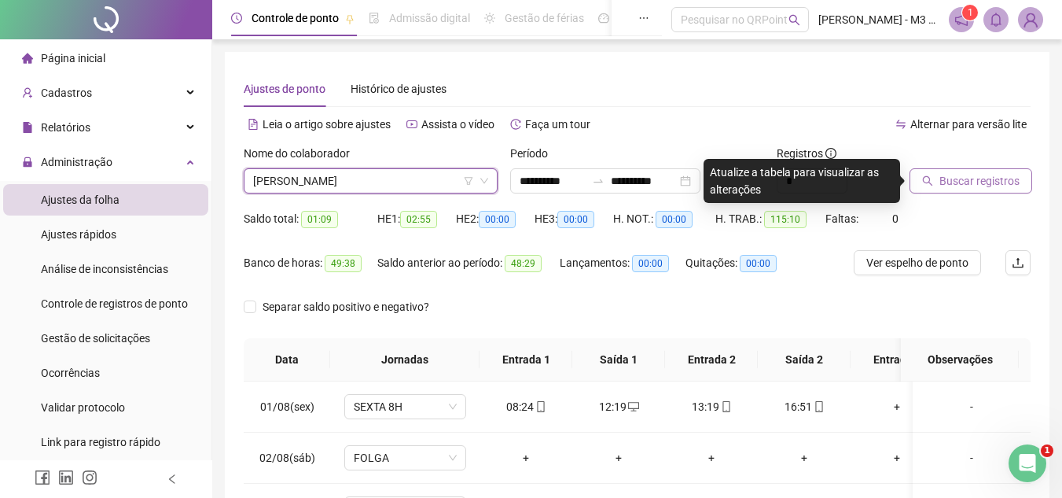
click at [972, 177] on span "Buscar registros" at bounding box center [979, 180] width 80 height 17
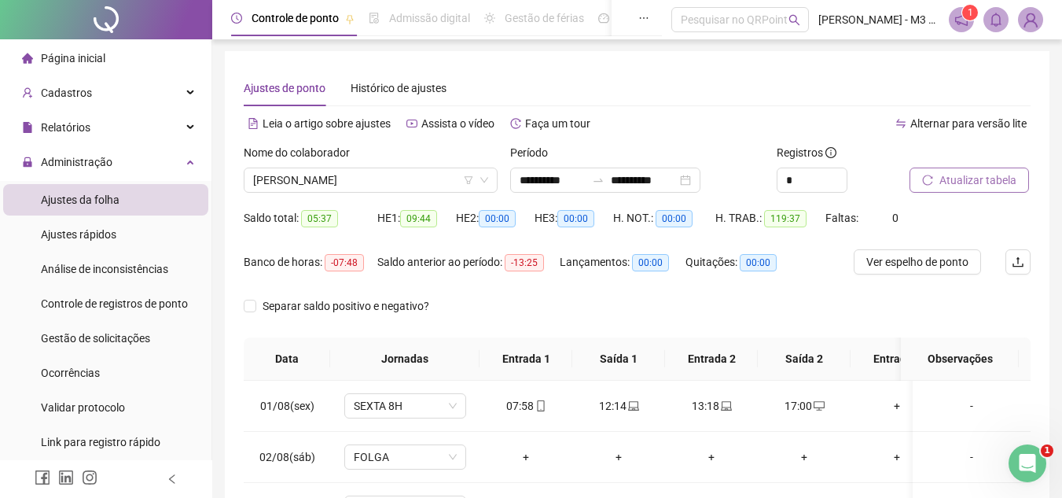
scroll to position [0, 0]
click at [937, 176] on button "Atualizar tabela" at bounding box center [969, 180] width 119 height 25
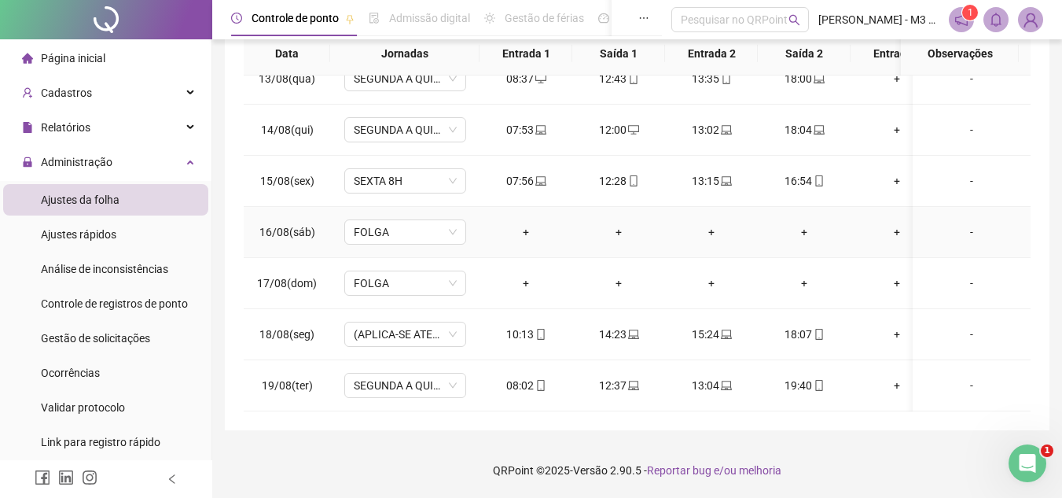
scroll to position [647, 0]
click at [104, 337] on span "Gestão de solicitações" at bounding box center [95, 338] width 109 height 13
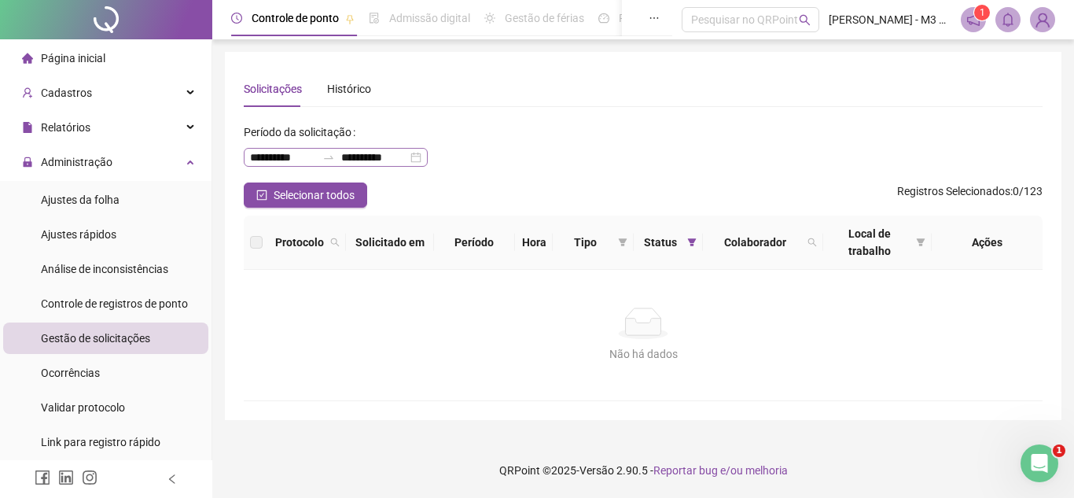
click at [428, 154] on div "**********" at bounding box center [336, 157] width 184 height 19
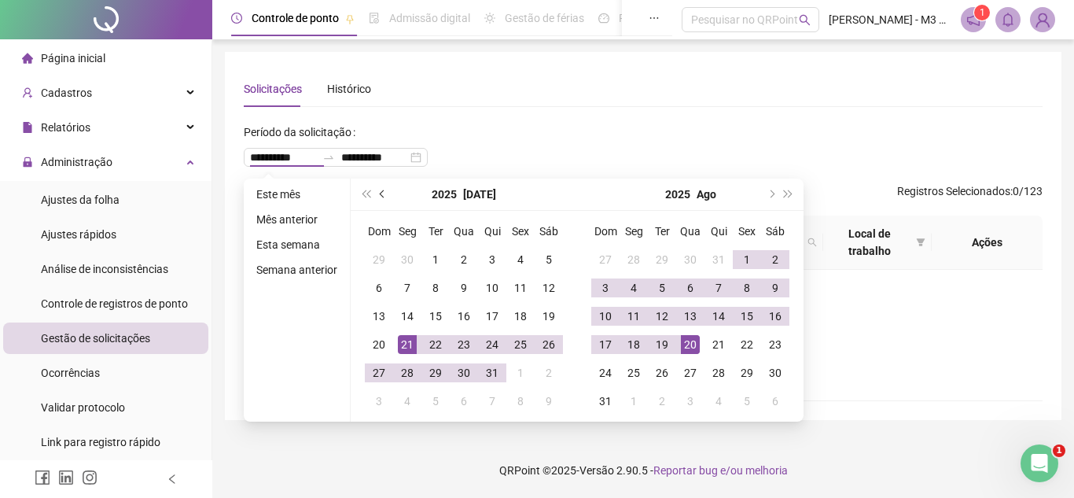
click at [383, 197] on button "prev-year" at bounding box center [382, 193] width 17 height 31
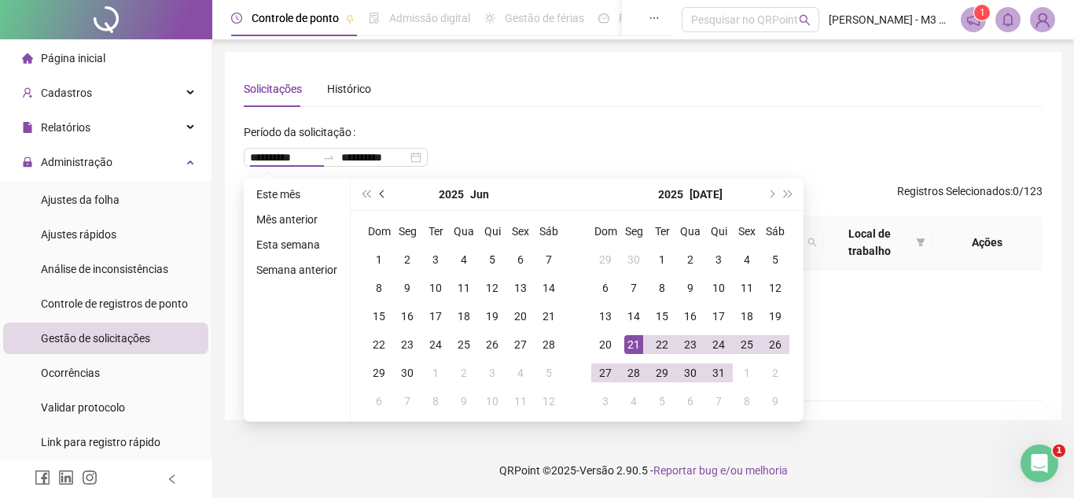
click at [383, 197] on button "prev-year" at bounding box center [382, 193] width 17 height 31
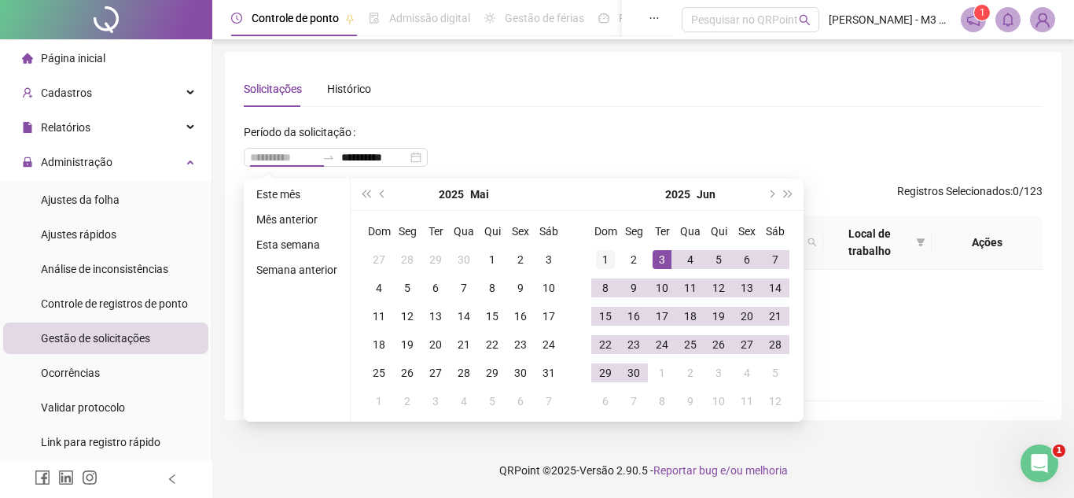
type input "**********"
click at [600, 258] on div "1" at bounding box center [605, 259] width 19 height 19
click at [774, 191] on button "next-year" at bounding box center [770, 193] width 17 height 31
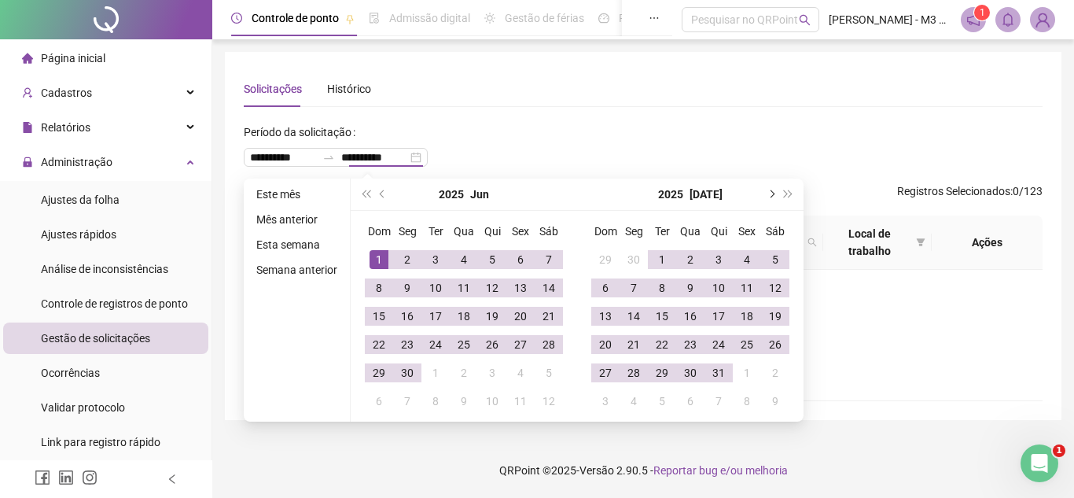
click at [774, 191] on button "next-year" at bounding box center [770, 193] width 17 height 31
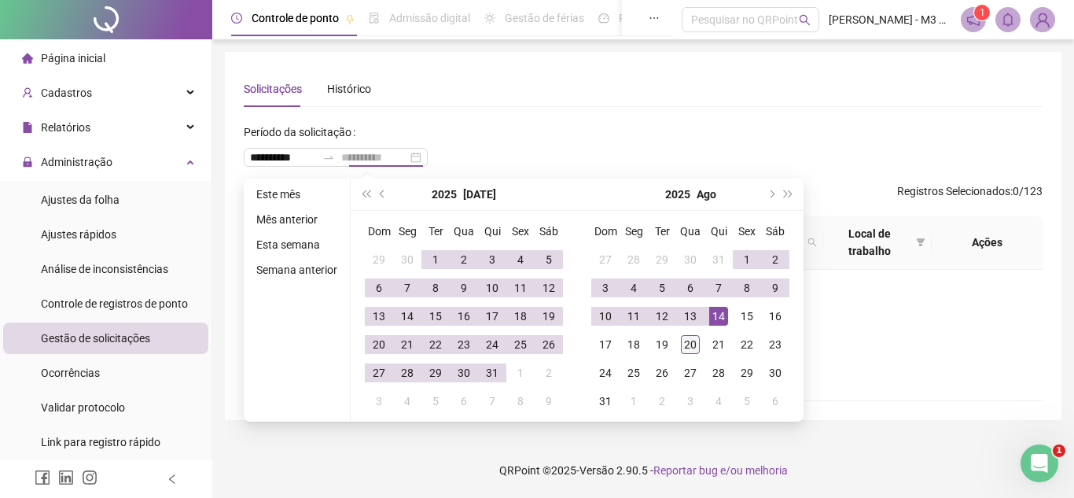
type input "**********"
click at [682, 341] on div "20" at bounding box center [690, 344] width 19 height 19
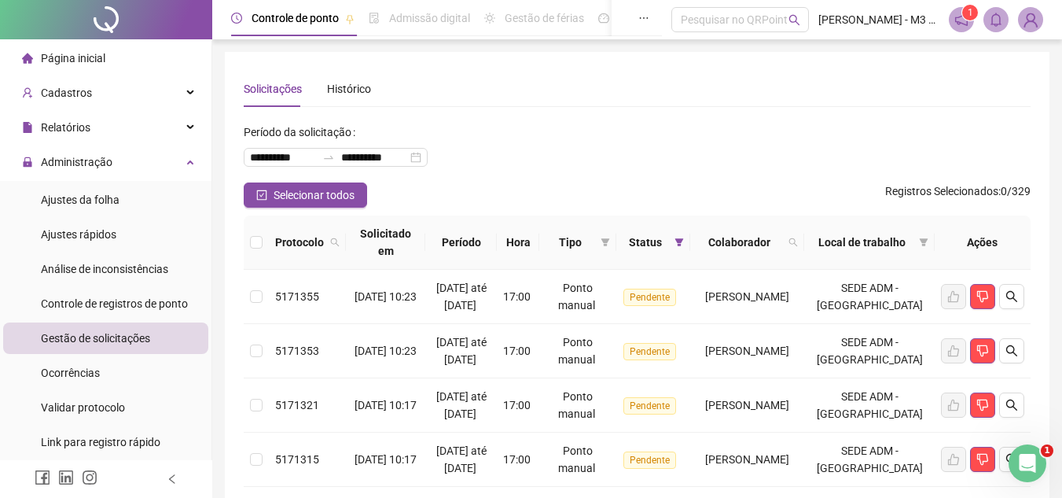
drag, startPoint x: 147, startPoint y: 17, endPoint x: 641, endPoint y: 106, distance: 502.4
click at [641, 106] on div "Solicitações Histórico" at bounding box center [637, 89] width 787 height 36
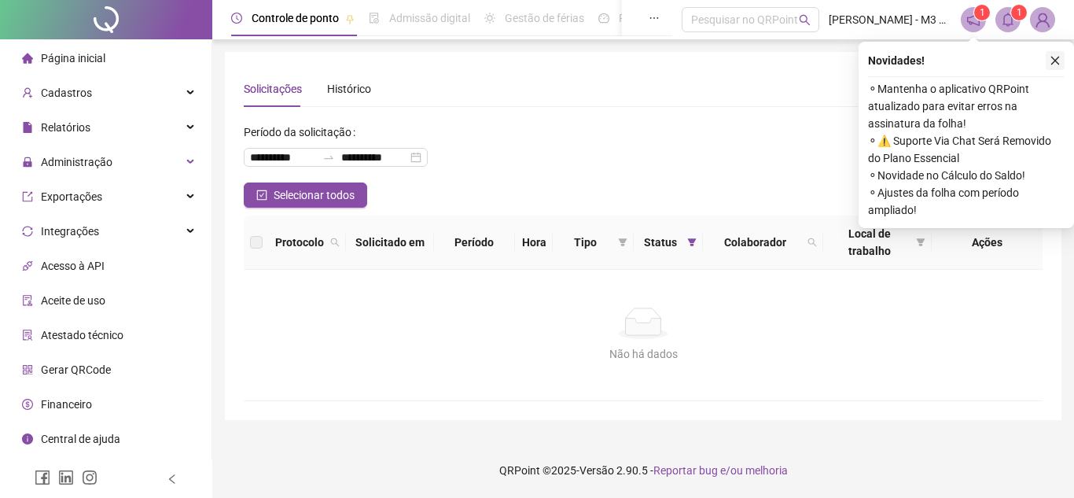
click at [1063, 55] on button "button" at bounding box center [1055, 60] width 19 height 19
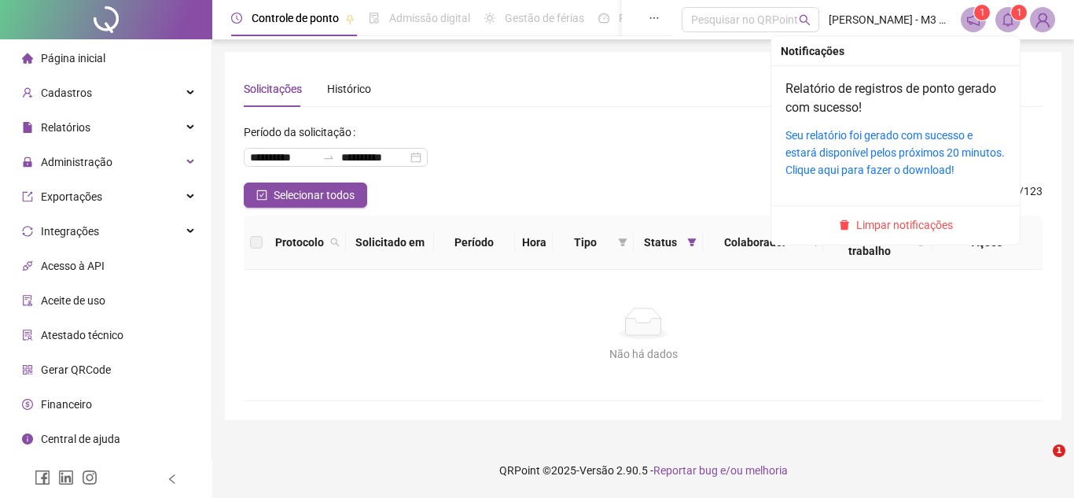
click at [1013, 24] on icon "bell" at bounding box center [1008, 20] width 14 height 14
click at [883, 226] on span "Limpar notificações" at bounding box center [904, 224] width 97 height 17
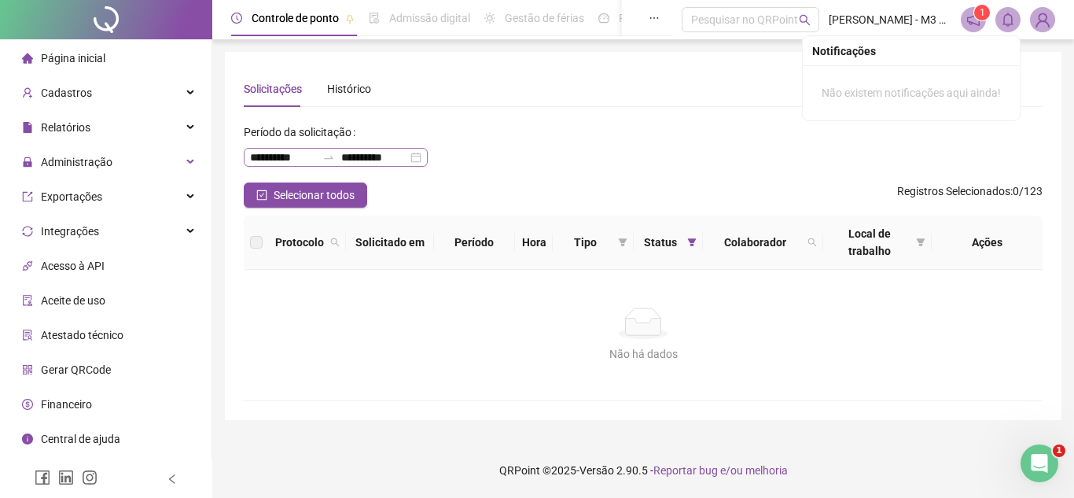
click at [428, 156] on div "**********" at bounding box center [336, 157] width 184 height 19
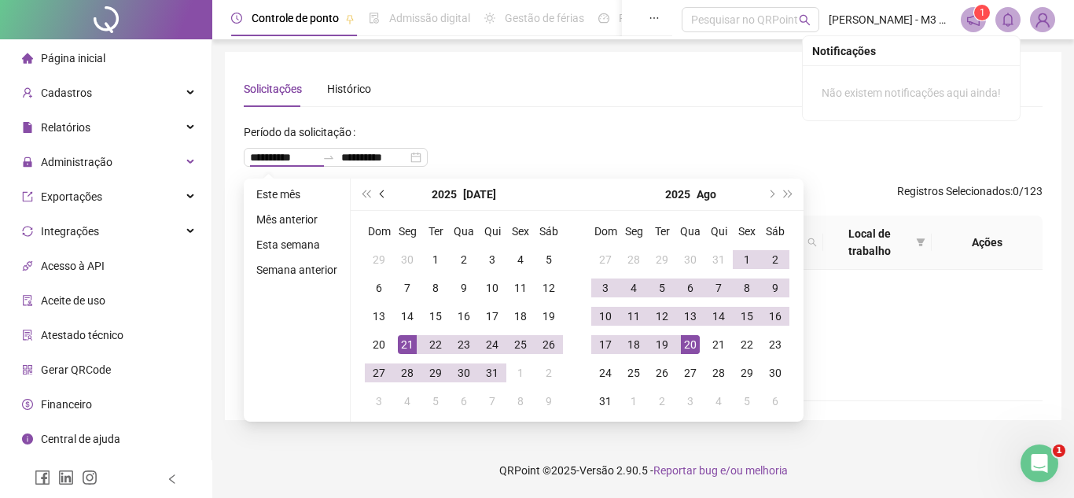
click at [380, 190] on button "prev-year" at bounding box center [382, 193] width 17 height 31
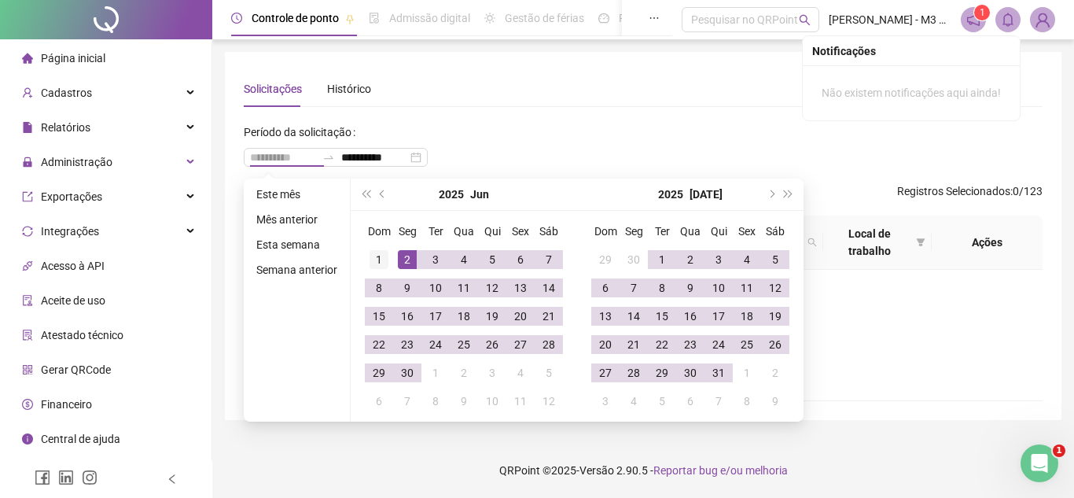
type input "**********"
click at [385, 261] on div "1" at bounding box center [378, 259] width 19 height 19
click at [770, 193] on span "next-year" at bounding box center [770, 194] width 8 height 8
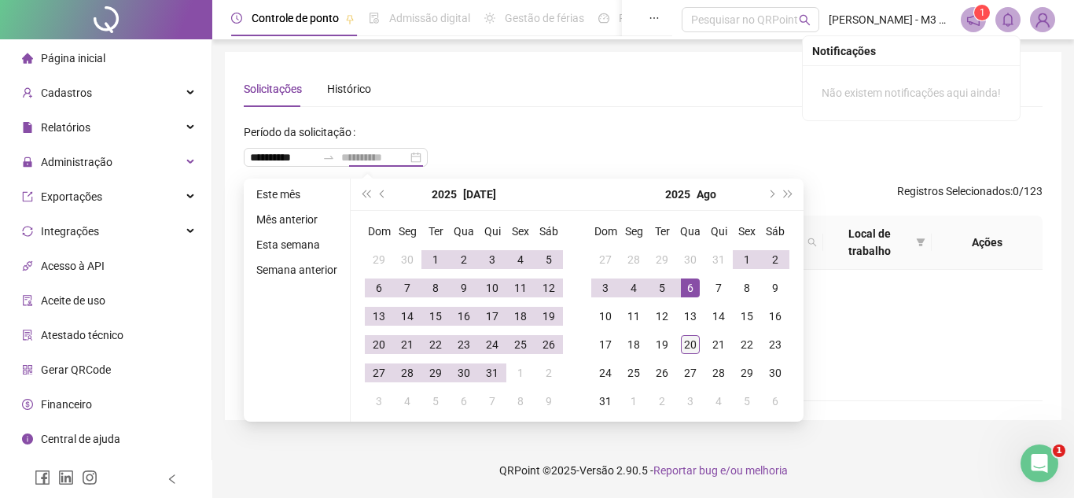
type input "**********"
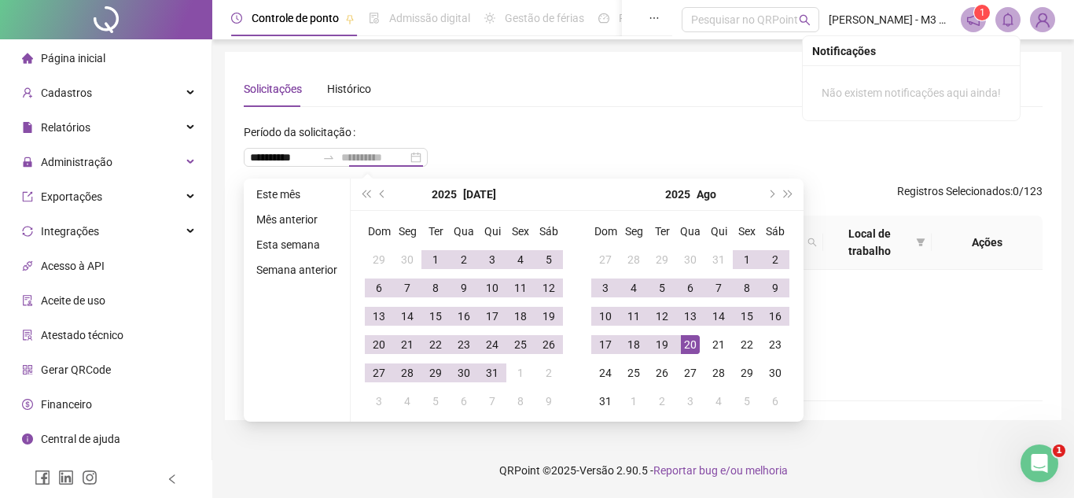
click at [690, 347] on div "20" at bounding box center [690, 344] width 19 height 19
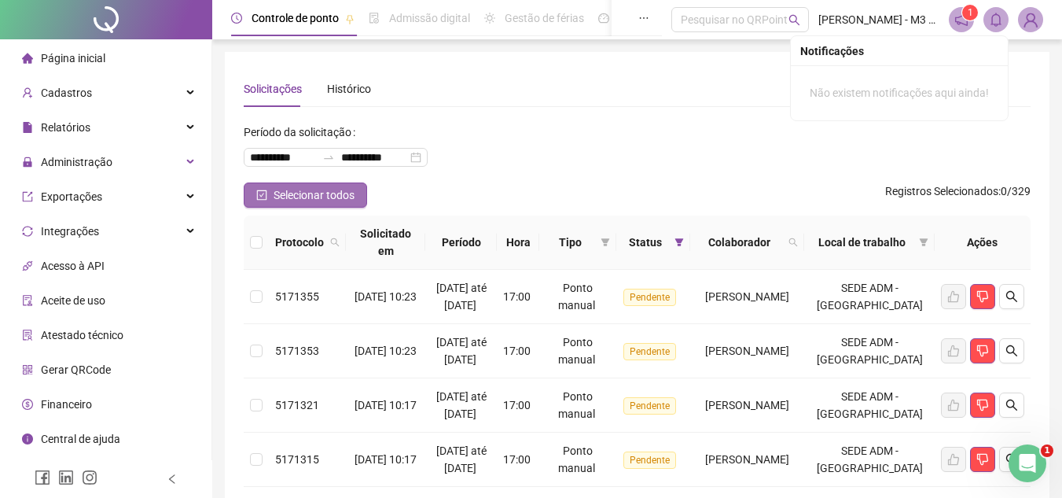
click at [333, 196] on span "Selecionar todos" at bounding box center [314, 194] width 81 height 17
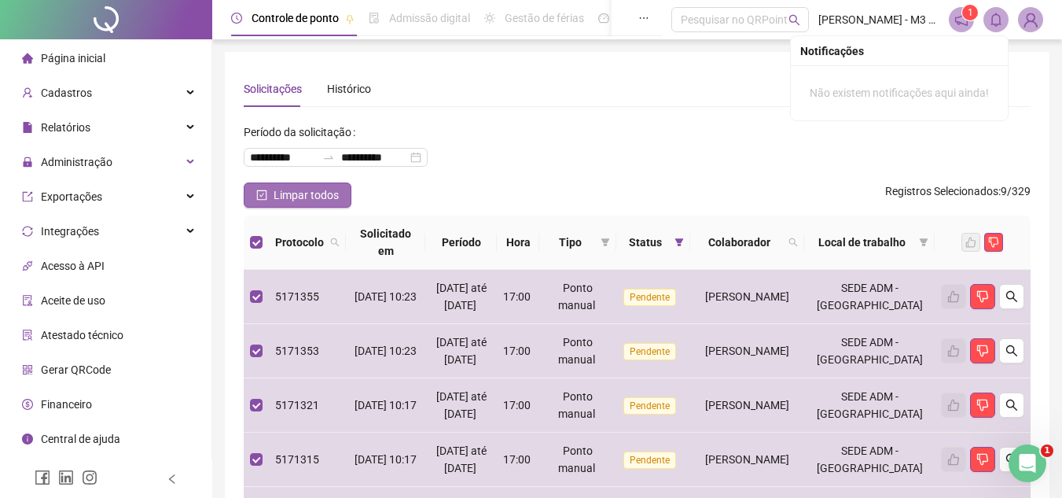
click at [333, 196] on span "Limpar todos" at bounding box center [306, 194] width 65 height 17
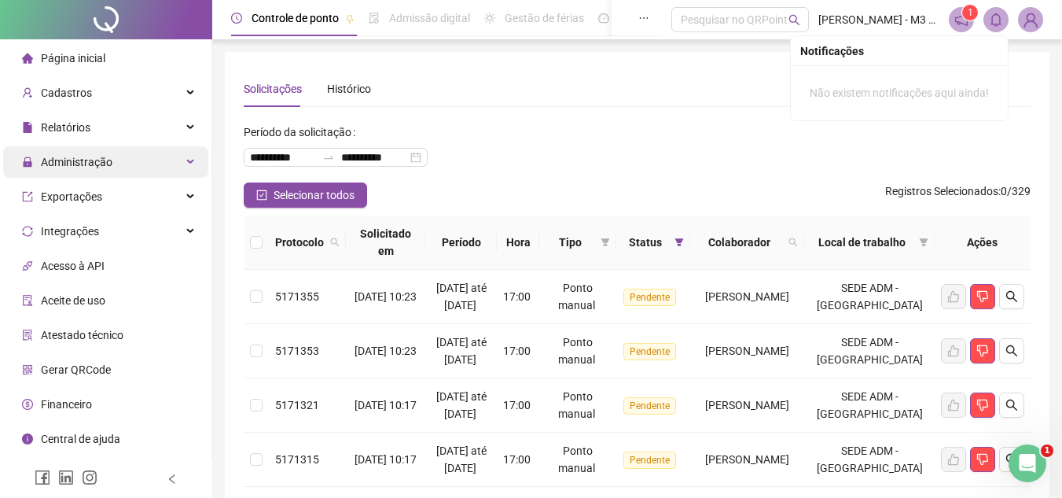
click at [193, 156] on div "Administração" at bounding box center [105, 161] width 205 height 31
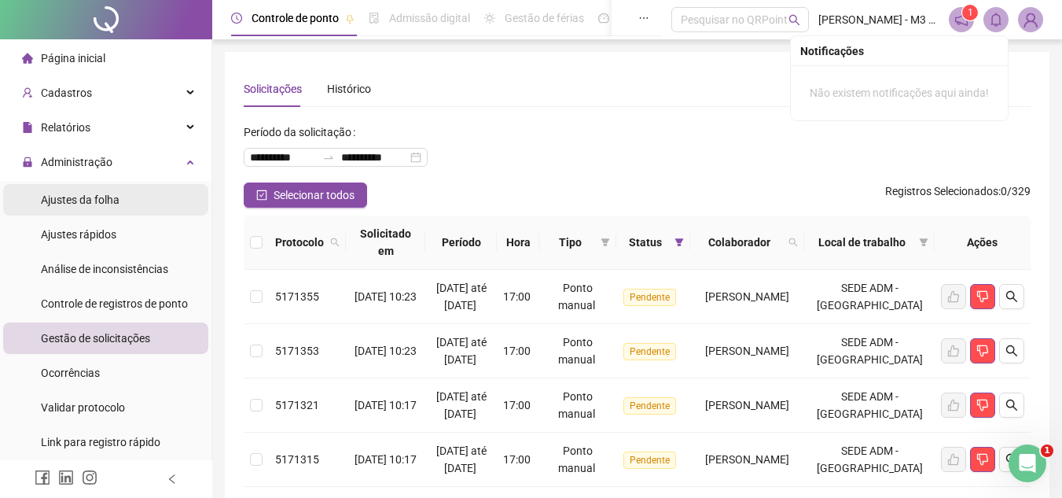
click at [93, 199] on span "Ajustes da folha" at bounding box center [80, 199] width 79 height 13
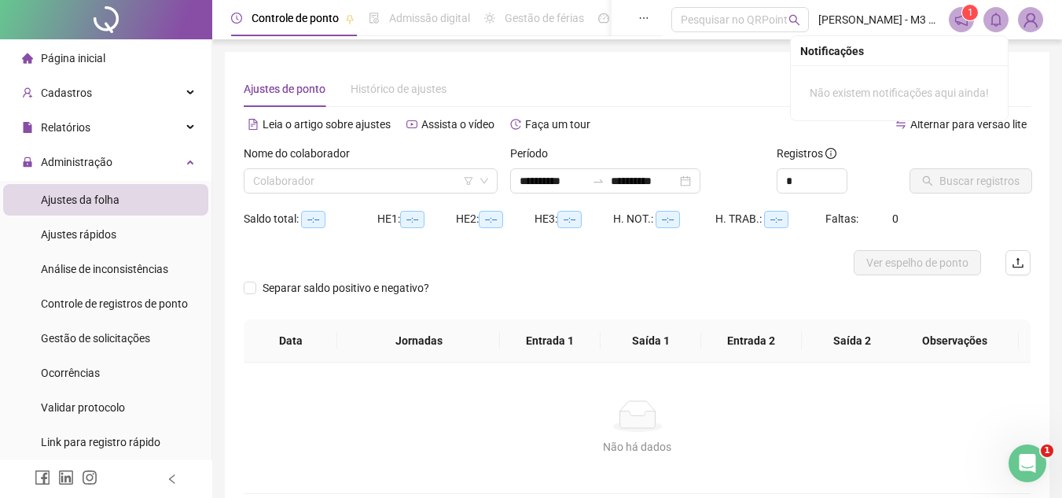
type input "**********"
click at [700, 178] on div "**********" at bounding box center [605, 180] width 190 height 25
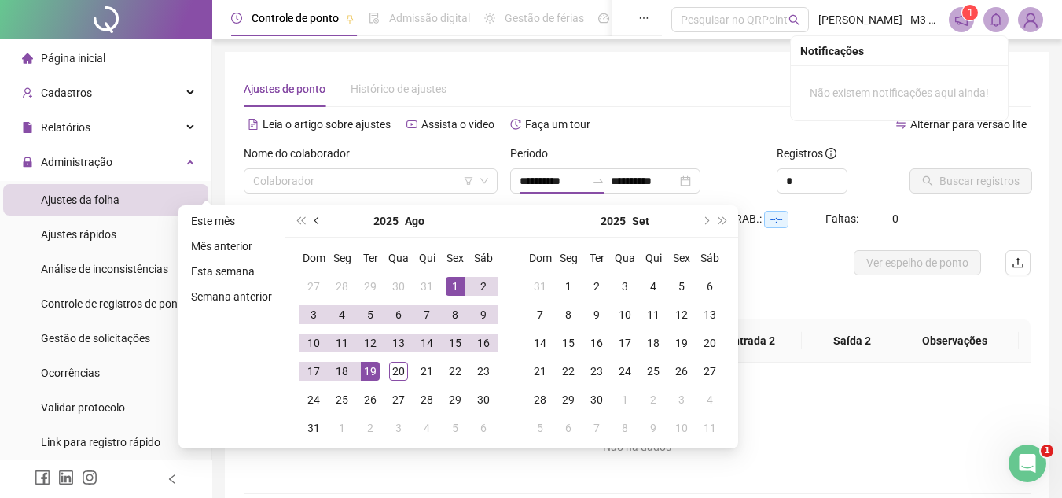
click at [314, 215] on button "prev-year" at bounding box center [317, 220] width 17 height 31
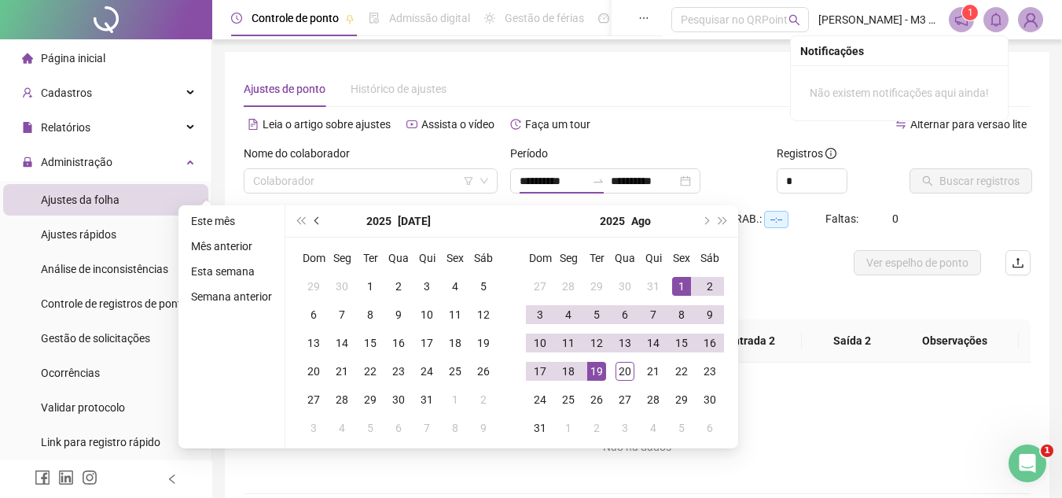
click at [314, 215] on button "prev-year" at bounding box center [317, 220] width 17 height 31
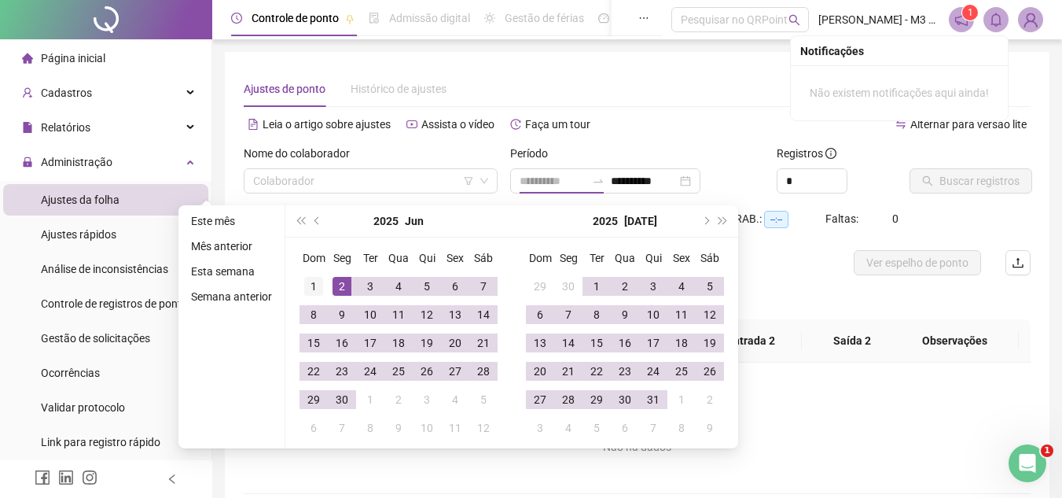
type input "**********"
click at [317, 285] on div "1" at bounding box center [313, 286] width 19 height 19
click at [700, 211] on button "next-year" at bounding box center [705, 220] width 17 height 31
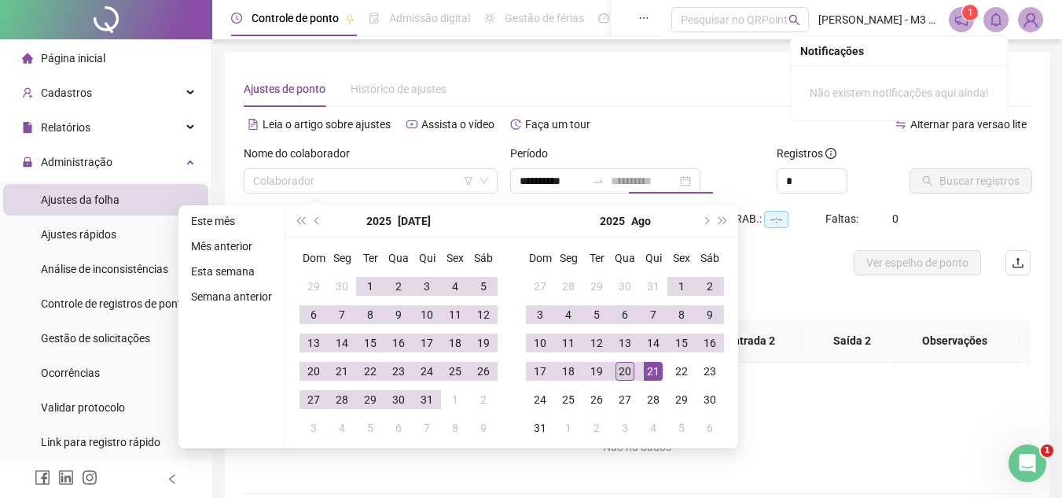
type input "**********"
click at [628, 371] on div "20" at bounding box center [625, 371] width 19 height 19
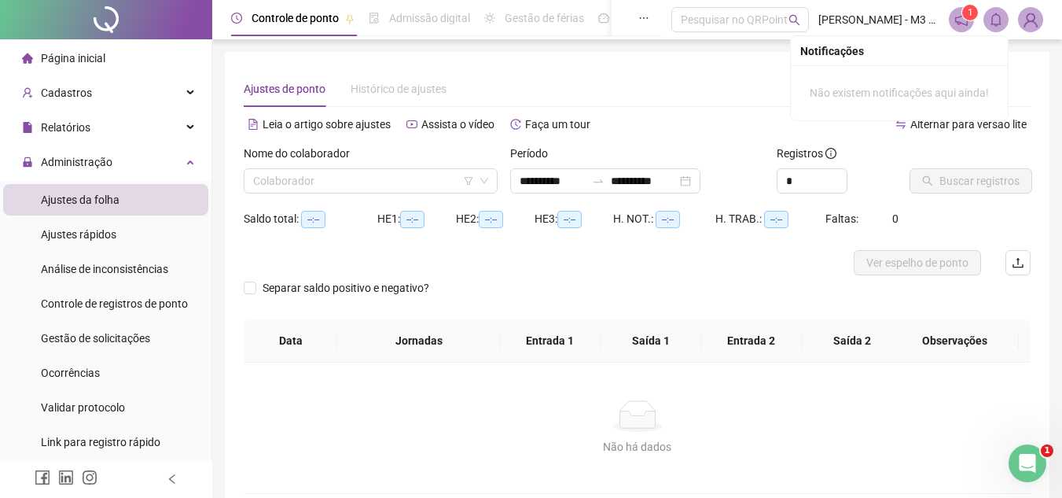
click at [417, 167] on div "Nome do colaborador" at bounding box center [371, 157] width 254 height 24
click at [417, 183] on input "search" at bounding box center [363, 181] width 221 height 24
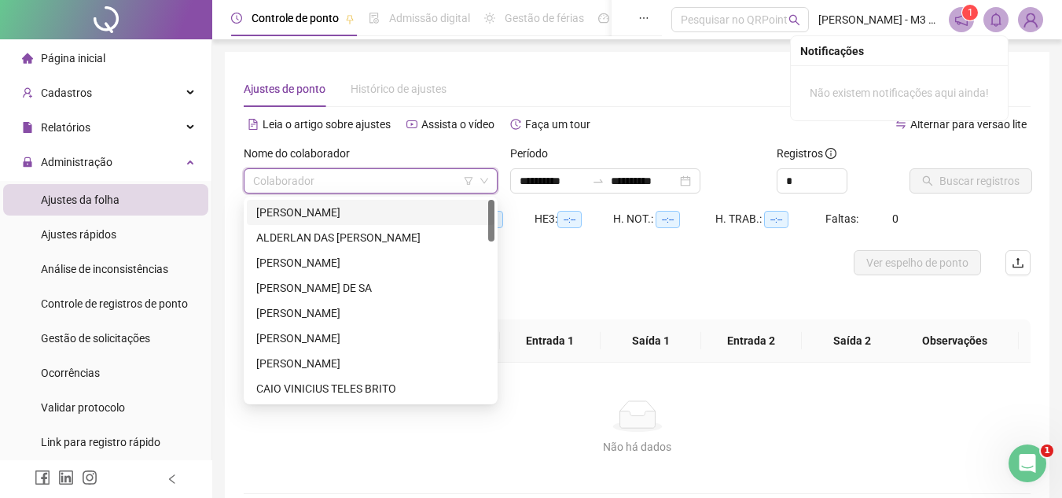
click at [380, 215] on div "[PERSON_NAME]" at bounding box center [370, 212] width 229 height 17
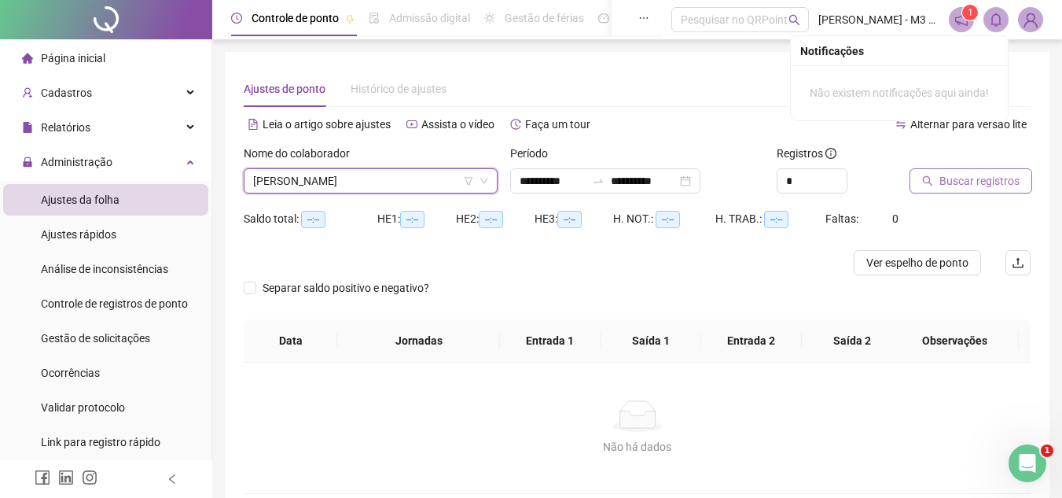
click at [945, 175] on span "Buscar registros" at bounding box center [979, 180] width 80 height 17
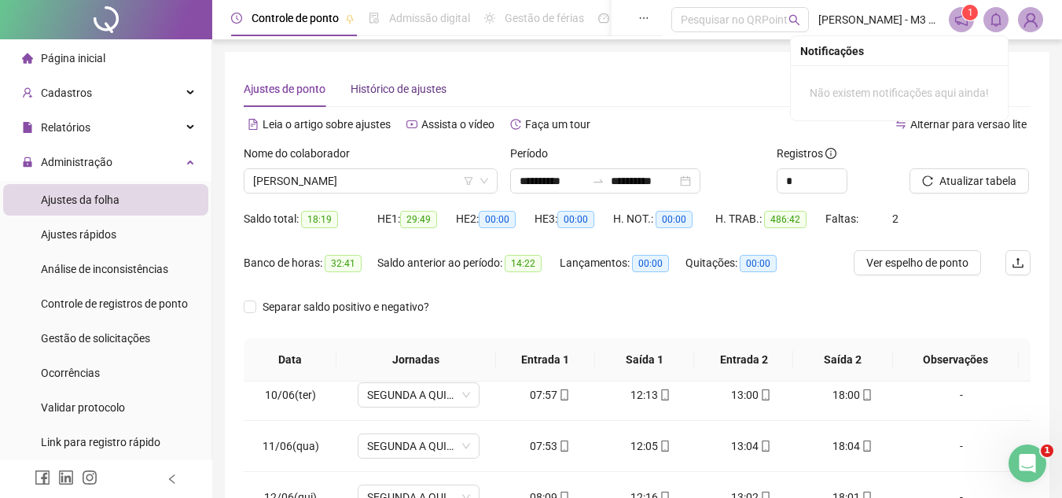
click at [415, 90] on span "Histórico de ajustes" at bounding box center [399, 89] width 96 height 13
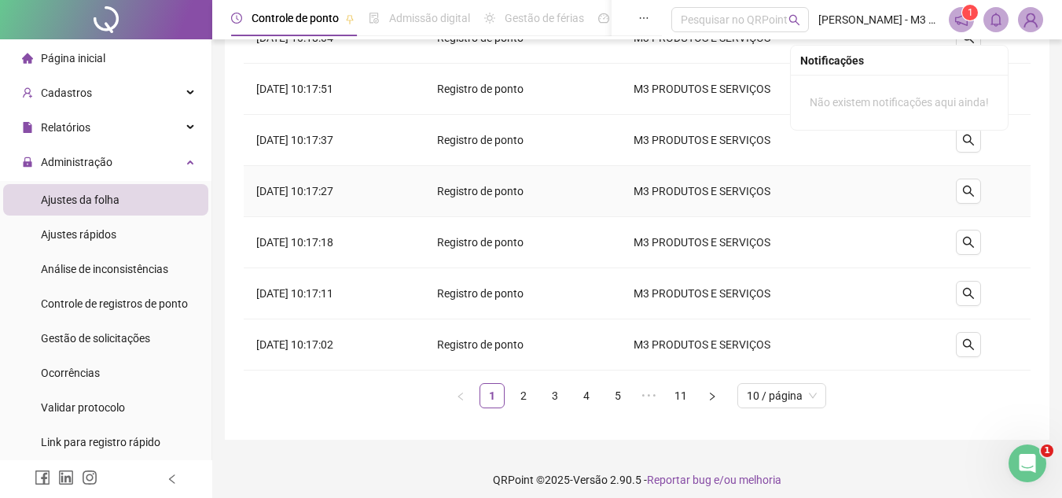
scroll to position [313, 0]
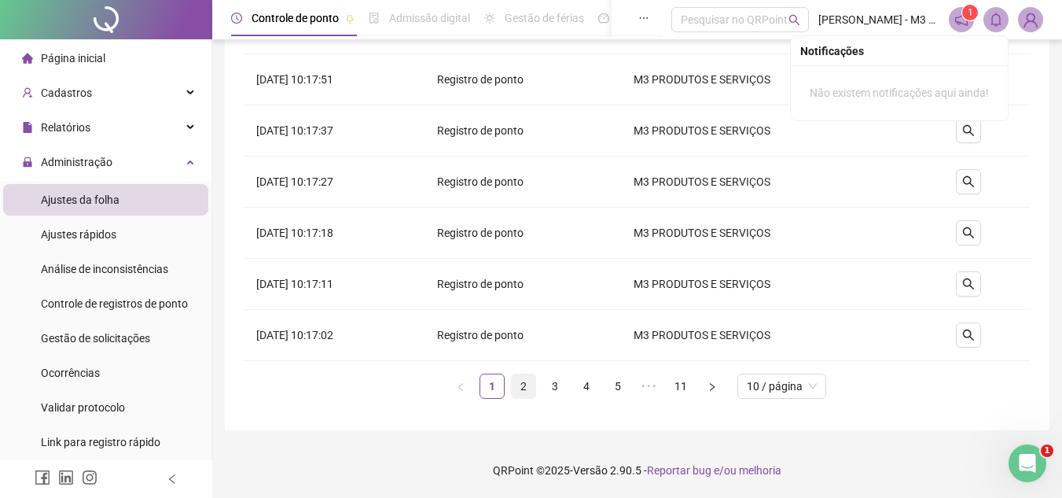
click at [524, 388] on link "2" at bounding box center [524, 386] width 24 height 24
click at [558, 384] on link "3" at bounding box center [555, 386] width 24 height 24
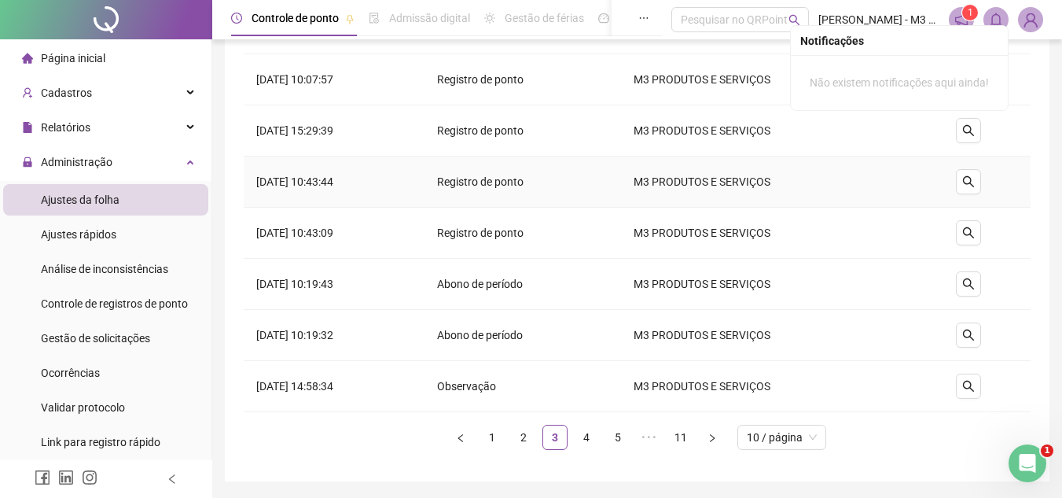
scroll to position [234, 0]
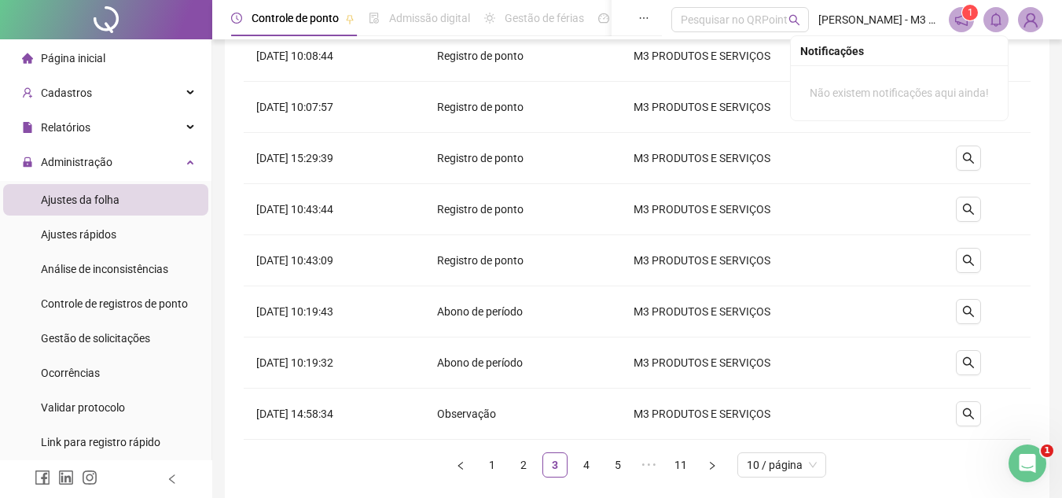
click at [234, 327] on div "**********" at bounding box center [637, 163] width 825 height 691
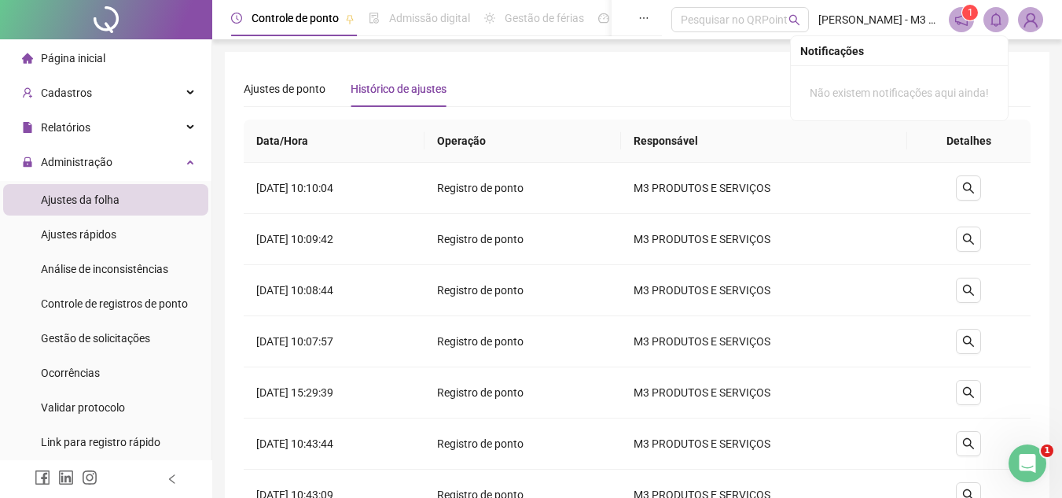
click at [640, 62] on div "**********" at bounding box center [637, 397] width 825 height 691
click at [995, 20] on icon "bell" at bounding box center [996, 20] width 14 height 14
click at [314, 94] on span "Ajustes de ponto" at bounding box center [285, 89] width 82 height 13
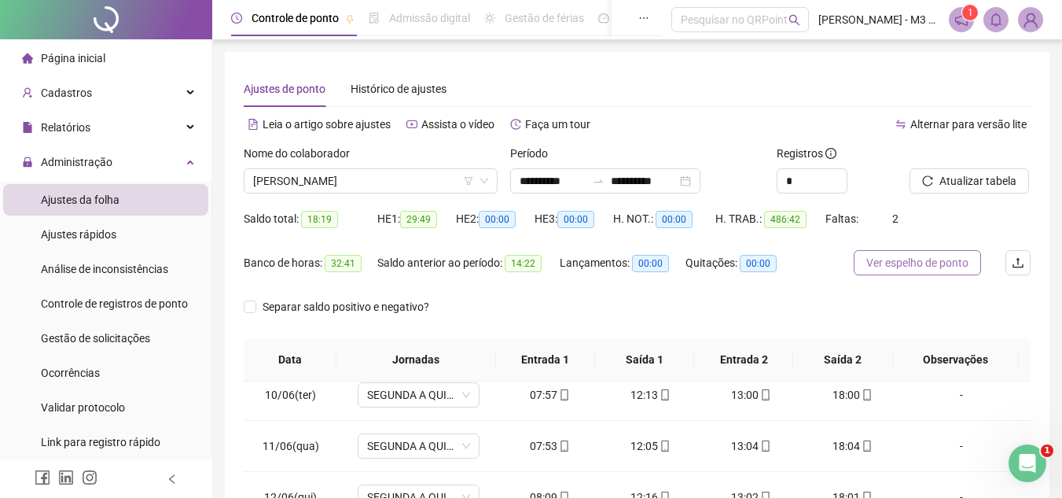
click at [902, 259] on span "Ver espelho de ponto" at bounding box center [917, 262] width 102 height 17
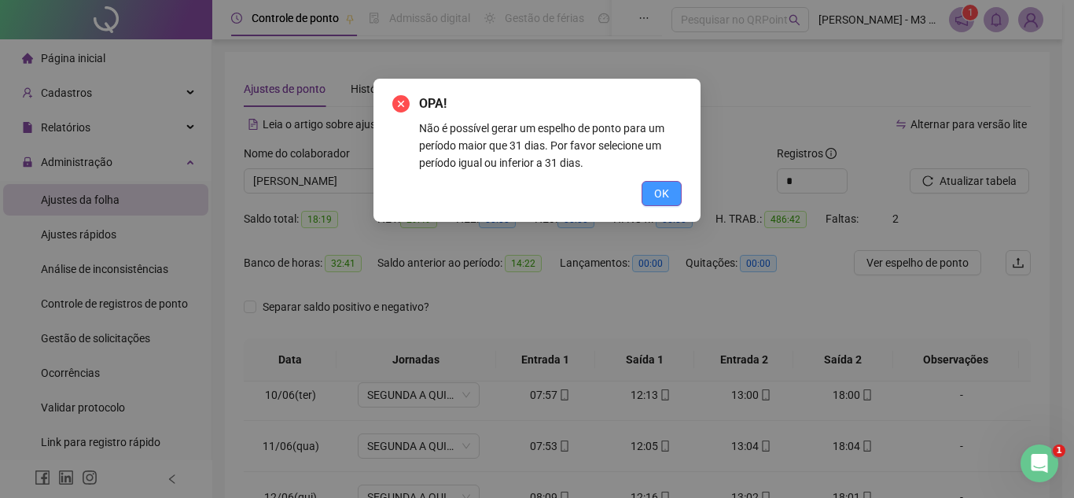
click at [672, 190] on button "OK" at bounding box center [661, 193] width 40 height 25
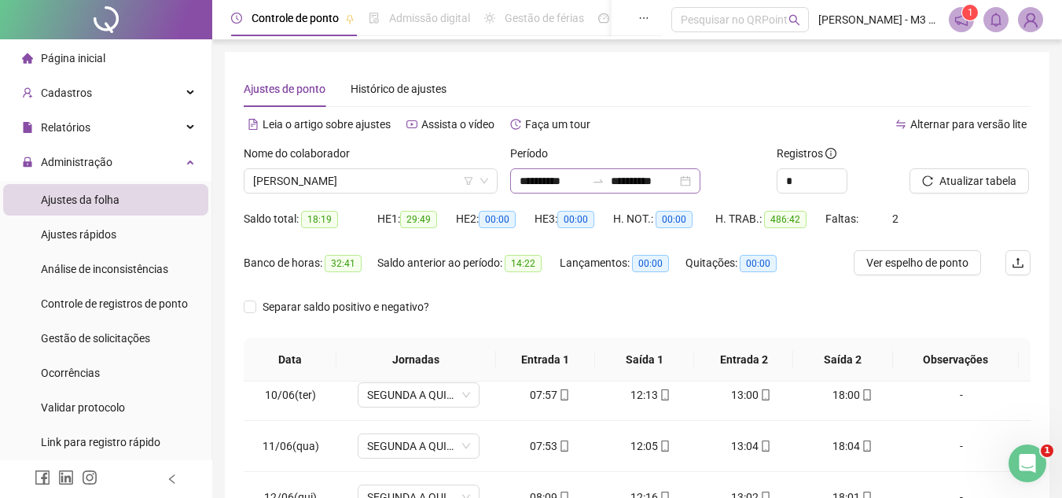
click at [700, 178] on div "**********" at bounding box center [605, 180] width 190 height 25
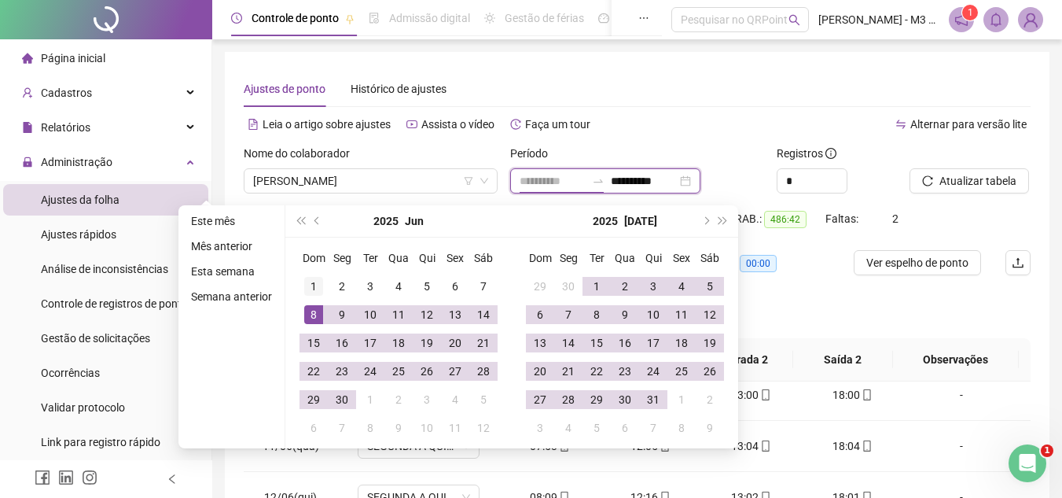
type input "**********"
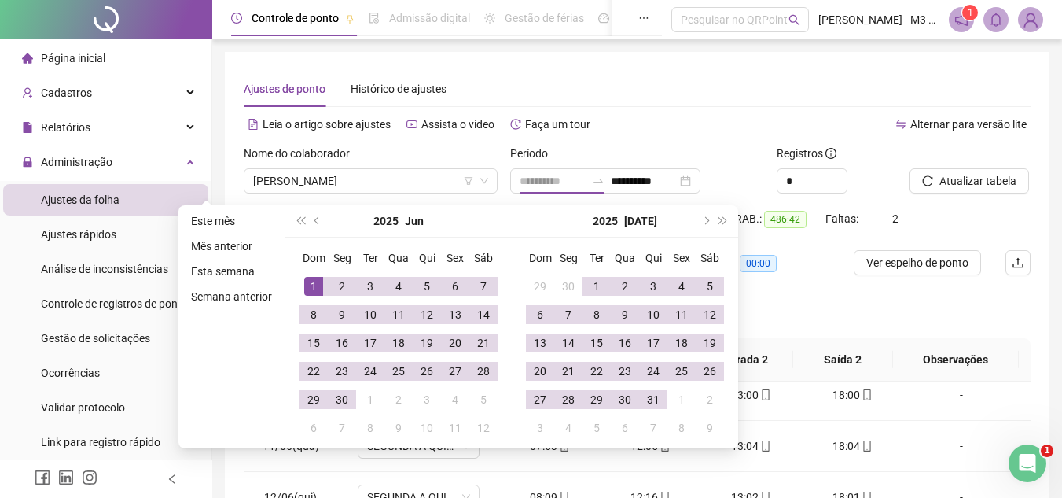
click at [317, 277] on div "1" at bounding box center [313, 286] width 19 height 19
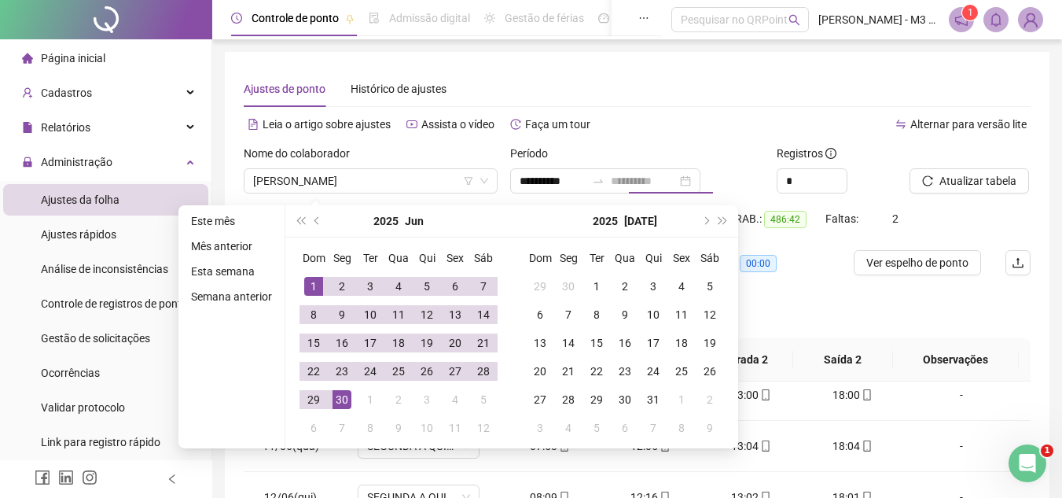
click at [344, 394] on div "30" at bounding box center [342, 399] width 19 height 19
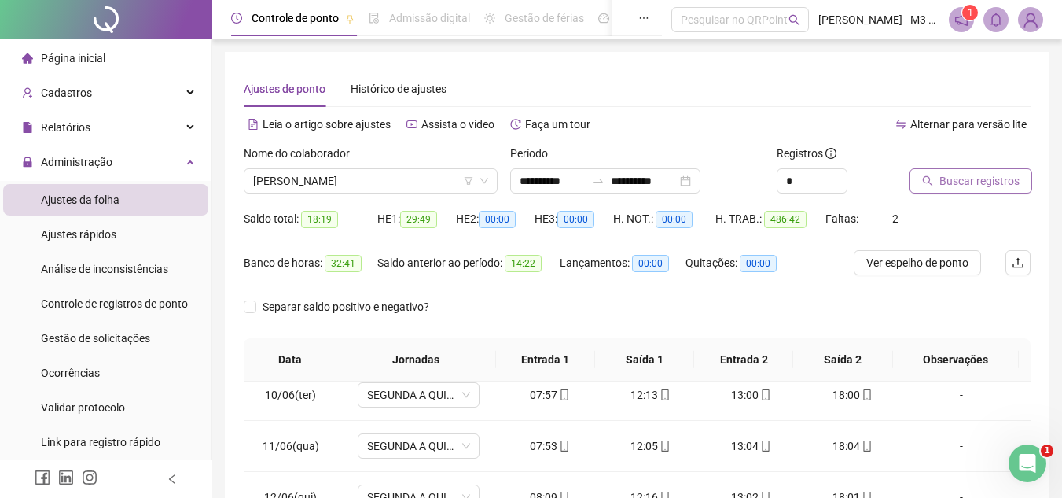
click at [967, 181] on span "Buscar registros" at bounding box center [979, 180] width 80 height 17
click at [933, 266] on span "Ver espelho de ponto" at bounding box center [917, 262] width 102 height 17
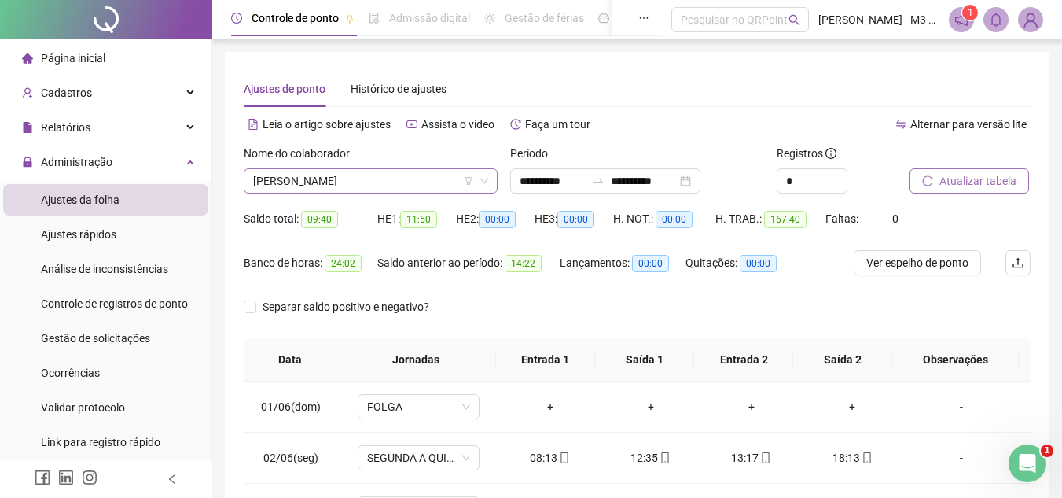
click at [426, 178] on span "[PERSON_NAME]" at bounding box center [370, 181] width 235 height 24
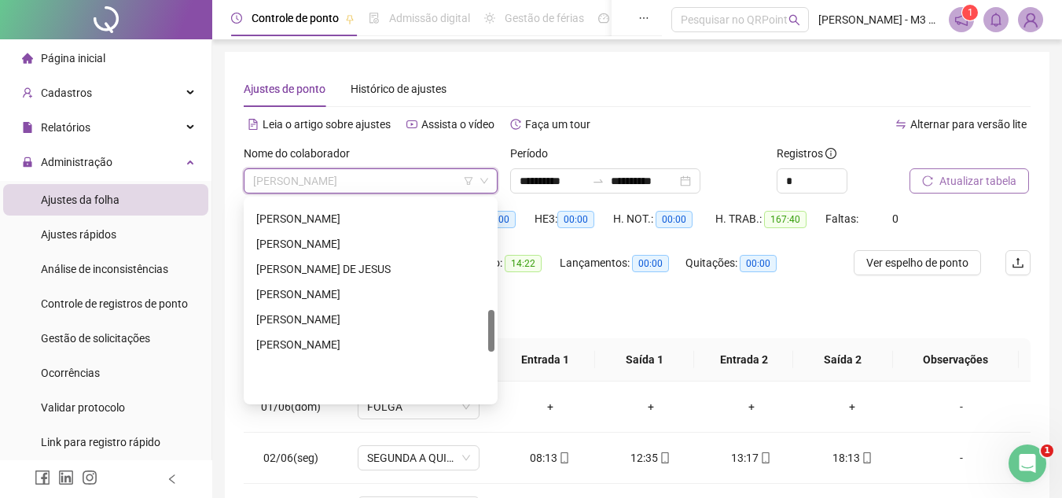
scroll to position [519, 0]
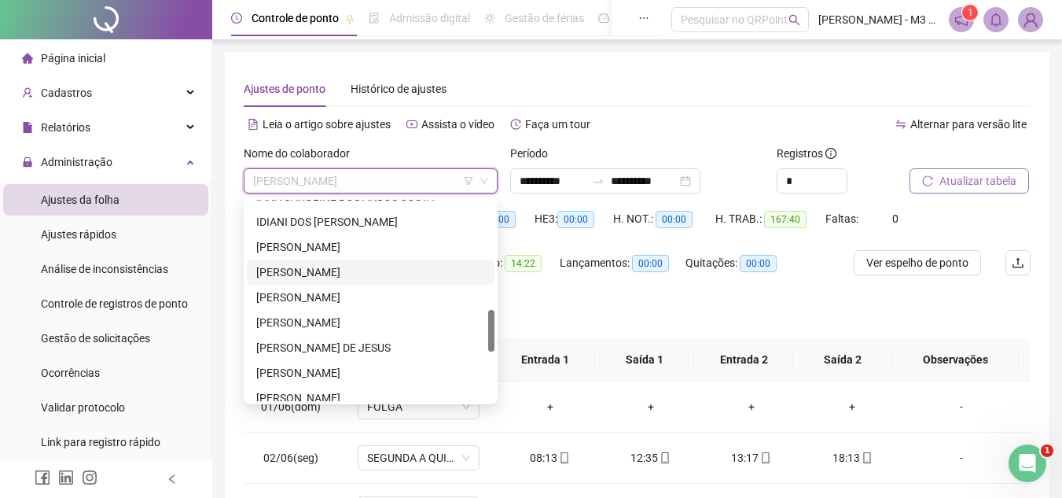
click at [314, 268] on div "[PERSON_NAME]" at bounding box center [370, 271] width 229 height 17
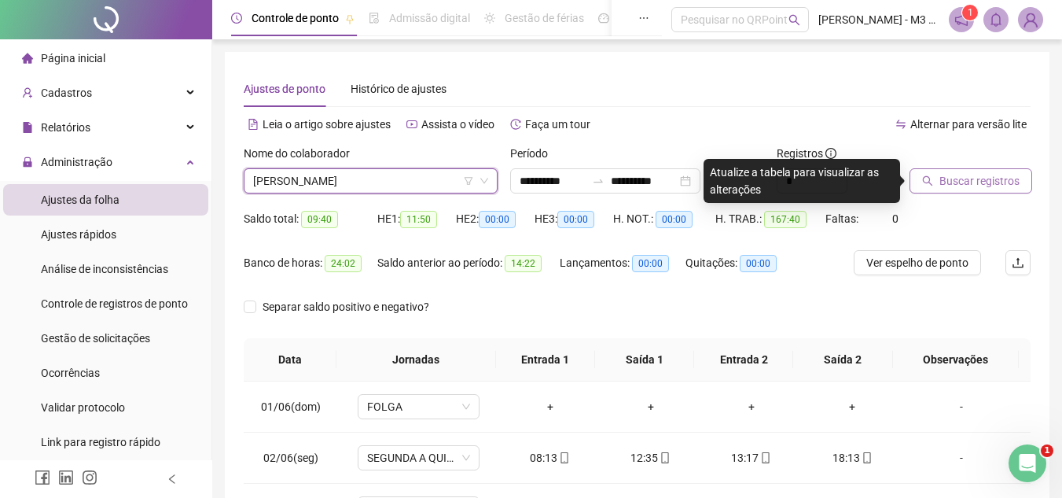
click at [950, 173] on span "Buscar registros" at bounding box center [979, 180] width 80 height 17
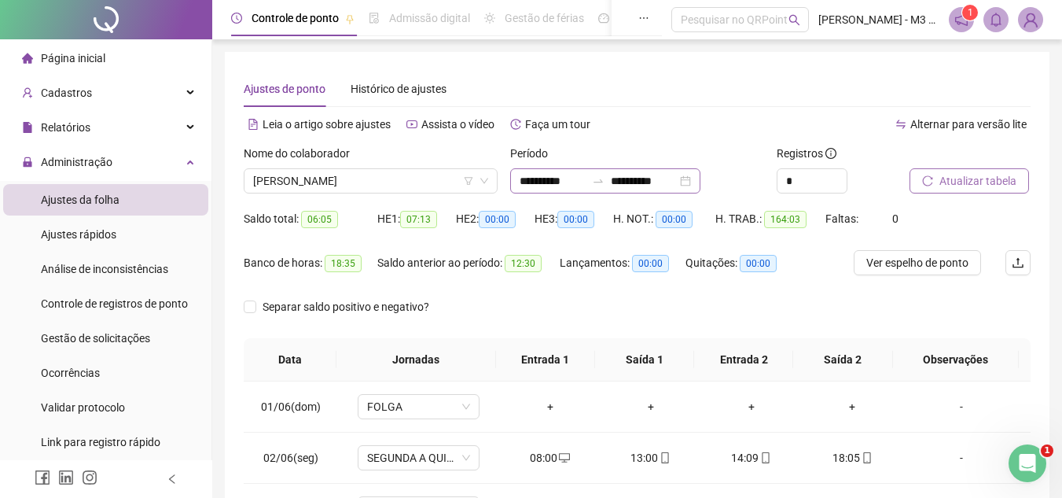
click at [700, 176] on div "**********" at bounding box center [605, 180] width 190 height 25
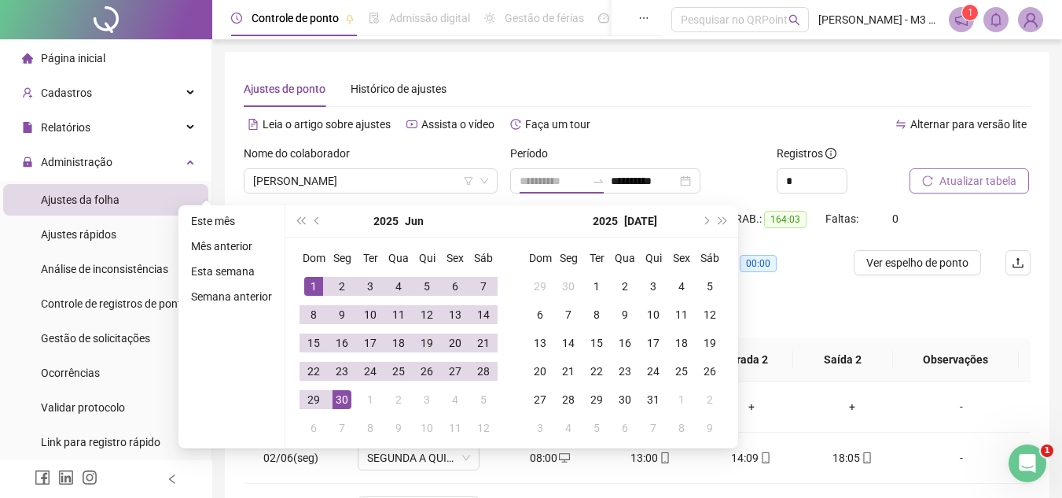
click at [312, 281] on div "1" at bounding box center [313, 286] width 19 height 19
click at [711, 219] on button "next-year" at bounding box center [705, 220] width 17 height 31
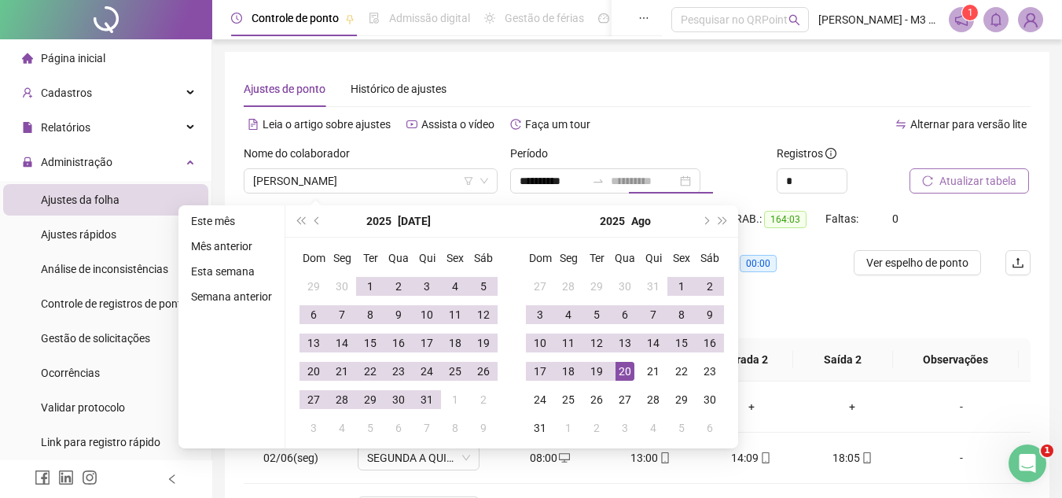
type input "**********"
click at [634, 372] on td "20" at bounding box center [625, 371] width 28 height 28
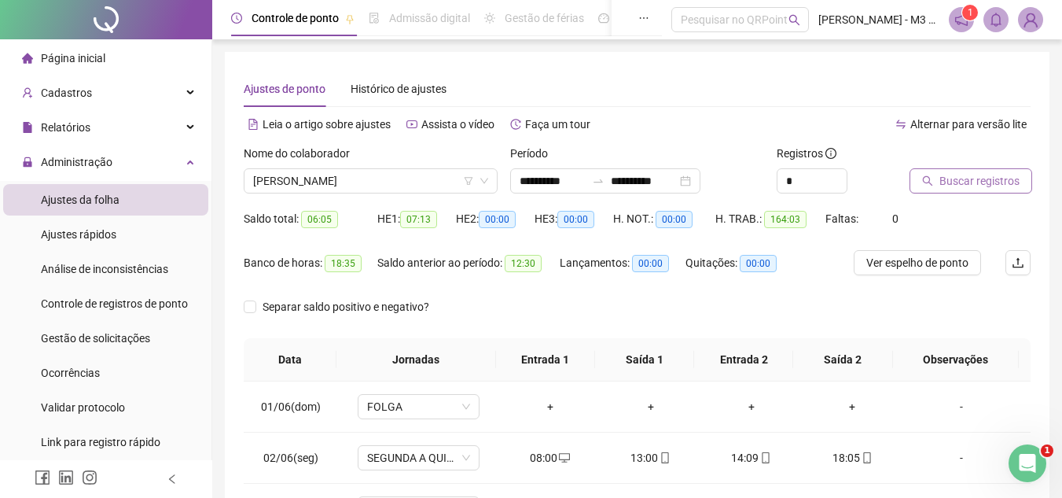
click at [948, 178] on span "Buscar registros" at bounding box center [979, 180] width 80 height 17
click at [411, 88] on span "Histórico de ajustes" at bounding box center [399, 89] width 96 height 13
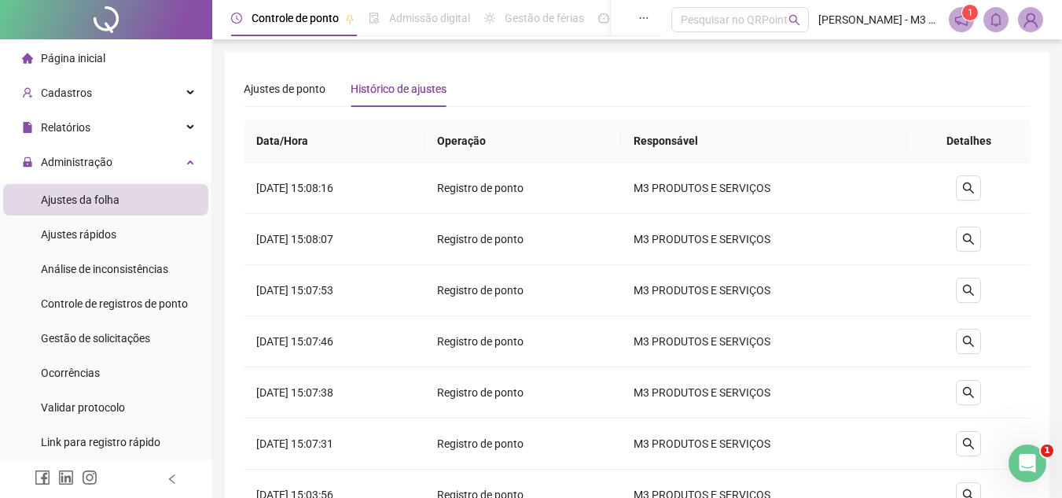
click at [242, 90] on div "**********" at bounding box center [637, 397] width 825 height 691
click at [275, 90] on span "Ajustes de ponto" at bounding box center [285, 89] width 82 height 13
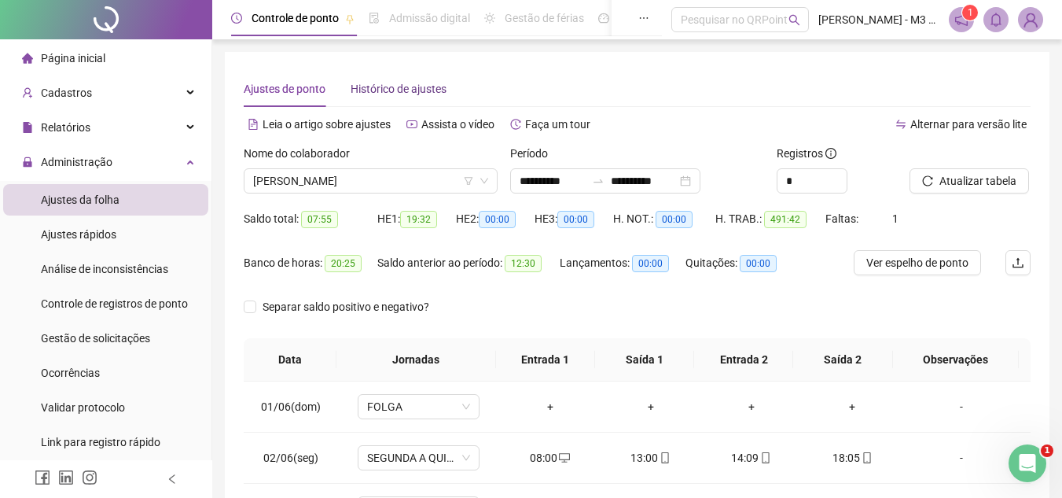
click at [378, 89] on span "Histórico de ajustes" at bounding box center [399, 89] width 96 height 13
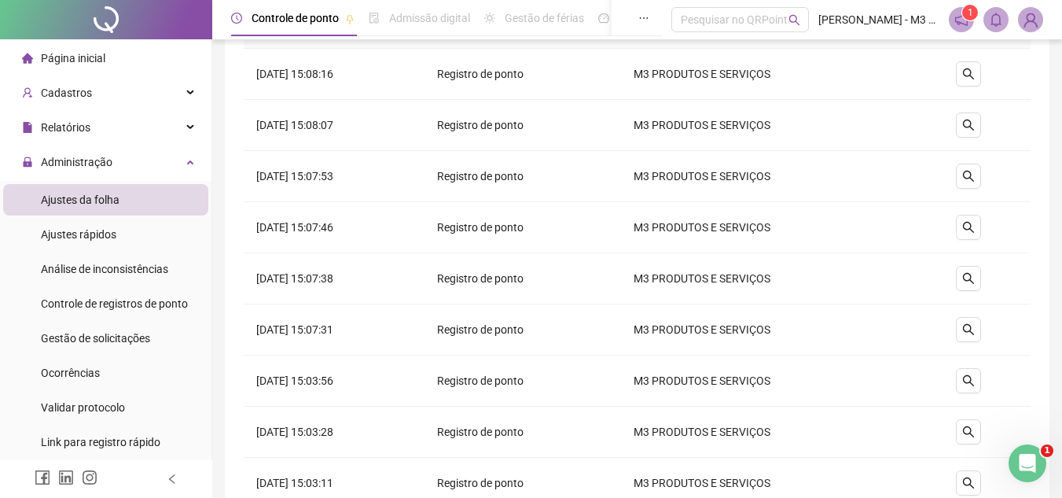
scroll to position [313, 0]
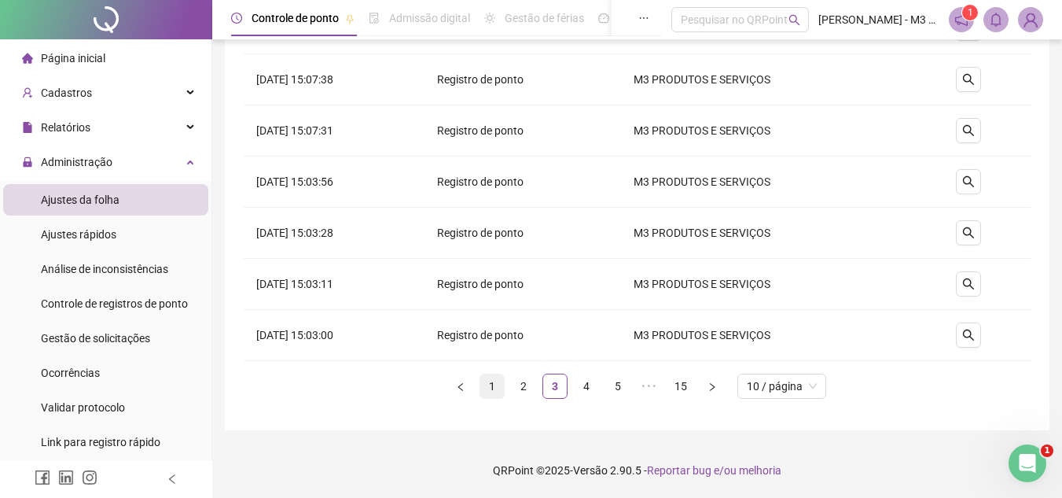
click at [498, 379] on link "1" at bounding box center [492, 386] width 24 height 24
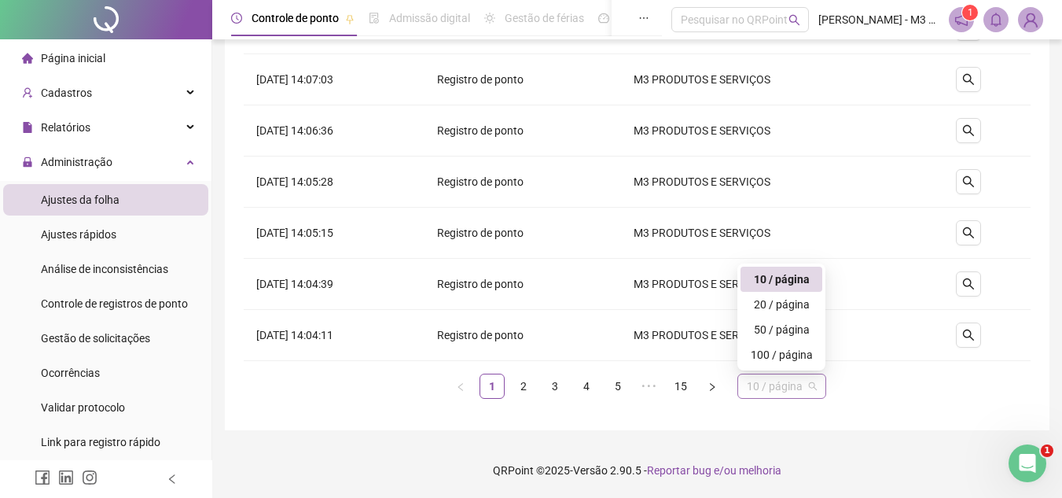
click at [797, 388] on span "10 / página" at bounding box center [782, 386] width 70 height 24
click at [788, 321] on div "50 / página" at bounding box center [781, 329] width 63 height 17
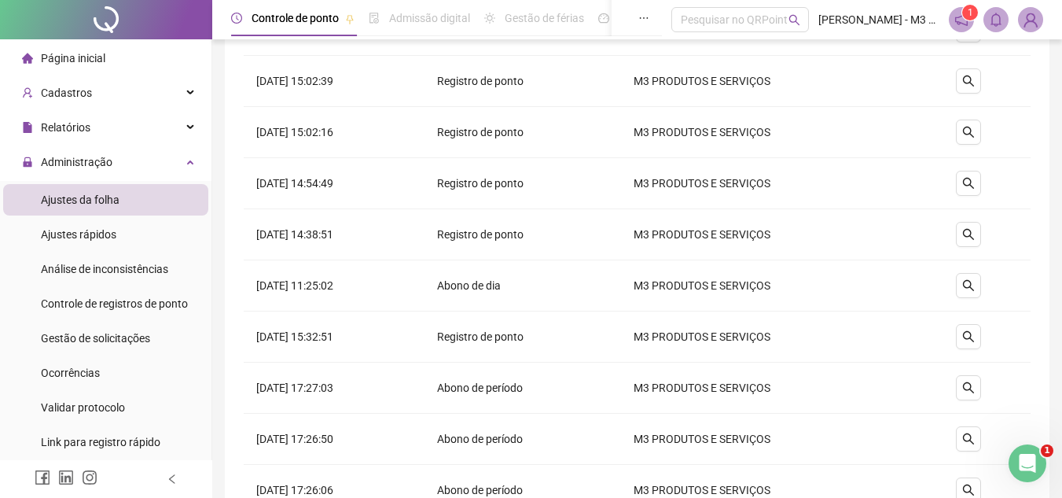
scroll to position [1730, 0]
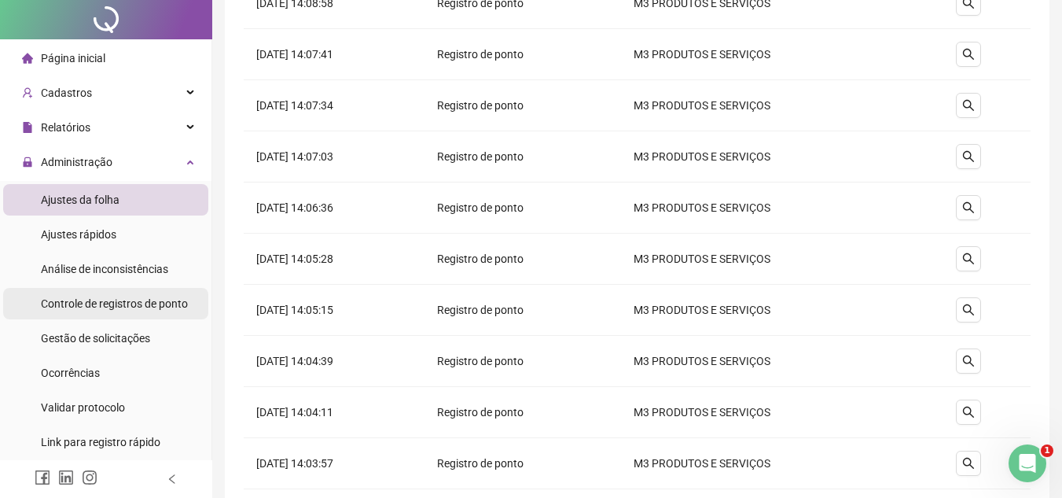
scroll to position [0, 0]
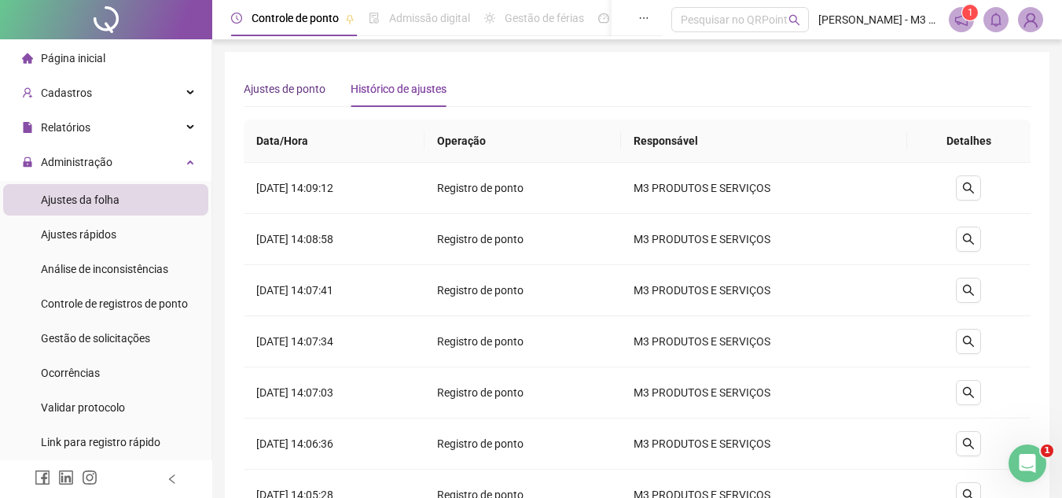
click at [306, 86] on span "Ajustes de ponto" at bounding box center [285, 89] width 82 height 13
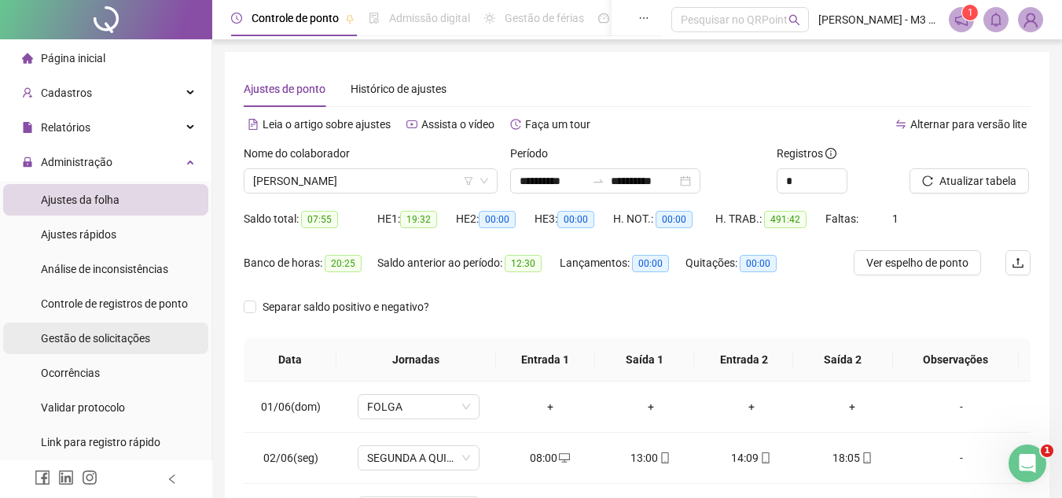
click at [89, 335] on span "Gestão de solicitações" at bounding box center [95, 338] width 109 height 13
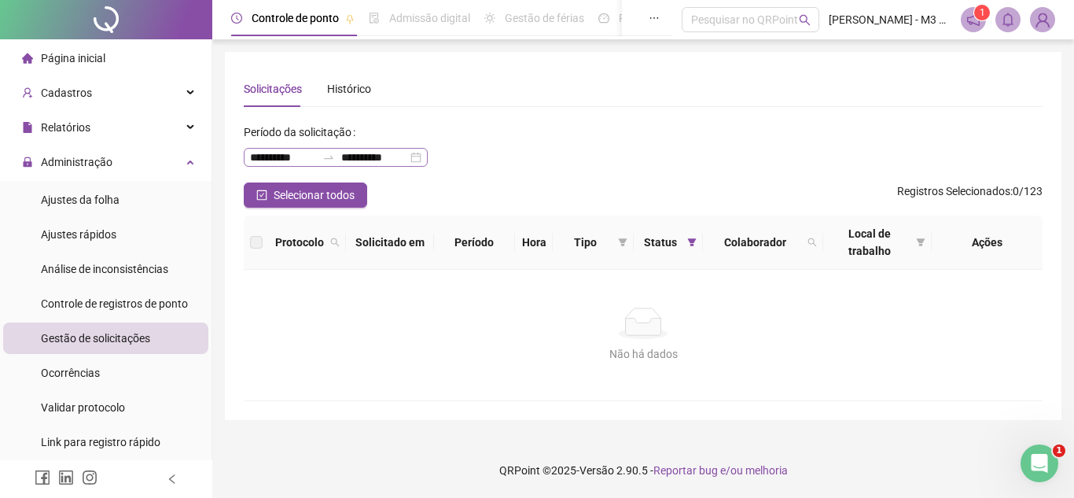
click at [428, 158] on div "**********" at bounding box center [336, 157] width 184 height 19
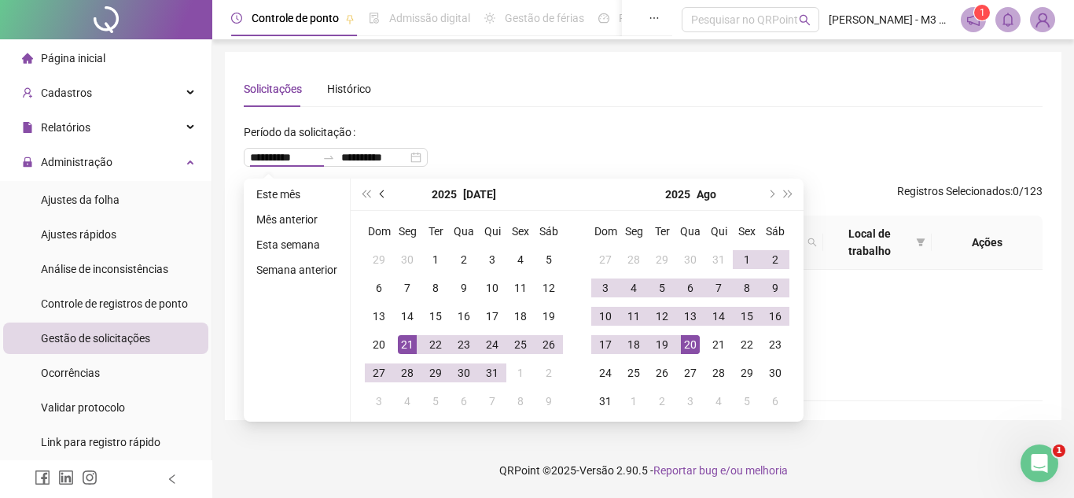
click at [380, 191] on span "prev-year" at bounding box center [384, 194] width 8 height 8
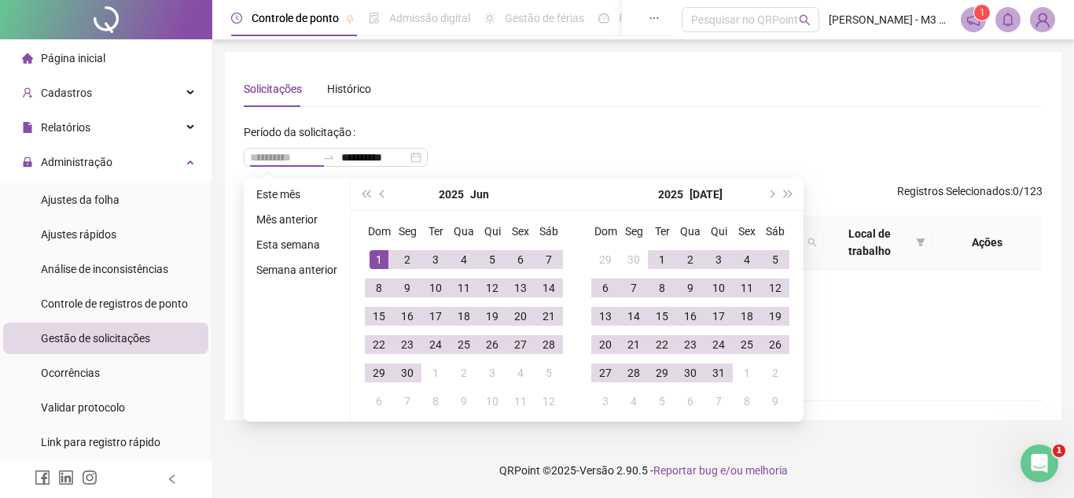
type input "**********"
click at [377, 252] on div "1" at bounding box center [378, 259] width 19 height 19
click at [770, 193] on span "next-year" at bounding box center [770, 194] width 8 height 8
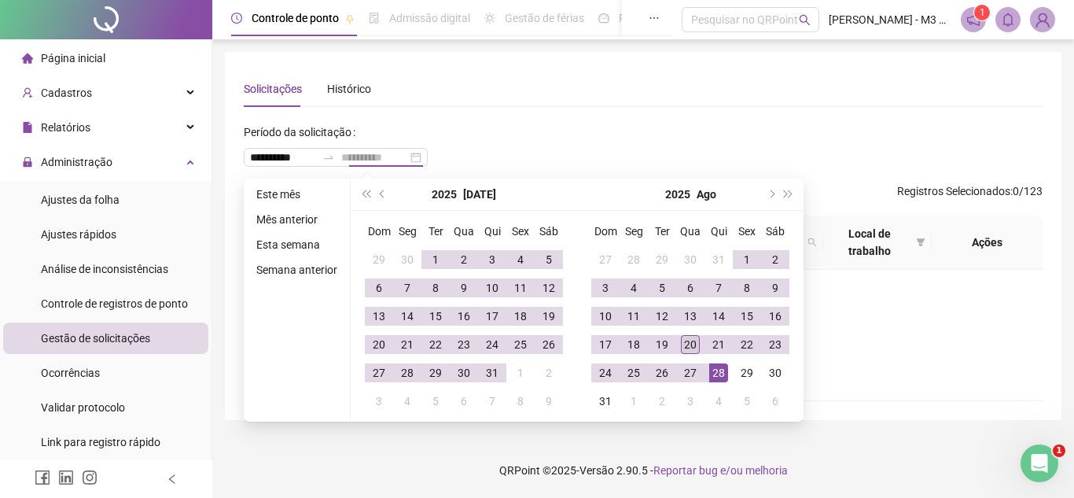
type input "**********"
click at [687, 336] on div "20" at bounding box center [690, 344] width 19 height 19
